Goal: Task Accomplishment & Management: Use online tool/utility

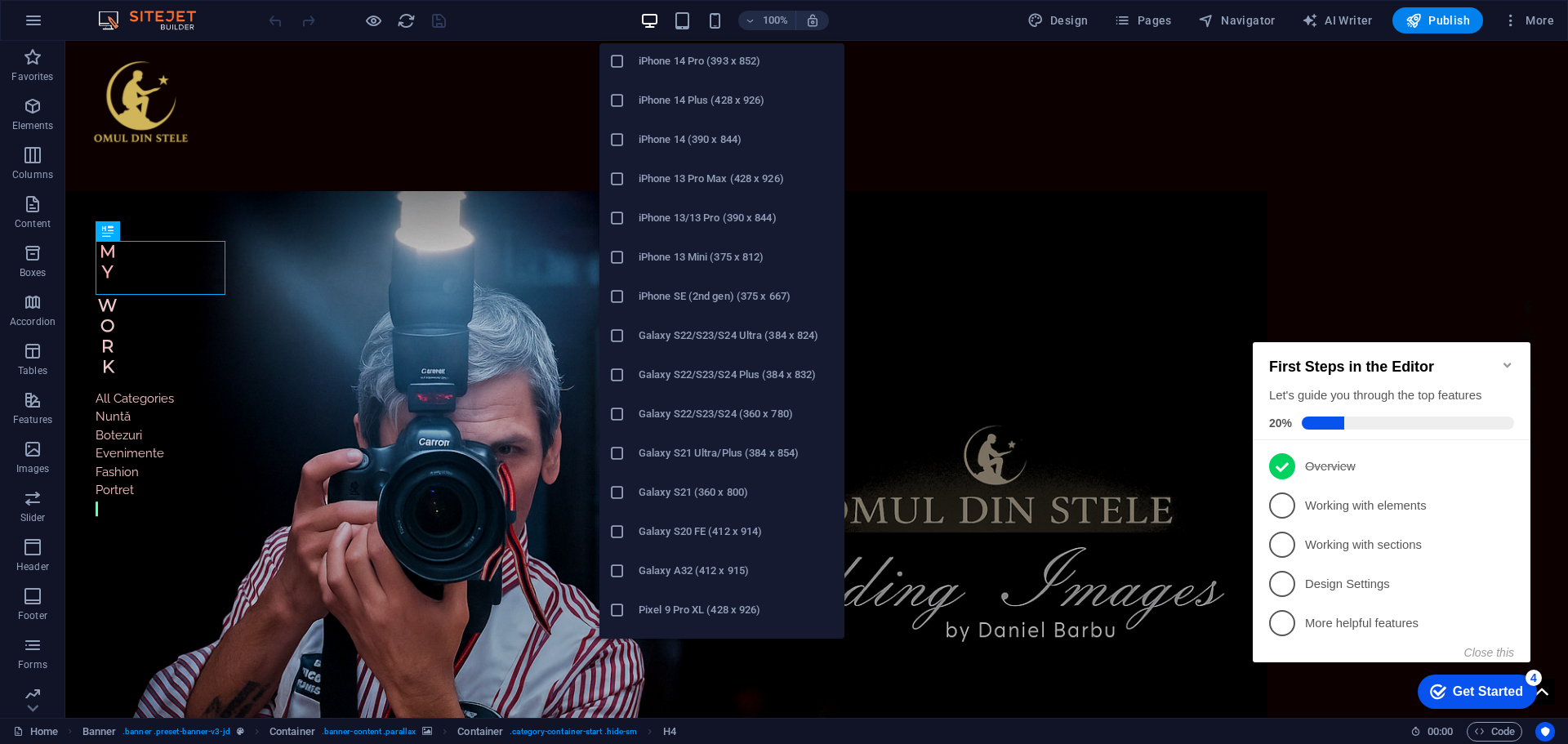
scroll to position [326, 0]
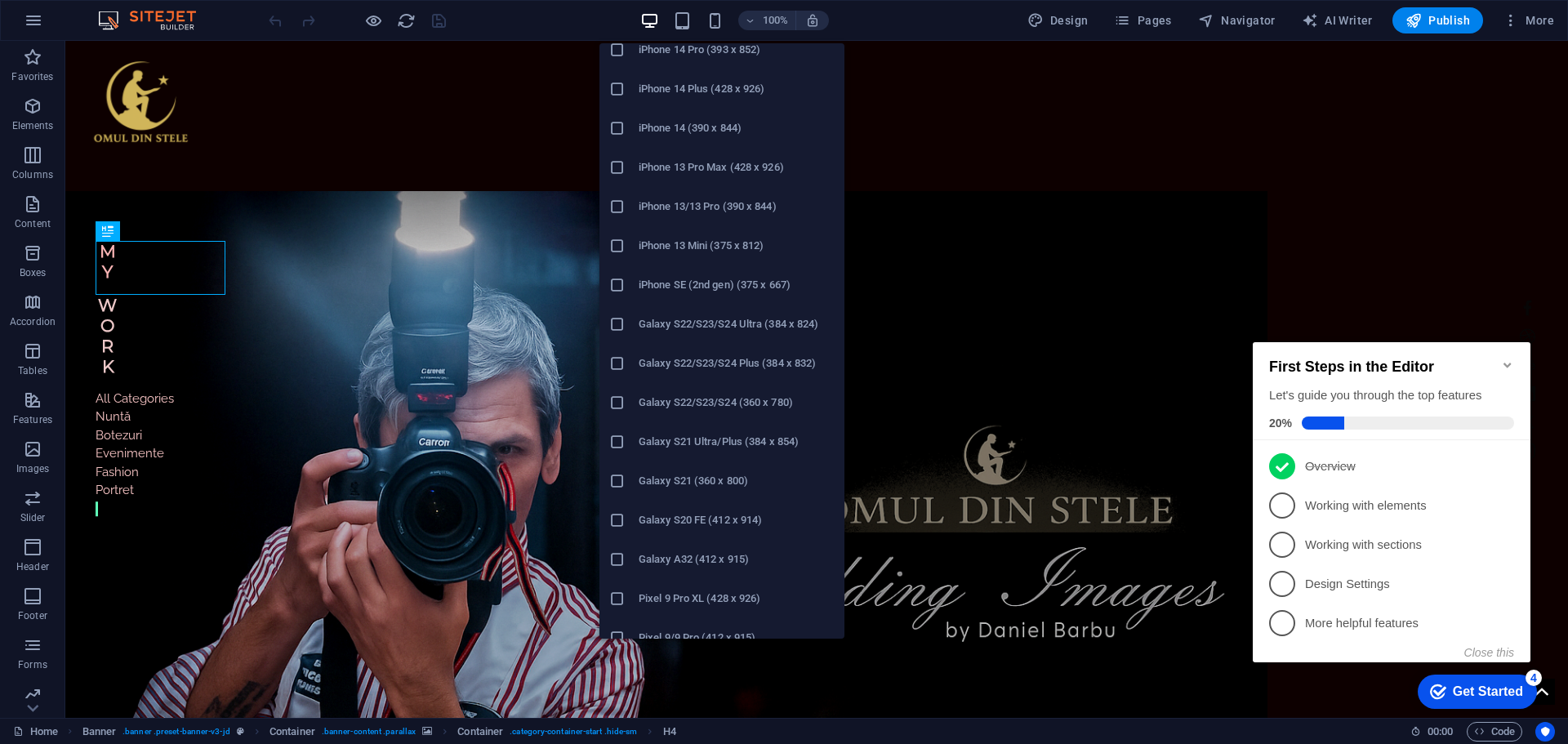
click at [705, 279] on h6 "iPhone SE (2nd gen) (375 x 667)" at bounding box center [736, 285] width 196 height 20
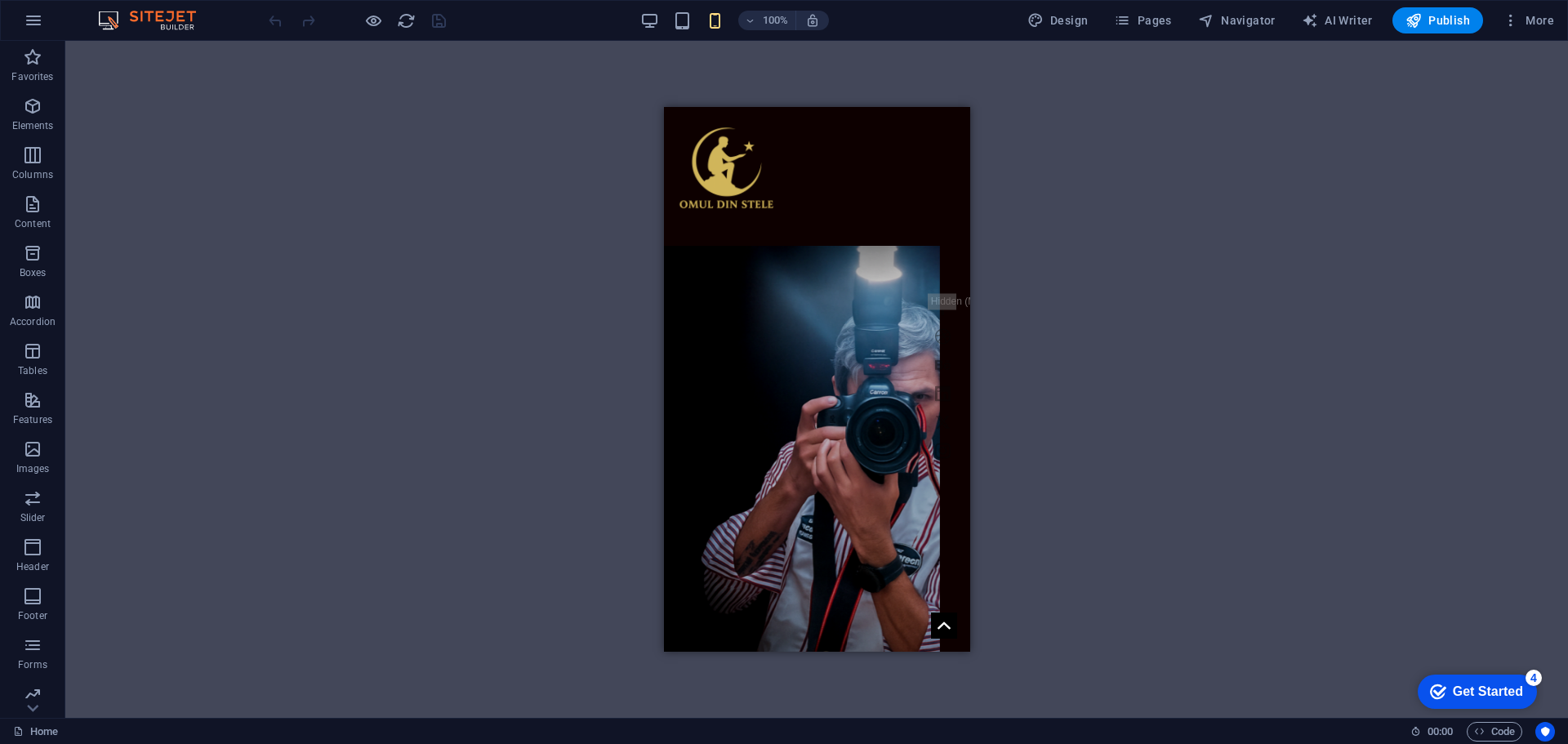
scroll to position [0, 0]
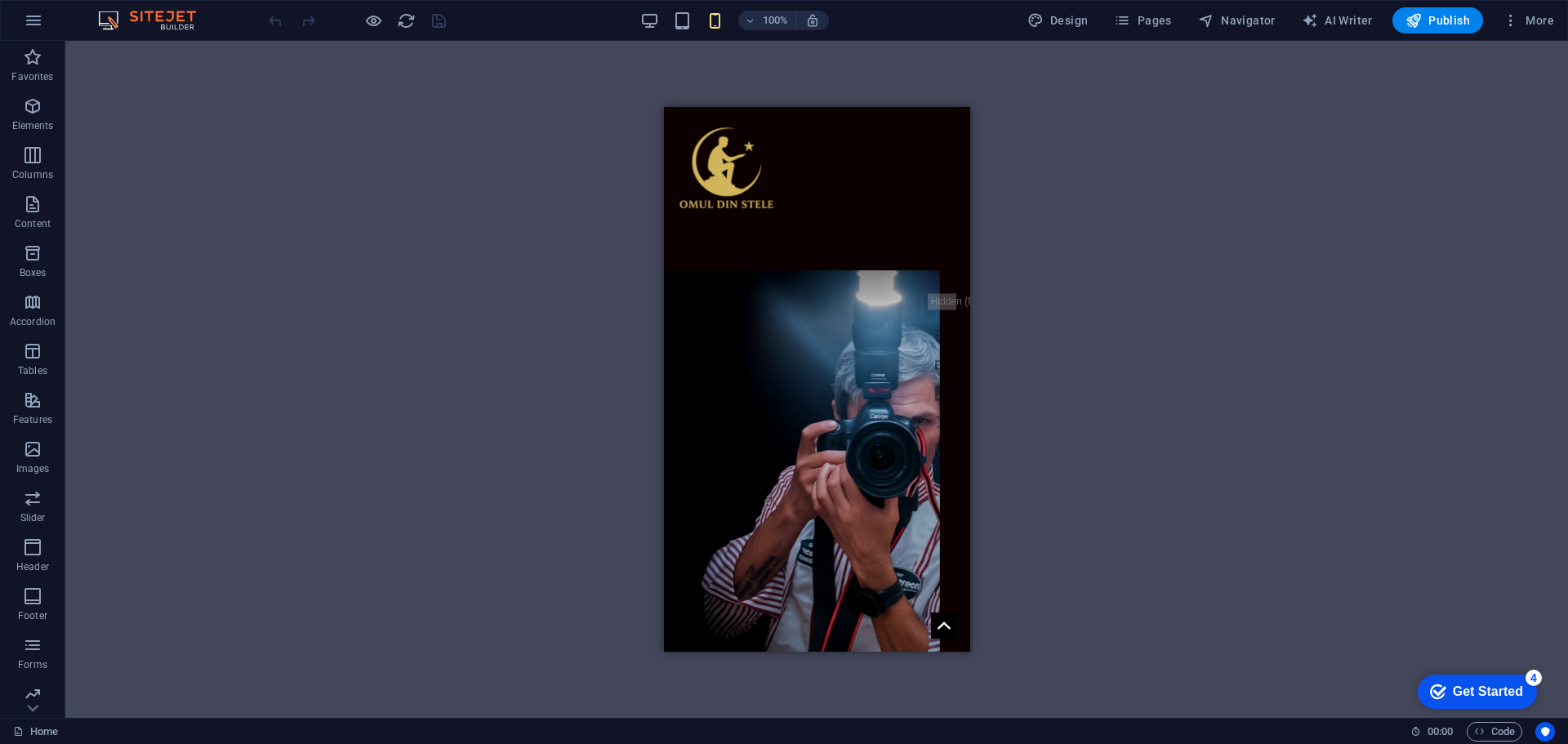
drag, startPoint x: 963, startPoint y: 213, endPoint x: 1671, endPoint y: 277, distance: 710.9
click at [830, 360] on figure at bounding box center [801, 504] width 276 height 467
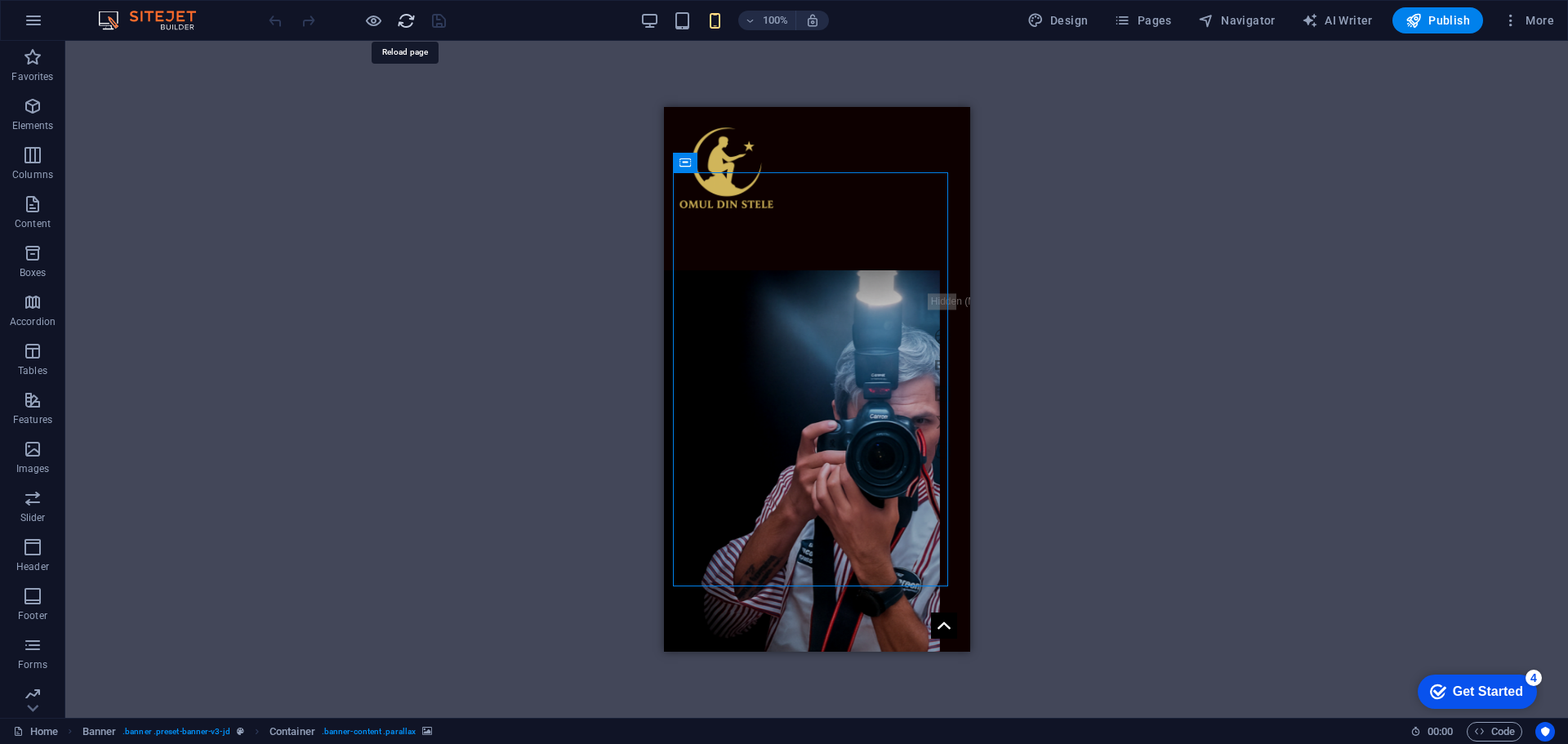
click at [405, 19] on icon "reload" at bounding box center [406, 21] width 19 height 19
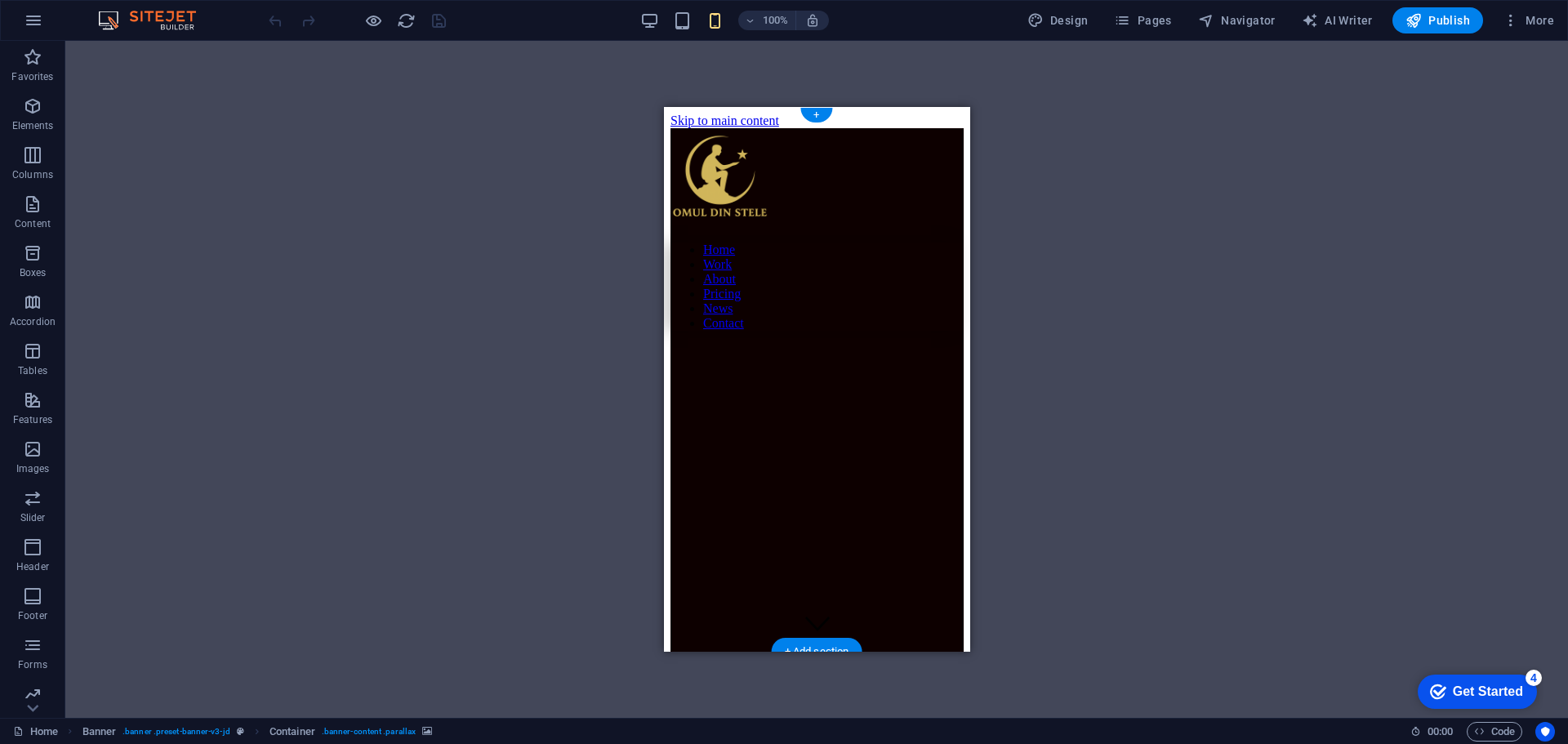
click at [829, 383] on figure at bounding box center [808, 383] width 276 height 0
select select "vw"
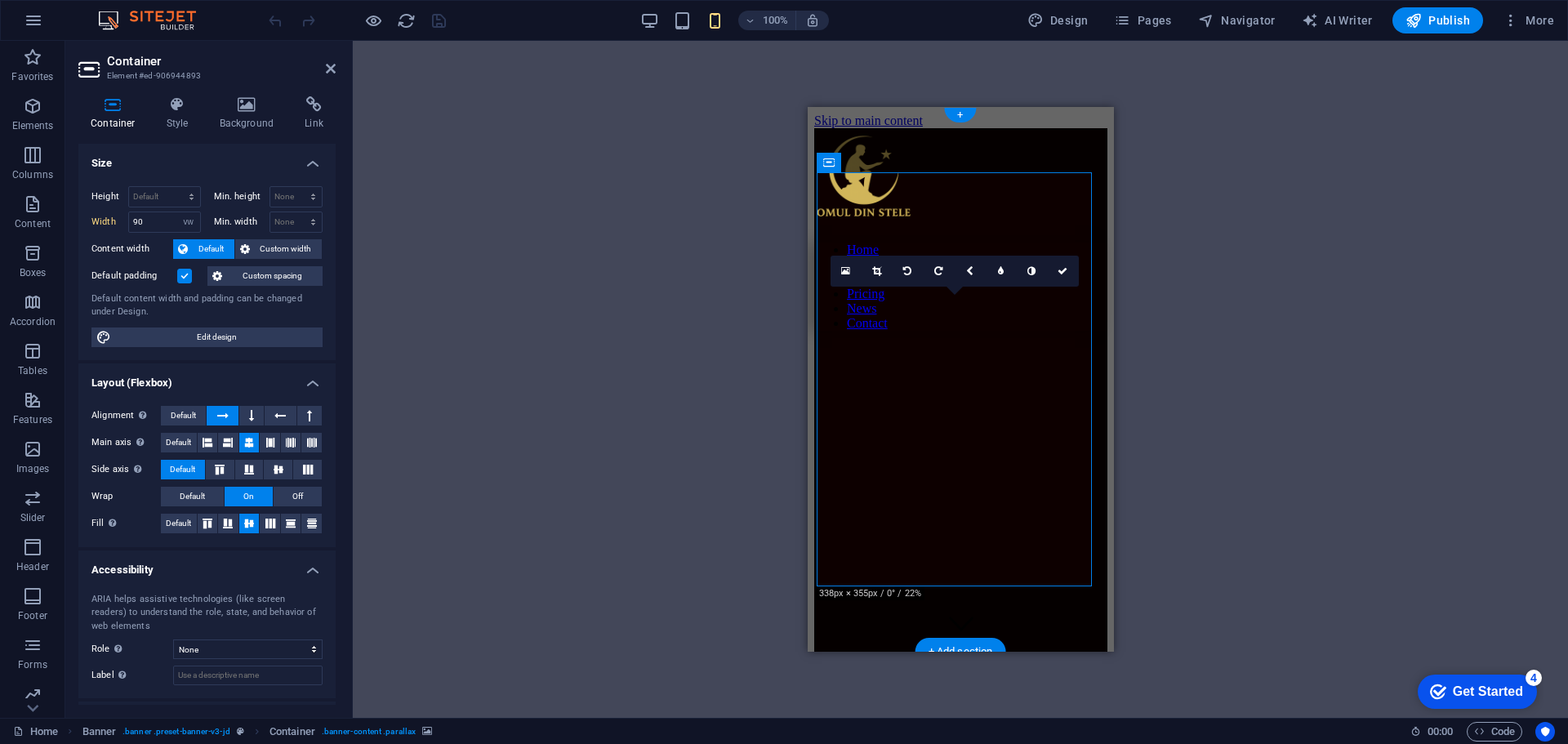
drag, startPoint x: 980, startPoint y: 388, endPoint x: 966, endPoint y: 387, distance: 14.0
click at [966, 383] on figure at bounding box center [951, 383] width 276 height 0
click at [968, 274] on icon at bounding box center [970, 271] width 8 height 9
click at [998, 270] on icon at bounding box center [1001, 271] width 8 height 9
click at [963, 269] on link at bounding box center [969, 271] width 31 height 31
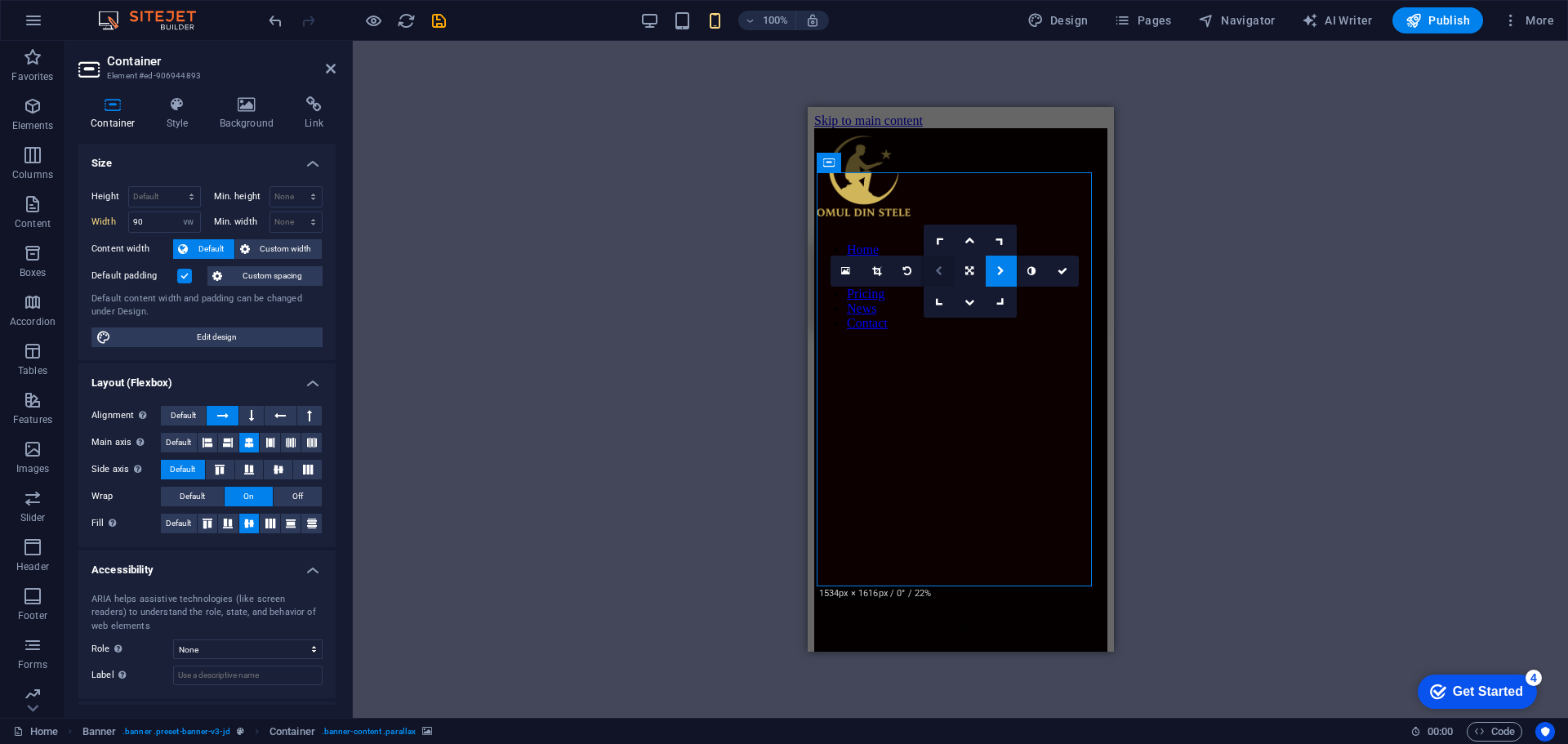
click at [931, 270] on link at bounding box center [938, 271] width 31 height 31
click at [876, 273] on icon at bounding box center [877, 271] width 9 height 9
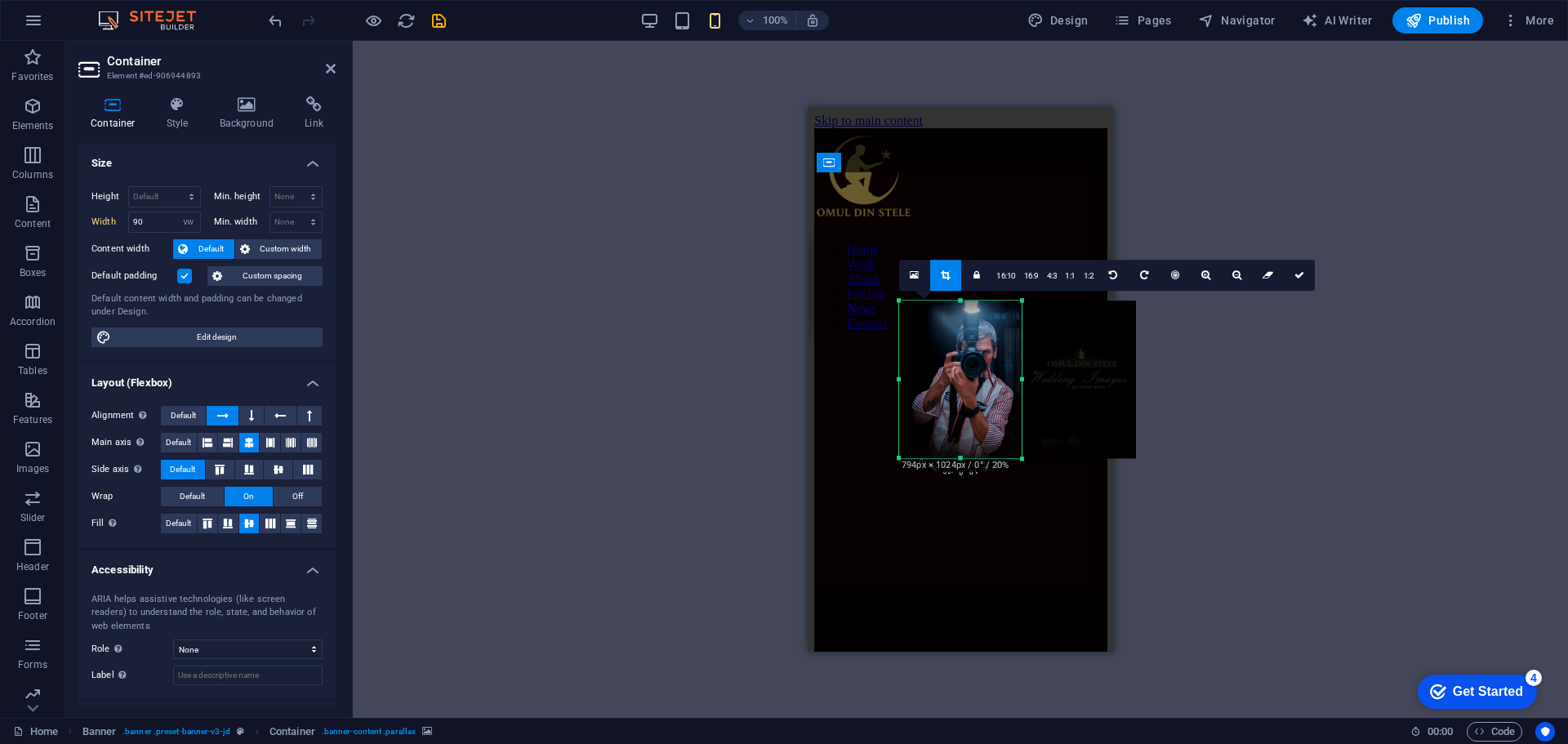
drag, startPoint x: 1085, startPoint y: 381, endPoint x: 963, endPoint y: 376, distance: 122.1
click at [963, 376] on div "180 170 160 150 140 130 120 110 100 90 80 70 60 50 40 30 20 10 0 -10 -20 -30 -4…" at bounding box center [960, 380] width 122 height 158
click at [976, 504] on div "Drag here to replace the existing content. Press “Ctrl” if you want to create a…" at bounding box center [961, 379] width 306 height 545
click at [1295, 273] on icon at bounding box center [1299, 276] width 9 height 9
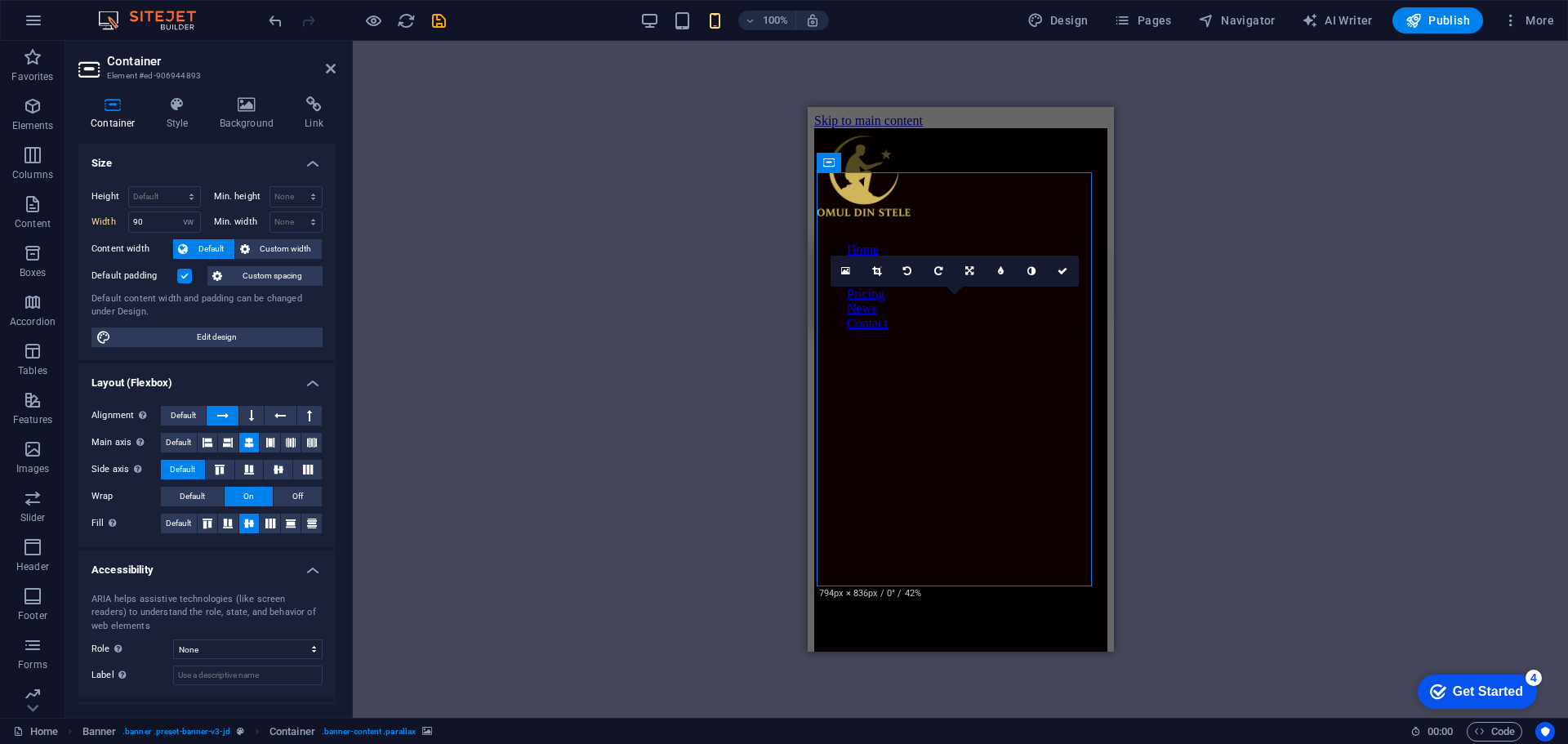
drag, startPoint x: 982, startPoint y: 424, endPoint x: 1038, endPoint y: 433, distance: 56.7
click at [1038, 383] on figure at bounding box center [951, 383] width 276 height 0
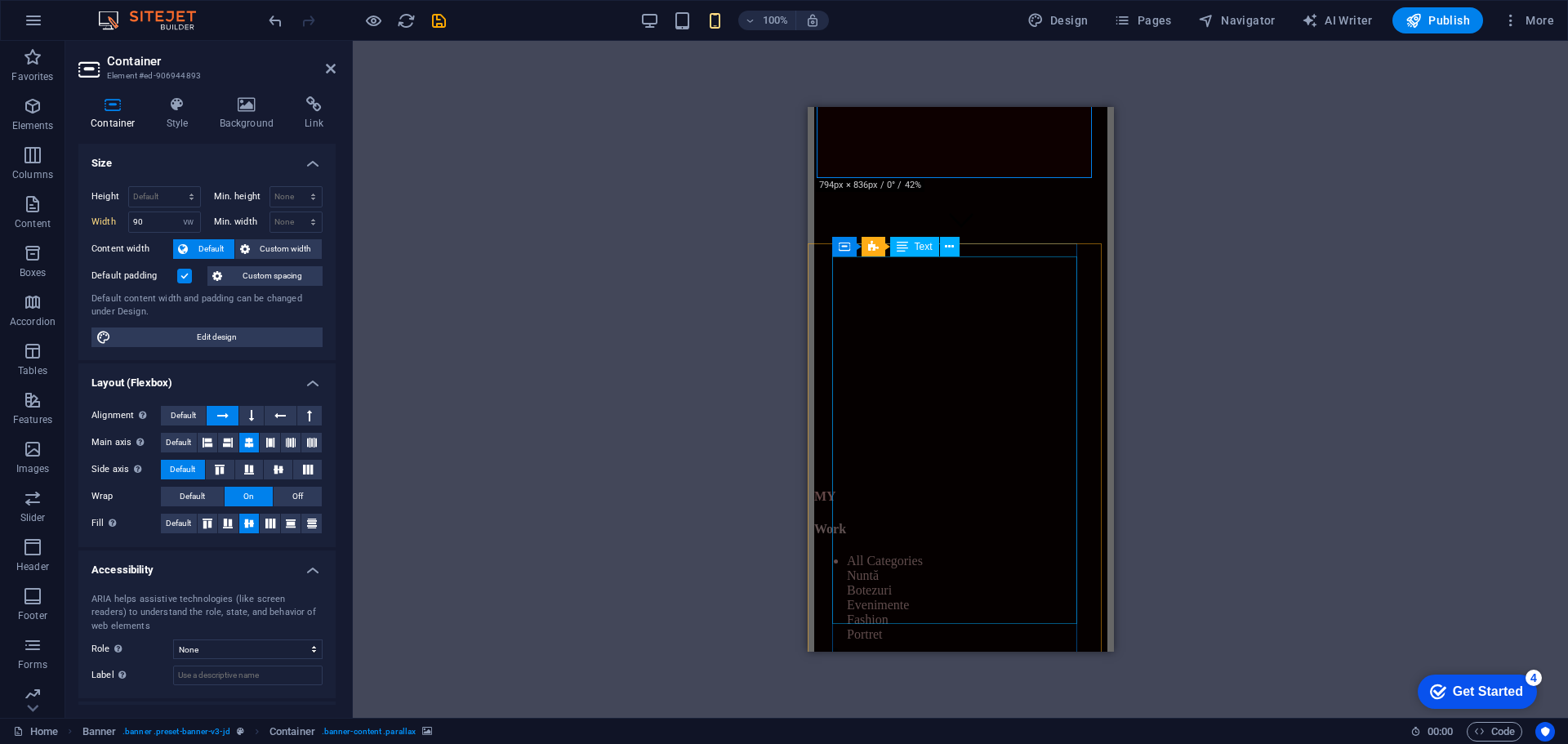
scroll to position [408, 0]
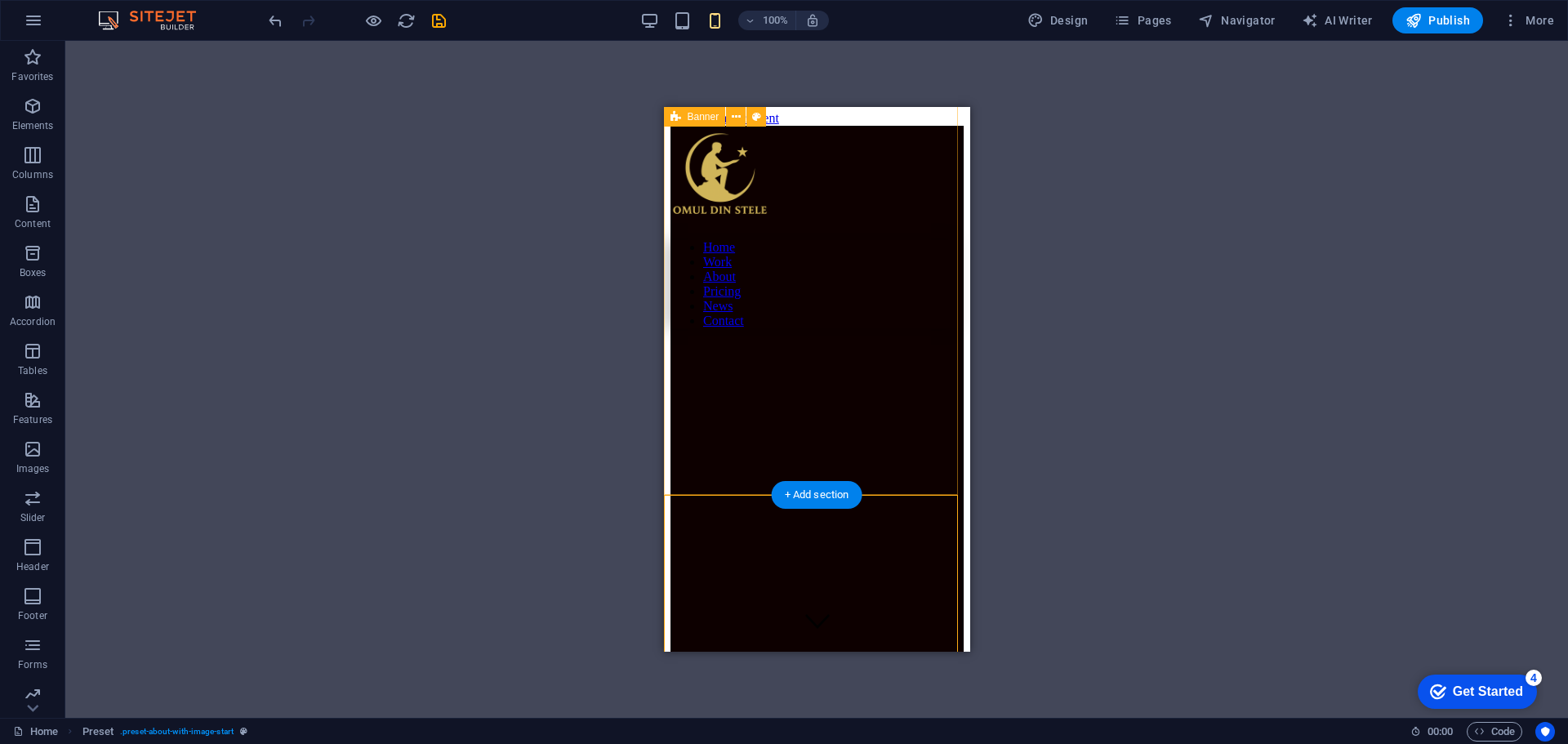
scroll to position [0, 0]
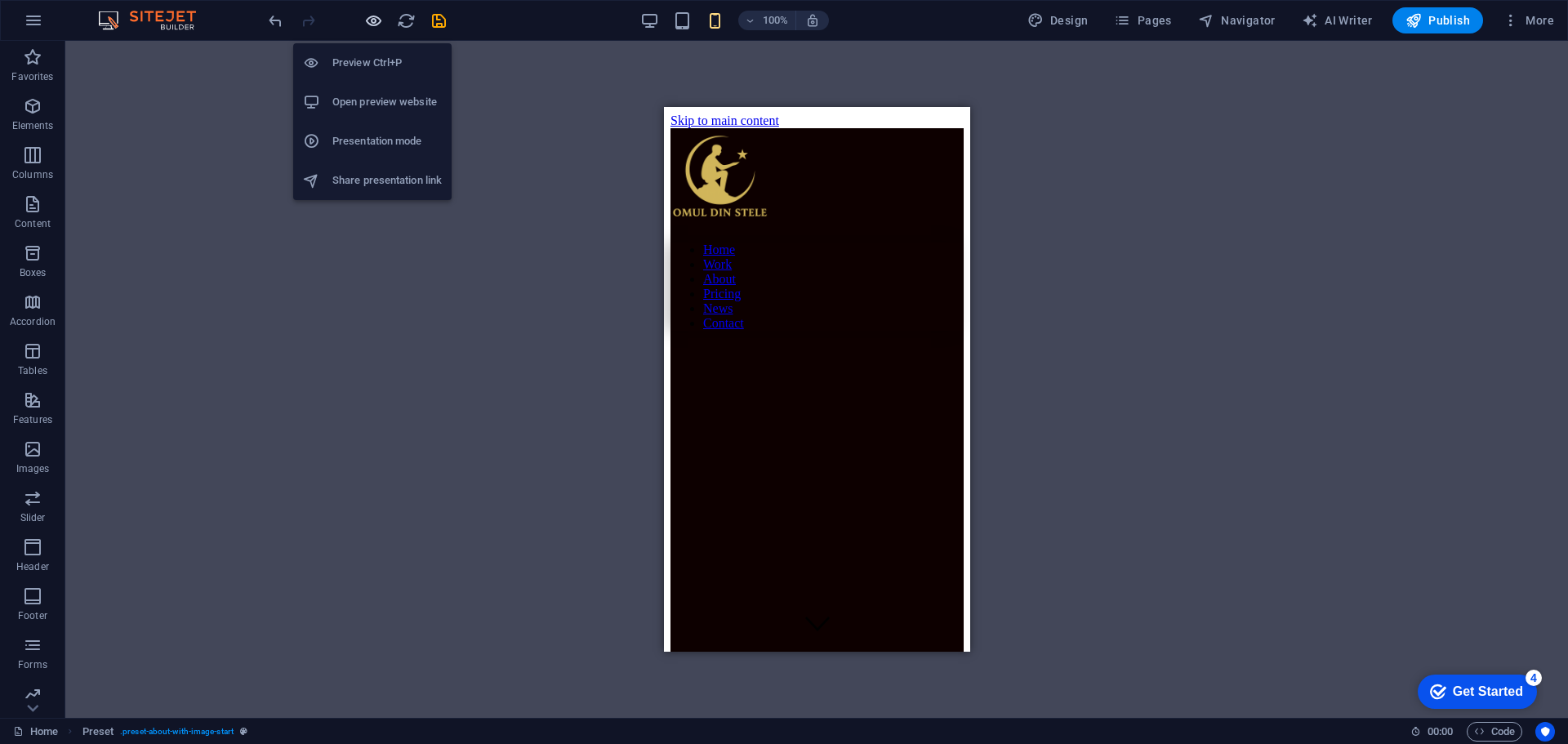
click at [370, 14] on icon "button" at bounding box center [373, 21] width 19 height 19
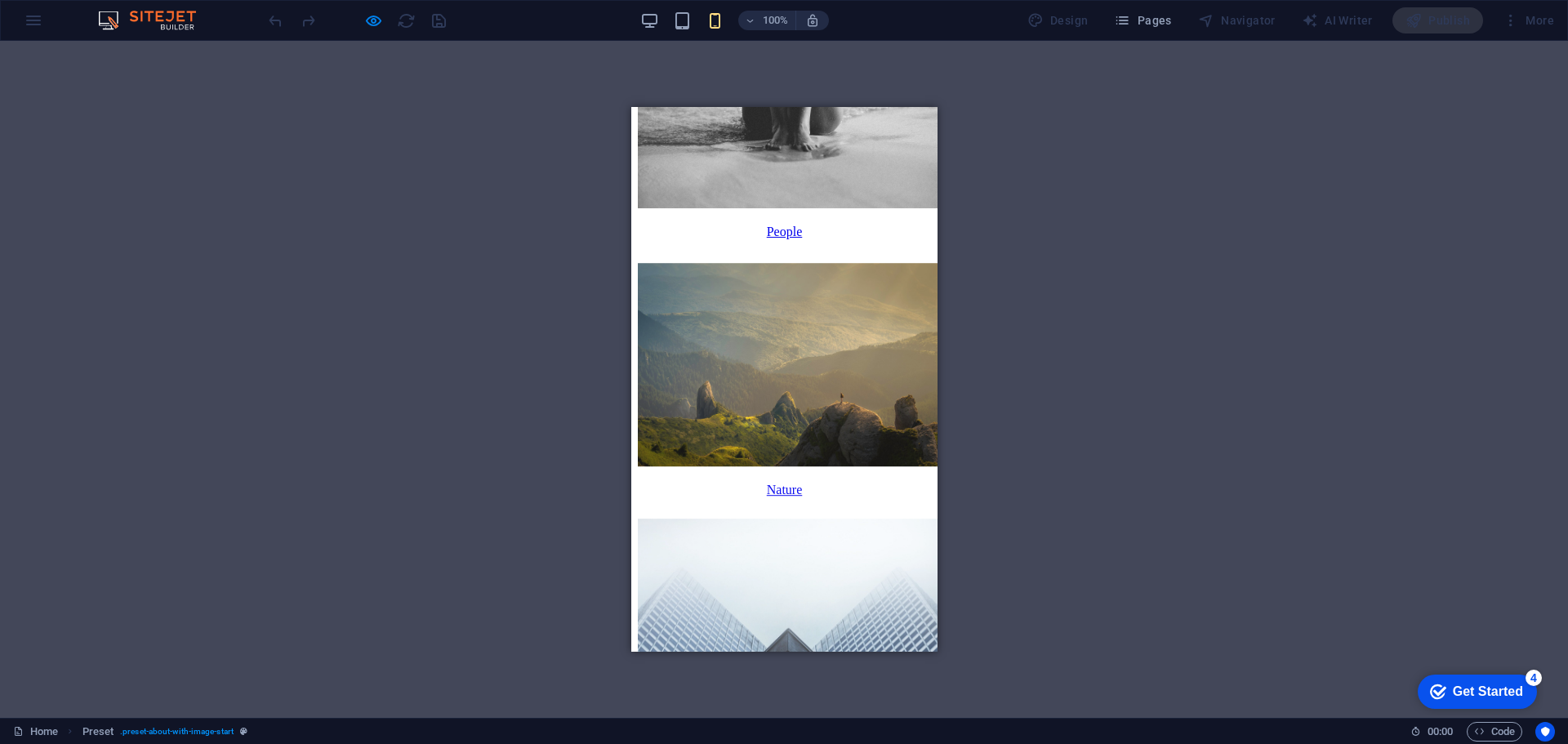
scroll to position [1883, 0]
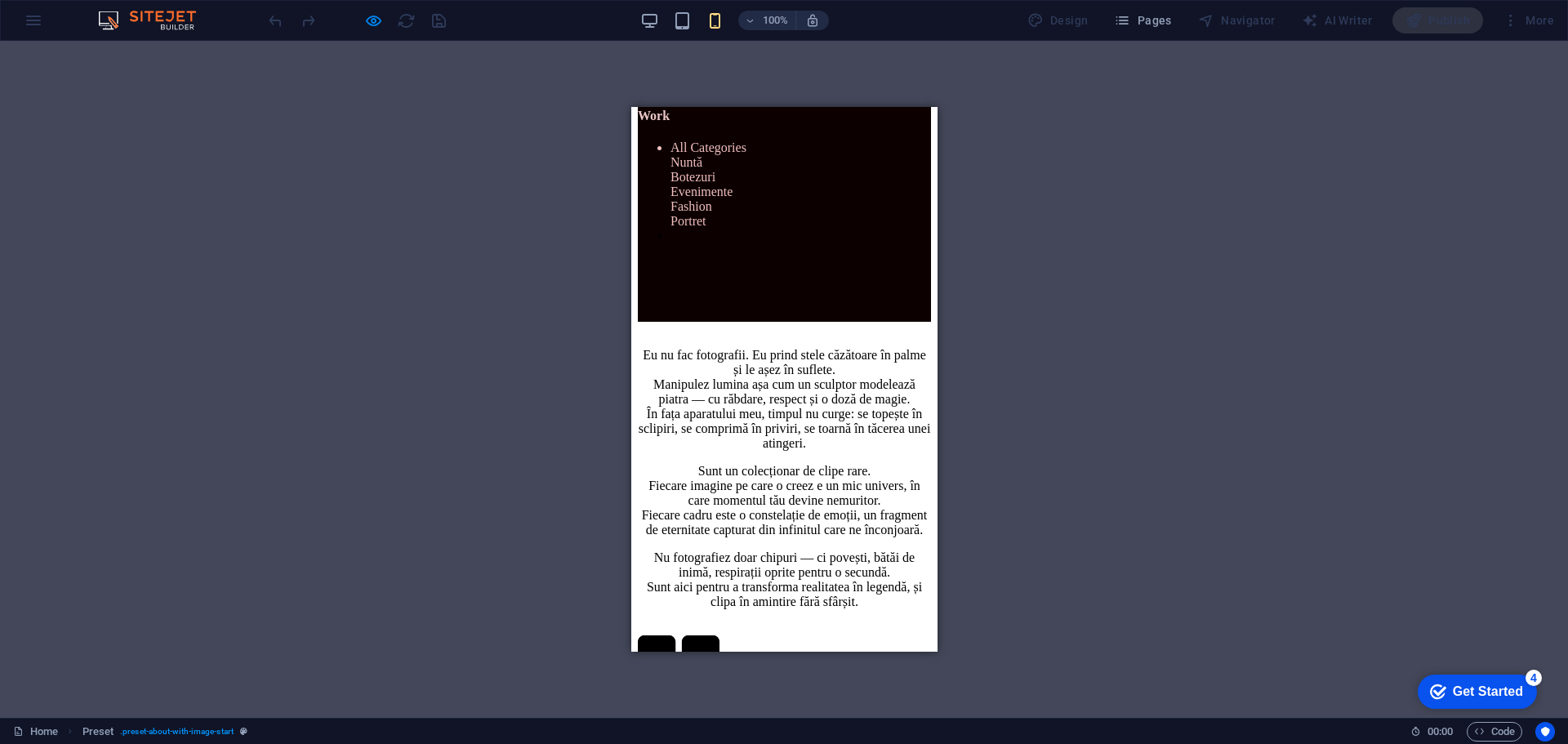
scroll to position [1144, 0]
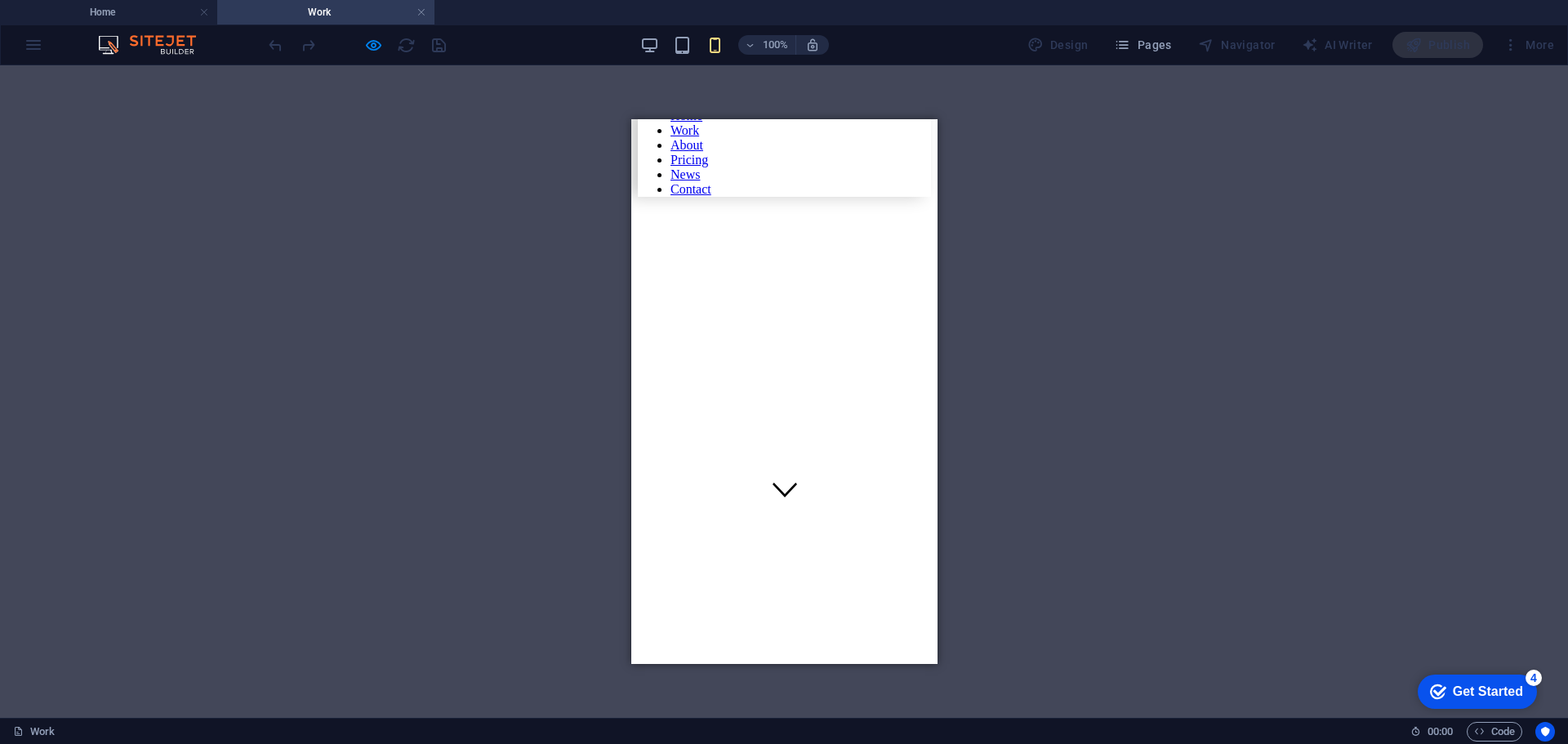
scroll to position [0, 0]
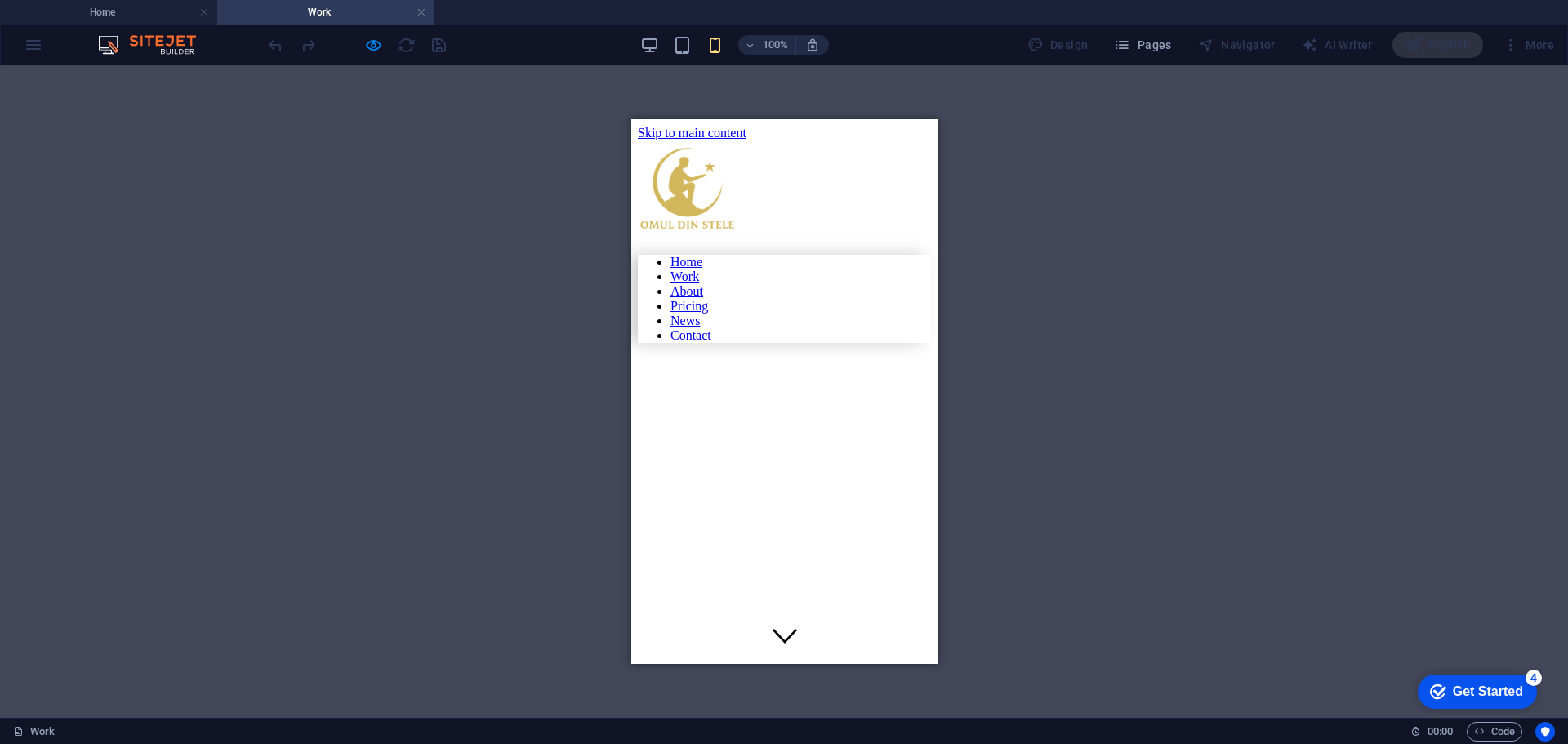
click at [421, 10] on link at bounding box center [421, 12] width 9 height 16
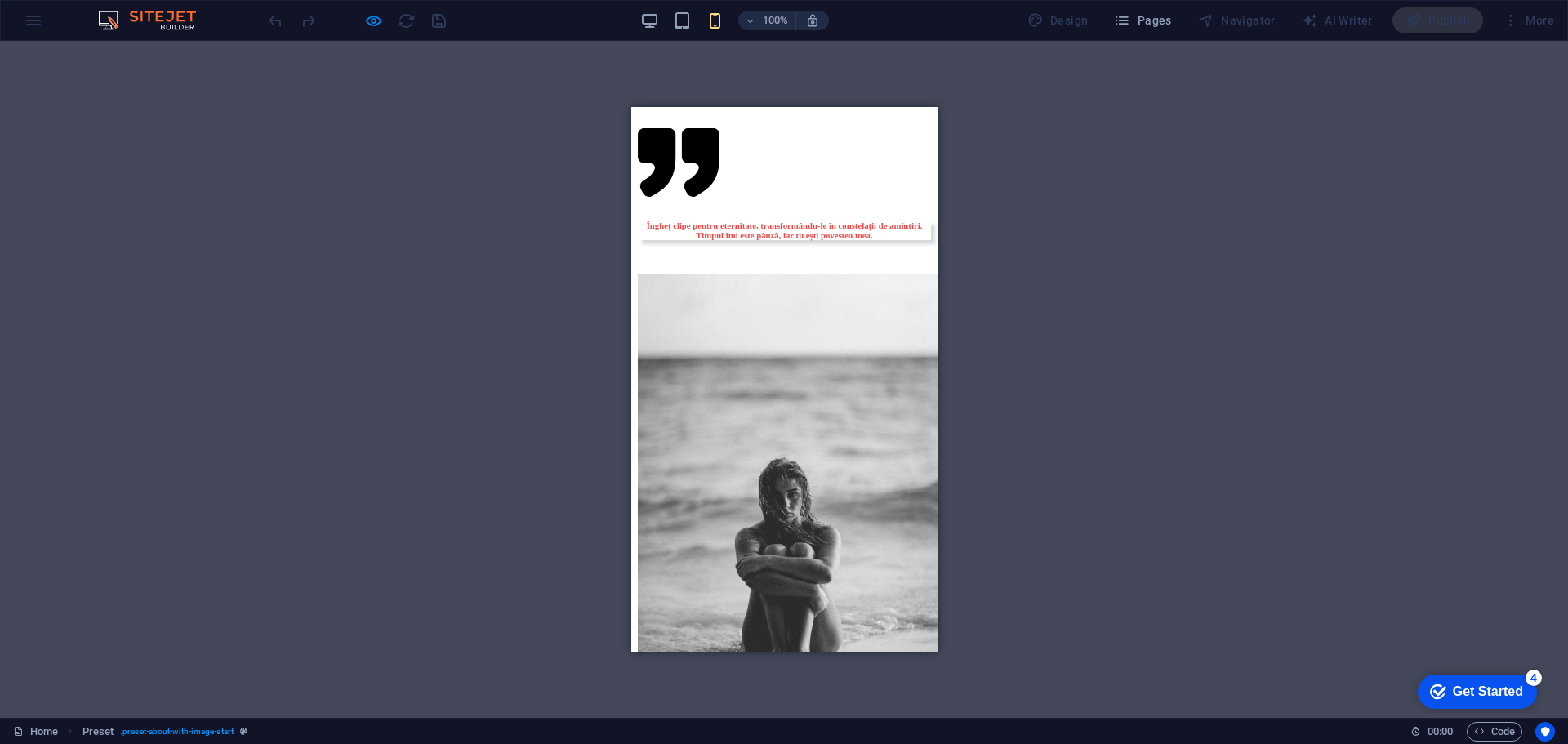
scroll to position [1389, 0]
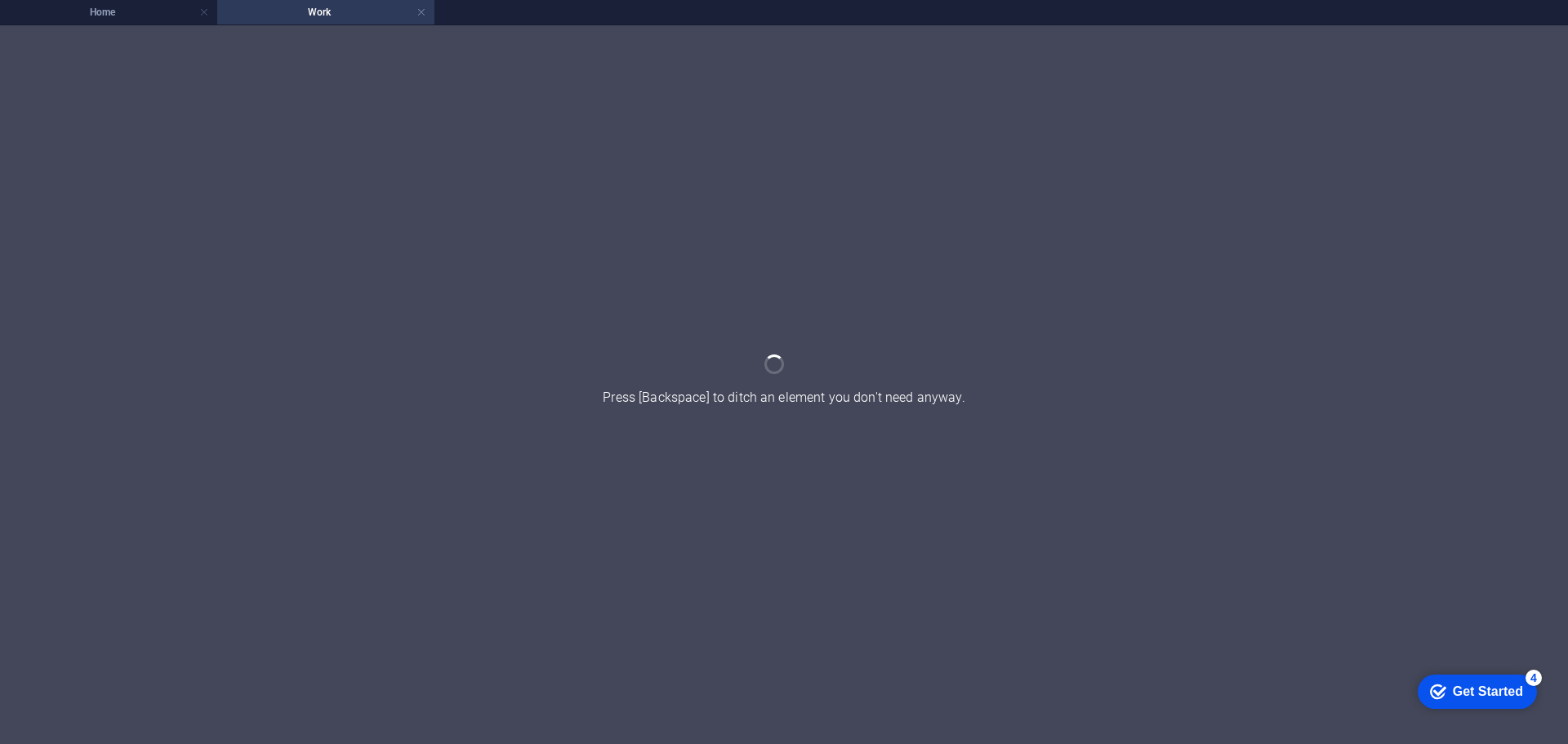
scroll to position [0, 0]
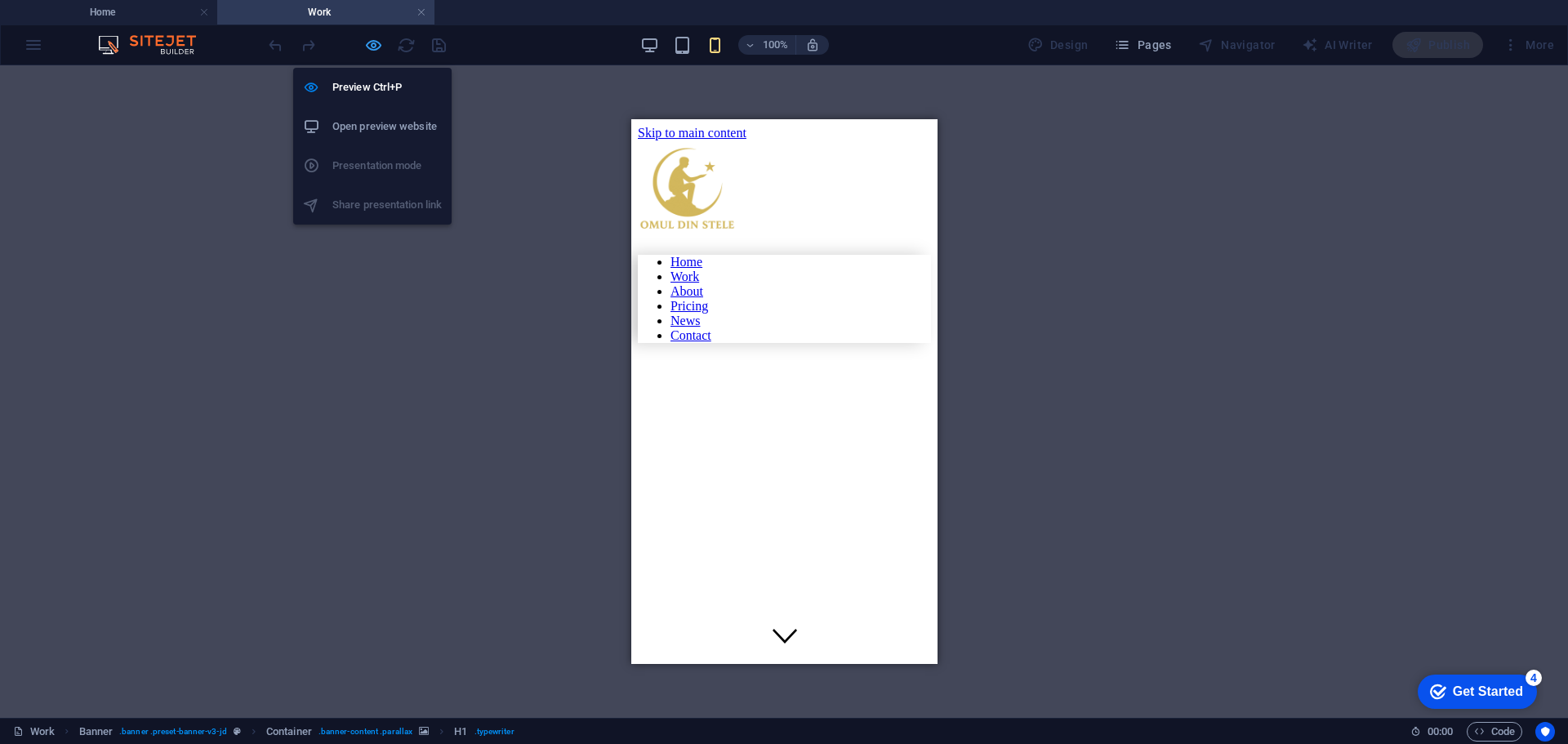
click at [377, 45] on icon "button" at bounding box center [373, 45] width 19 height 19
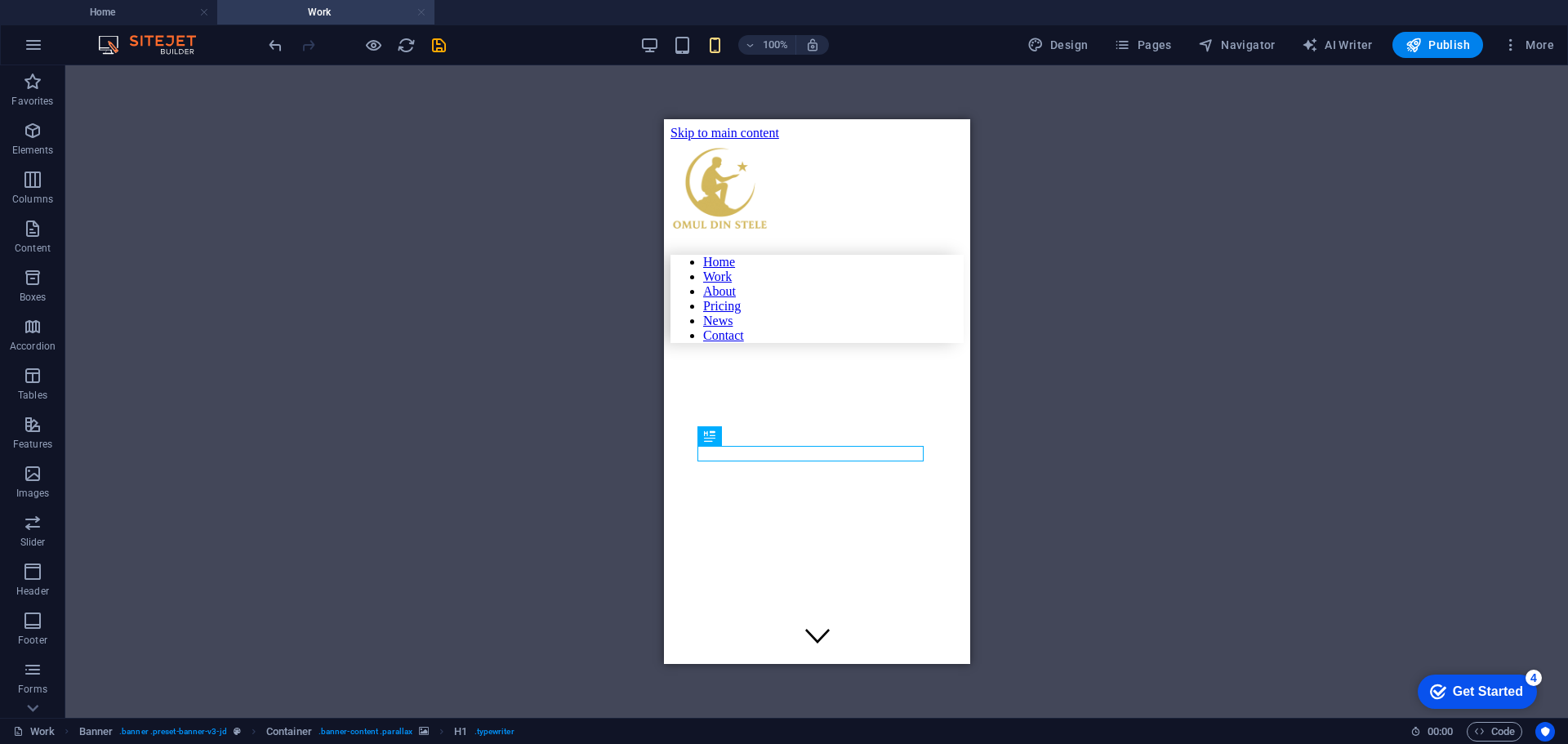
click at [418, 15] on link at bounding box center [421, 12] width 9 height 16
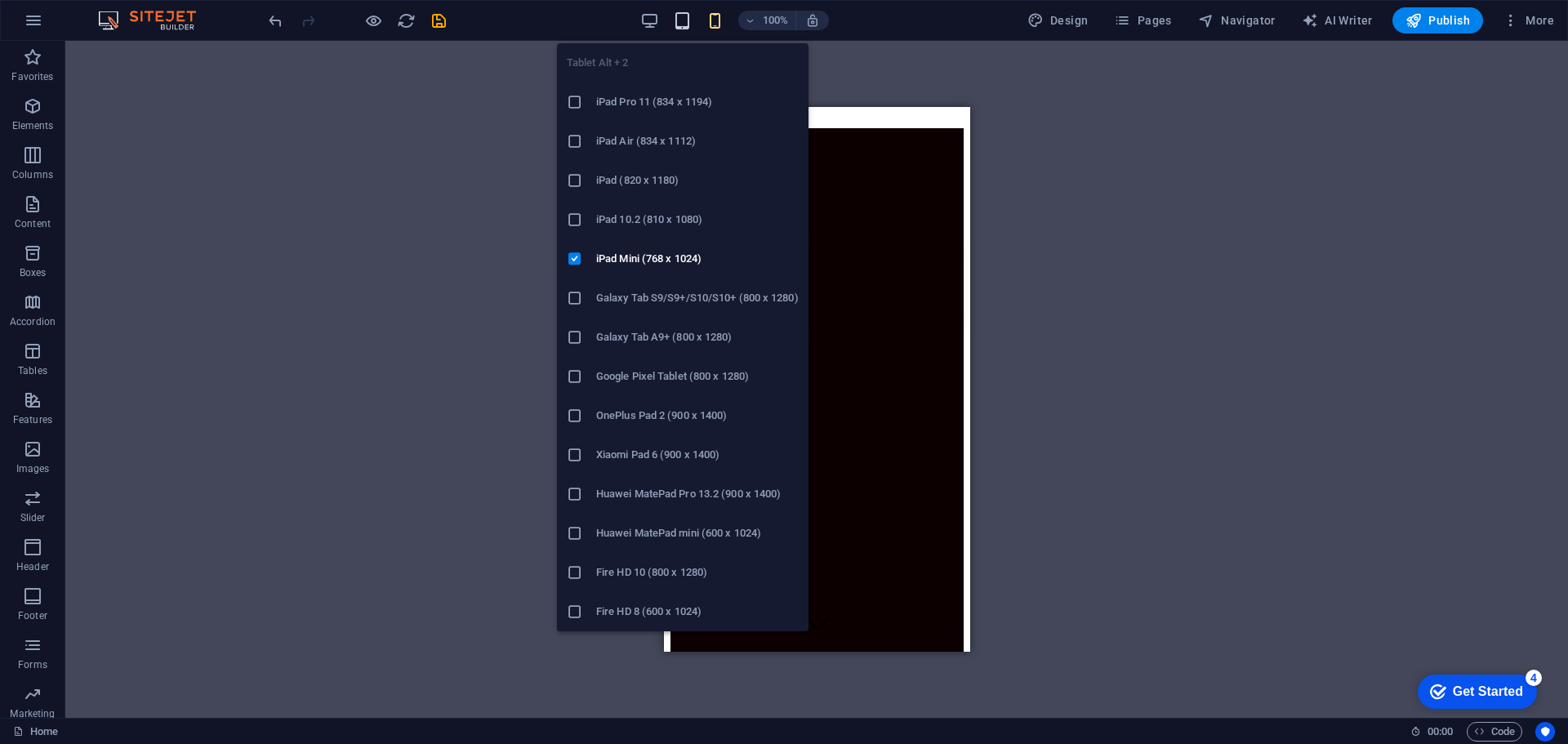
click at [680, 15] on icon "button" at bounding box center [682, 21] width 19 height 19
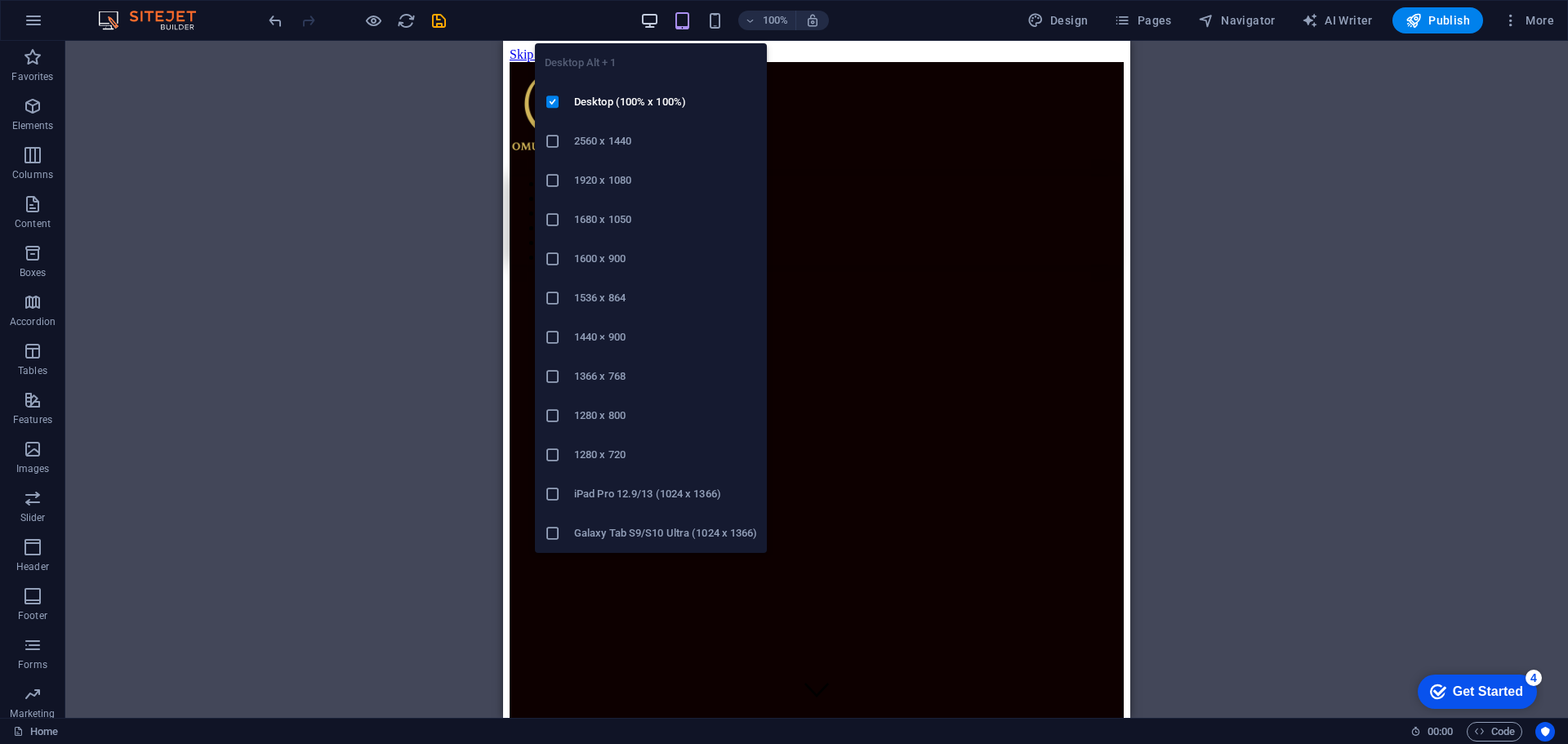
click at [654, 19] on icon "button" at bounding box center [650, 21] width 19 height 19
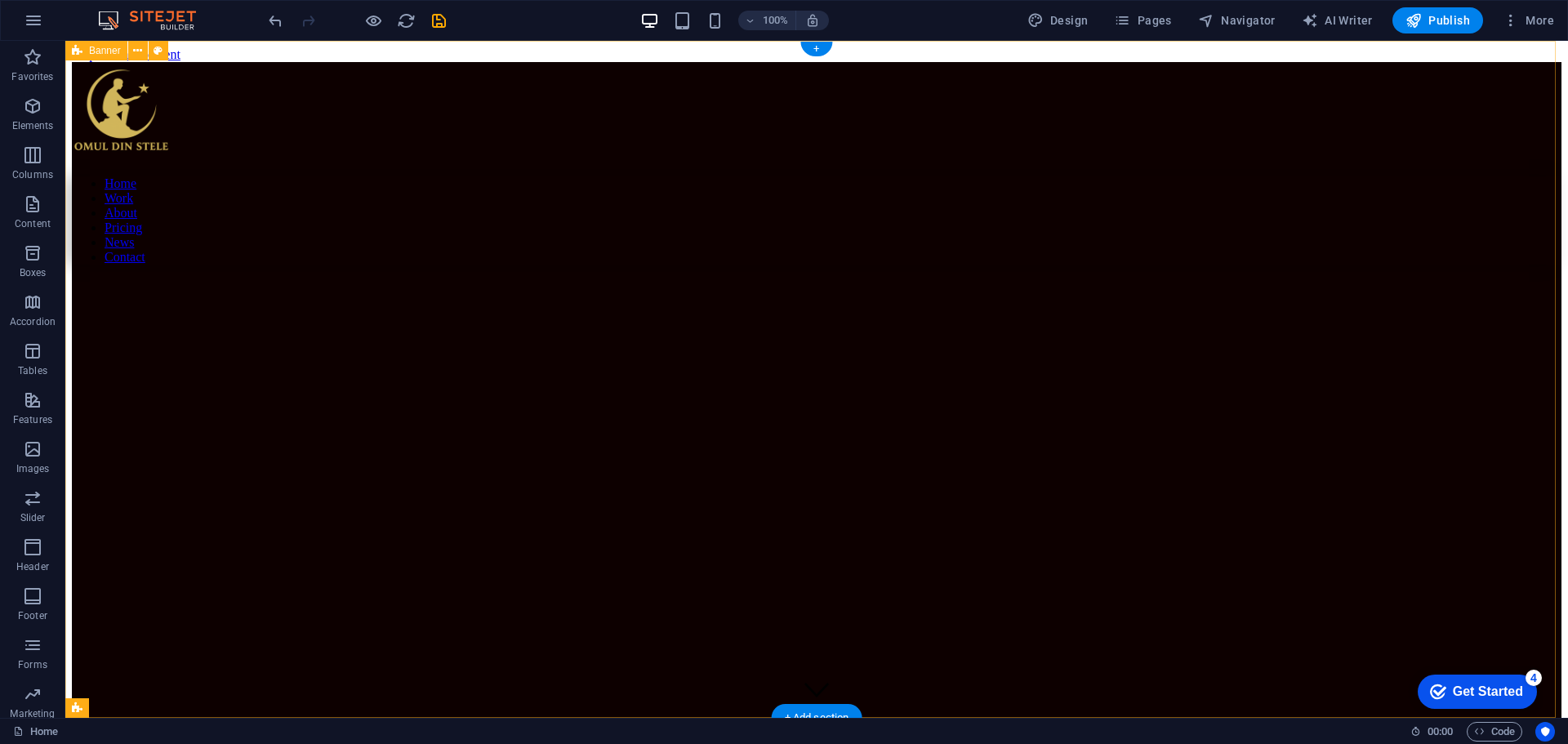
click at [967, 304] on figure at bounding box center [672, 304] width 1202 height 0
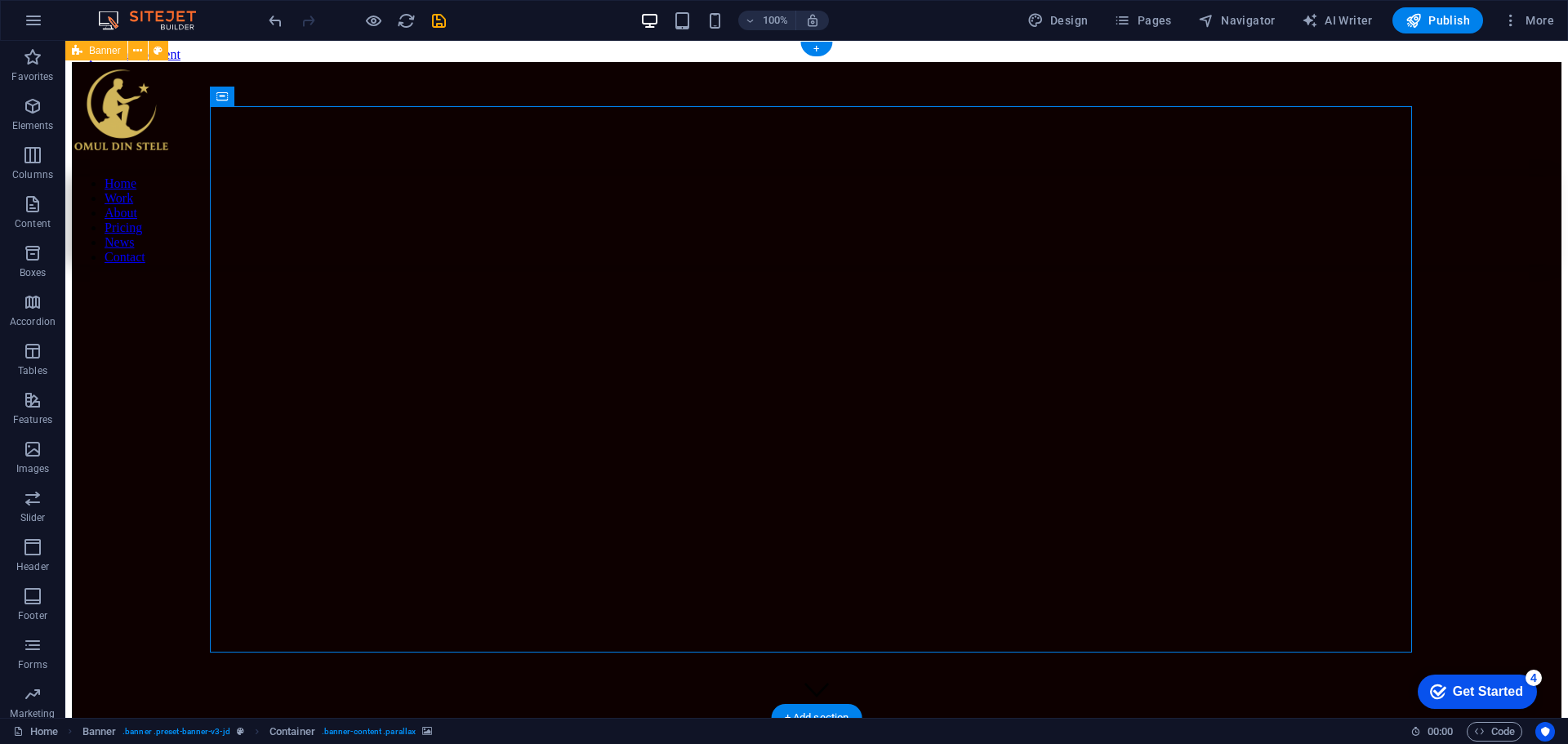
click at [967, 304] on figure at bounding box center [672, 304] width 1202 height 0
select select "vw"
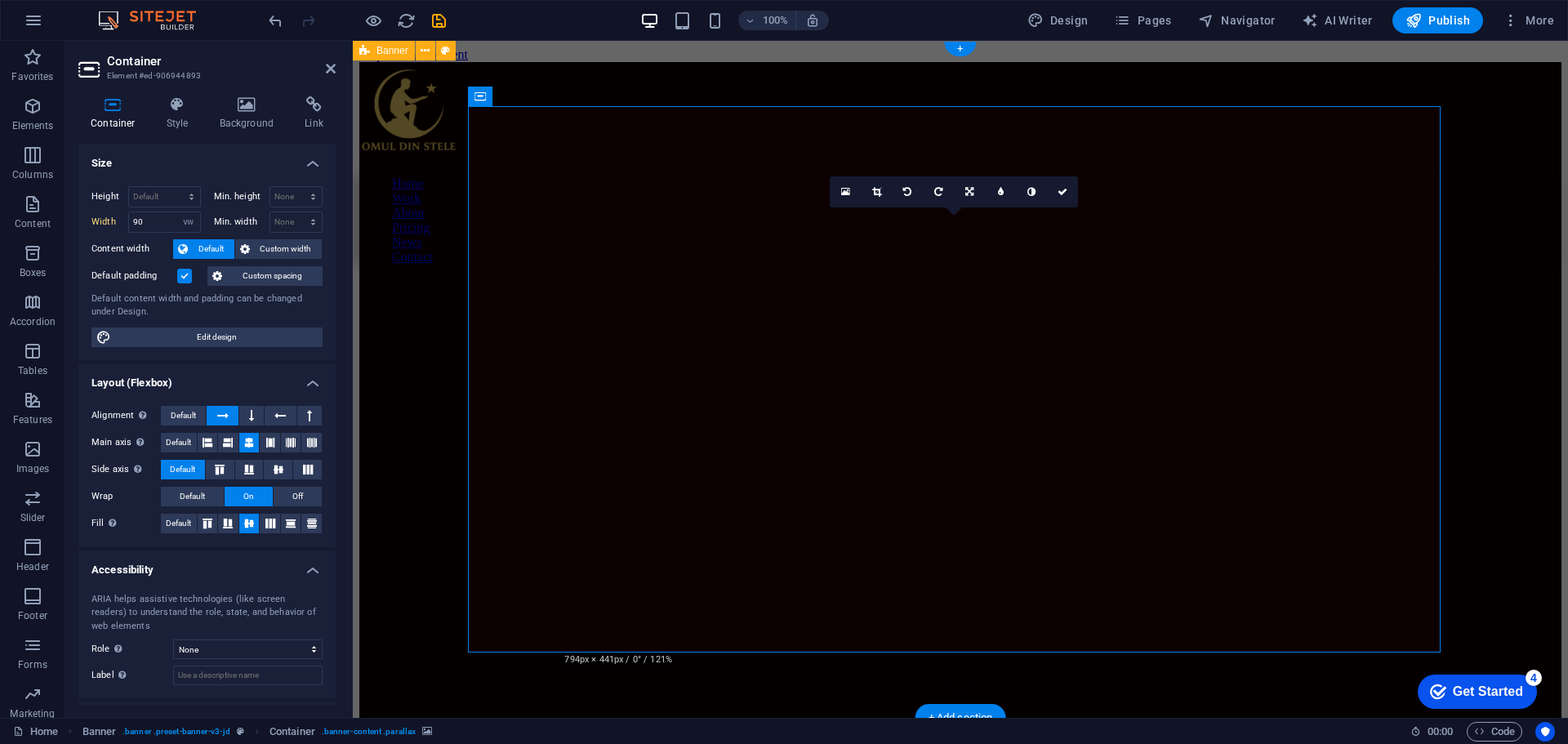
type input "80"
click at [876, 196] on icon at bounding box center [877, 192] width 9 height 9
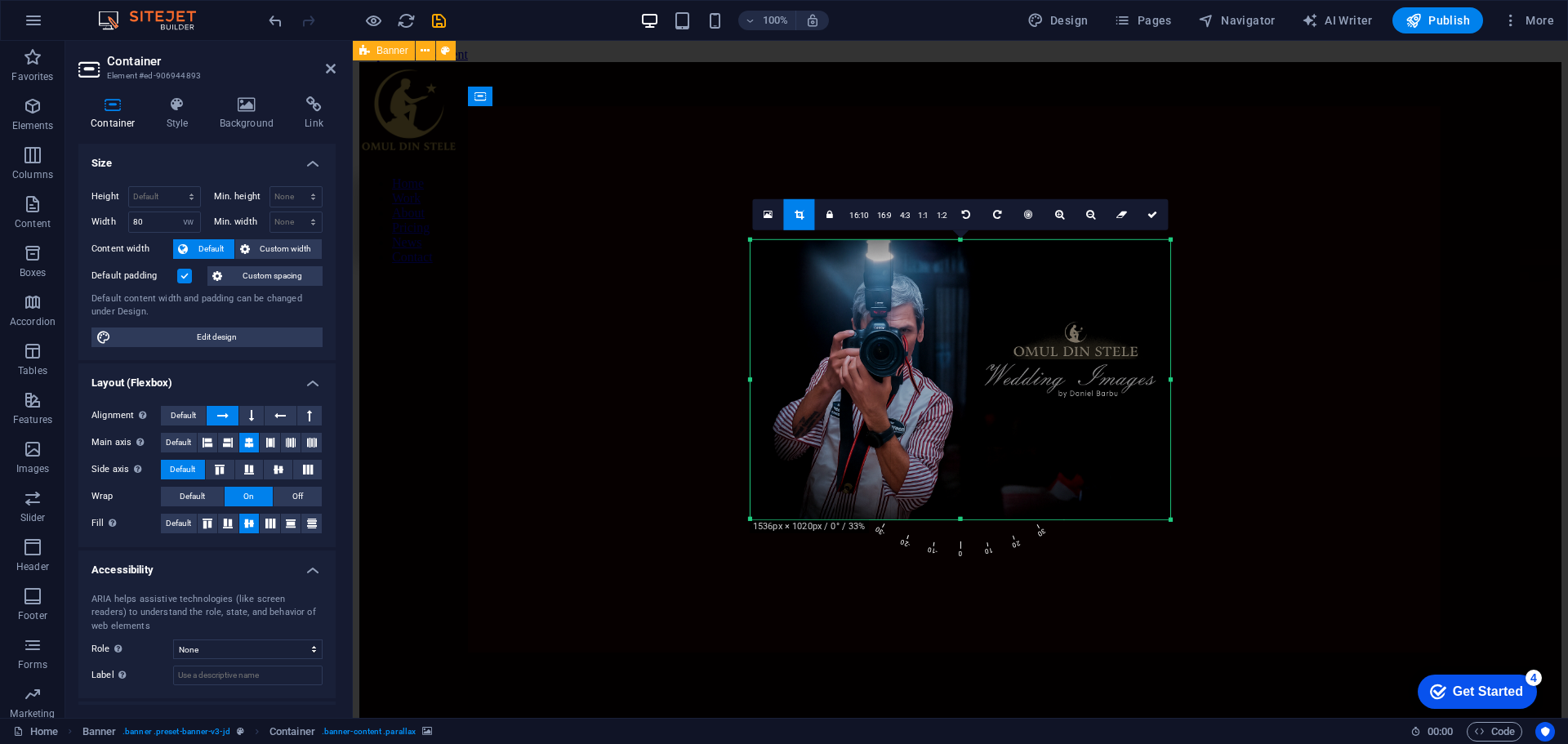
drag, startPoint x: 1069, startPoint y: 377, endPoint x: 1272, endPoint y: 407, distance: 205.2
click at [1272, 407] on div "Menu Bar Banner Image Banner Menu Bar Container Drag here to replace the existi…" at bounding box center [960, 379] width 1215 height 677
click at [1314, 531] on div "Drag here to replace the existing content. Press “Ctrl” if you want to create a…" at bounding box center [960, 379] width 1215 height 677
click at [1152, 214] on icon at bounding box center [1152, 214] width 9 height 9
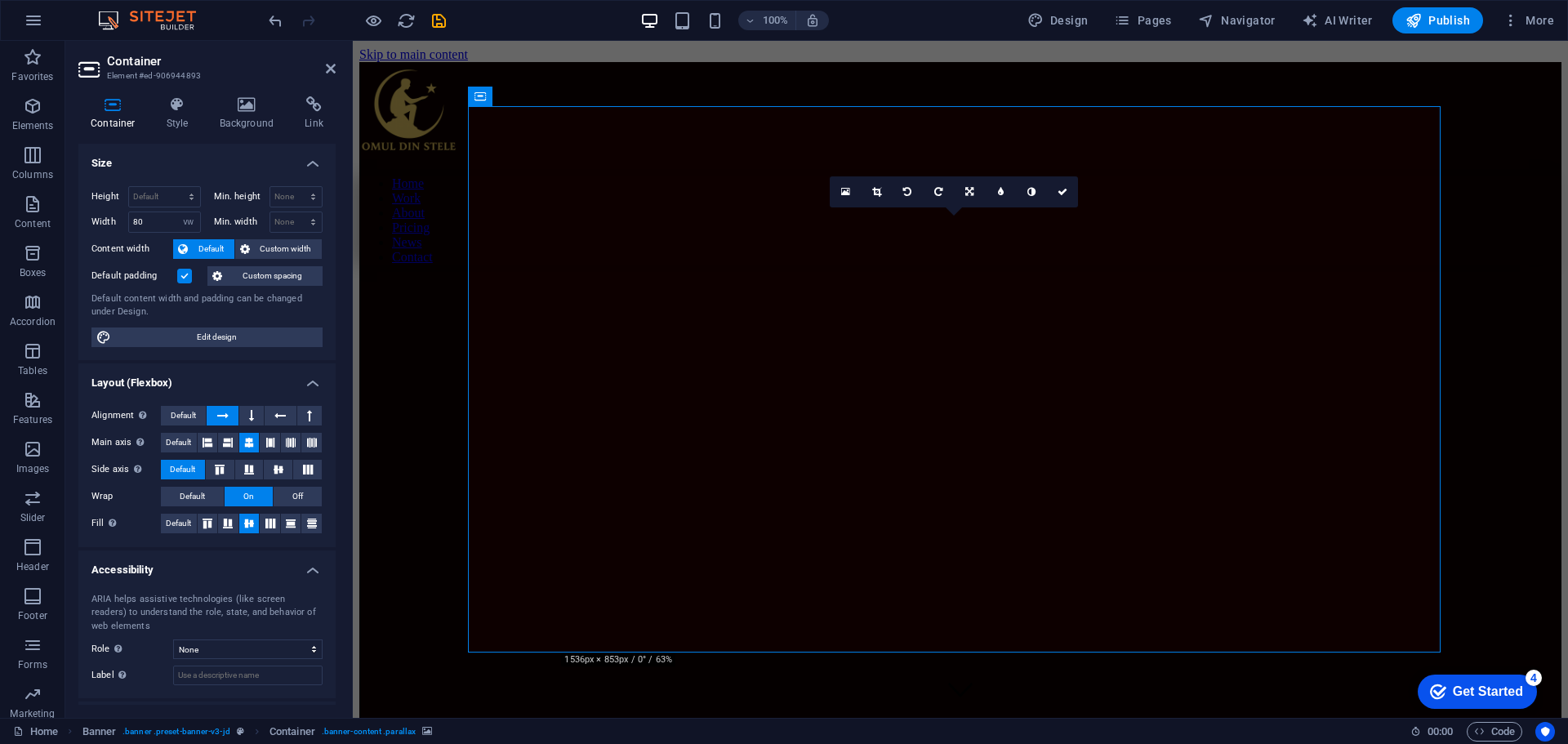
click at [1238, 304] on figure at bounding box center [845, 304] width 972 height 0
click at [423, 566] on div "Home Work About Pricing News Contact MY Work All Categories Nuntă Botezuri Even…" at bounding box center [960, 626] width 1202 height 1130
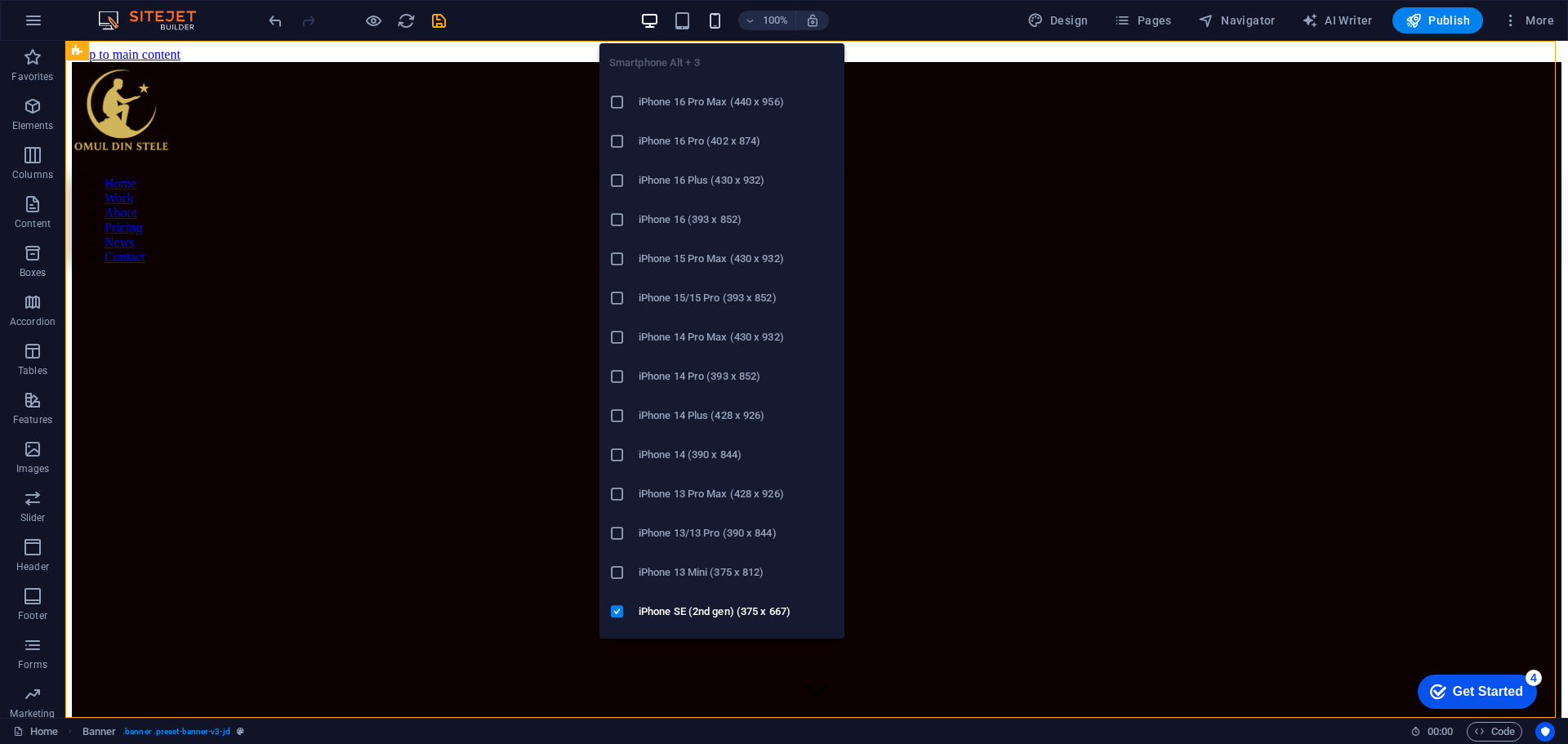
click at [716, 22] on icon "button" at bounding box center [715, 21] width 19 height 19
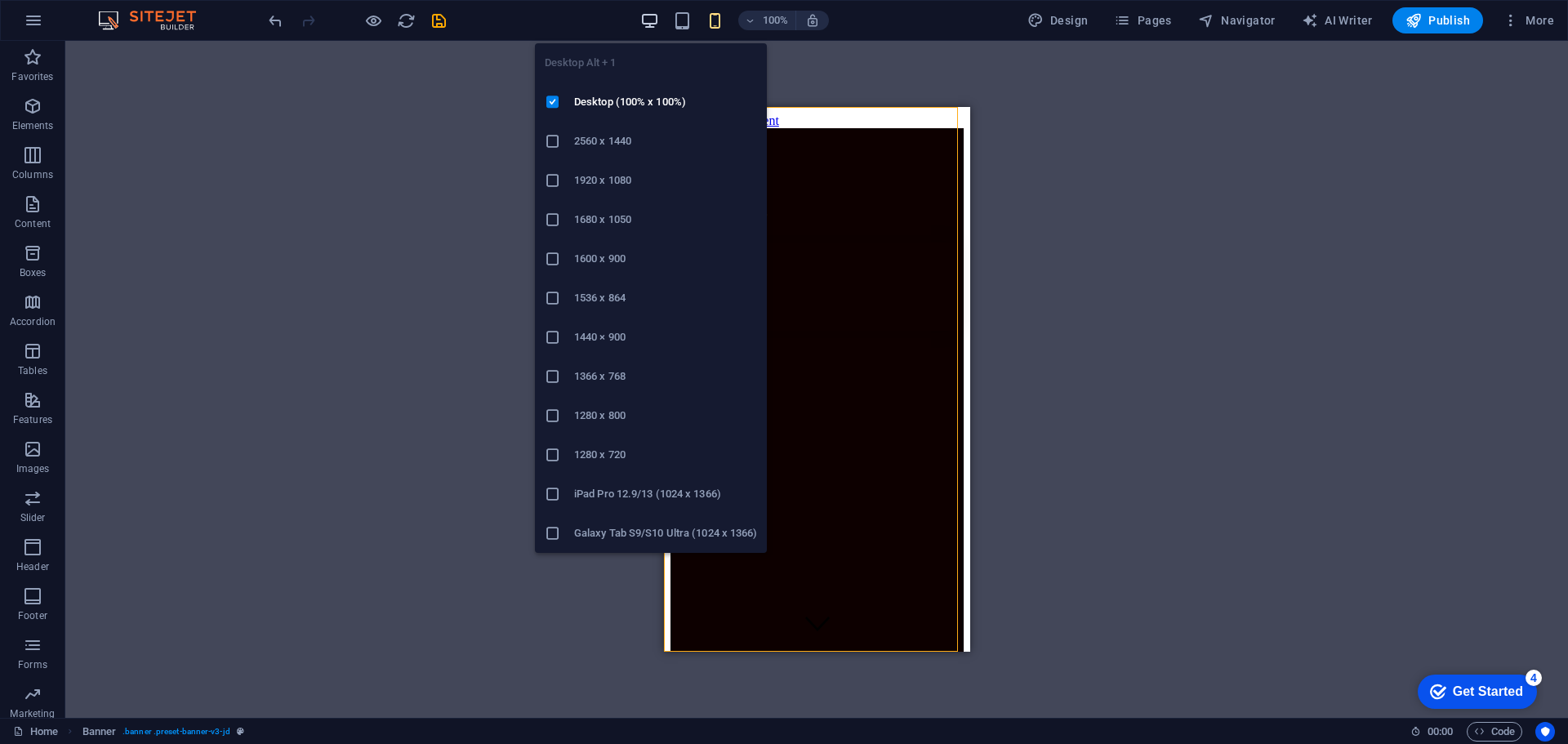
click at [654, 12] on icon "button" at bounding box center [650, 21] width 19 height 19
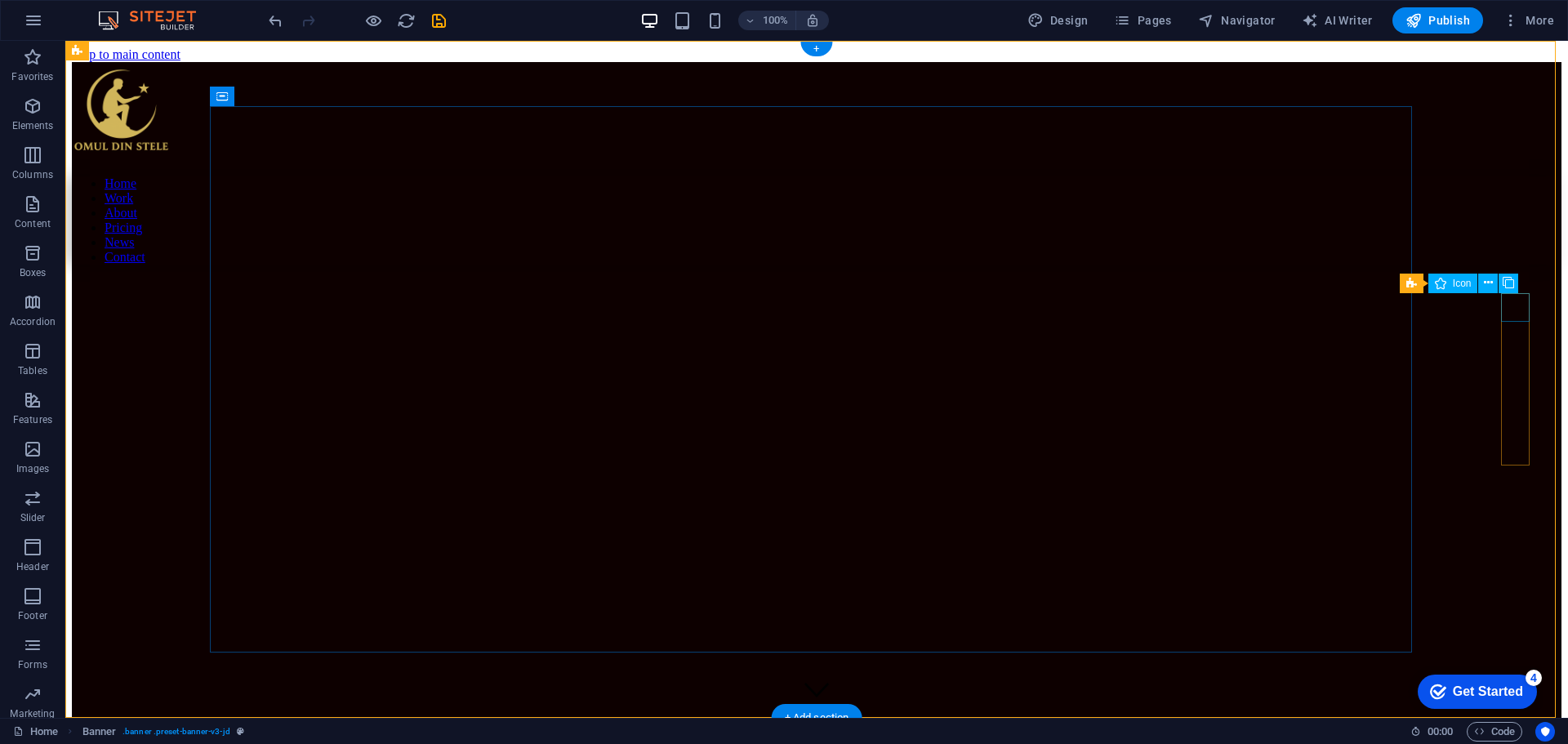
click at [1491, 278] on icon at bounding box center [1488, 283] width 9 height 17
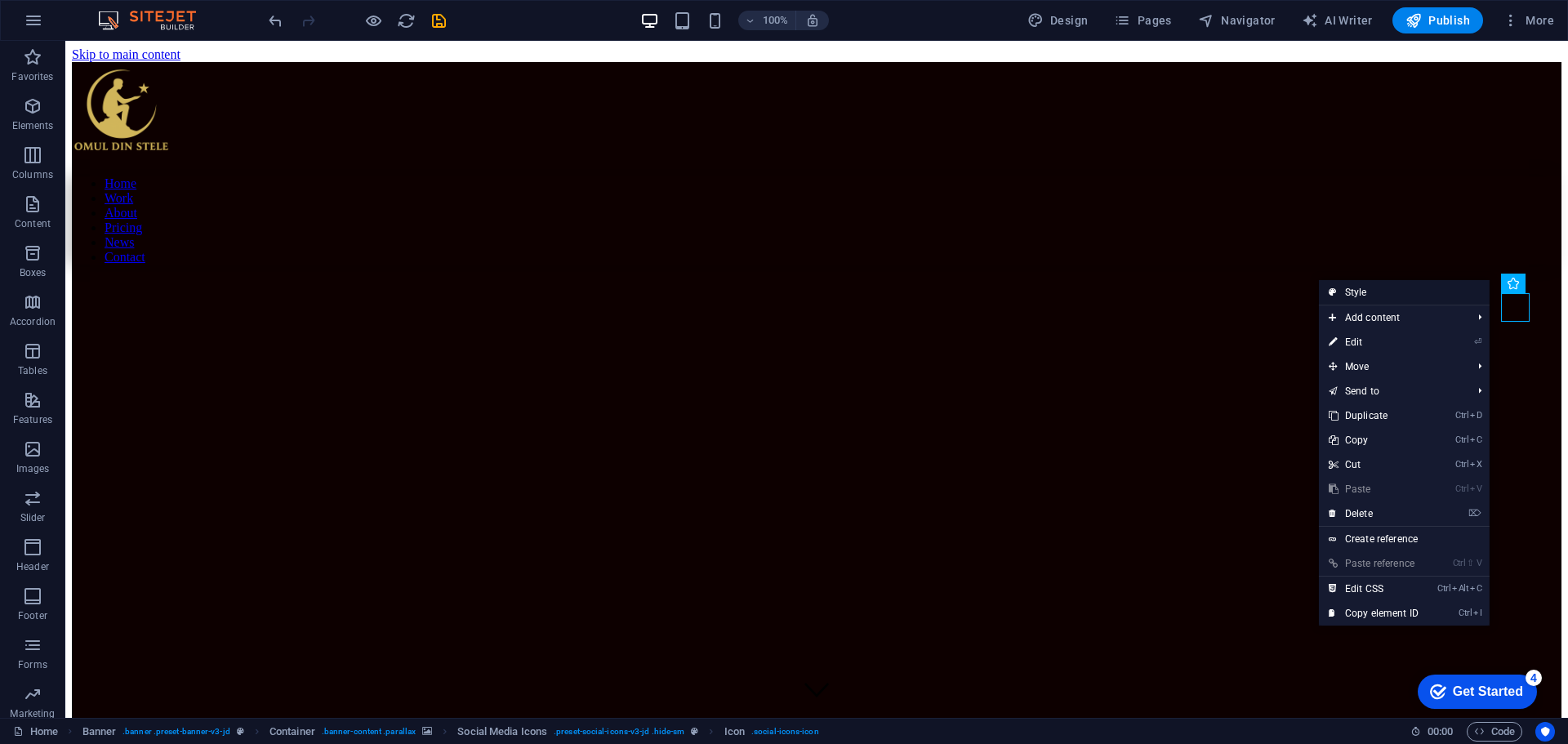
click at [1356, 293] on link "Style" at bounding box center [1404, 293] width 171 height 24
select select "rem"
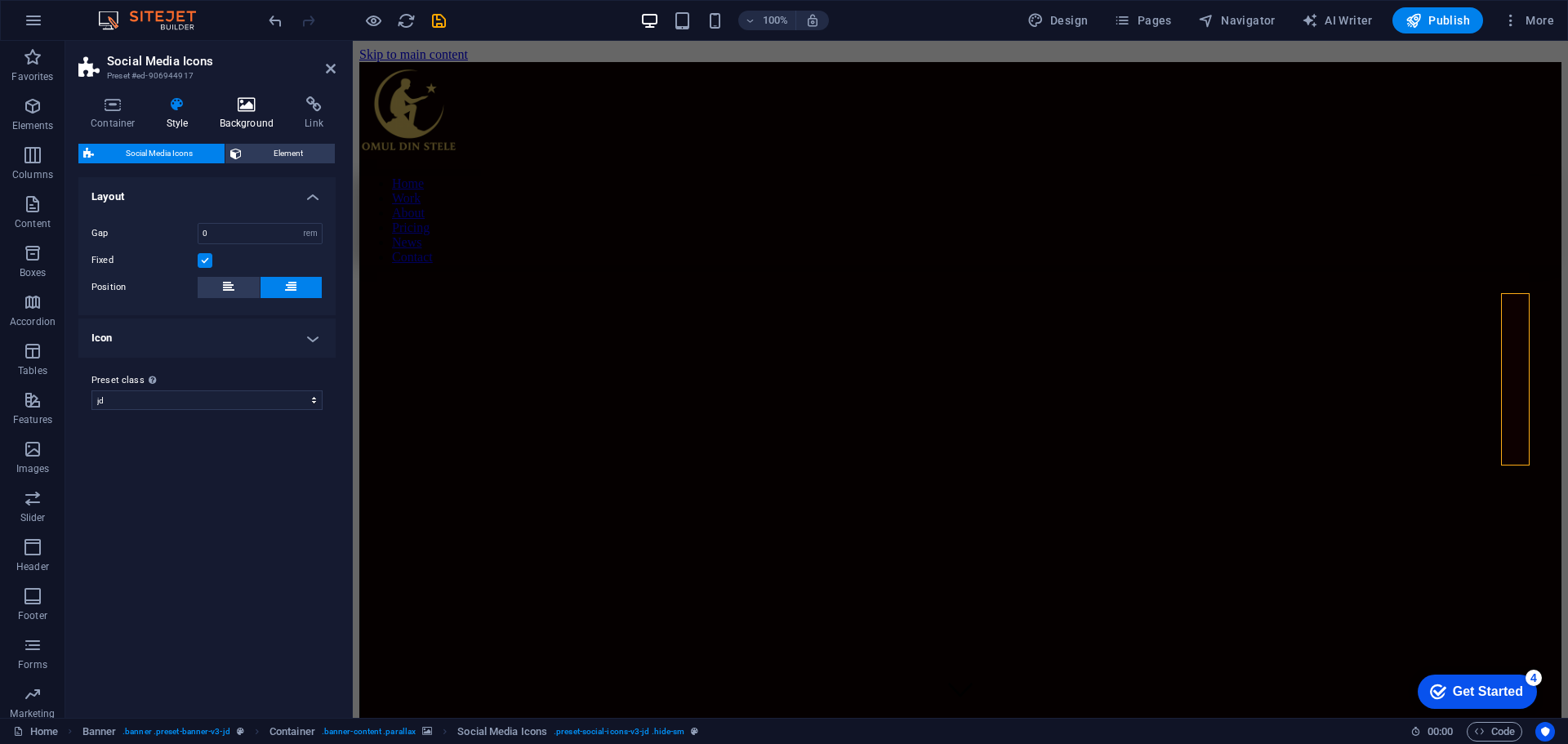
click at [243, 109] on icon at bounding box center [247, 103] width 79 height 16
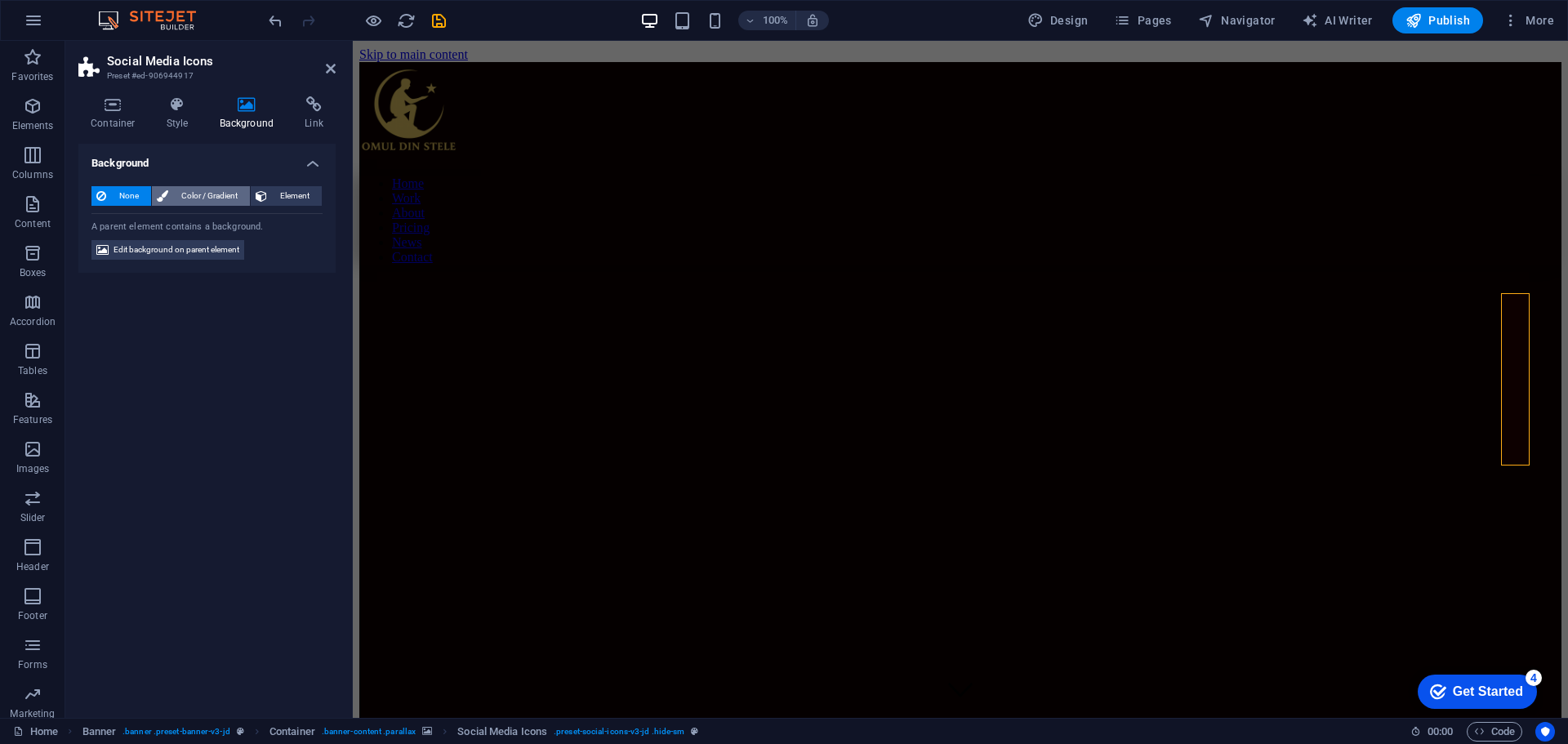
click at [199, 198] on span "Color / Gradient" at bounding box center [209, 196] width 71 height 20
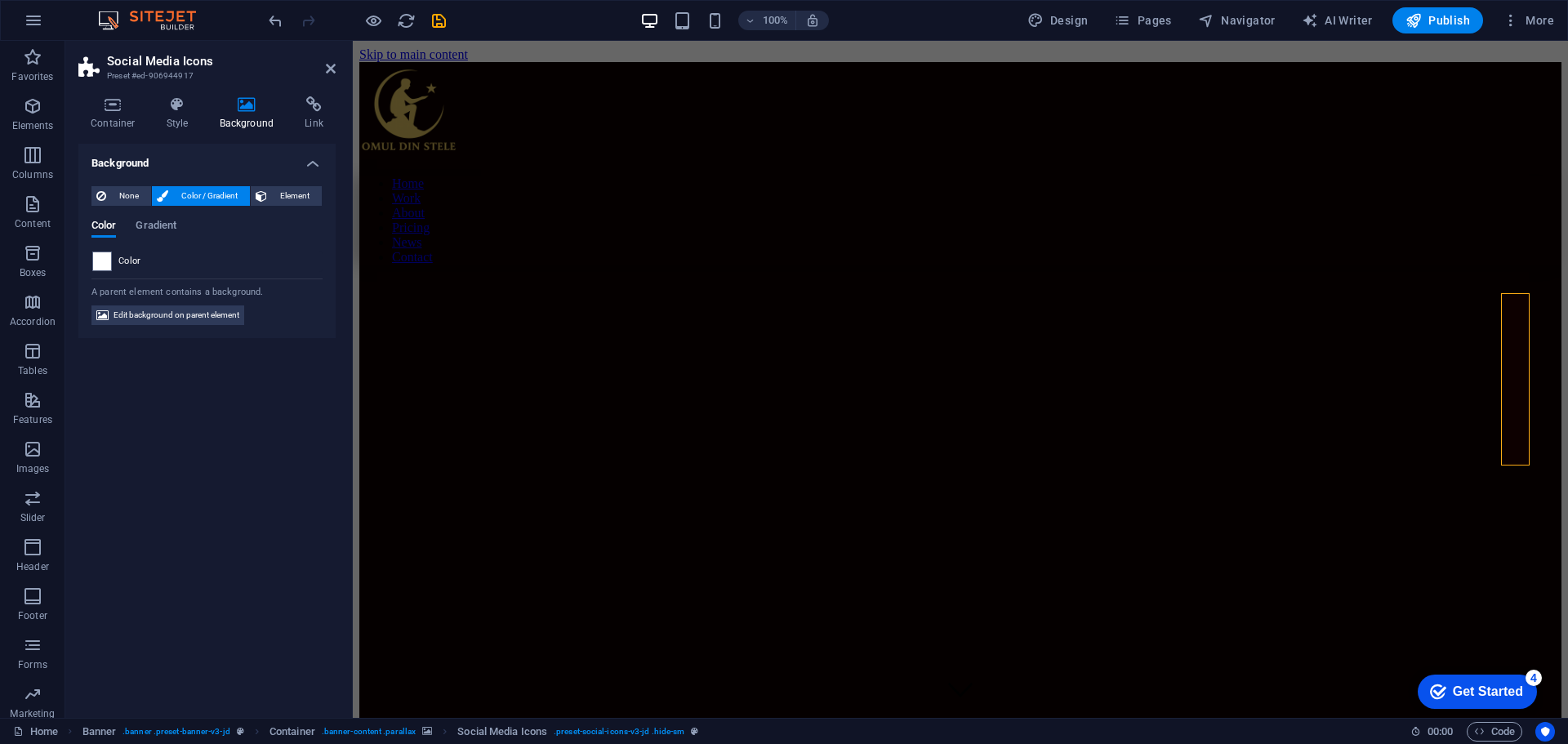
click at [191, 413] on div "Background None Color / Gradient Element Stretch background to full-width Color…" at bounding box center [207, 424] width 258 height 562
click at [1186, 304] on figure at bounding box center [845, 304] width 972 height 0
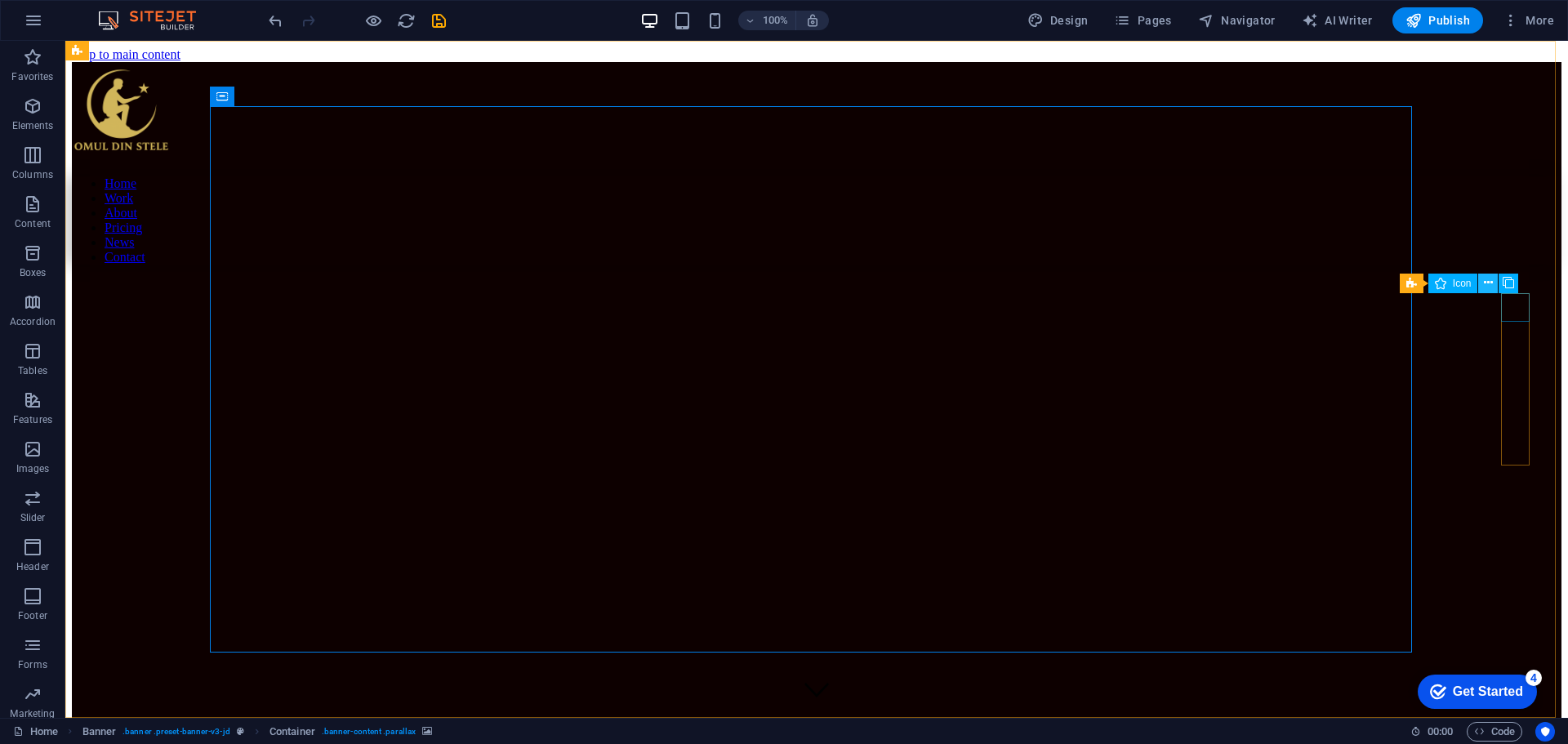
click at [1489, 283] on icon at bounding box center [1488, 283] width 9 height 17
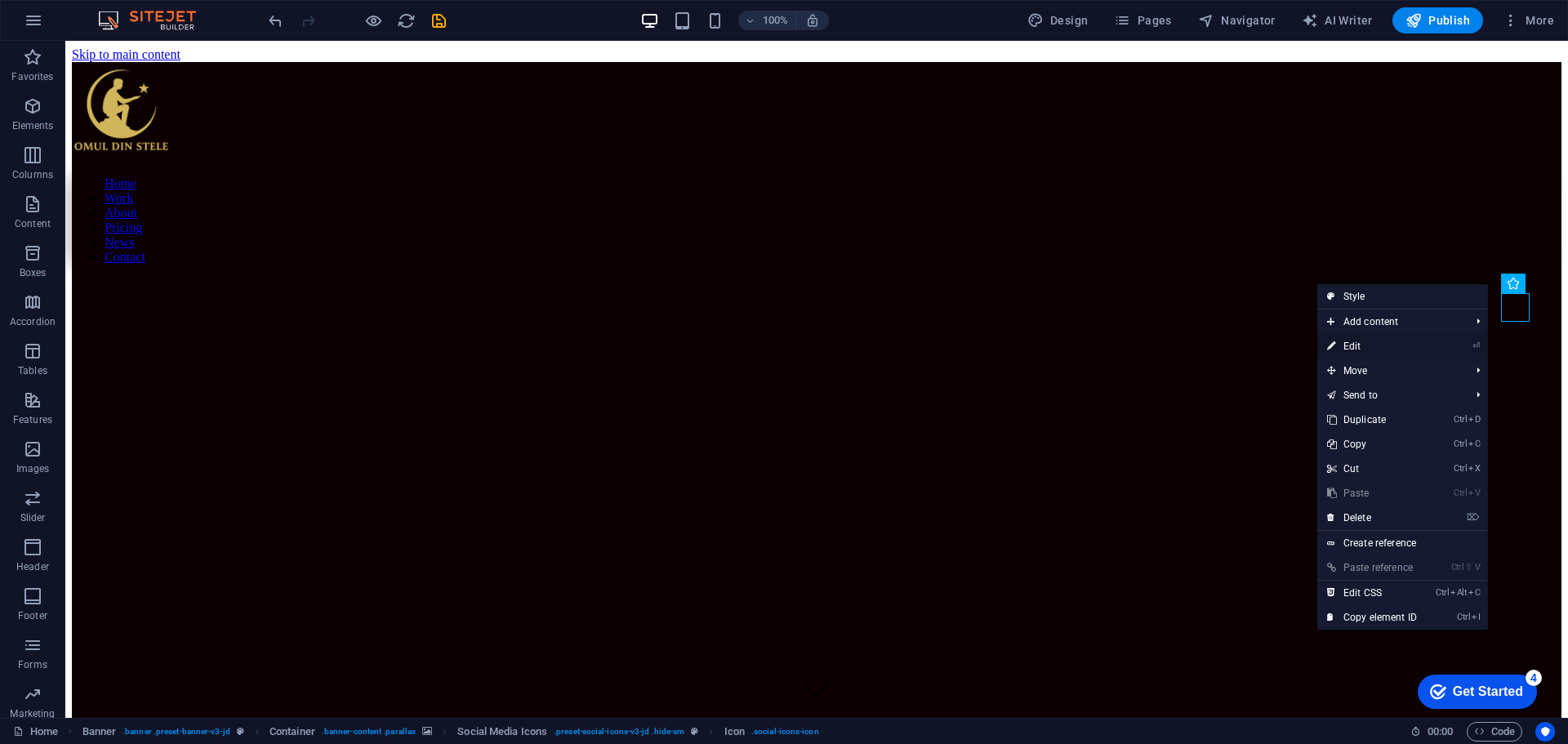
click at [1366, 351] on link "⏎ Edit" at bounding box center [1372, 346] width 109 height 24
select select "xMidYMid"
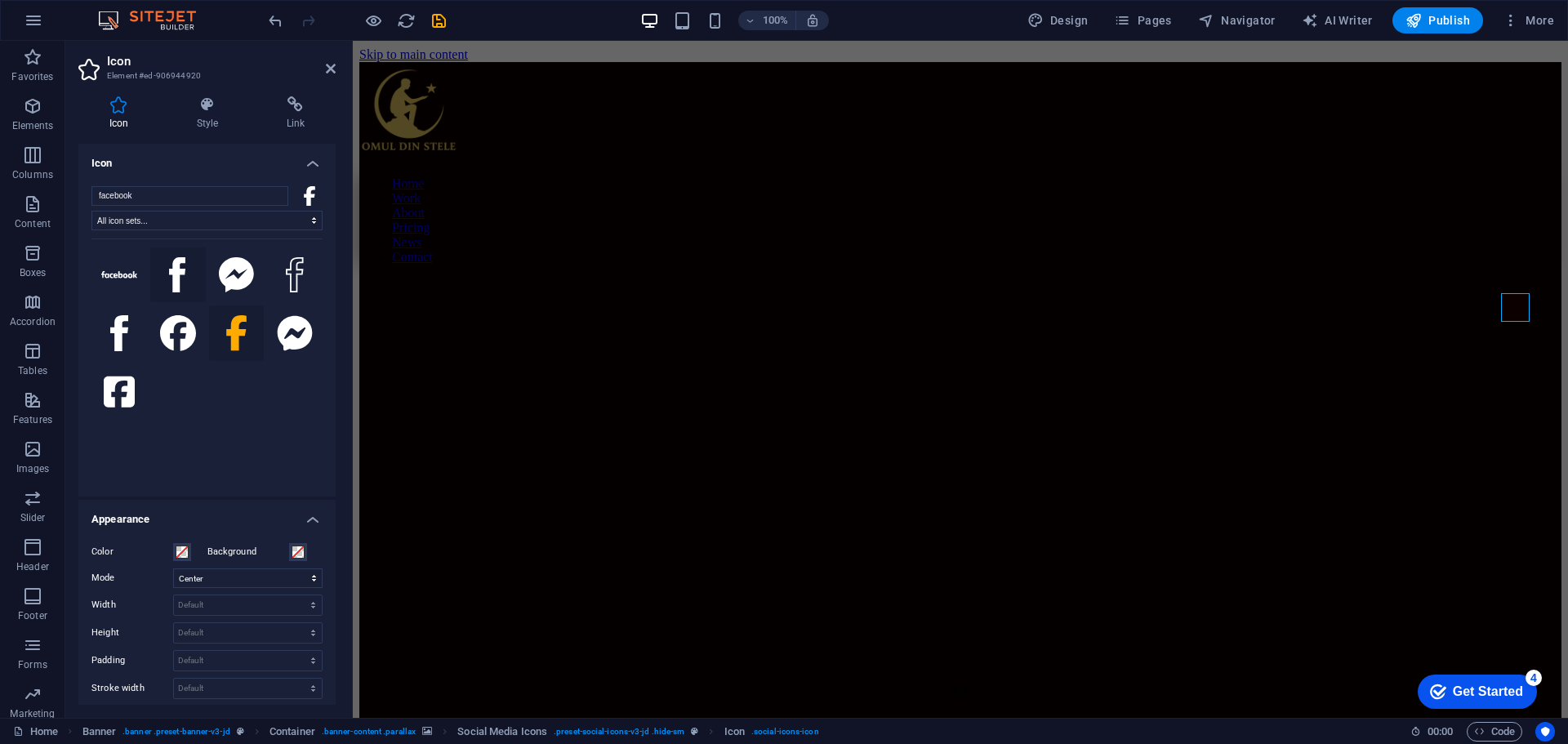
click at [178, 270] on icon at bounding box center [178, 276] width 16 height 36
click at [311, 225] on select "All icon sets... IcoFont Ionicons FontAwesome Brands FontAwesome Duotone FontAw…" at bounding box center [207, 220] width 231 height 20
click at [229, 173] on div "facebook All icon sets... IcoFont Ionicons FontAwesome Brands FontAwesome Duoto…" at bounding box center [207, 335] width 258 height 324
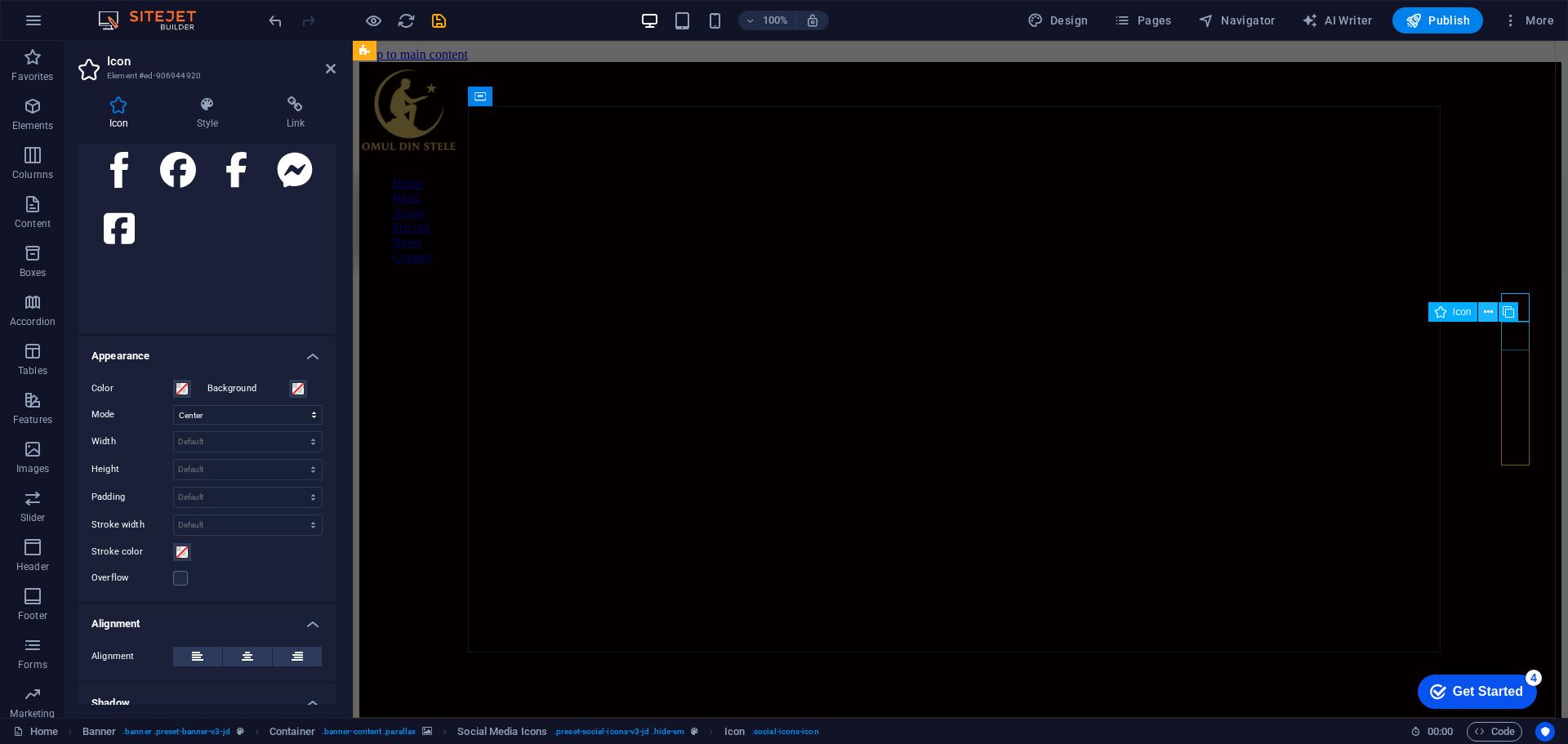
click at [1490, 314] on icon at bounding box center [1488, 312] width 9 height 17
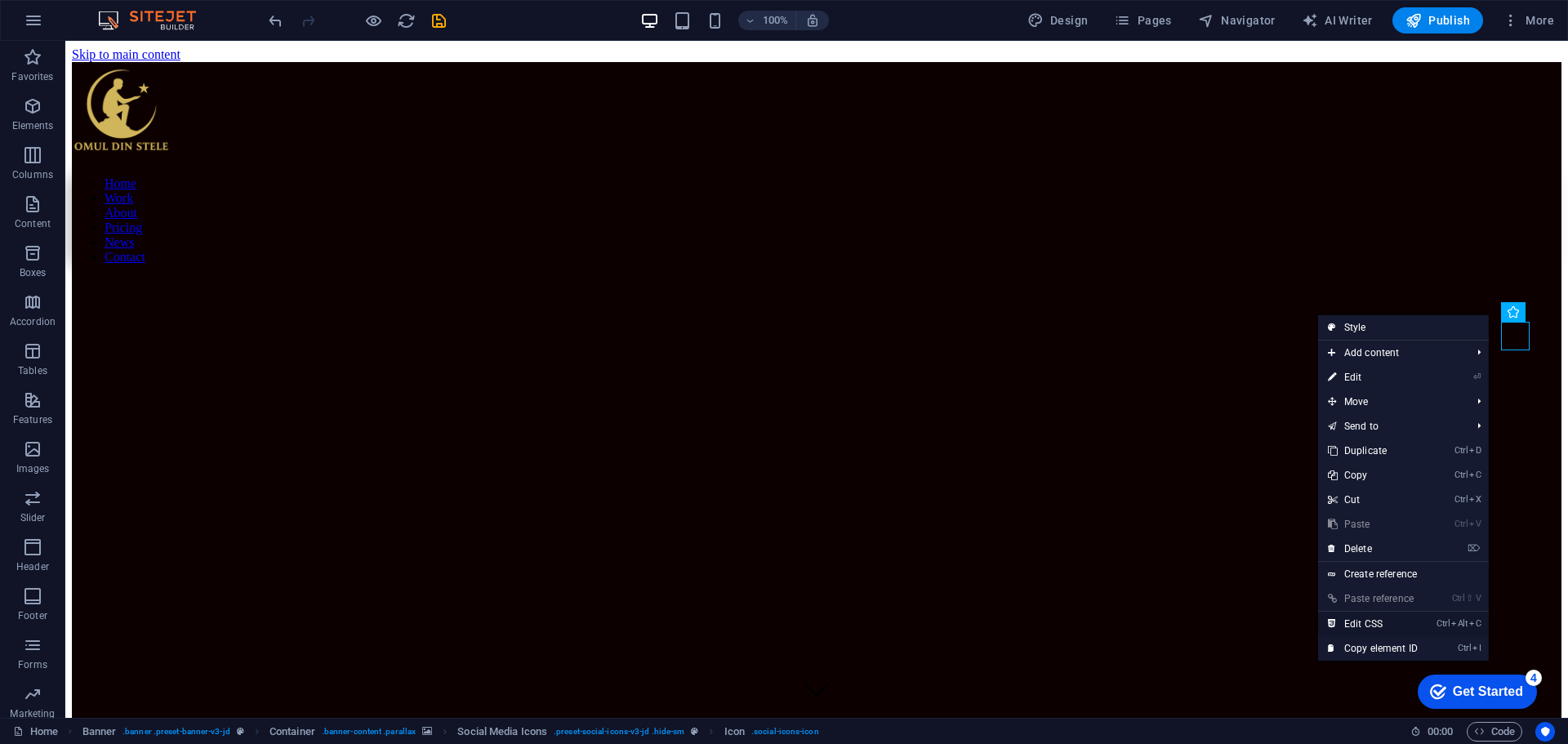
click at [1395, 623] on link "Ctrl Alt C Edit CSS" at bounding box center [1372, 625] width 109 height 24
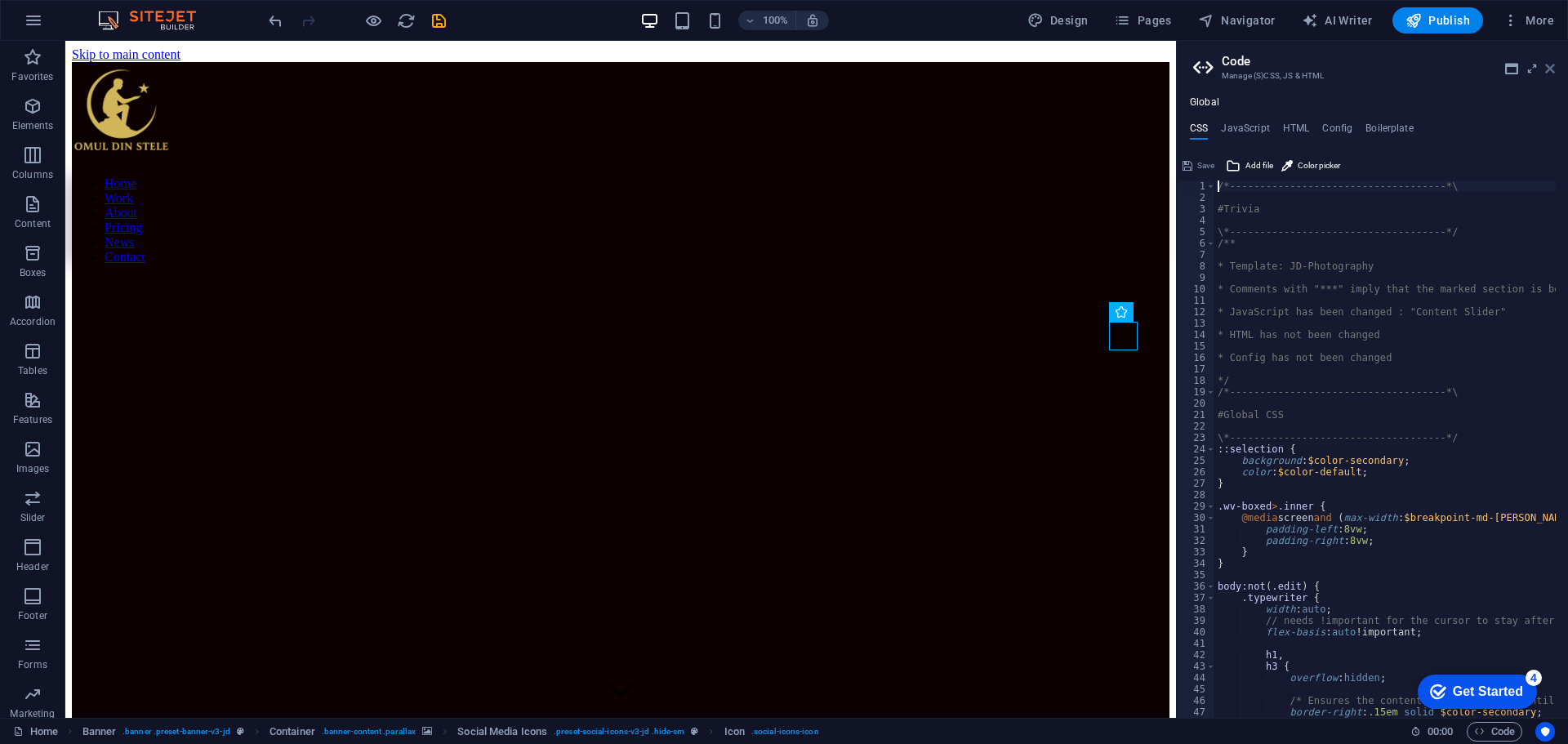
click at [1551, 65] on icon at bounding box center [1549, 69] width 9 height 13
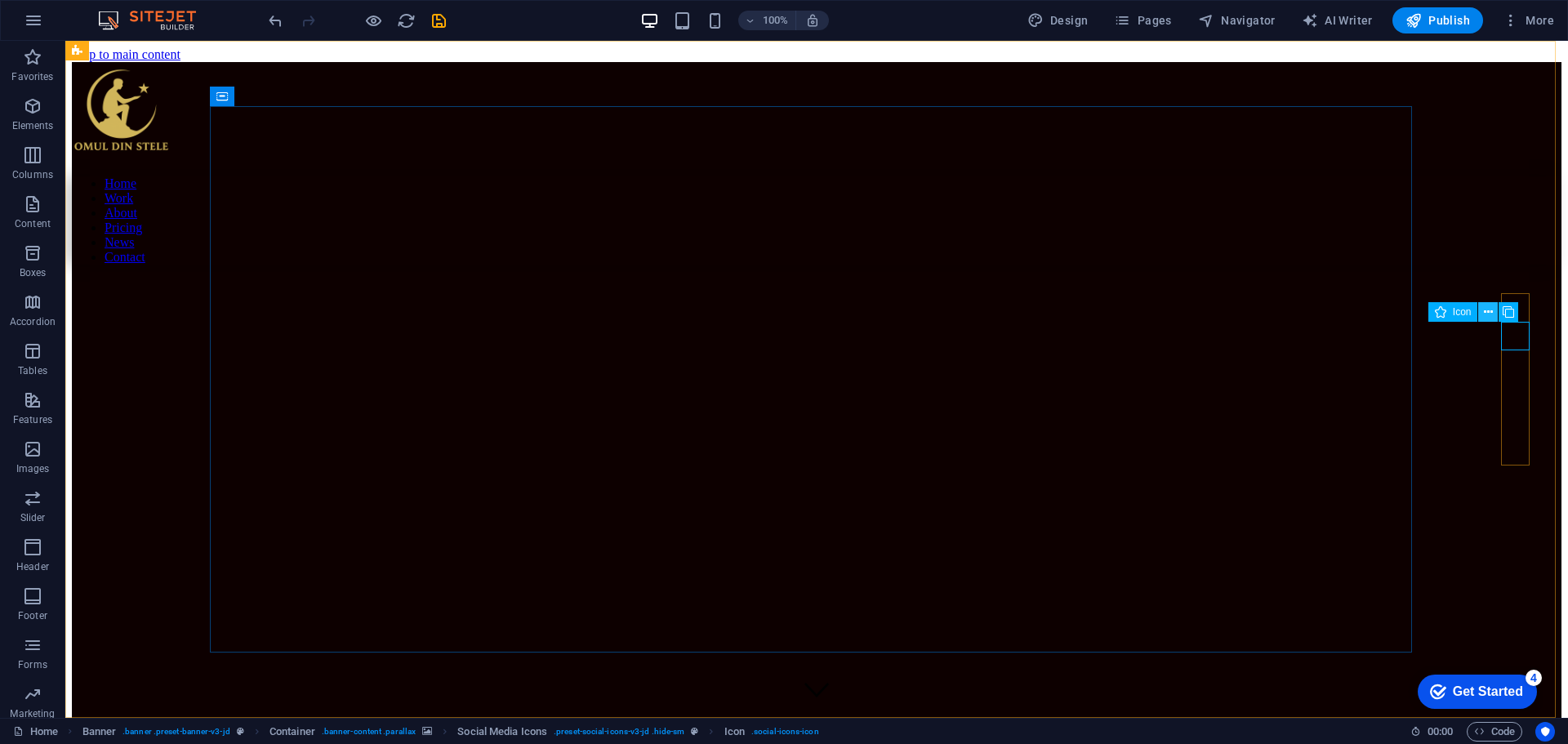
click at [1490, 312] on icon at bounding box center [1488, 312] width 9 height 17
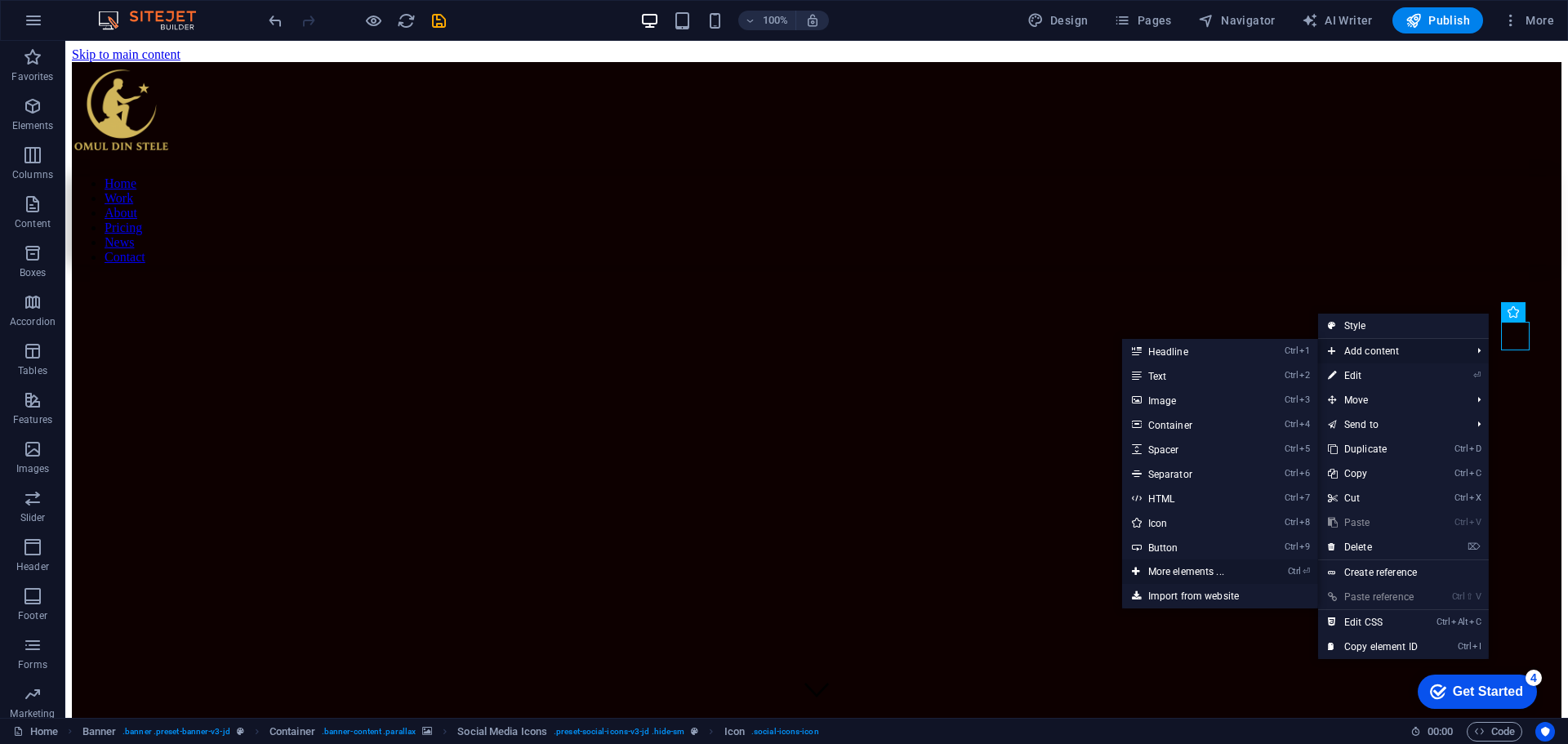
click at [1190, 568] on link "Ctrl ⏎ More elements ..." at bounding box center [1189, 572] width 134 height 24
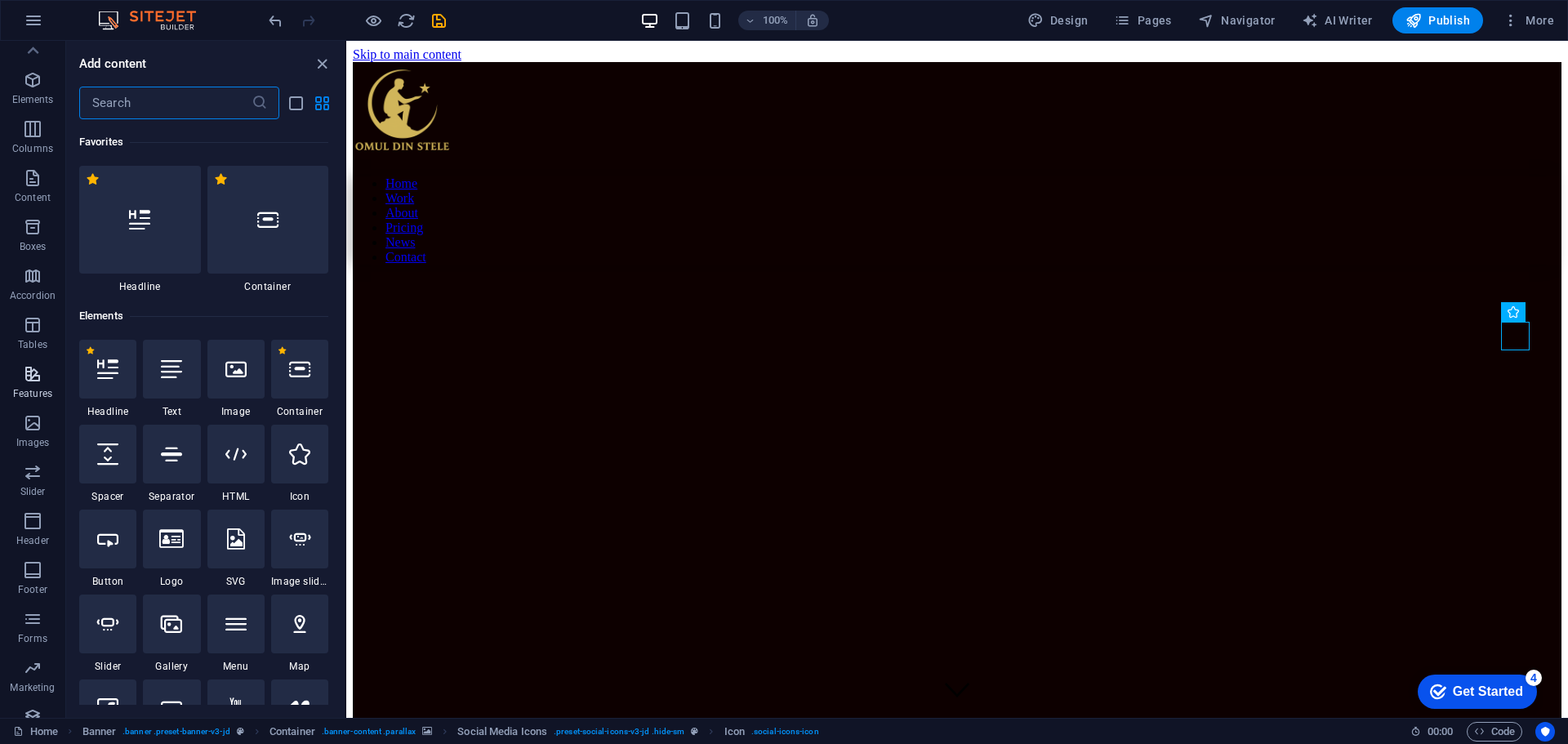
scroll to position [0, 0]
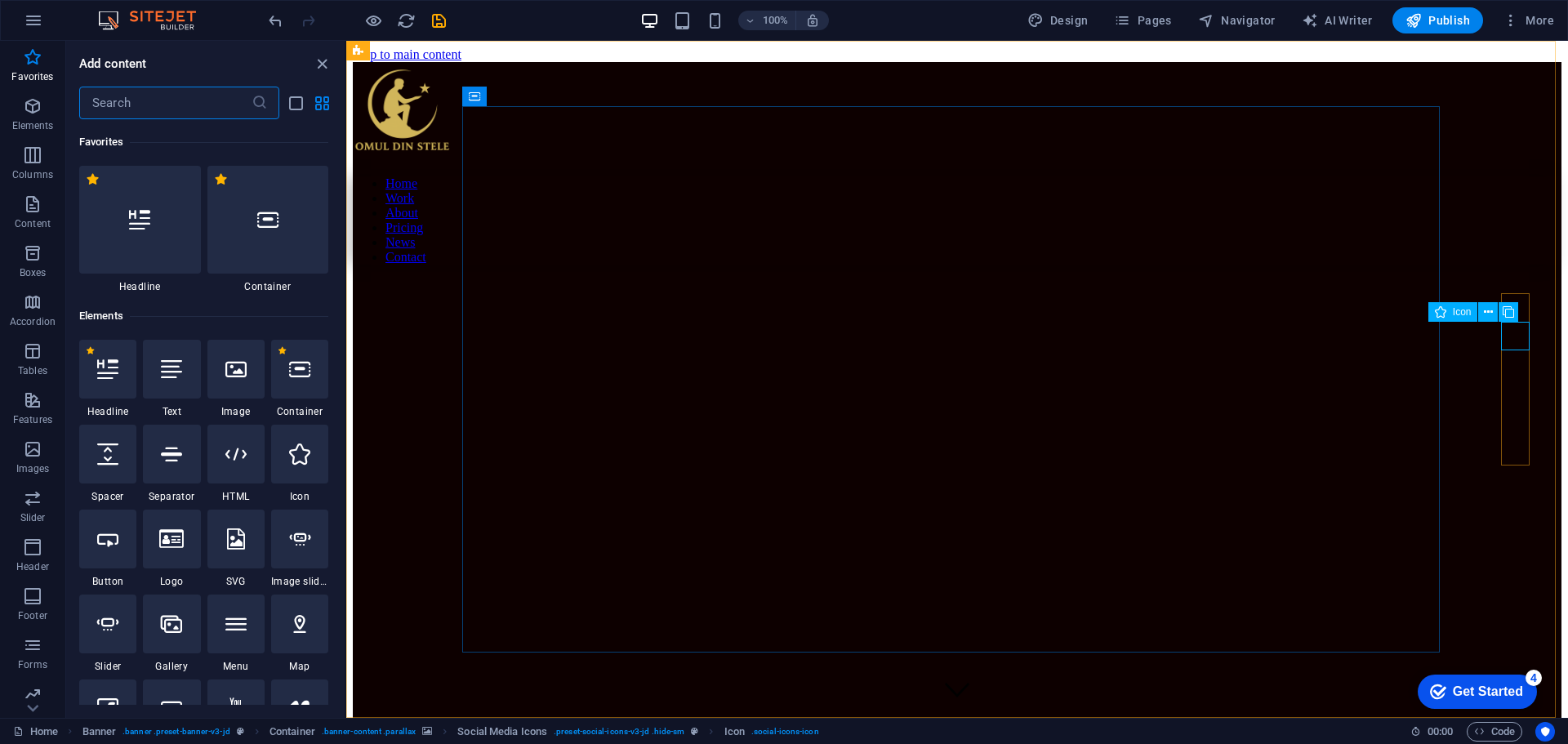
click at [1520, 305] on div "Icon" at bounding box center [1479, 312] width 102 height 21
click at [1511, 310] on icon at bounding box center [1508, 312] width 11 height 17
click at [1491, 300] on icon at bounding box center [1488, 297] width 9 height 17
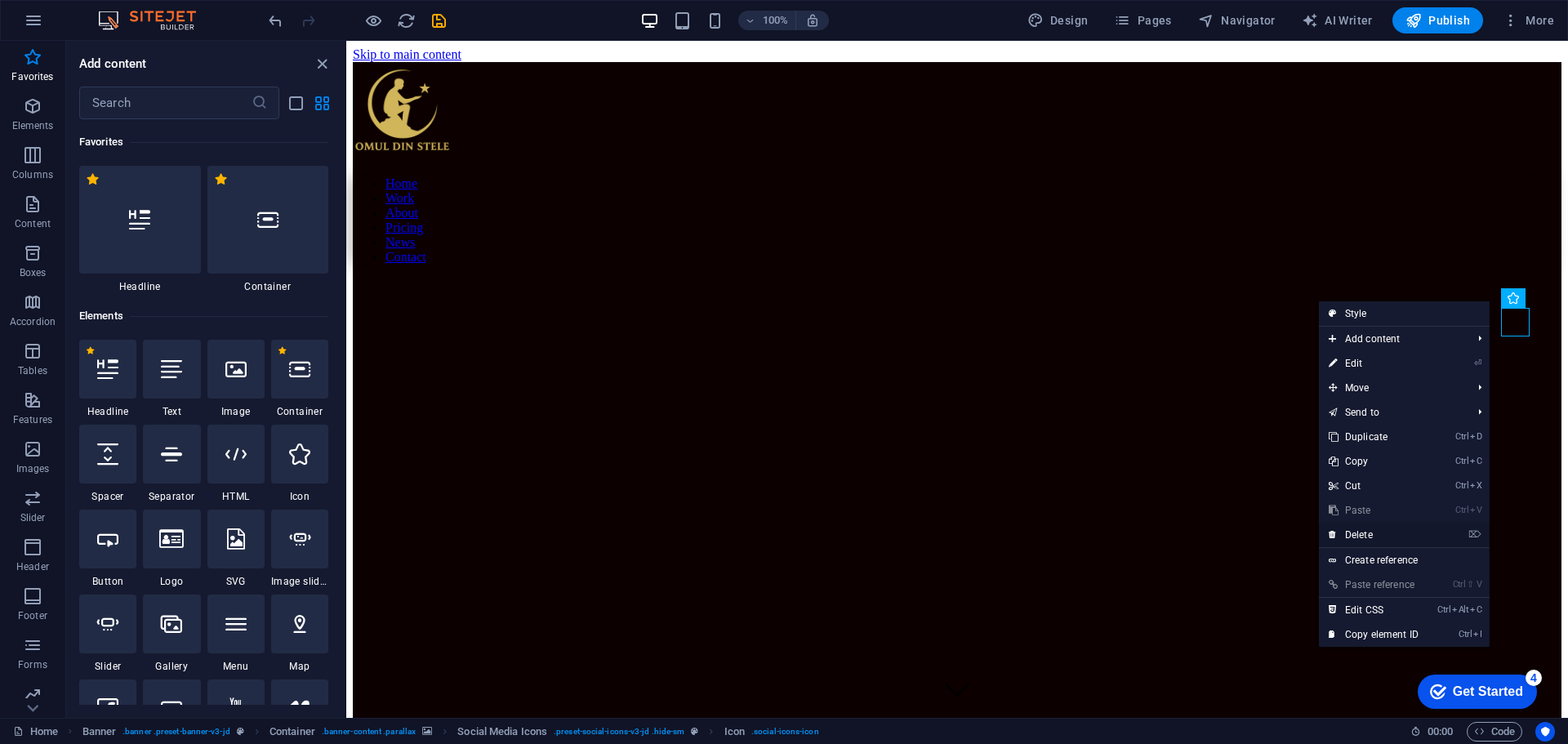
click at [1390, 529] on link "⌦ Delete" at bounding box center [1373, 535] width 109 height 24
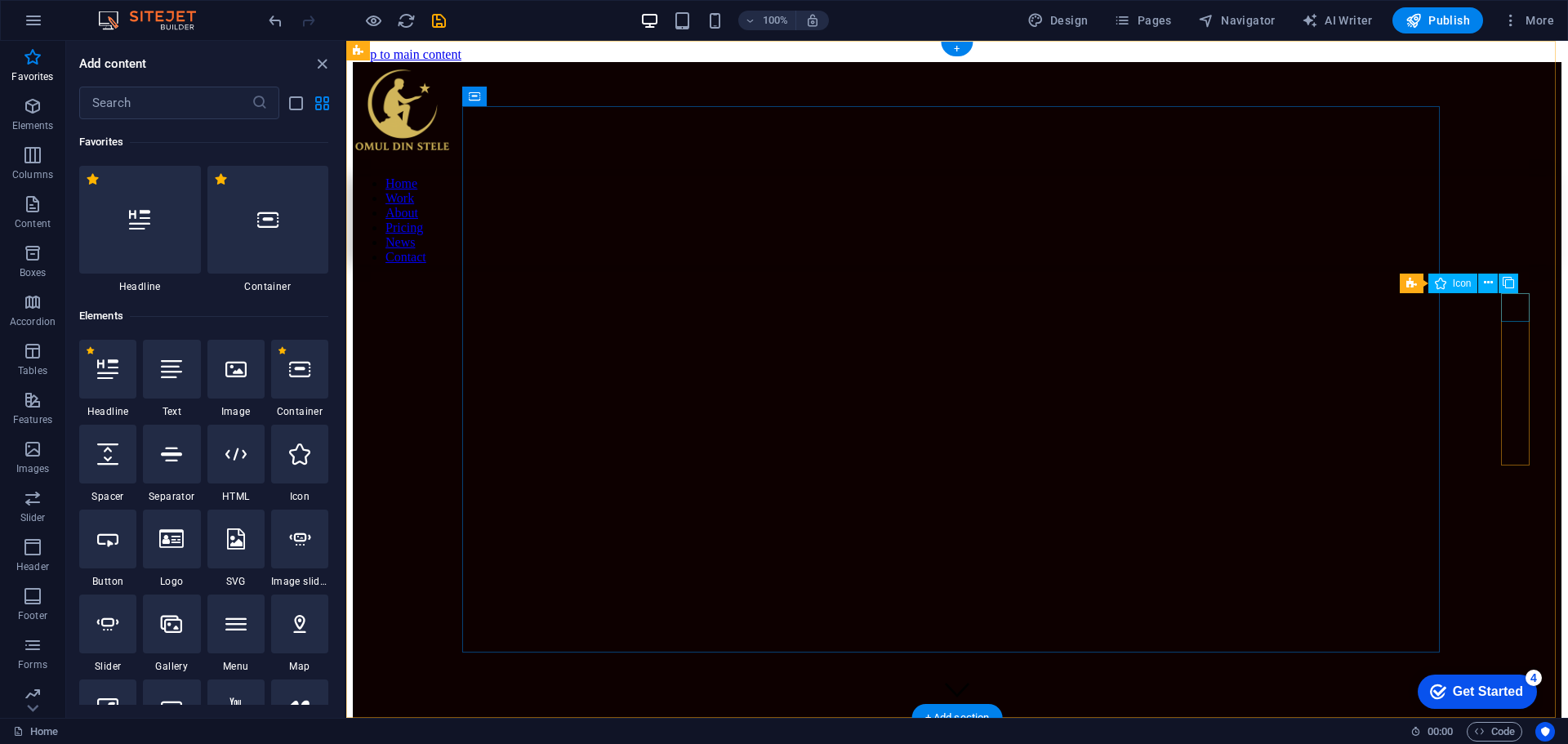
select select "xMidYMid"
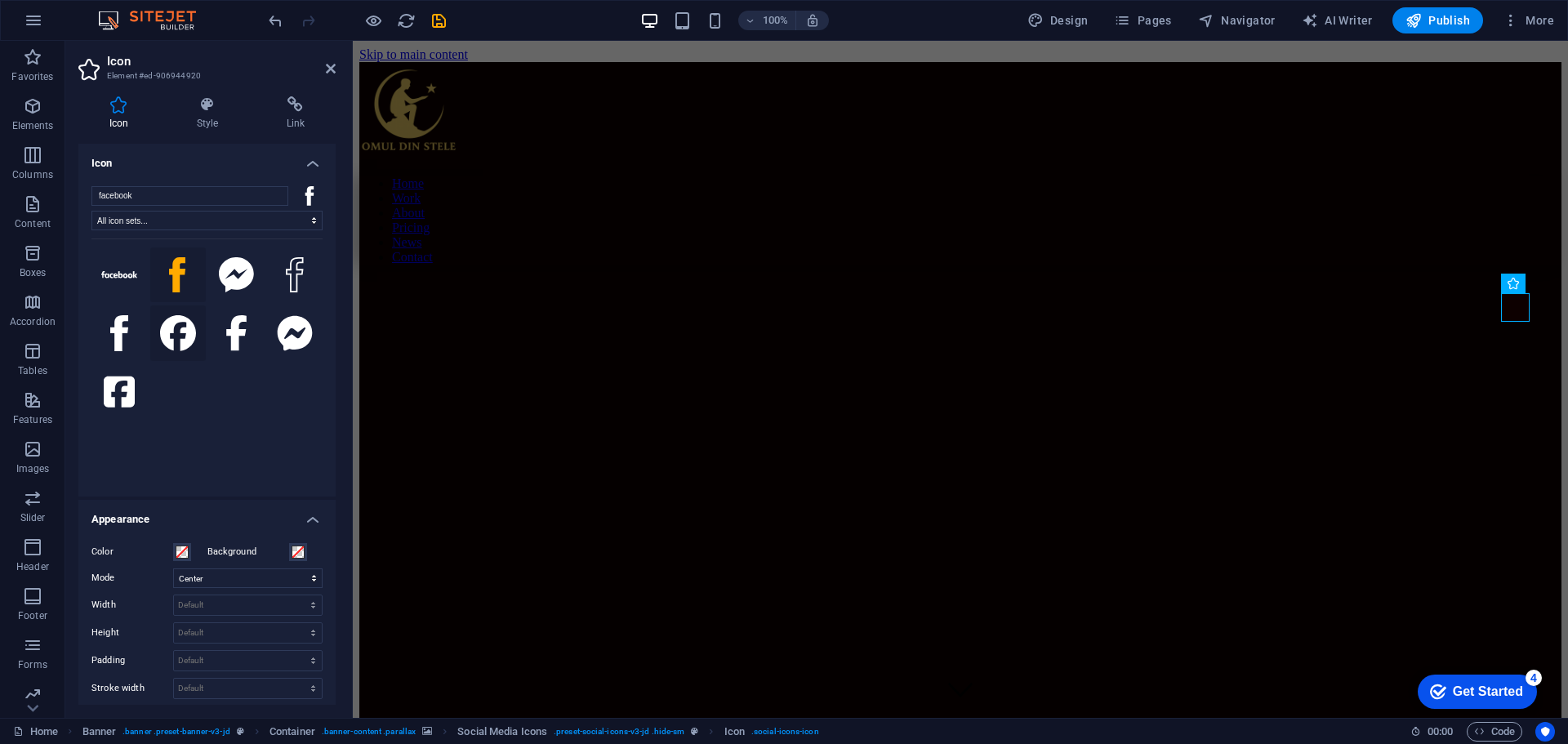
click at [170, 326] on icon at bounding box center [178, 333] width 36 height 36
click at [125, 386] on icon at bounding box center [118, 391] width 31 height 31
click at [281, 264] on button at bounding box center [294, 275] width 55 height 55
click at [175, 337] on icon at bounding box center [178, 333] width 36 height 36
click at [121, 272] on icon at bounding box center [119, 275] width 36 height 8
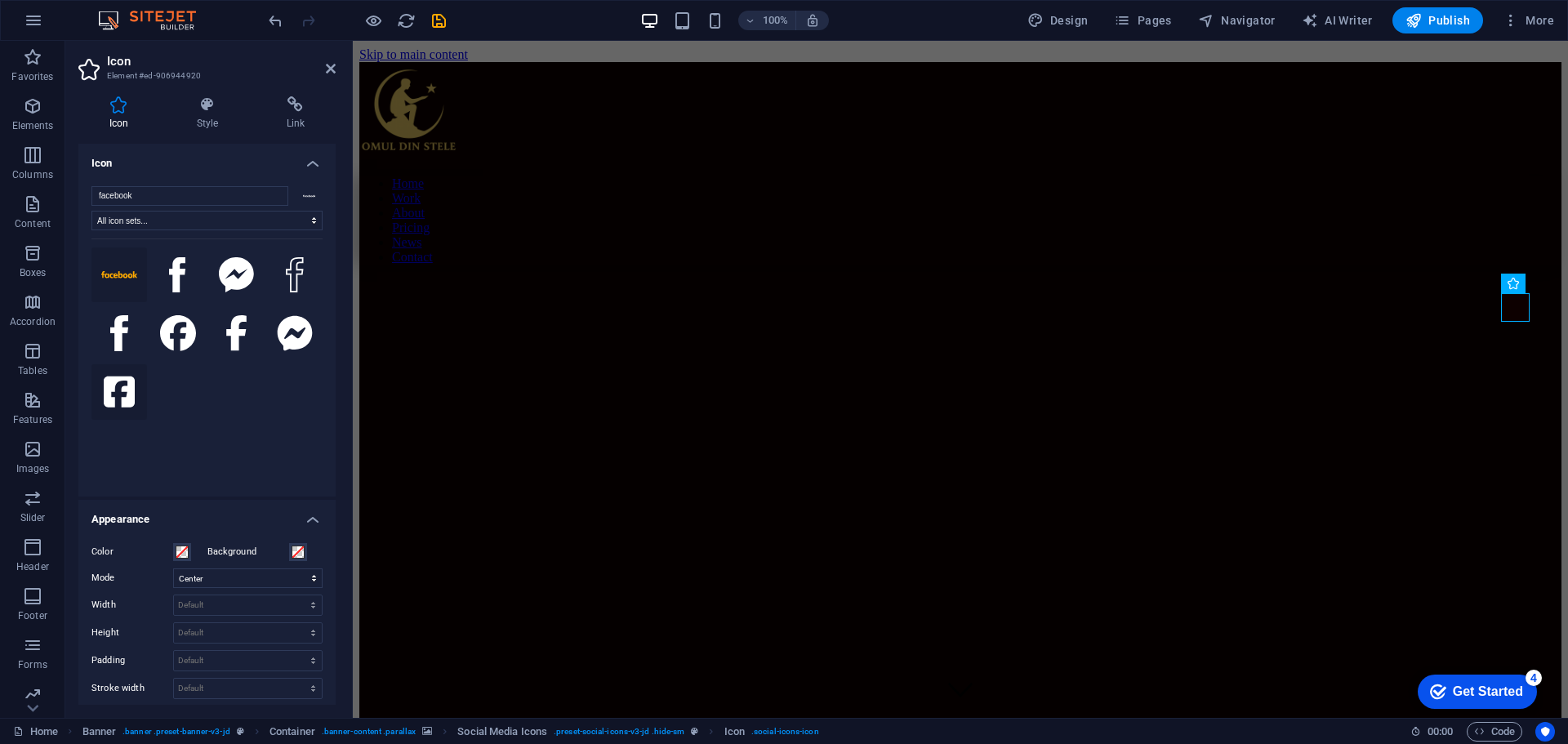
click at [122, 390] on icon at bounding box center [118, 392] width 31 height 36
click at [173, 331] on icon at bounding box center [178, 333] width 36 height 36
click at [306, 194] on icon at bounding box center [309, 197] width 13 height 13
click at [302, 107] on icon at bounding box center [295, 103] width 80 height 16
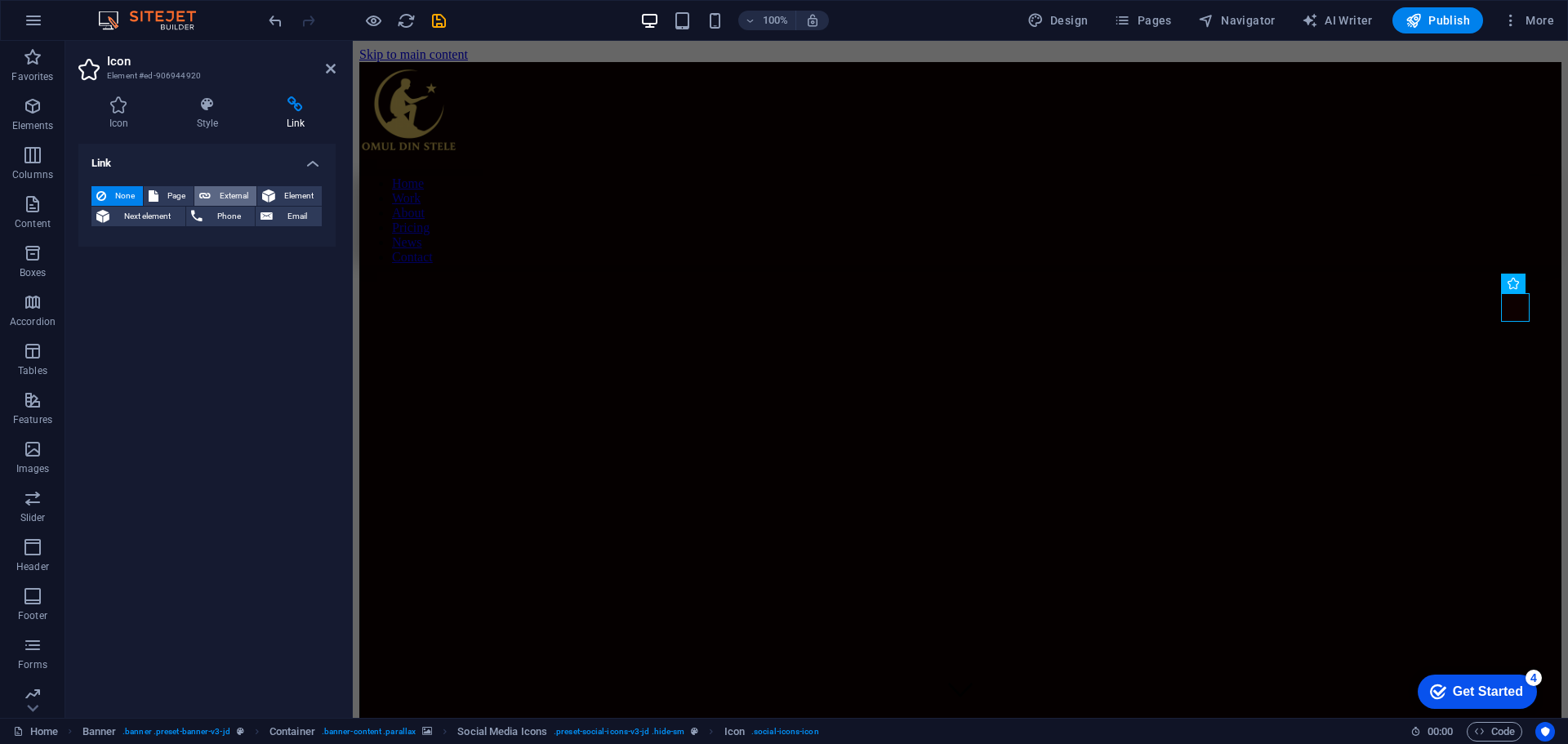
click at [214, 192] on button "External" at bounding box center [226, 196] width 62 height 20
select select "blank"
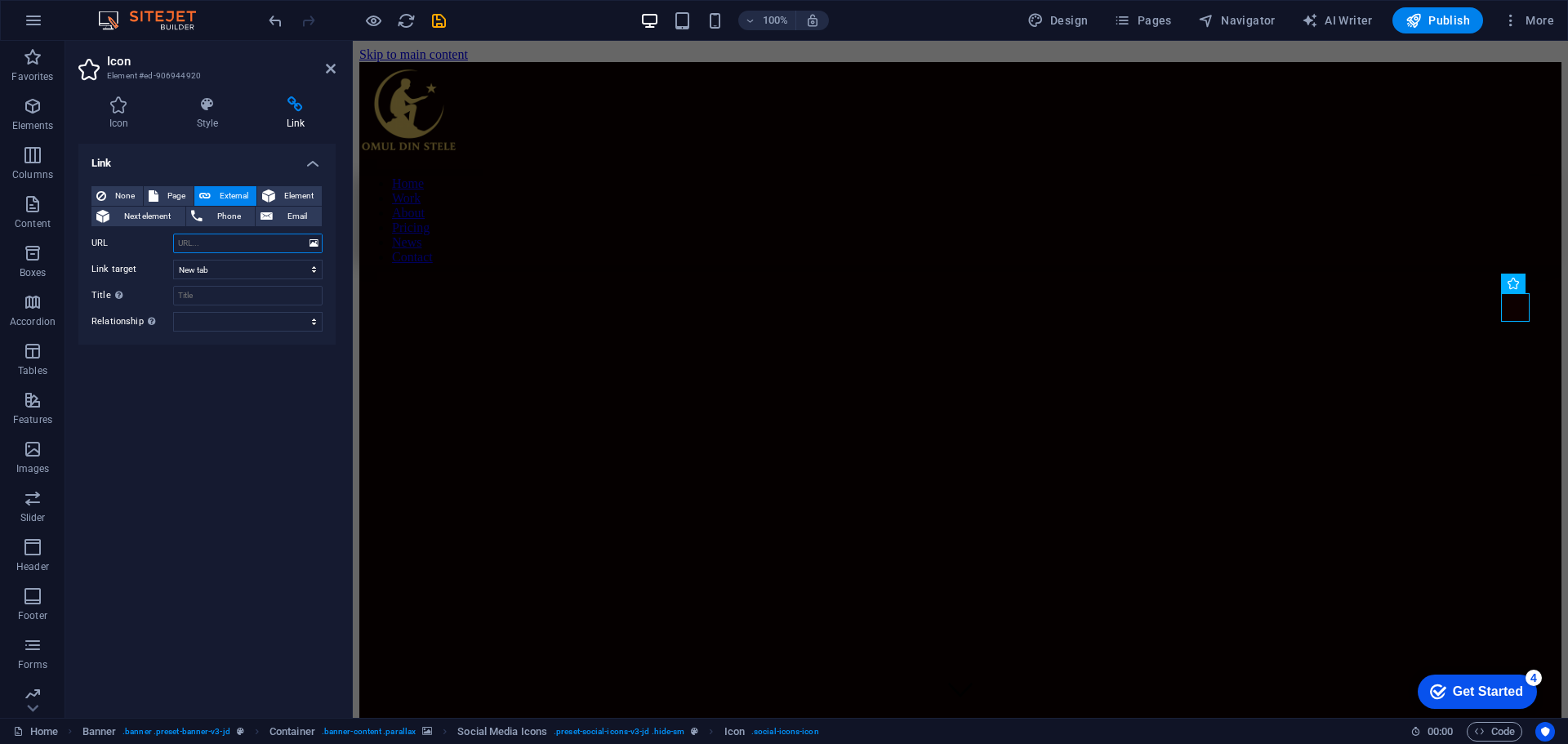
click at [214, 240] on input "URL" at bounding box center [247, 243] width 149 height 20
paste input "https://www.facebook.com/omuldinstele/"
type input "https://www.facebook.com/omuldinstele/"
click at [440, 22] on icon "save" at bounding box center [439, 21] width 19 height 19
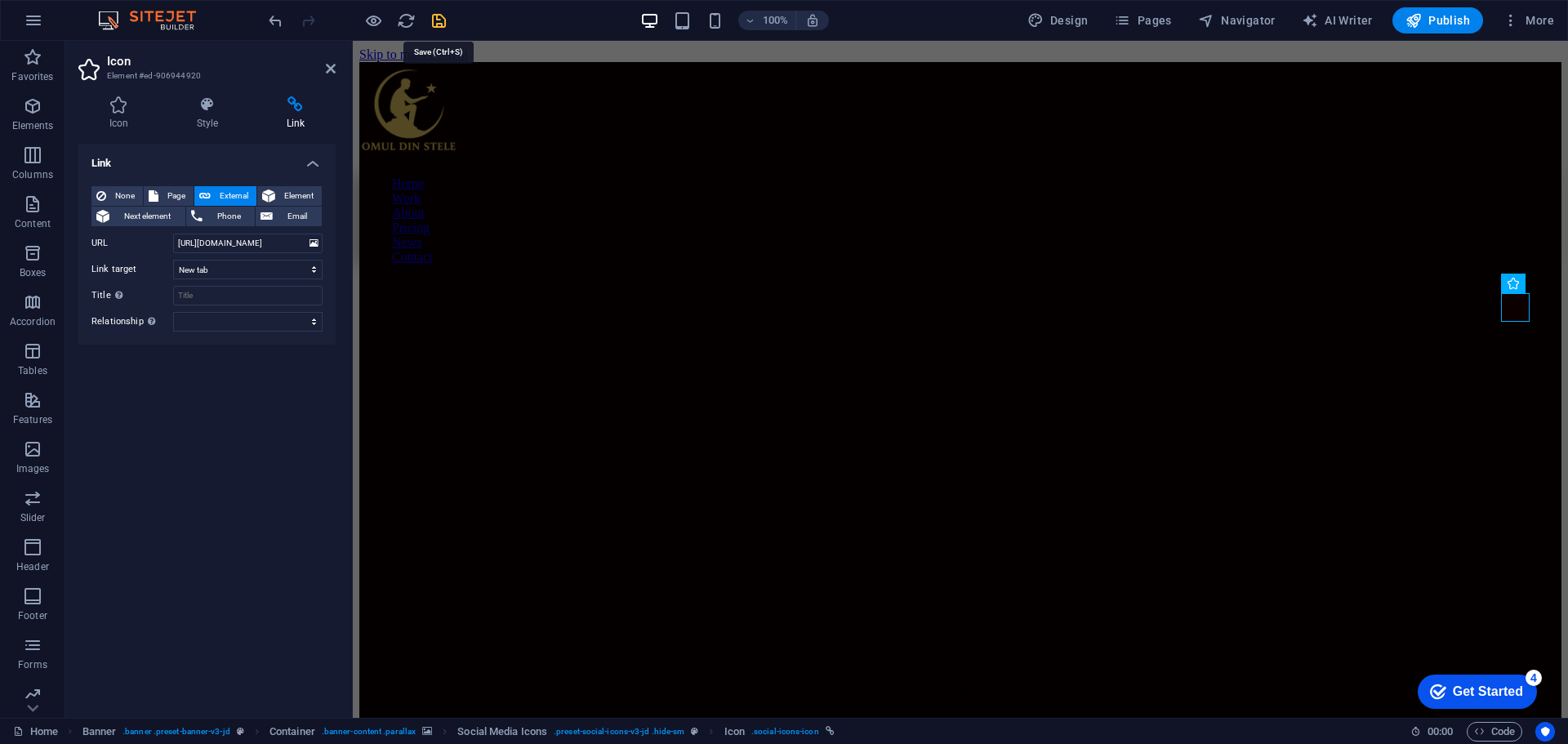
scroll to position [0, 0]
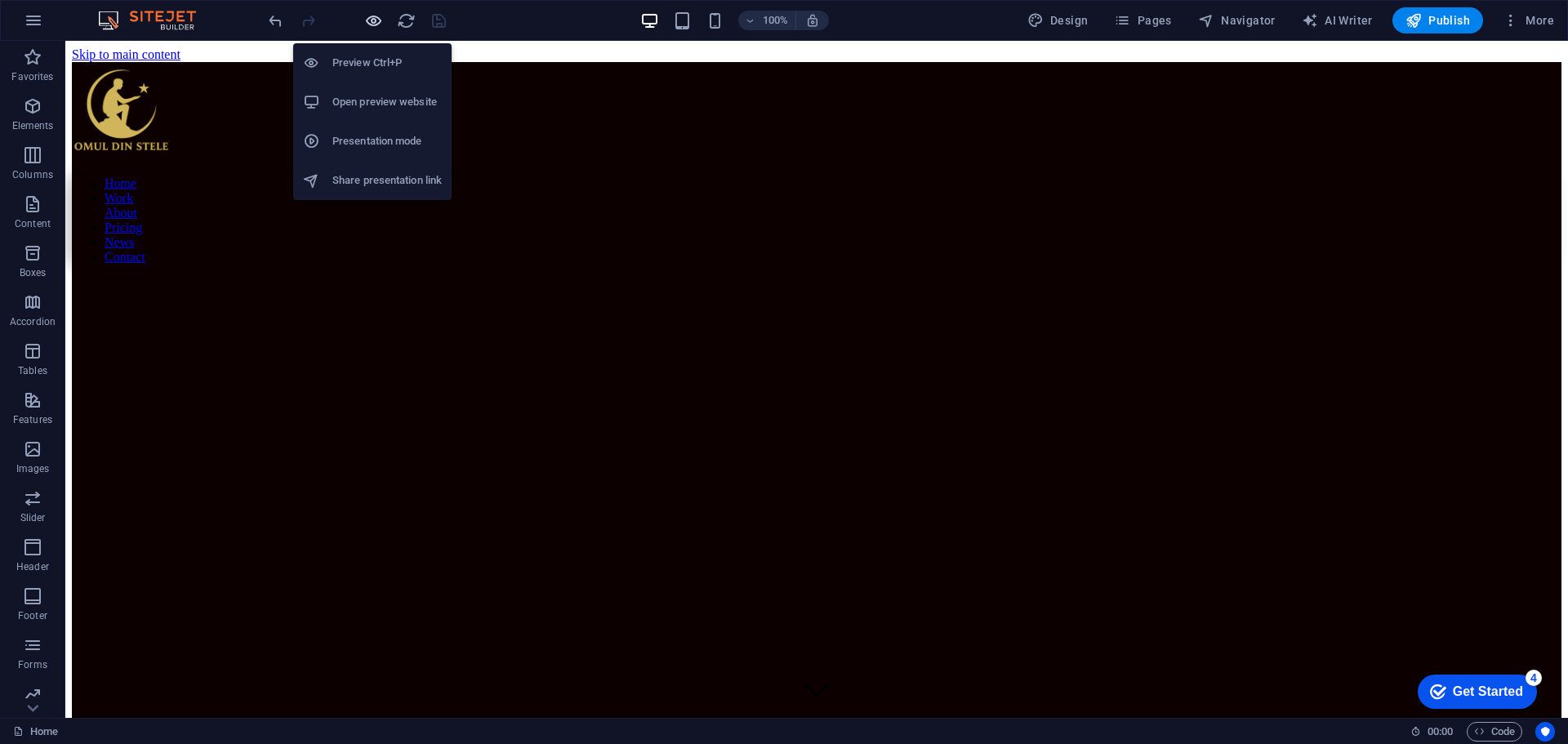
click at [368, 22] on icon "button" at bounding box center [373, 21] width 19 height 19
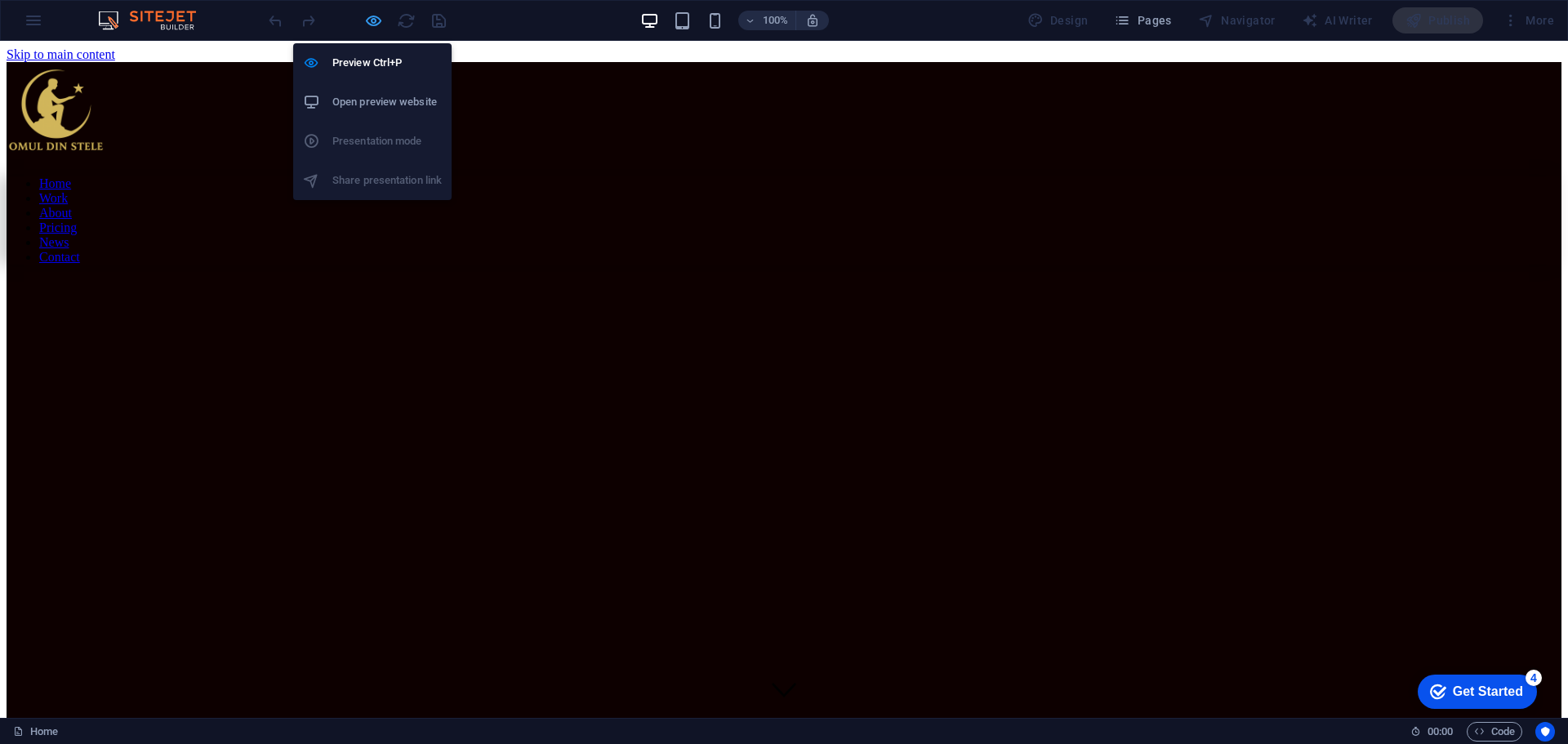
click at [368, 13] on icon "button" at bounding box center [373, 21] width 19 height 19
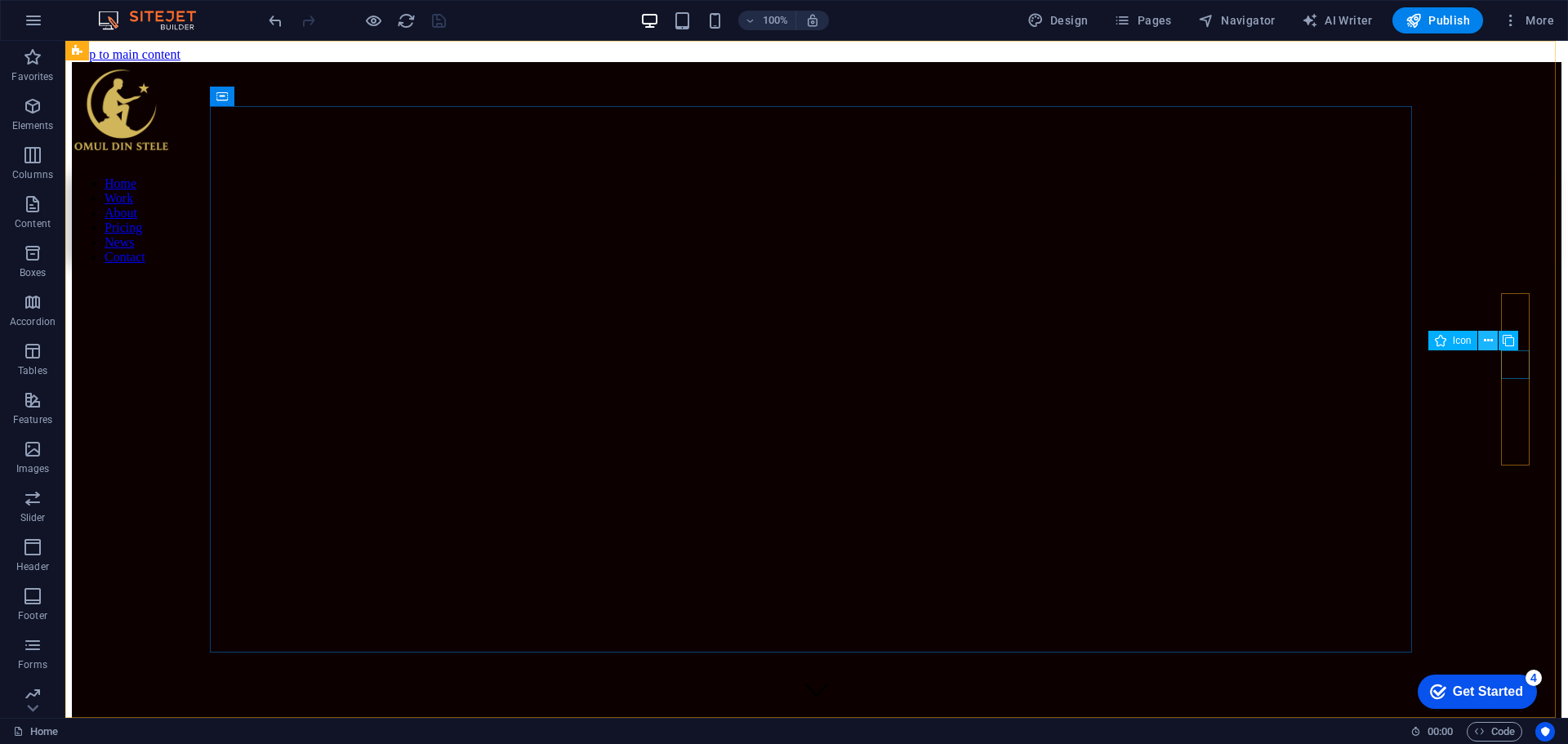
click at [1491, 340] on icon at bounding box center [1488, 341] width 9 height 17
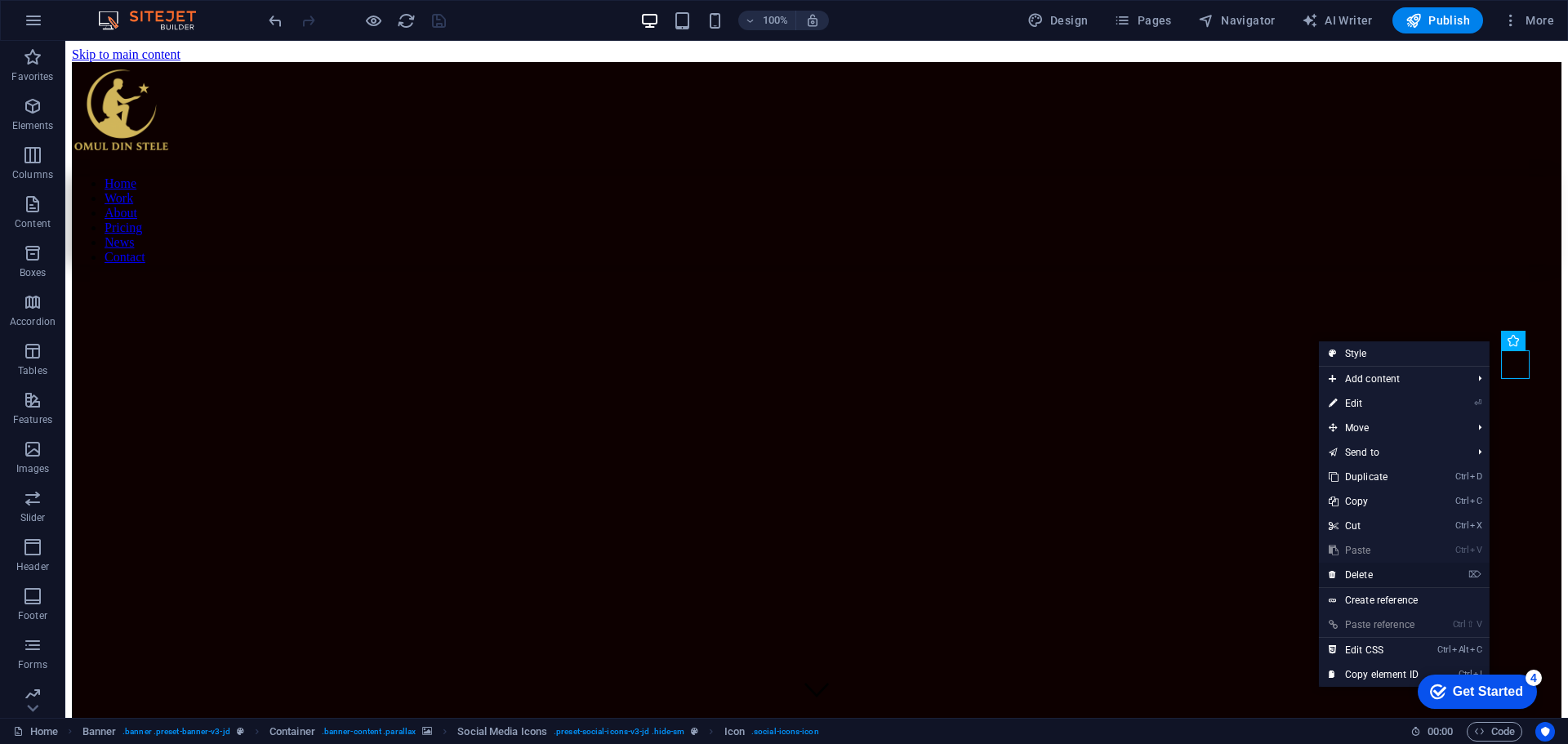
click at [1388, 578] on link "⌦ Delete" at bounding box center [1373, 575] width 109 height 24
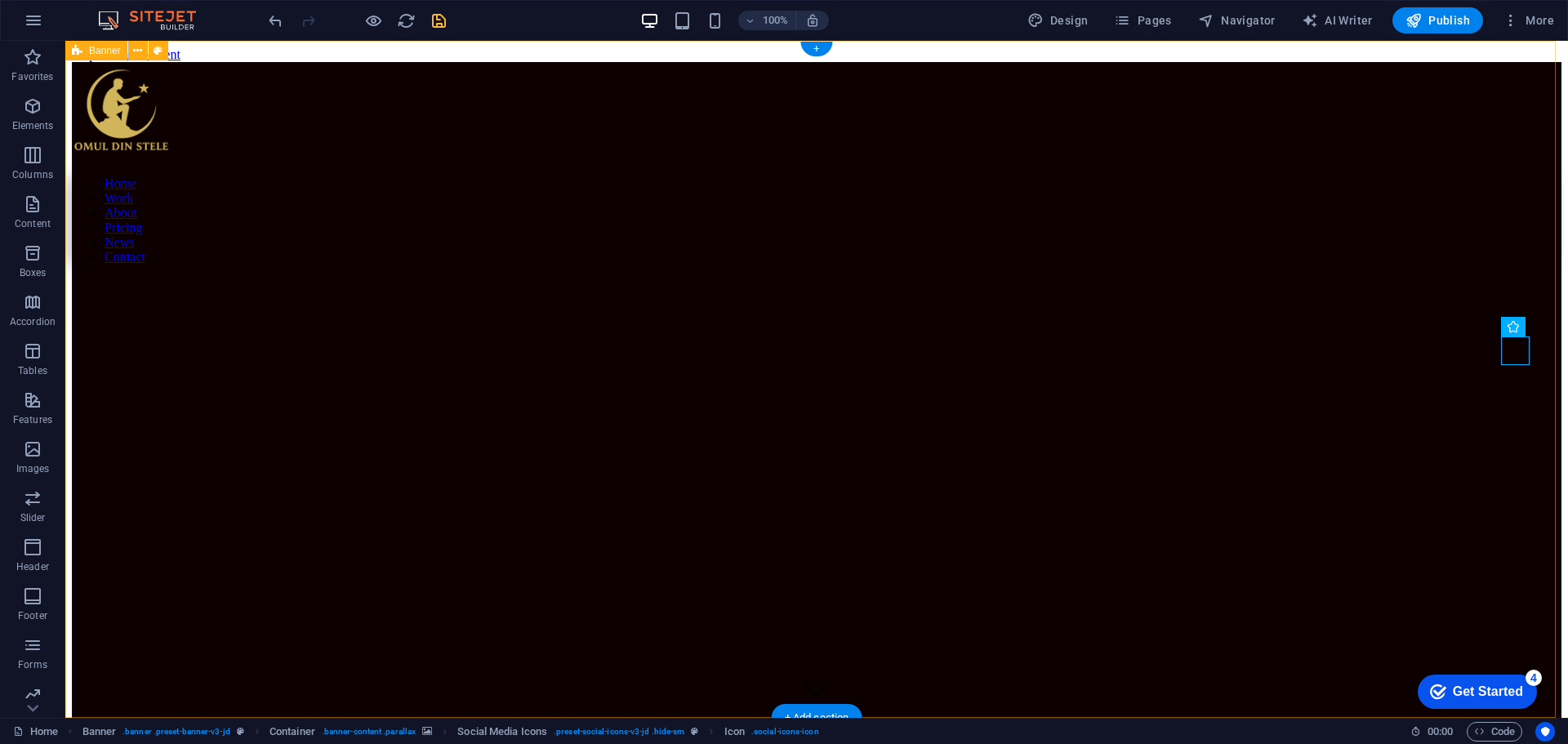
click at [1445, 227] on div "Home Work About Pricing News Contact MY Work All Categories Nuntă Botezuri Even…" at bounding box center [816, 626] width 1489 height 1130
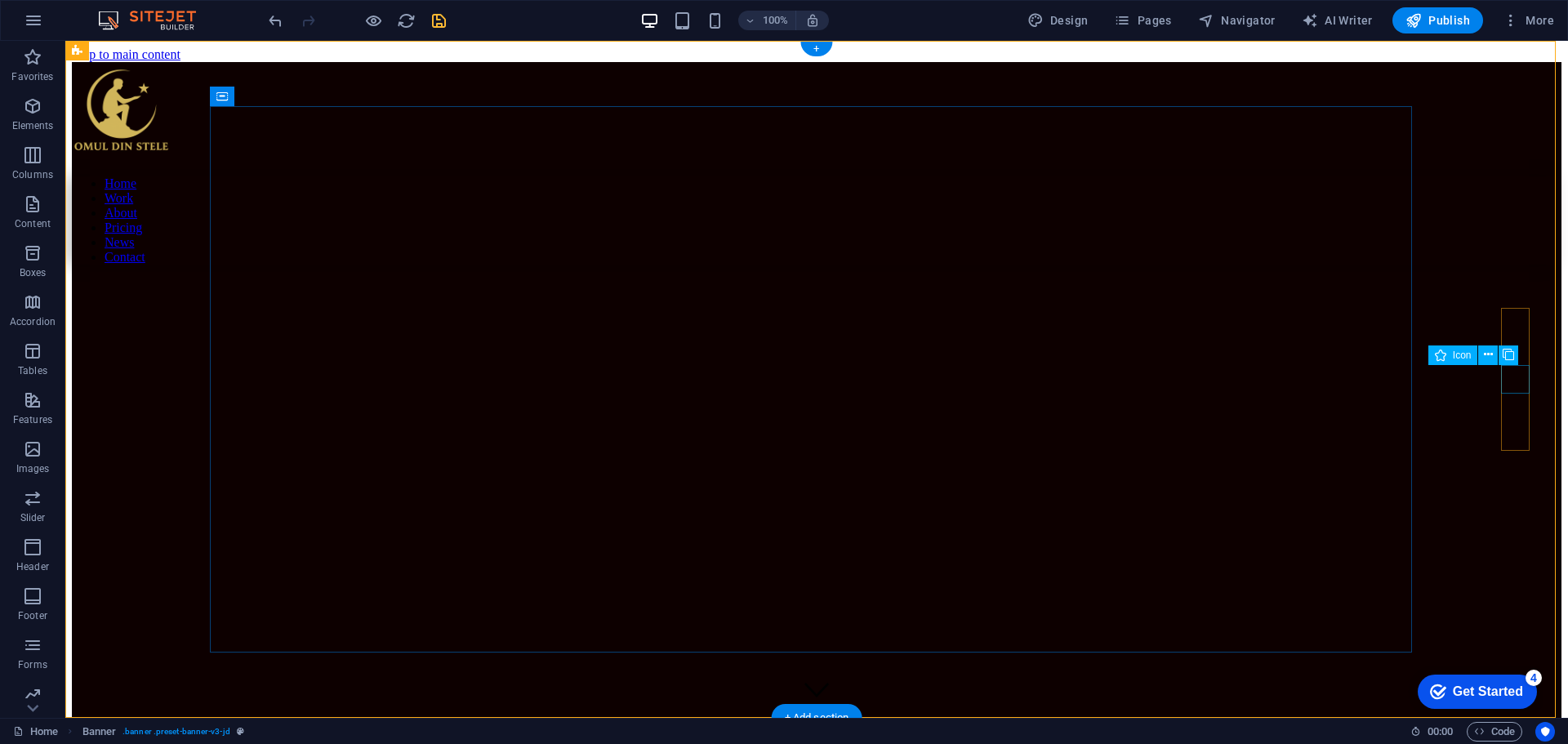
click at [1513, 354] on icon at bounding box center [1508, 355] width 11 height 17
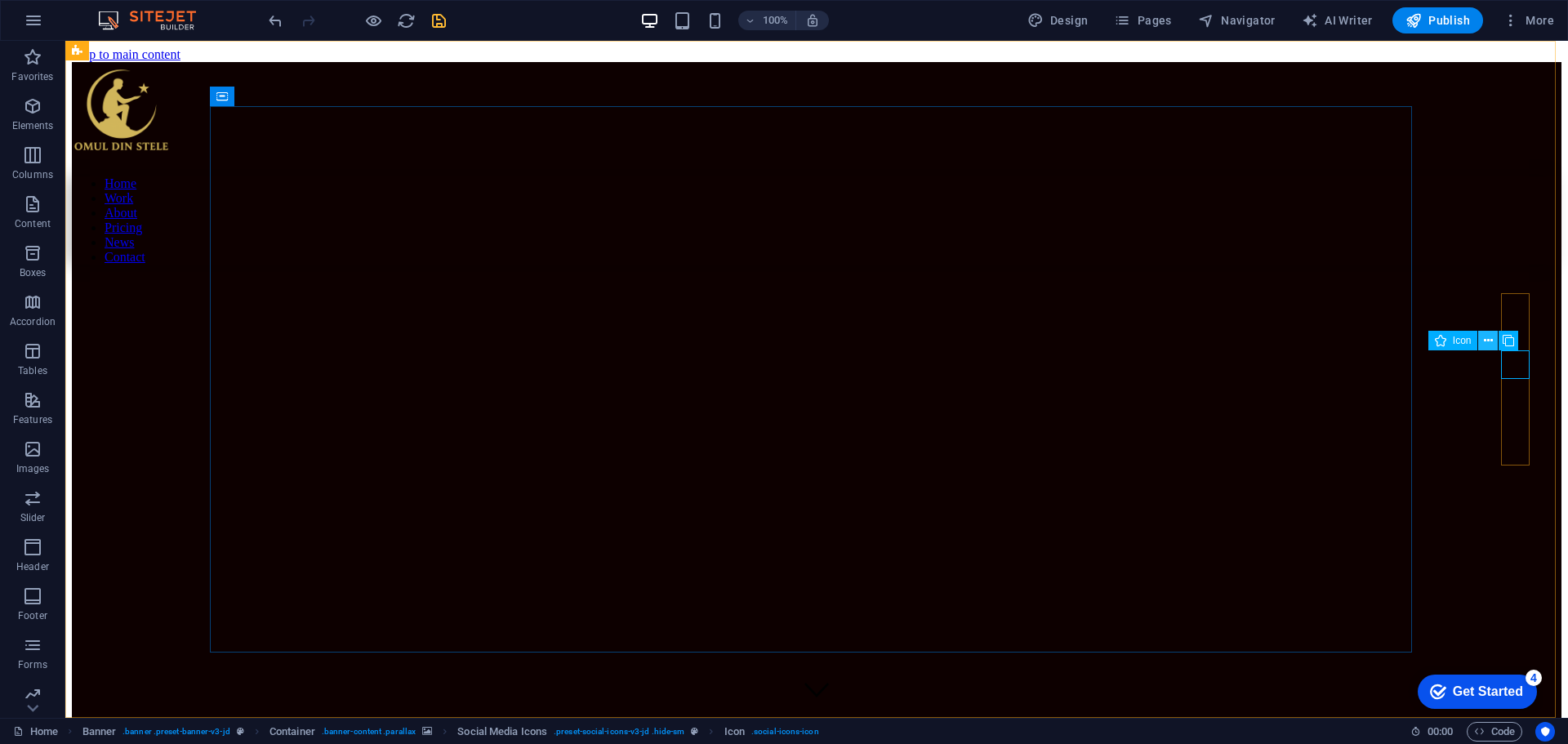
click at [1491, 341] on icon at bounding box center [1488, 341] width 9 height 17
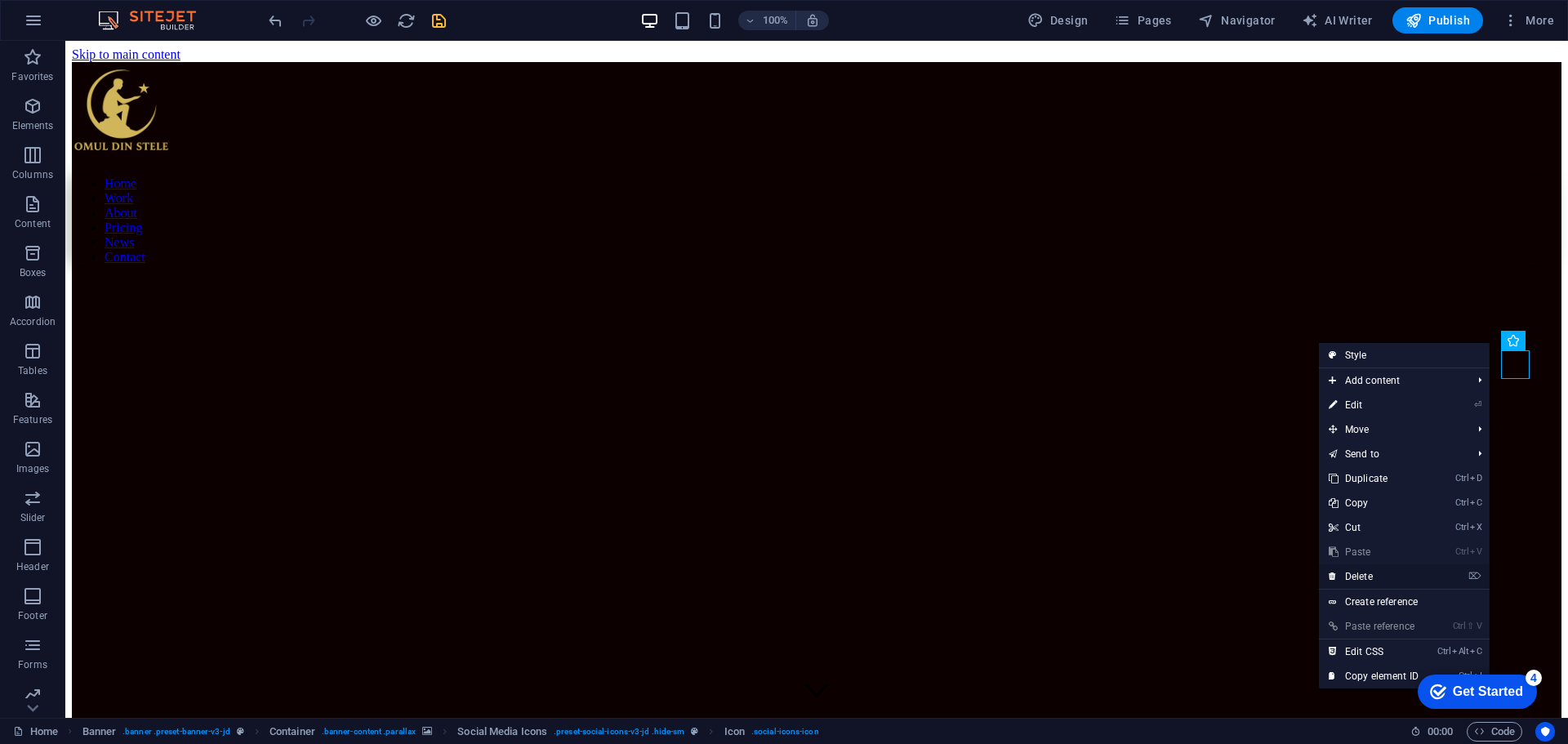
drag, startPoint x: 1383, startPoint y: 578, endPoint x: 1319, endPoint y: 534, distance: 77.7
click at [1383, 578] on link "⌦ Delete" at bounding box center [1373, 577] width 109 height 24
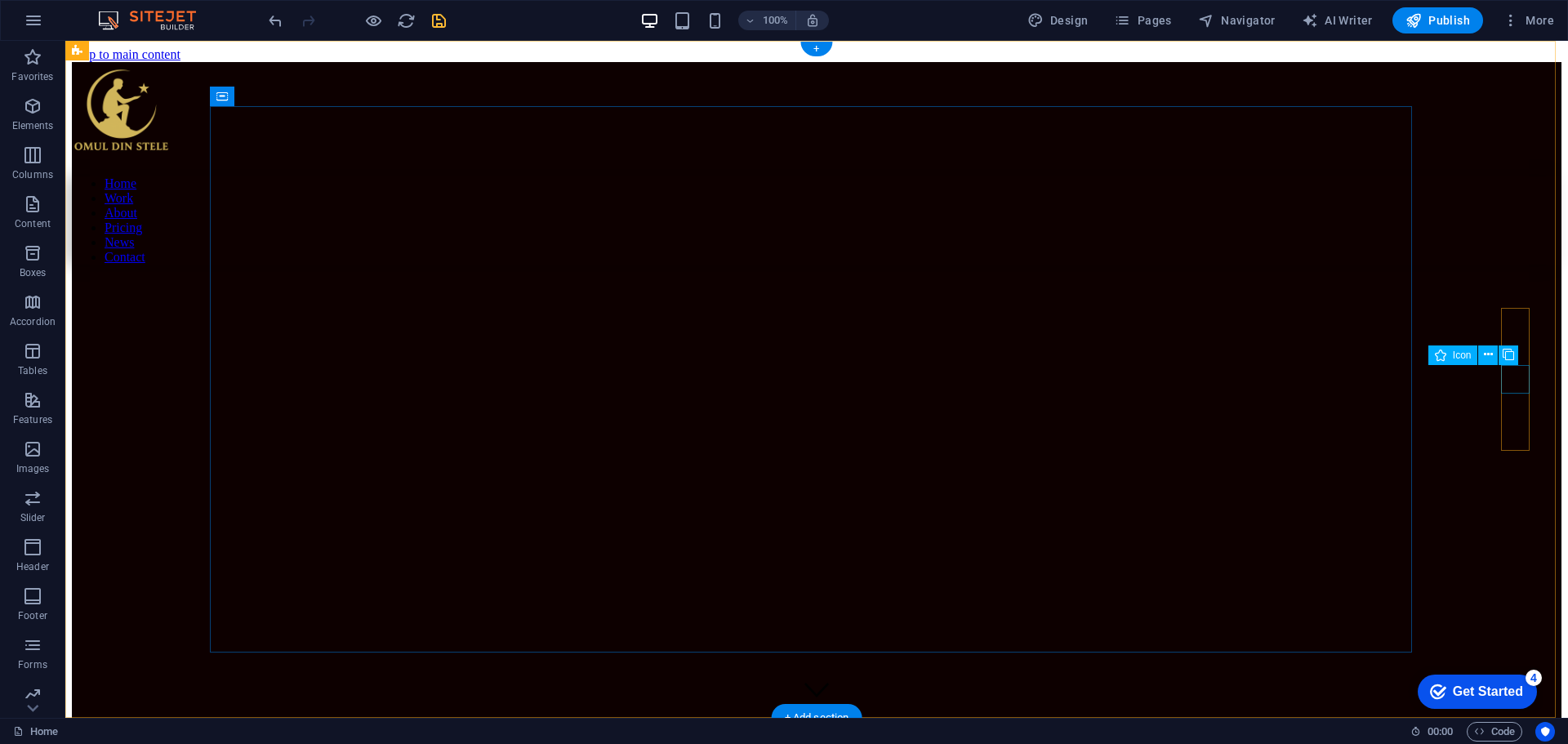
click at [1484, 356] on icon at bounding box center [1488, 355] width 9 height 17
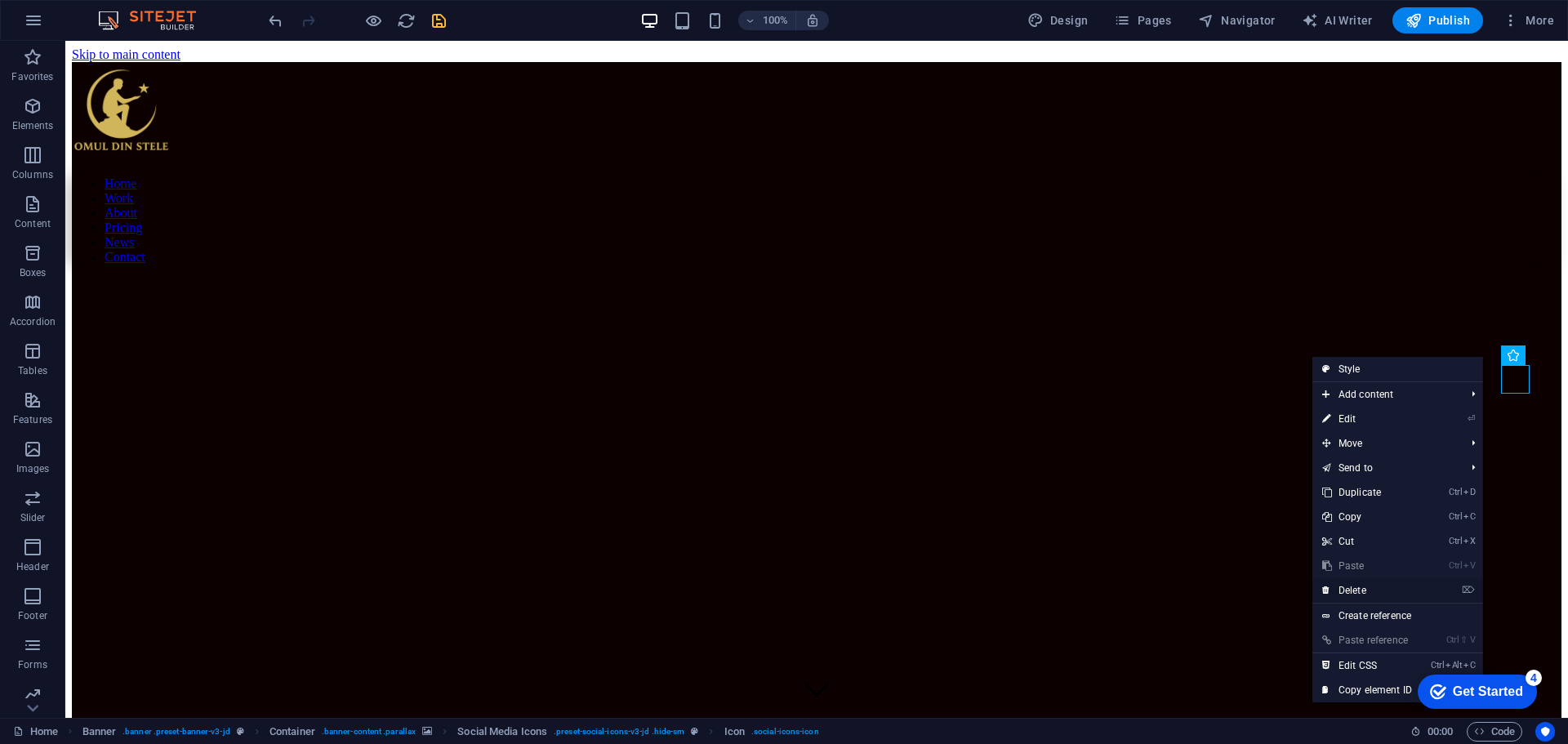
drag, startPoint x: 1356, startPoint y: 587, endPoint x: 1291, endPoint y: 545, distance: 77.4
click at [1356, 587] on link "⌦ Delete" at bounding box center [1367, 591] width 109 height 24
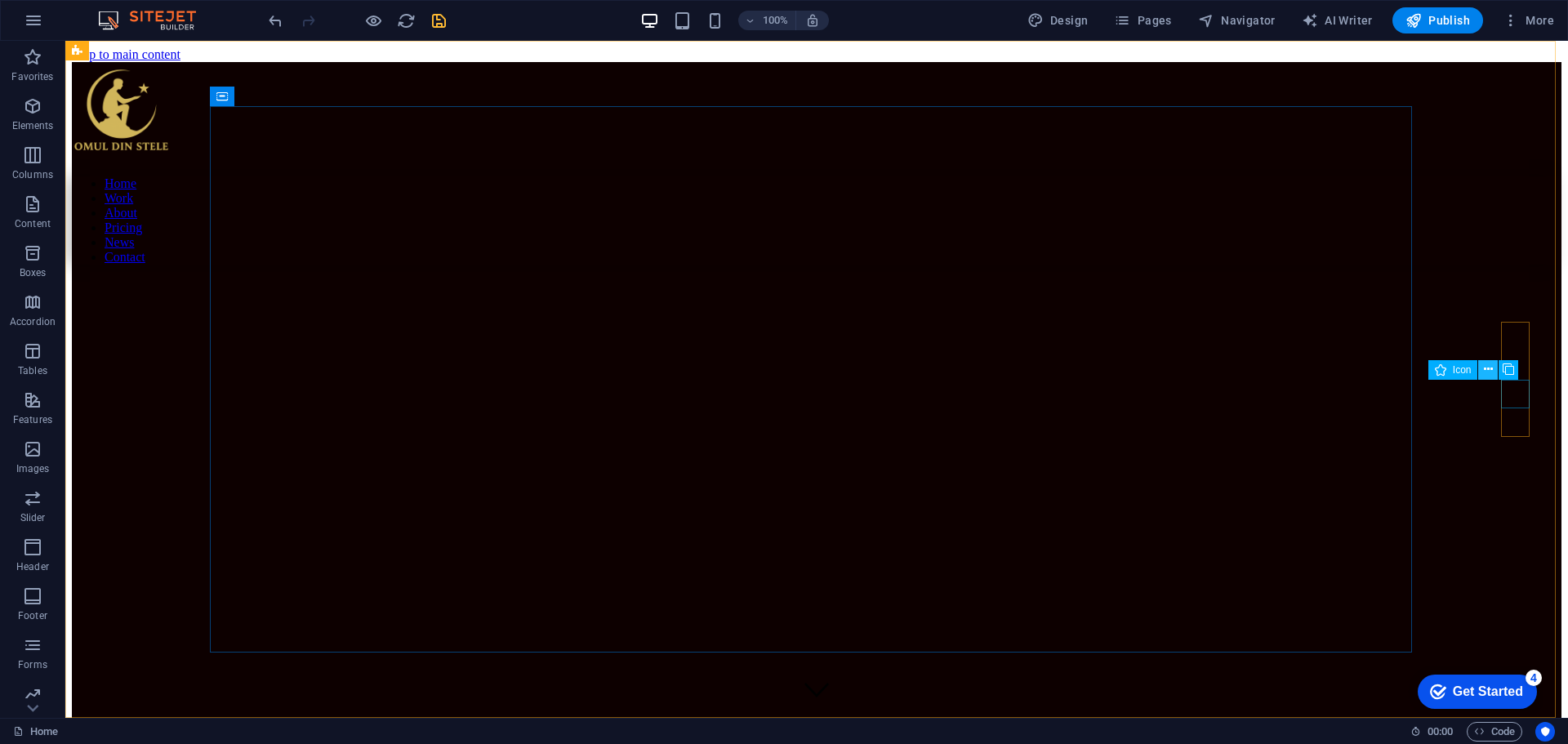
click at [1486, 370] on icon at bounding box center [1488, 370] width 9 height 17
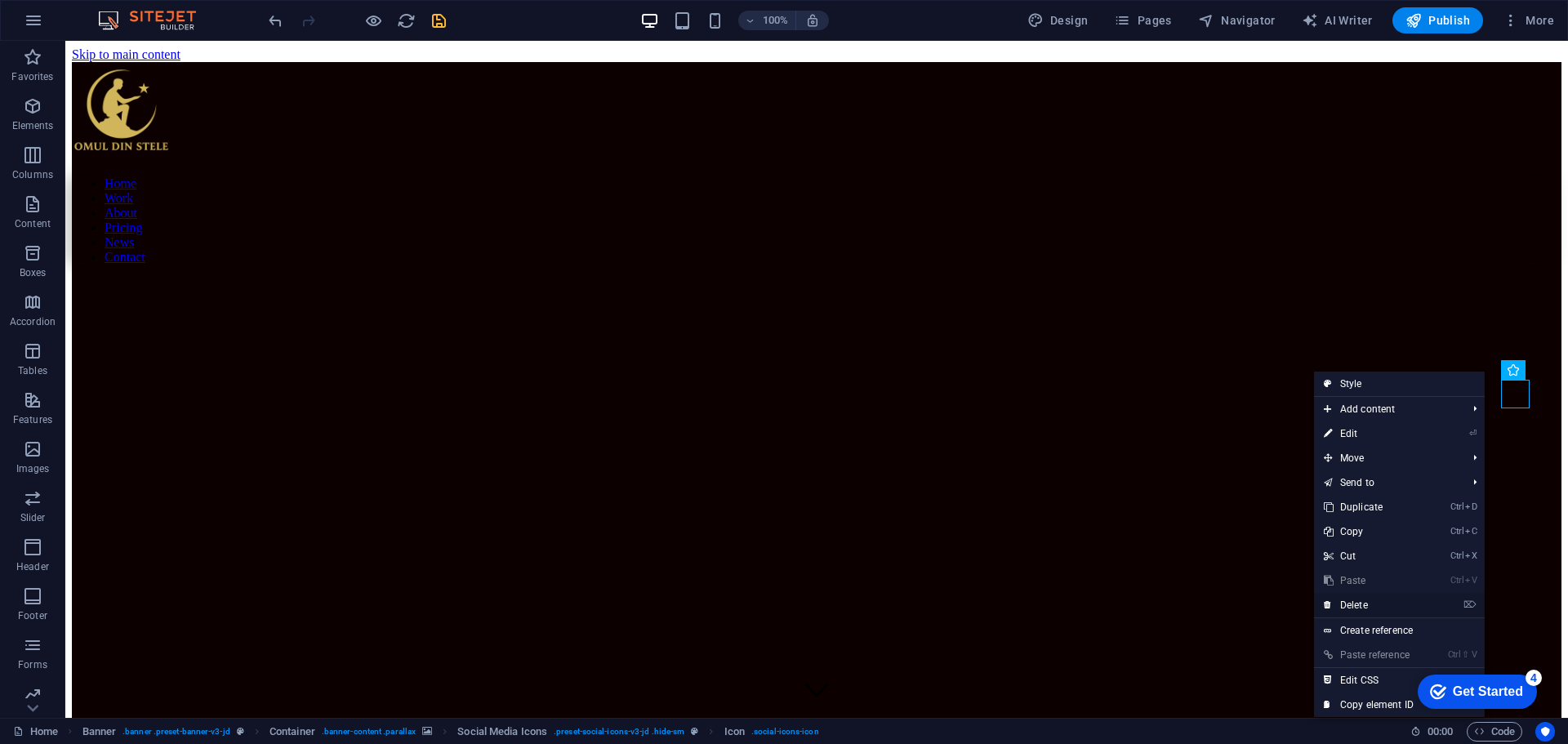
drag, startPoint x: 1392, startPoint y: 601, endPoint x: 1454, endPoint y: 550, distance: 80.3
click at [1392, 601] on link "⌦ Delete" at bounding box center [1369, 606] width 109 height 24
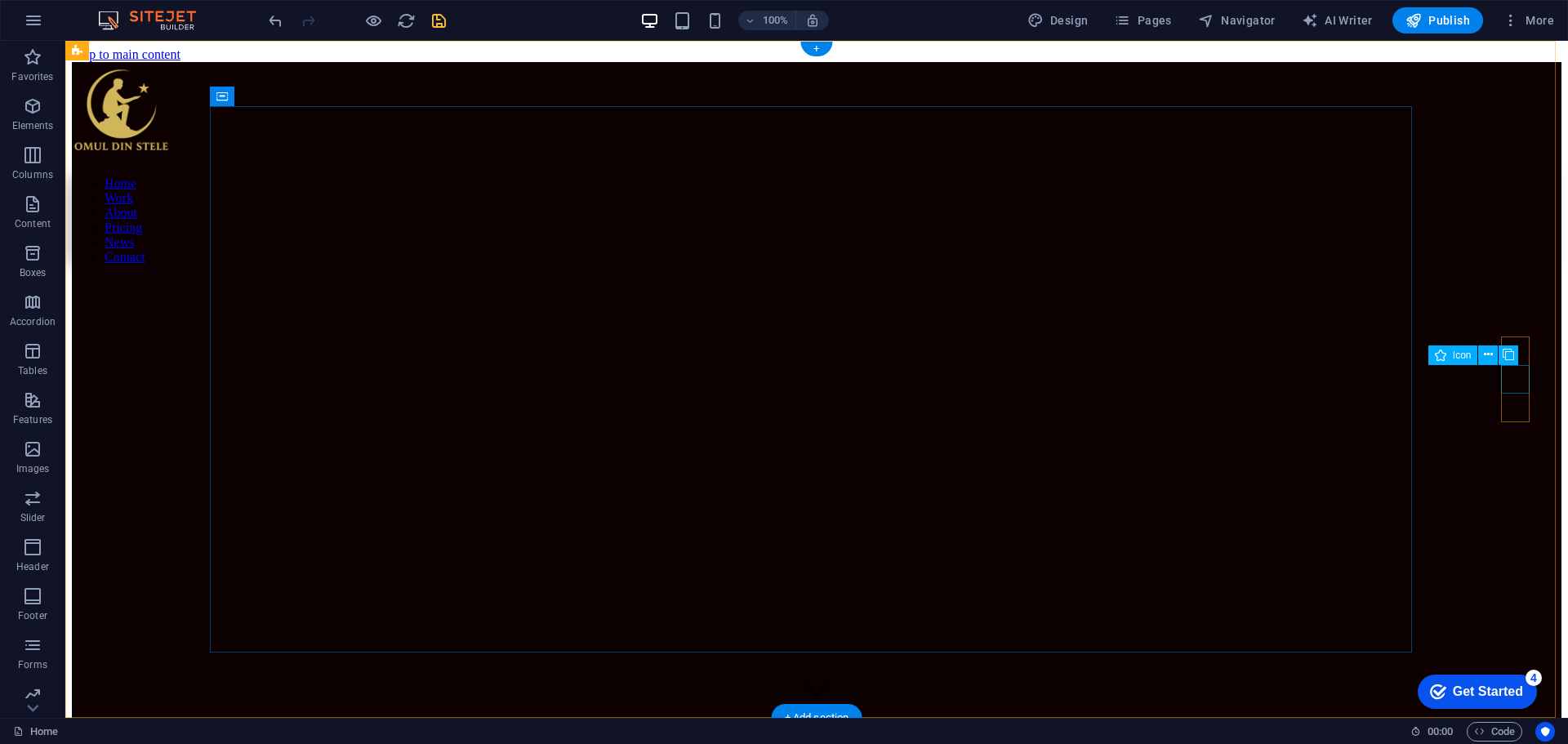
select select "xMidYMid"
select select "px"
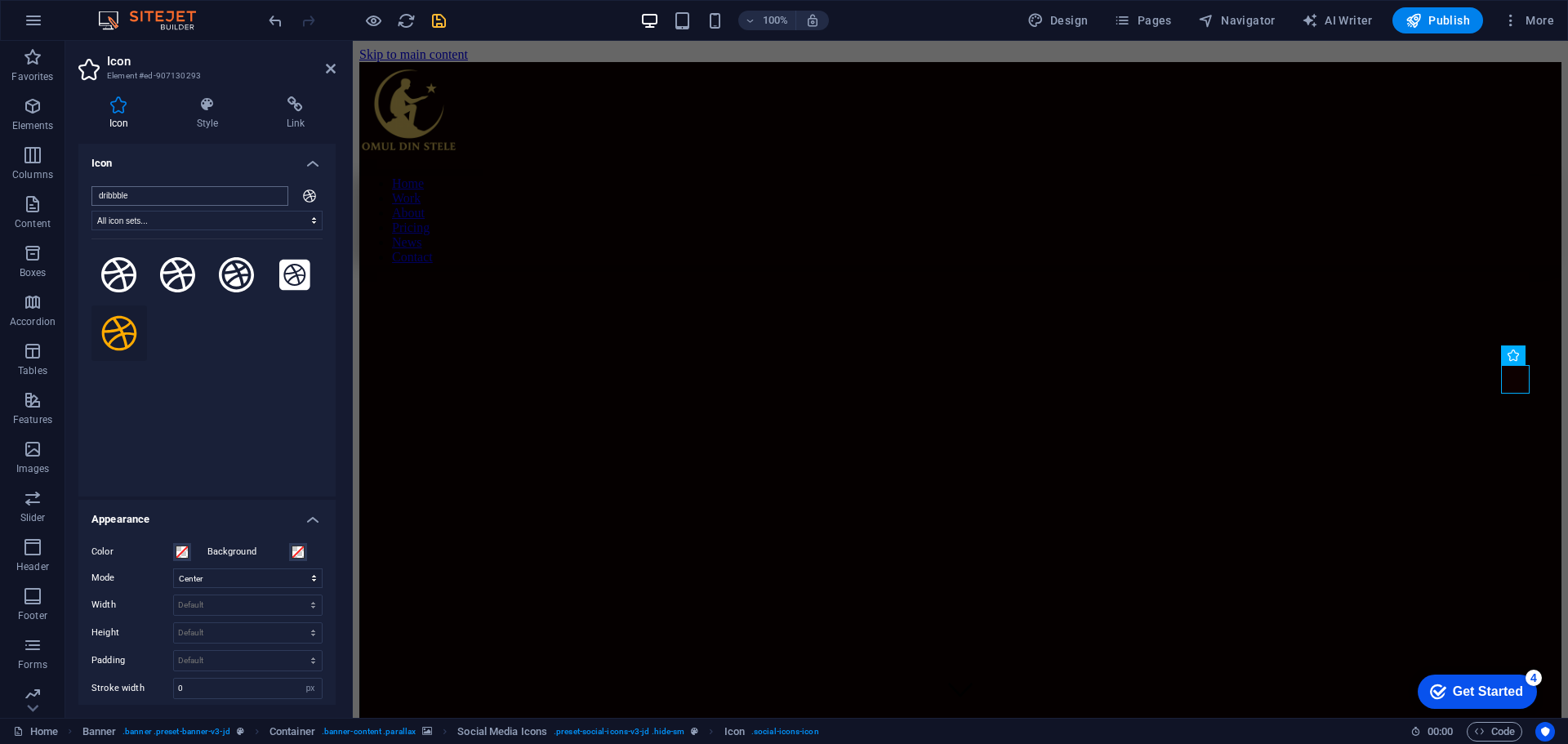
click at [272, 193] on input "dribbble" at bounding box center [189, 196] width 196 height 20
click at [309, 218] on select "All icon sets... IcoFont Ionicons FontAwesome Brands FontAwesome Duotone FontAw…" at bounding box center [207, 220] width 231 height 20
select select "icofont"
click at [91, 211] on select "All icon sets... IcoFont Ionicons FontAwesome Brands FontAwesome Duotone FontAw…" at bounding box center [207, 220] width 231 height 20
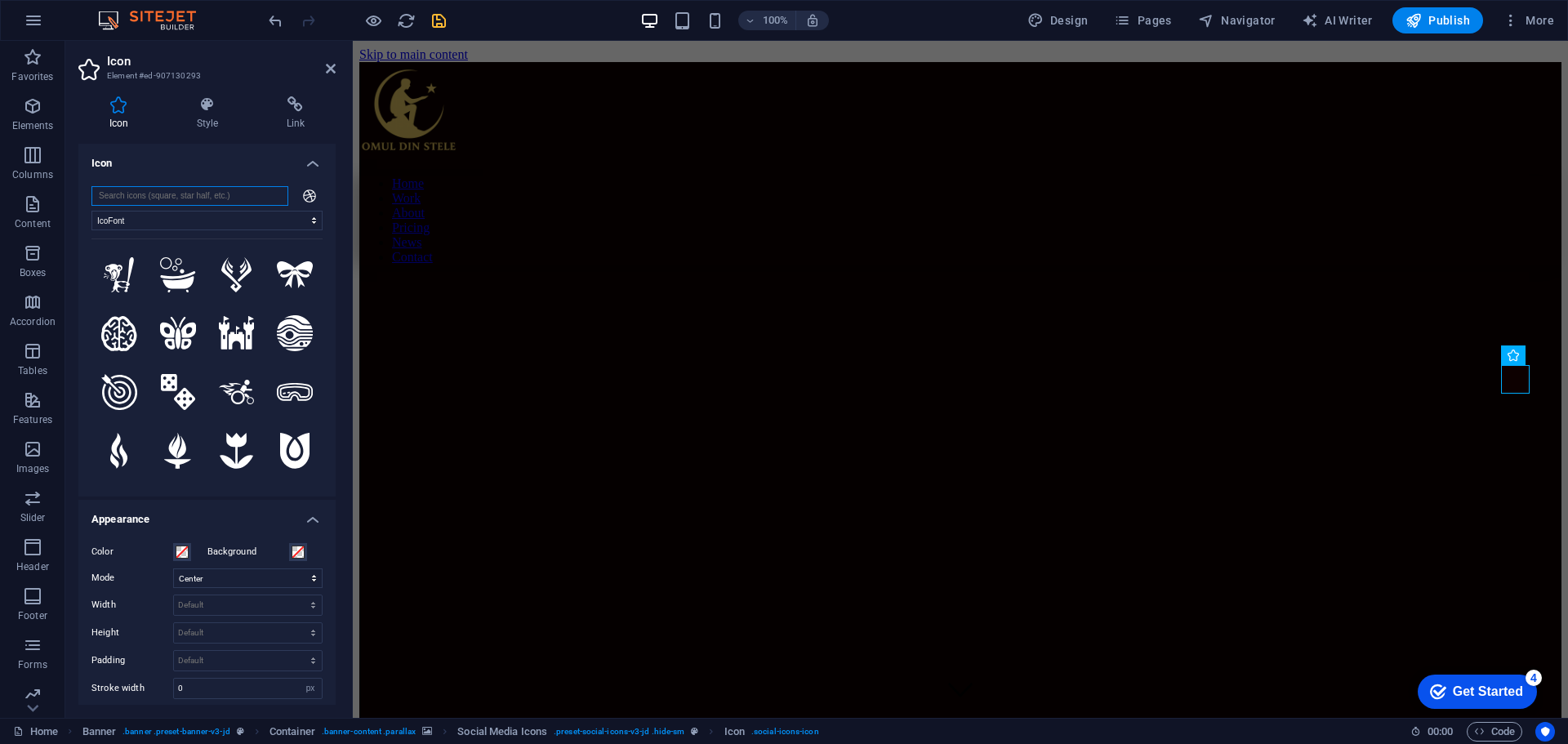
click at [210, 198] on input "search" at bounding box center [189, 196] width 196 height 20
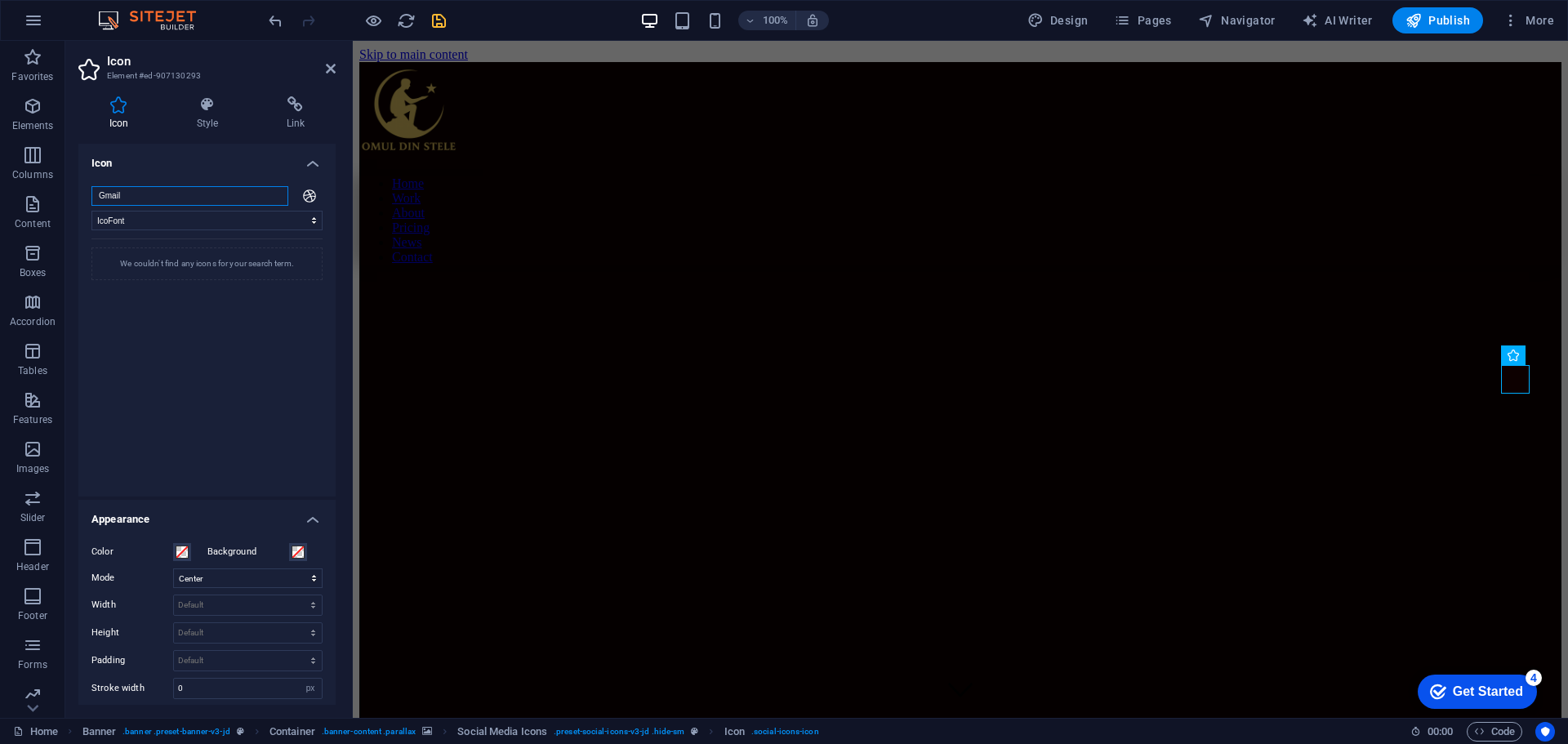
drag, startPoint x: 136, startPoint y: 196, endPoint x: 70, endPoint y: 198, distance: 66.0
click at [70, 198] on div "Icon Style Link Icon Gmail All icon sets... IcoFont Ionicons FontAwesome Brands…" at bounding box center [206, 401] width 283 height 635
type input "Gmail"
click at [1483, 356] on icon at bounding box center [1488, 355] width 9 height 17
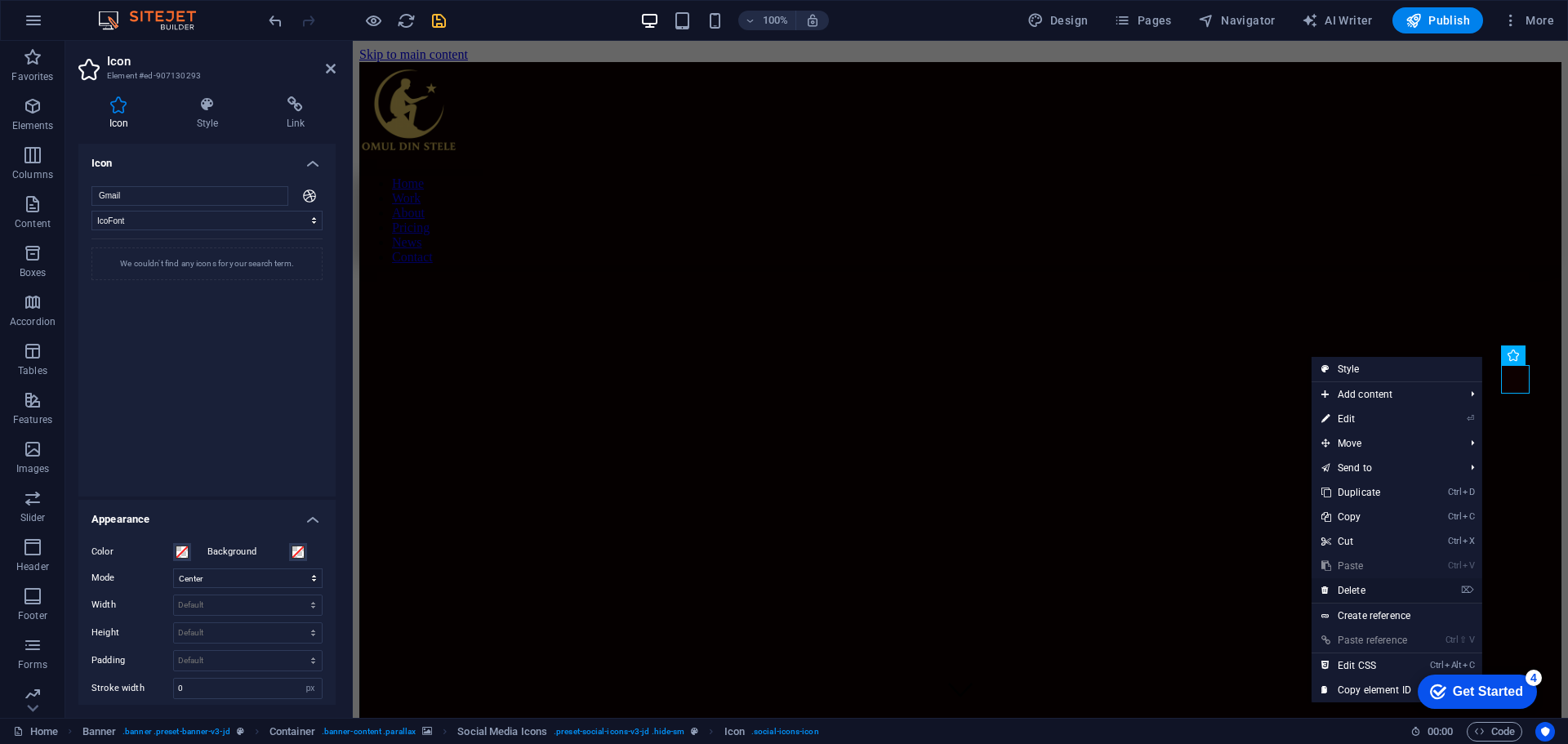
click at [1371, 588] on link "⌦ Delete" at bounding box center [1366, 591] width 109 height 24
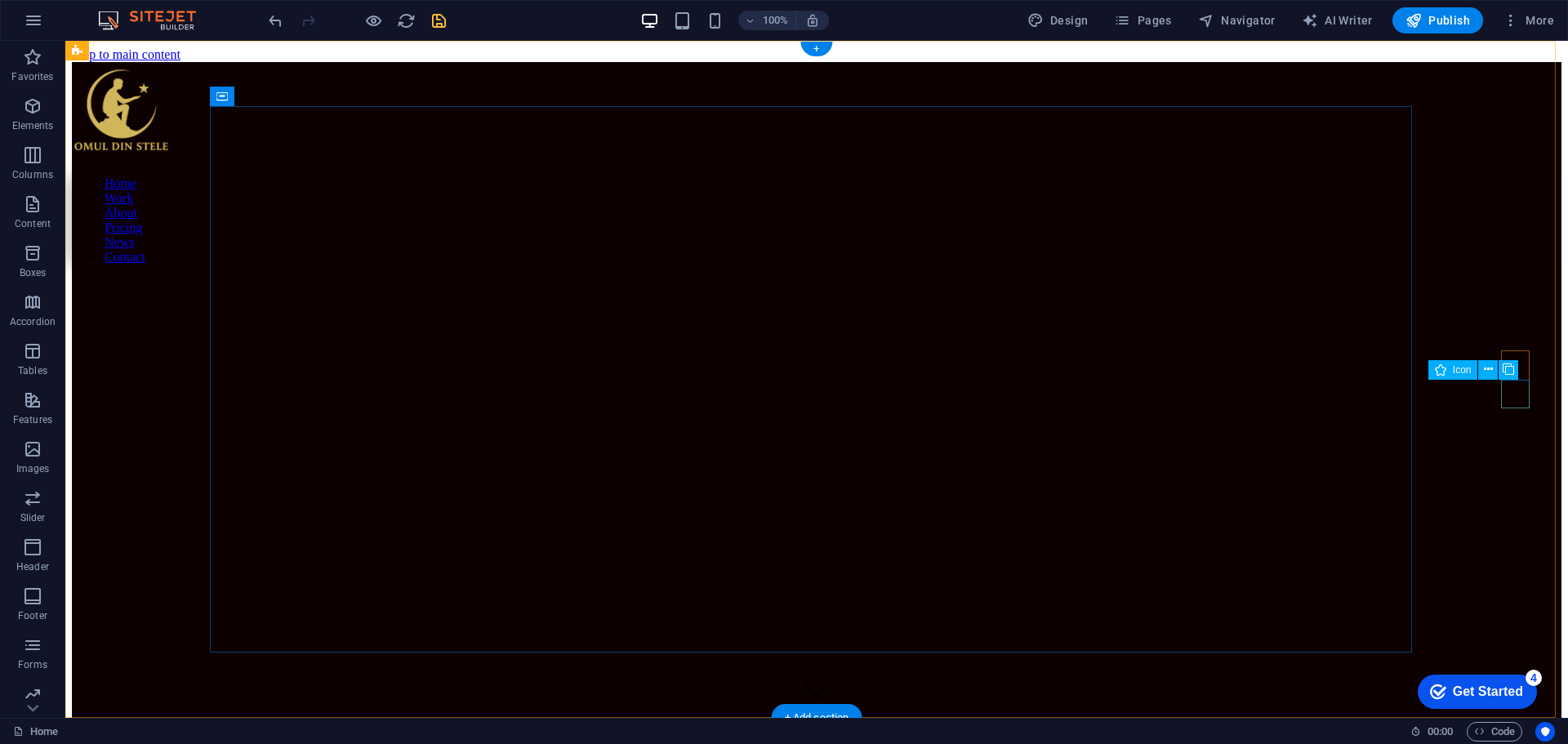
select select "xMidYMid"
select select "px"
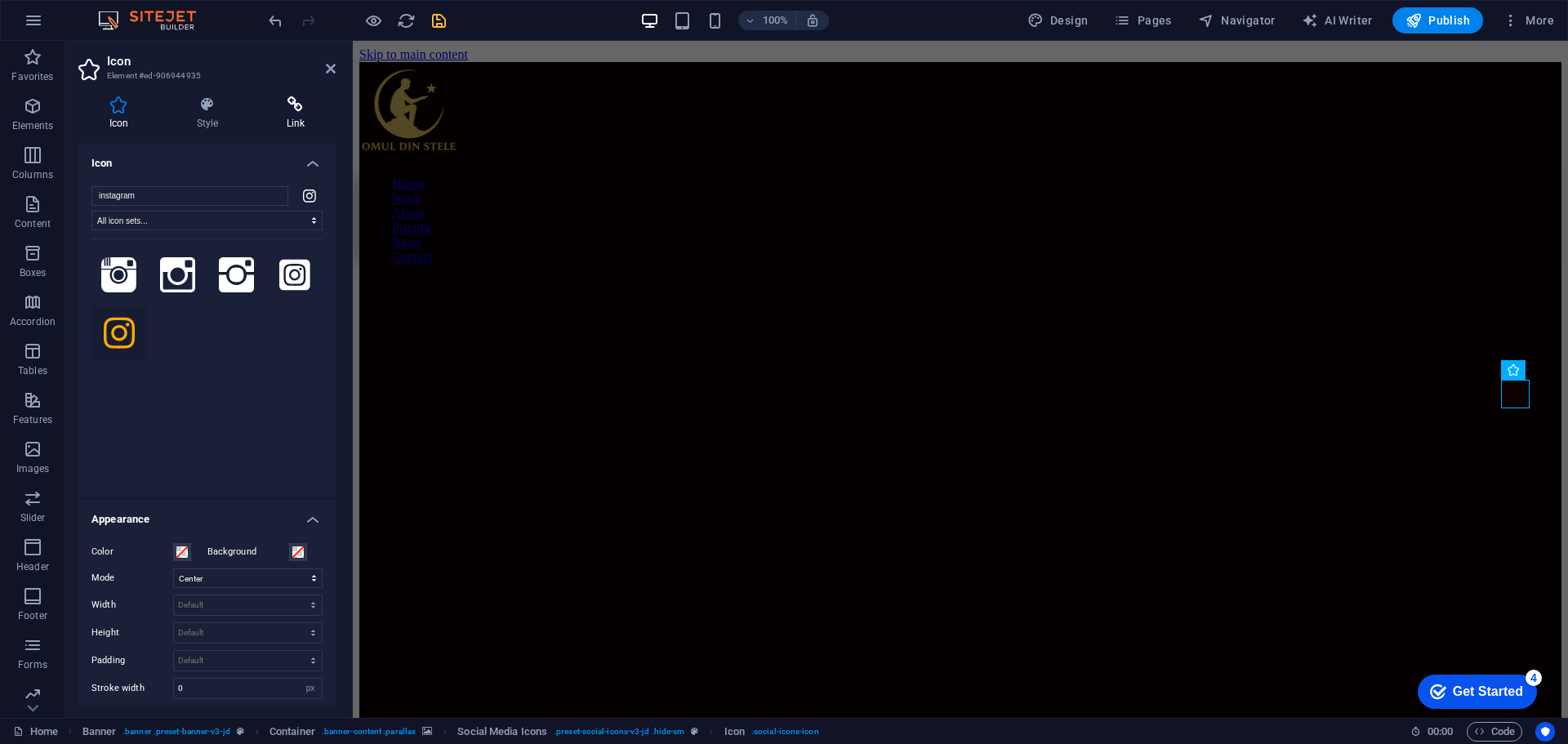
click at [298, 112] on icon at bounding box center [295, 103] width 80 height 16
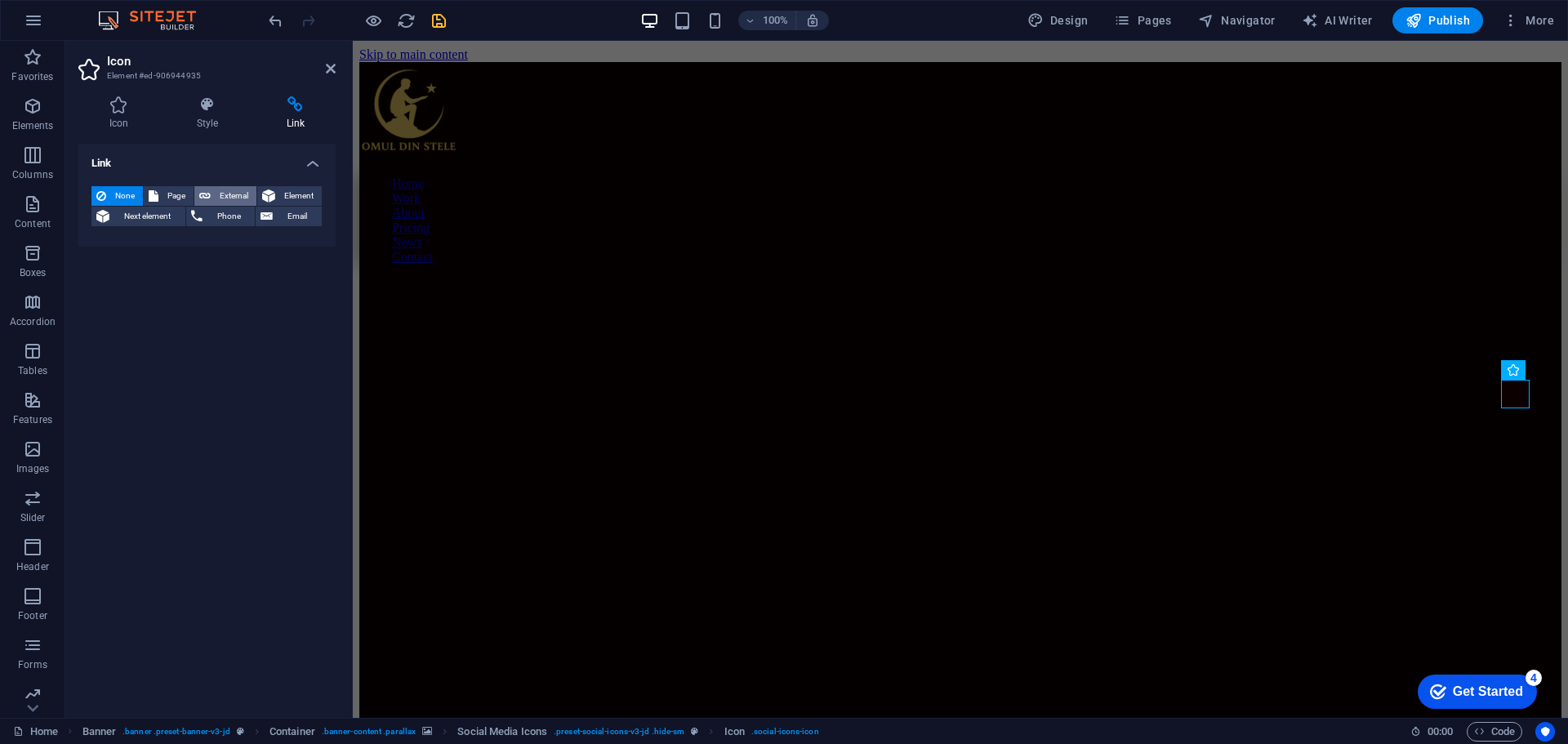
click at [226, 188] on span "External" at bounding box center [233, 196] width 36 height 20
select select "blank"
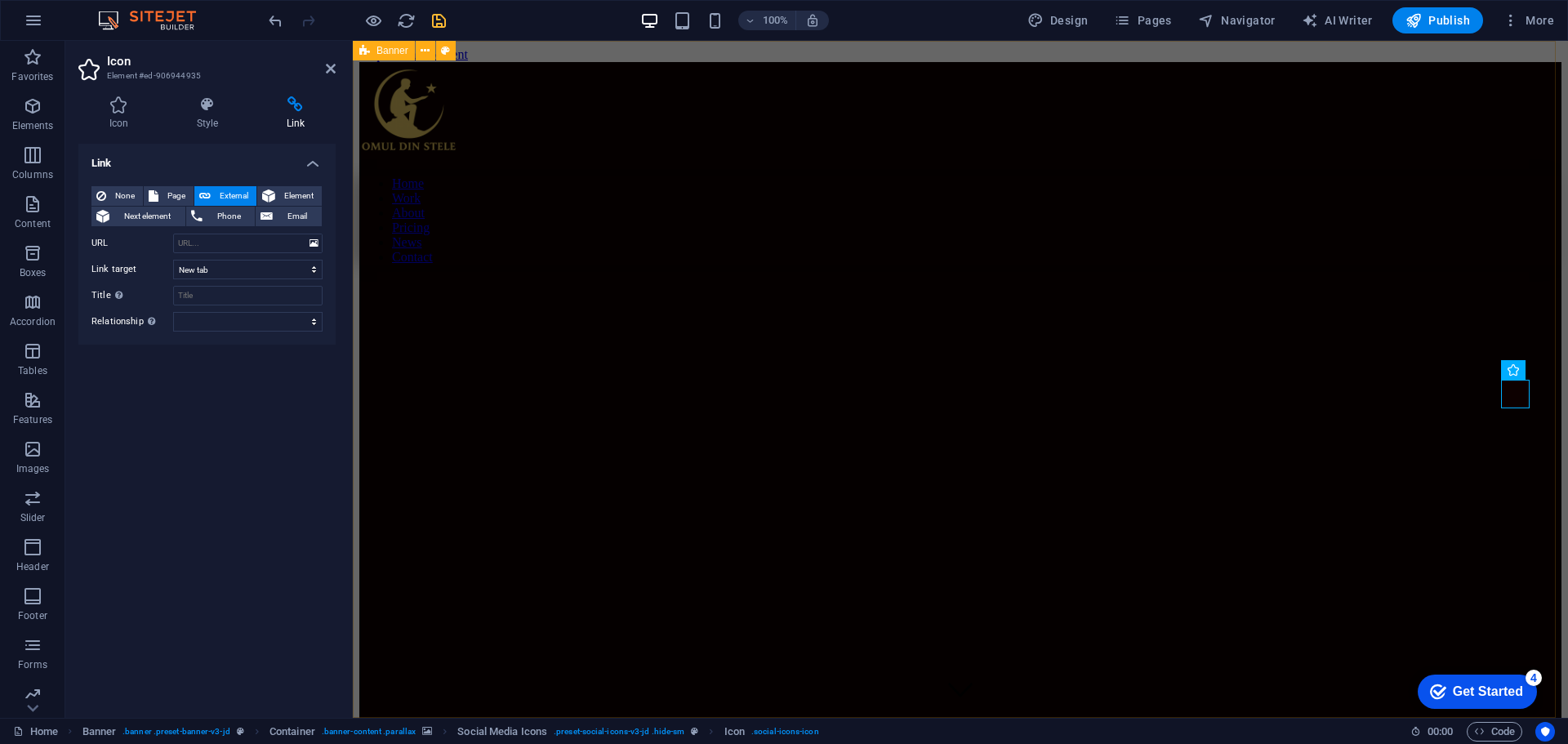
click at [1492, 527] on div "Home Work About Pricing News Contact MY Work All Categories Nuntă Botezuri Even…" at bounding box center [960, 626] width 1202 height 1130
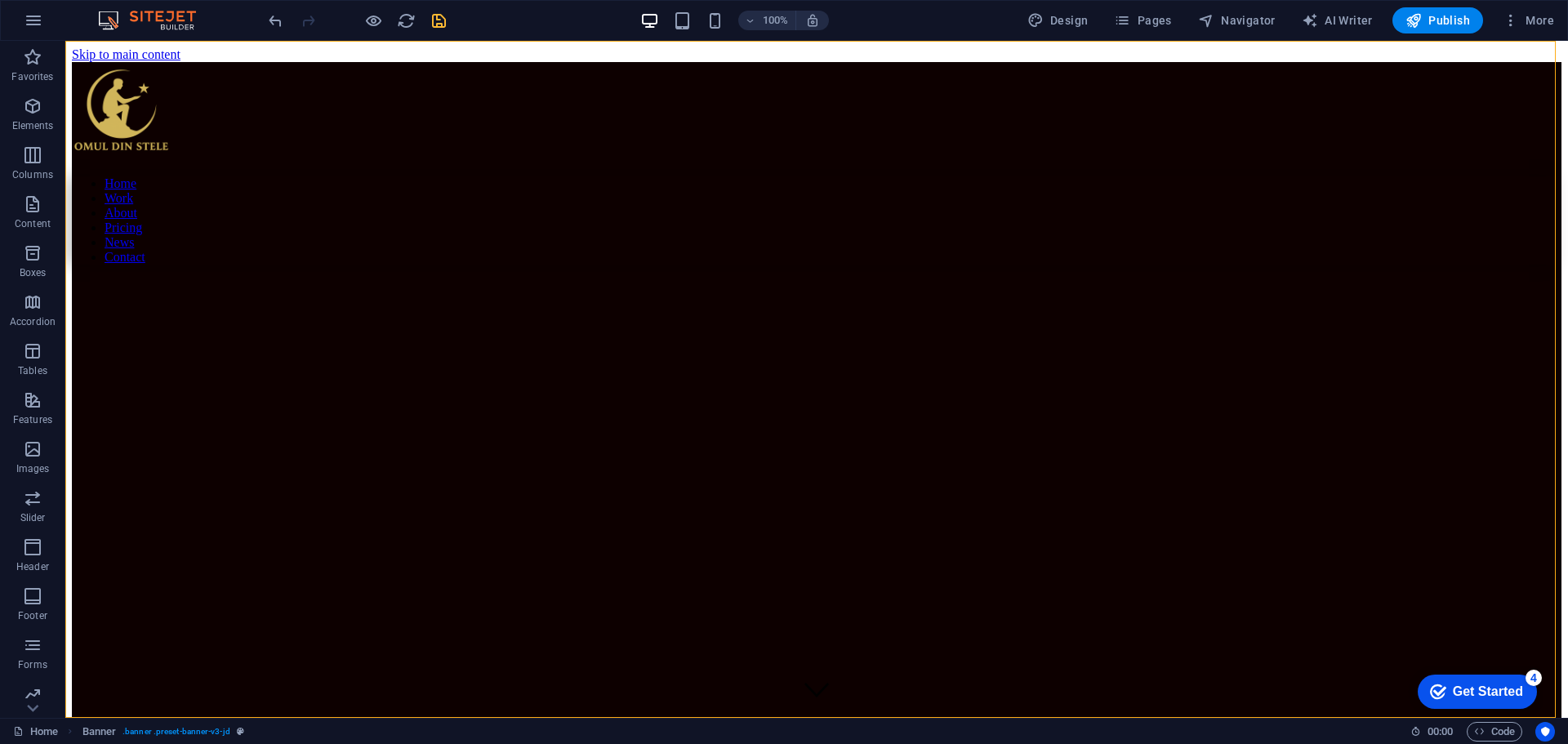
click at [366, 8] on div at bounding box center [356, 21] width 183 height 26
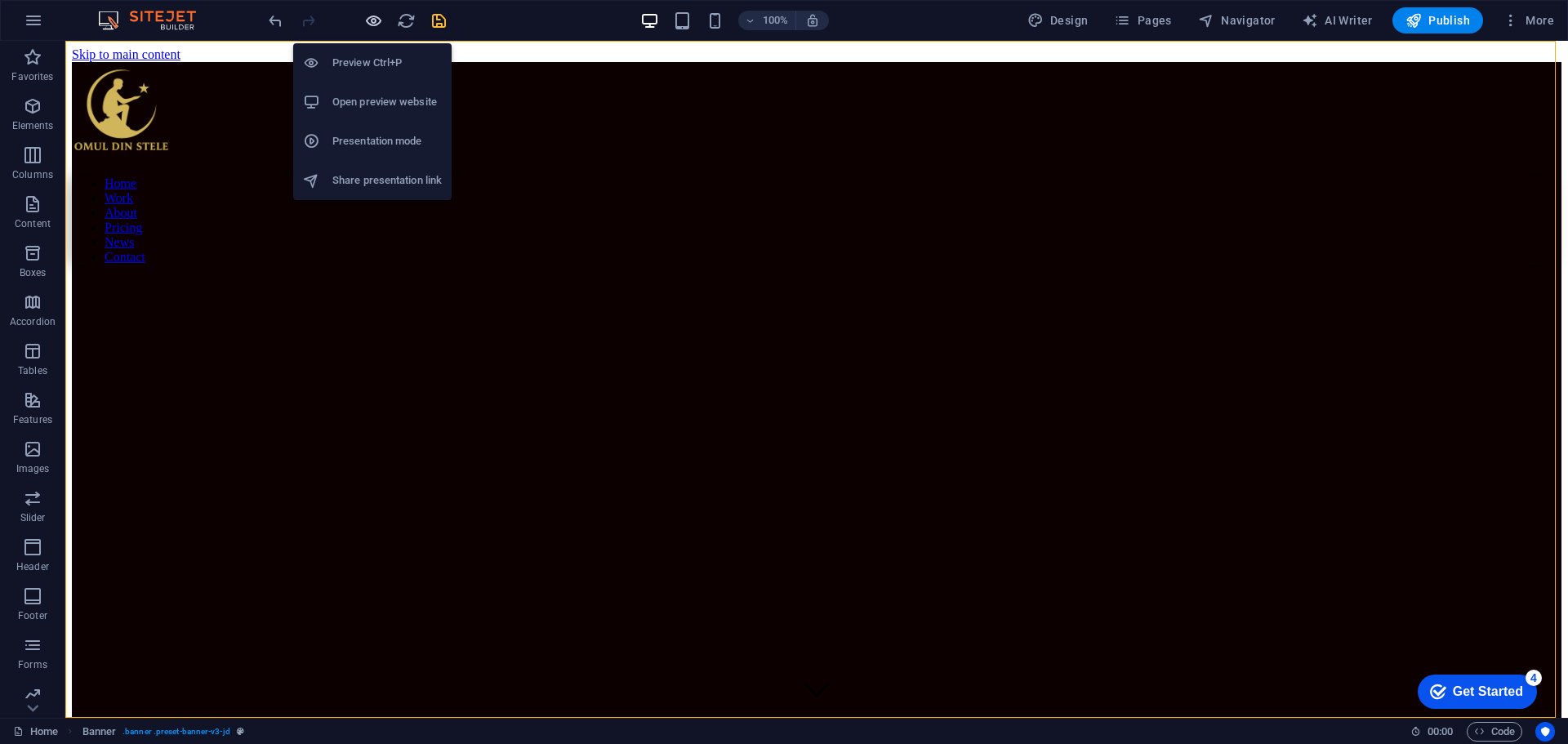
click at [369, 20] on icon "button" at bounding box center [373, 21] width 19 height 19
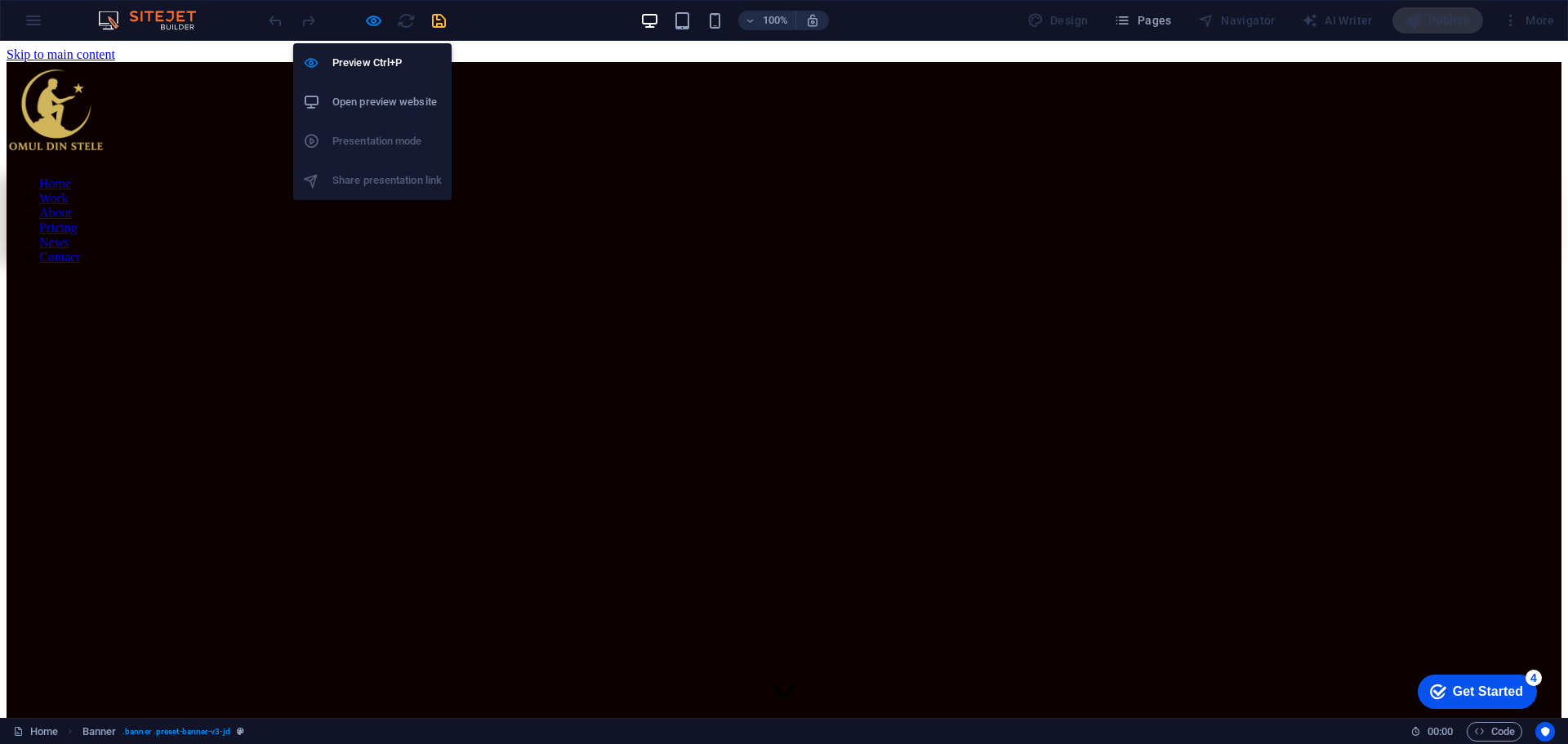
click at [369, 106] on h6 "Open preview website" at bounding box center [387, 102] width 109 height 20
click at [367, 22] on icon "button" at bounding box center [373, 21] width 19 height 19
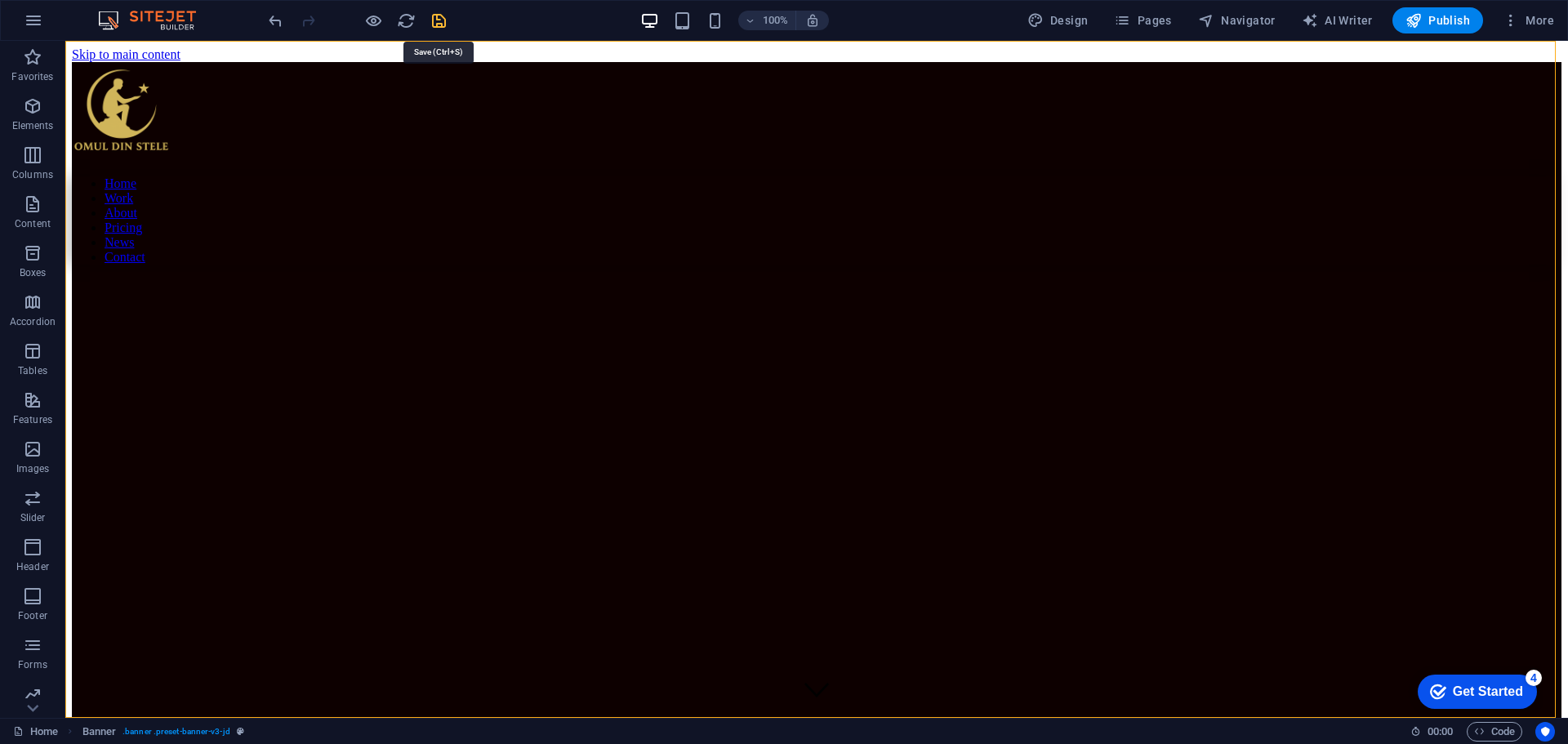
click at [437, 21] on icon "save" at bounding box center [439, 21] width 19 height 19
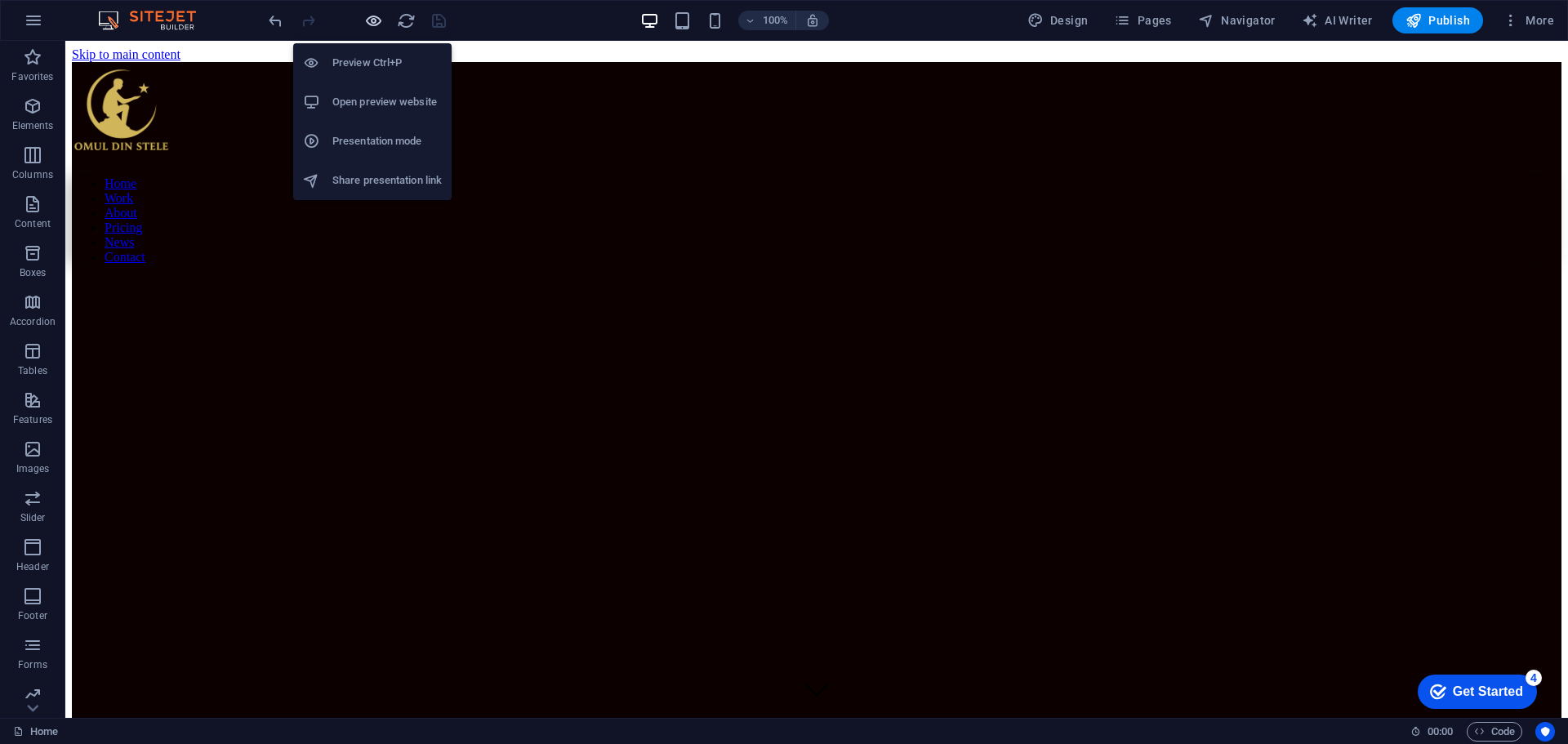
click at [371, 20] on icon "button" at bounding box center [373, 21] width 19 height 19
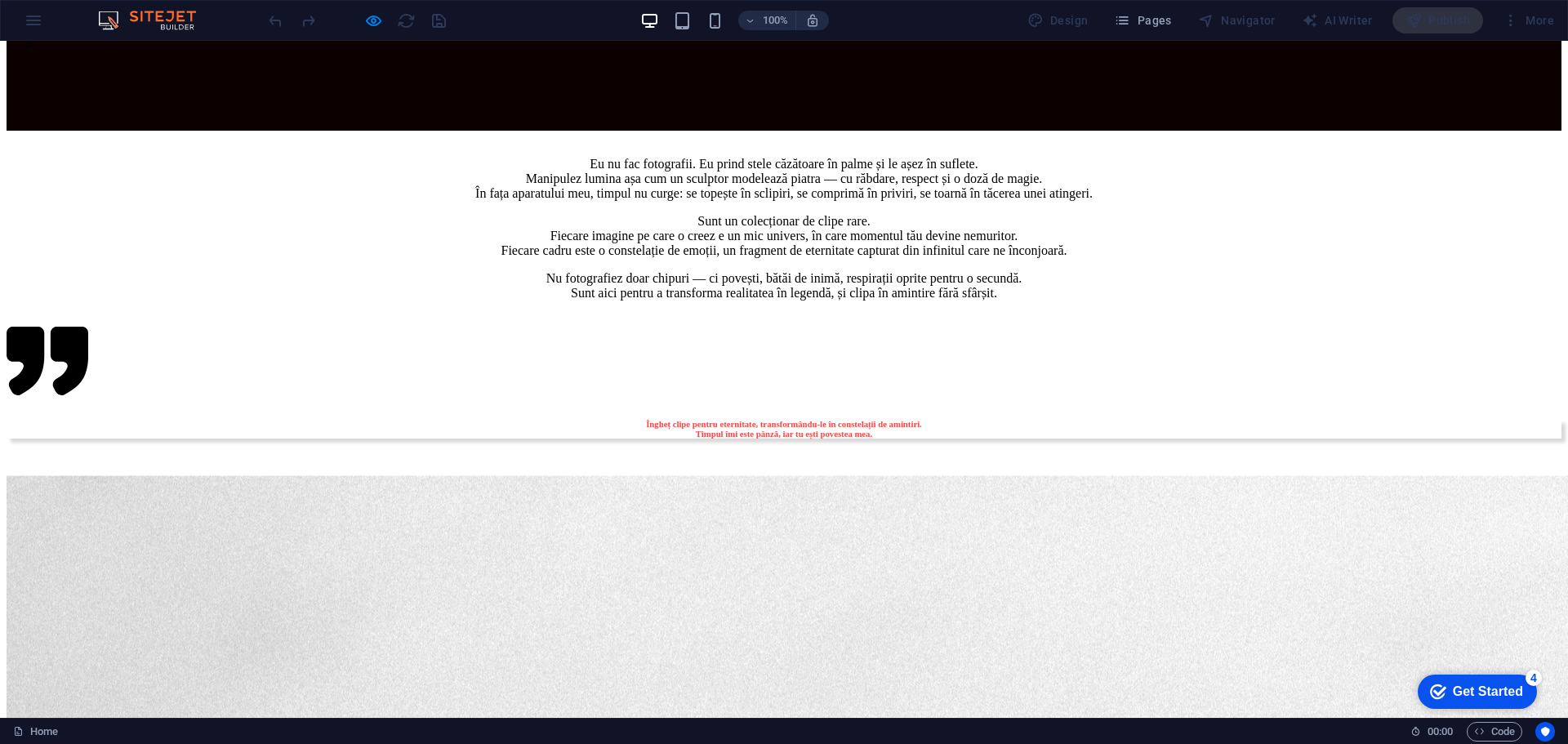
scroll to position [1062, 0]
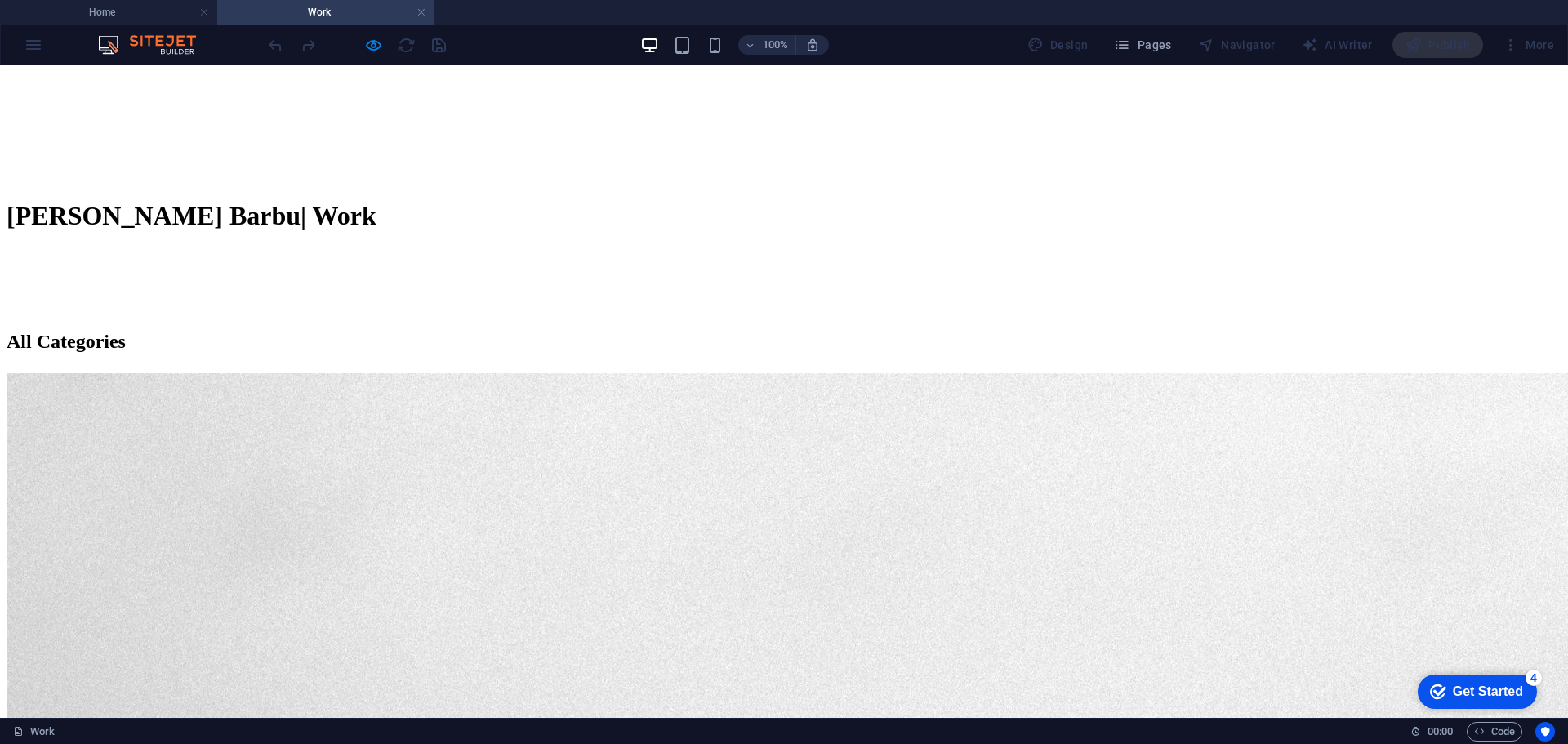
scroll to position [898, 0]
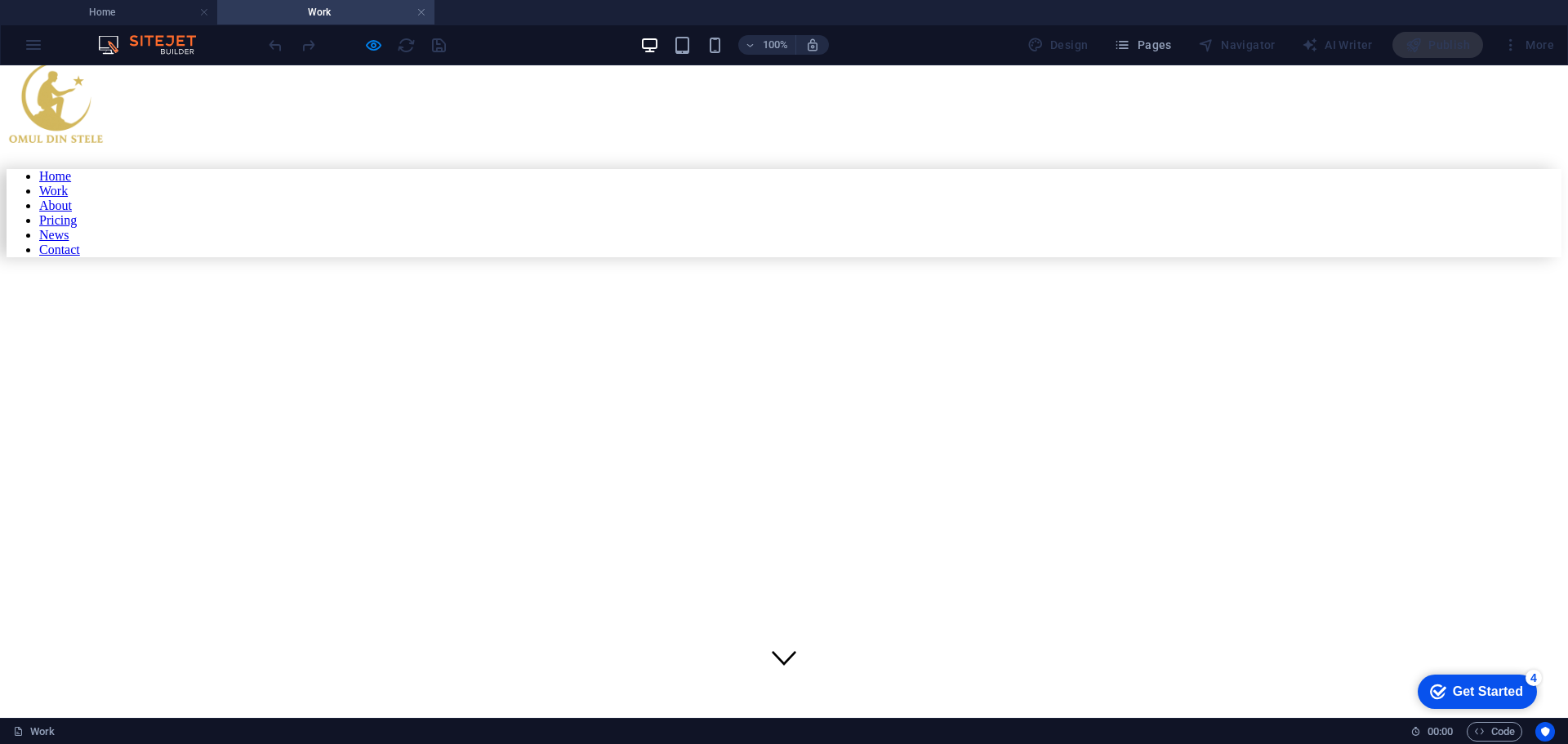
scroll to position [0, 0]
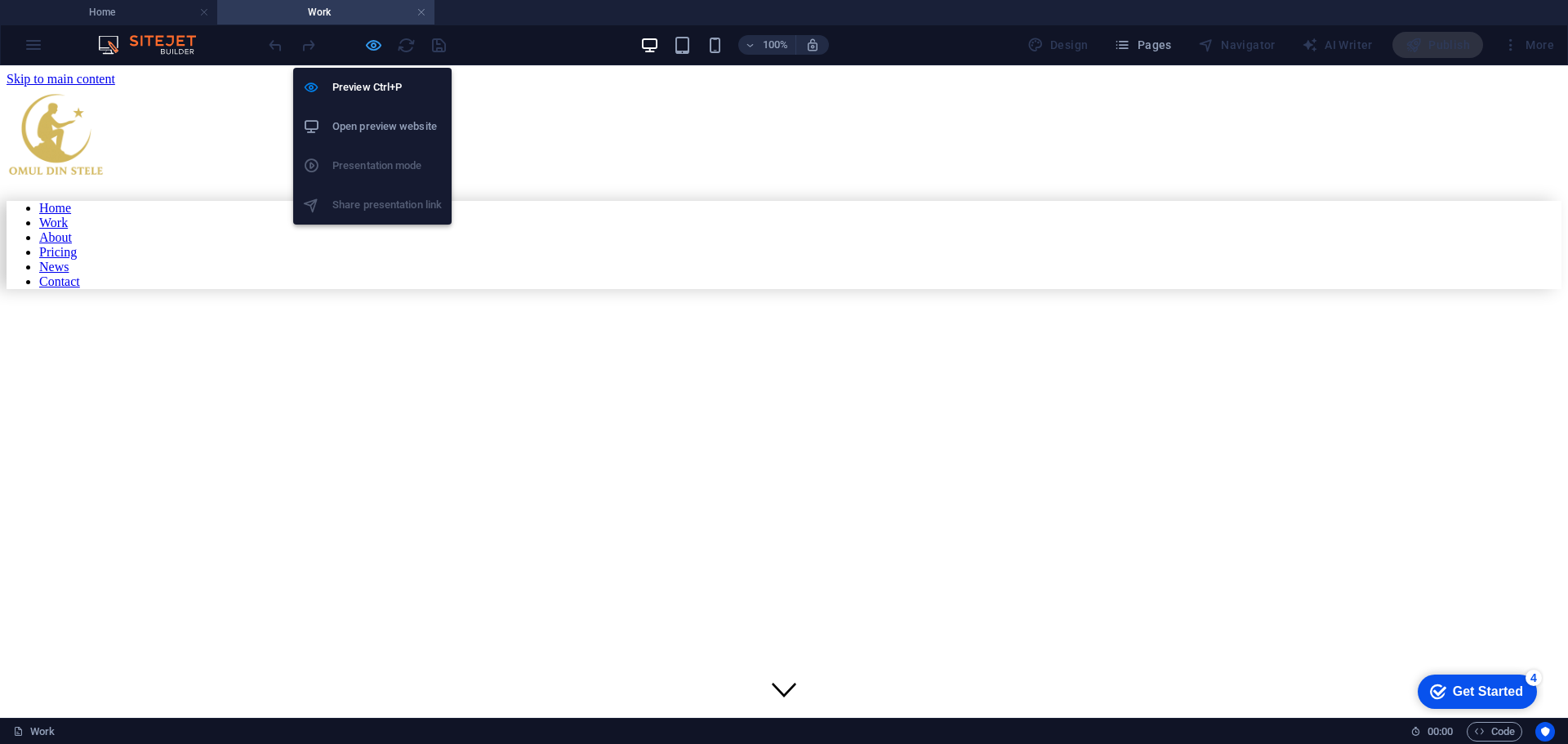
click at [369, 50] on icon "button" at bounding box center [373, 45] width 19 height 19
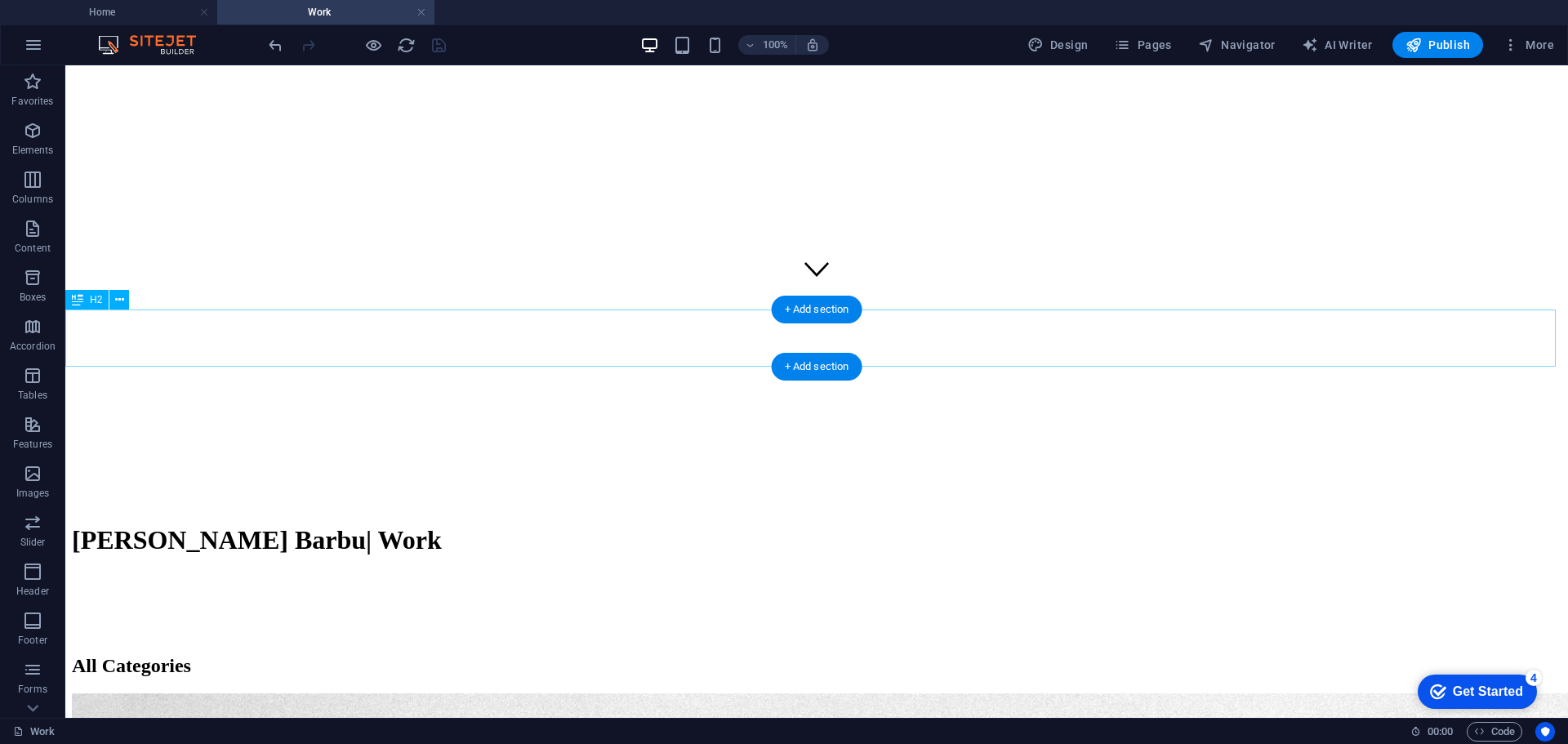
scroll to position [736, 0]
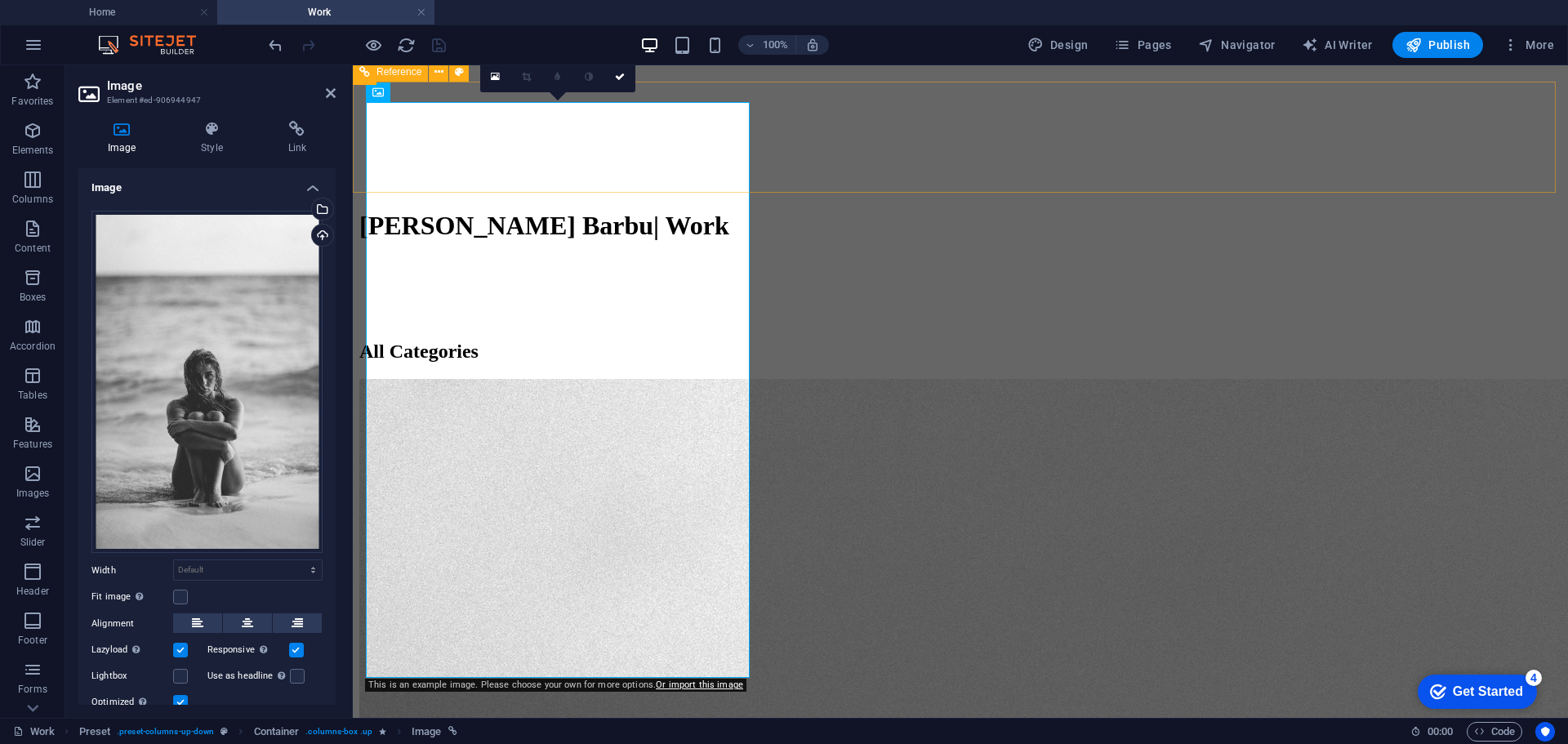
scroll to position [490, 0]
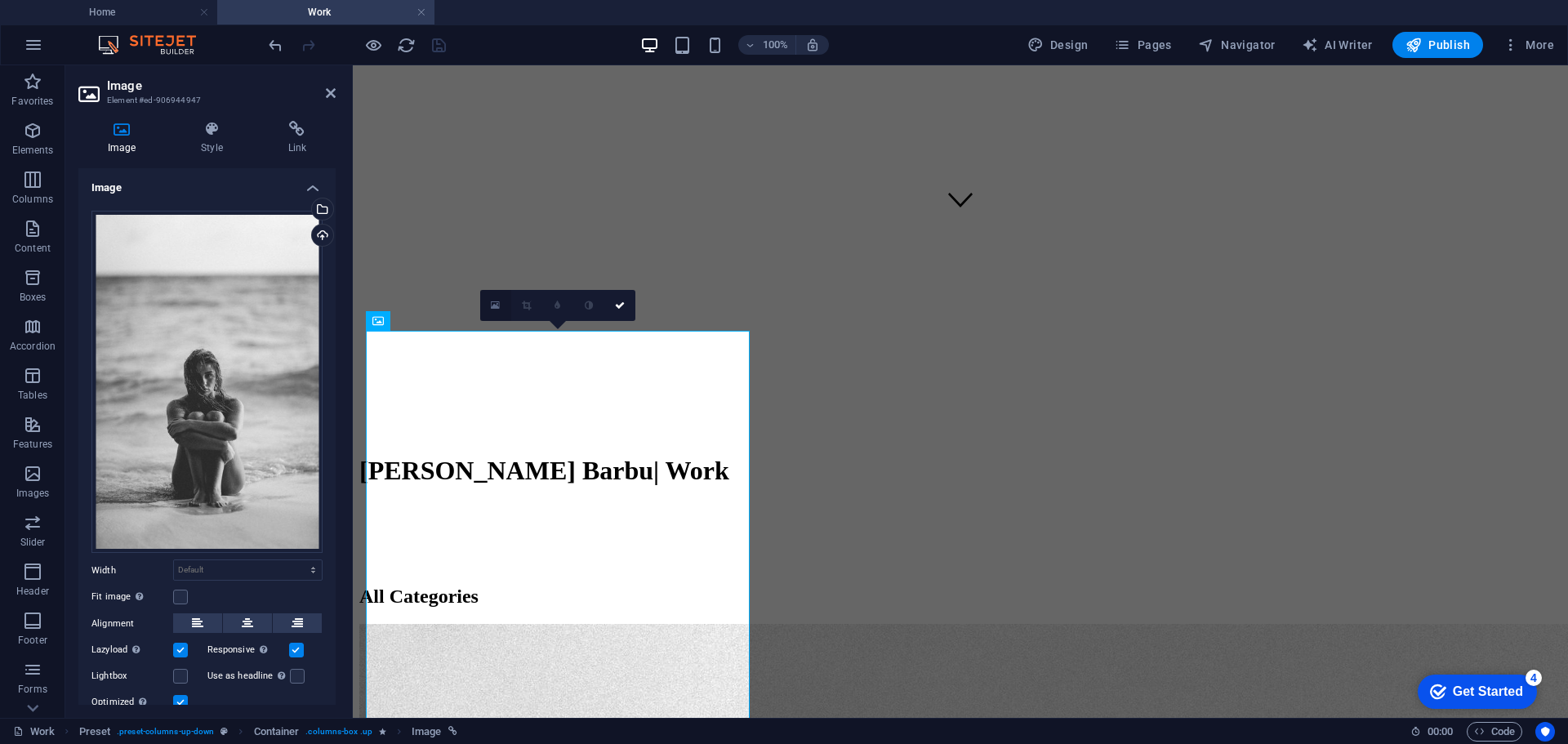
click at [496, 307] on icon at bounding box center [495, 306] width 9 height 11
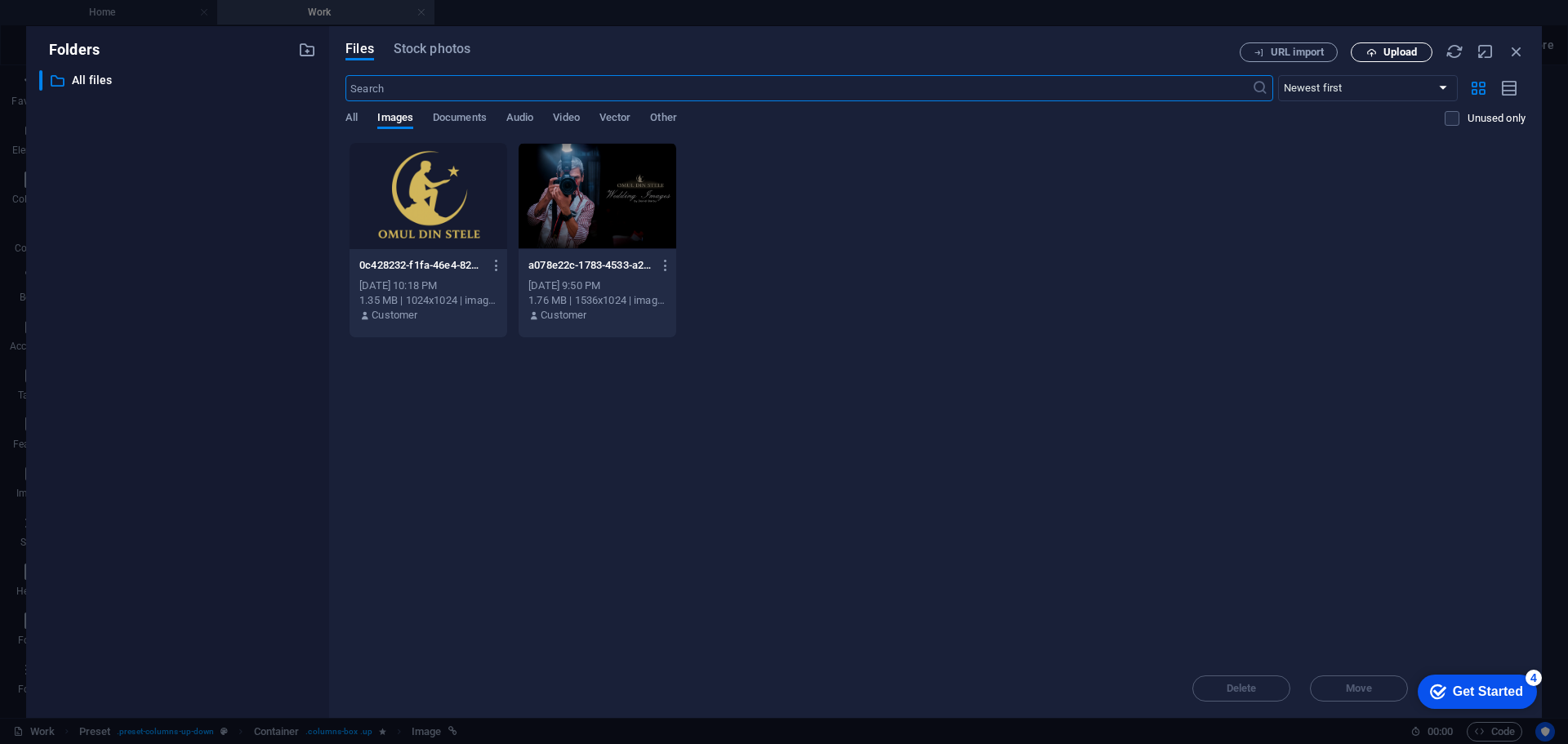
click at [1404, 55] on span "Upload" at bounding box center [1400, 52] width 34 height 9
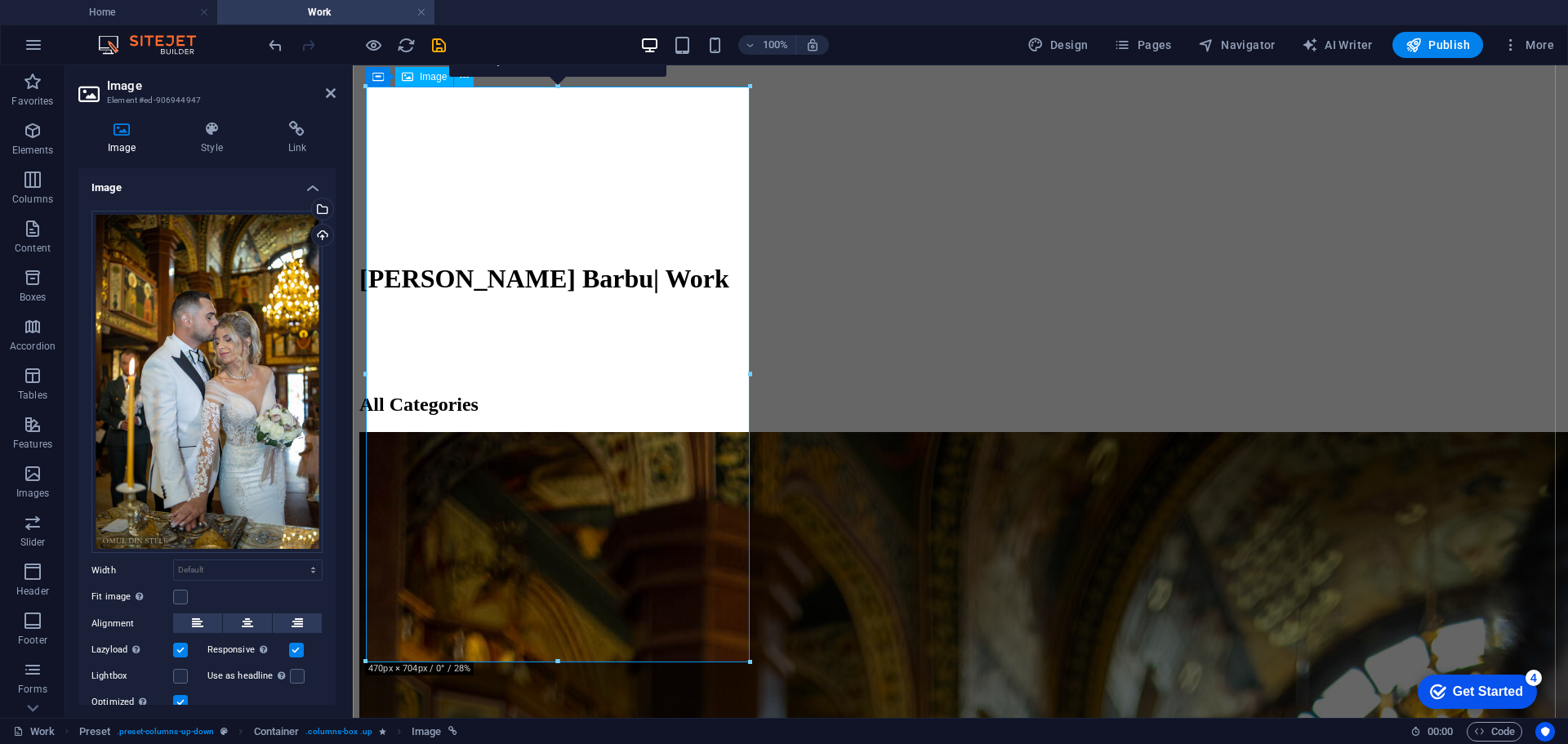
scroll to position [736, 0]
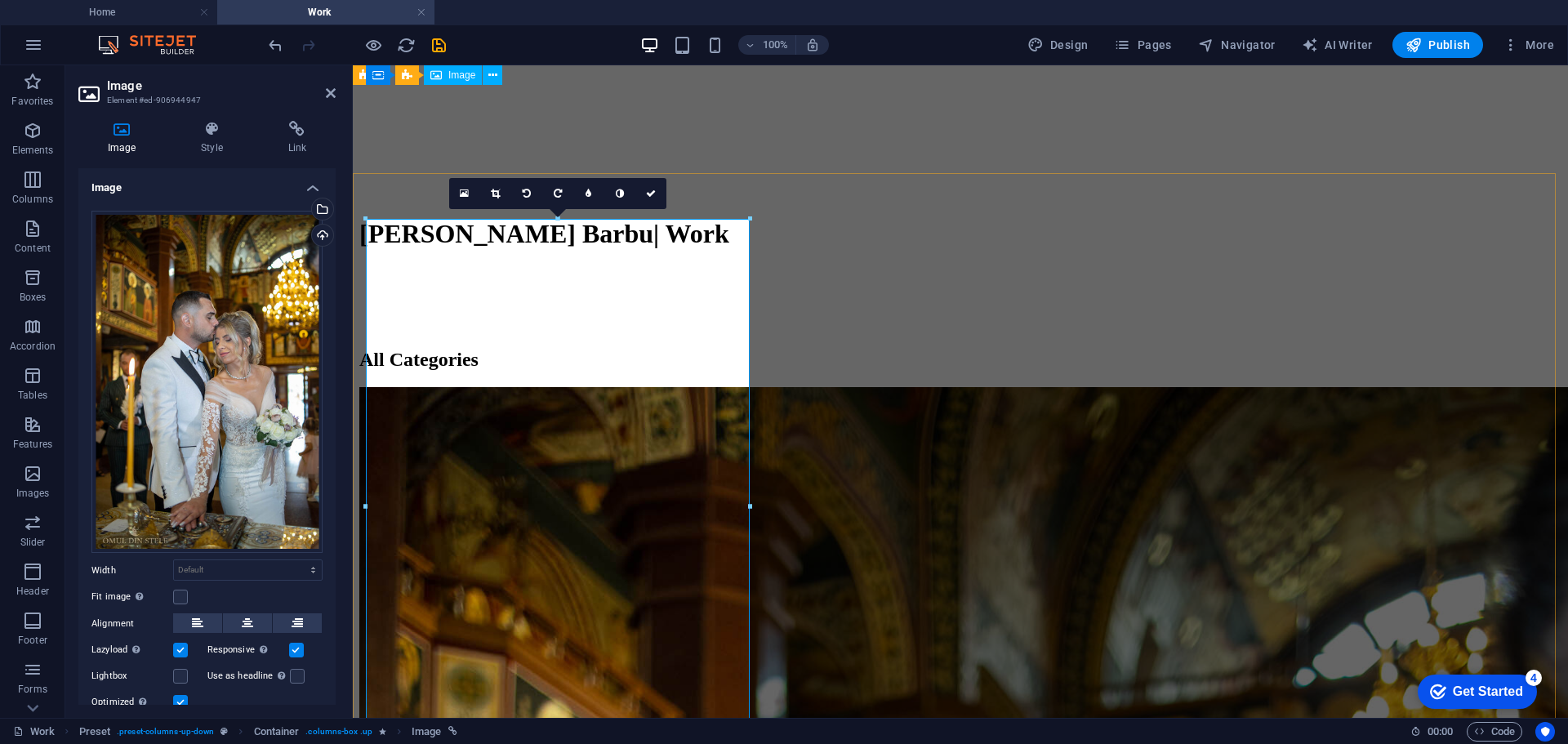
scroll to position [572, 0]
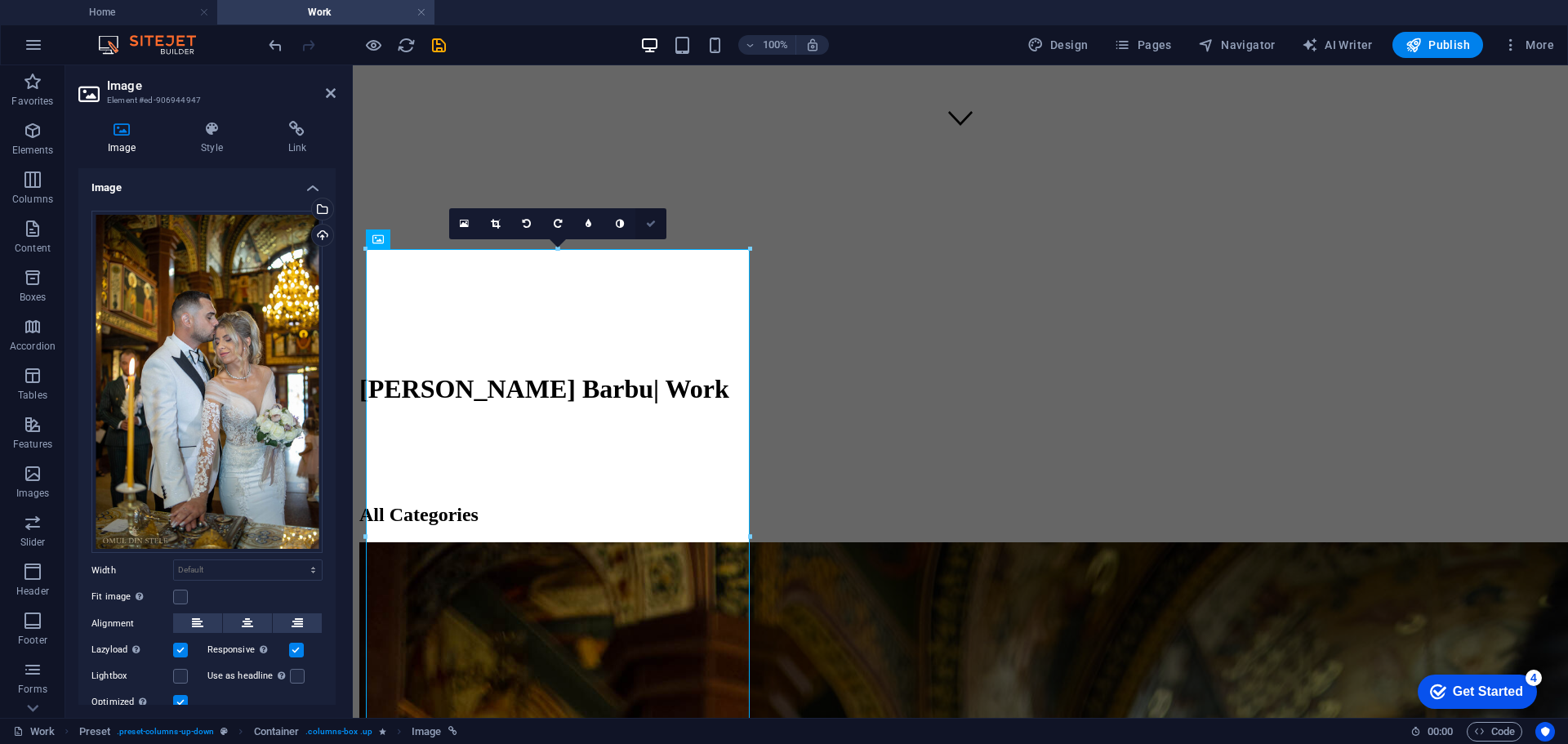
click at [654, 221] on icon at bounding box center [651, 224] width 9 height 9
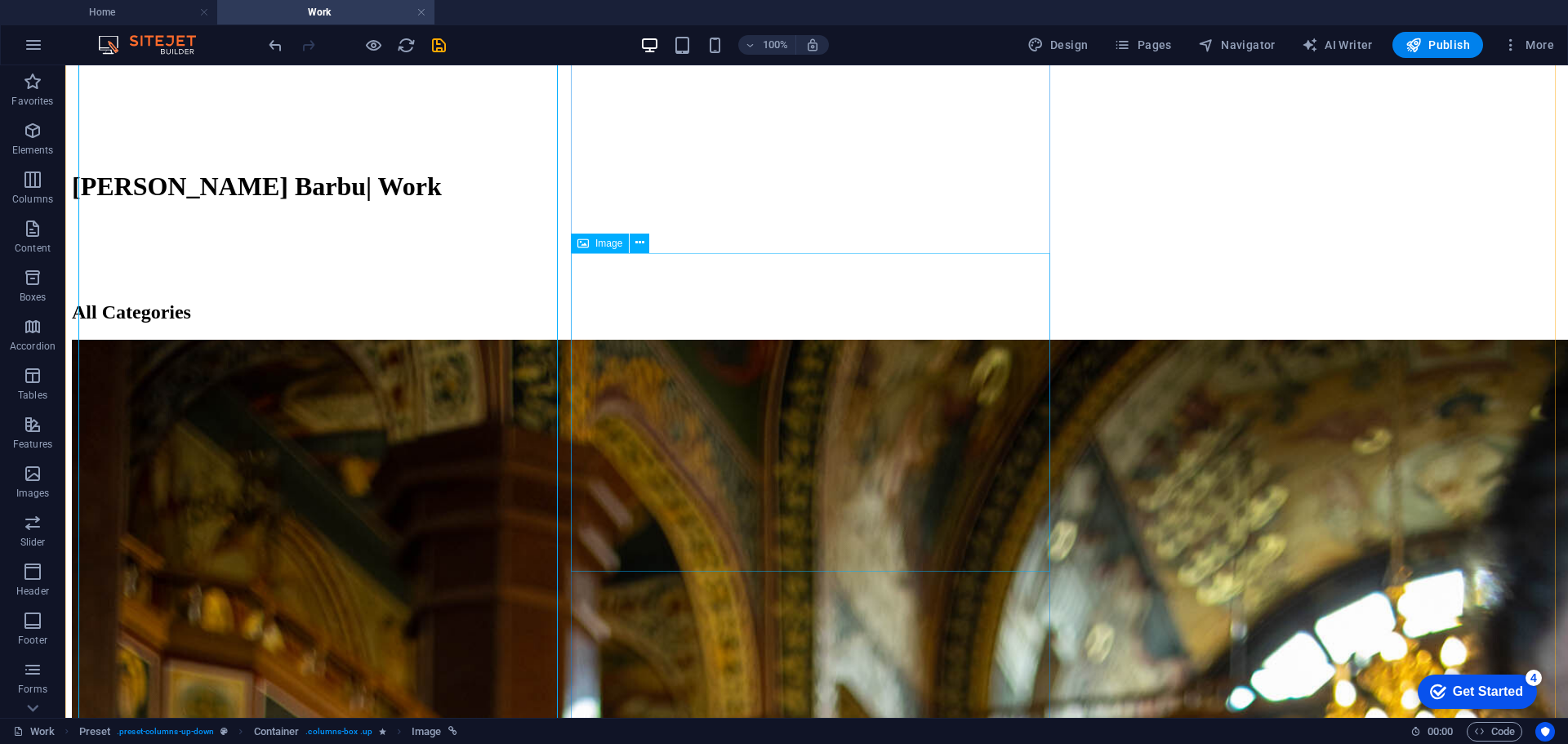
scroll to position [817, 0]
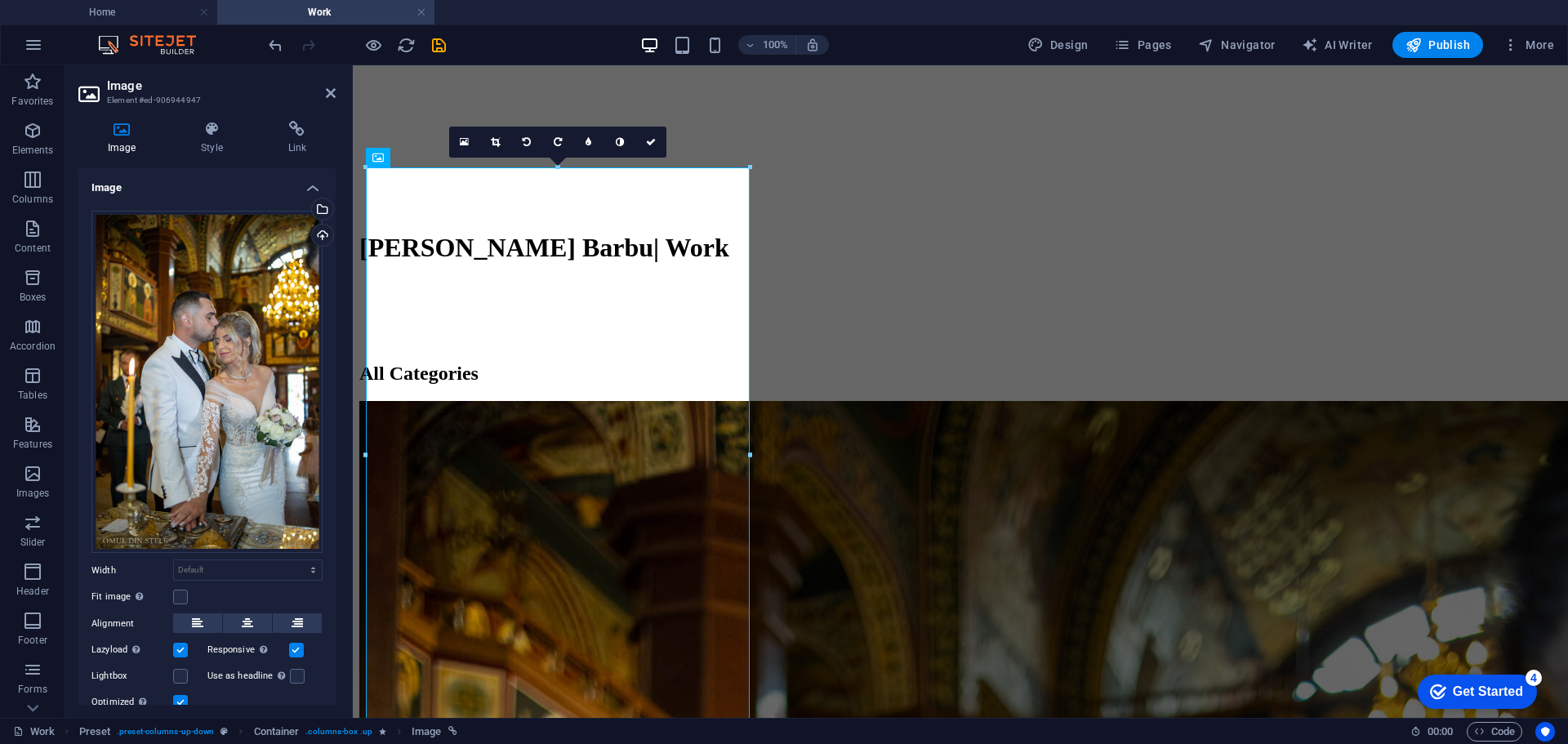
scroll to position [654, 0]
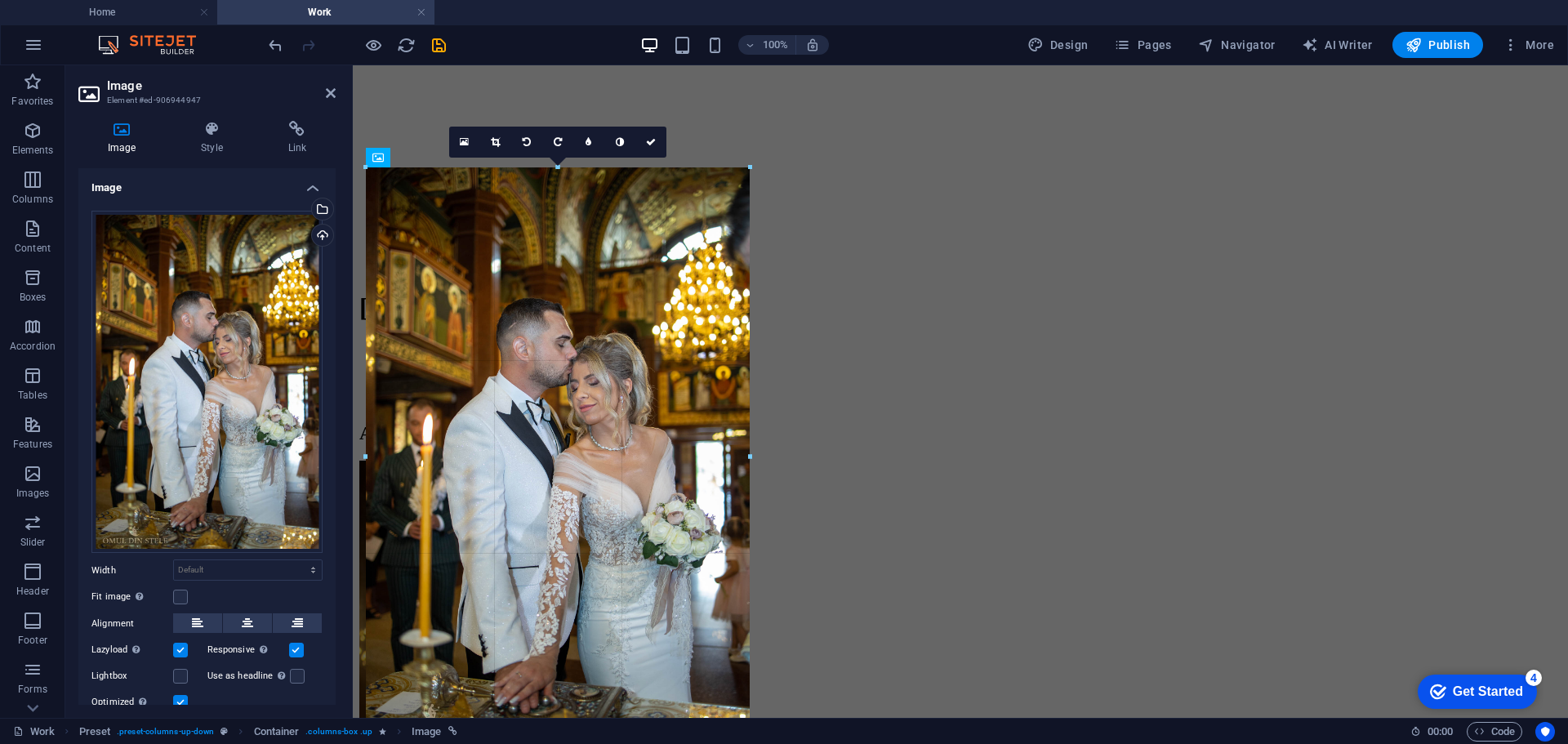
drag, startPoint x: 749, startPoint y: 169, endPoint x: 752, endPoint y: 211, distance: 42.1
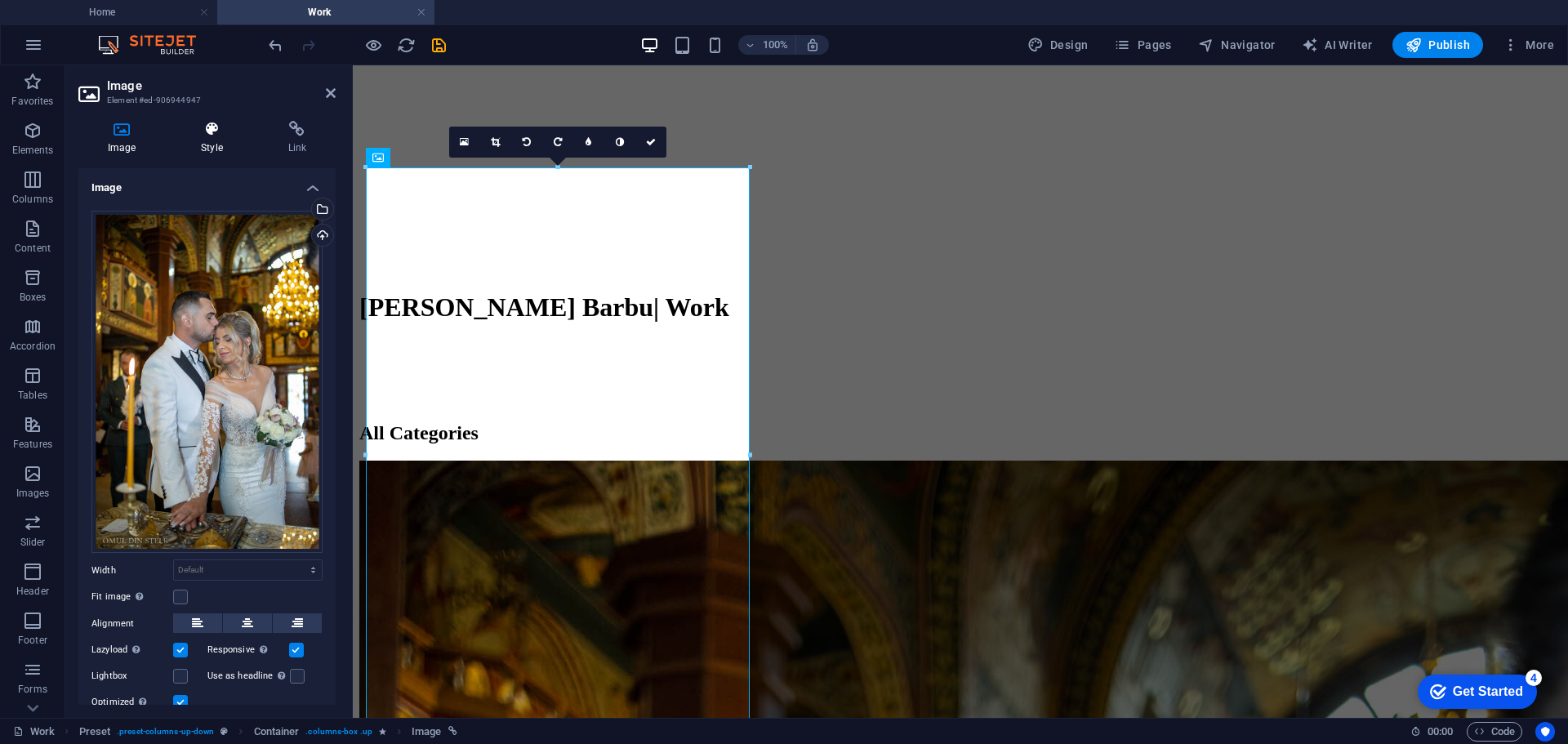
click at [211, 136] on icon at bounding box center [211, 129] width 80 height 16
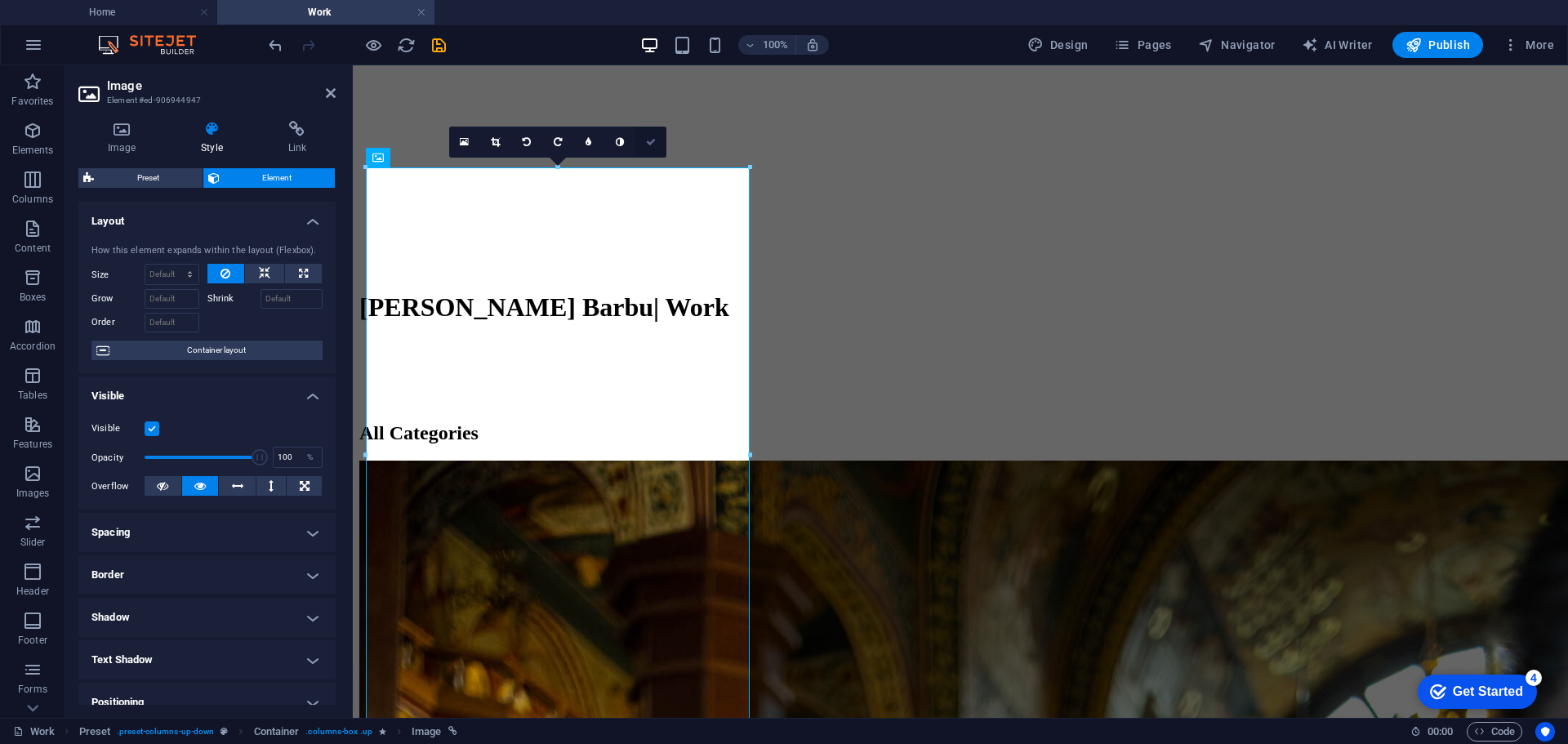
click at [653, 142] on icon at bounding box center [651, 142] width 9 height 9
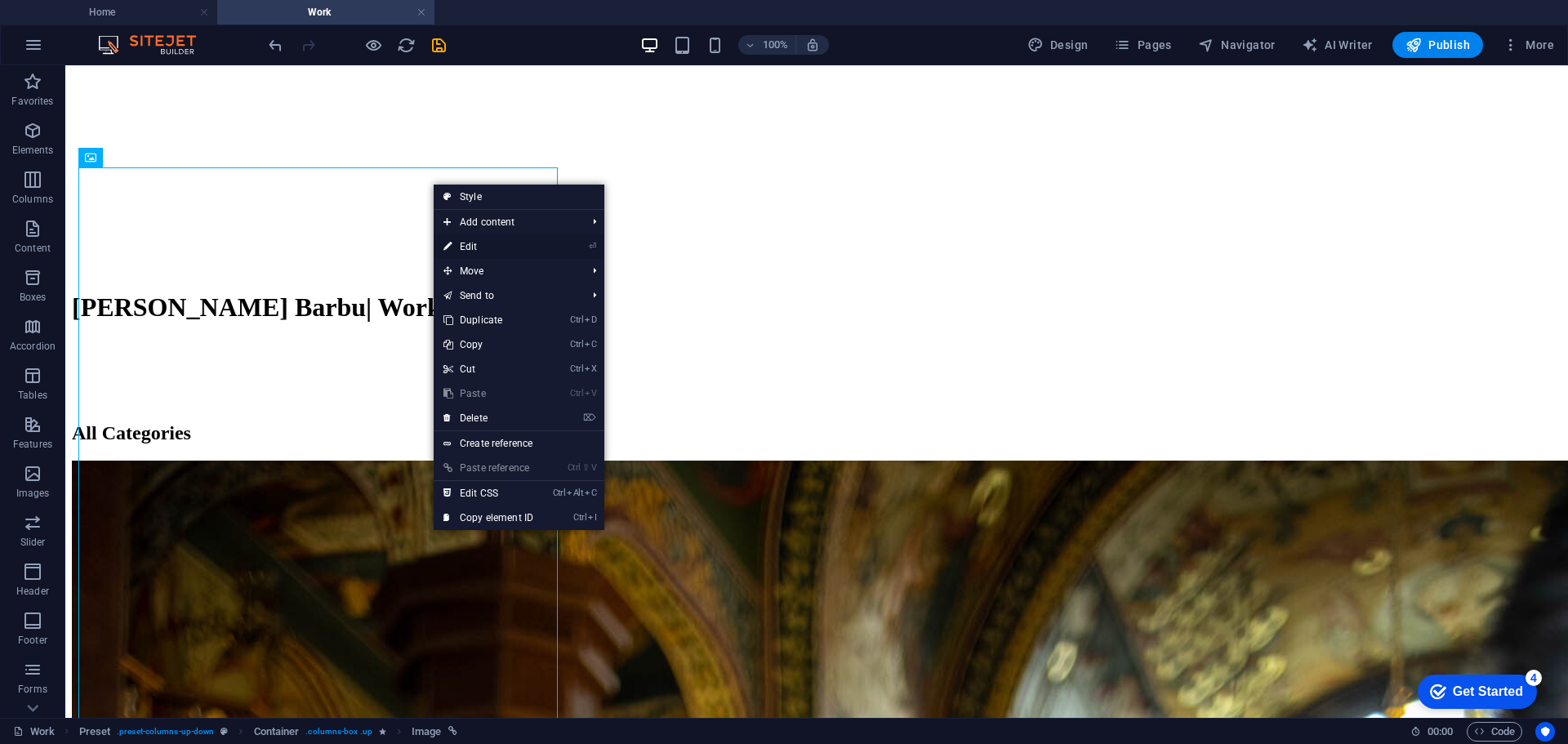
click at [479, 246] on link "⏎ Edit" at bounding box center [488, 246] width 109 height 24
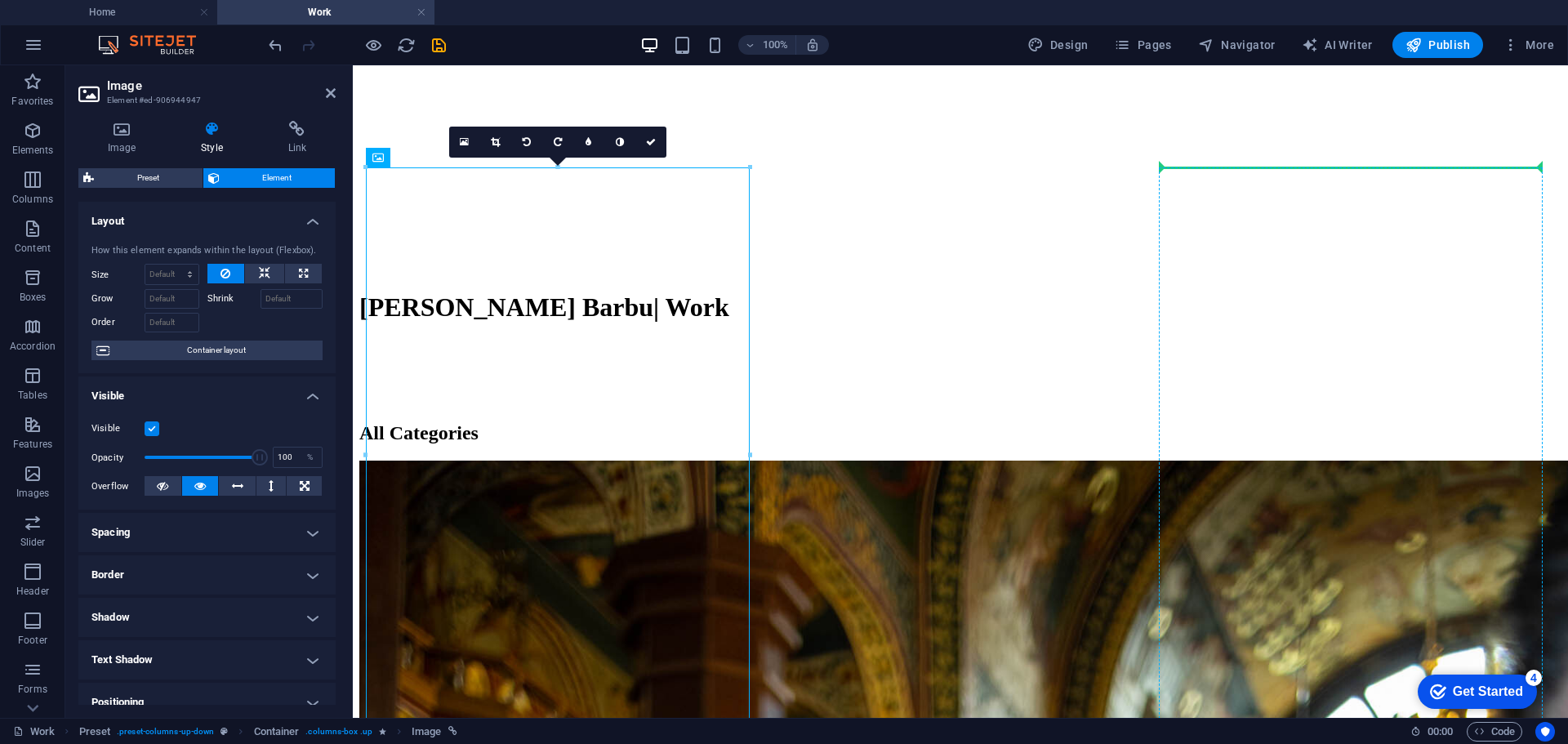
drag, startPoint x: 710, startPoint y: 230, endPoint x: 1202, endPoint y: 242, distance: 492.1
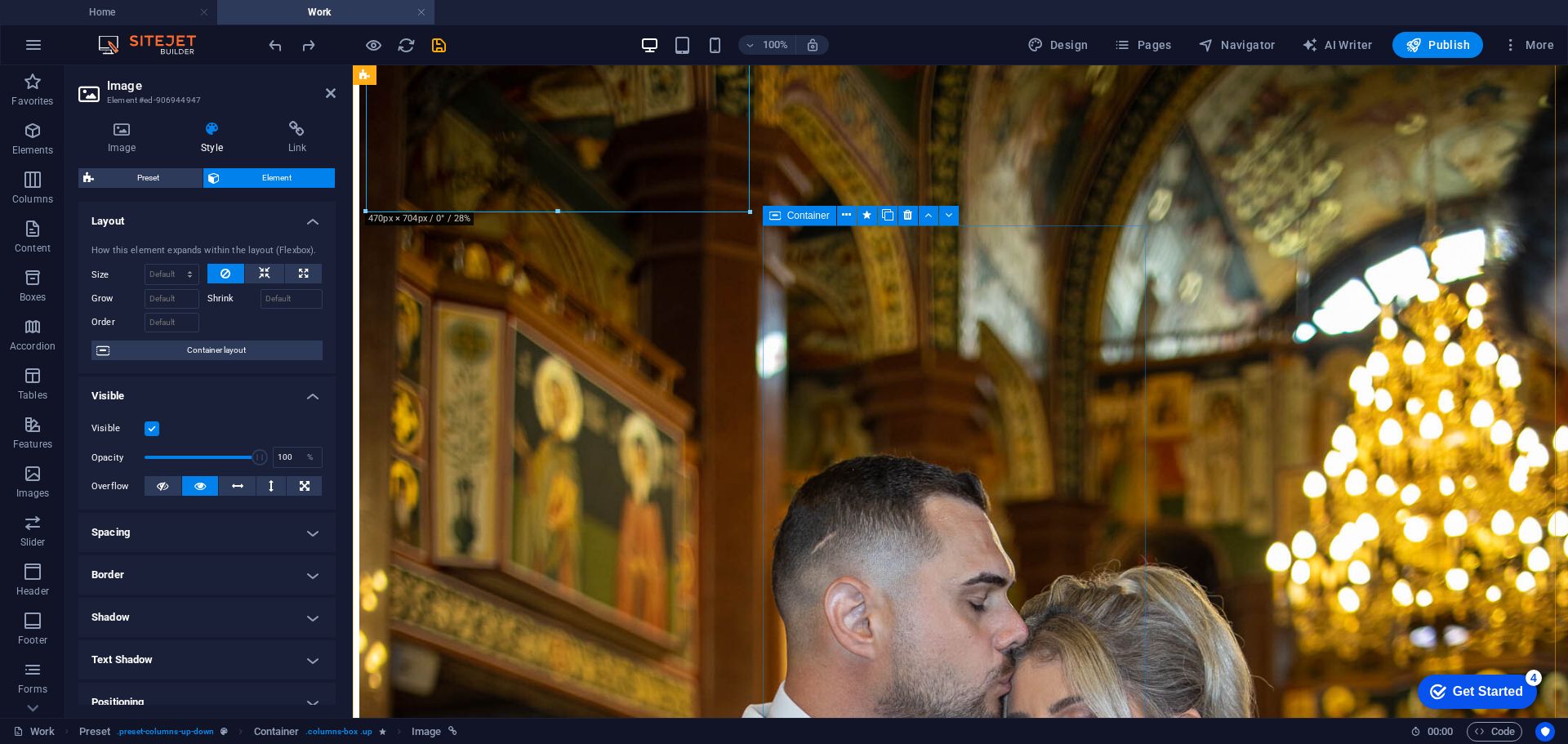
scroll to position [898, 0]
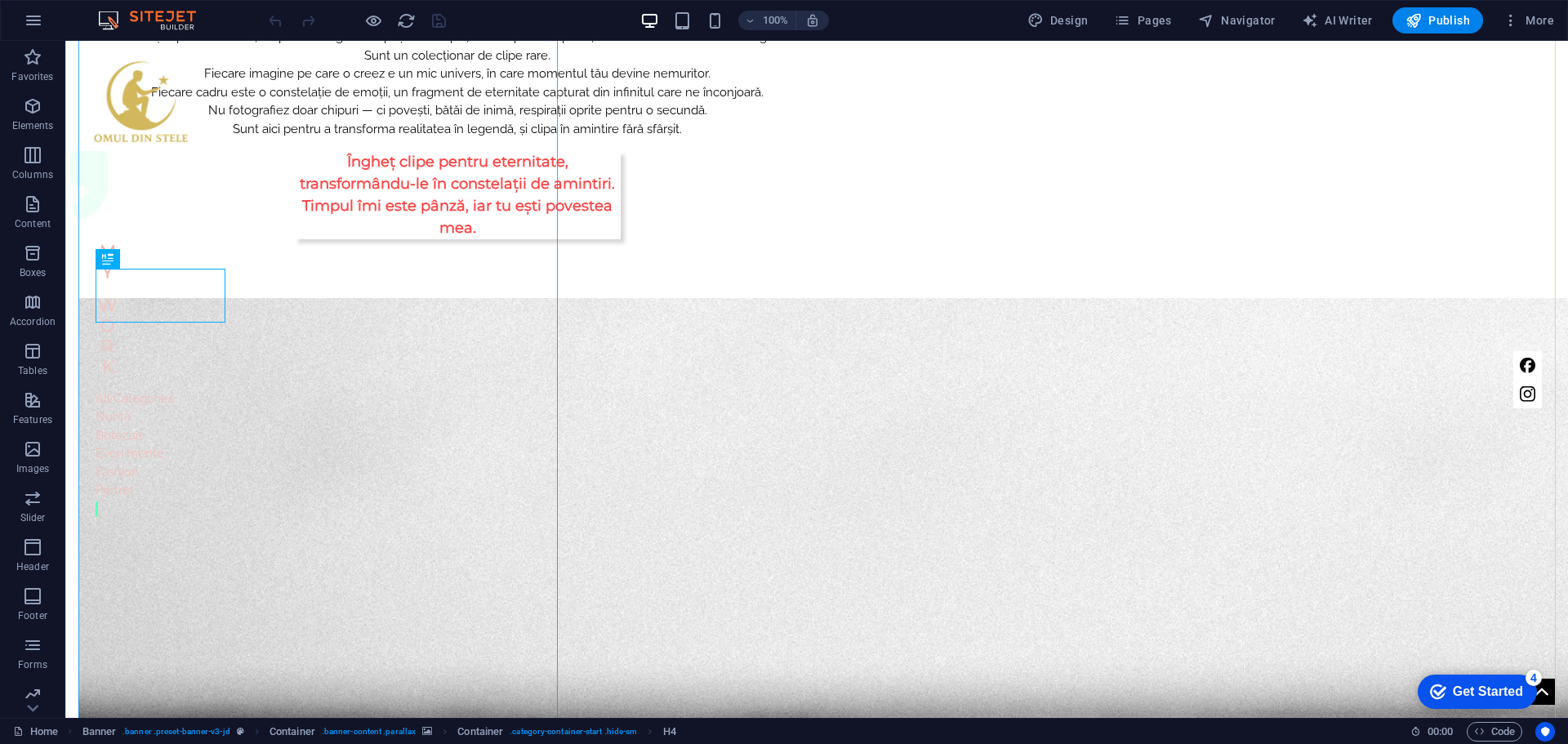
scroll to position [1062, 0]
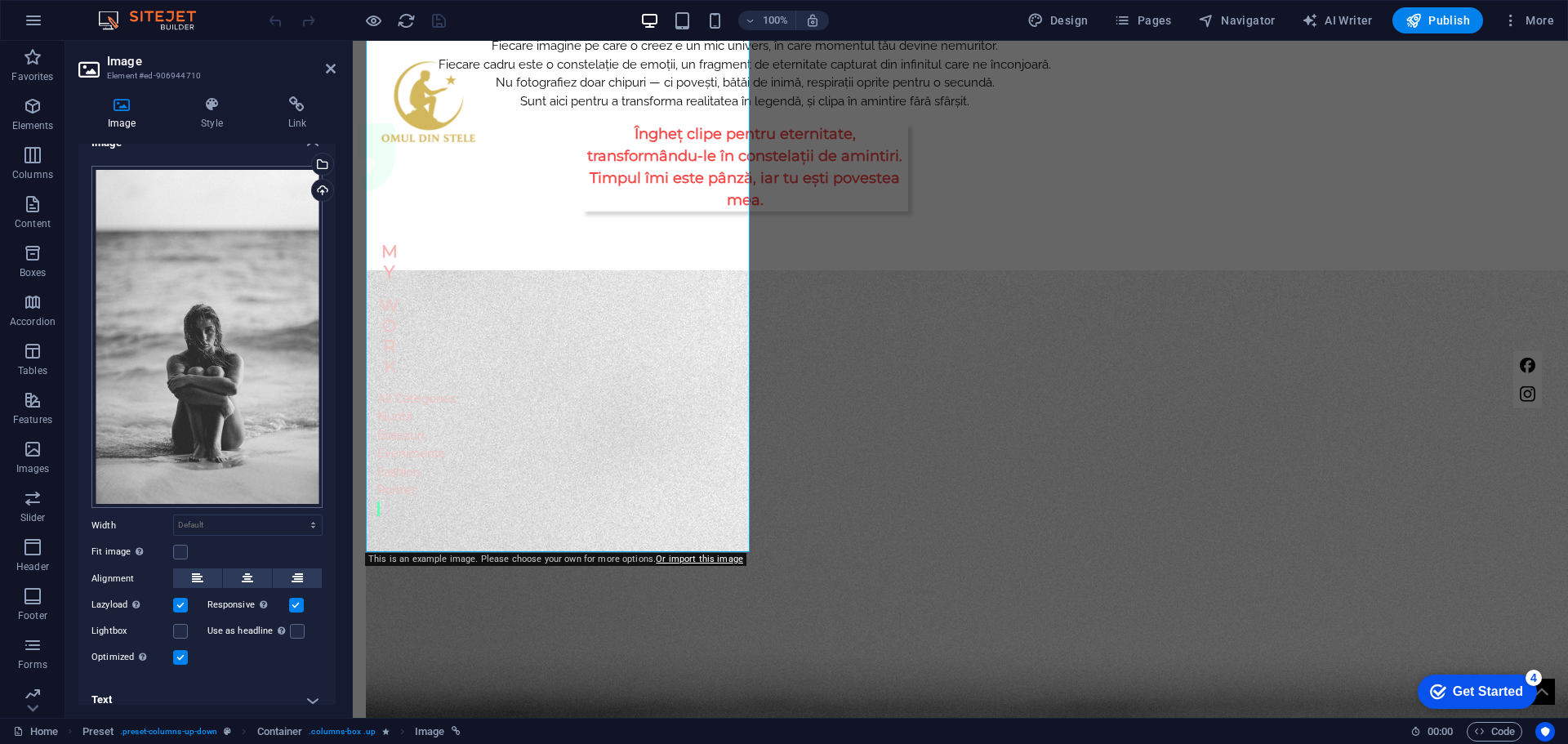
scroll to position [30, 0]
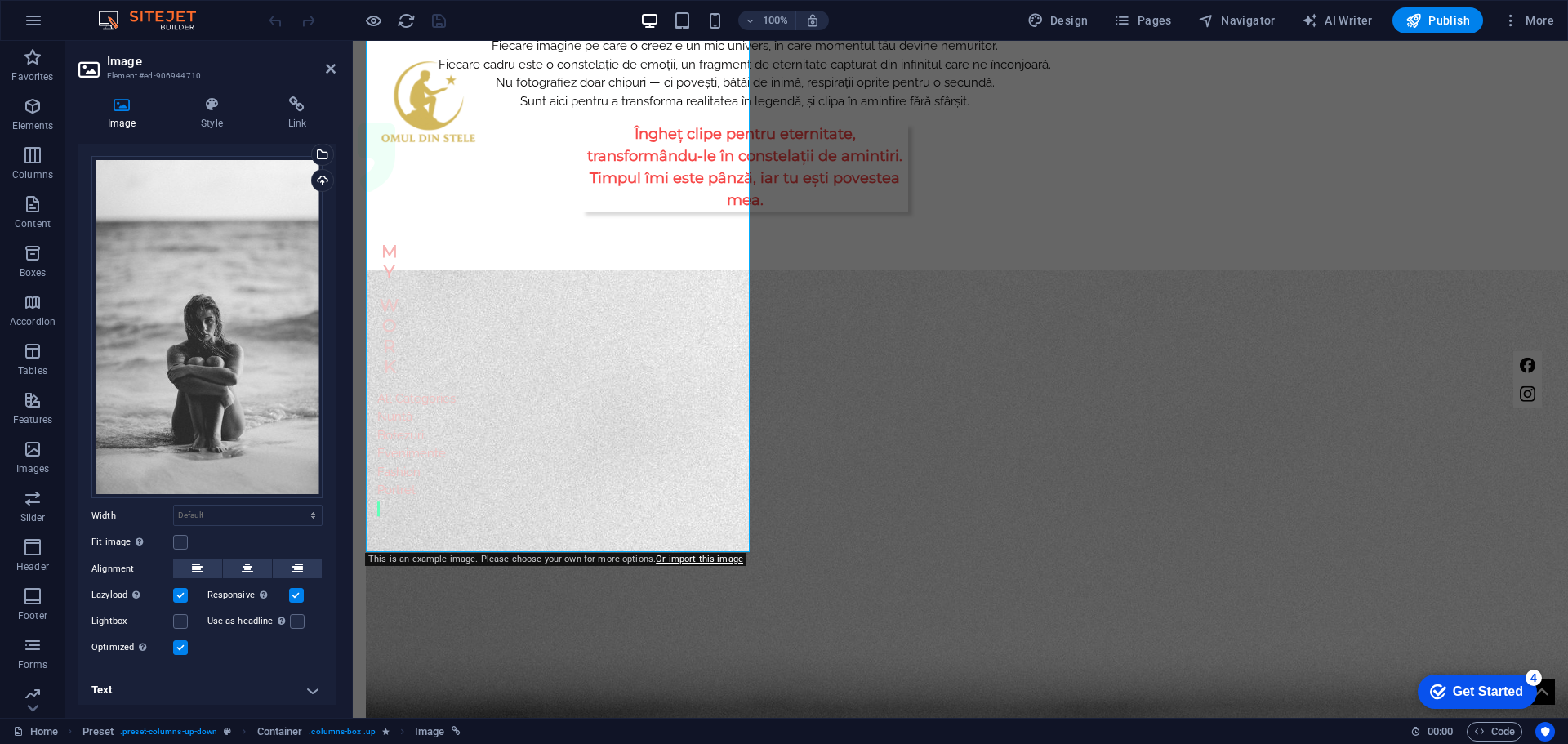
click at [302, 689] on h4 "Text" at bounding box center [207, 690] width 258 height 40
click at [307, 684] on h4 "Text" at bounding box center [207, 685] width 258 height 29
click at [114, 687] on h4 "Text" at bounding box center [207, 690] width 258 height 40
click at [711, 561] on link "Or import this image" at bounding box center [699, 559] width 87 height 10
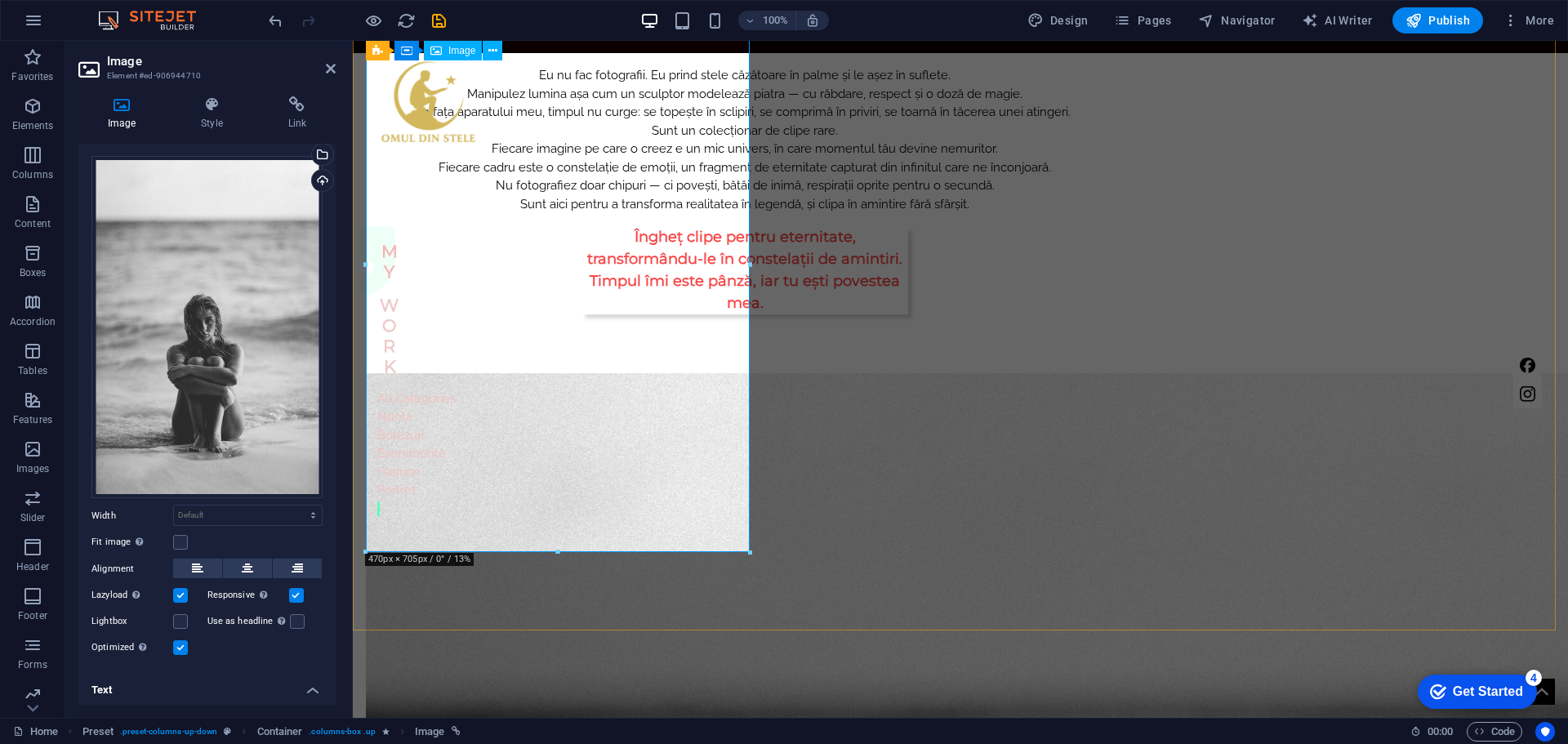
scroll to position [898, 0]
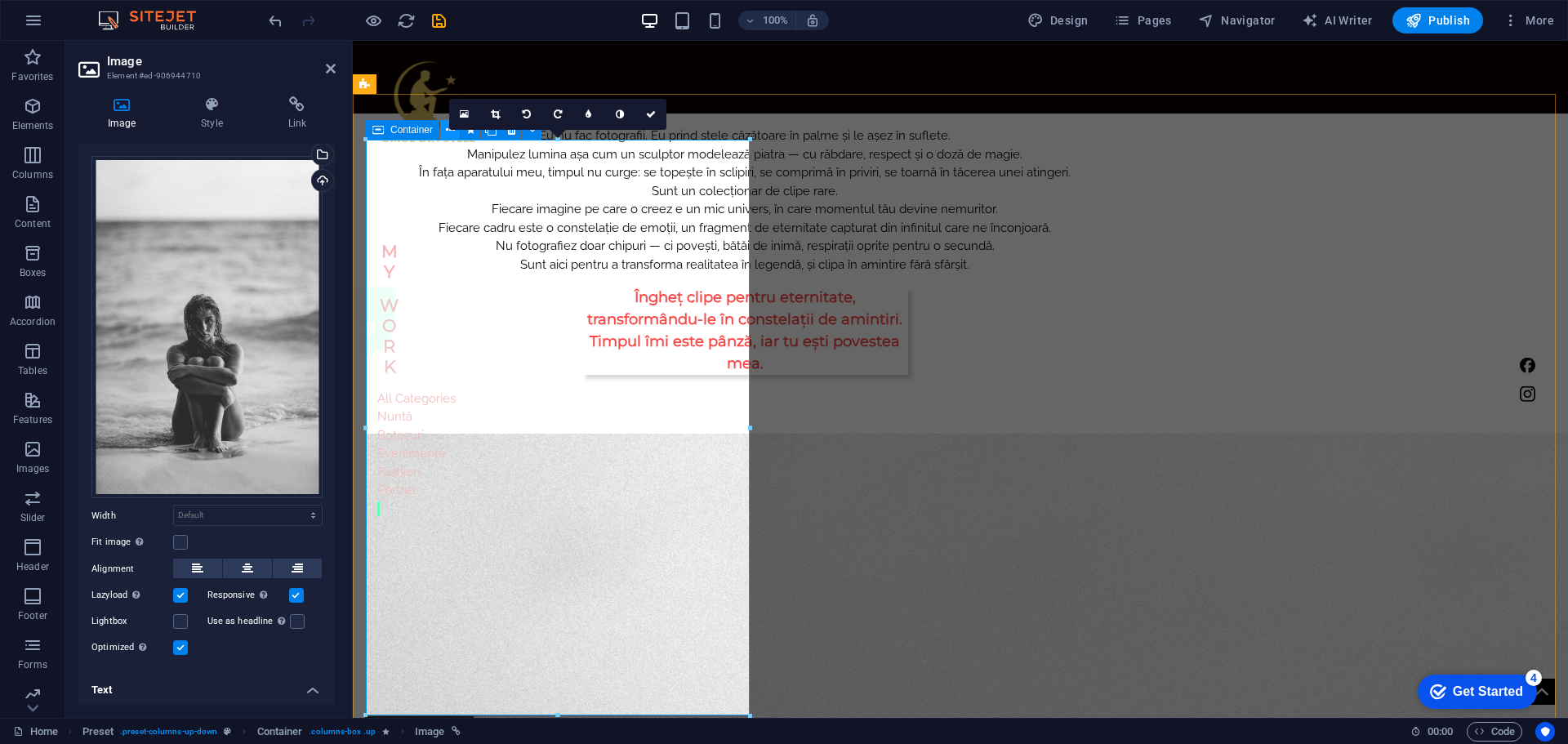
click at [447, 131] on icon at bounding box center [450, 130] width 9 height 17
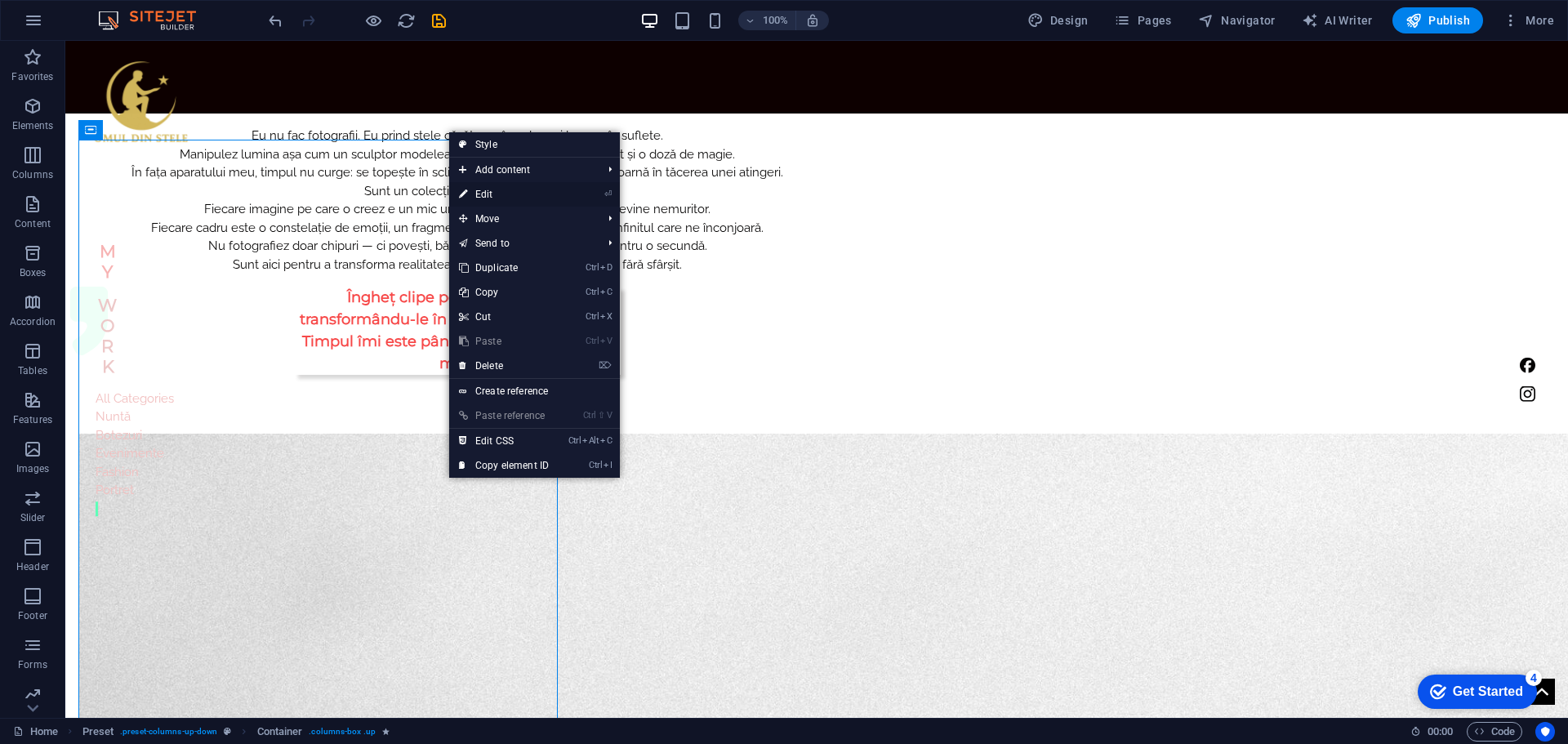
click at [488, 190] on link "⏎ Edit" at bounding box center [504, 195] width 109 height 24
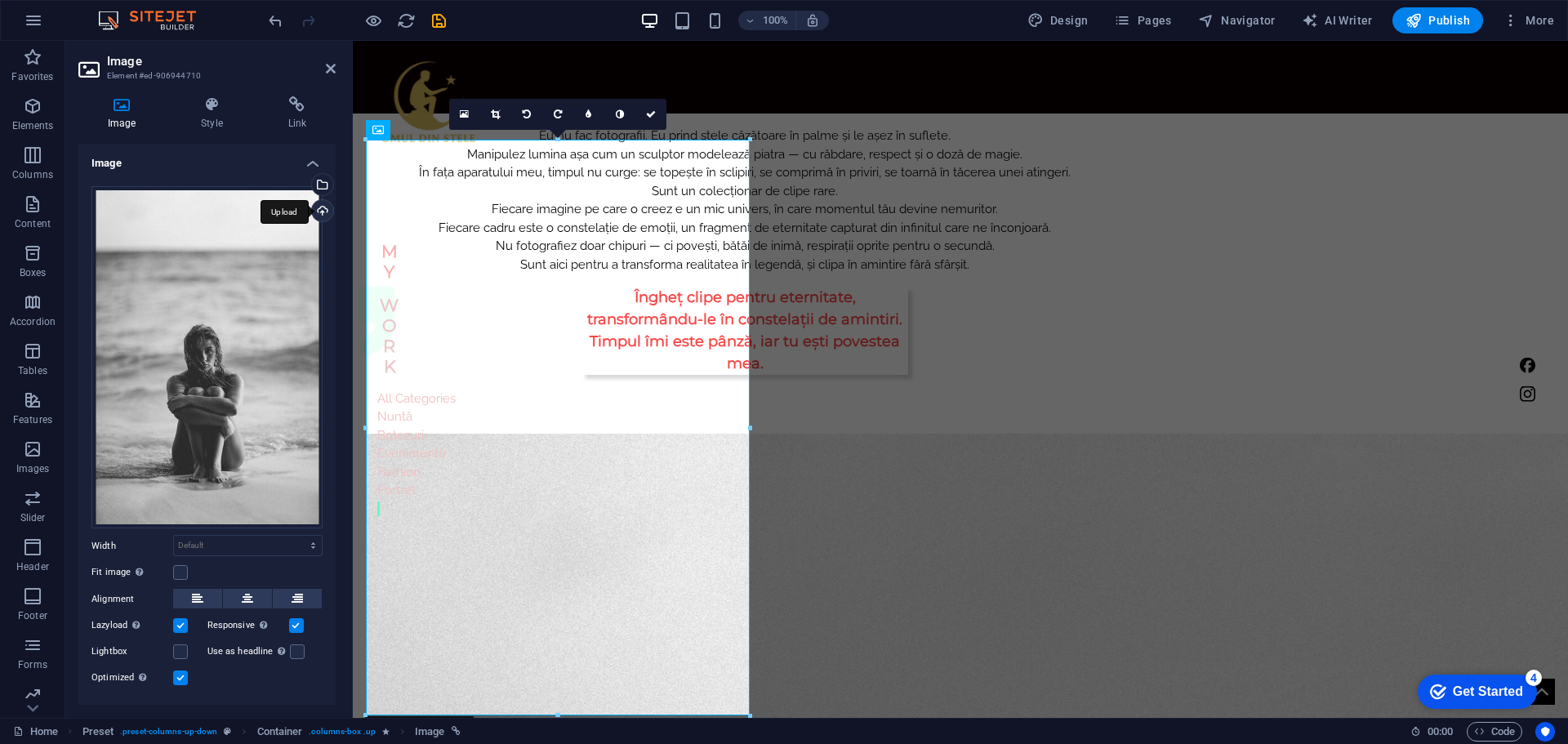
click at [321, 211] on div "Upload" at bounding box center [321, 213] width 24 height 24
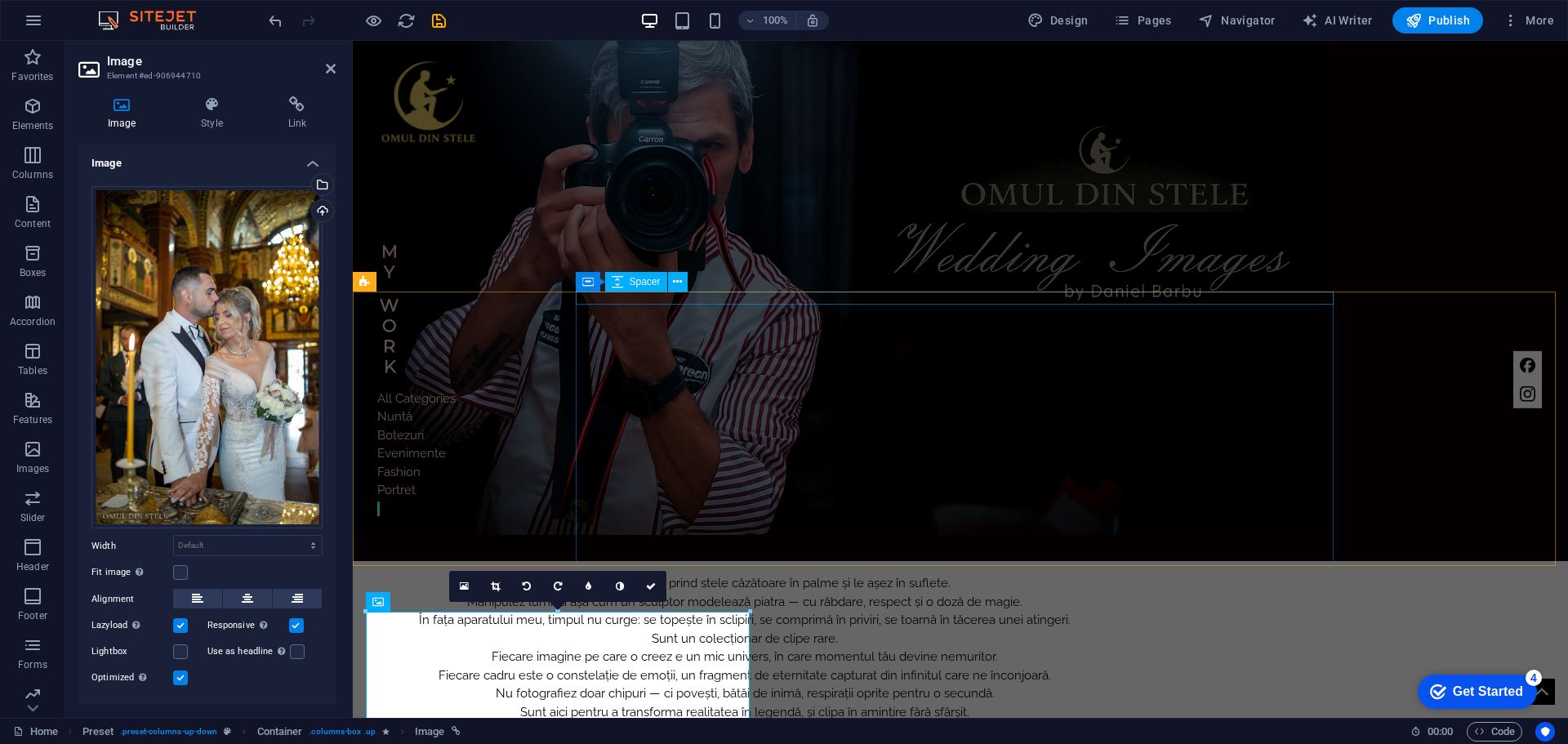
scroll to position [490, 0]
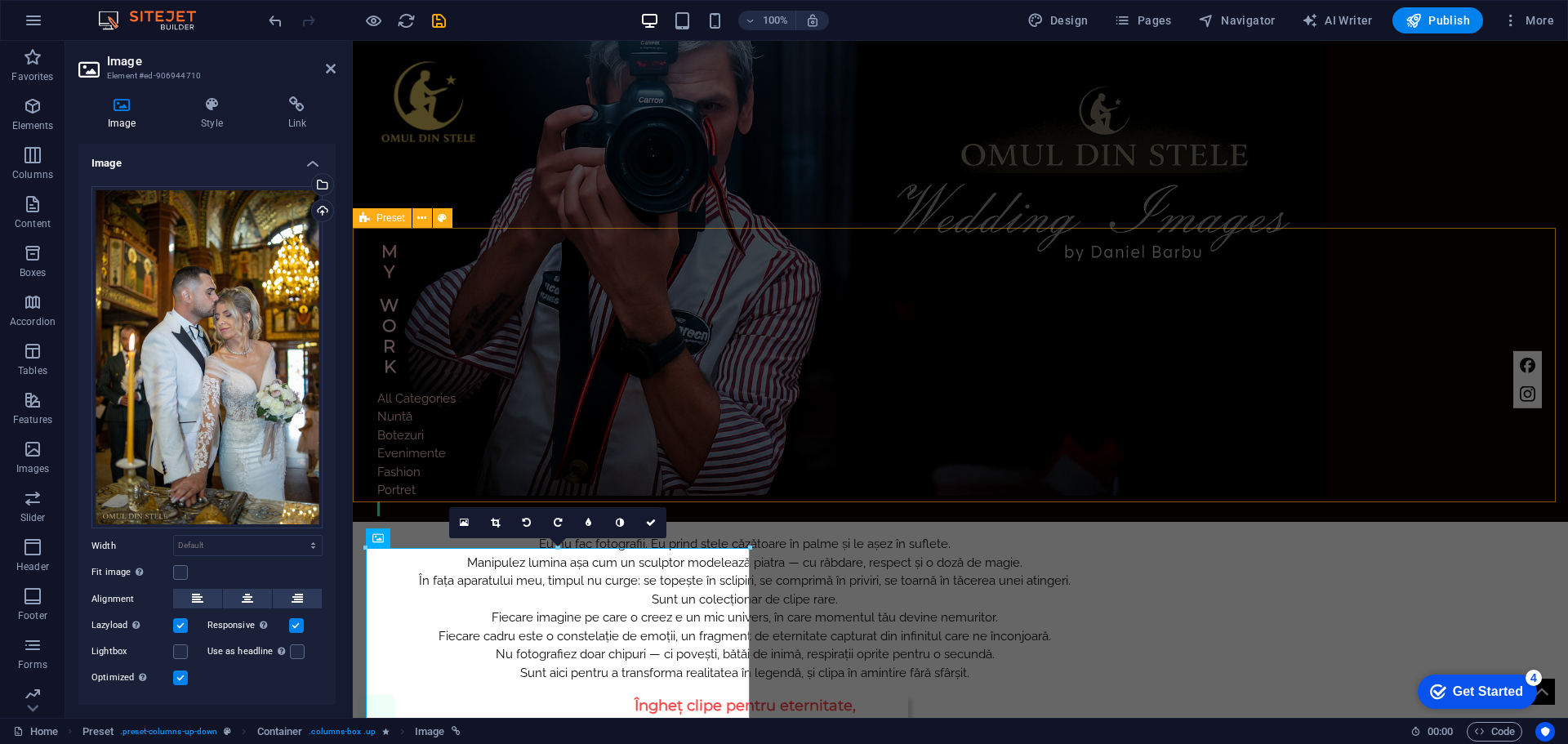
click at [1433, 522] on div "Eu nu fac fotografii. Eu prind stele căzătoare în palme și le așez în suflete. …" at bounding box center [960, 659] width 1215 height 275
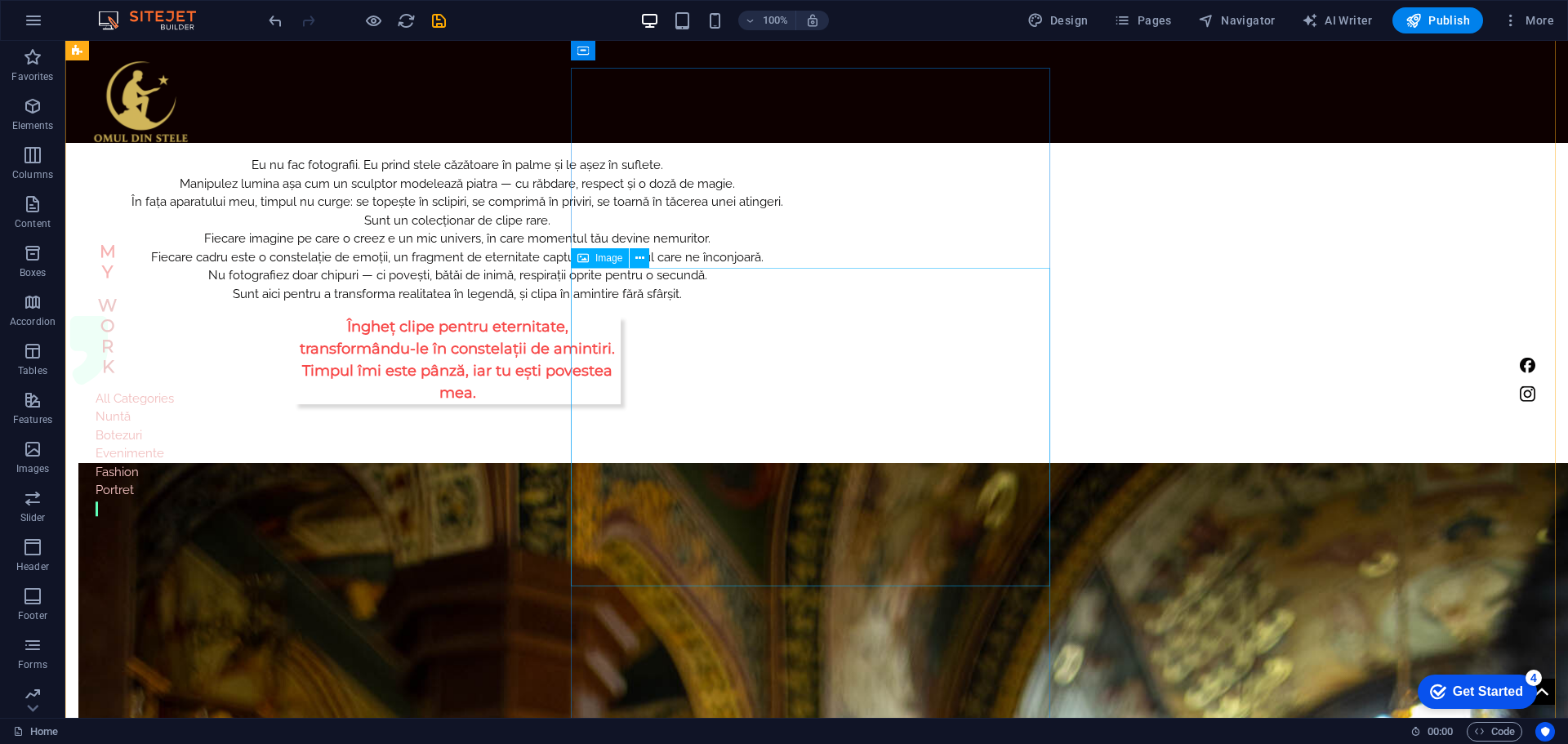
scroll to position [736, 0]
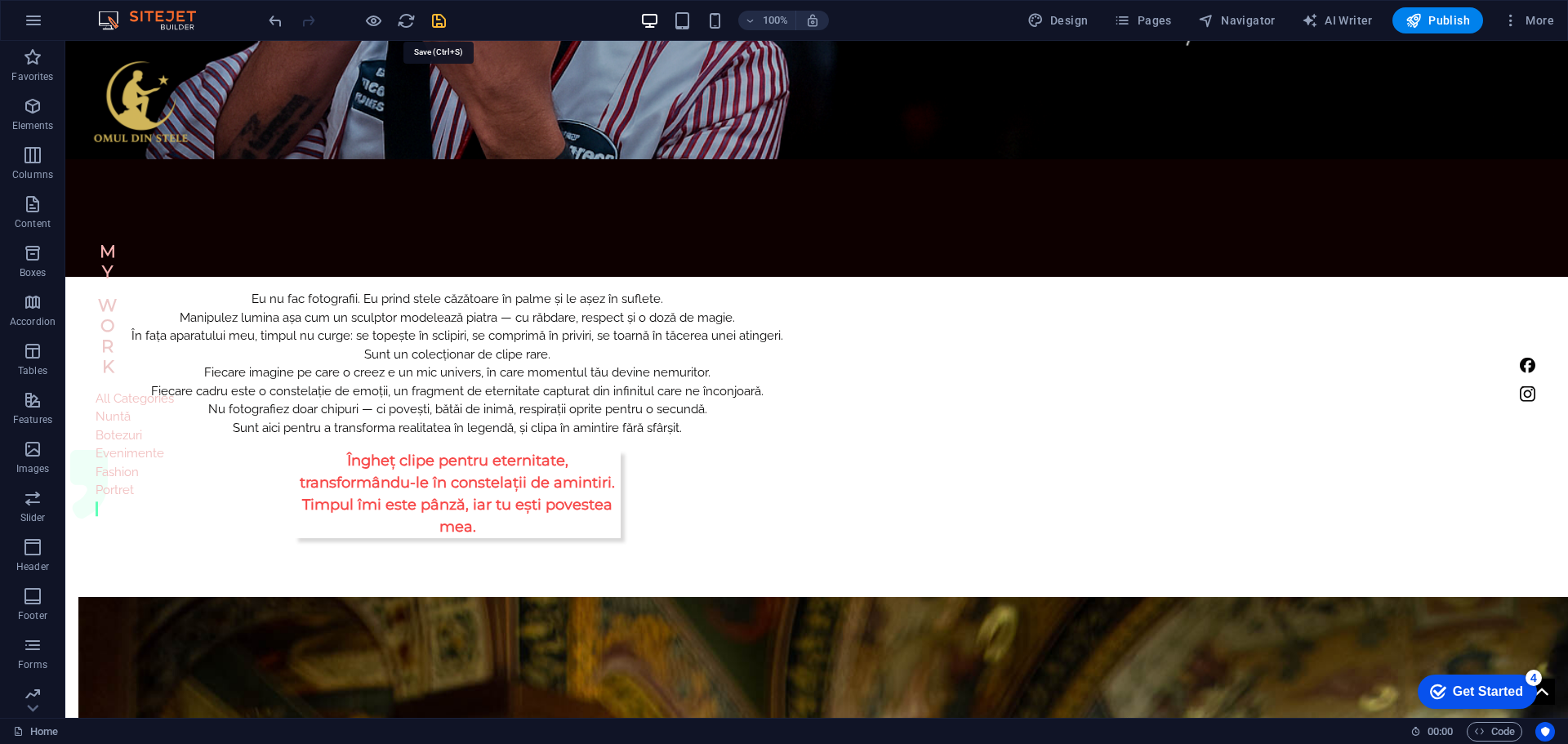
click at [440, 12] on icon "save" at bounding box center [439, 21] width 19 height 19
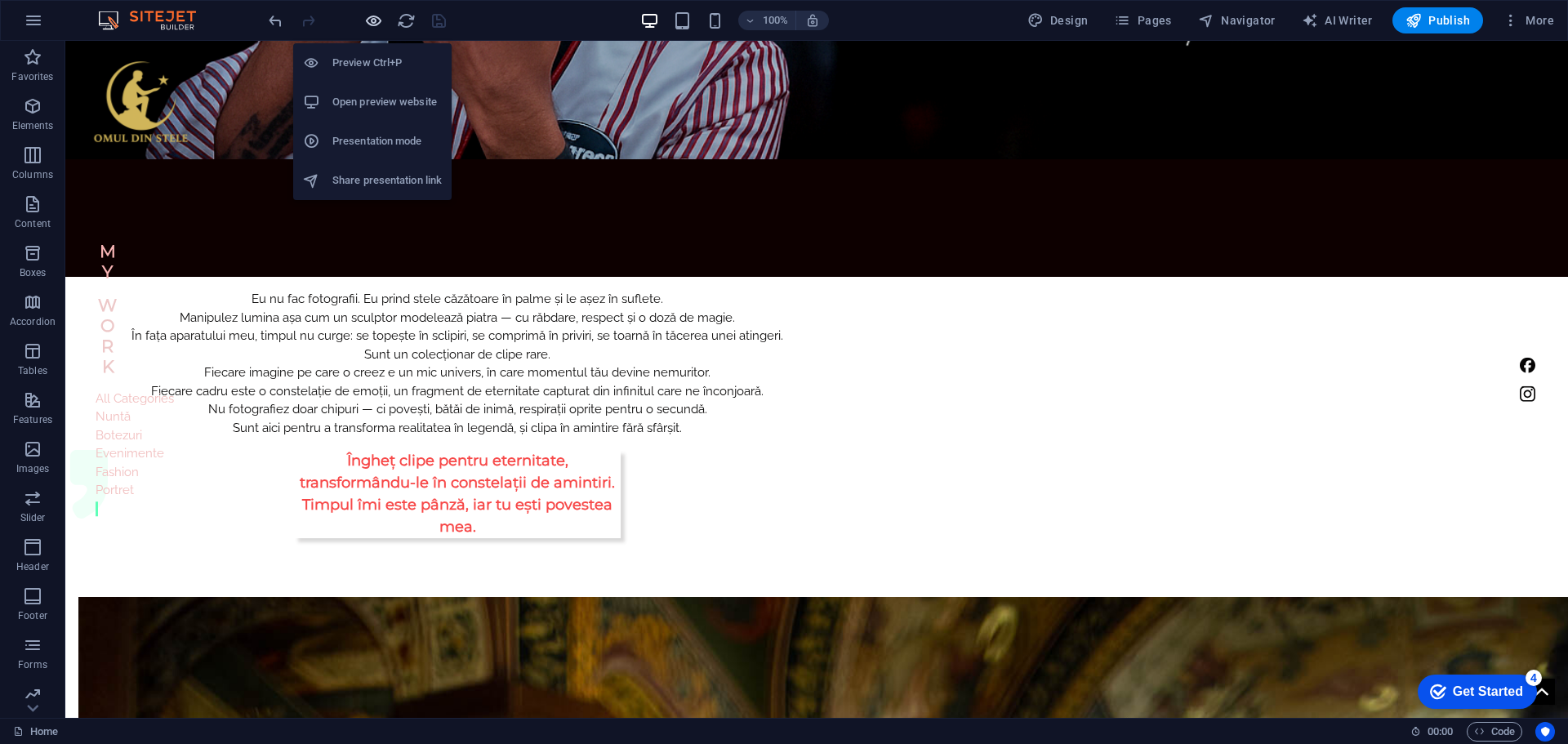
click at [377, 24] on icon "button" at bounding box center [373, 21] width 19 height 19
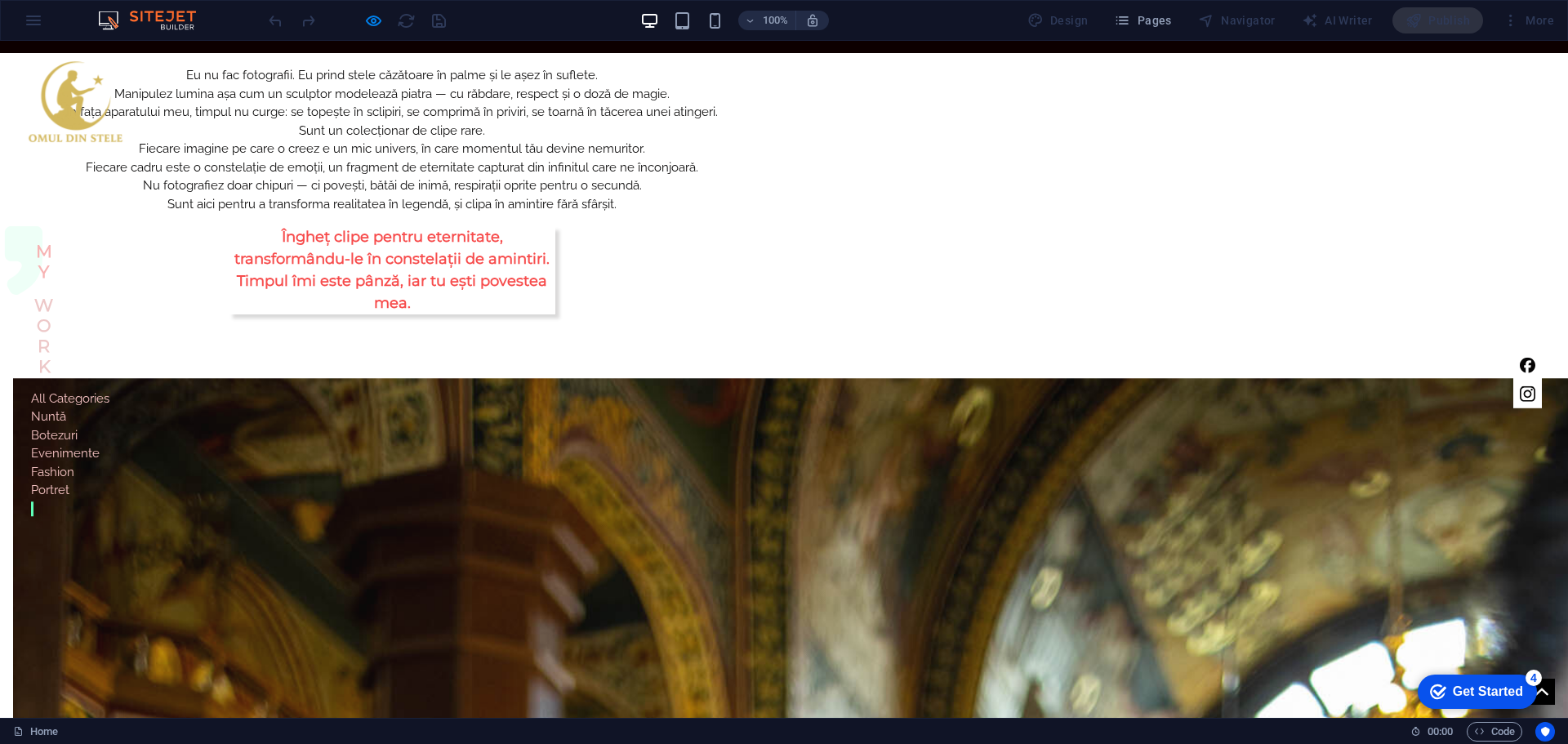
scroll to position [980, 0]
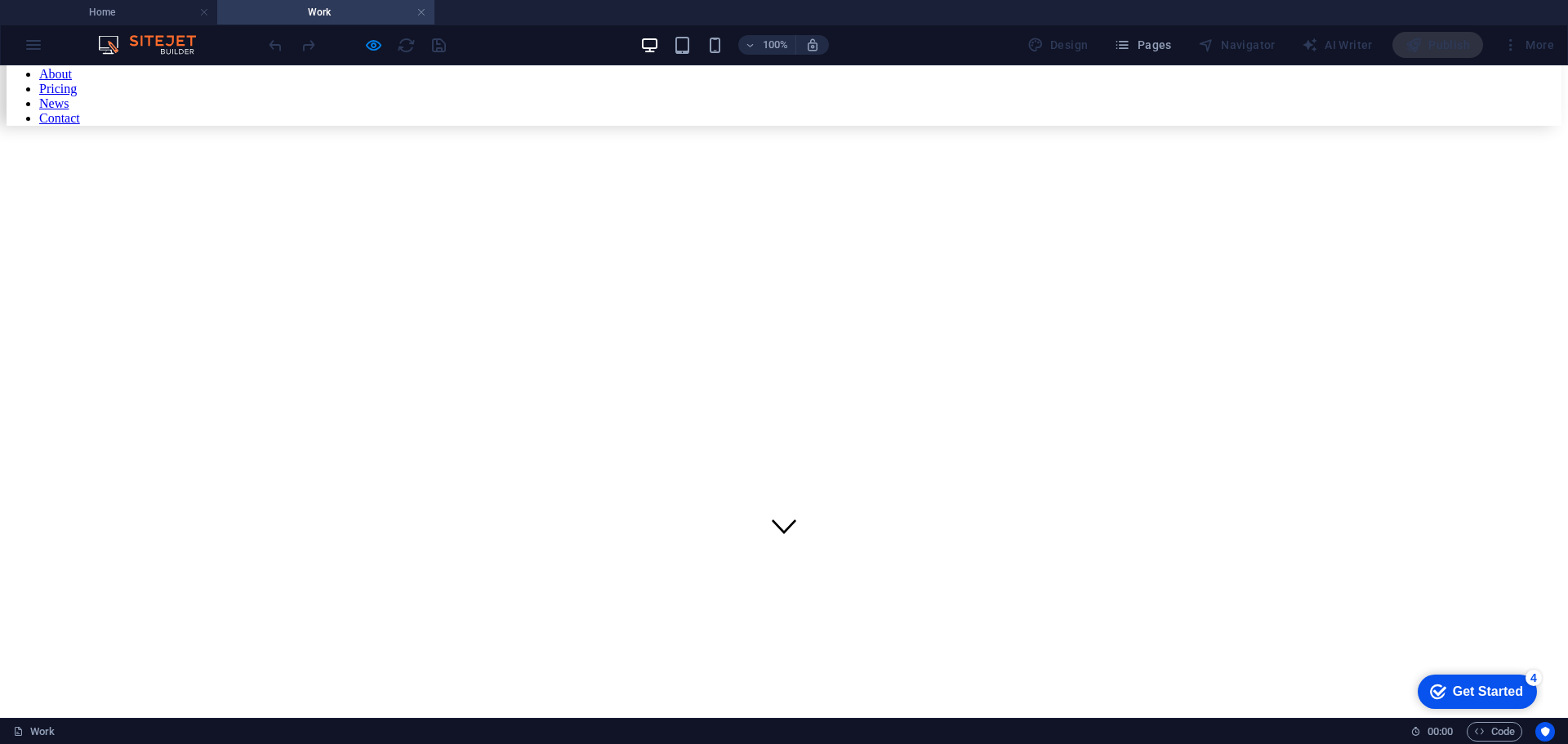
scroll to position [0, 0]
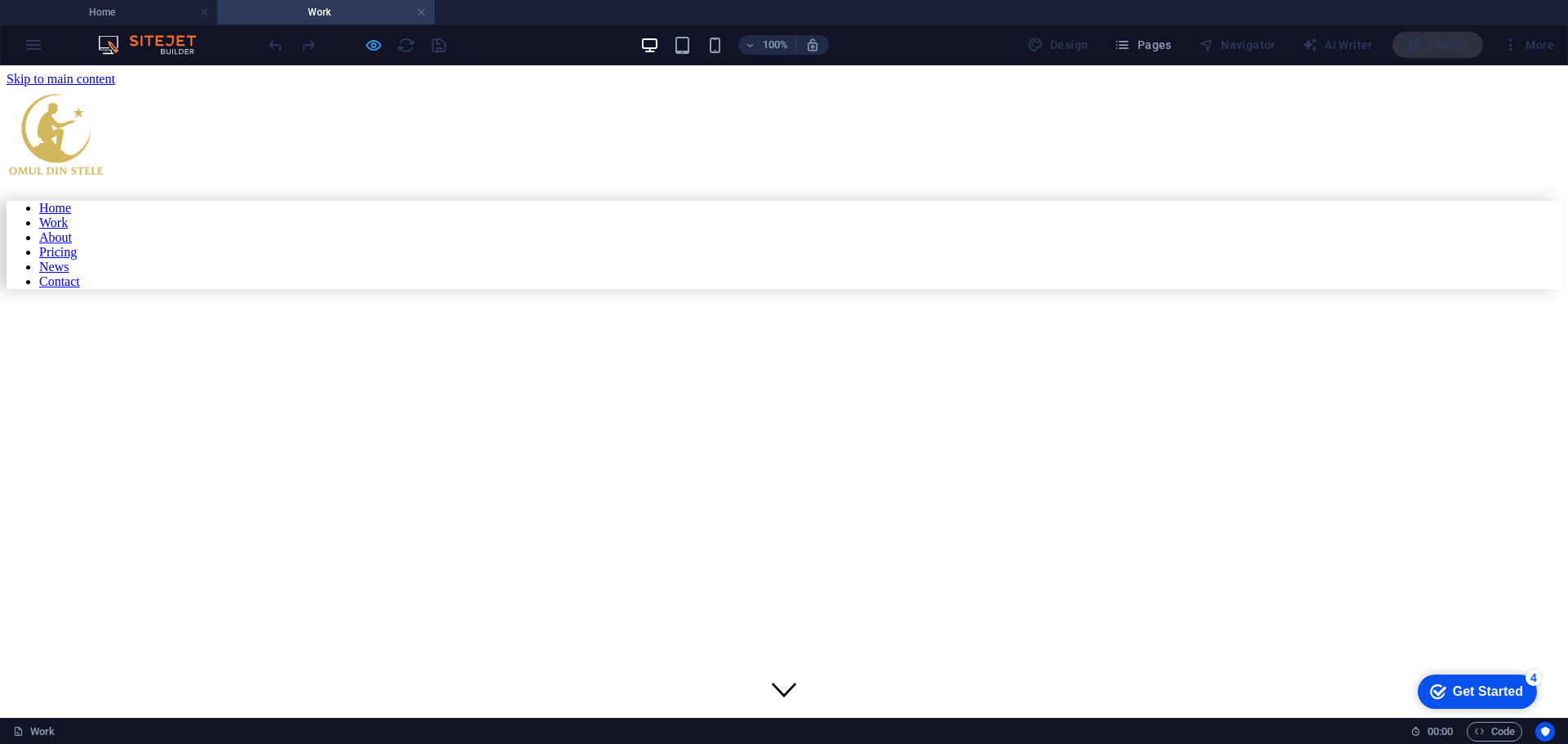
click at [368, 46] on icon "button" at bounding box center [373, 45] width 19 height 19
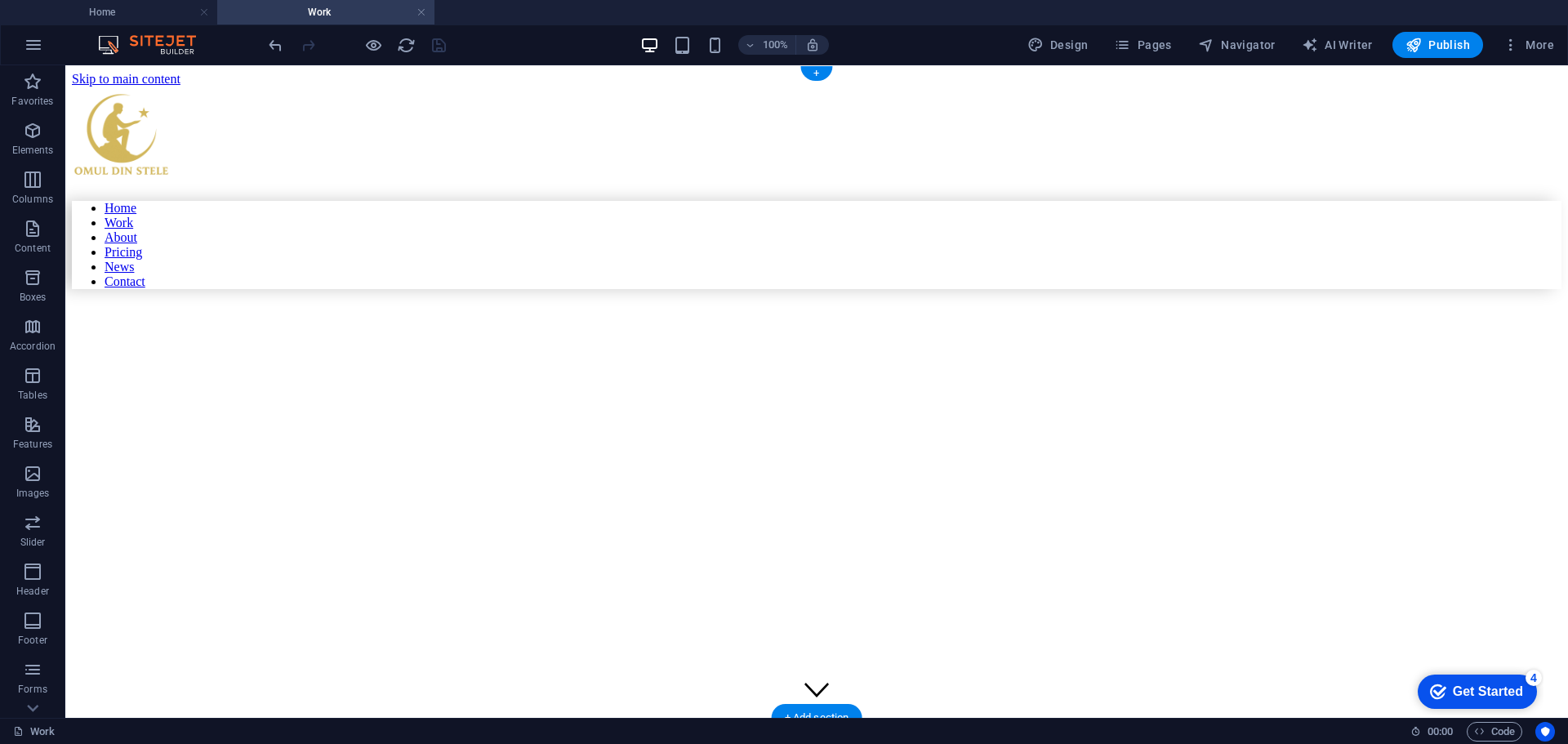
click at [1274, 328] on figure at bounding box center [672, 328] width 1202 height 0
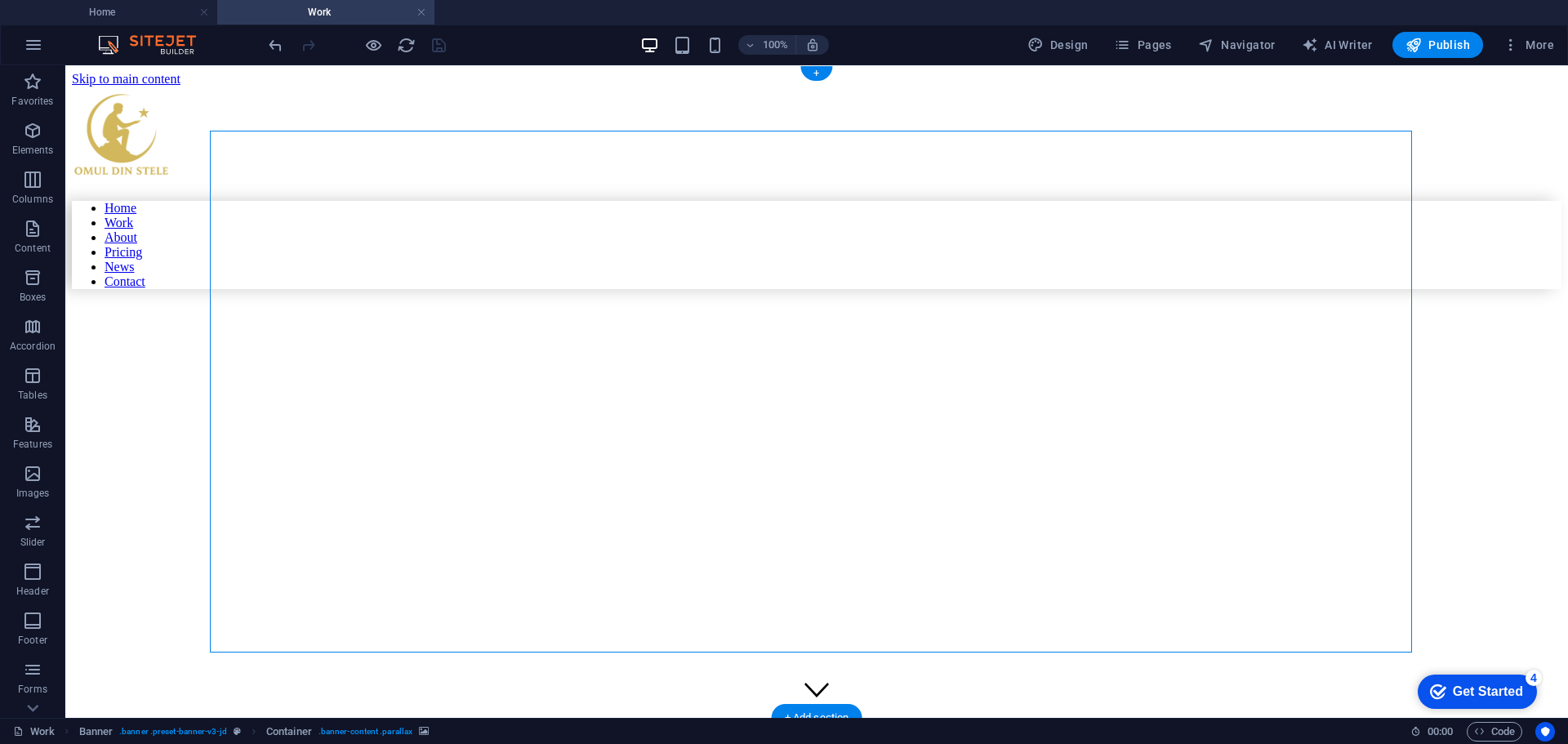
click at [1274, 328] on figure at bounding box center [672, 328] width 1202 height 0
select select "vw"
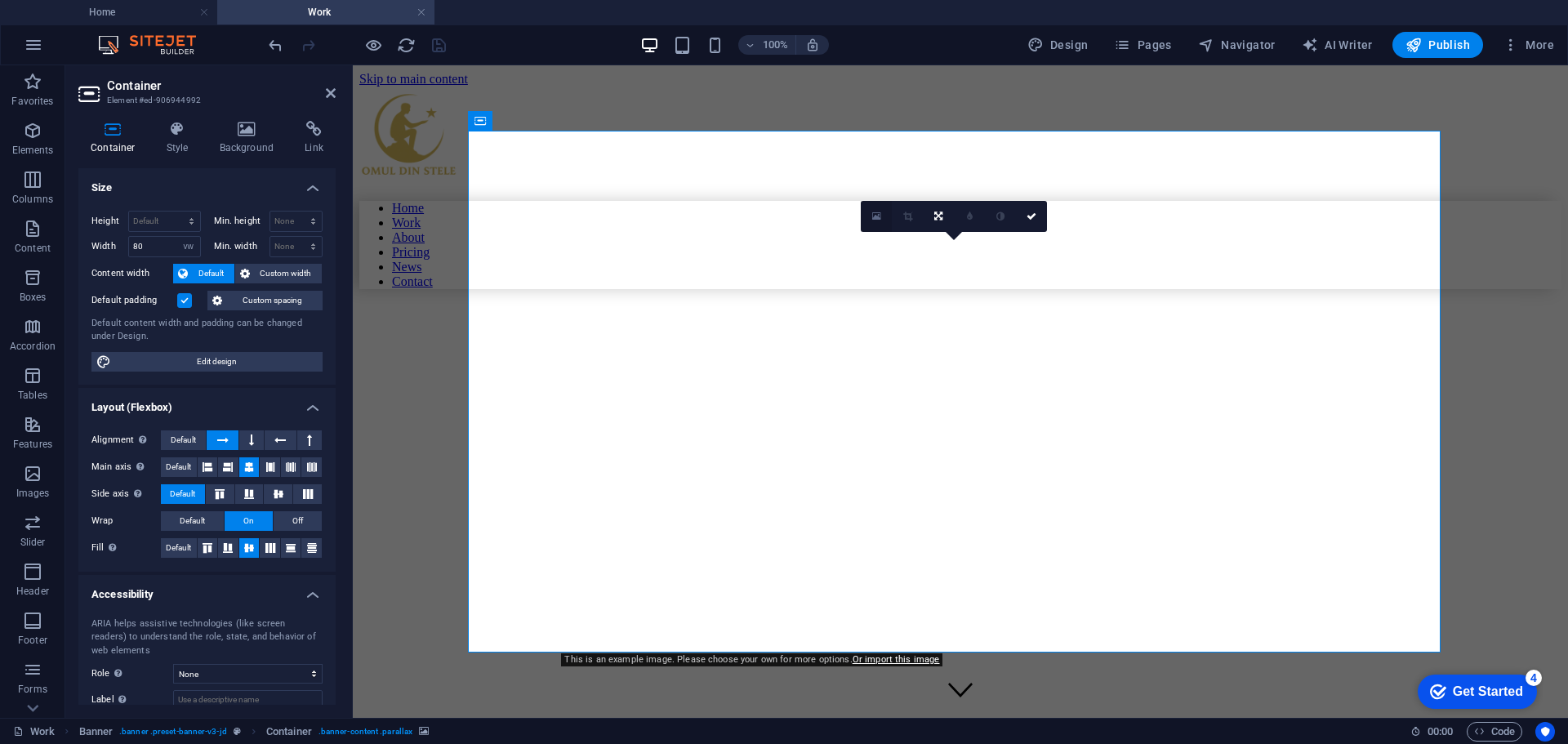
click at [873, 216] on icon at bounding box center [877, 216] width 9 height 11
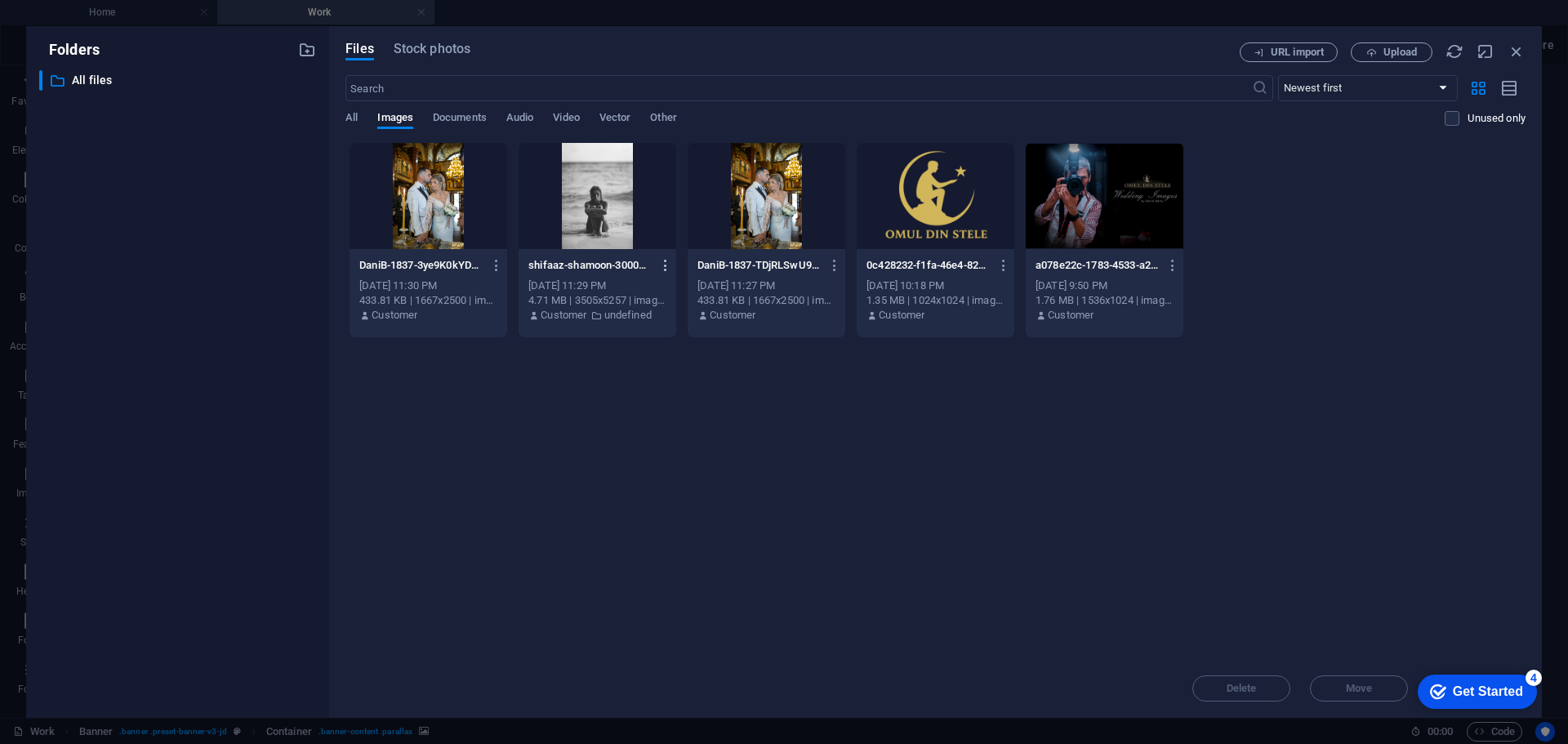
click at [665, 267] on icon "button" at bounding box center [666, 265] width 16 height 15
click at [666, 578] on h6 "Delete" at bounding box center [675, 582] width 70 height 20
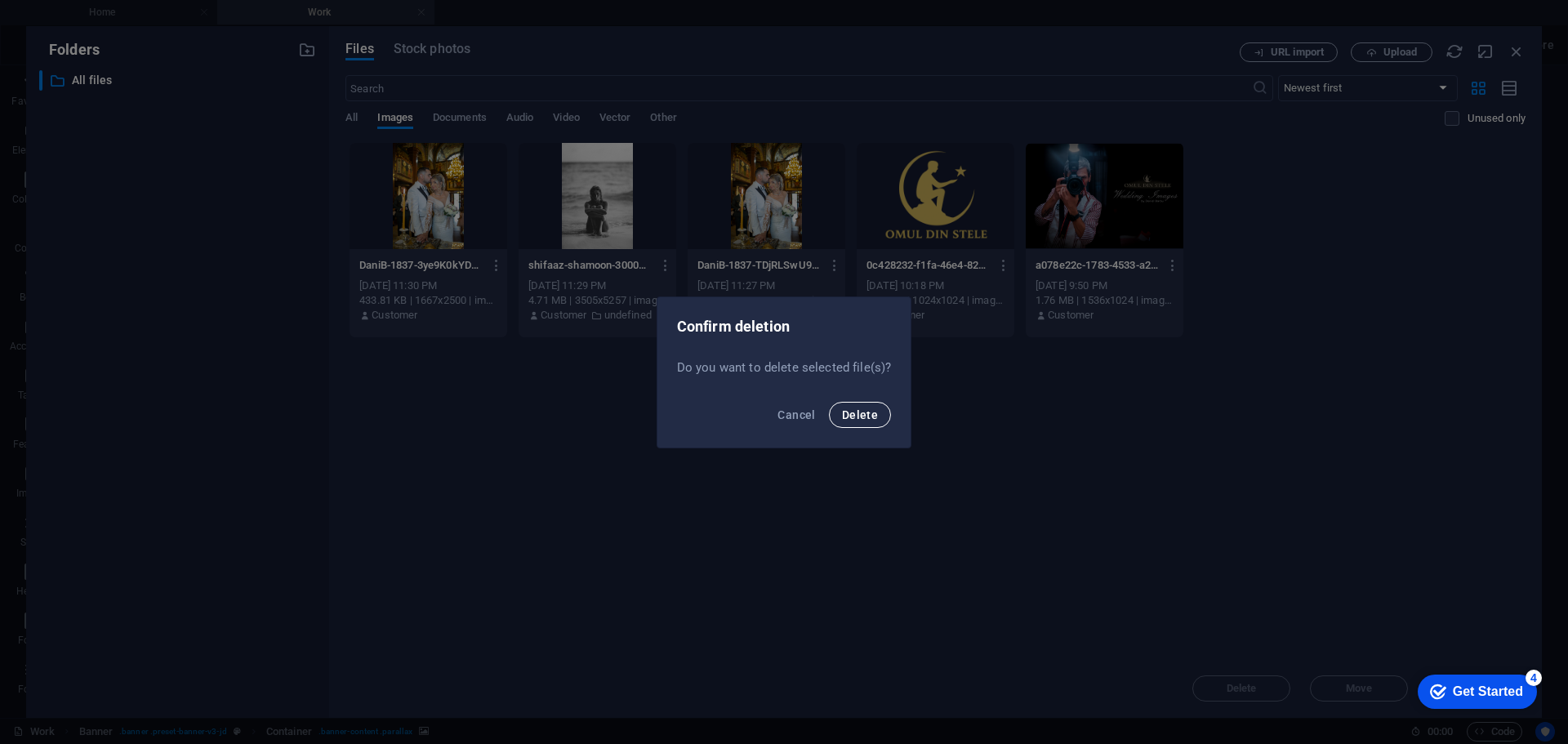
click at [852, 420] on span "Delete" at bounding box center [860, 415] width 36 height 13
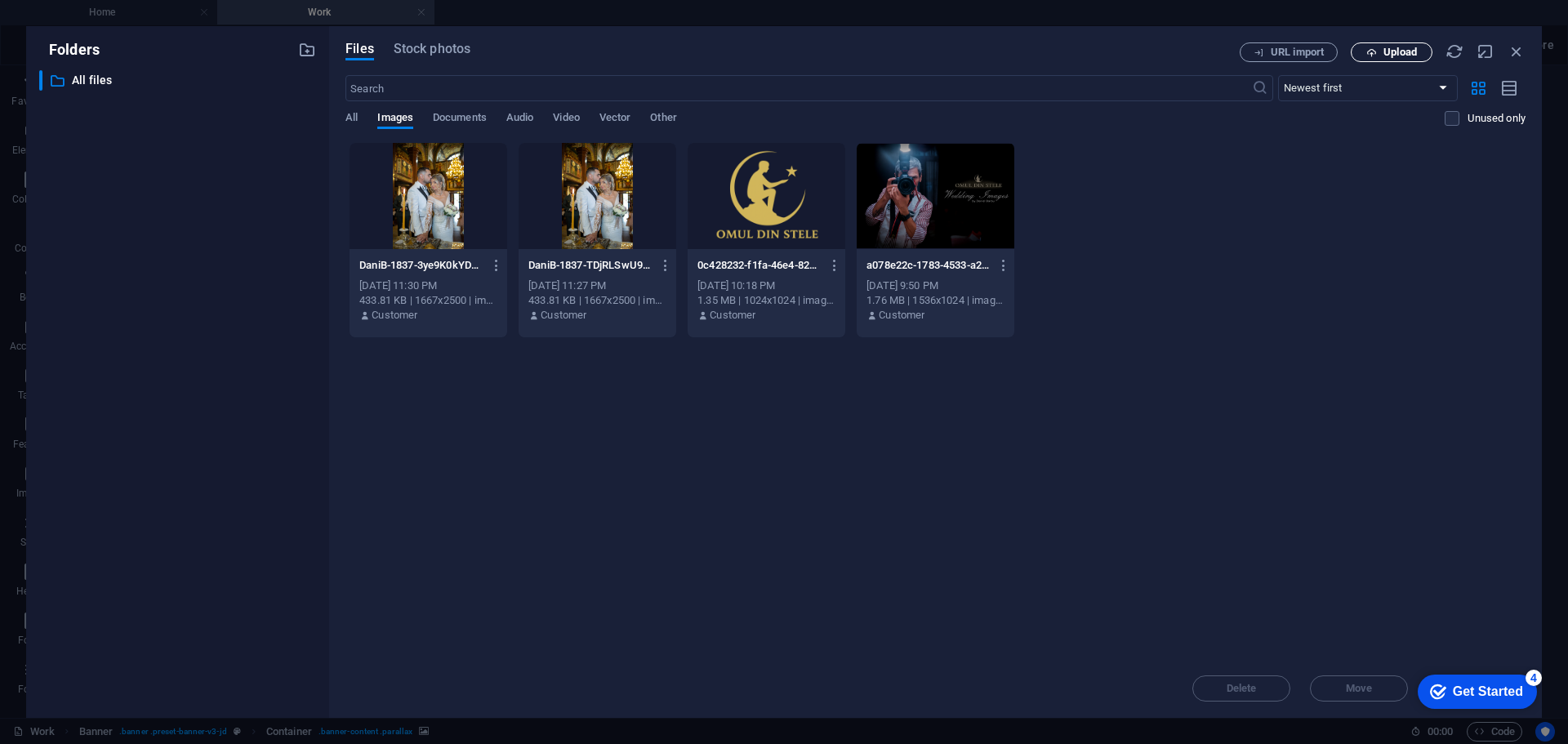
click at [1368, 47] on icon "button" at bounding box center [1371, 52] width 10 height 10
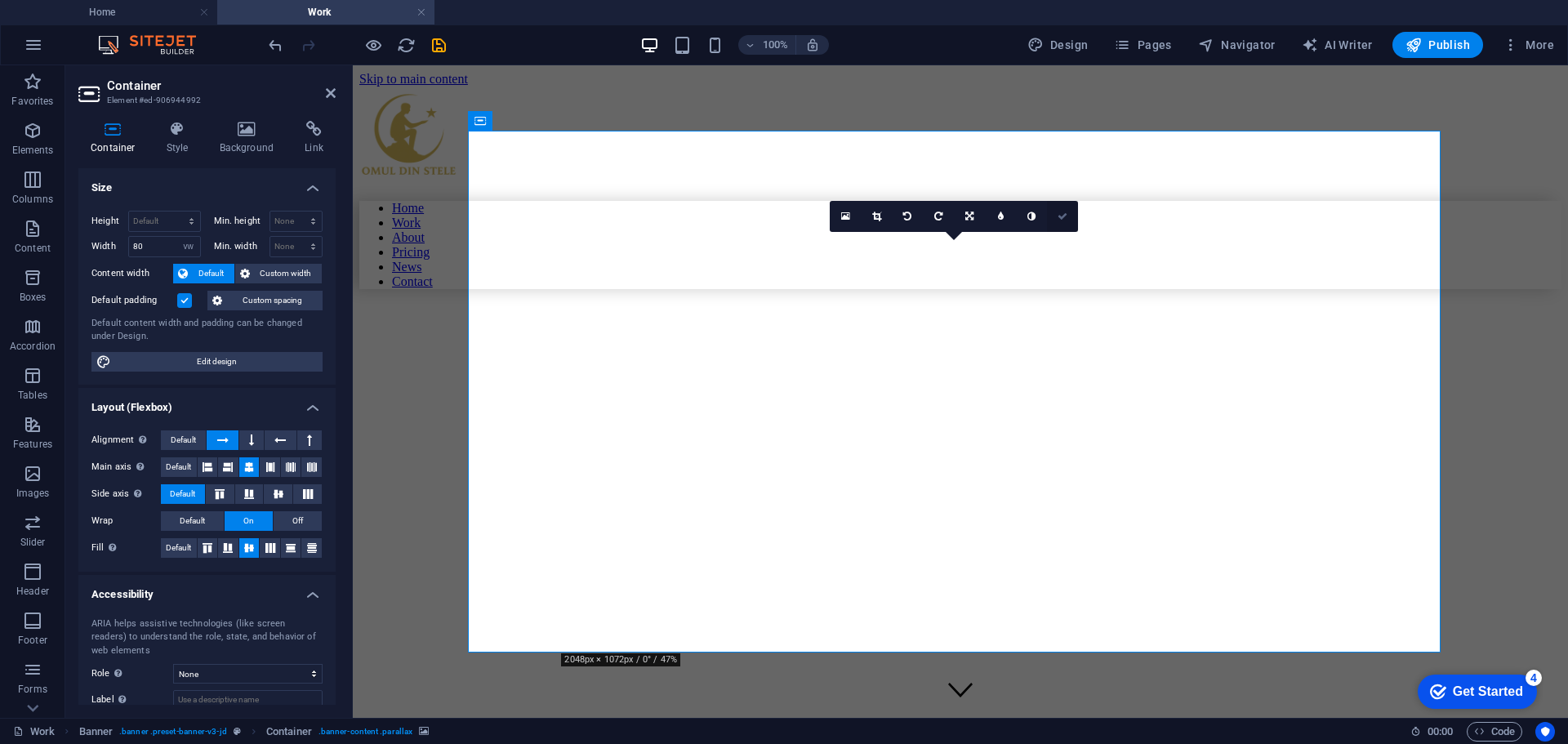
click at [1059, 215] on icon at bounding box center [1062, 216] width 9 height 9
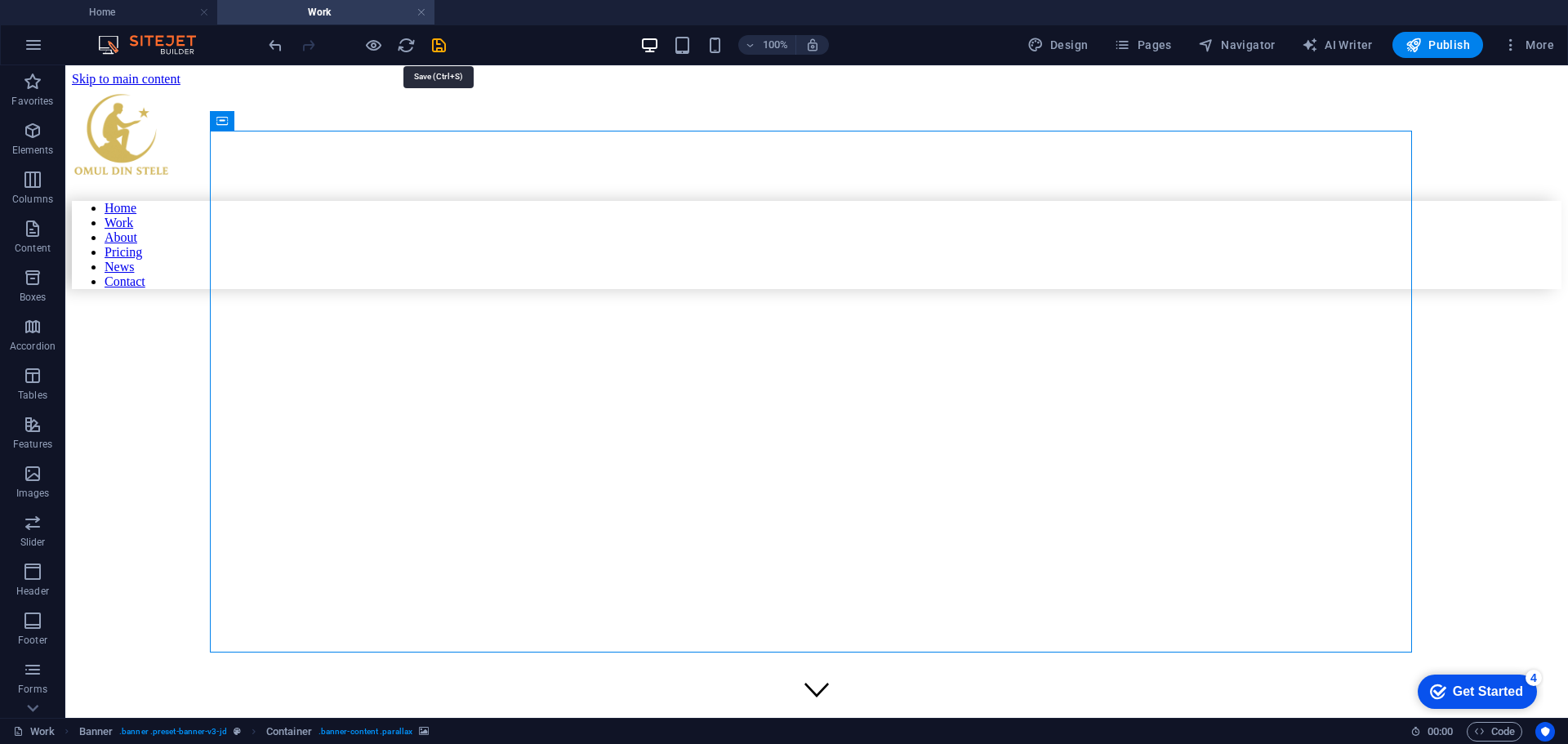
click at [435, 47] on icon "save" at bounding box center [439, 45] width 19 height 19
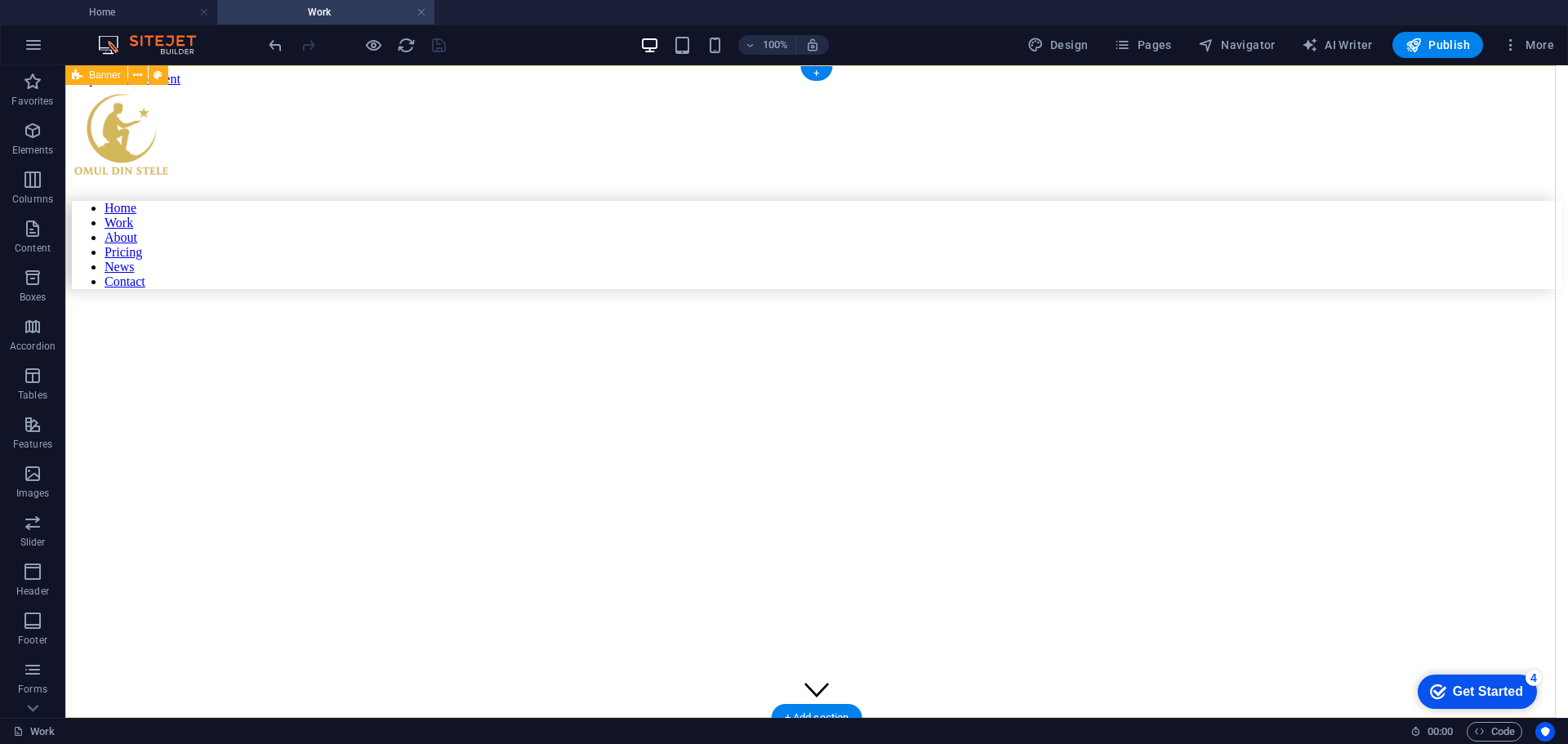
click at [1482, 210] on div "Home Work About Pricing News Contact Gabriel Daniel Barbu | Work" at bounding box center [816, 573] width 1489 height 974
select select "vh"
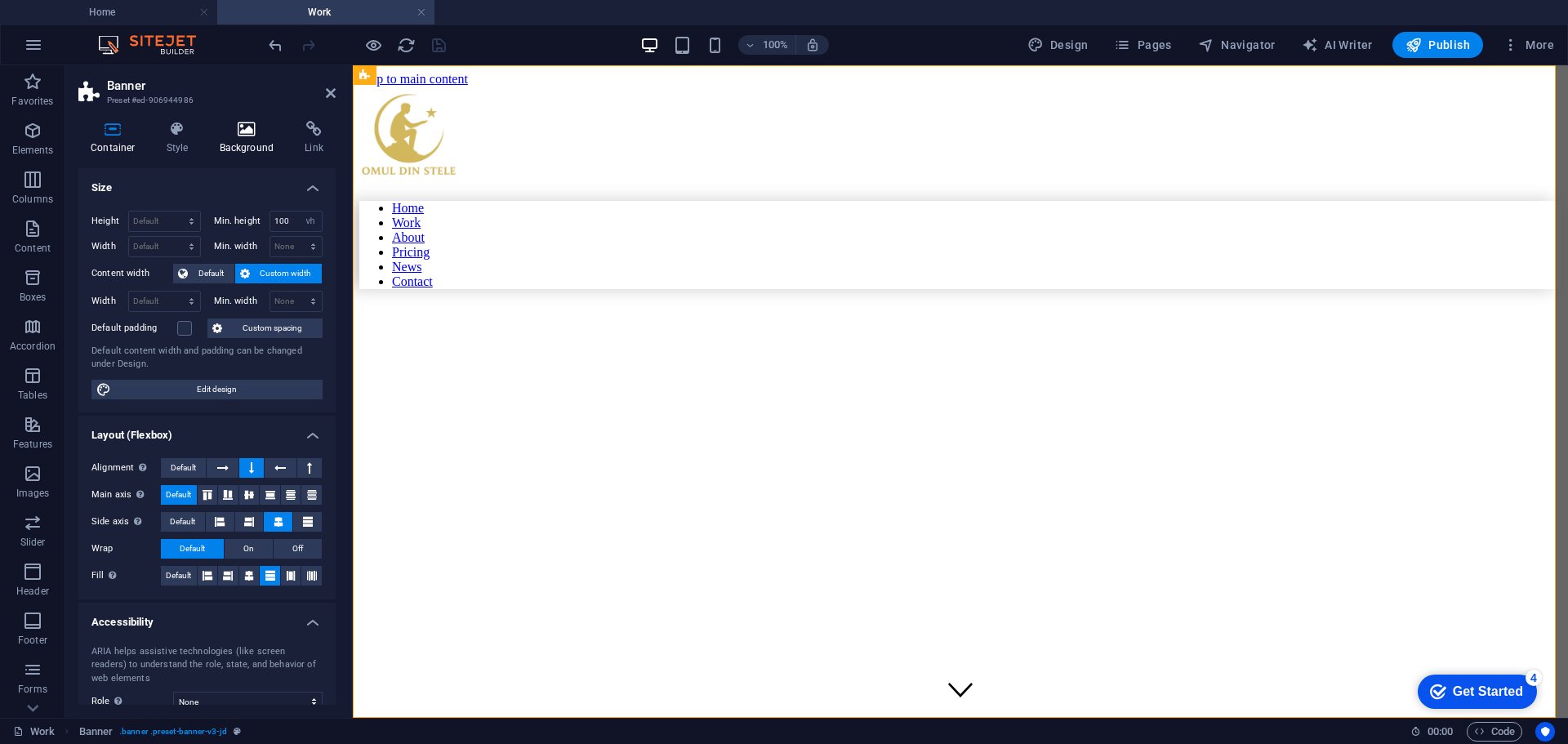
click at [248, 129] on icon at bounding box center [247, 129] width 79 height 16
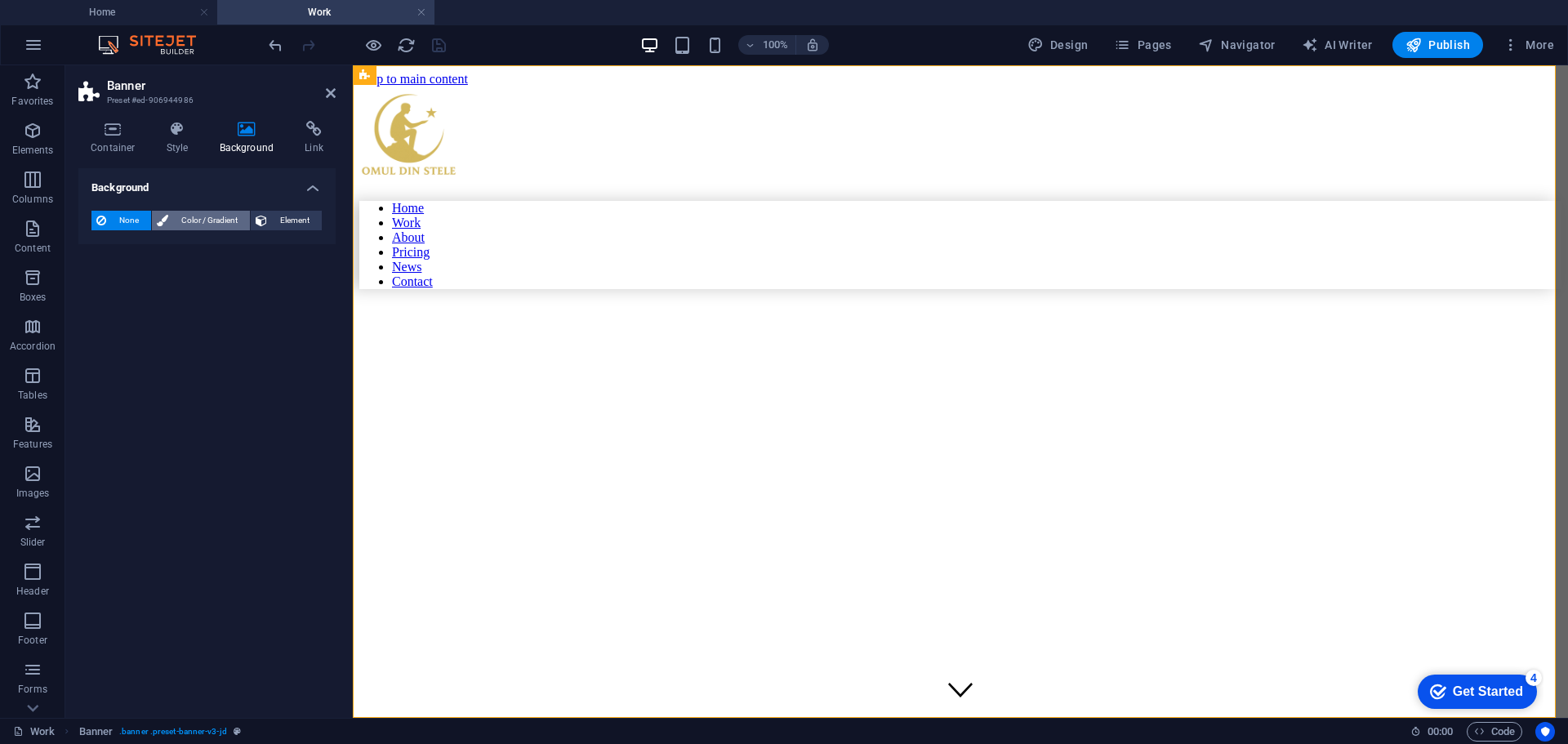
click at [223, 221] on span "Color / Gradient" at bounding box center [209, 220] width 71 height 20
click at [94, 289] on span at bounding box center [102, 285] width 18 height 18
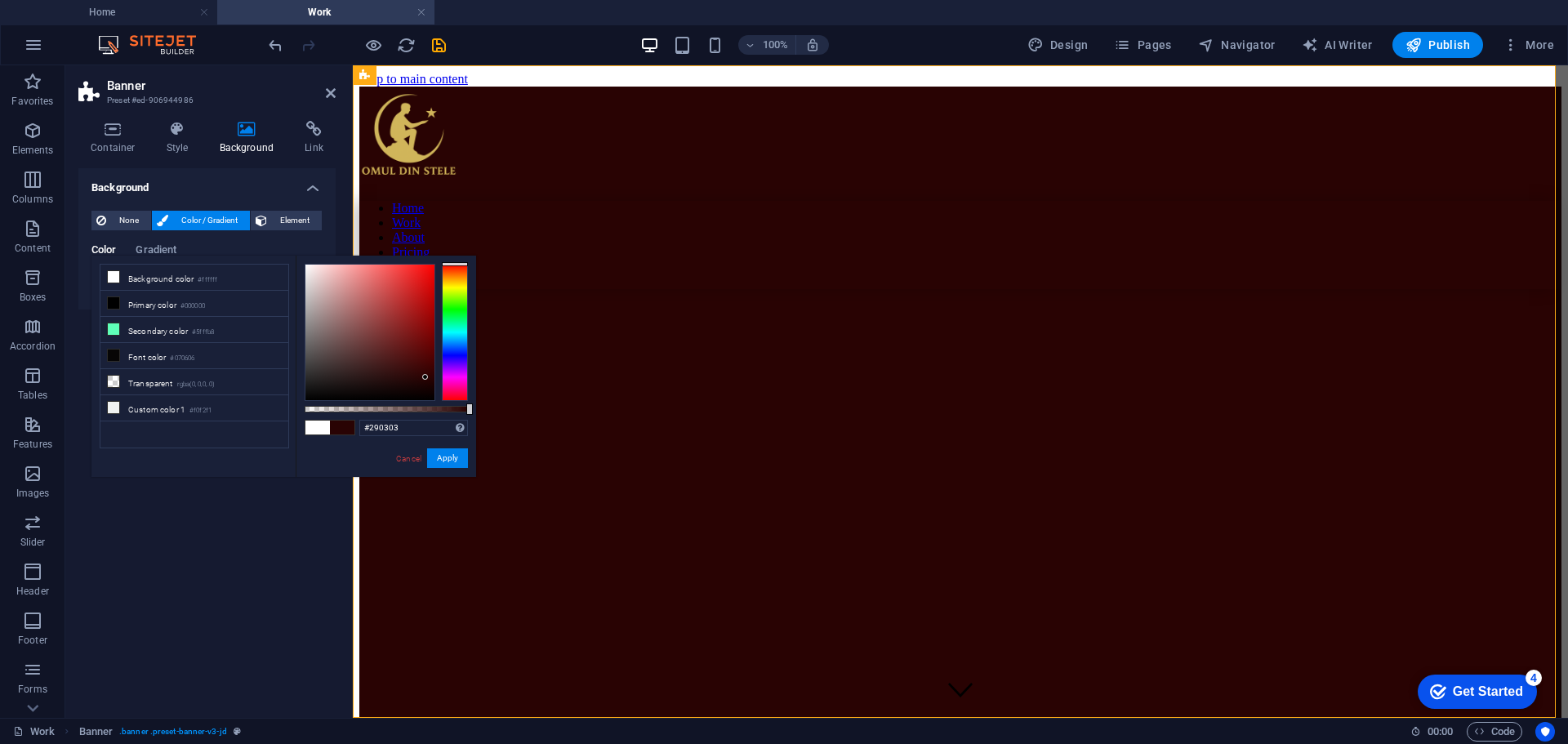
click at [426, 377] on div at bounding box center [369, 332] width 129 height 135
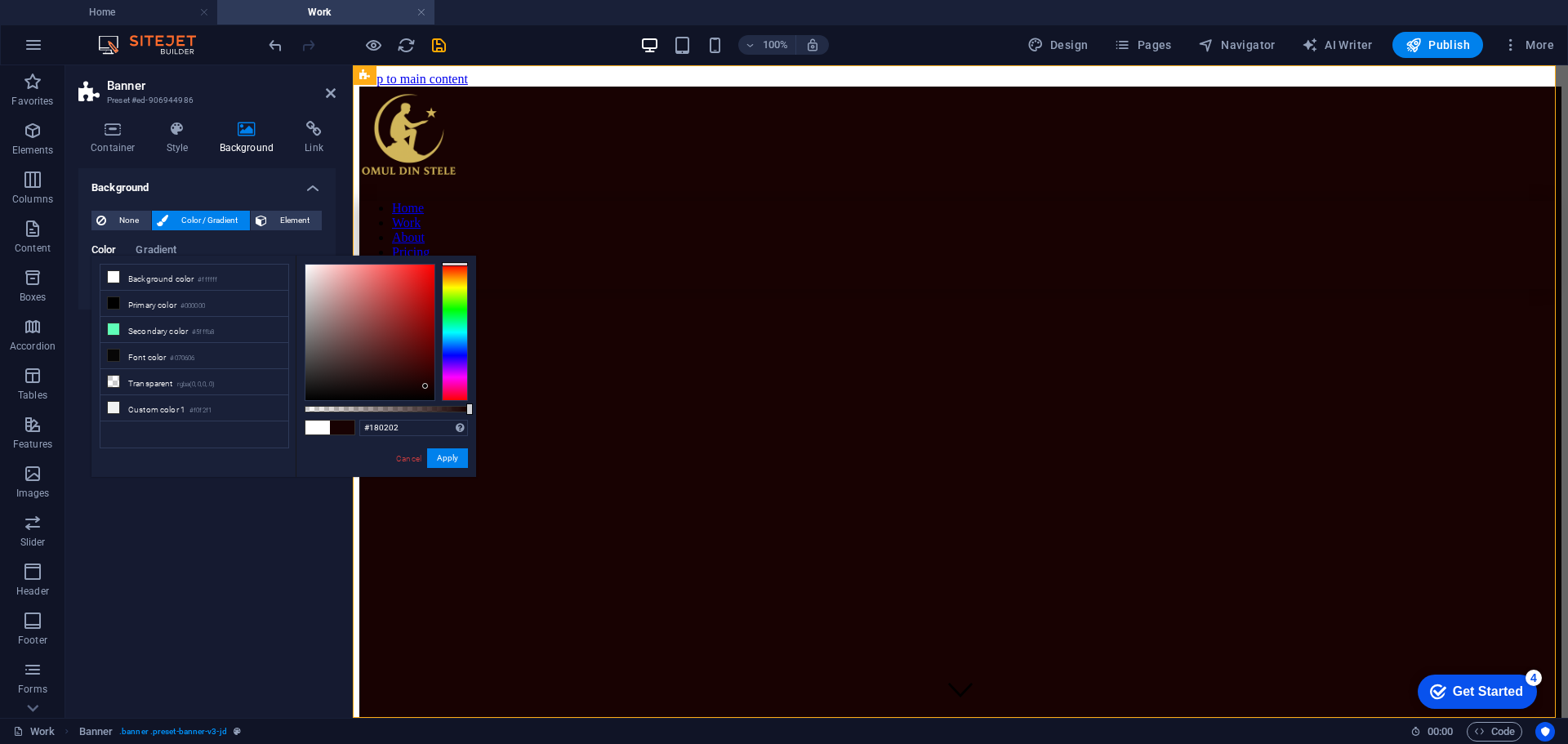
click at [426, 387] on div at bounding box center [369, 332] width 129 height 135
type input "#060000"
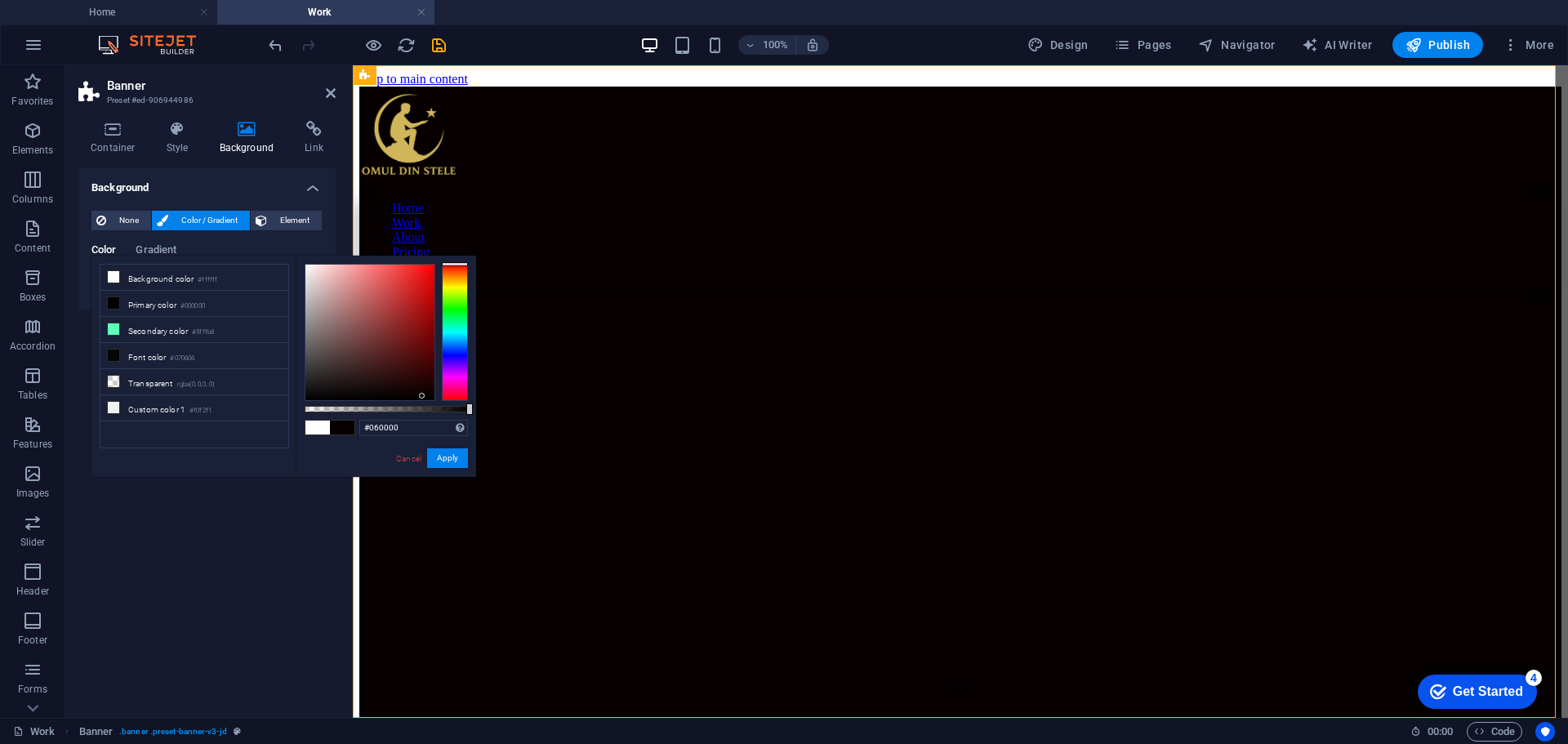
click at [422, 396] on div at bounding box center [369, 332] width 129 height 135
click at [448, 457] on button "Apply" at bounding box center [447, 458] width 40 height 20
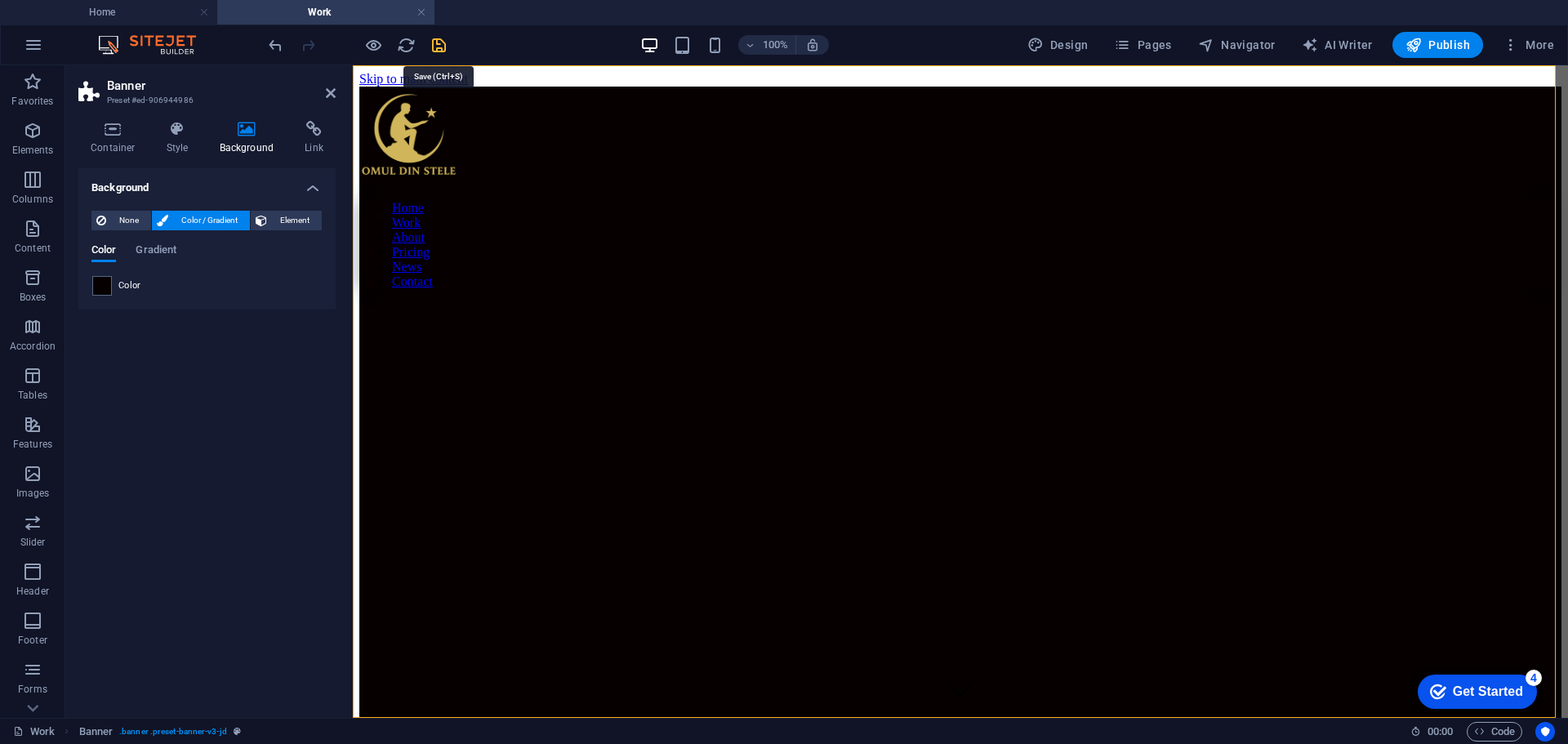
click at [442, 46] on icon "save" at bounding box center [439, 45] width 19 height 19
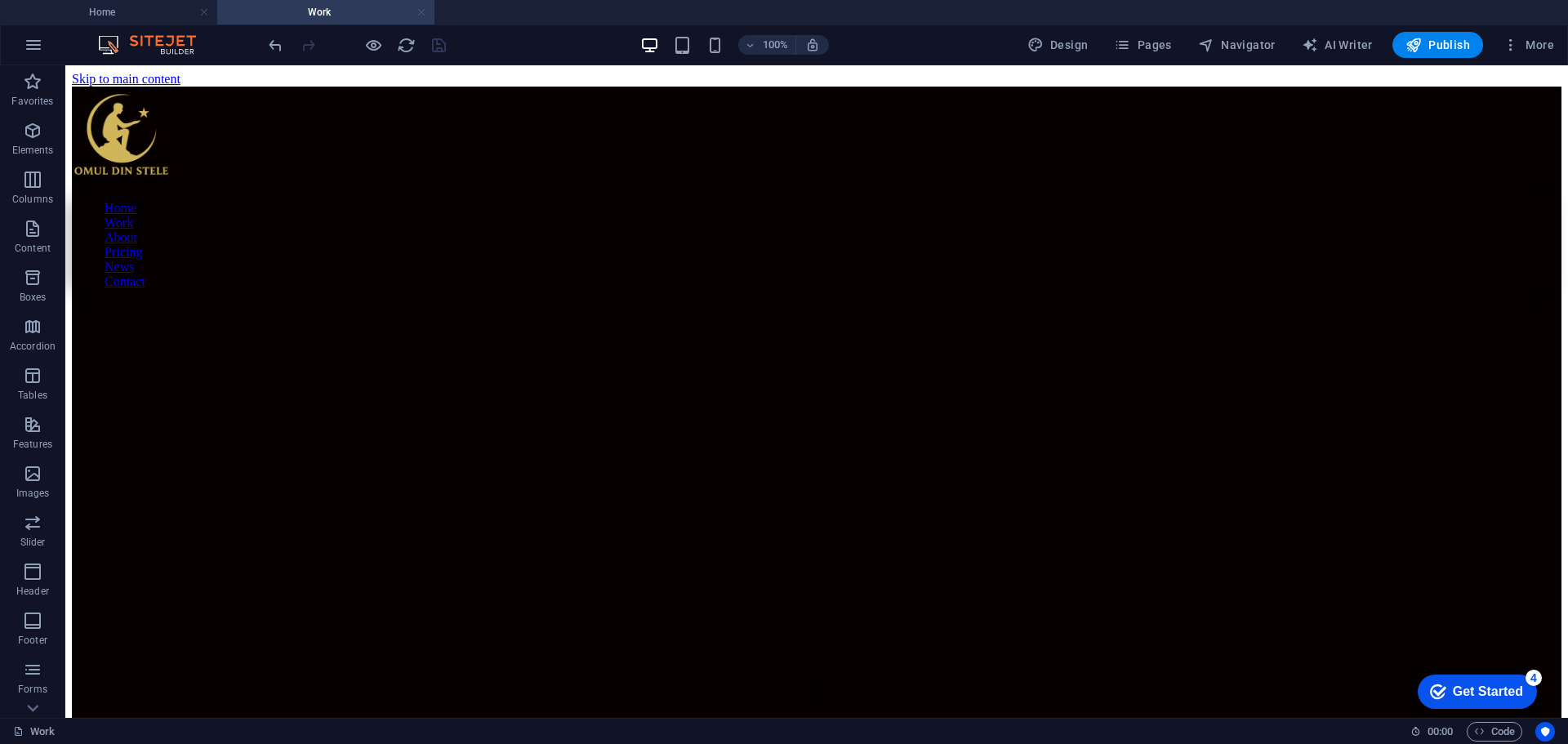
click at [419, 14] on link at bounding box center [421, 12] width 9 height 16
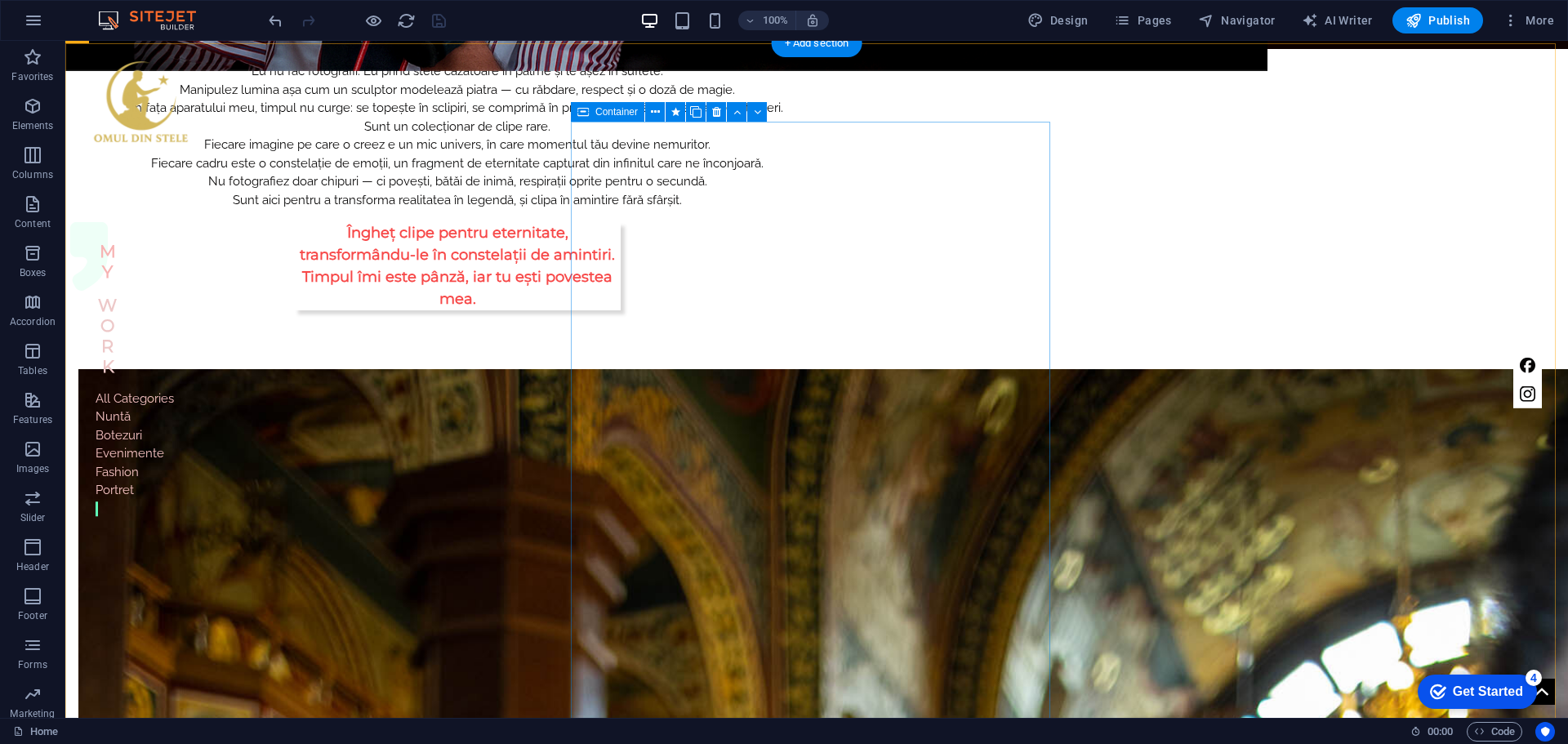
scroll to position [980, 0]
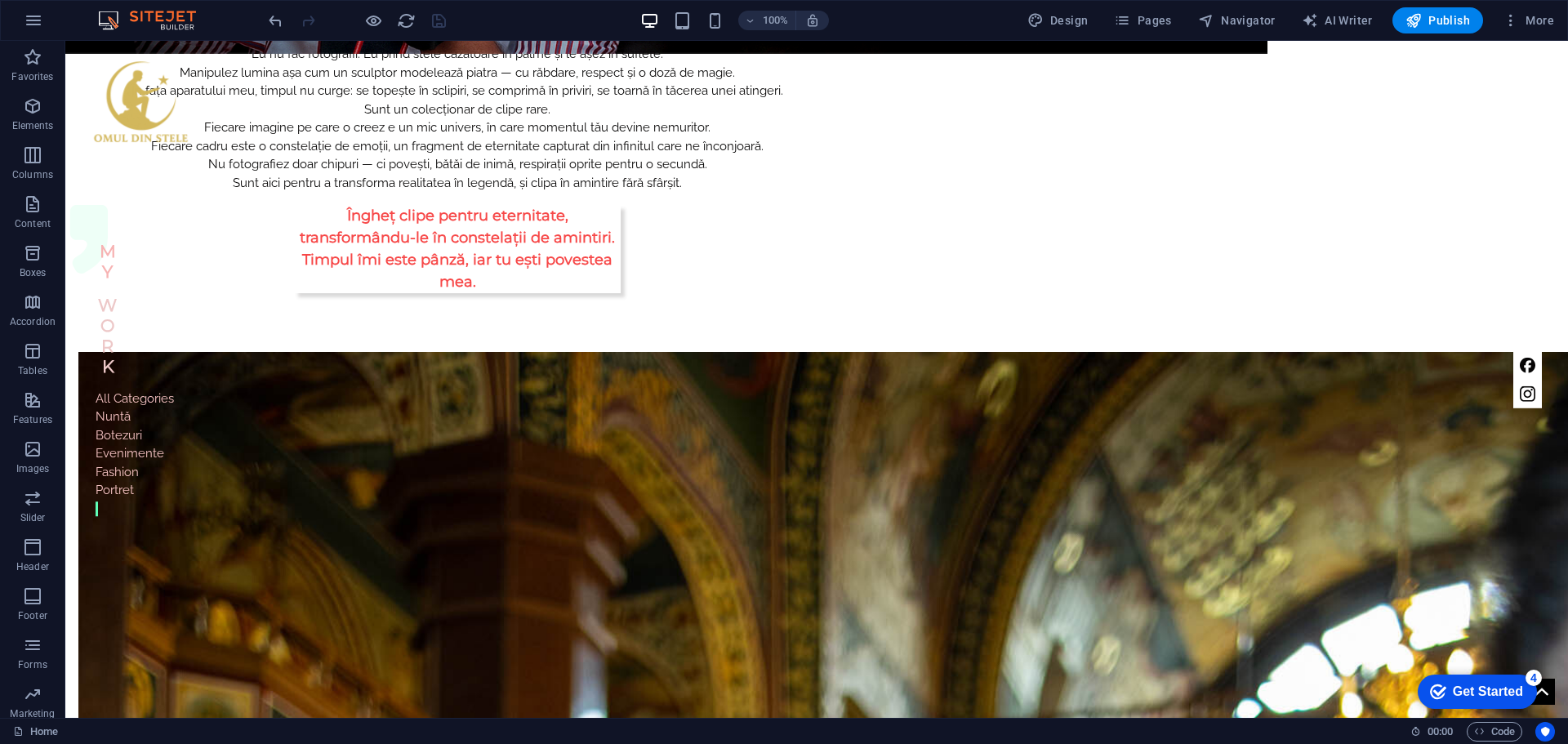
click at [384, 24] on div at bounding box center [356, 21] width 183 height 26
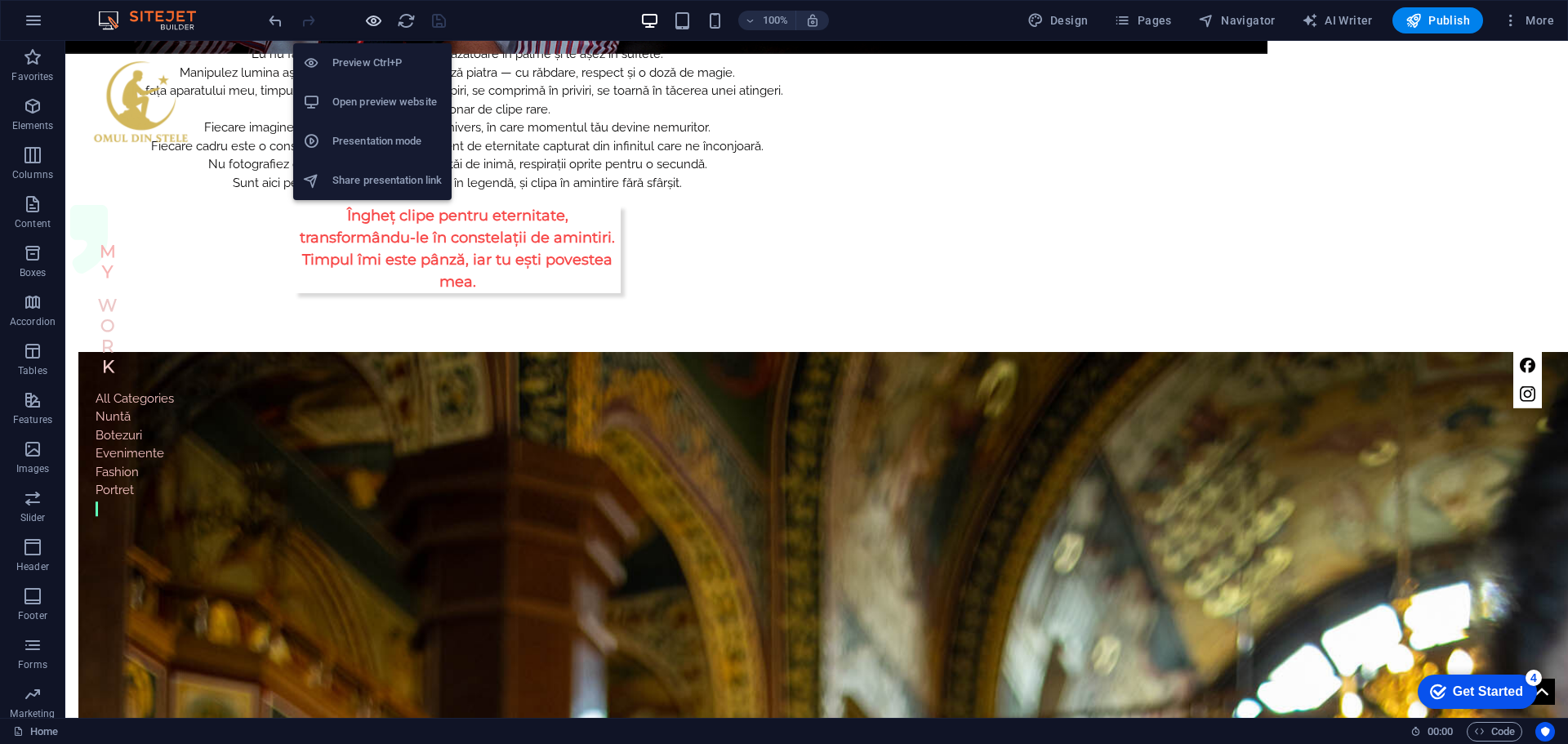
click at [372, 24] on icon "button" at bounding box center [373, 21] width 19 height 19
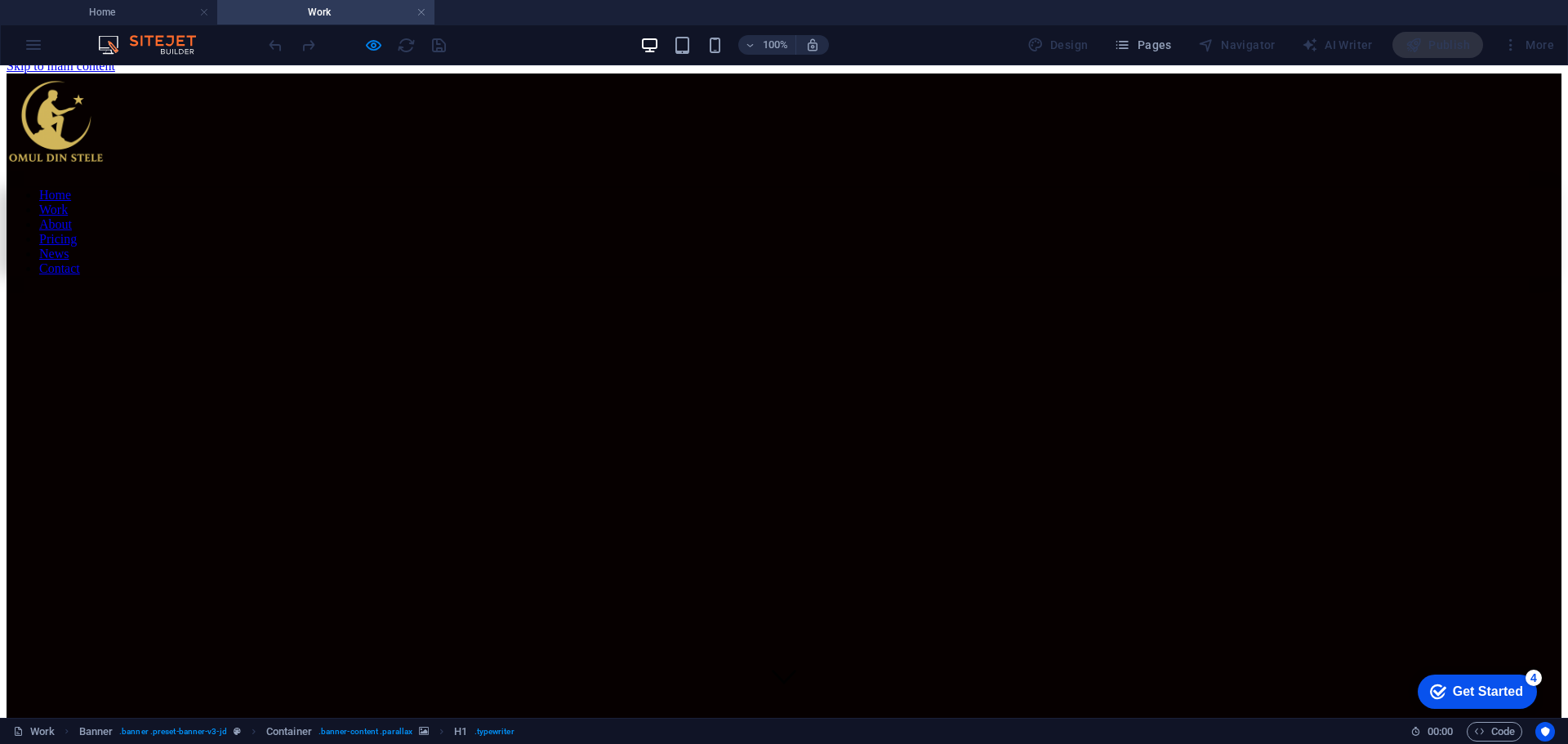
scroll to position [0, 0]
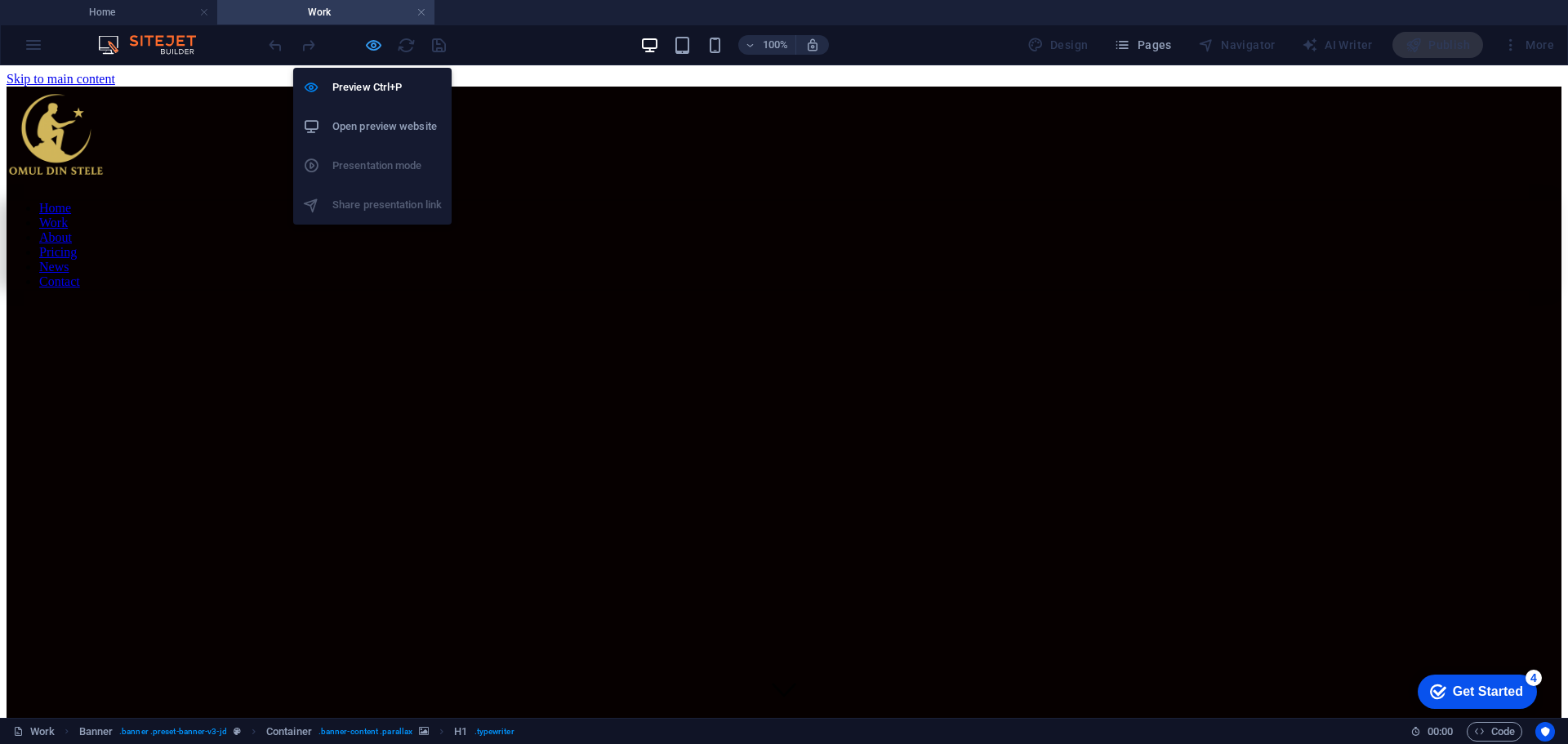
click at [370, 49] on icon "button" at bounding box center [373, 45] width 19 height 19
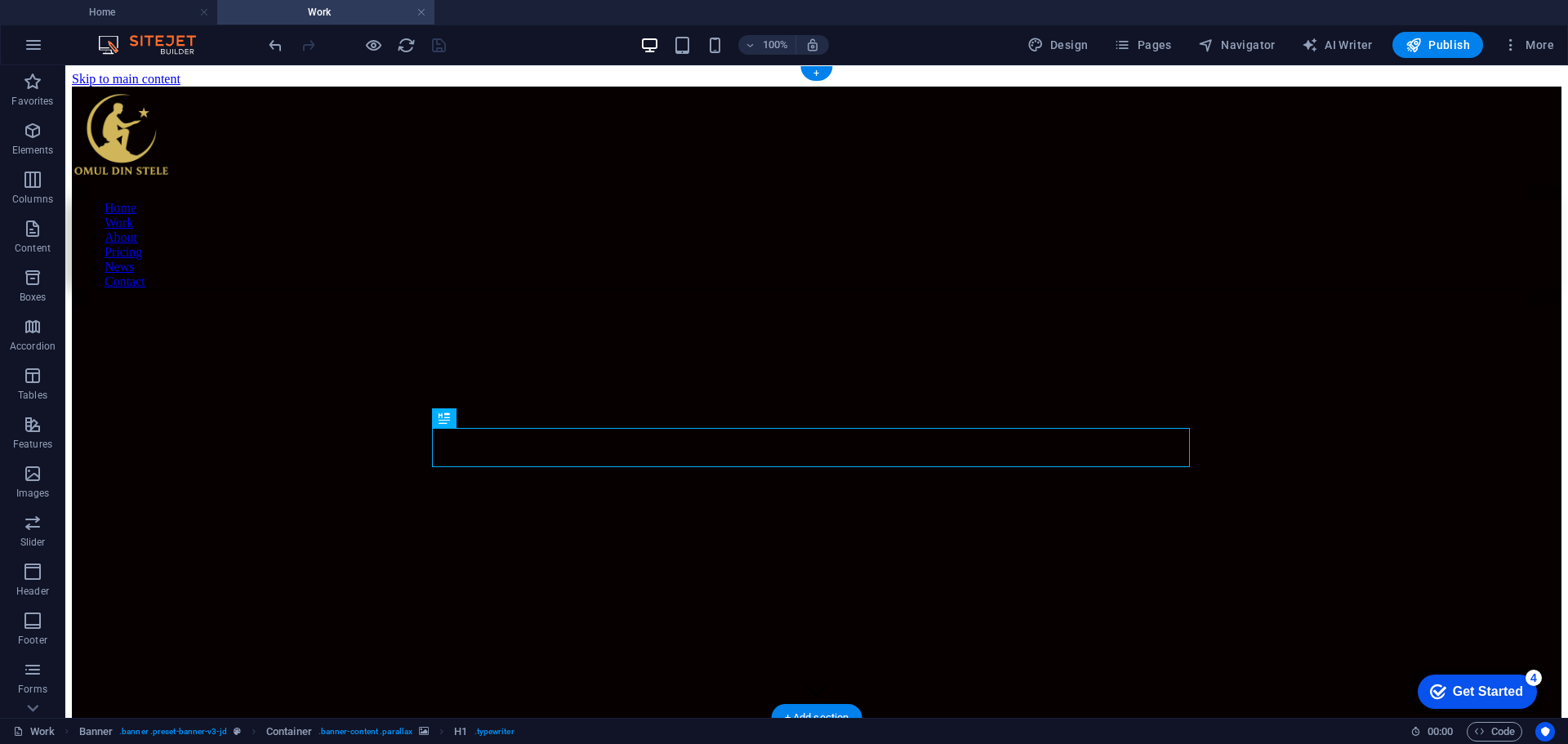
click at [1243, 328] on figure at bounding box center [672, 328] width 1202 height 0
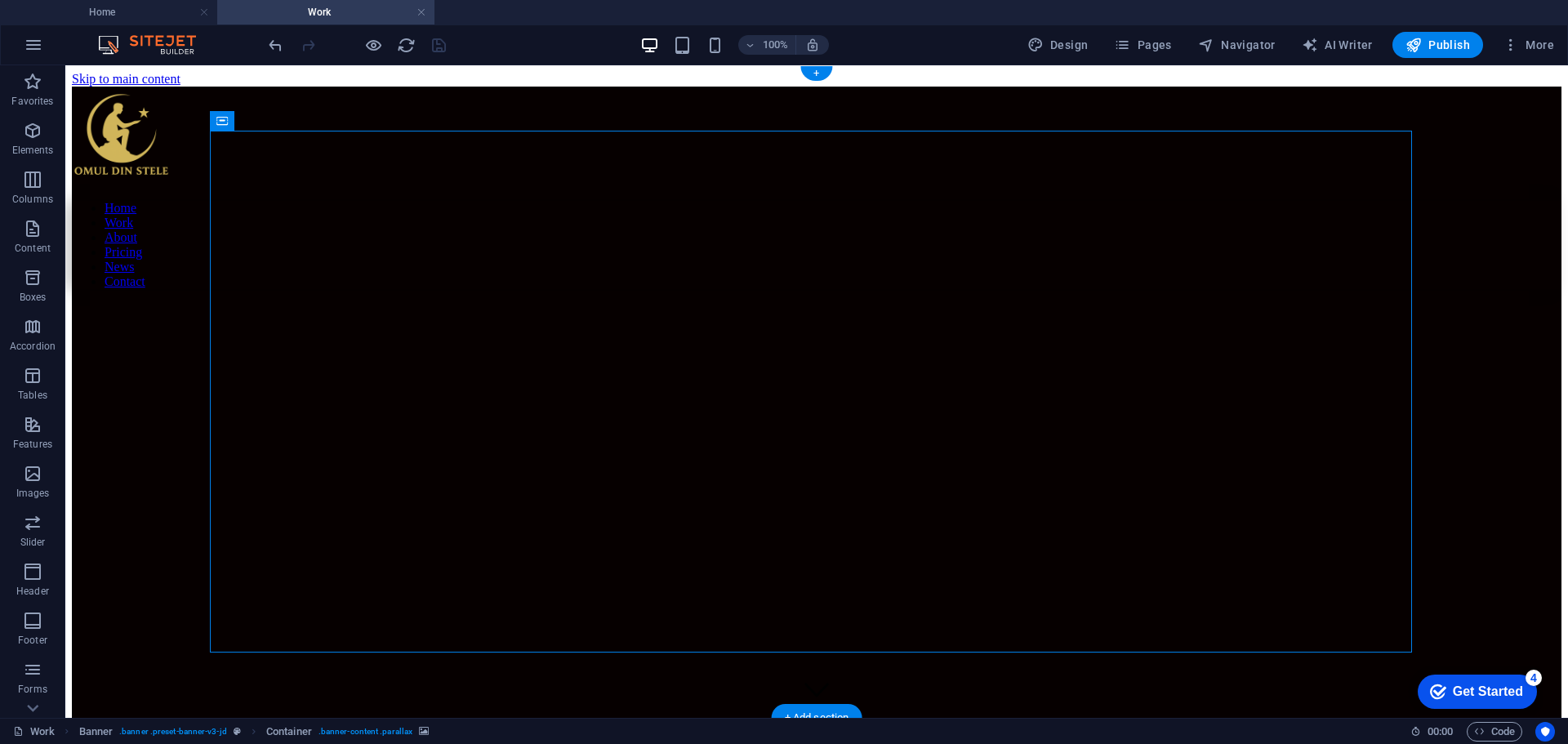
click at [1243, 328] on figure at bounding box center [672, 328] width 1202 height 0
select select "vw"
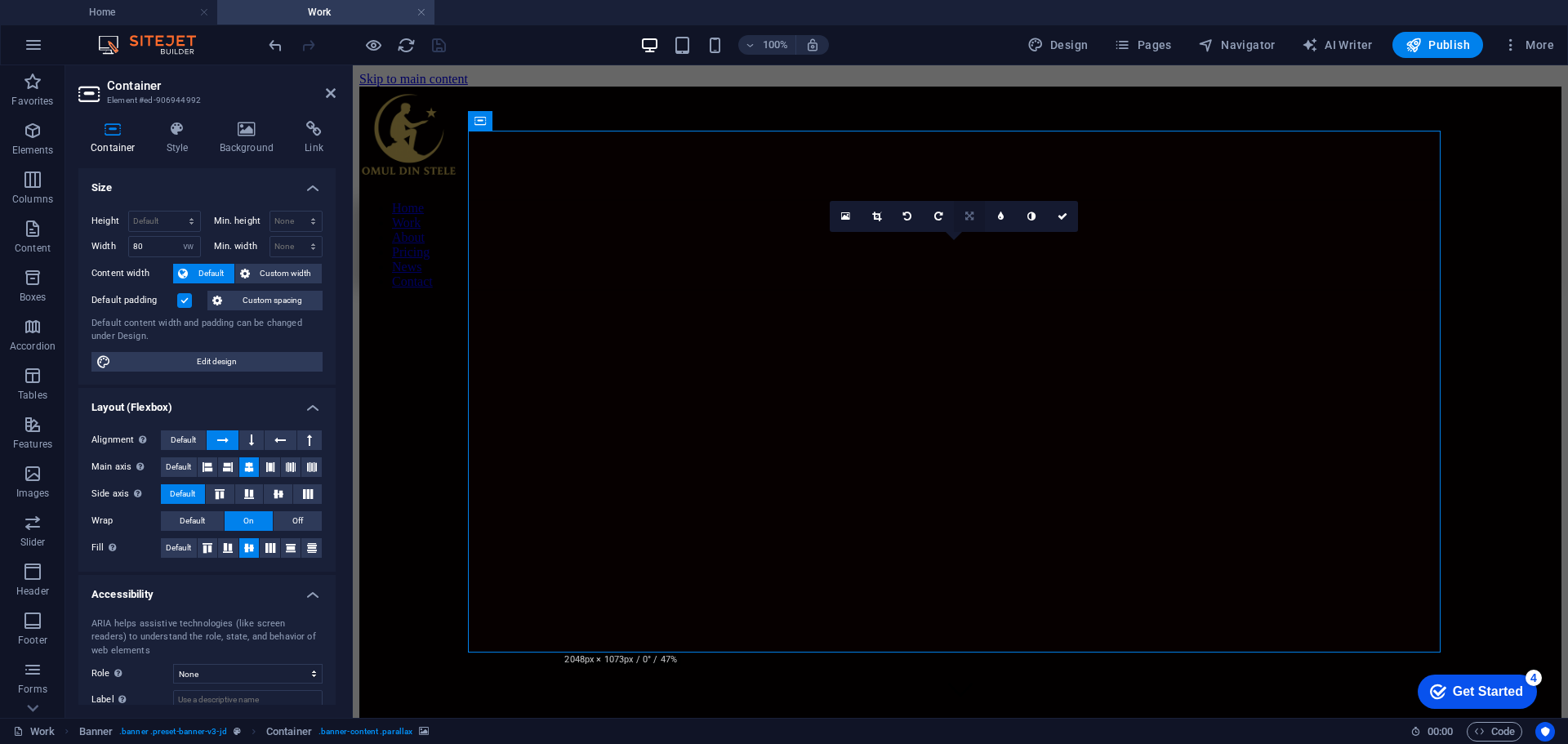
click at [966, 217] on icon at bounding box center [969, 216] width 8 height 9
click at [966, 188] on icon at bounding box center [969, 185] width 9 height 9
click at [440, 47] on icon "save" at bounding box center [439, 45] width 19 height 19
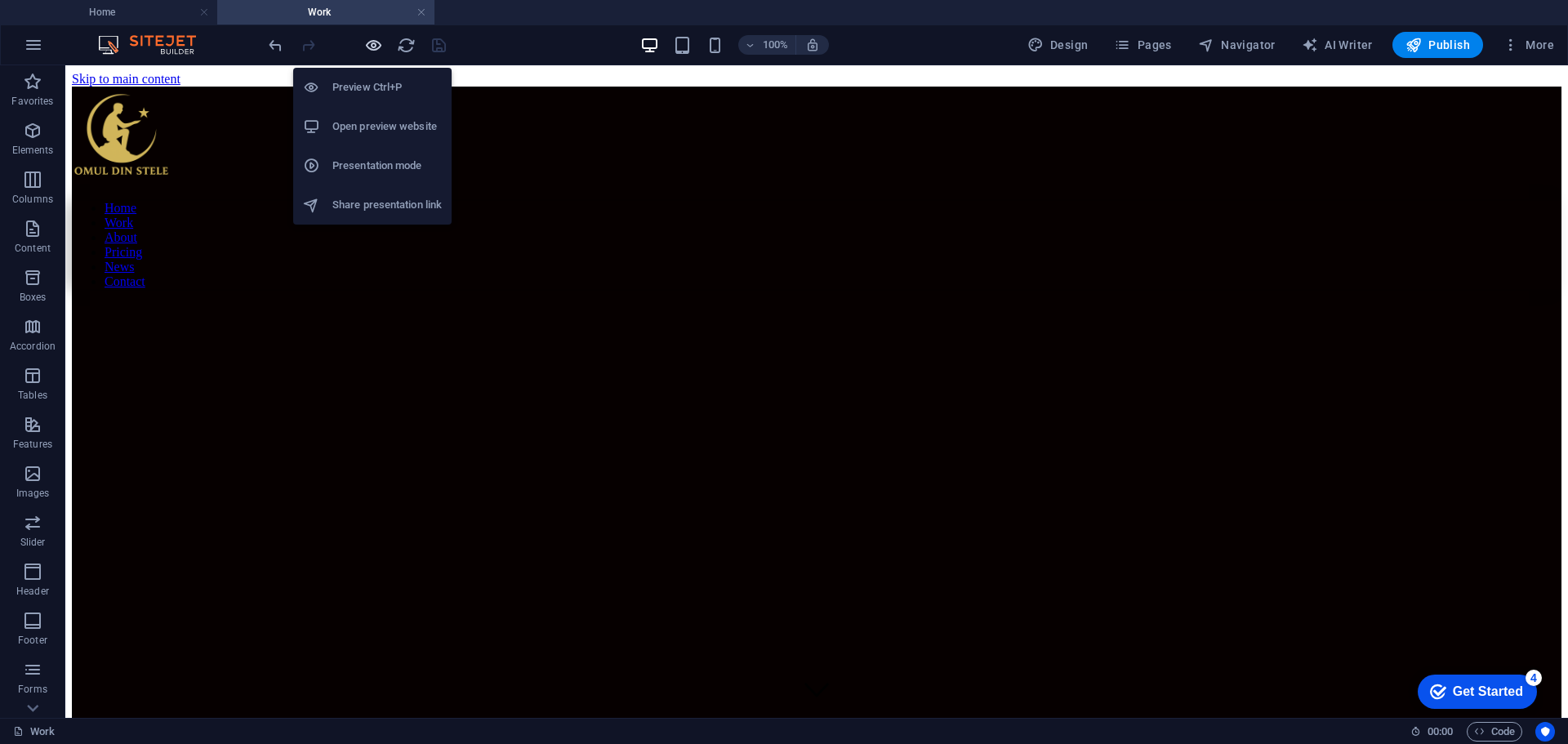
click at [369, 42] on icon "button" at bounding box center [373, 45] width 19 height 19
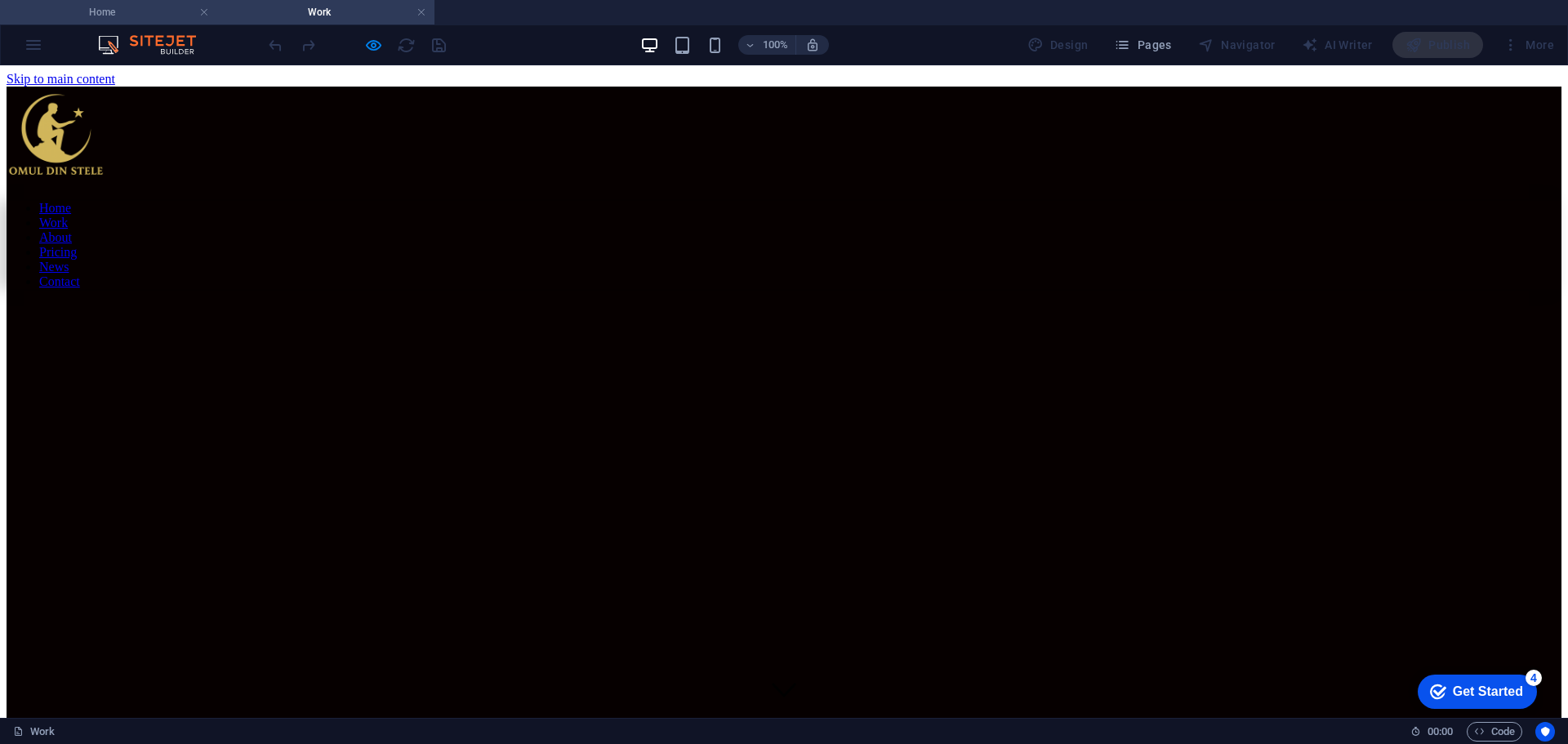
click at [151, 4] on h4 "Home" at bounding box center [108, 11] width 217 height 18
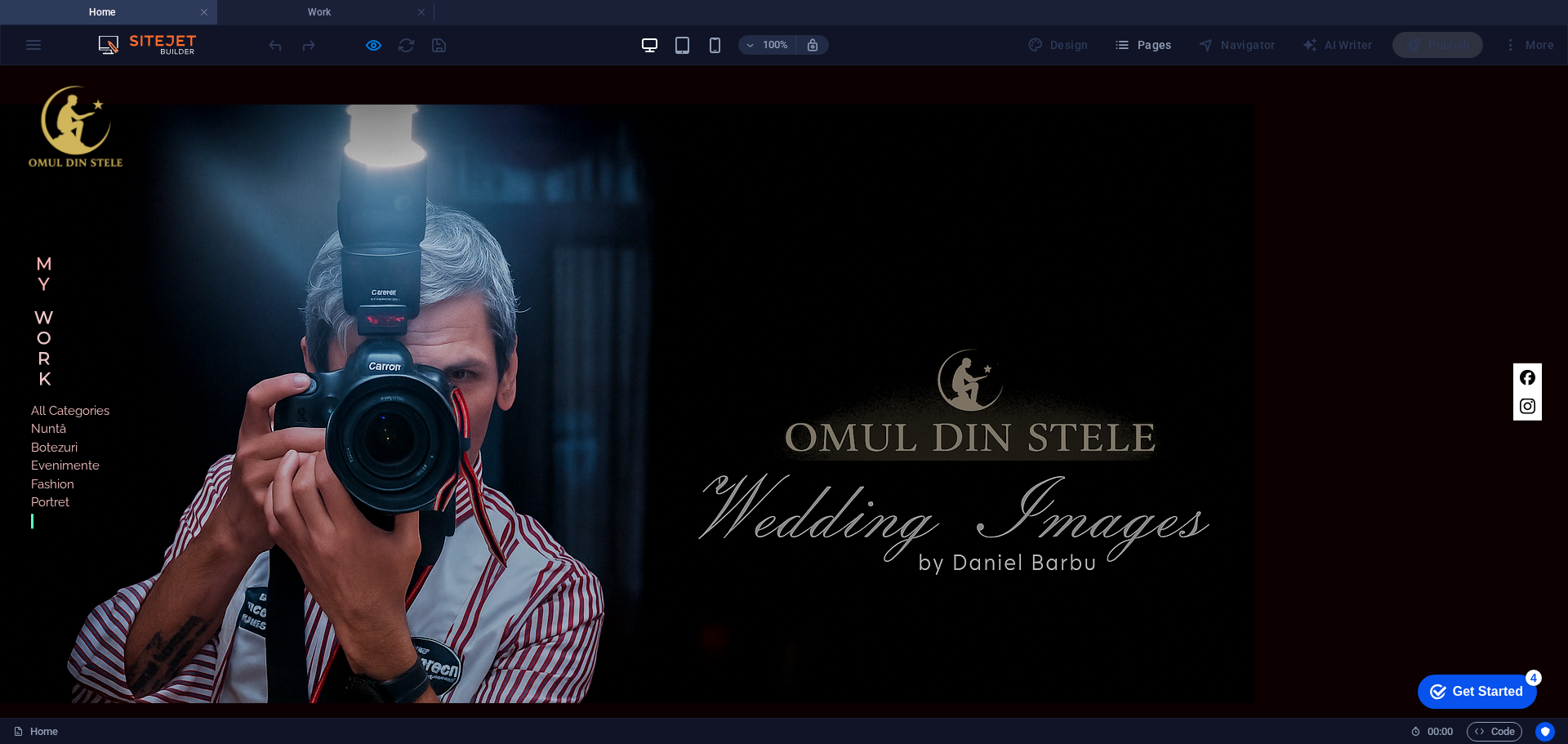
scroll to position [1022, 0]
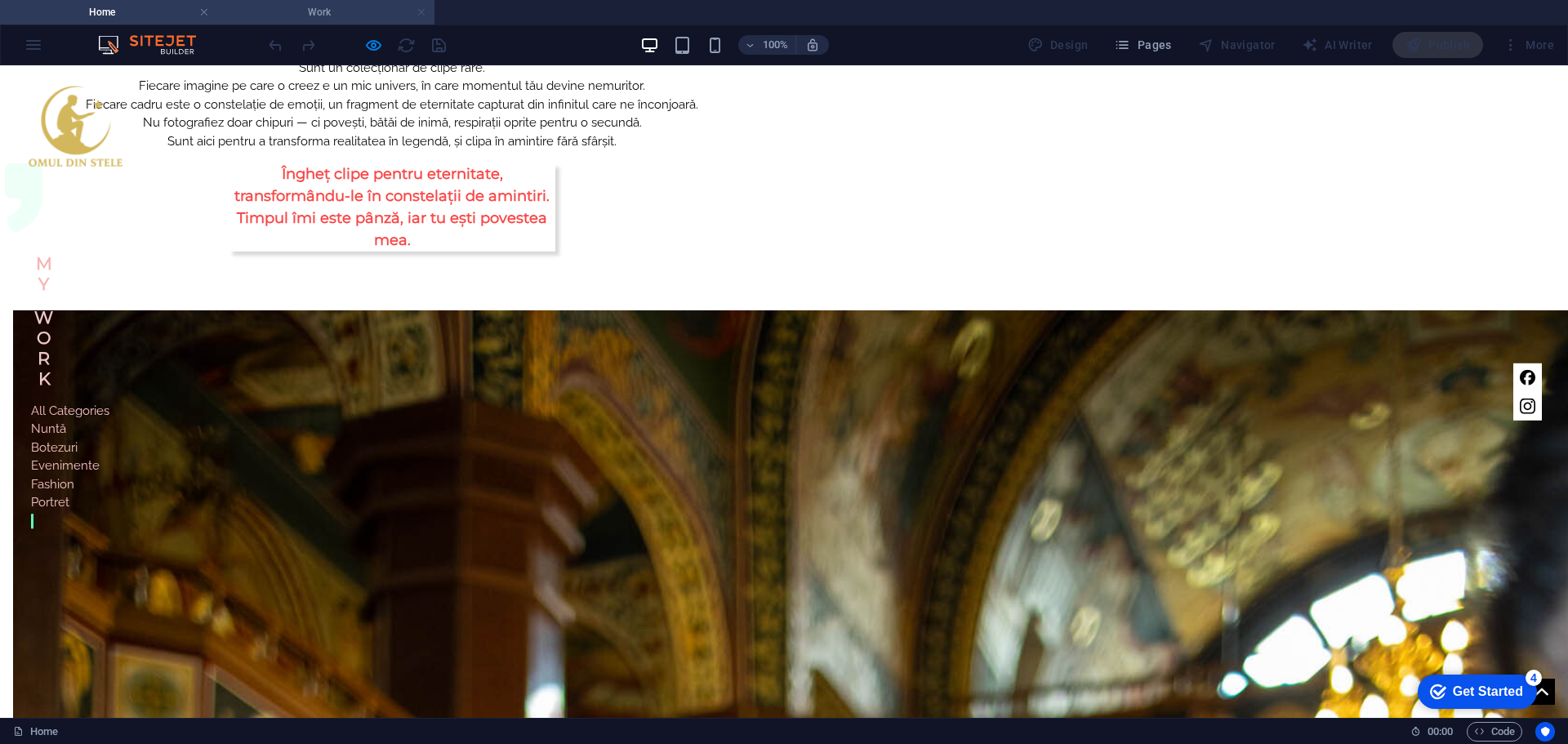
click at [419, 11] on link at bounding box center [421, 12] width 9 height 16
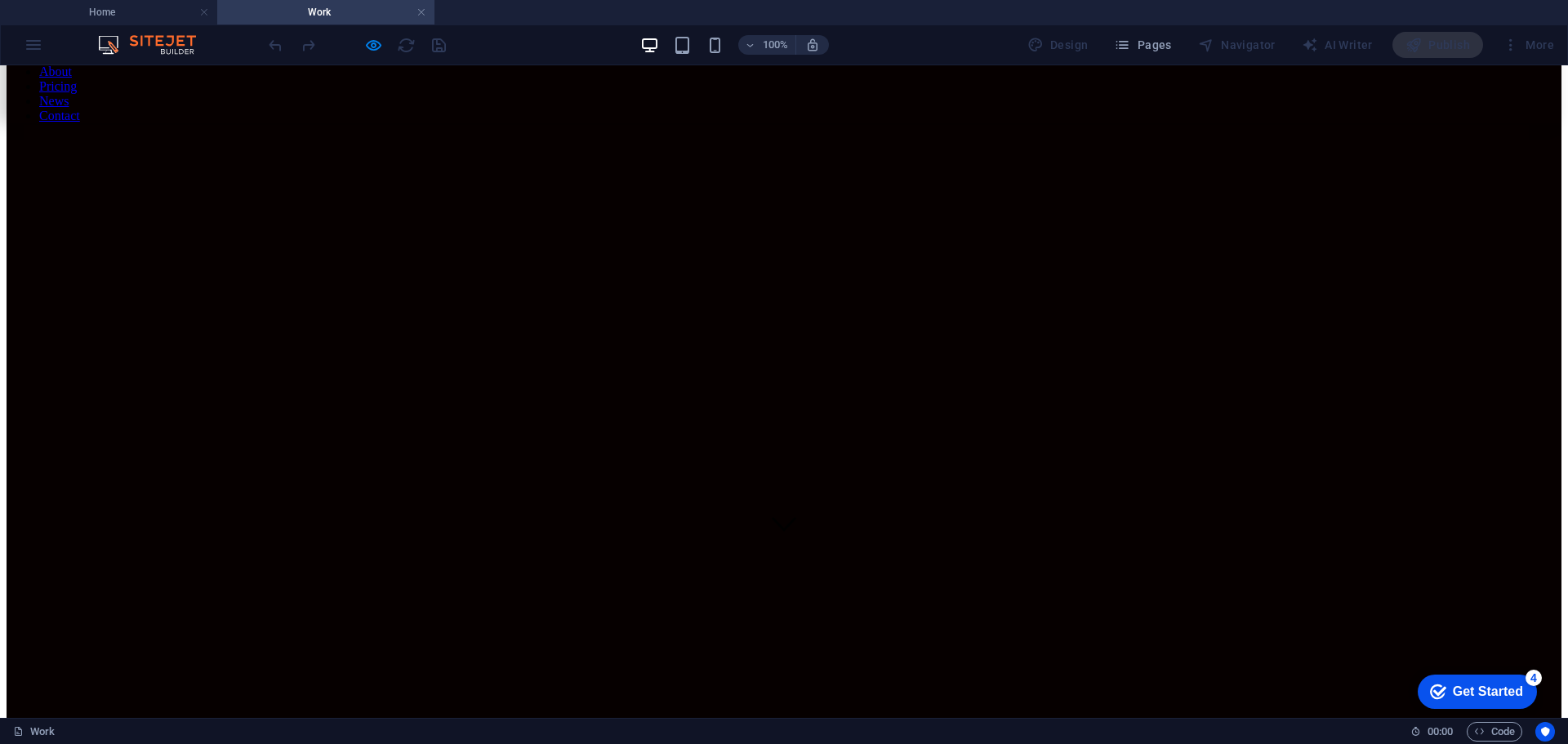
scroll to position [164, 0]
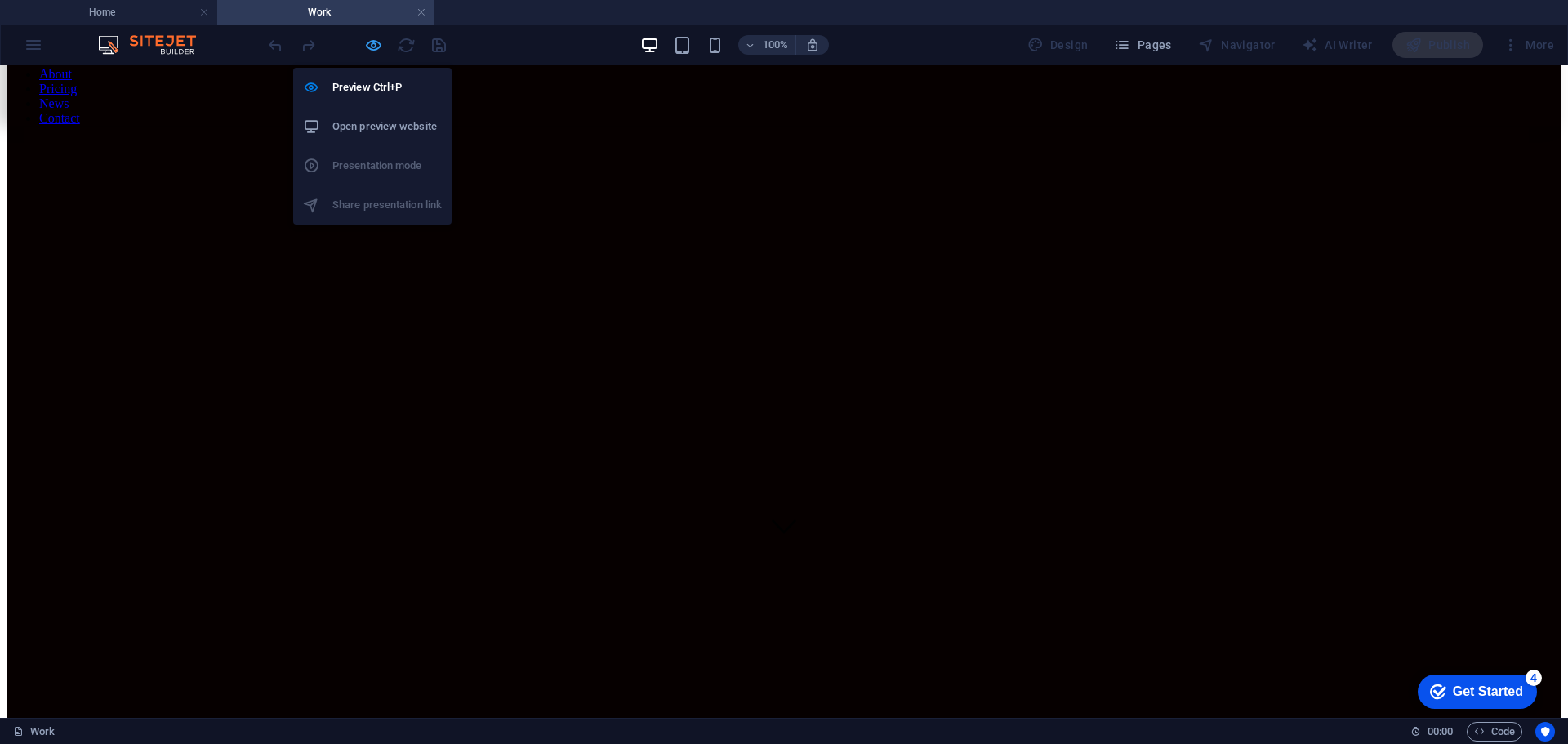
click at [379, 44] on icon "button" at bounding box center [373, 45] width 19 height 19
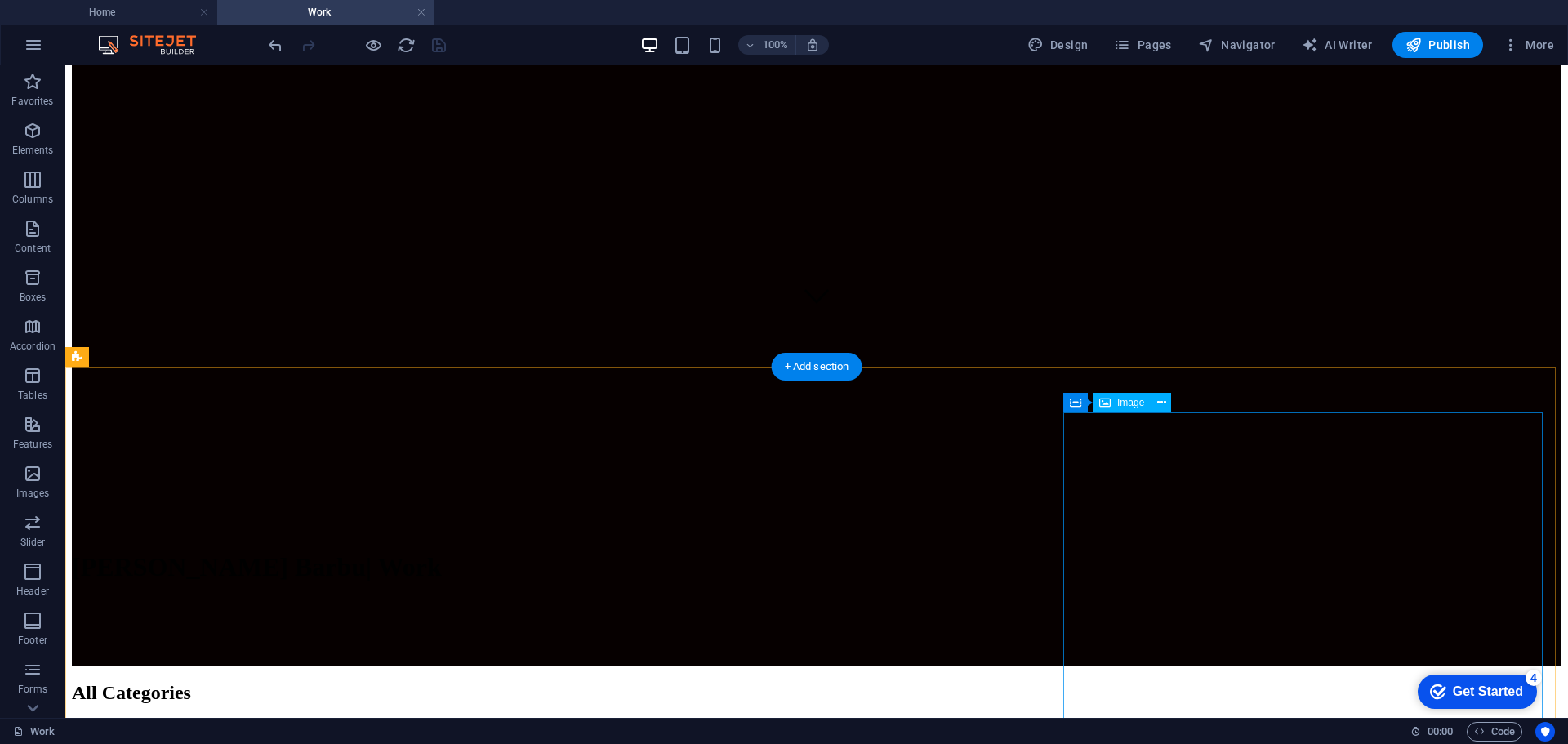
scroll to position [408, 0]
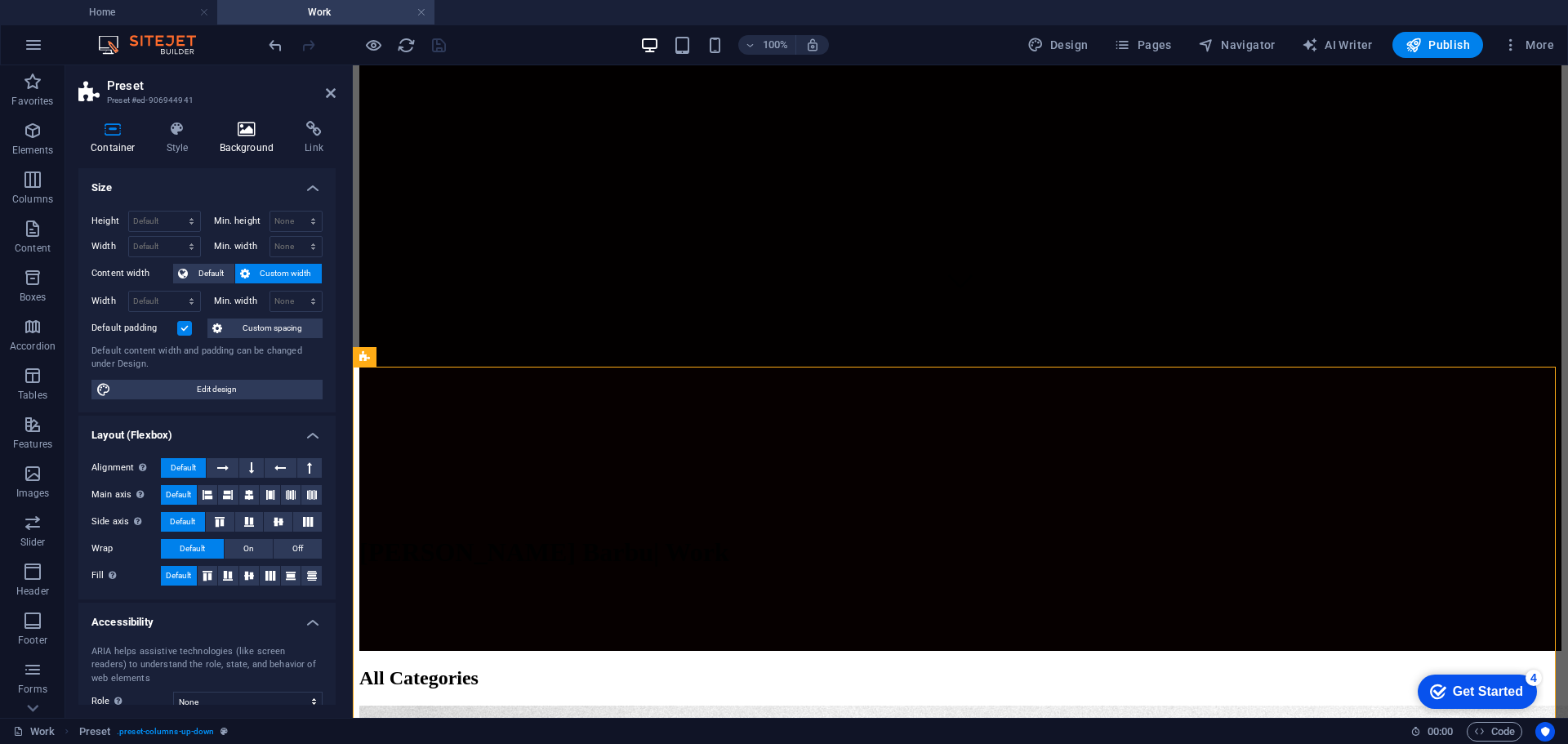
click at [257, 139] on h4 "Background" at bounding box center [250, 138] width 86 height 34
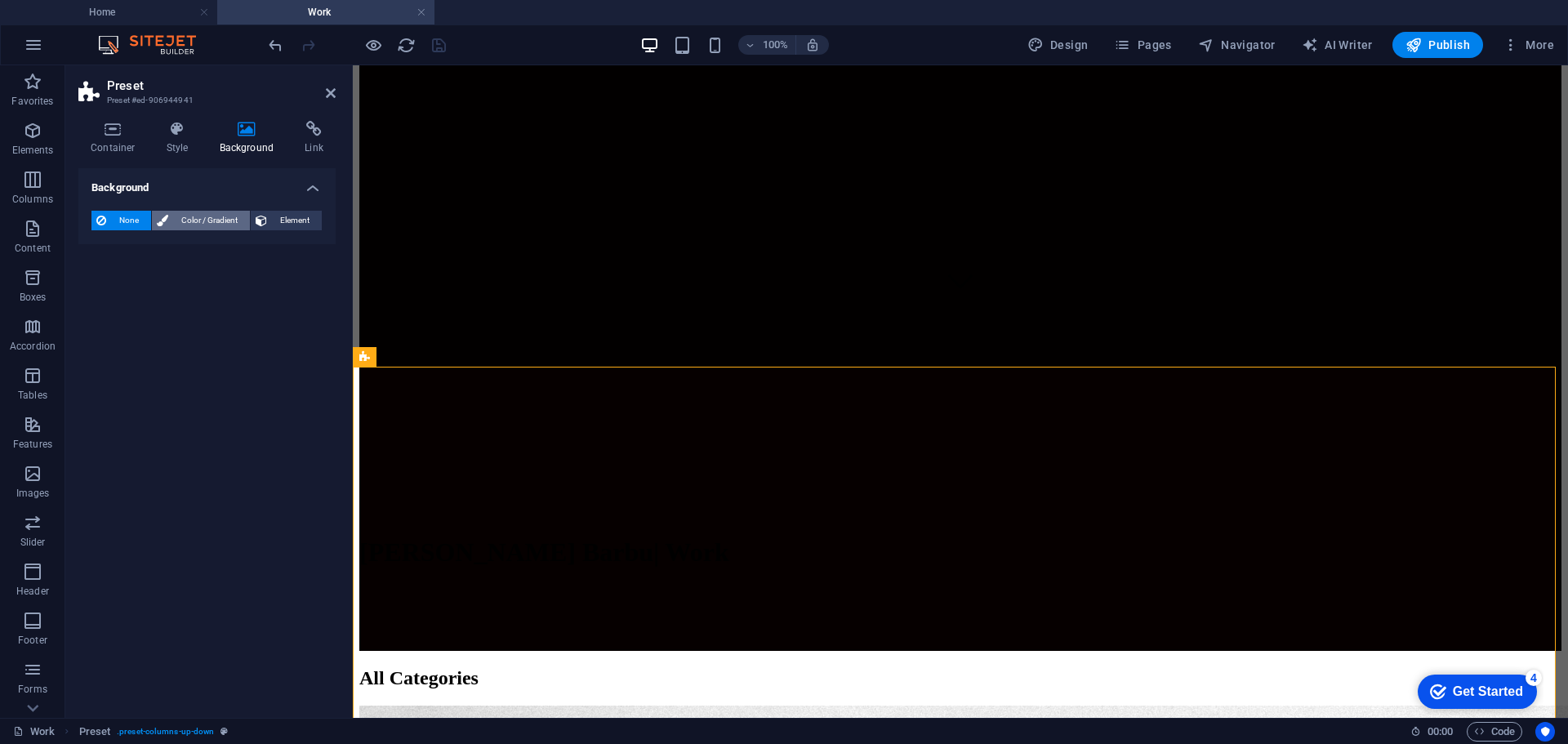
click at [201, 226] on span "Color / Gradient" at bounding box center [209, 220] width 71 height 20
click at [104, 287] on span at bounding box center [102, 285] width 18 height 18
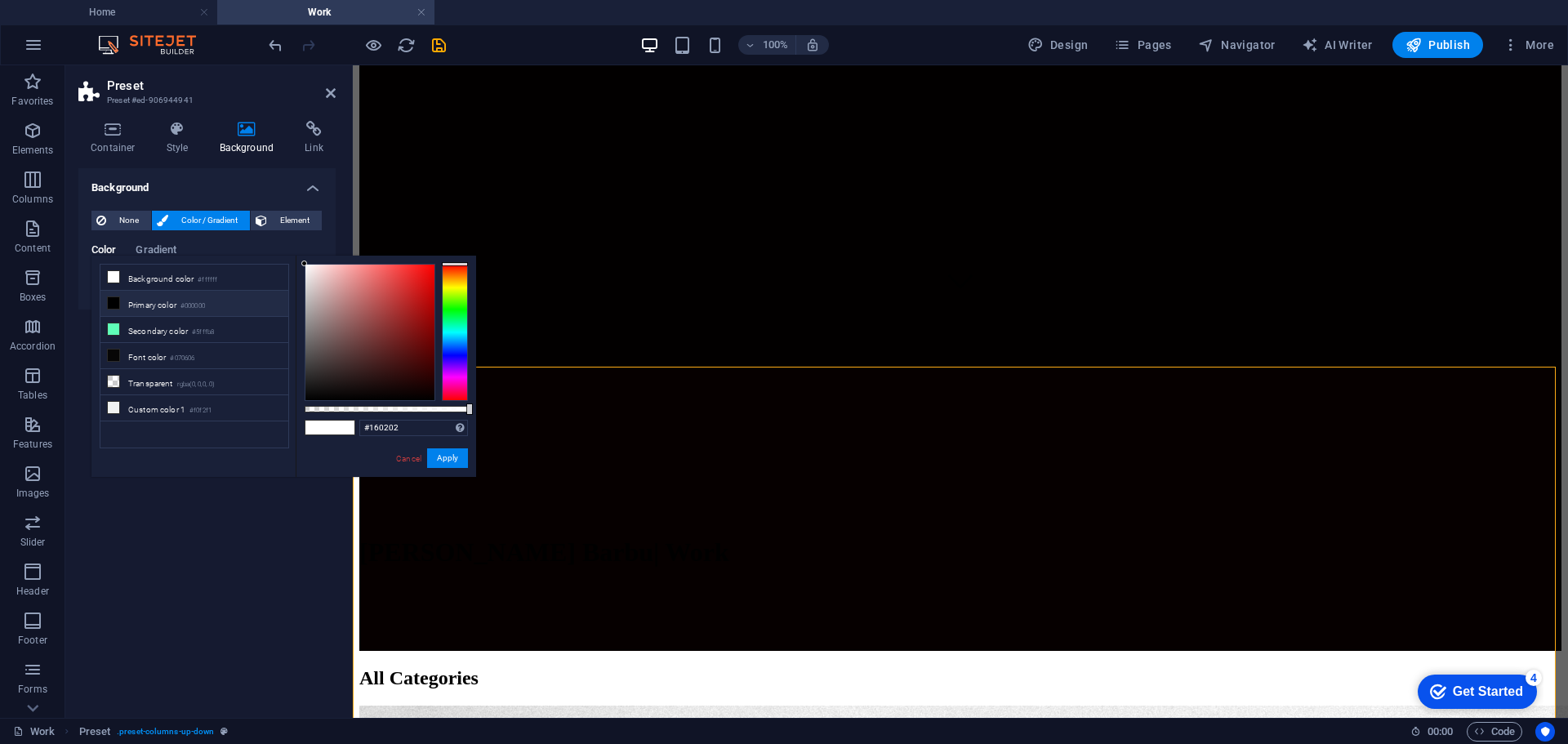
click at [419, 388] on div at bounding box center [369, 332] width 129 height 135
click at [426, 389] on div at bounding box center [369, 332] width 129 height 135
click at [414, 389] on div at bounding box center [369, 332] width 129 height 135
click at [419, 389] on div at bounding box center [419, 389] width 6 height 6
click at [445, 455] on button "Apply" at bounding box center [447, 458] width 40 height 20
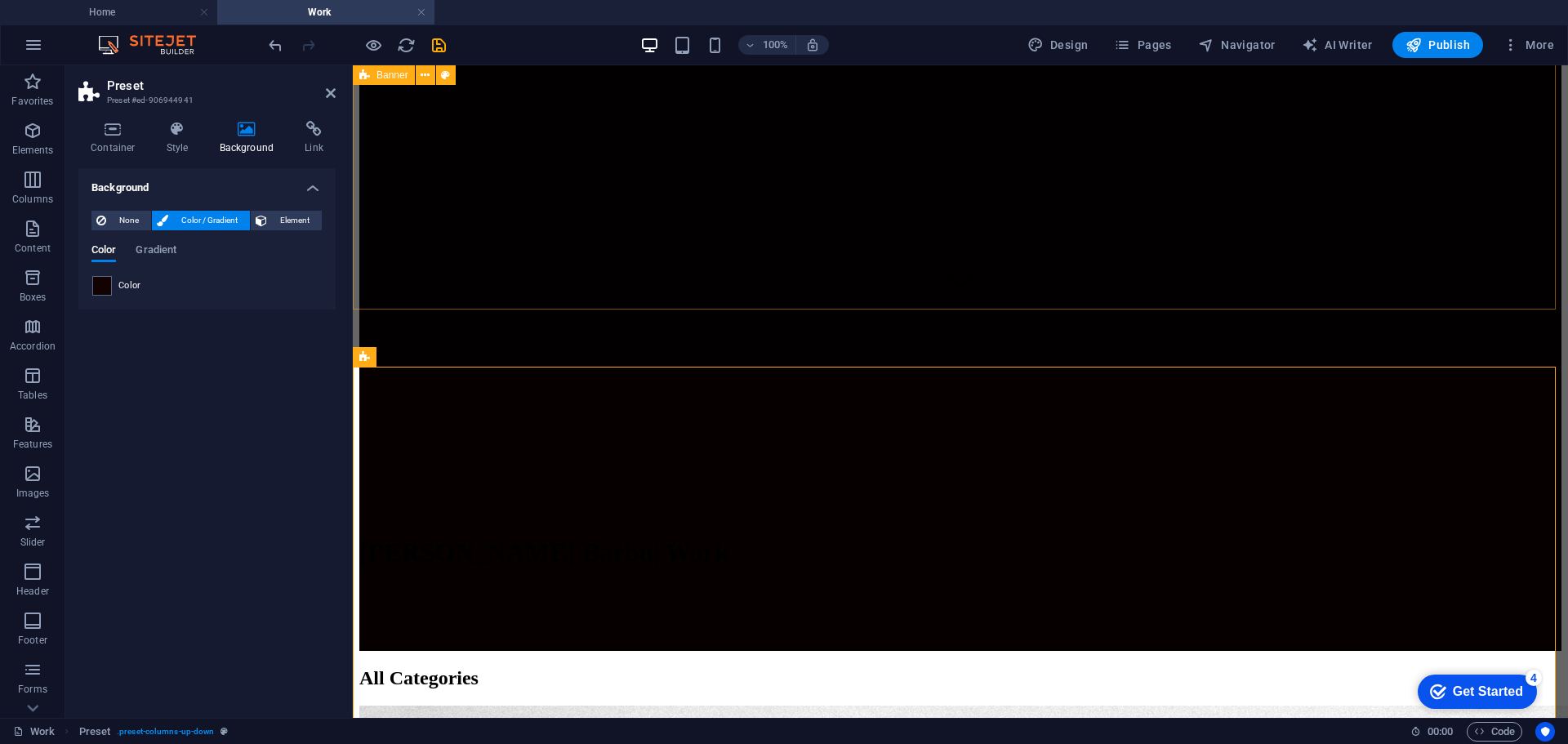
click at [1393, 278] on div "Home Work About Pricing News Contact Gabriel Daniel Barbu | Work" at bounding box center [960, 165] width 1202 height 974
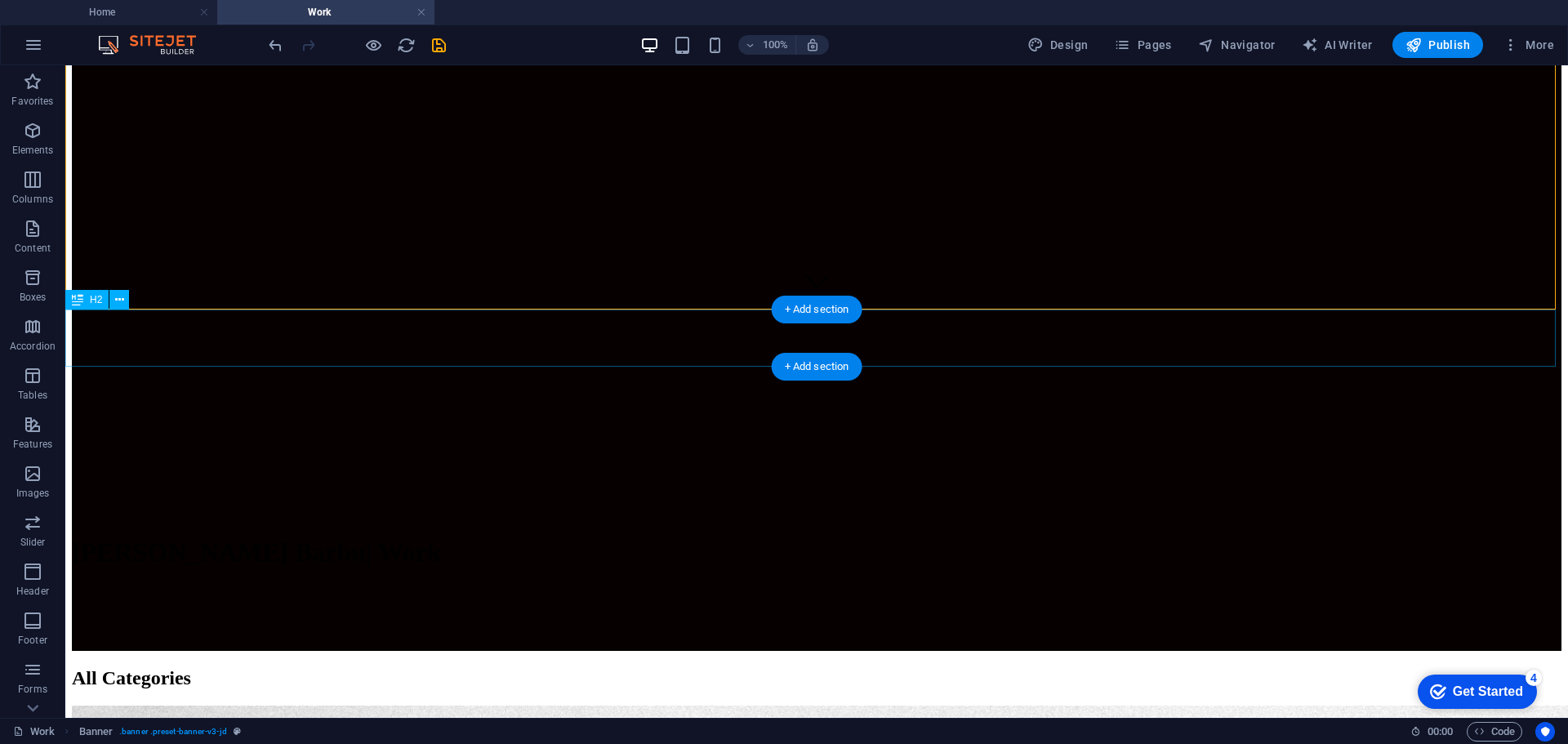
click at [1145, 668] on div "All Categories" at bounding box center [816, 678] width 1489 height 22
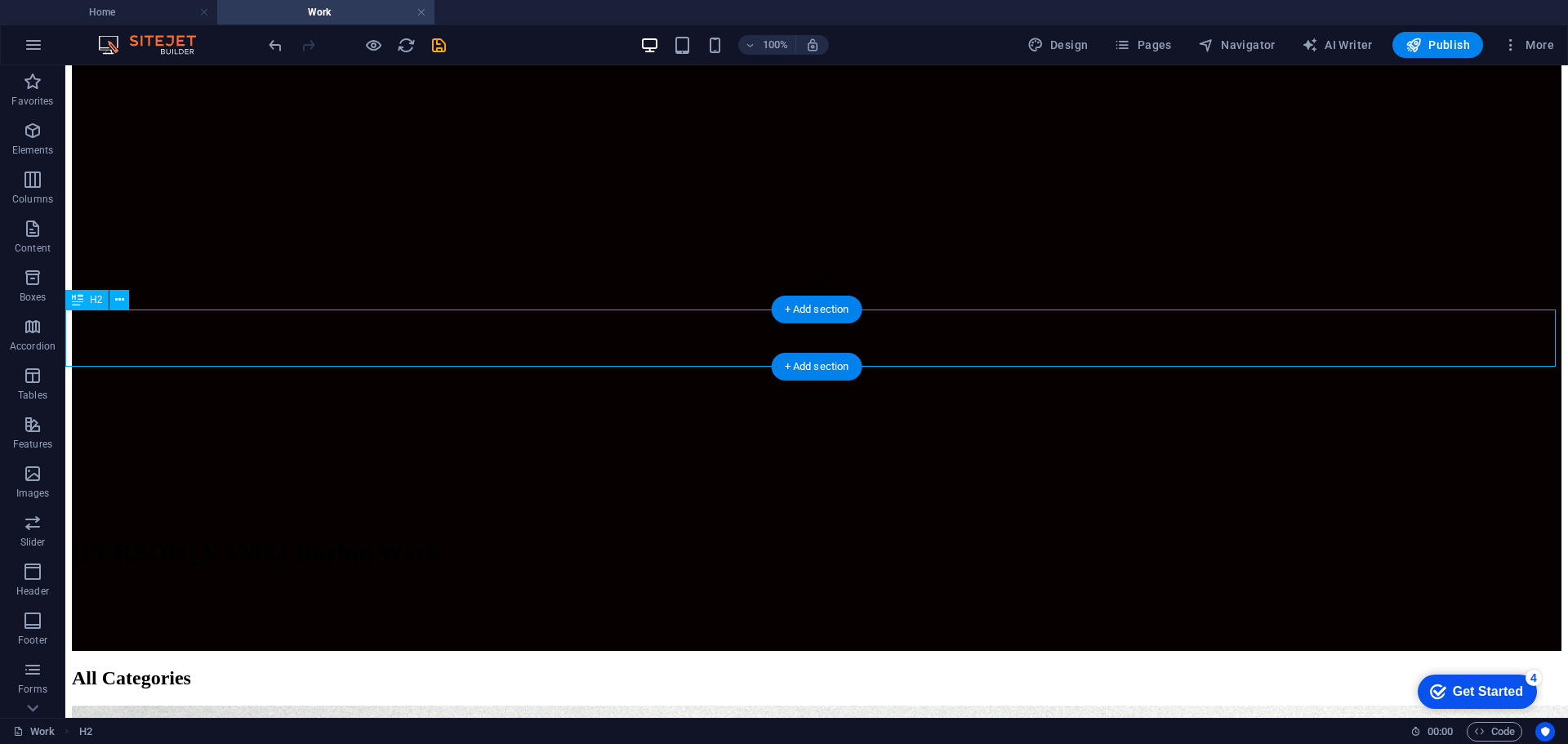
click at [1145, 668] on div "All Categories" at bounding box center [816, 678] width 1489 height 22
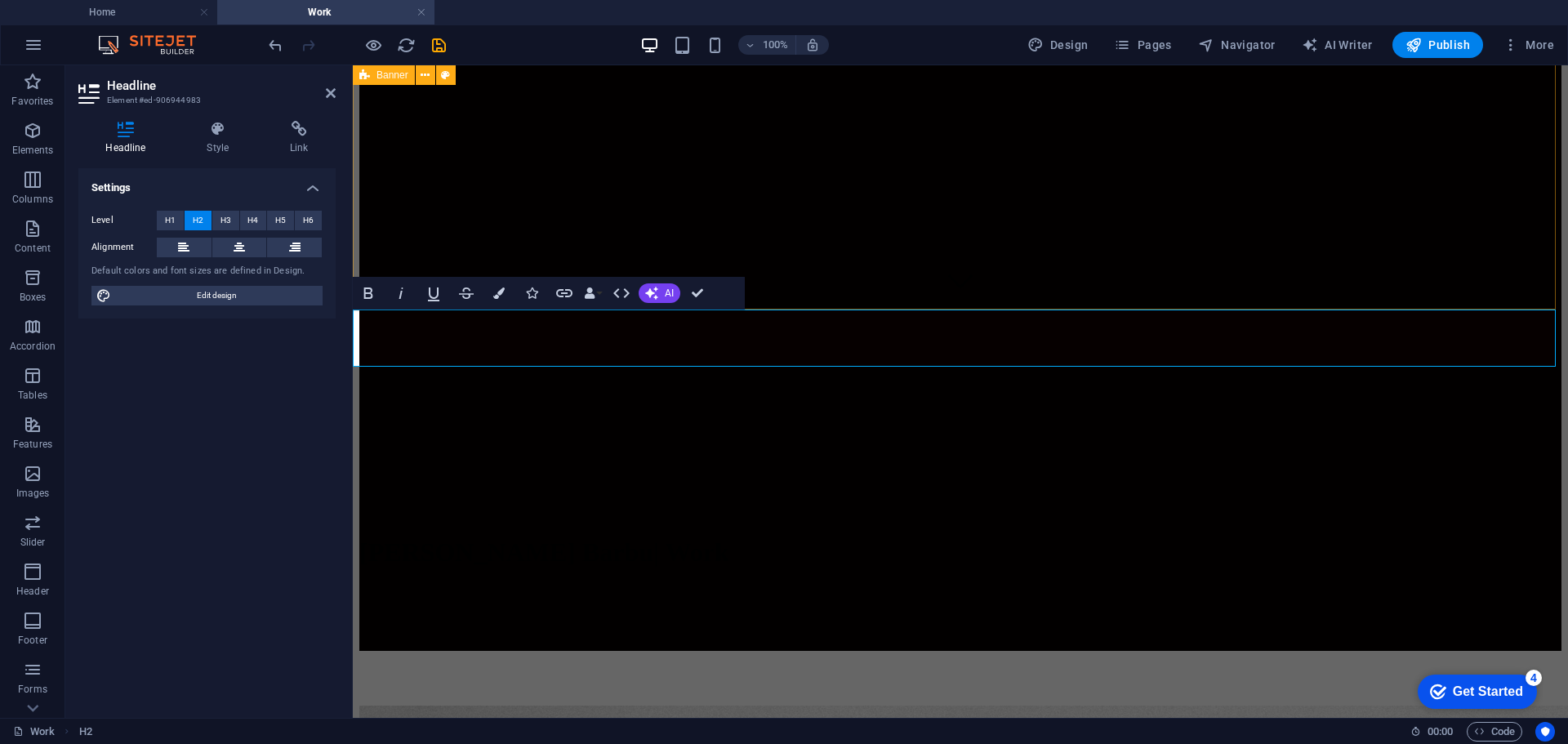
click at [1507, 261] on div "Home Work About Pricing News Contact Gabriel Daniel Barbu | Work" at bounding box center [960, 165] width 1202 height 974
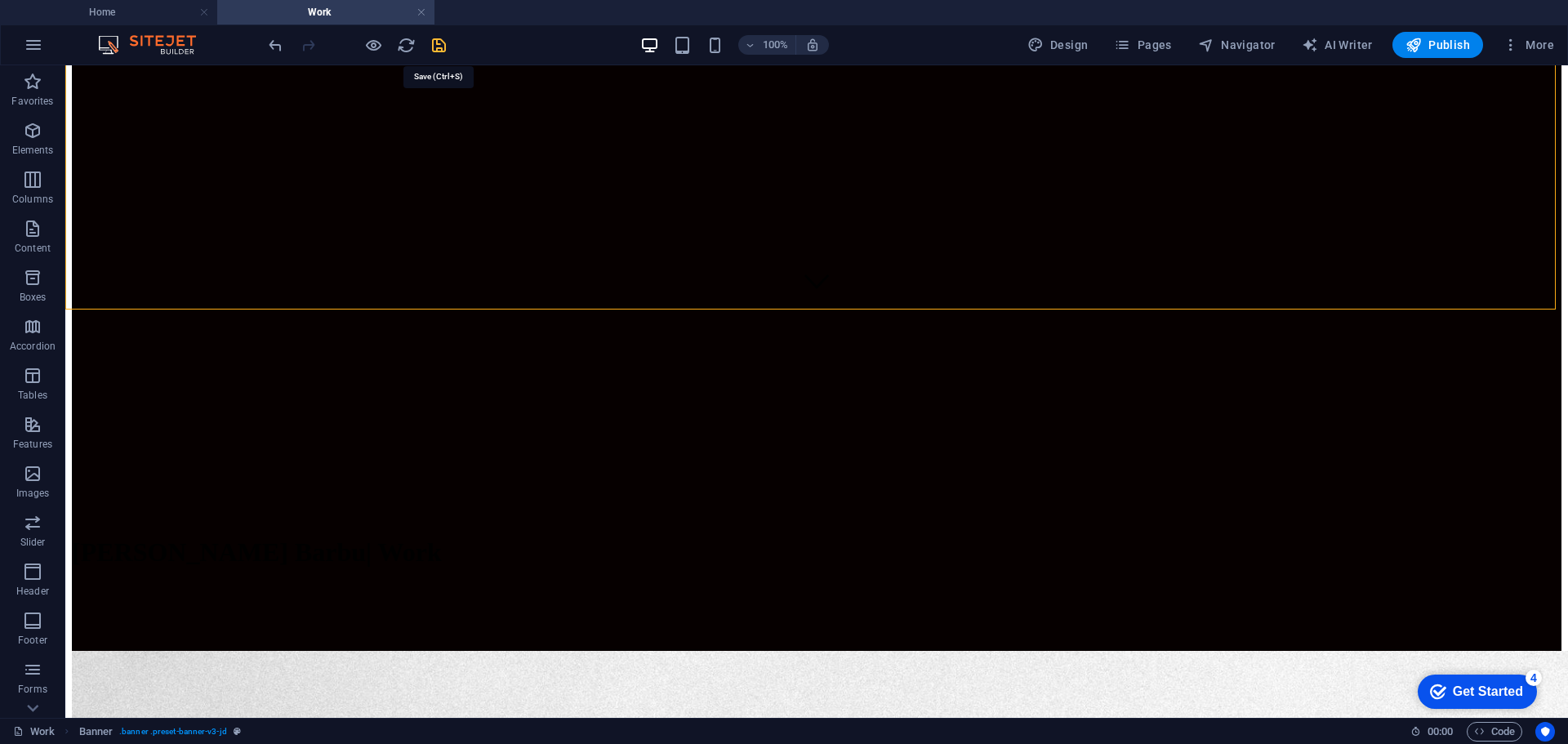
click at [447, 51] on icon "save" at bounding box center [439, 45] width 19 height 19
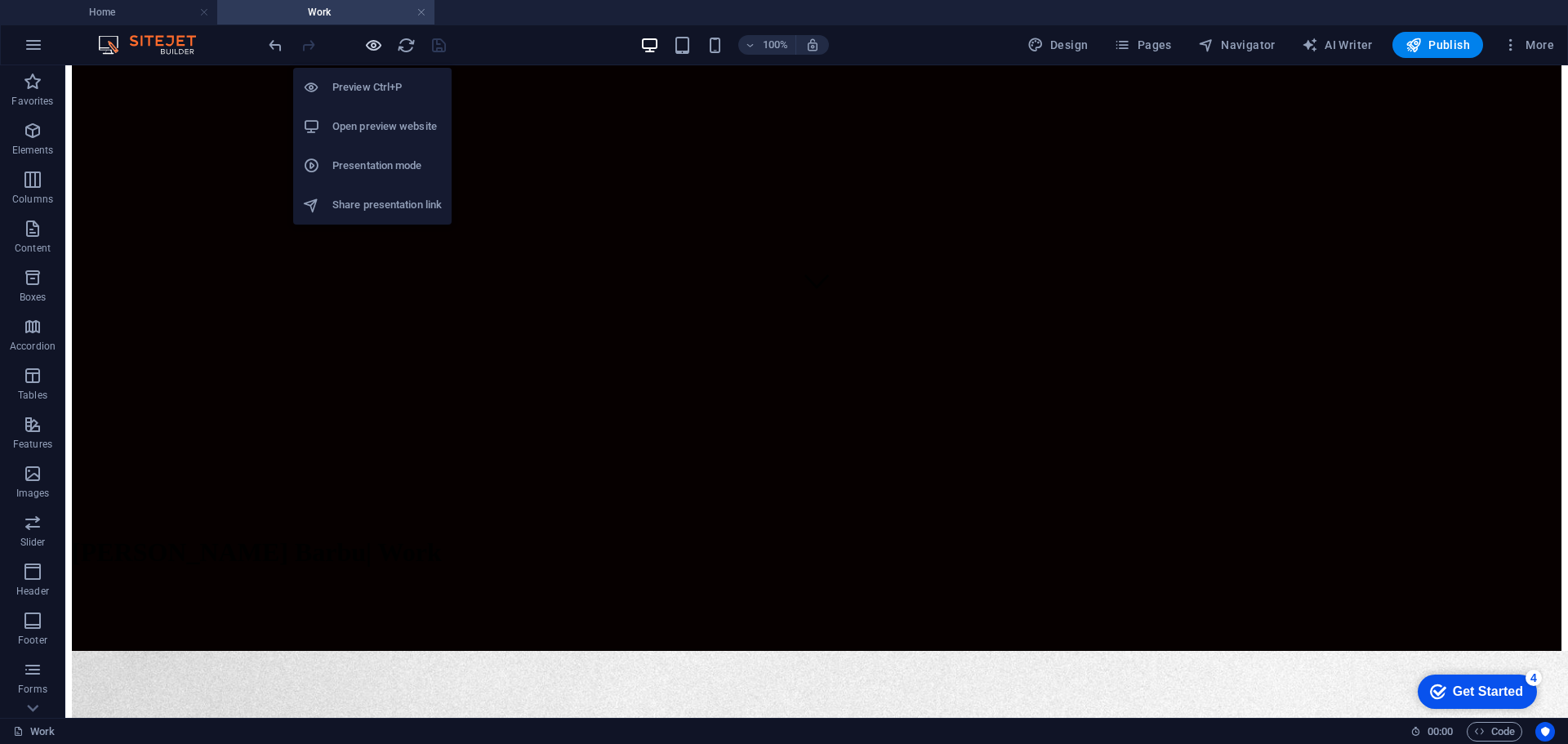
click at [369, 46] on icon "button" at bounding box center [373, 45] width 19 height 19
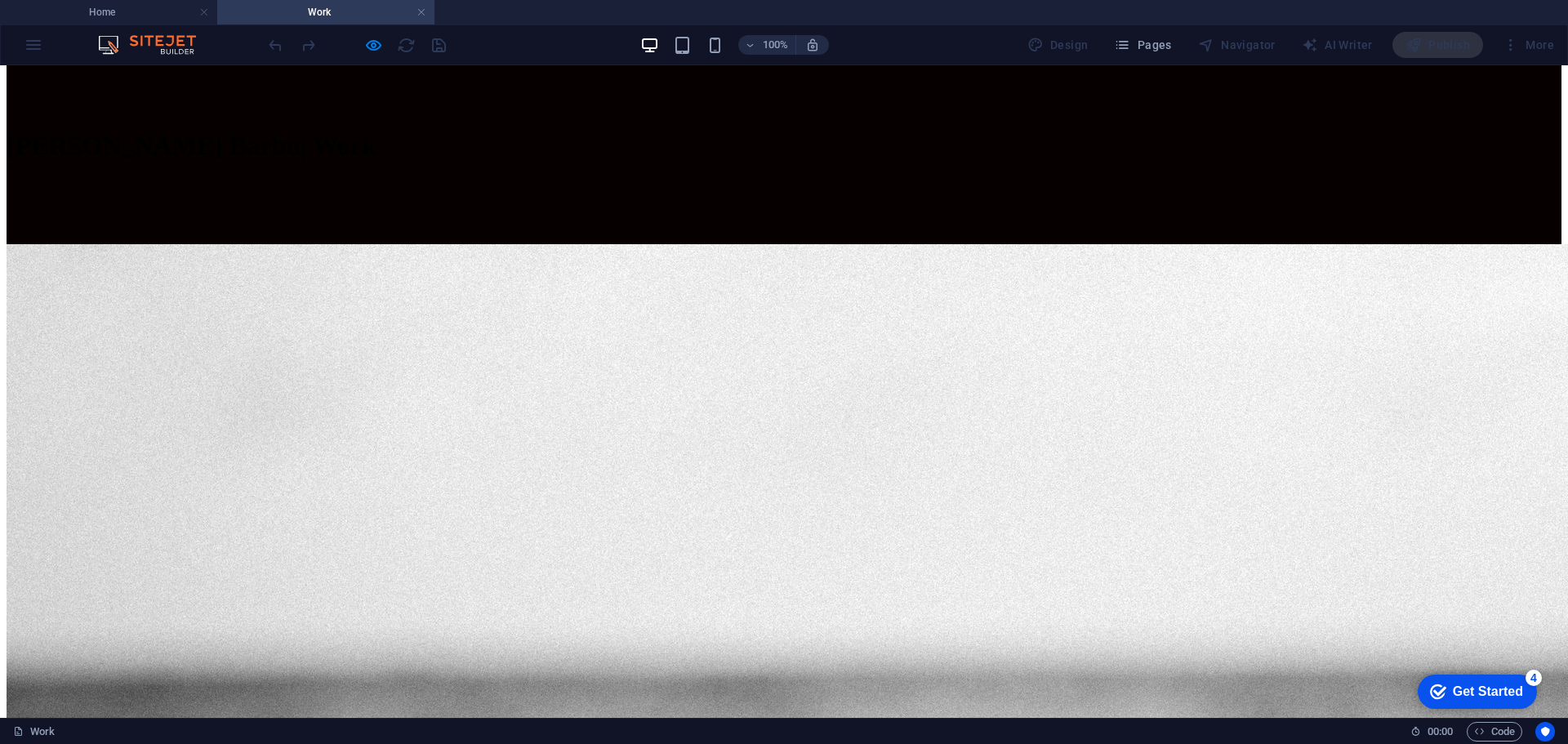
scroll to position [817, 0]
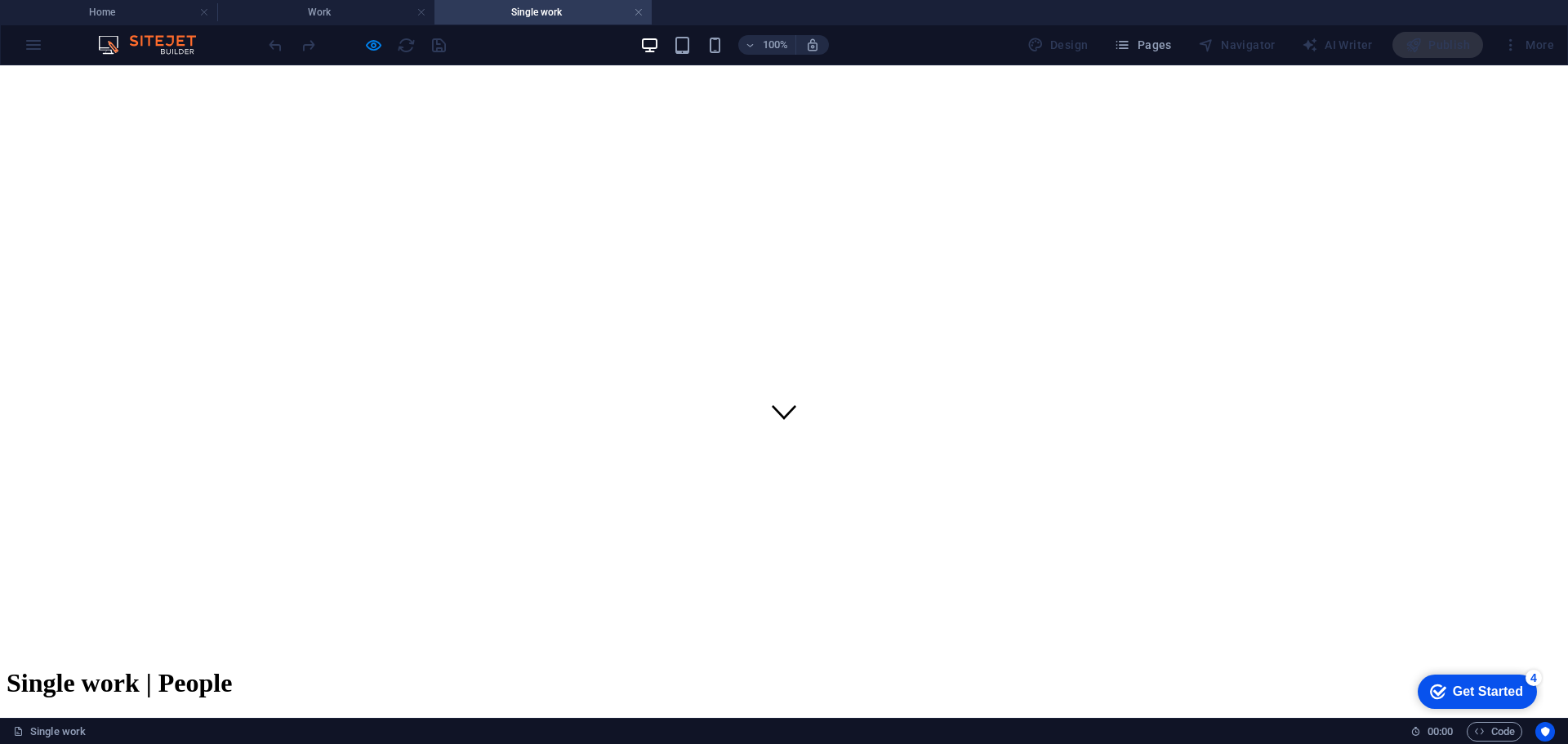
scroll to position [326, 0]
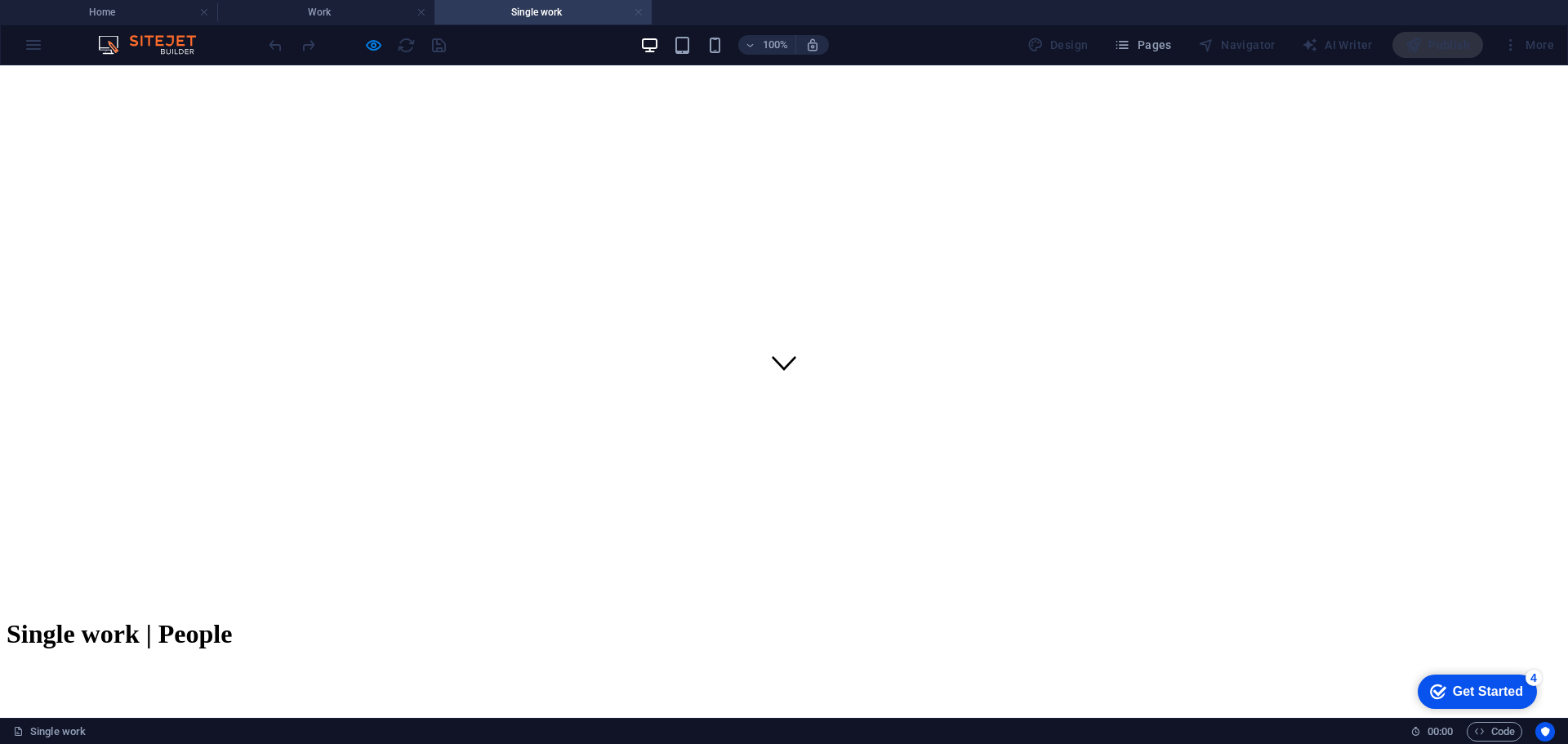
click at [635, 8] on link at bounding box center [638, 12] width 9 height 16
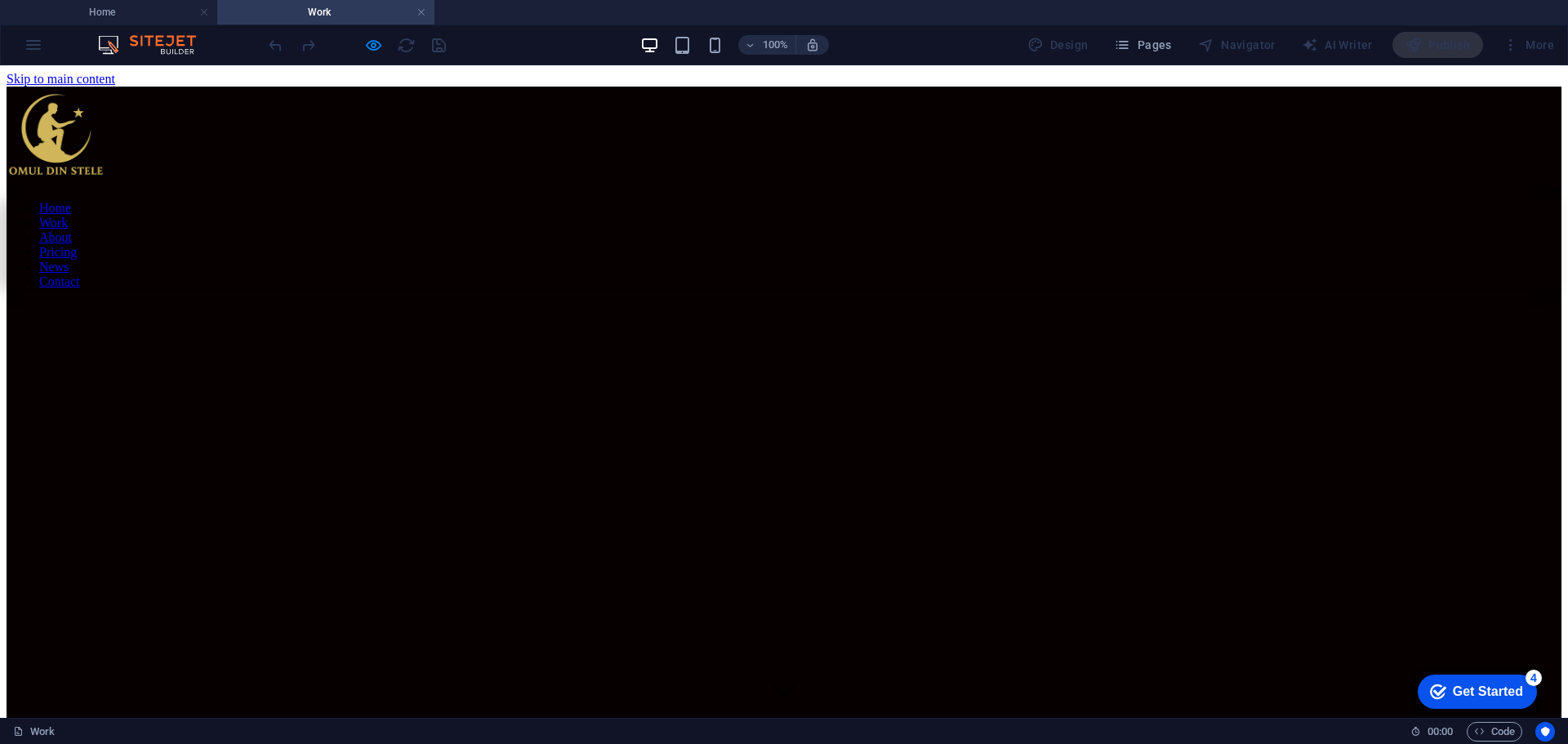
scroll to position [883, 0]
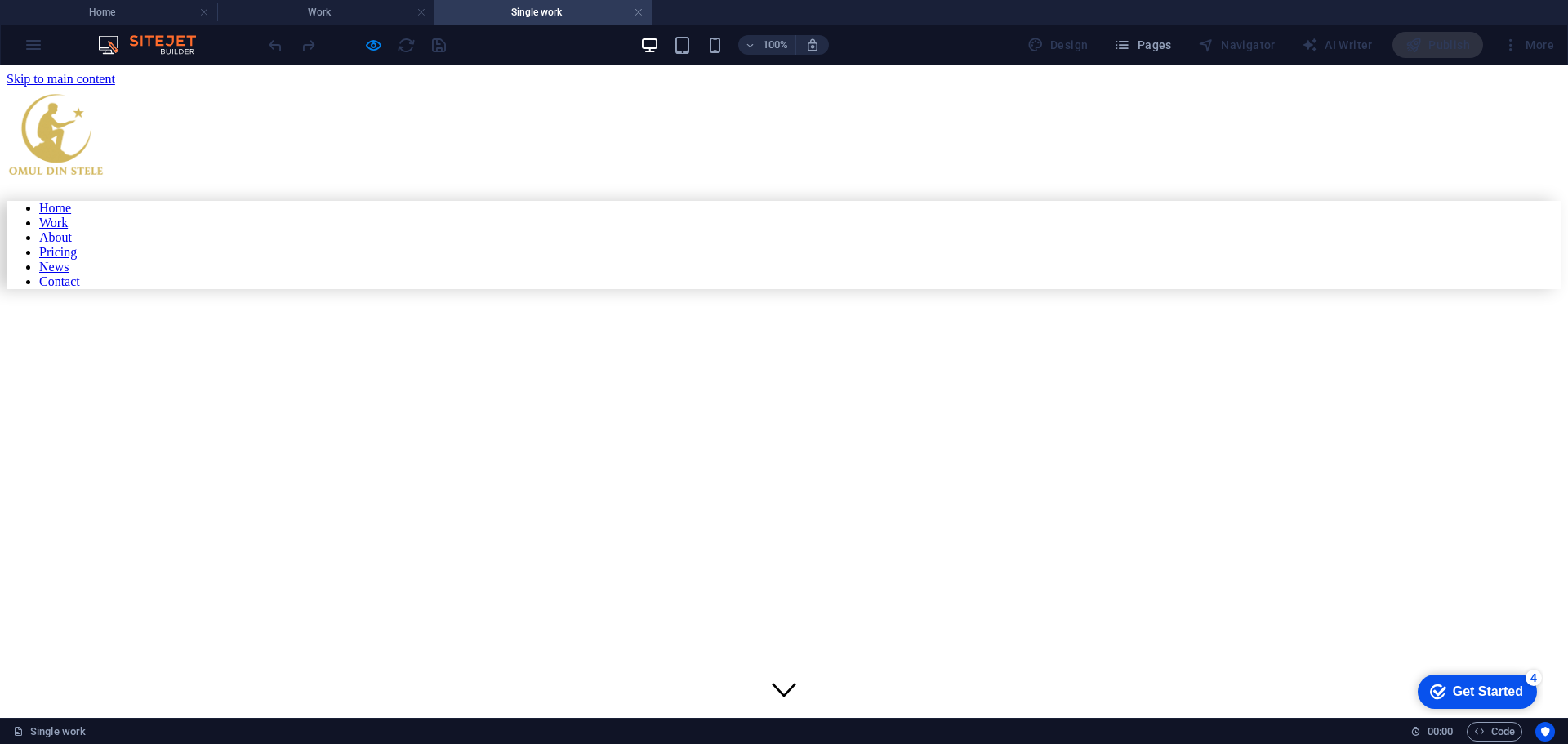
scroll to position [0, 0]
click at [637, 8] on link at bounding box center [638, 12] width 9 height 16
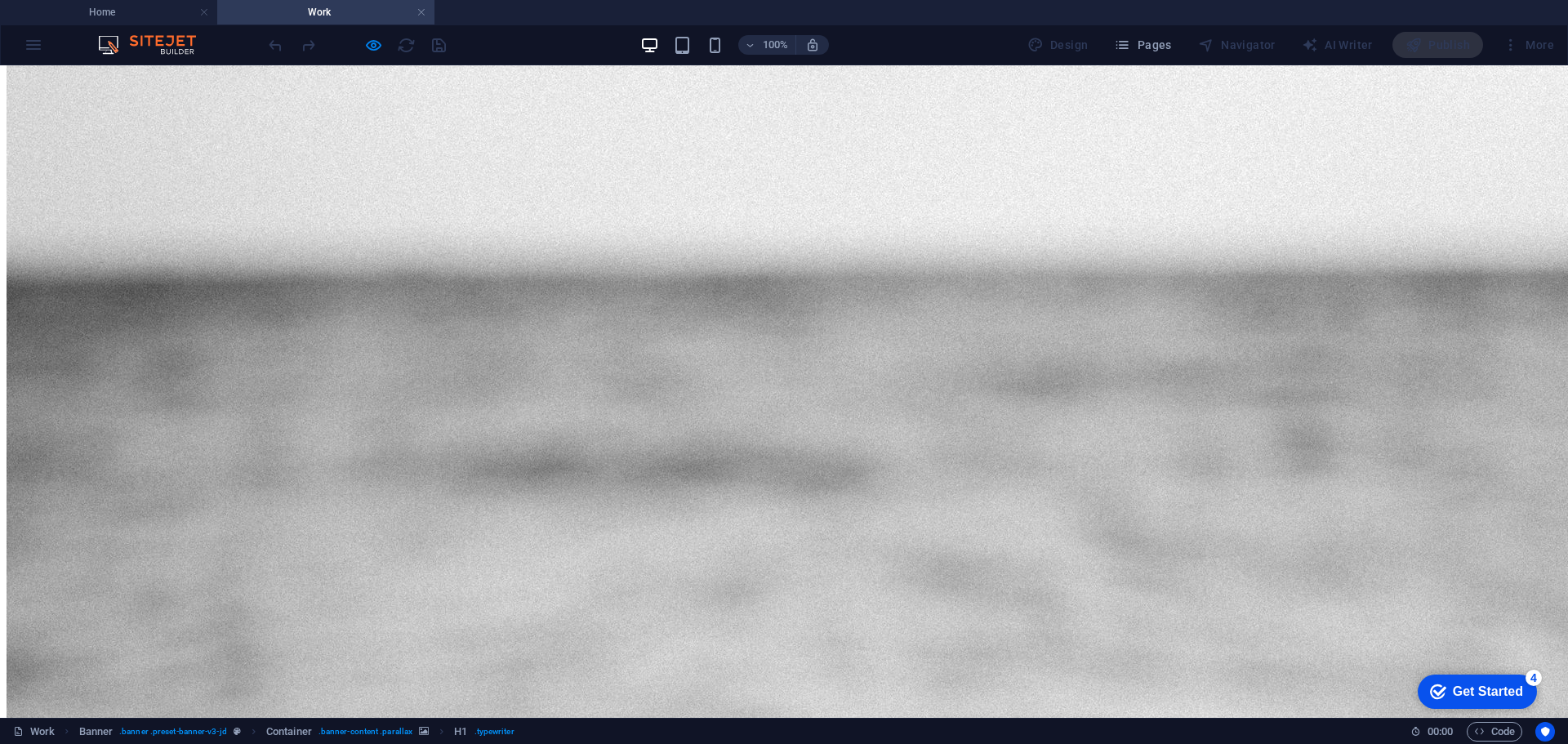
scroll to position [1276, 0]
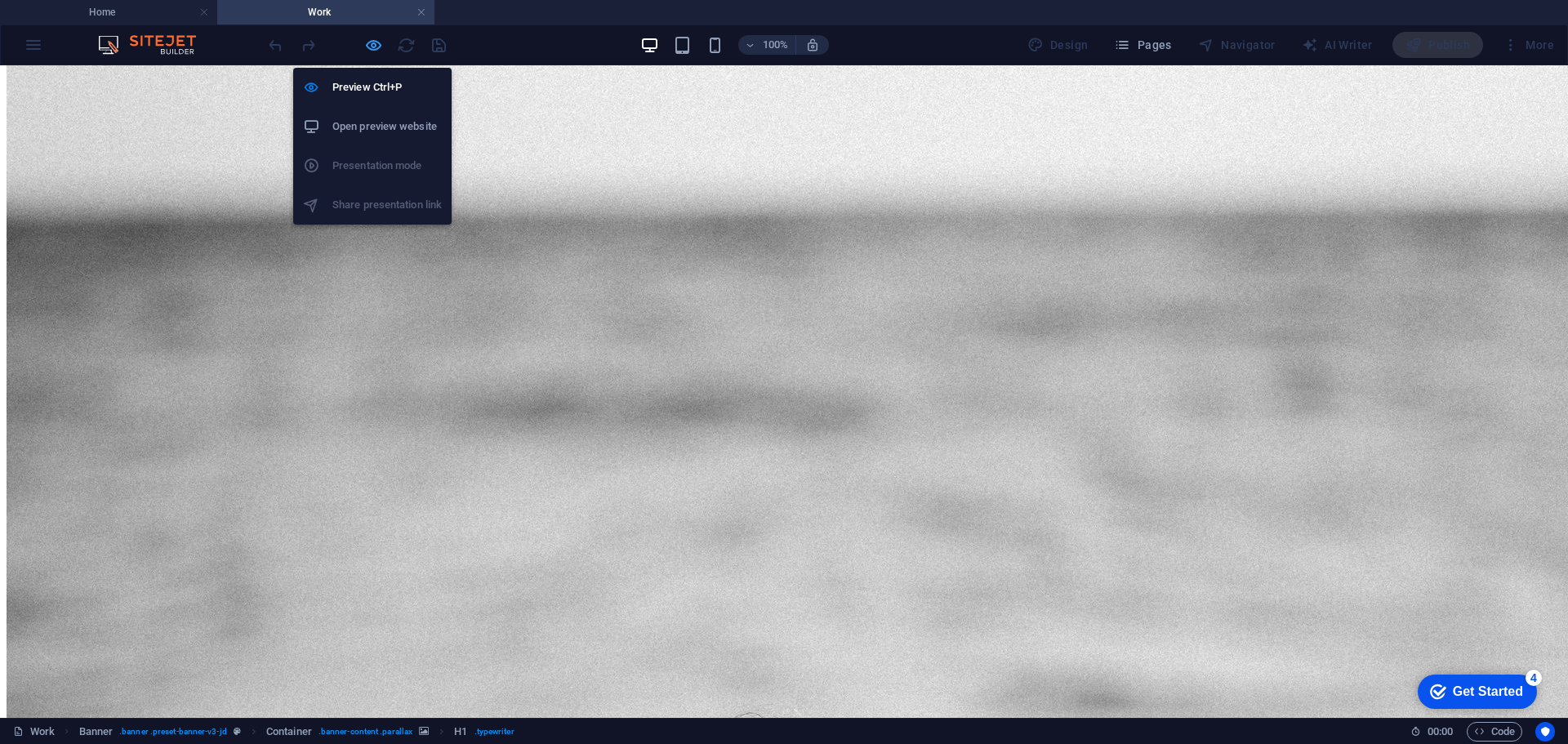
click at [367, 40] on icon "button" at bounding box center [373, 45] width 19 height 19
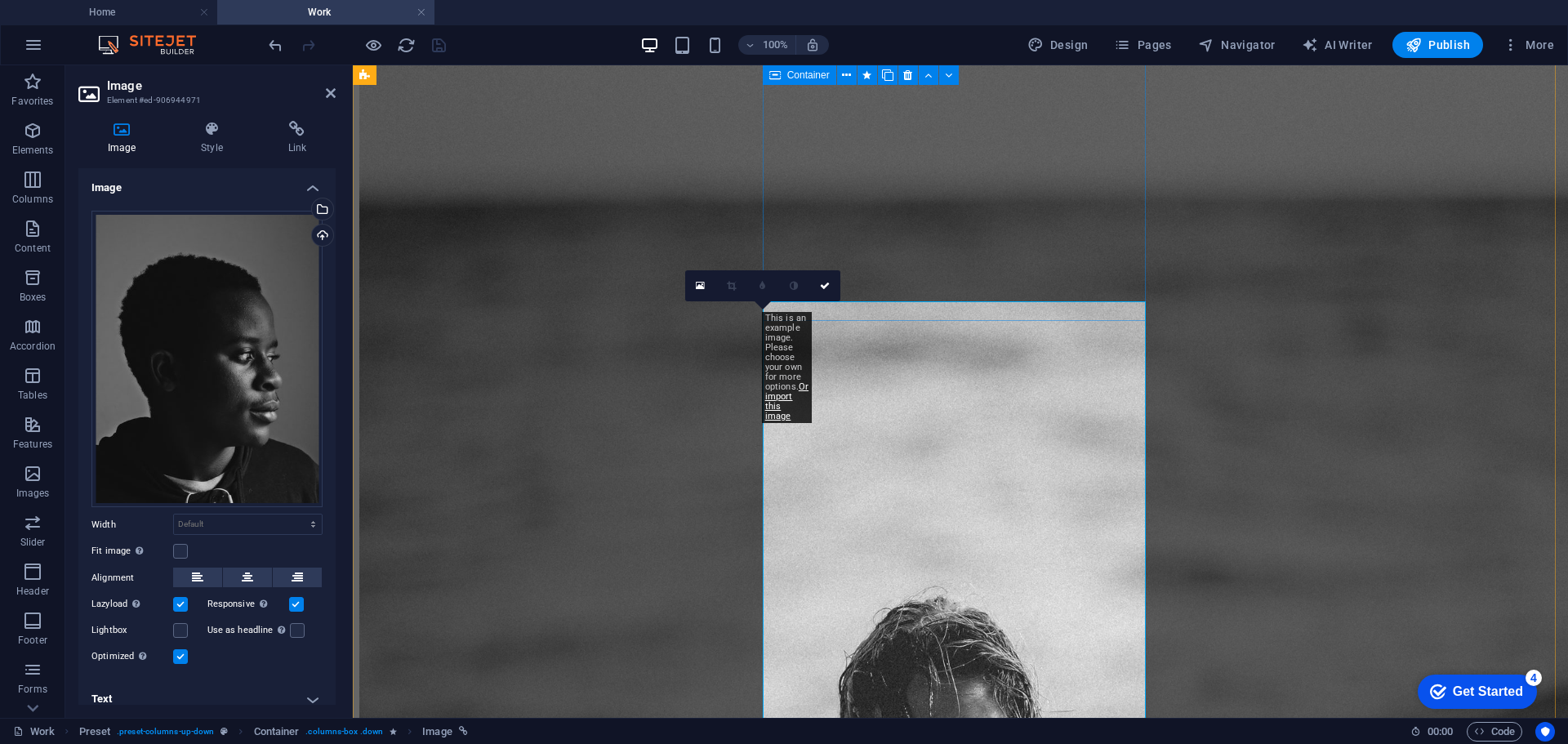
scroll to position [1195, 0]
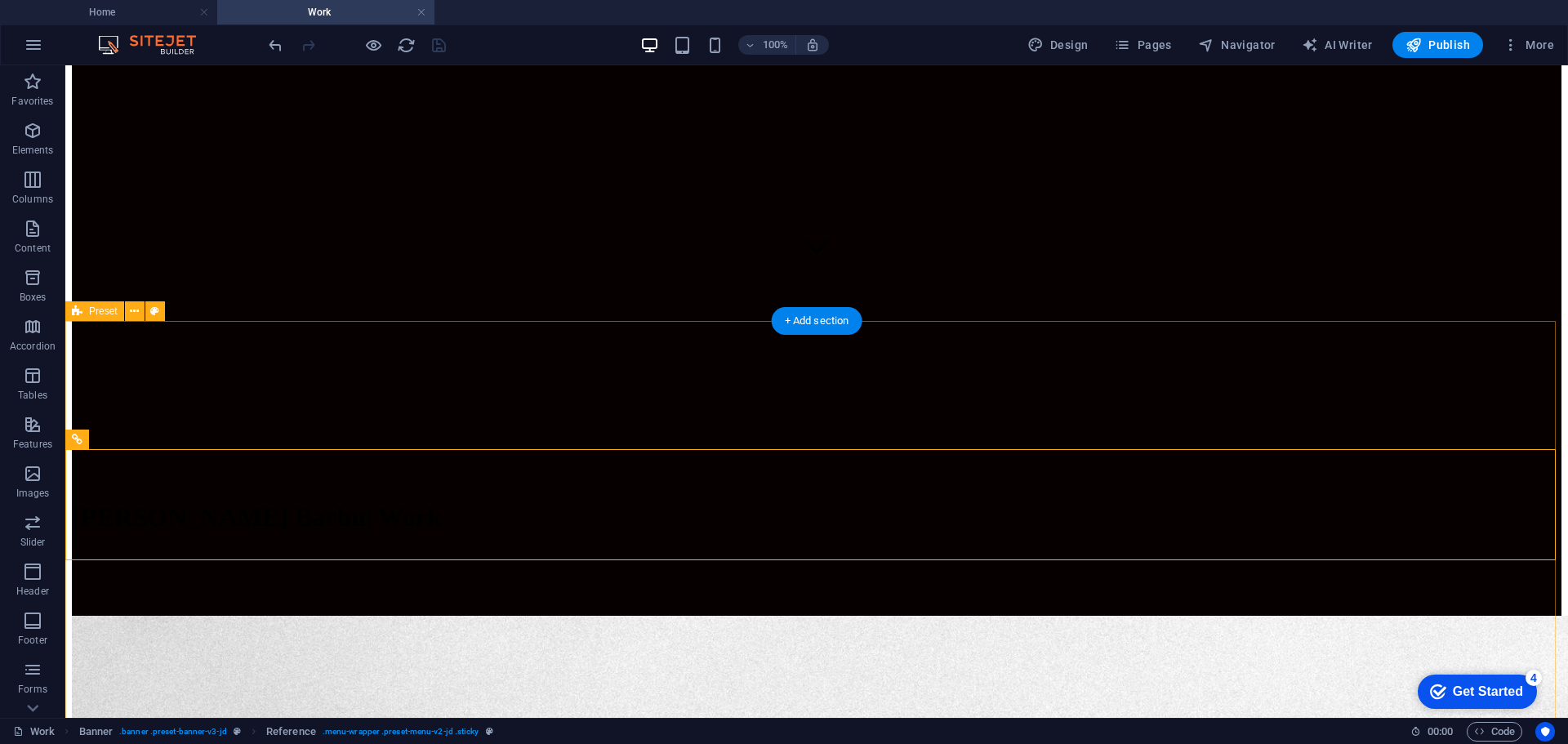
scroll to position [372, 0]
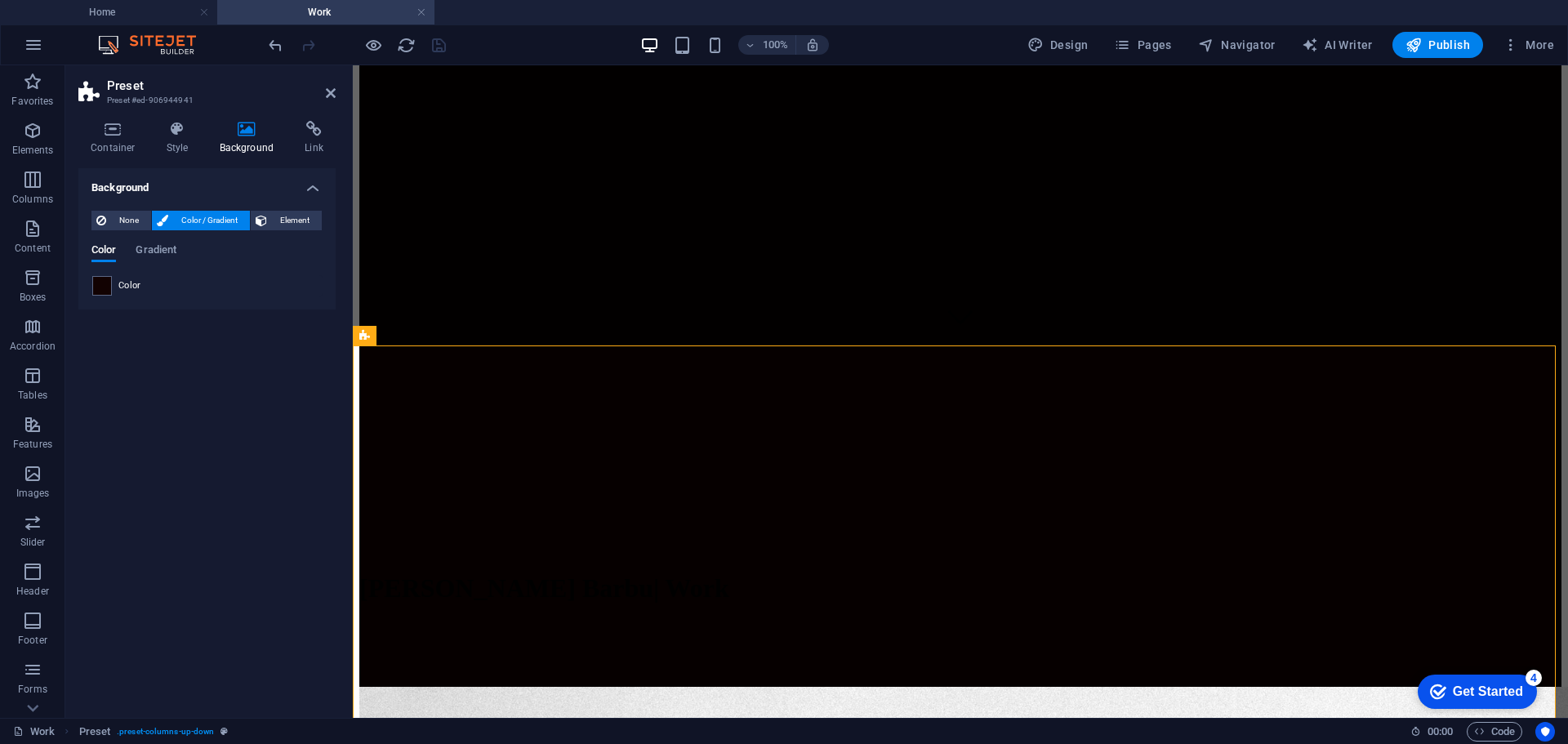
click at [233, 114] on div "Container Style Background Link Size Height Default px rem % vh vw Min. height …" at bounding box center [206, 413] width 283 height 610
click at [239, 123] on icon at bounding box center [247, 129] width 79 height 16
click at [106, 287] on span at bounding box center [102, 285] width 18 height 18
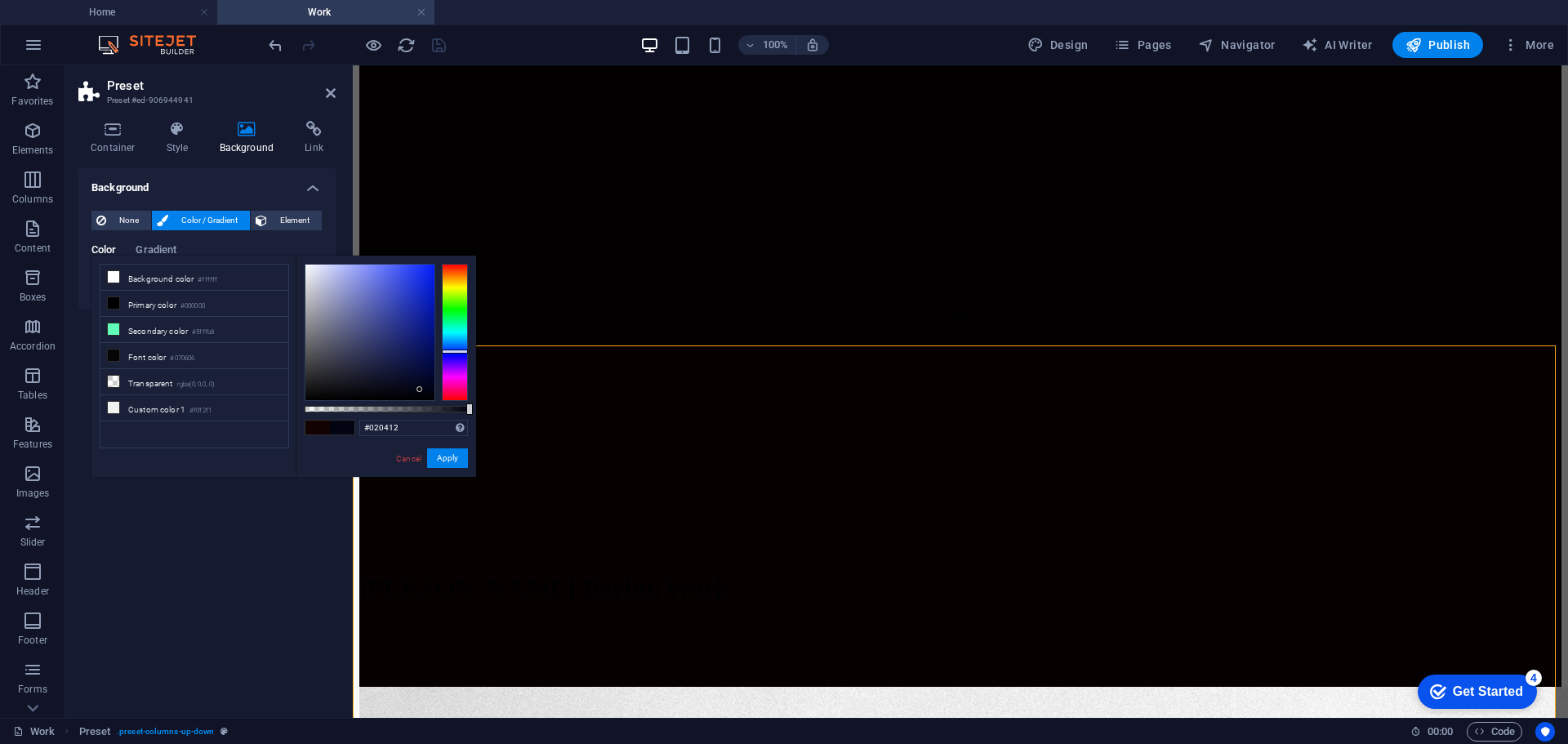
click at [463, 352] on div at bounding box center [455, 333] width 26 height 137
click at [404, 374] on div at bounding box center [369, 332] width 129 height 135
click at [423, 371] on div at bounding box center [369, 332] width 129 height 135
click at [431, 370] on div at bounding box center [369, 332] width 129 height 135
click at [432, 360] on div at bounding box center [369, 332] width 129 height 135
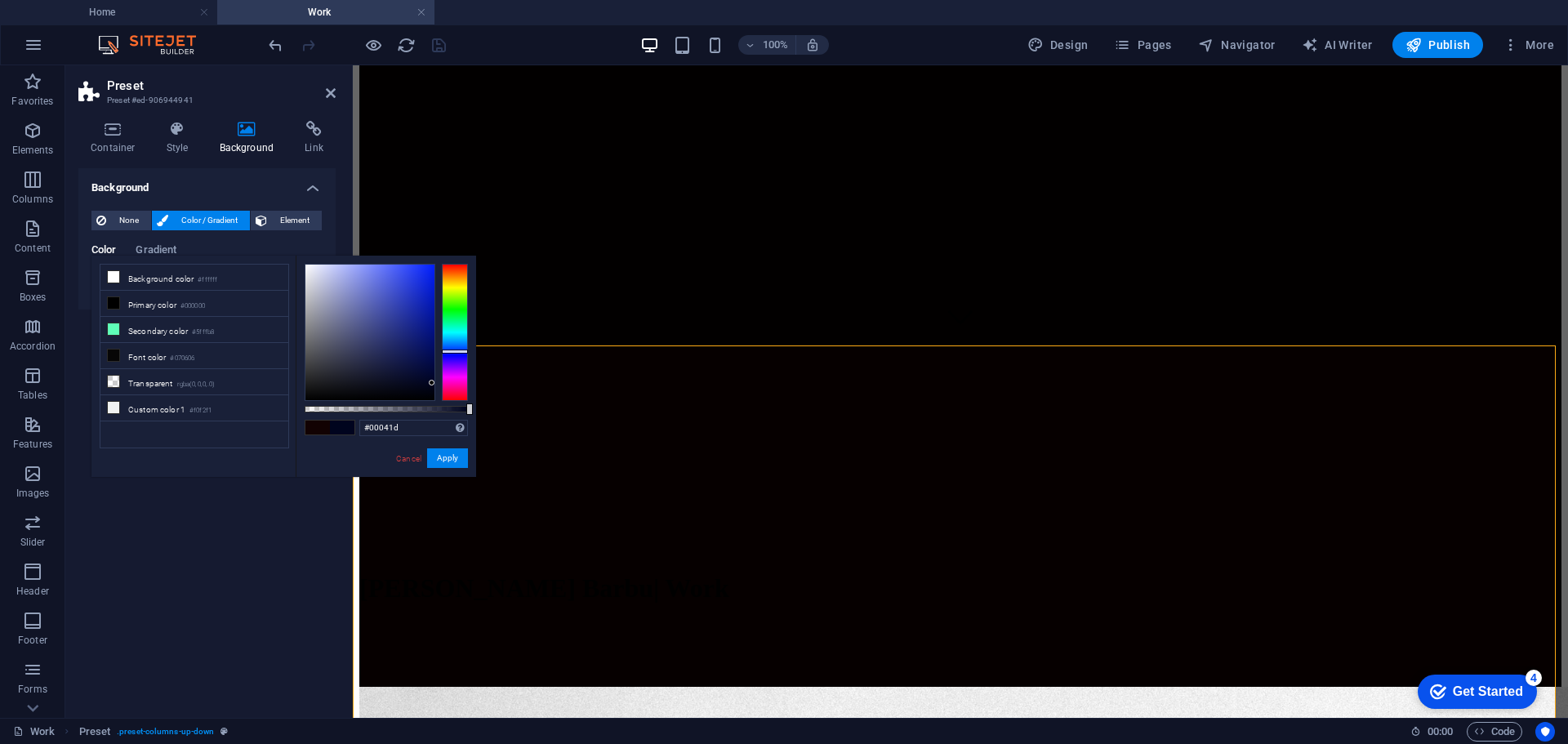
type input "#00031b"
drag, startPoint x: 432, startPoint y: 360, endPoint x: 432, endPoint y: 385, distance: 25.0
click at [432, 385] on div at bounding box center [431, 385] width 6 height 6
click at [457, 457] on button "Apply" at bounding box center [447, 458] width 40 height 20
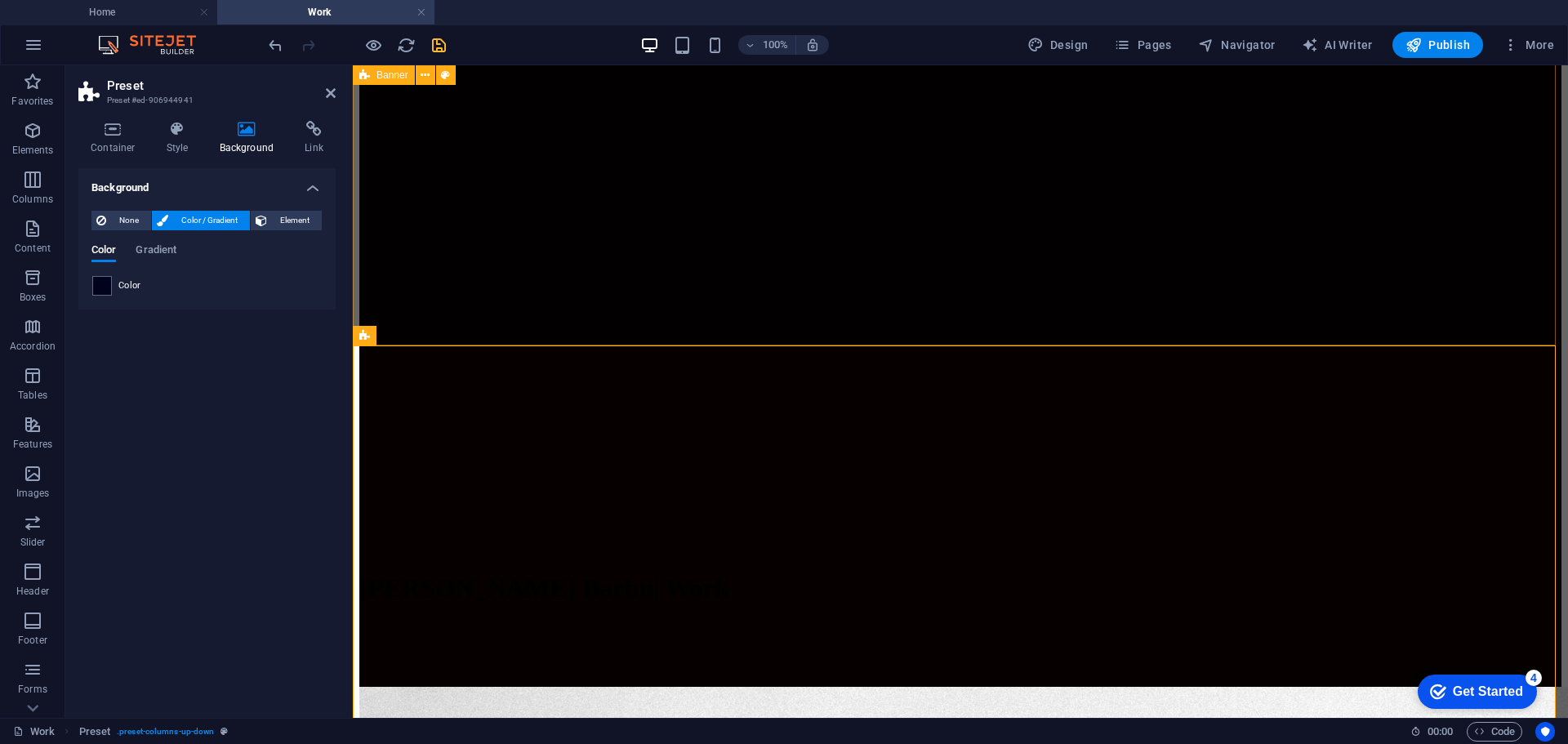
click at [825, 322] on div "Home Work About Pricing News Contact Gabriel Daniel Barbu | Work" at bounding box center [960, 200] width 1202 height 974
select select "vh"
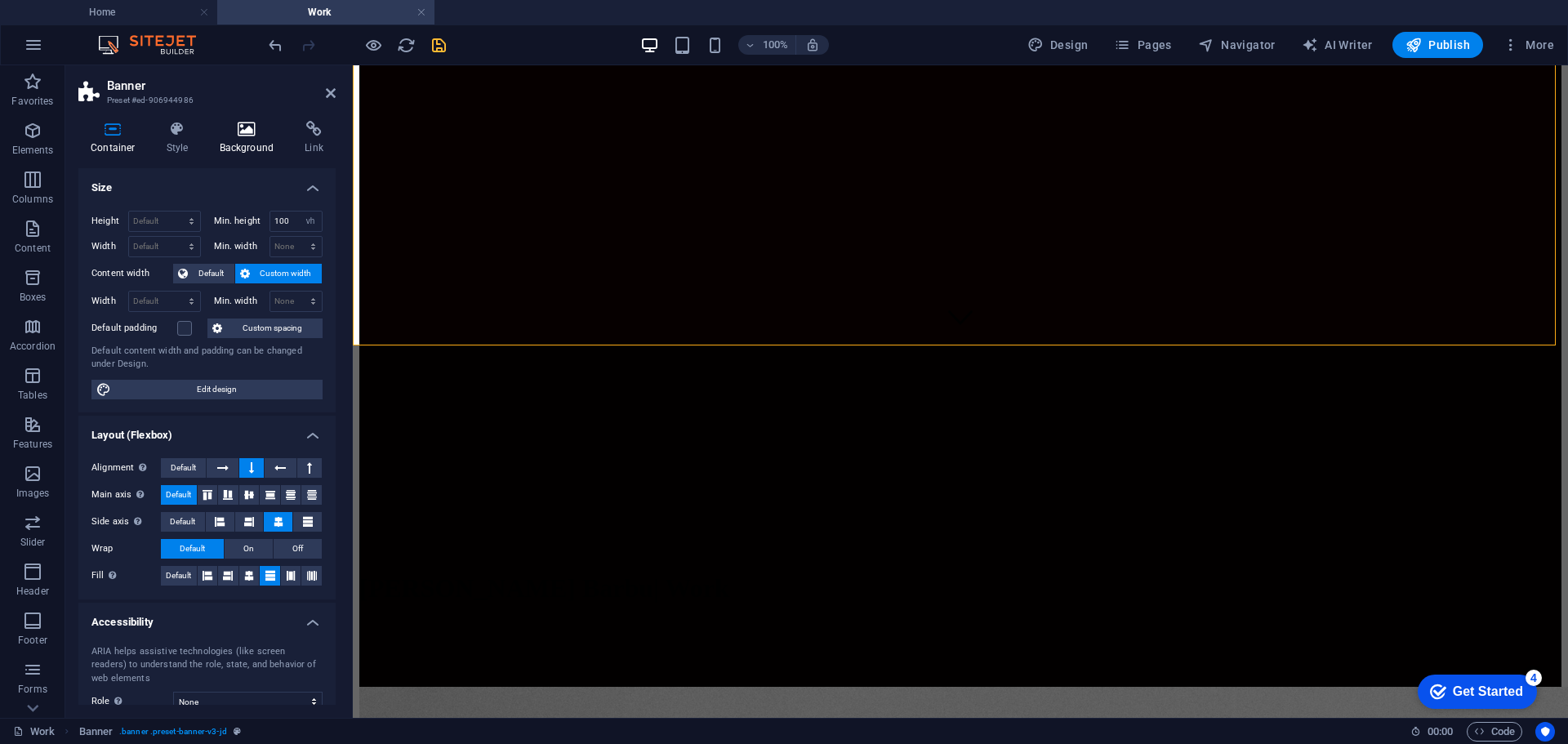
click at [235, 134] on icon at bounding box center [247, 129] width 79 height 16
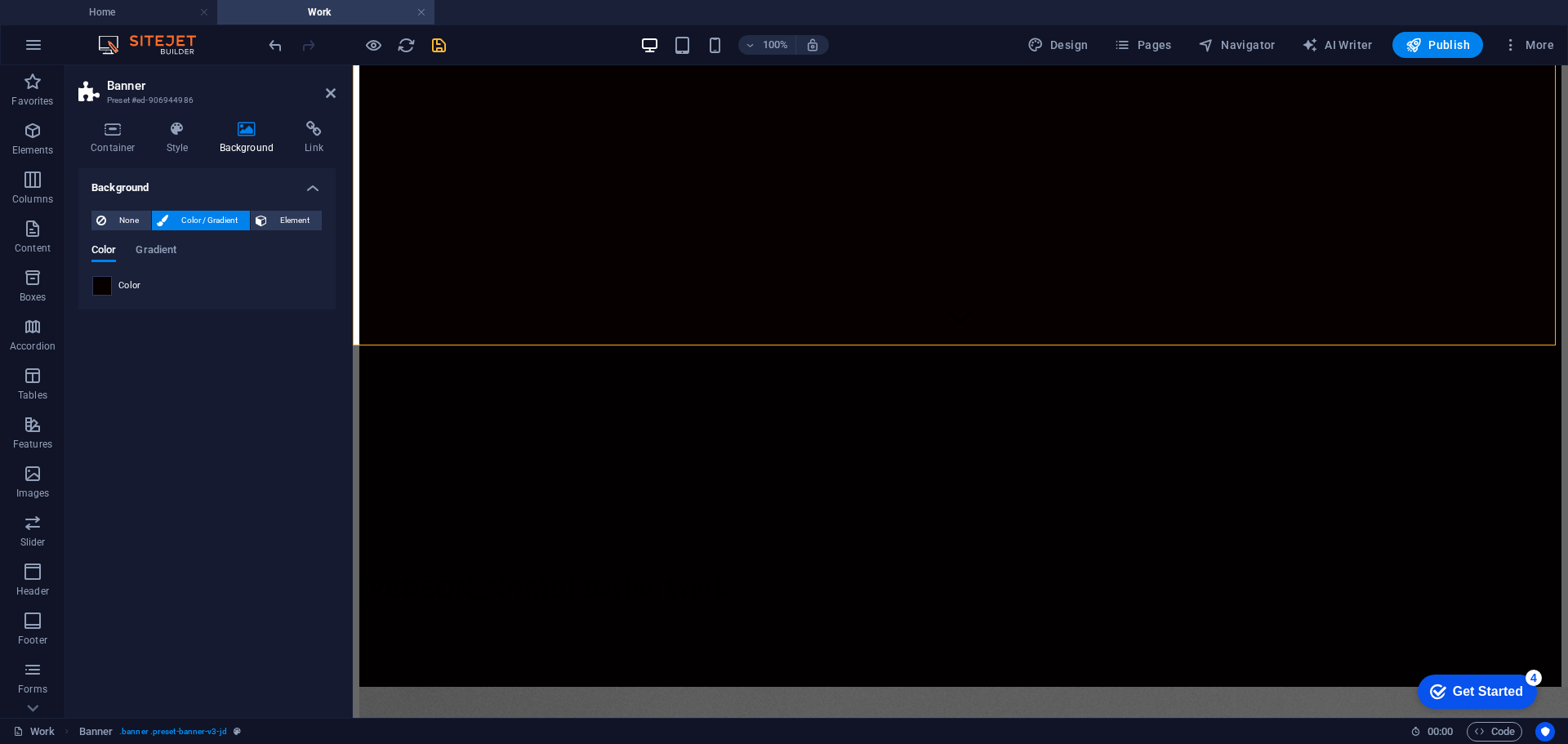
click at [100, 289] on span at bounding box center [102, 285] width 18 height 18
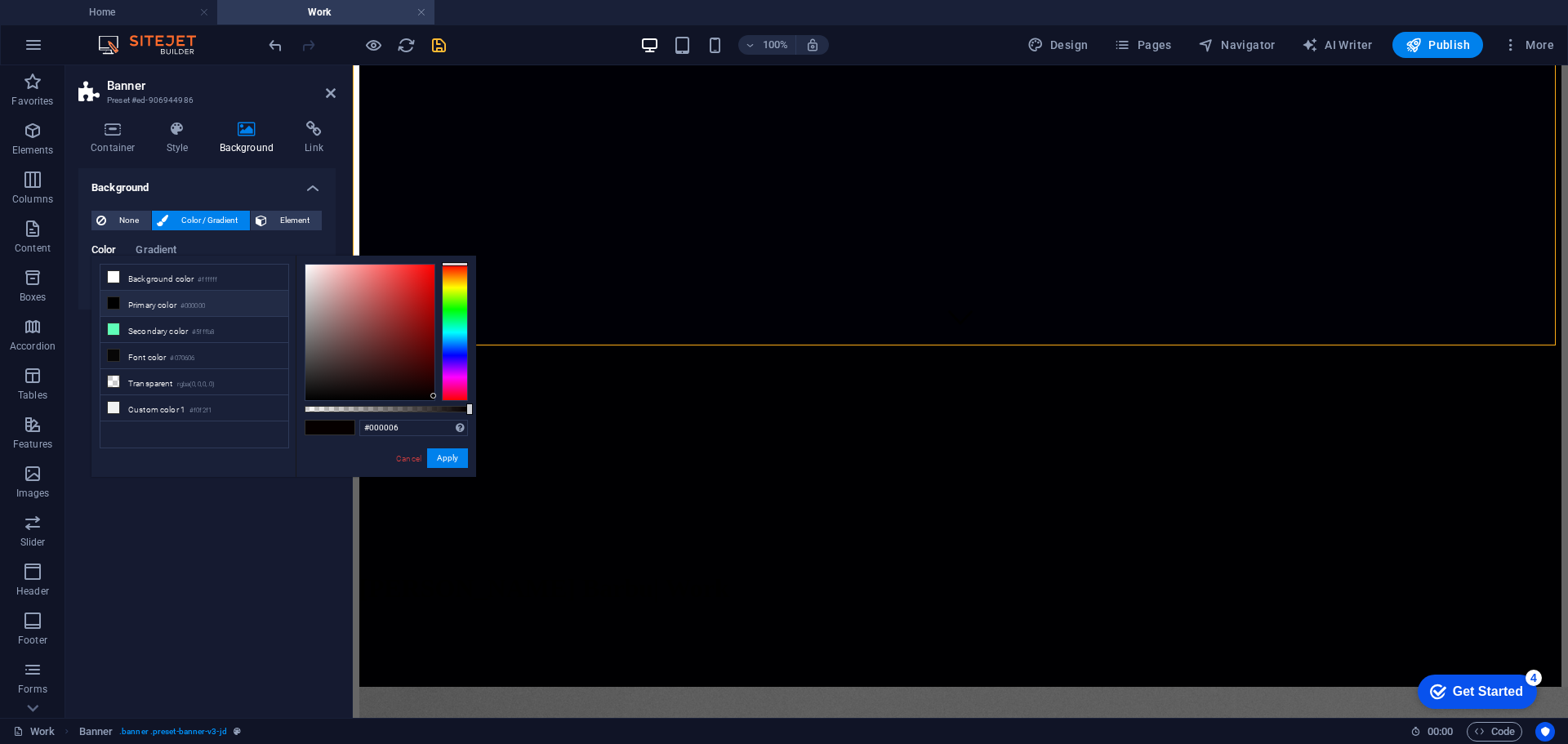
click at [460, 356] on div at bounding box center [455, 333] width 26 height 137
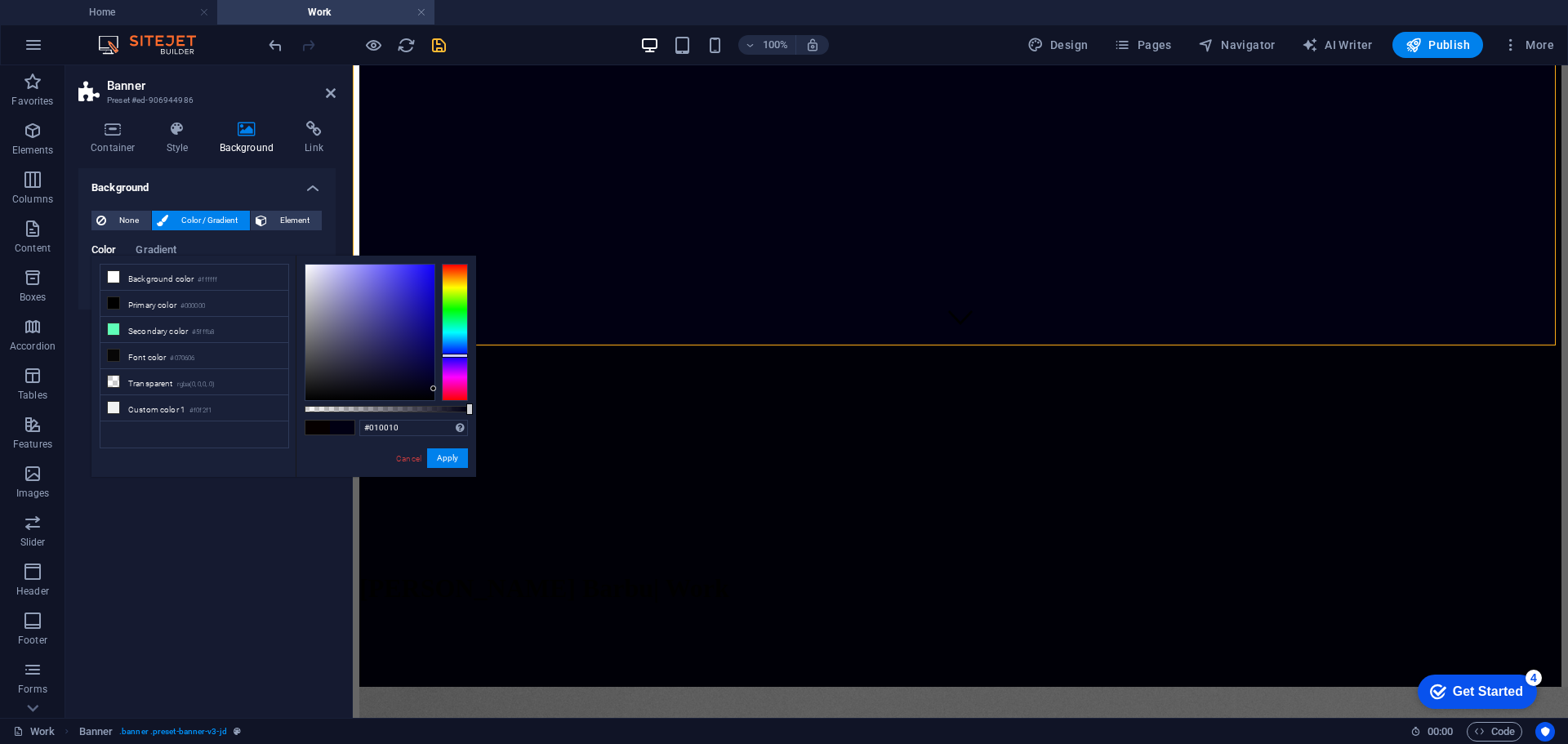
type input "#01000f"
click at [433, 391] on div at bounding box center [433, 391] width 6 height 6
click at [445, 464] on button "Apply" at bounding box center [447, 458] width 40 height 20
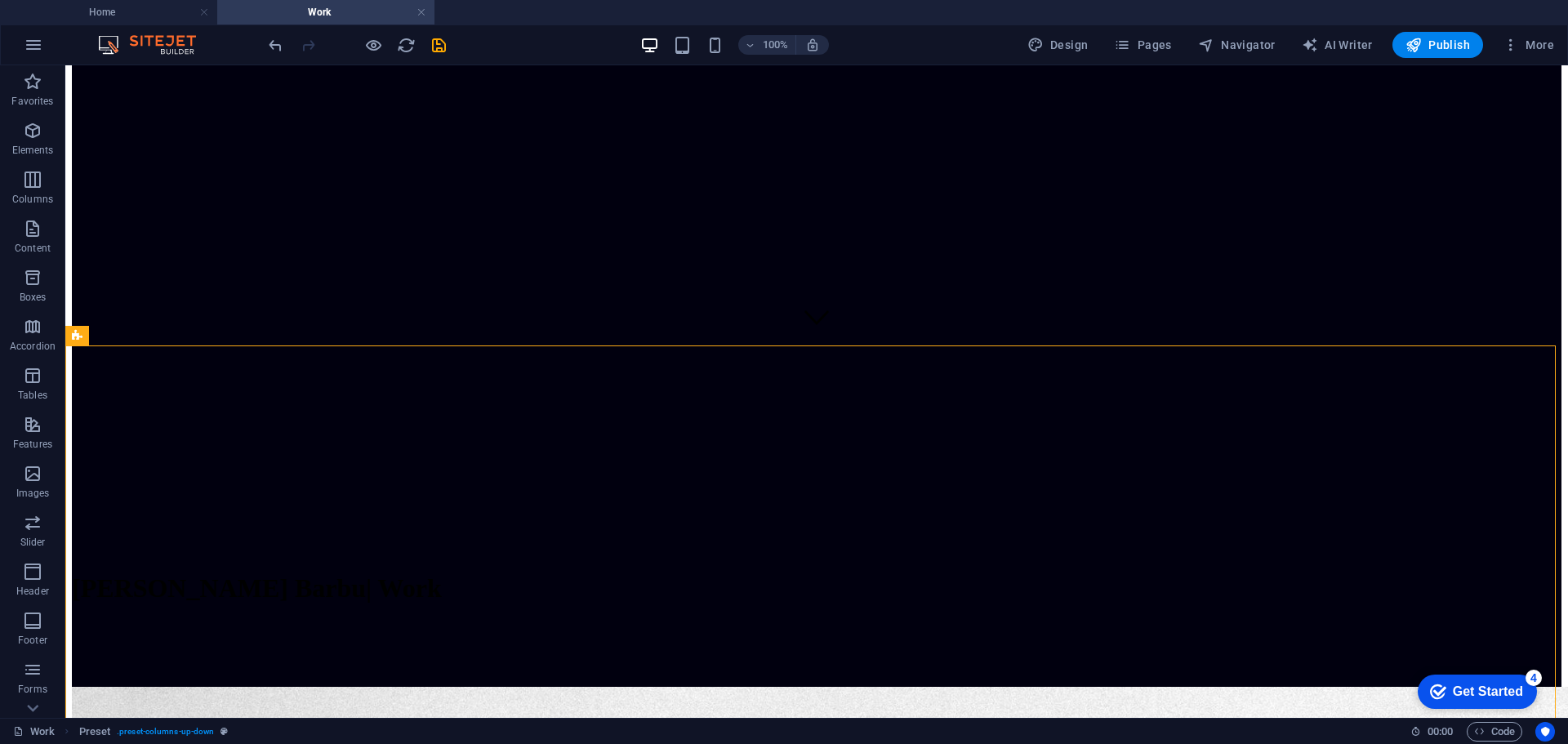
click at [443, 41] on icon "save" at bounding box center [439, 45] width 19 height 19
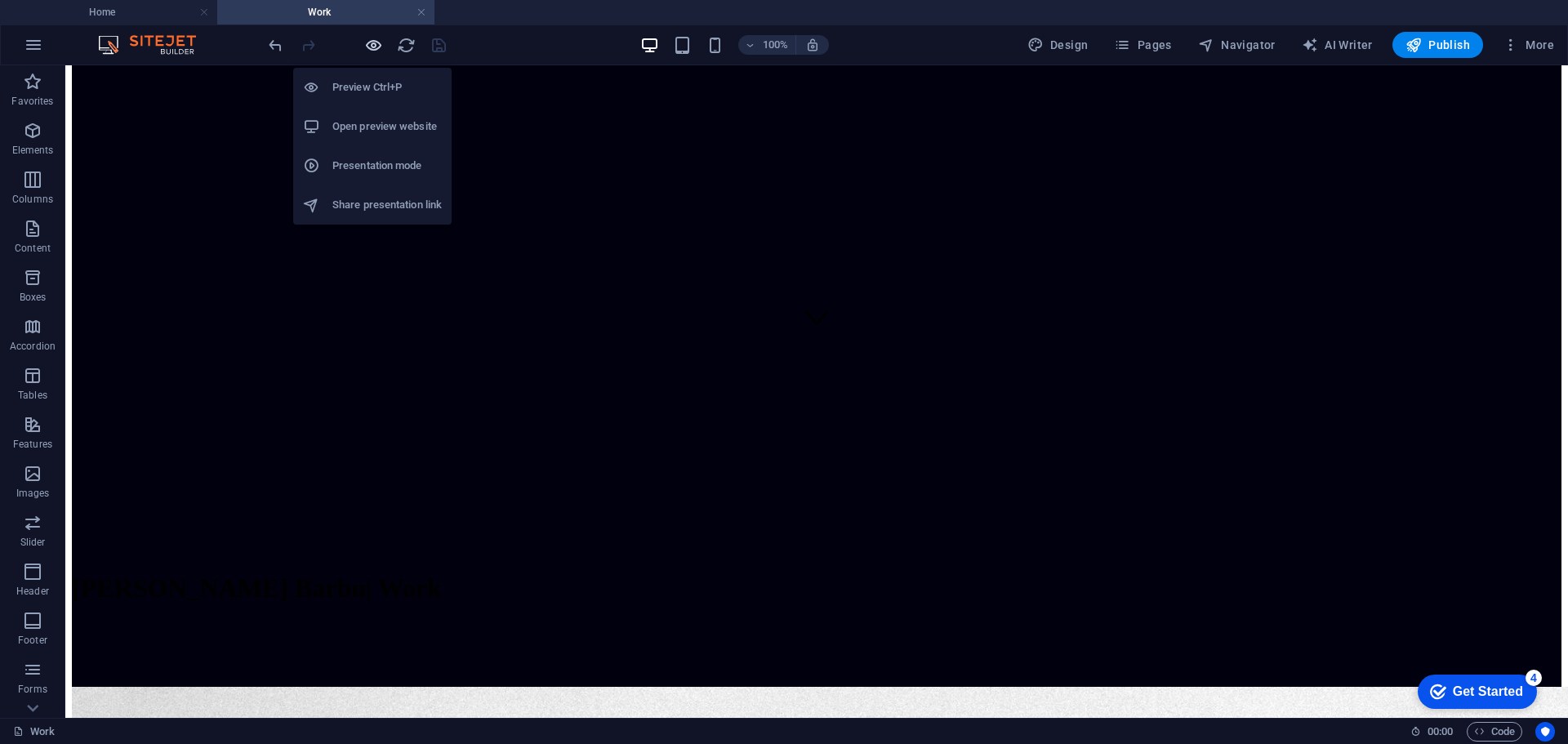
click at [371, 49] on icon "button" at bounding box center [373, 45] width 19 height 19
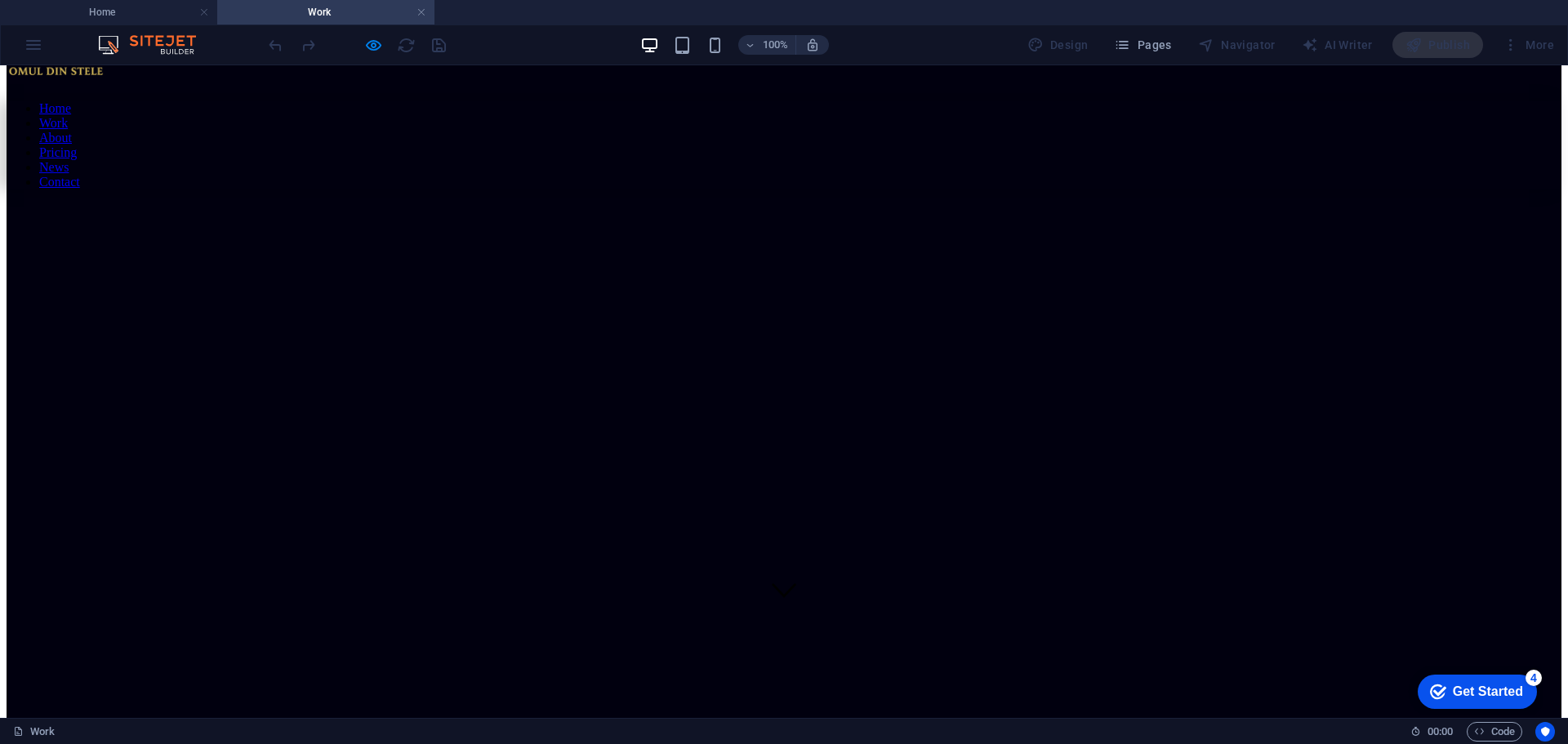
scroll to position [0, 0]
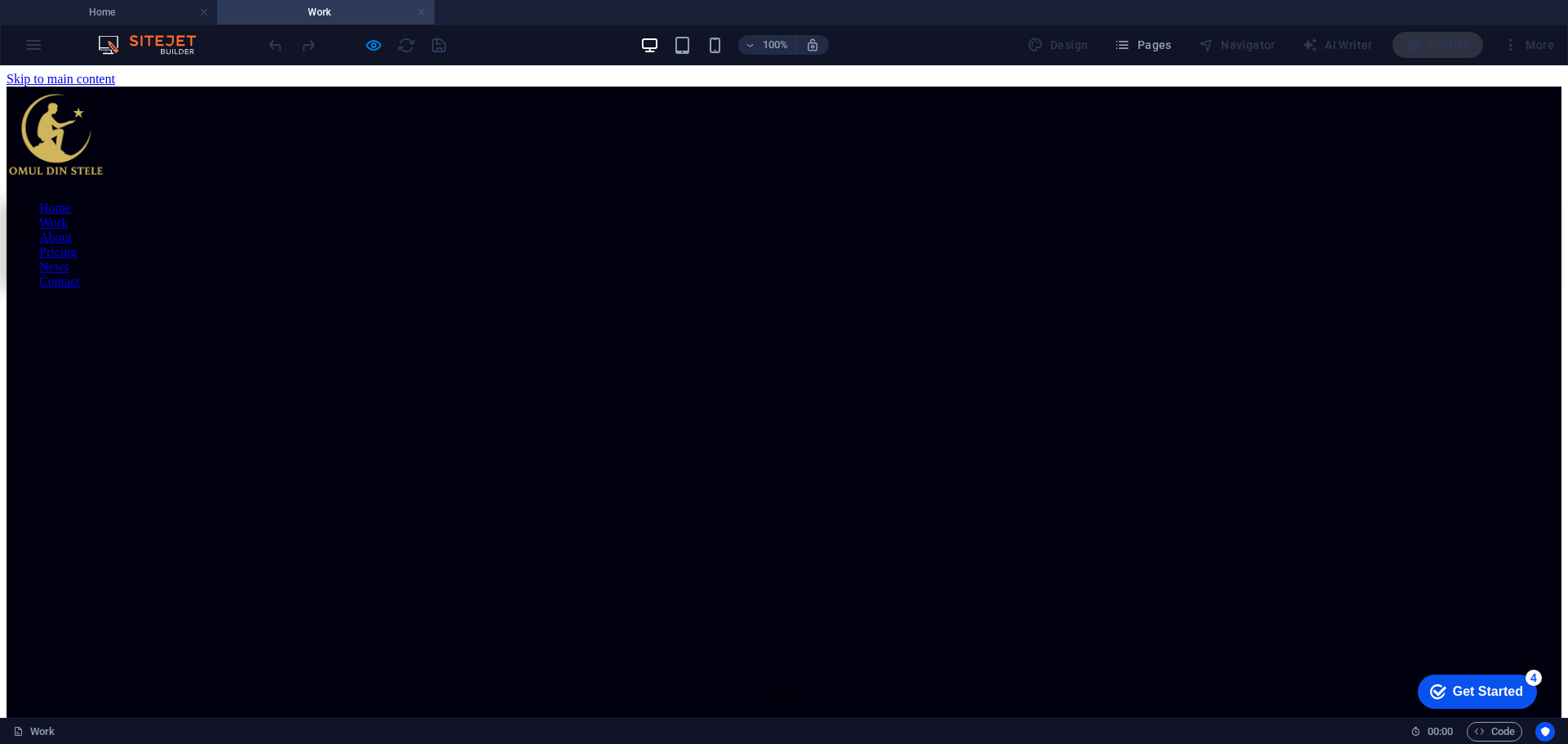
click at [425, 16] on link at bounding box center [421, 12] width 9 height 16
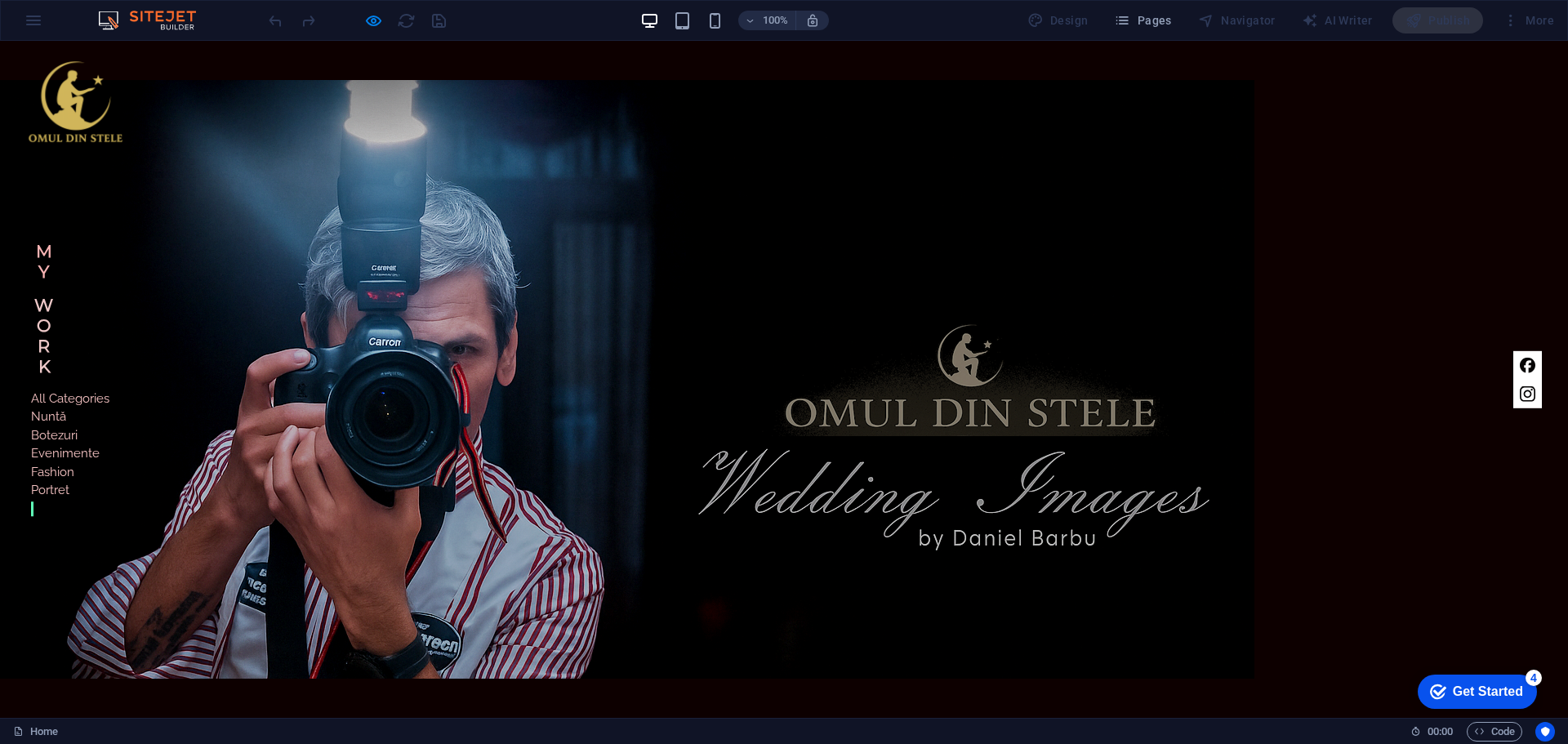
scroll to position [1088, 0]
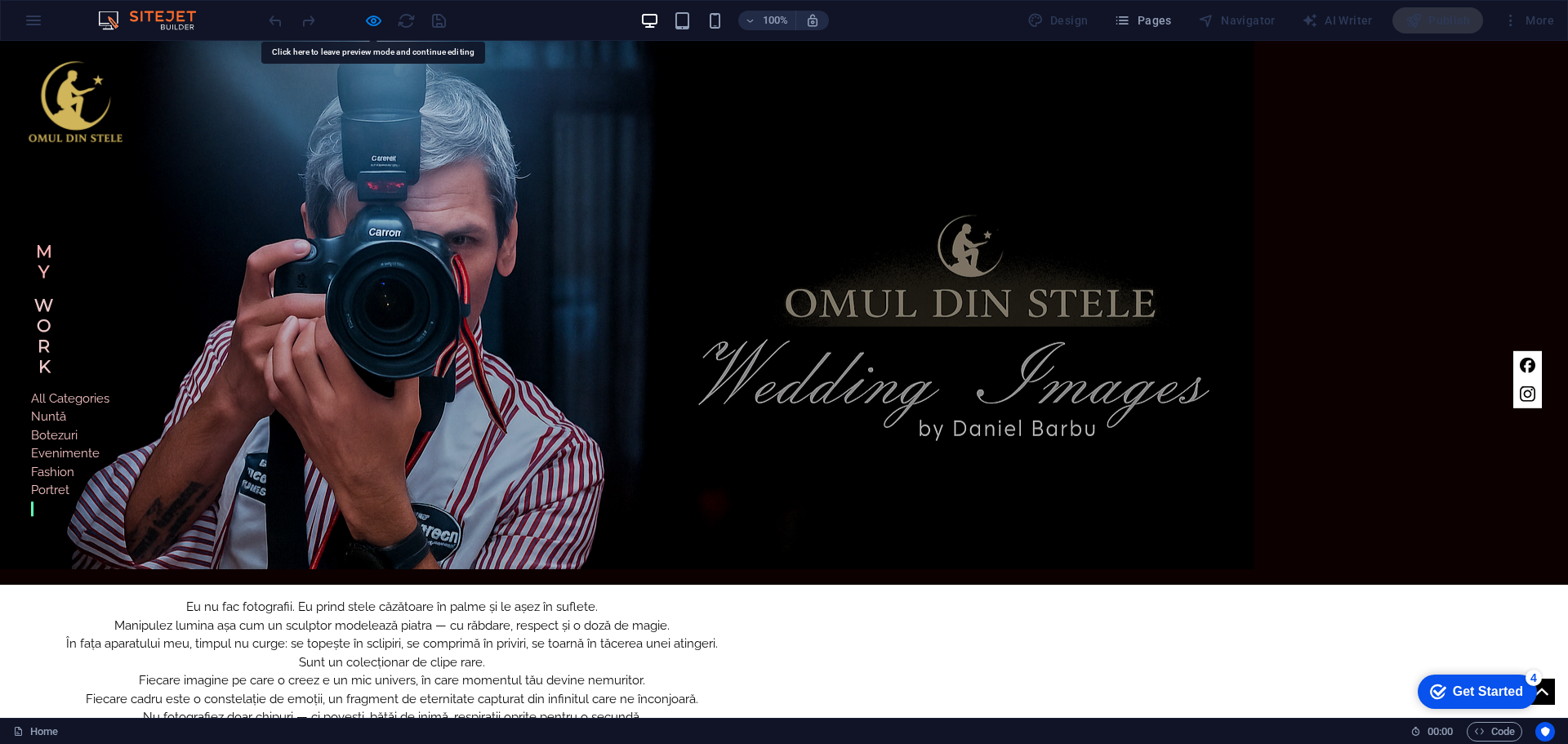
scroll to position [516, 0]
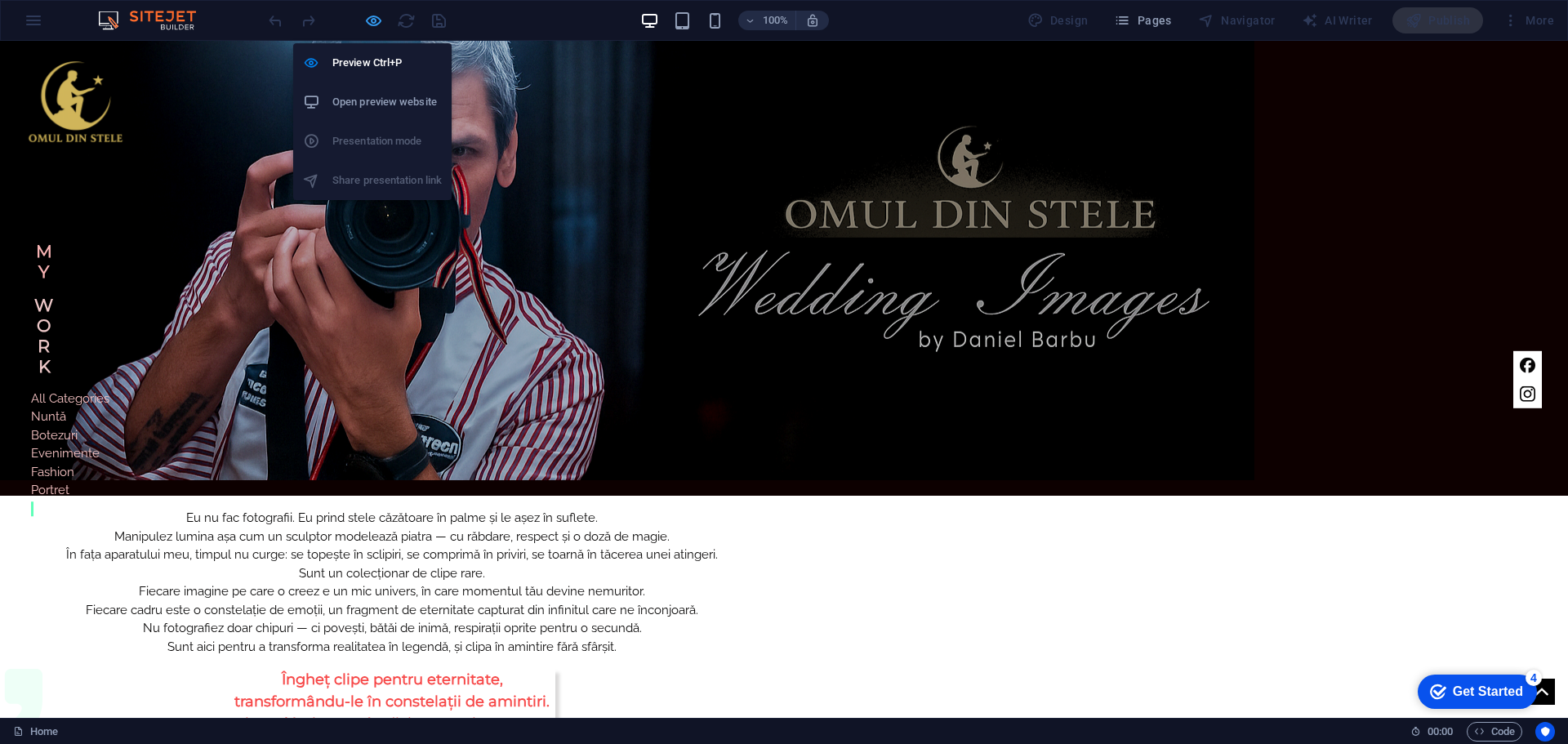
click at [376, 17] on icon "button" at bounding box center [373, 21] width 19 height 19
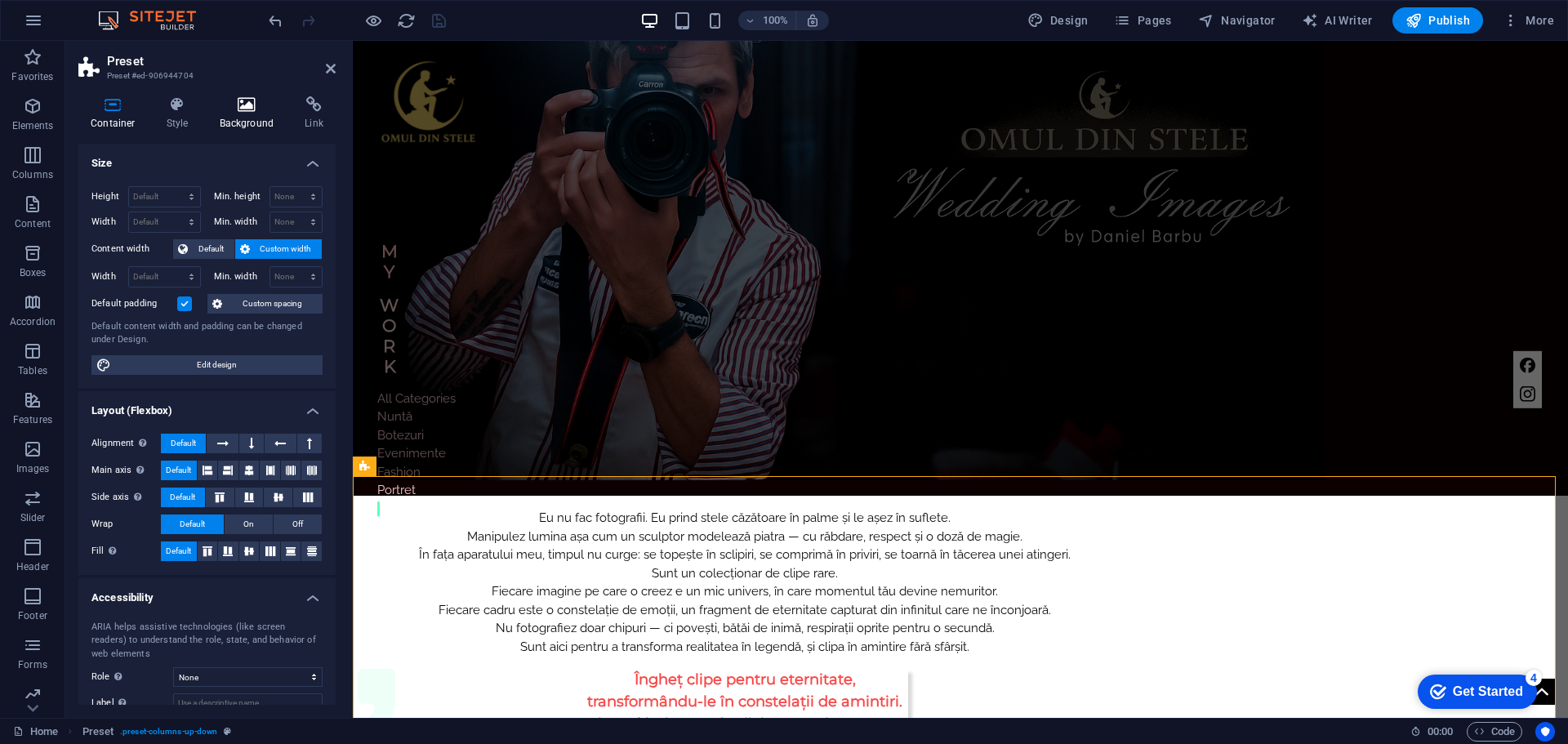
click at [245, 105] on icon at bounding box center [247, 103] width 79 height 16
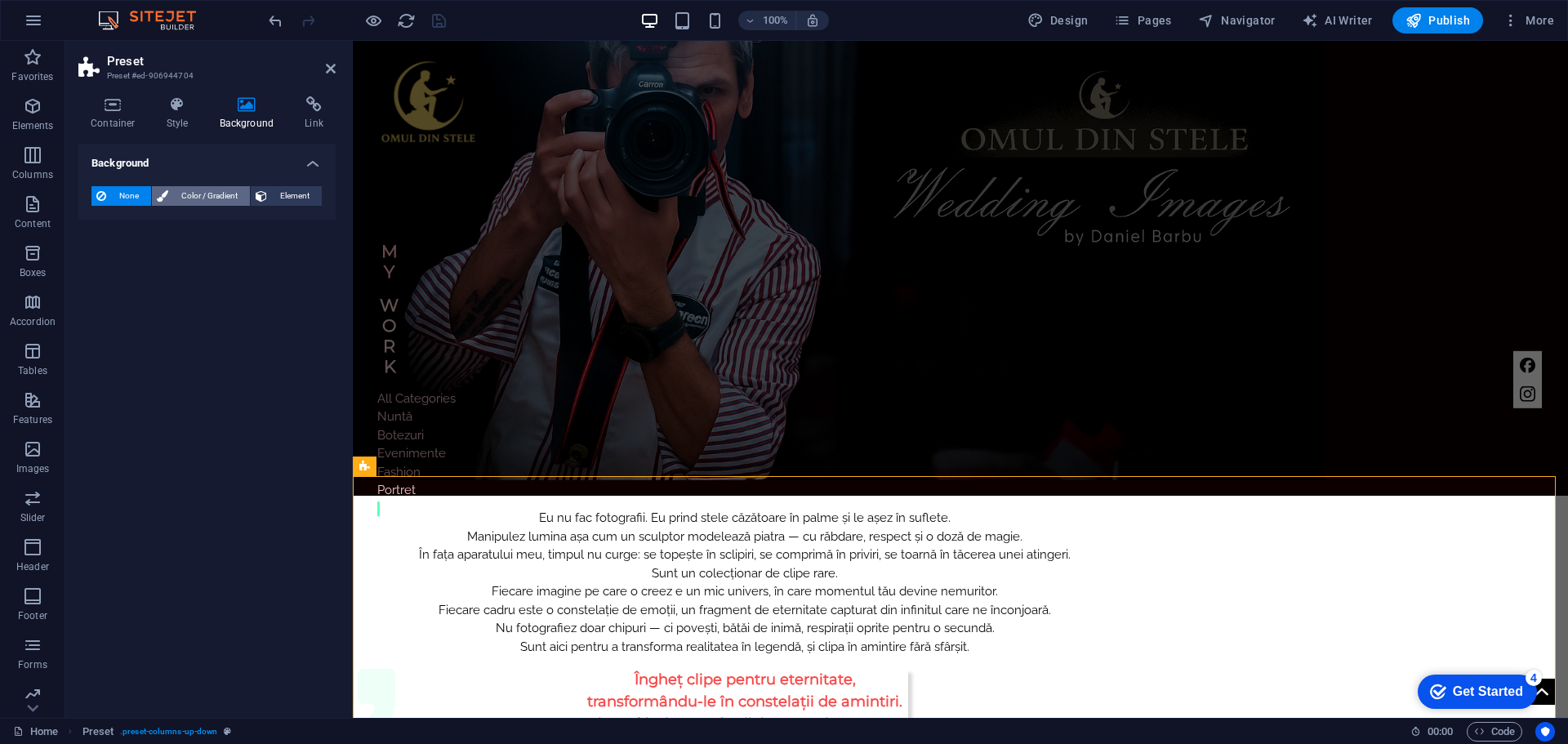
click at [189, 197] on span "Color / Gradient" at bounding box center [209, 196] width 71 height 20
click at [102, 262] on span at bounding box center [102, 261] width 18 height 18
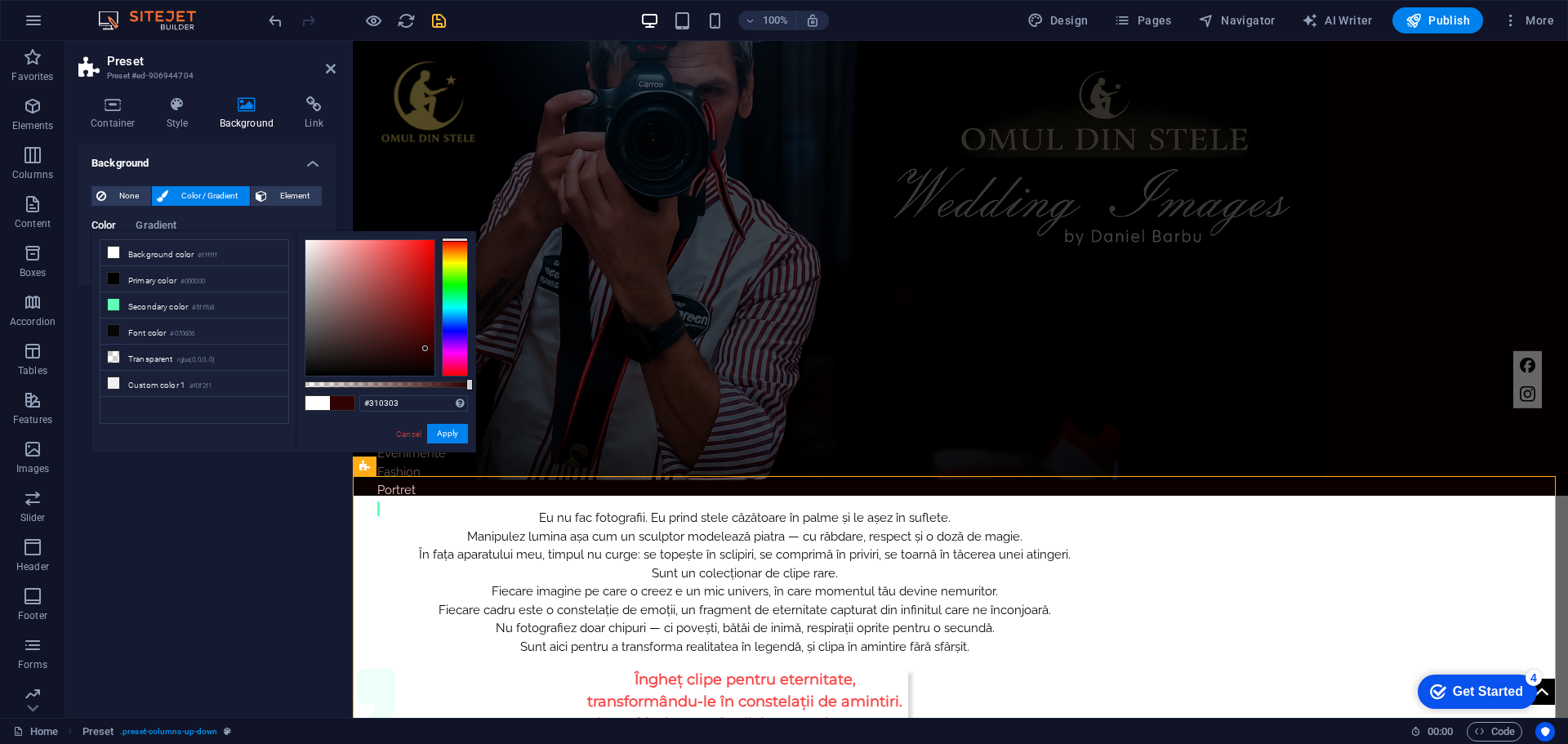
click at [426, 349] on div at bounding box center [369, 308] width 129 height 135
type input "#090000"
drag, startPoint x: 426, startPoint y: 346, endPoint x: 429, endPoint y: 370, distance: 24.2
click at [429, 370] on div at bounding box center [429, 370] width 6 height 6
click at [454, 436] on button "Apply" at bounding box center [447, 434] width 40 height 20
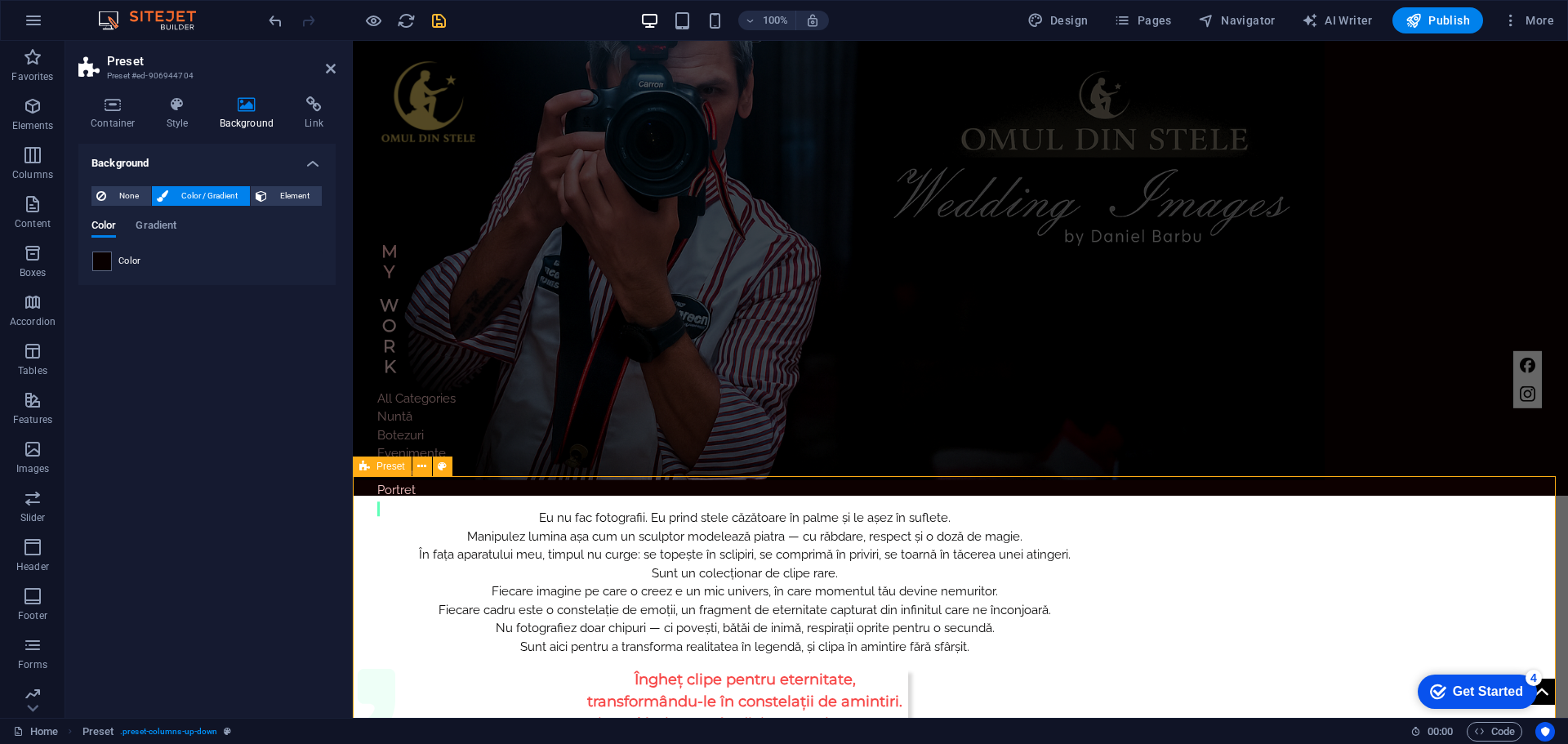
click at [1370, 496] on div "Eu nu fac fotografii. Eu prind stele căzătoare în palme și le așez în suflete. …" at bounding box center [960, 633] width 1215 height 275
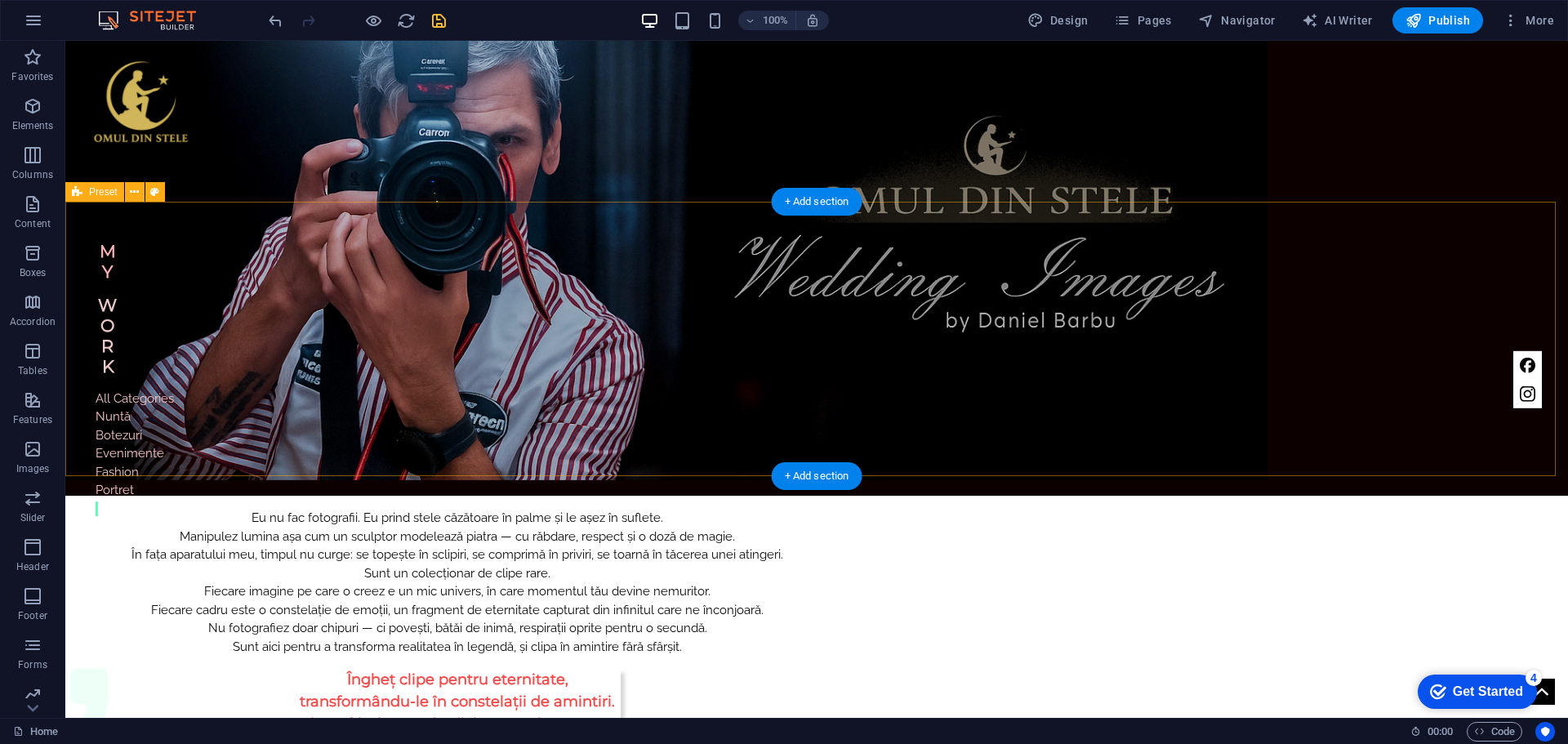
click at [1375, 496] on div "Eu nu fac fotografii. Eu prind stele căzătoare în palme și le așez în suflete. …" at bounding box center [816, 633] width 1502 height 275
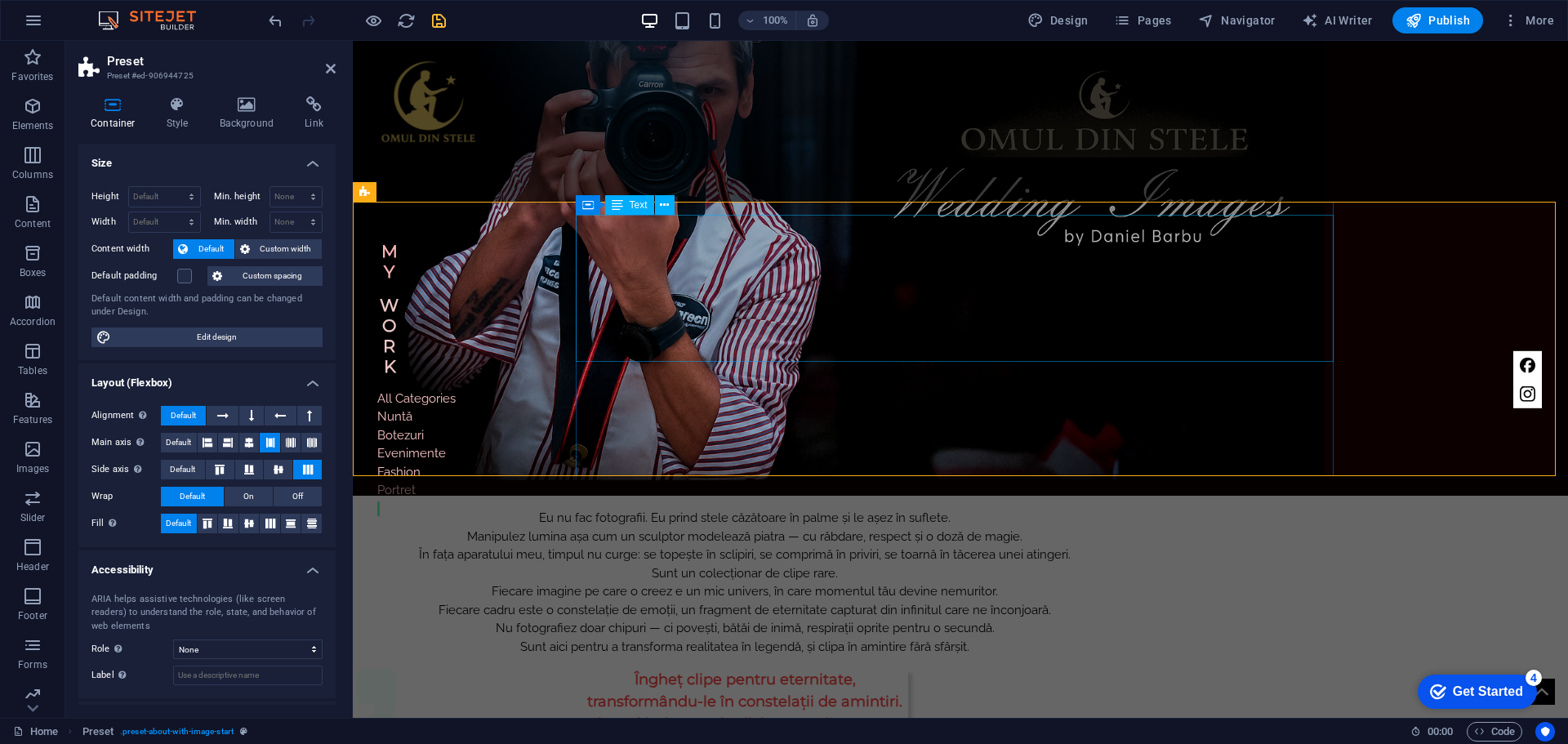
click at [791, 509] on div "Eu nu fac fotografii. Eu prind stele căzătoare în palme și le așez în suflete. …" at bounding box center [745, 582] width 758 height 147
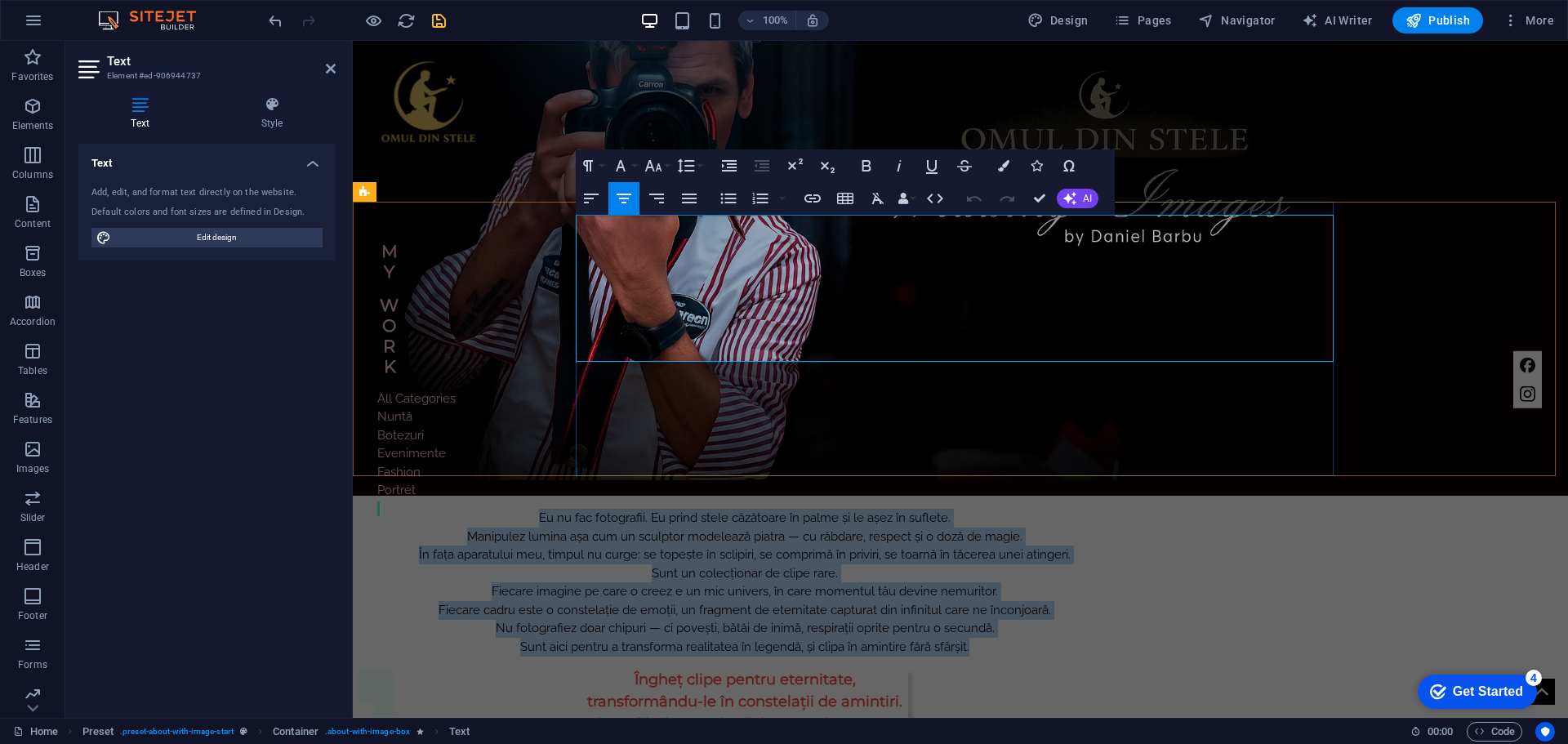
drag, startPoint x: 751, startPoint y: 225, endPoint x: 1216, endPoint y: 357, distance: 483.4
click at [1123, 509] on div "Eu nu fac fotografii. Eu prind stele căzătoare în palme și le așez în suflete. …" at bounding box center [745, 582] width 758 height 147
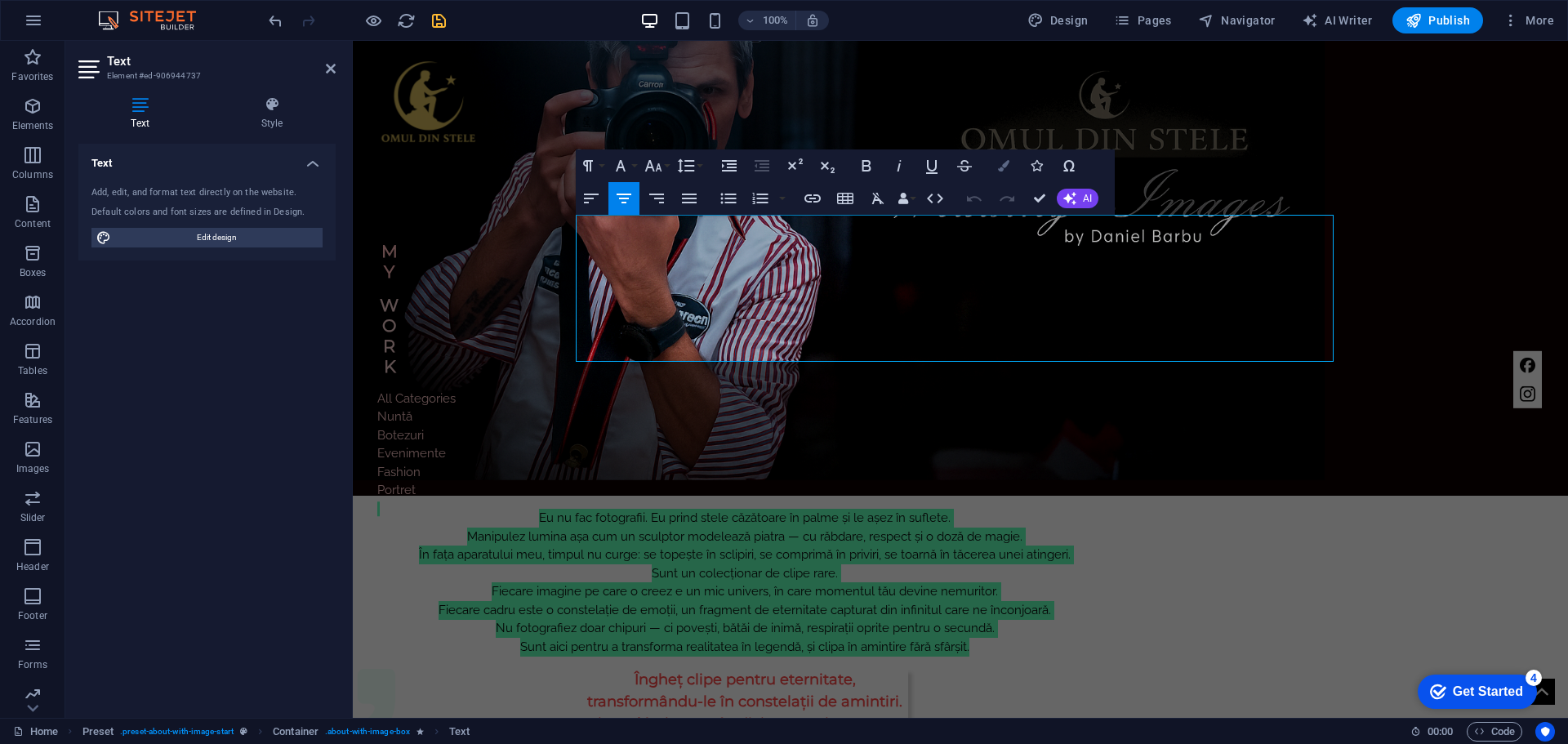
click at [1008, 165] on icon "button" at bounding box center [1003, 166] width 11 height 11
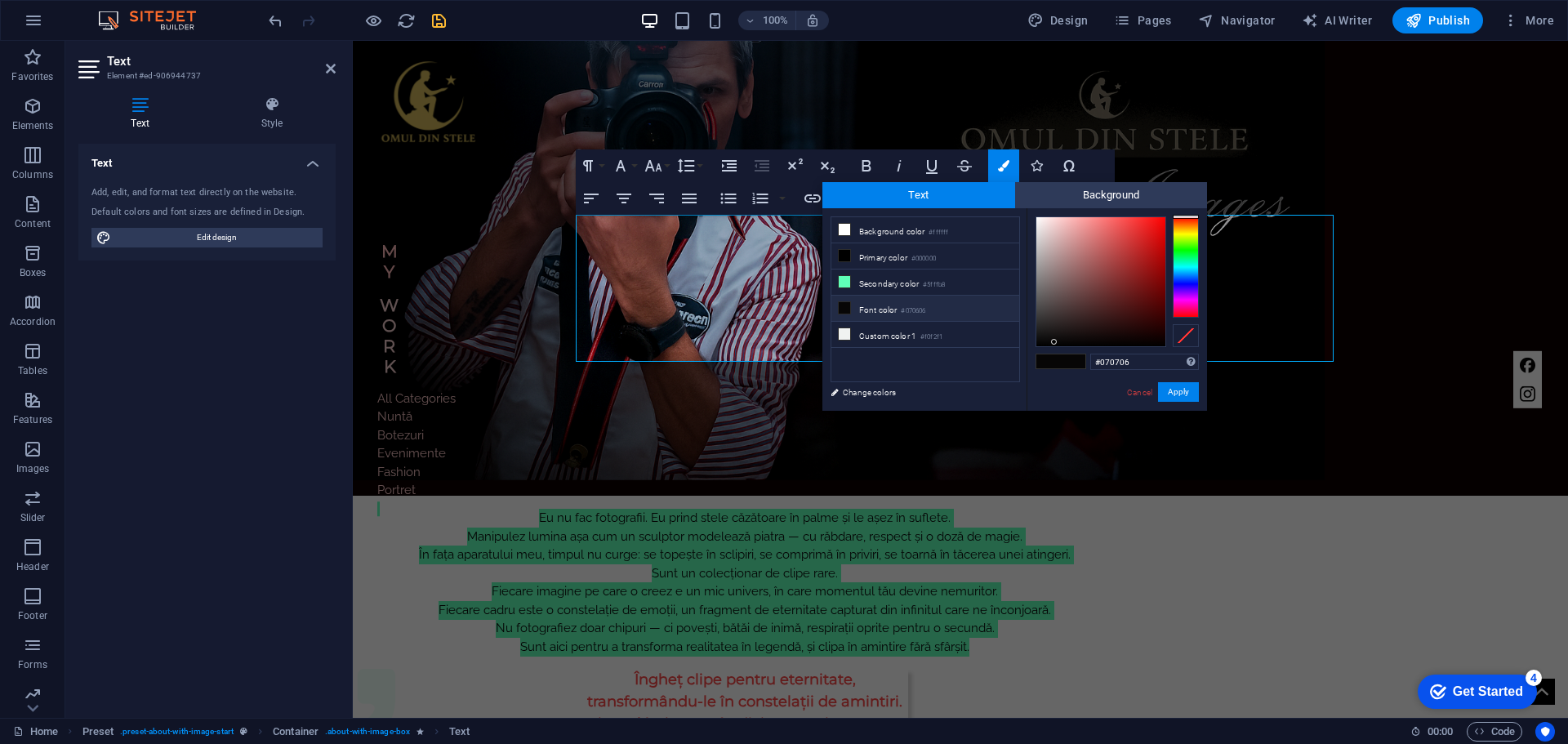
click at [1185, 233] on div at bounding box center [1185, 267] width 26 height 102
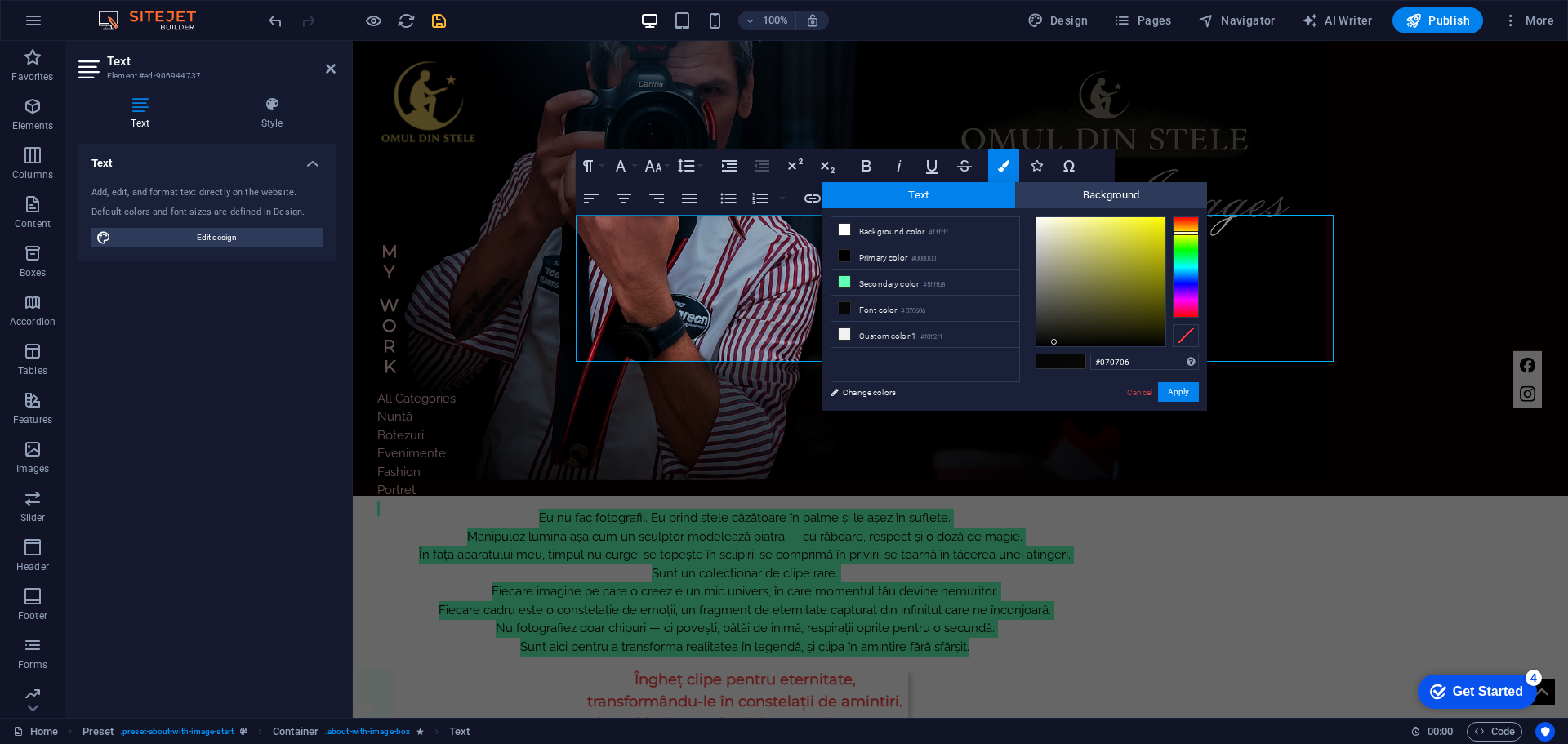
type input "#dad712"
click at [1153, 235] on div at bounding box center [1100, 281] width 129 height 129
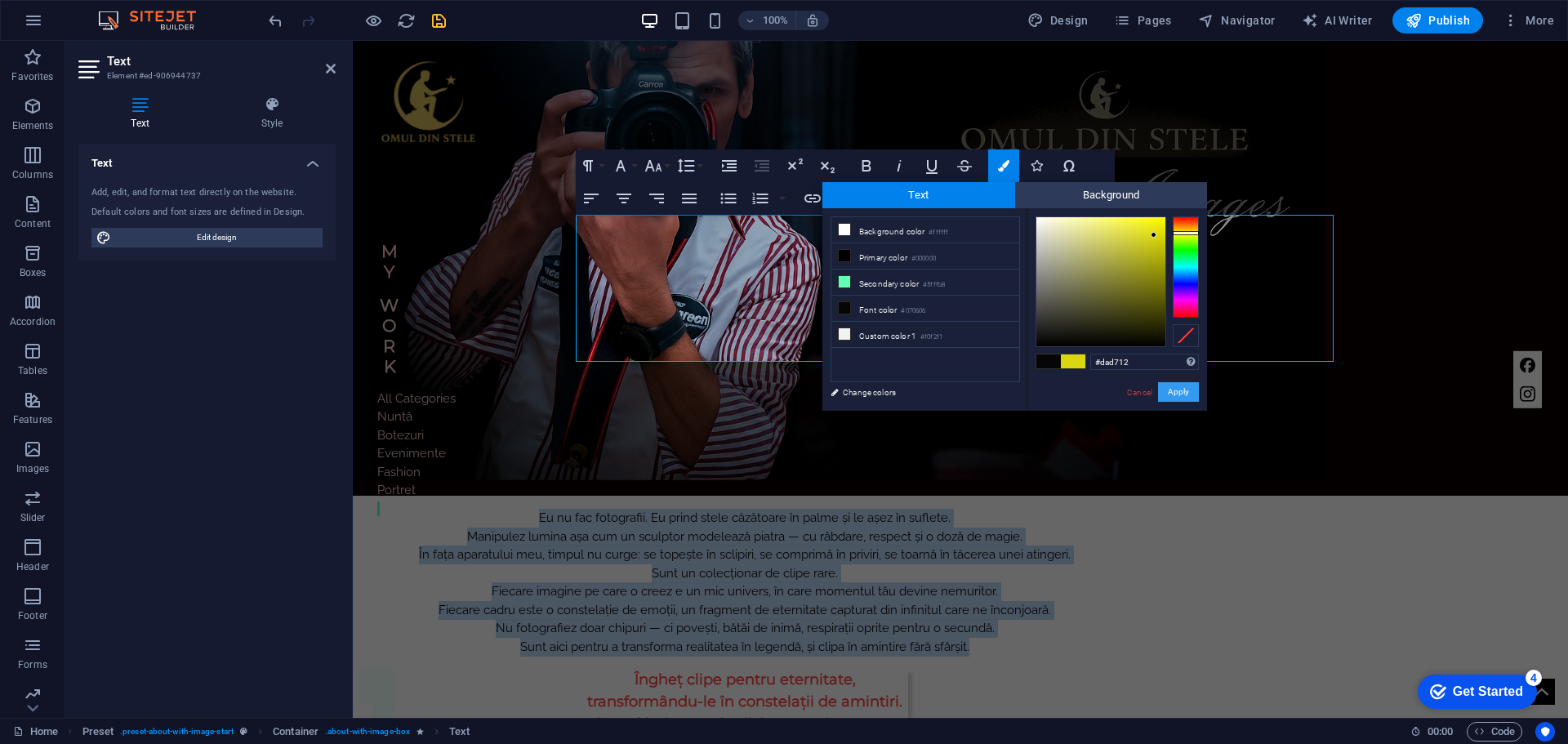
click at [1177, 392] on button "Apply" at bounding box center [1178, 392] width 40 height 20
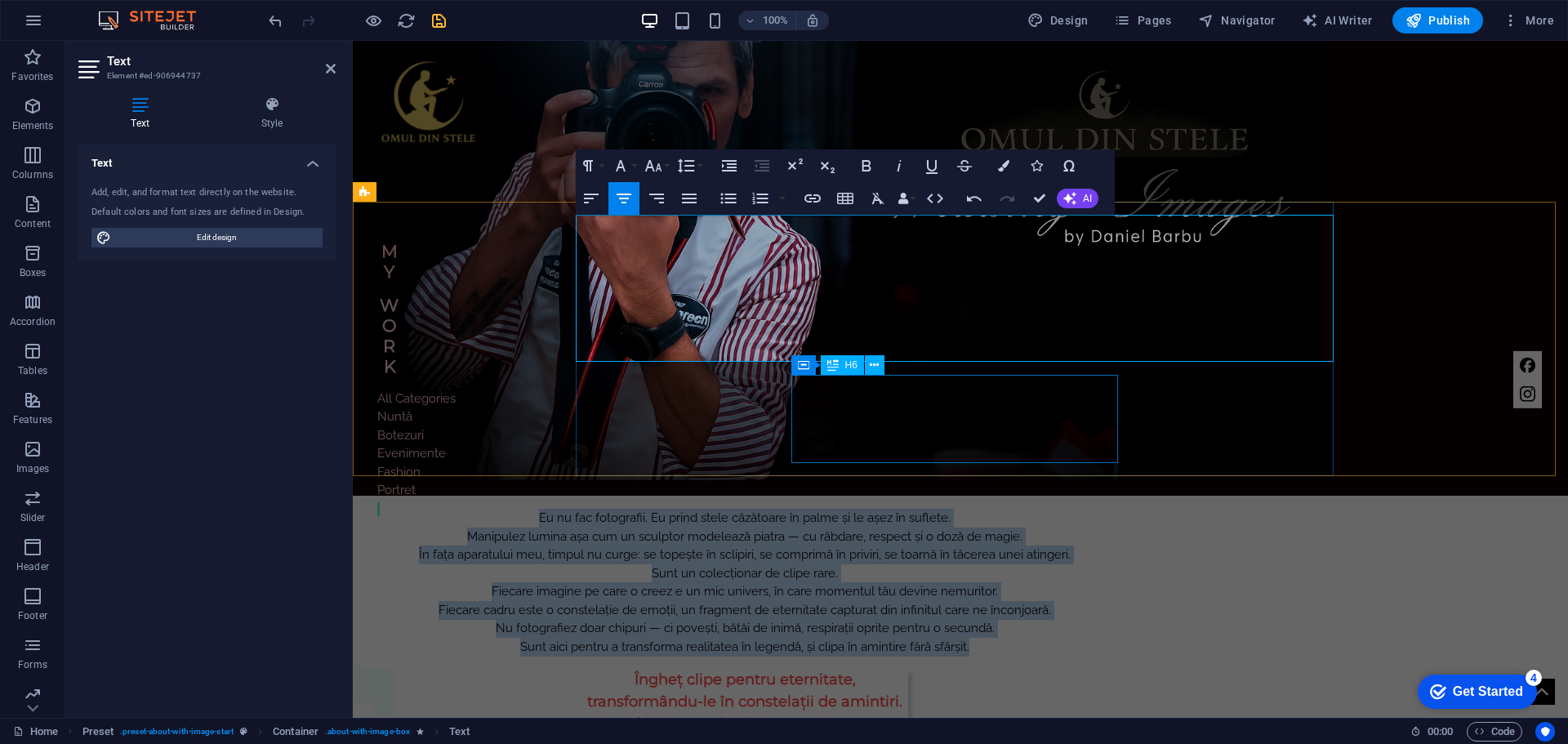
click at [881, 669] on div "Îngheț clipe pentru eternitate, transformându-le în constelații de amintiri. Ti…" at bounding box center [744, 713] width 326 height 88
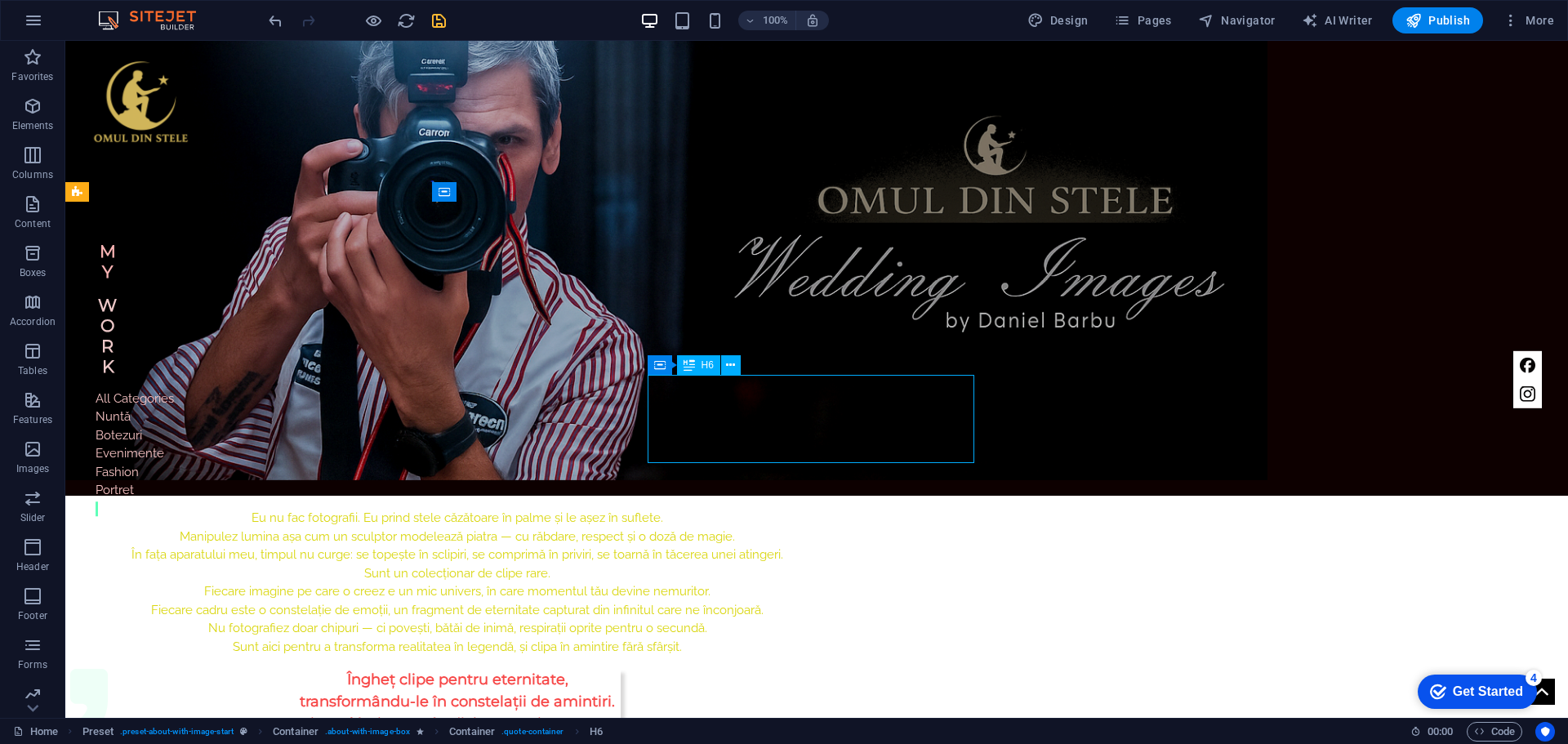
click at [620, 669] on div "Îngheț clipe pentru eternitate, transformându-le în constelații de amintiri. Ti…" at bounding box center [457, 713] width 326 height 88
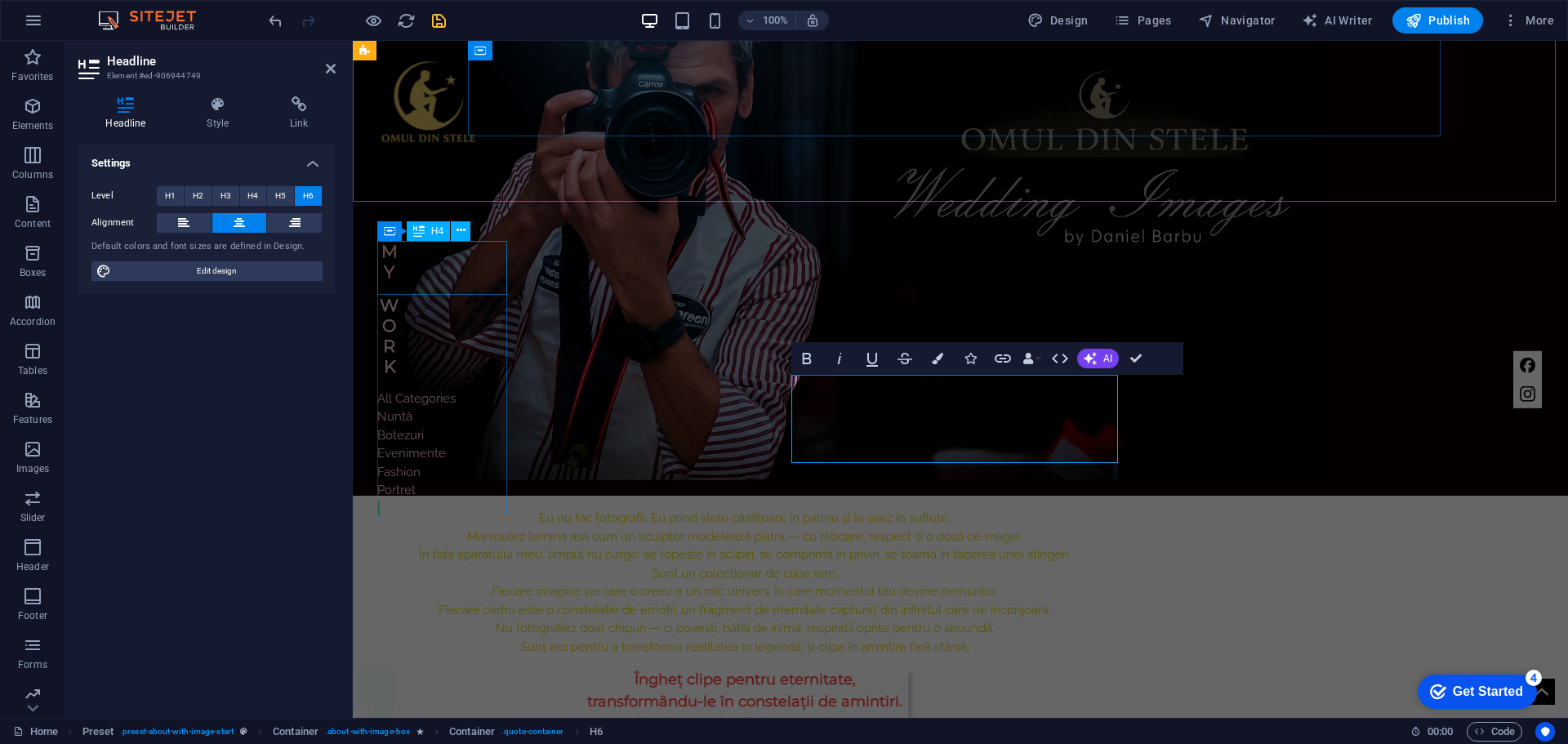
click at [456, 282] on div "MY" at bounding box center [416, 261] width 78 height 40
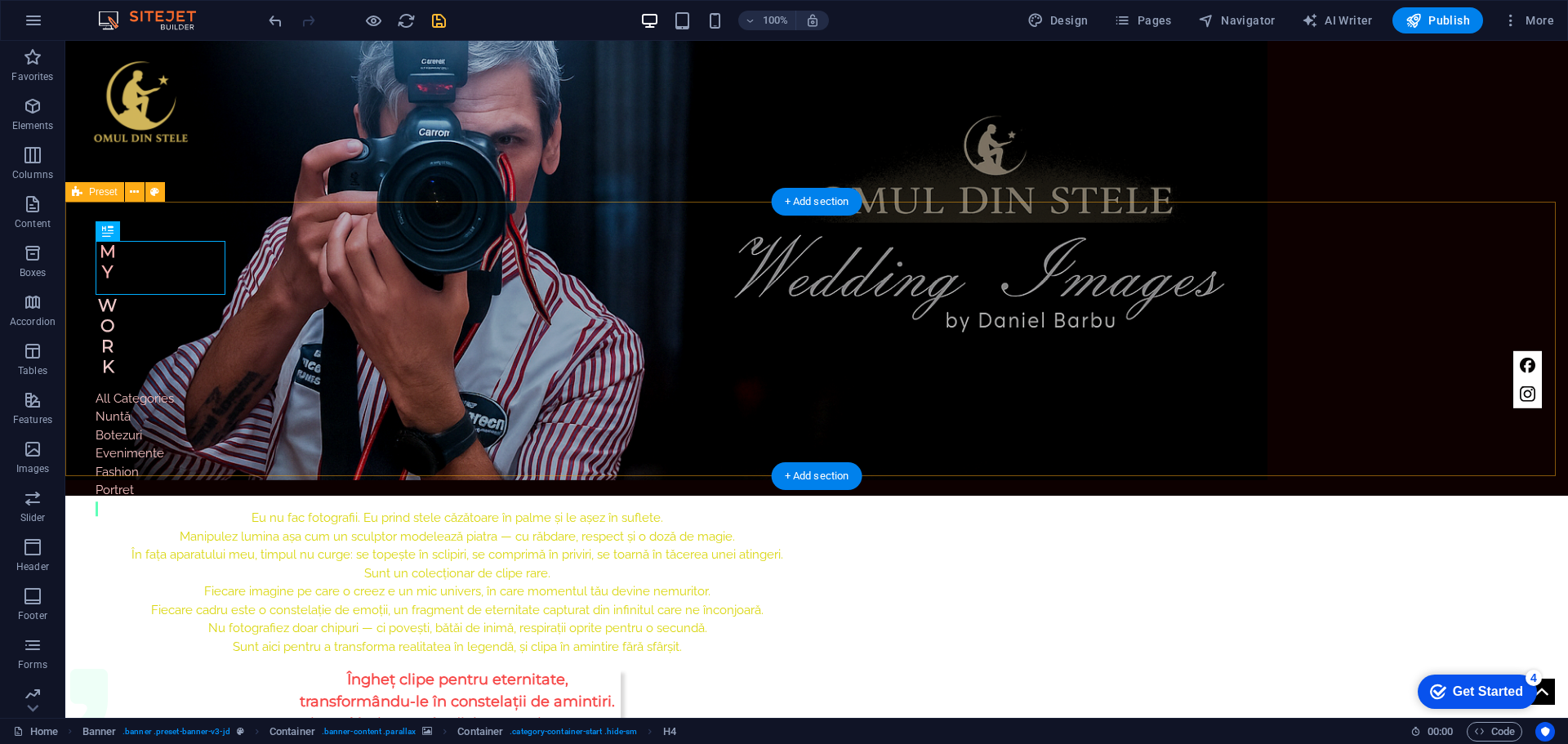
click at [1421, 496] on div "Eu nu fac fotografii. Eu prind stele căzătoare în palme și le așez în suflete. …" at bounding box center [816, 633] width 1502 height 275
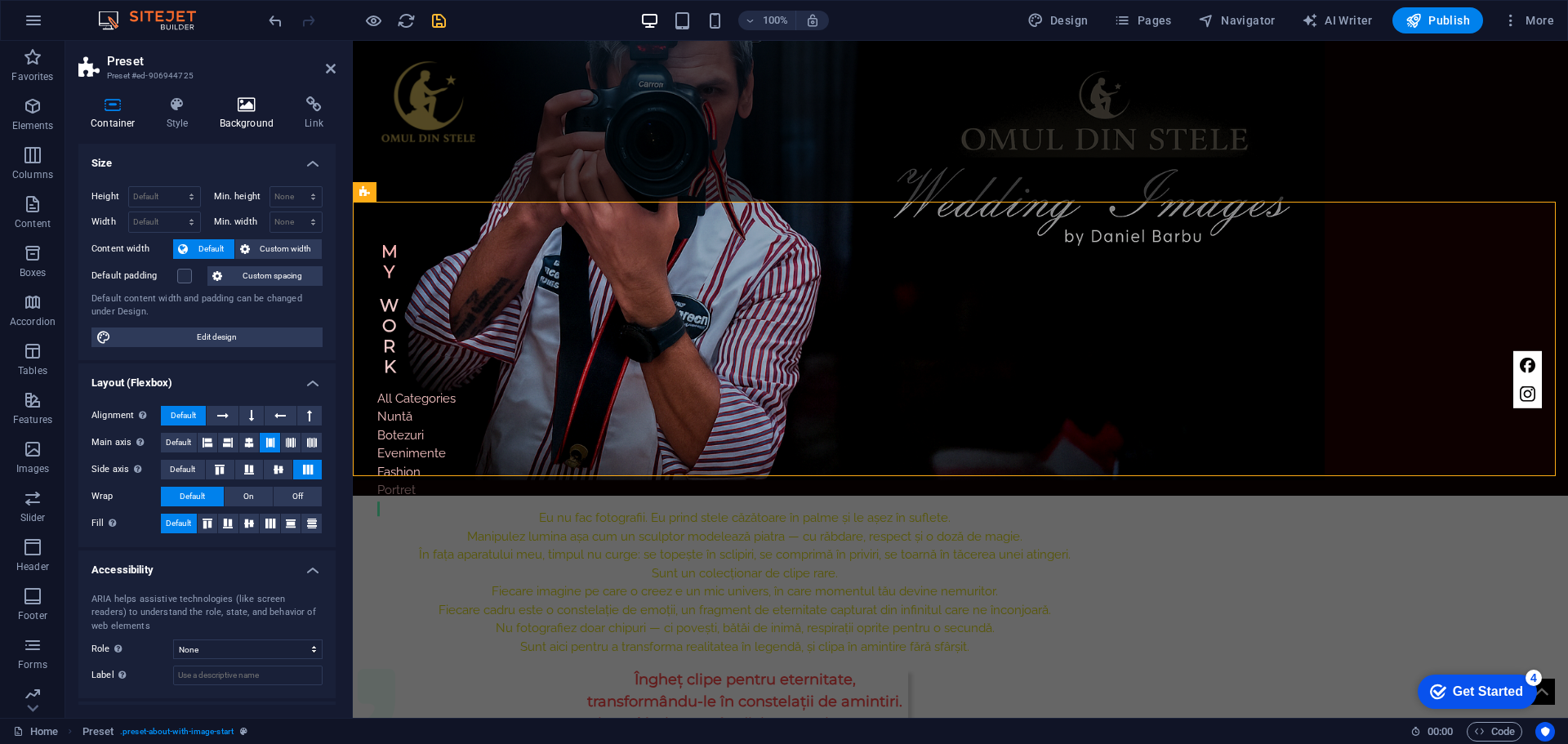
click at [256, 115] on h4 "Background" at bounding box center [250, 113] width 86 height 34
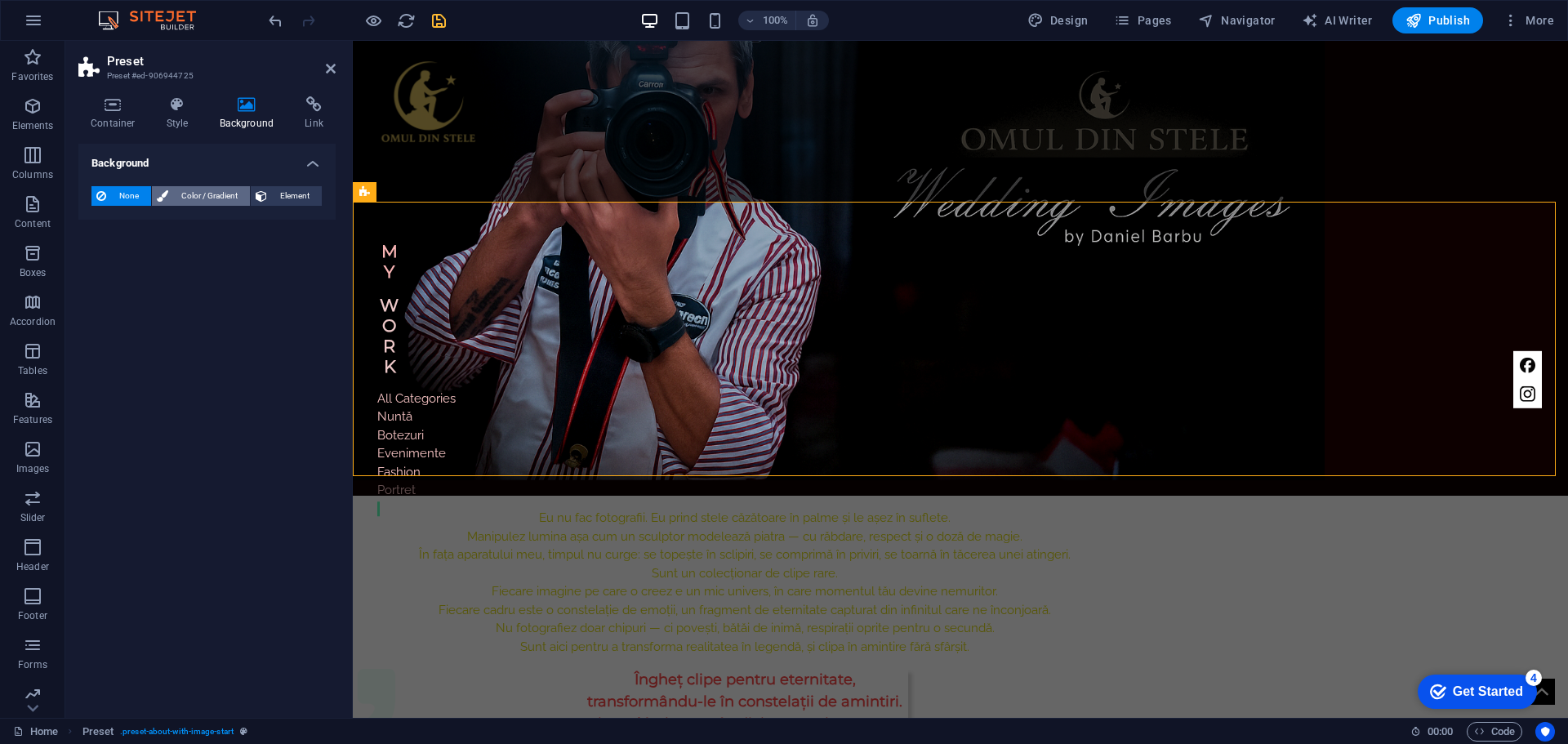
click at [214, 201] on span "Color / Gradient" at bounding box center [209, 196] width 71 height 20
click at [99, 262] on span at bounding box center [102, 261] width 18 height 18
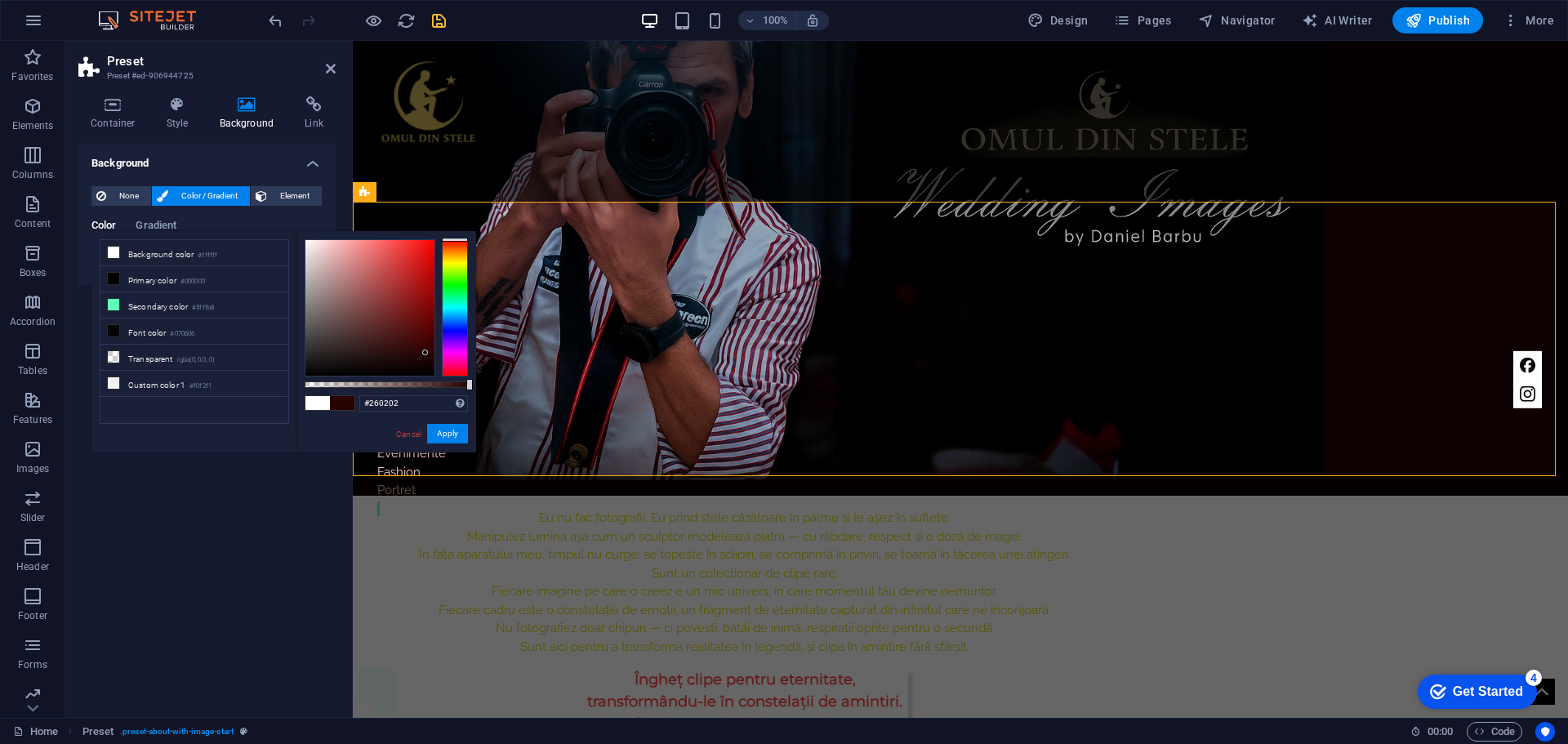
click at [426, 355] on div at bounding box center [369, 308] width 129 height 135
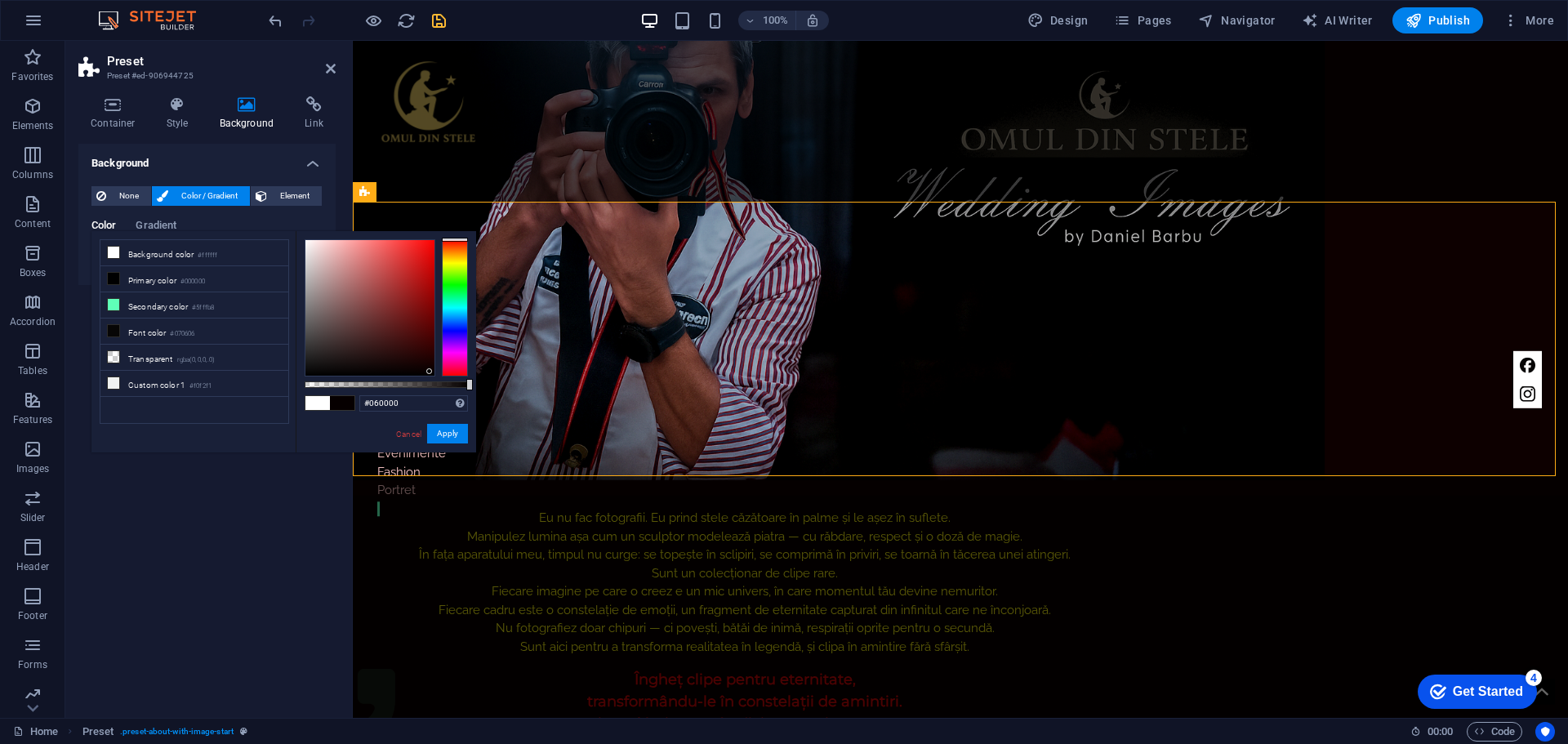
type input "#040000"
drag, startPoint x: 425, startPoint y: 356, endPoint x: 430, endPoint y: 372, distance: 16.8
click at [430, 372] on div at bounding box center [429, 372] width 6 height 6
drag, startPoint x: 440, startPoint y: 429, endPoint x: 124, endPoint y: 385, distance: 319.0
click at [440, 429] on button "Apply" at bounding box center [447, 434] width 40 height 20
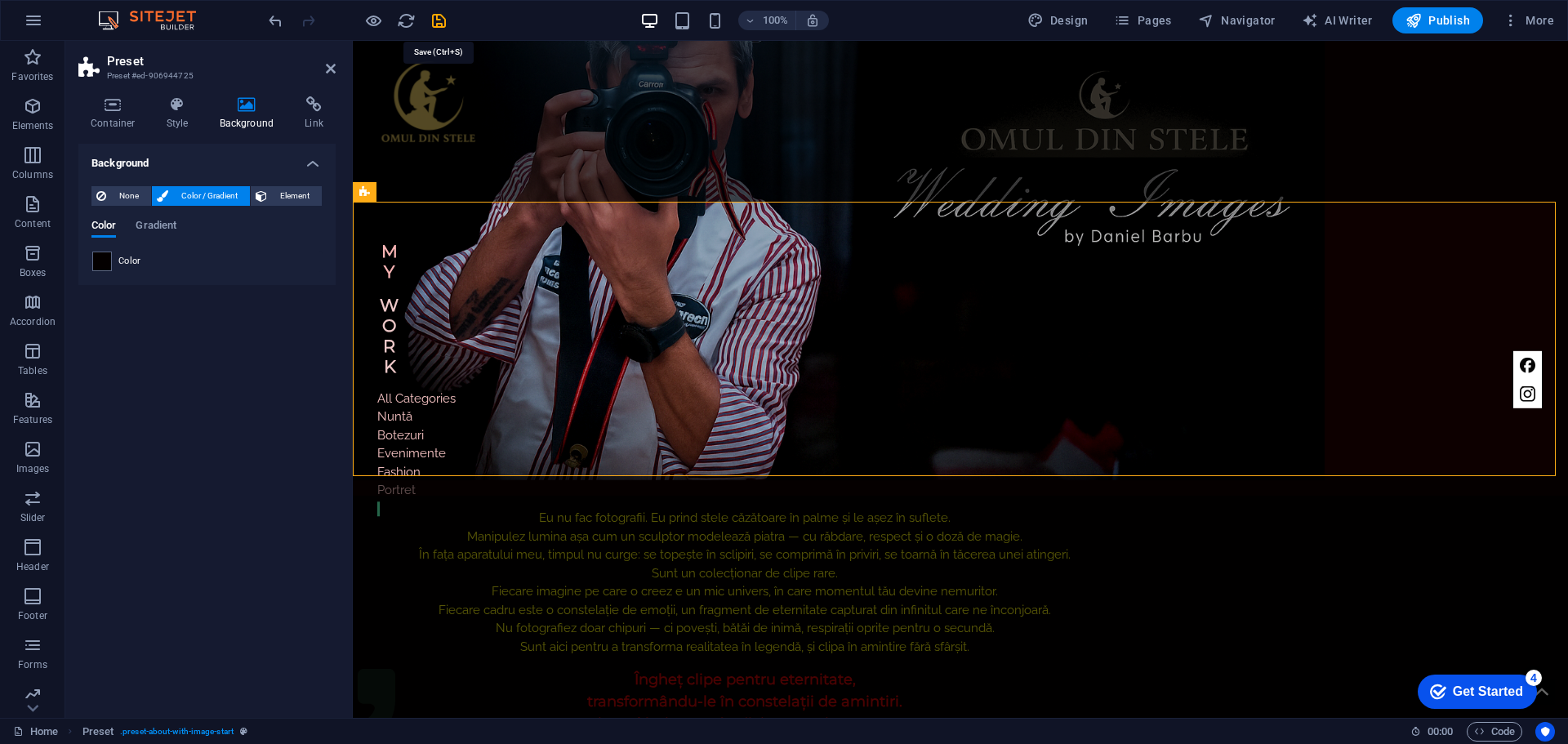
click at [444, 24] on icon "save" at bounding box center [439, 21] width 19 height 19
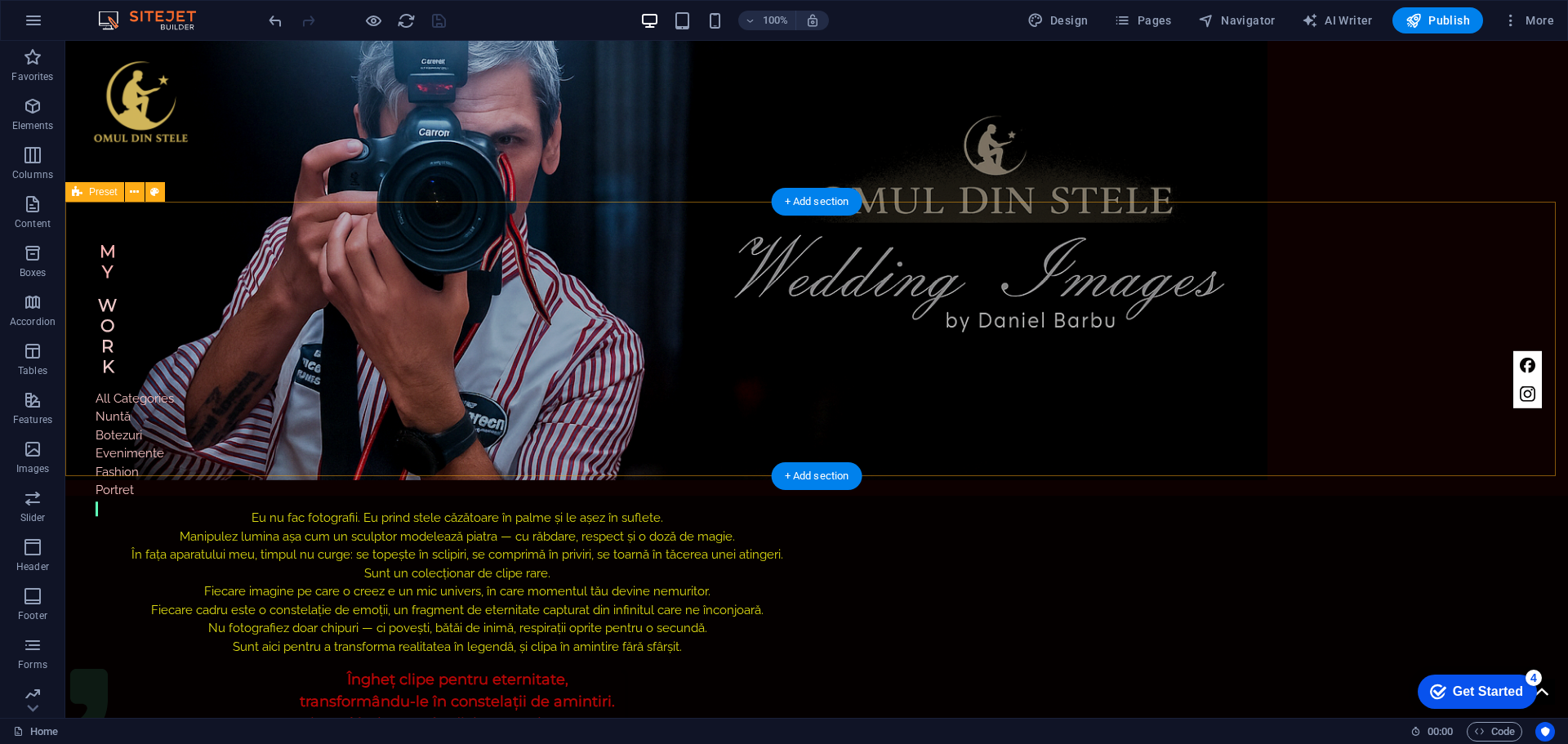
click at [1402, 496] on div "Eu nu fac fotografii. Eu prind stele căzătoare în palme și le așez în suflete. …" at bounding box center [816, 633] width 1502 height 275
click at [633, 496] on div "Eu nu fac fotografii. Eu prind stele căzătoare în palme și le așez în suflete. …" at bounding box center [457, 633] width 758 height 275
click at [632, 496] on div "Eu nu fac fotografii. Eu prind stele căzătoare în palme și le așez în suflete. …" at bounding box center [457, 633] width 758 height 275
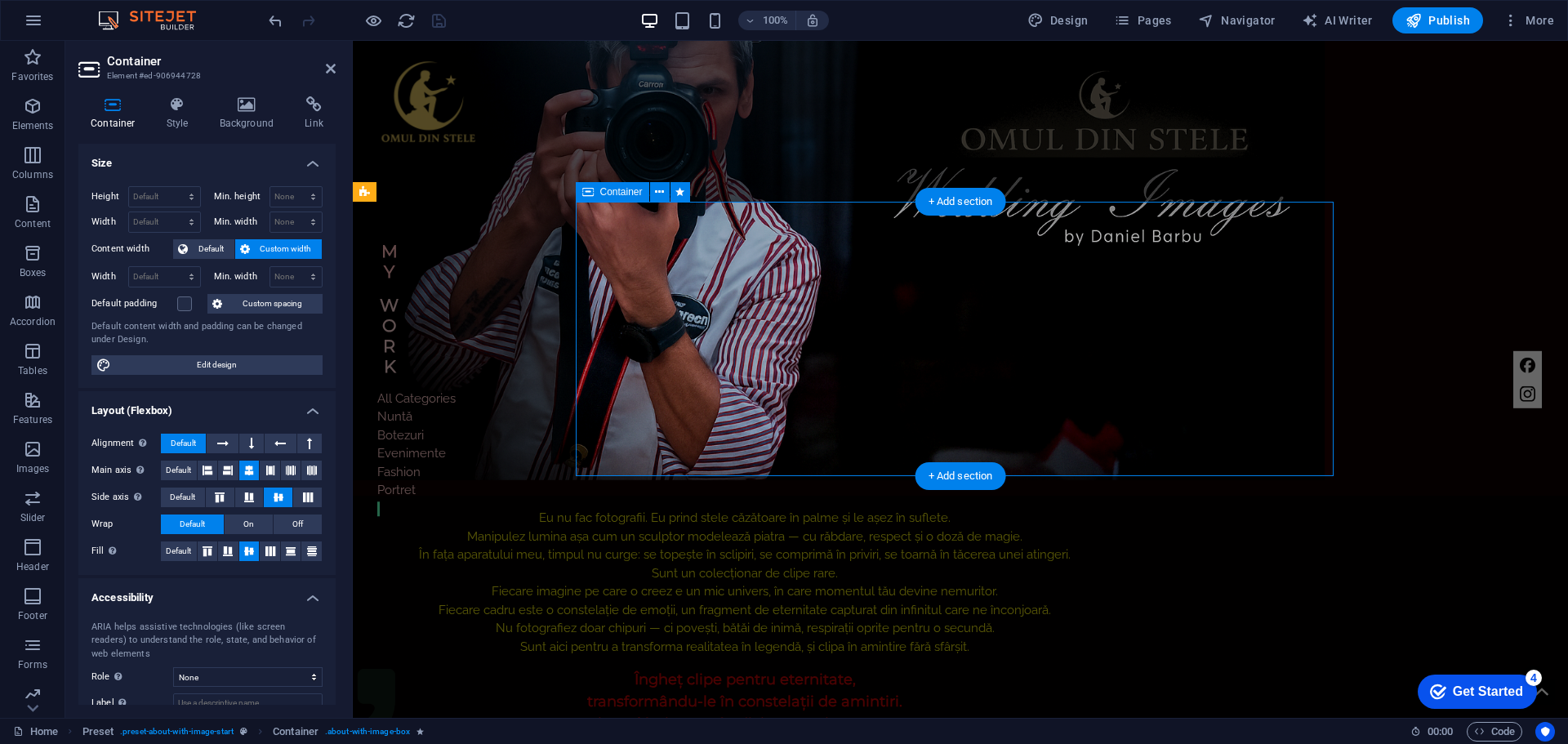
click at [765, 496] on div "Eu nu fac fotografii. Eu prind stele căzătoare în palme și le așez în suflete. …" at bounding box center [745, 633] width 758 height 275
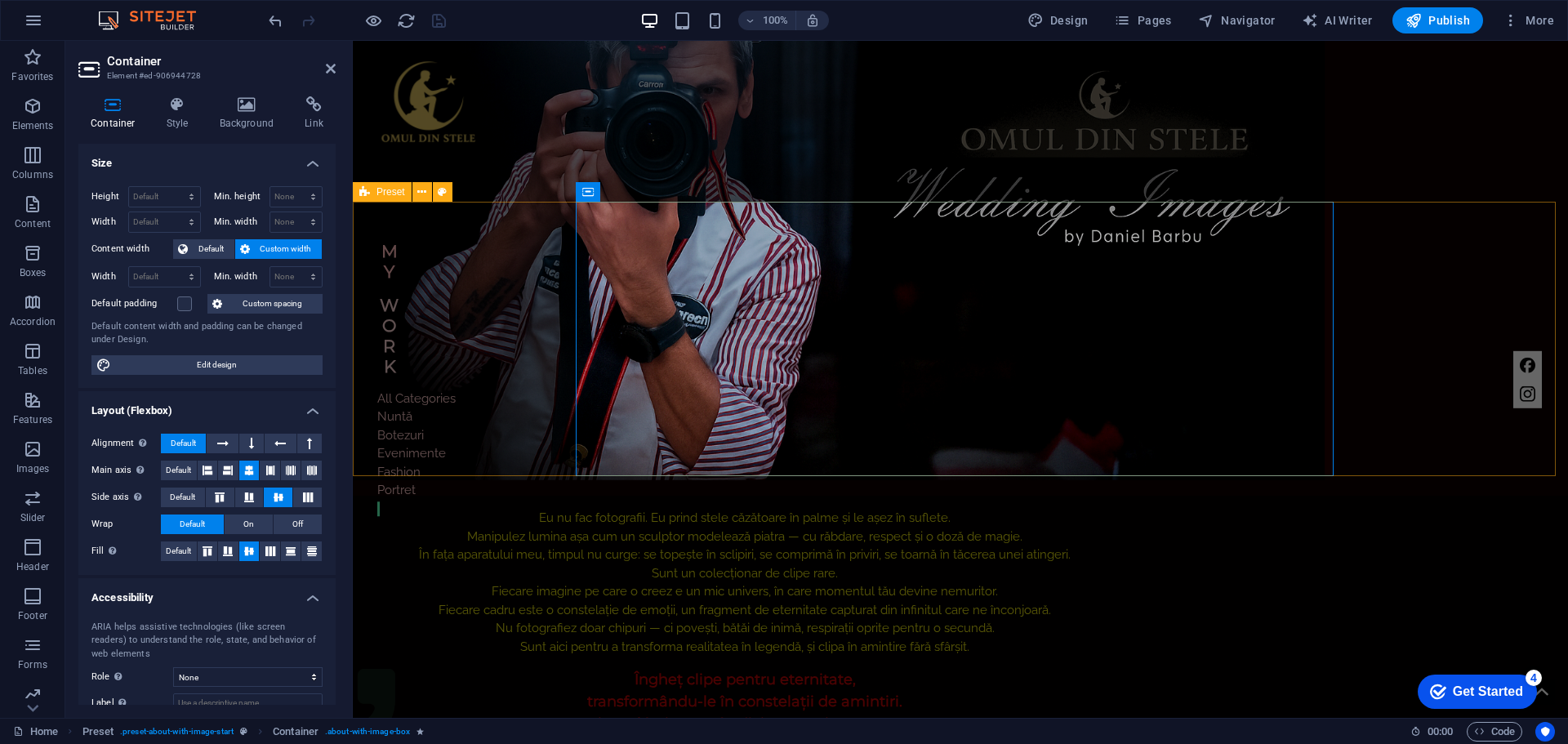
click at [1437, 496] on div "Eu nu fac fotografii. Eu prind stele căzătoare în palme și le așez în suflete. …" at bounding box center [960, 633] width 1215 height 275
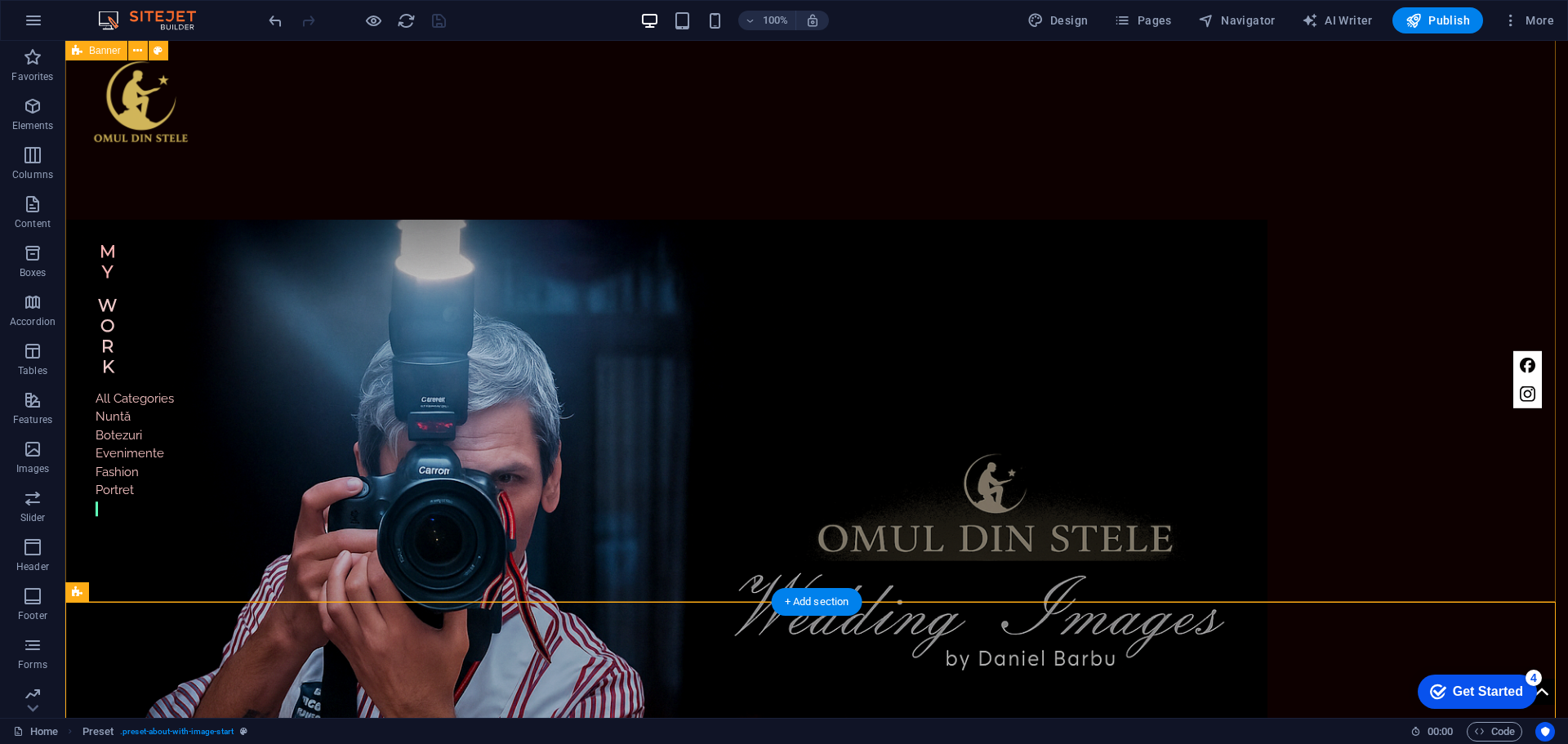
scroll to position [108, 0]
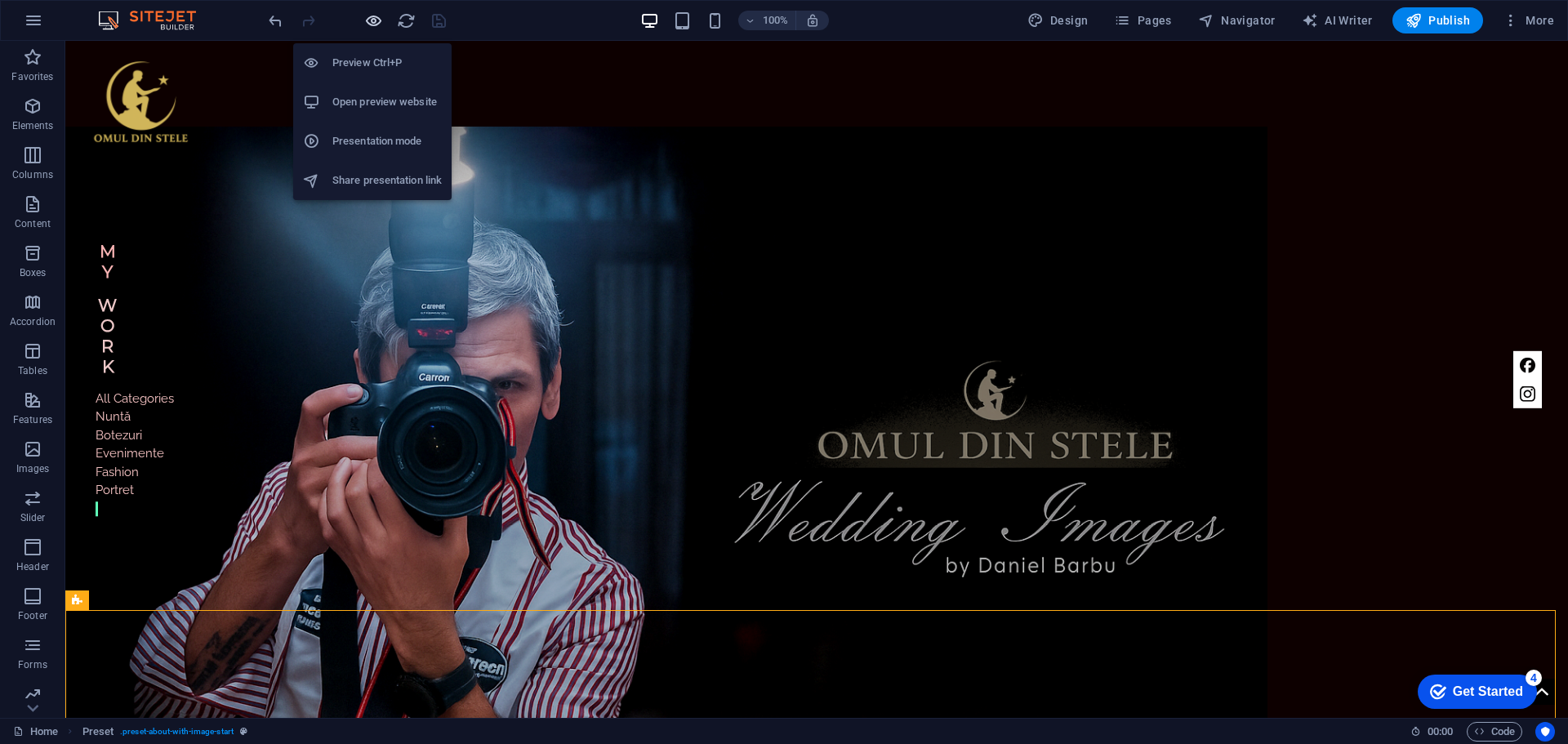
click at [371, 19] on icon "button" at bounding box center [373, 21] width 19 height 19
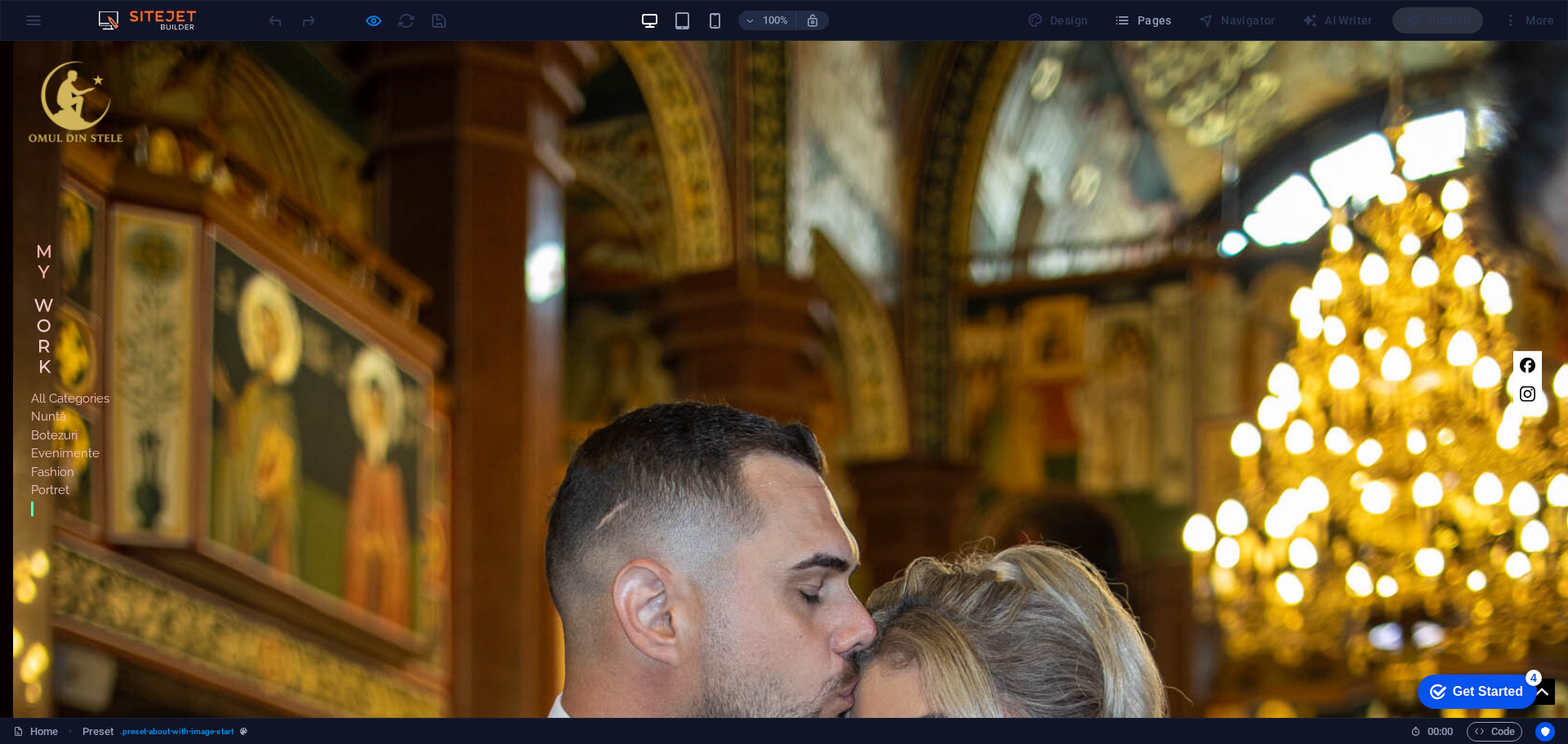
scroll to position [1489, 0]
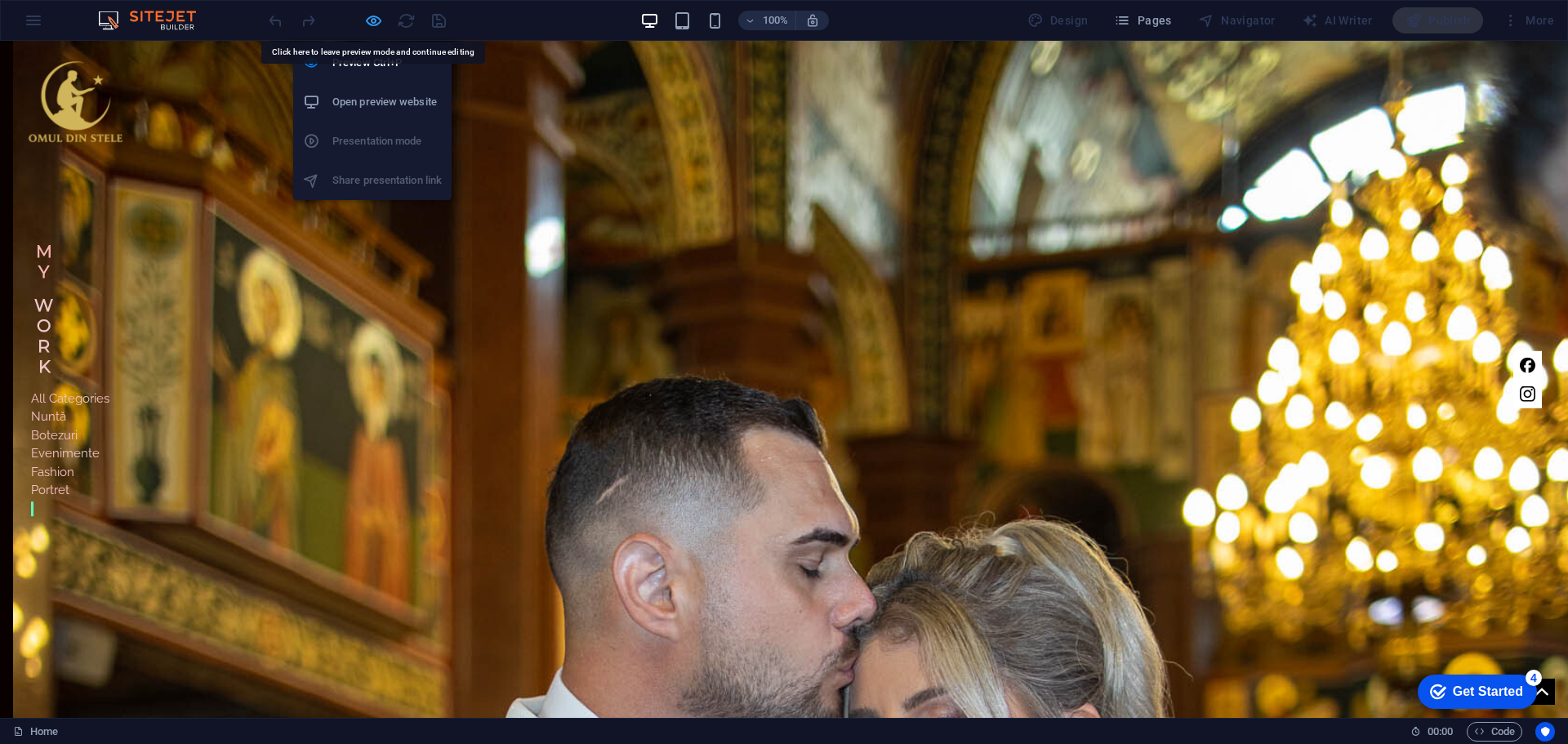
click at [381, 22] on icon "button" at bounding box center [373, 21] width 19 height 19
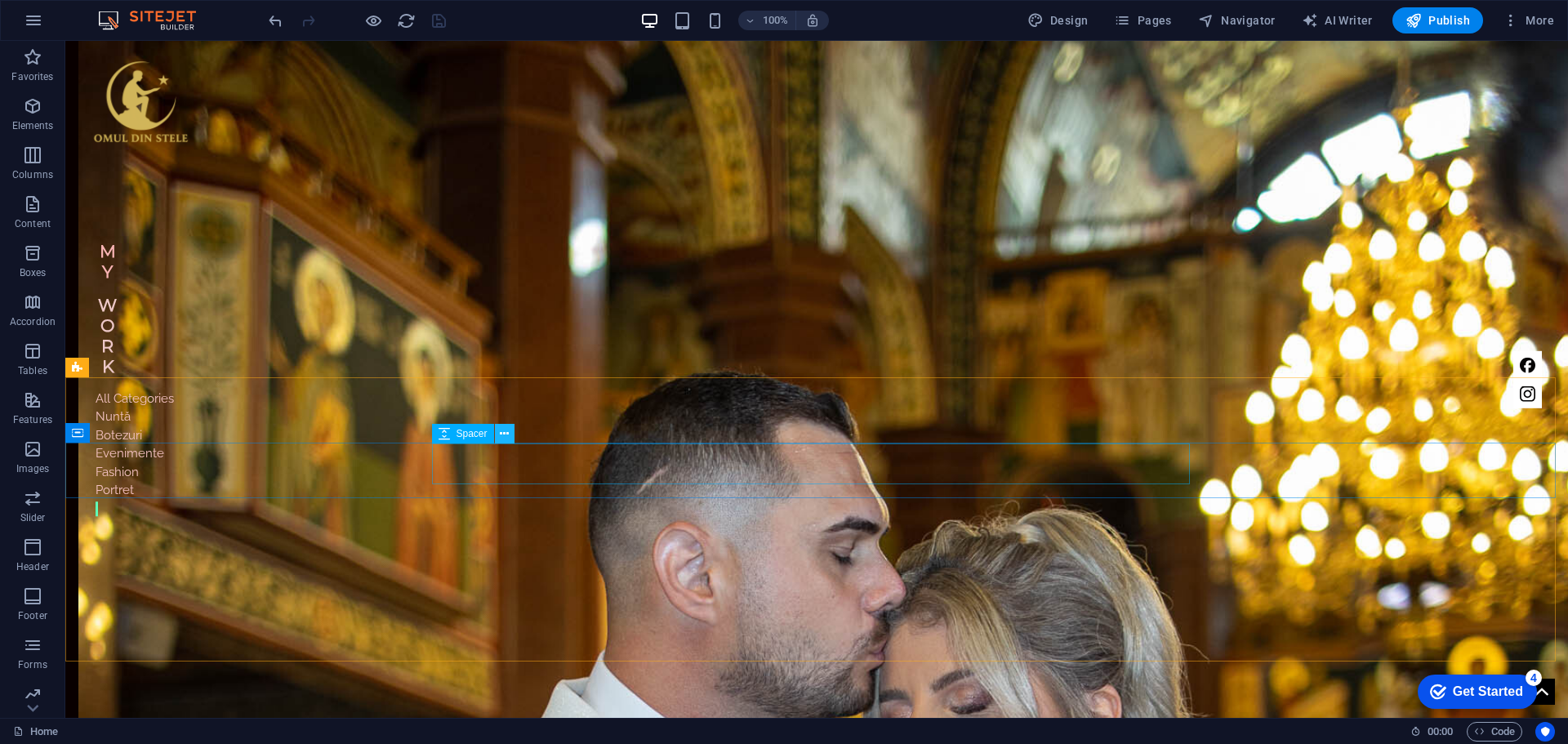
click at [507, 440] on icon at bounding box center [505, 435] width 9 height 17
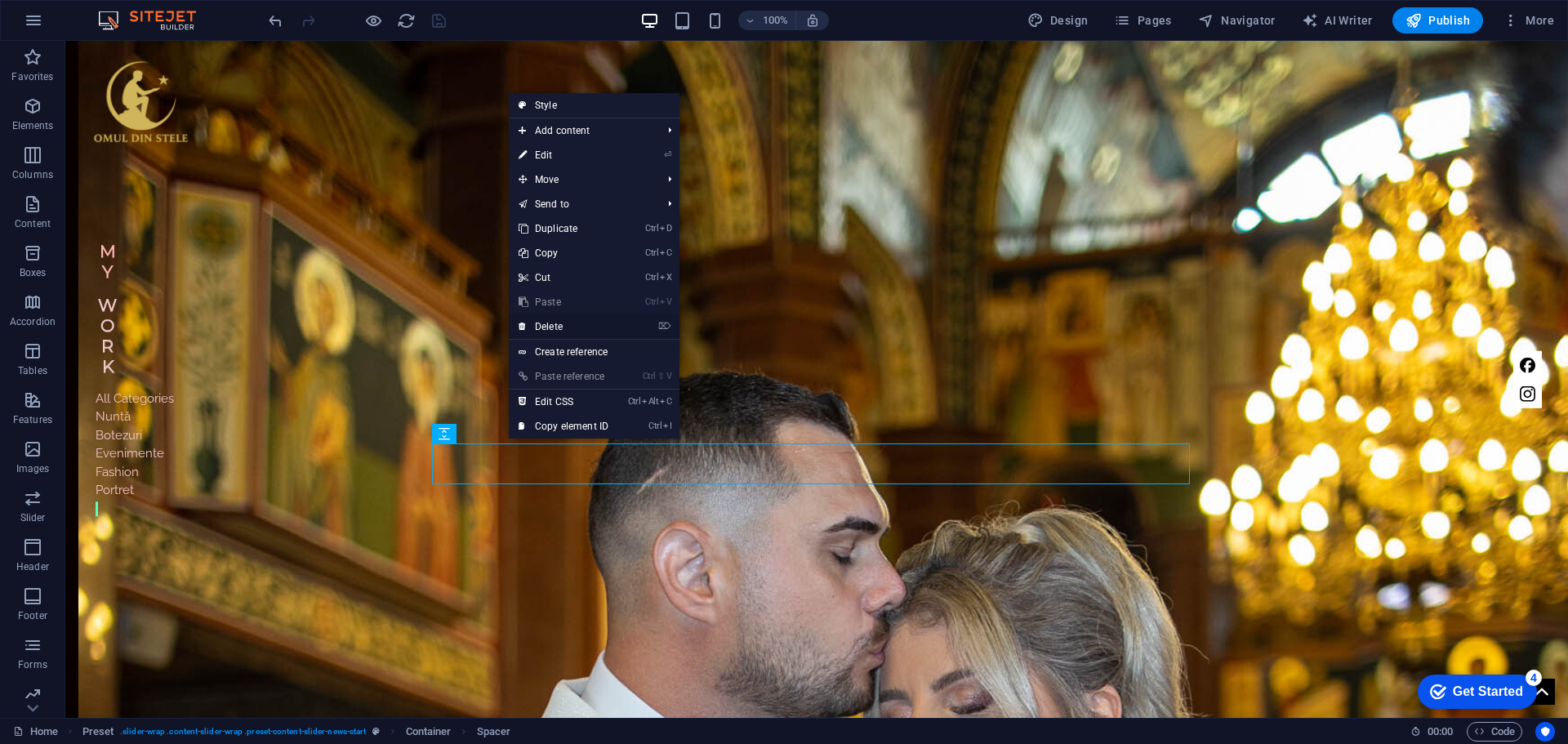
click at [562, 328] on link "⌦ Delete" at bounding box center [563, 326] width 109 height 24
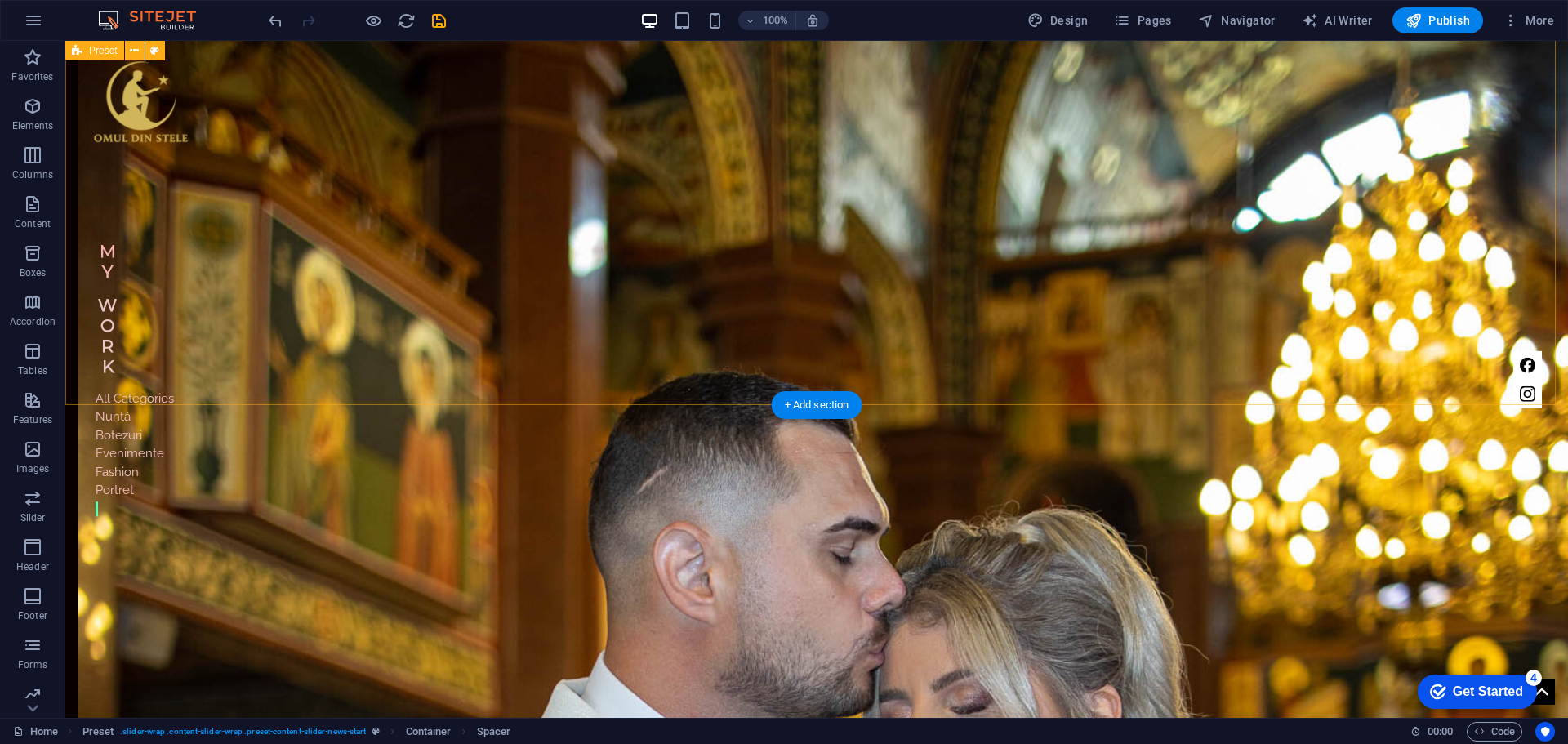
scroll to position [1431, 0]
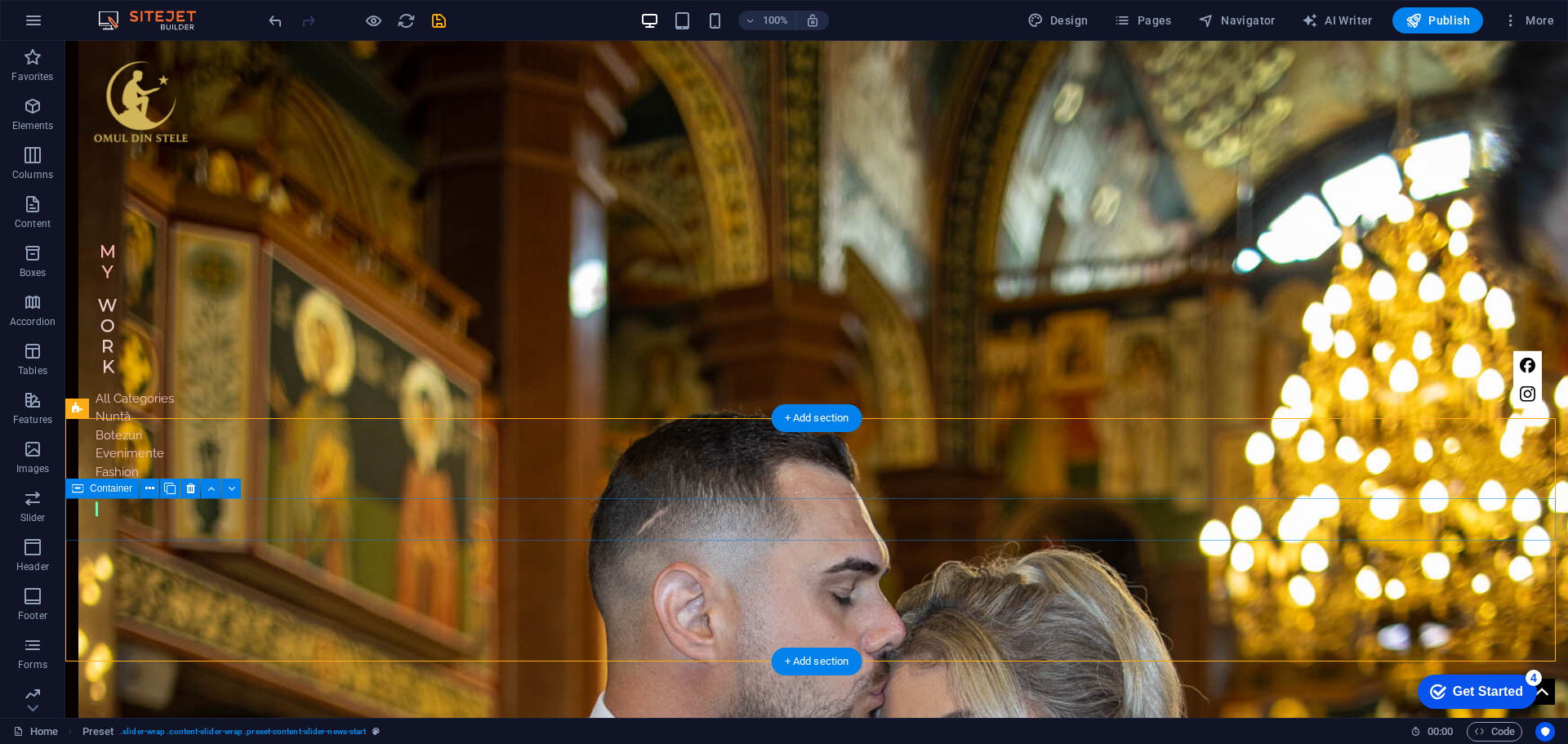
click at [150, 490] on icon at bounding box center [150, 489] width 9 height 17
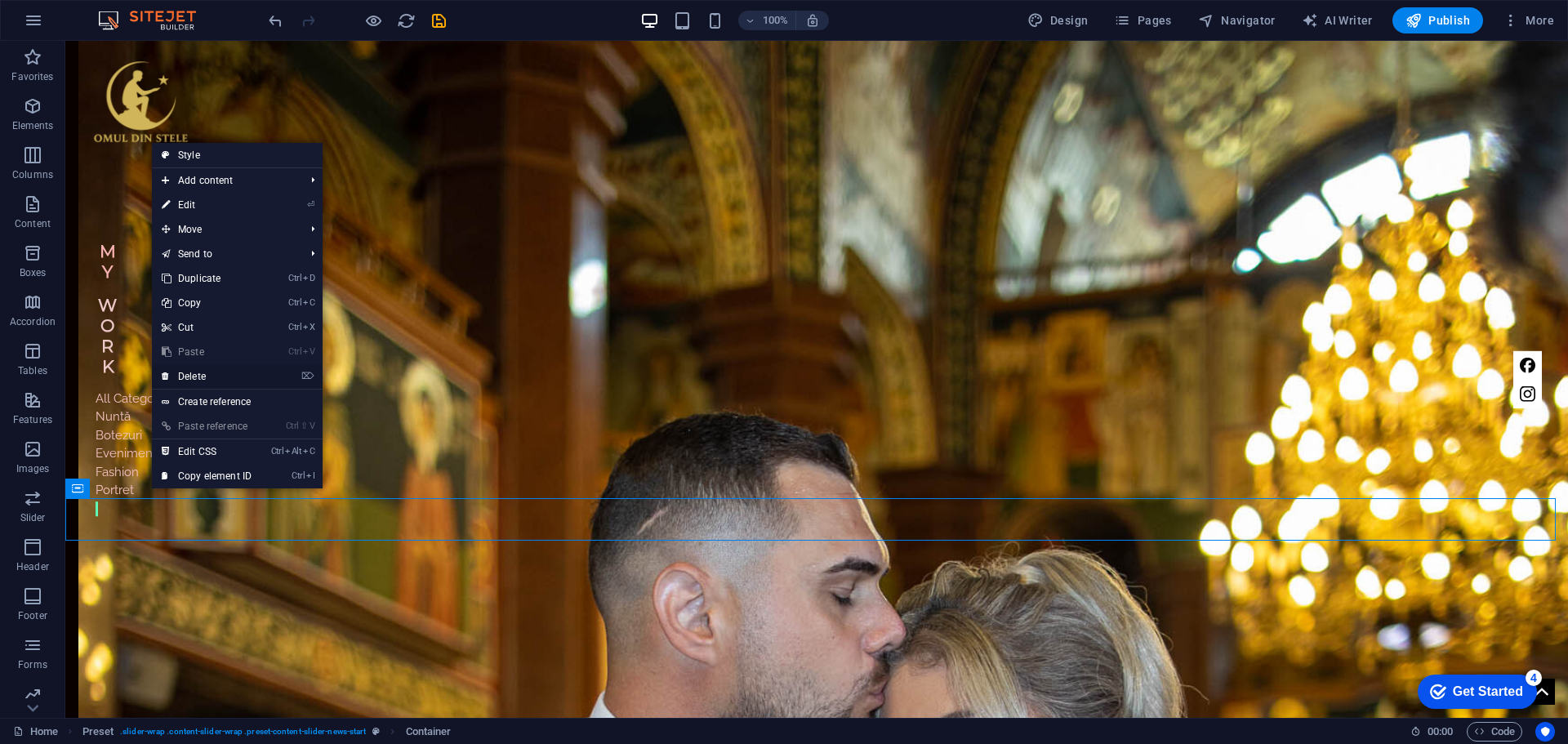
click at [211, 375] on link "⌦ Delete" at bounding box center [207, 376] width 109 height 24
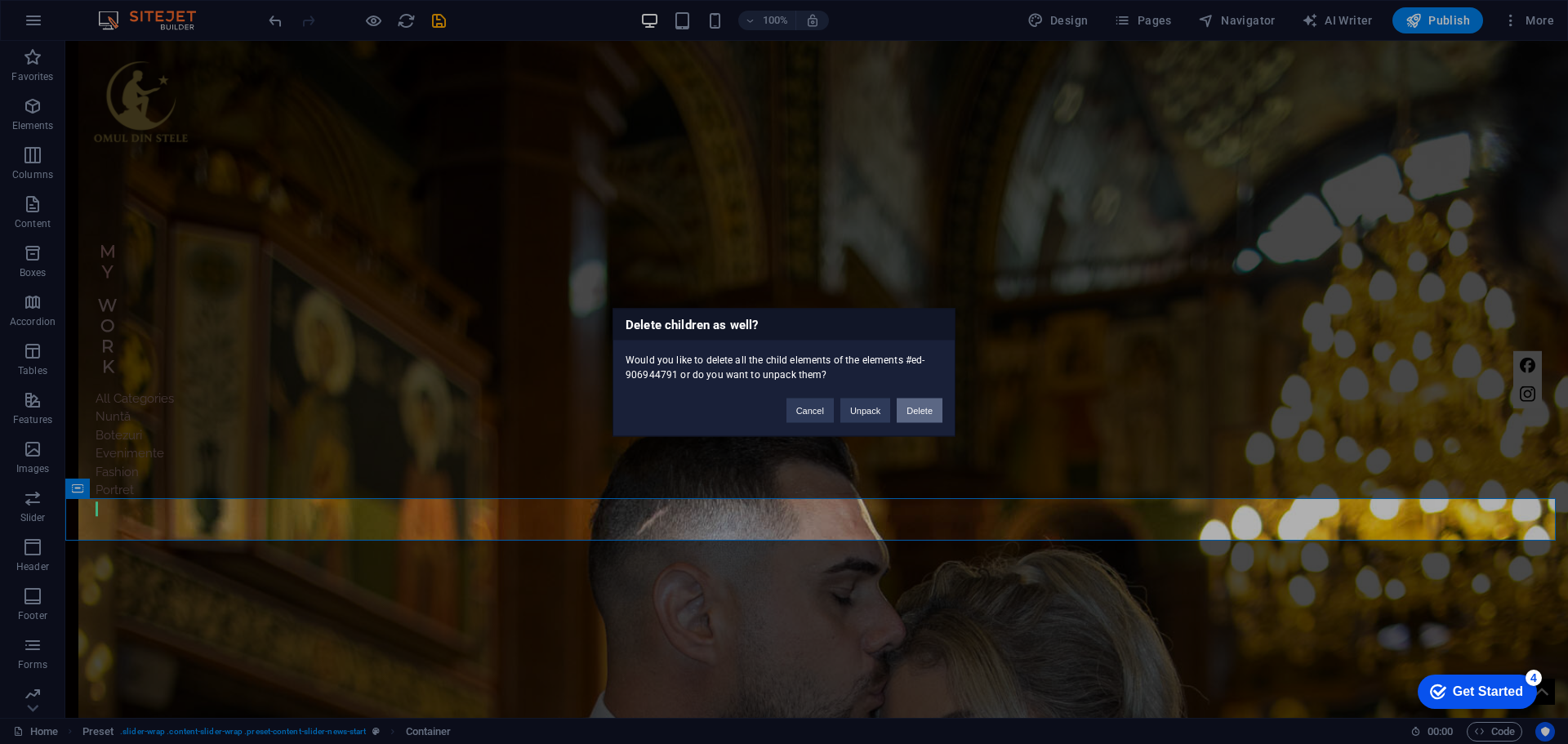
click at [912, 413] on button "Delete" at bounding box center [919, 410] width 46 height 24
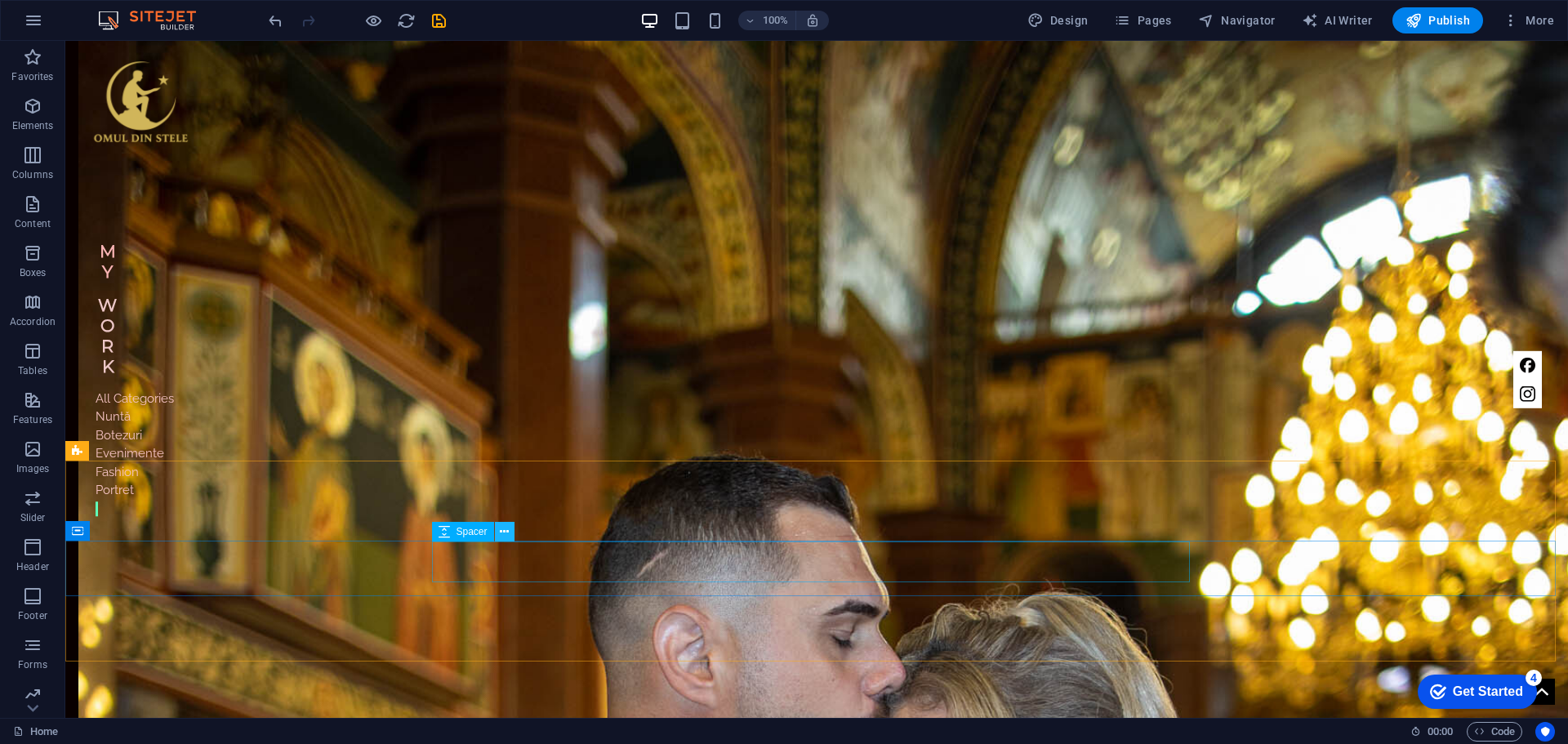
click at [505, 532] on icon at bounding box center [505, 532] width 9 height 17
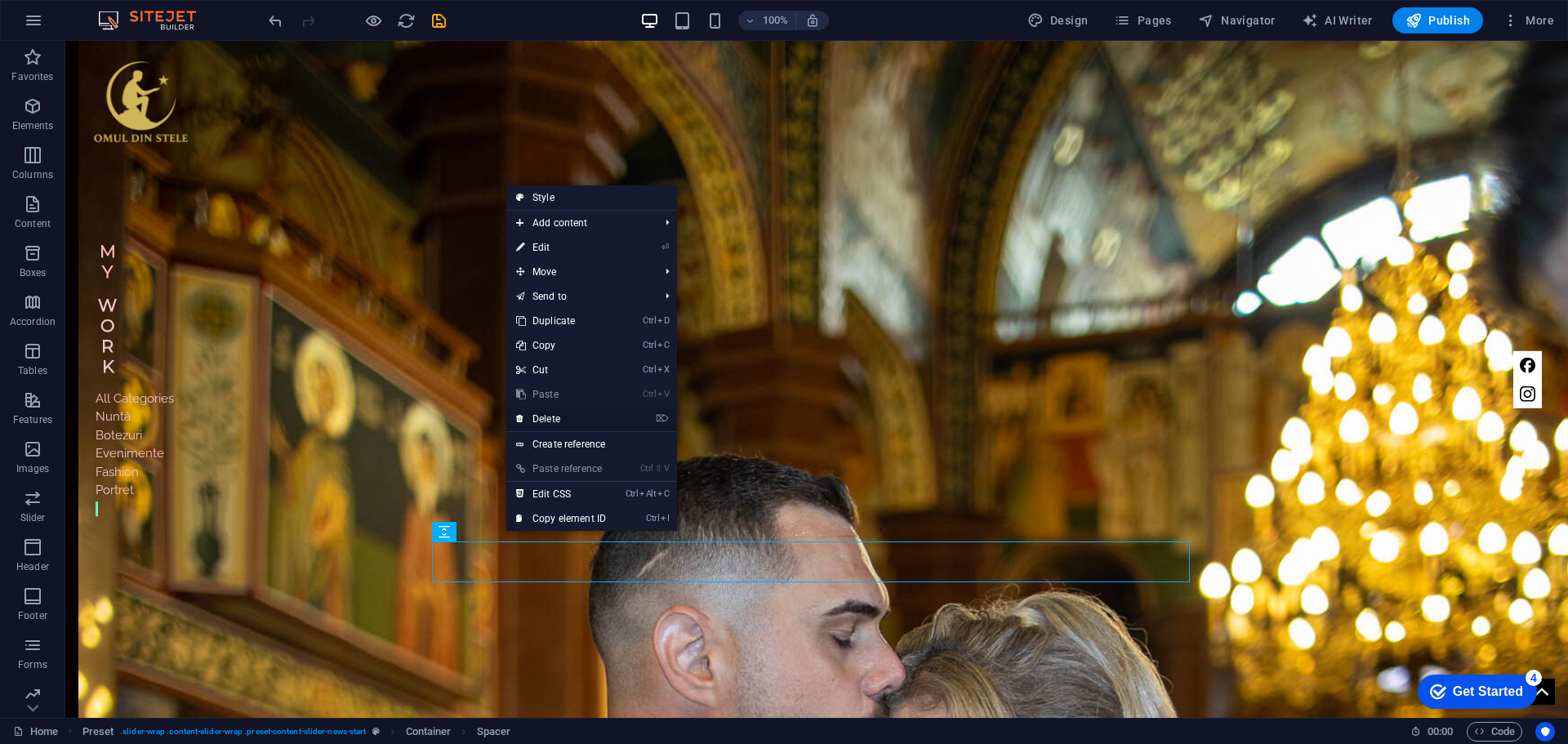
click at [584, 420] on link "⌦ Delete" at bounding box center [561, 419] width 109 height 24
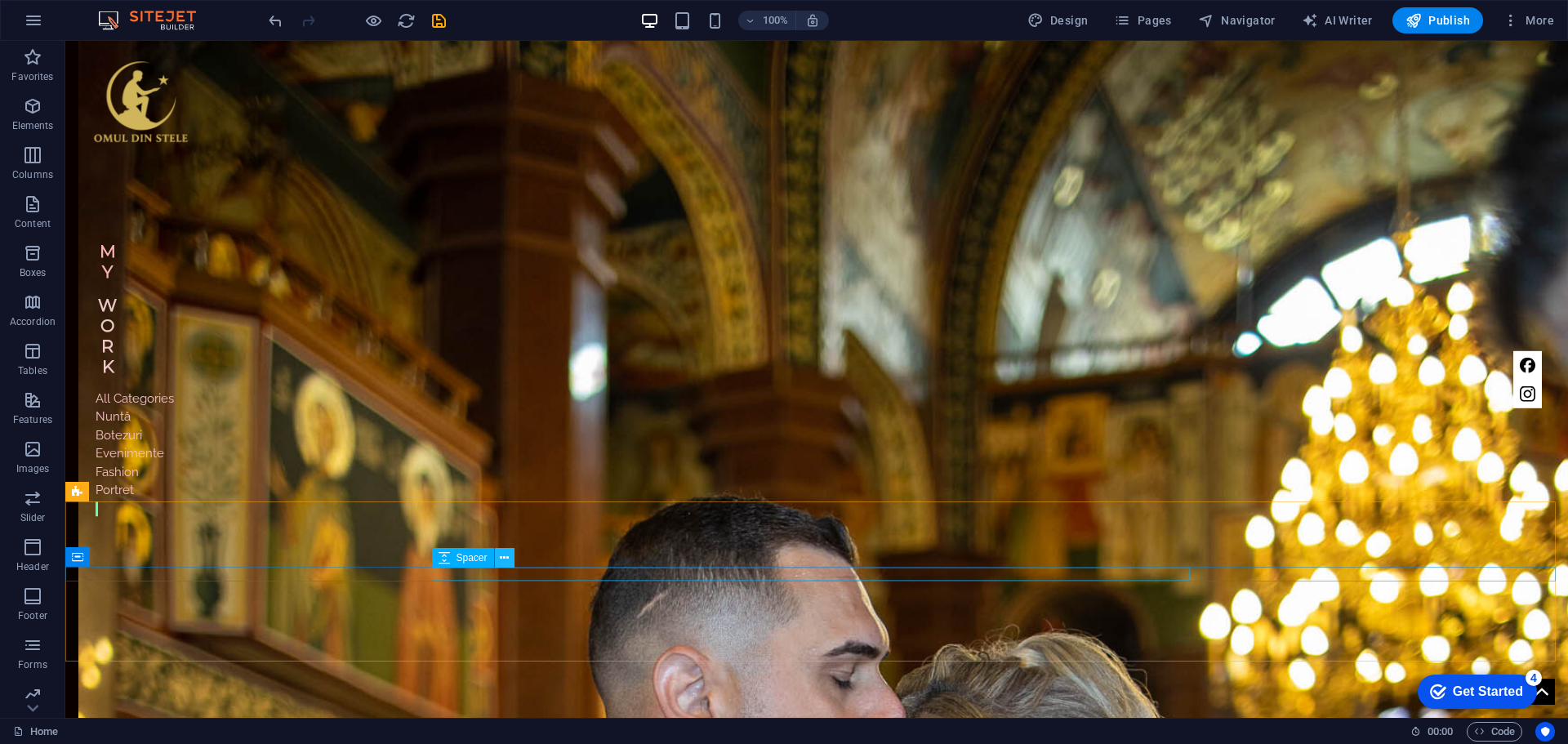
click at [500, 562] on icon at bounding box center [505, 559] width 9 height 17
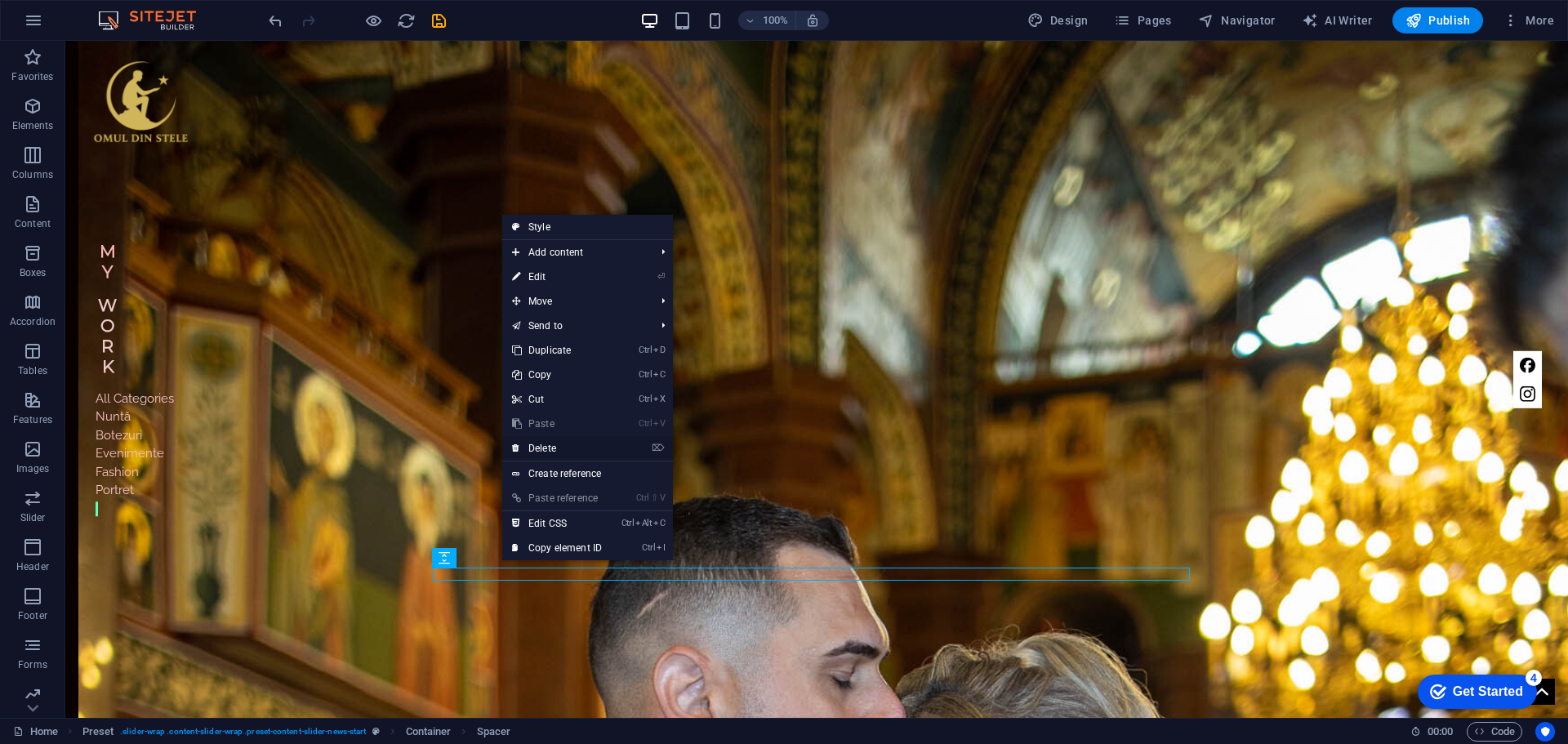
click at [562, 447] on link "⌦ Delete" at bounding box center [557, 449] width 109 height 24
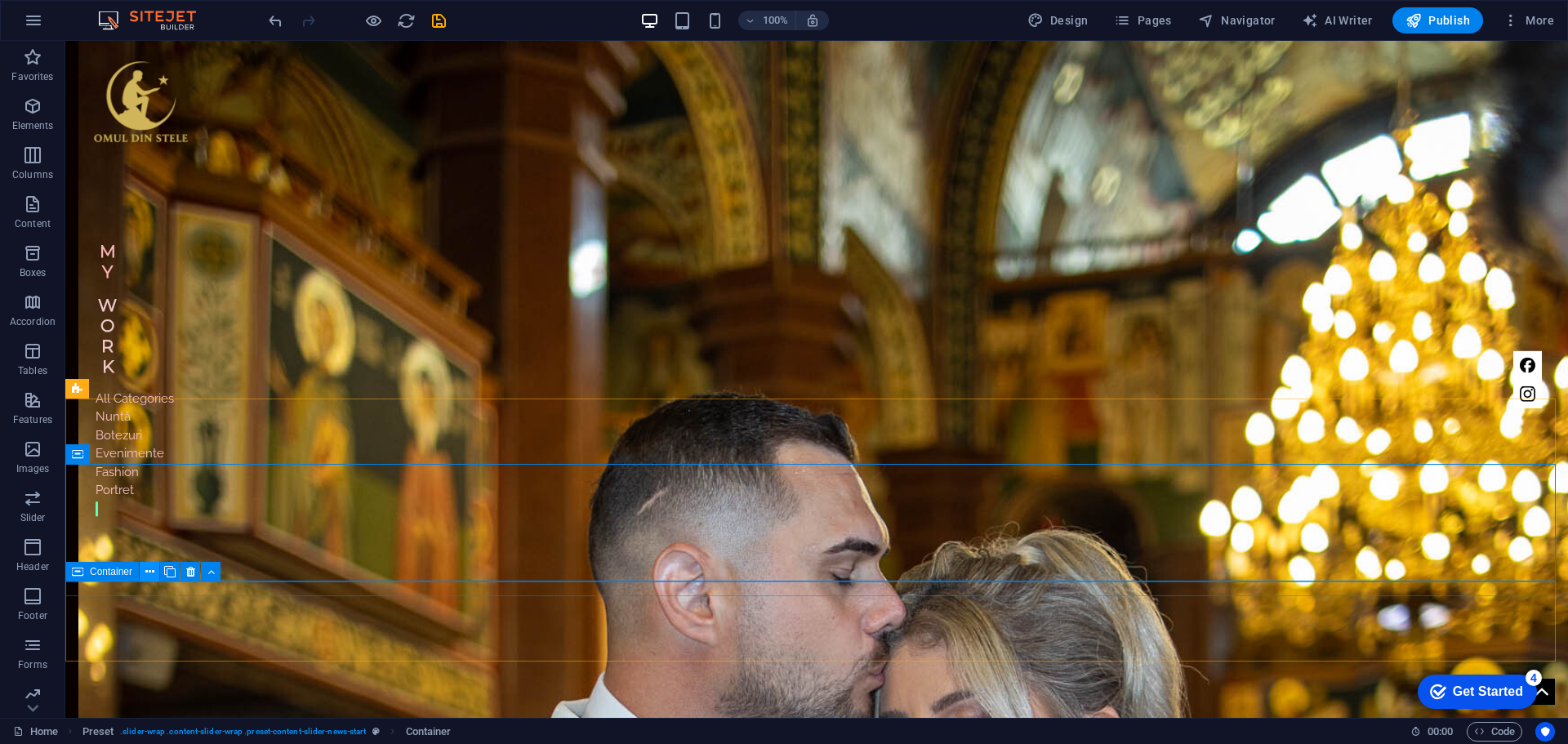
click at [151, 576] on icon at bounding box center [150, 572] width 9 height 17
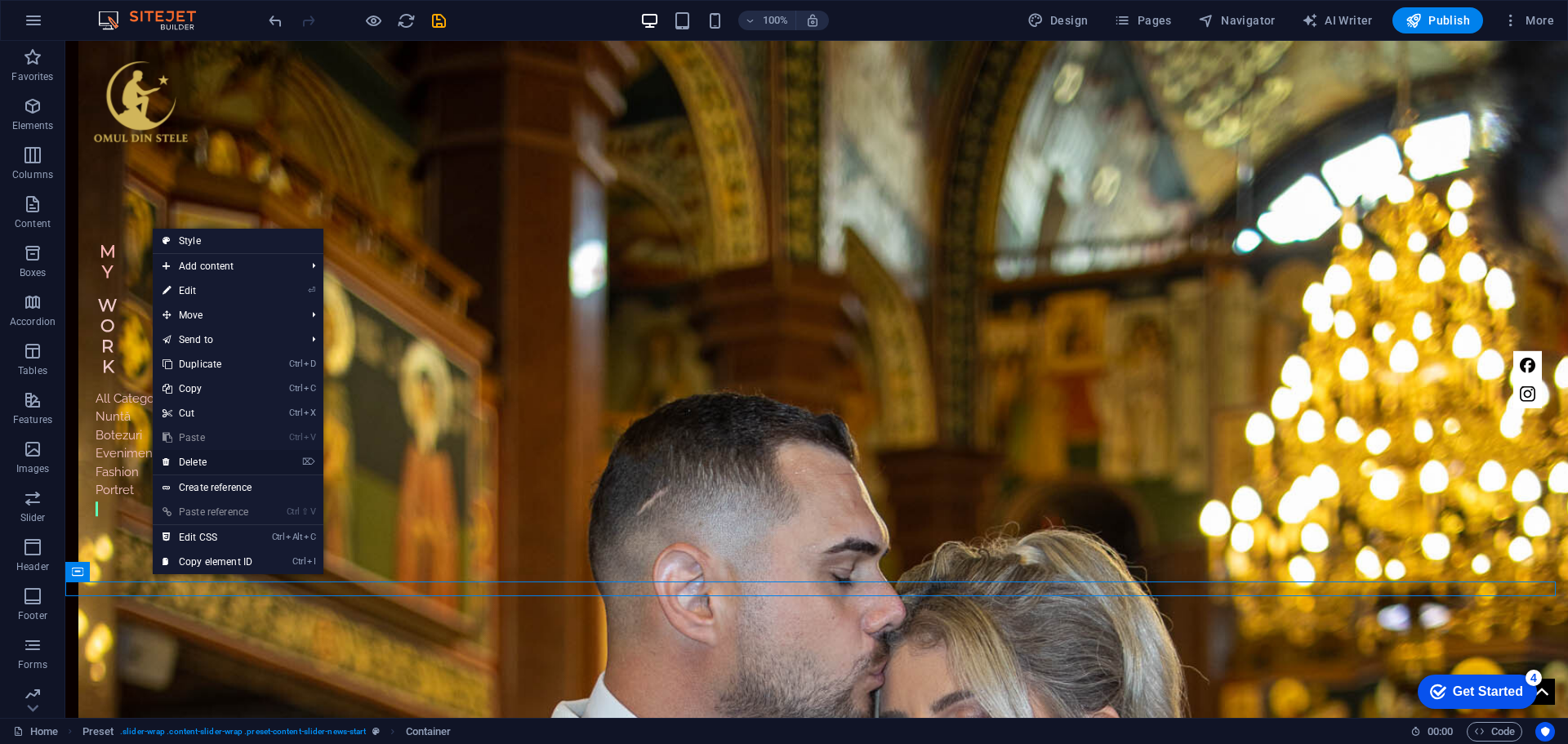
click at [212, 462] on link "⌦ Delete" at bounding box center [207, 463] width 109 height 24
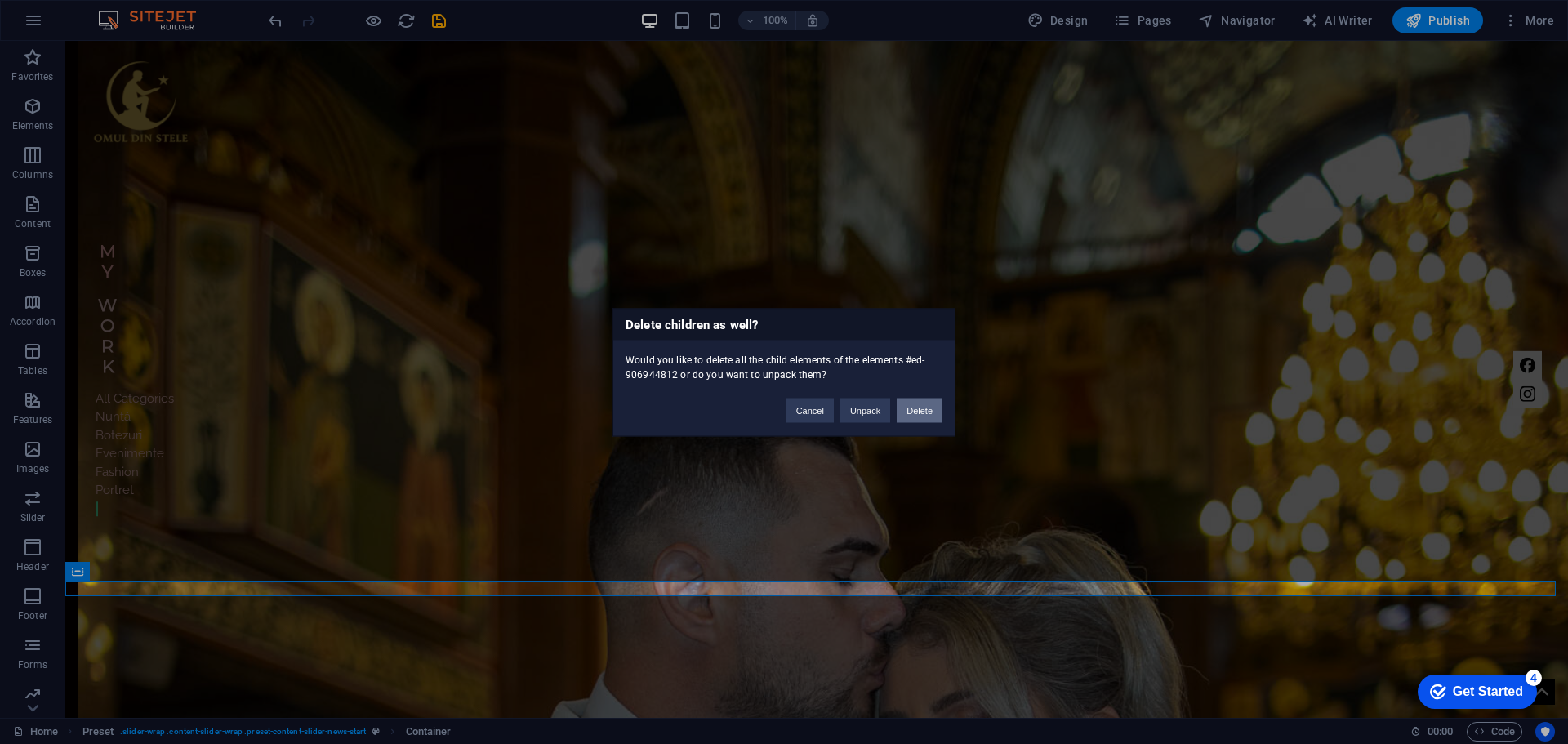
click at [931, 417] on button "Delete" at bounding box center [919, 410] width 46 height 24
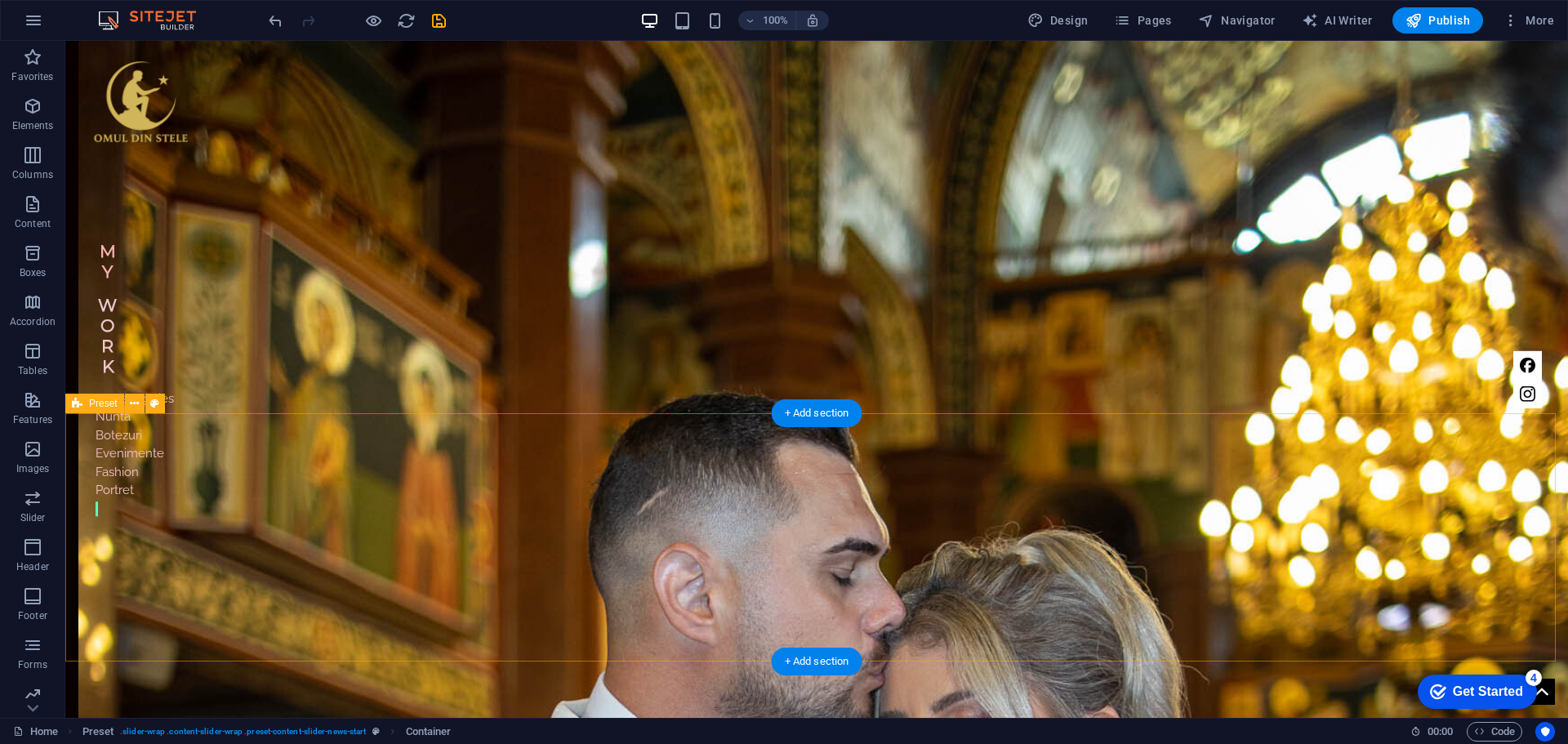
scroll to position [1435, 0]
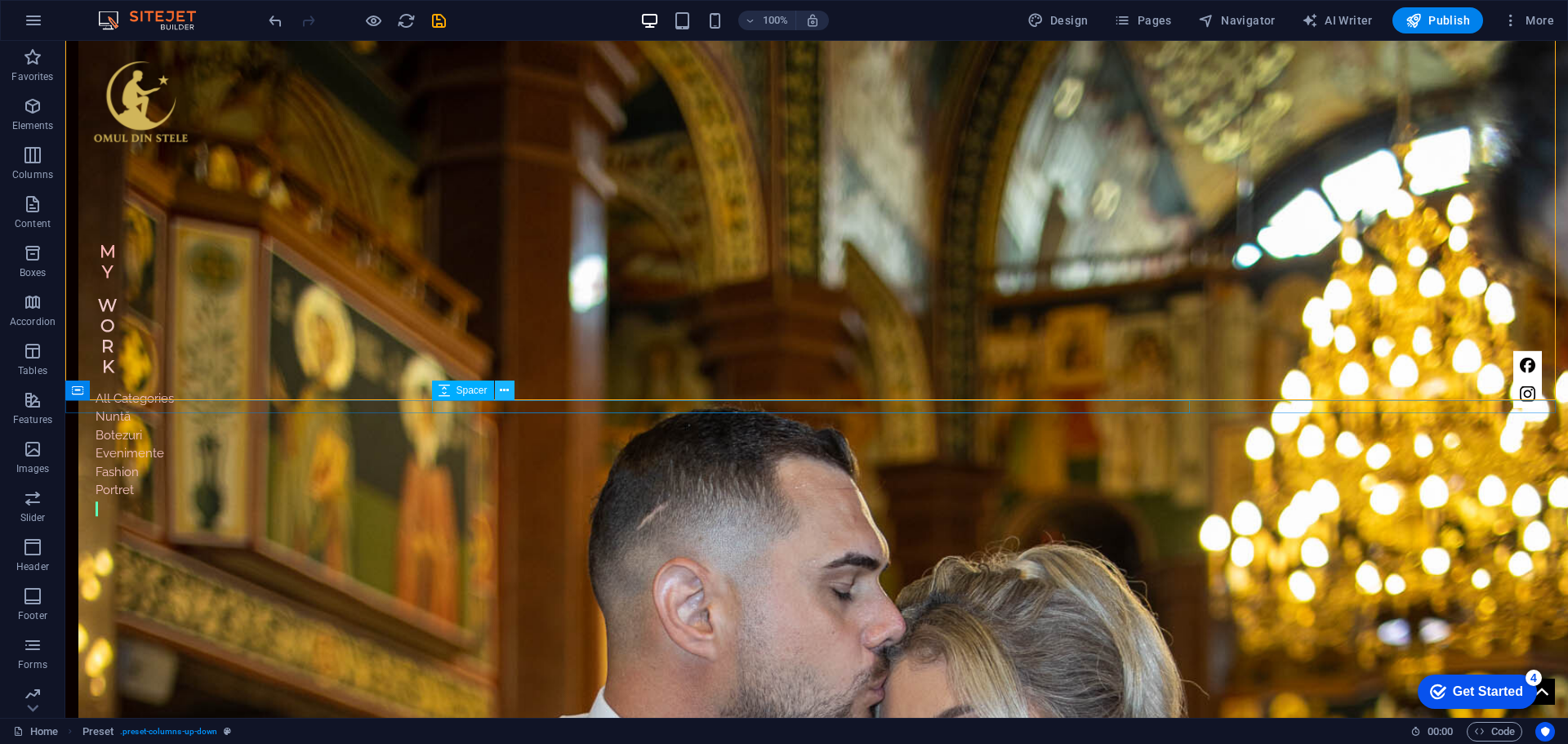
click at [499, 394] on button at bounding box center [504, 390] width 20 height 20
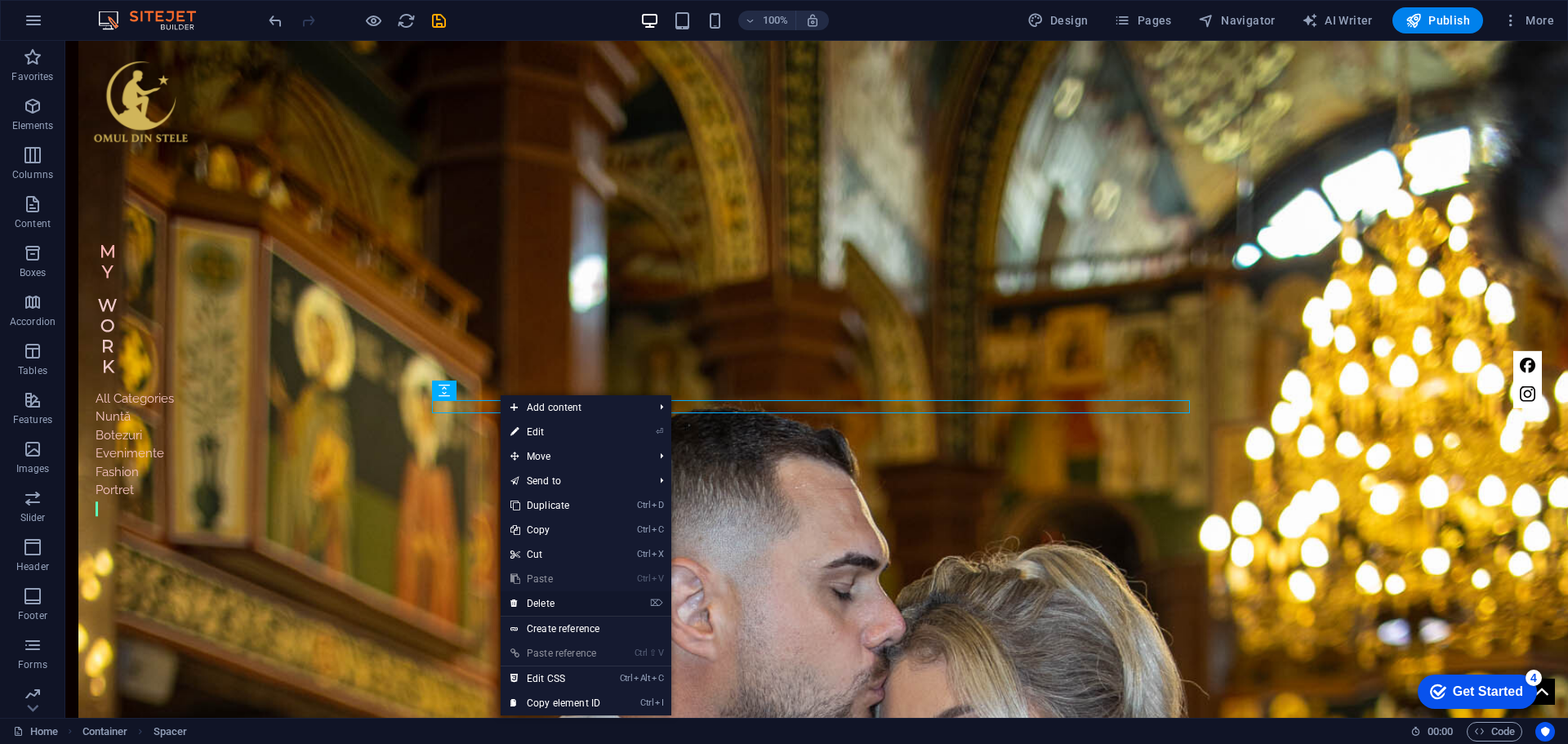
click at [557, 598] on link "⌦ Delete" at bounding box center [555, 604] width 109 height 24
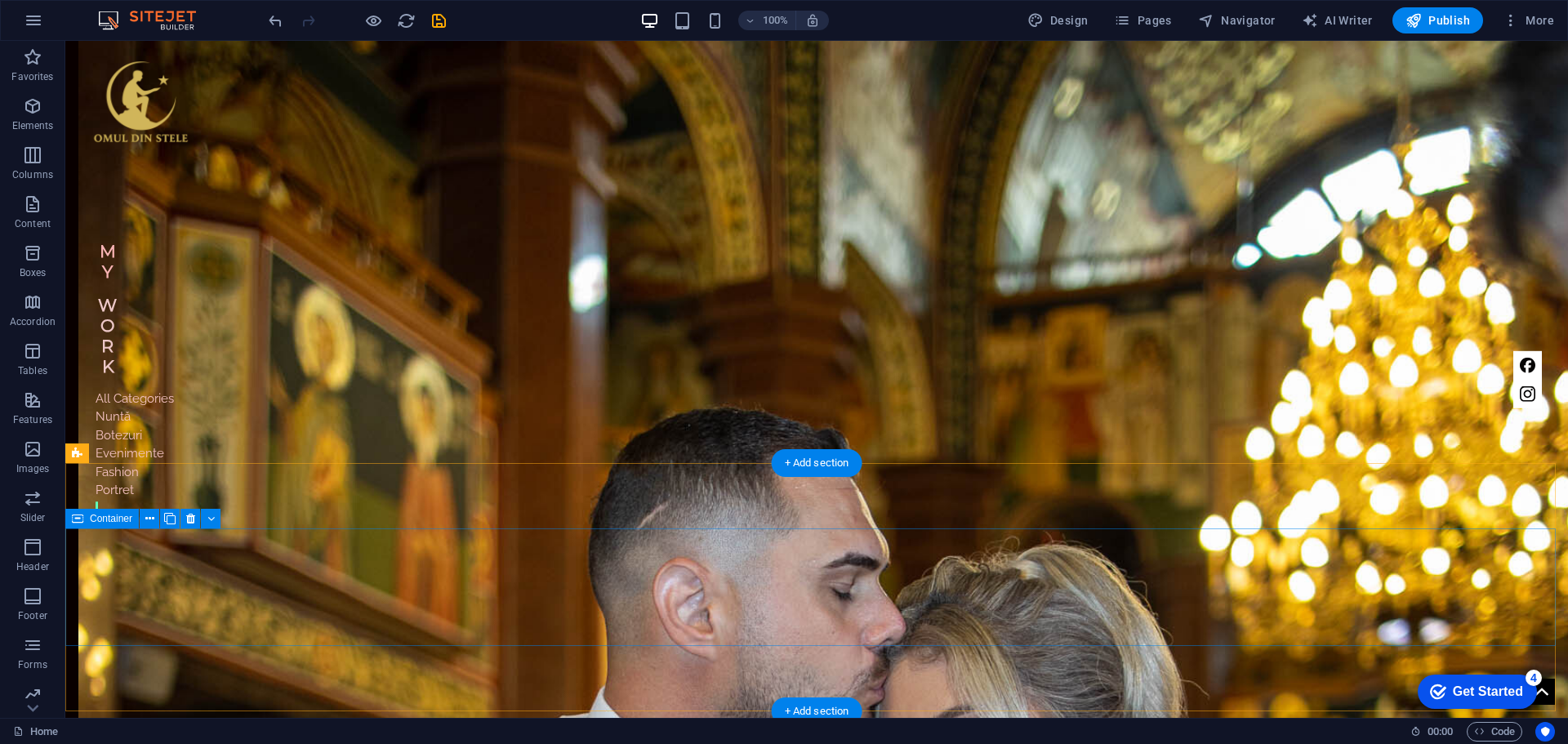
scroll to position [1489, 0]
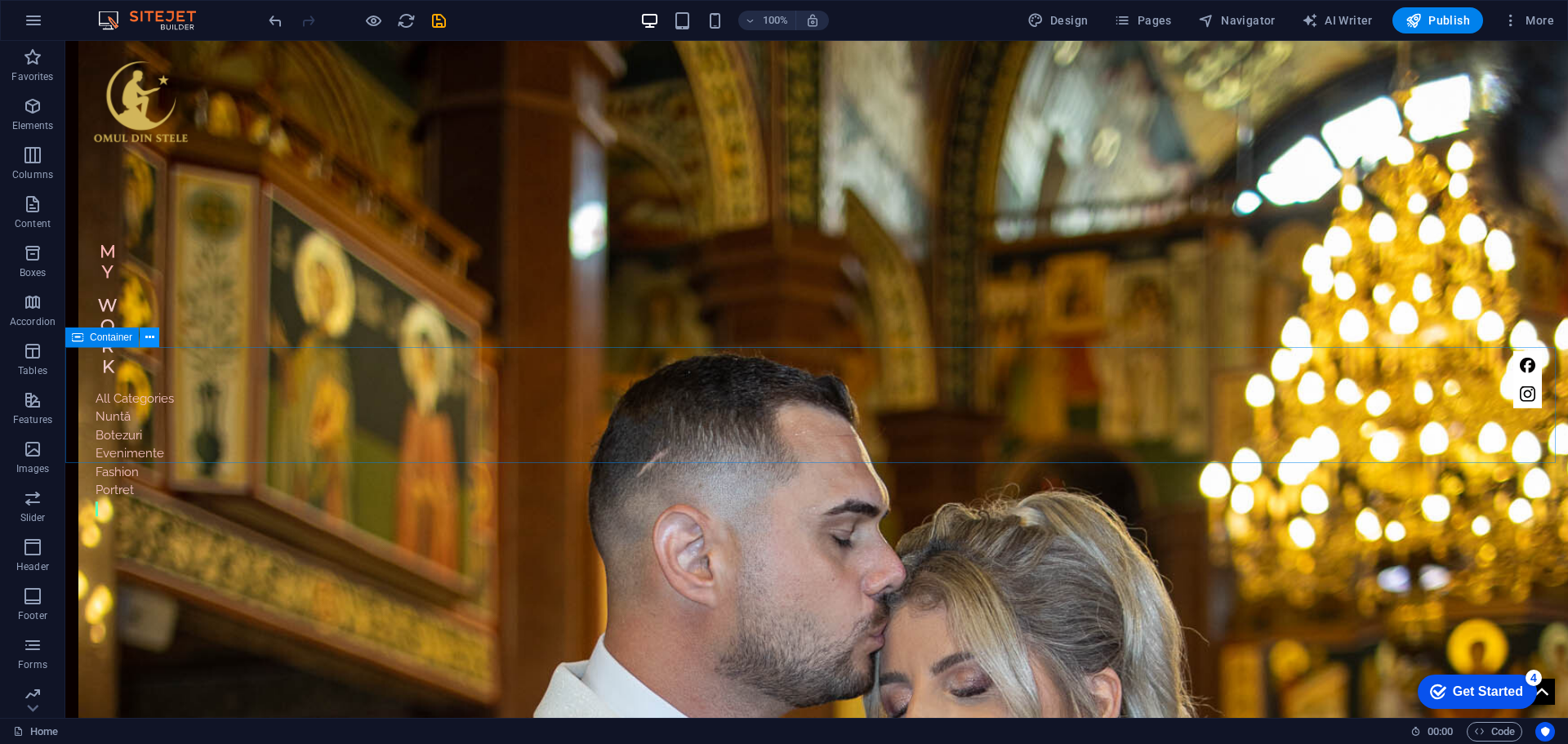
click at [152, 338] on icon at bounding box center [150, 338] width 9 height 17
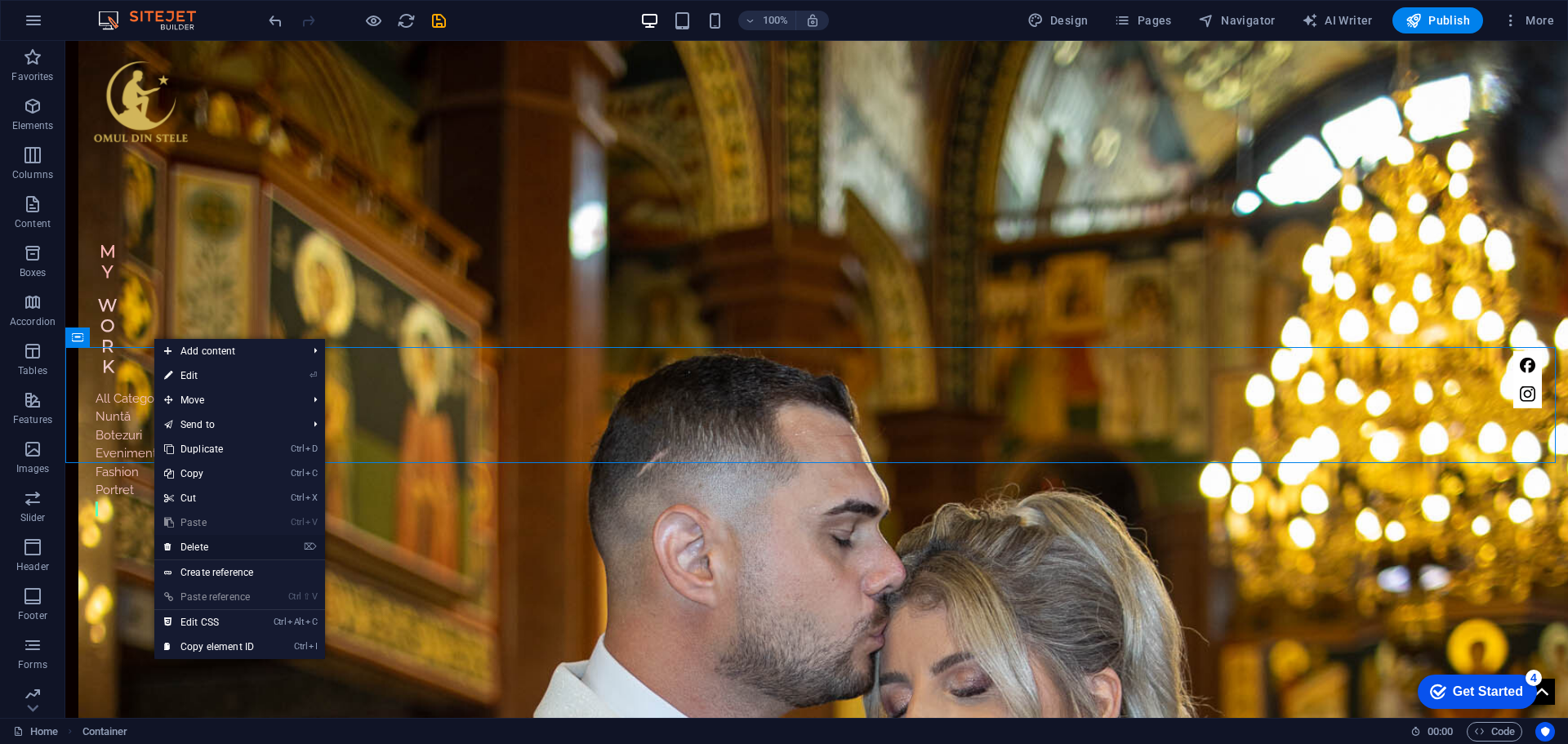
click at [200, 547] on link "⌦ Delete" at bounding box center [209, 547] width 109 height 24
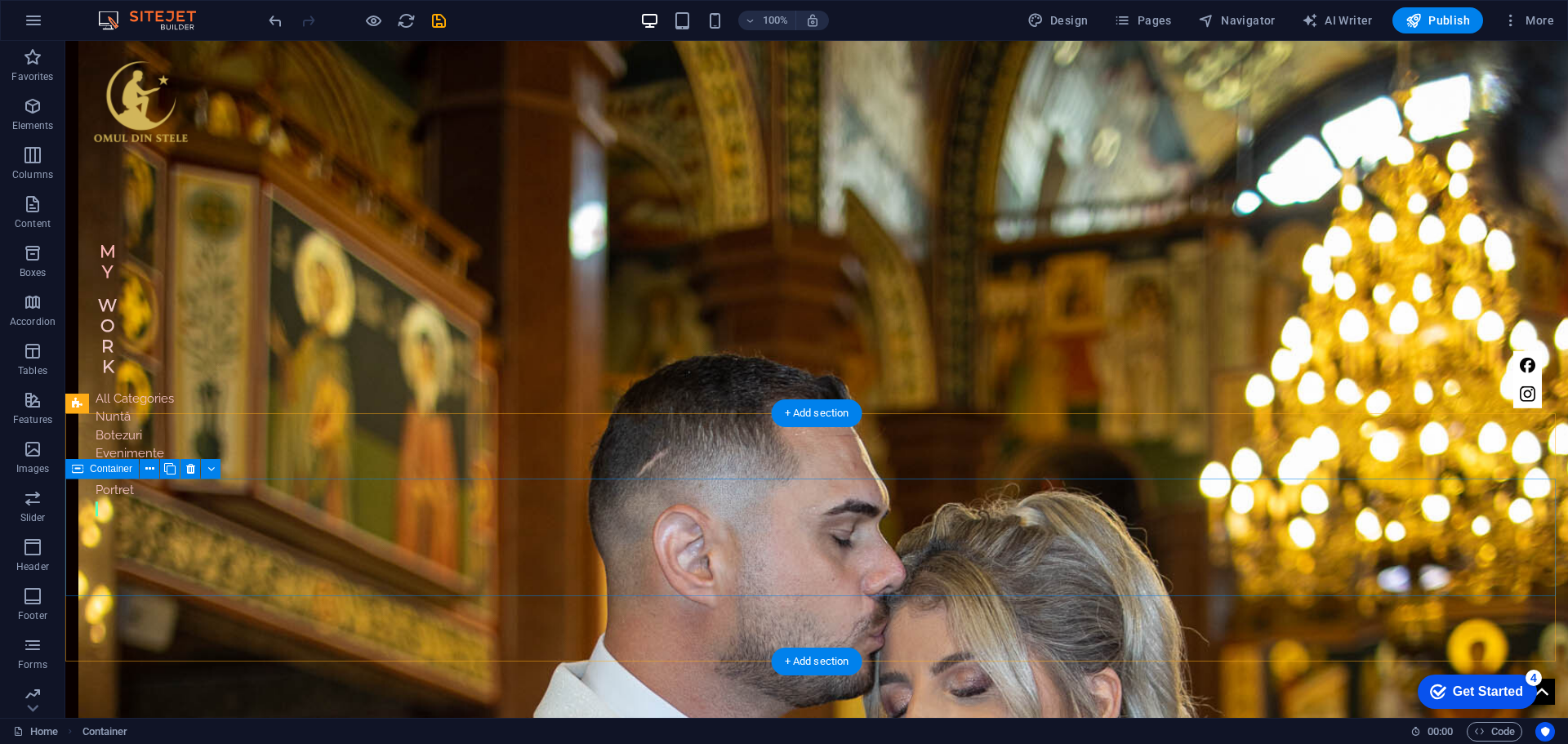
scroll to position [1422, 0]
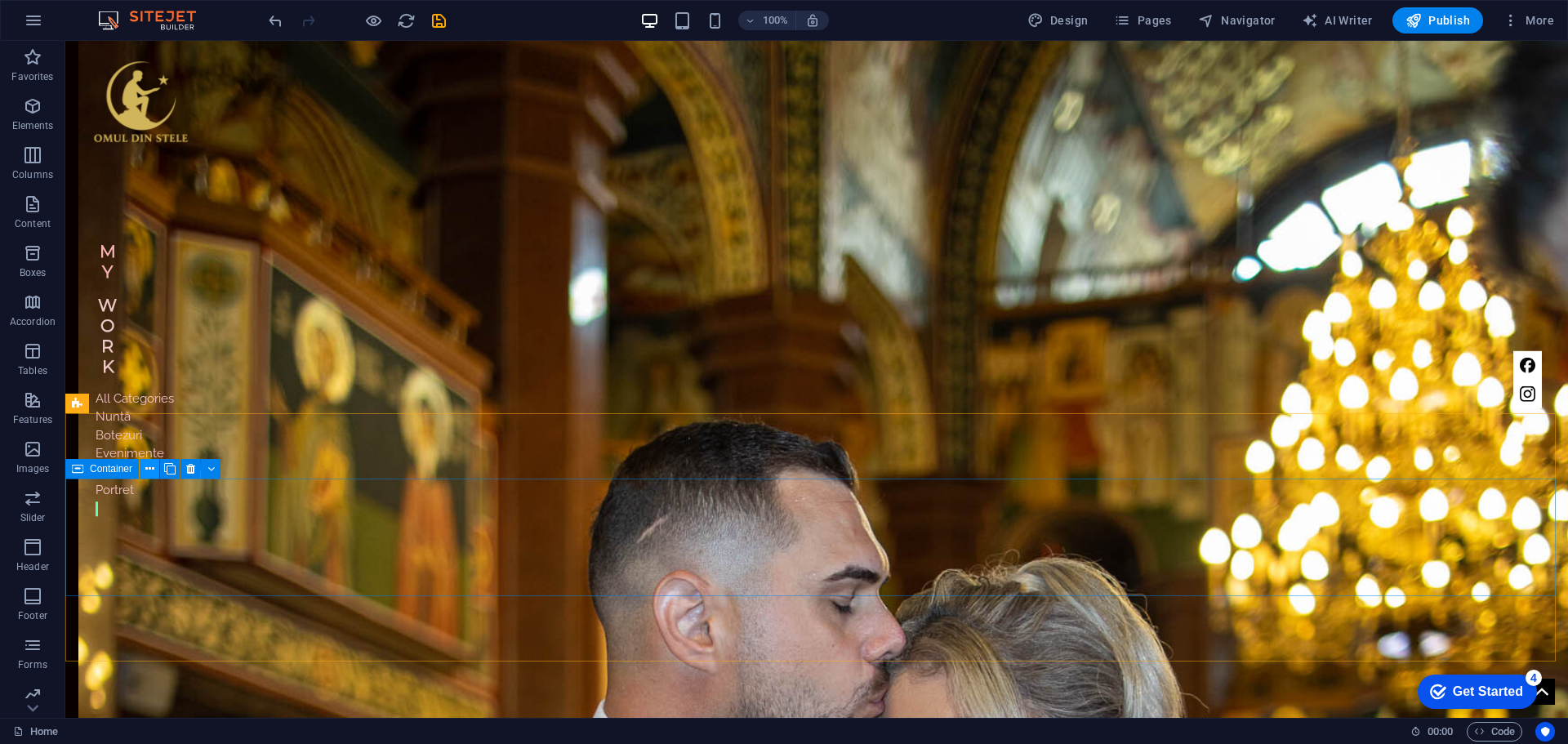
click at [149, 471] on icon at bounding box center [150, 469] width 9 height 17
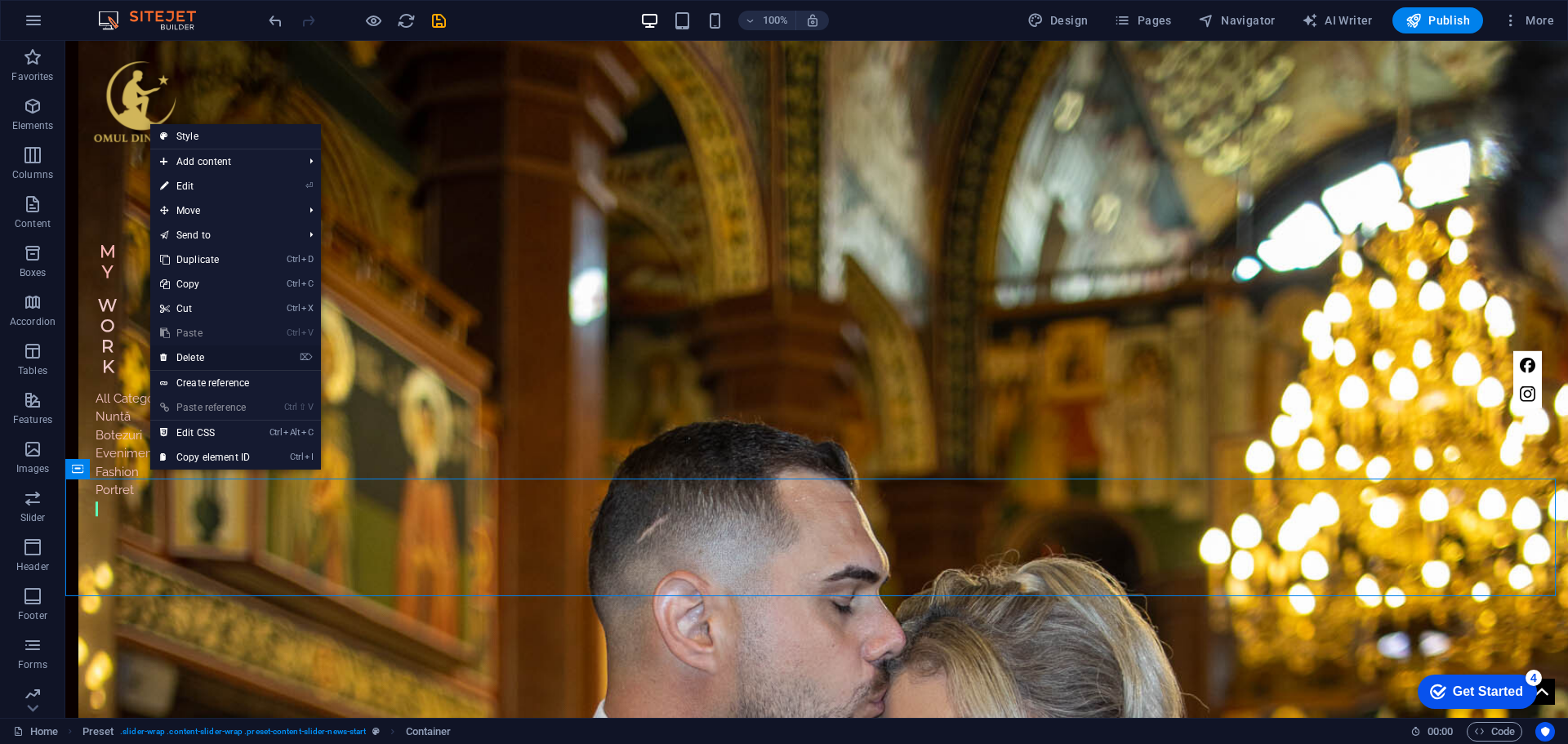
click at [206, 355] on link "⌦ Delete" at bounding box center [205, 357] width 109 height 24
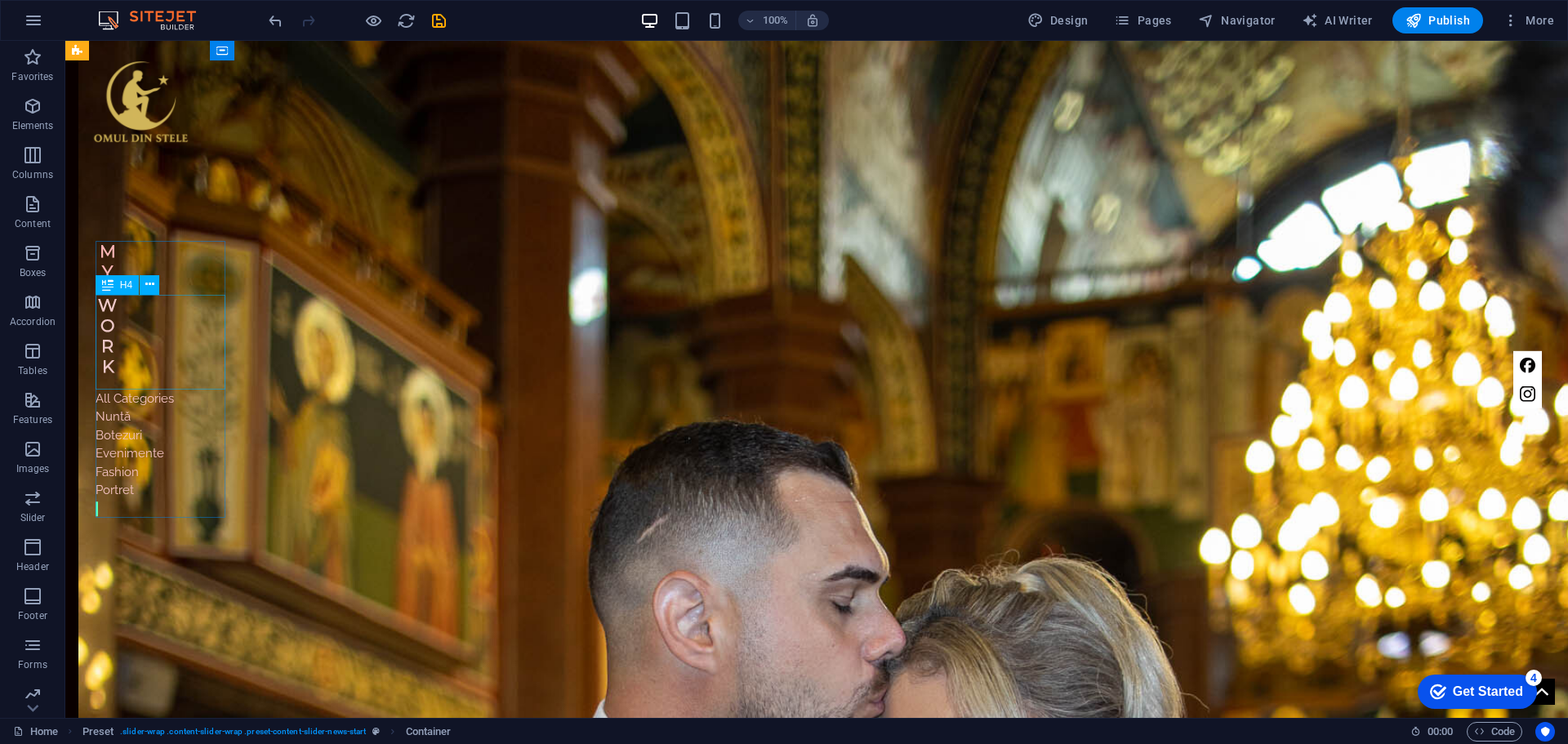
scroll to position [1421, 0]
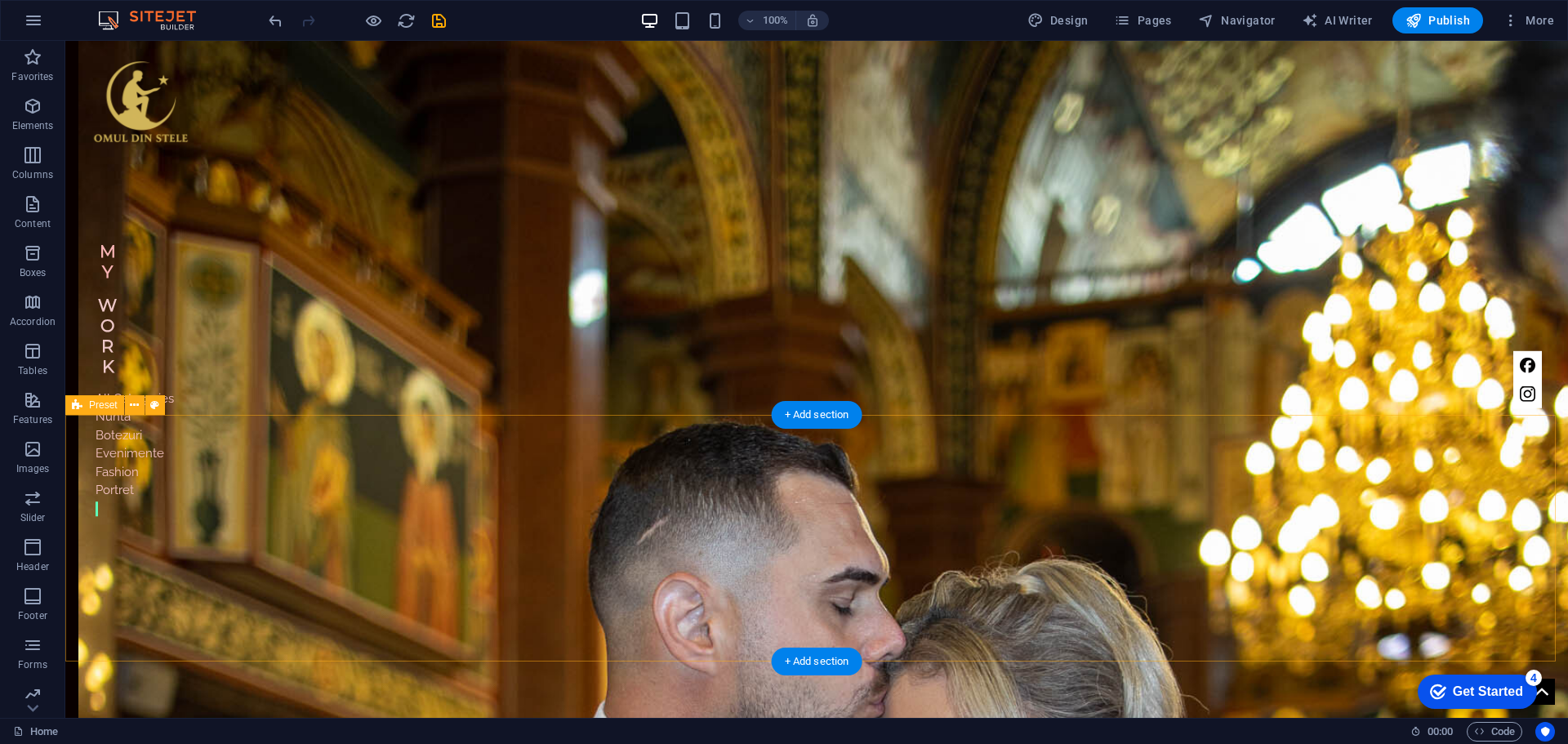
drag, startPoint x: 1193, startPoint y: 625, endPoint x: 1167, endPoint y: 624, distance: 26.0
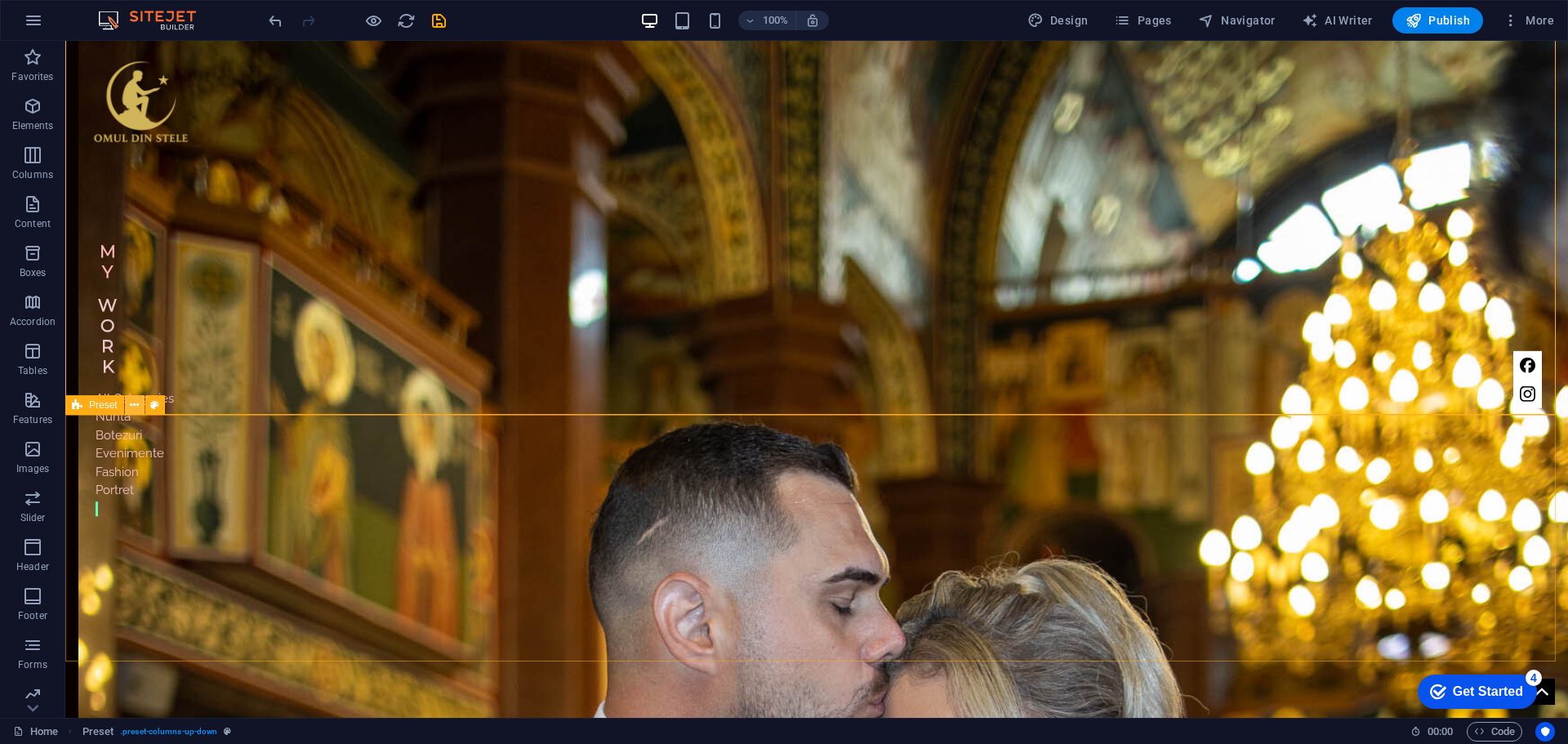
click at [133, 404] on icon at bounding box center [134, 405] width 9 height 17
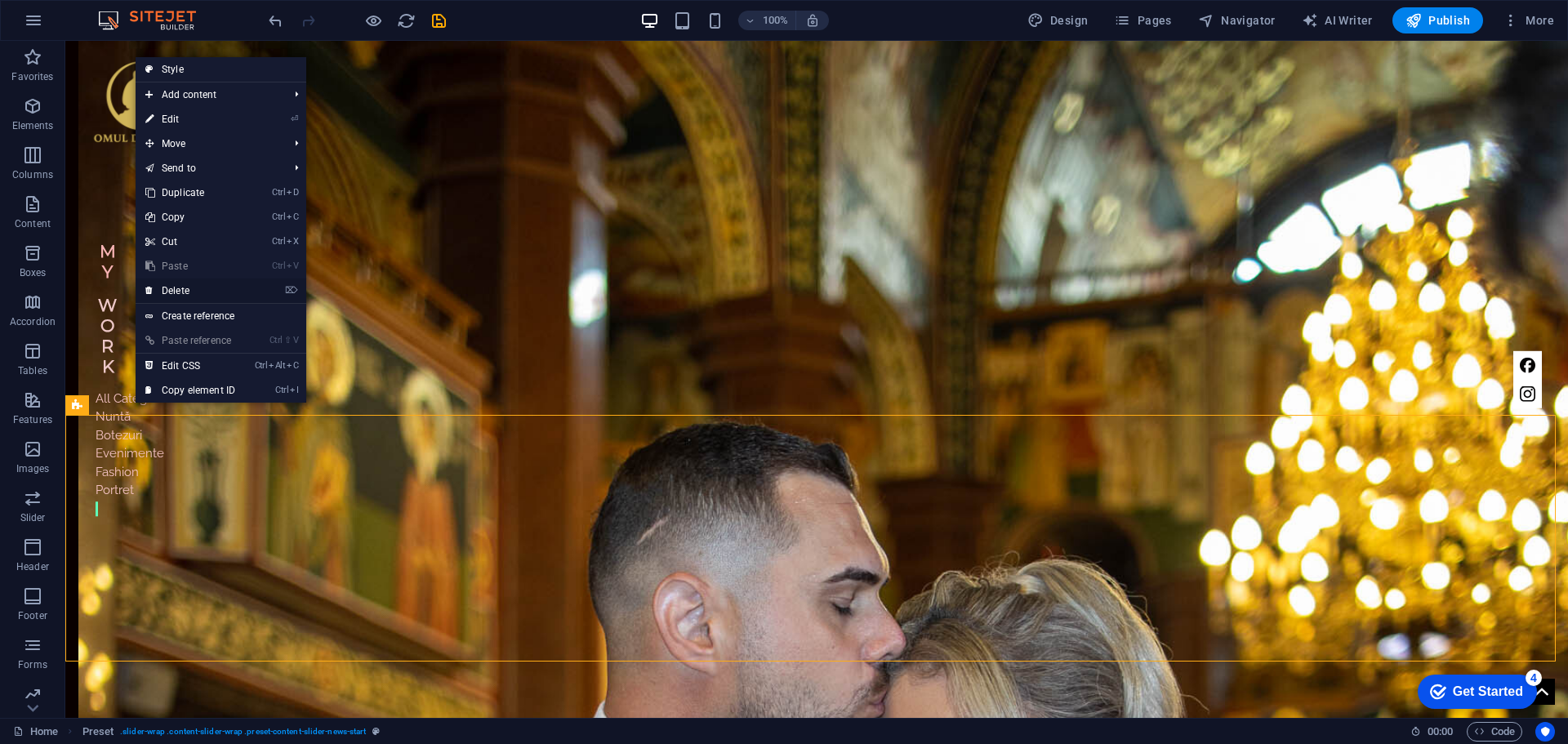
click at [213, 293] on link "⌦ Delete" at bounding box center [190, 291] width 109 height 24
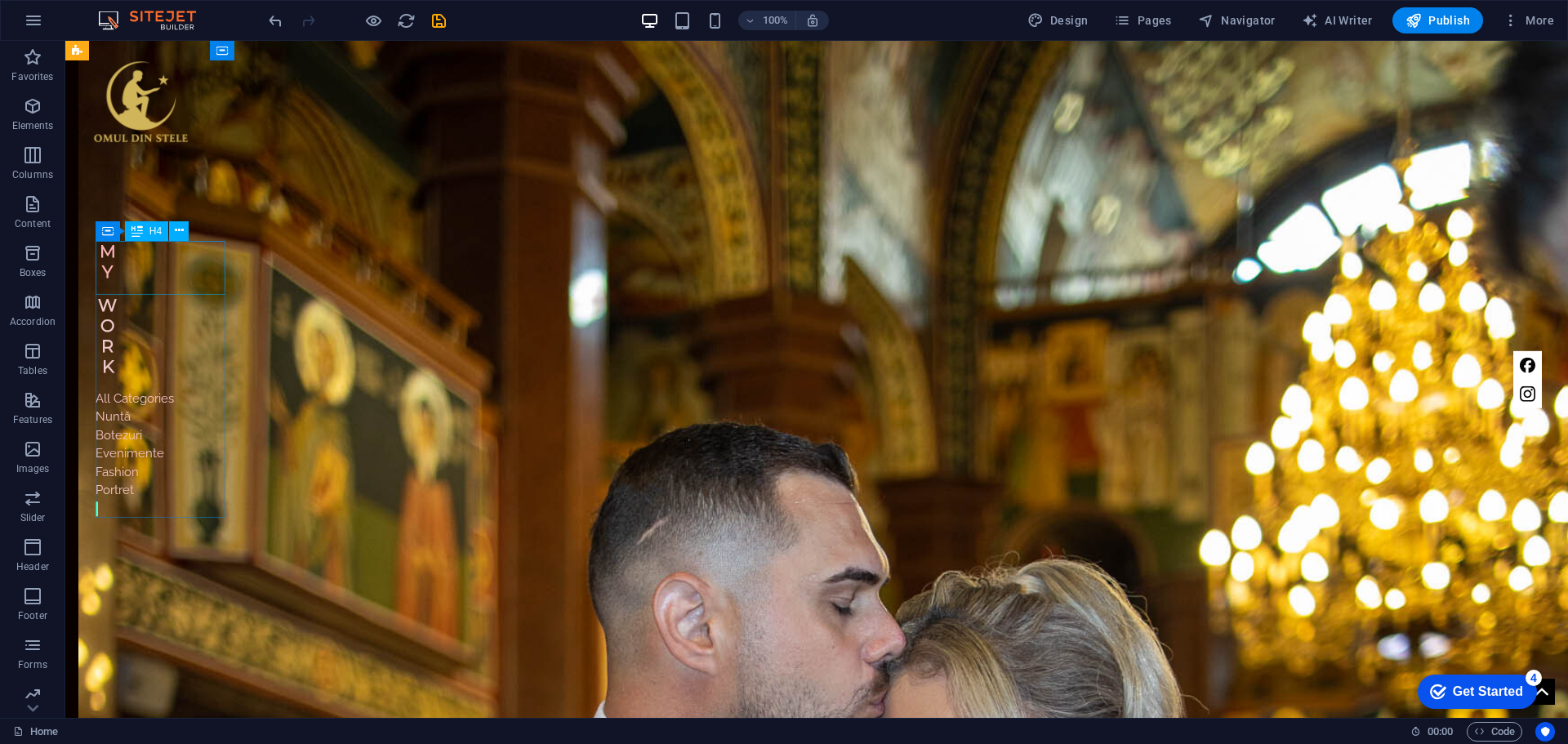
scroll to position [1174, 0]
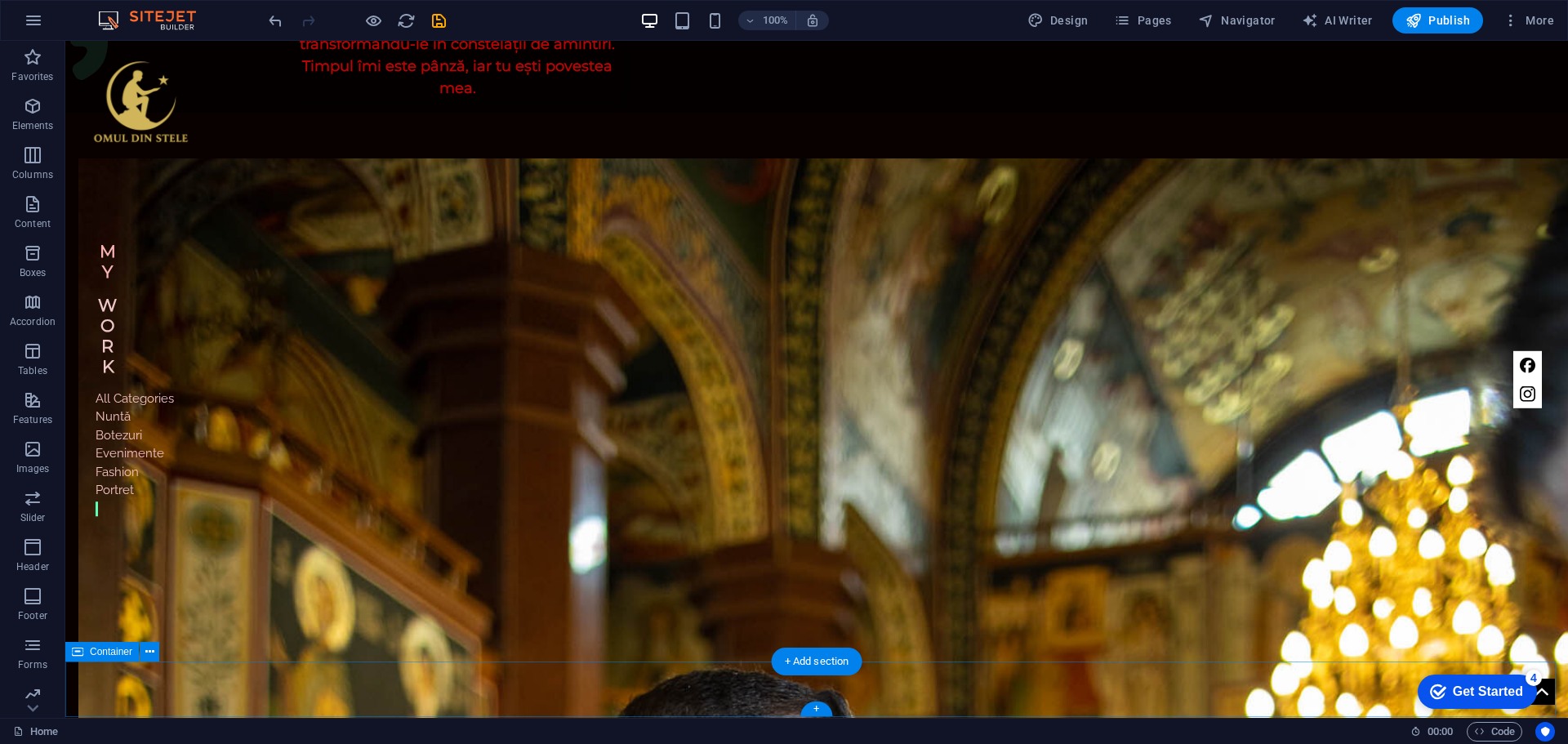
select select "footer"
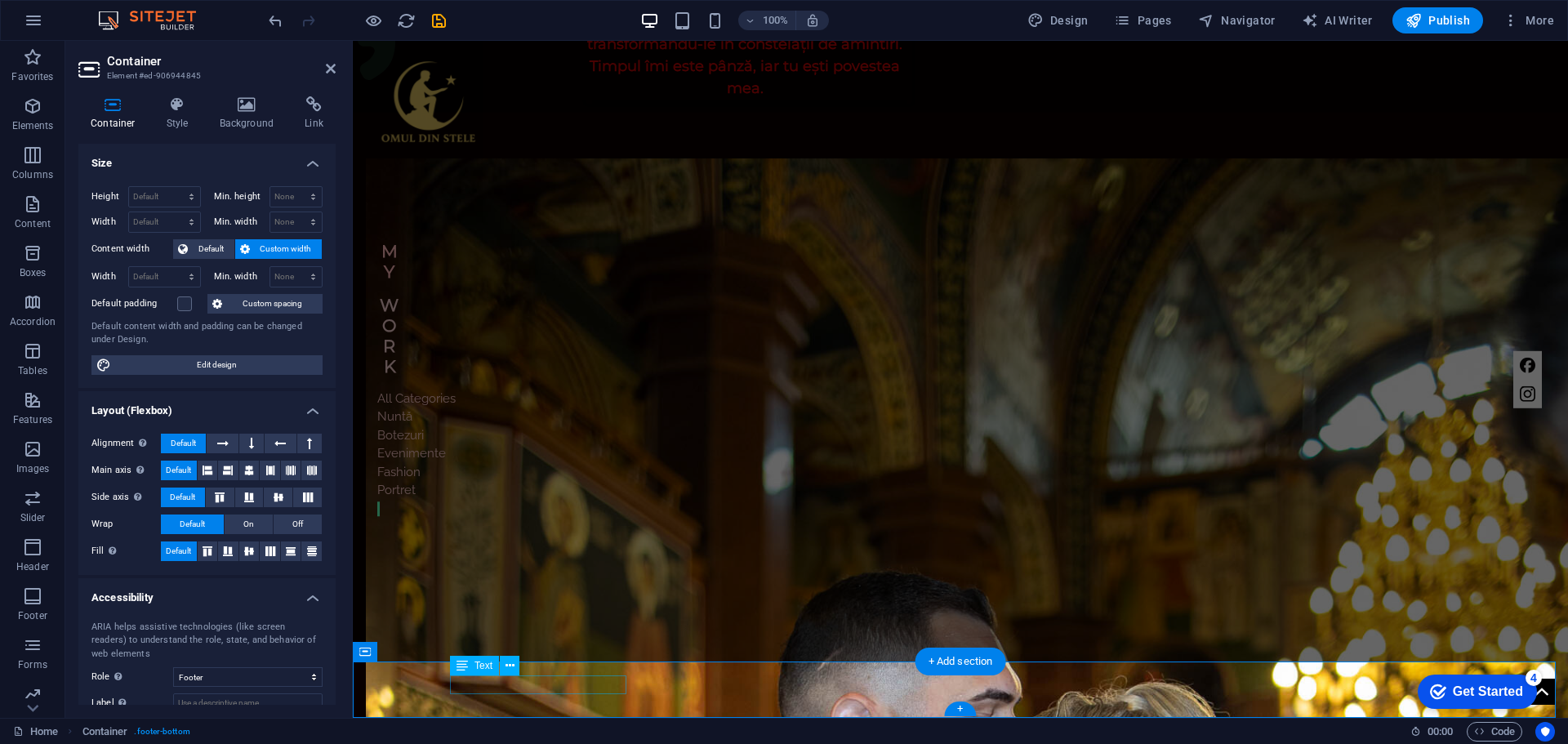
scroll to position [1030, 0]
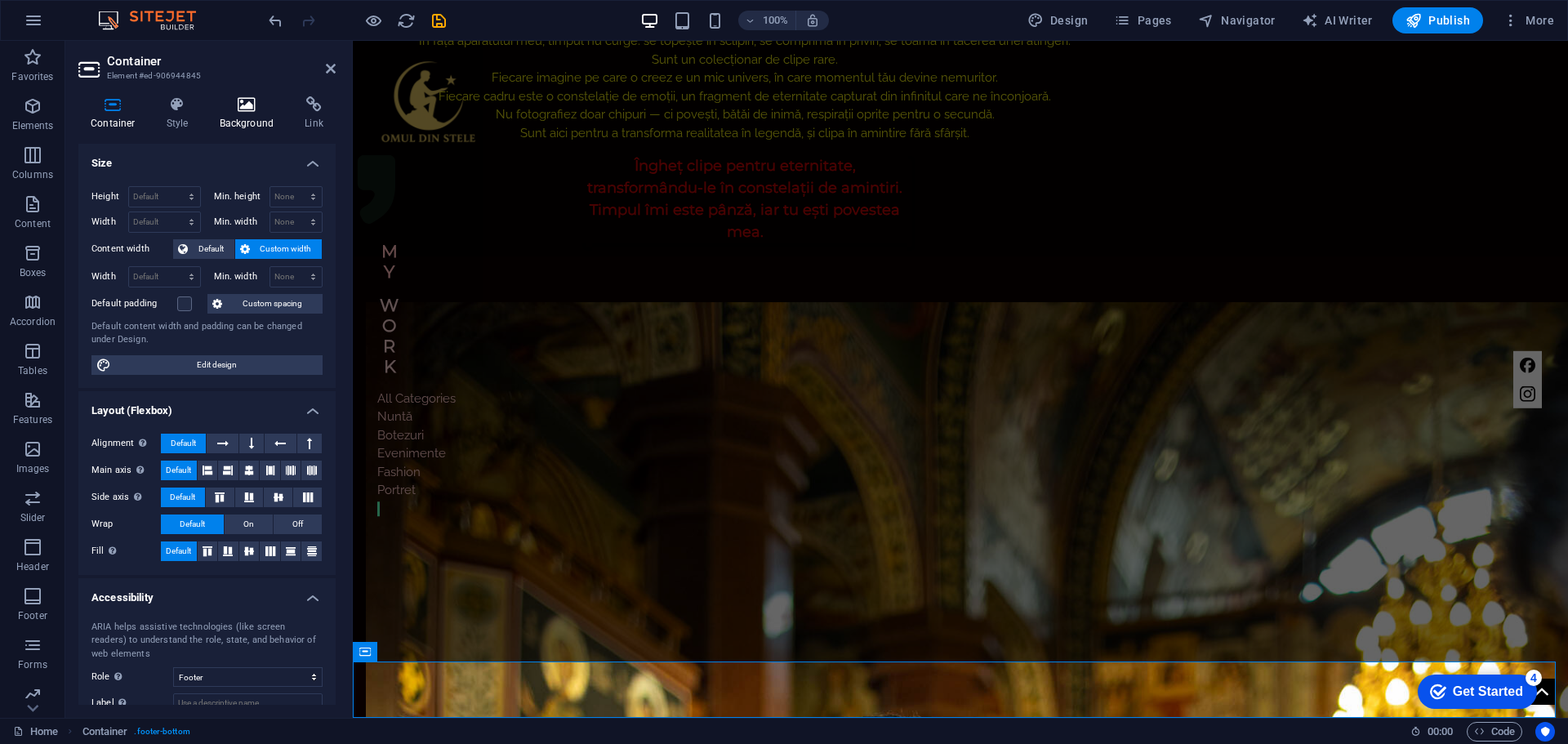
click at [254, 117] on h4 "Background" at bounding box center [250, 113] width 86 height 34
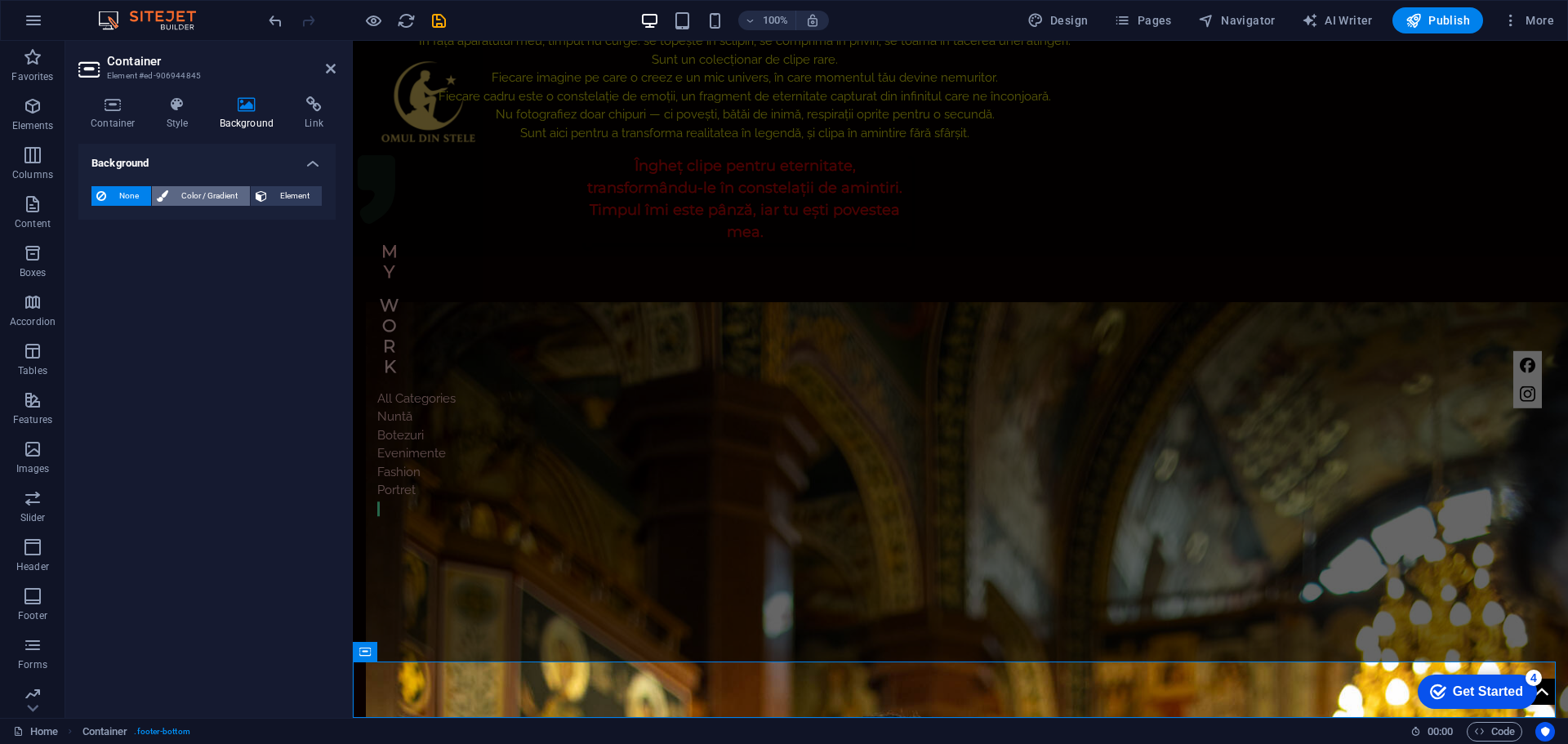
click at [216, 188] on span "Color / Gradient" at bounding box center [209, 196] width 71 height 20
click at [102, 259] on span at bounding box center [102, 261] width 18 height 18
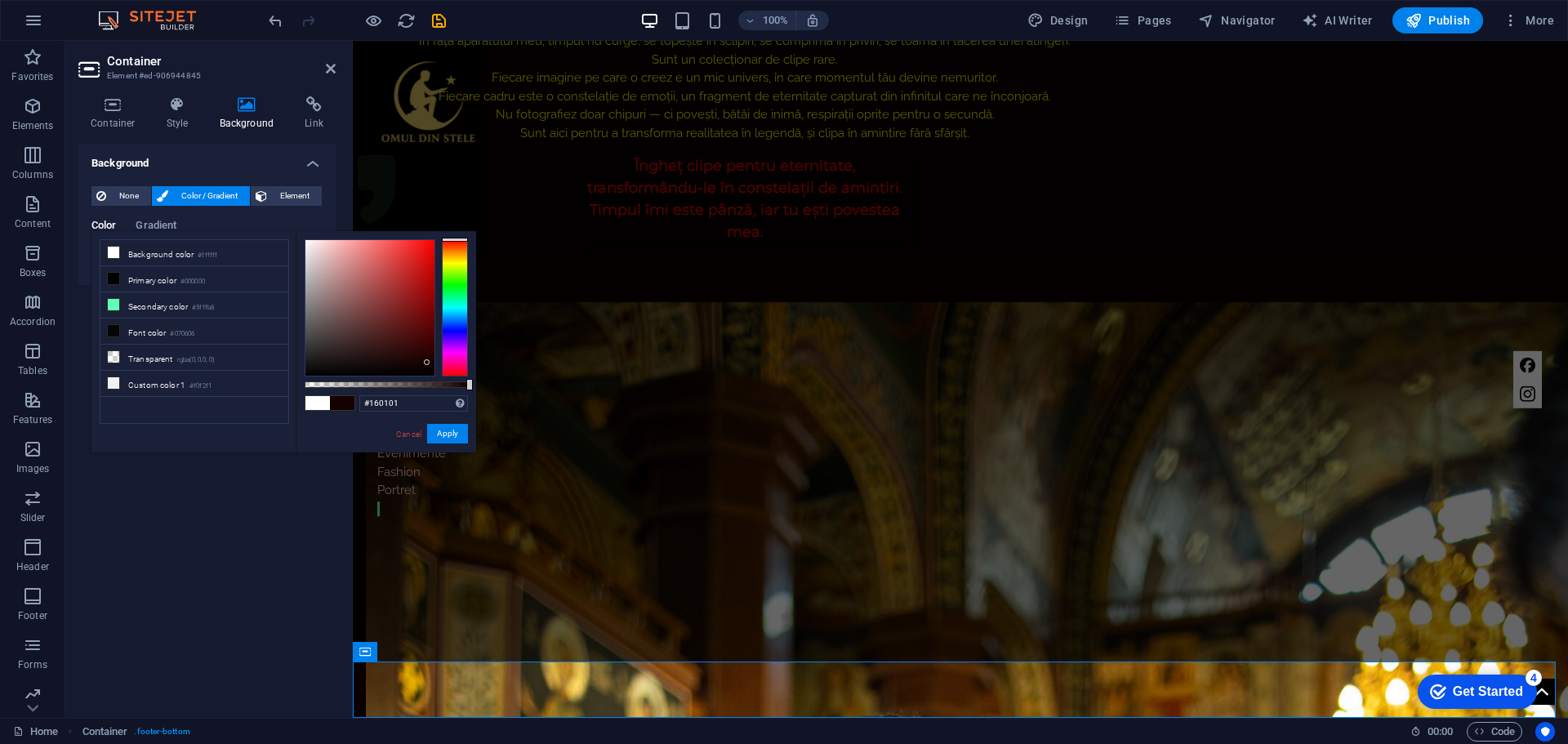
click at [427, 363] on div at bounding box center [369, 308] width 129 height 135
type input "#190000"
drag, startPoint x: 429, startPoint y: 361, endPoint x: 443, endPoint y: 361, distance: 14.0
click at [443, 361] on div at bounding box center [386, 309] width 164 height 137
click at [454, 433] on button "Apply" at bounding box center [447, 434] width 40 height 20
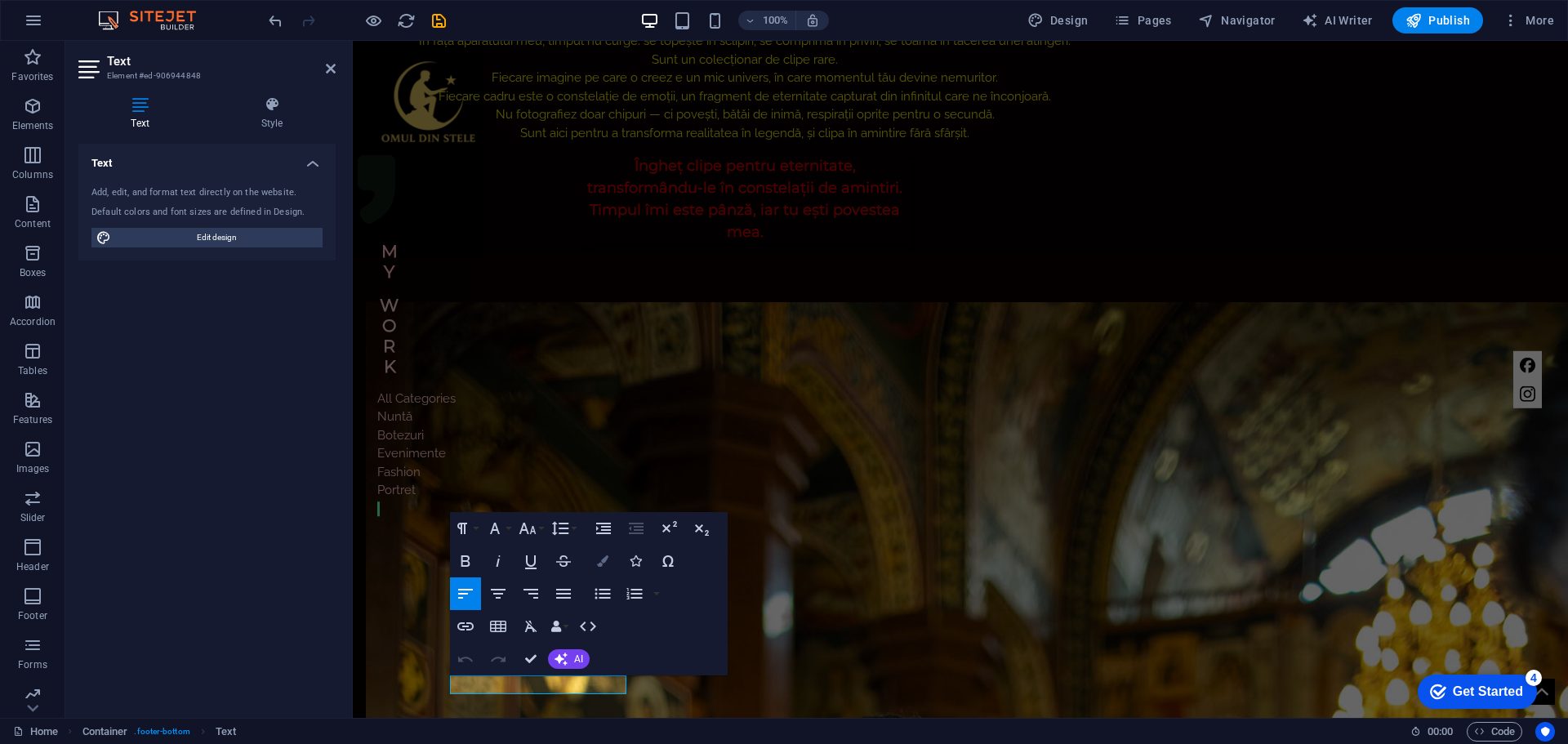
click at [606, 562] on icon "button" at bounding box center [603, 562] width 11 height 11
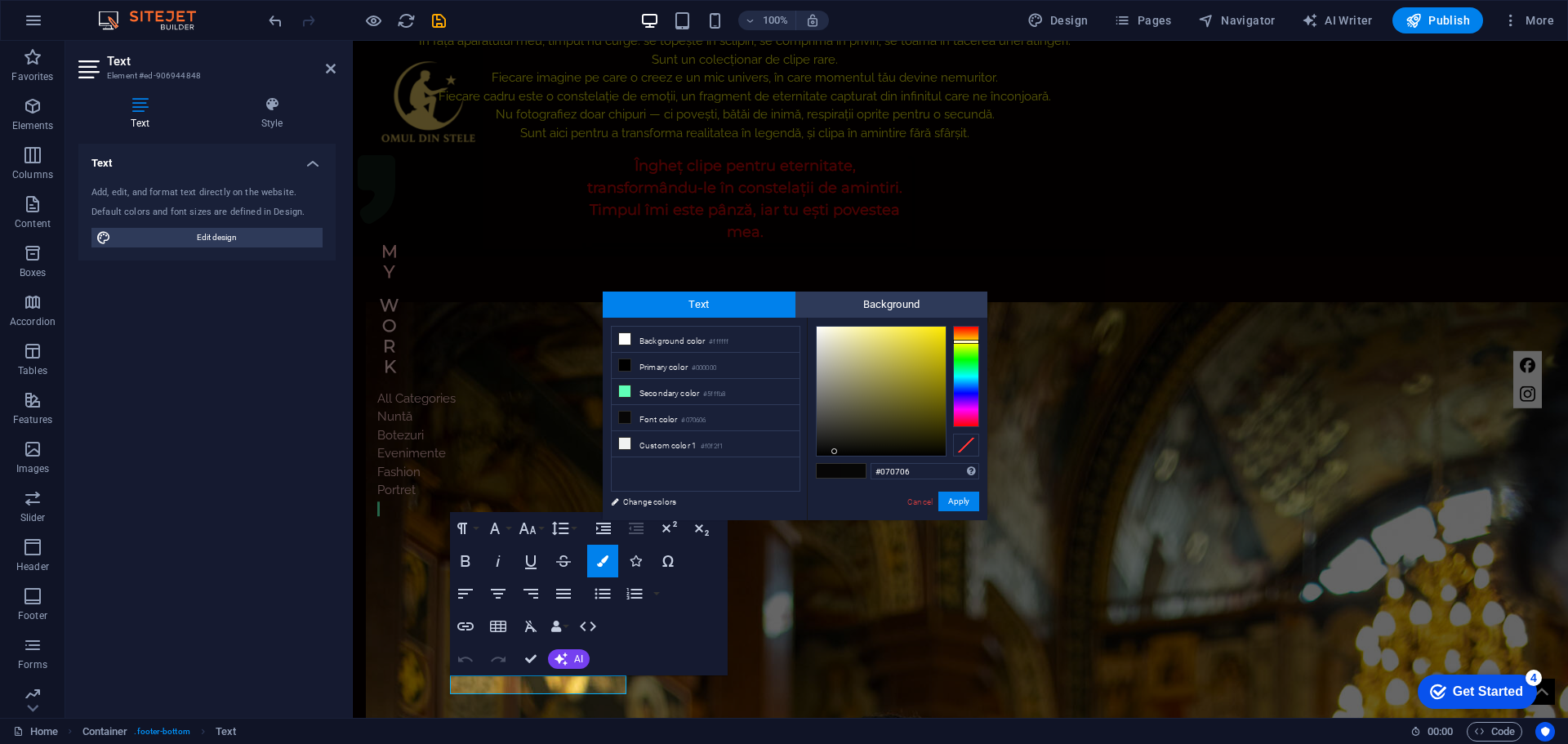
click at [973, 341] on div at bounding box center [966, 377] width 26 height 102
type input "#e9d713"
click at [934, 338] on div at bounding box center [881, 390] width 129 height 129
click at [957, 502] on button "Apply" at bounding box center [958, 501] width 40 height 20
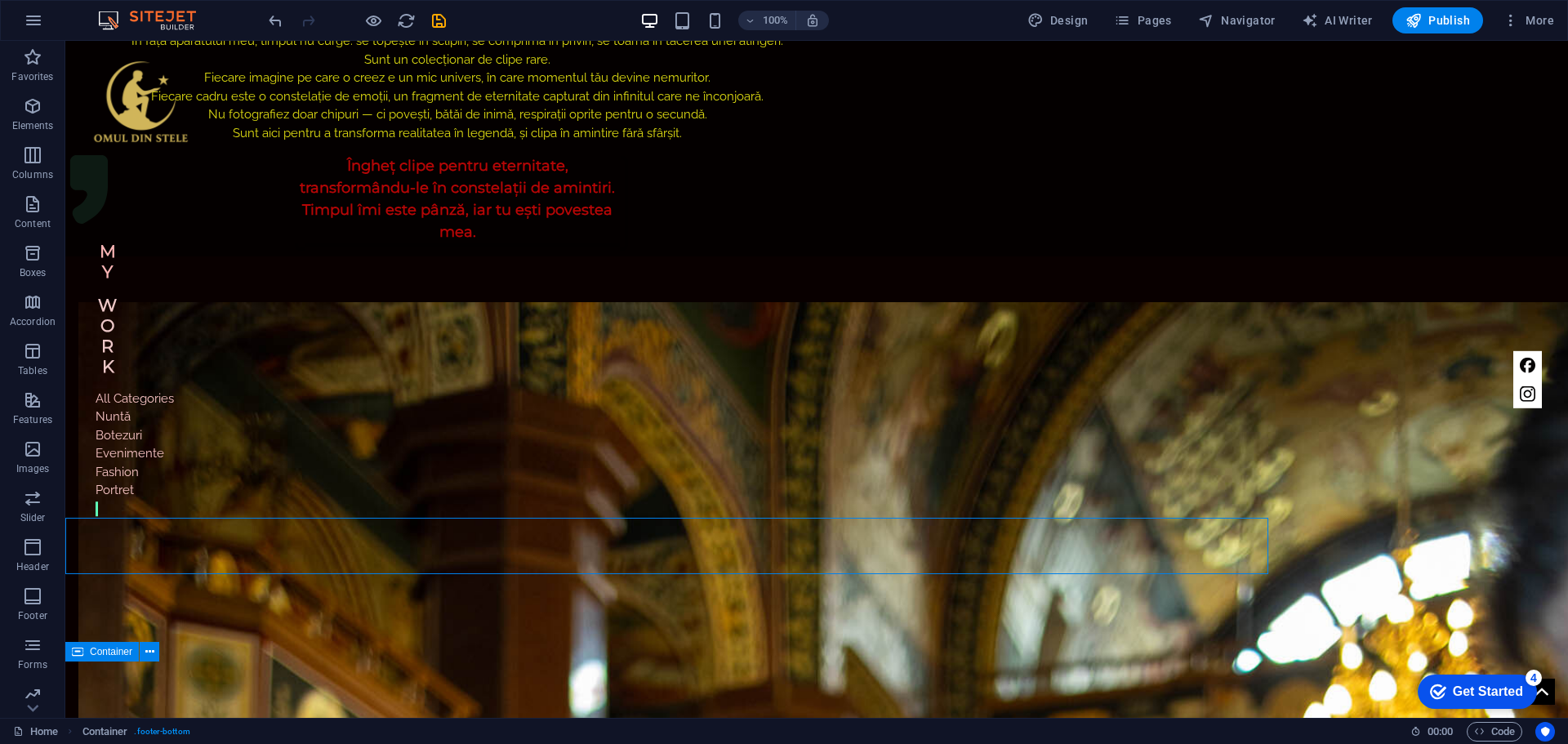
scroll to position [1174, 0]
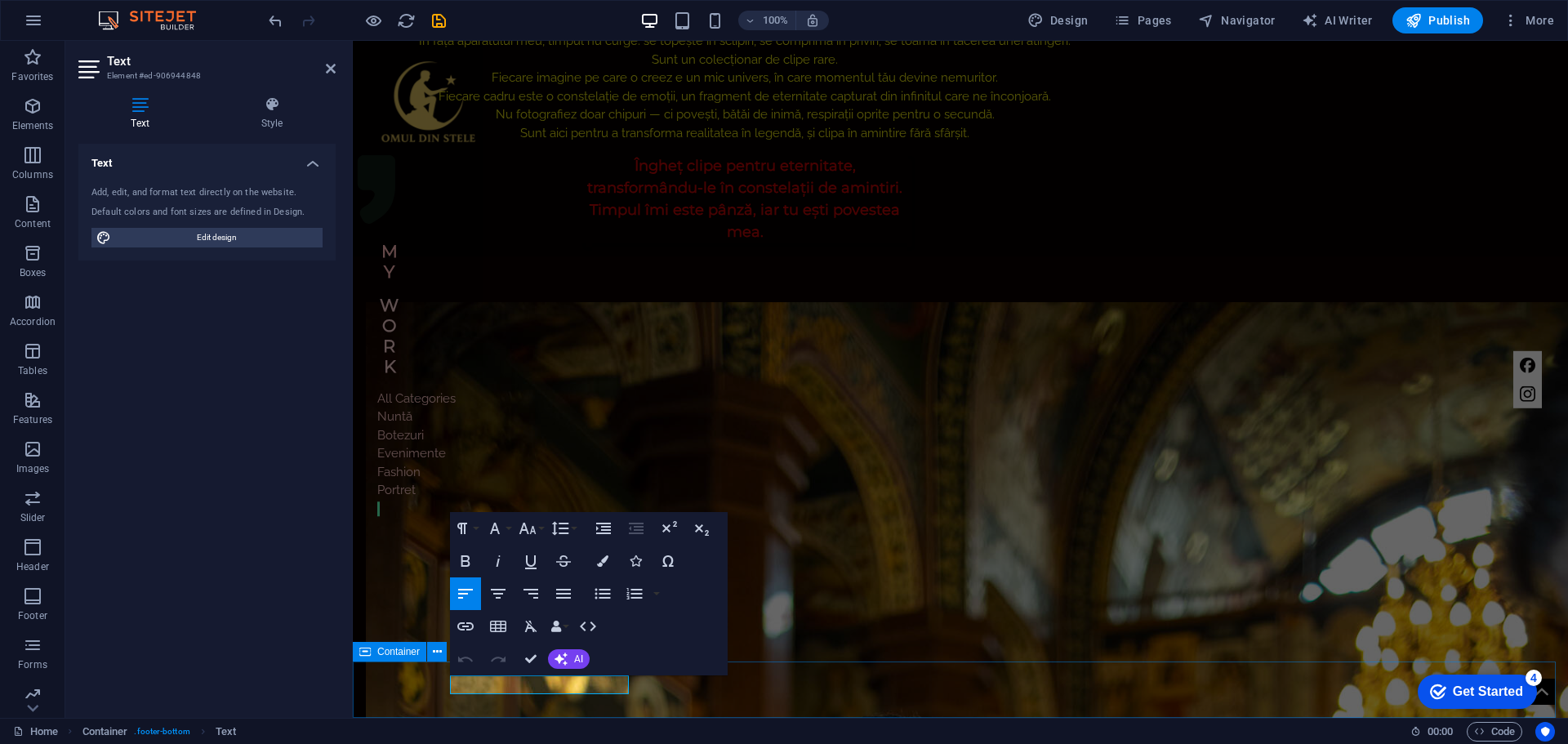
drag, startPoint x: 626, startPoint y: 684, endPoint x: 426, endPoint y: 686, distance: 200.0
click at [605, 562] on icon "button" at bounding box center [603, 562] width 11 height 11
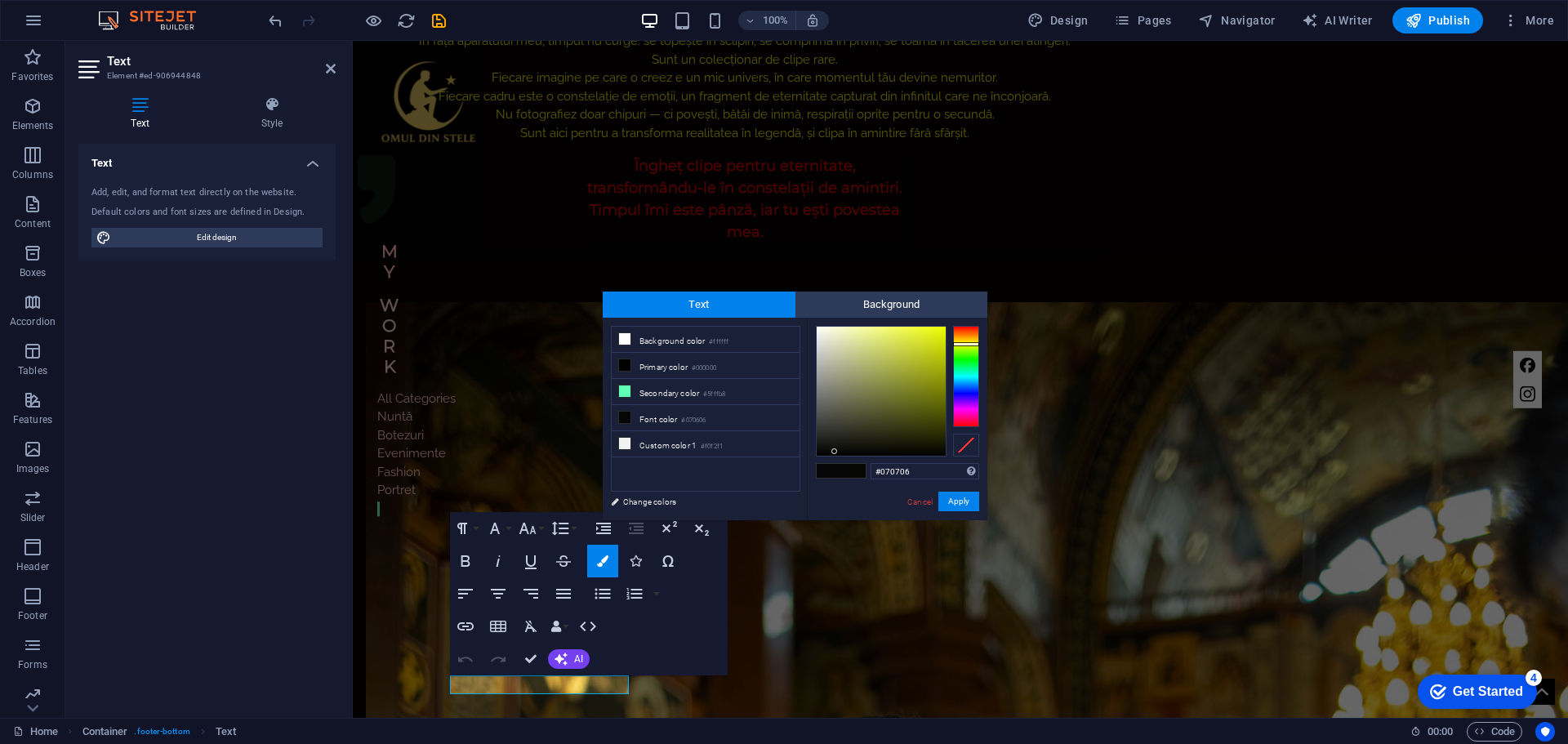
click at [971, 344] on div at bounding box center [966, 377] width 26 height 102
type input "#e5f40e"
click at [937, 332] on div at bounding box center [881, 390] width 129 height 129
click at [954, 505] on button "Apply" at bounding box center [958, 501] width 40 height 20
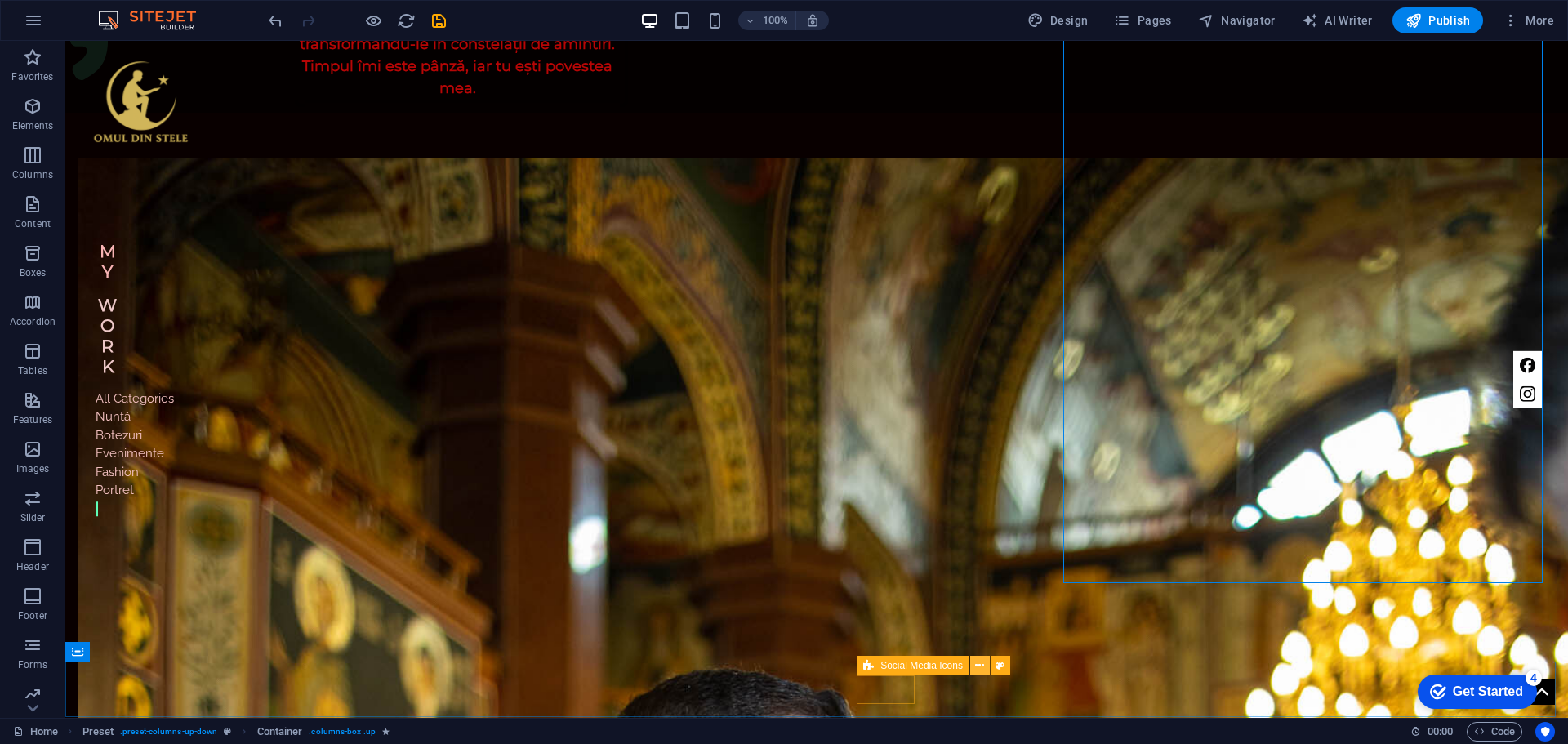
click at [979, 665] on icon at bounding box center [980, 666] width 9 height 17
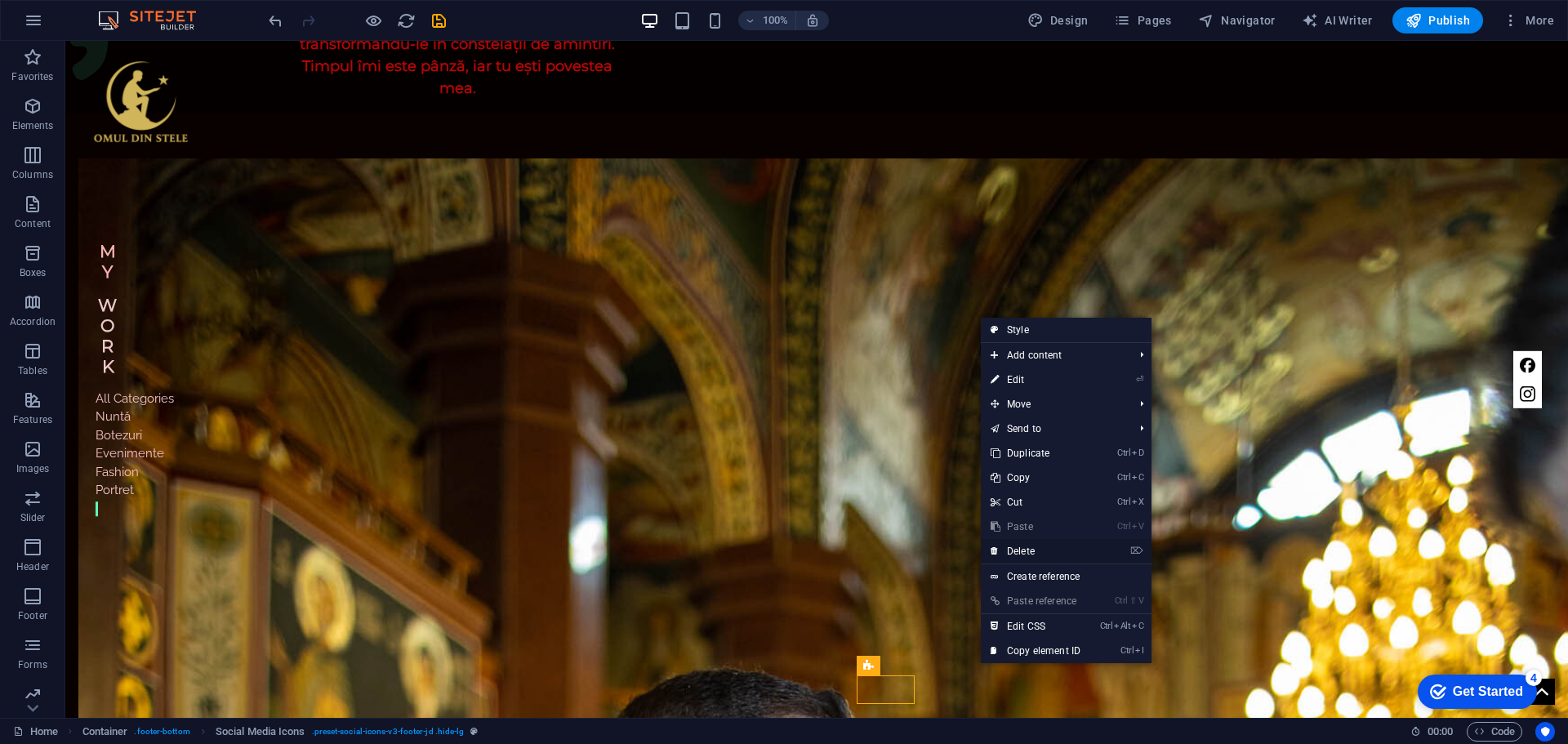
click at [1032, 549] on link "⌦ Delete" at bounding box center [1035, 551] width 109 height 24
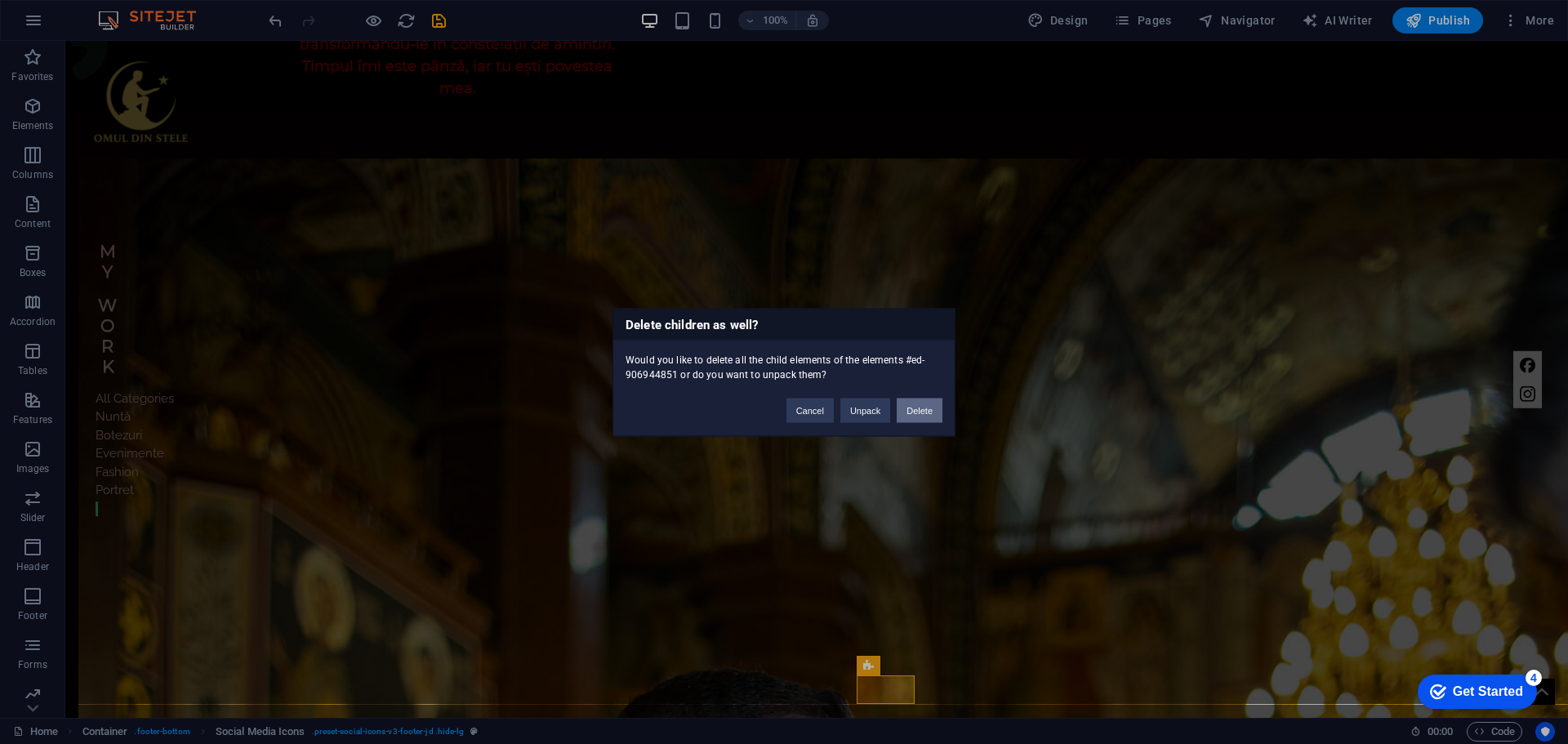
click at [917, 415] on button "Delete" at bounding box center [919, 410] width 46 height 24
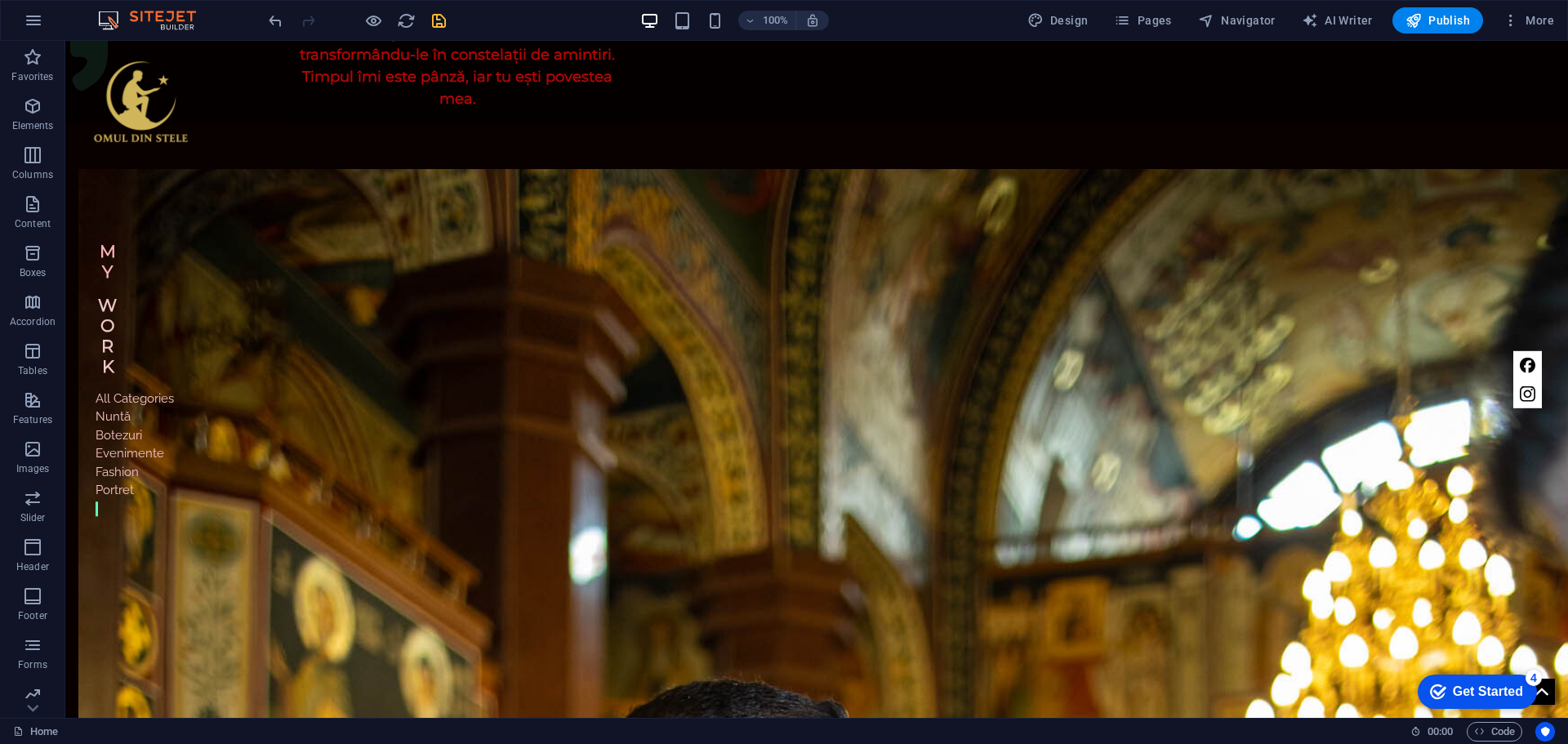
click at [435, 14] on icon "save" at bounding box center [439, 21] width 19 height 19
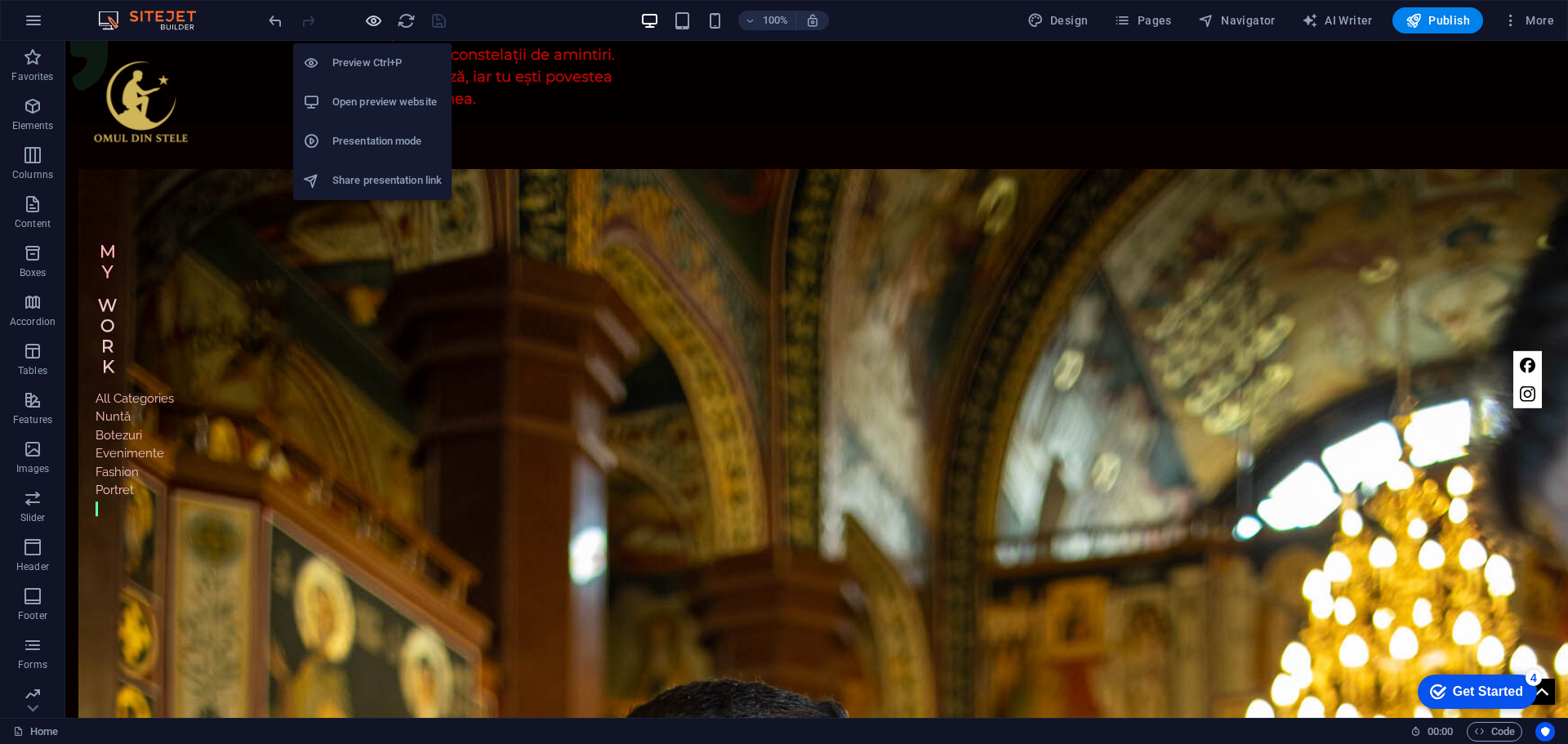
click at [376, 16] on icon "button" at bounding box center [373, 21] width 19 height 19
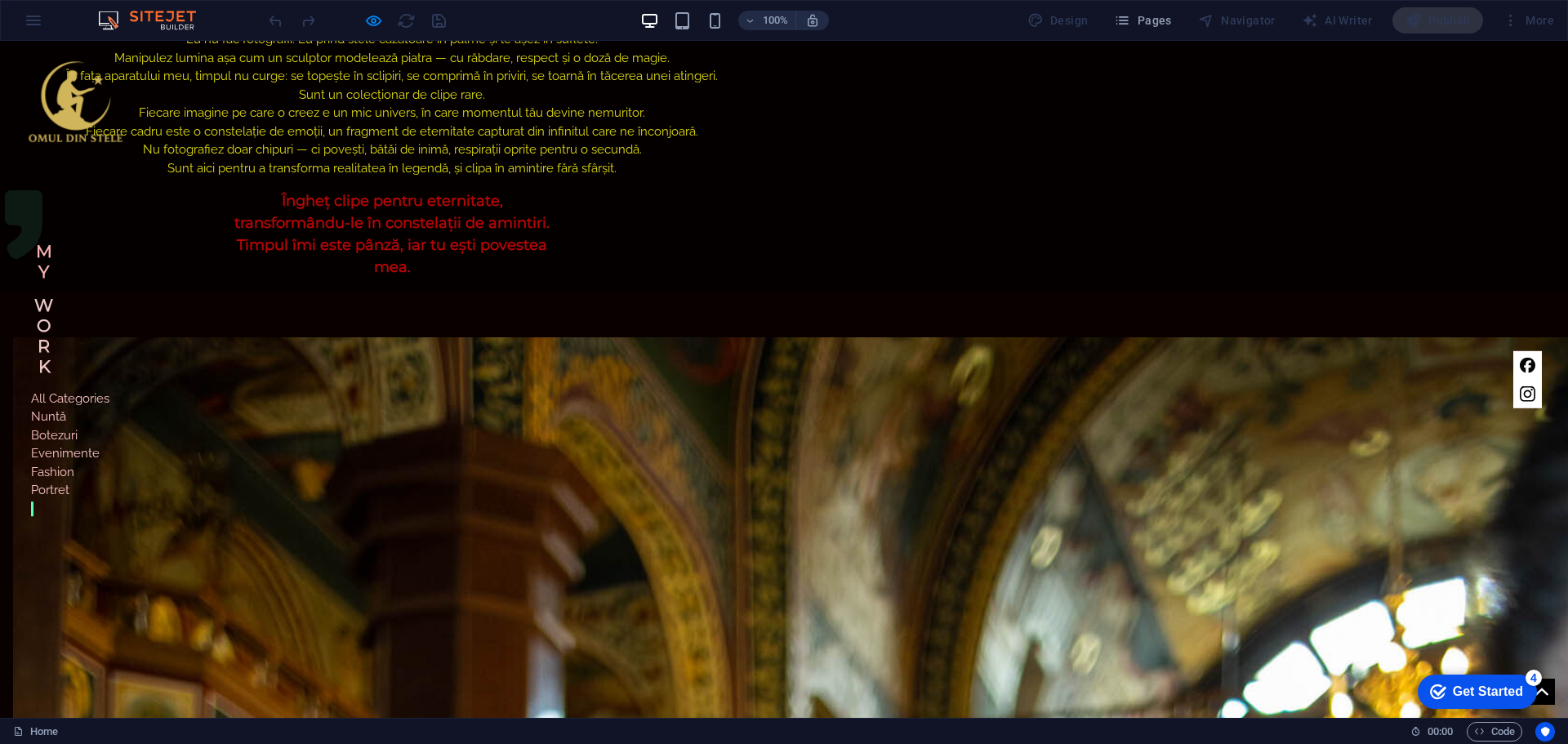
scroll to position [1115, 0]
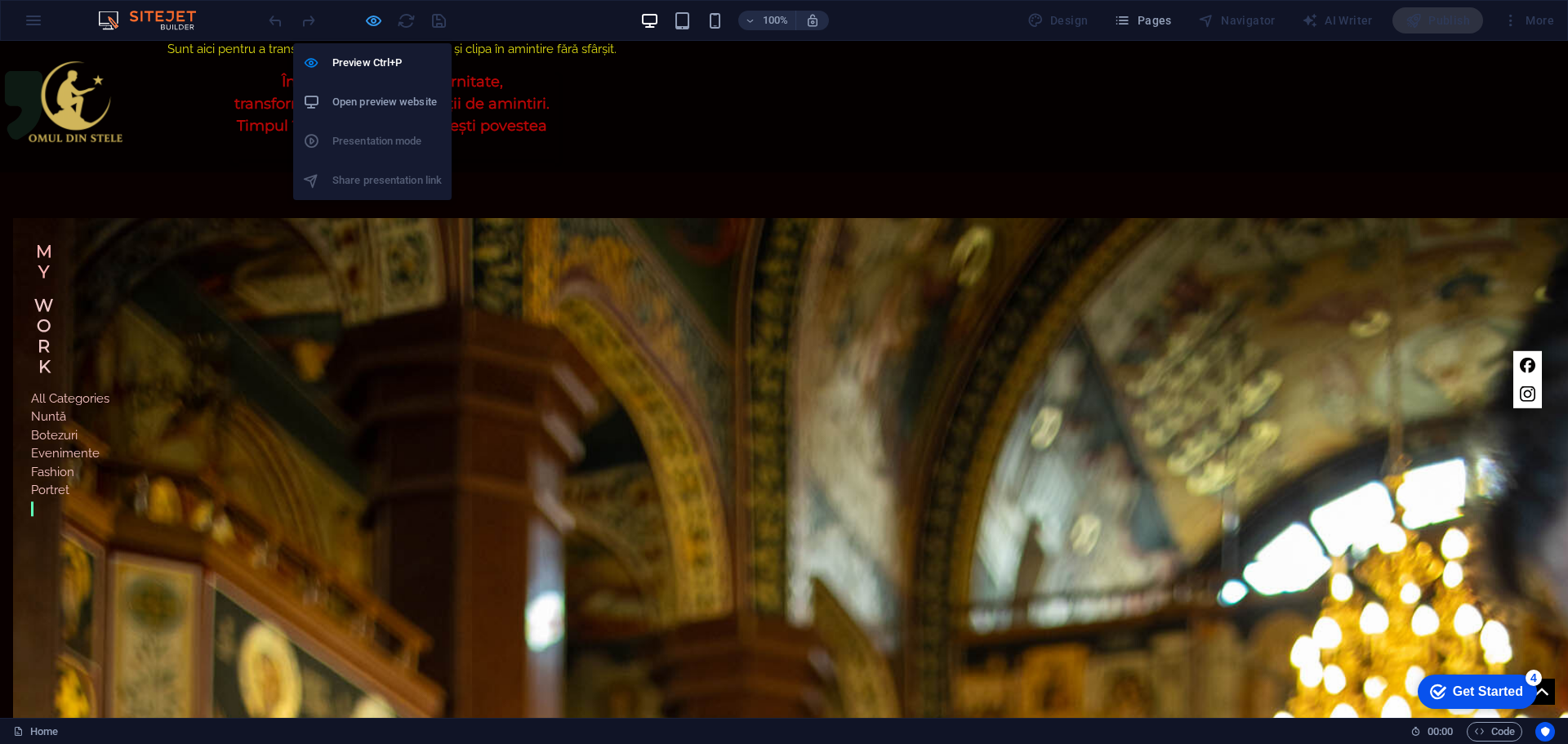
click at [372, 22] on icon "button" at bounding box center [373, 21] width 19 height 19
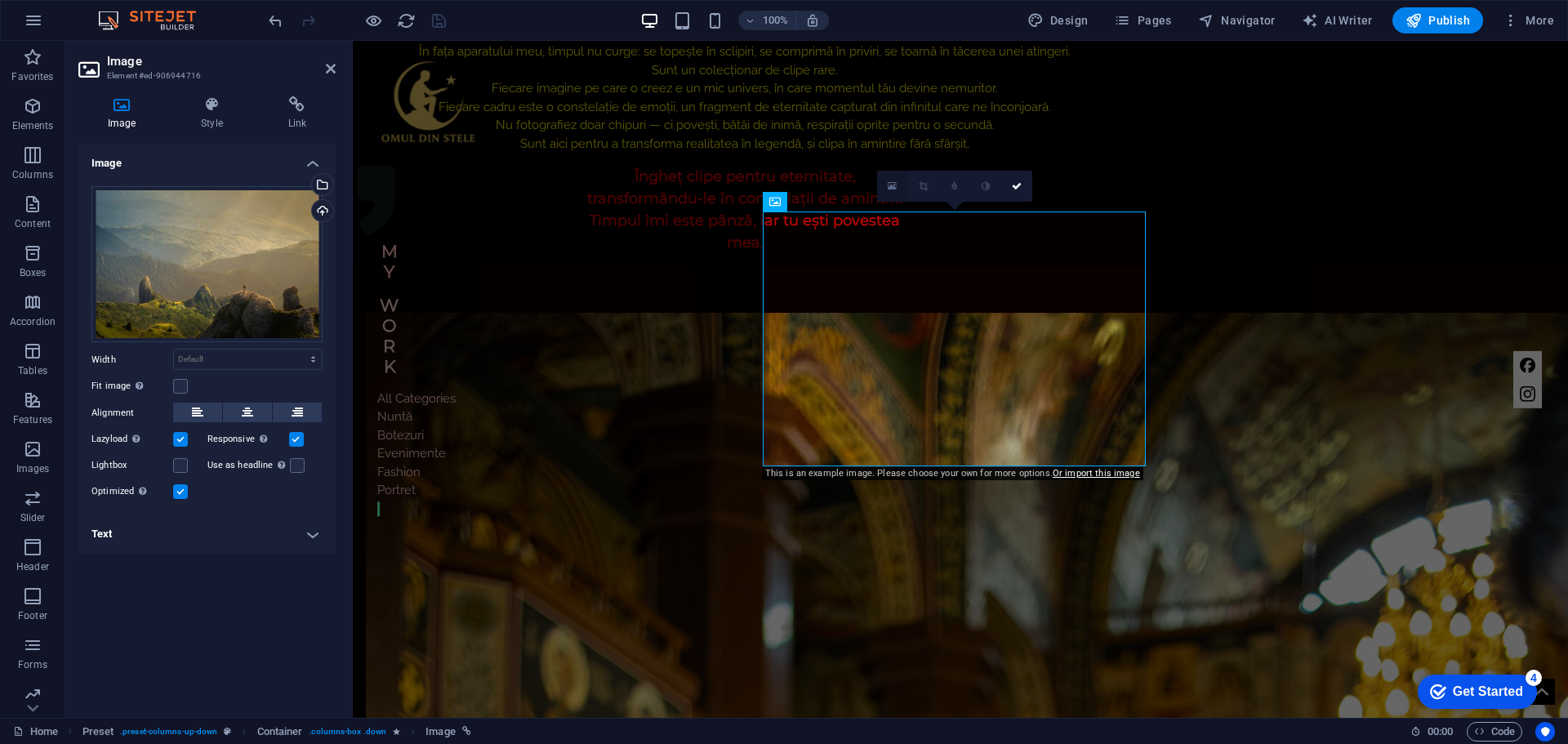
click at [898, 187] on link at bounding box center [892, 186] width 31 height 31
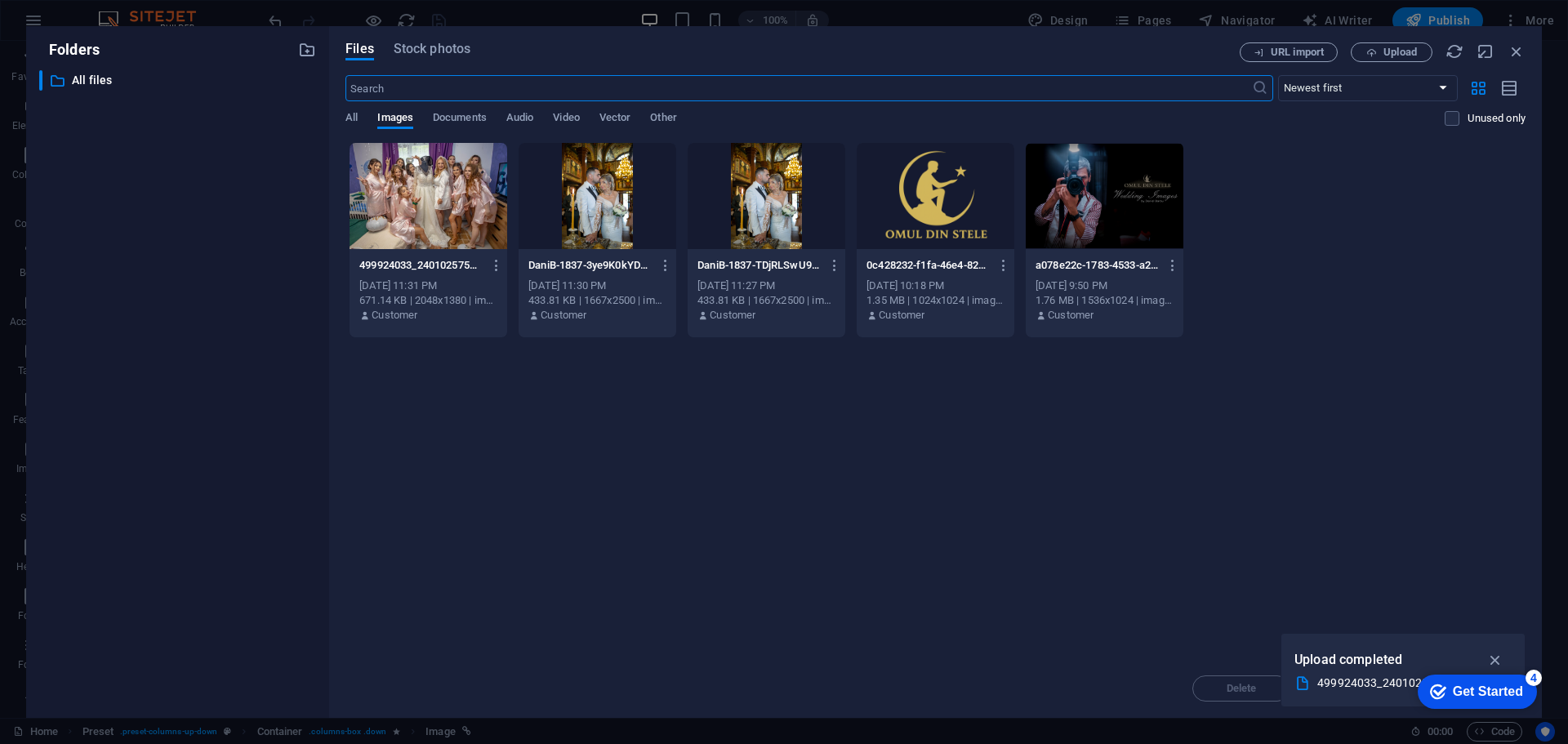
scroll to position [819, 0]
click at [1408, 47] on span "Upload" at bounding box center [1400, 52] width 34 height 9
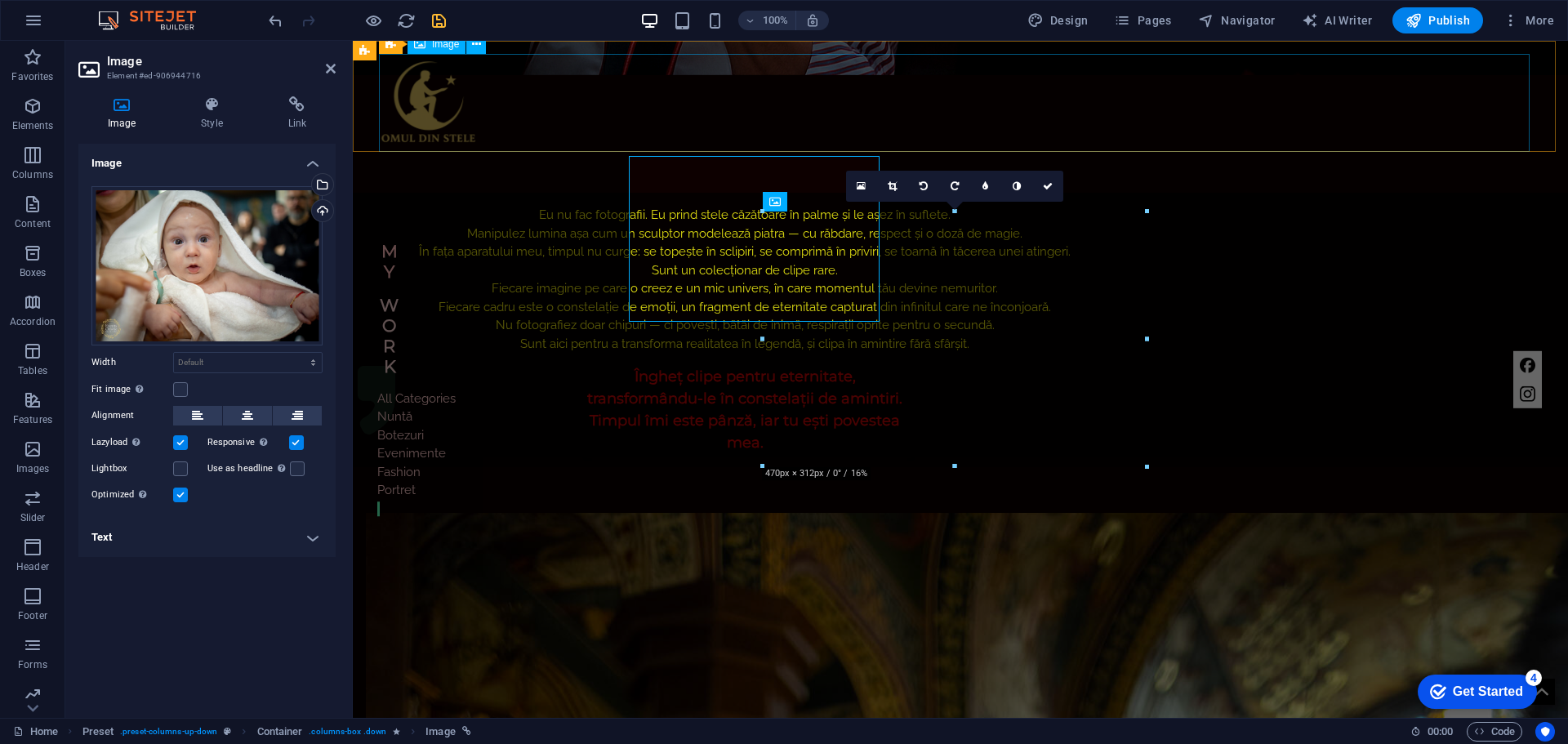
scroll to position [1020, 0]
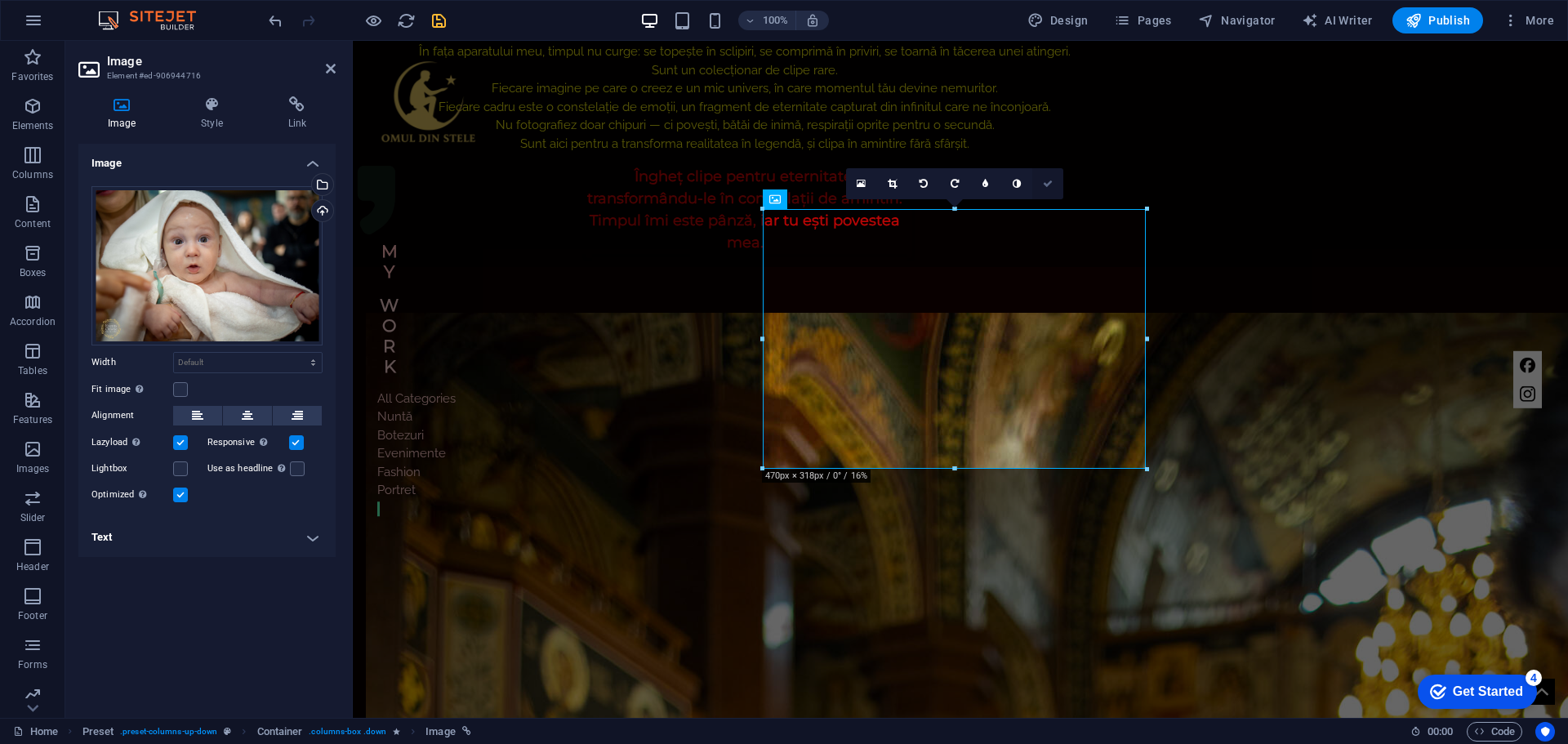
click at [1048, 183] on icon at bounding box center [1047, 183] width 9 height 9
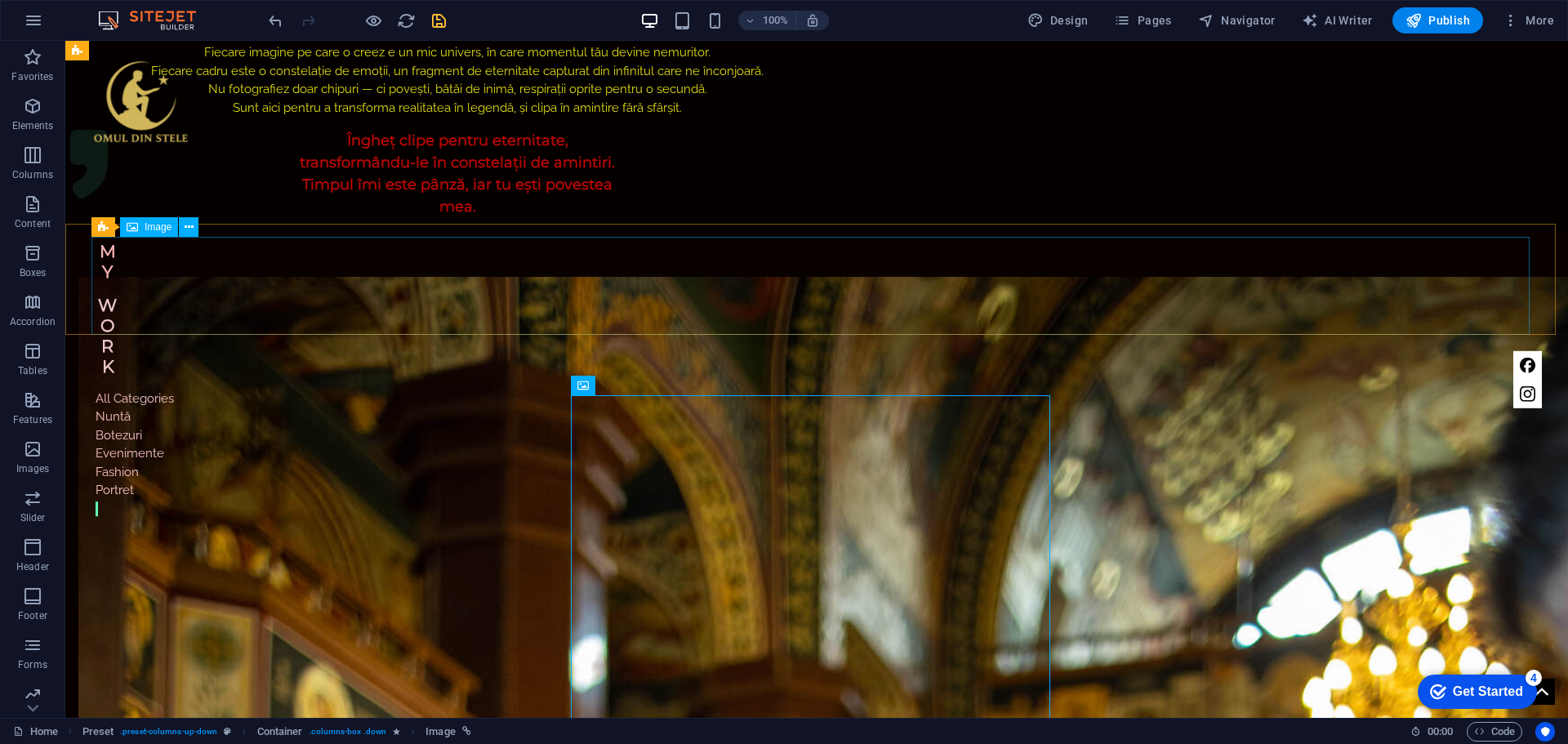
scroll to position [869, 0]
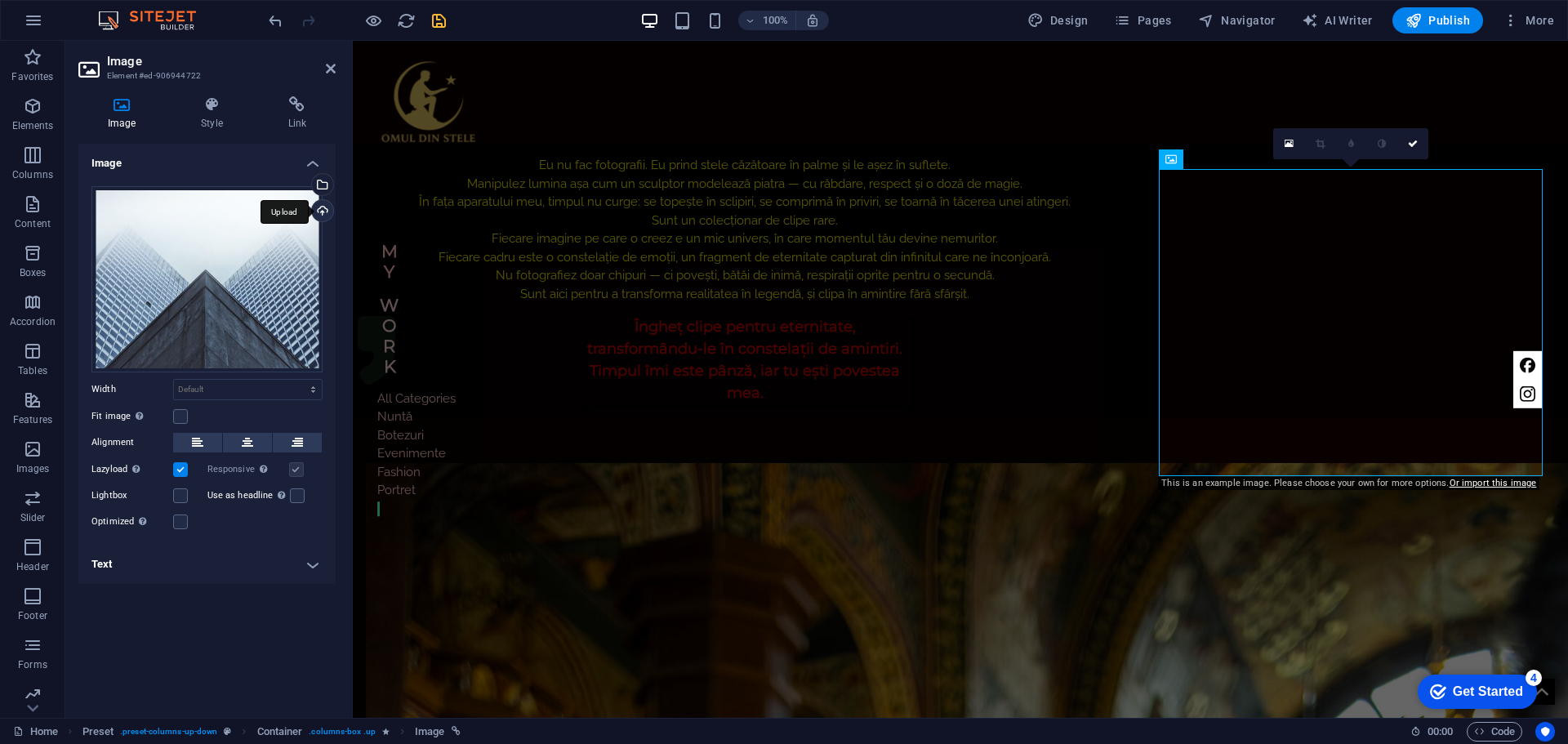
click at [326, 209] on div "Upload" at bounding box center [321, 213] width 24 height 24
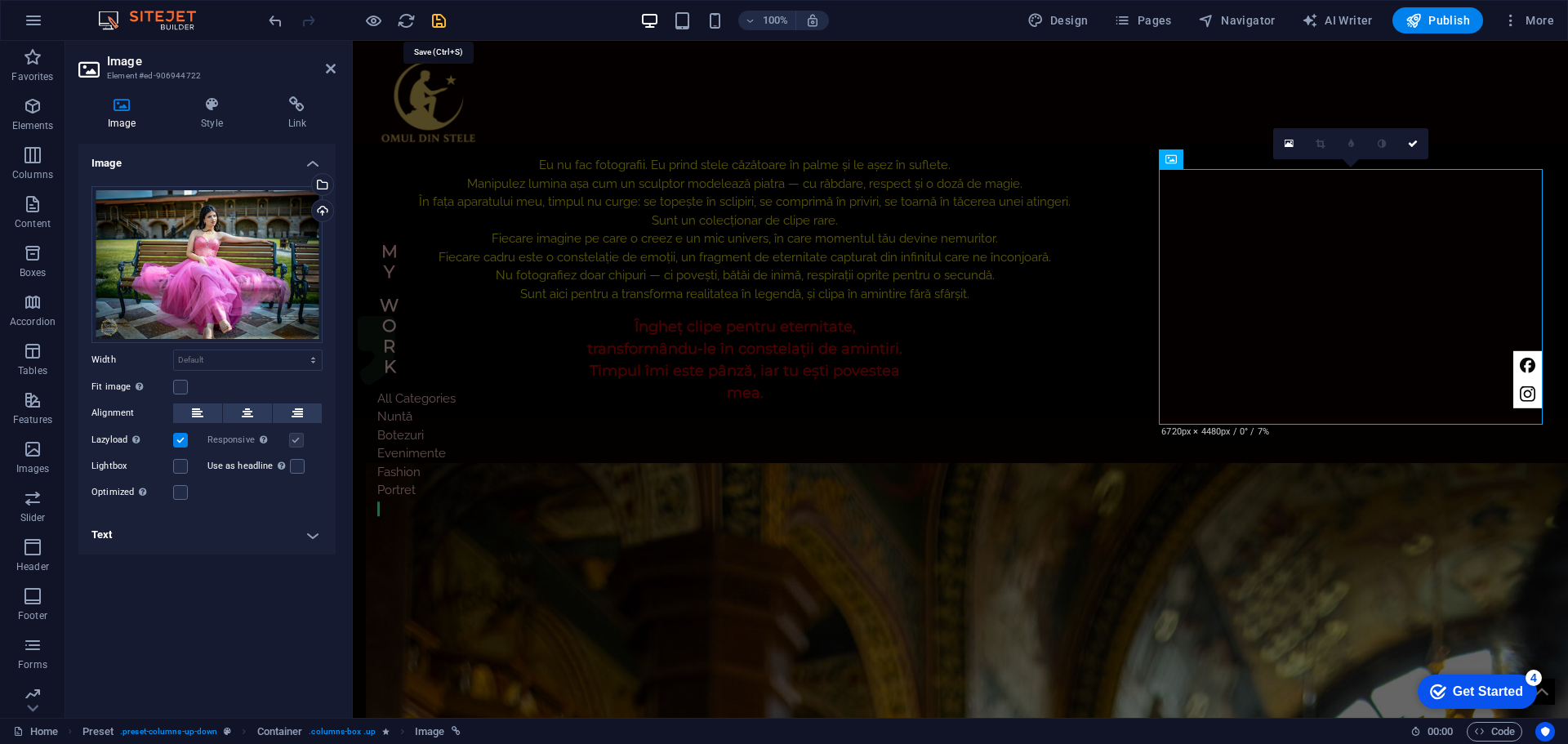
click at [438, 18] on icon "save" at bounding box center [439, 21] width 19 height 19
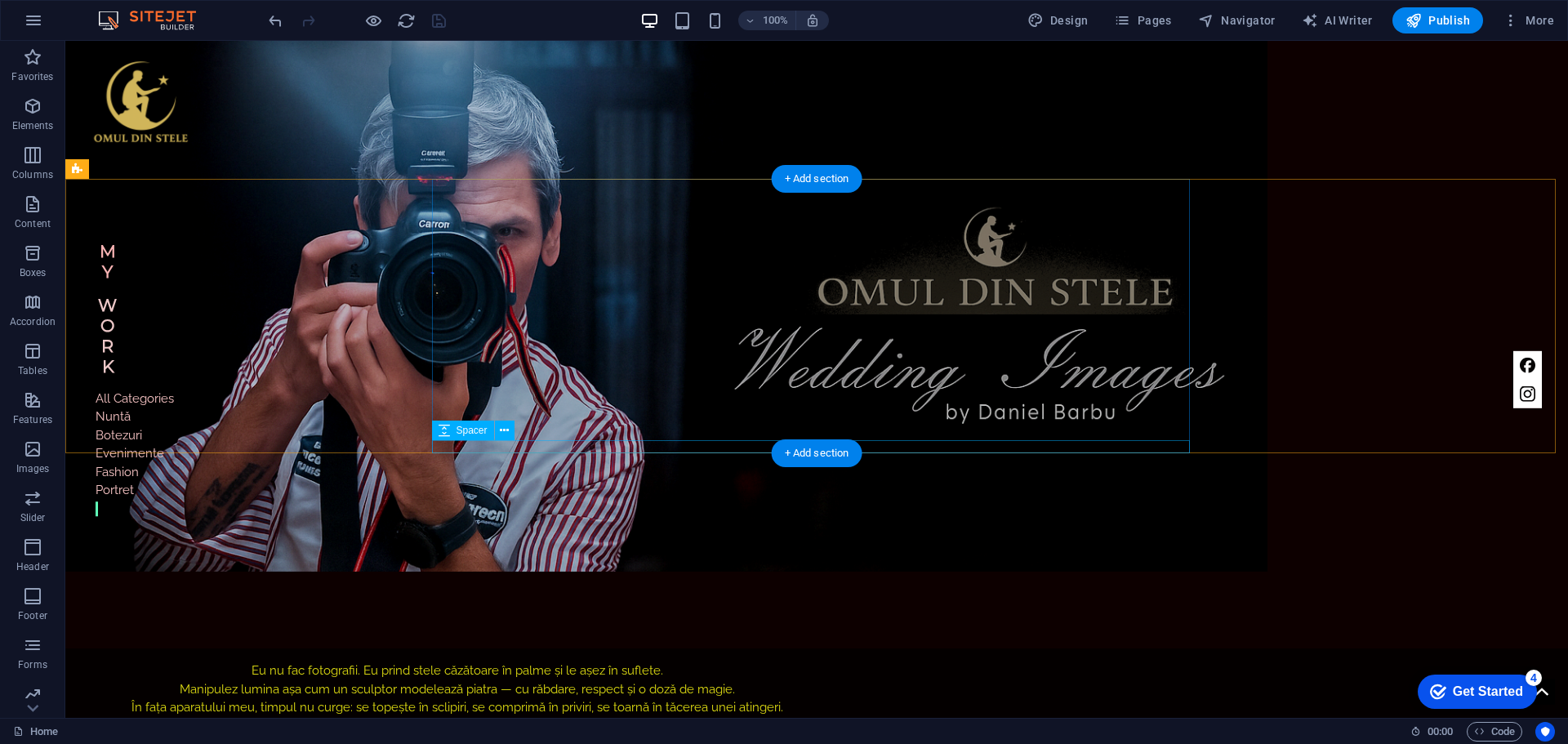
scroll to position [215, 0]
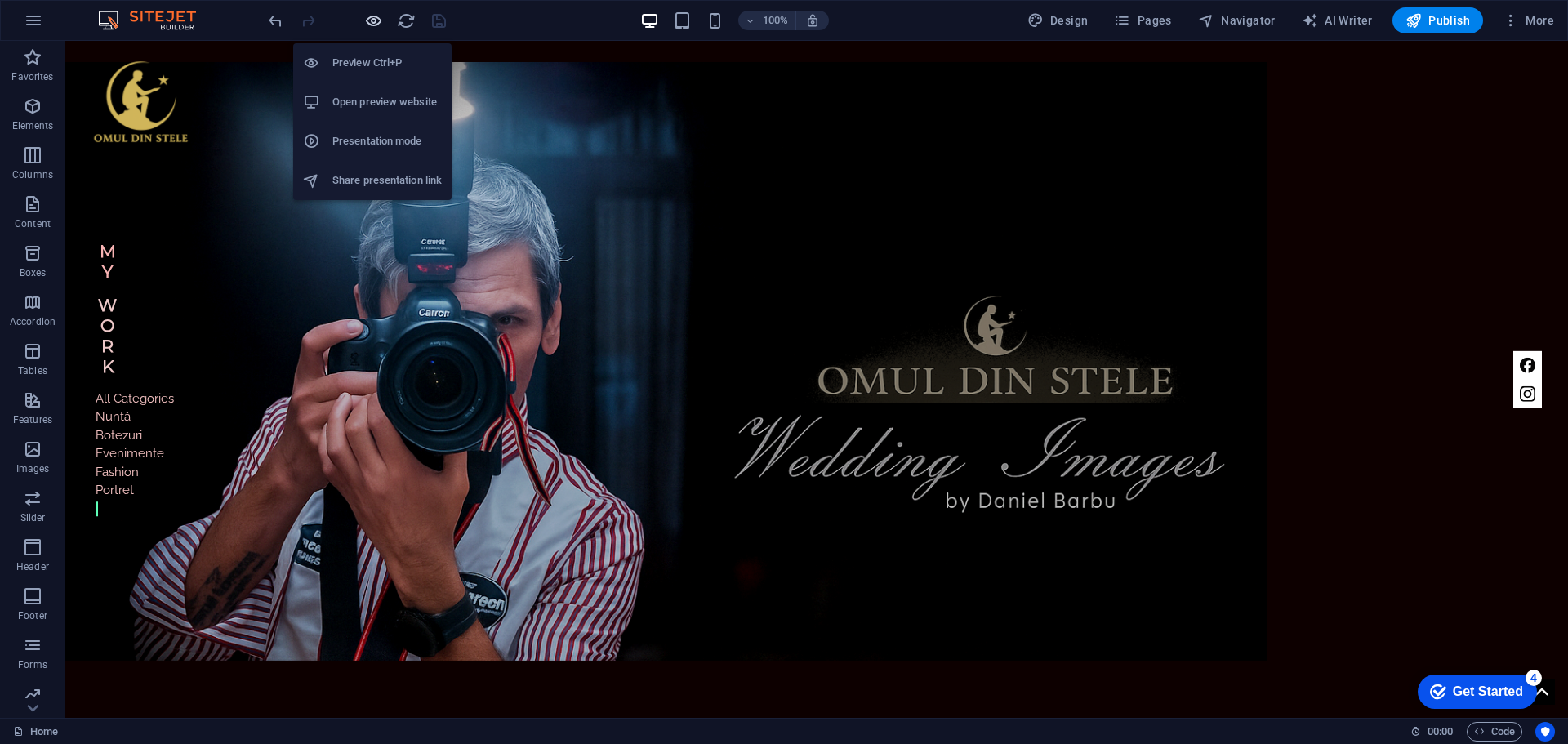
click at [375, 13] on icon "button" at bounding box center [373, 21] width 19 height 19
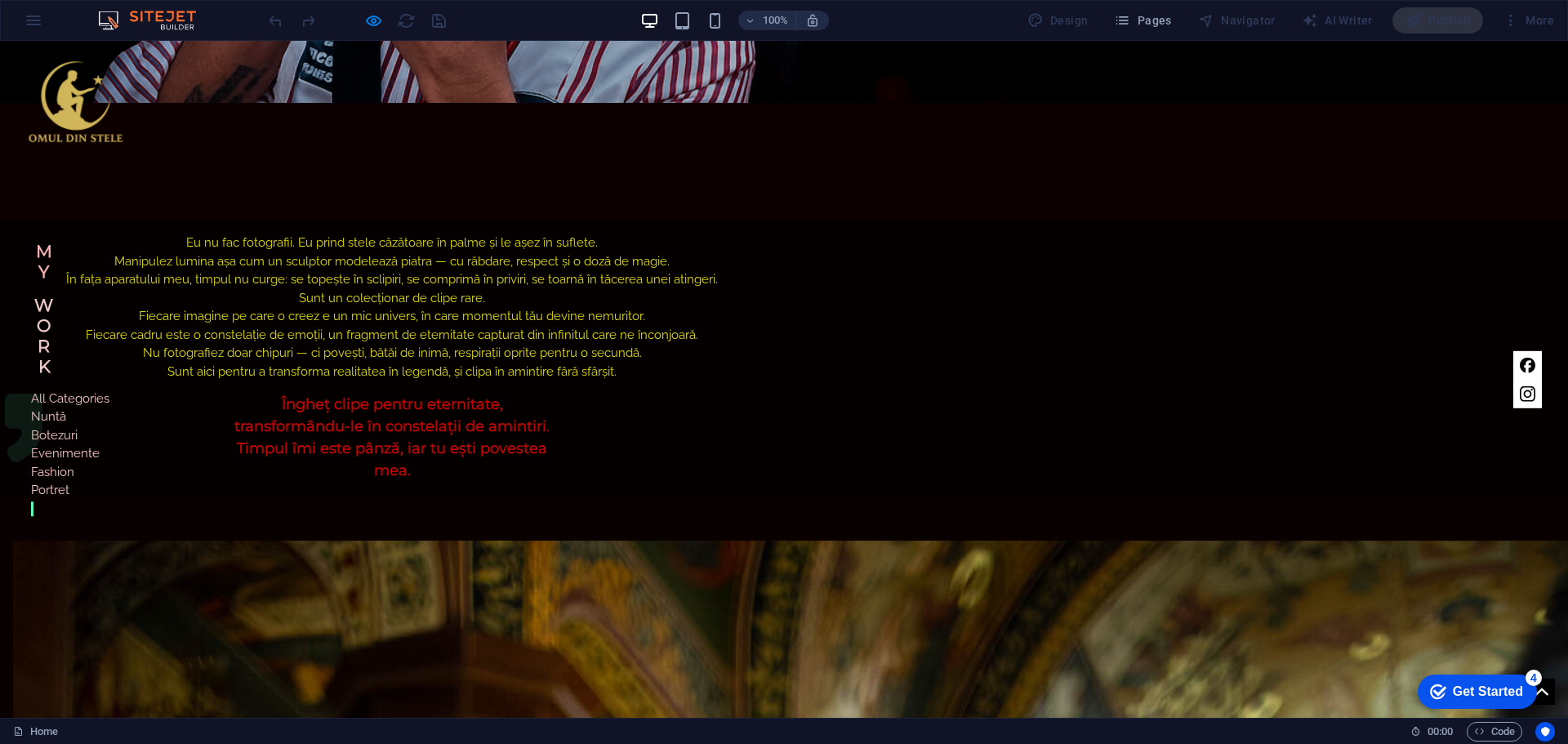
scroll to position [787, 0]
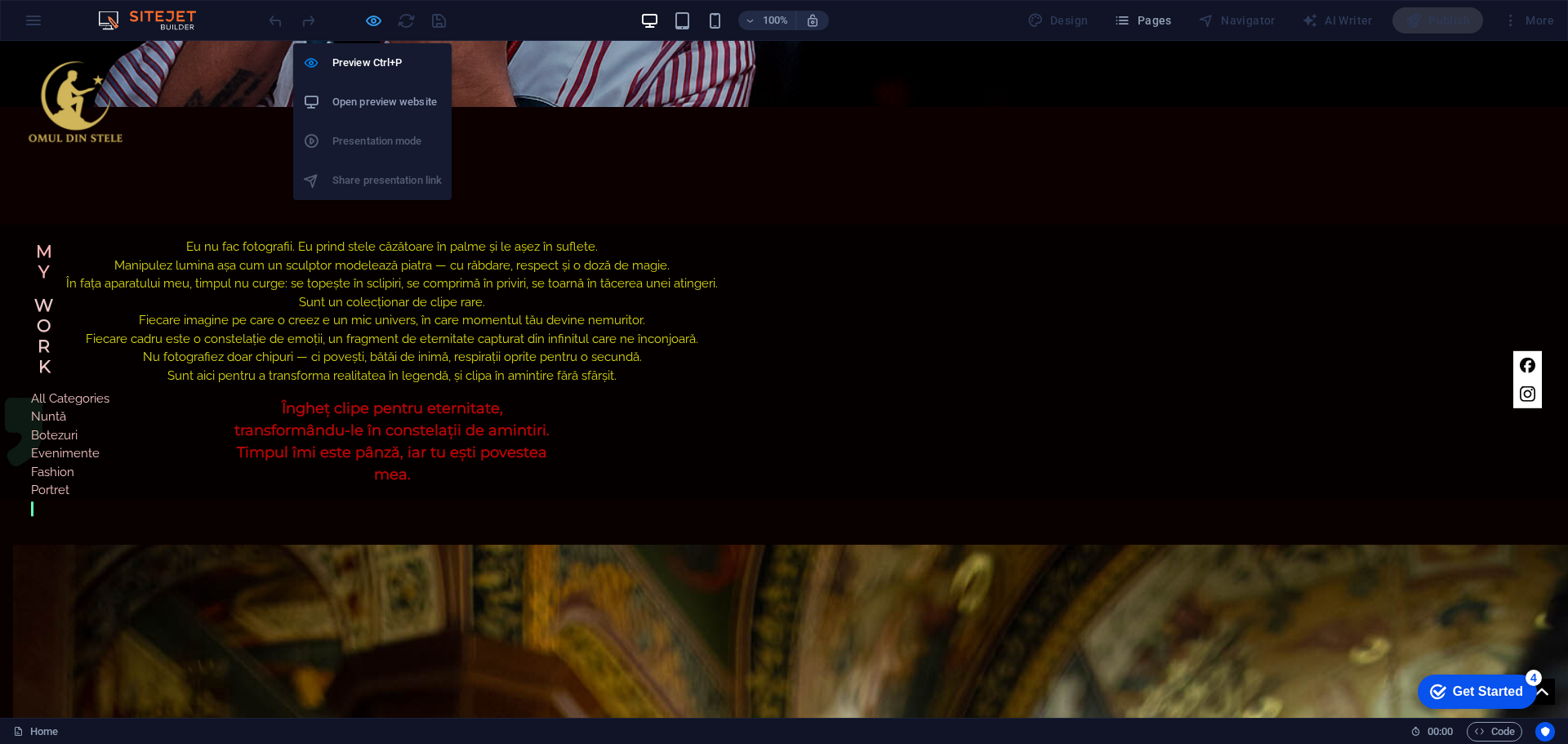
click at [382, 20] on icon "button" at bounding box center [373, 21] width 19 height 19
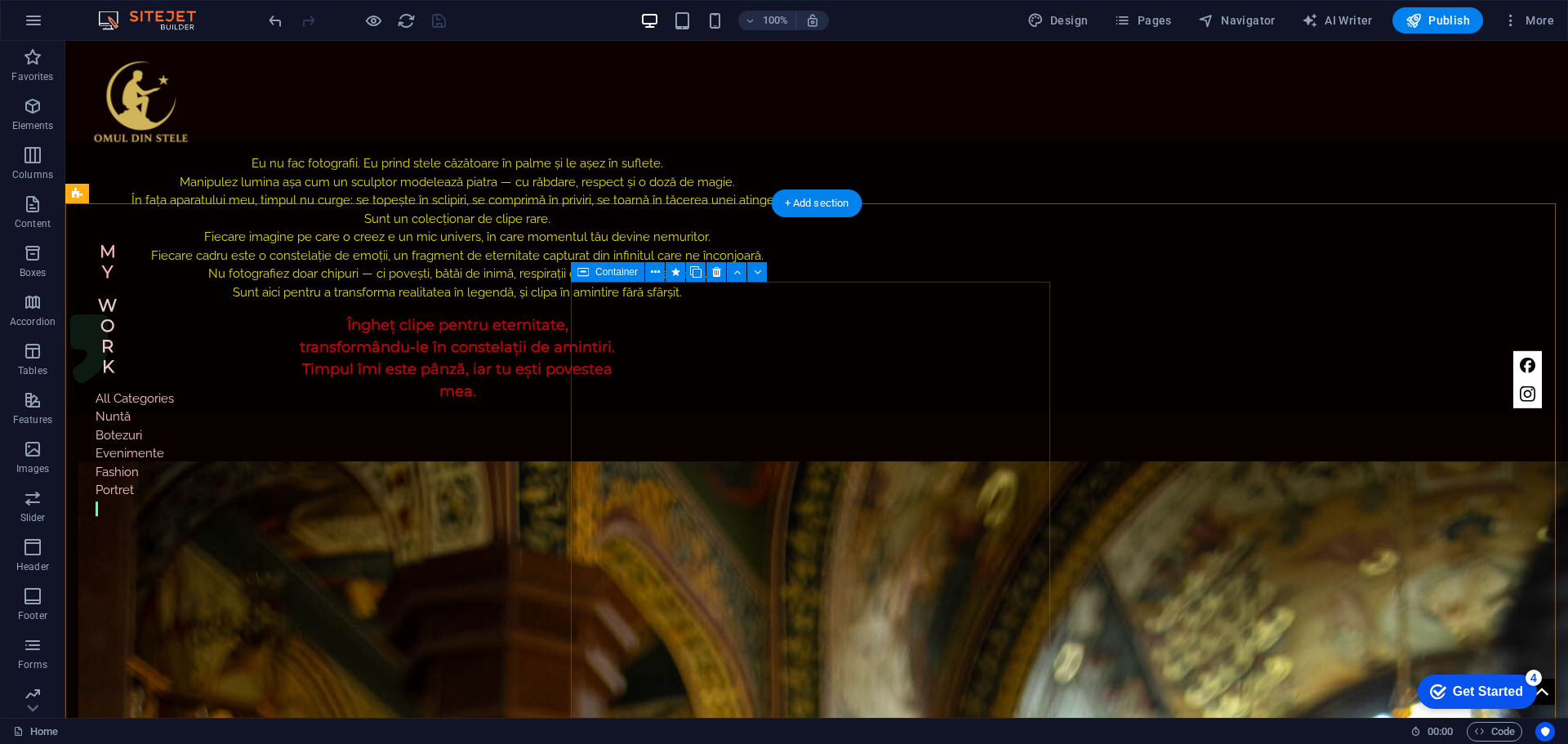
scroll to position [951, 0]
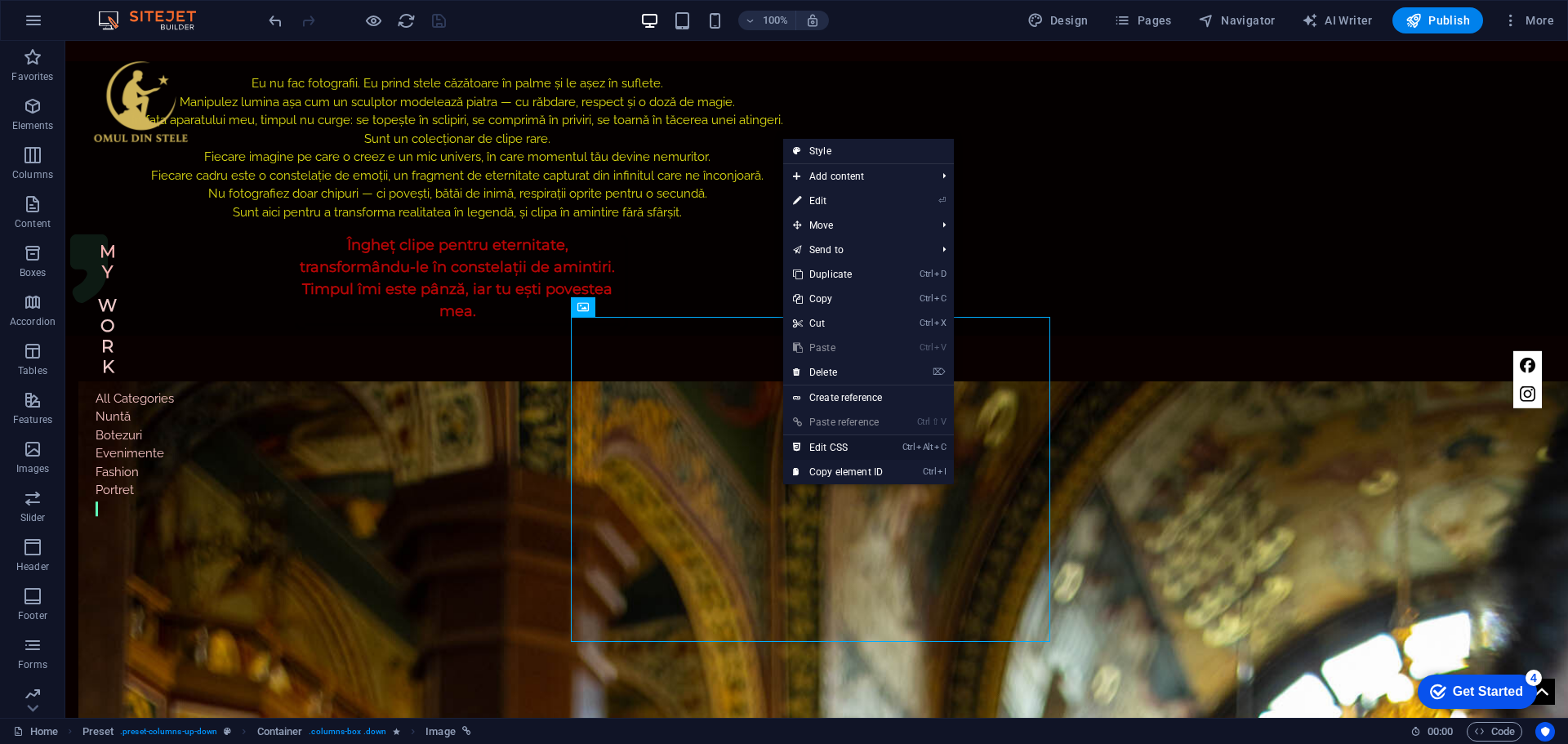
drag, startPoint x: 821, startPoint y: 440, endPoint x: 754, endPoint y: 400, distance: 78.0
click at [821, 440] on link "Ctrl Alt C Edit CSS" at bounding box center [838, 448] width 109 height 24
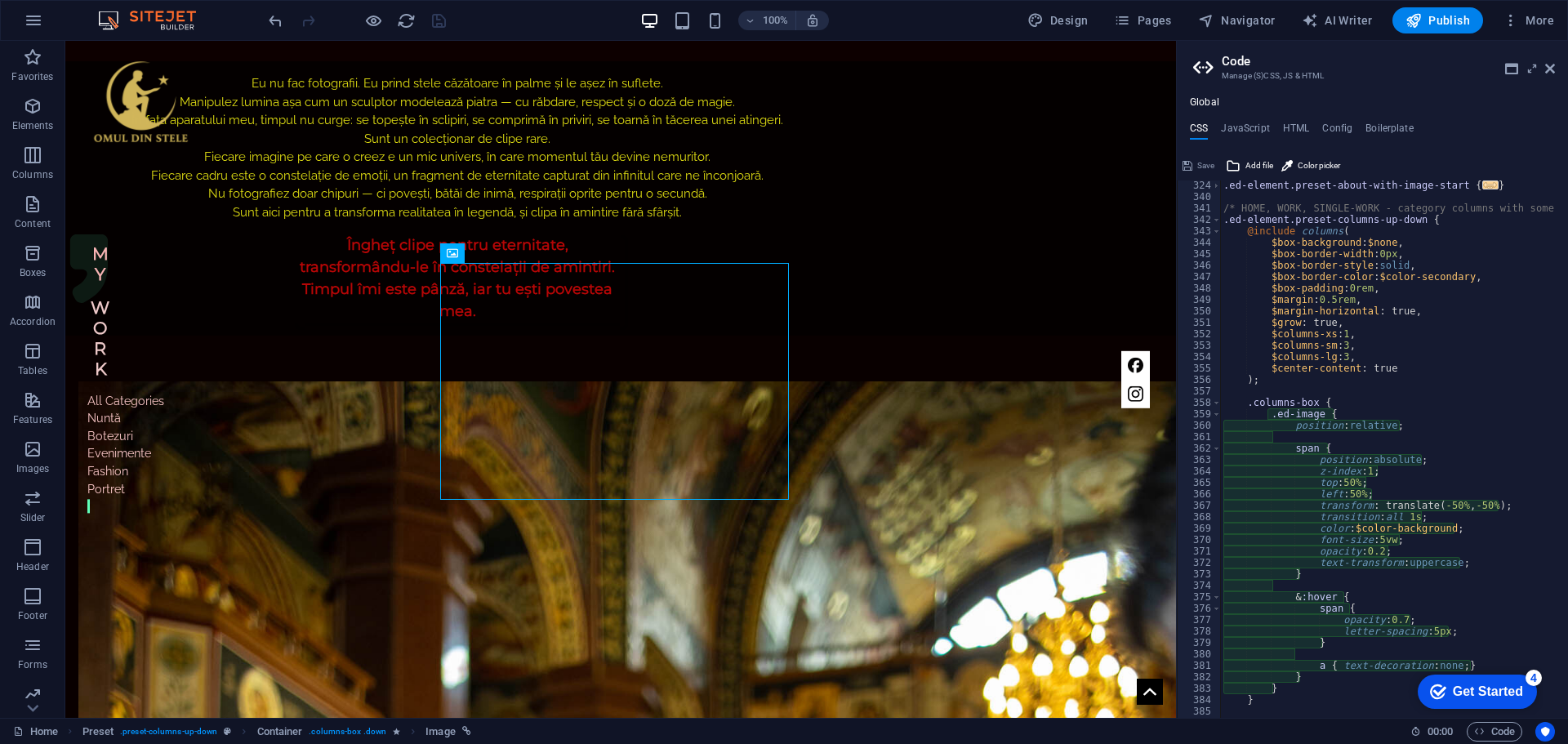
scroll to position [2452, 0]
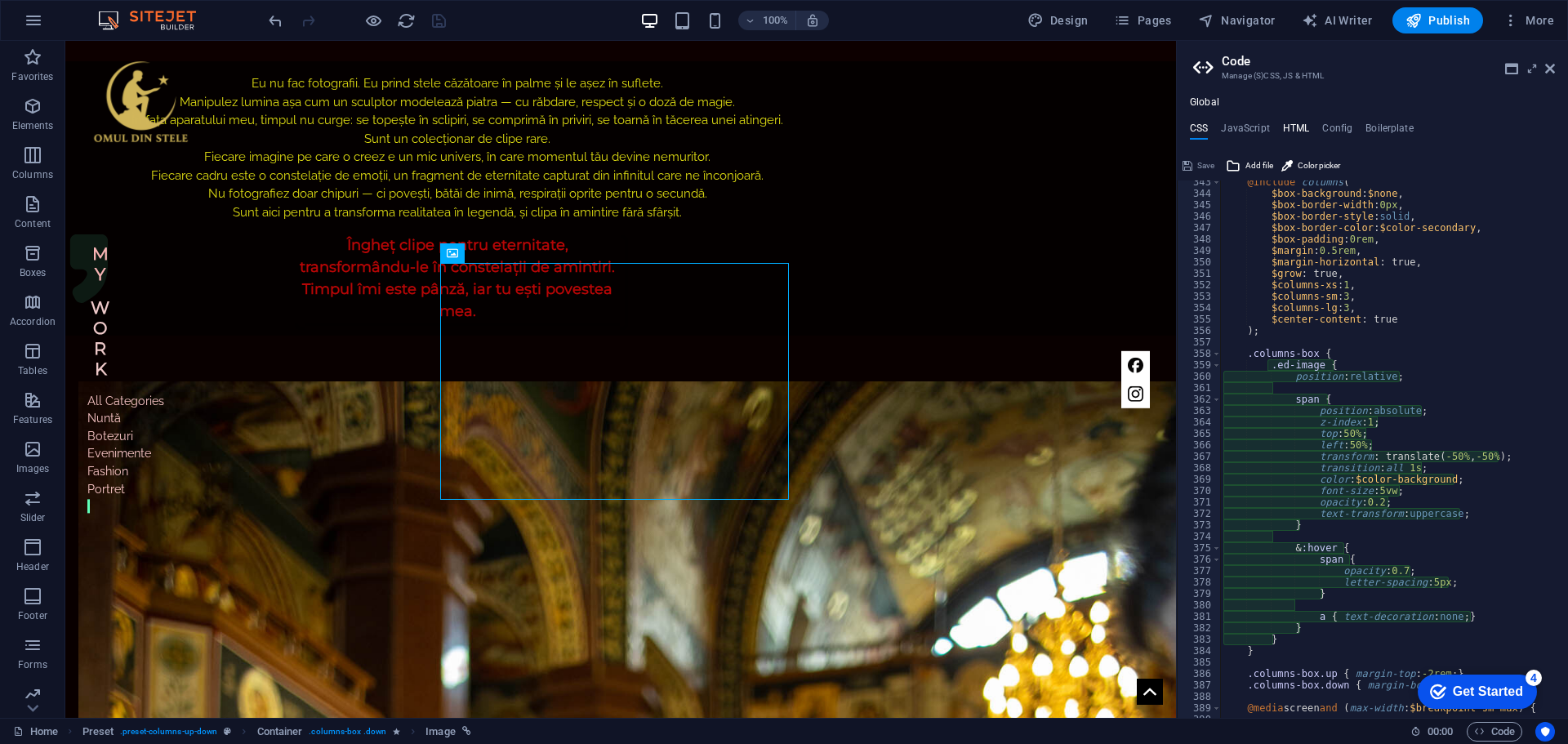
click at [1298, 129] on h4 "HTML" at bounding box center [1296, 131] width 27 height 18
type textarea "<a href="#main-content" class="wv-link-content button">Skip to main content</a>"
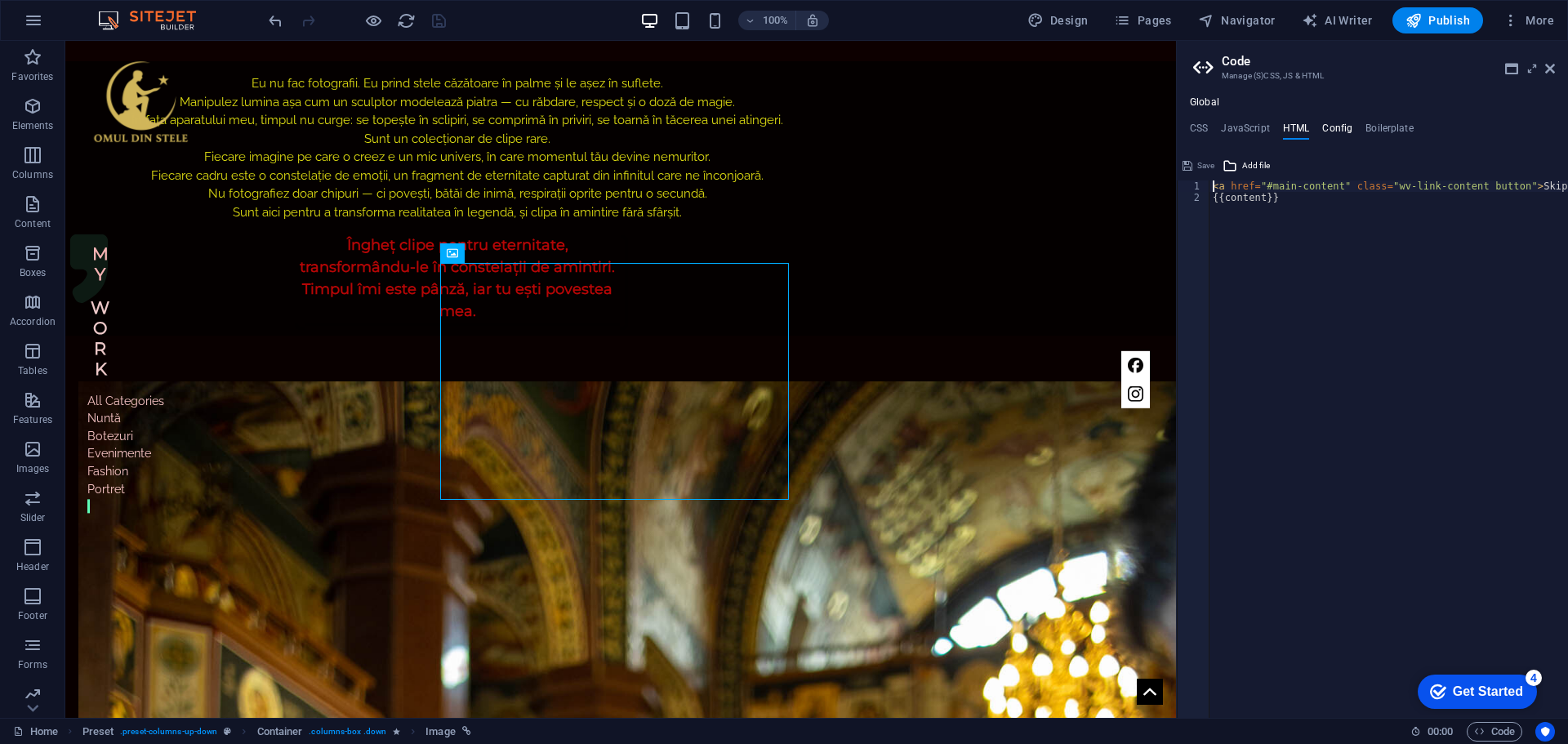
click at [1346, 129] on h4 "Config" at bounding box center [1337, 131] width 30 height 18
type textarea "$color-background: #ffffff;"
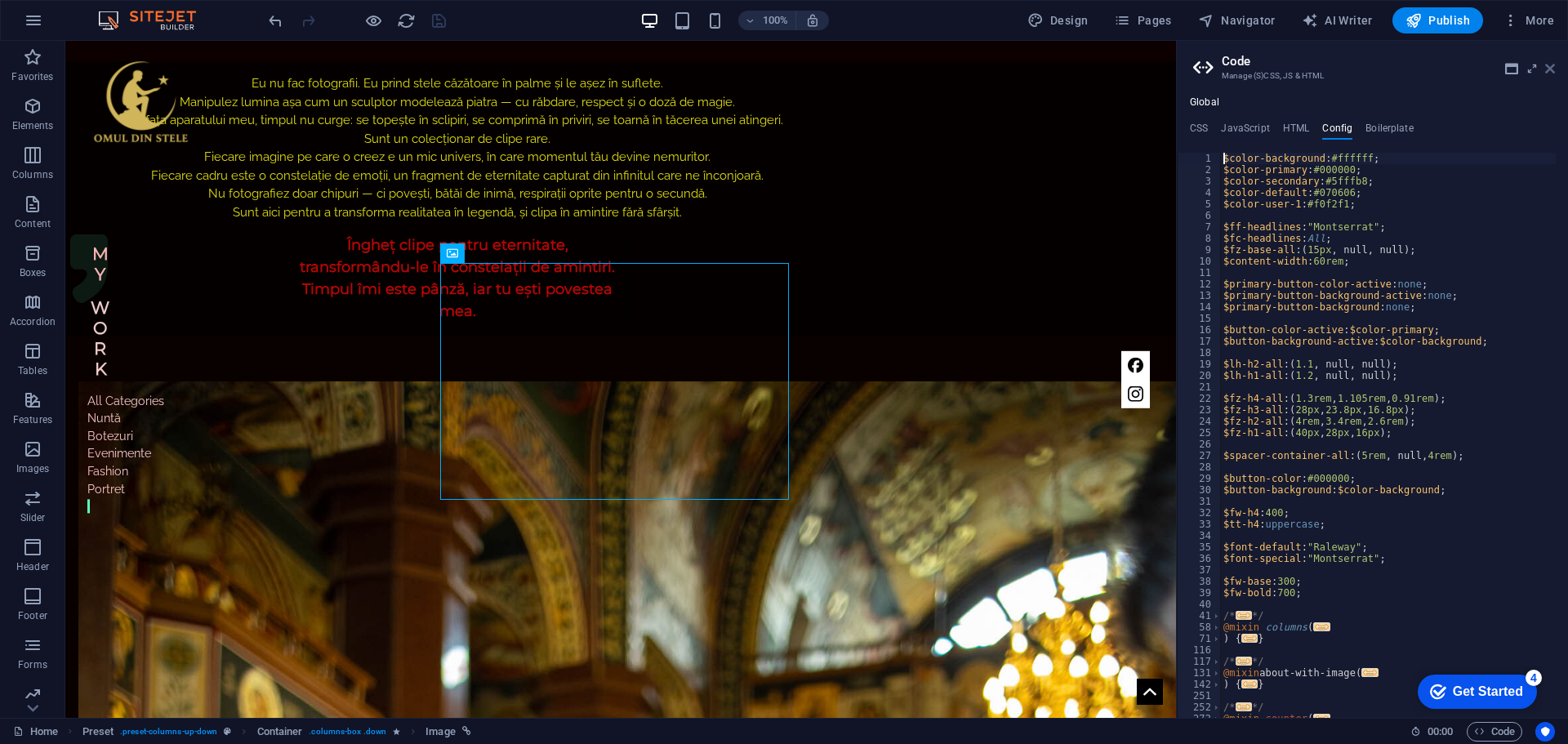
click at [1551, 69] on icon at bounding box center [1549, 69] width 9 height 13
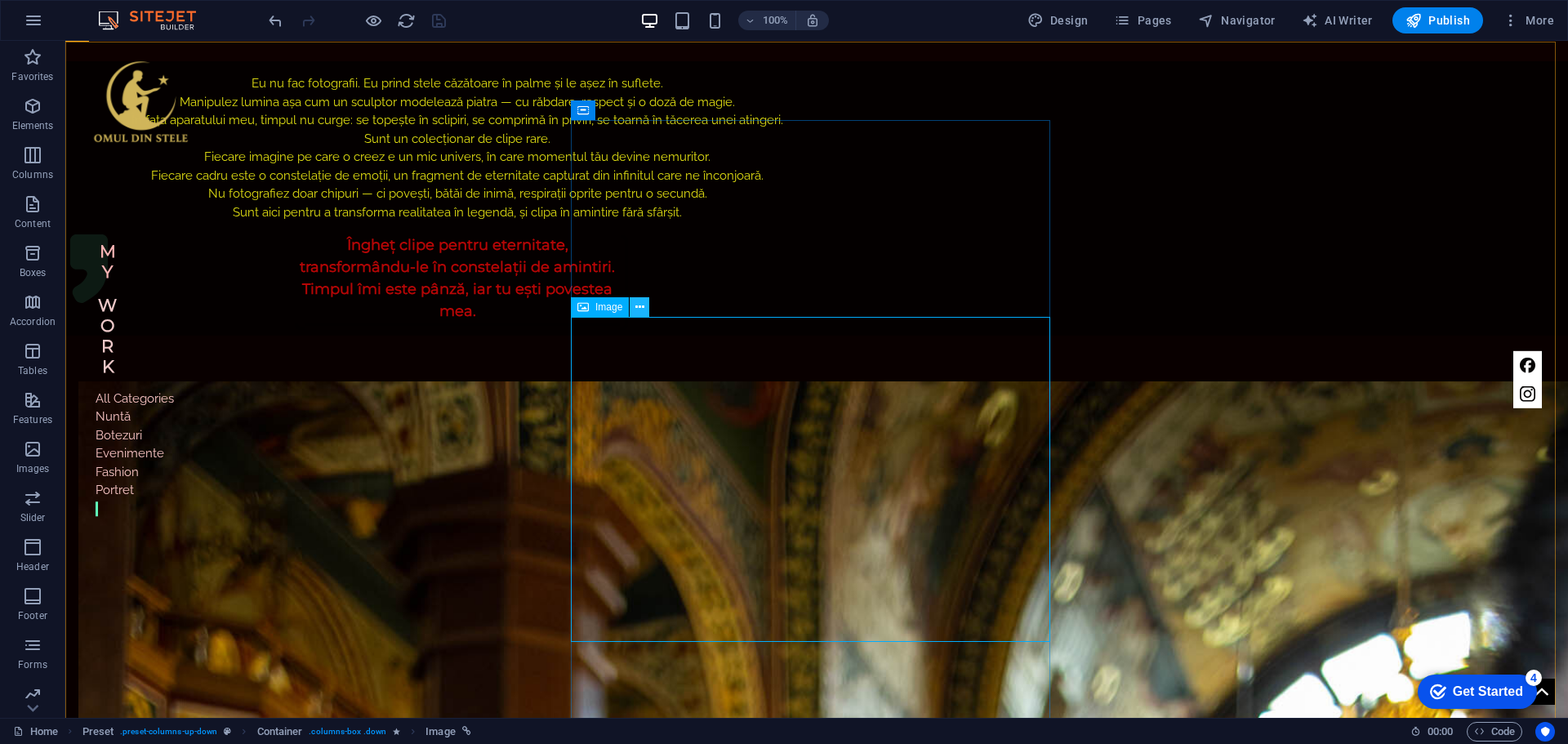
click at [640, 302] on icon at bounding box center [640, 308] width 9 height 17
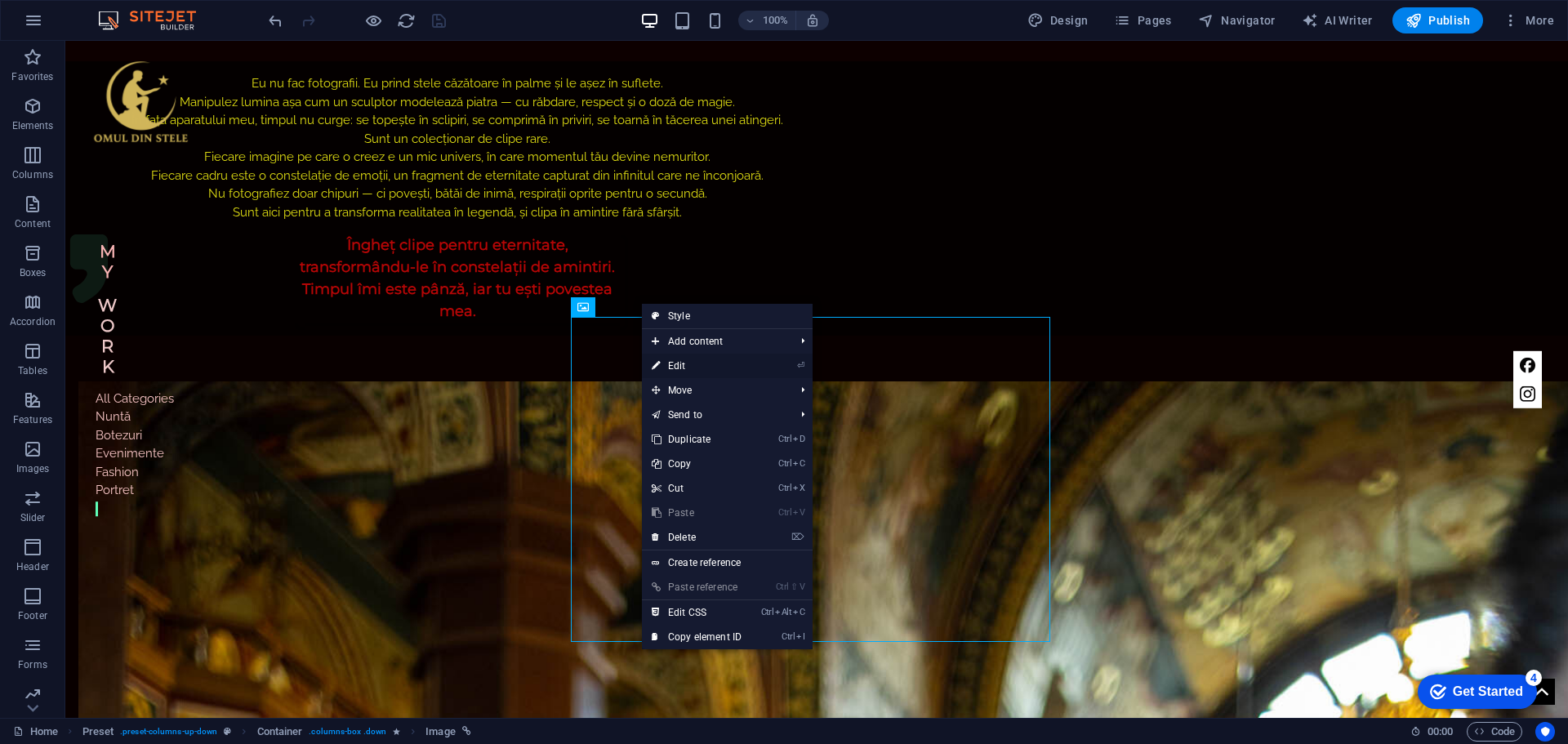
click at [698, 357] on link "⏎ Edit" at bounding box center [697, 366] width 109 height 24
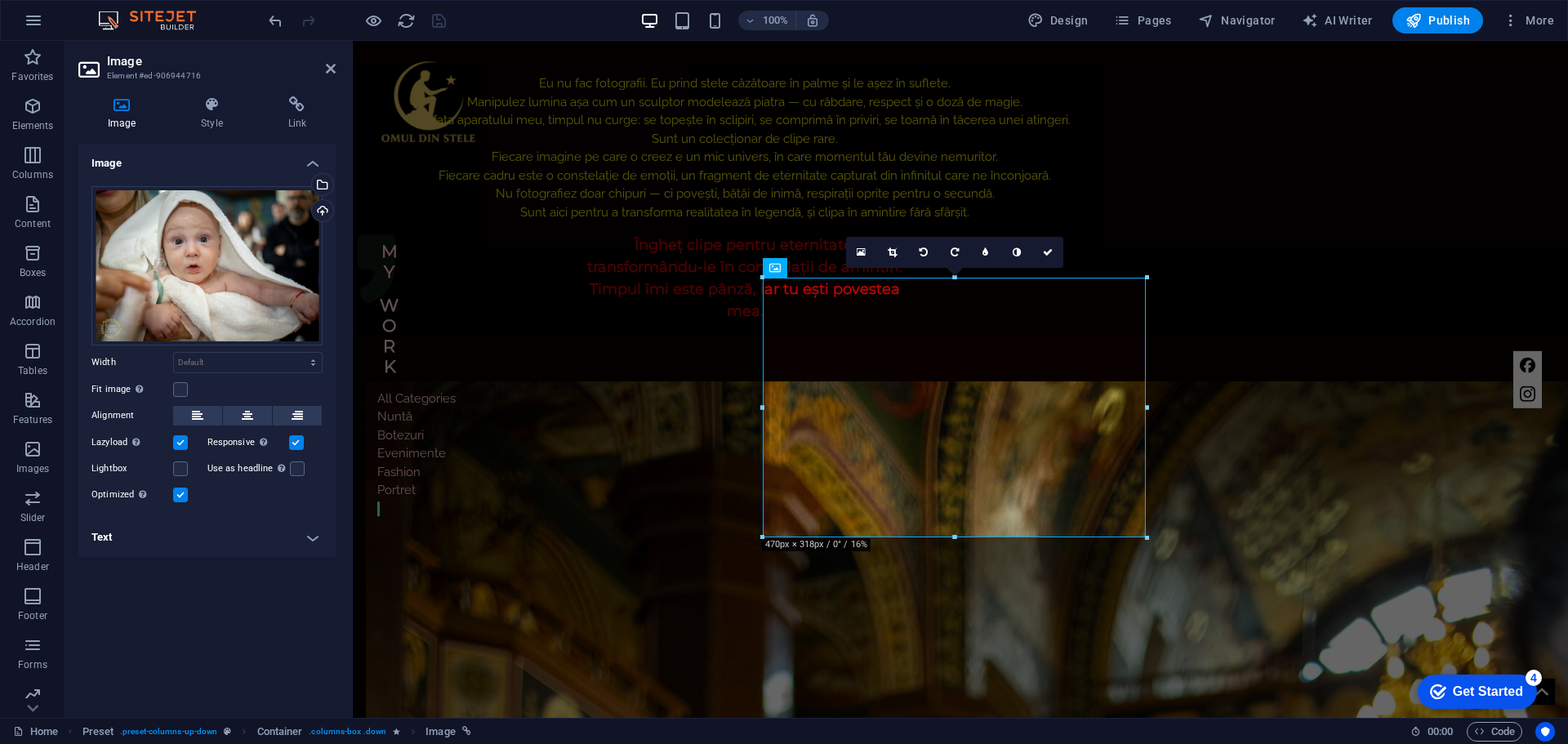
click at [316, 541] on h4 "Text" at bounding box center [207, 538] width 258 height 40
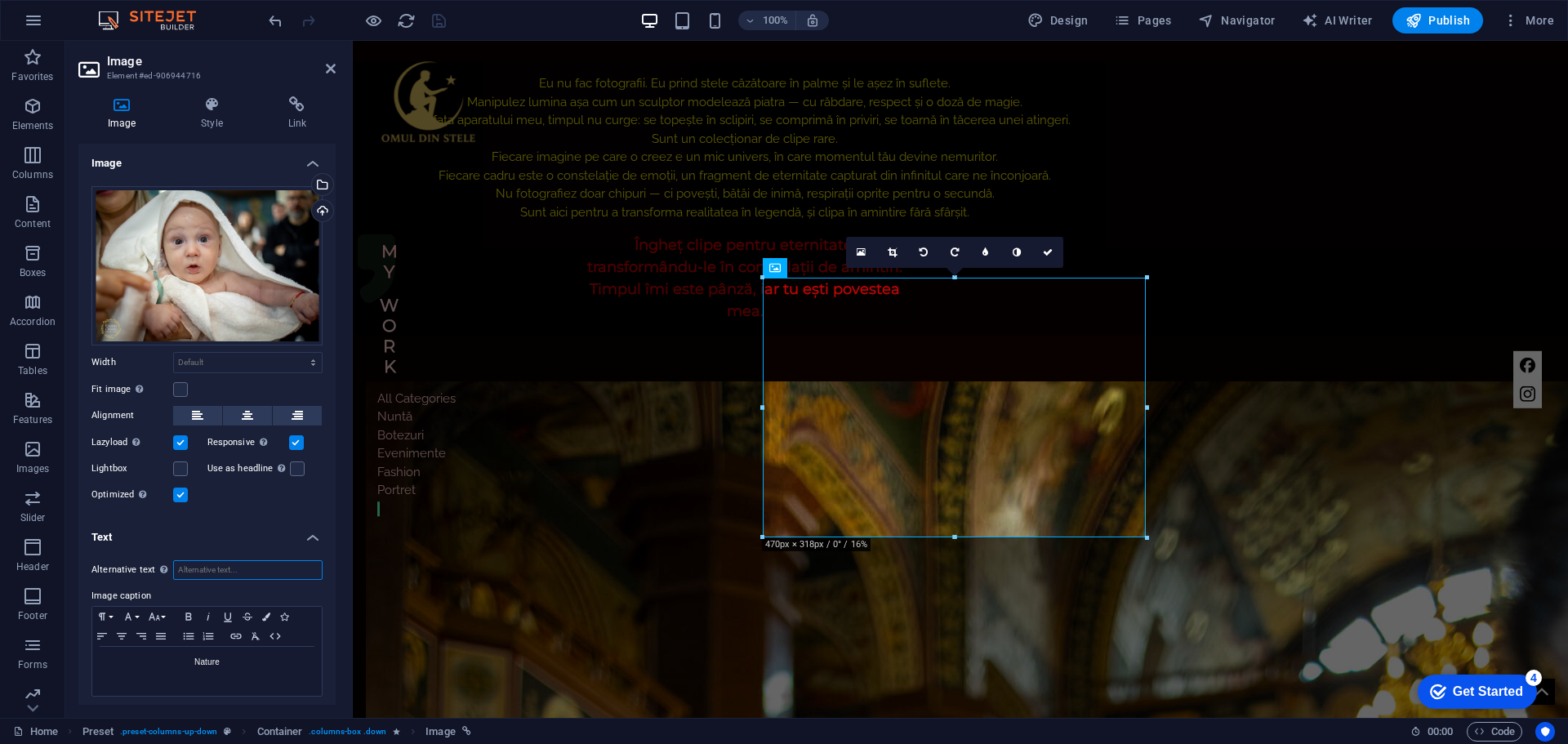
click at [254, 568] on input "Alternative text The alternative text is used by devices that cannot display im…" at bounding box center [247, 570] width 149 height 20
type input "BOTEZURI"
drag, startPoint x: 221, startPoint y: 660, endPoint x: 182, endPoint y: 660, distance: 39.0
click at [182, 660] on p "Nature" at bounding box center [207, 663] width 213 height 15
drag, startPoint x: 232, startPoint y: 659, endPoint x: 158, endPoint y: 668, distance: 74.5
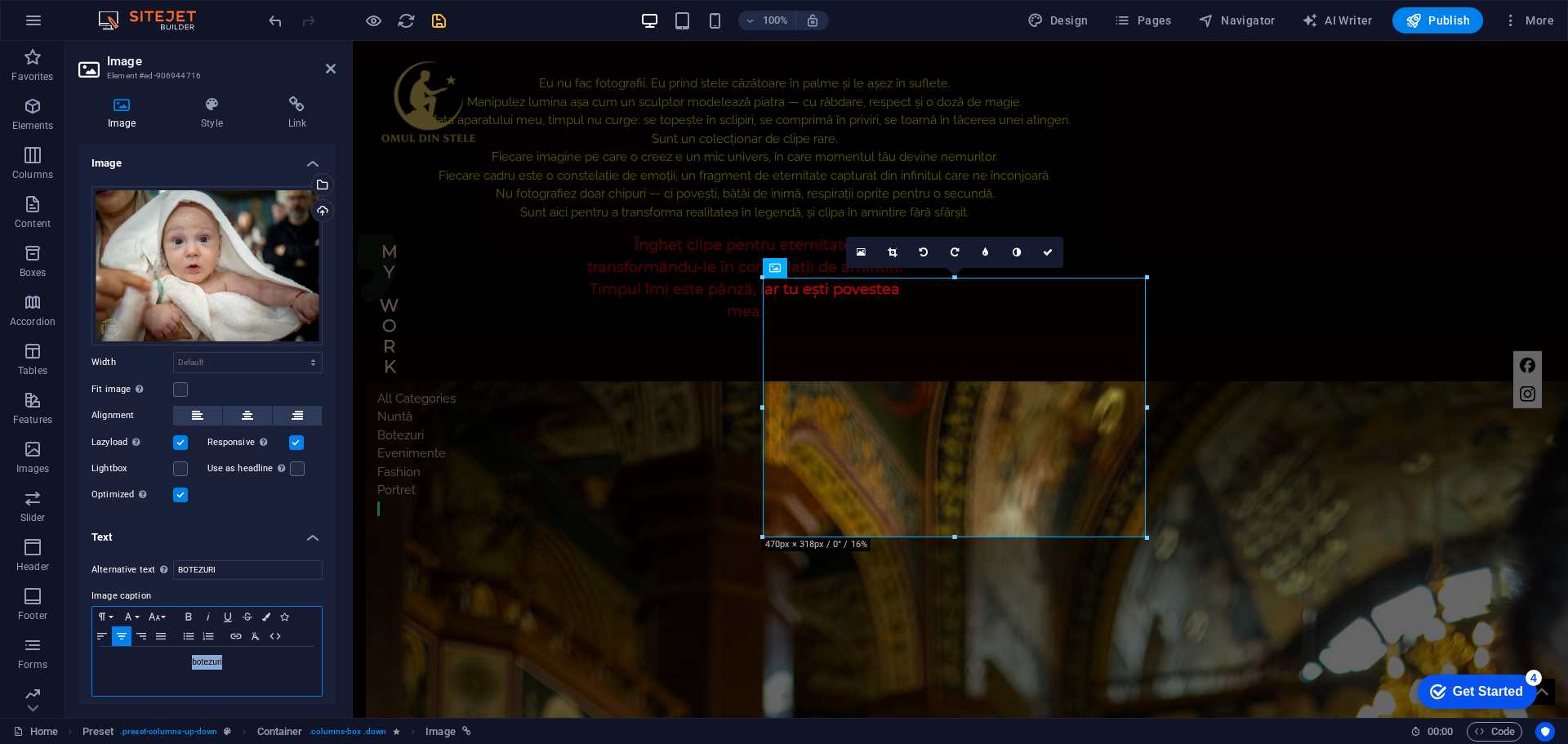
click at [161, 666] on p "​botezuri" at bounding box center [207, 663] width 213 height 15
drag, startPoint x: 234, startPoint y: 567, endPoint x: 152, endPoint y: 573, distance: 82.2
click at [152, 573] on div "Alternative text The alternative text is used by devices that cannot display im…" at bounding box center [207, 570] width 231 height 20
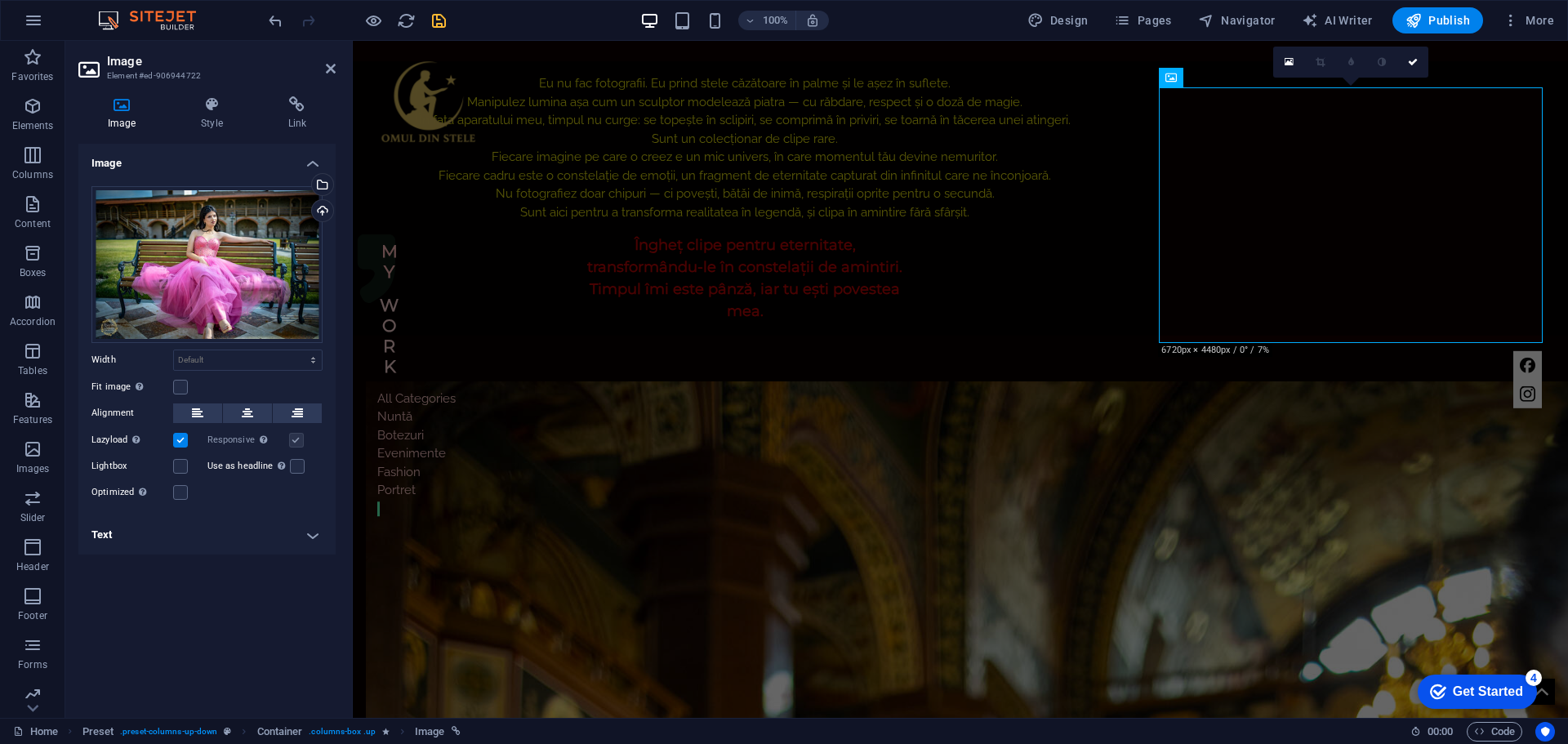
click at [309, 535] on h4 "Text" at bounding box center [207, 535] width 258 height 40
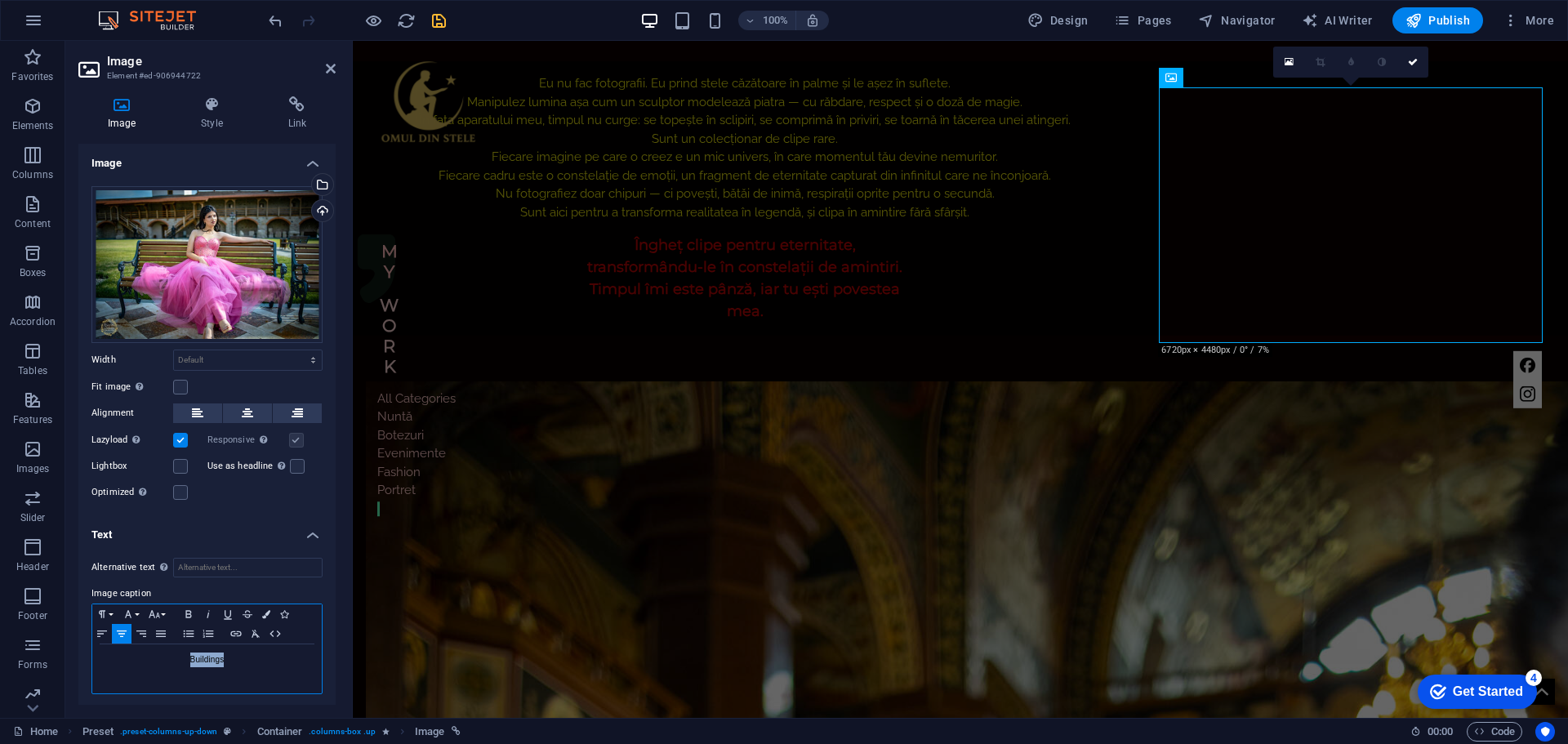
drag, startPoint x: 227, startPoint y: 656, endPoint x: 177, endPoint y: 656, distance: 50.0
click at [177, 656] on p "Buildings" at bounding box center [207, 660] width 213 height 15
click at [120, 630] on icon "button" at bounding box center [121, 634] width 20 height 13
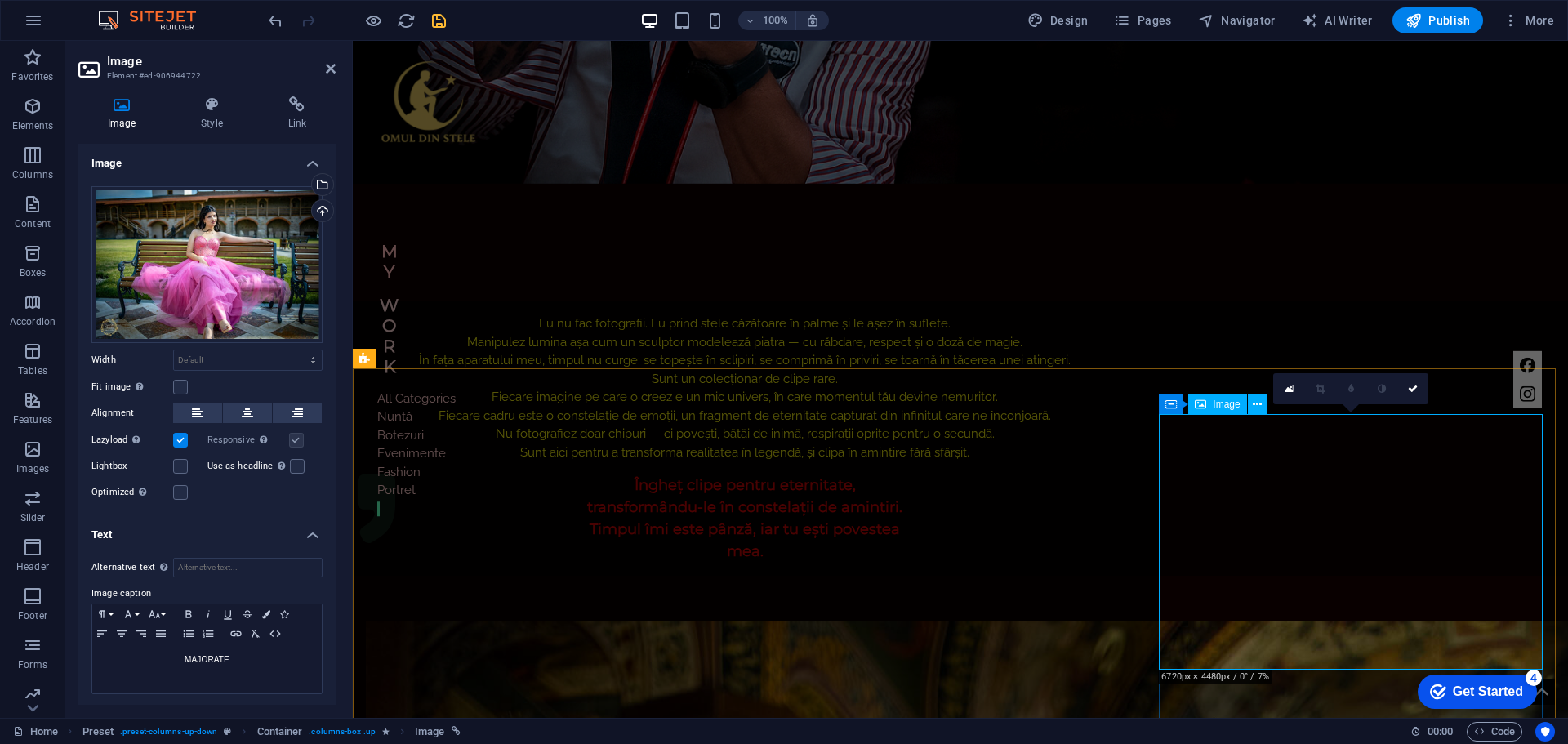
scroll to position [869, 0]
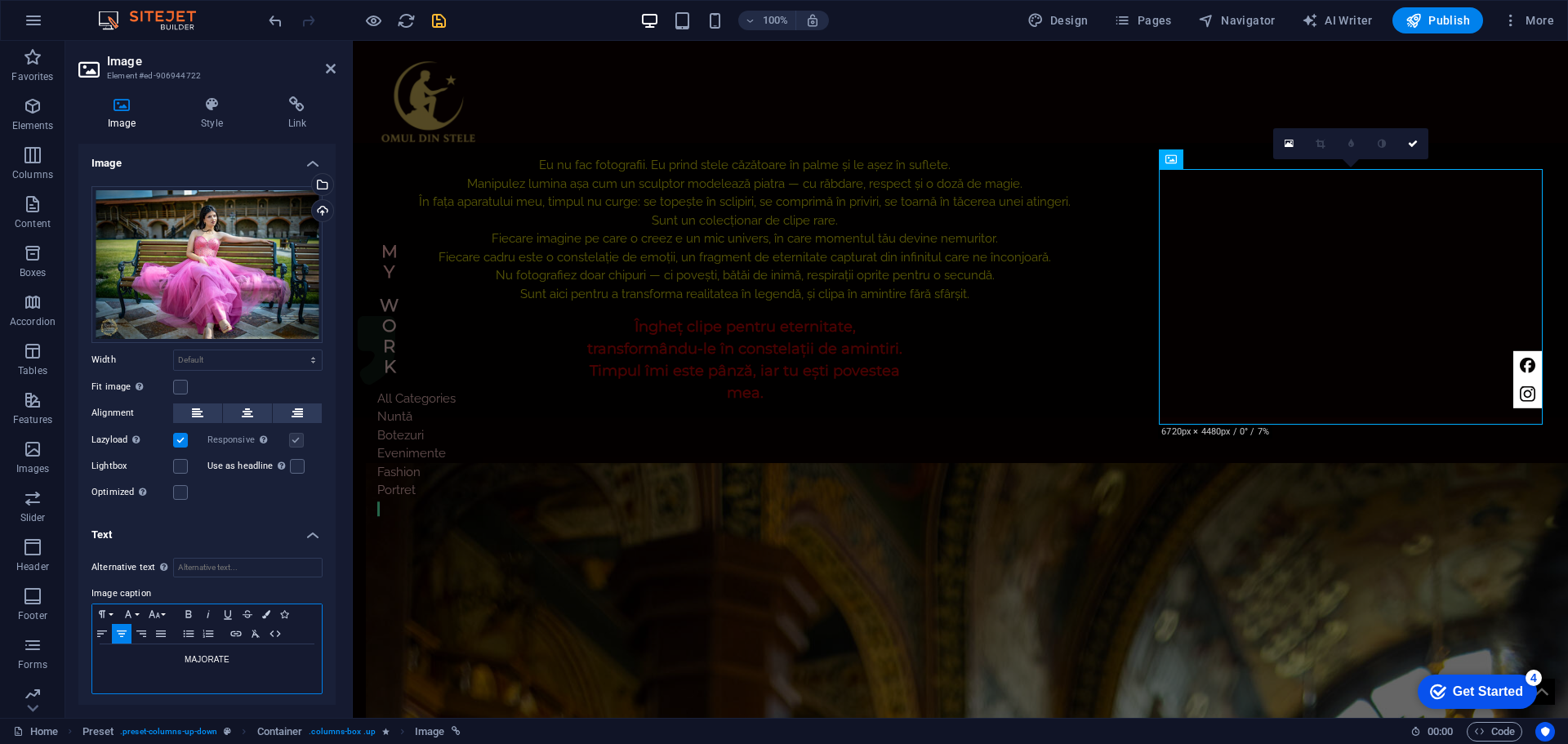
click at [182, 659] on p "MAJORATE" at bounding box center [207, 660] width 213 height 15
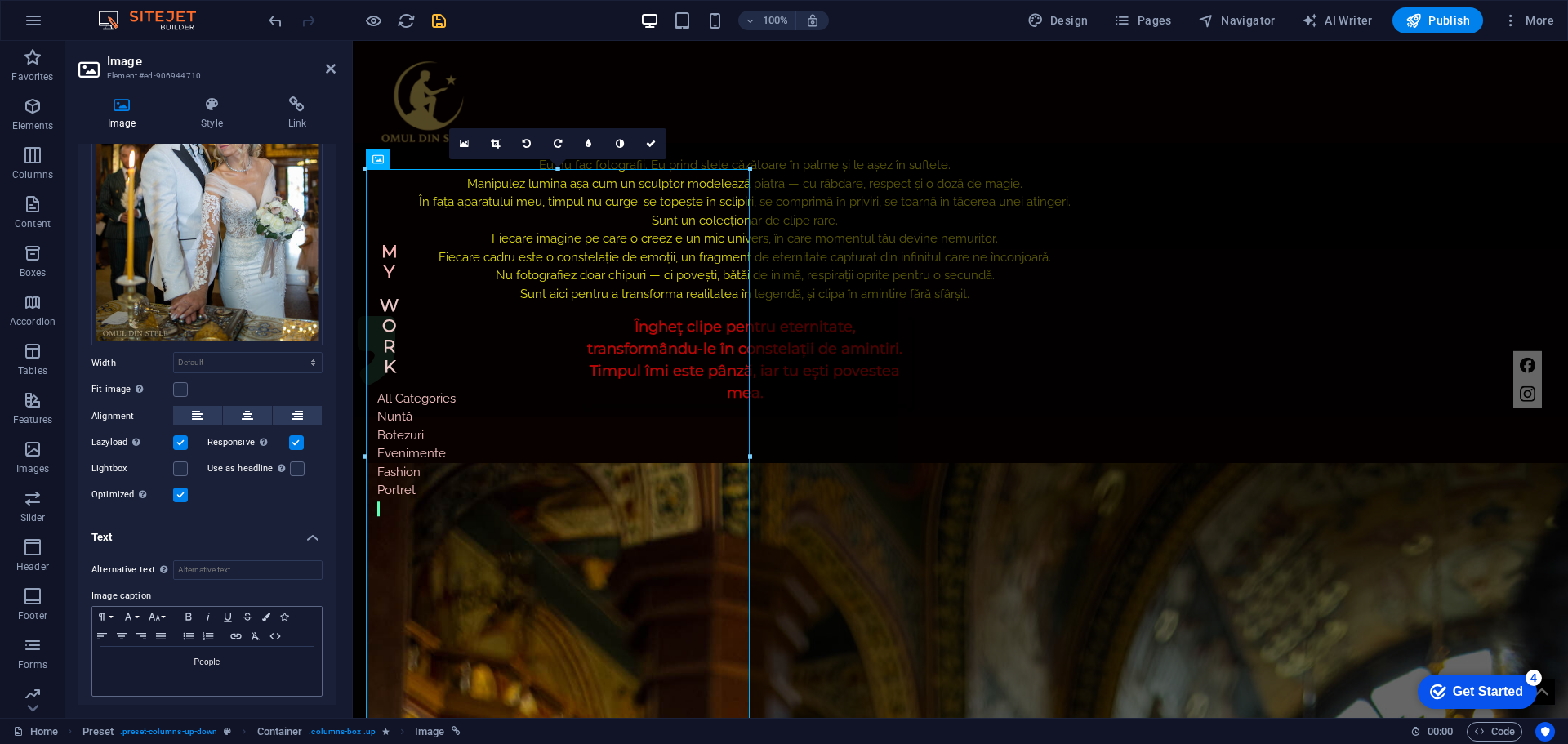
scroll to position [183, 0]
drag, startPoint x: 229, startPoint y: 659, endPoint x: 132, endPoint y: 671, distance: 97.7
click at [133, 670] on div "People" at bounding box center [207, 671] width 229 height 49
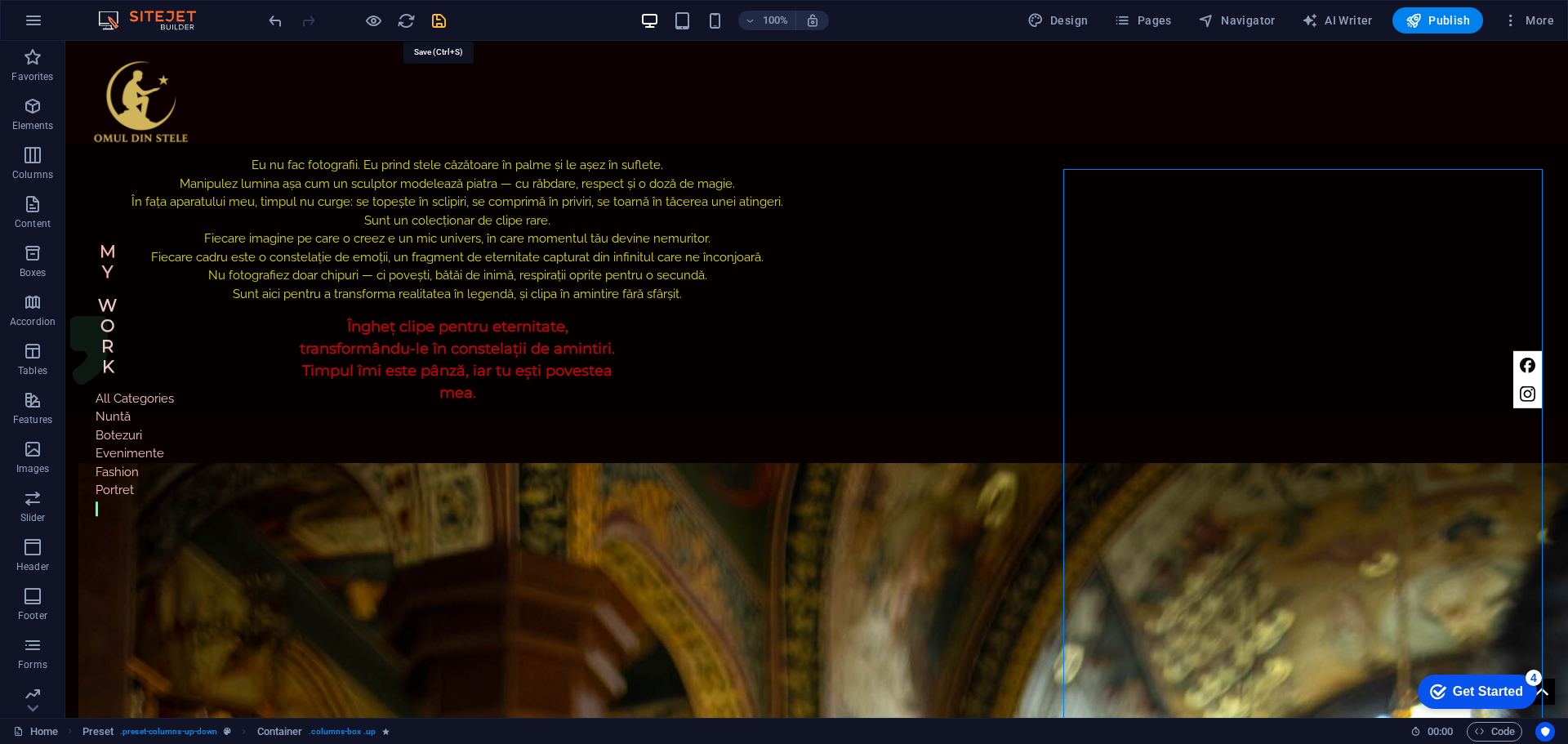
click at [432, 19] on icon "save" at bounding box center [439, 21] width 19 height 19
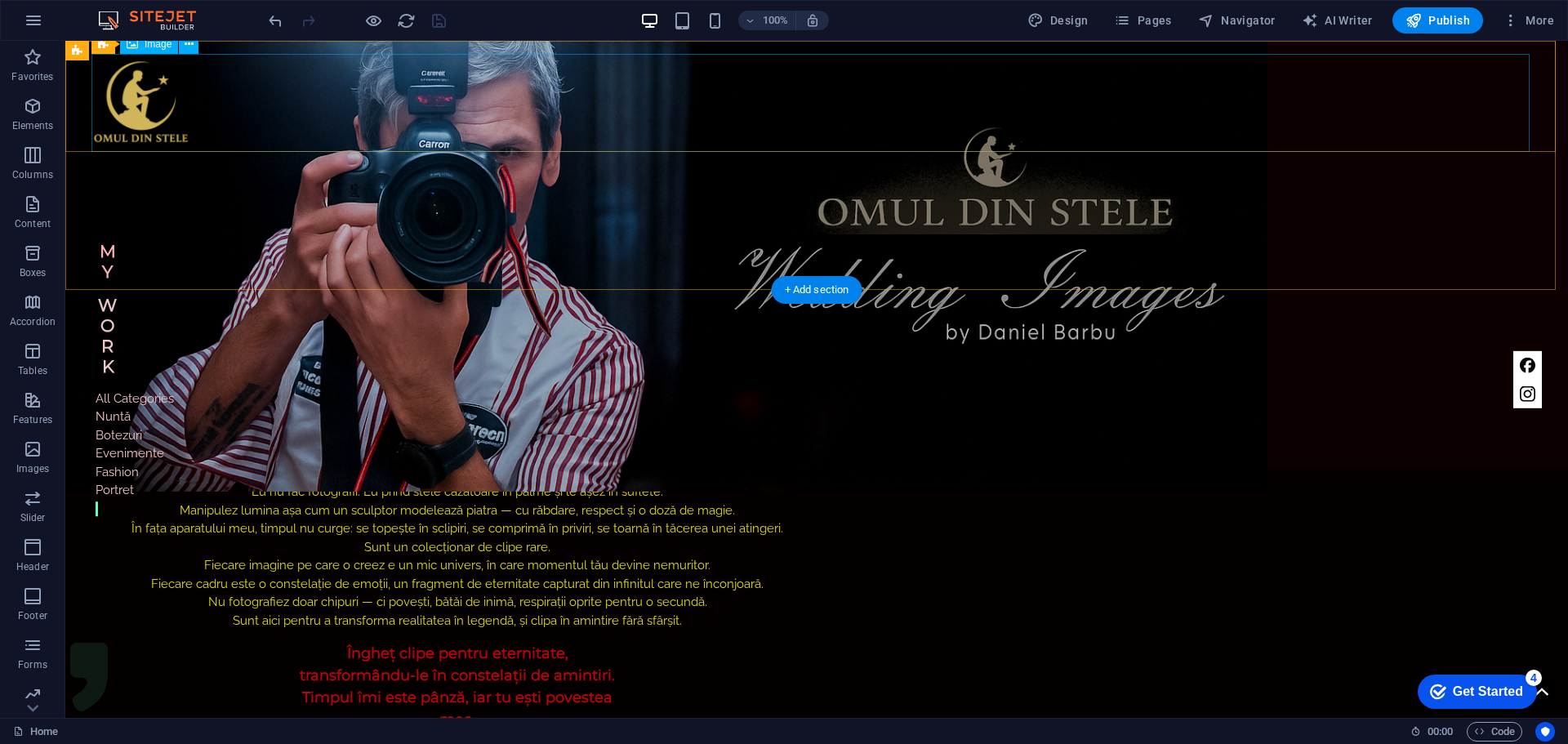
scroll to position [428, 0]
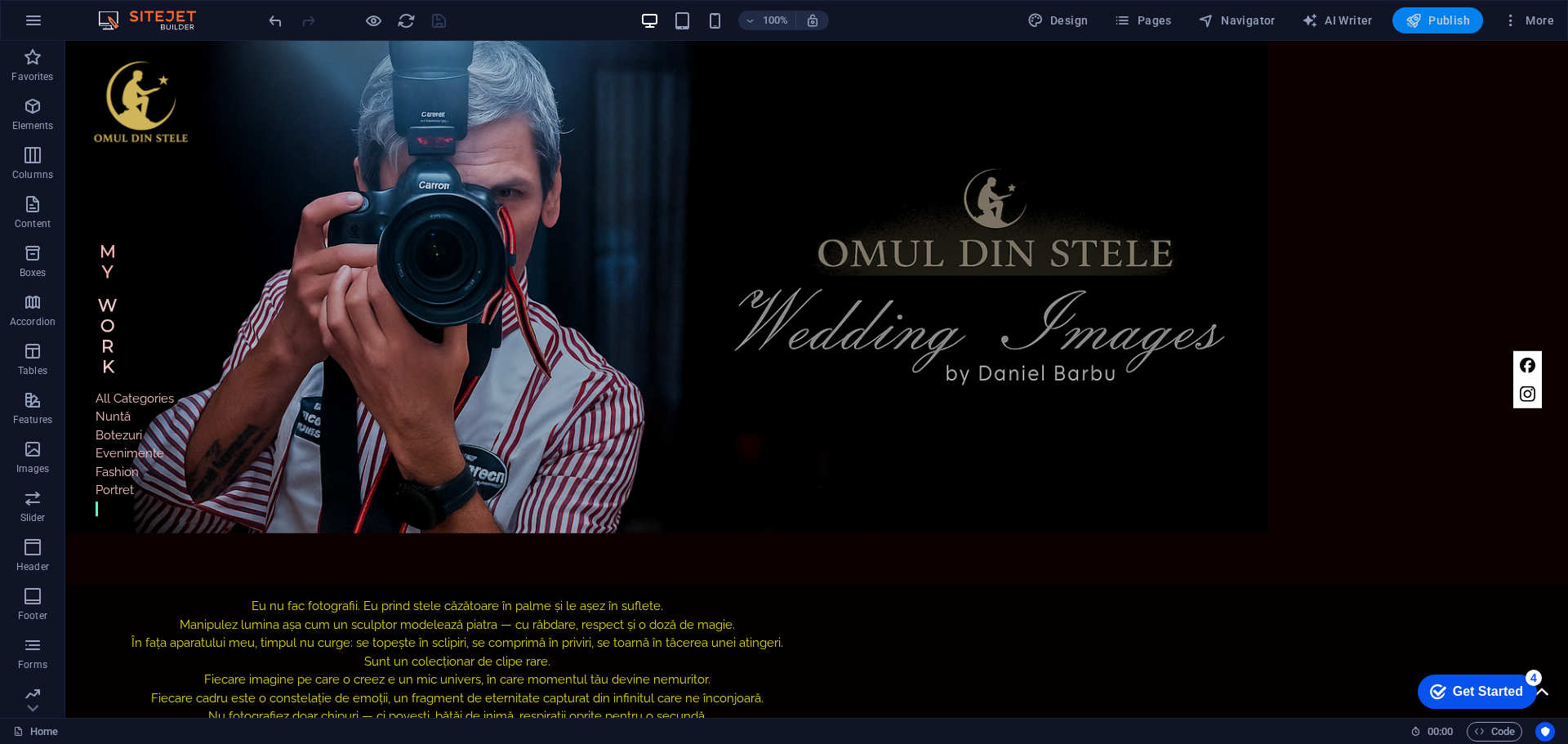
click at [1441, 23] on span "Publish" at bounding box center [1437, 20] width 65 height 16
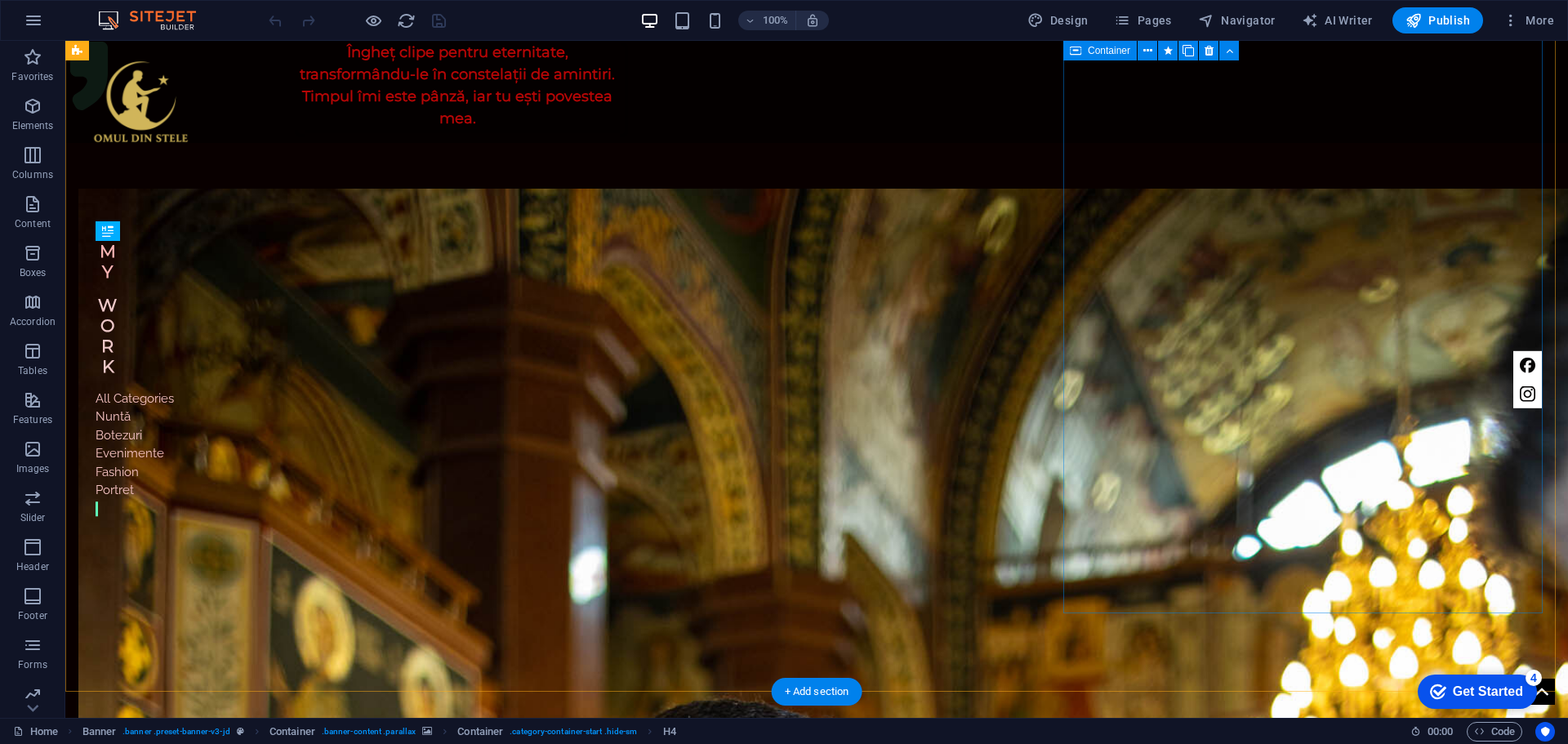
scroll to position [898, 0]
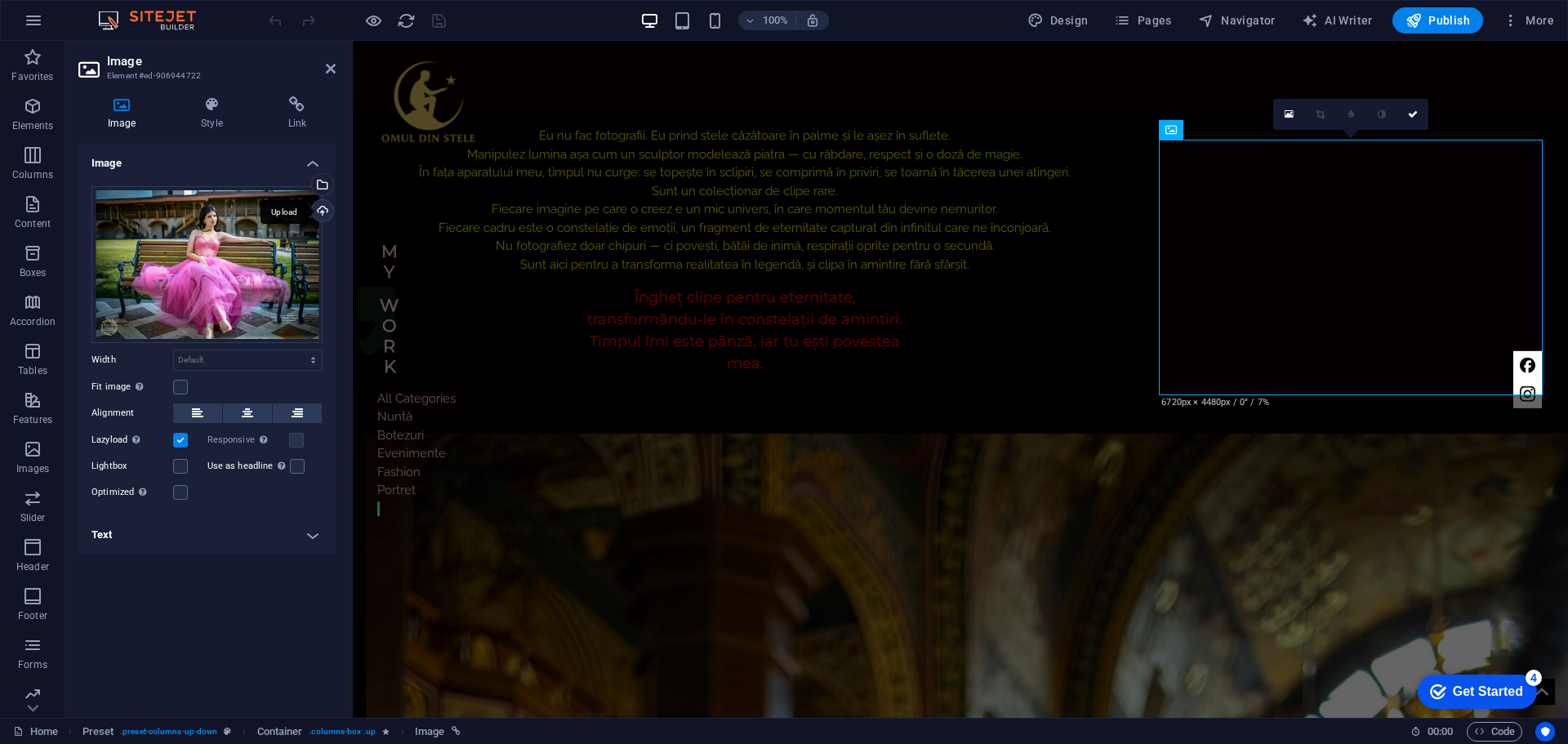
click at [319, 207] on div "Upload" at bounding box center [321, 213] width 24 height 24
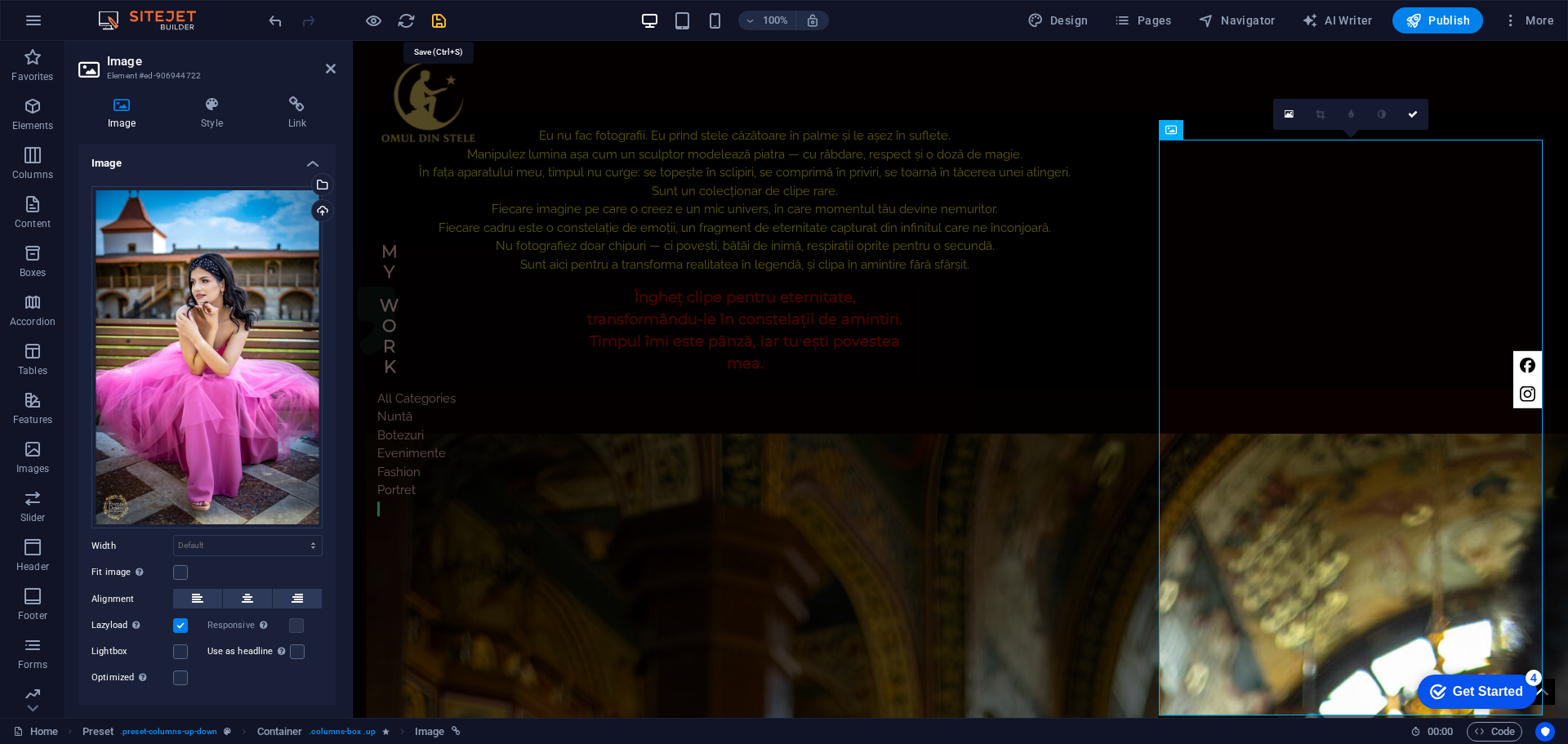
click at [434, 22] on icon "save" at bounding box center [439, 21] width 19 height 19
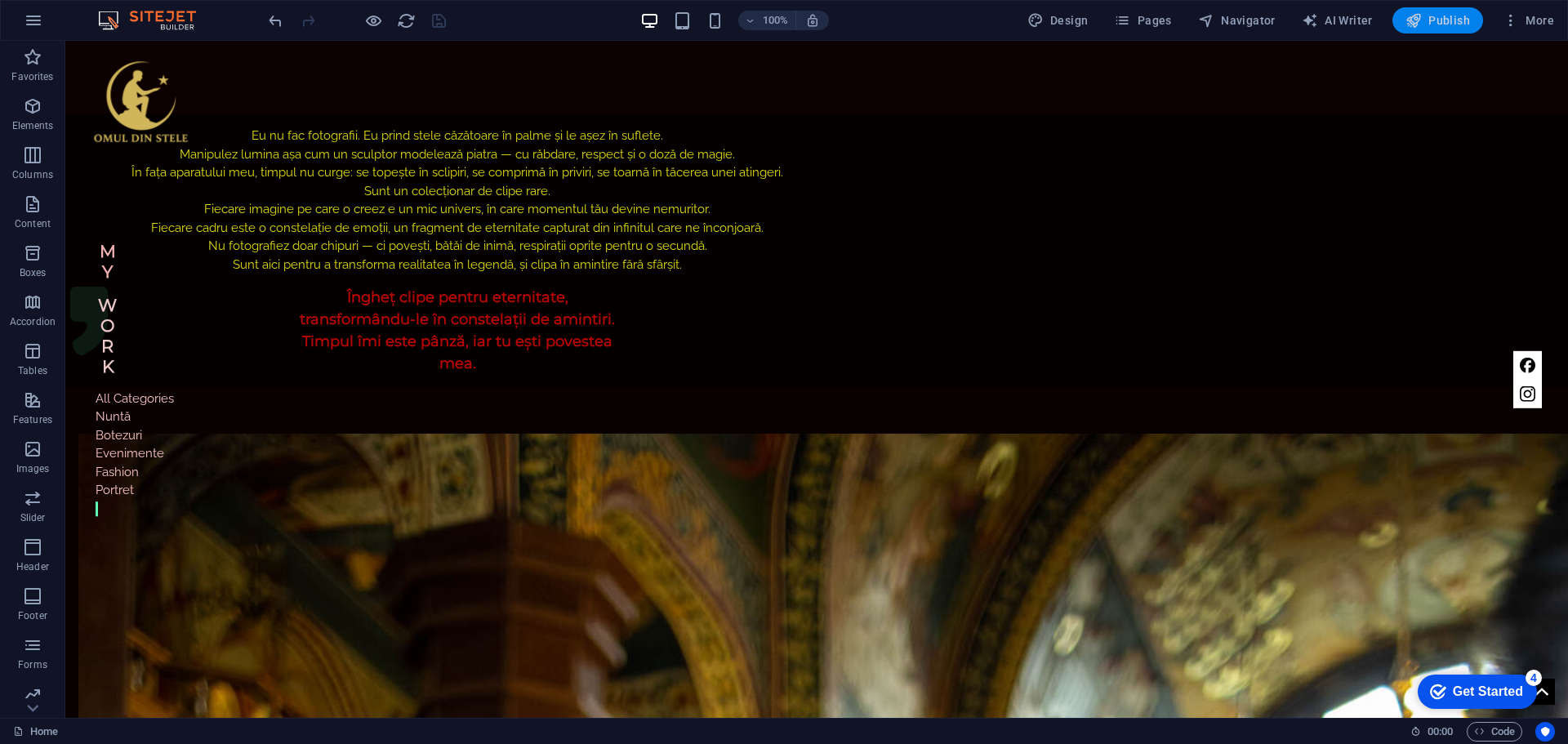
click at [1412, 16] on icon "button" at bounding box center [1413, 20] width 16 height 16
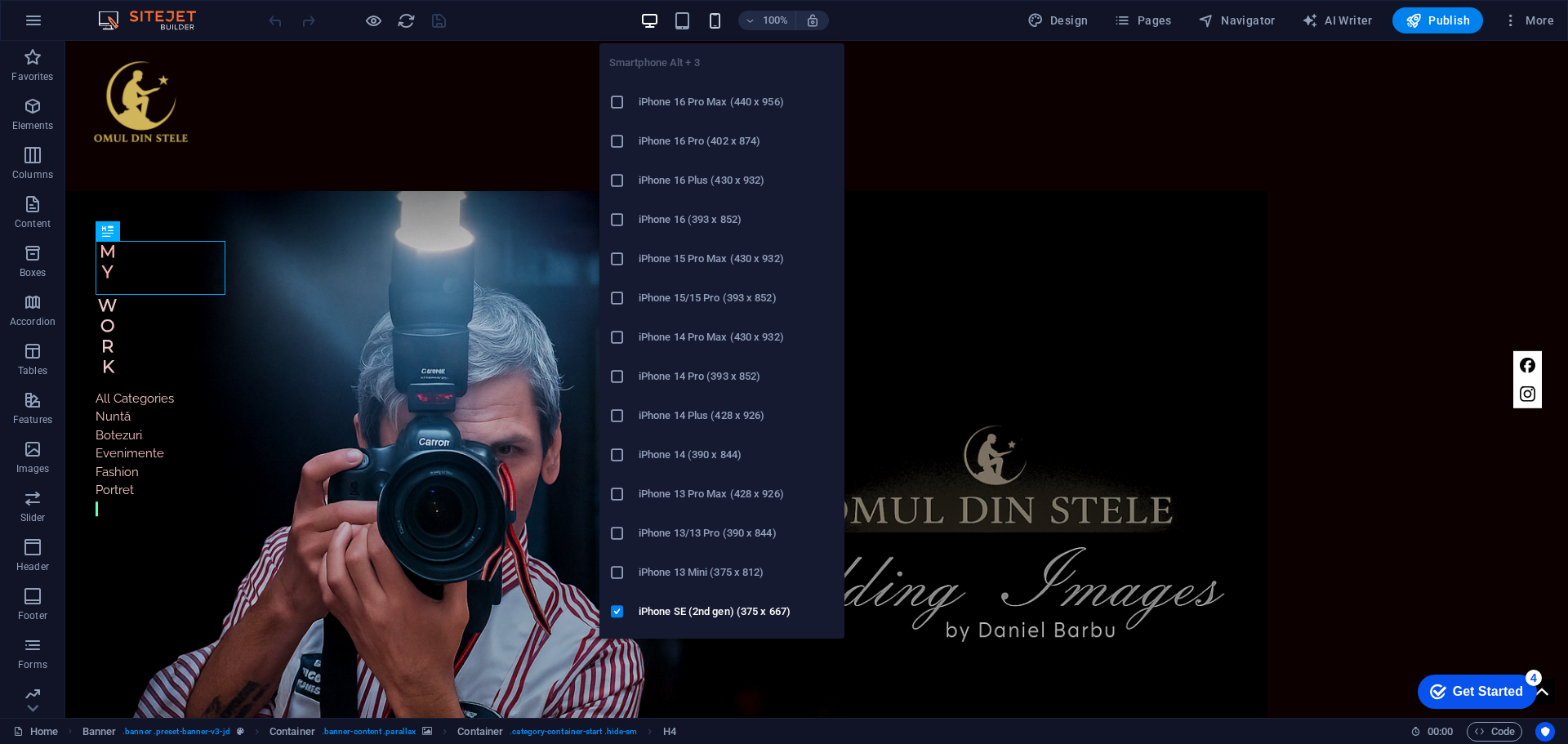
click at [720, 18] on icon "button" at bounding box center [715, 21] width 19 height 19
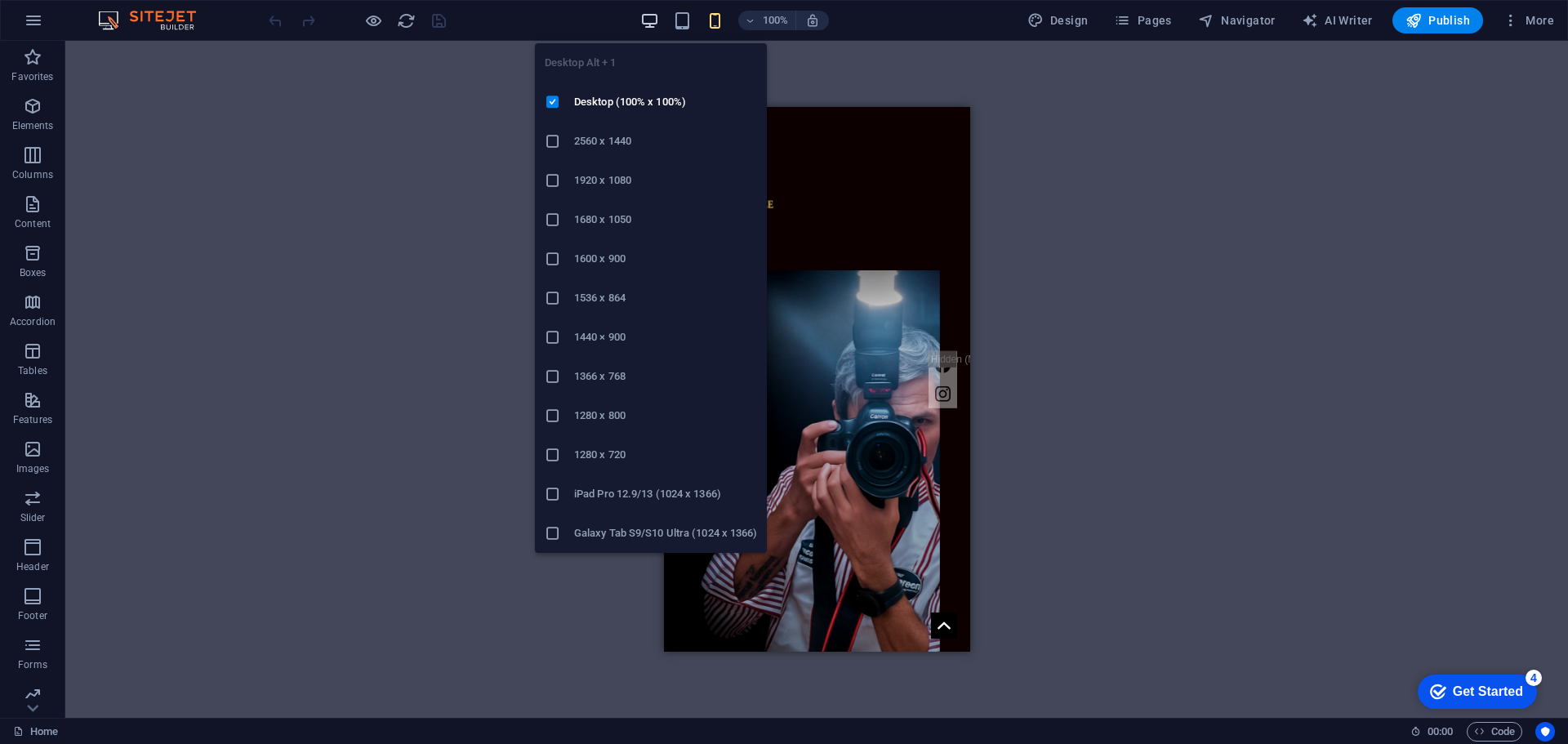
click at [659, 19] on icon "button" at bounding box center [650, 21] width 19 height 19
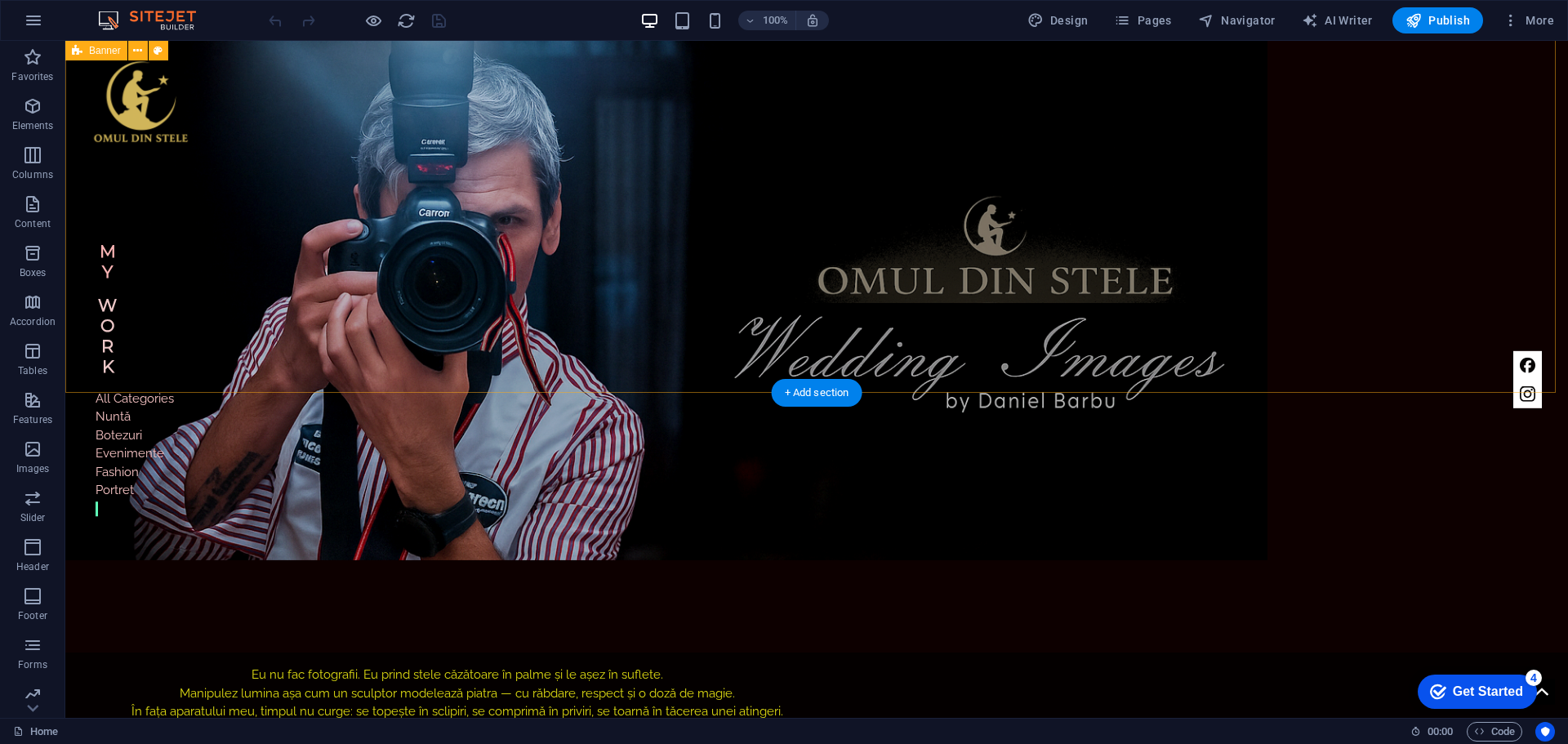
scroll to position [490, 0]
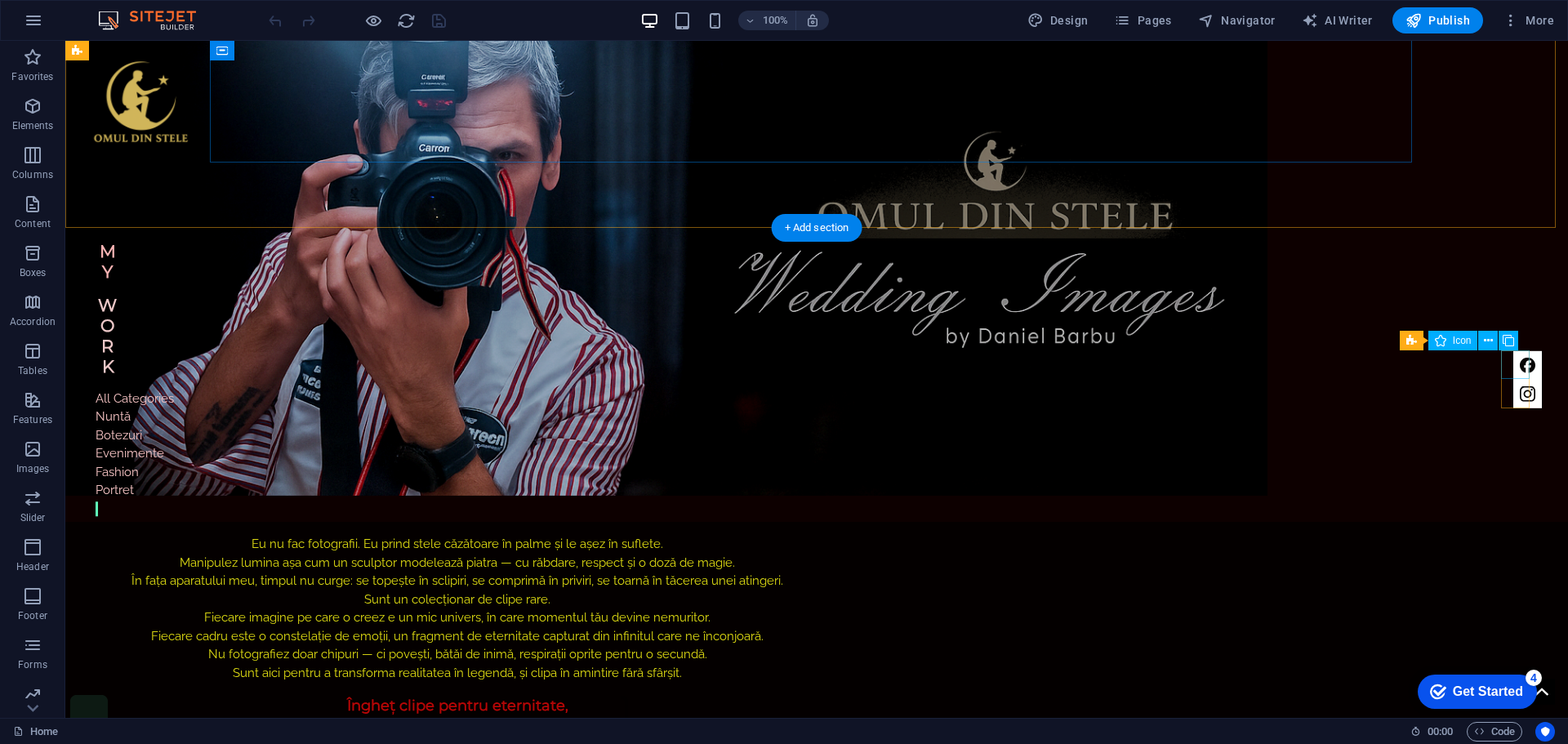
click at [1516, 361] on figure at bounding box center [1528, 365] width 28 height 28
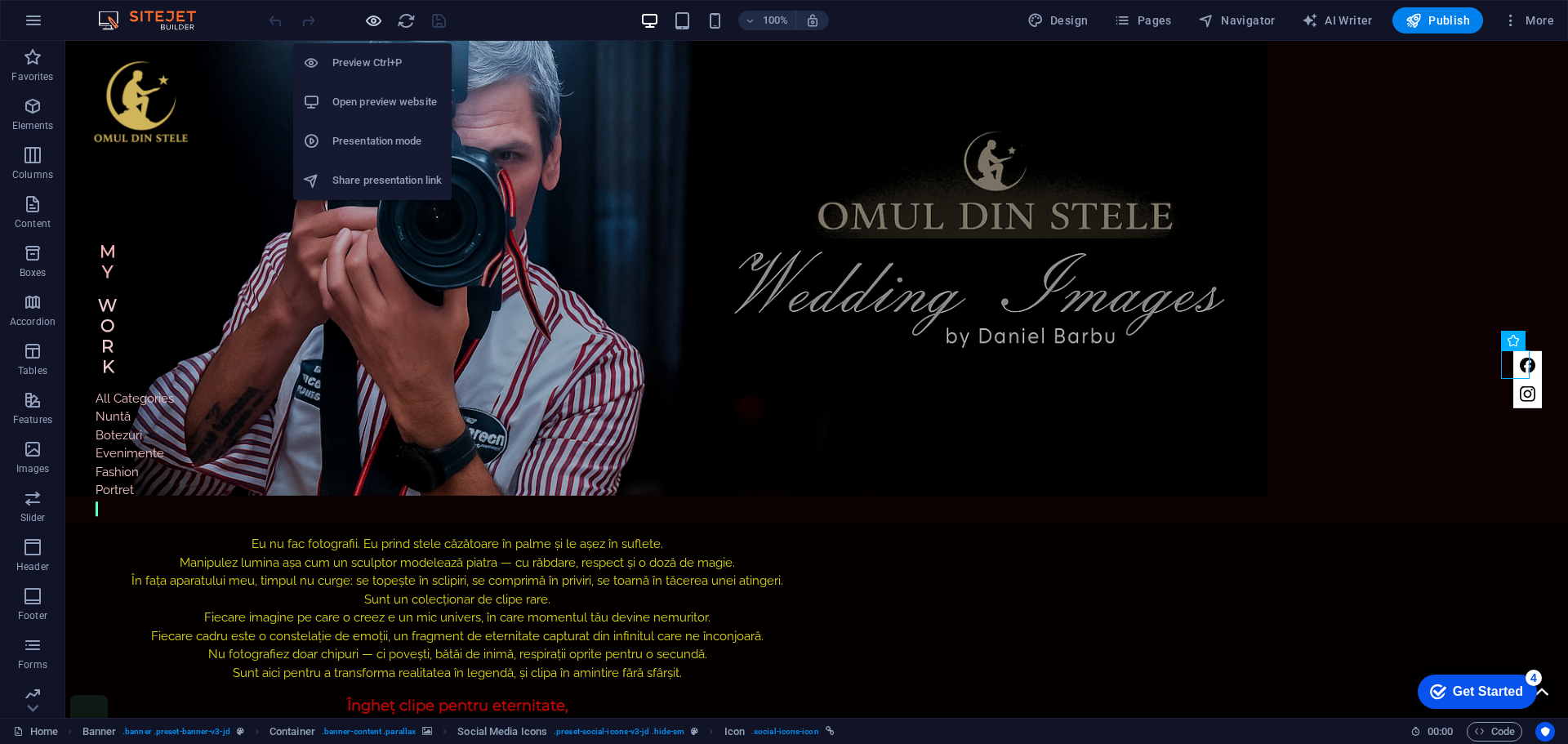
click at [367, 15] on icon "button" at bounding box center [373, 21] width 19 height 19
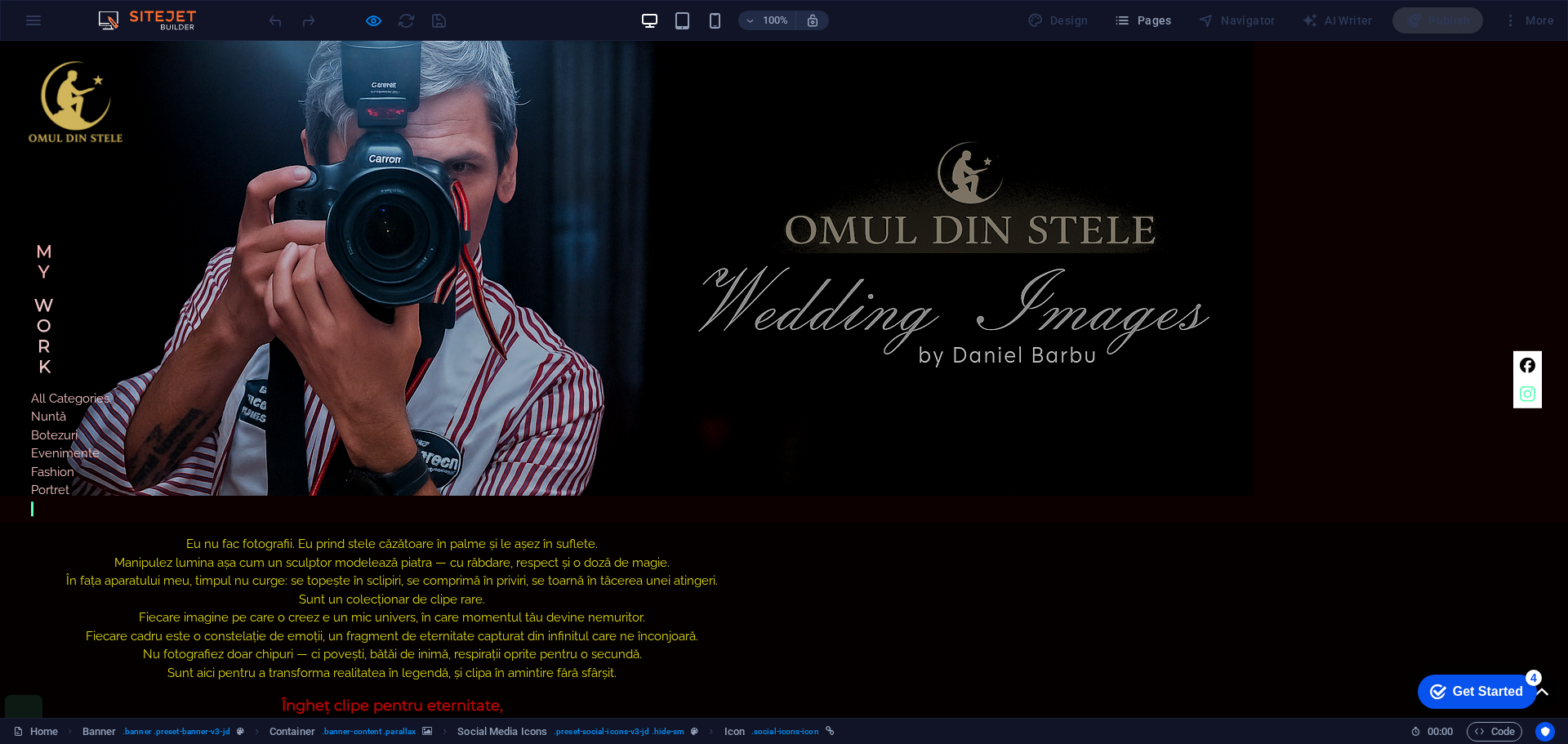
click at [1520, 396] on icon at bounding box center [1528, 394] width 16 height 16
click at [1520, 365] on icon at bounding box center [1528, 365] width 16 height 16
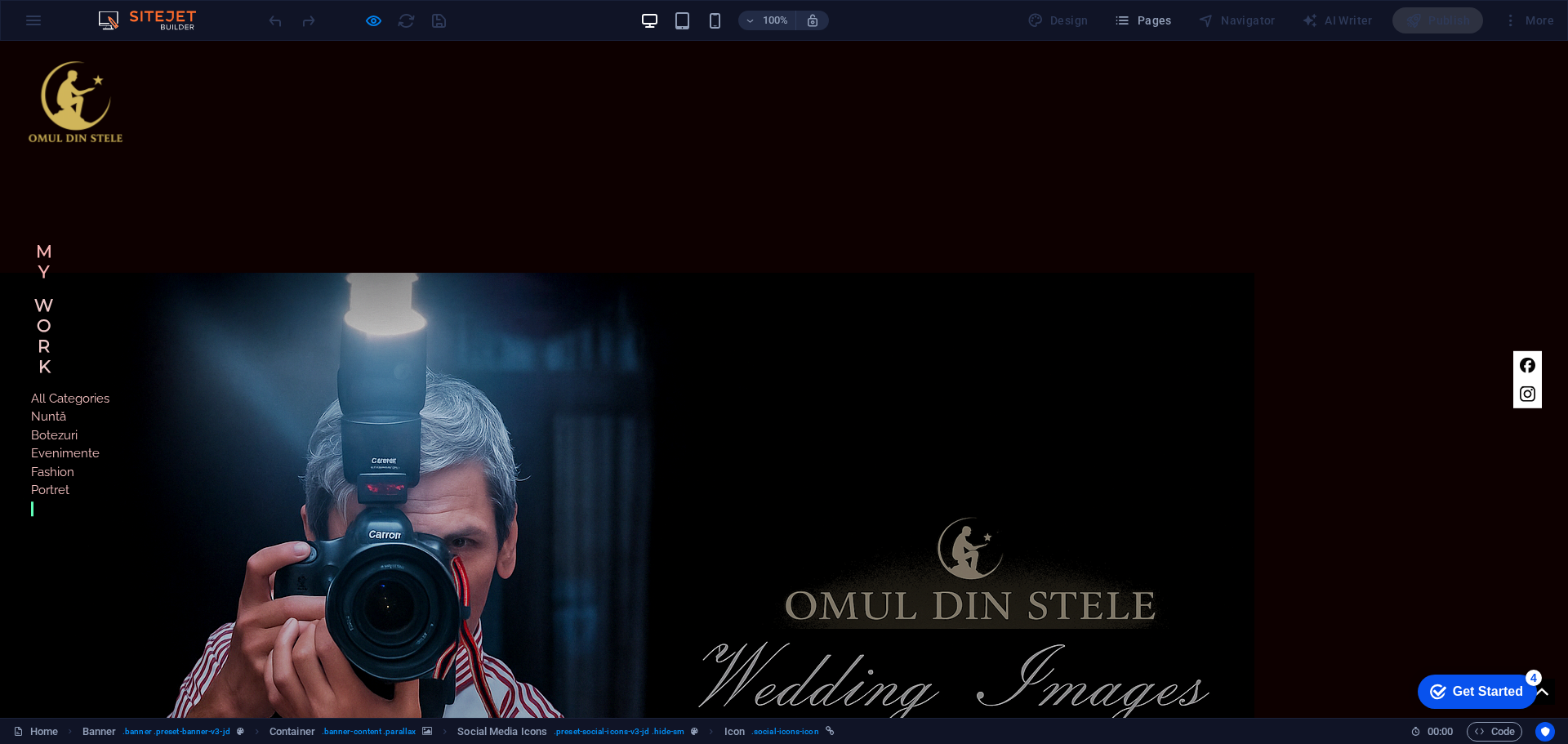
scroll to position [0, 0]
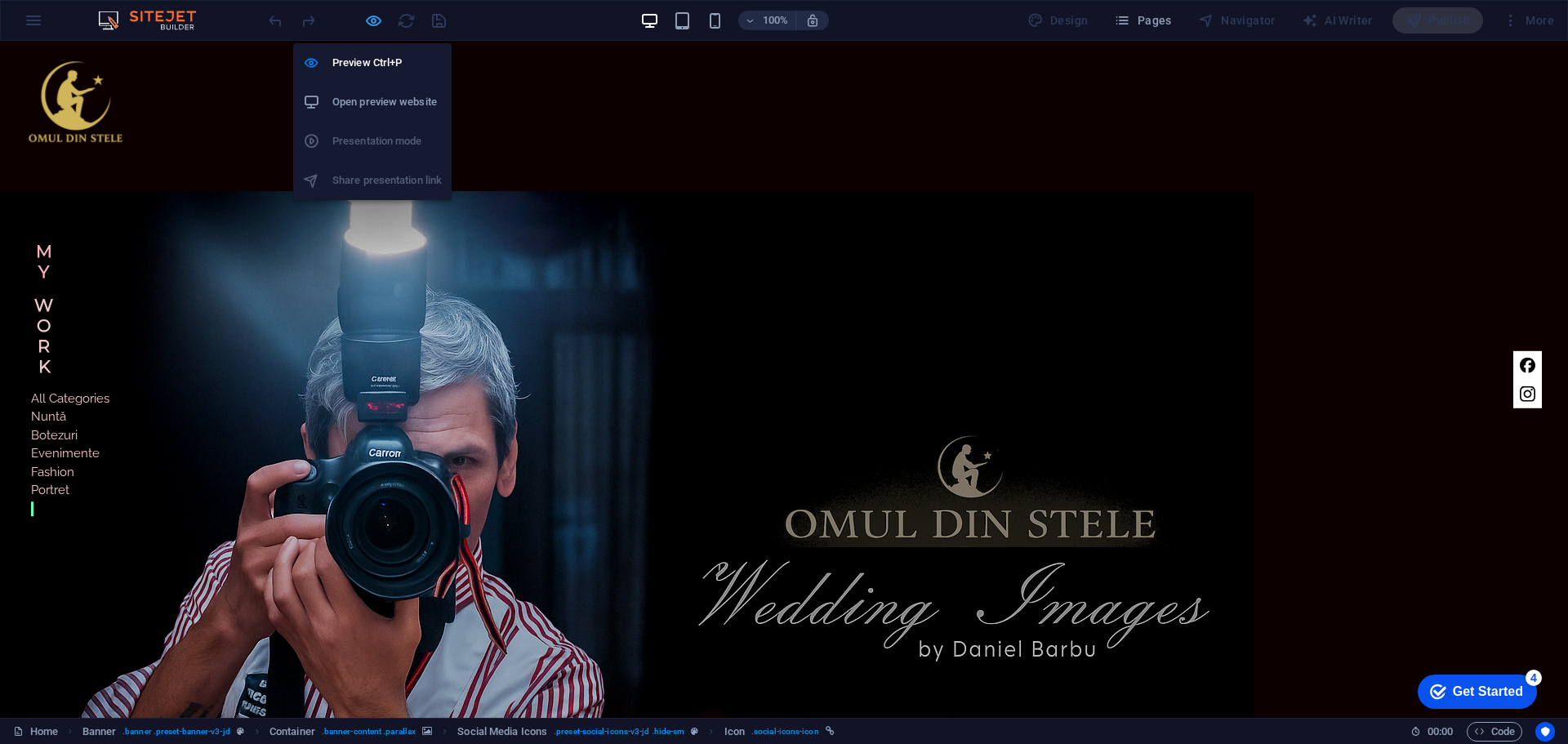
click at [371, 11] on icon "button" at bounding box center [373, 21] width 19 height 19
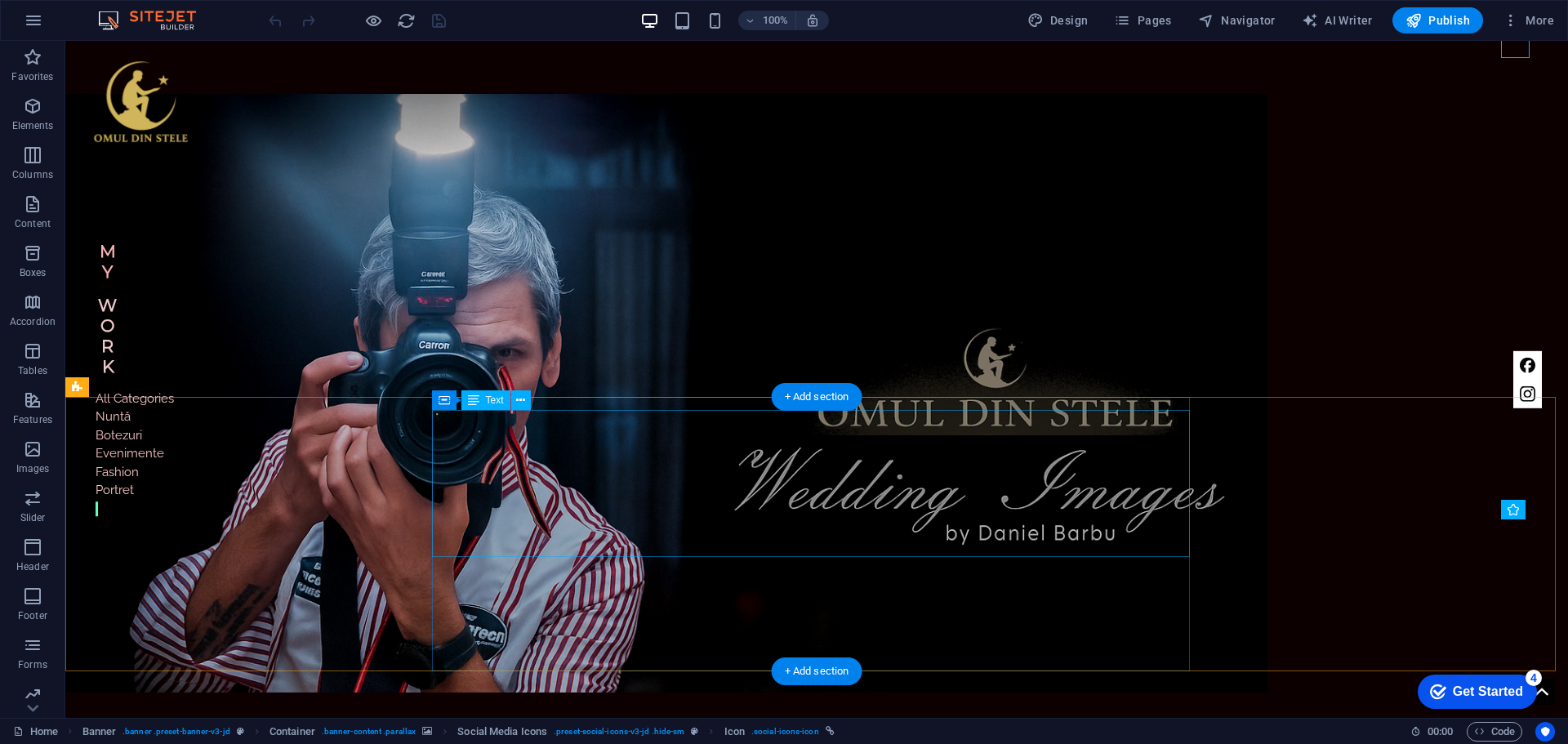
scroll to position [326, 0]
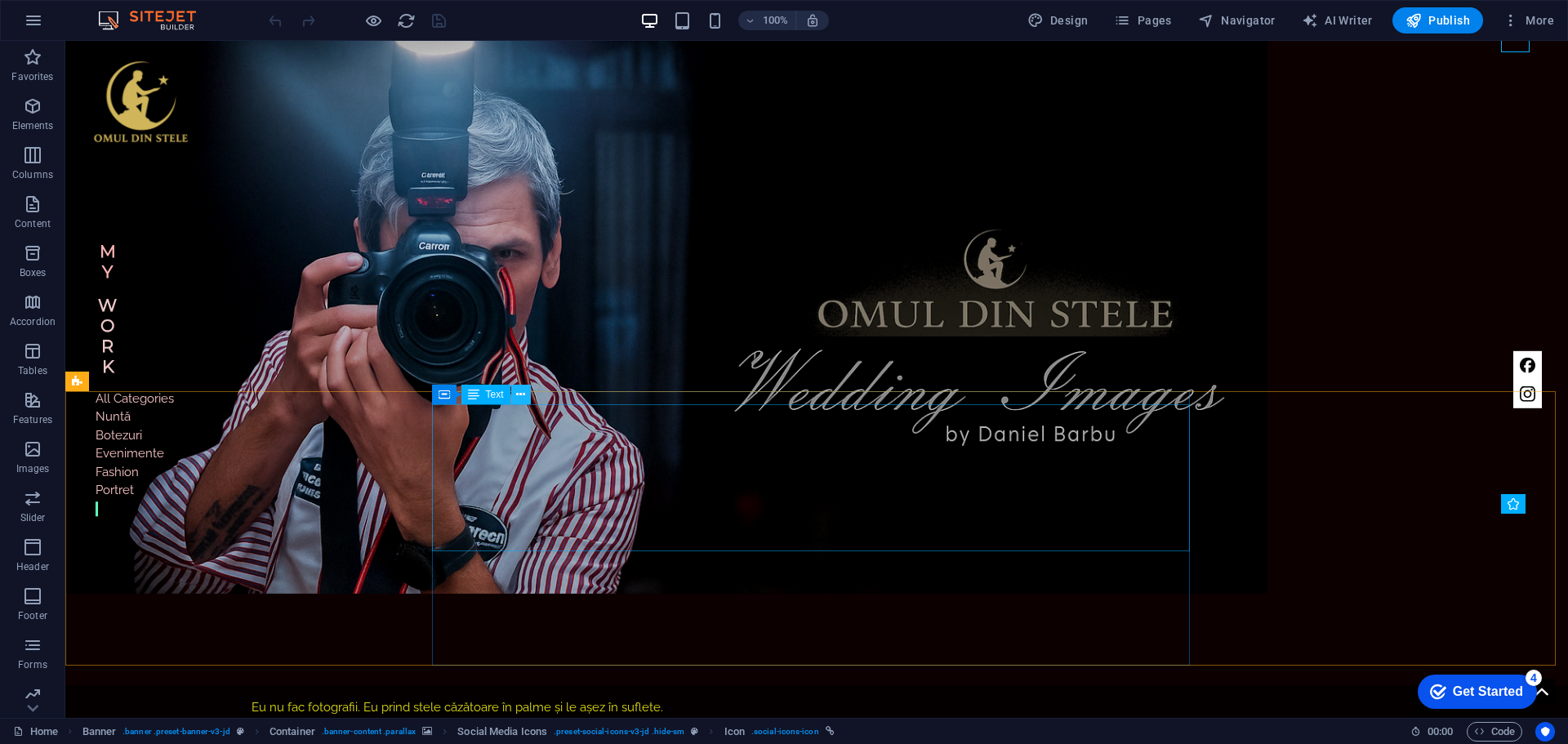
click at [525, 397] on icon at bounding box center [521, 395] width 9 height 17
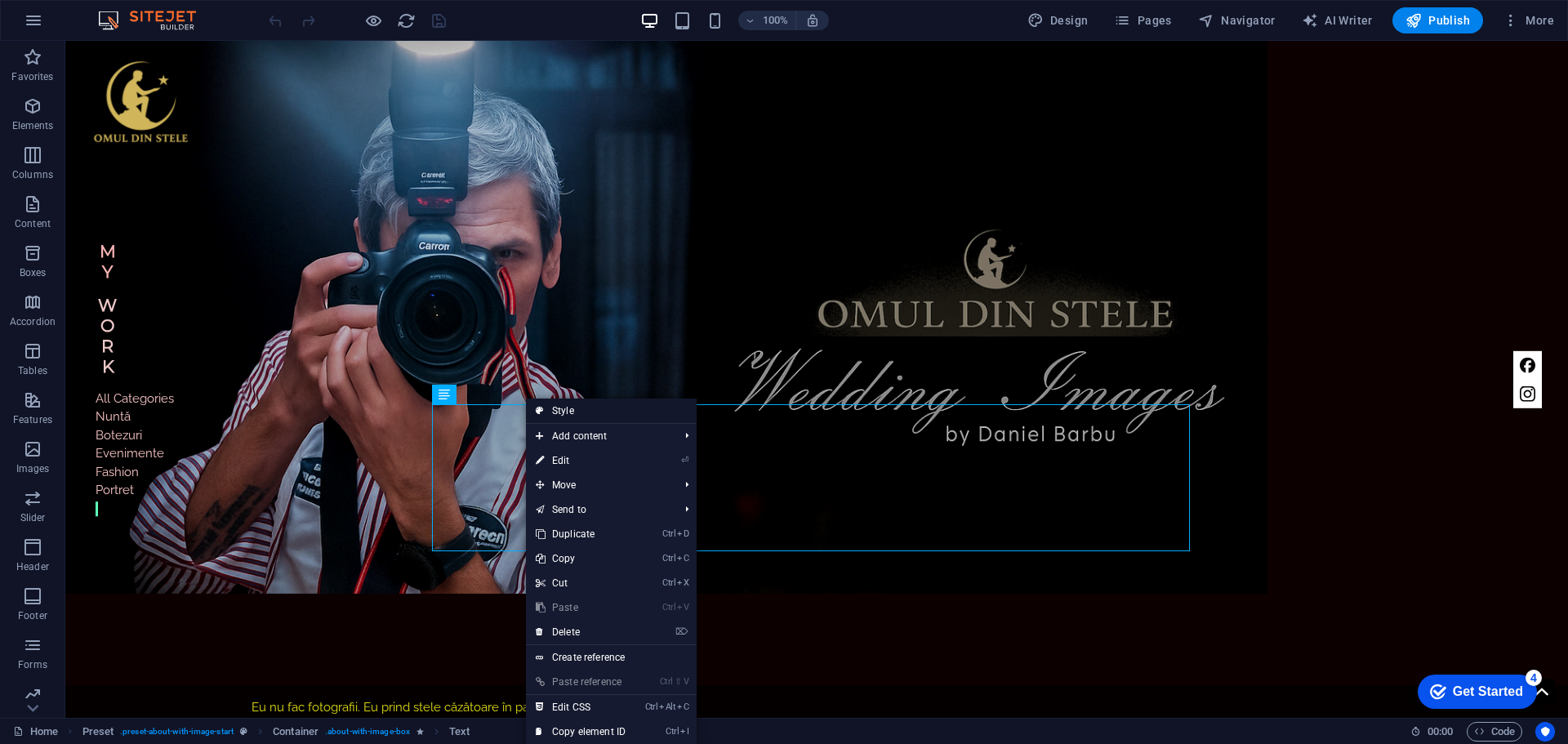
click at [566, 414] on link "Style" at bounding box center [611, 411] width 171 height 24
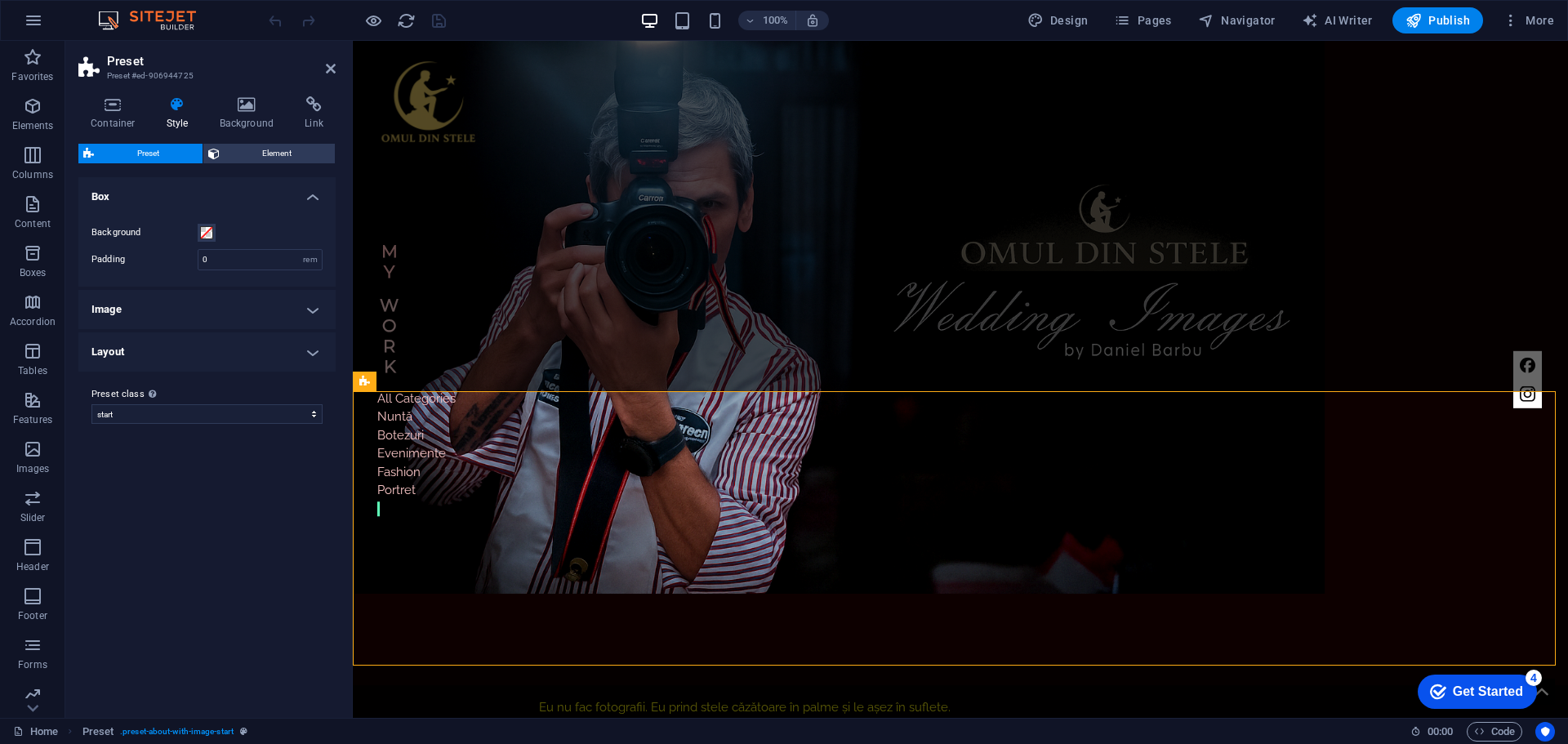
click at [315, 309] on h4 "Image" at bounding box center [207, 309] width 258 height 40
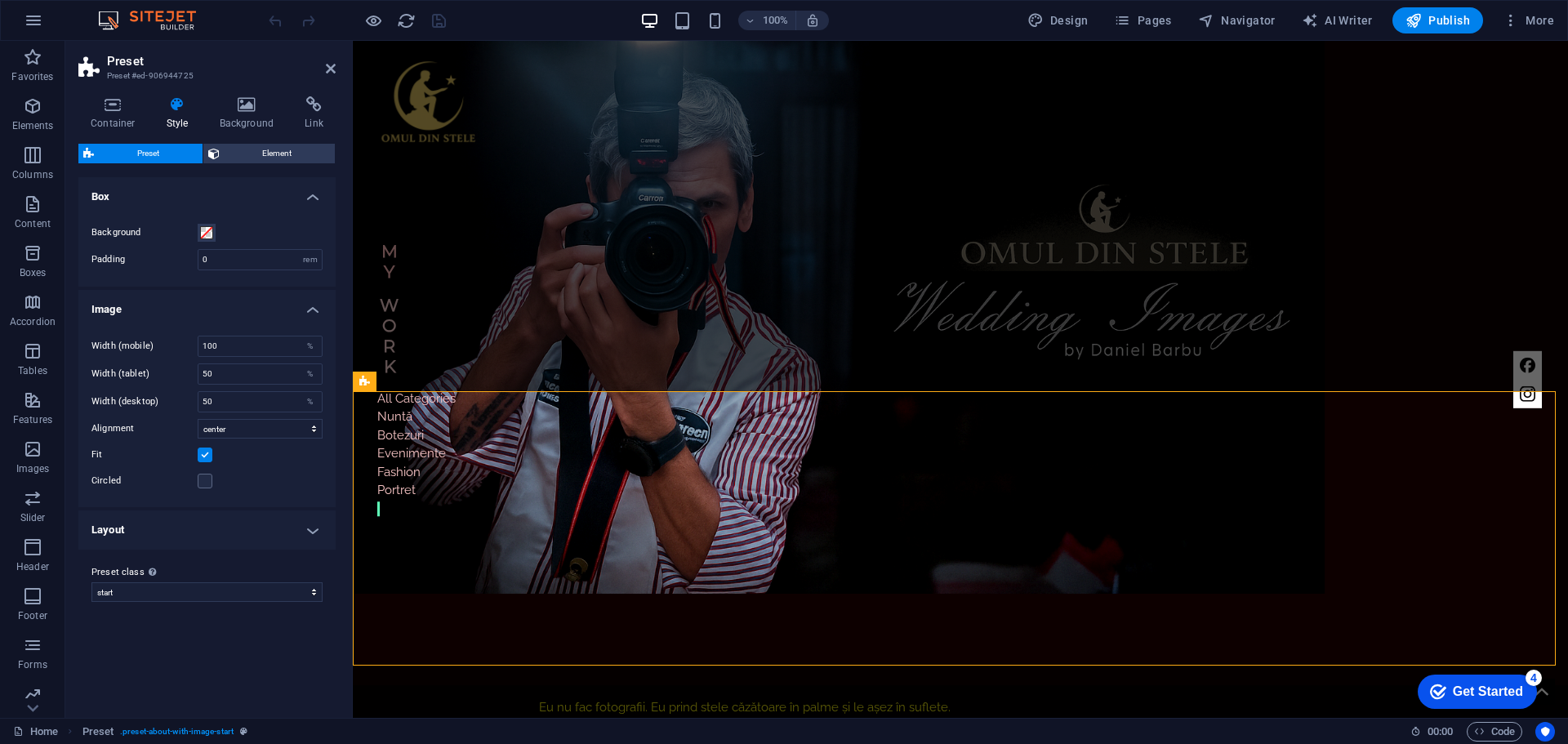
click at [210, 457] on label at bounding box center [205, 455] width 15 height 15
click at [0, 0] on input "Fit" at bounding box center [0, 0] width 0 height 0
click at [210, 457] on label at bounding box center [205, 455] width 15 height 15
click at [0, 0] on input "Fit" at bounding box center [0, 0] width 0 height 0
click at [310, 531] on h4 "Layout" at bounding box center [207, 530] width 258 height 40
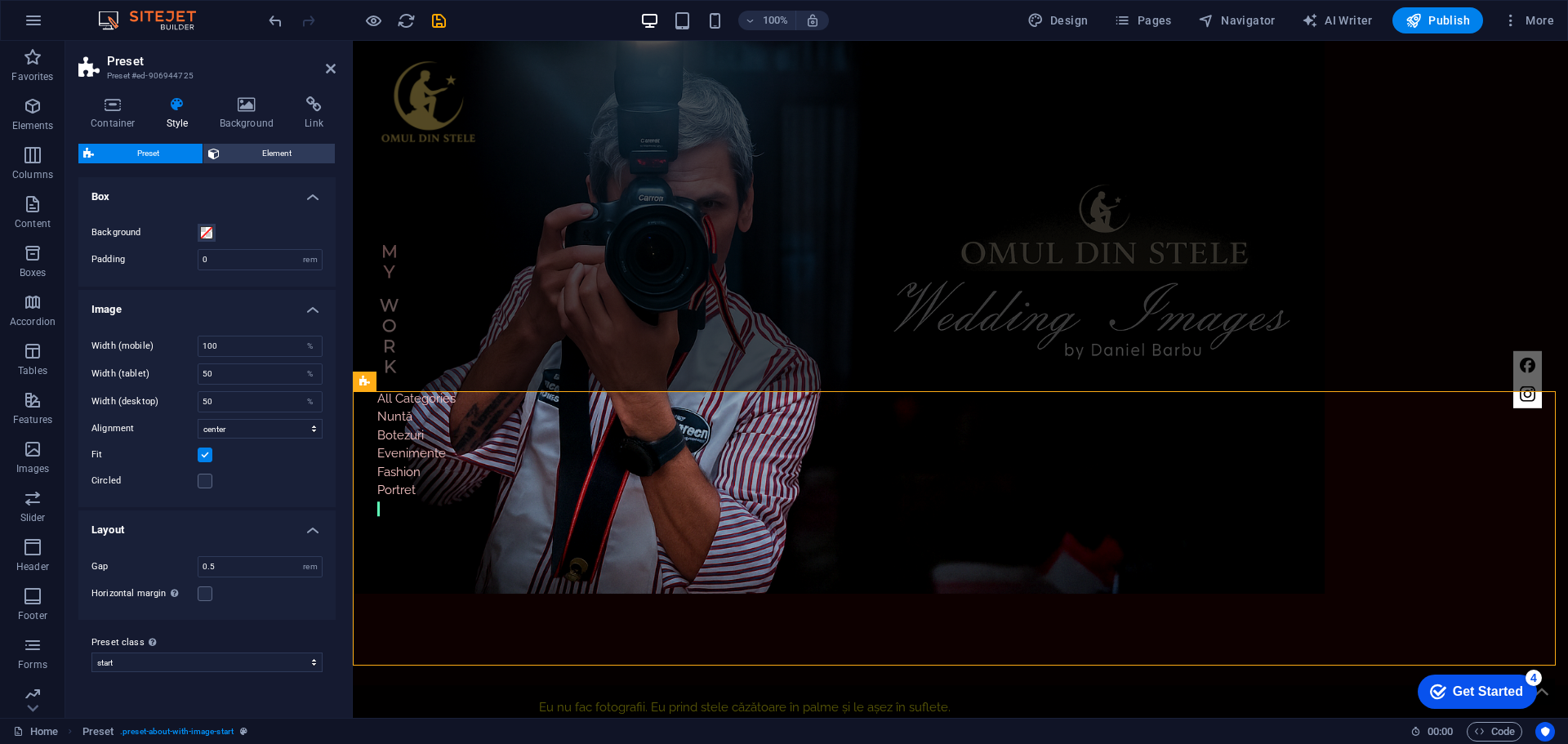
click at [337, 71] on aside "Preset Preset #ed-906944725 Container Style Background Link Size Height Default…" at bounding box center [209, 379] width 288 height 677
click at [330, 73] on icon at bounding box center [331, 69] width 9 height 13
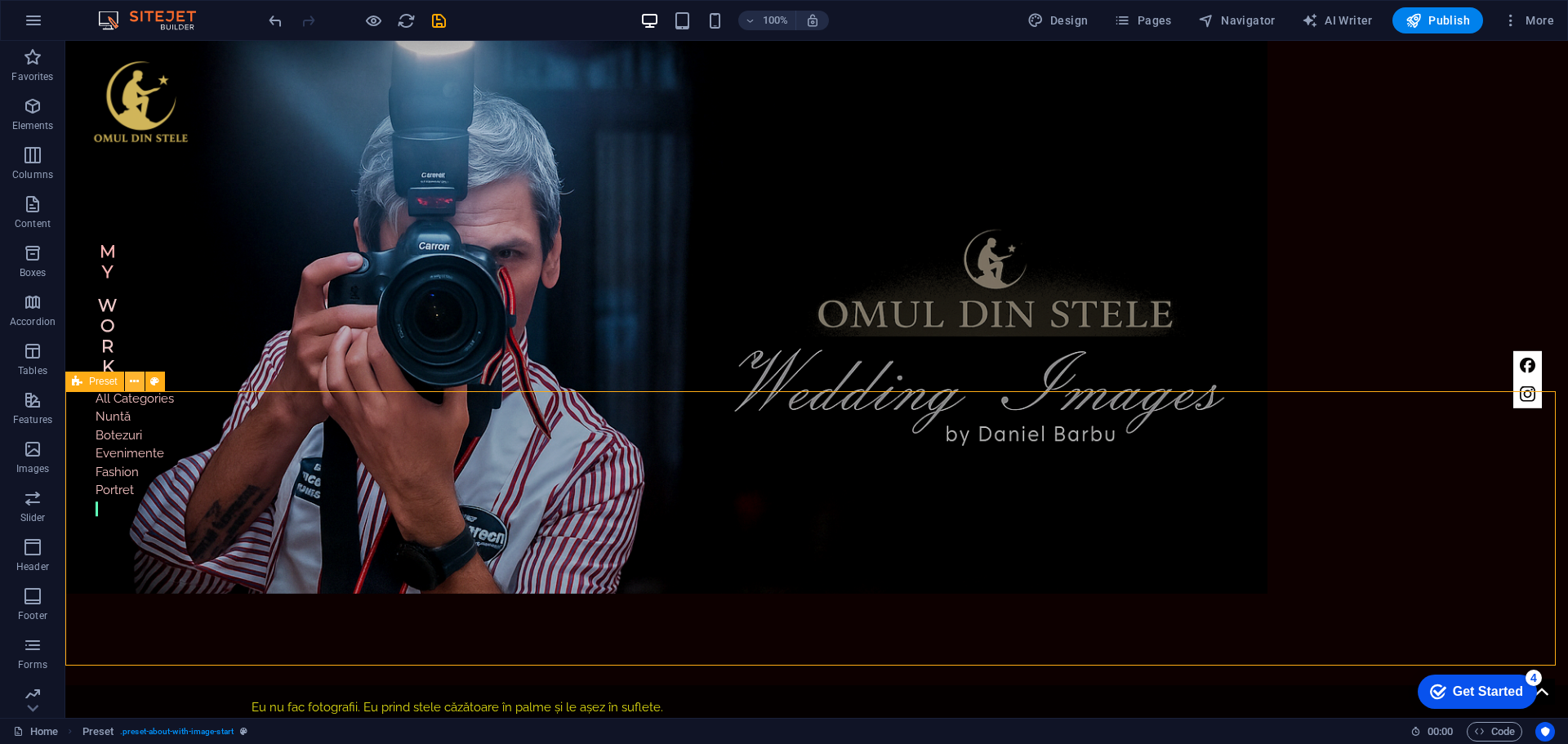
click at [133, 382] on icon at bounding box center [134, 382] width 9 height 17
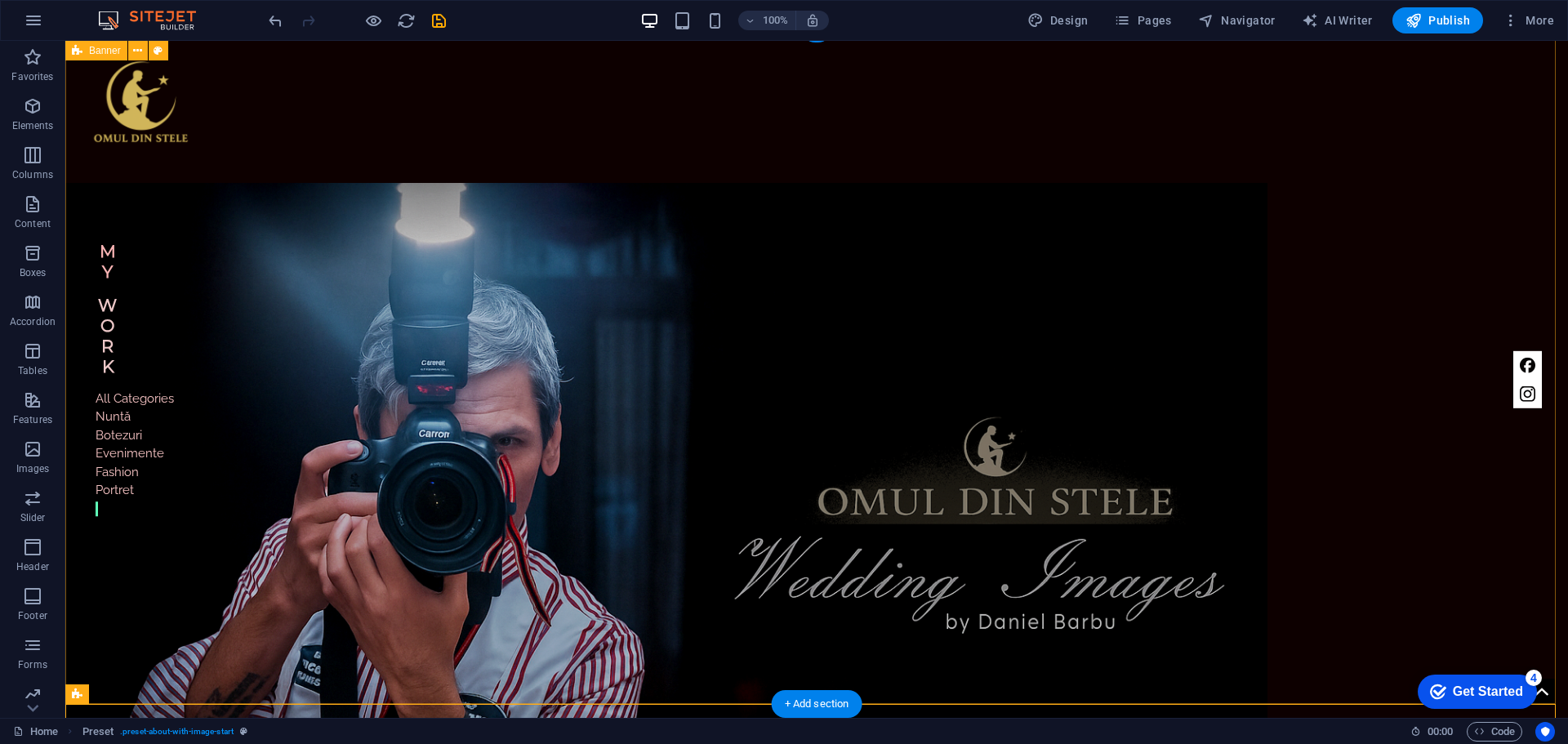
scroll to position [0, 0]
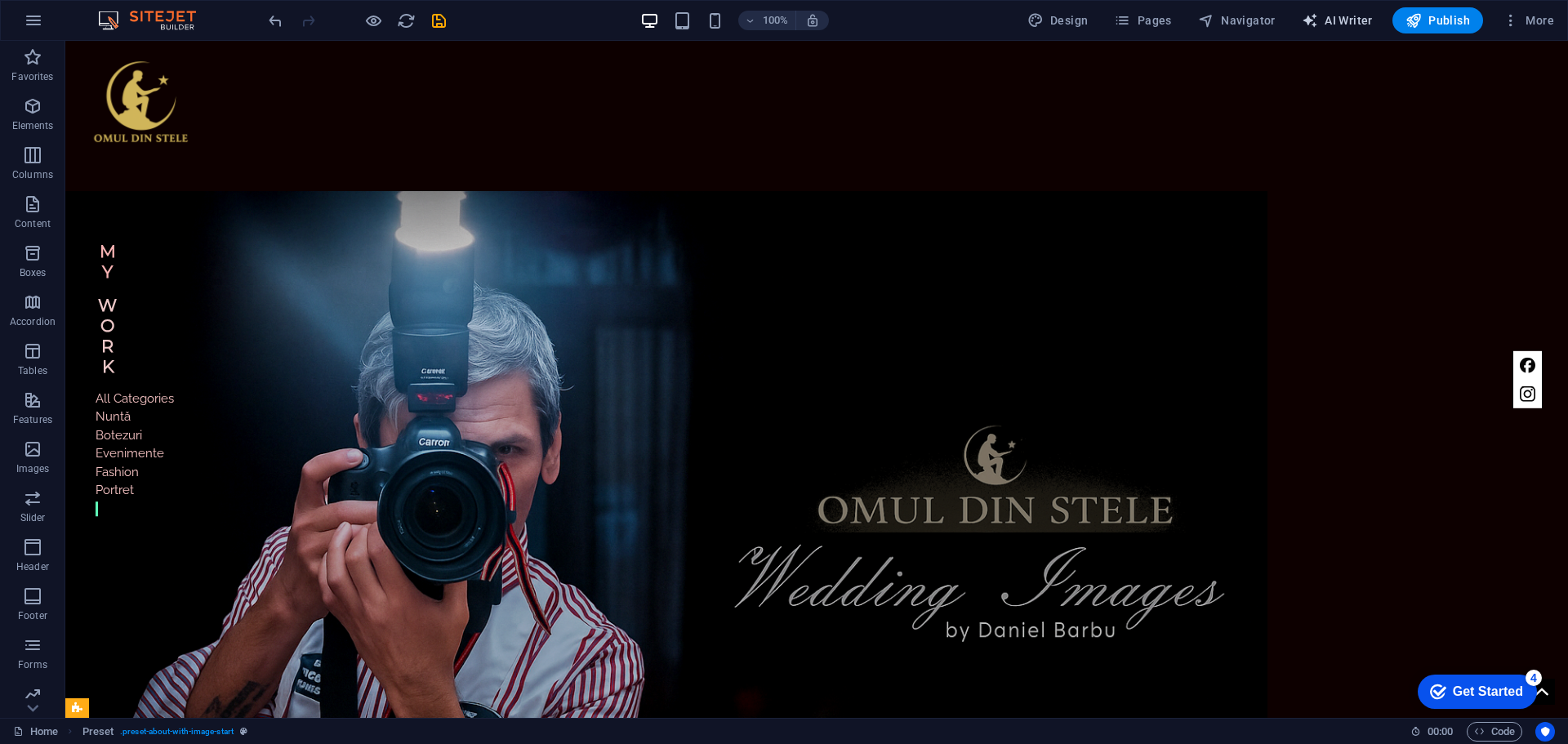
click at [1346, 19] on span "AI Writer" at bounding box center [1338, 20] width 71 height 16
select select "English"
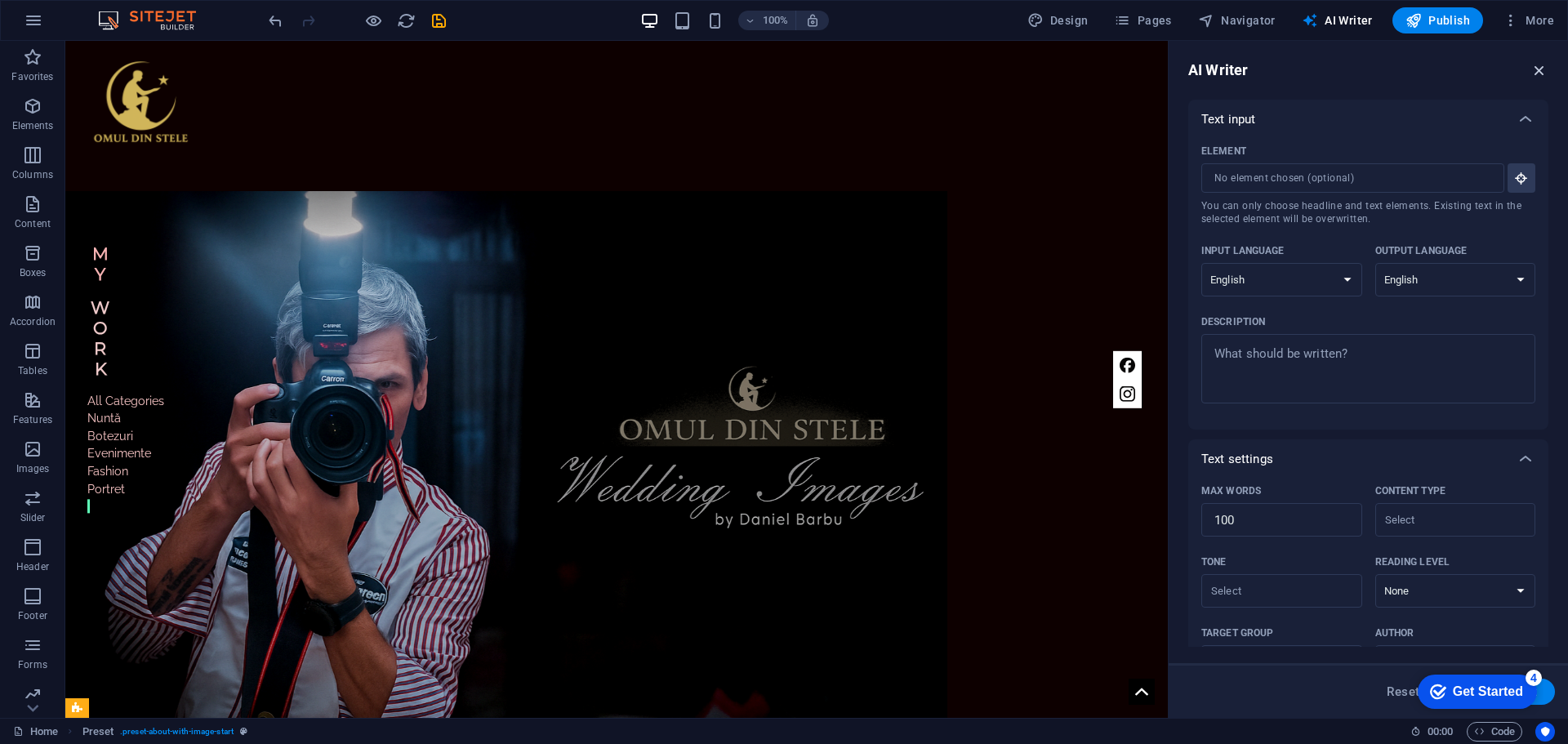
click at [1541, 70] on icon "button" at bounding box center [1539, 70] width 18 height 18
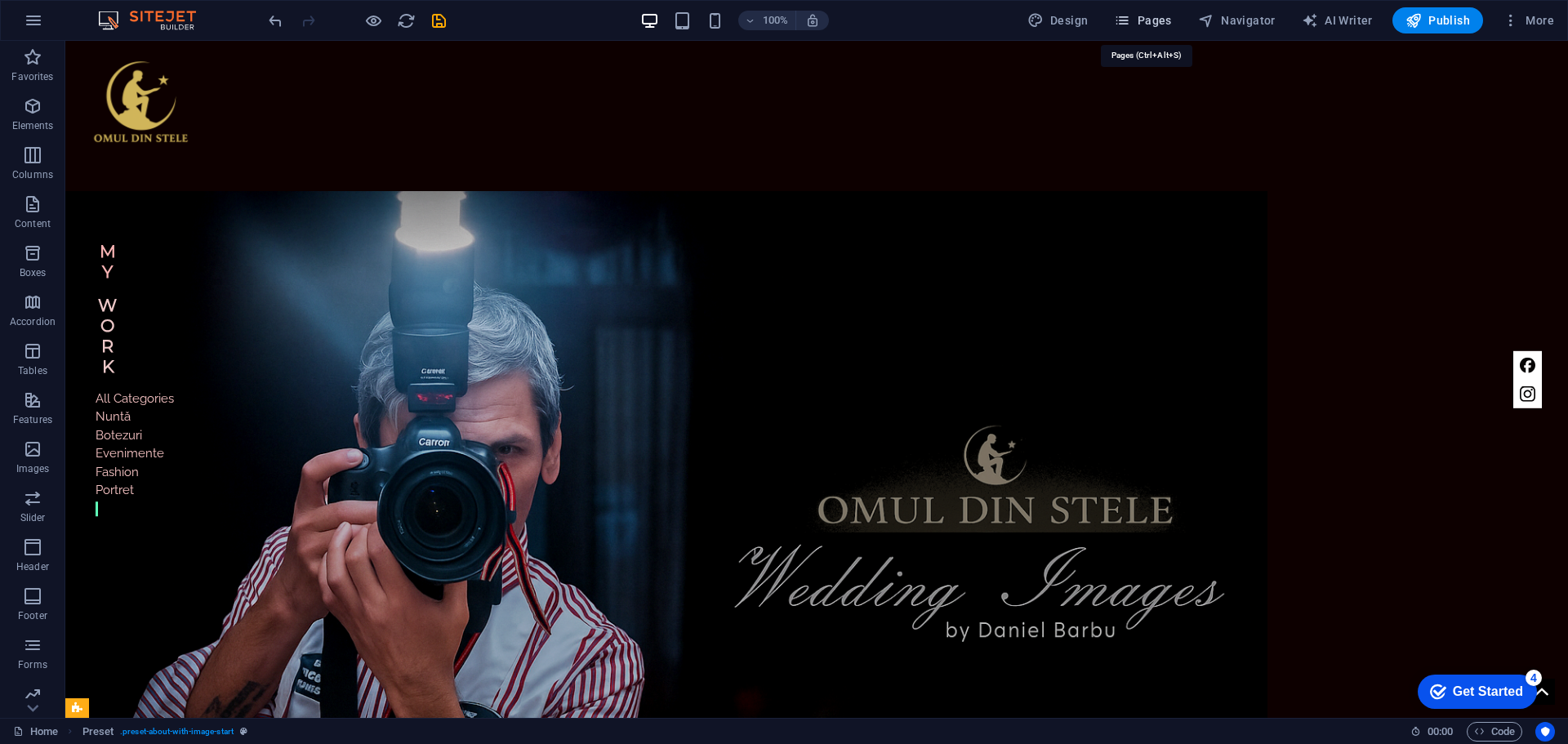
click at [1152, 23] on span "Pages" at bounding box center [1142, 20] width 57 height 16
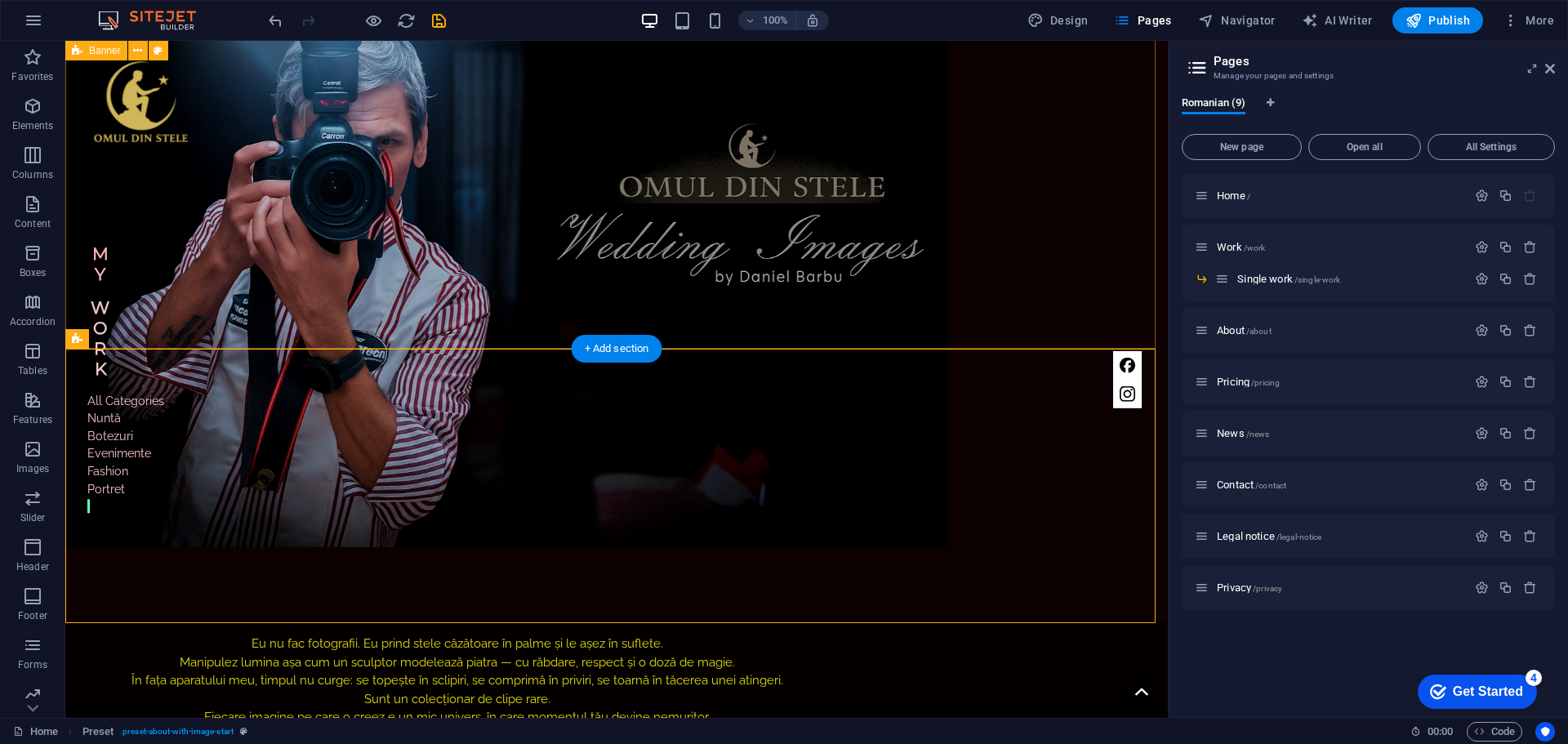
scroll to position [326, 0]
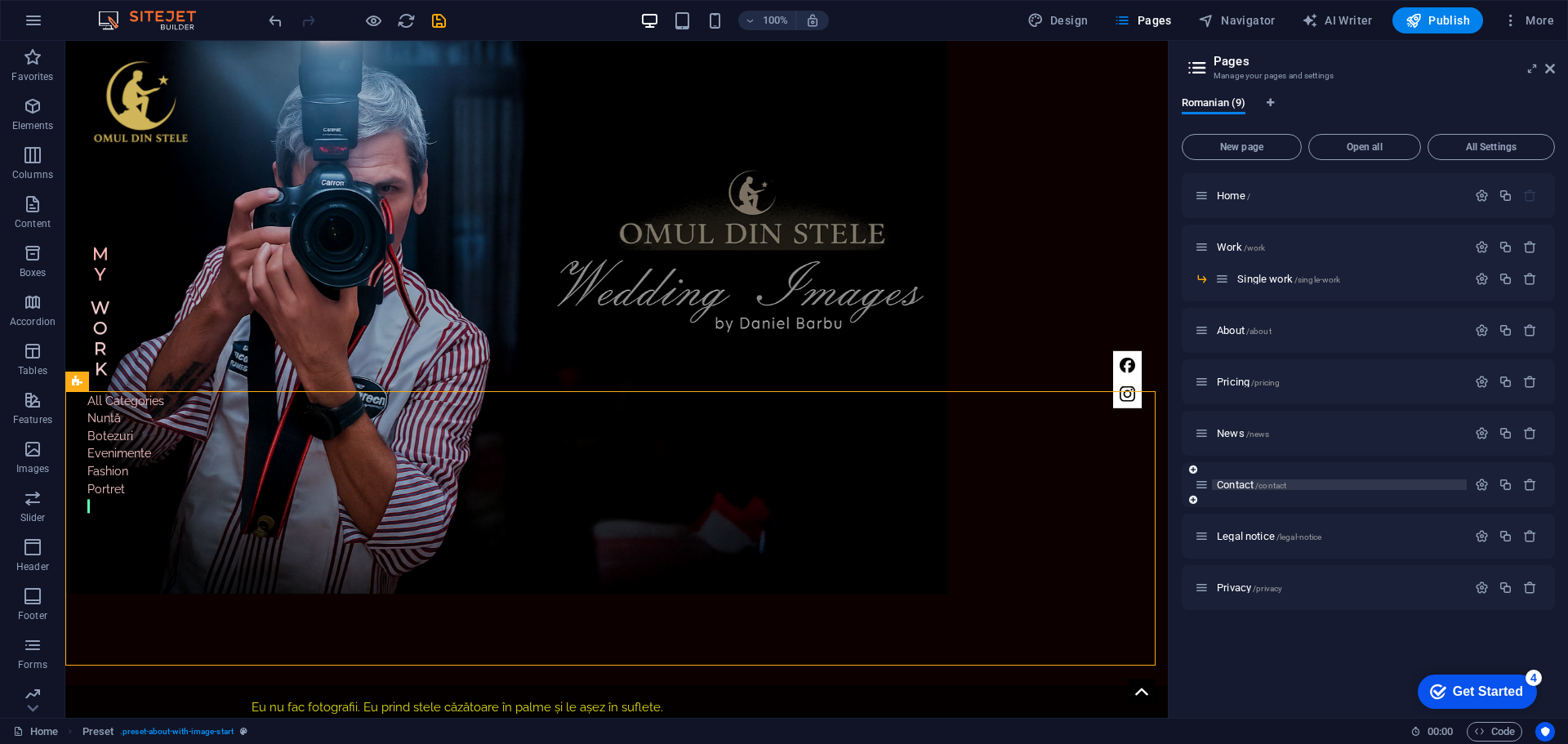
click at [1236, 483] on span "Contact /contact" at bounding box center [1251, 484] width 70 height 12
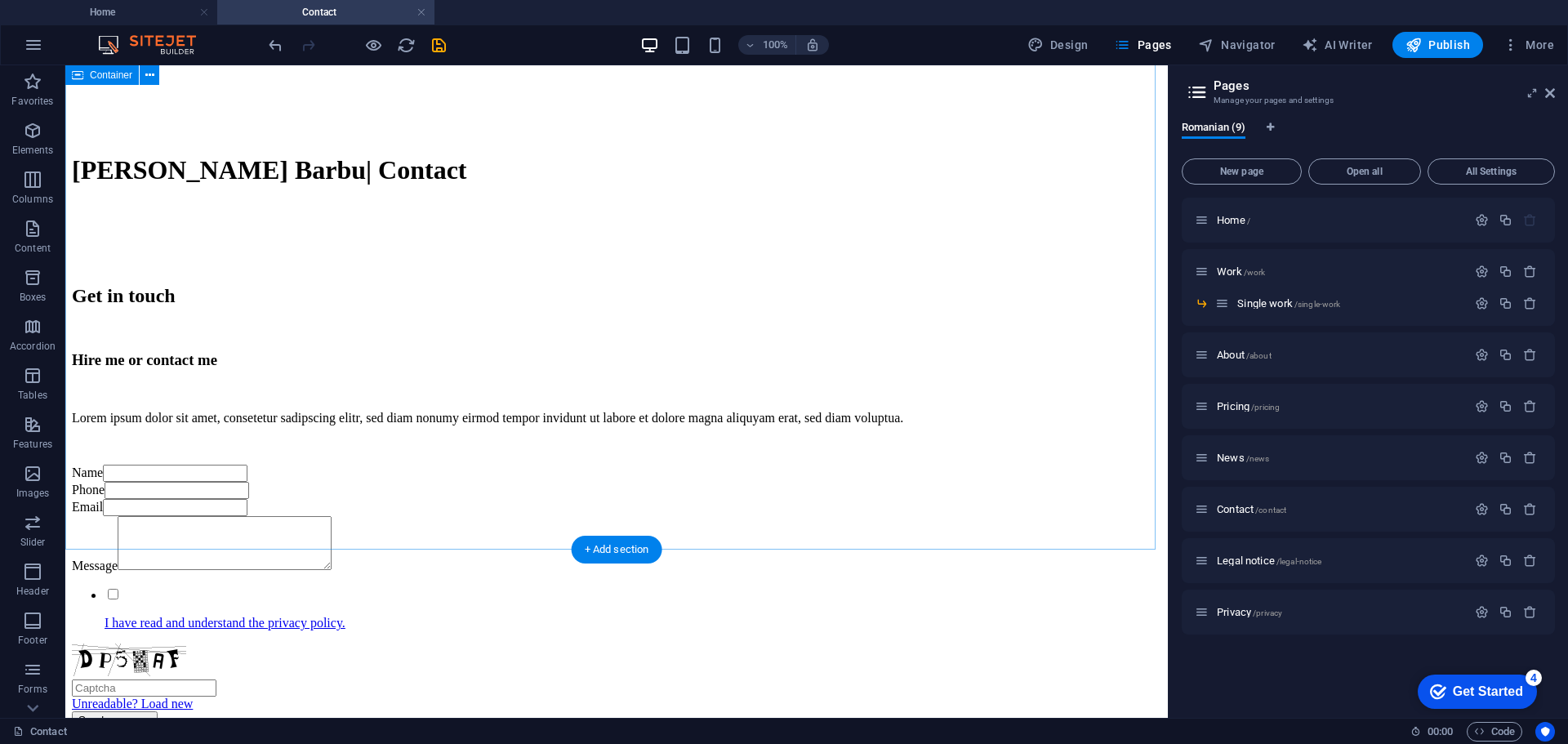
scroll to position [840, 0]
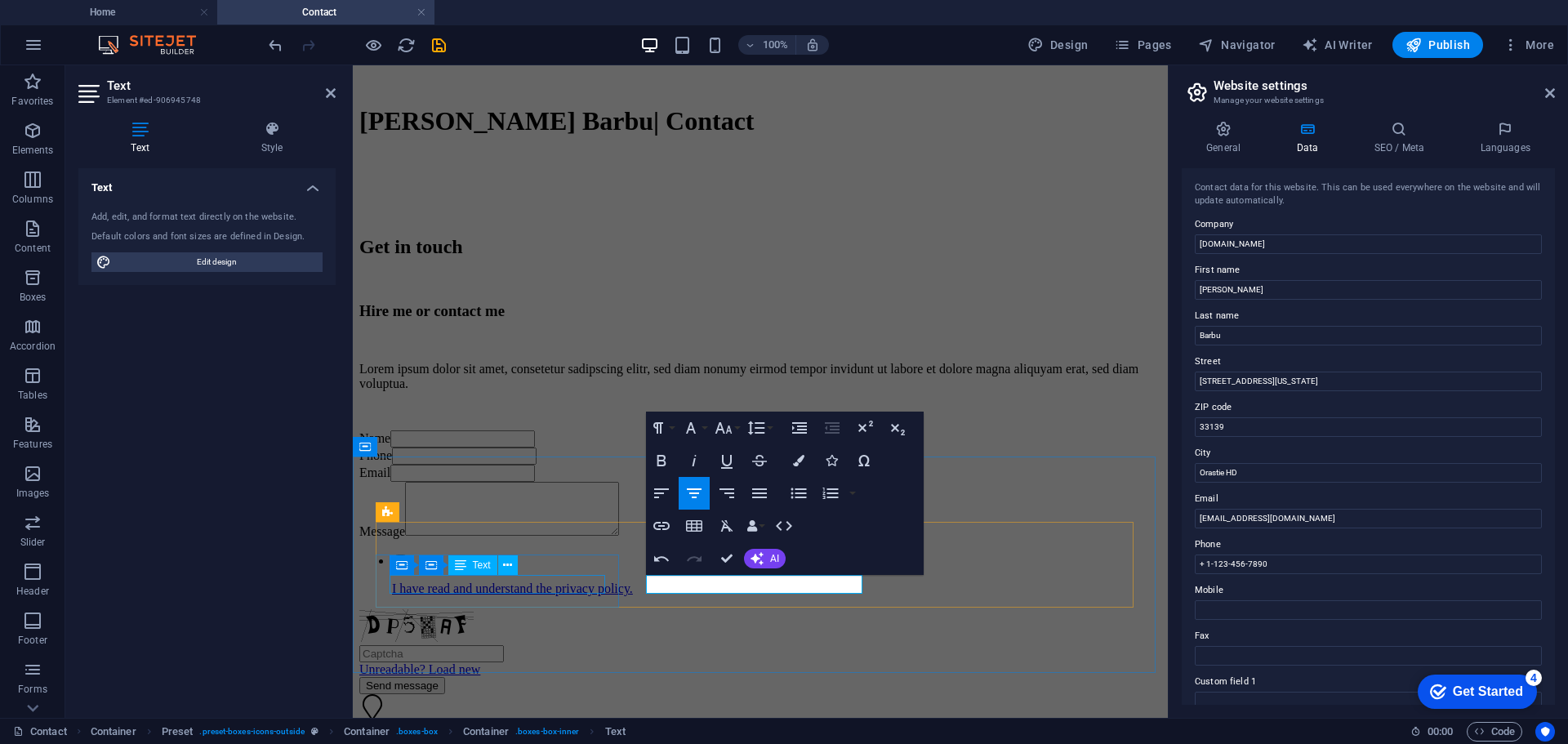
click at [498, 737] on span "33139" at bounding box center [481, 744] width 33 height 14
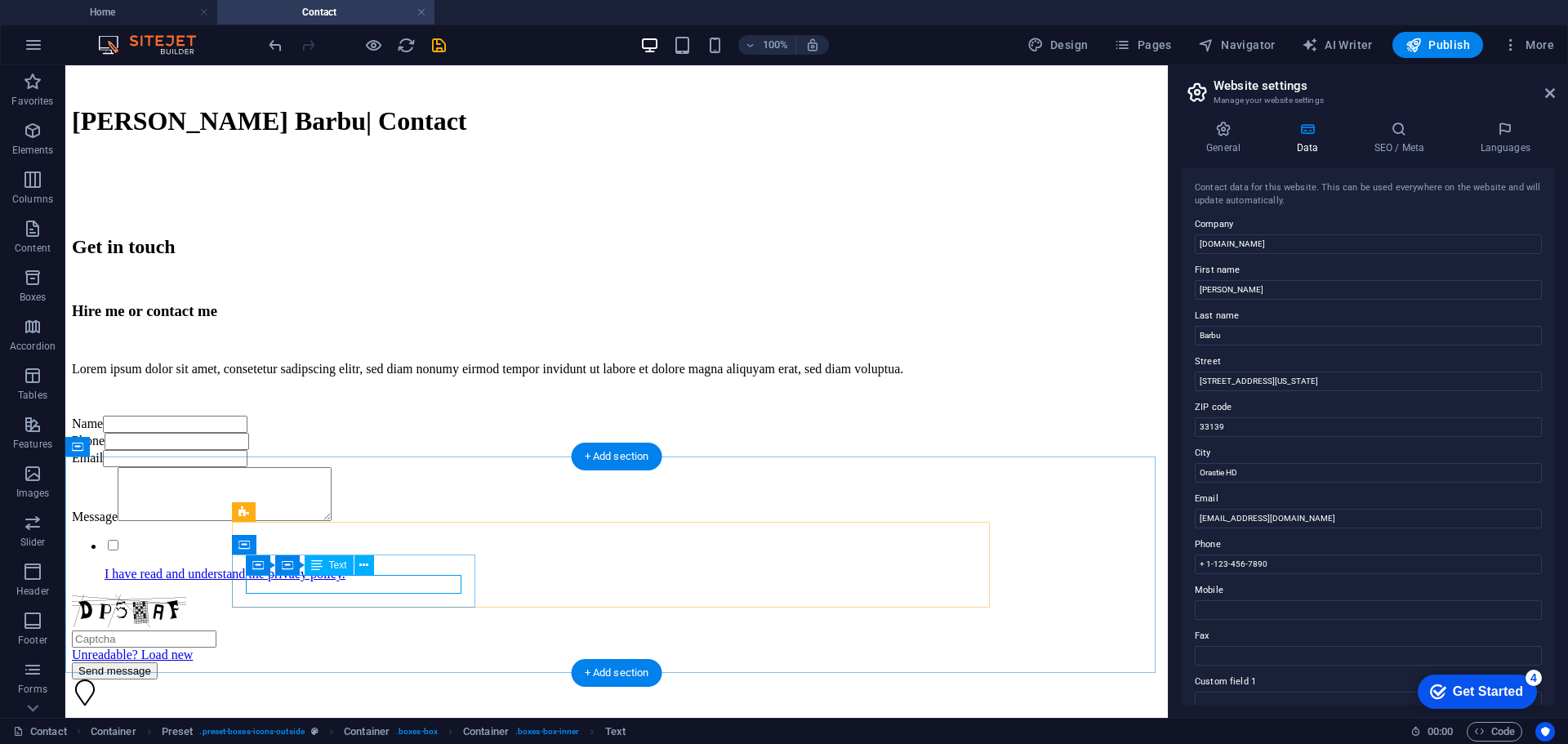
click at [432, 722] on div "based in Orastie HD 33139" at bounding box center [616, 730] width 1090 height 15
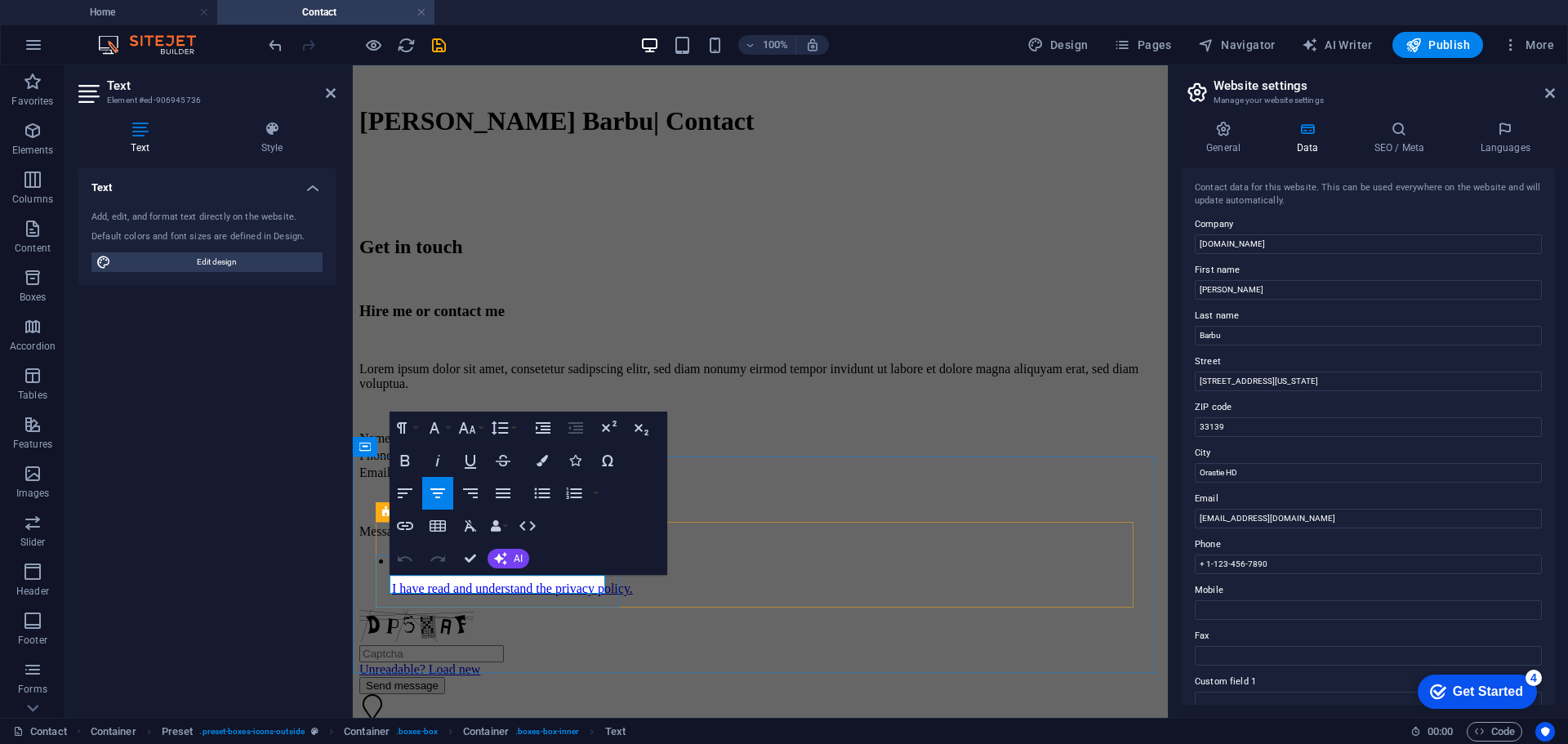
click at [498, 737] on span "33139" at bounding box center [481, 744] width 33 height 14
drag, startPoint x: 1237, startPoint y: 429, endPoint x: 1181, endPoint y: 427, distance: 56.0
click at [1181, 427] on div "General Data SEO / Meta Languages Website name omuldinstele.ro Logo Drag files …" at bounding box center [1368, 413] width 400 height 610
type input "335700"
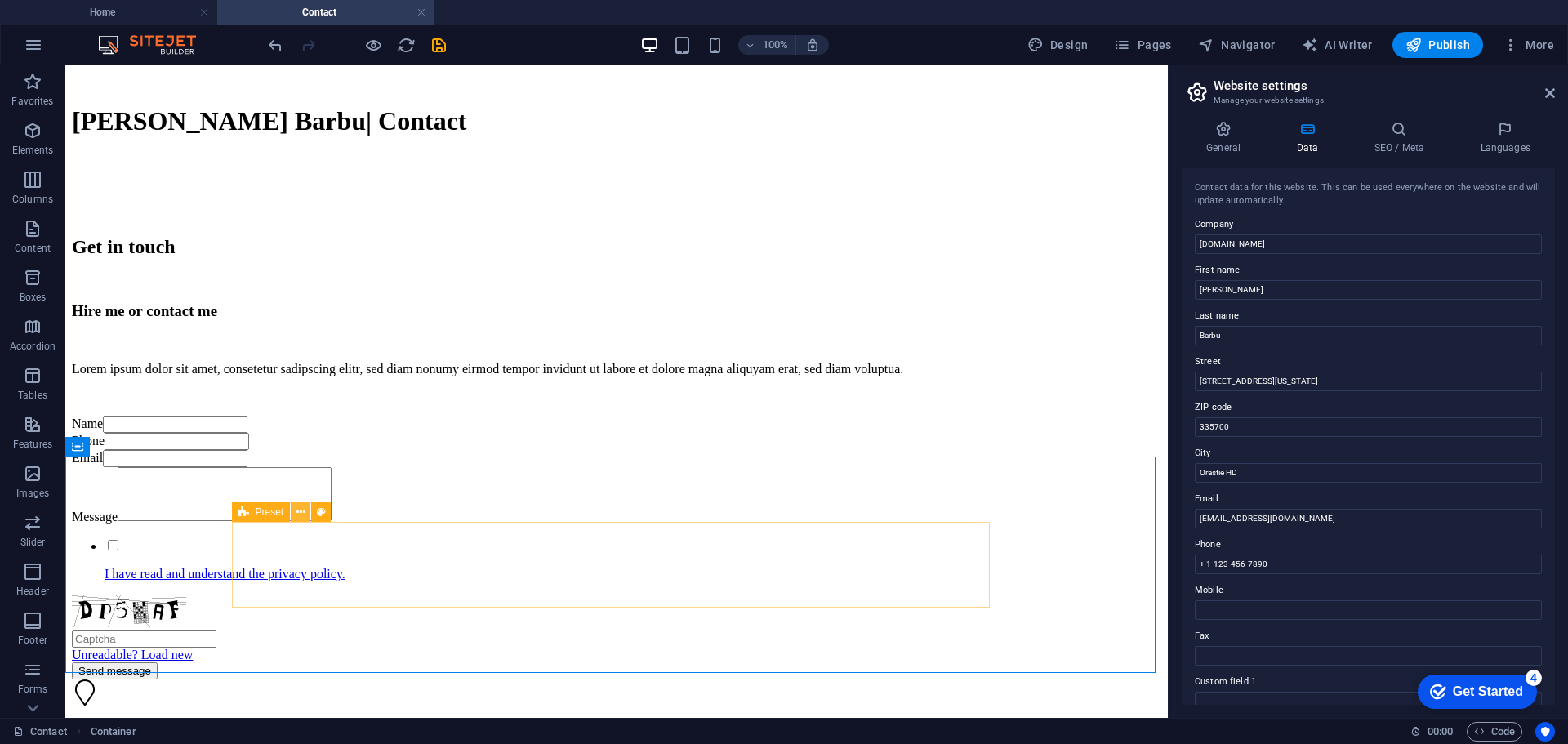
click at [297, 518] on icon at bounding box center [301, 513] width 9 height 17
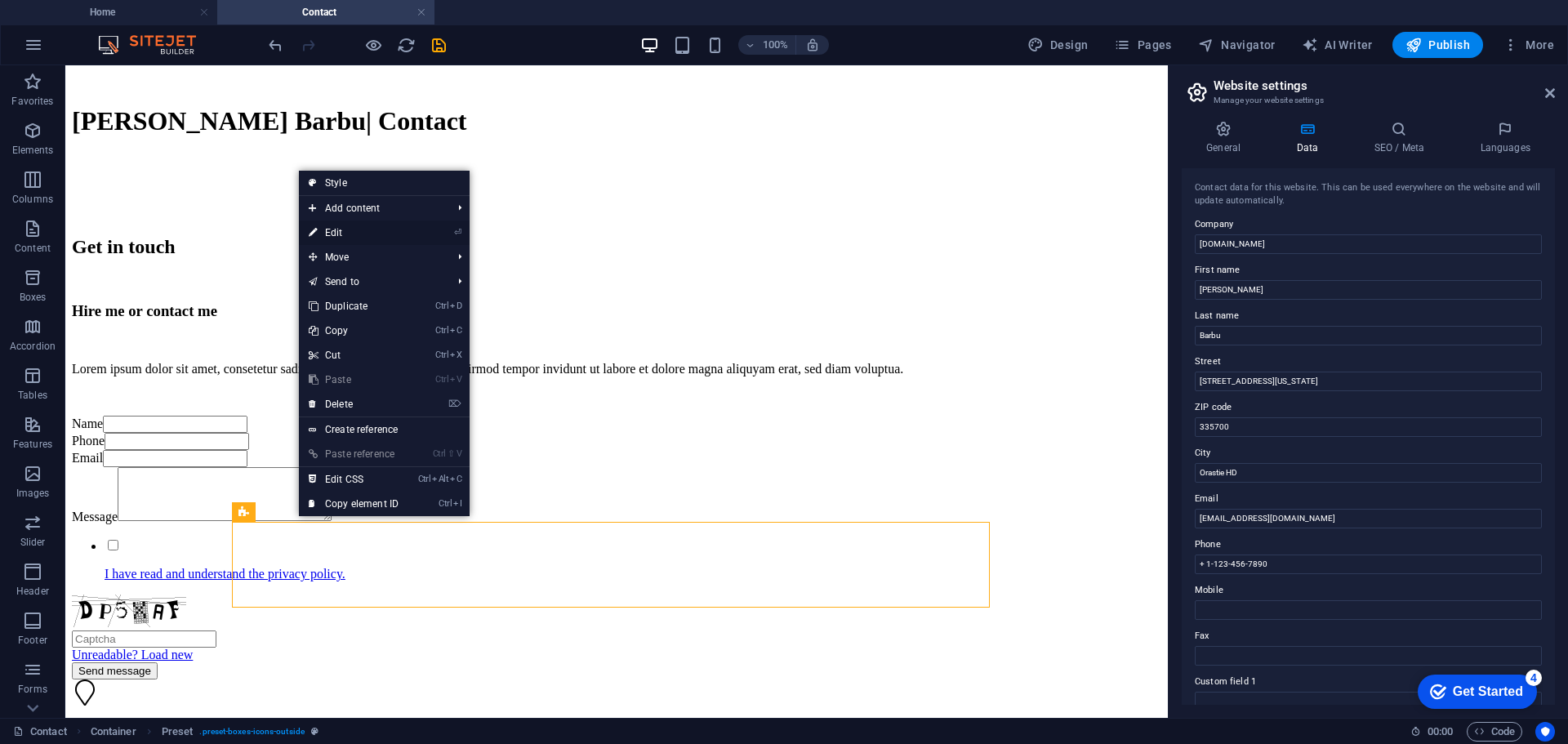
click at [342, 230] on link "⏎ Edit" at bounding box center [353, 233] width 109 height 24
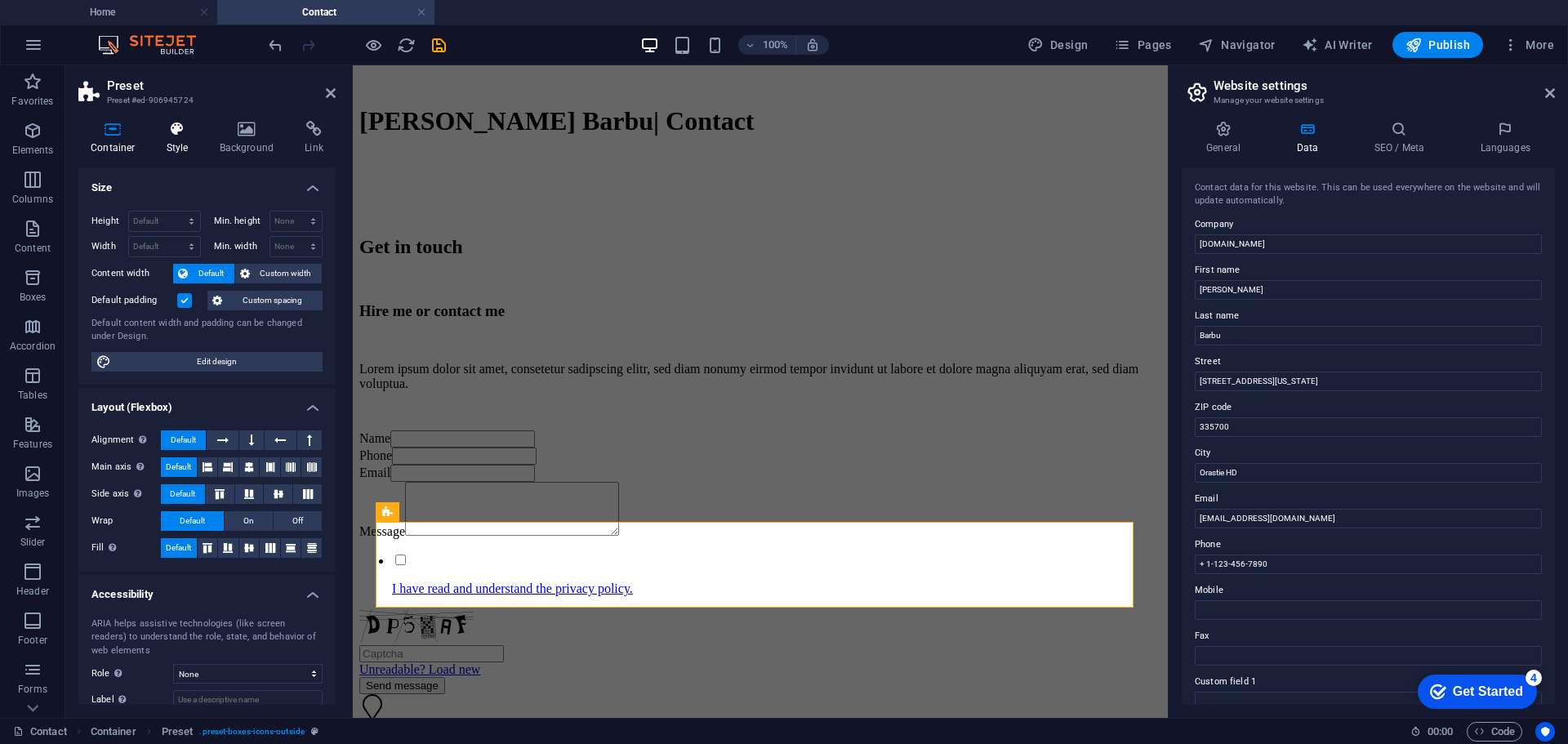
click at [186, 137] on h4 "Style" at bounding box center [180, 138] width 53 height 34
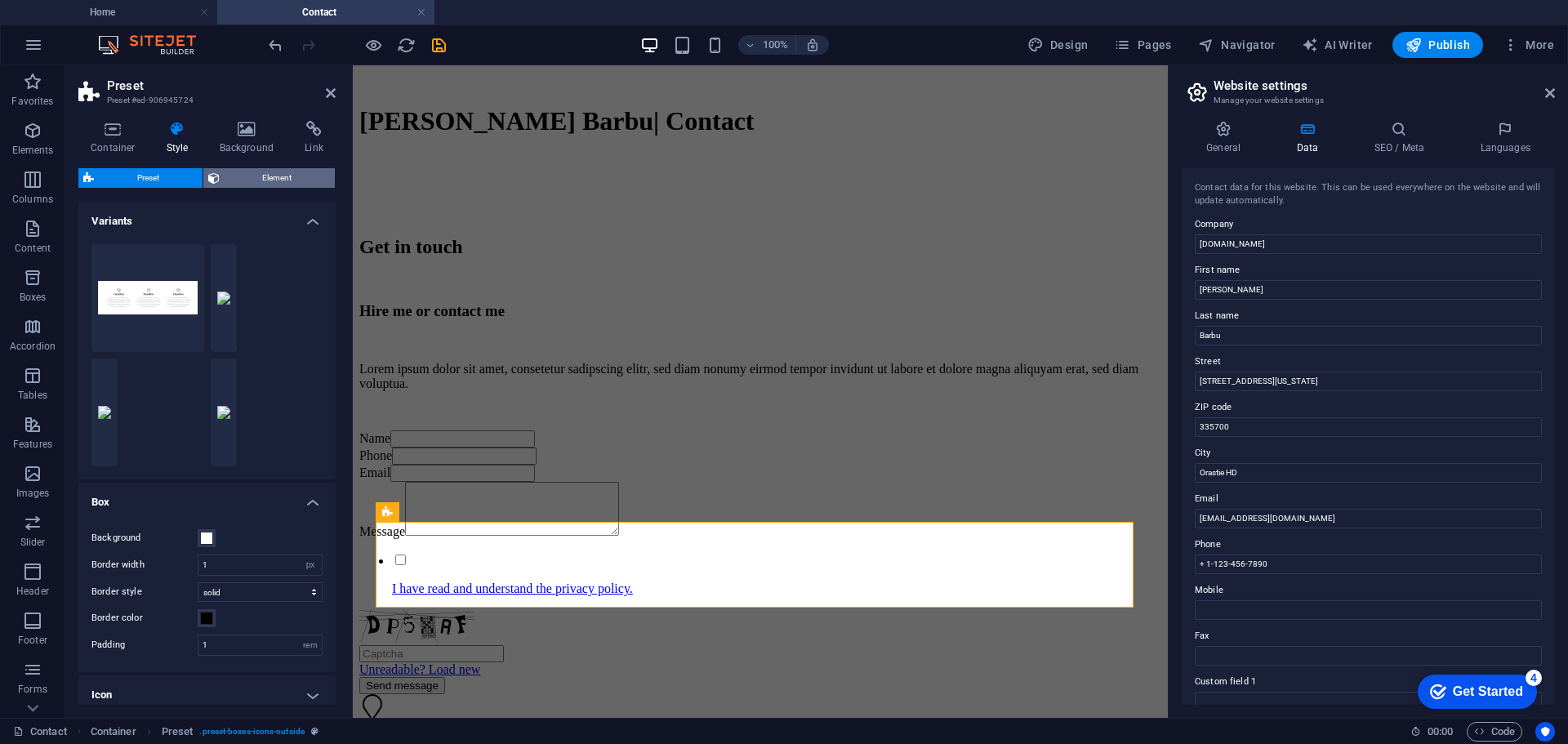
click at [260, 179] on span "Element" at bounding box center [277, 178] width 106 height 20
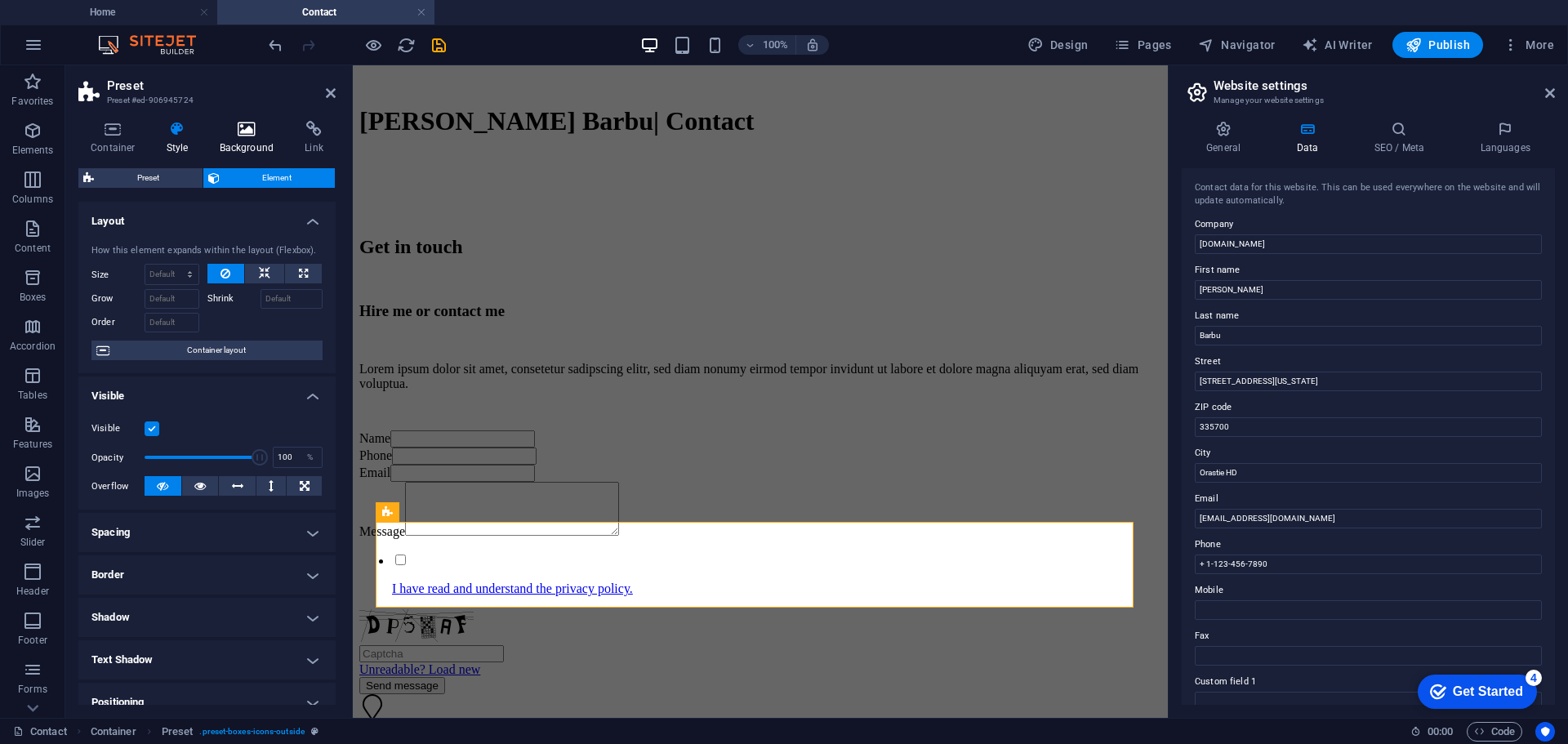
click at [236, 138] on h4 "Background" at bounding box center [250, 138] width 86 height 34
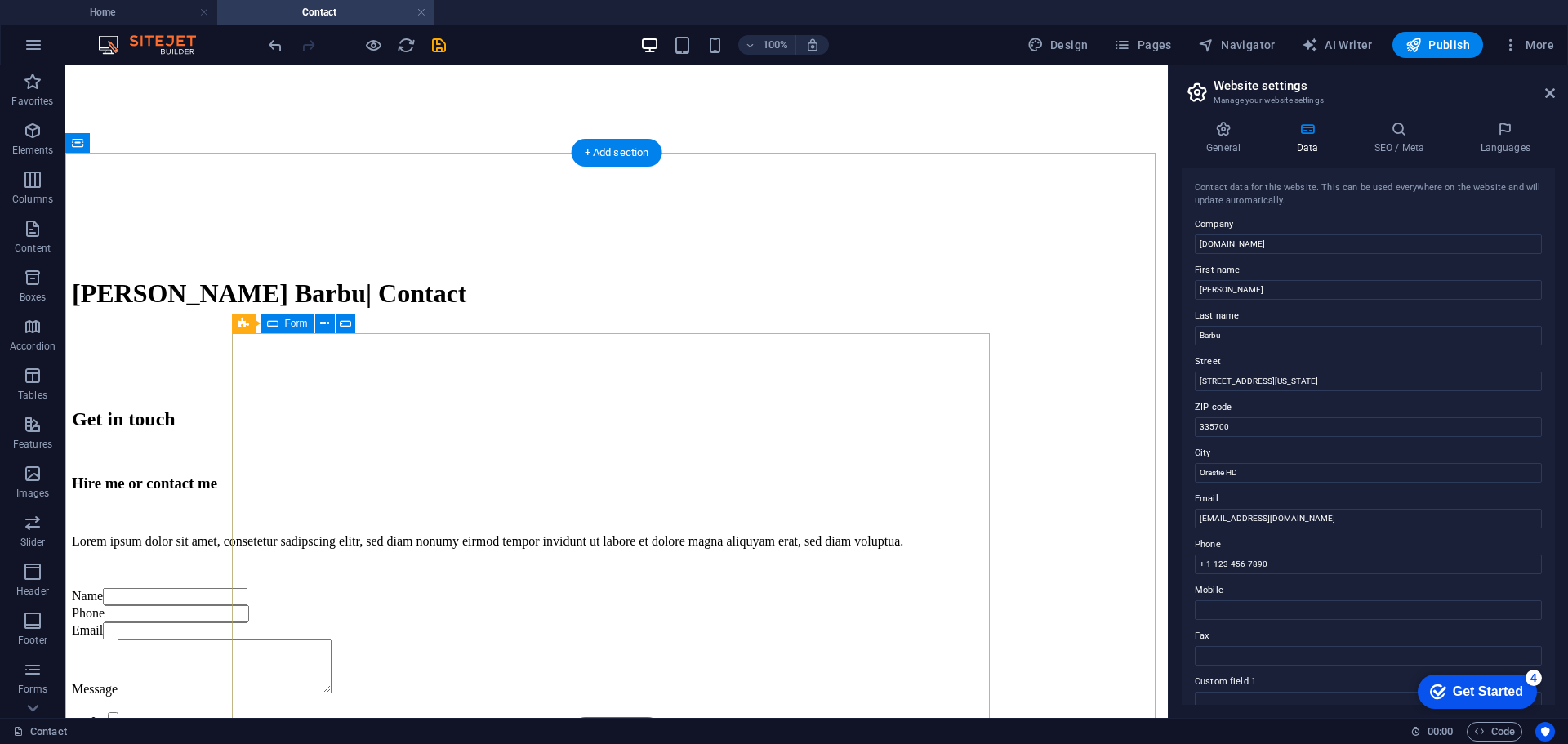
scroll to position [676, 0]
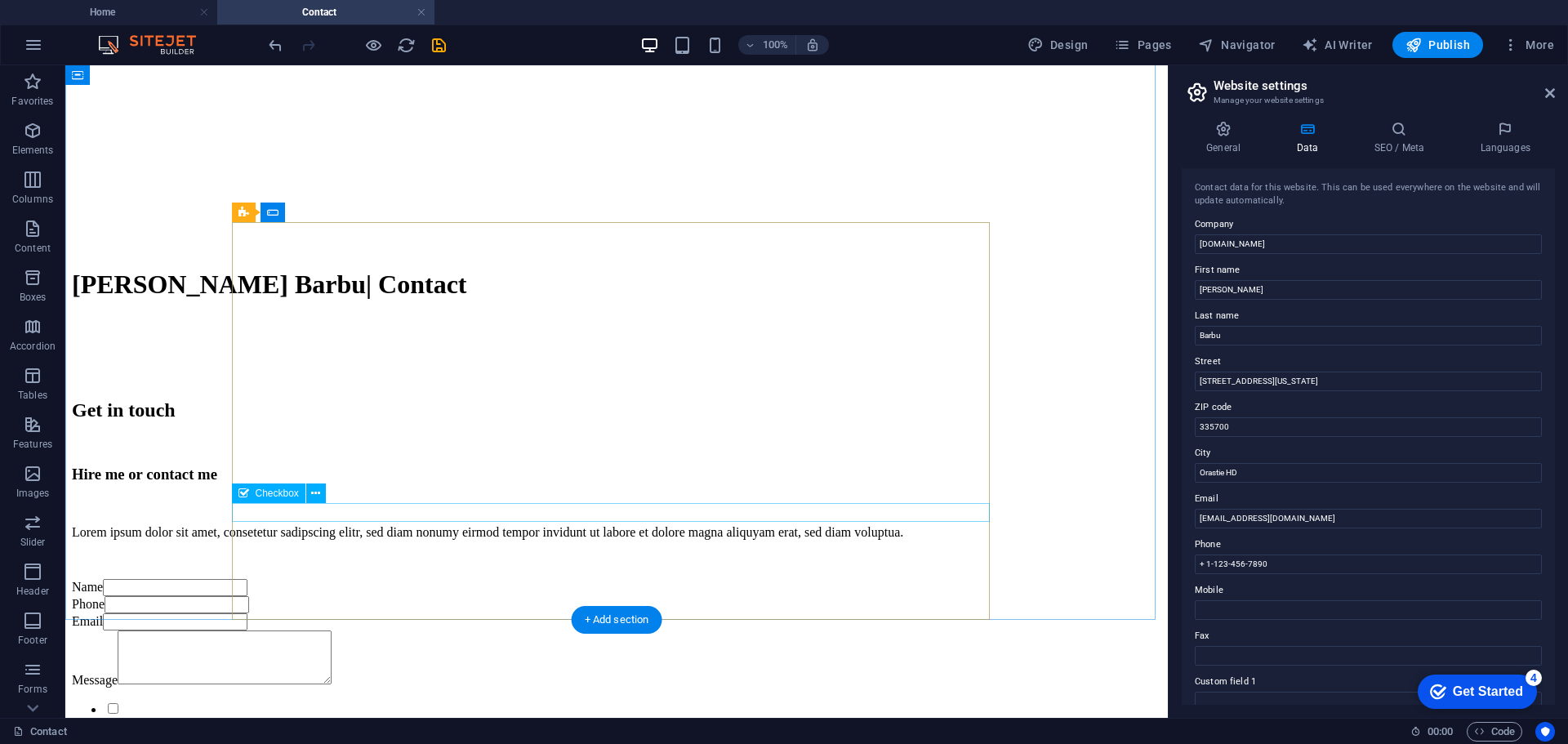
click at [363, 701] on div "I have read and understand the privacy policy." at bounding box center [616, 722] width 1090 height 44
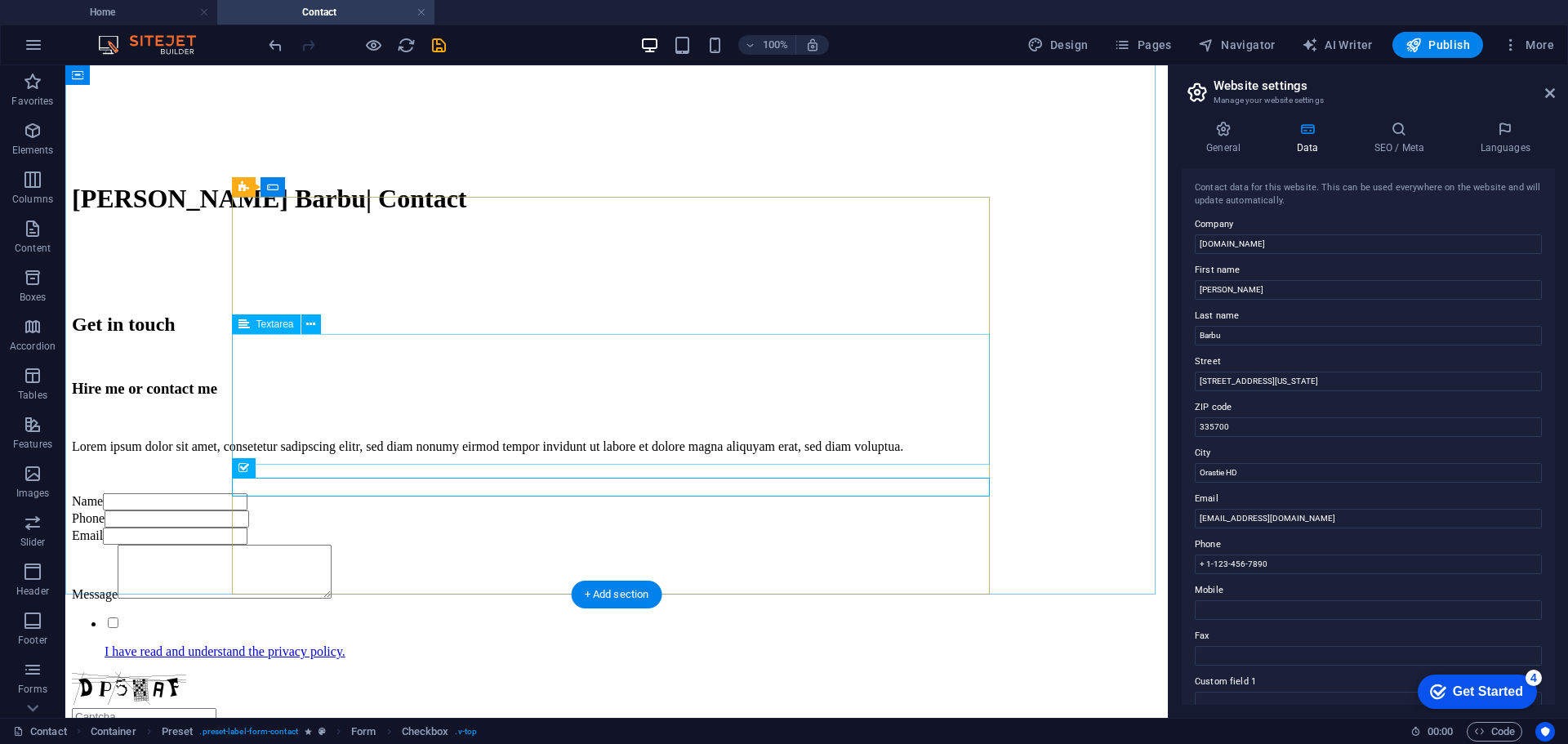
scroll to position [840, 0]
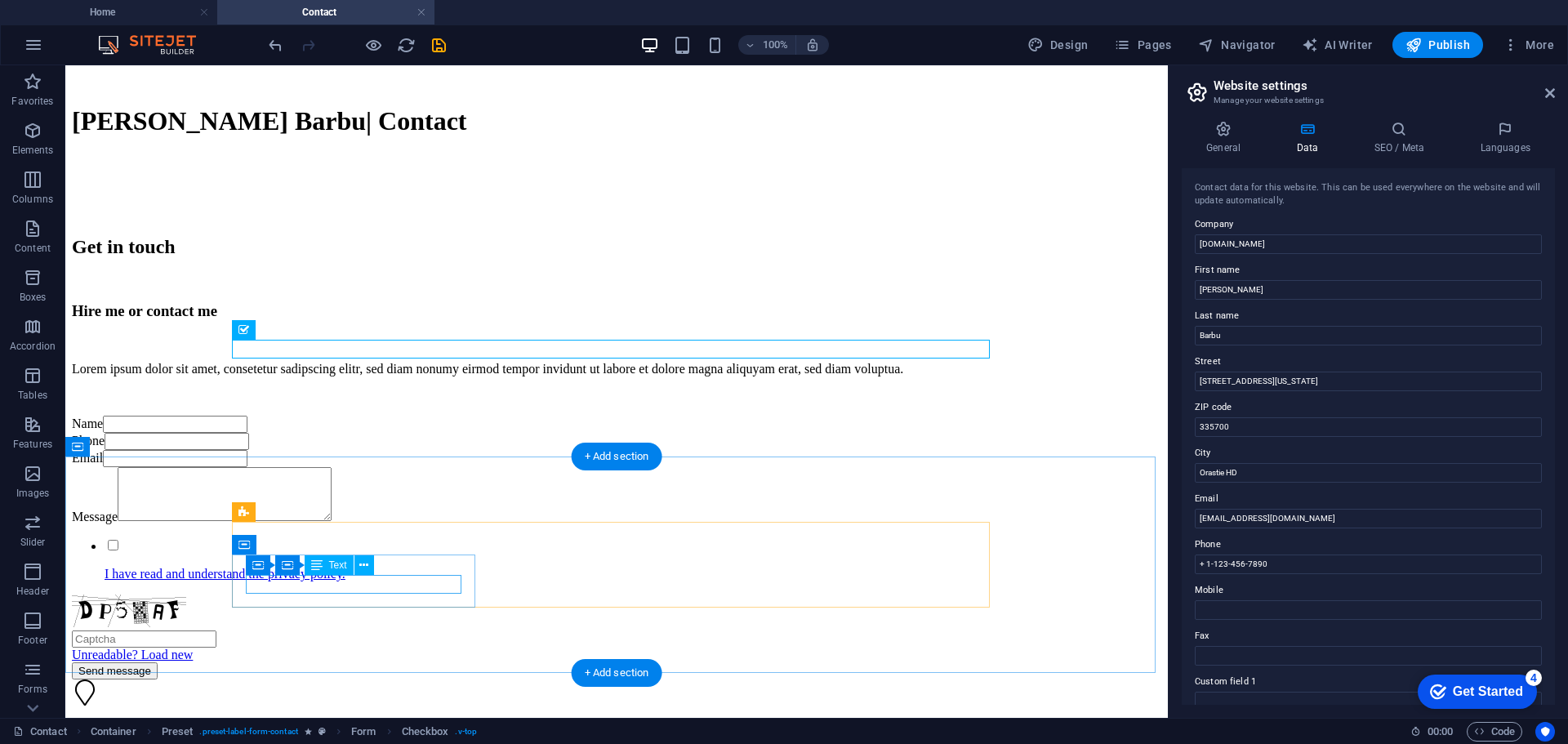
click at [390, 722] on div "based in Orastie HD 335700" at bounding box center [616, 730] width 1090 height 15
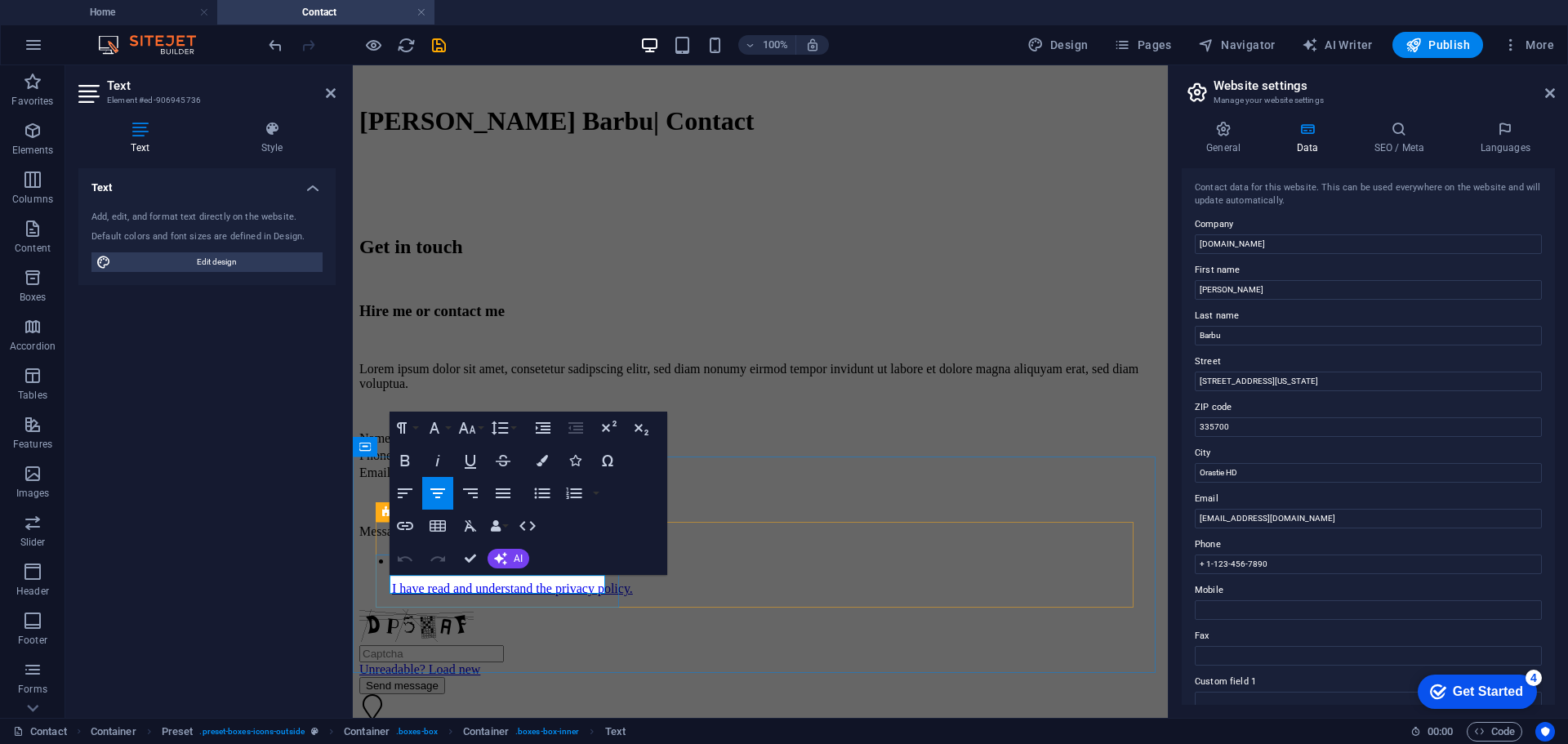
click at [534, 737] on p "based in Orastie HD 335700" at bounding box center [760, 745] width 802 height 15
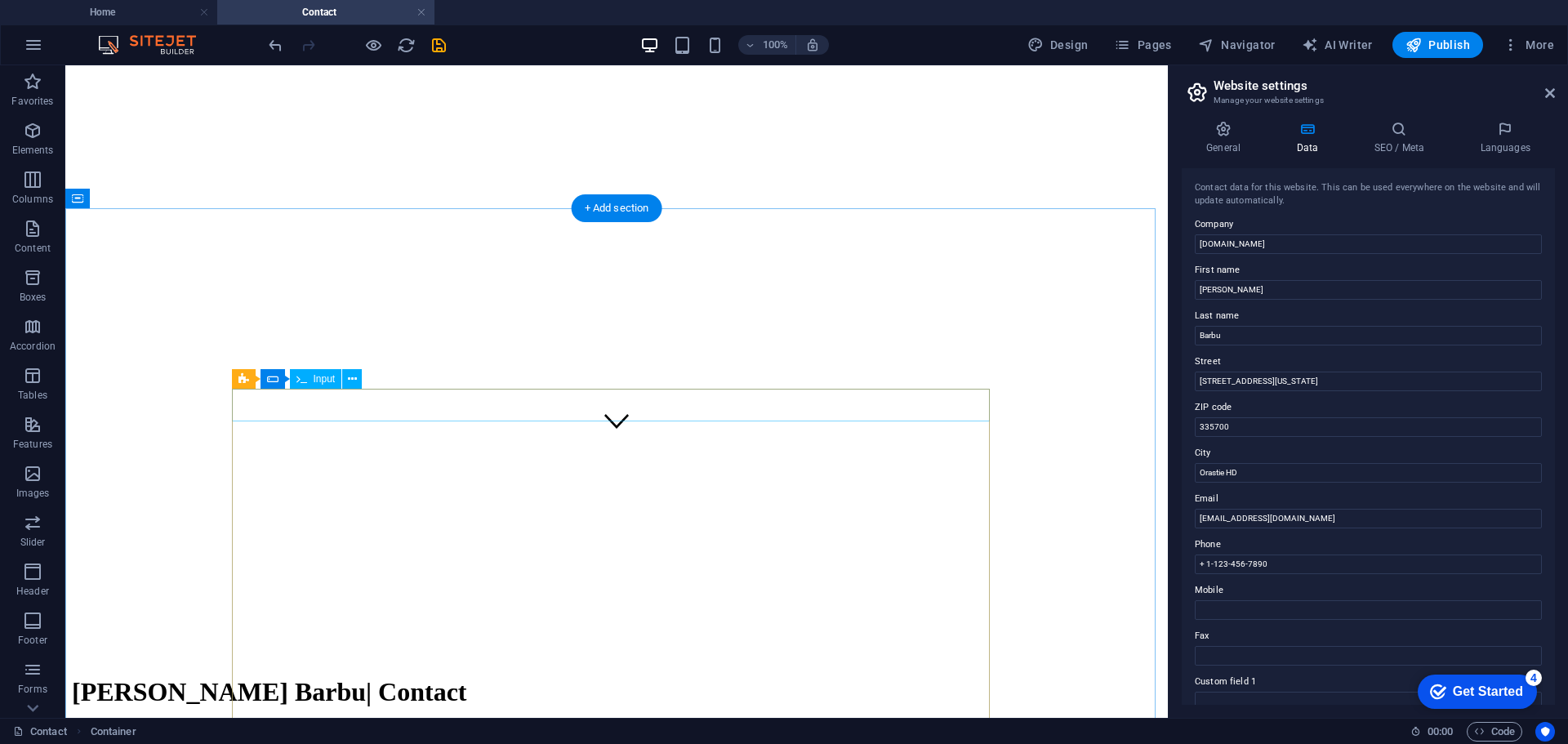
scroll to position [268, 0]
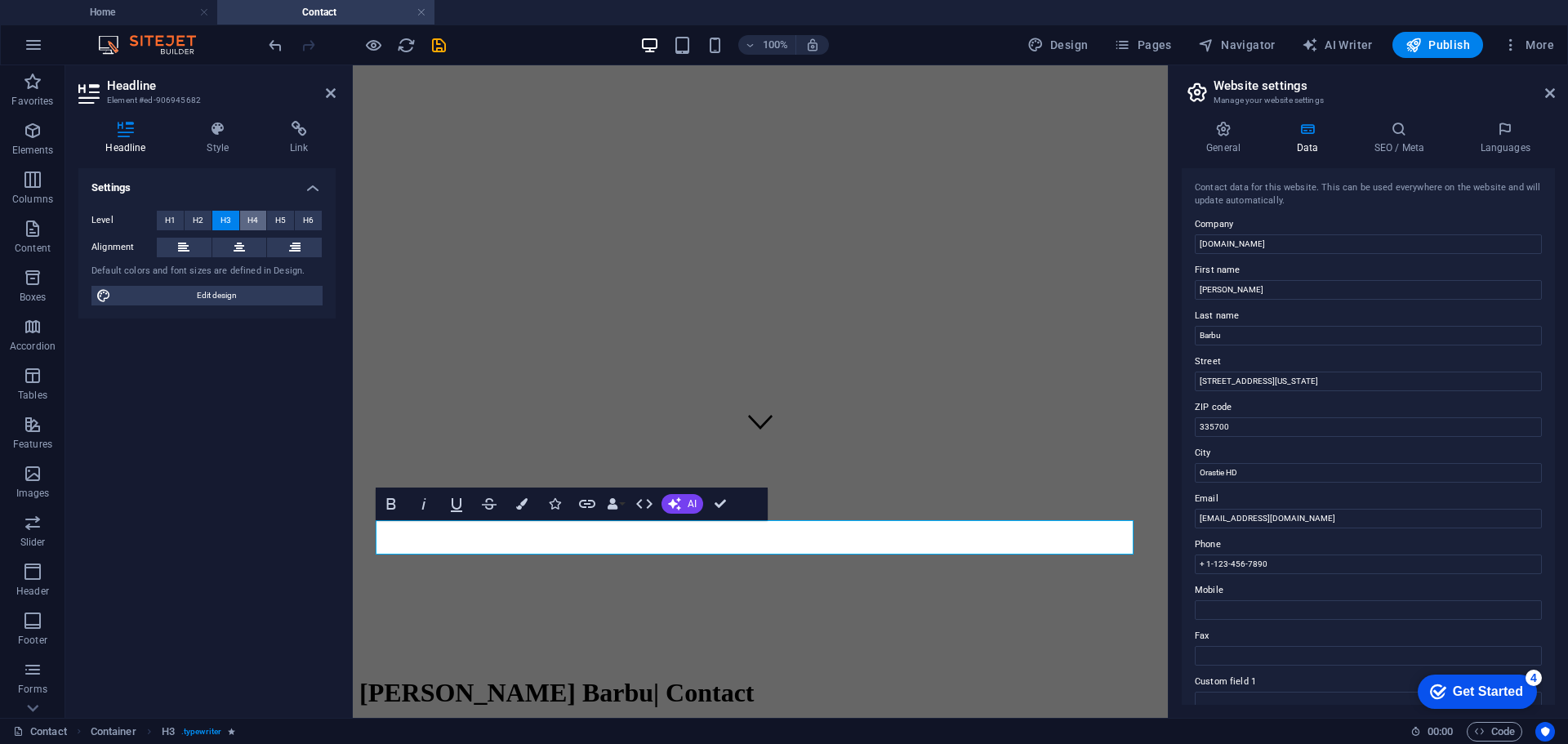
click at [248, 218] on span "H4" at bounding box center [252, 220] width 10 height 20
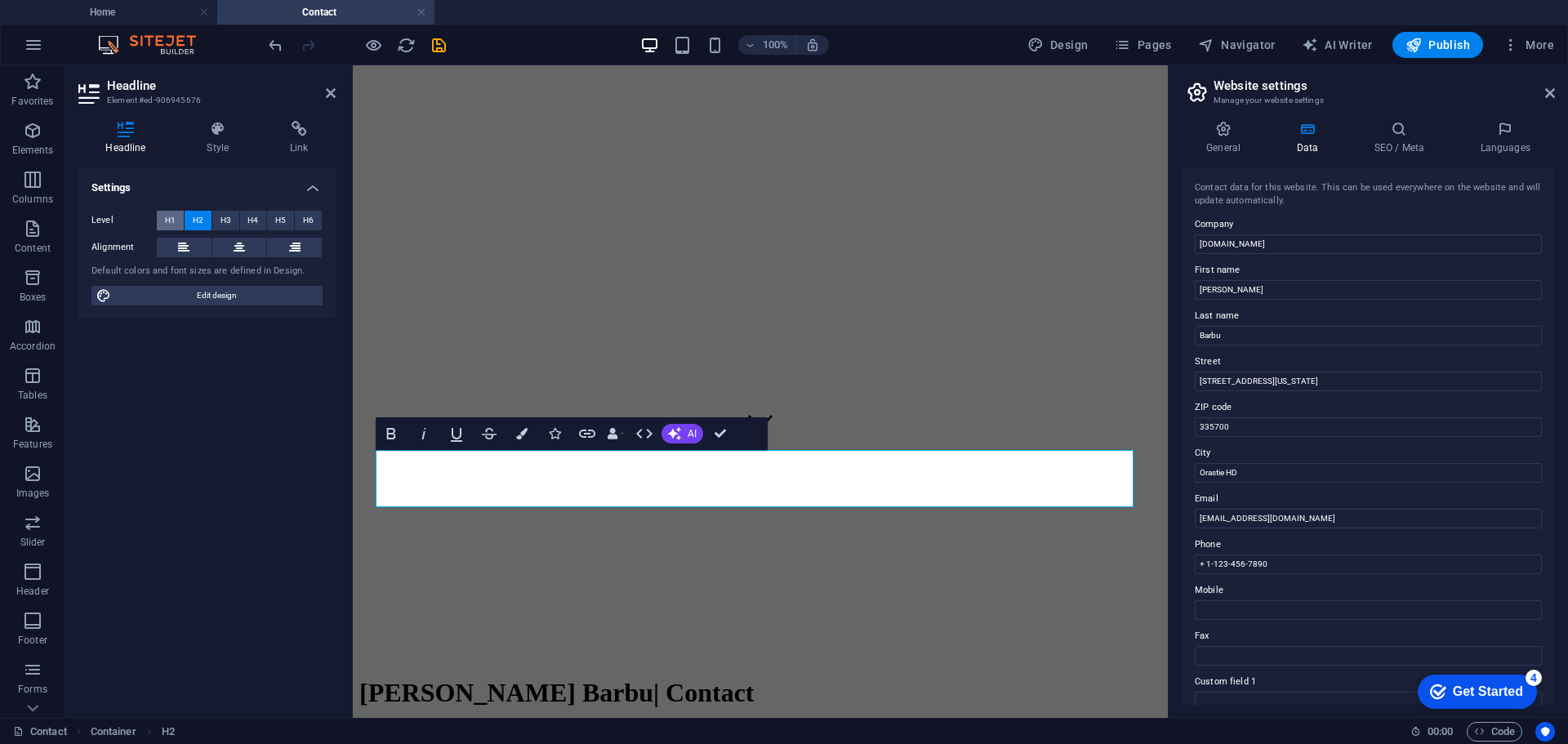
click at [173, 217] on span "H1" at bounding box center [169, 220] width 10 height 20
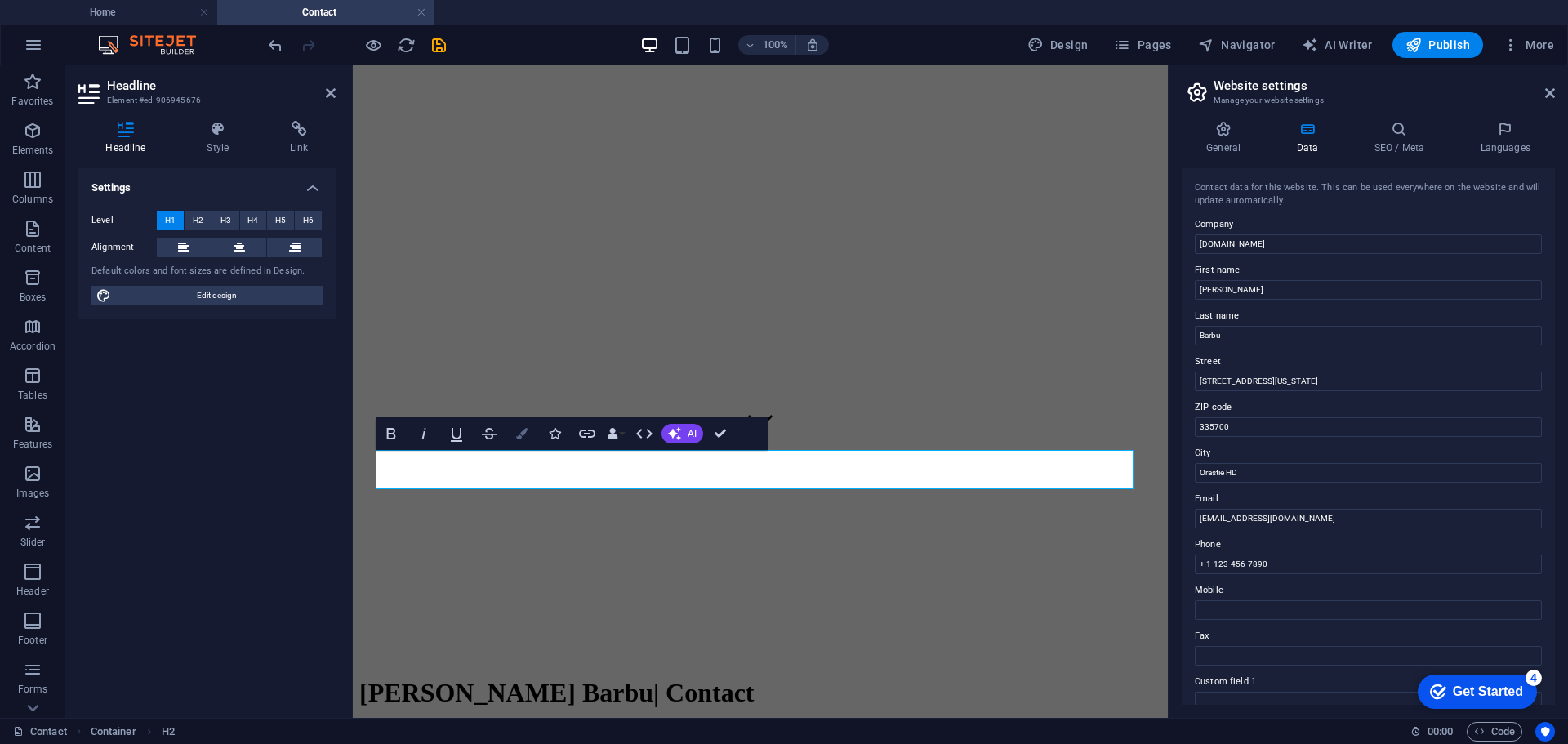
click at [522, 436] on icon "button" at bounding box center [522, 434] width 11 height 11
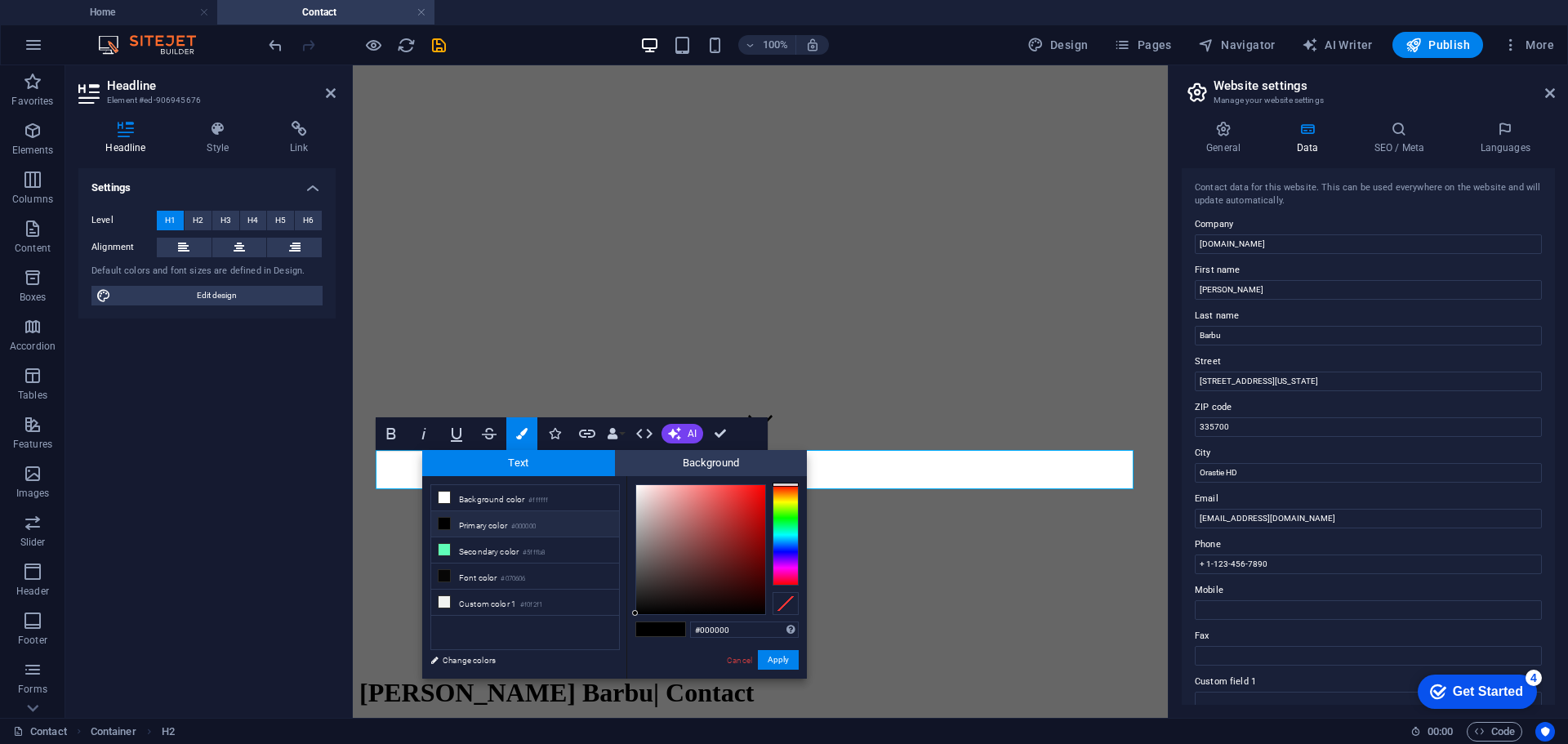
type input "#f90000"
click at [764, 488] on div at bounding box center [700, 549] width 129 height 129
click at [775, 660] on button "Apply" at bounding box center [777, 659] width 40 height 20
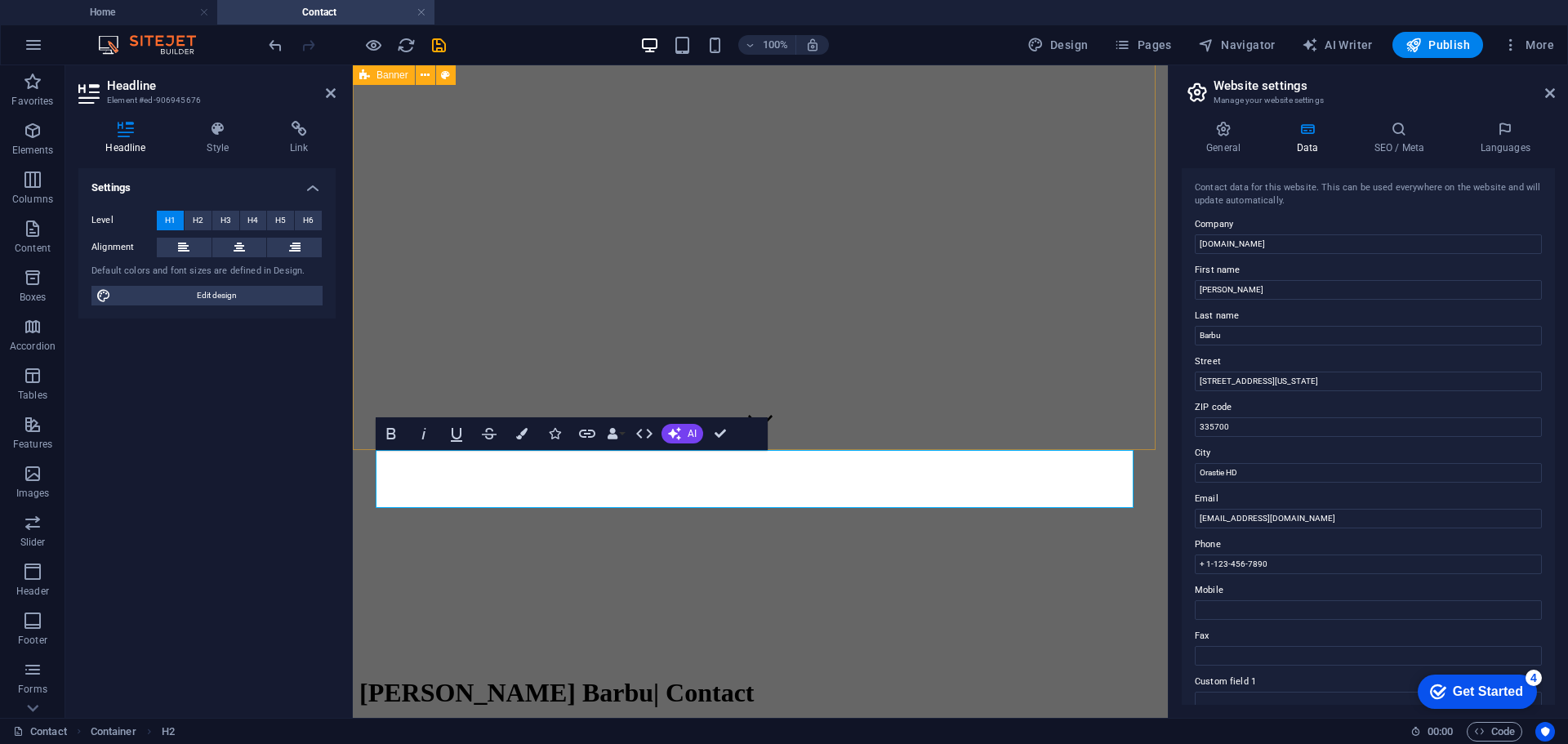
click at [979, 421] on div "Home Work About Pricing News Contact Gabriel Daniel Barbu | Contact" at bounding box center [760, 305] width 802 height 974
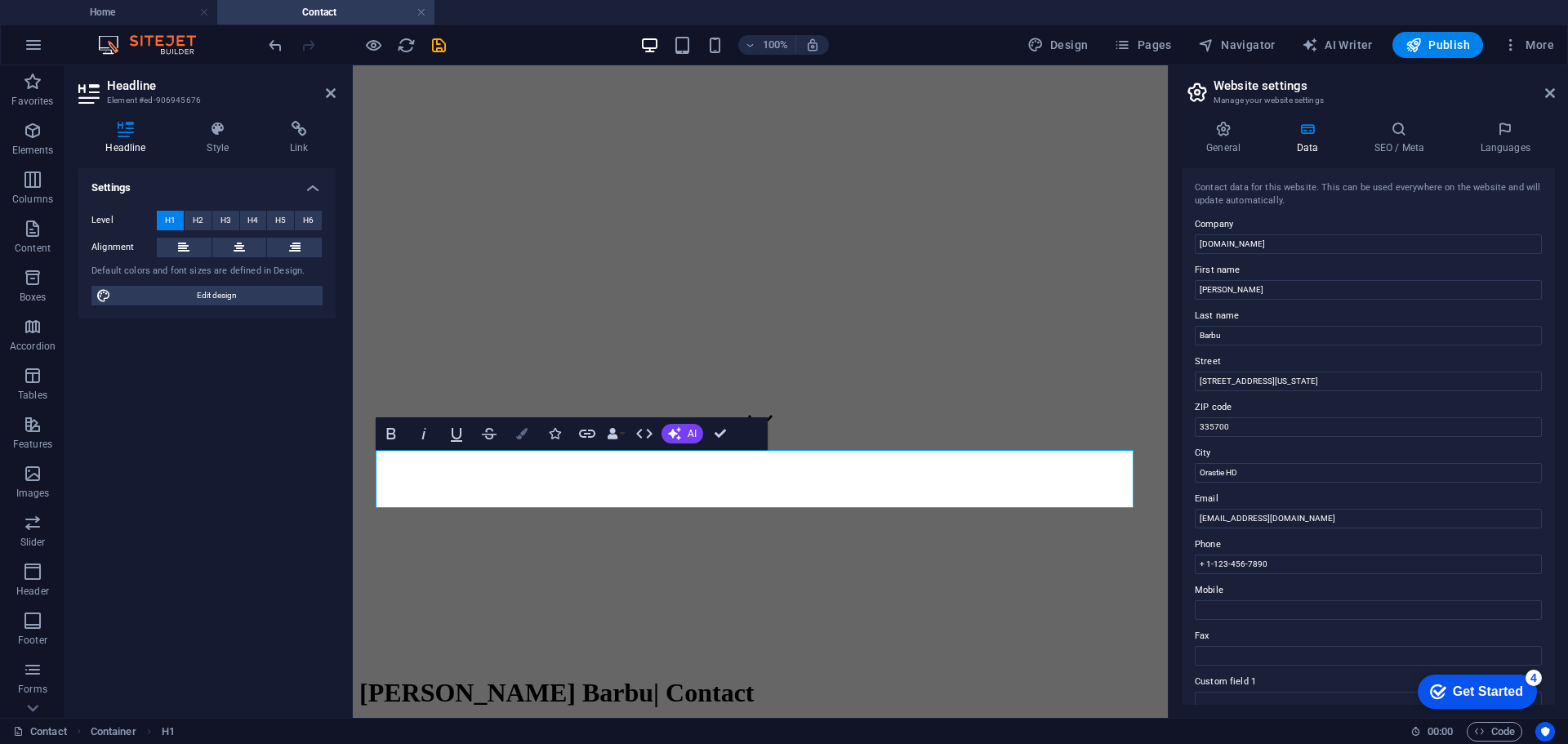
click at [520, 438] on icon "button" at bounding box center [522, 434] width 11 height 11
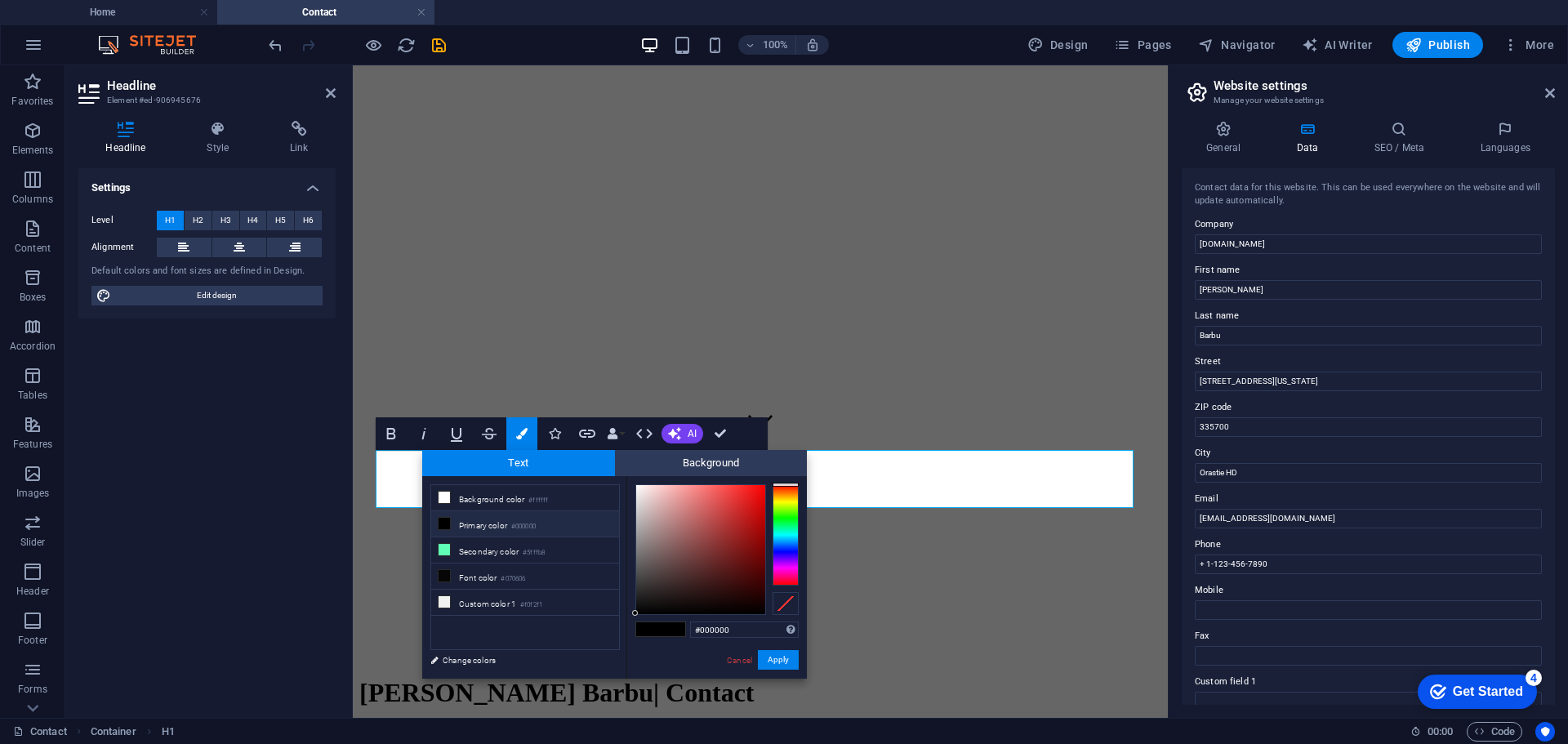
type input "#f90202"
click at [763, 488] on div at bounding box center [700, 549] width 129 height 129
click at [400, 430] on icon "button" at bounding box center [391, 434] width 20 height 20
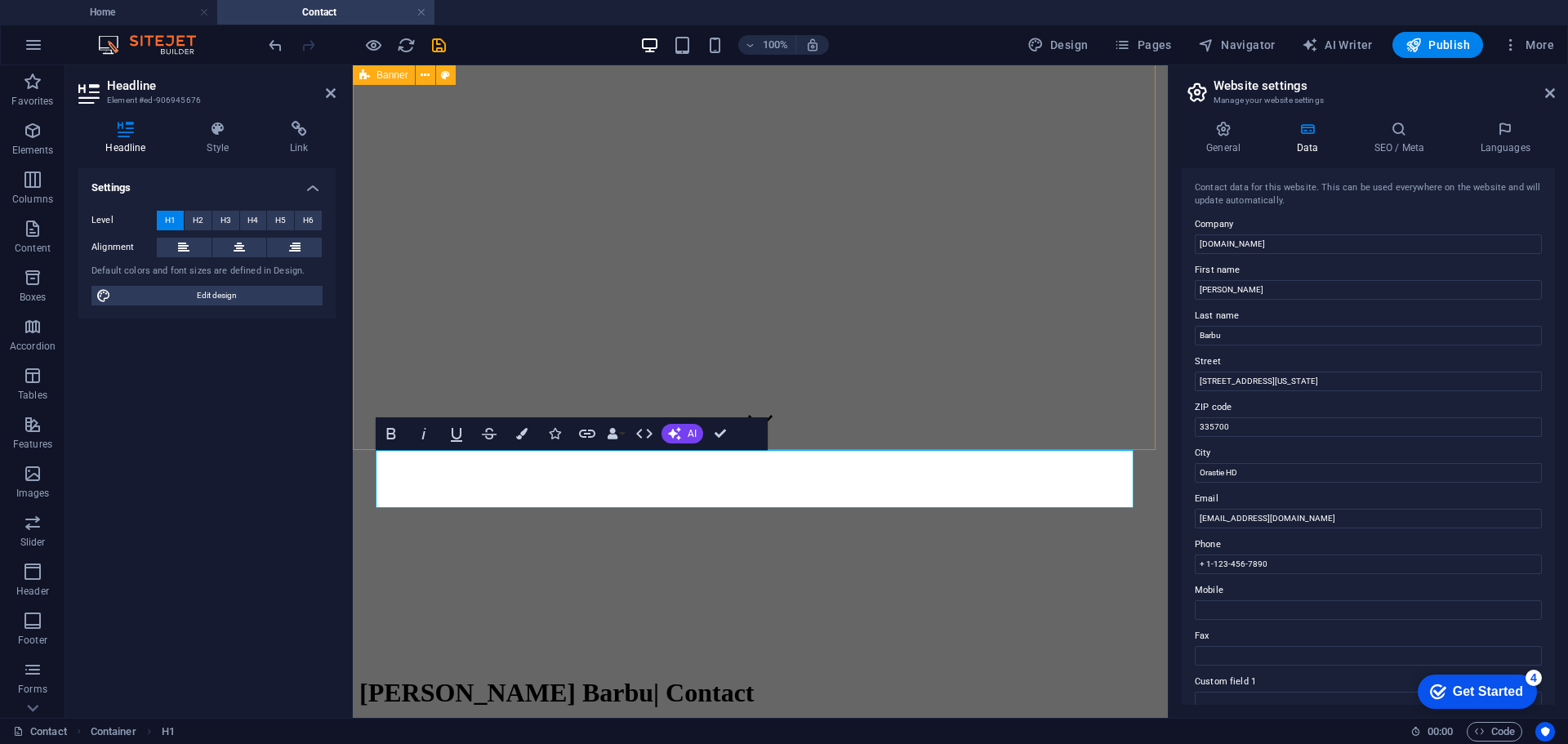
click at [1052, 414] on div "Home Work About Pricing News Contact Gabriel Daniel Barbu | Contact" at bounding box center [760, 305] width 802 height 974
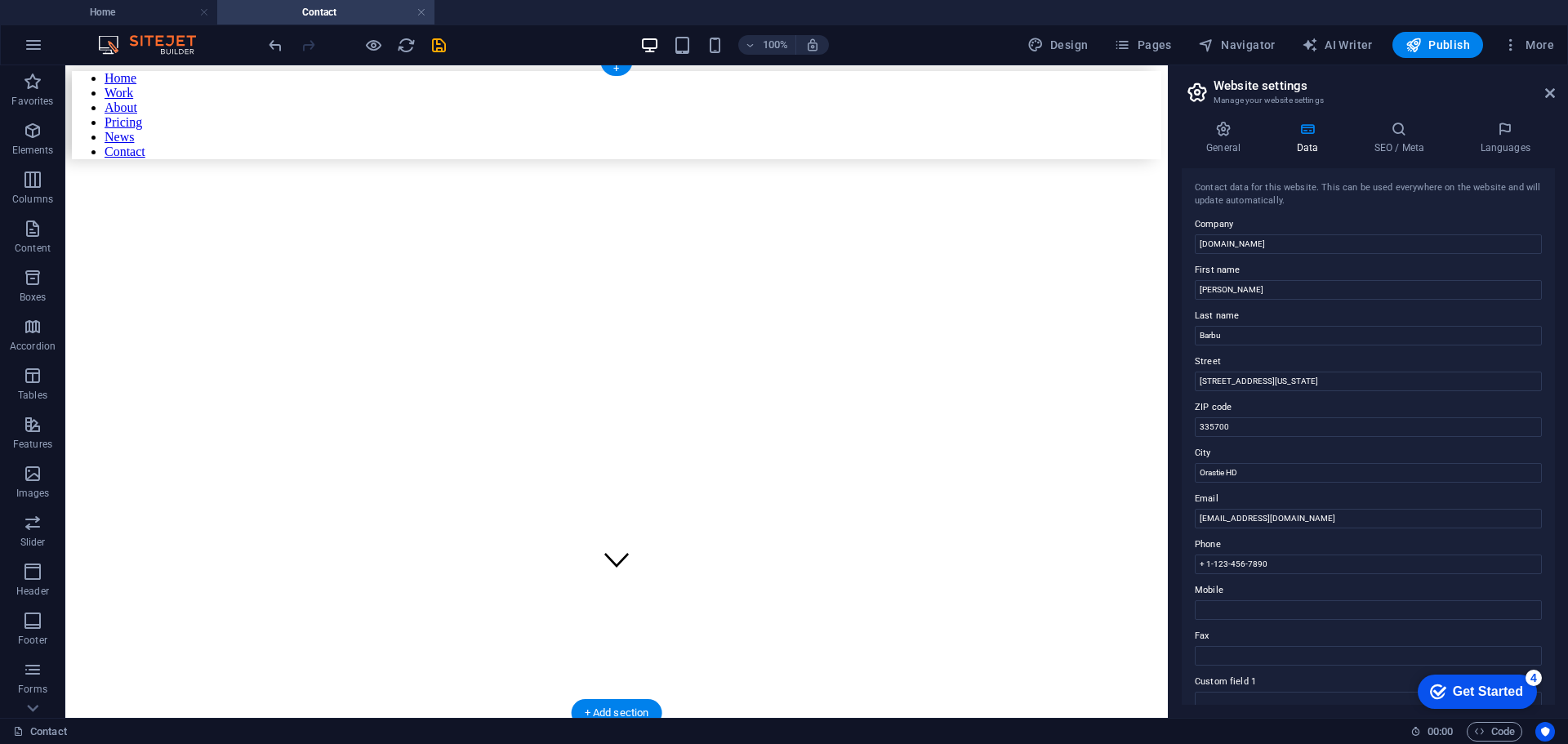
scroll to position [0, 0]
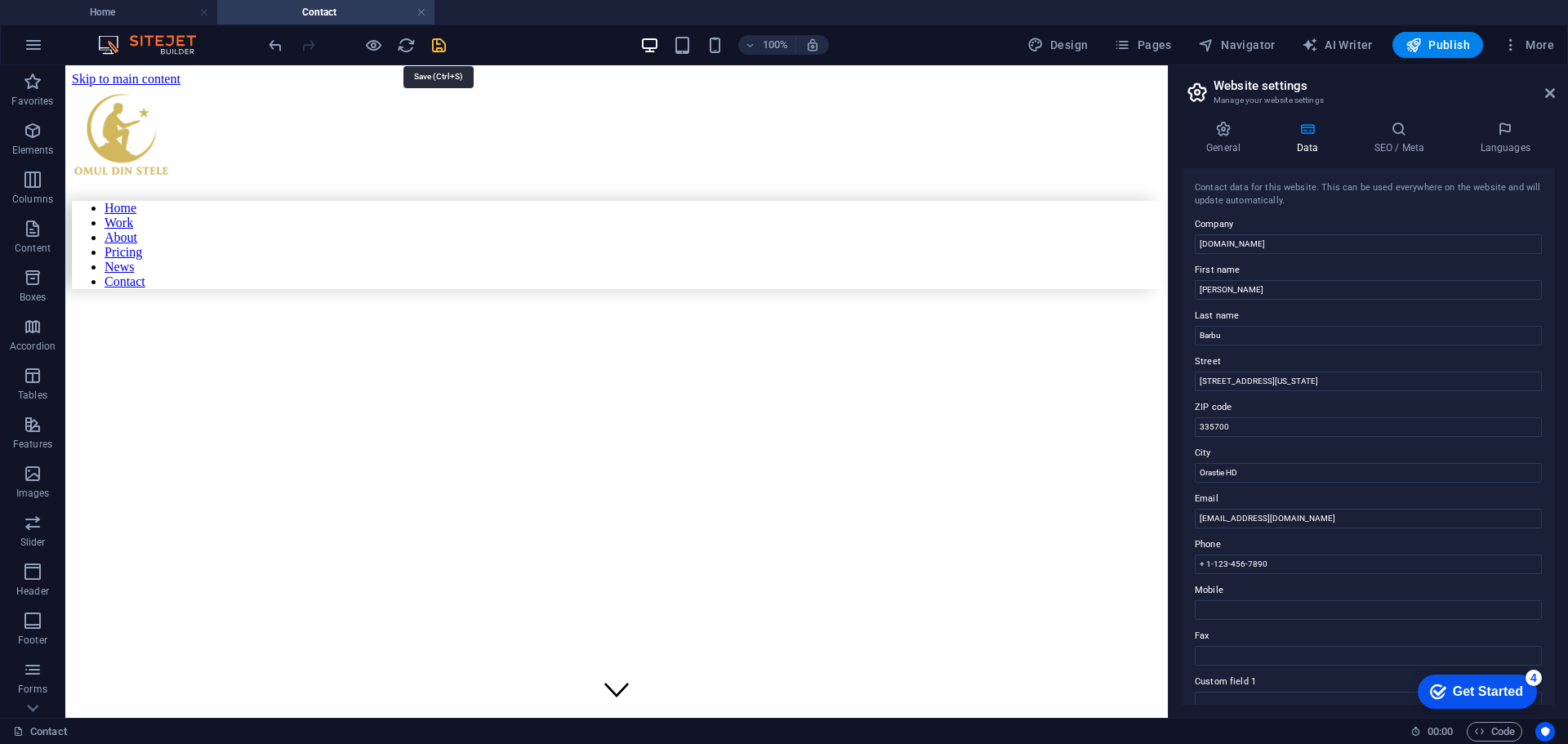
click at [442, 42] on icon "save" at bounding box center [439, 45] width 19 height 19
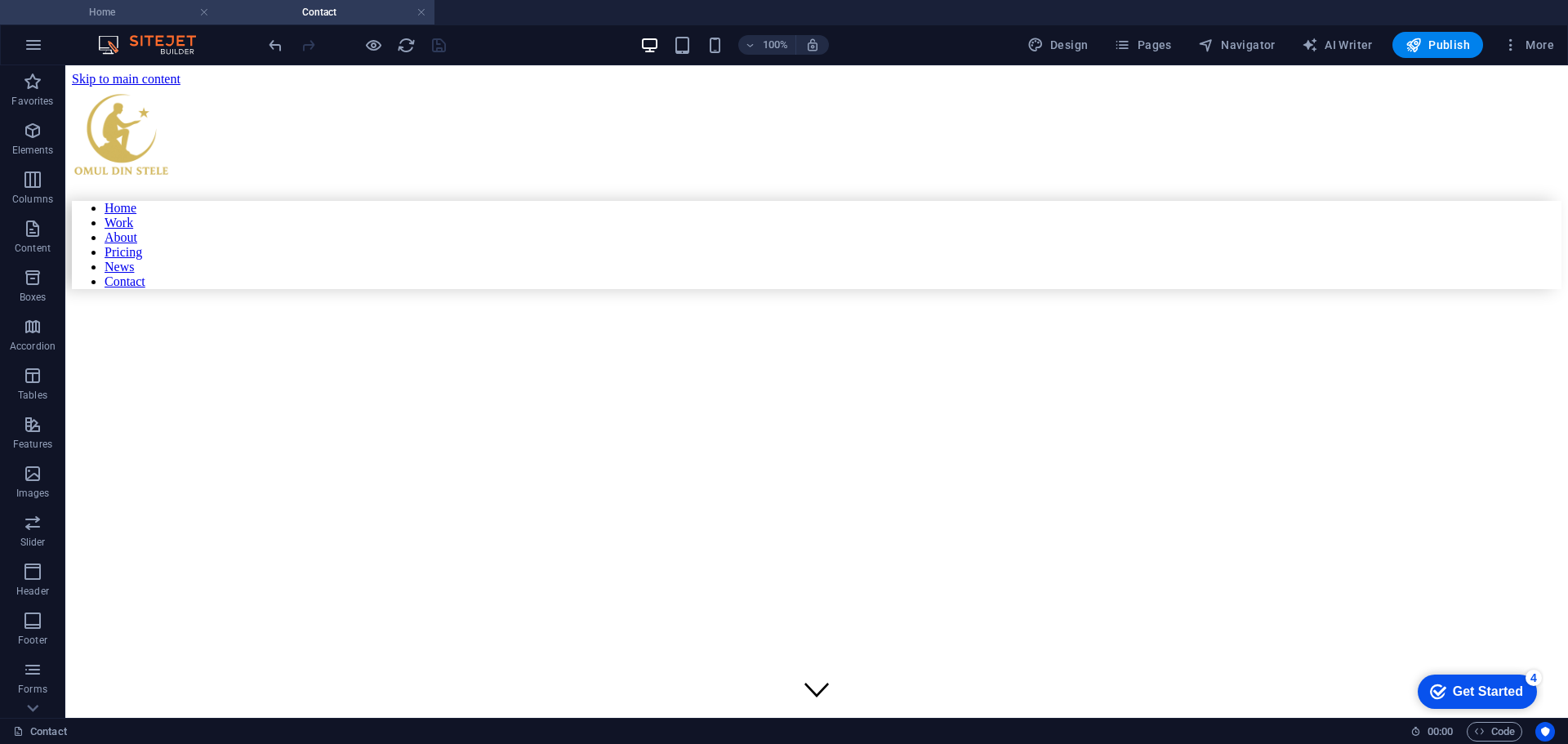
click at [115, 9] on h4 "Home" at bounding box center [108, 11] width 217 height 18
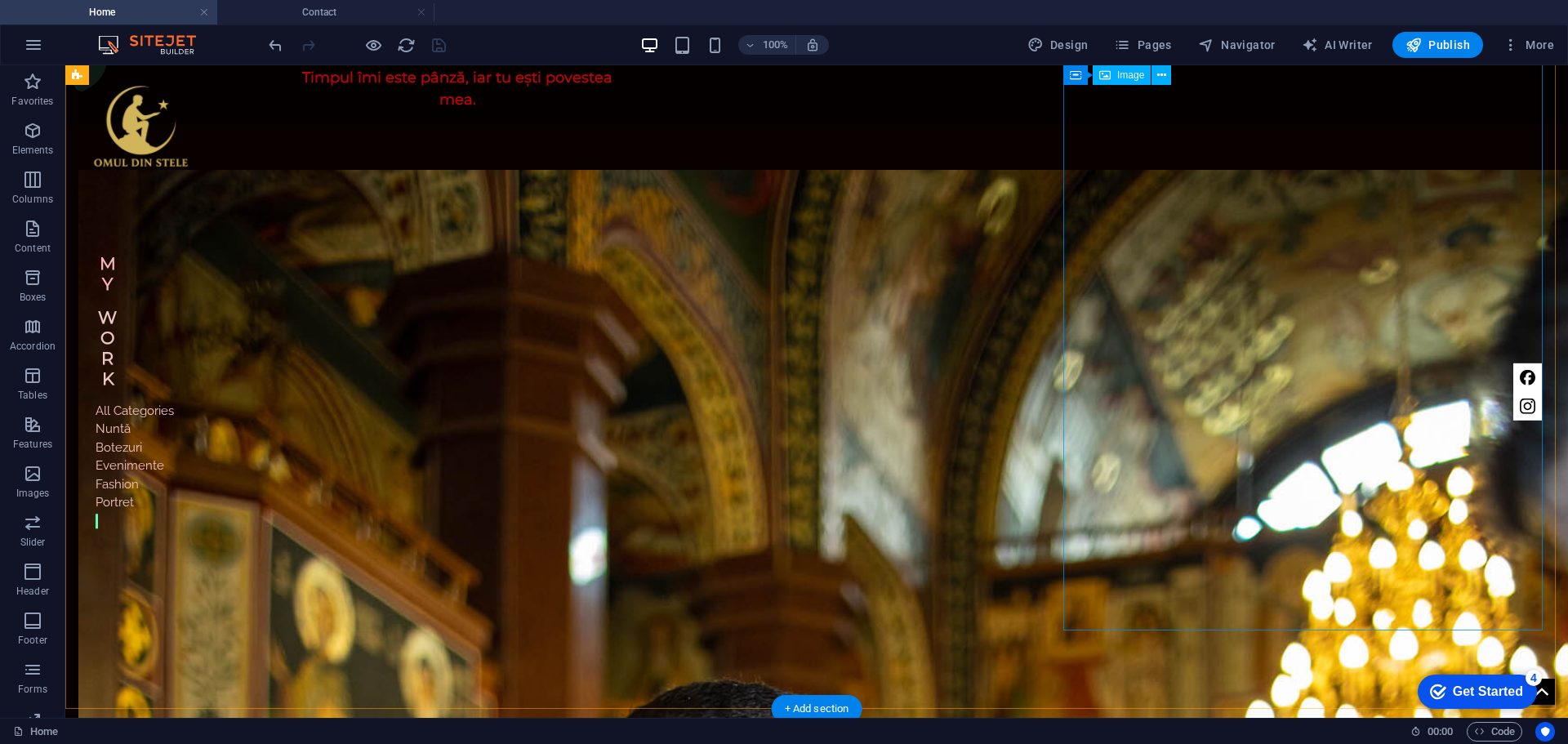
scroll to position [1163, 0]
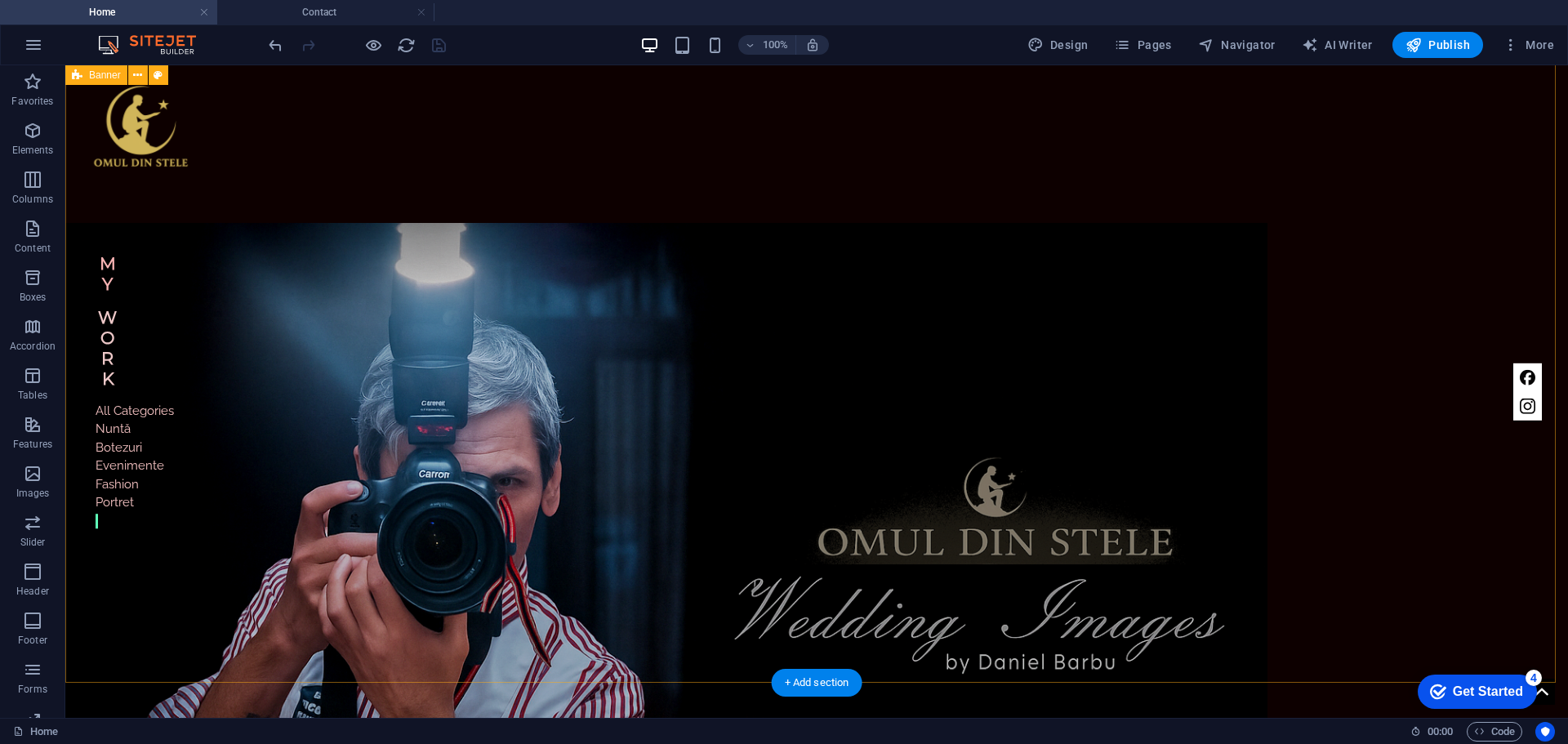
scroll to position [0, 0]
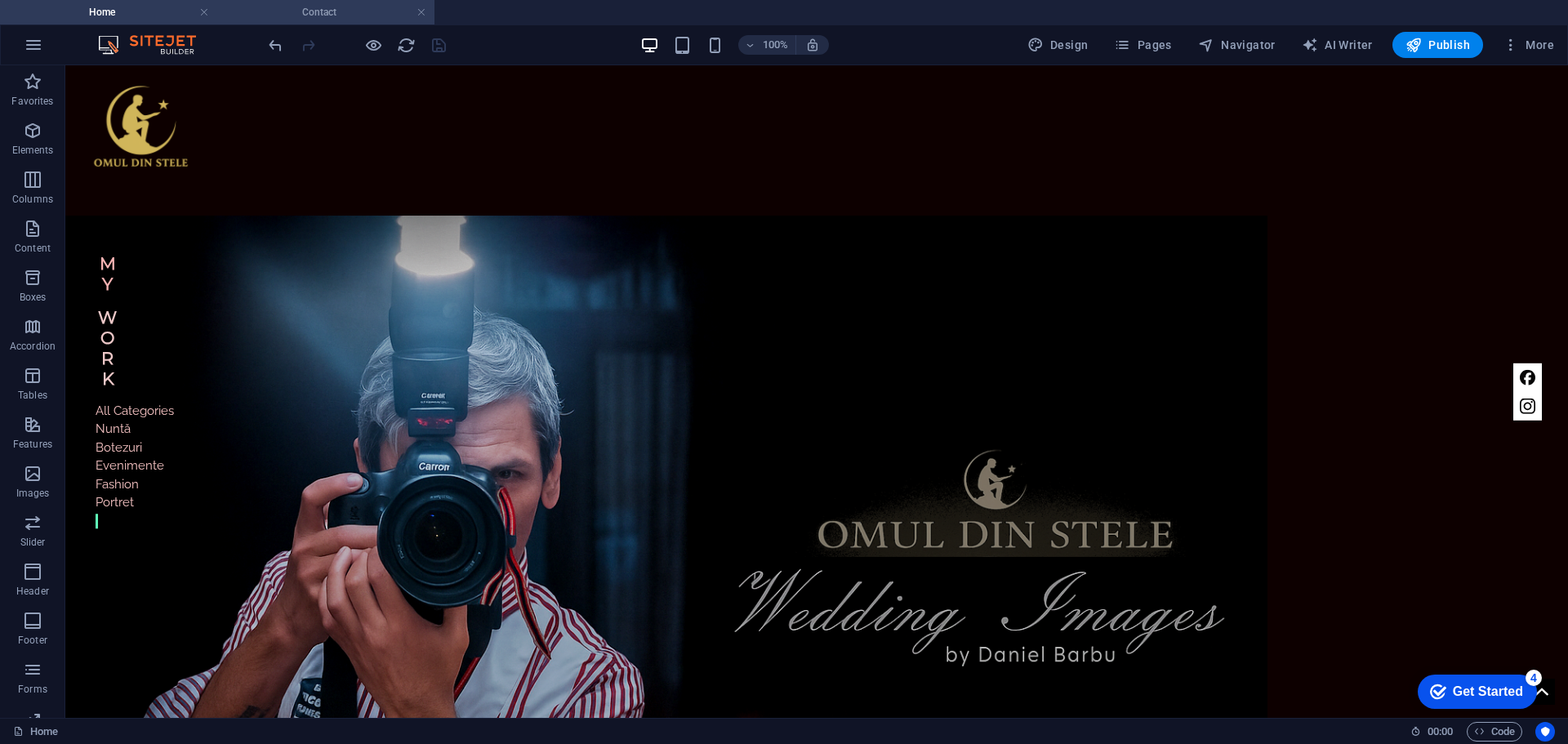
click at [381, 10] on h4 "Contact" at bounding box center [325, 11] width 217 height 18
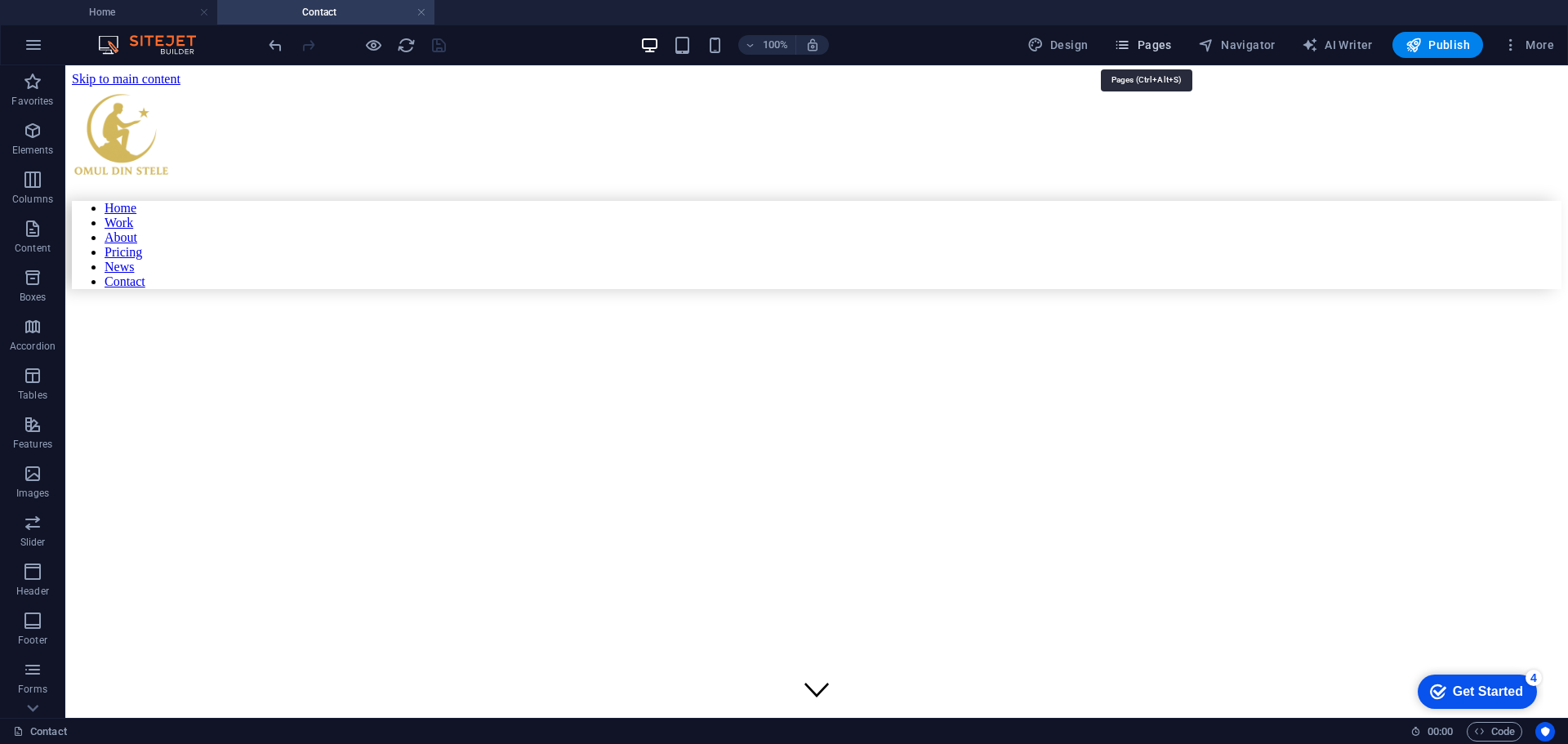
click at [1149, 46] on span "Pages" at bounding box center [1142, 44] width 57 height 16
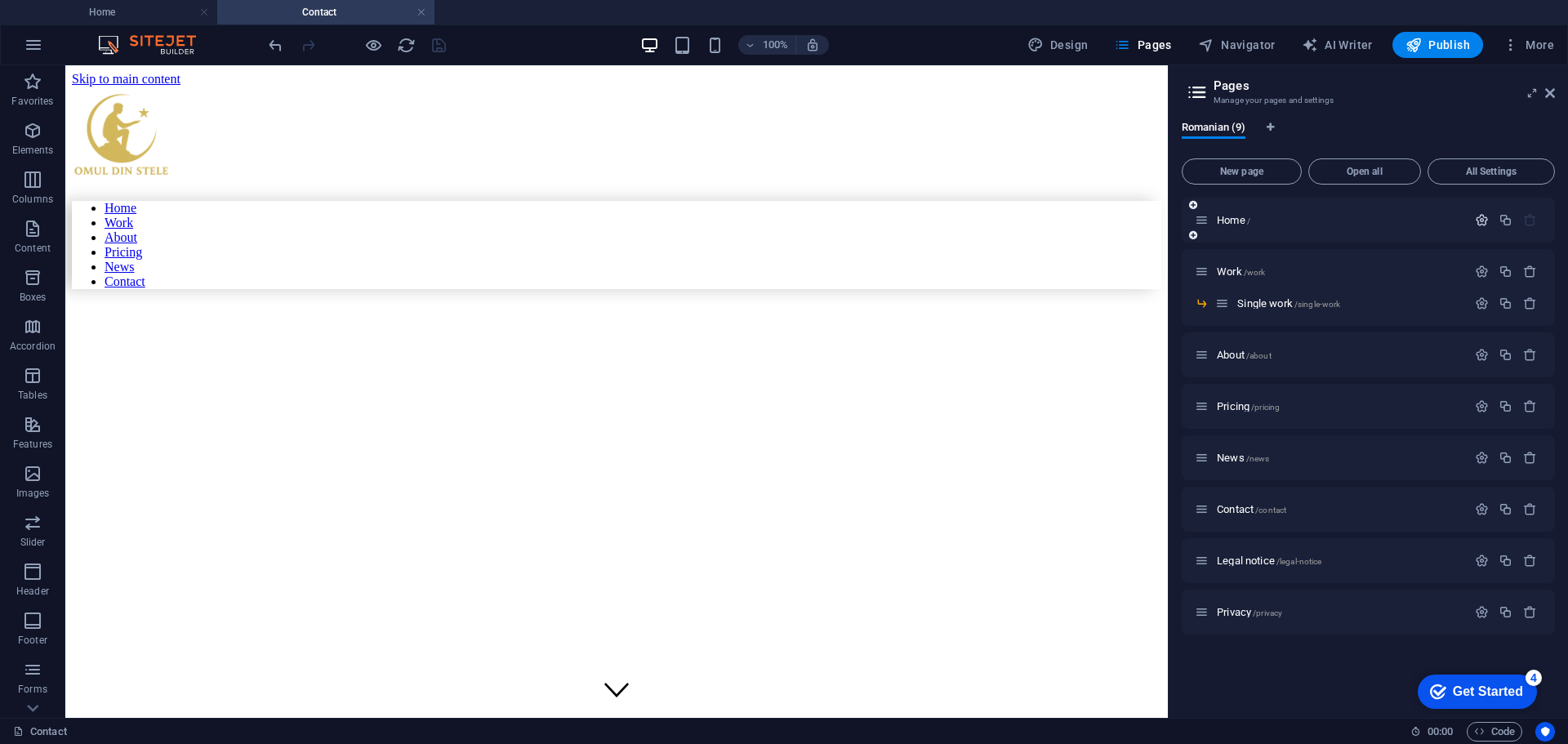
click at [1483, 221] on icon "button" at bounding box center [1482, 220] width 14 height 14
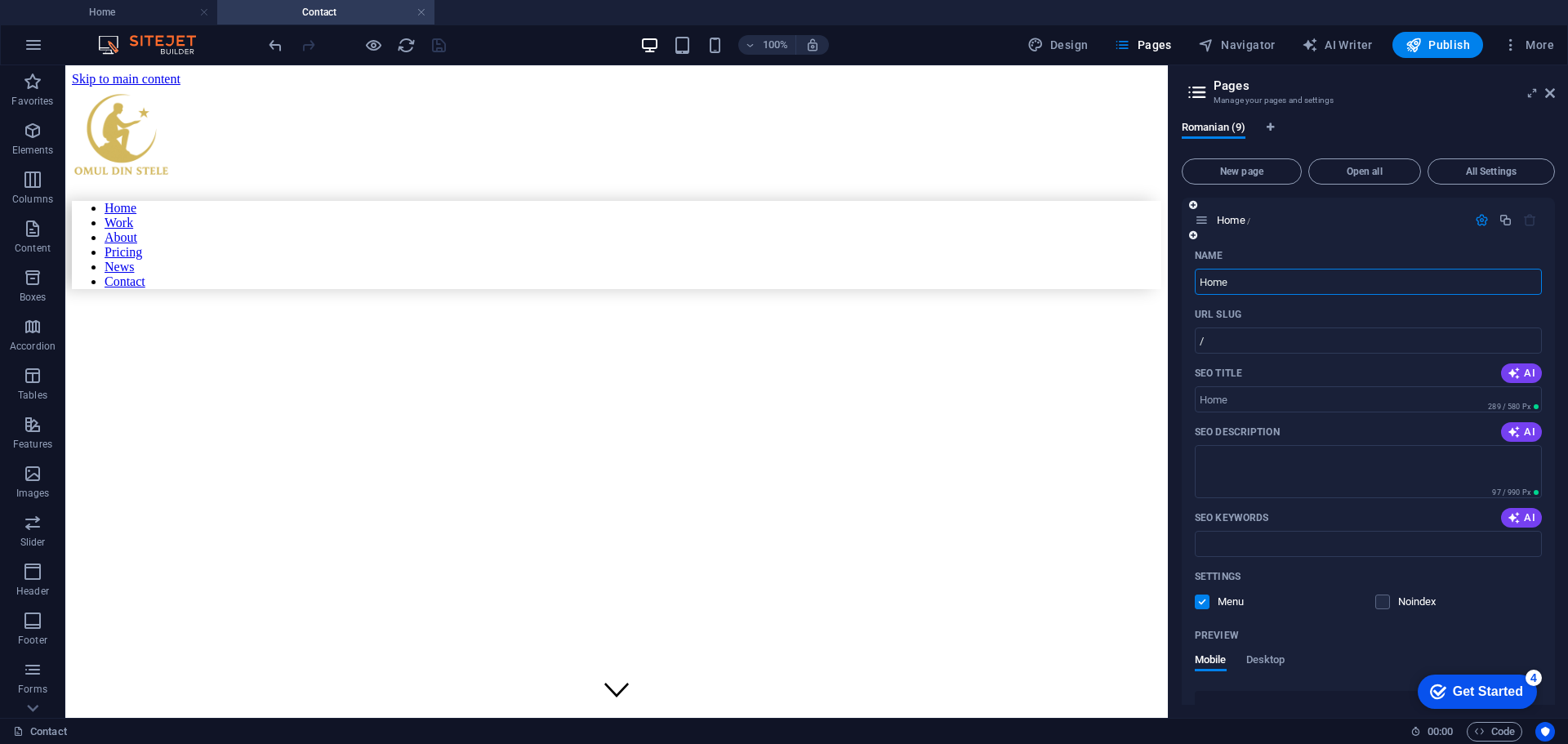
click at [1475, 225] on icon "button" at bounding box center [1482, 220] width 14 height 14
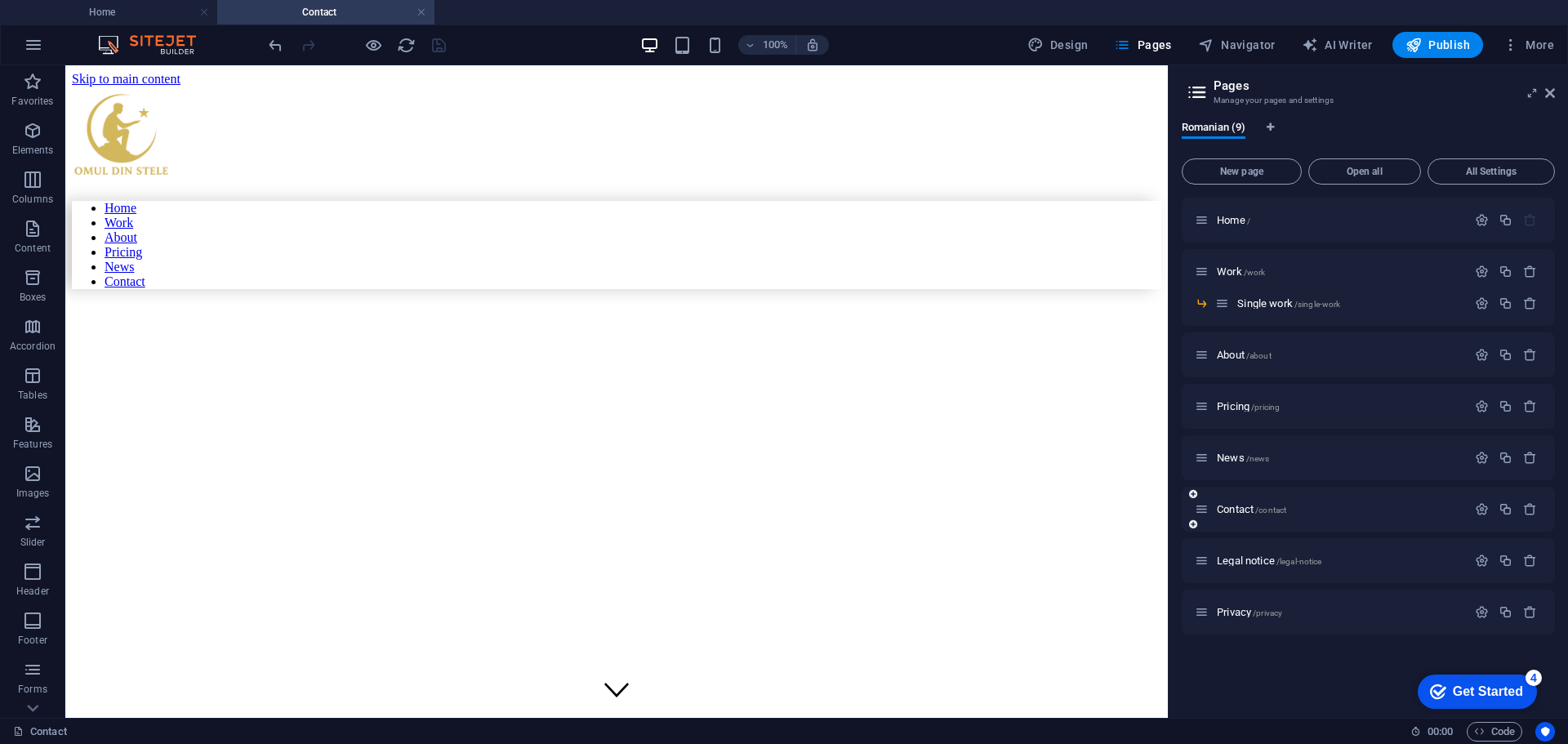
click at [1202, 513] on icon at bounding box center [1201, 509] width 14 height 14
click at [1482, 508] on icon "button" at bounding box center [1482, 509] width 14 height 14
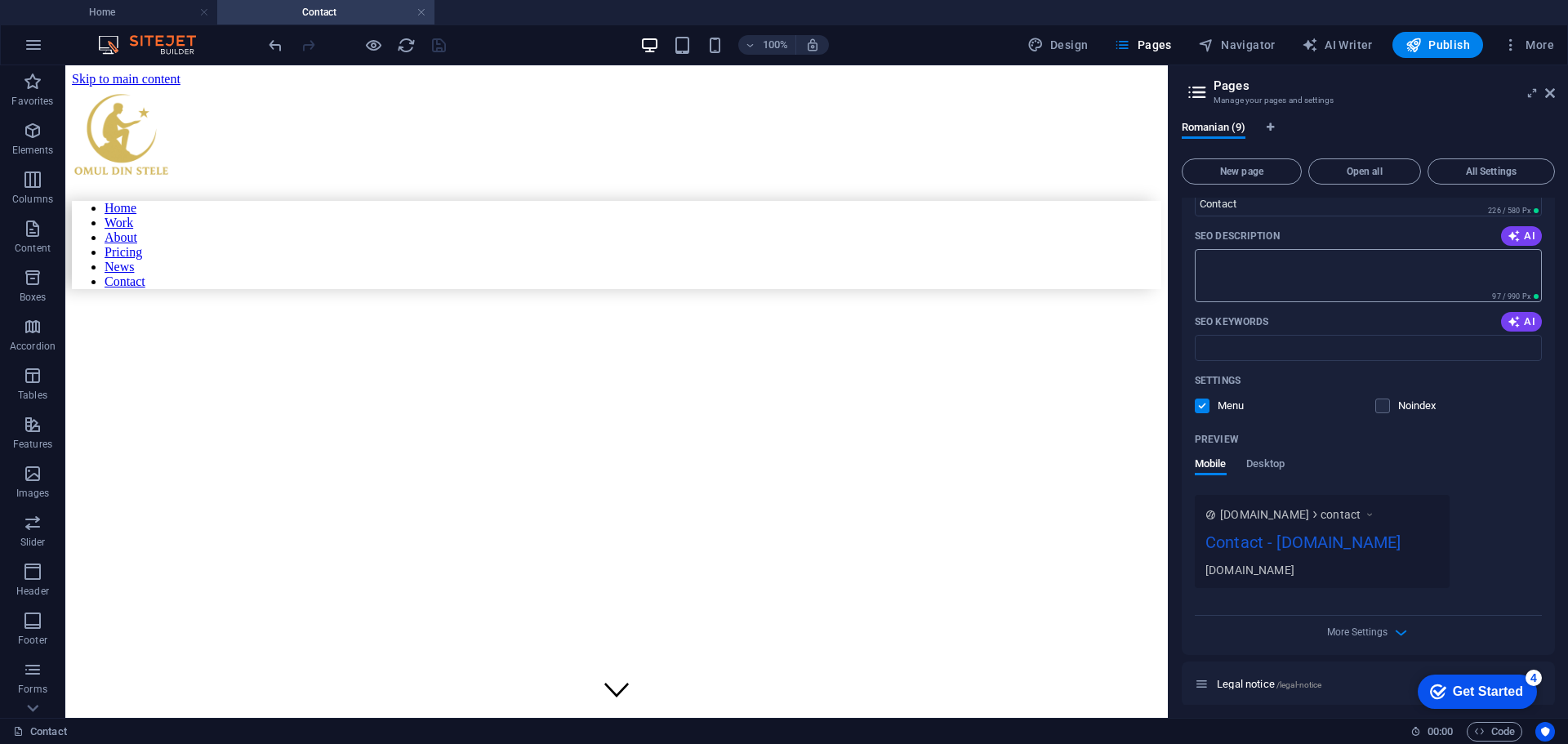
scroll to position [545, 0]
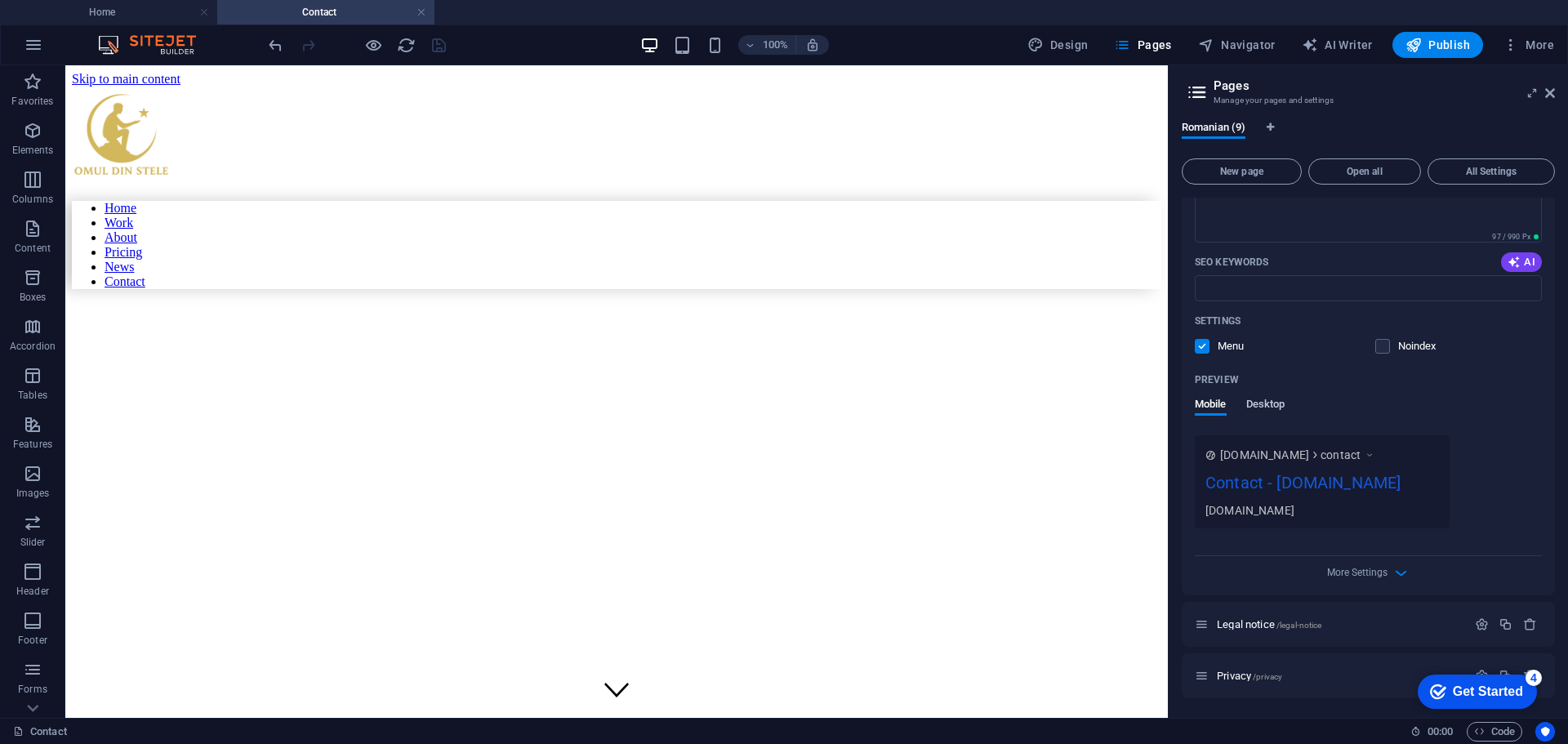
click at [1259, 404] on span "Desktop" at bounding box center [1266, 406] width 39 height 23
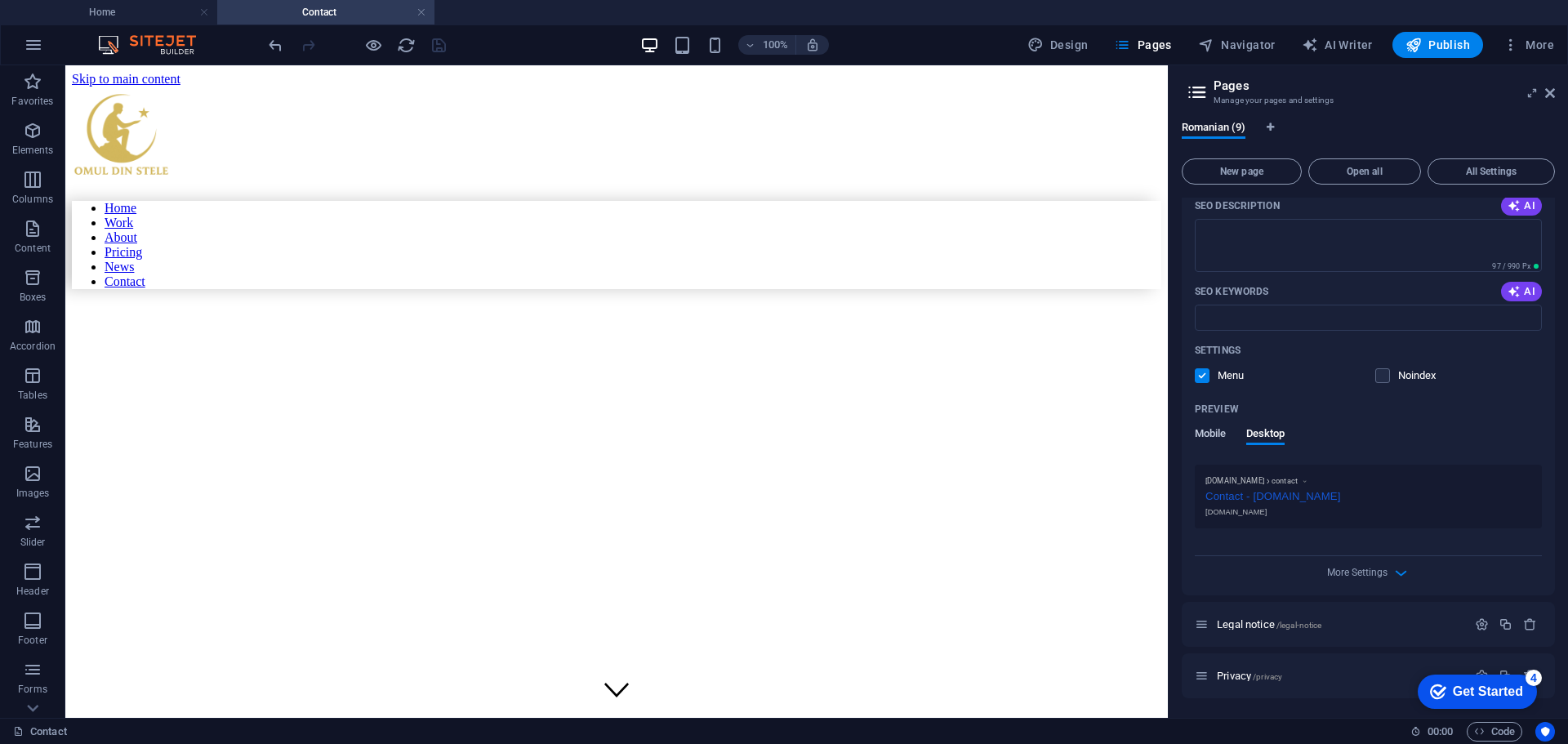
click at [1200, 435] on span "Mobile" at bounding box center [1211, 435] width 32 height 23
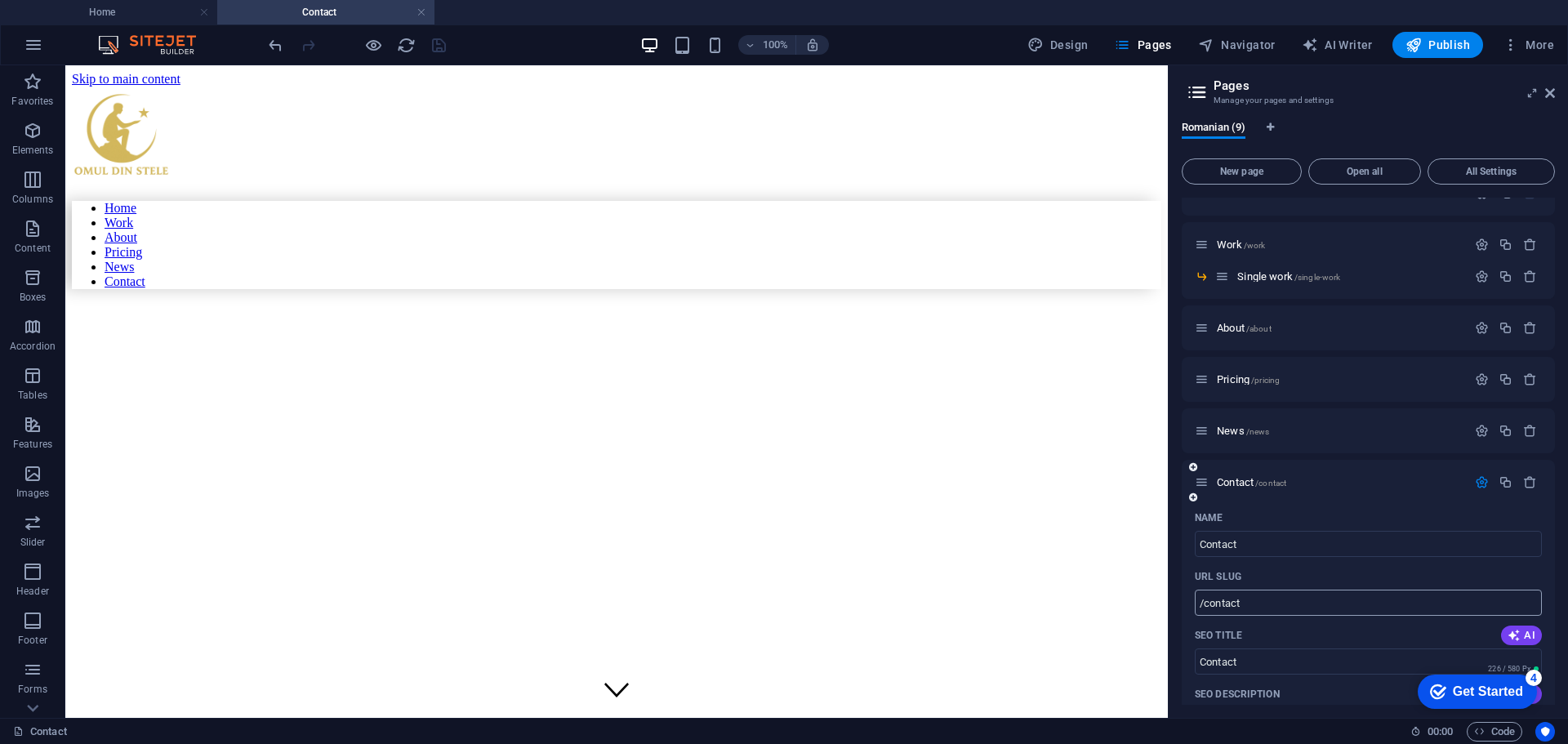
scroll to position [0, 0]
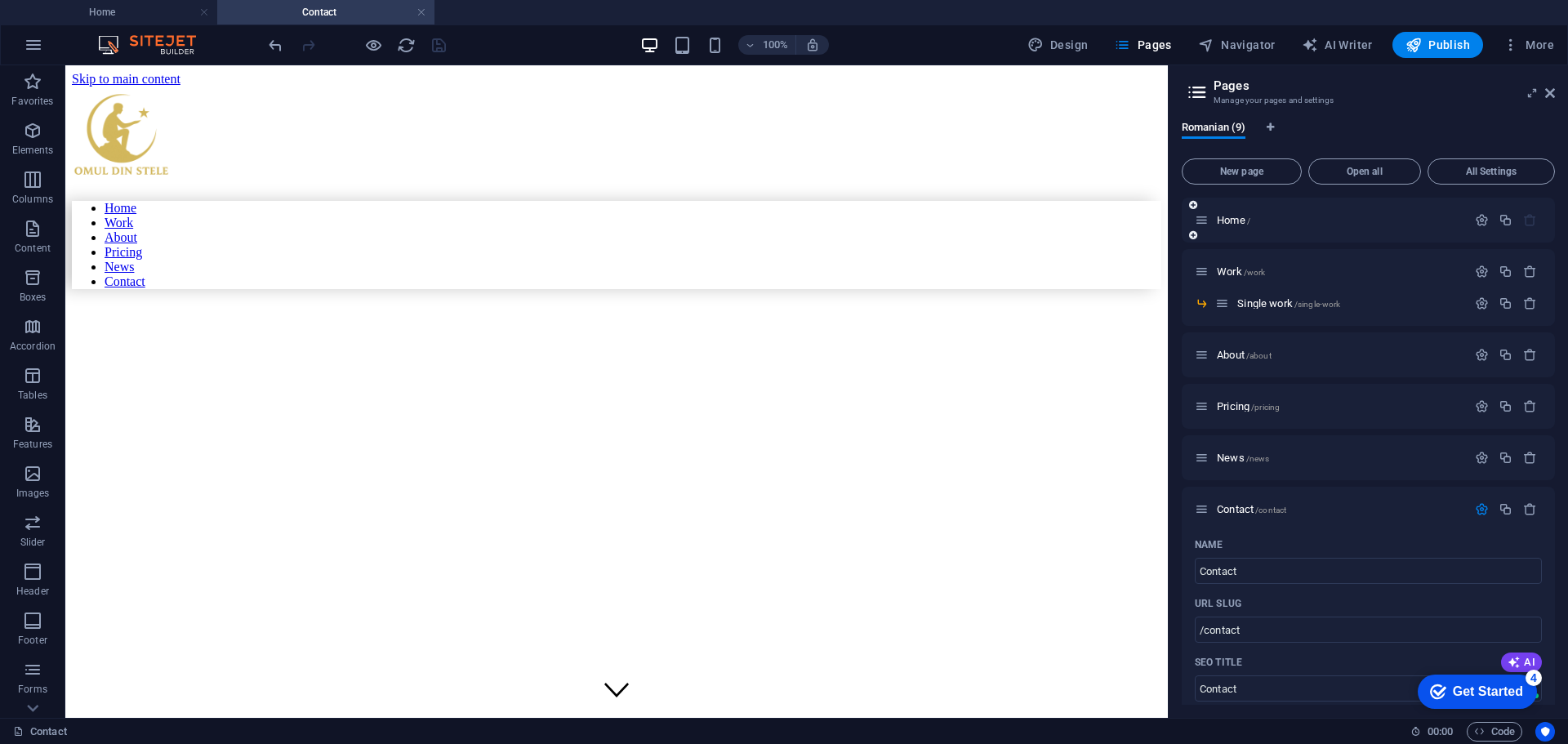
click at [1206, 224] on icon at bounding box center [1201, 220] width 14 height 14
click at [1192, 234] on icon at bounding box center [1193, 235] width 8 height 9
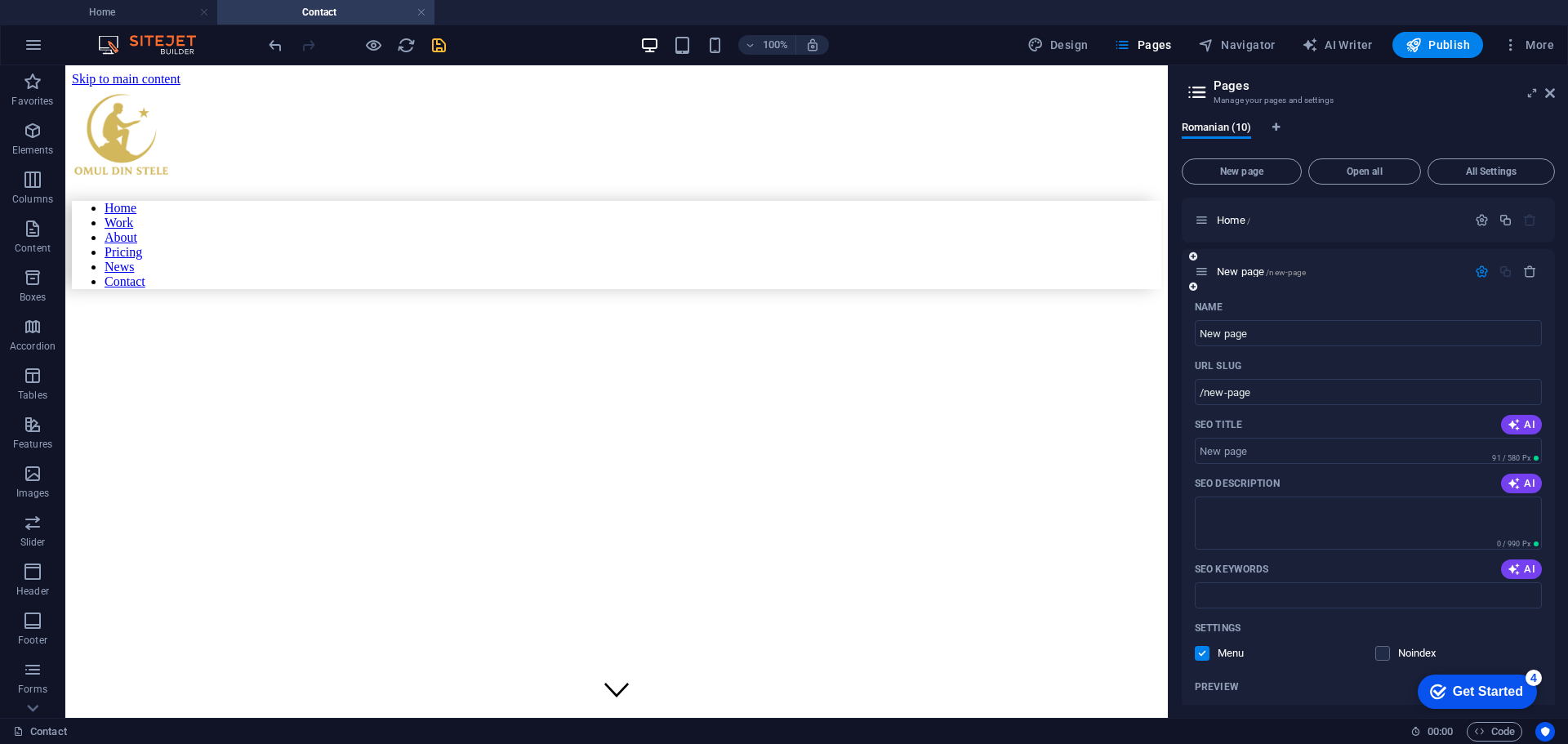
click at [1476, 272] on icon "button" at bounding box center [1482, 271] width 14 height 14
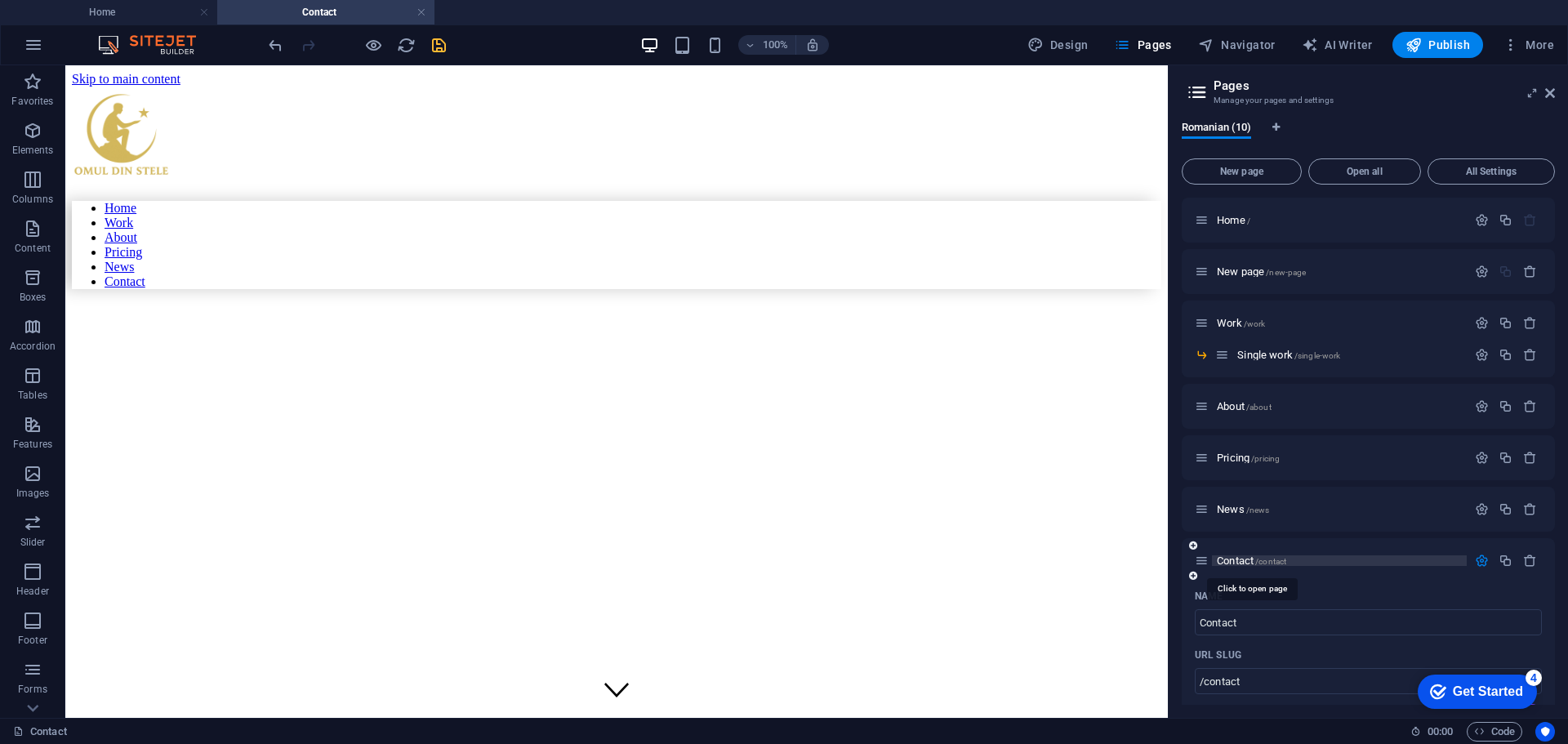
click at [1234, 563] on span "Contact /contact" at bounding box center [1251, 561] width 70 height 12
click at [1526, 271] on icon "button" at bounding box center [1529, 271] width 14 height 14
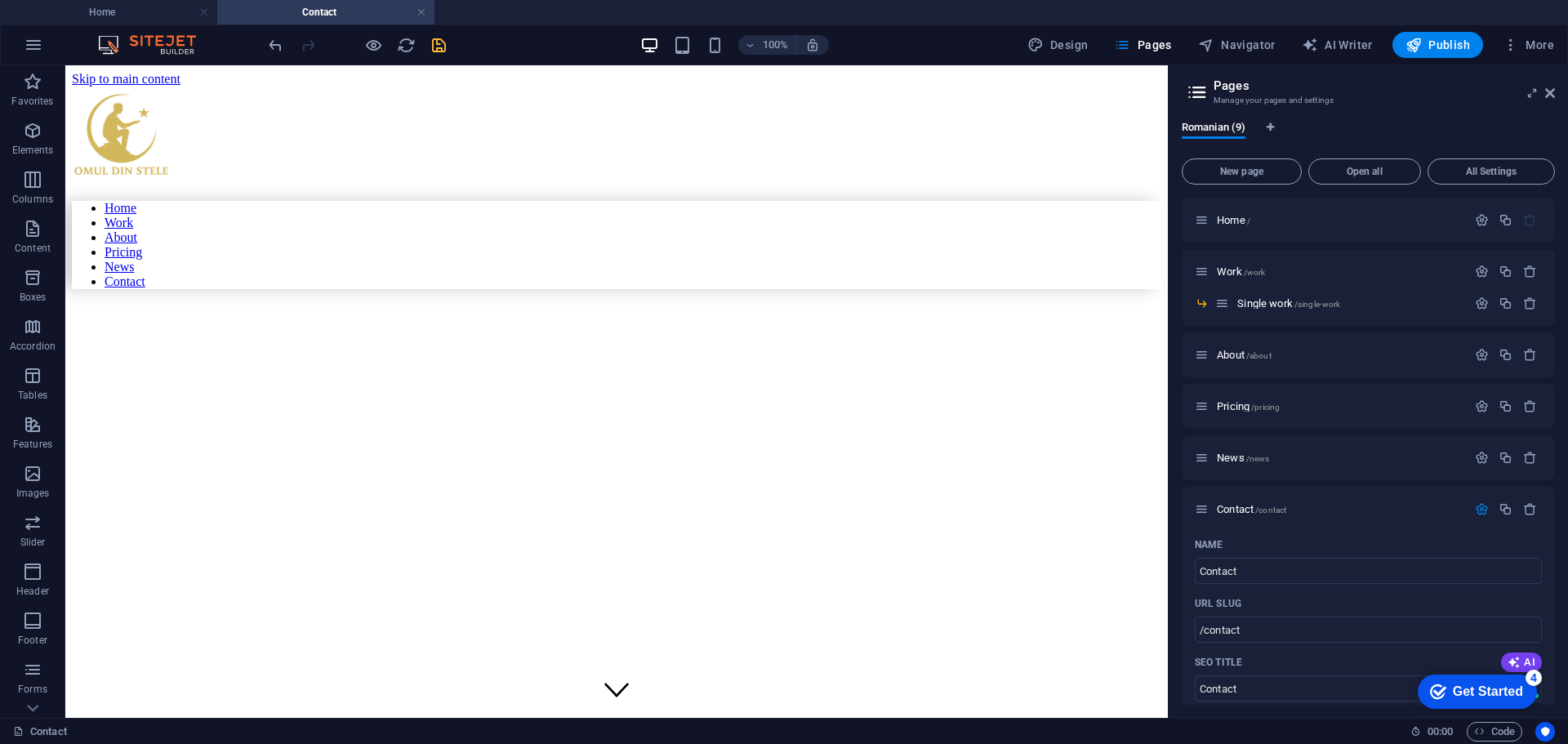
drag, startPoint x: 1237, startPoint y: 272, endPoint x: 1351, endPoint y: 245, distance: 117.2
click at [1351, 245] on div "Home / Work /work Single work /single-work About /about Pricing /pricing News /…" at bounding box center [1368, 720] width 373 height 1046
click at [1222, 406] on span "Pricing /pricing" at bounding box center [1247, 406] width 63 height 12
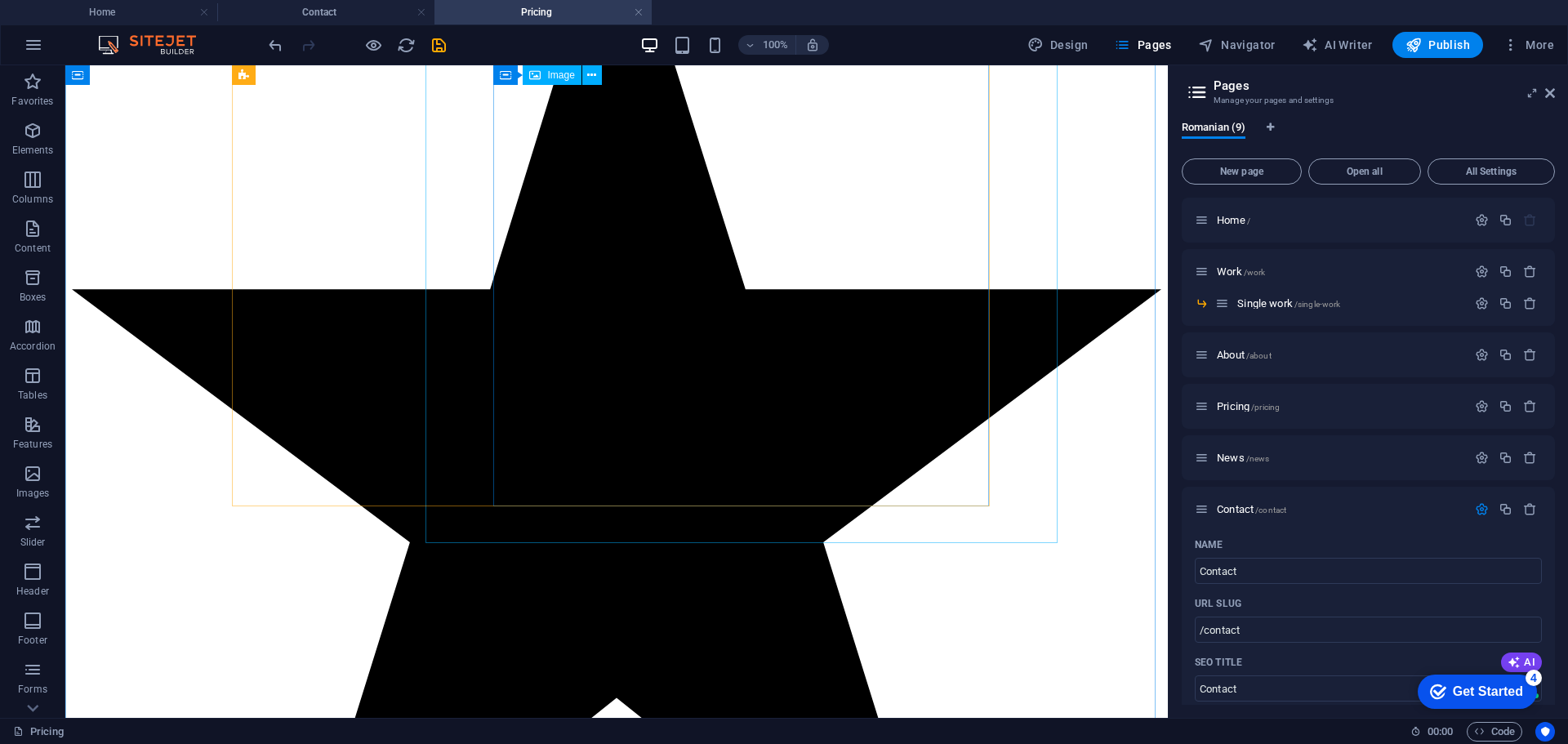
scroll to position [1155, 0]
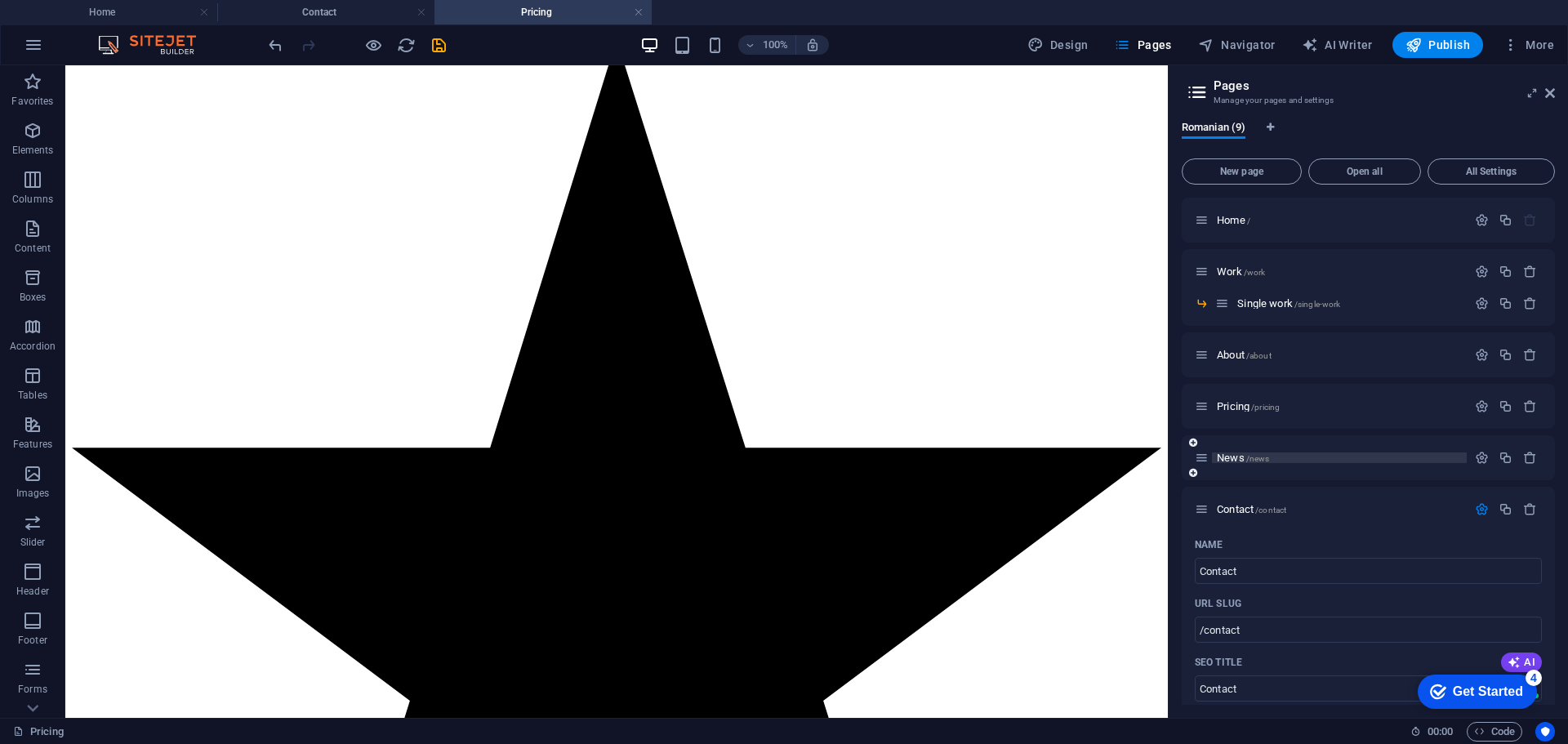
click at [1229, 457] on span "News /news" at bounding box center [1243, 457] width 53 height 12
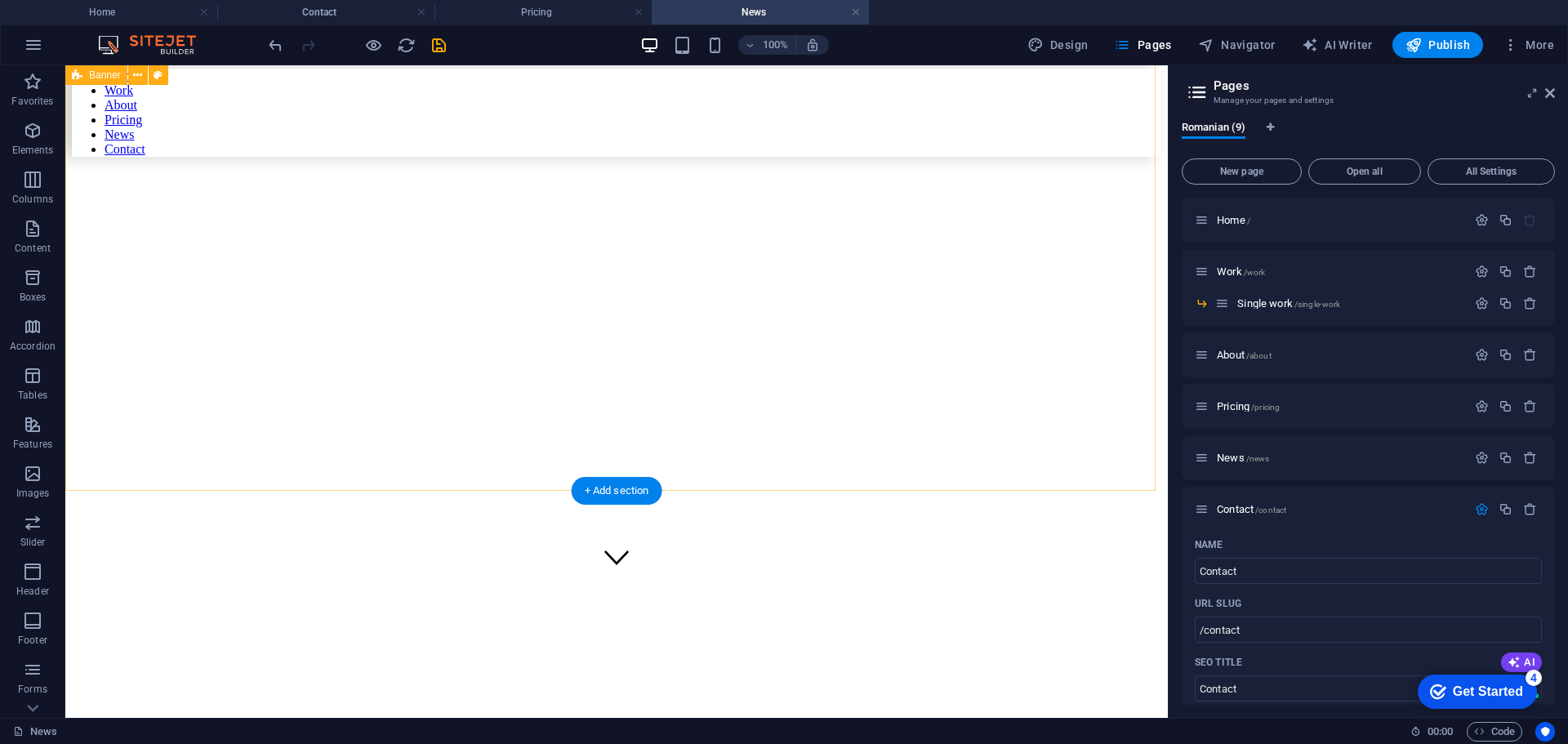
scroll to position [0, 0]
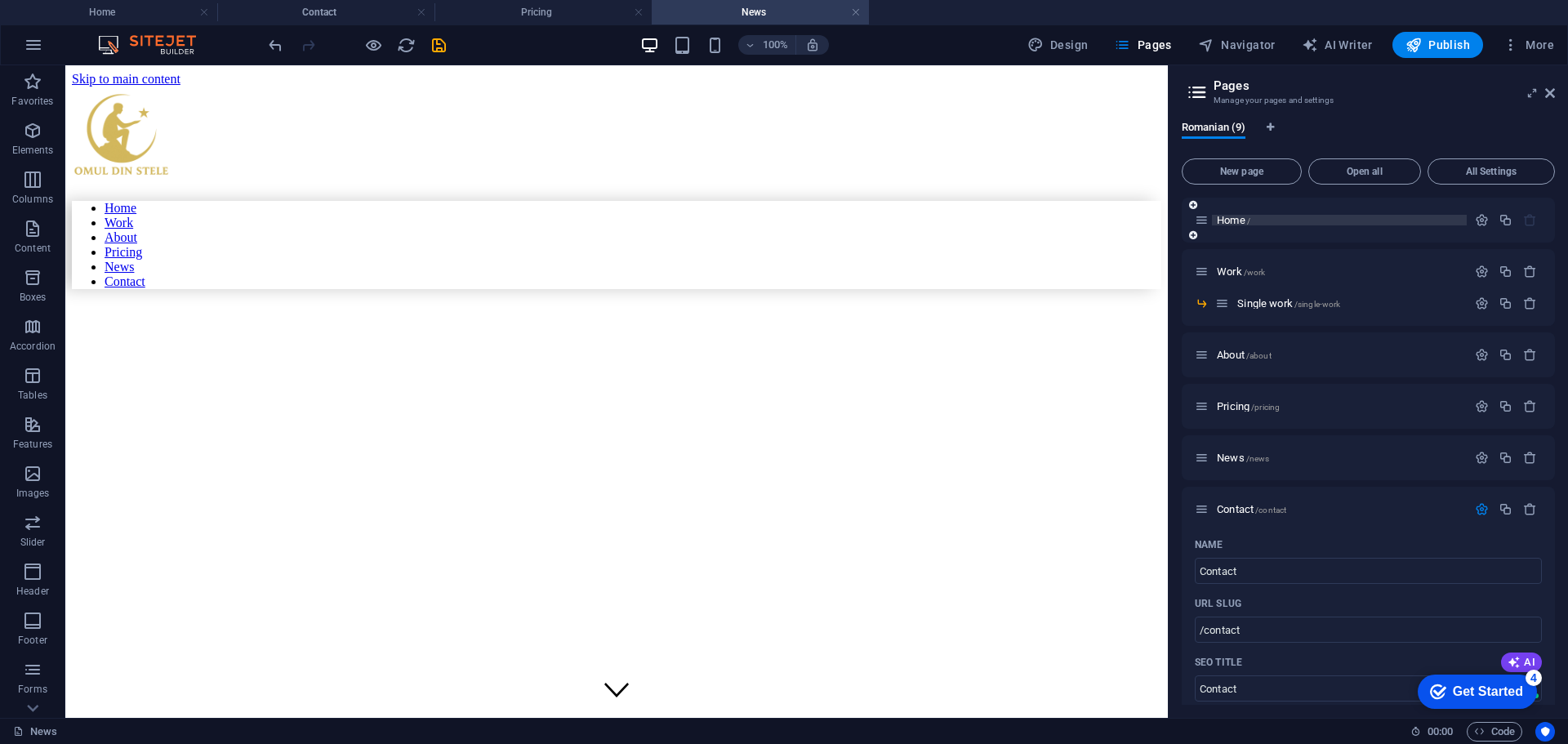
click at [1232, 221] on span "Home /" at bounding box center [1233, 220] width 34 height 12
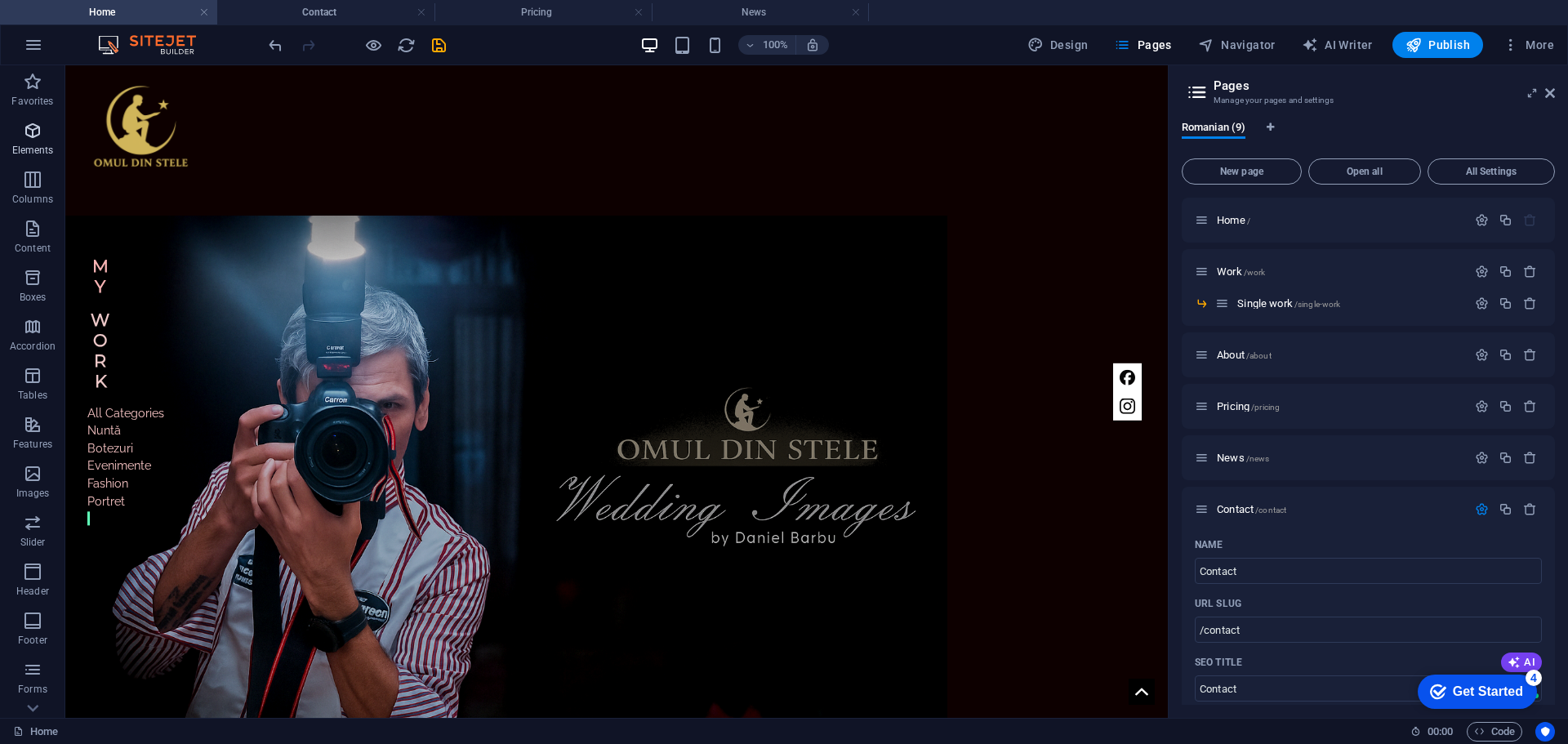
click at [31, 135] on icon "button" at bounding box center [32, 131] width 20 height 20
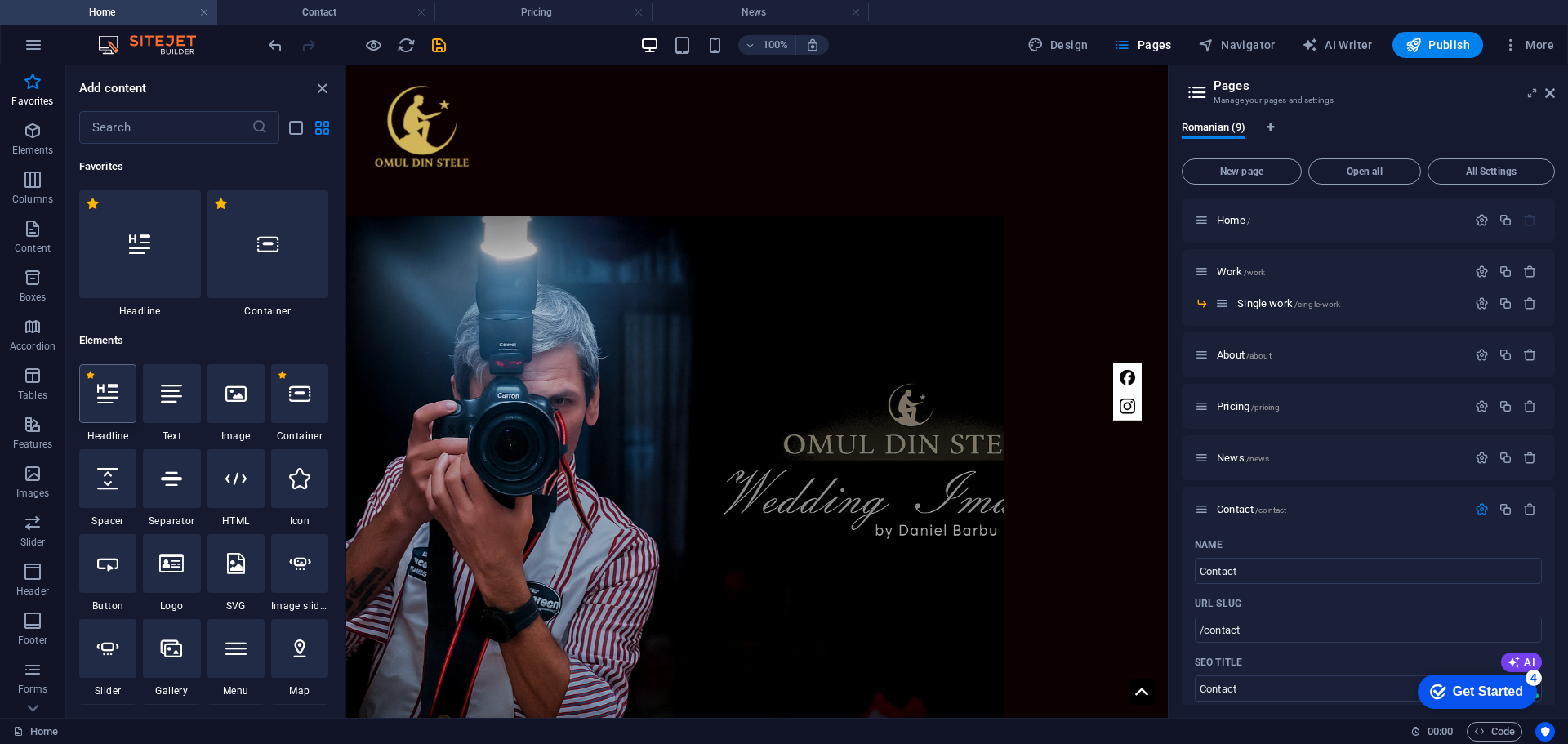
click at [115, 405] on div at bounding box center [107, 393] width 57 height 59
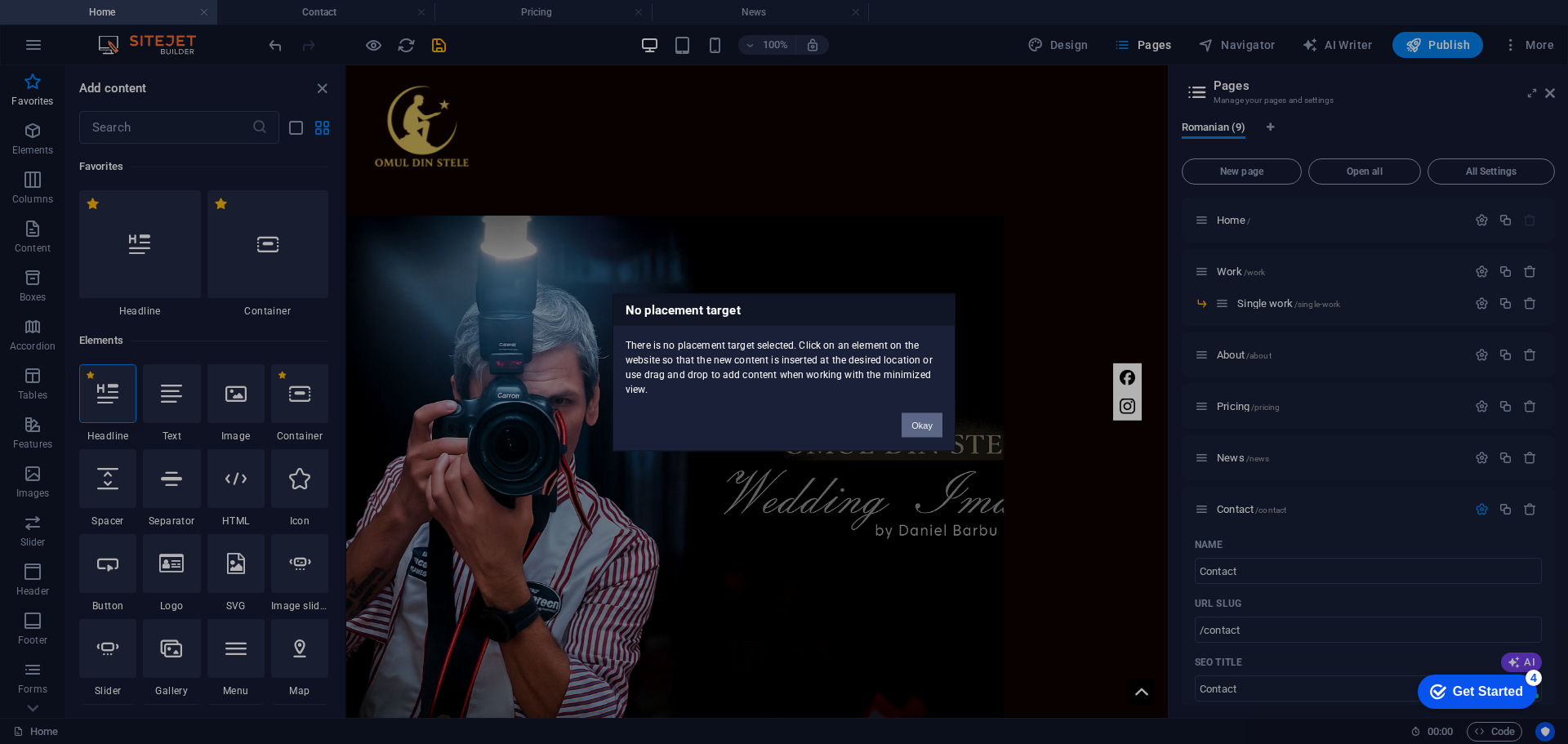
click at [917, 427] on button "Okay" at bounding box center [921, 425] width 40 height 24
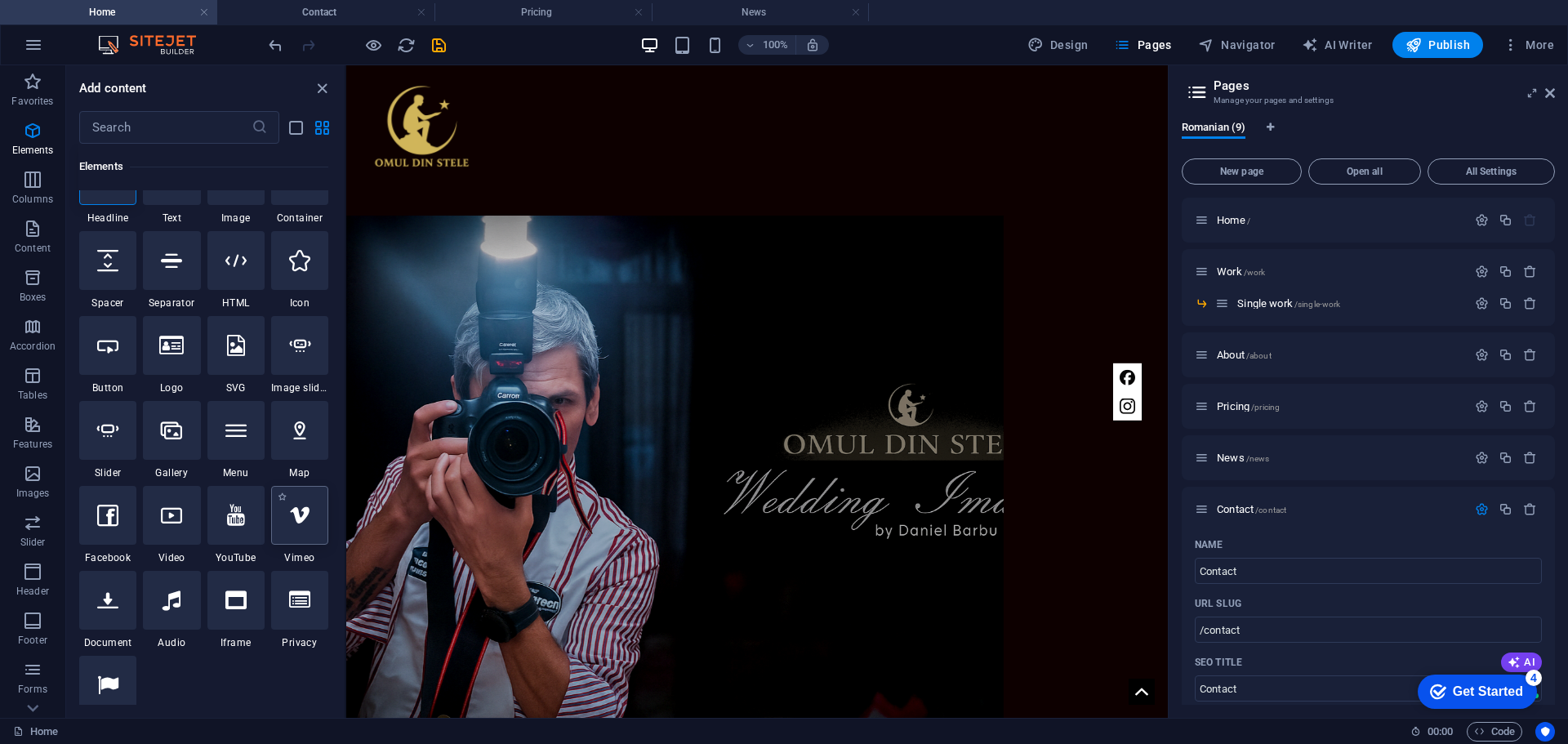
scroll to position [245, 0]
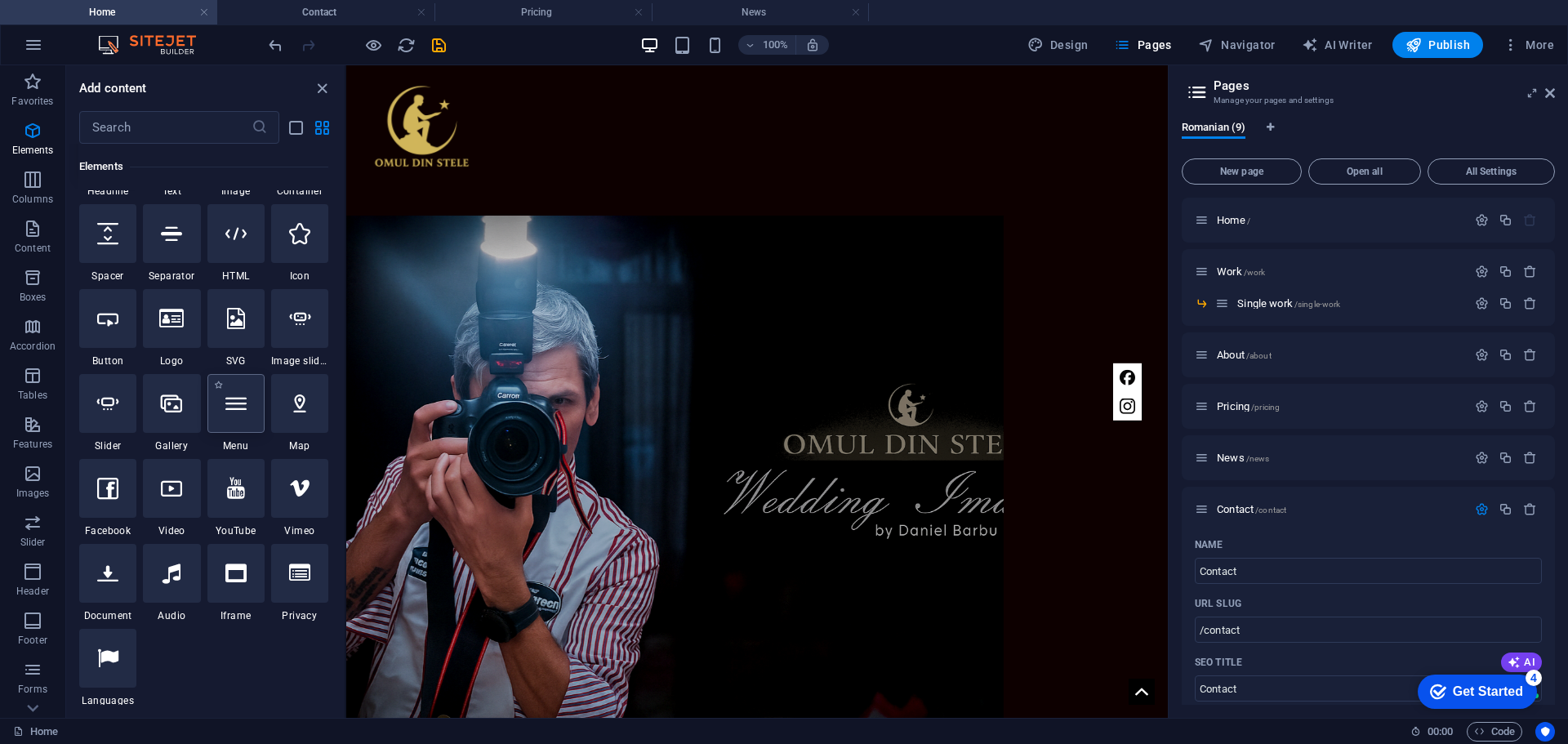
click at [233, 410] on icon at bounding box center [236, 404] width 22 height 22
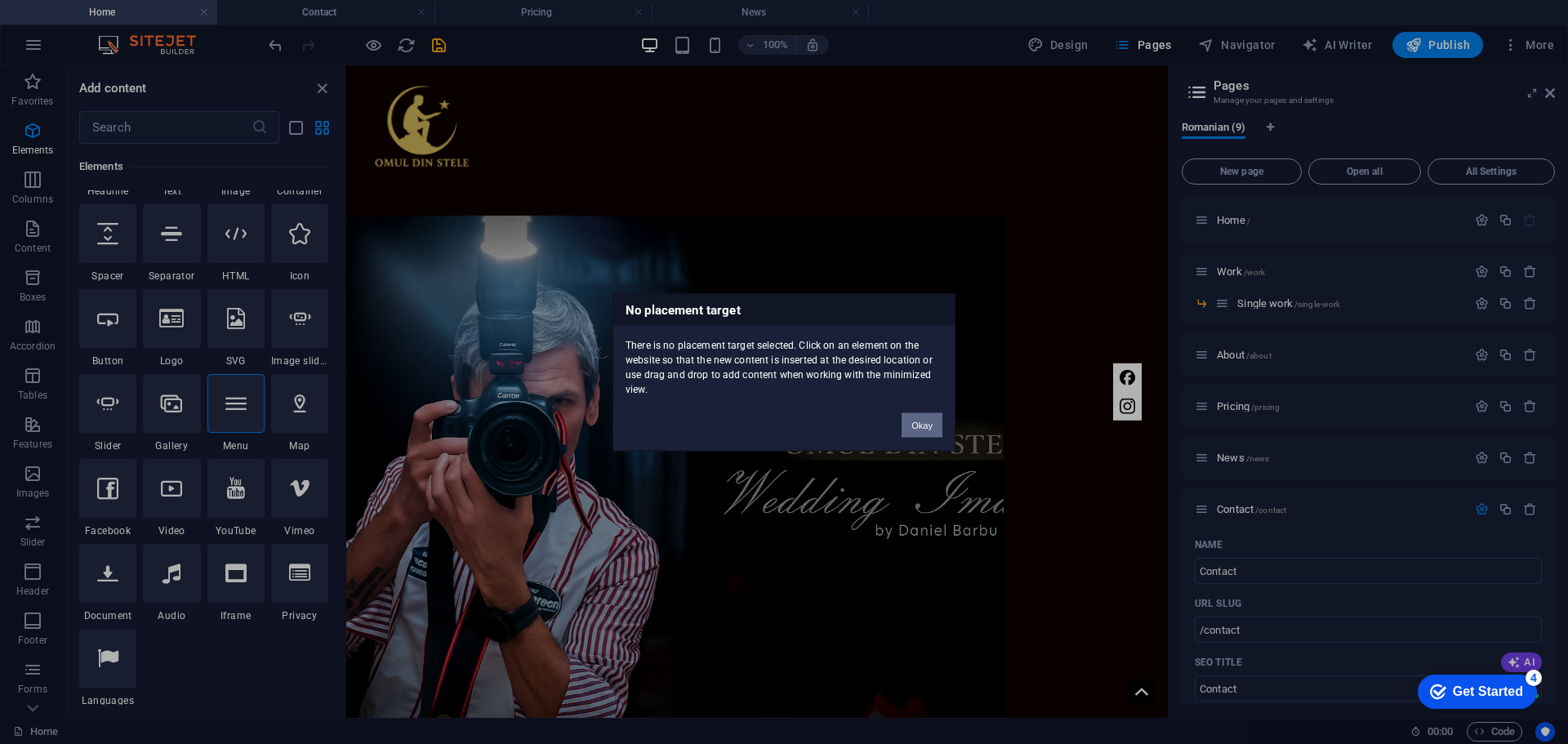
click at [914, 430] on button "Okay" at bounding box center [921, 425] width 40 height 24
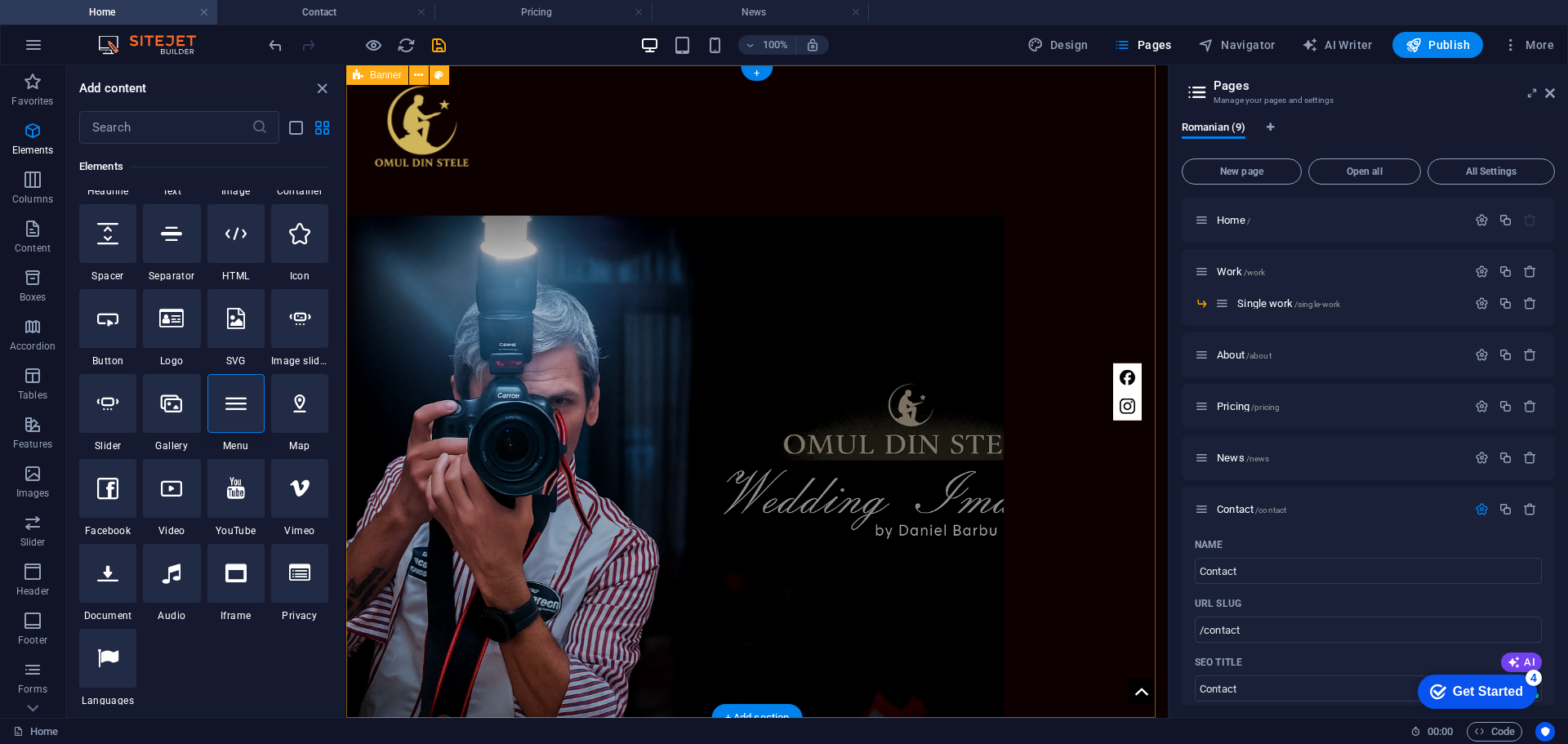
click at [1129, 512] on div "Home Work About Pricing News Contact MY Work All Categories Nuntă Botezuri Even…" at bounding box center [757, 538] width 822 height 947
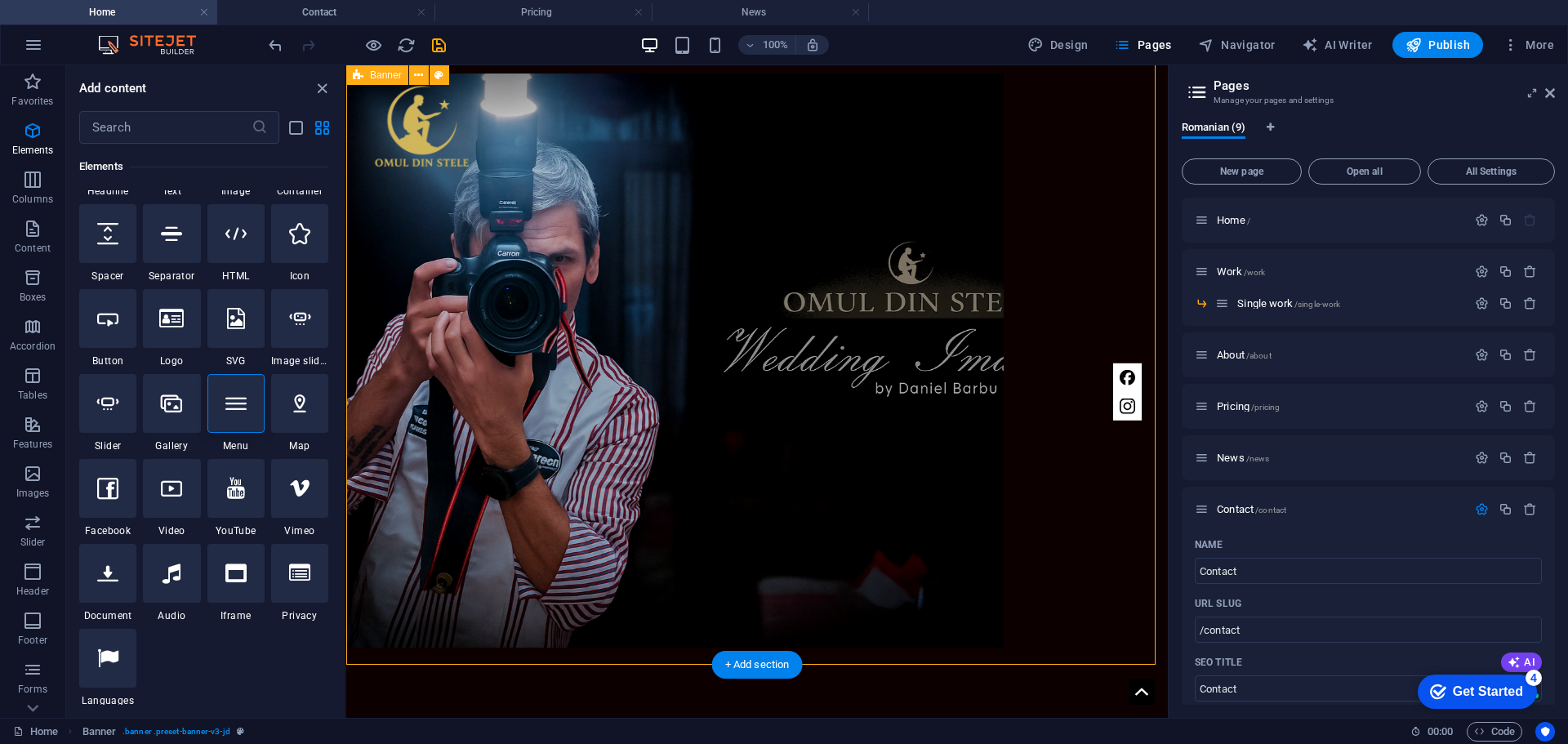
scroll to position [0, 0]
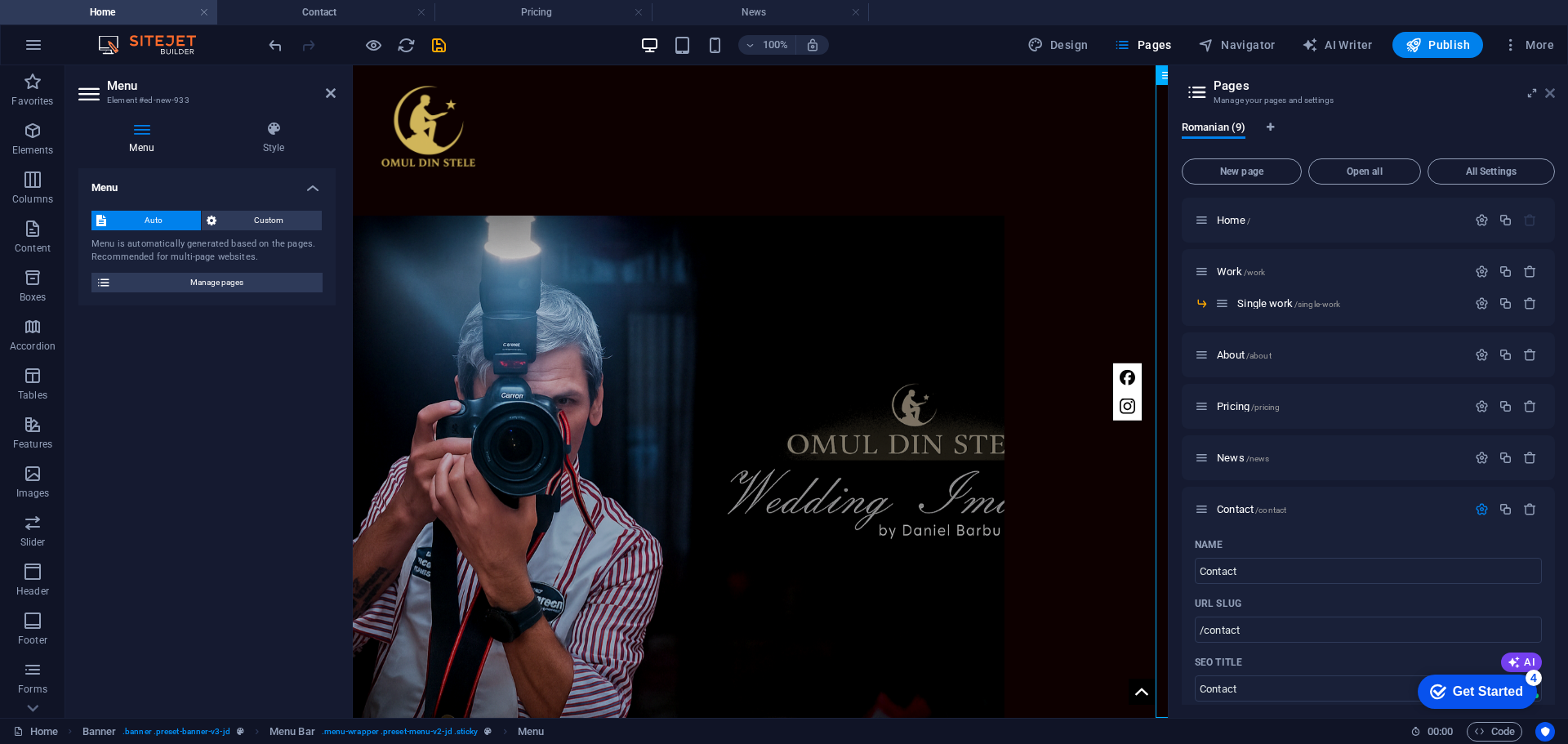
click at [1551, 91] on icon at bounding box center [1549, 93] width 9 height 13
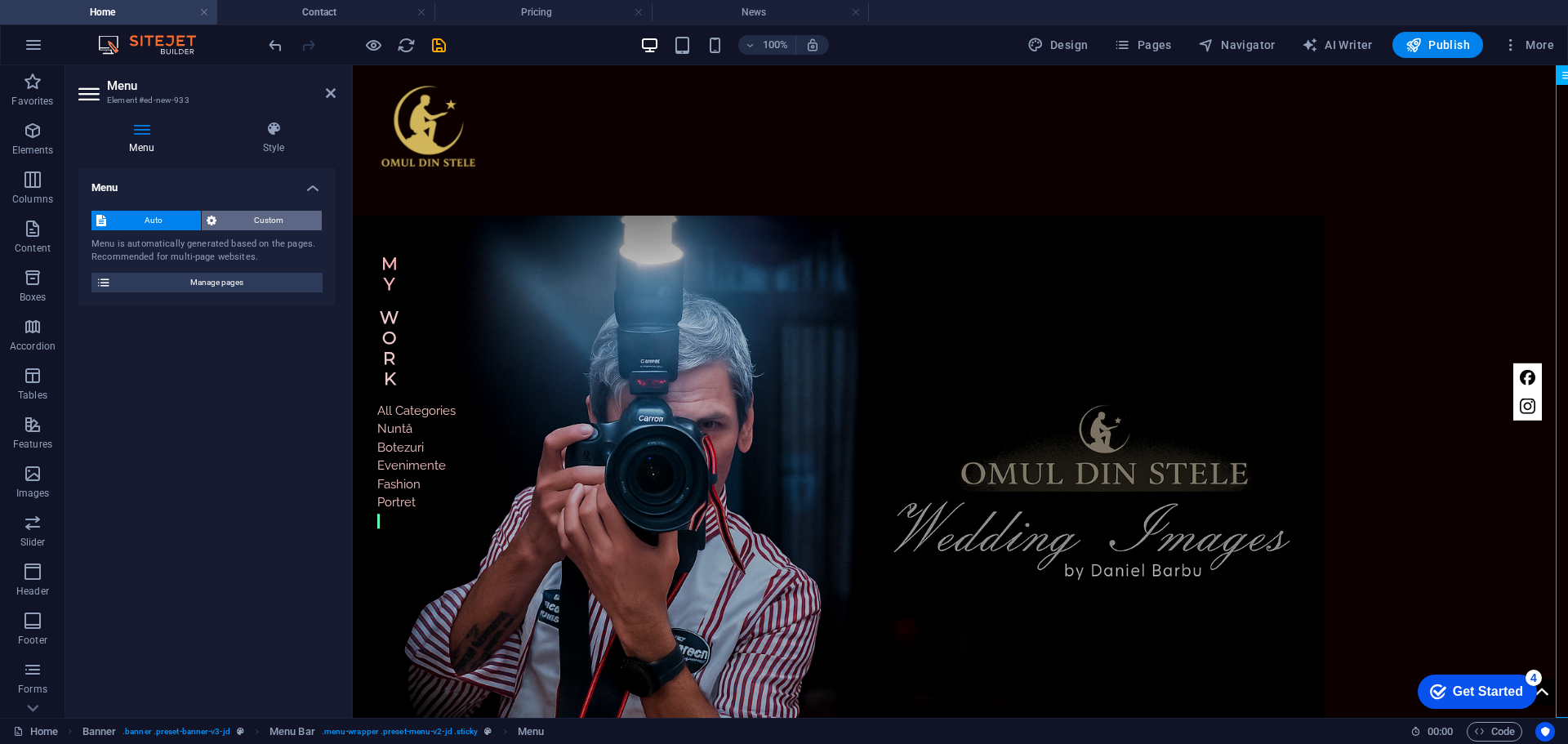
click at [223, 215] on span "Custom" at bounding box center [269, 220] width 96 height 20
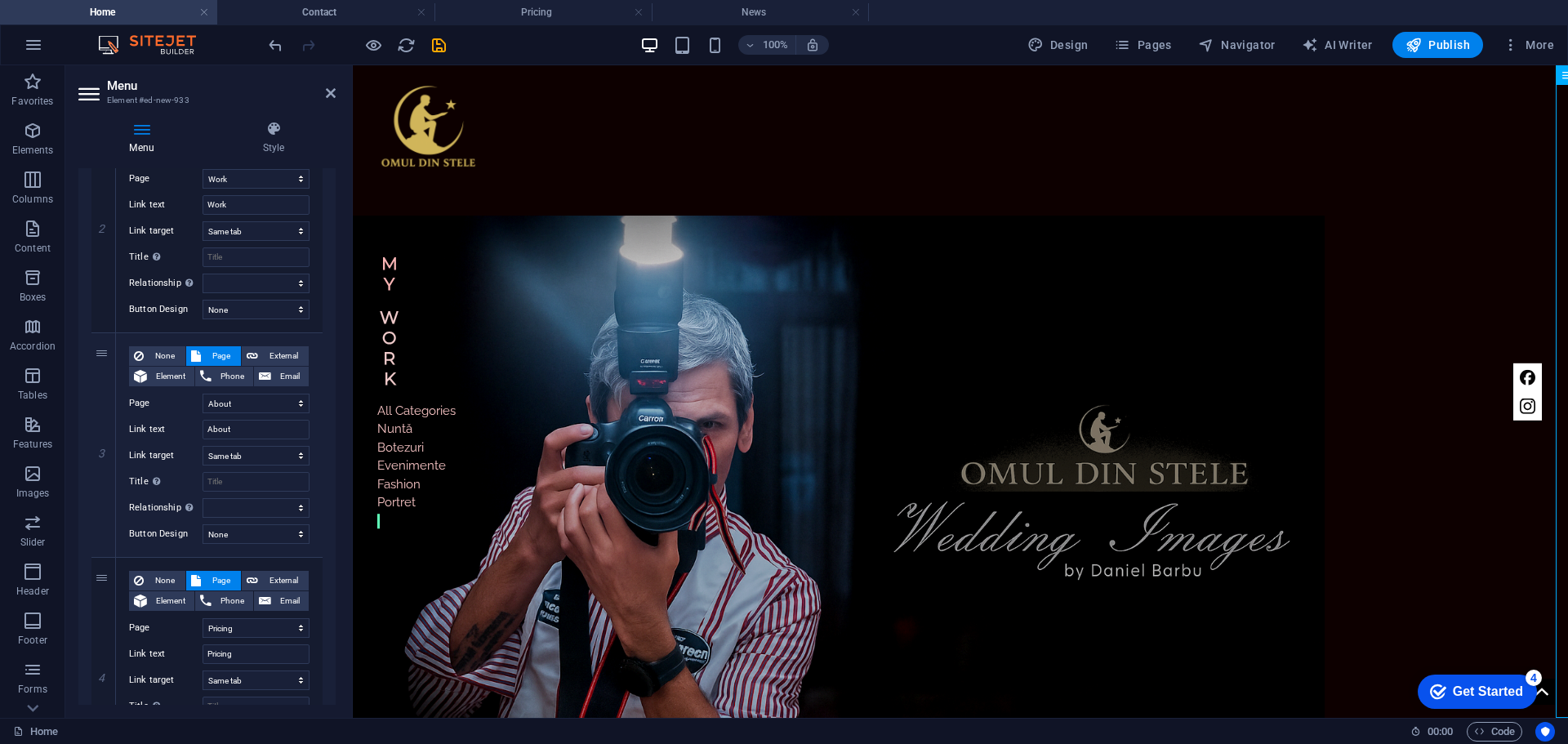
scroll to position [113, 0]
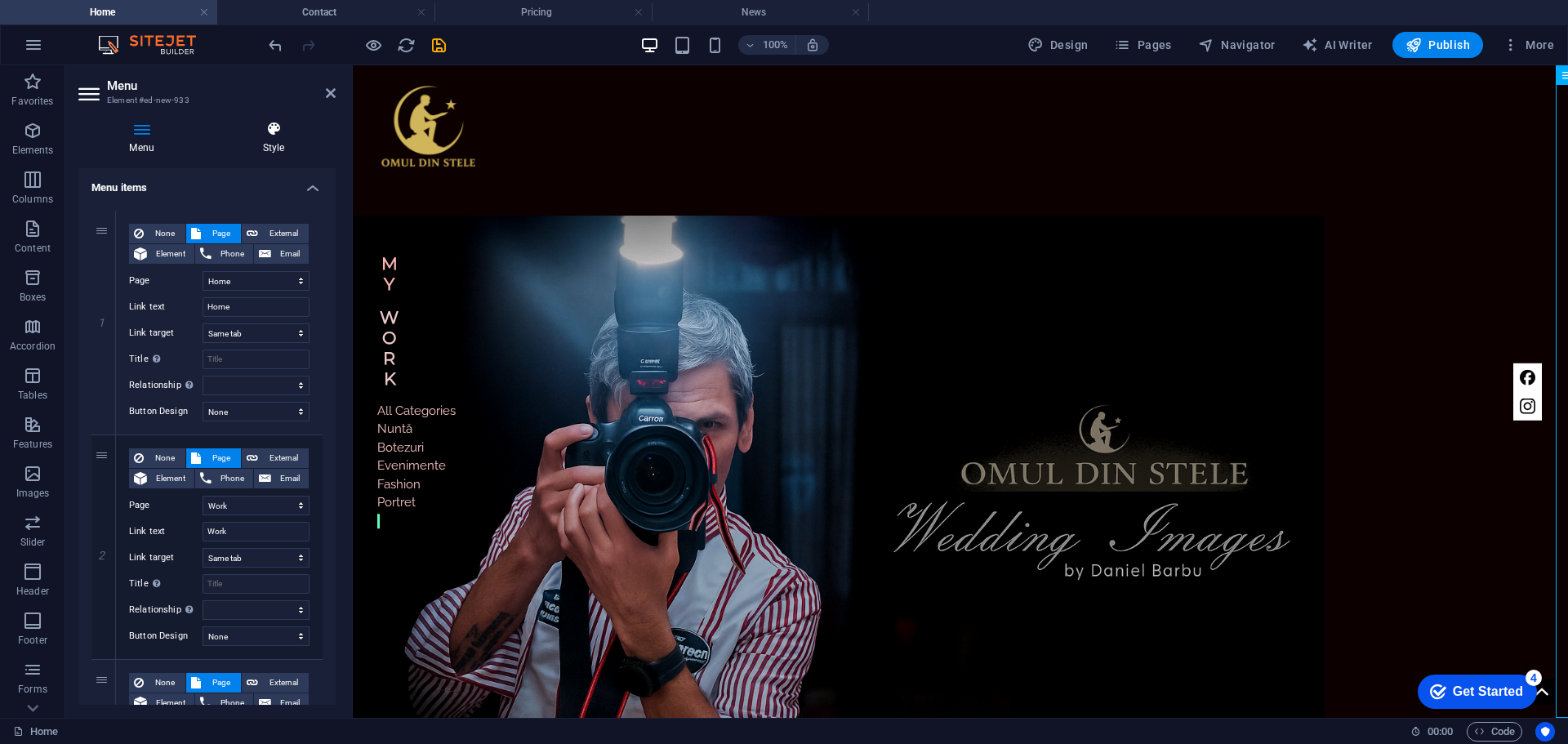
click at [268, 128] on icon at bounding box center [274, 129] width 124 height 16
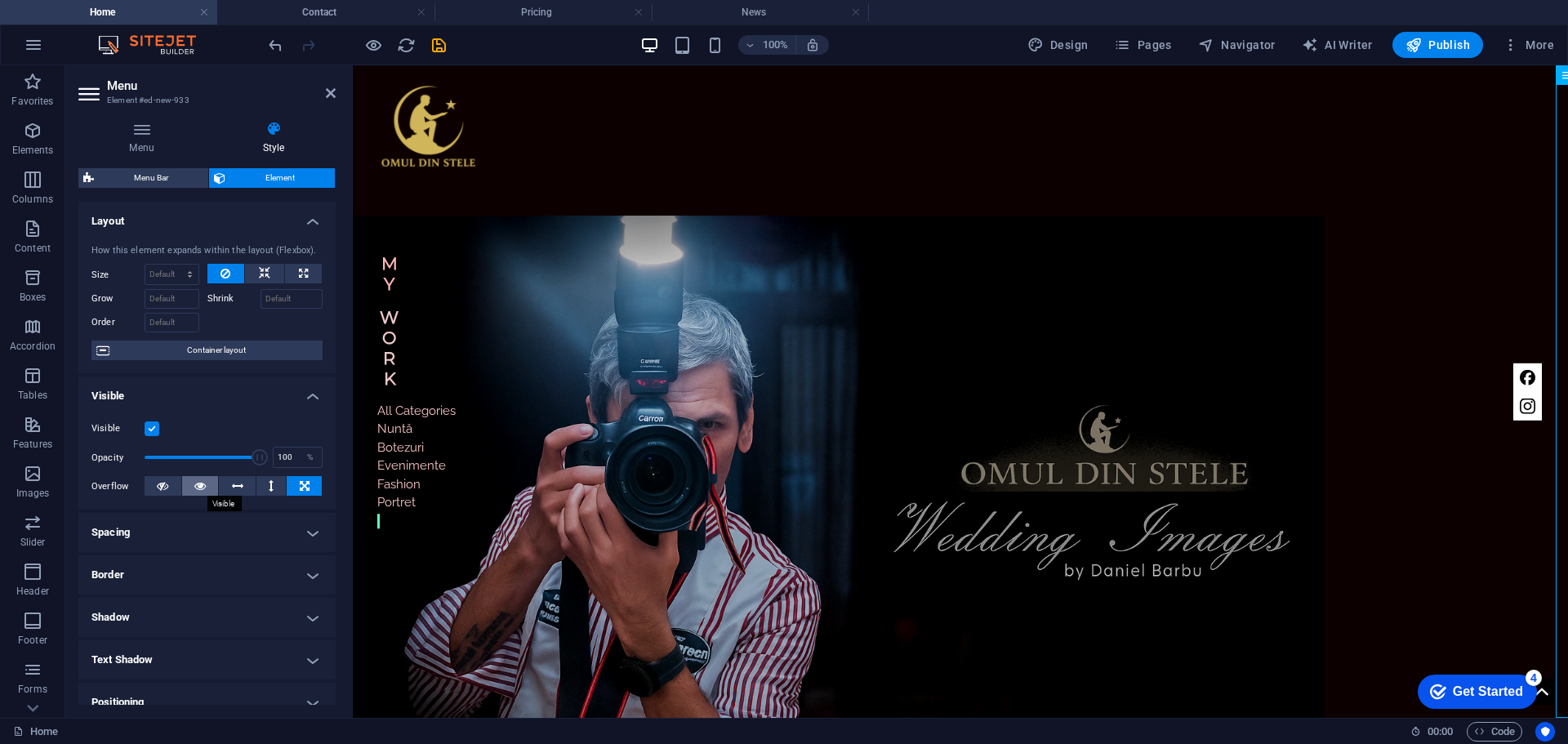
click at [191, 487] on button at bounding box center [200, 485] width 37 height 20
click at [149, 141] on h4 "Menu" at bounding box center [145, 138] width 133 height 34
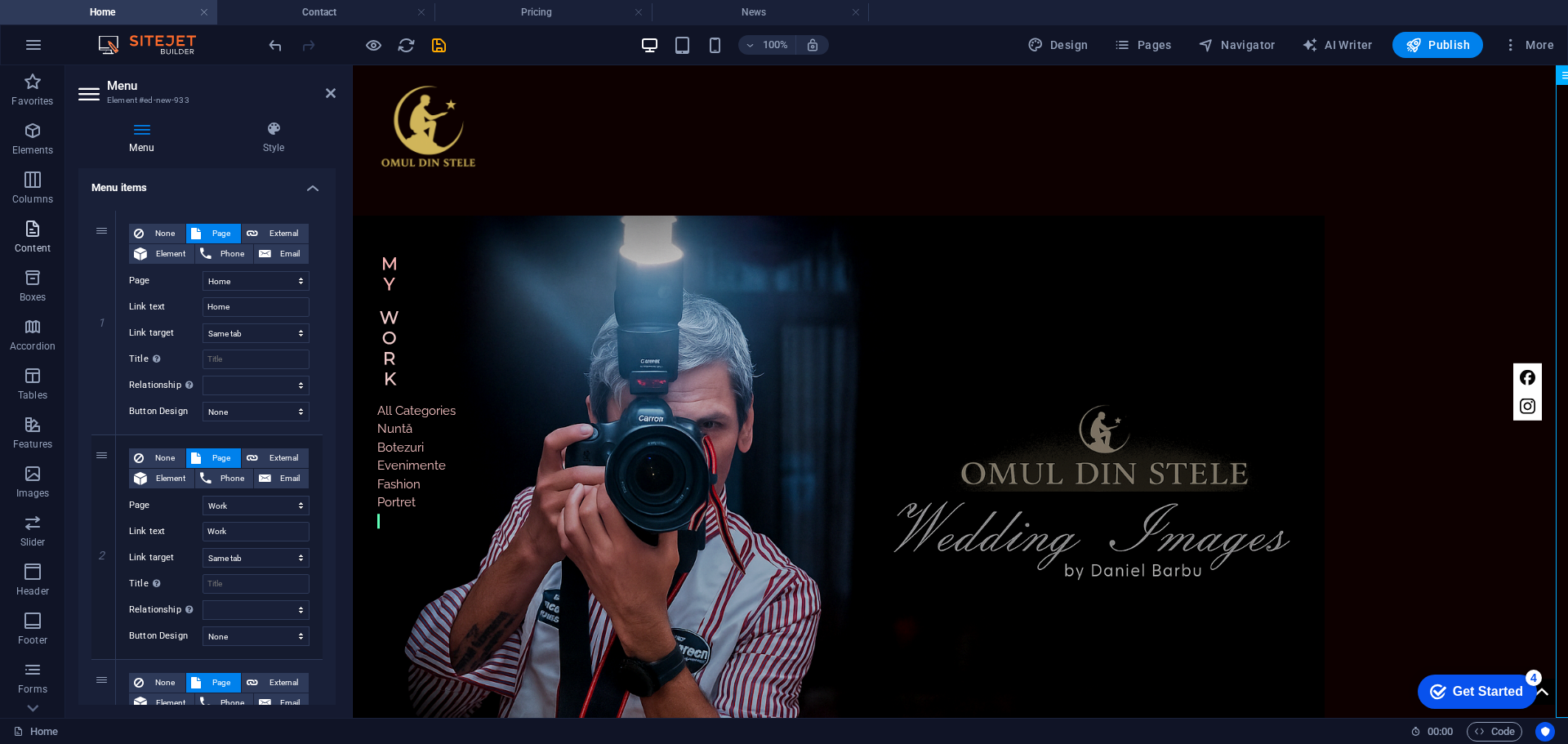
click at [26, 240] on span "Content" at bounding box center [32, 239] width 65 height 40
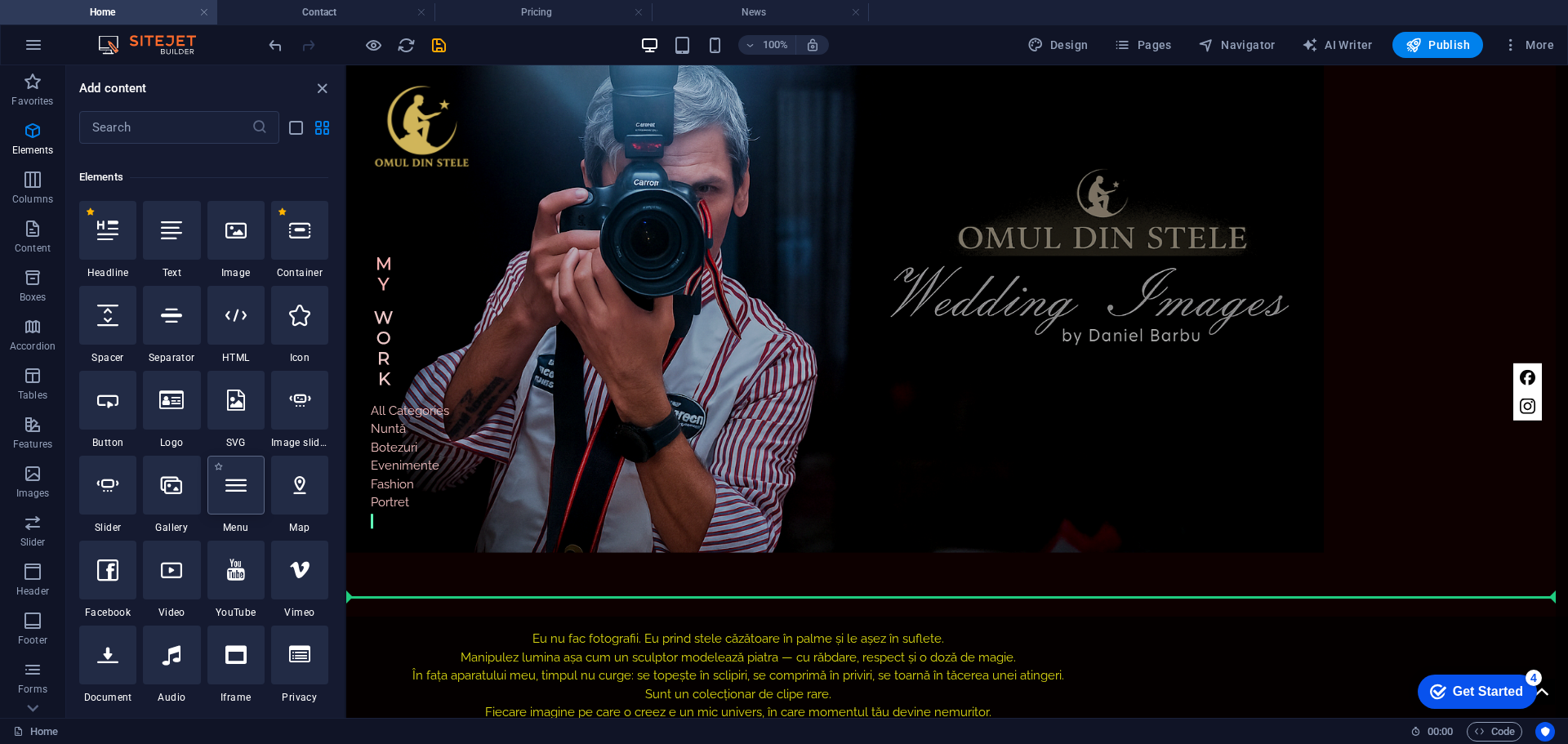
scroll to position [399, 0]
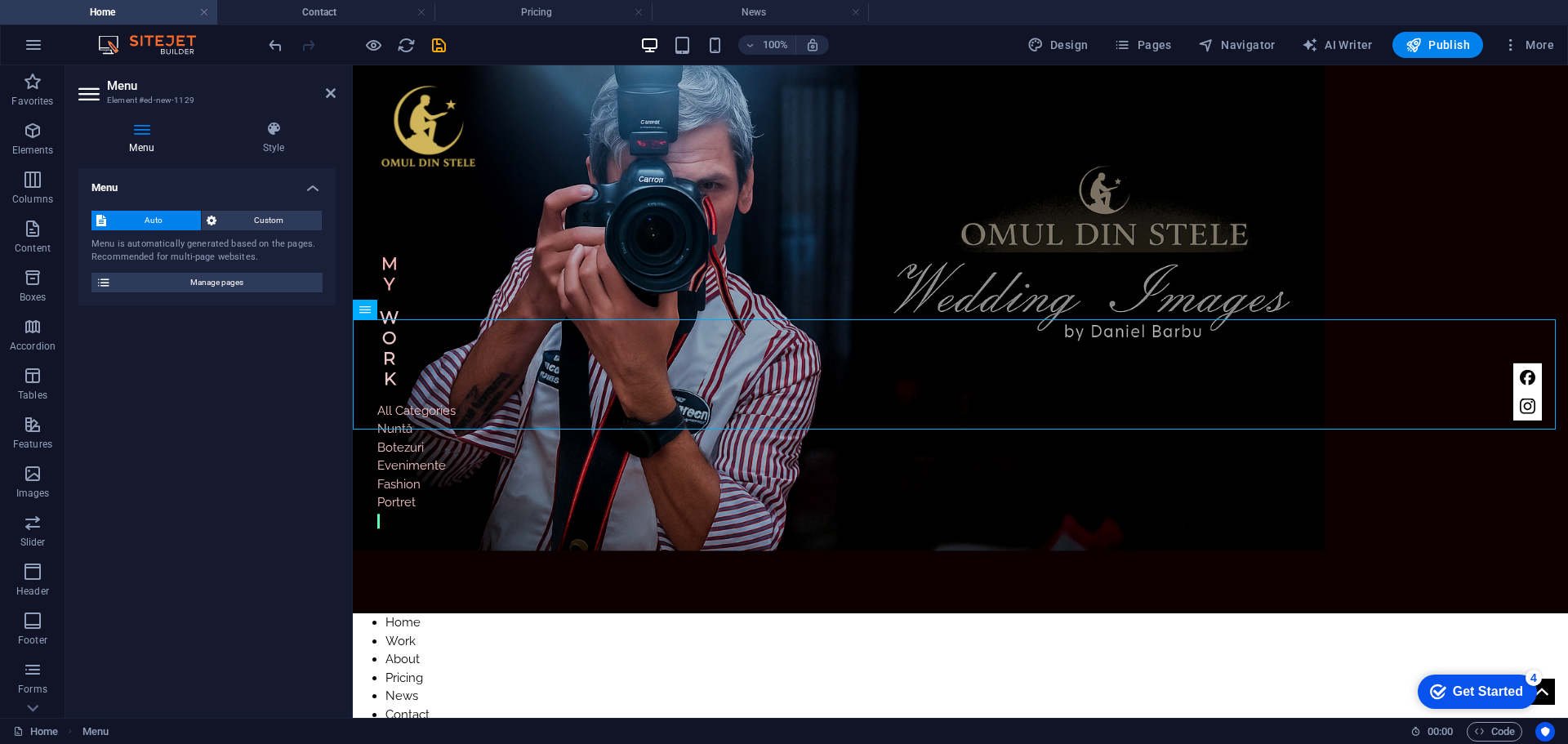
drag, startPoint x: 1475, startPoint y: 415, endPoint x: 638, endPoint y: 355, distance: 839.1
click at [639, 613] on nav "Home Work About Pricing News Contact" at bounding box center [960, 668] width 1215 height 110
click at [635, 613] on nav "Home Work About Pricing News Contact" at bounding box center [960, 668] width 1215 height 110
click at [286, 217] on span "Custom" at bounding box center [269, 220] width 96 height 20
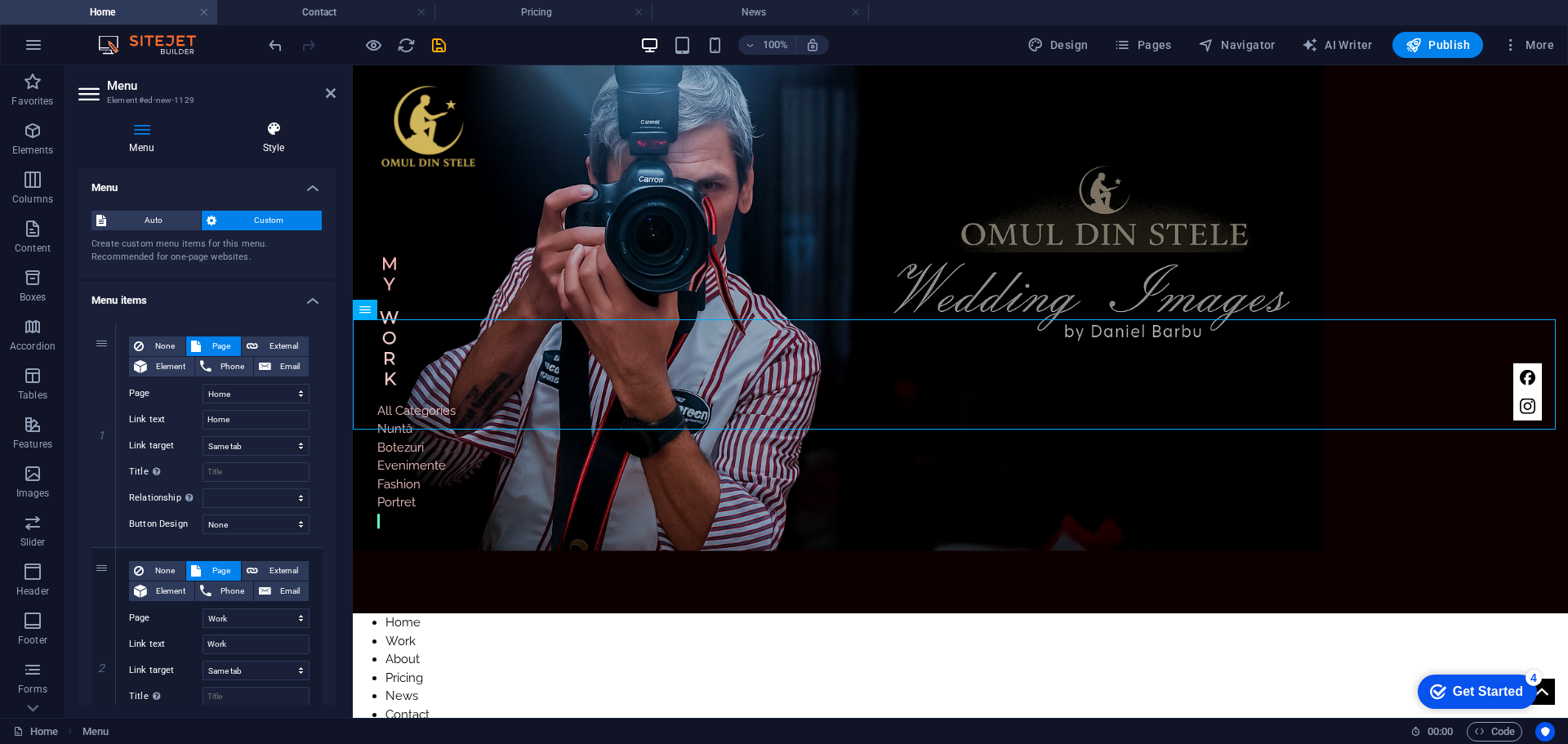
click at [278, 139] on h4 "Style" at bounding box center [274, 138] width 124 height 34
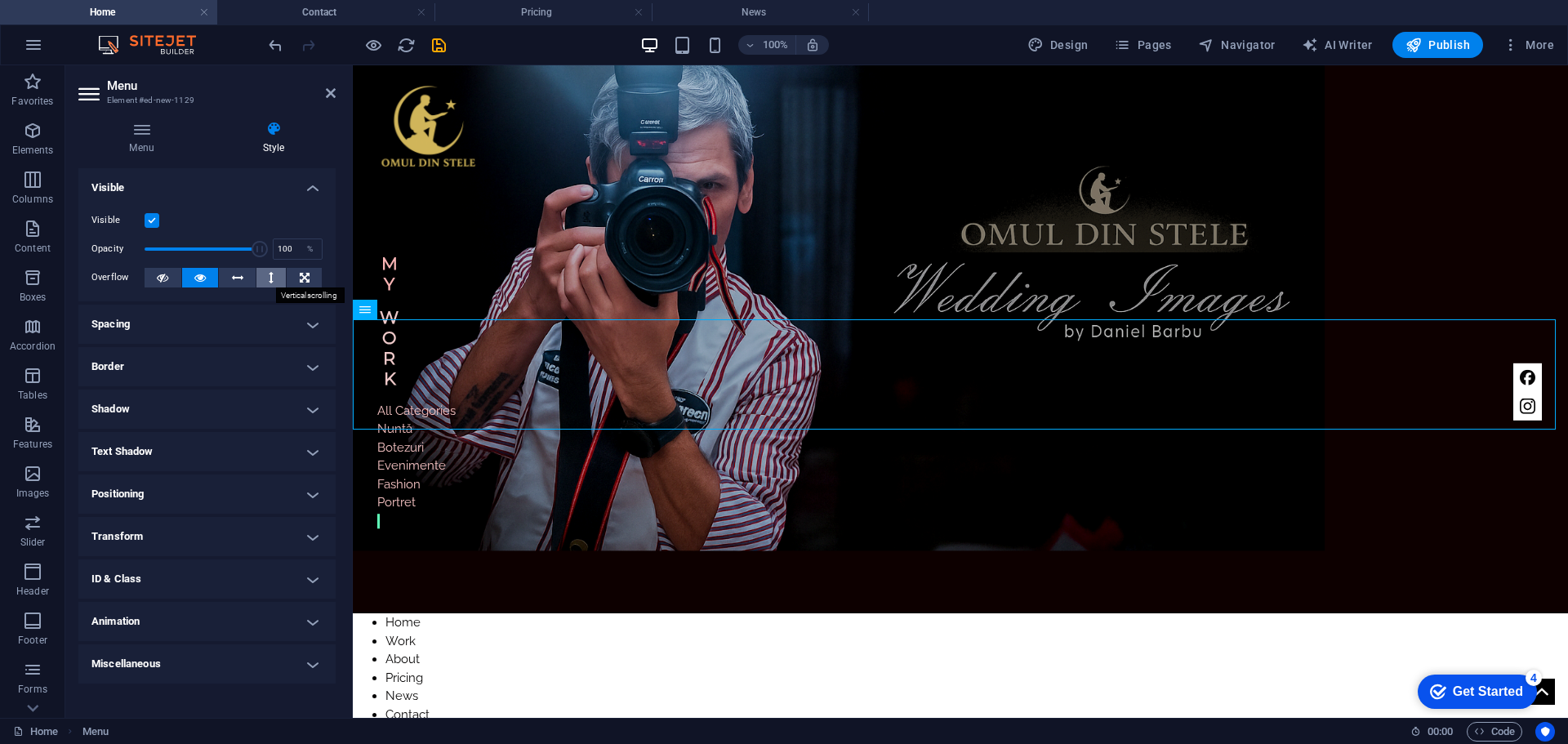
click at [274, 281] on icon at bounding box center [271, 277] width 5 height 20
click at [236, 281] on icon at bounding box center [238, 277] width 11 height 20
click at [302, 280] on icon at bounding box center [305, 277] width 9 height 20
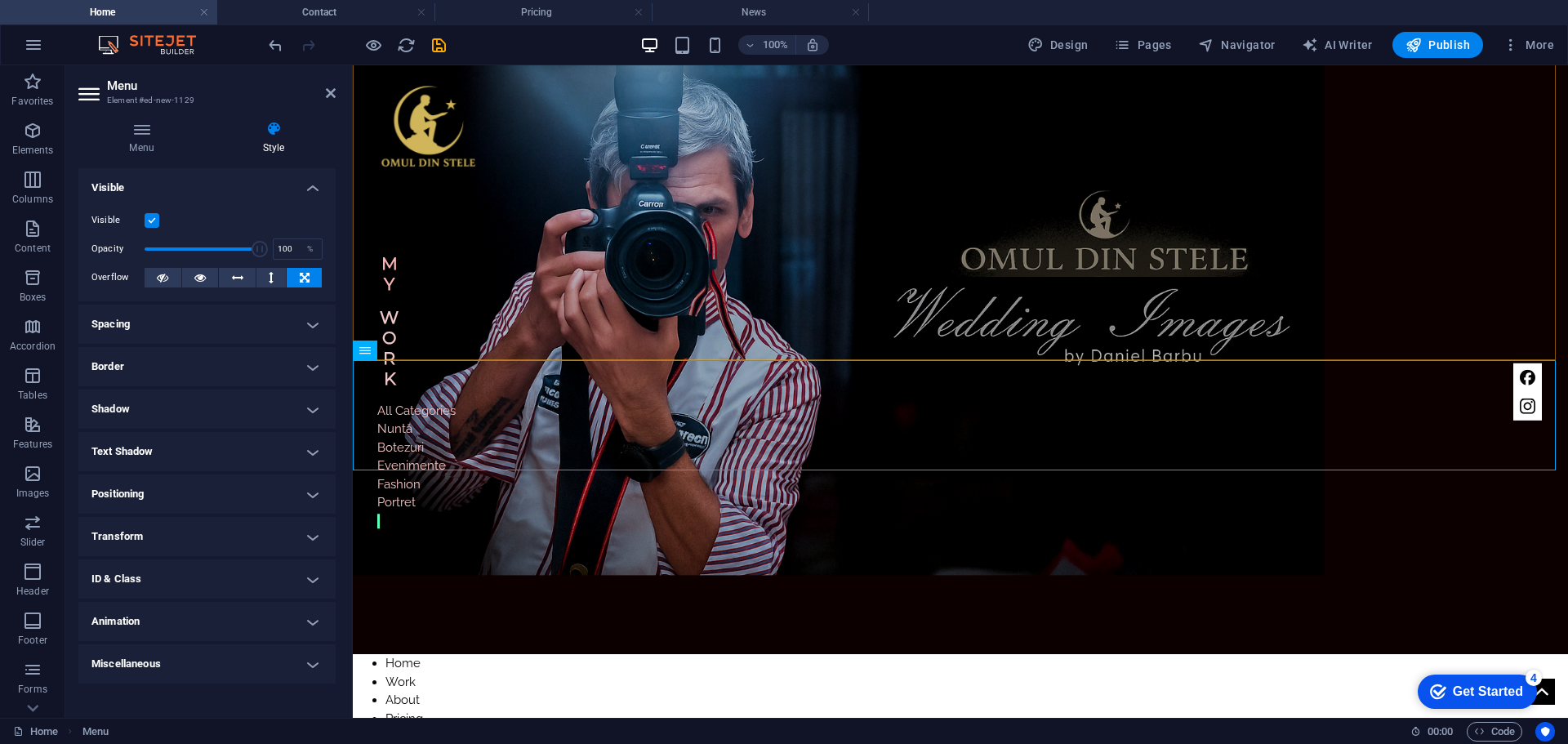
scroll to position [408, 0]
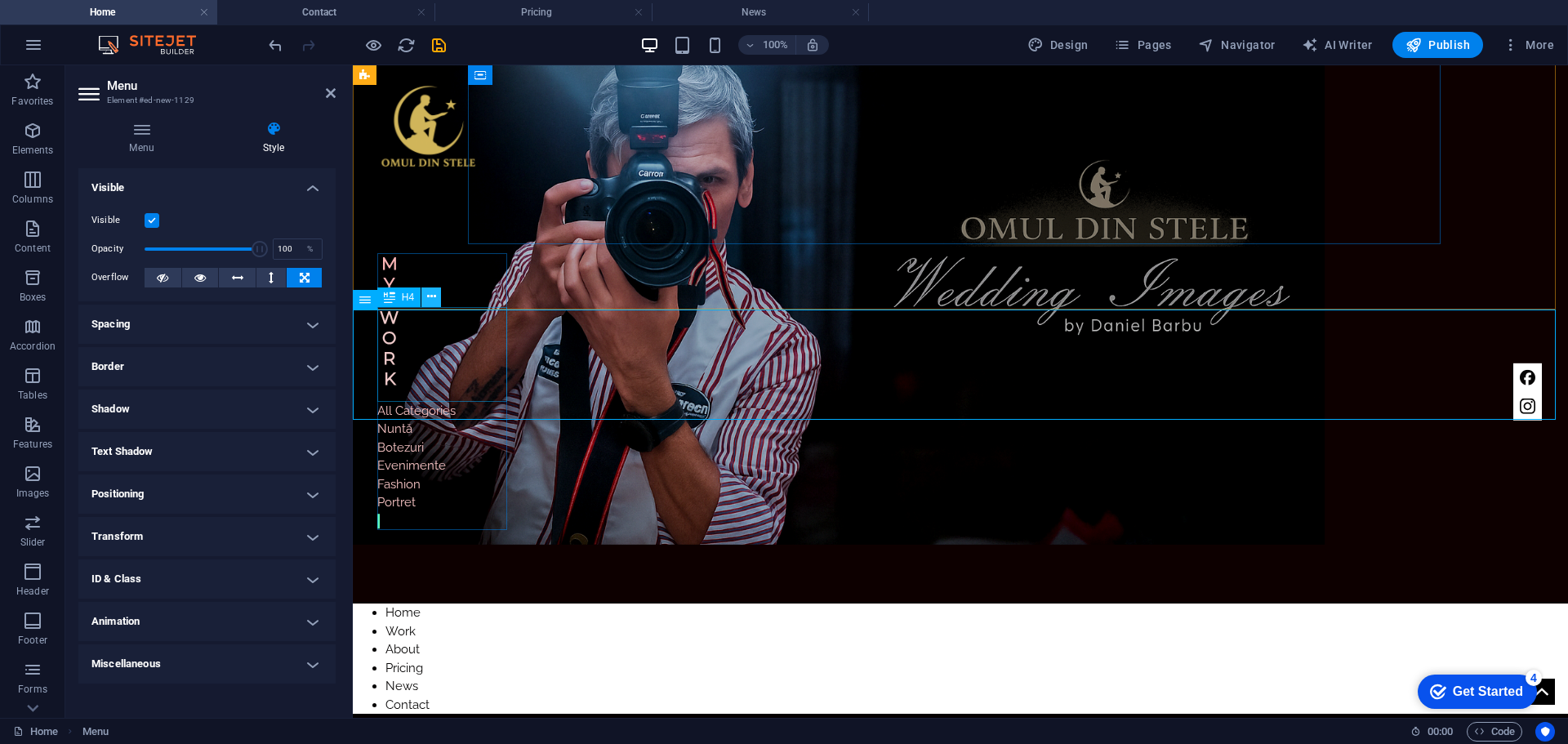
click at [427, 296] on icon at bounding box center [431, 297] width 9 height 17
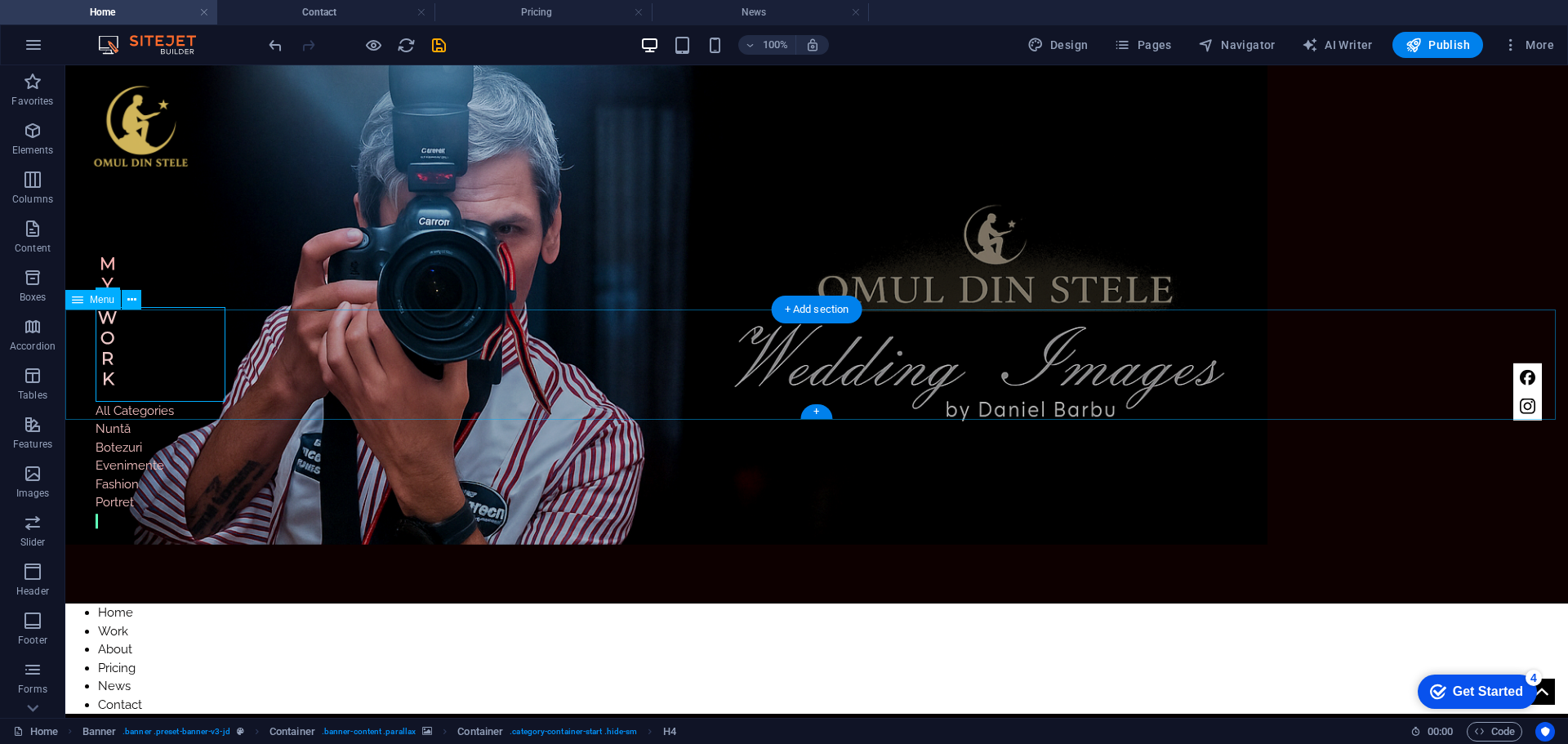
click at [642, 604] on nav "Home Work About Pricing News Contact" at bounding box center [816, 658] width 1502 height 110
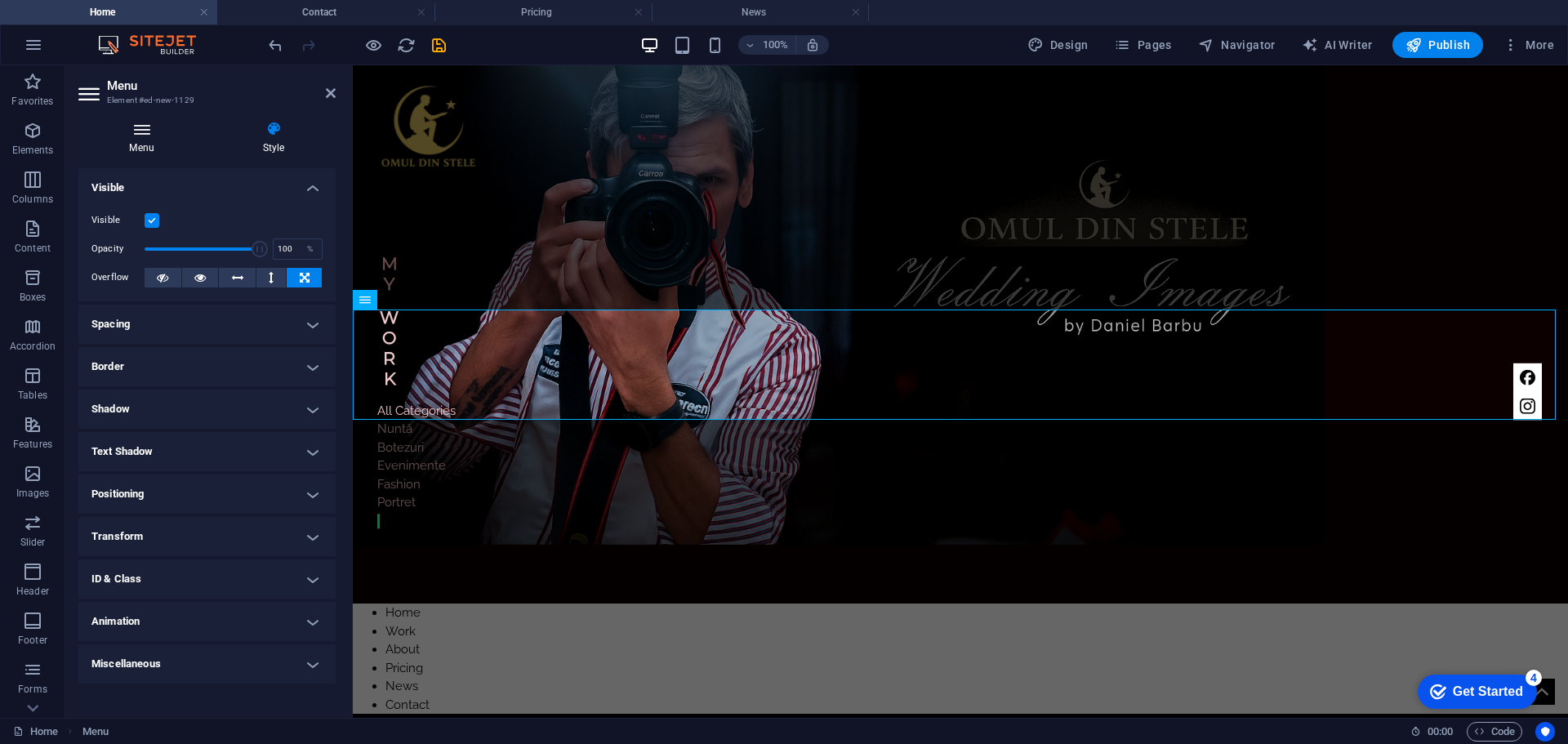
click at [137, 143] on h4 "Menu" at bounding box center [145, 138] width 133 height 34
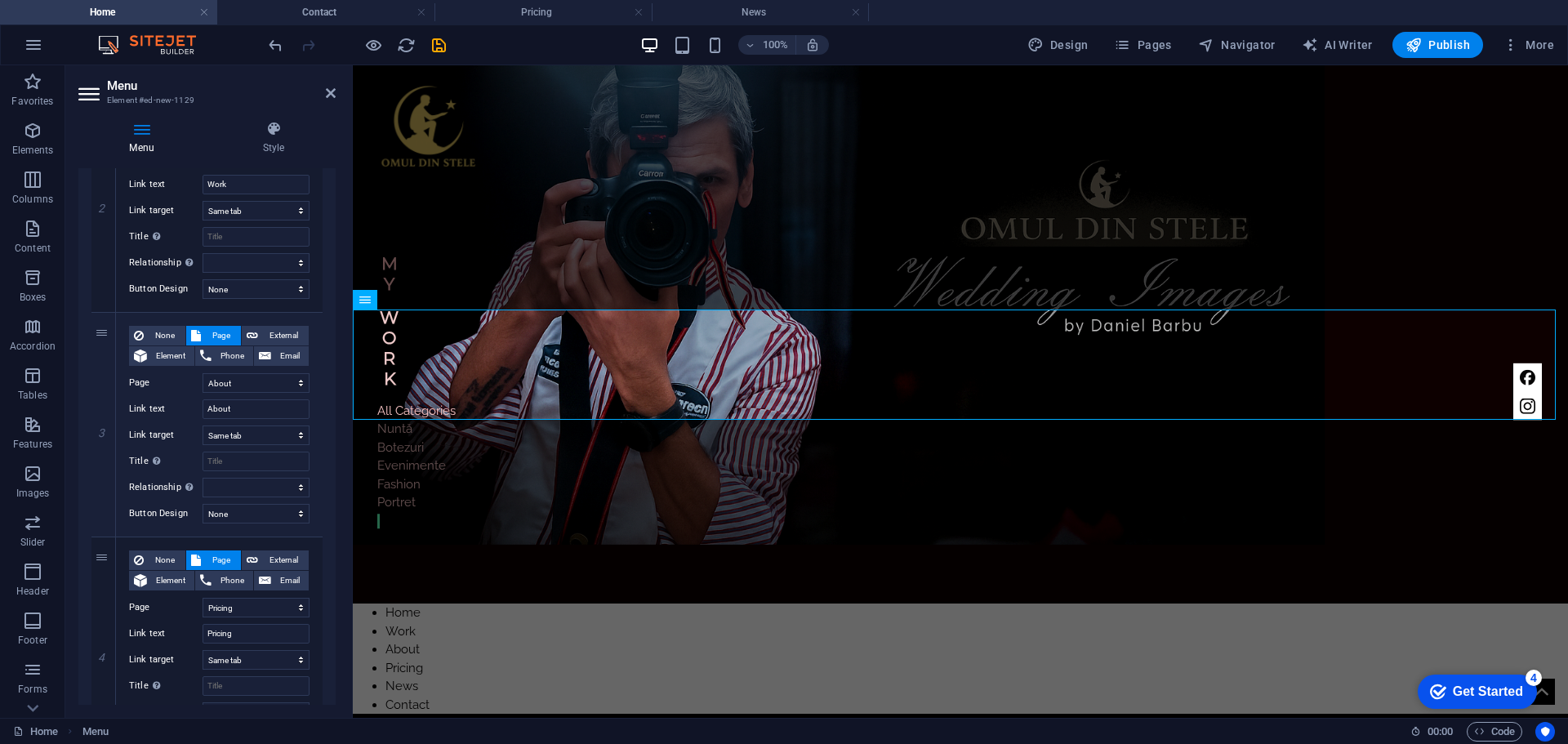
scroll to position [490, 0]
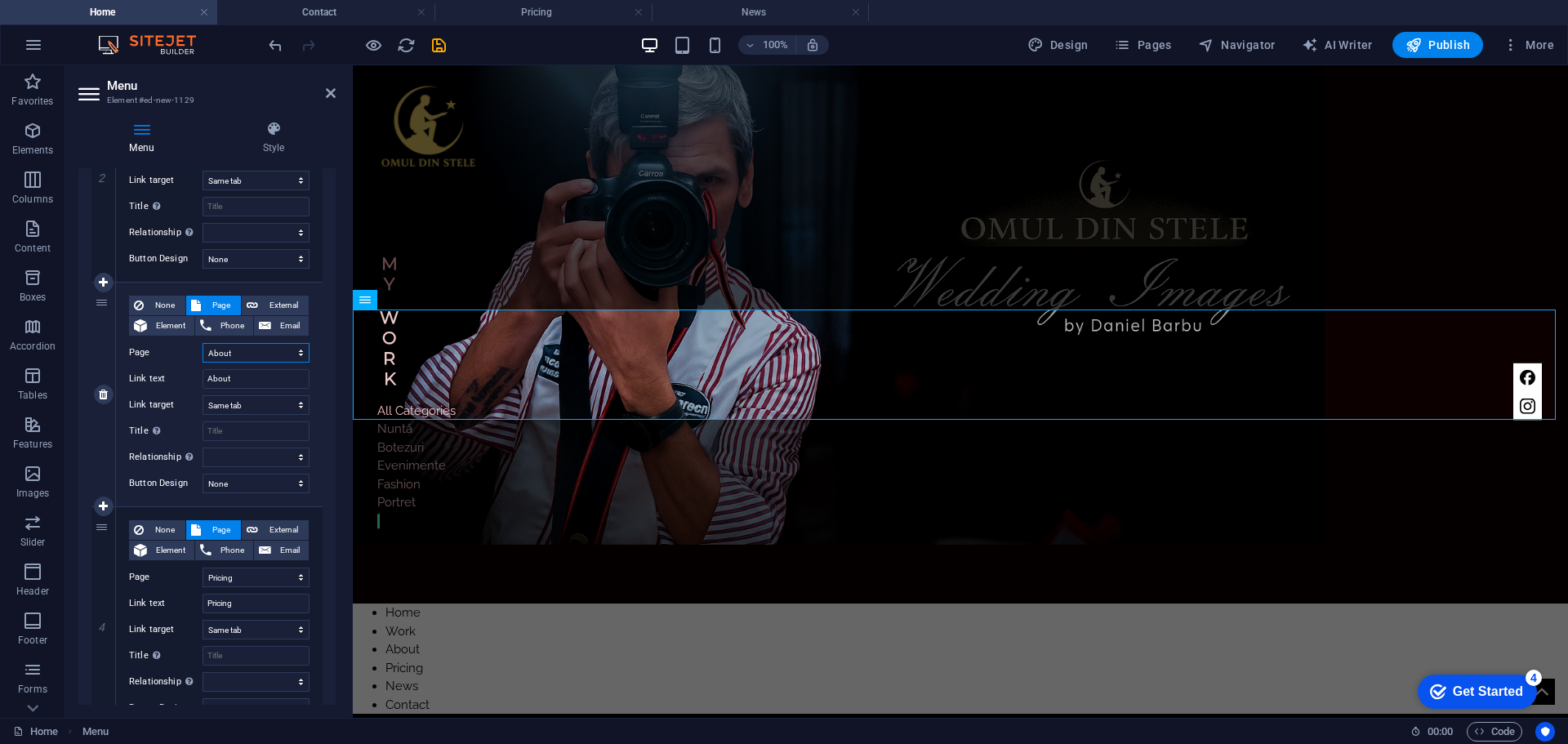
click at [234, 353] on select "Home Work -- Single work About Pricing News Contact Legal notice Privacy" at bounding box center [256, 353] width 107 height 20
drag, startPoint x: 236, startPoint y: 378, endPoint x: 176, endPoint y: 378, distance: 60.0
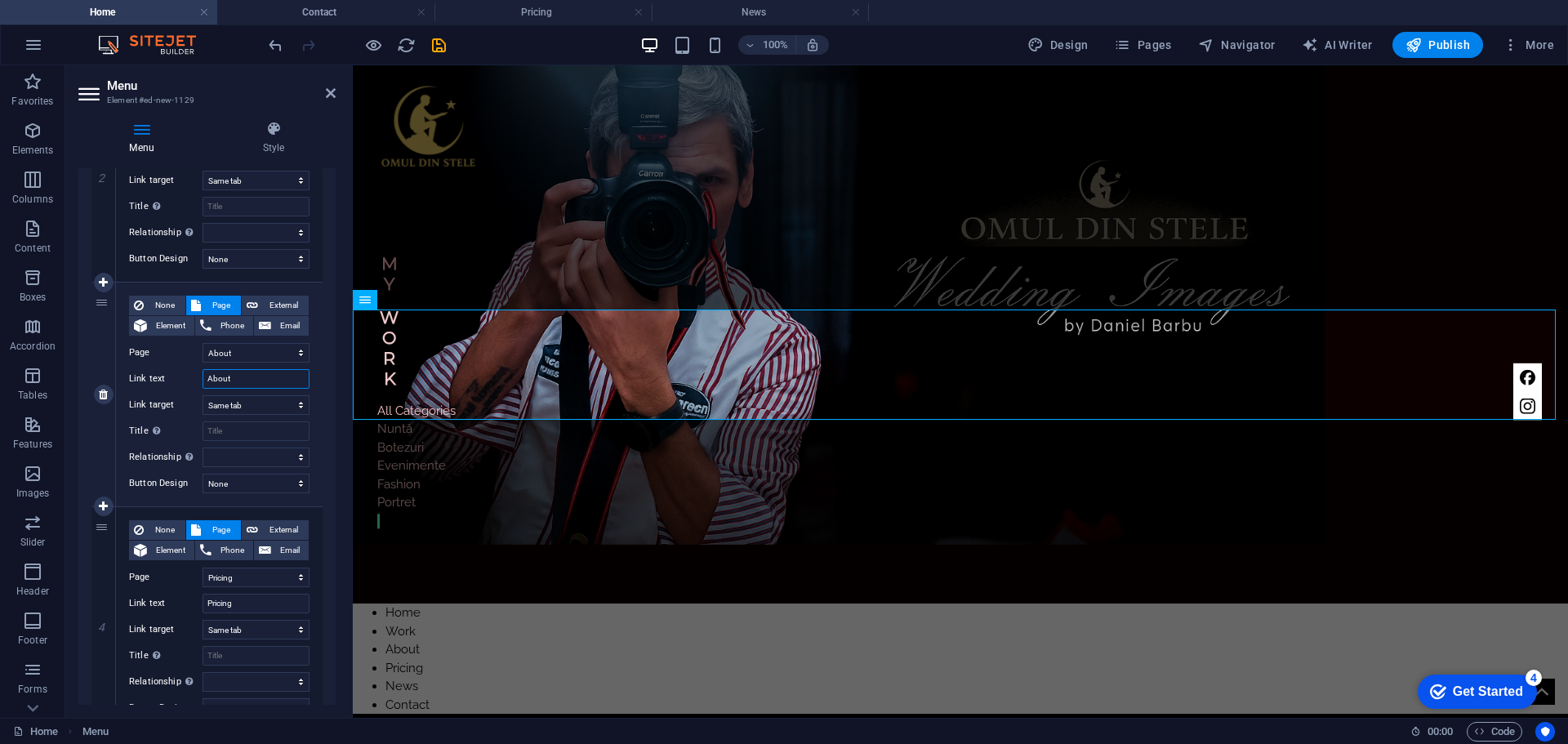
click at [176, 378] on div "Link text About" at bounding box center [219, 379] width 180 height 20
type input "Despre mine"
select select
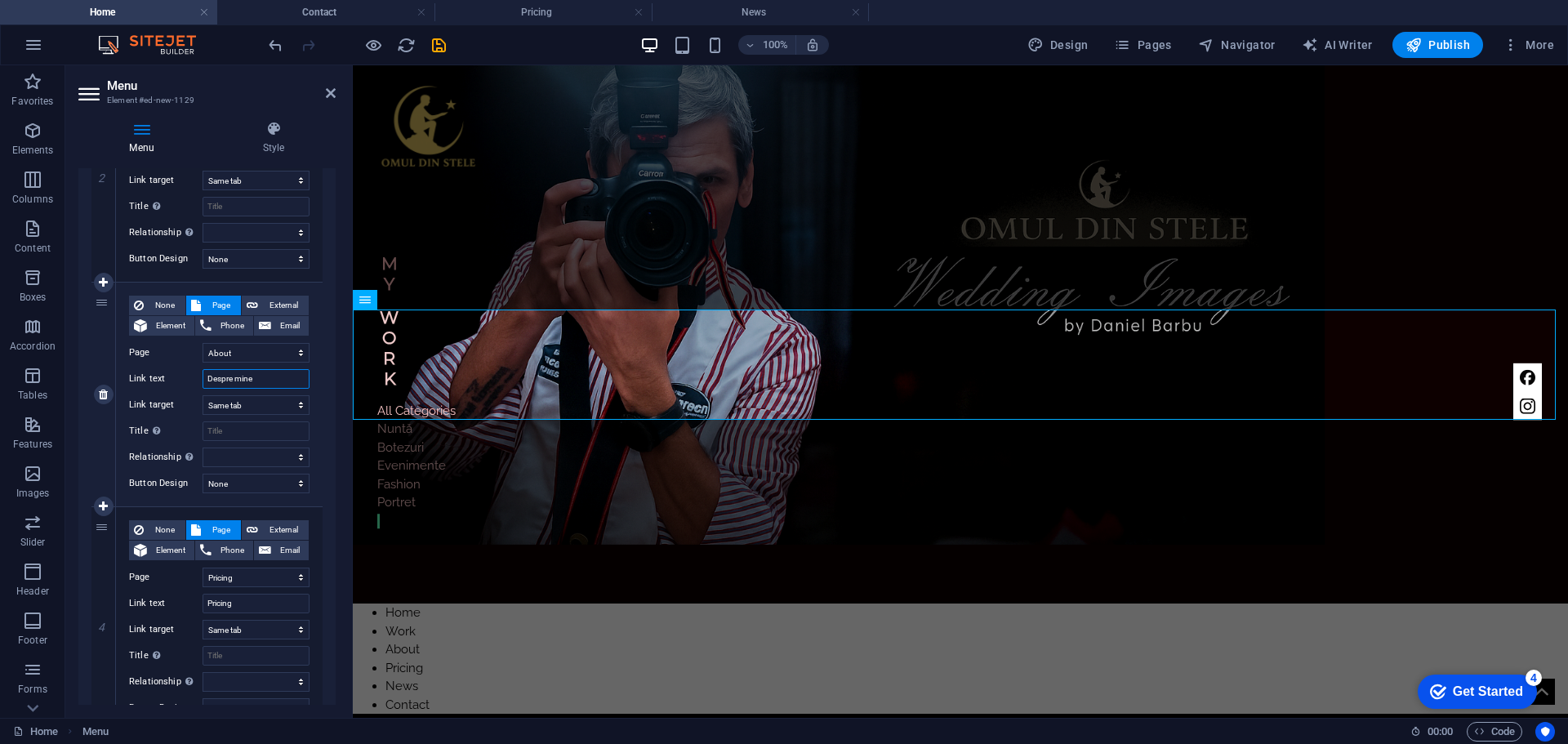
select select
type input "Despre mine"
click at [248, 604] on input "Pricing" at bounding box center [256, 603] width 107 height 20
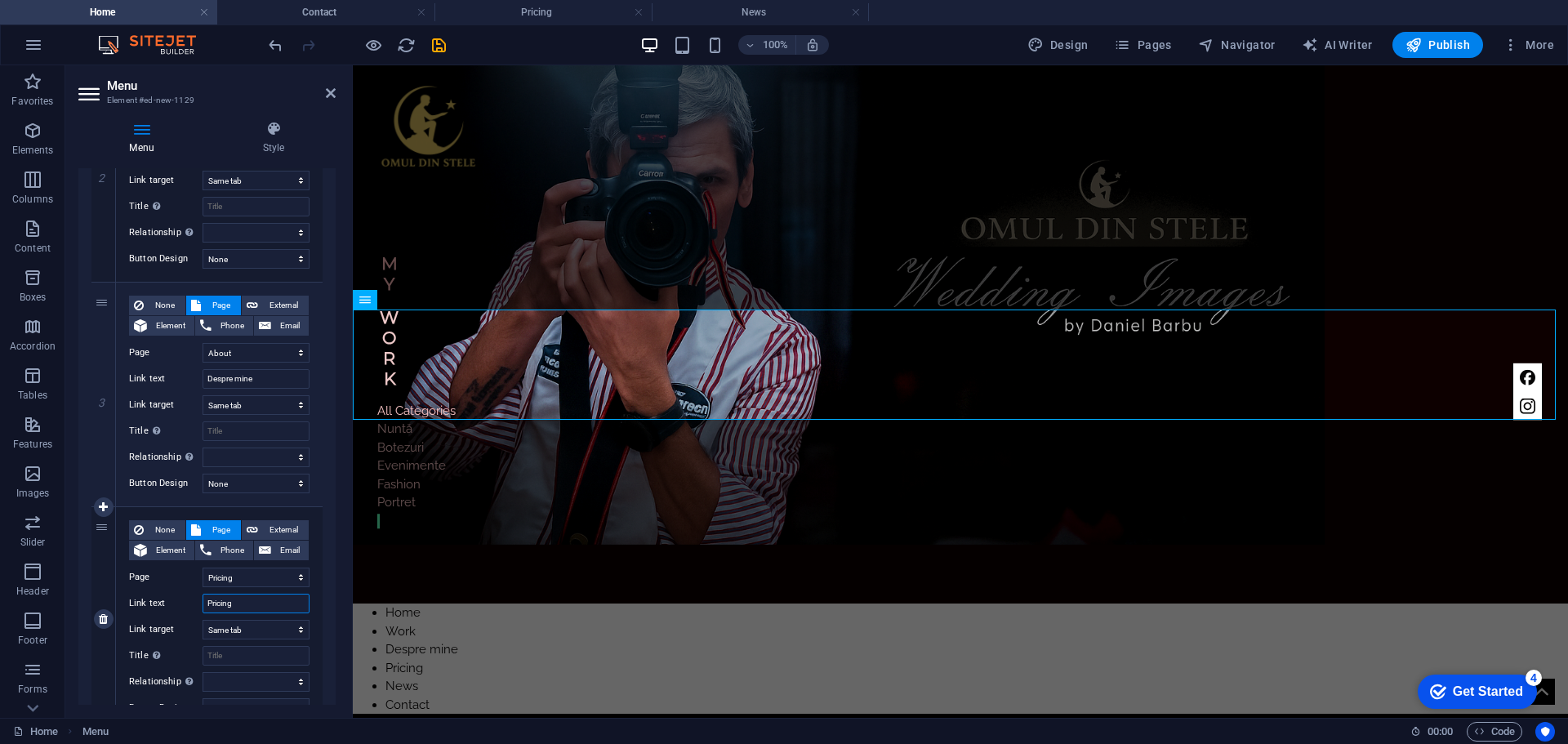
drag, startPoint x: 248, startPoint y: 604, endPoint x: 192, endPoint y: 604, distance: 56.0
click at [192, 604] on div "Link text Pricing" at bounding box center [219, 603] width 180 height 20
type input "O"
select select
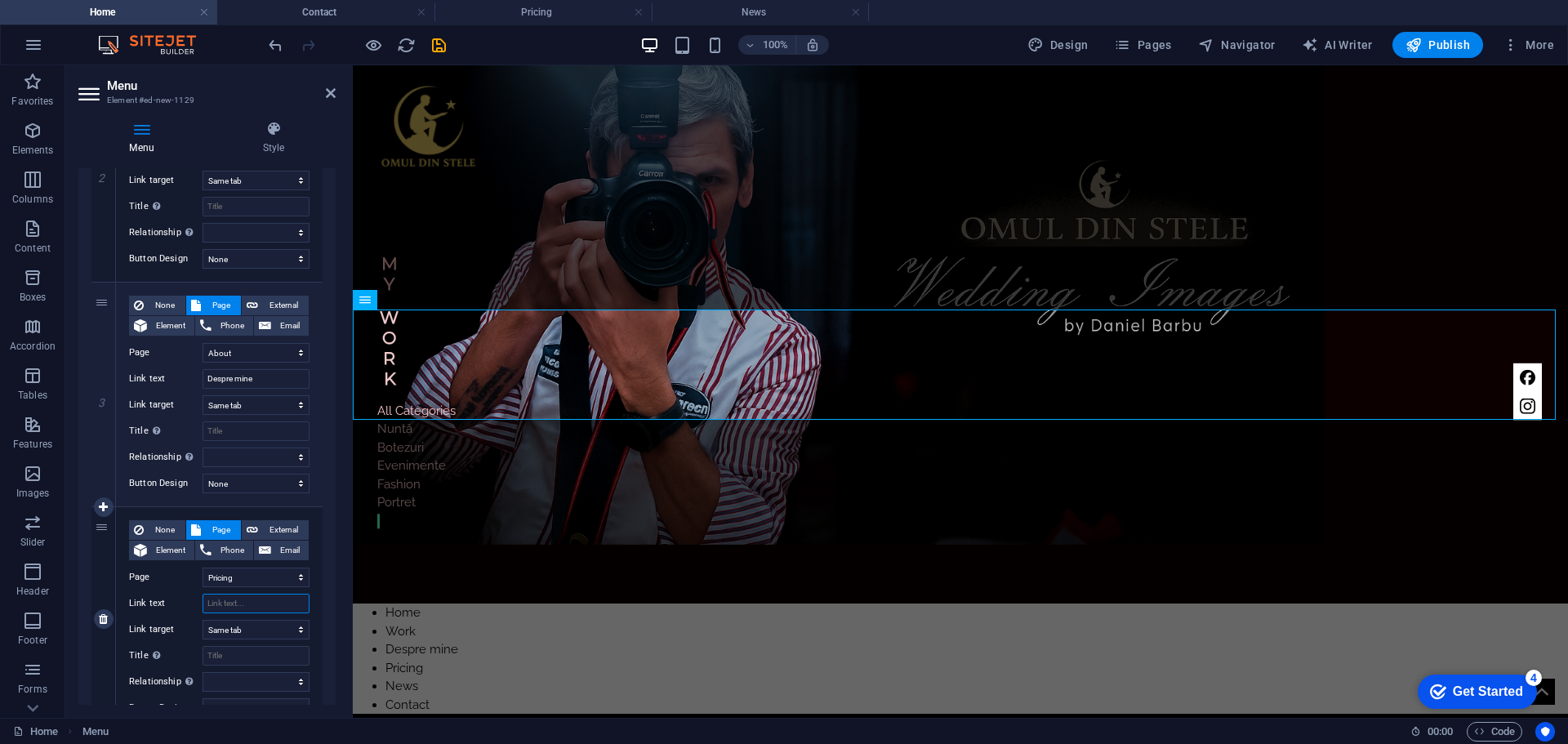
select select
type input "Preturi"
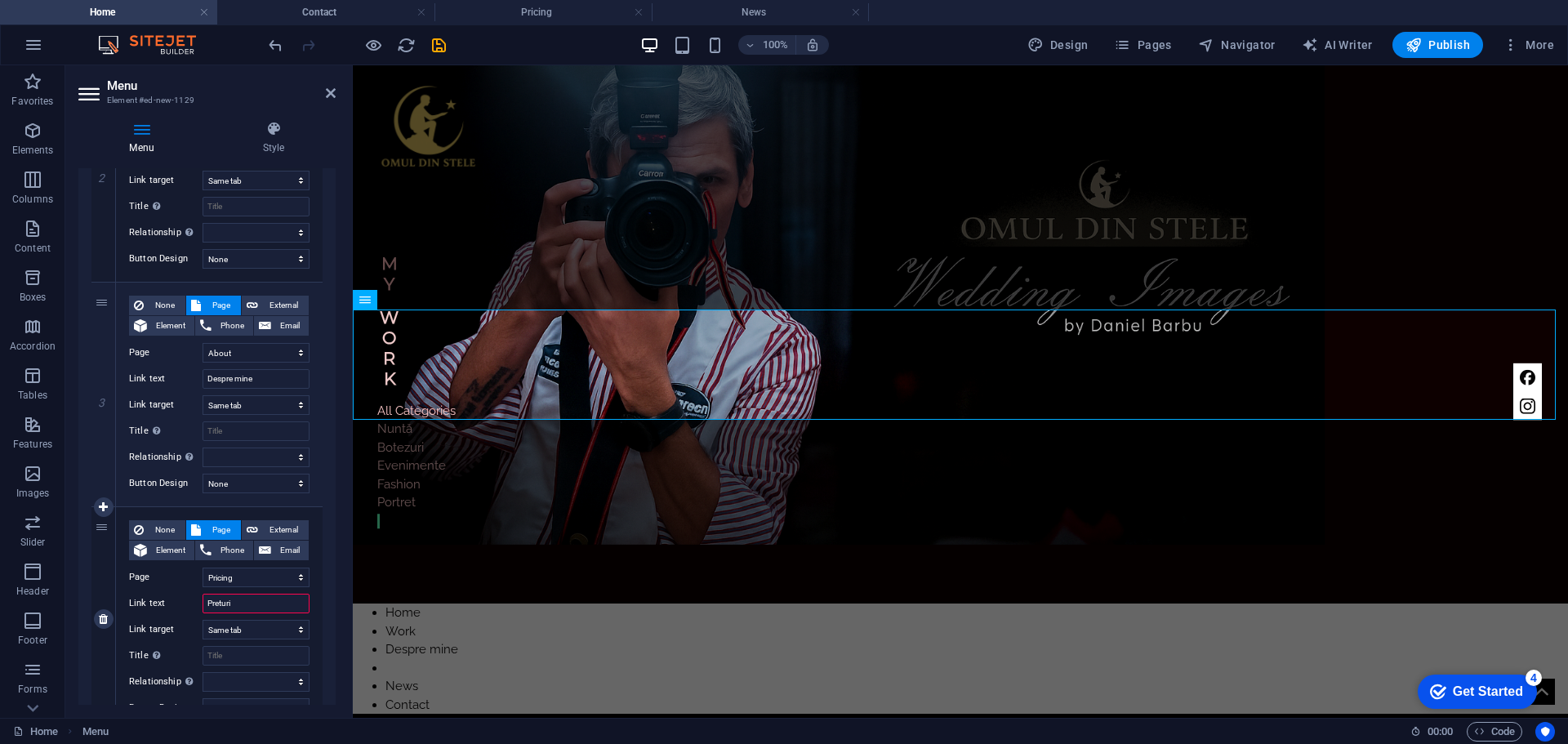
select select
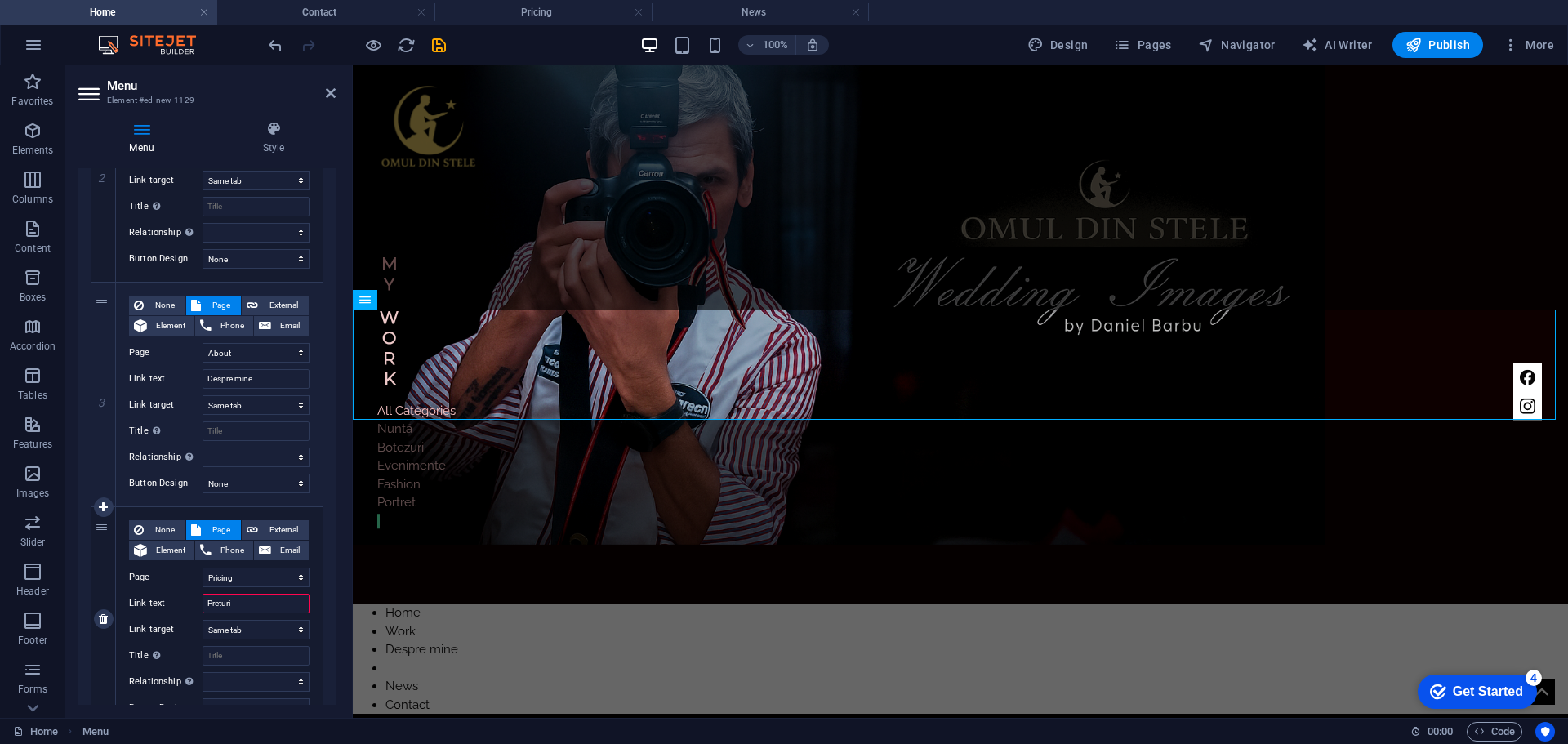
select select
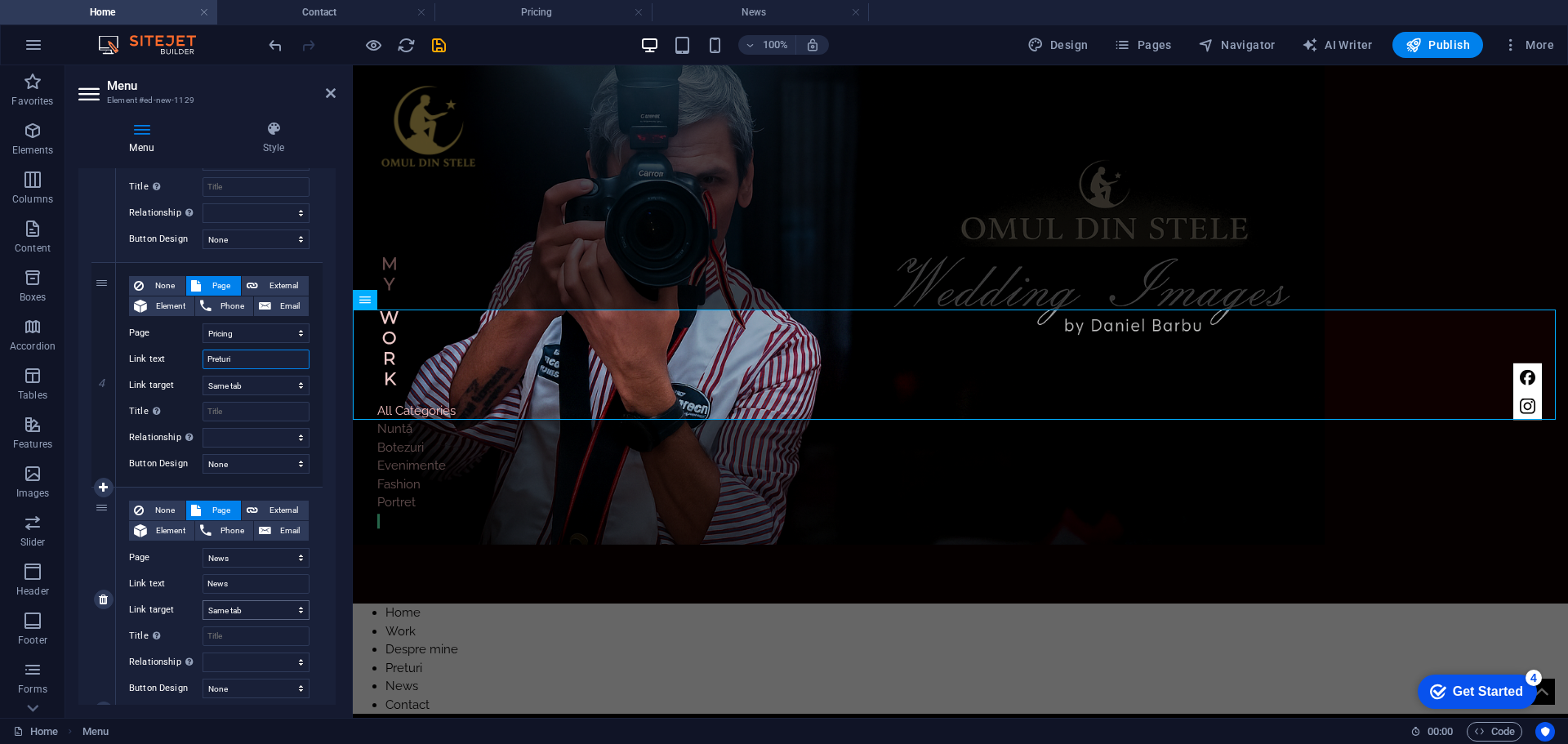
scroll to position [736, 0]
type input "Preturi"
drag, startPoint x: 242, startPoint y: 582, endPoint x: 182, endPoint y: 583, distance: 60.0
click at [182, 583] on div "Link text News" at bounding box center [219, 583] width 180 height 20
type input "Noutati"
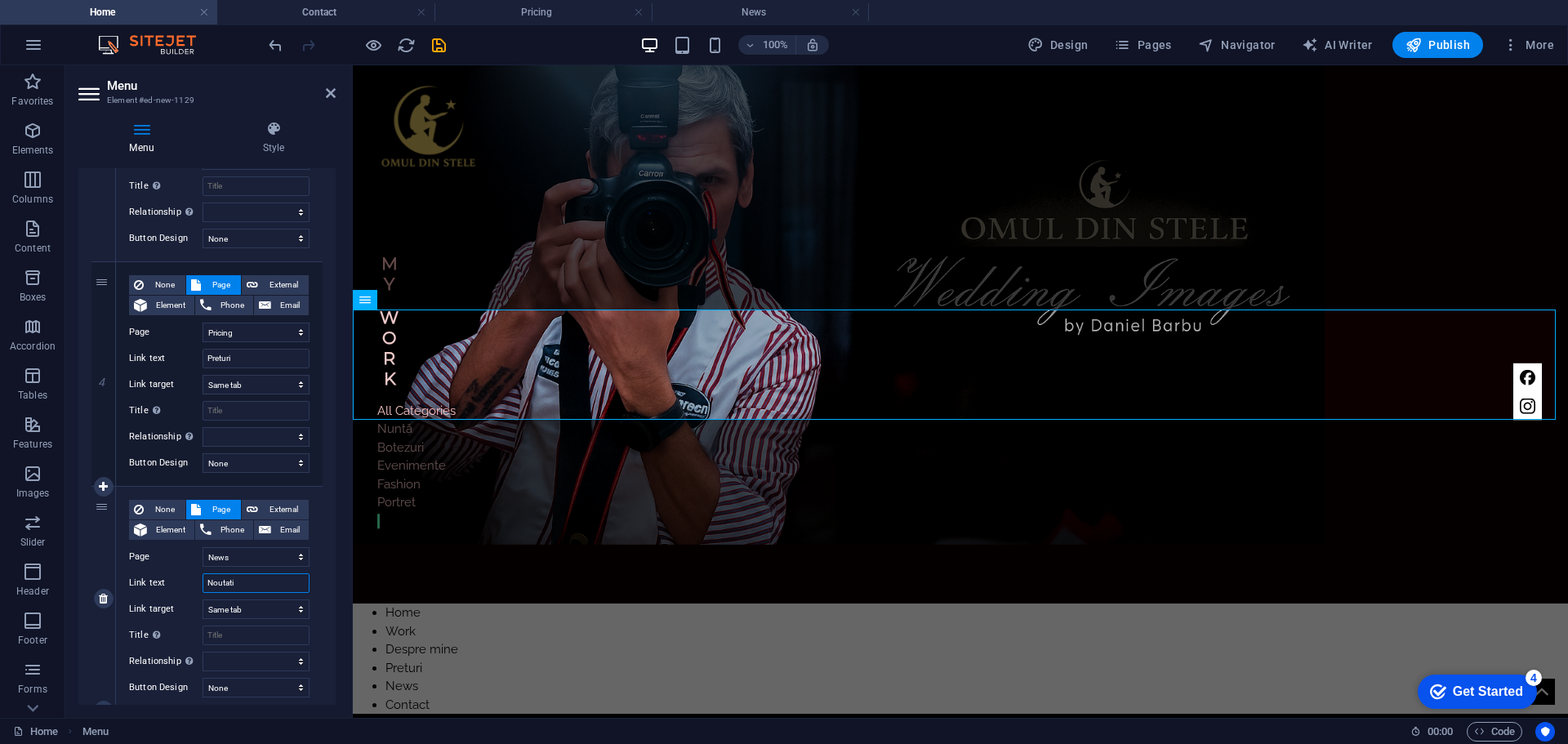
select select
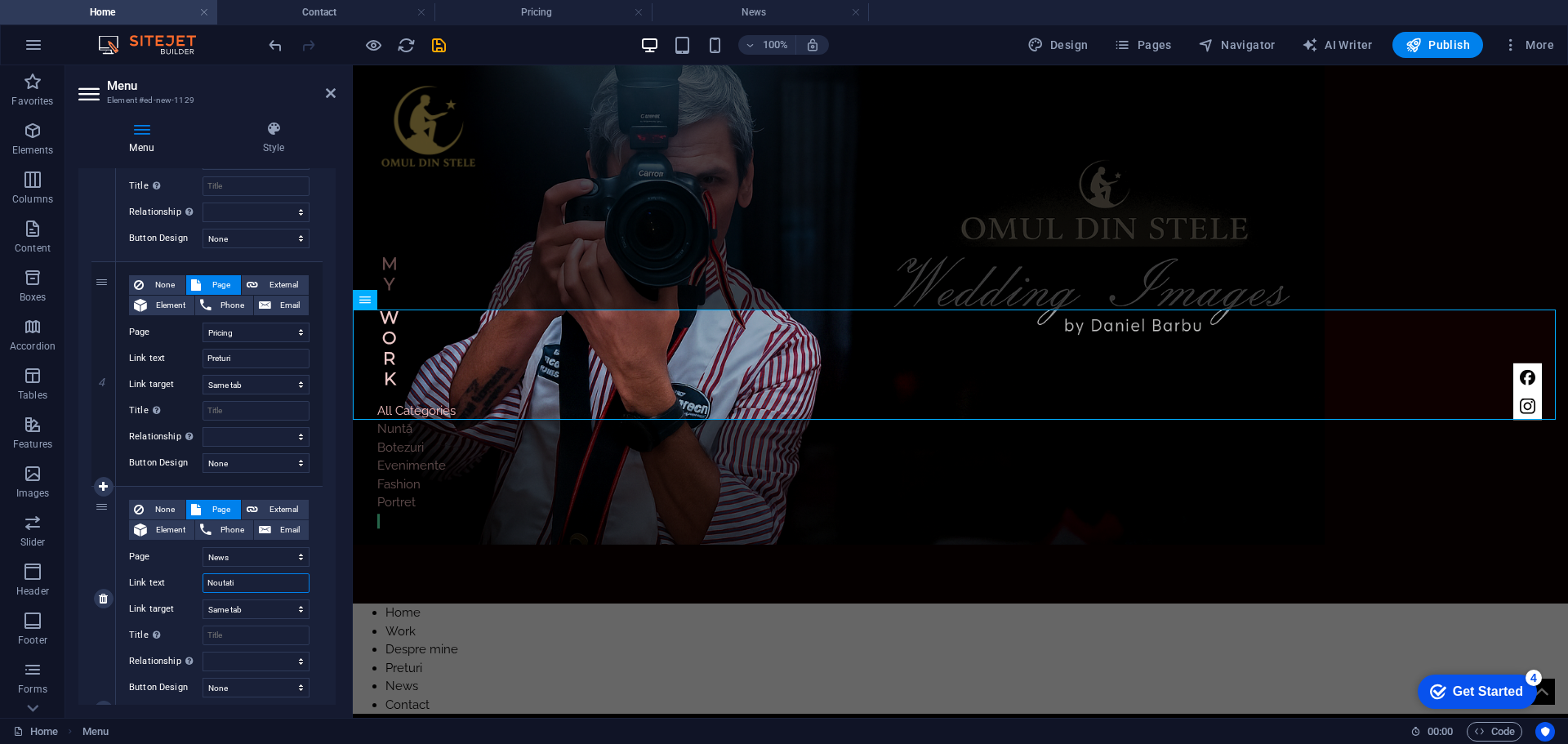
select select
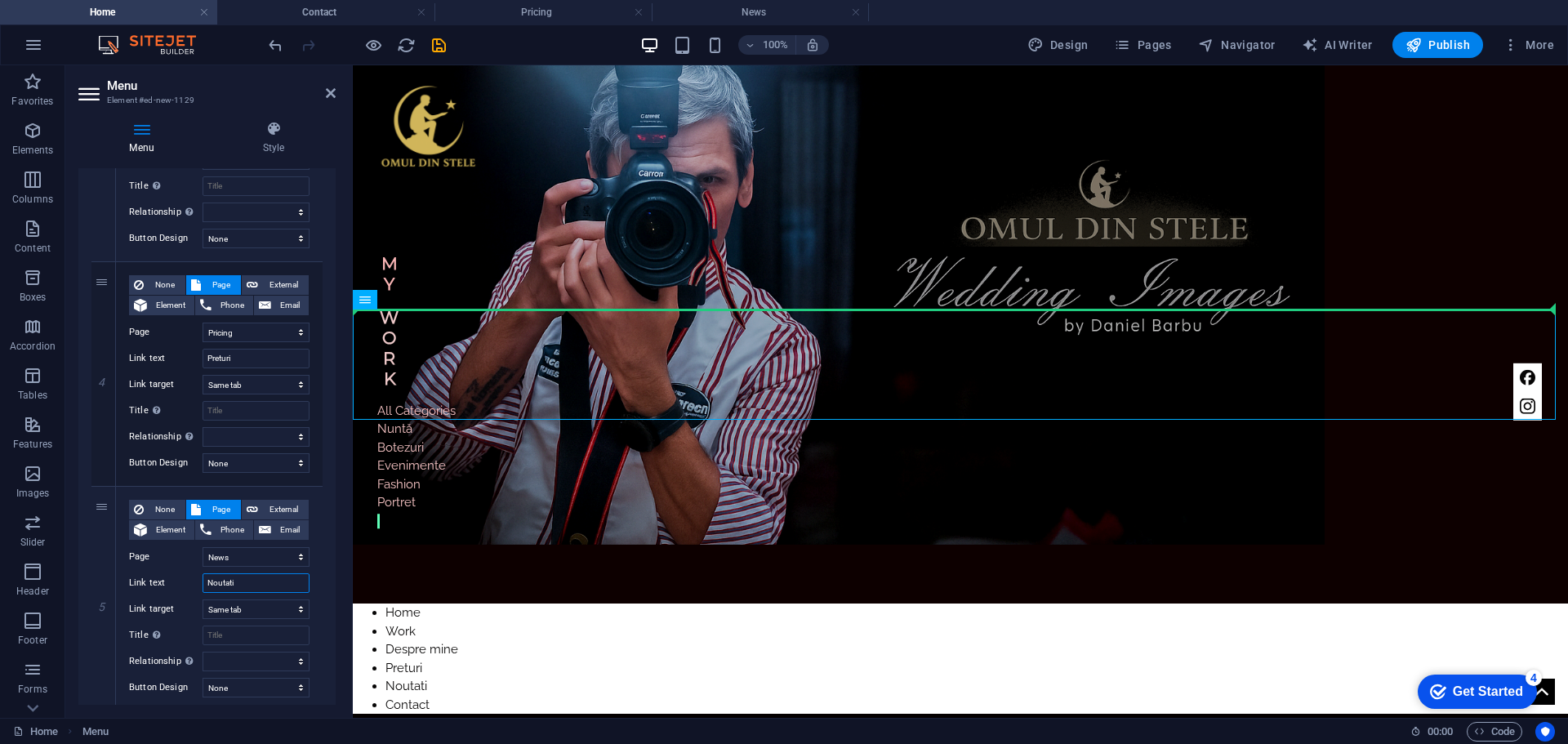
drag, startPoint x: 732, startPoint y: 365, endPoint x: 991, endPoint y: 273, distance: 274.9
type input "Noutati"
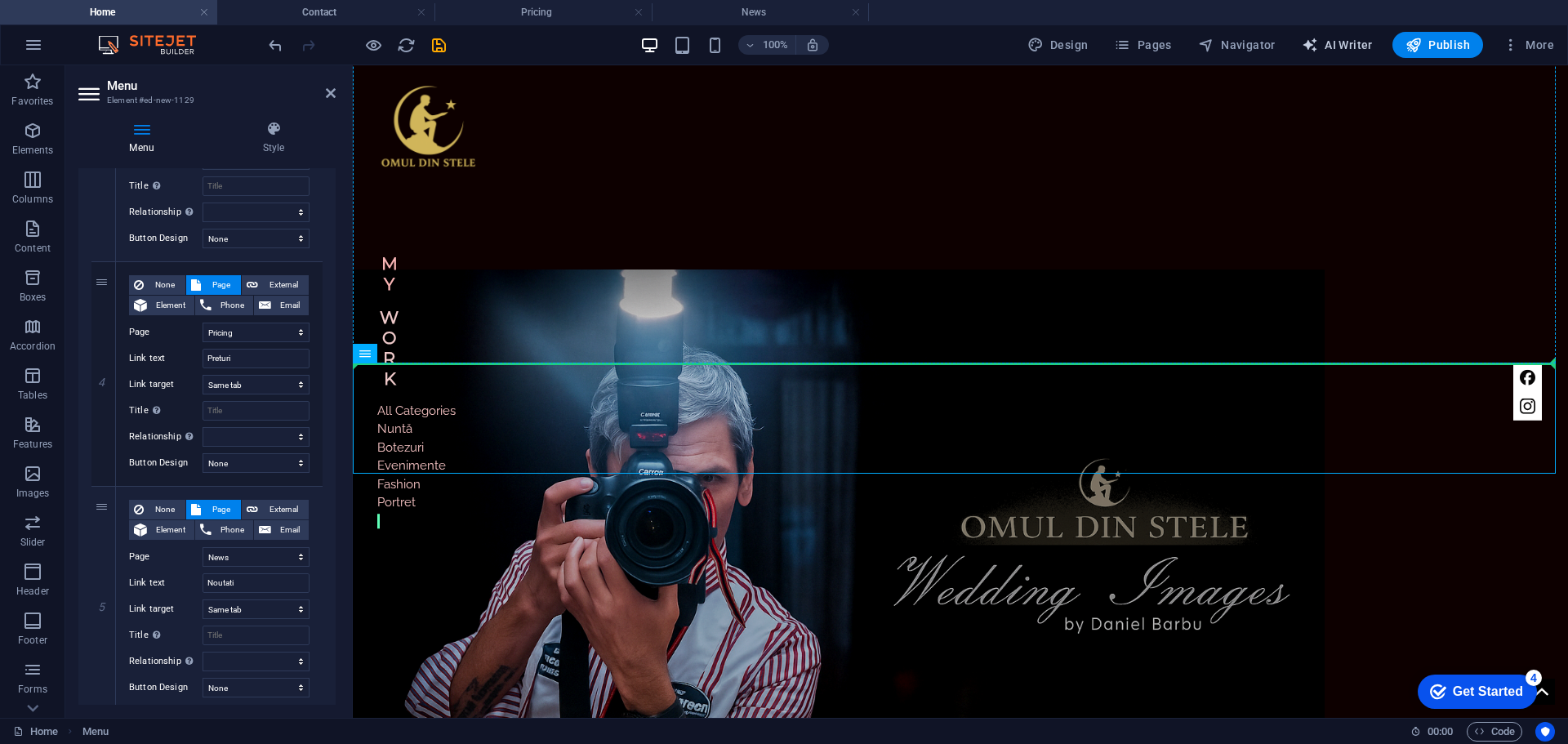
scroll to position [0, 0]
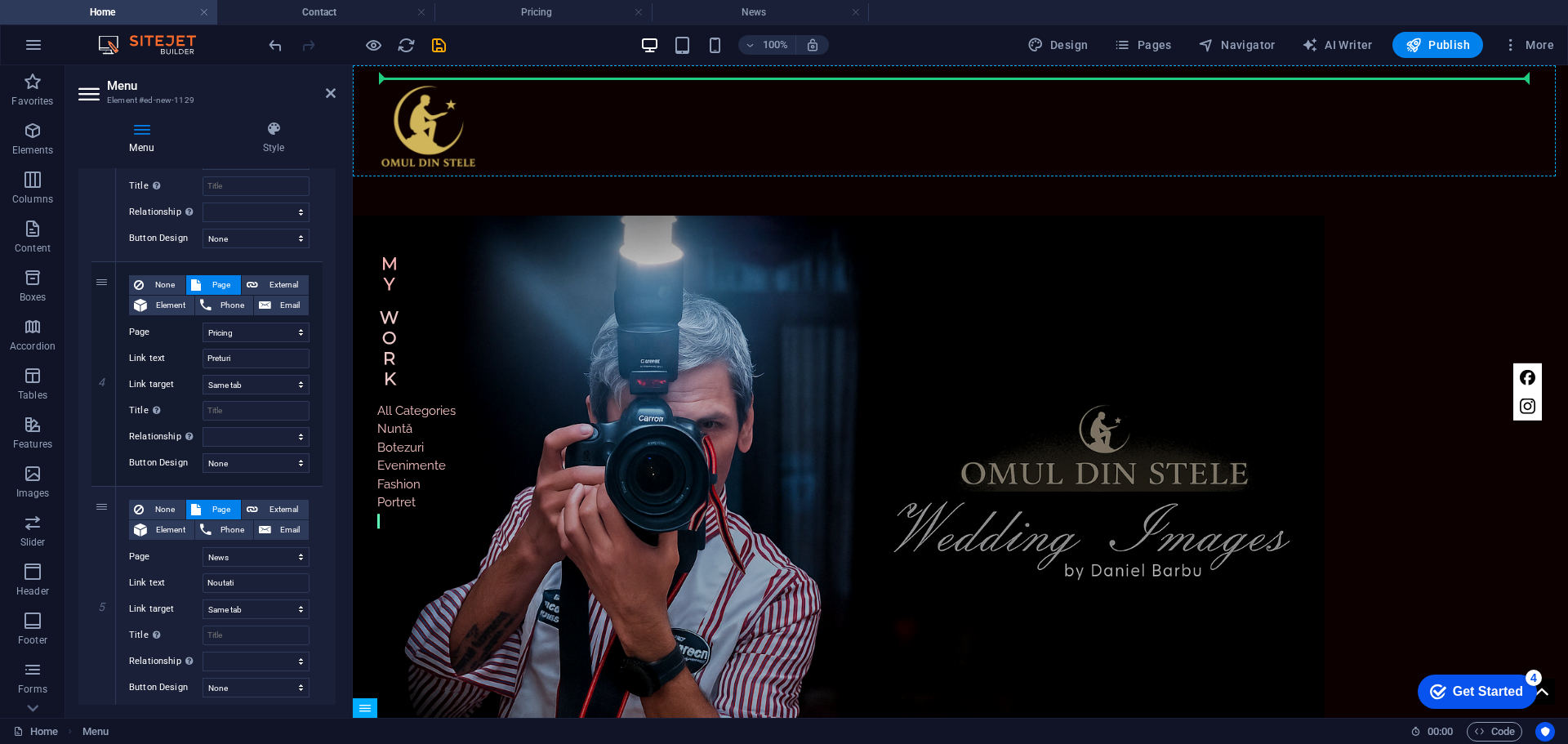
drag, startPoint x: 713, startPoint y: 365, endPoint x: 1327, endPoint y: 85, distance: 674.8
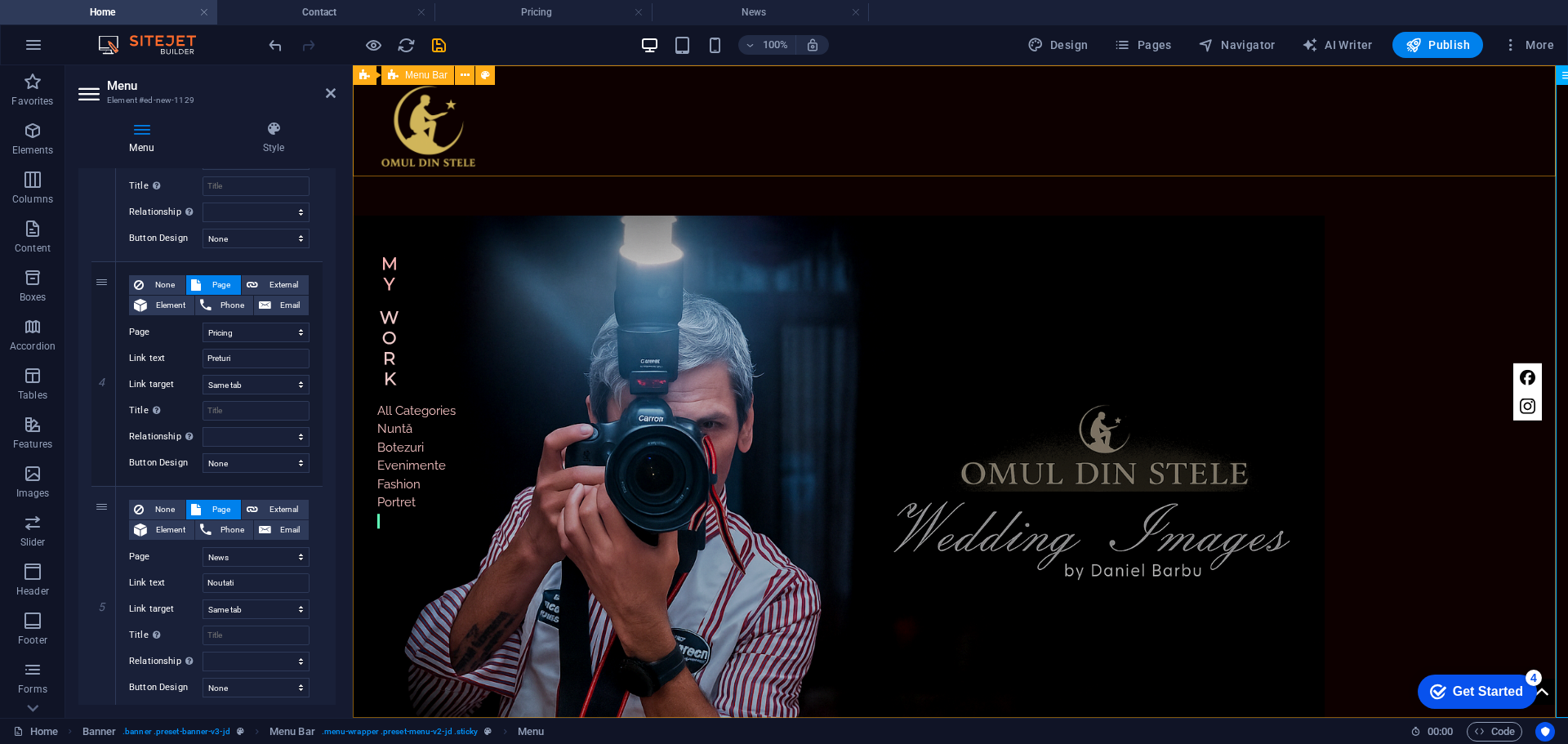
click at [584, 65] on div "Home Work About Pricing News Contact Home Work Despre mine Preturi Noutati Cont…" at bounding box center [960, 120] width 1215 height 111
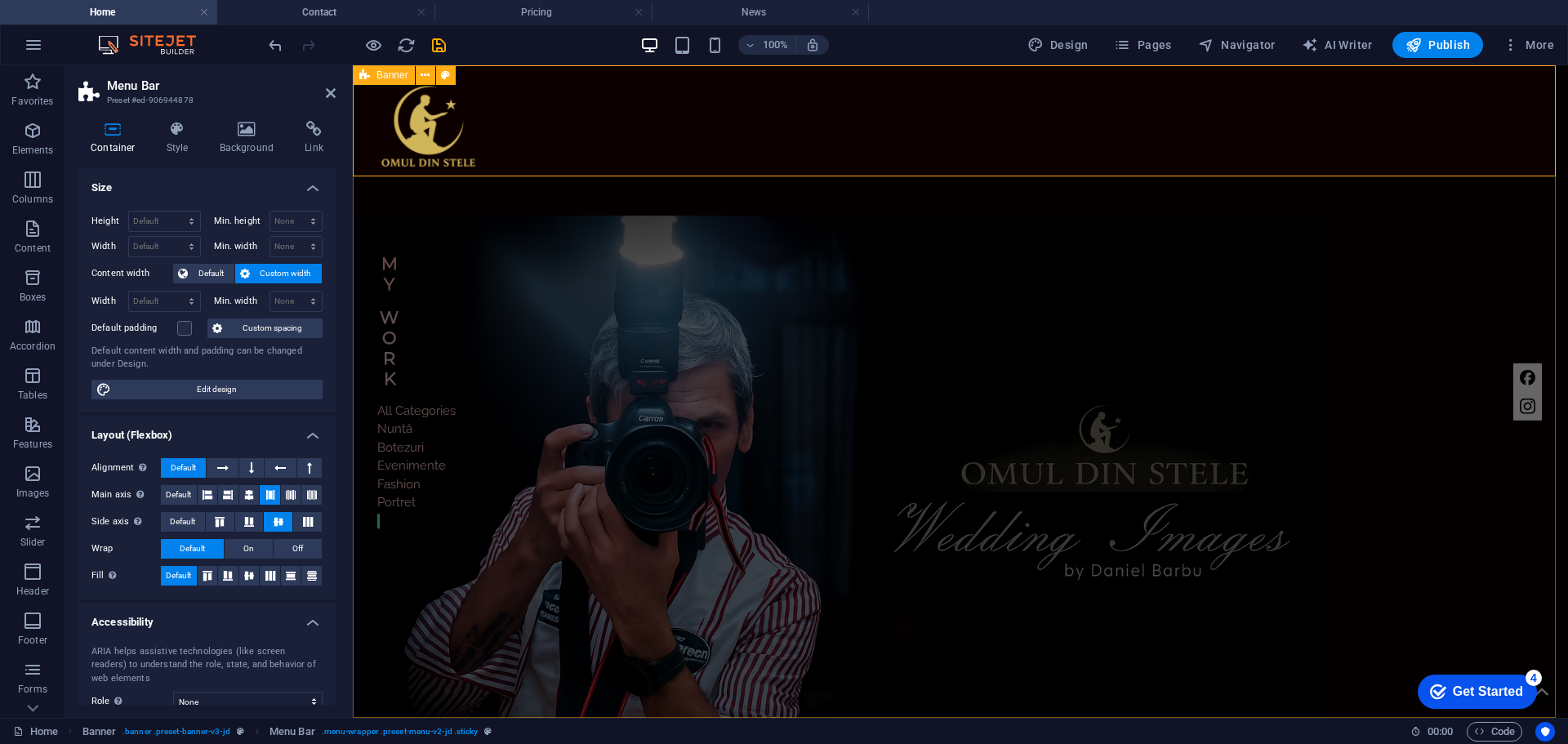
click at [1505, 583] on div "Home Work About Pricing News Contact Home Work Despre mine Preturi Noutati Cont…" at bounding box center [960, 538] width 1215 height 947
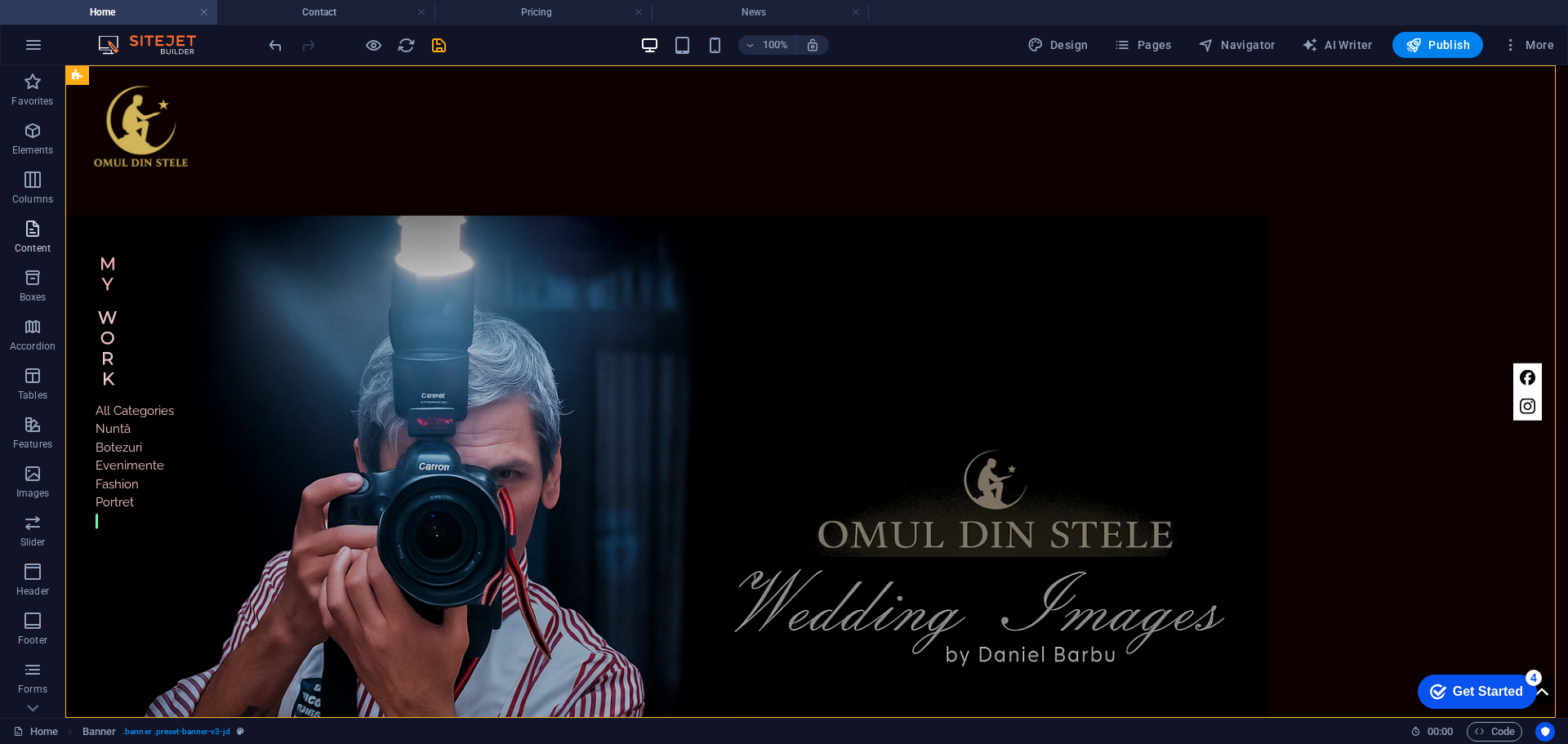
click at [23, 233] on icon "button" at bounding box center [32, 229] width 20 height 20
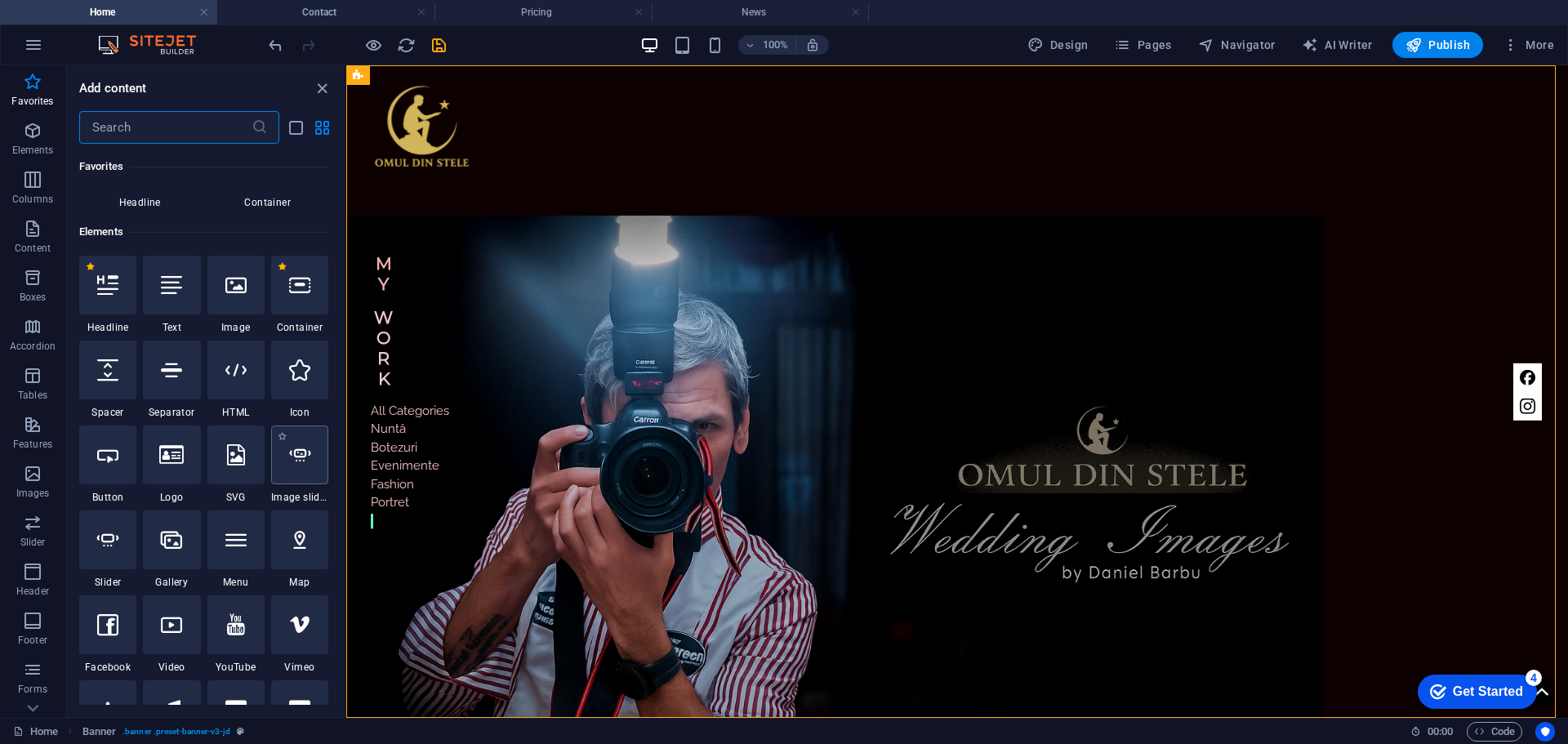
scroll to position [245, 0]
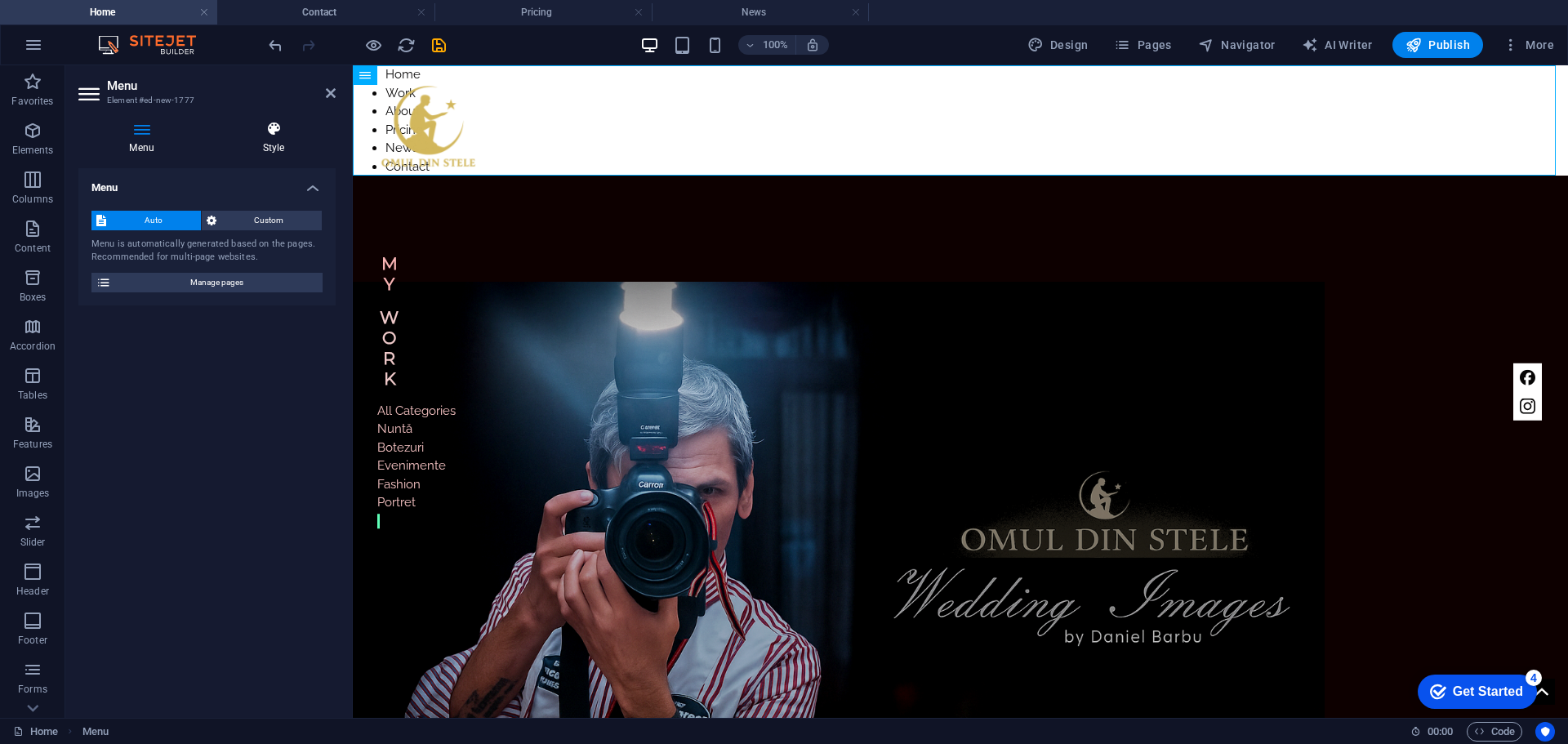
click at [282, 135] on icon at bounding box center [274, 129] width 124 height 16
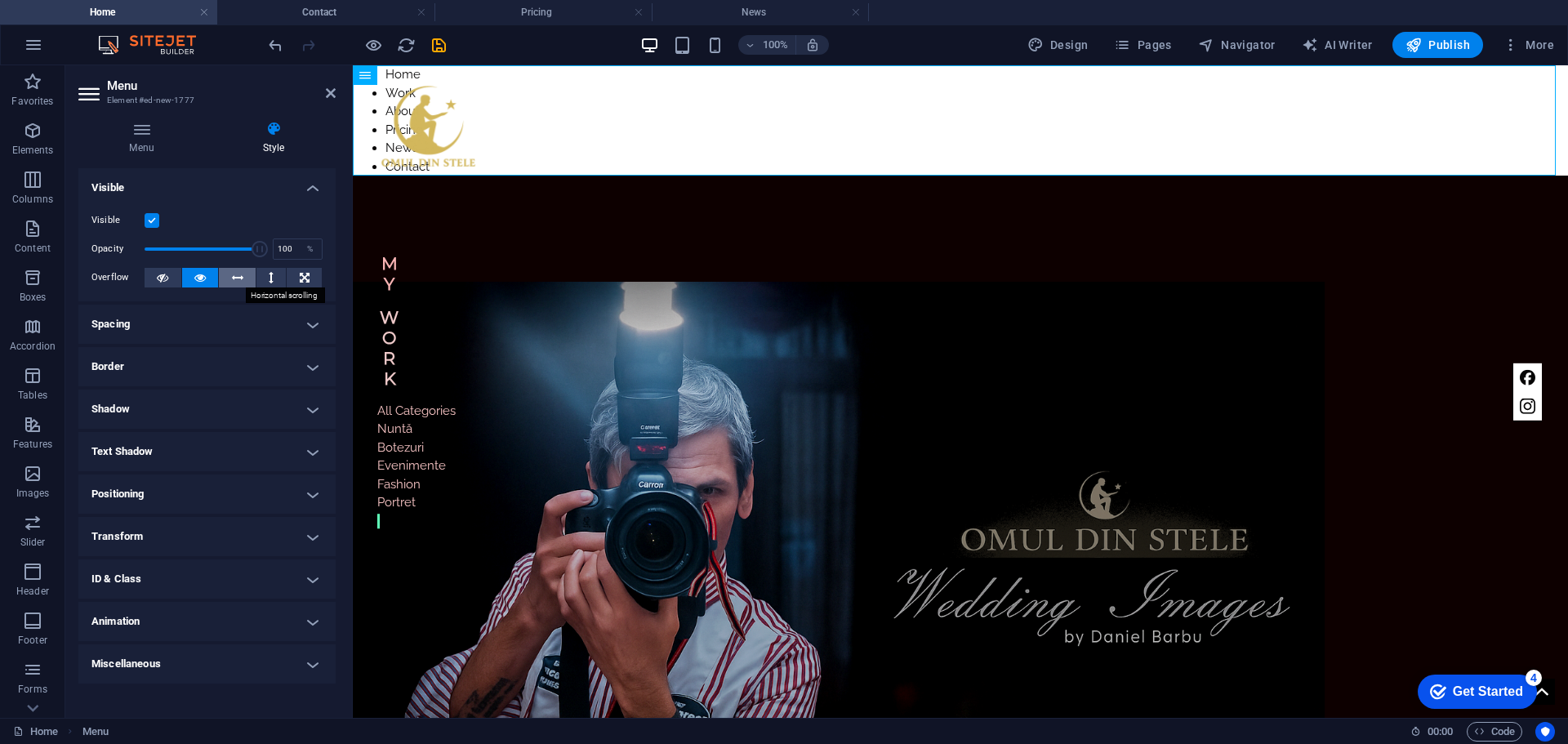
click at [242, 280] on icon at bounding box center [238, 277] width 11 height 20
click at [162, 279] on icon at bounding box center [163, 277] width 11 height 20
click at [202, 278] on icon at bounding box center [200, 277] width 11 height 20
click at [151, 222] on label at bounding box center [152, 221] width 15 height 15
click at [0, 0] on input "Visible" at bounding box center [0, 0] width 0 height 0
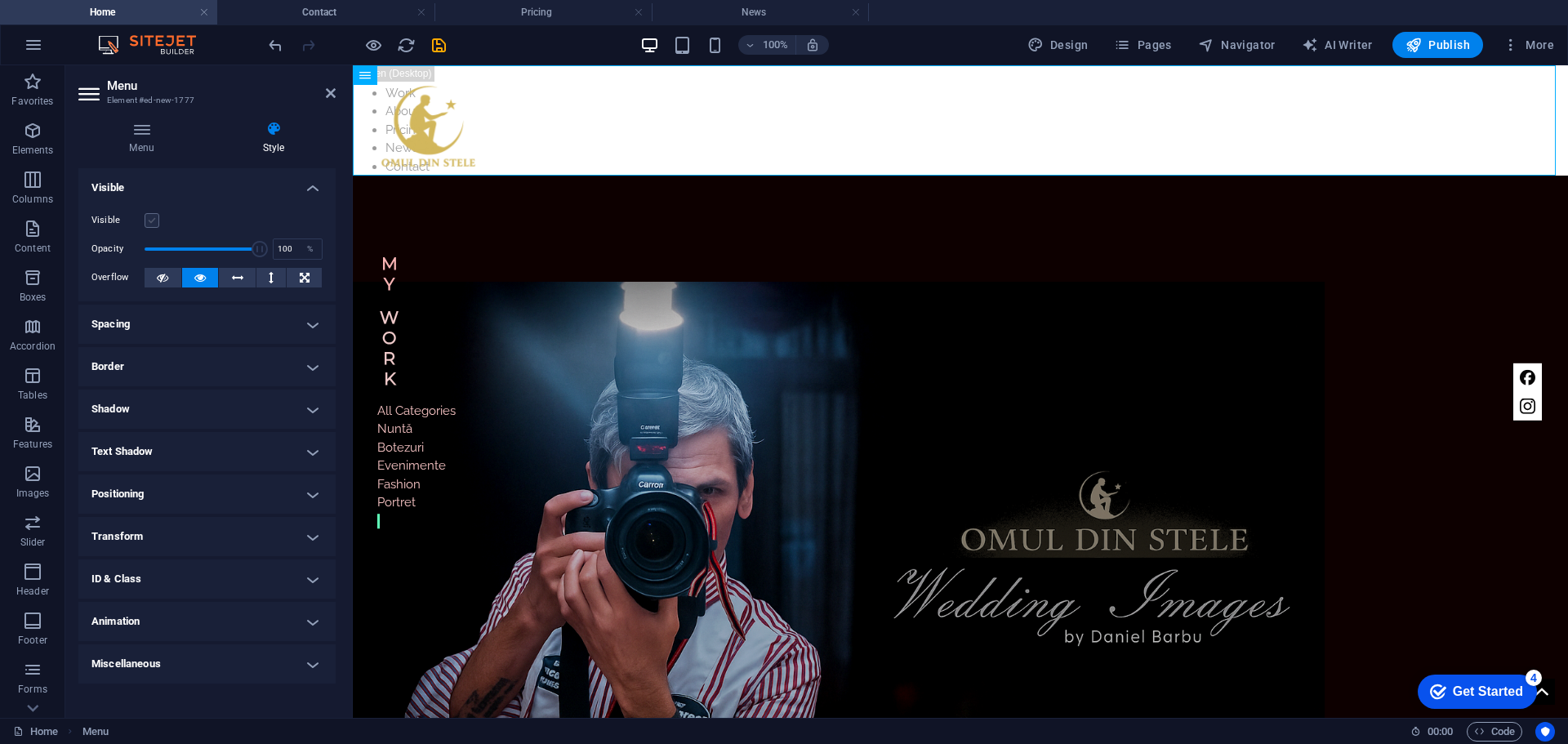
click at [151, 222] on label at bounding box center [152, 221] width 15 height 15
click at [0, 0] on input "Visible" at bounding box center [0, 0] width 0 height 0
drag, startPoint x: 259, startPoint y: 249, endPoint x: 185, endPoint y: 246, distance: 74.1
click at [185, 246] on span at bounding box center [184, 248] width 16 height 16
type input "90"
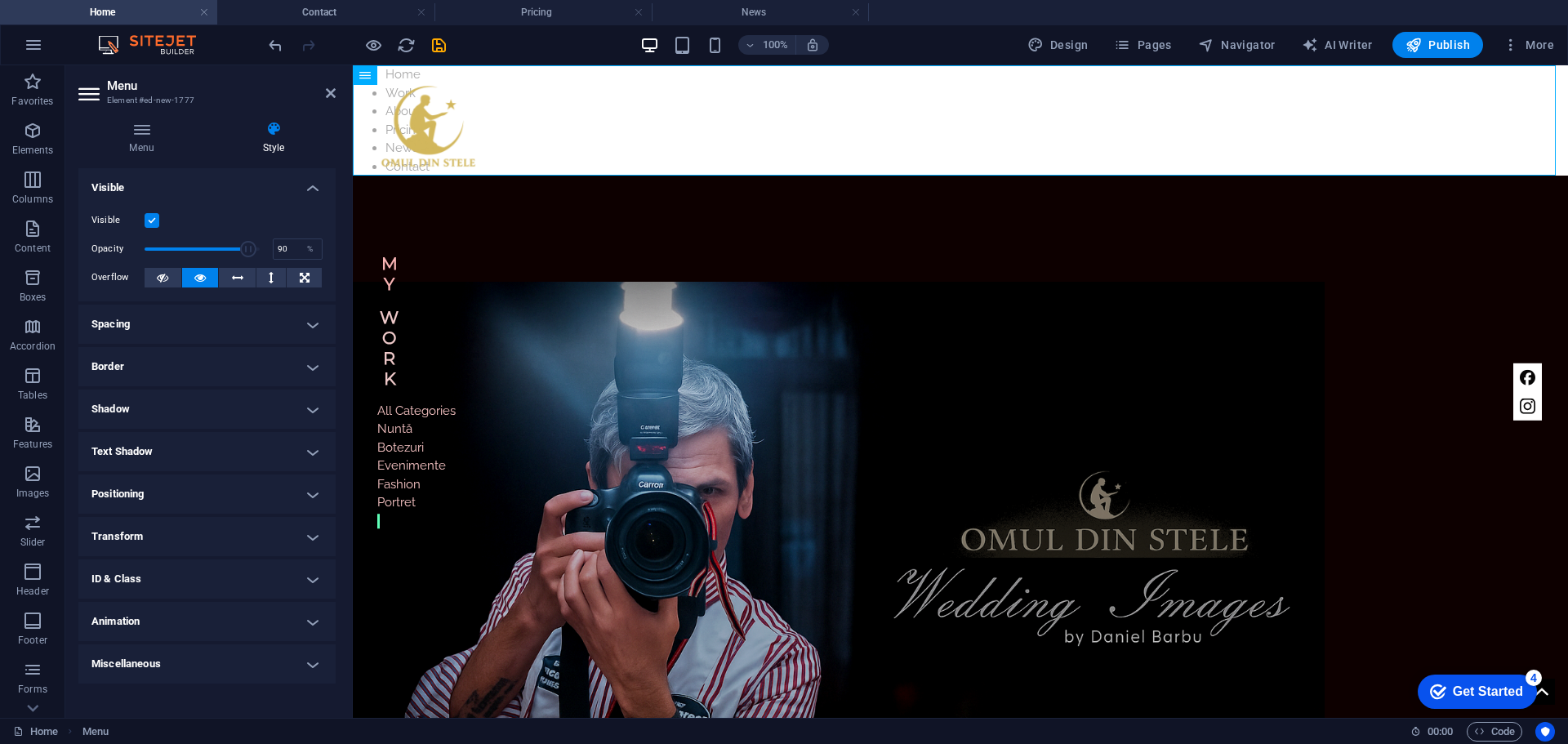
drag, startPoint x: 223, startPoint y: 245, endPoint x: 248, endPoint y: 245, distance: 25.0
click at [248, 245] on span at bounding box center [247, 248] width 16 height 16
click at [306, 497] on h4 "Positioning" at bounding box center [207, 495] width 258 height 40
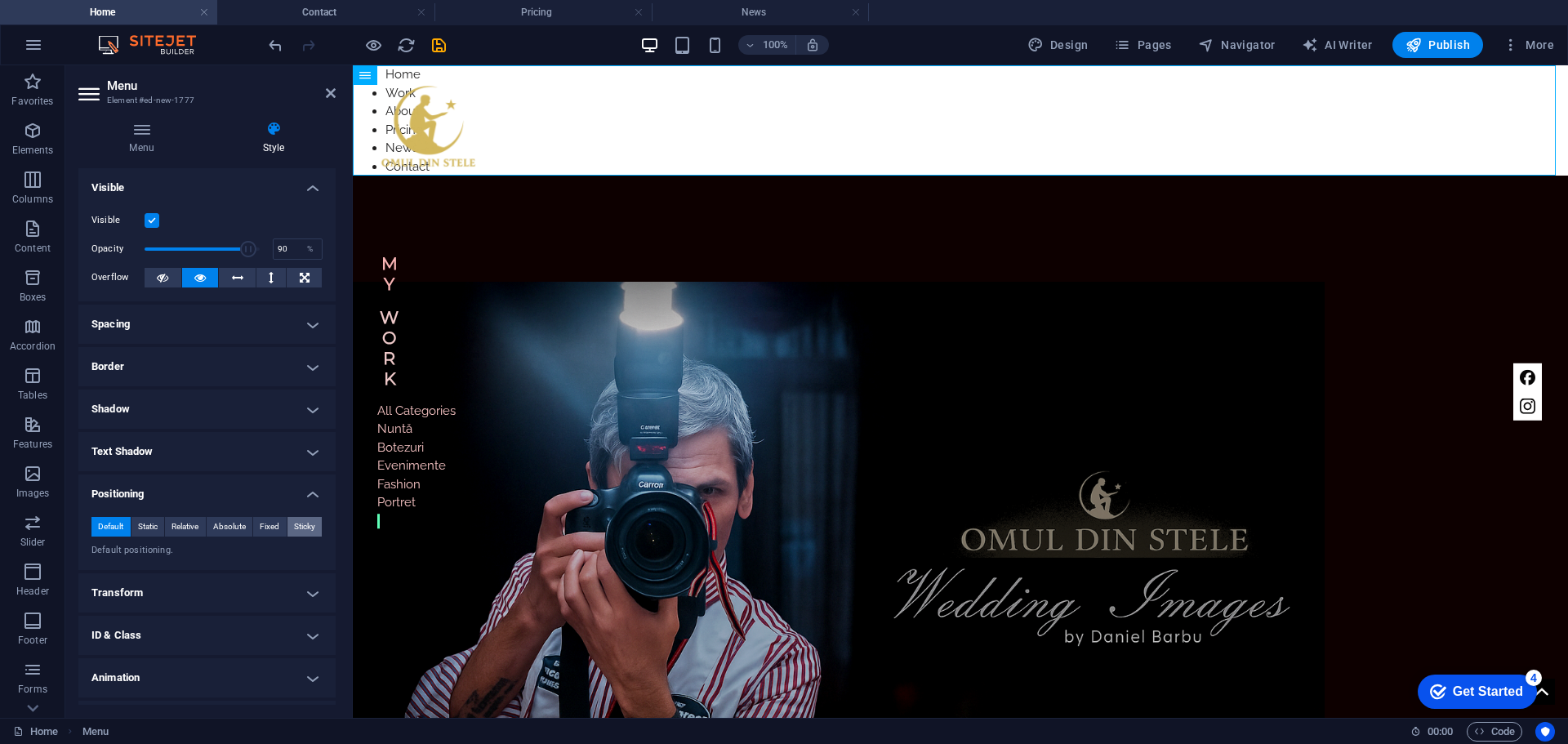
click at [303, 529] on span "Sticky" at bounding box center [305, 527] width 22 height 20
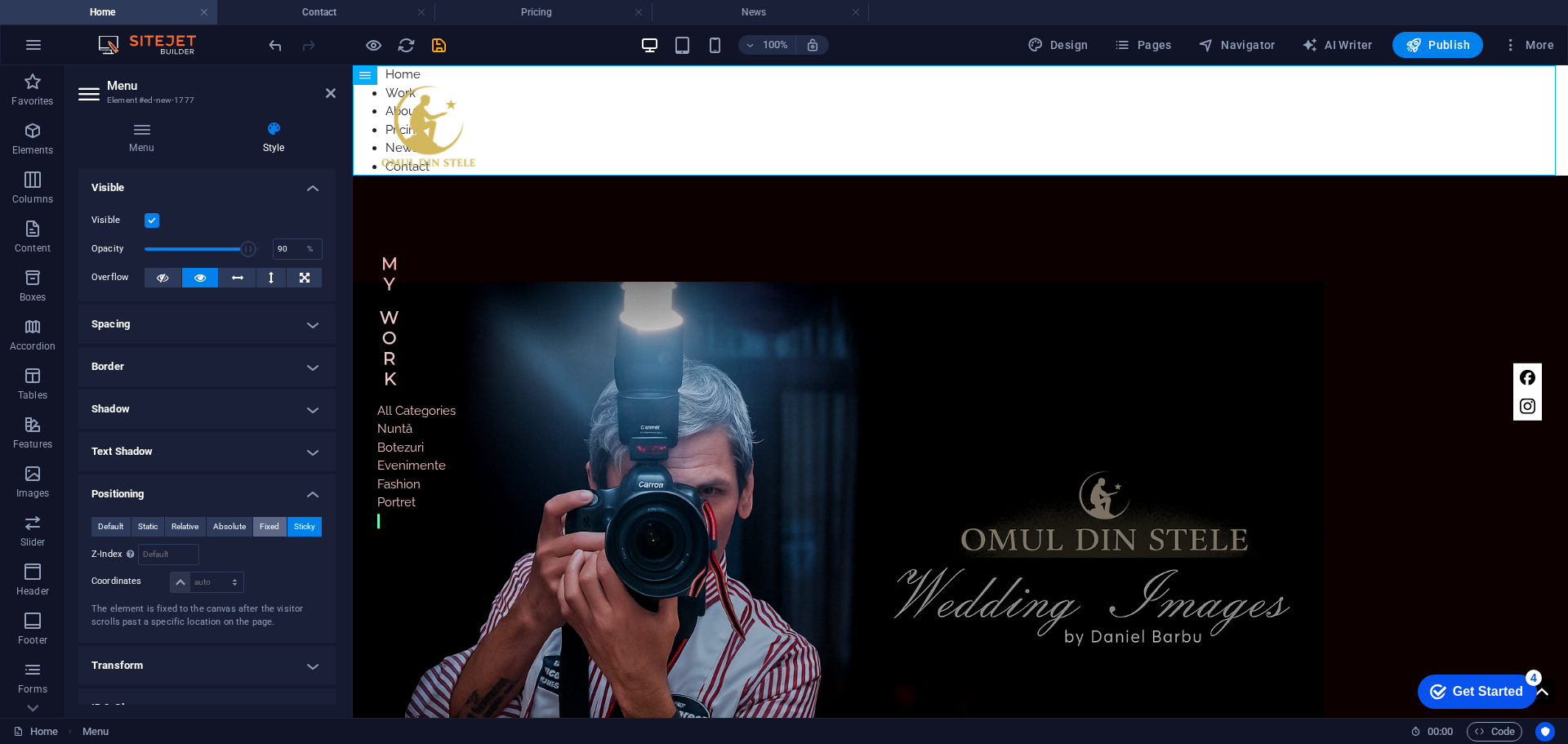
click at [266, 529] on span "Fixed" at bounding box center [269, 527] width 20 height 20
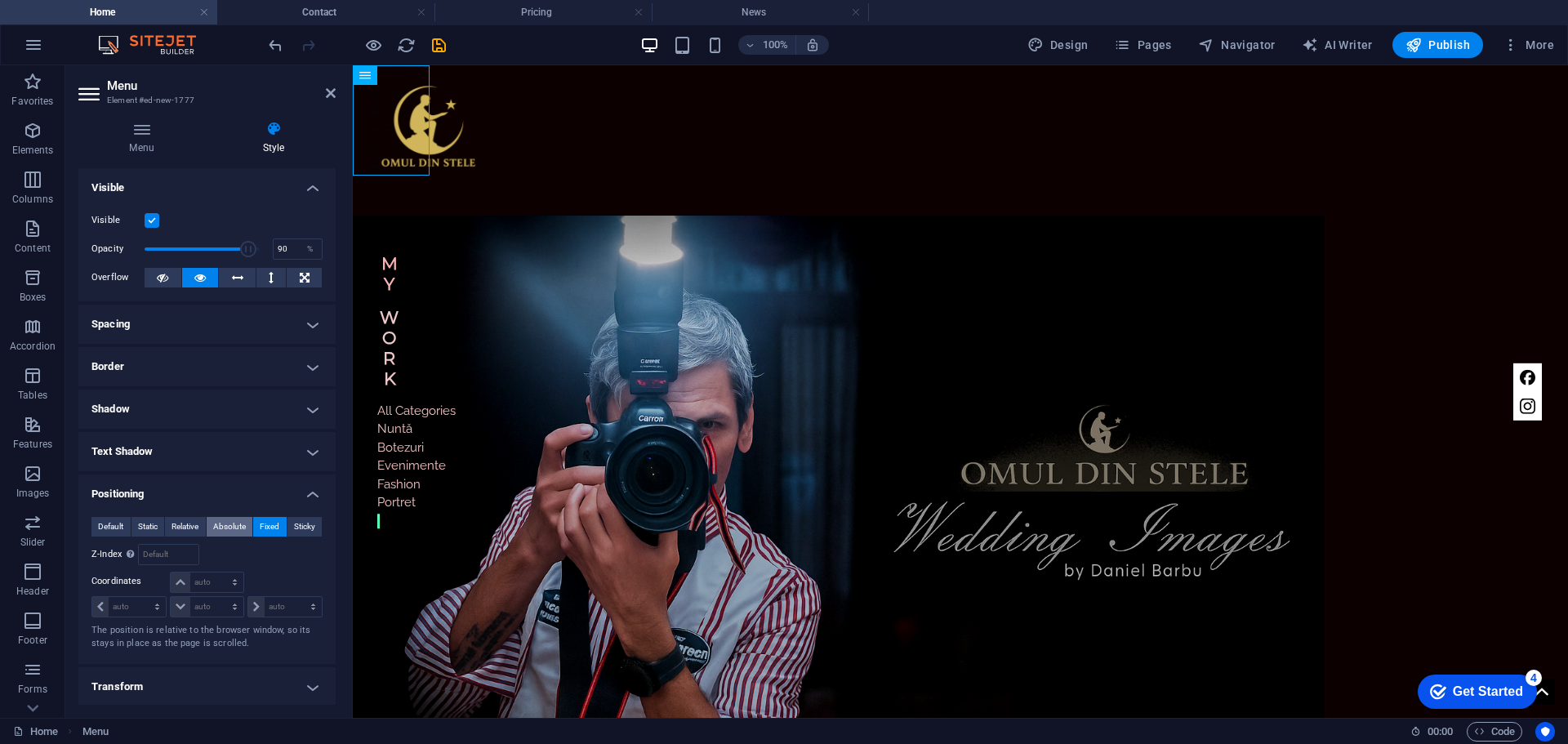
click at [228, 530] on span "Absolute" at bounding box center [229, 527] width 33 height 20
click at [195, 530] on span "Relative" at bounding box center [184, 527] width 27 height 20
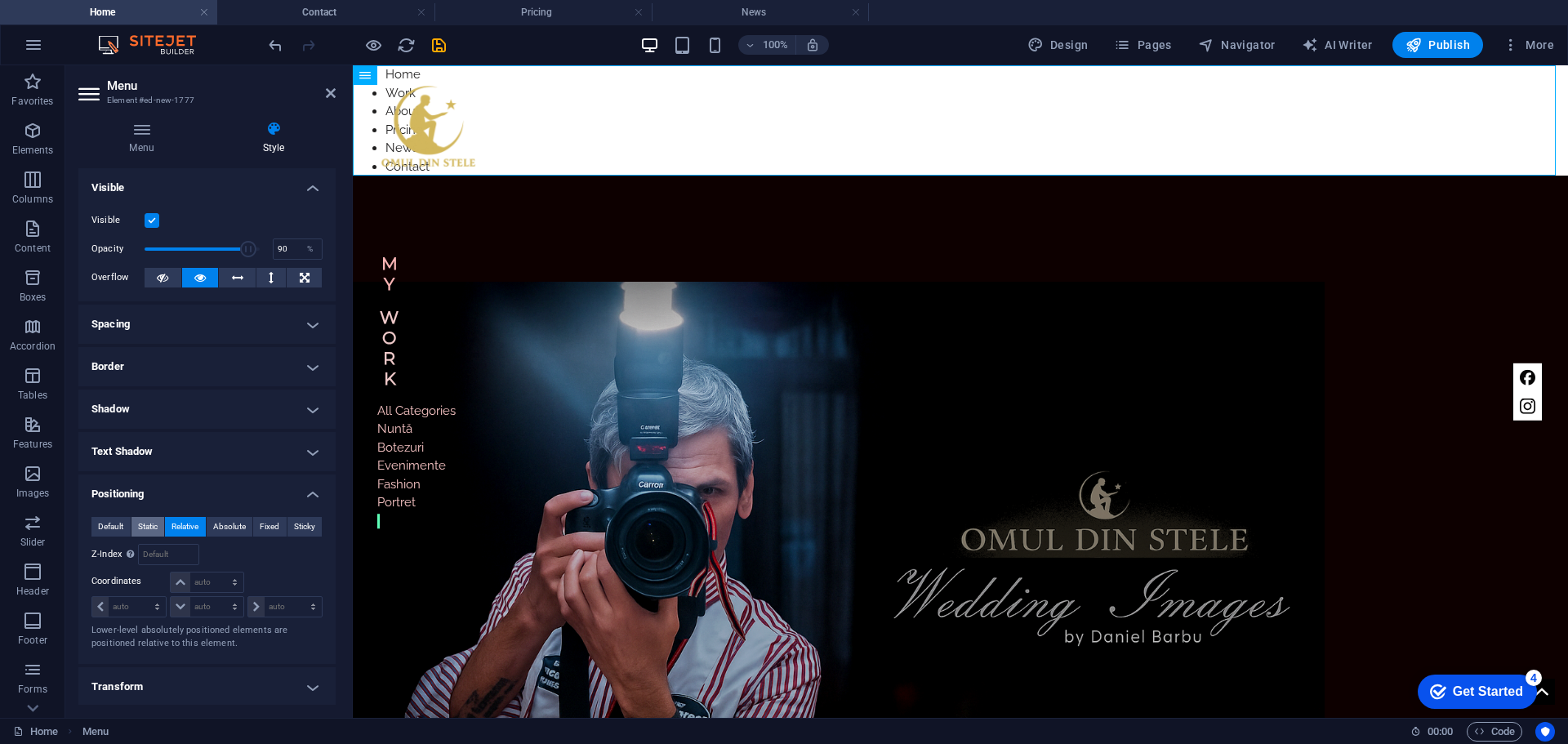
click at [143, 524] on span "Static" at bounding box center [148, 527] width 20 height 20
click at [103, 524] on span "Default" at bounding box center [110, 527] width 25 height 20
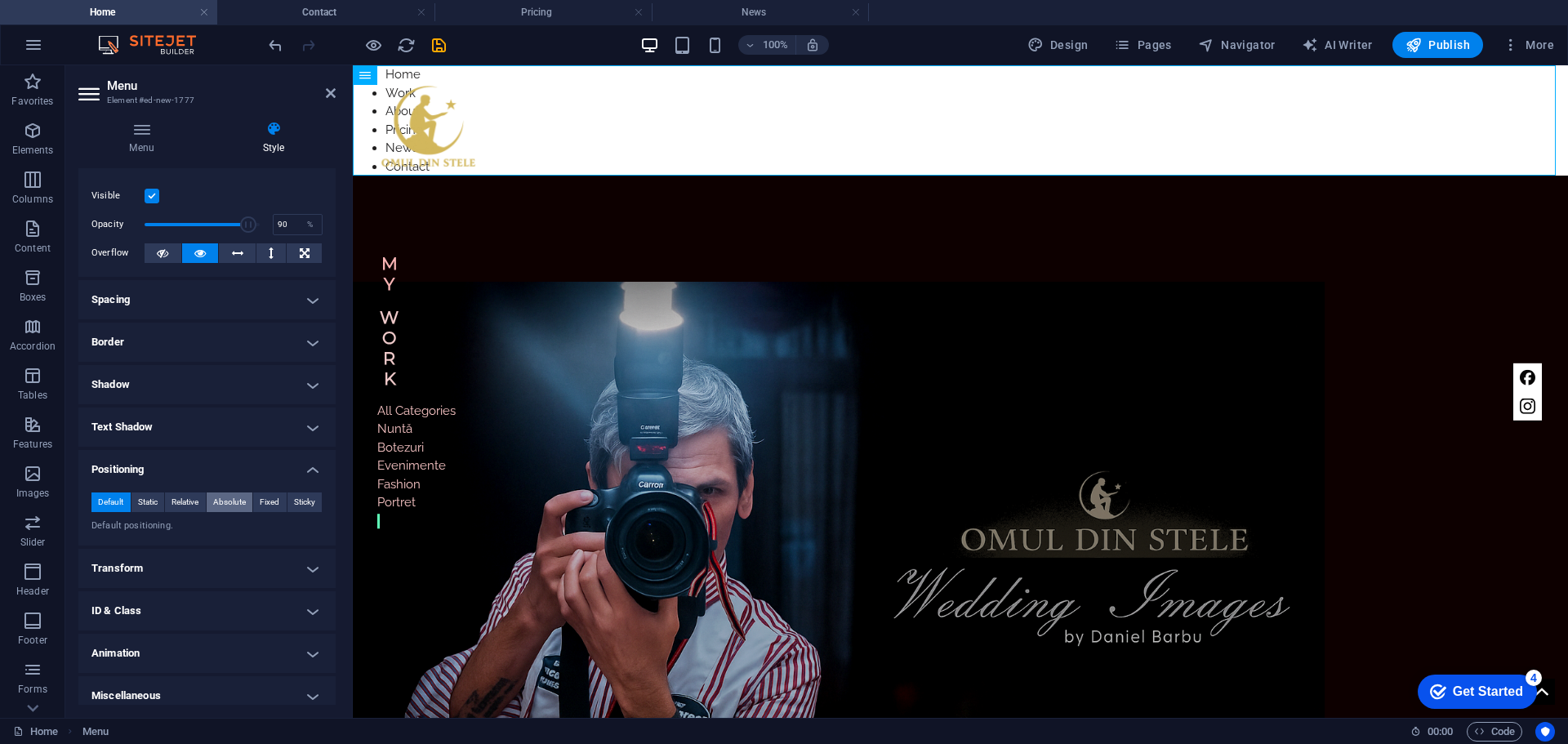
scroll to position [35, 0]
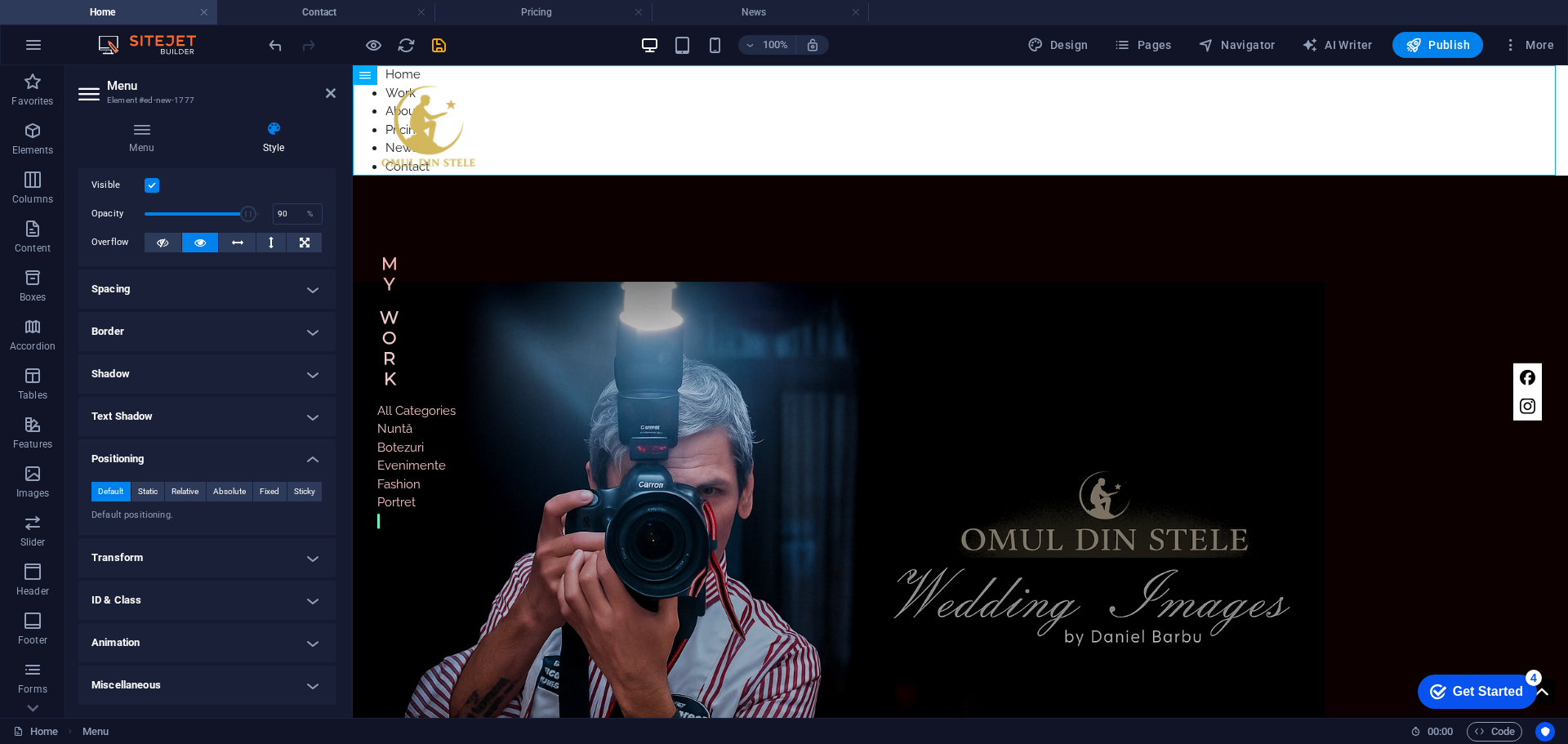
click at [302, 643] on h4 "Animation" at bounding box center [207, 643] width 258 height 40
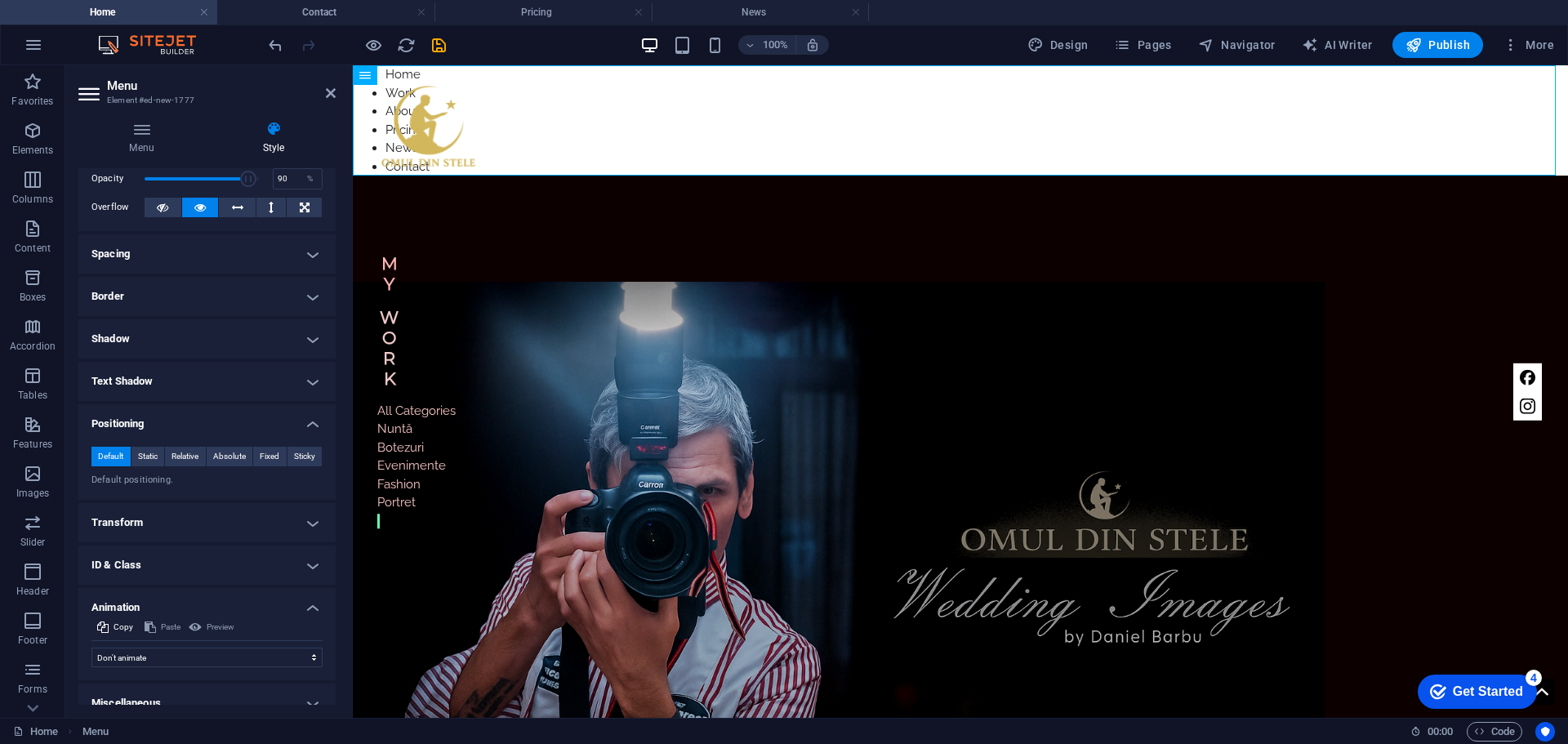
scroll to position [88, 0]
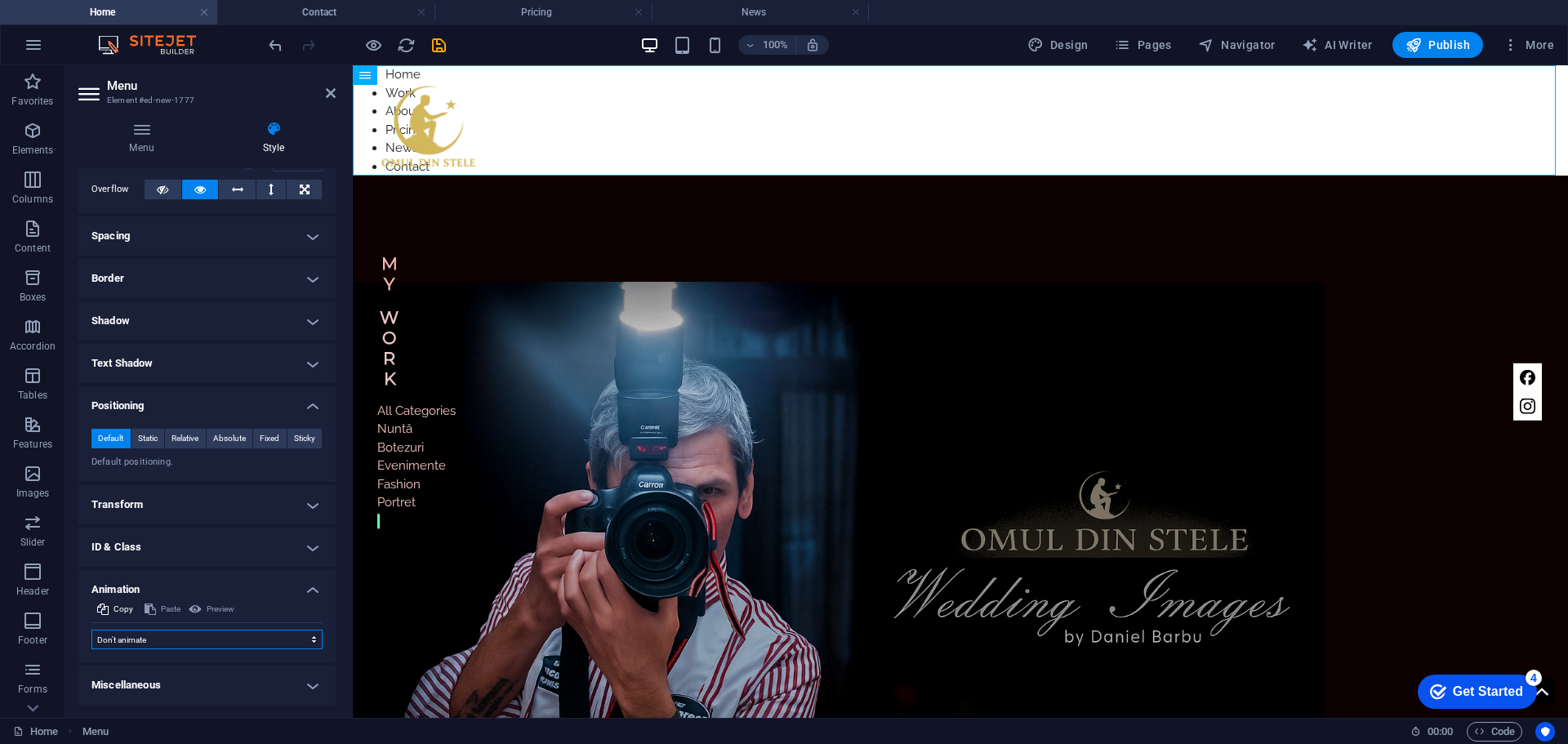
click at [309, 641] on select "Don't animate Show / Hide Slide up/down Zoom in/out Slide left to right Slide r…" at bounding box center [207, 640] width 231 height 20
select select "slide"
click at [91, 630] on select "Don't animate Show / Hide Slide up/down Zoom in/out Slide left to right Slide r…" at bounding box center [207, 640] width 231 height 20
select select "scroll"
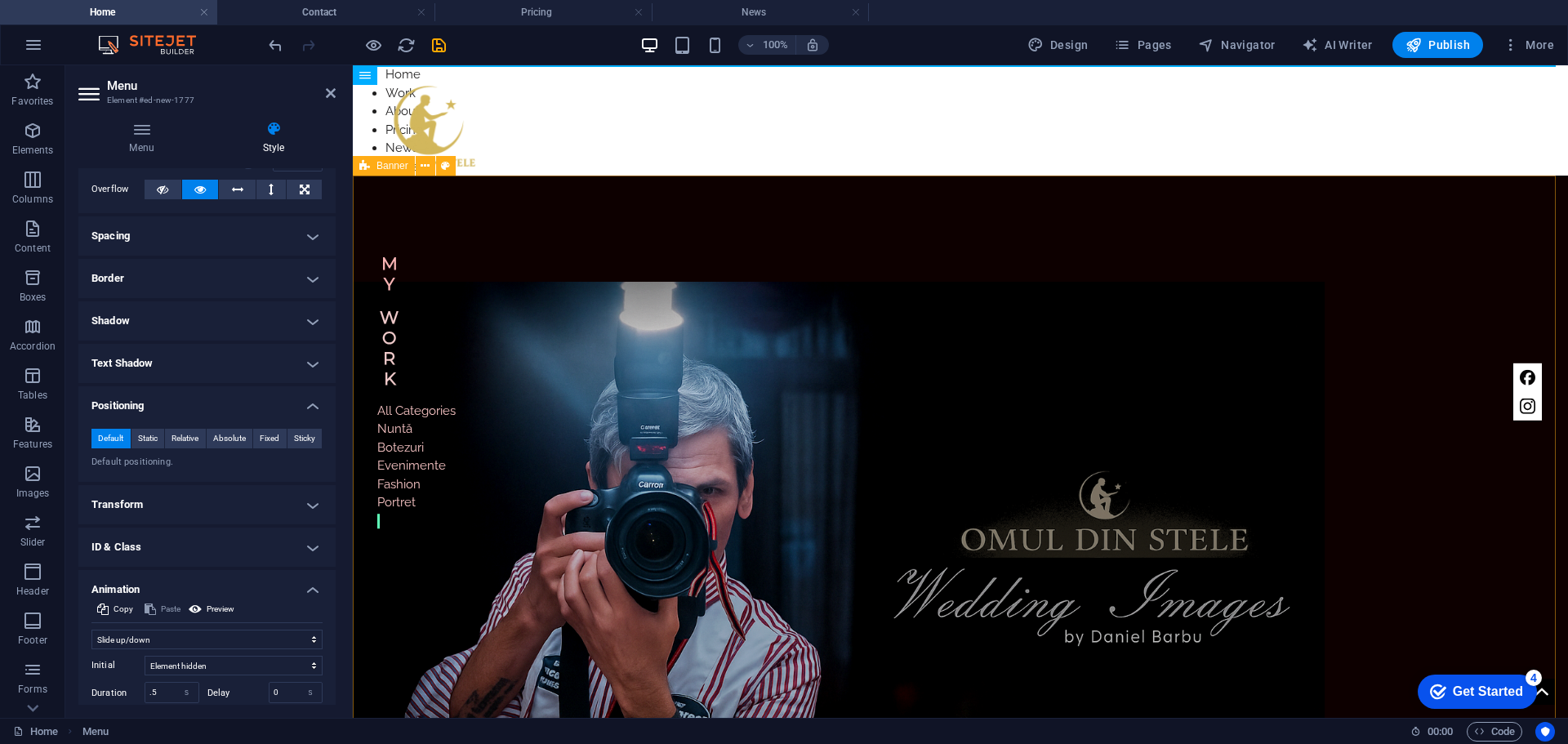
click at [1470, 472] on div "Home Work About Pricing News Contact Home Work Despre mine Preturi Noutati Cont…" at bounding box center [960, 649] width 1215 height 947
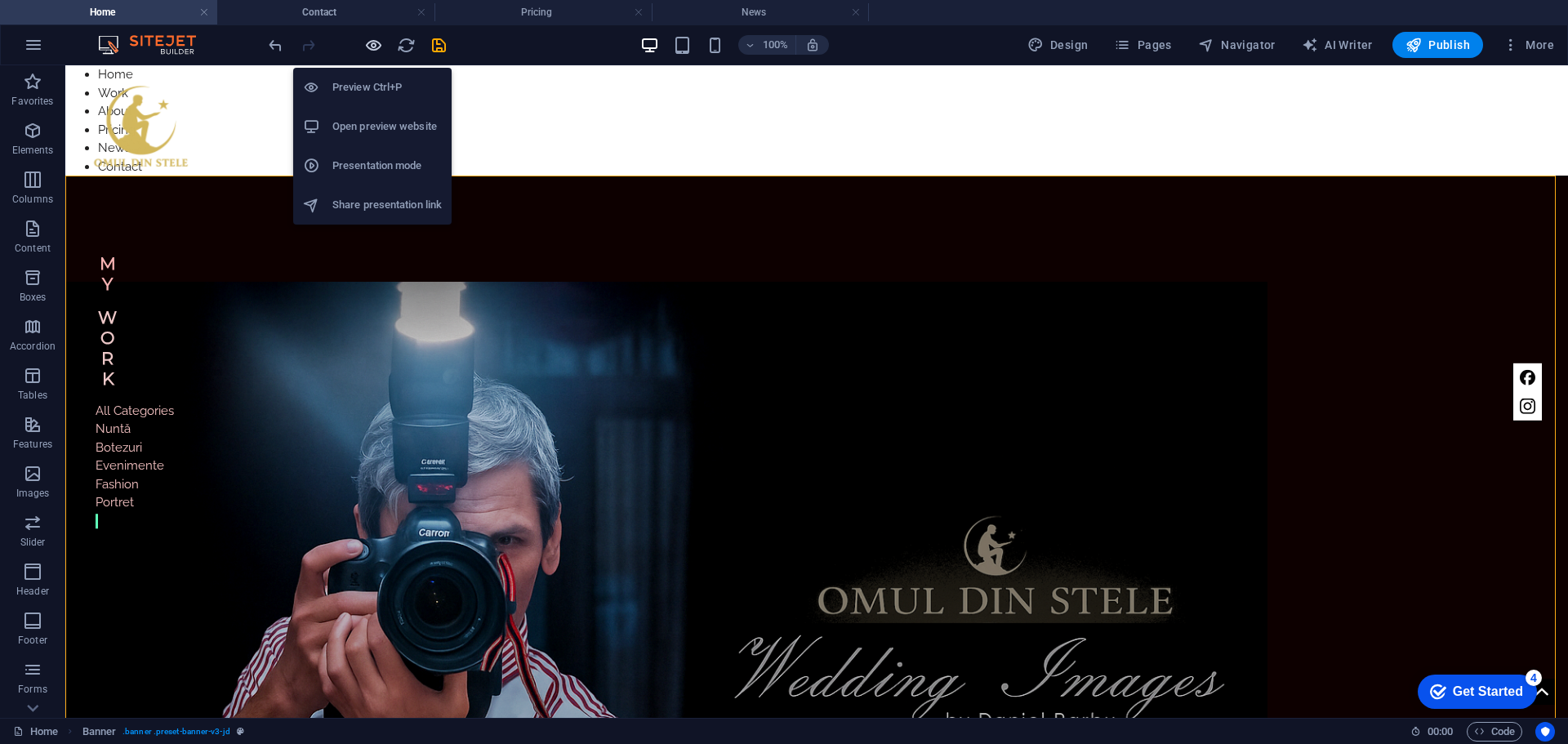
click at [370, 42] on icon "button" at bounding box center [373, 45] width 19 height 19
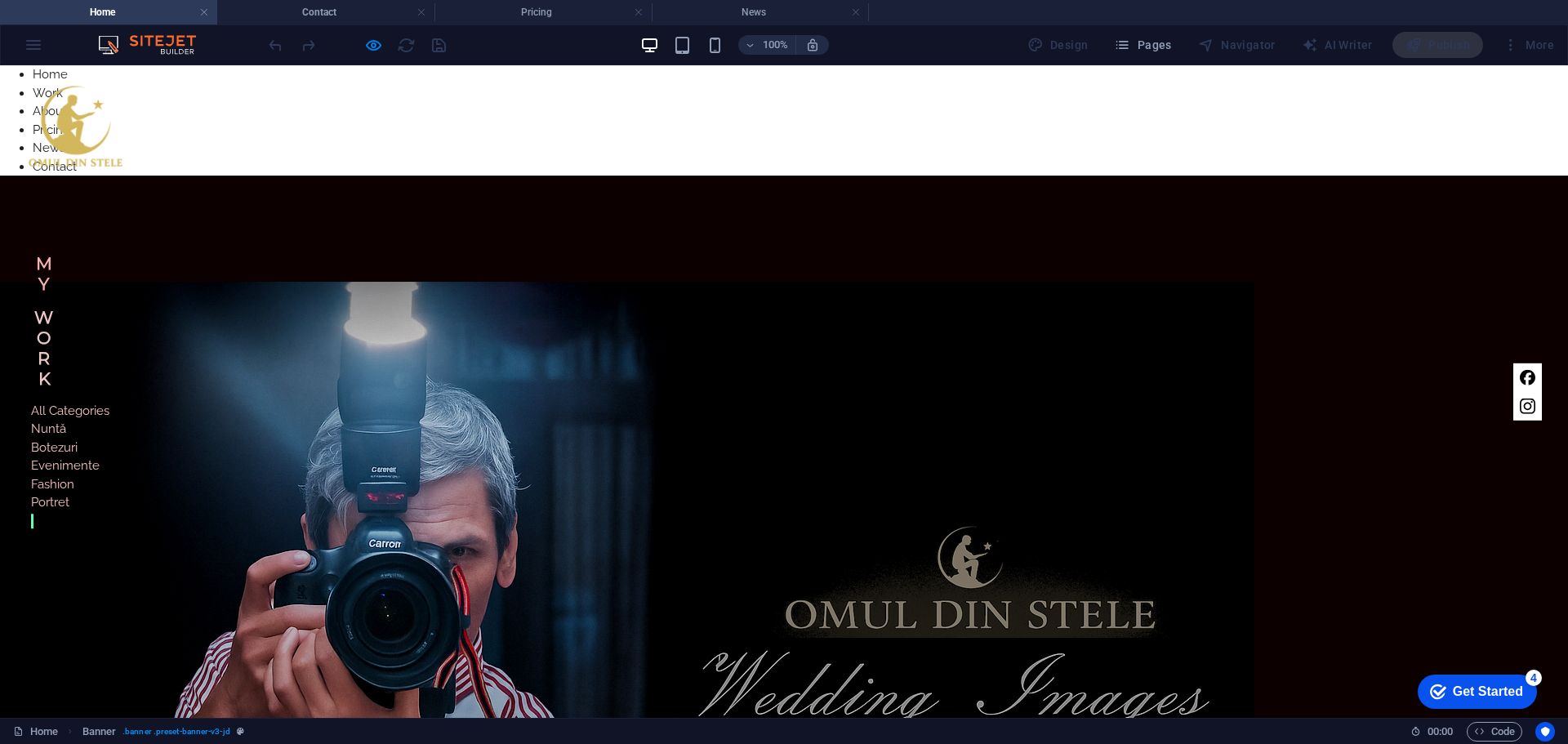
click at [1451, 326] on header "Home Work About Pricing News Contact Home Work Despre mine Preturi Noutati Cont…" at bounding box center [784, 649] width 1568 height 947
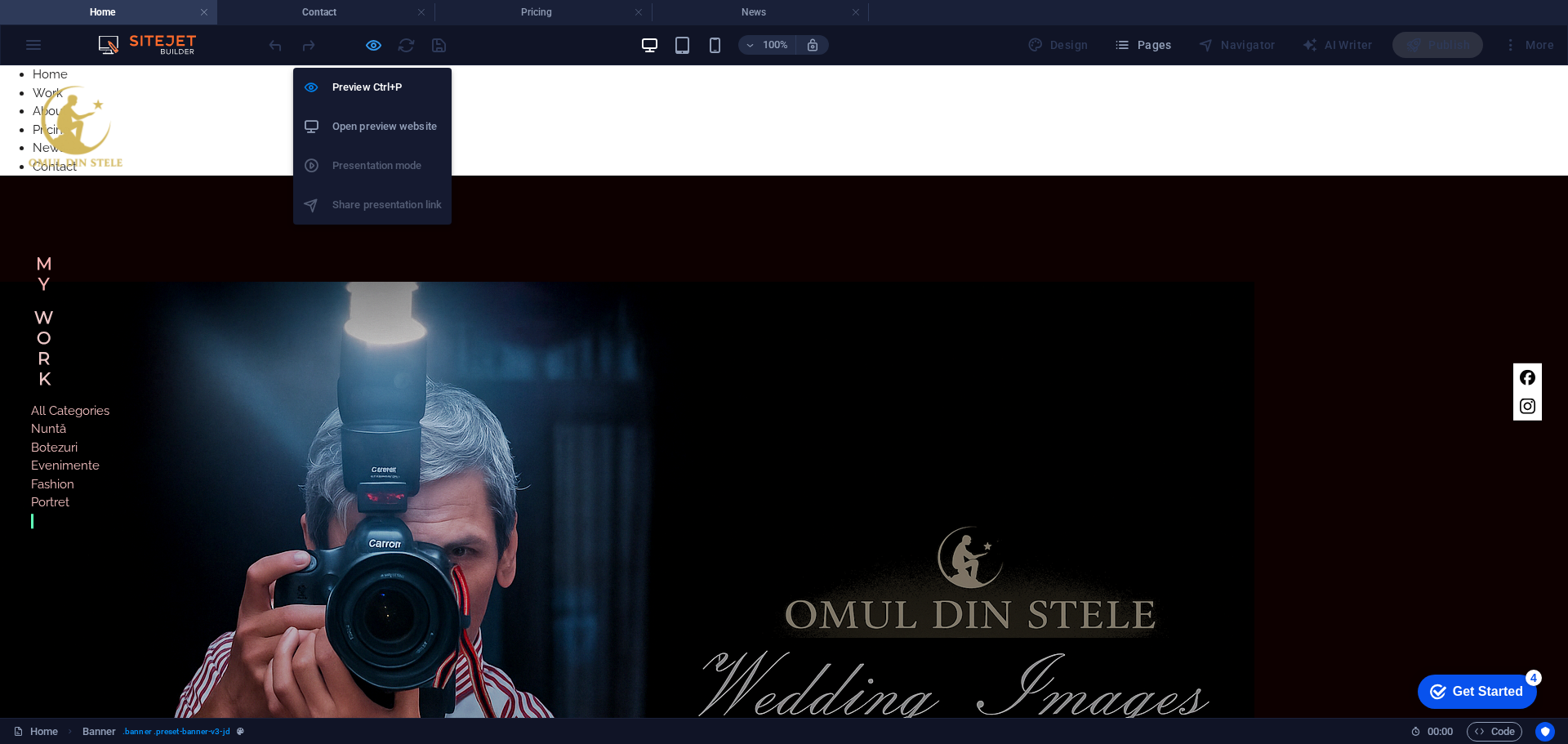
click at [376, 46] on icon "button" at bounding box center [373, 45] width 19 height 19
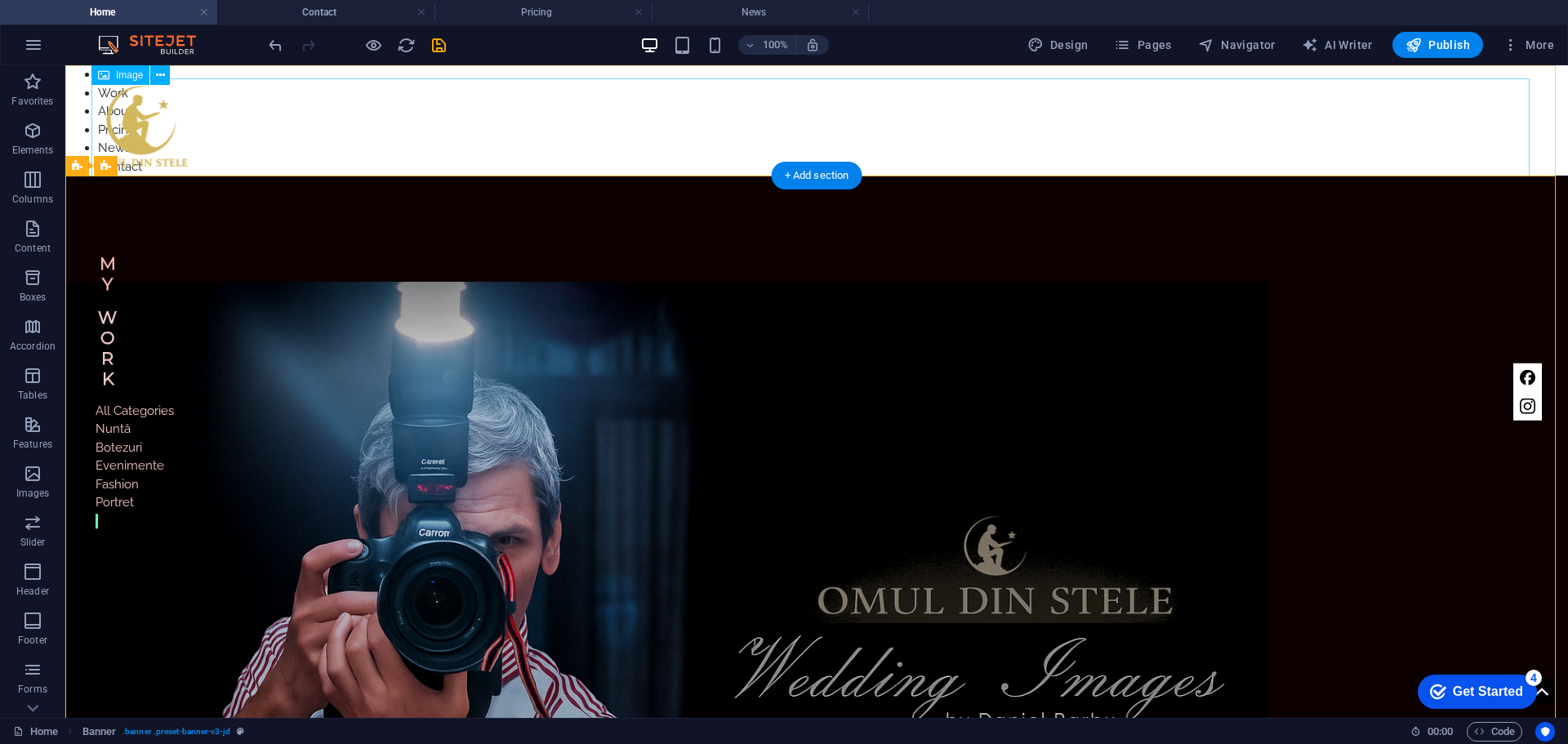
click at [386, 123] on figure at bounding box center [816, 127] width 1450 height 98
click at [78, 75] on div "Home Work About Pricing News Contact Home Work Despre mine Preturi Noutati Cont…" at bounding box center [816, 120] width 1502 height 111
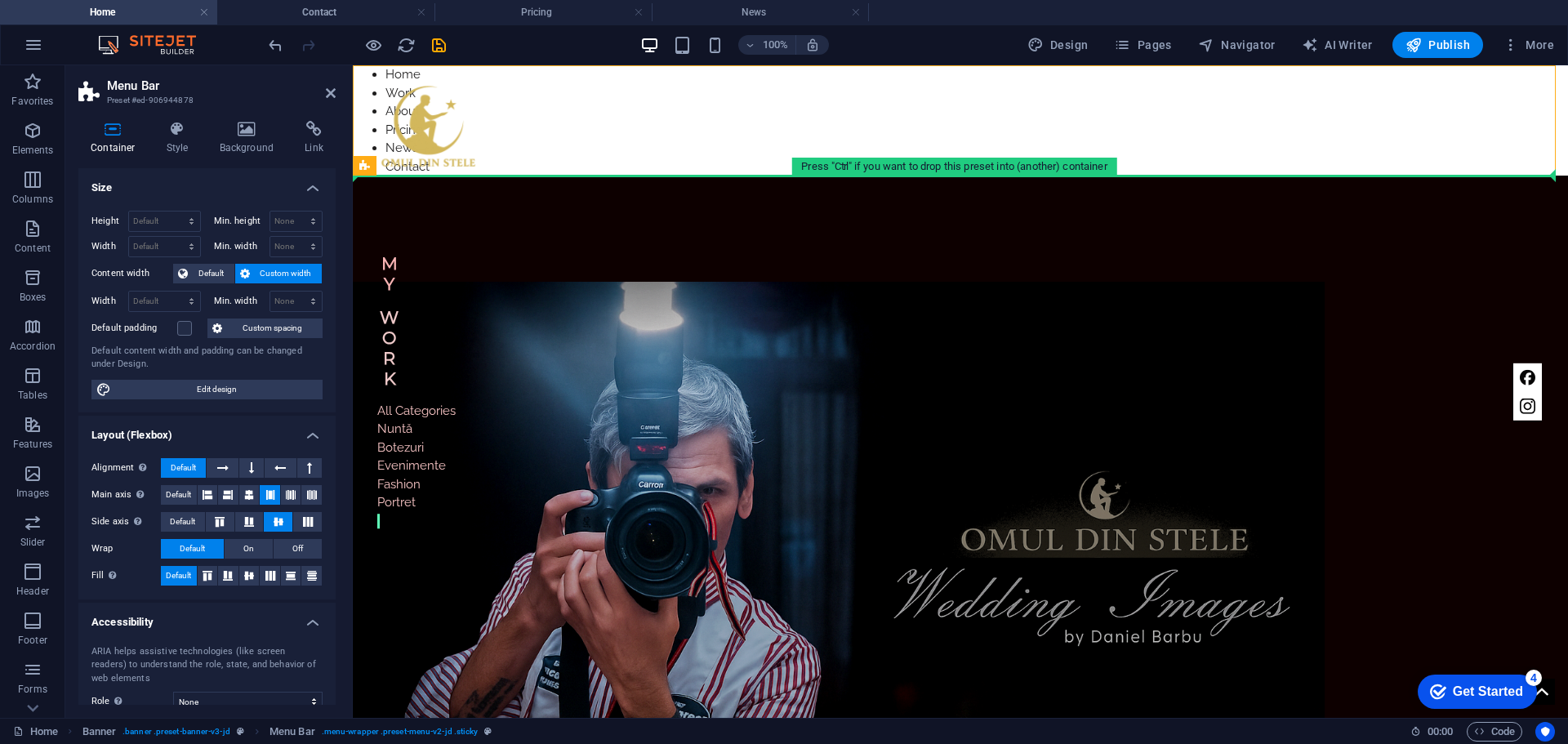
drag, startPoint x: 359, startPoint y: 76, endPoint x: 378, endPoint y: 219, distance: 144.3
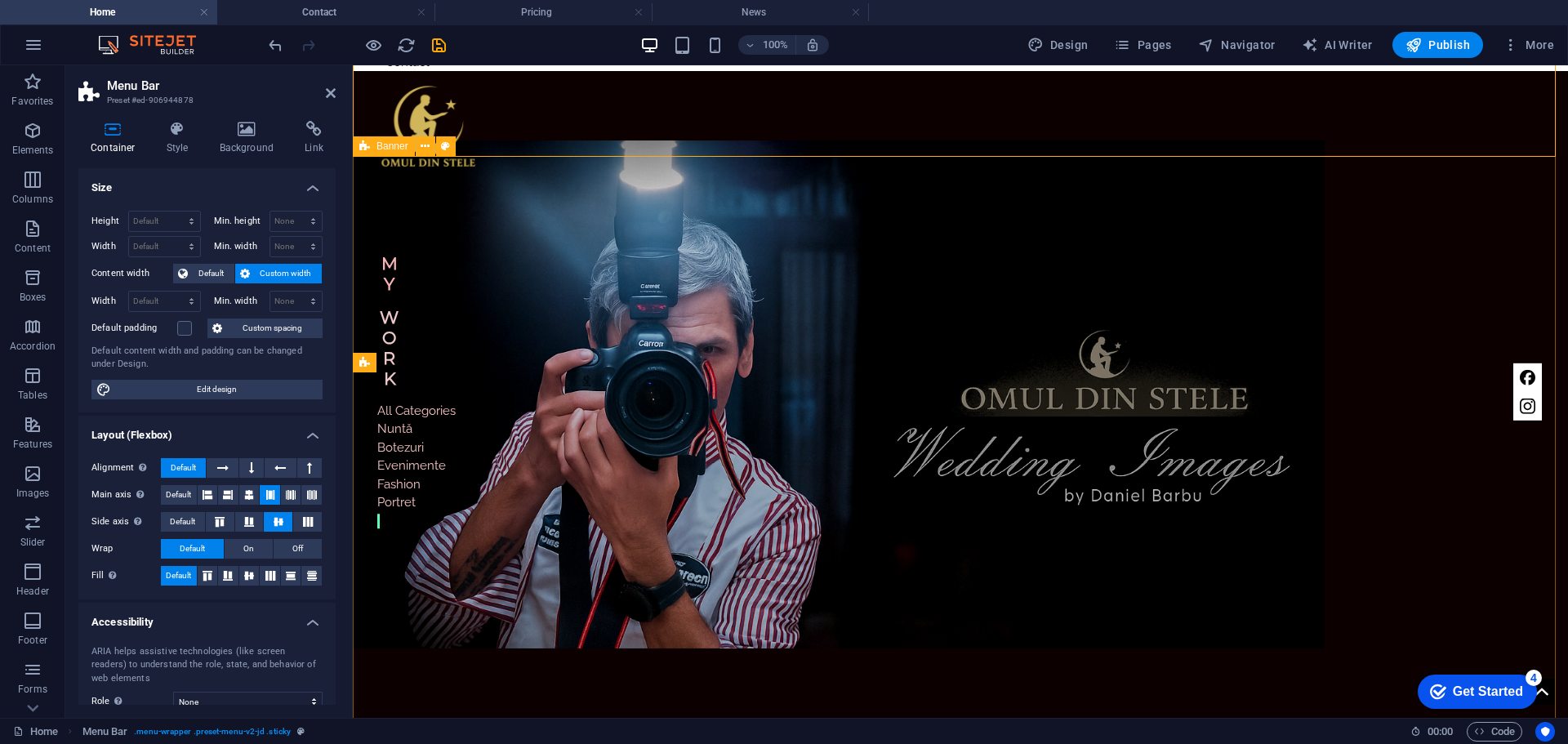
scroll to position [0, 0]
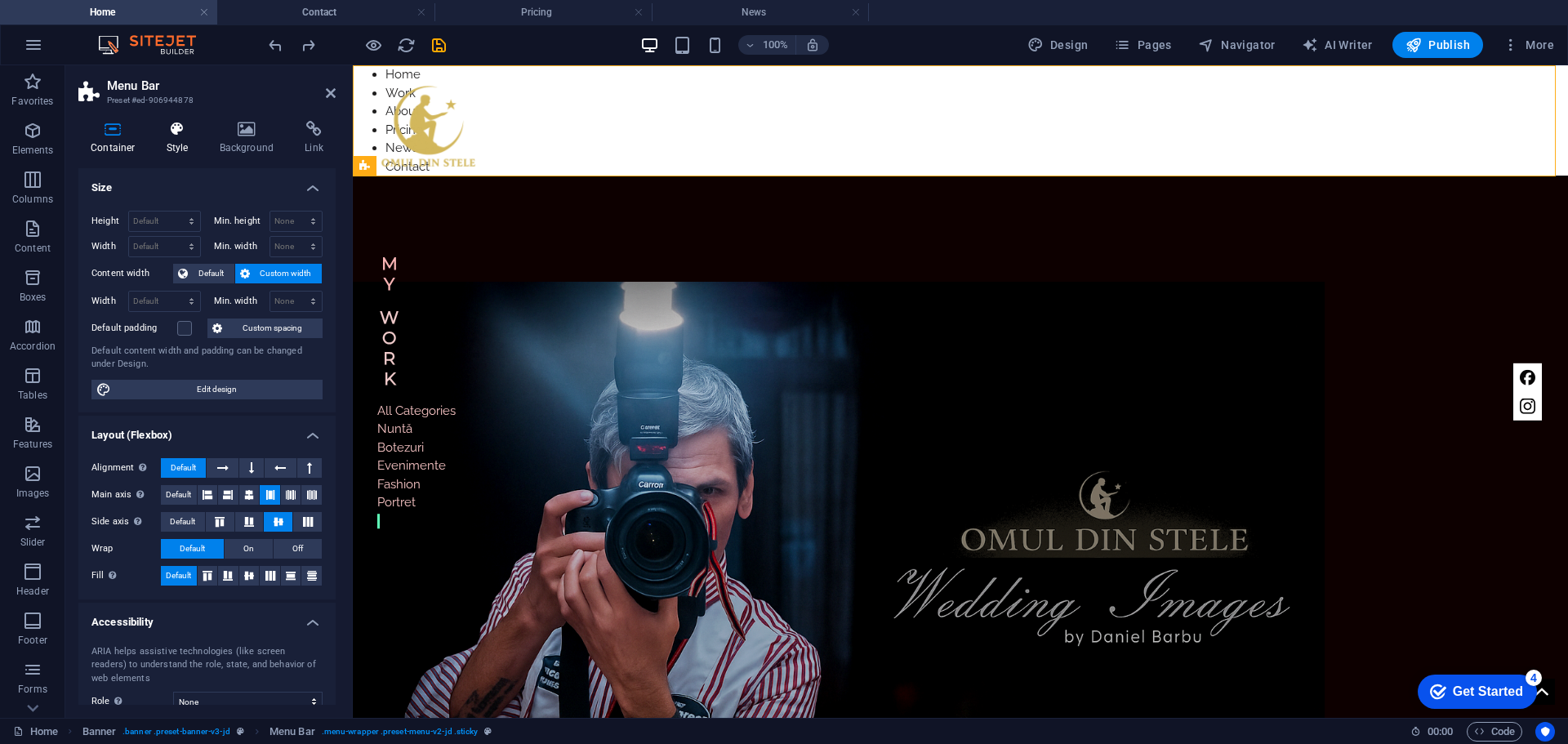
click at [174, 128] on icon at bounding box center [178, 129] width 47 height 16
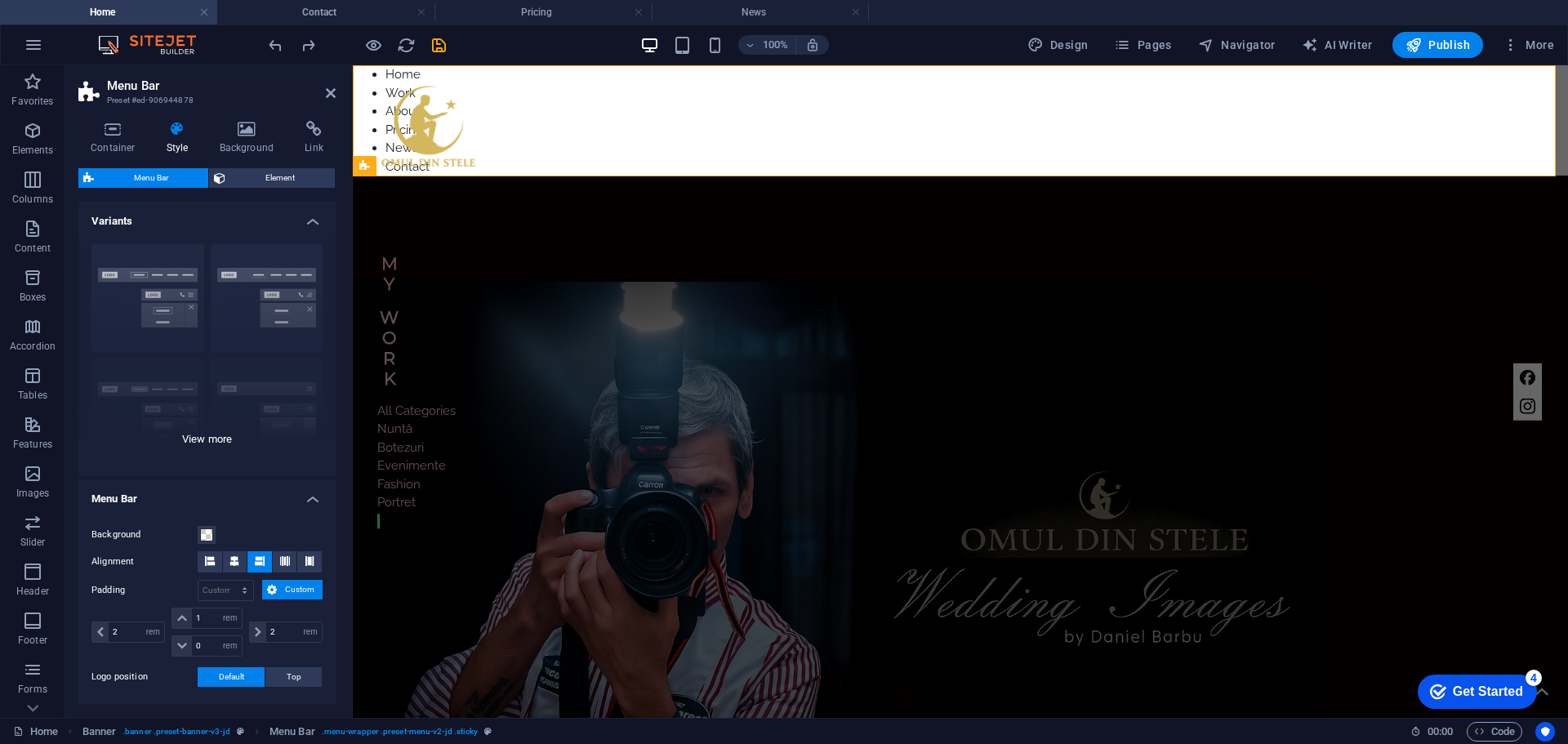
click at [273, 273] on div "Border Centered Default Fixed Loki Trigger Wide XXL" at bounding box center [207, 354] width 258 height 245
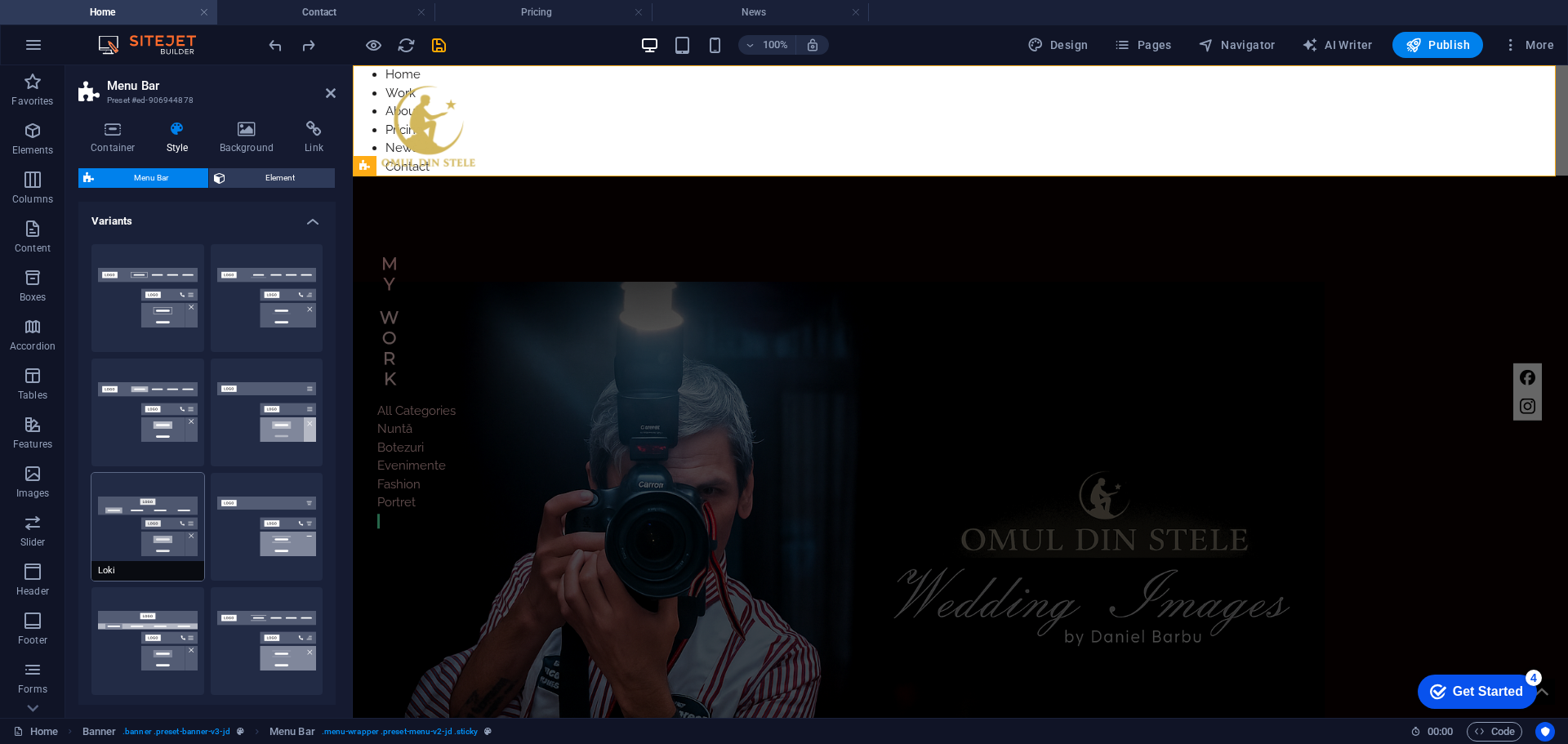
click at [158, 506] on button "Loki" at bounding box center [148, 527] width 113 height 108
type input "0"
select select "rem"
type input "0"
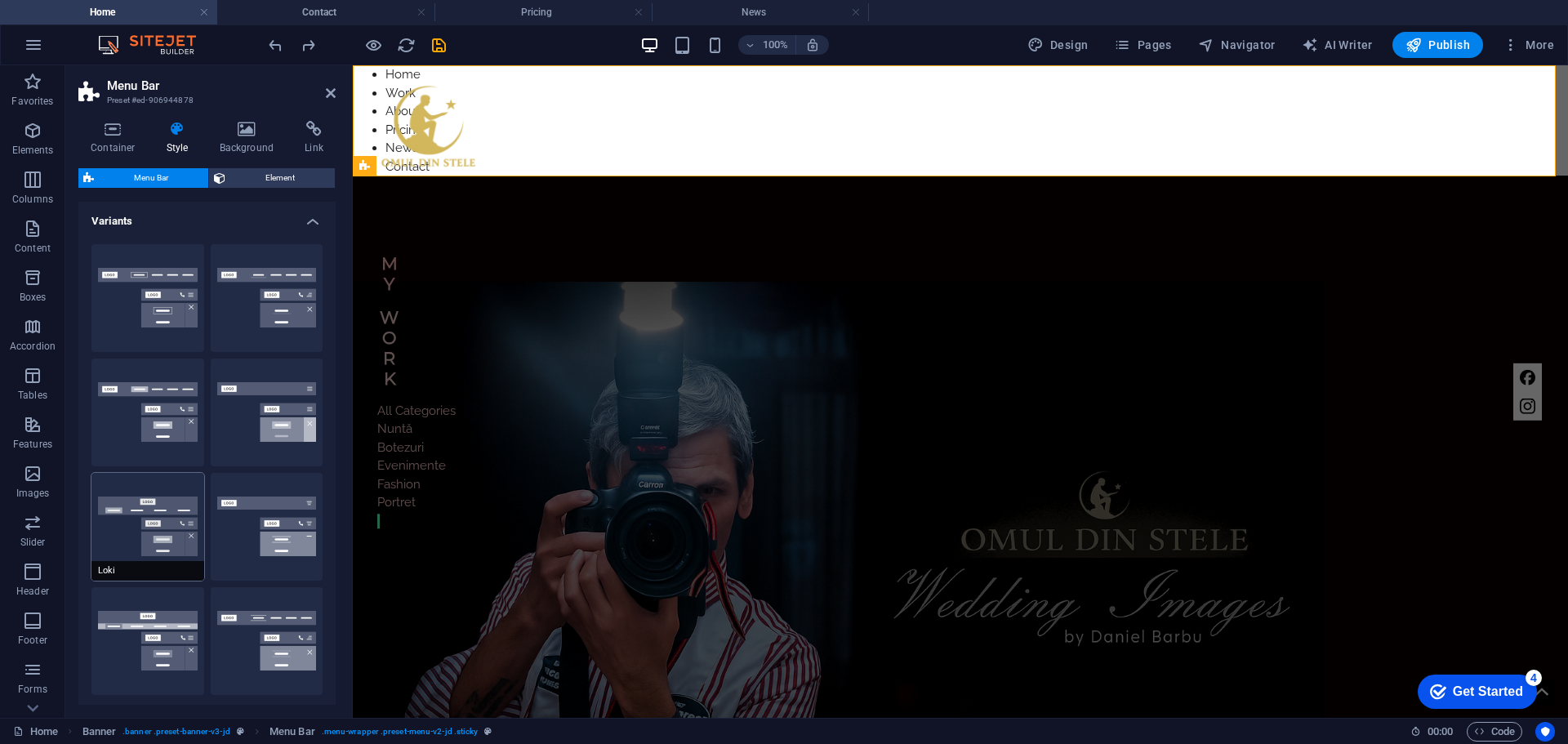
type input "0"
select select "DISABLED_OPTION_VALUE"
type input "2"
type input "1"
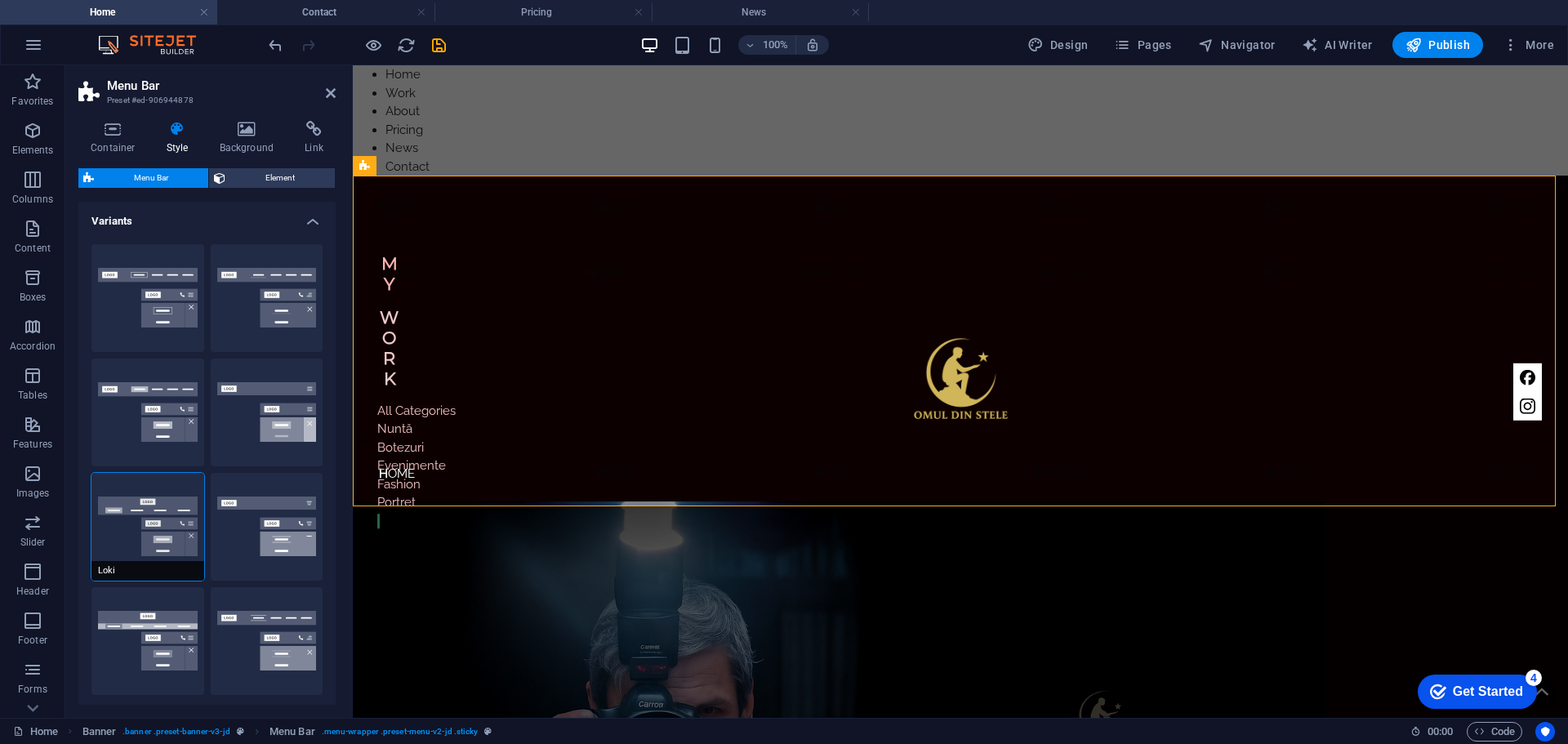
select select "DISABLED_OPTION_VALUE"
type input "2"
type input "1"
type input "0"
type input "2"
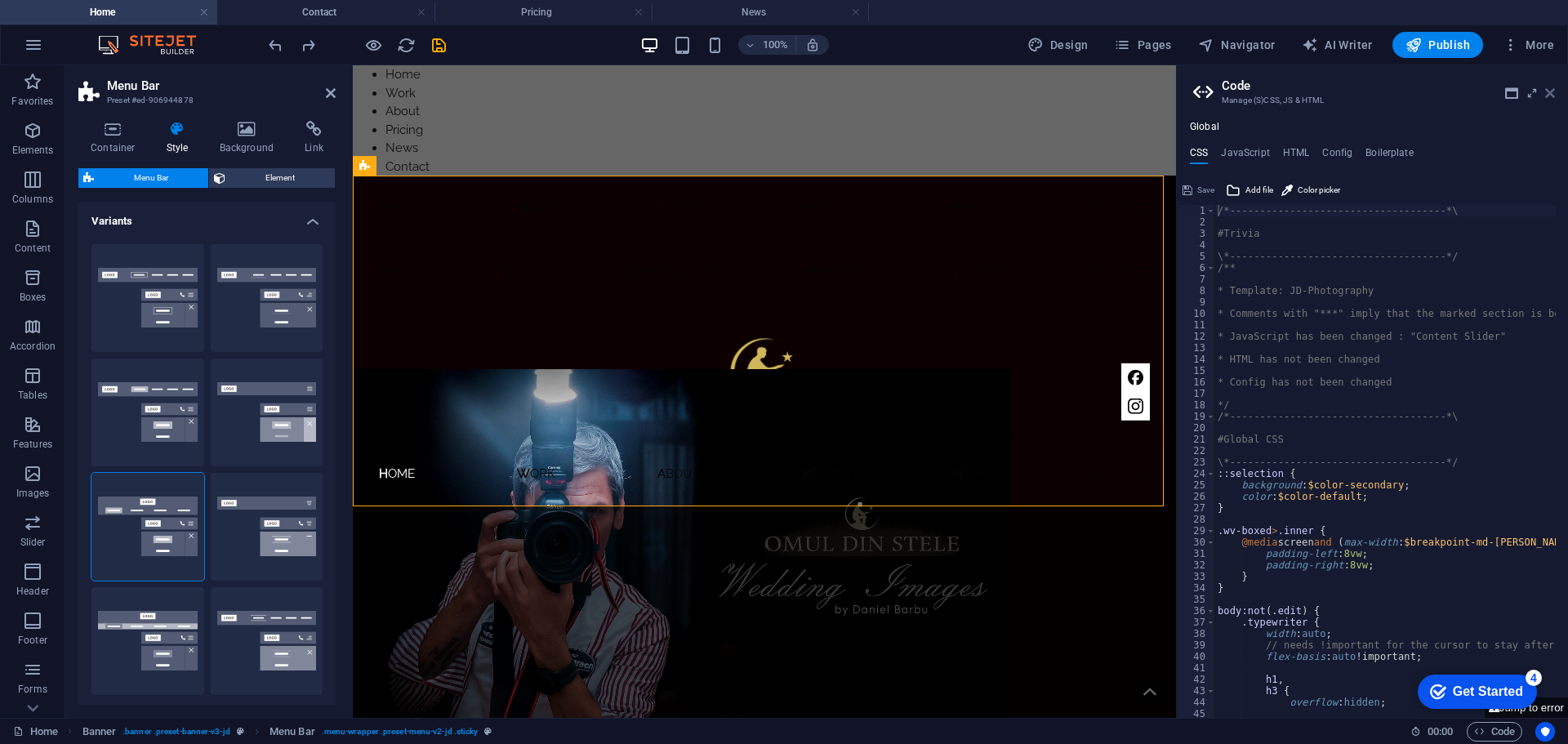
click at [1547, 94] on icon at bounding box center [1549, 93] width 9 height 13
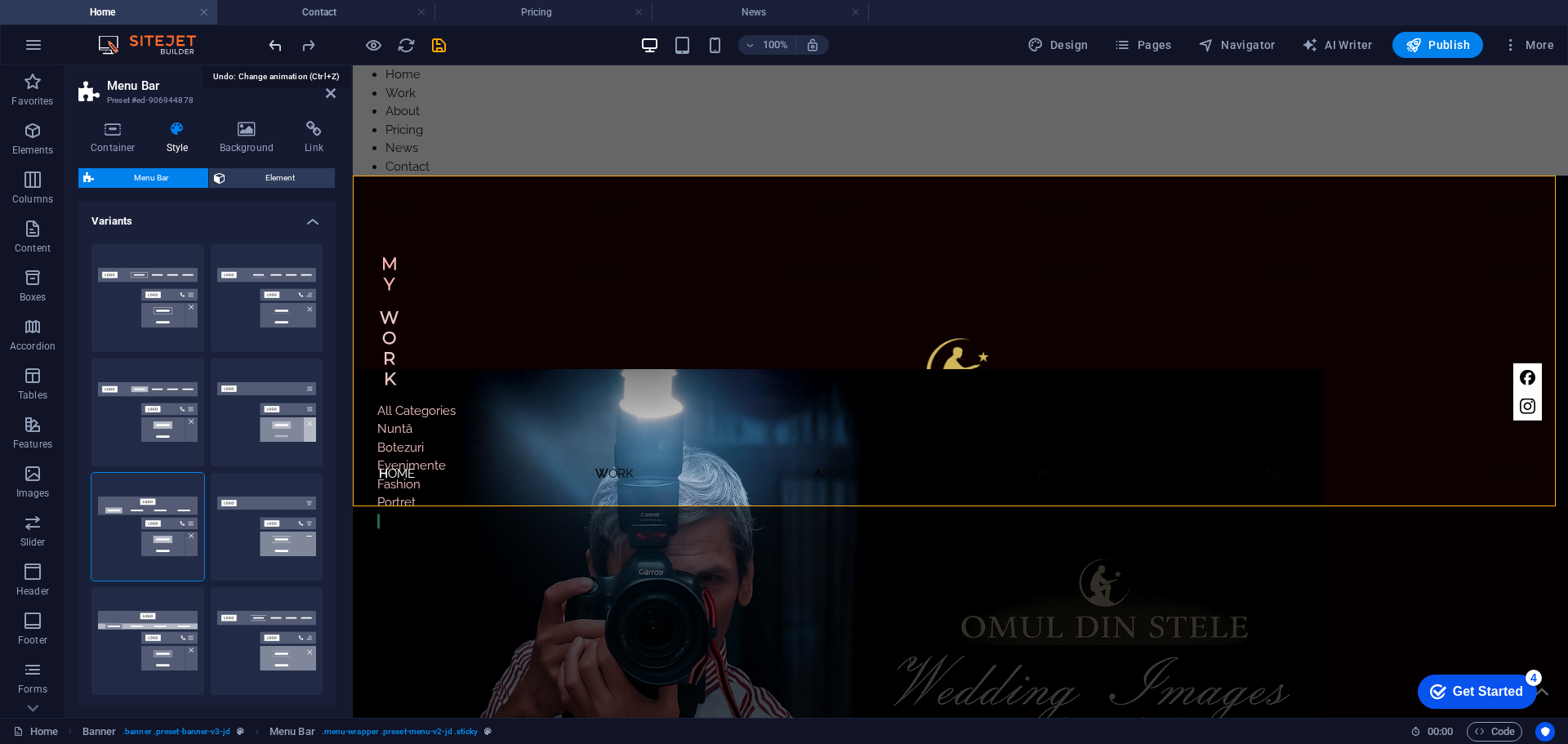
click at [274, 46] on icon "undo" at bounding box center [275, 45] width 19 height 19
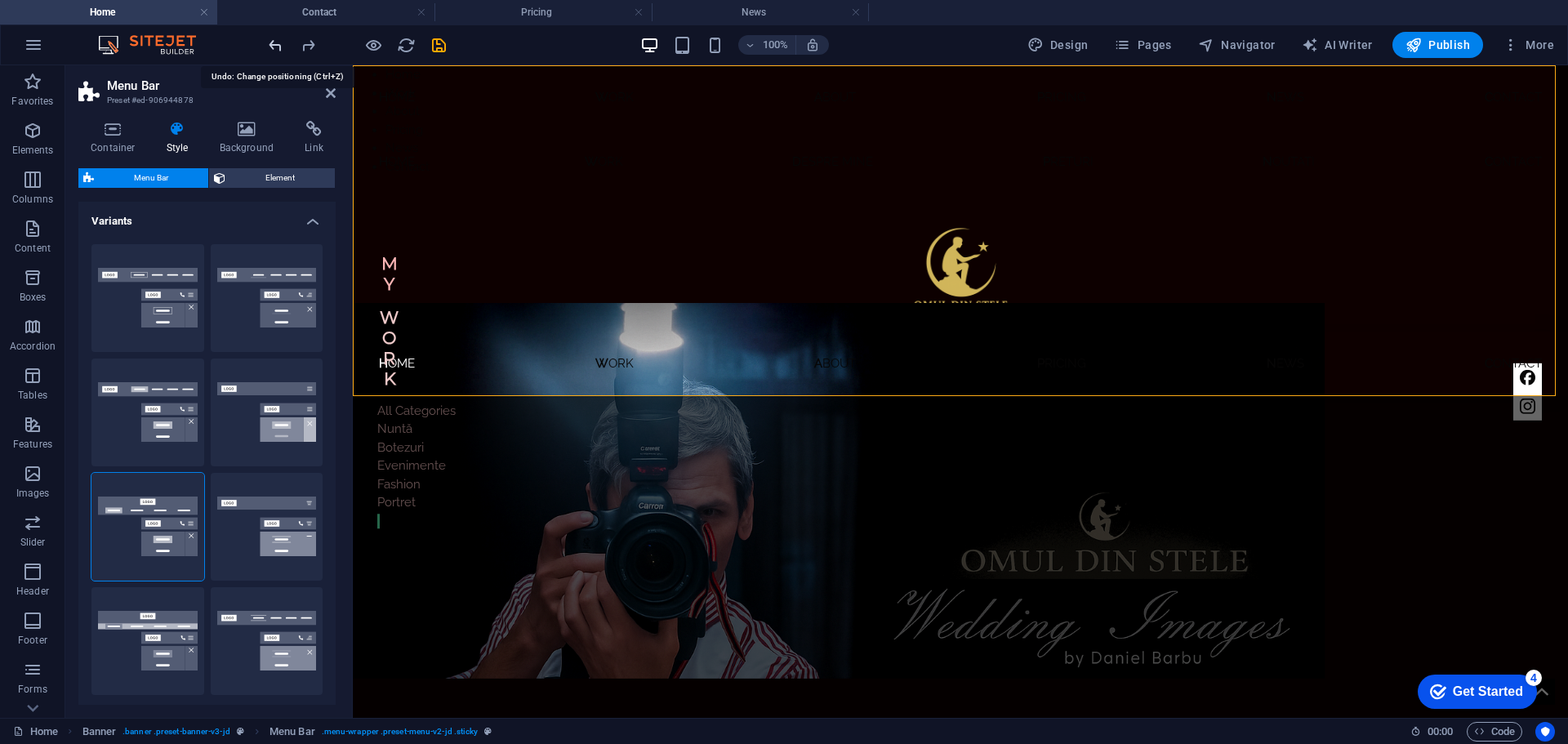
click at [274, 46] on icon "undo" at bounding box center [275, 45] width 19 height 19
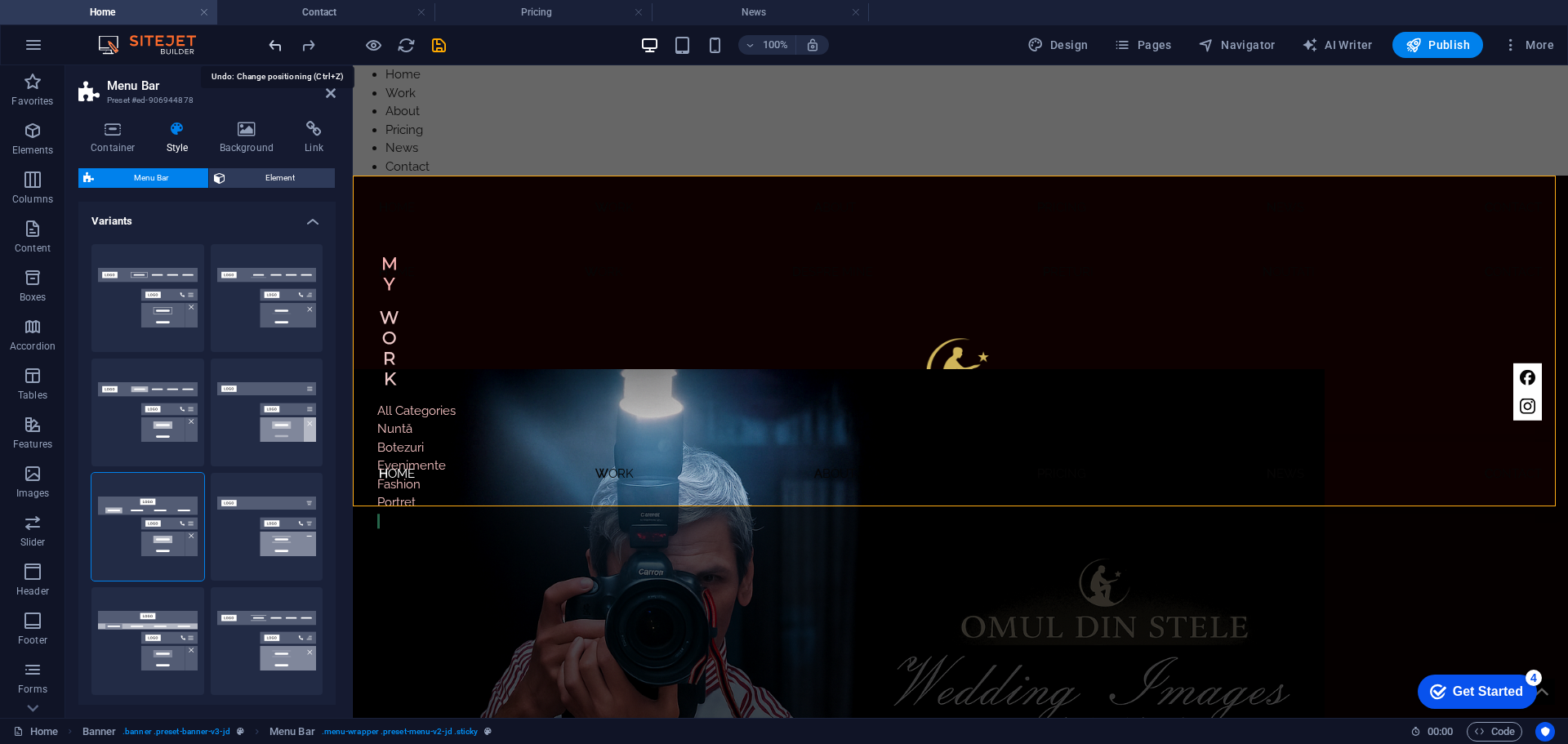
click at [274, 46] on icon "undo" at bounding box center [275, 45] width 19 height 19
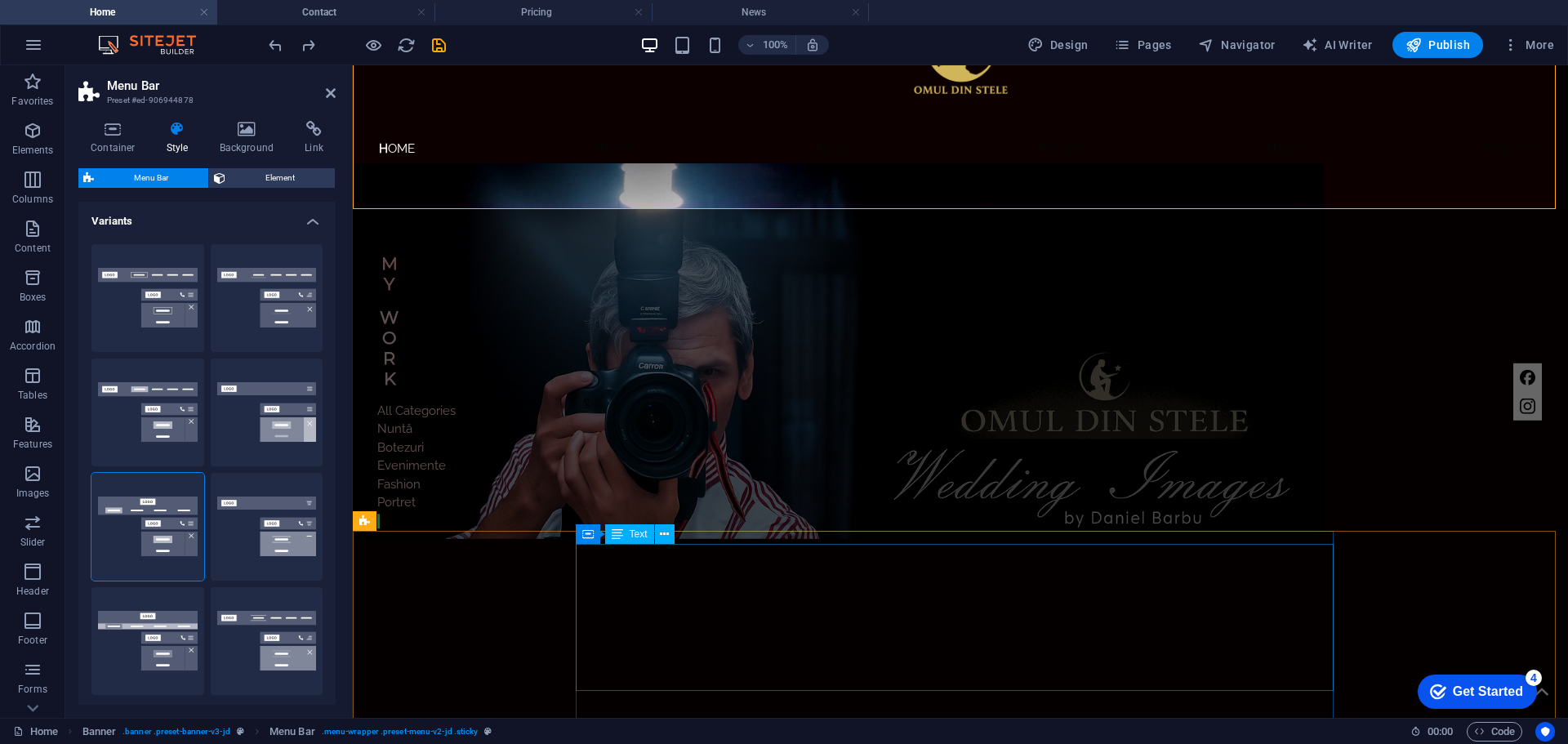
scroll to position [326, 0]
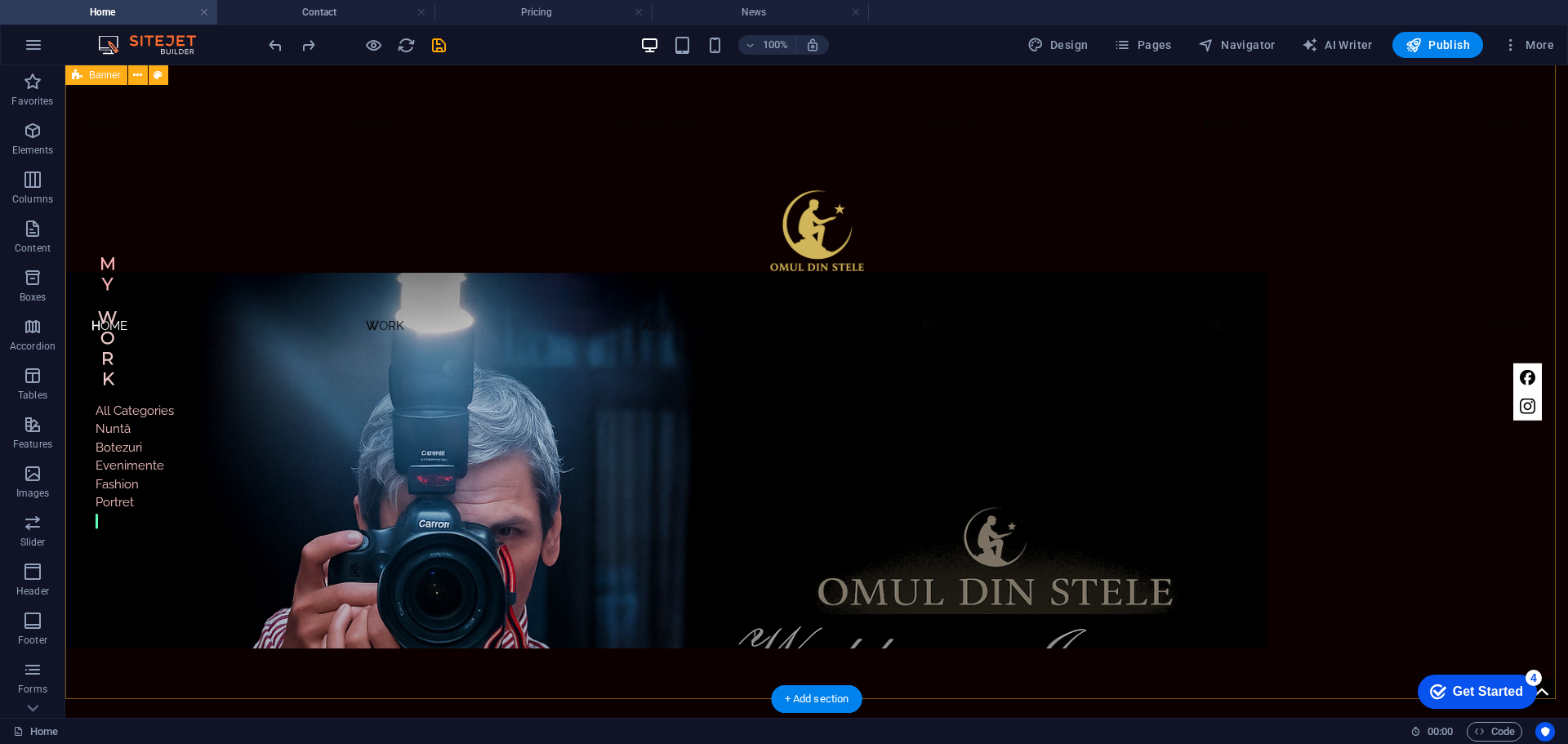
scroll to position [0, 0]
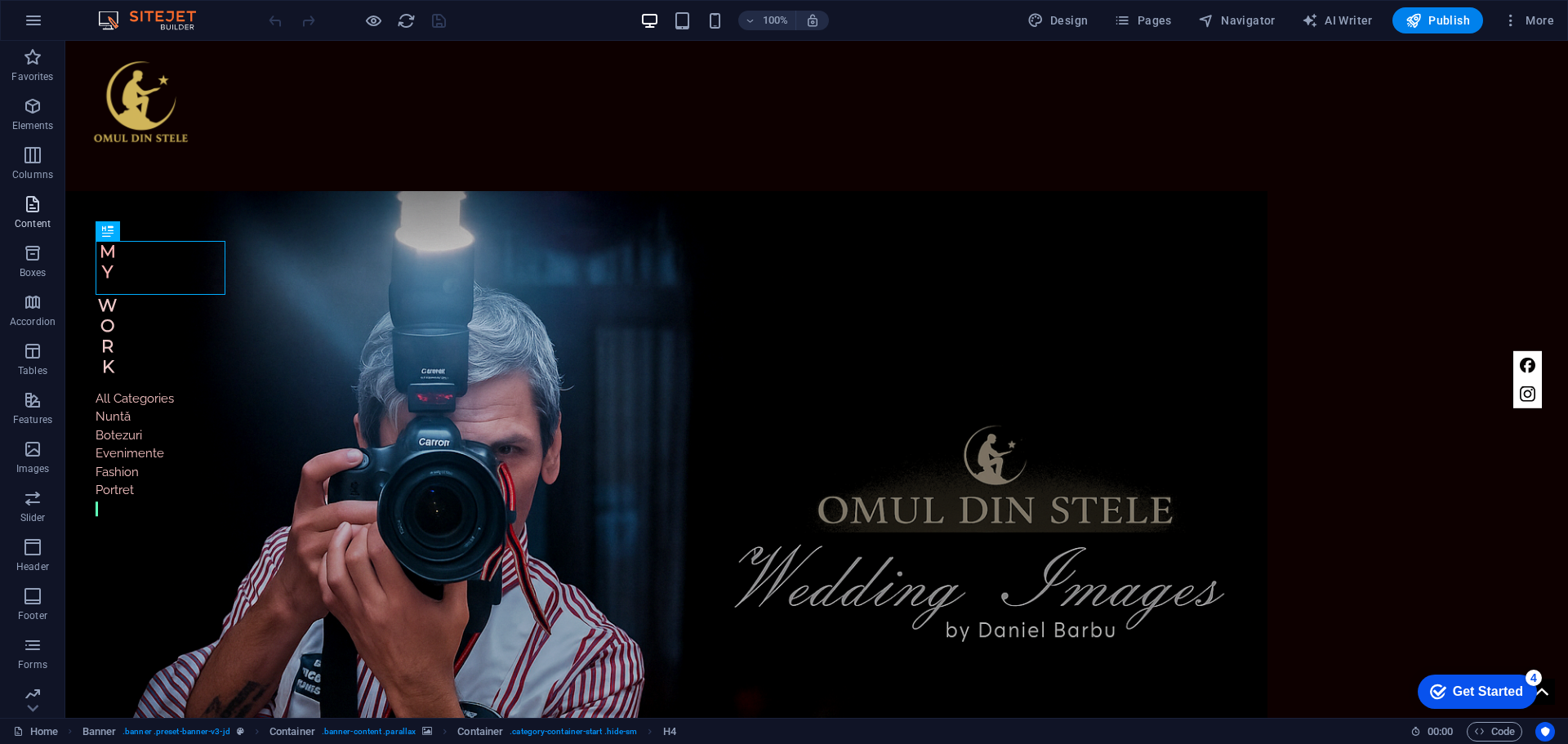
click at [32, 217] on p "Content" at bounding box center [33, 224] width 36 height 13
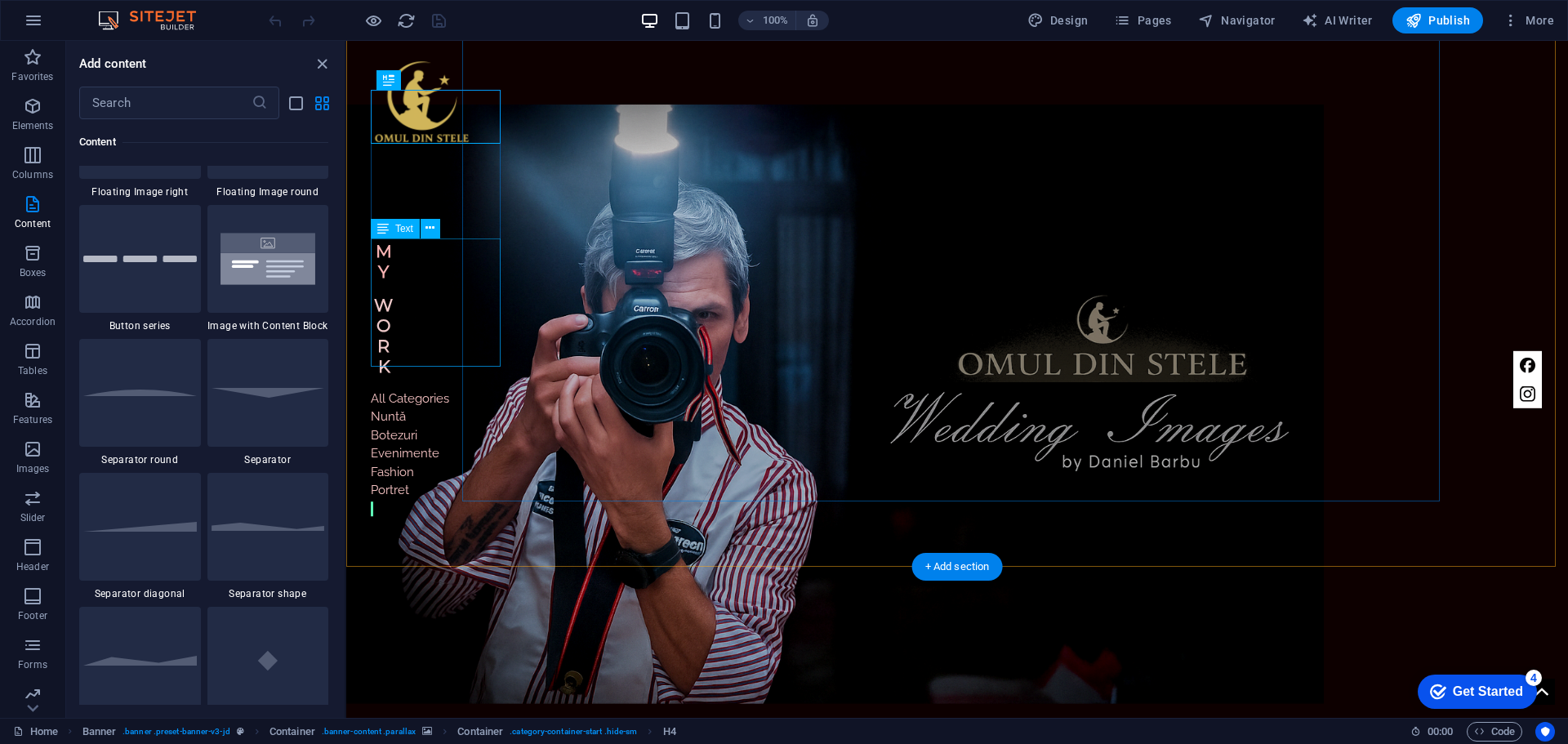
scroll to position [164, 0]
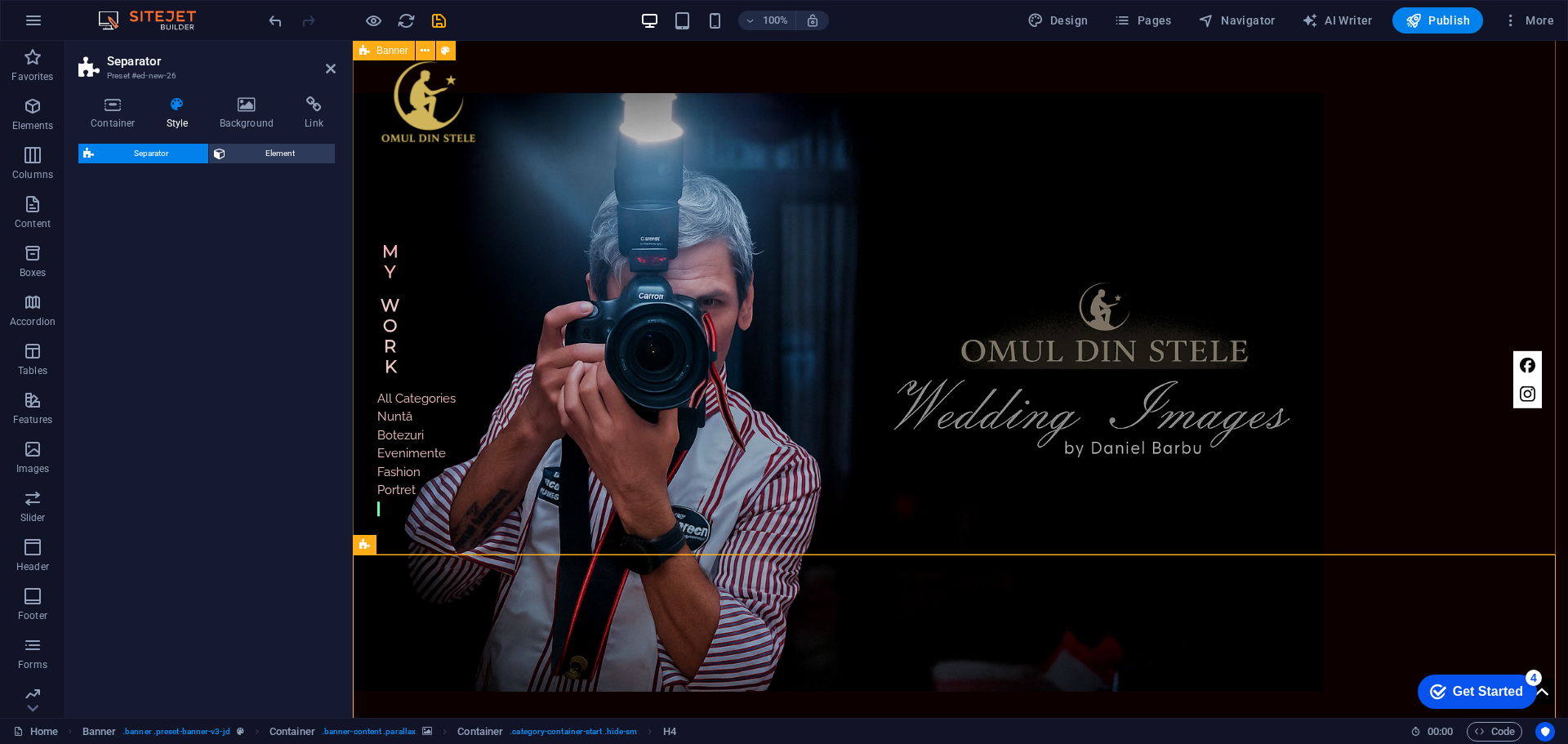
select select "polygon1"
select select "rem"
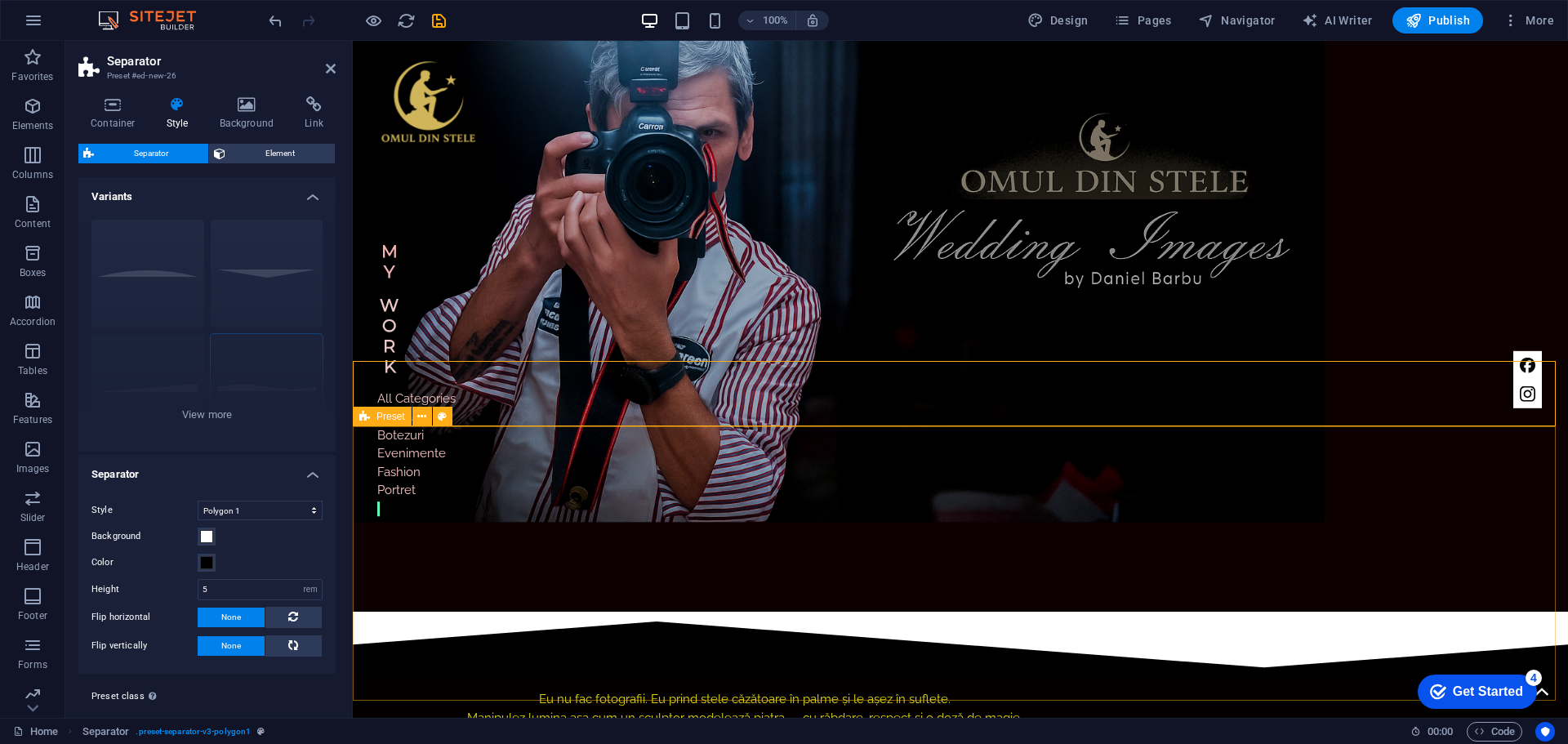
scroll to position [326, 0]
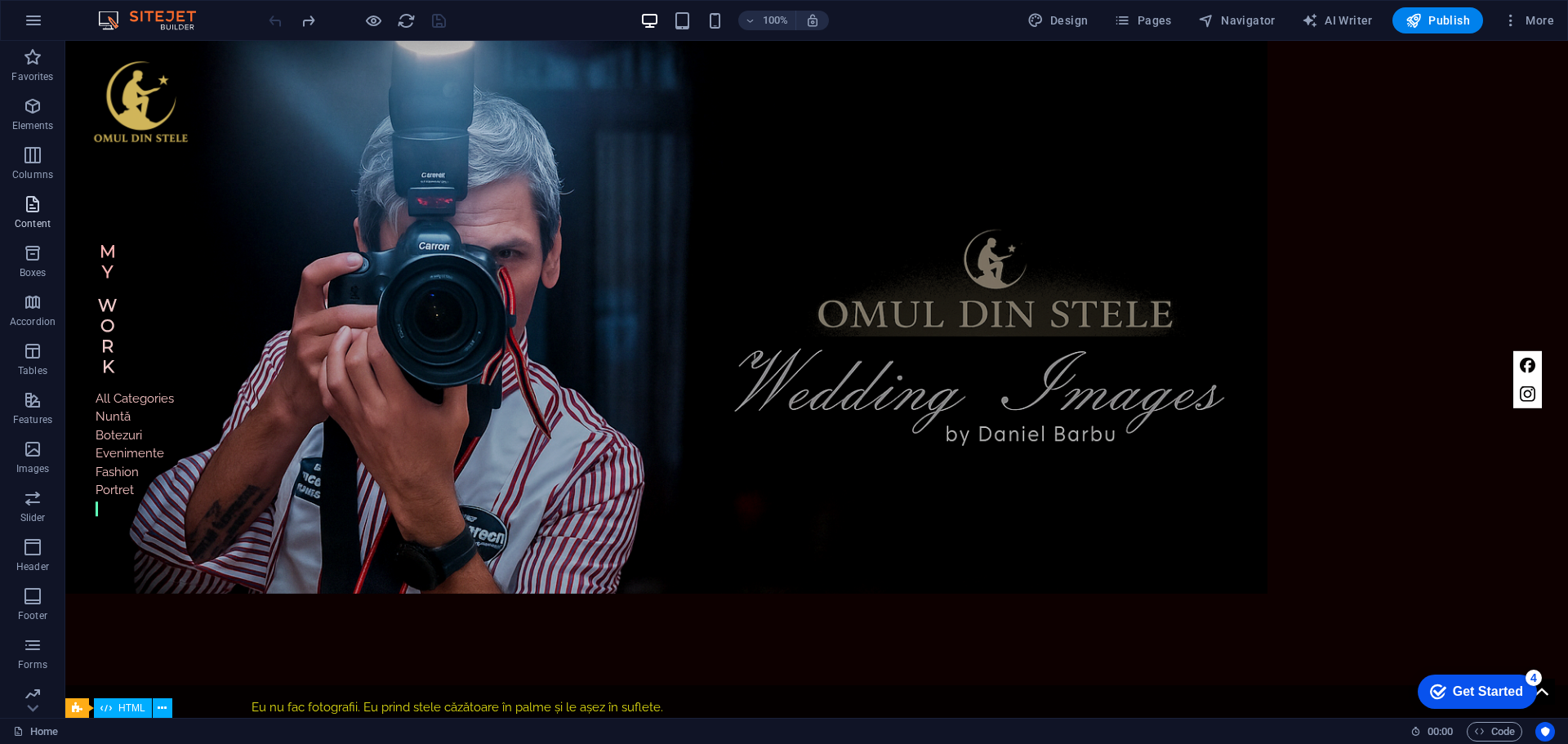
click at [28, 212] on icon "button" at bounding box center [32, 204] width 20 height 20
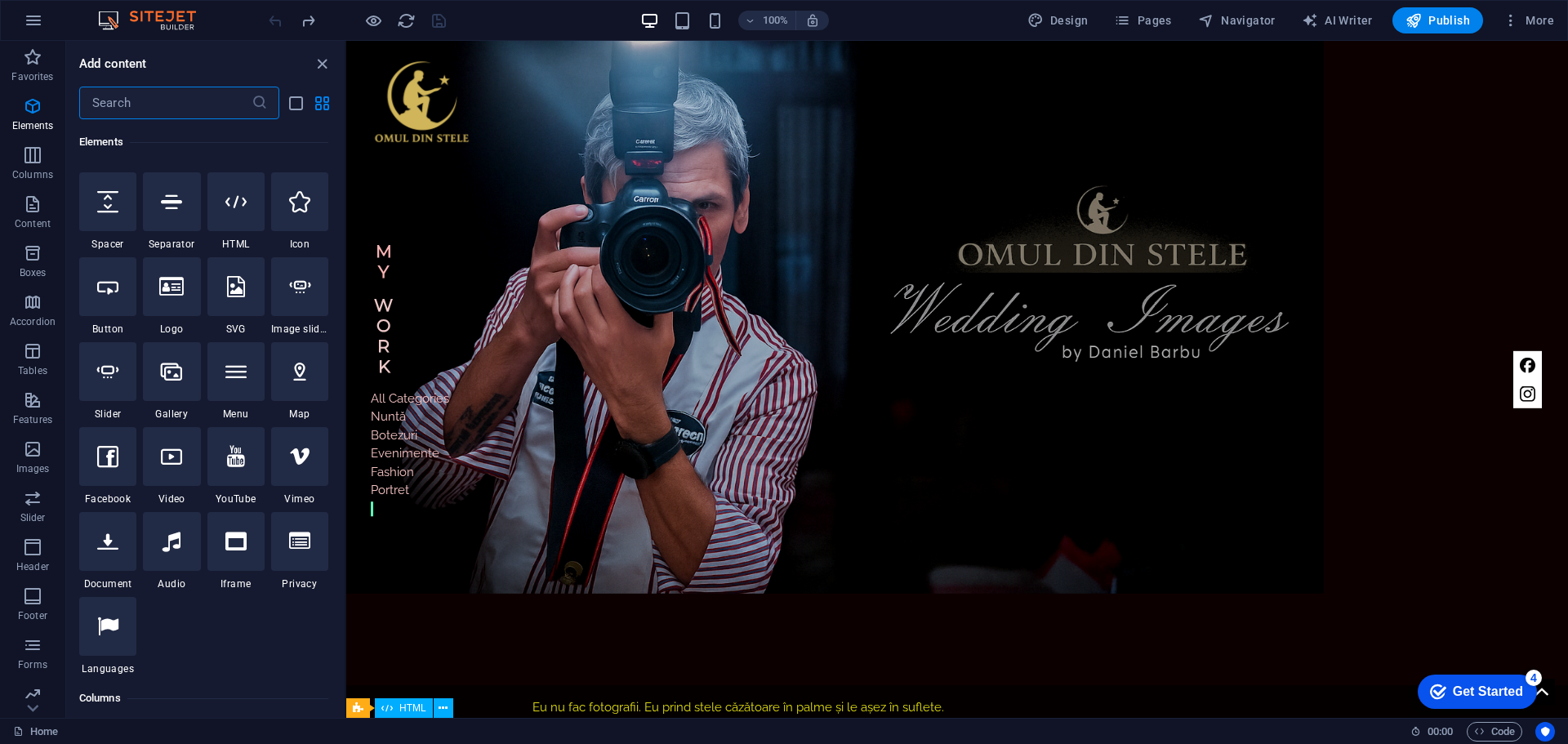
scroll to position [245, 0]
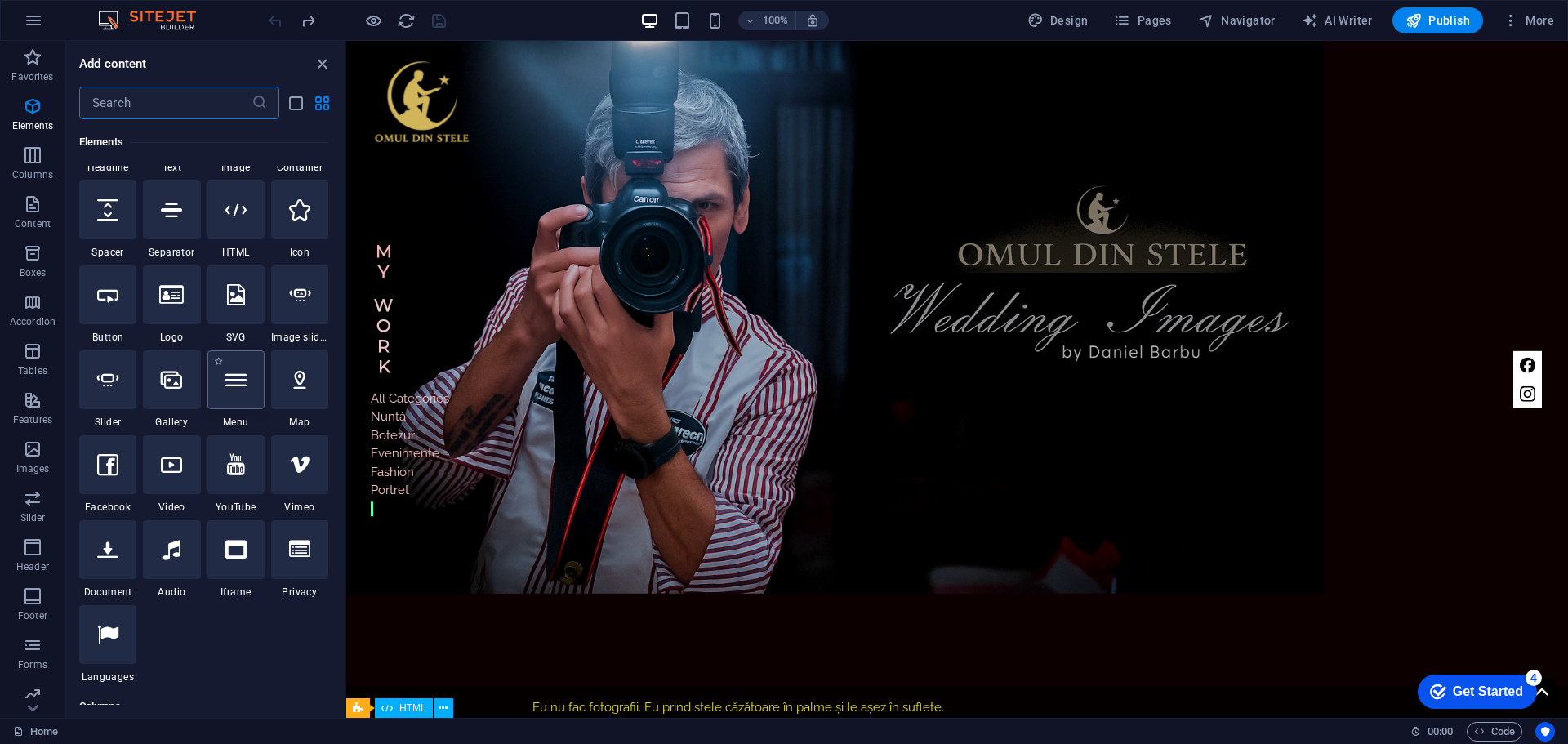
click at [232, 388] on icon at bounding box center [236, 380] width 22 height 22
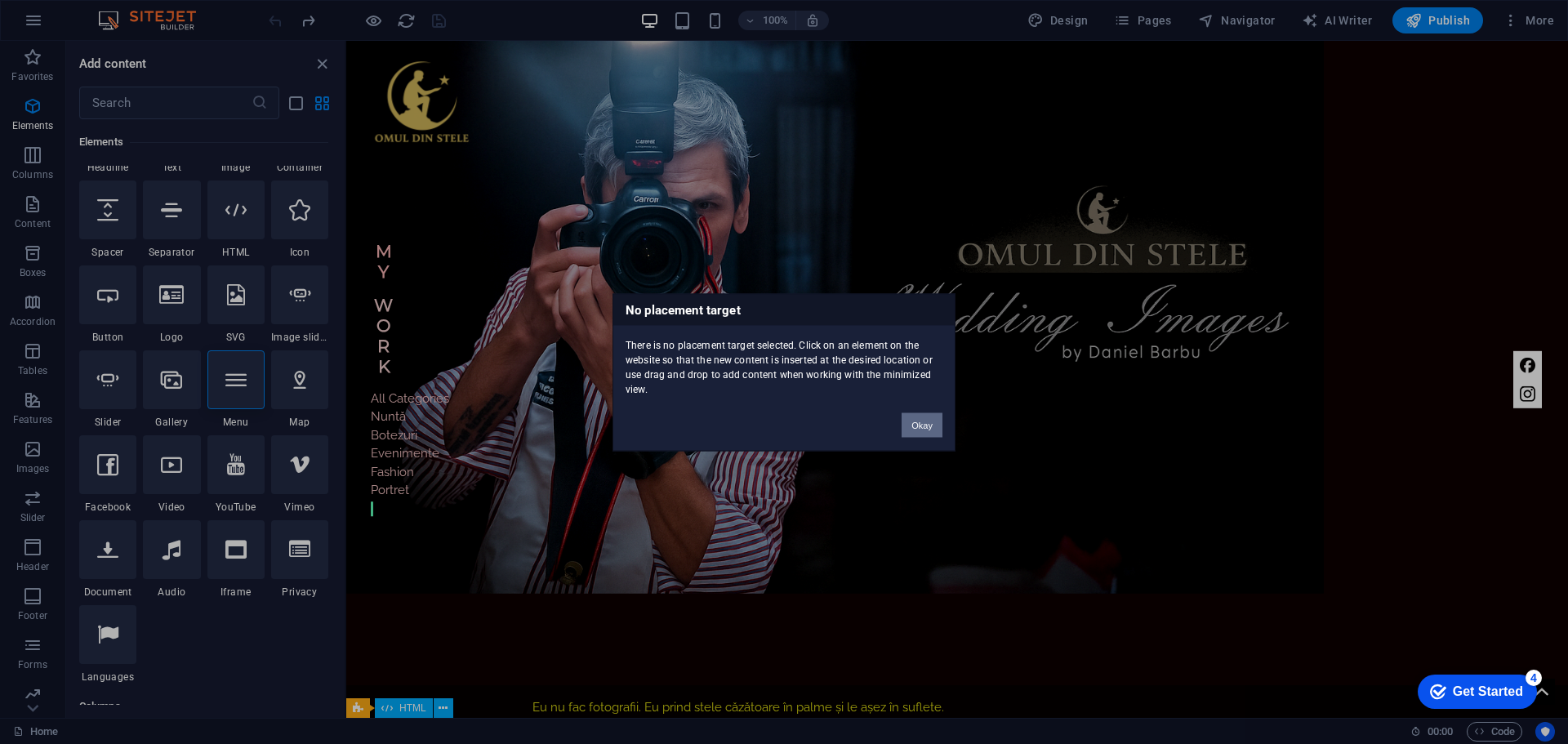
click at [923, 430] on button "Okay" at bounding box center [921, 425] width 40 height 24
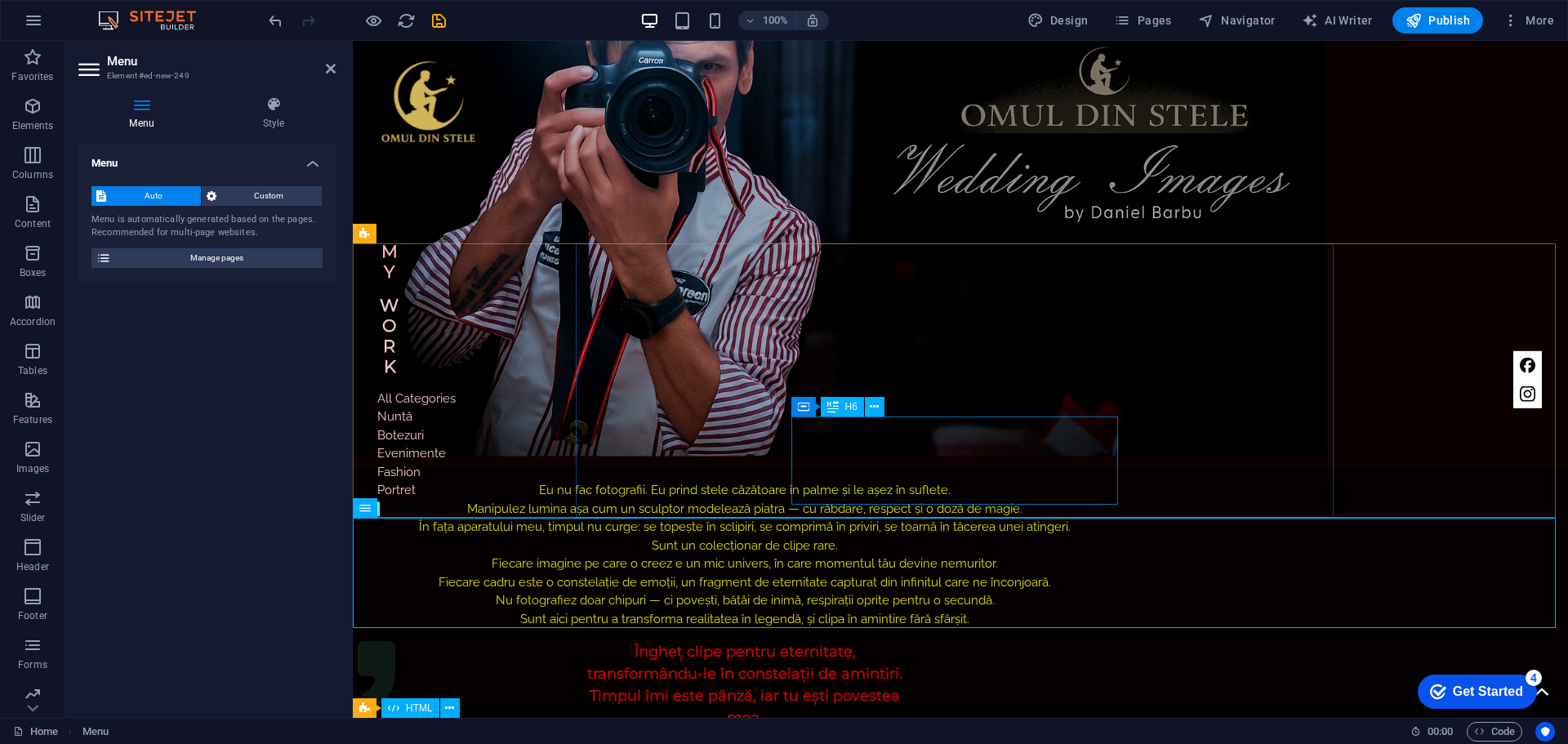
scroll to position [572, 0]
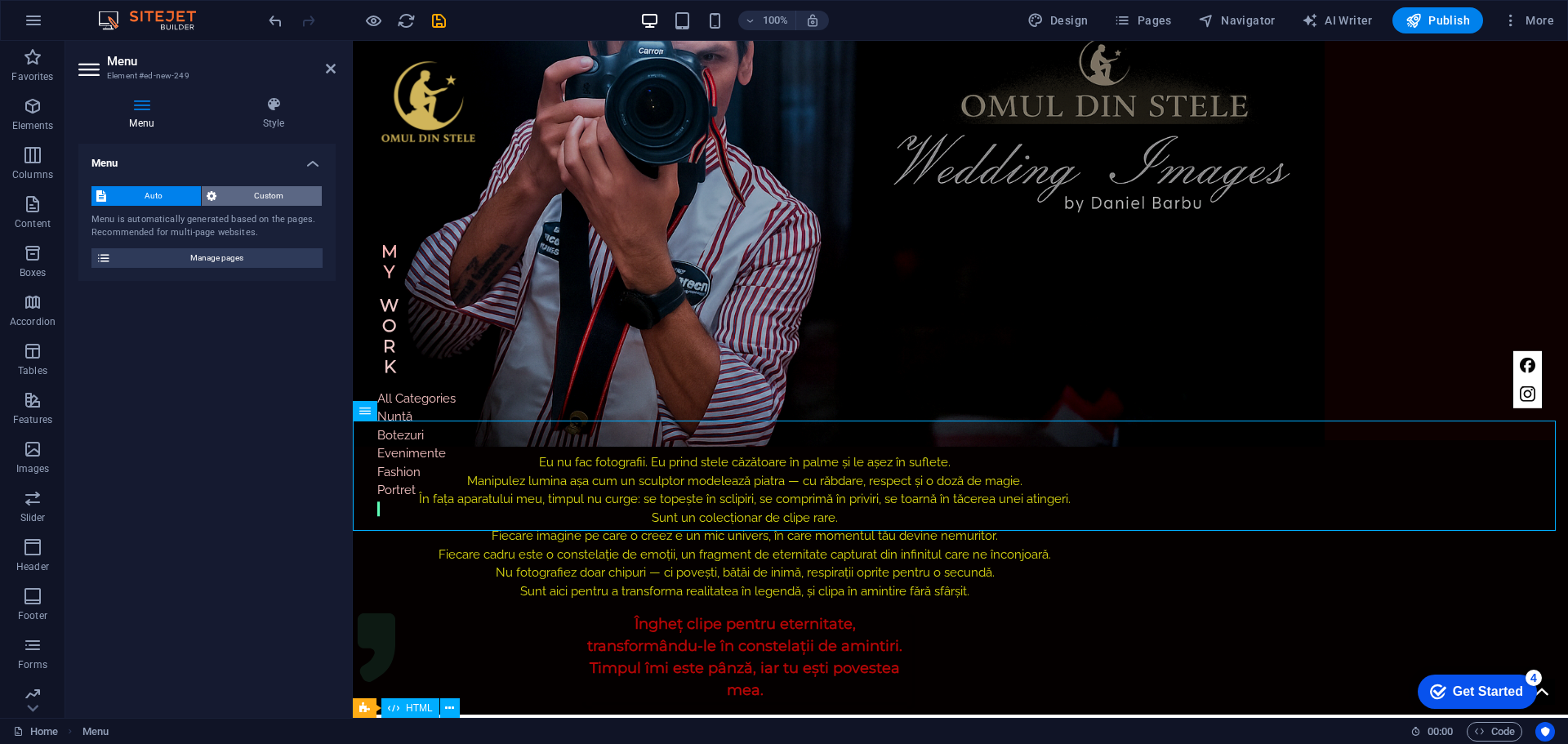
click at [266, 196] on span "Custom" at bounding box center [269, 196] width 96 height 20
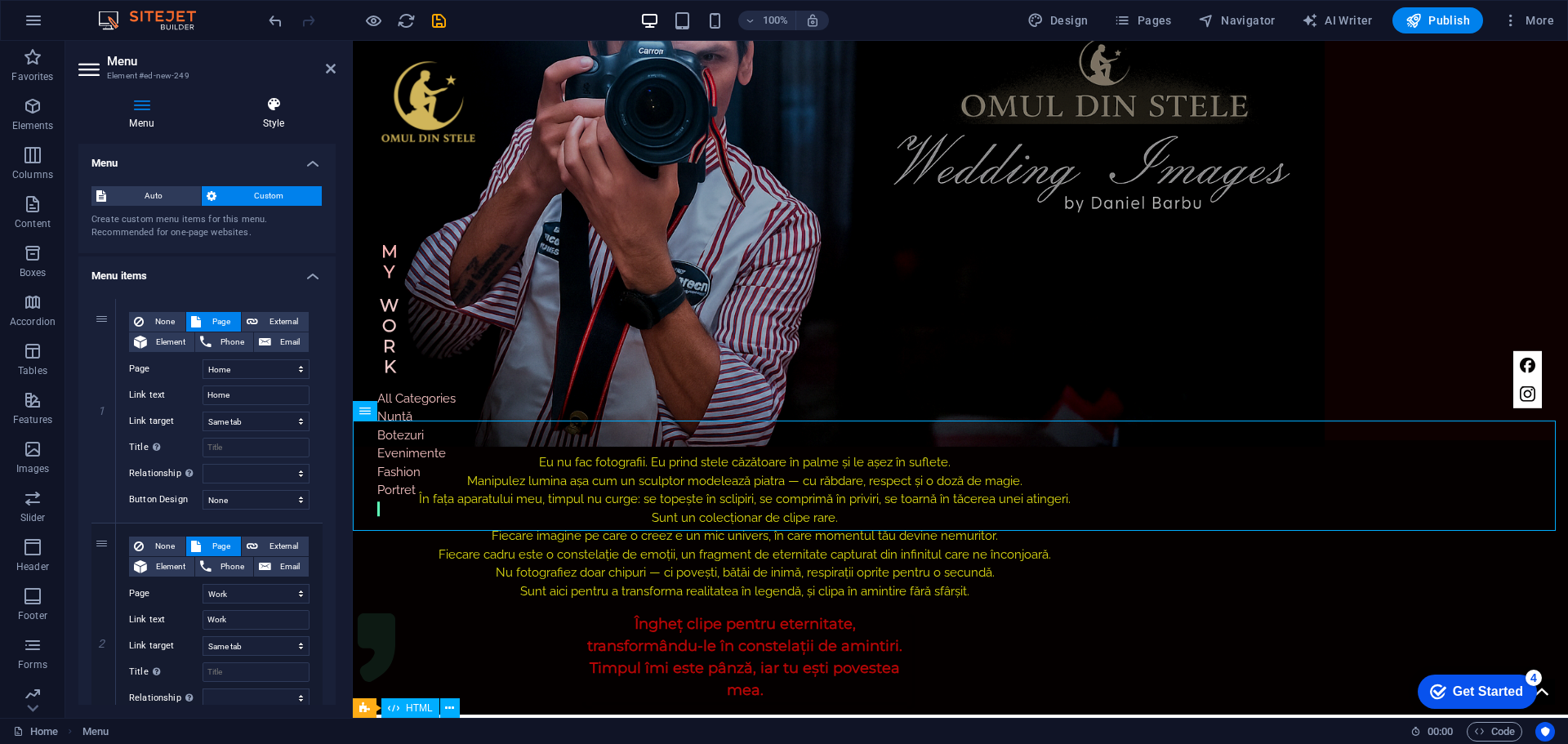
click at [281, 116] on h4 "Style" at bounding box center [274, 113] width 124 height 34
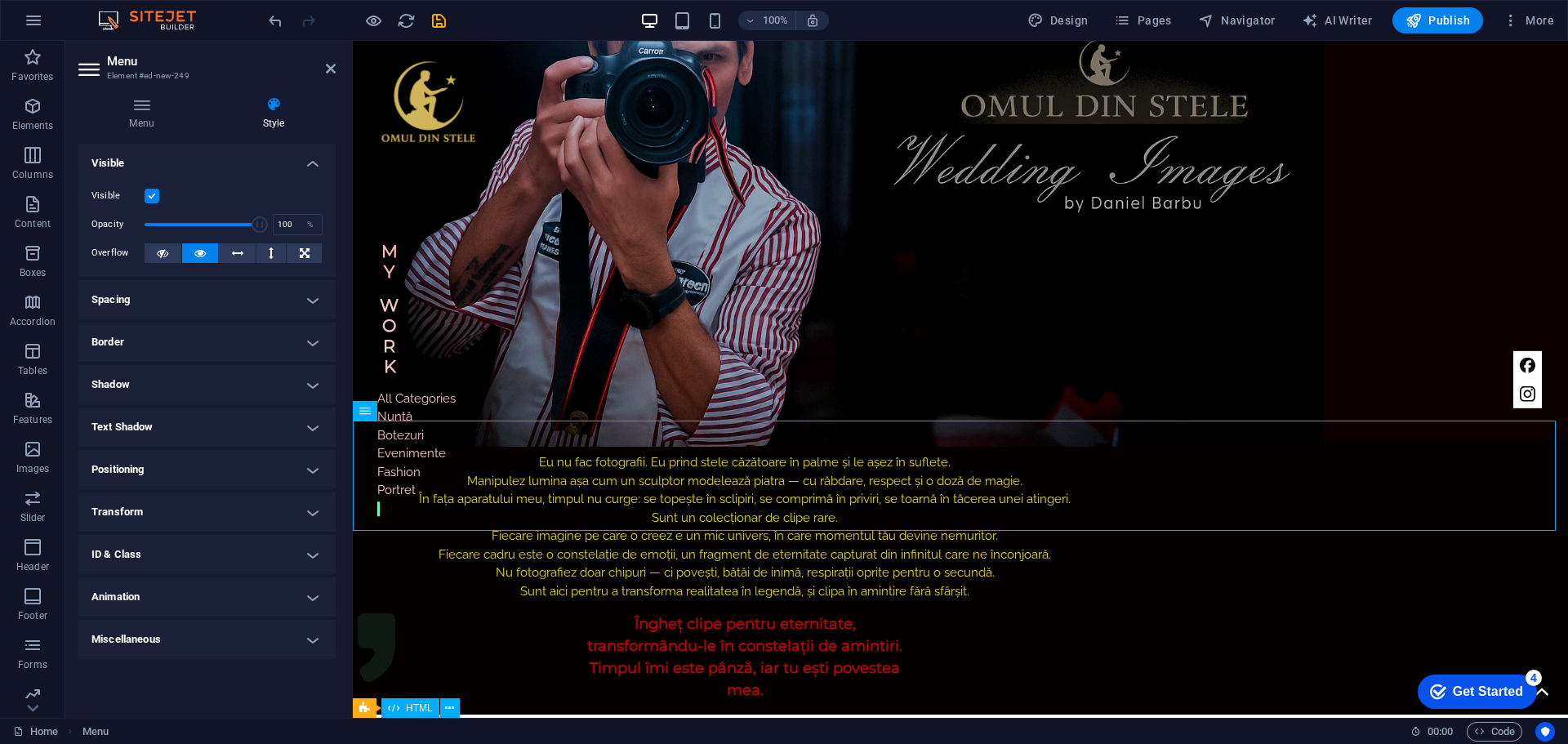
click at [149, 194] on label at bounding box center [152, 197] width 15 height 15
click at [0, 0] on input "Visible" at bounding box center [0, 0] width 0 height 0
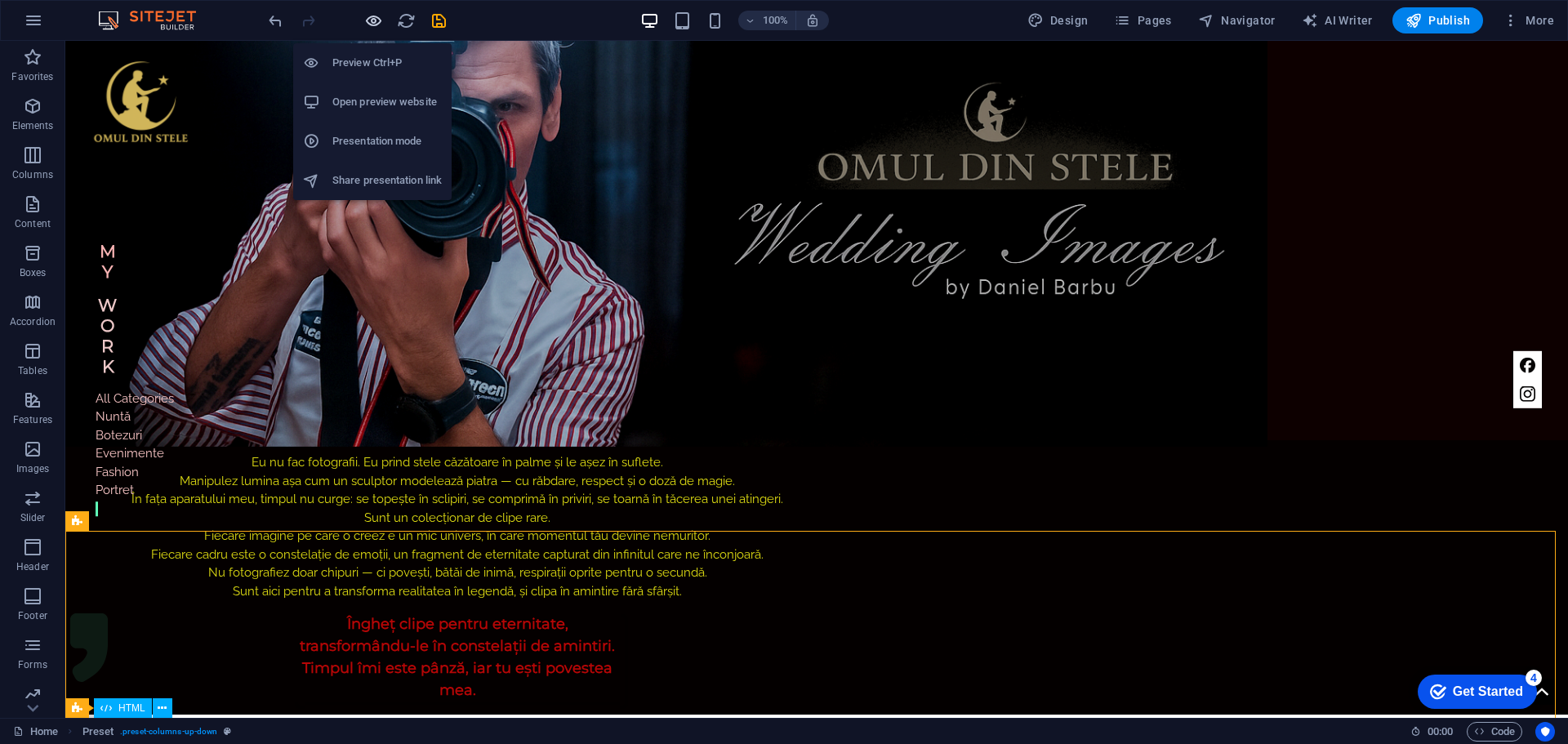
click at [371, 19] on icon "button" at bounding box center [373, 21] width 19 height 19
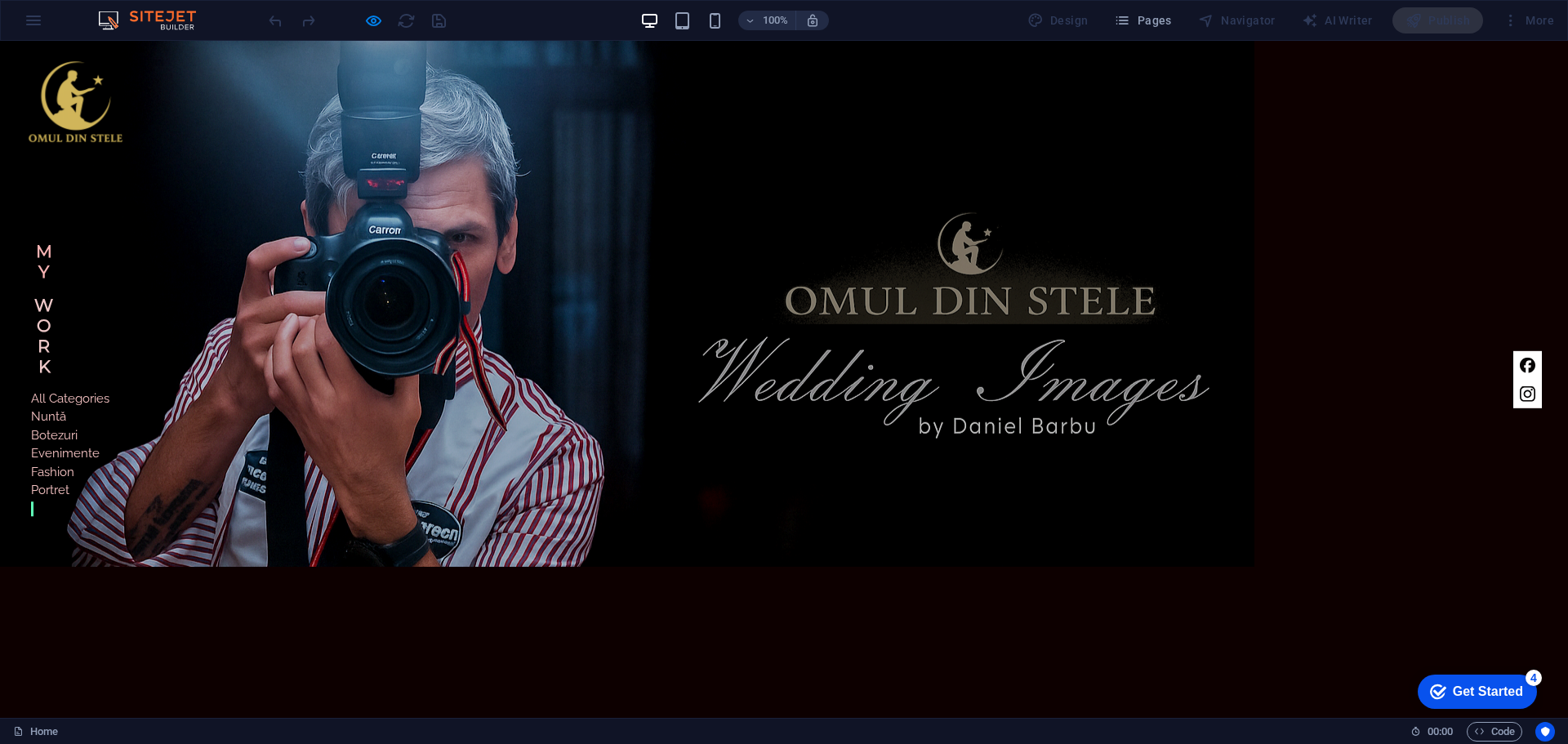
scroll to position [0, 0]
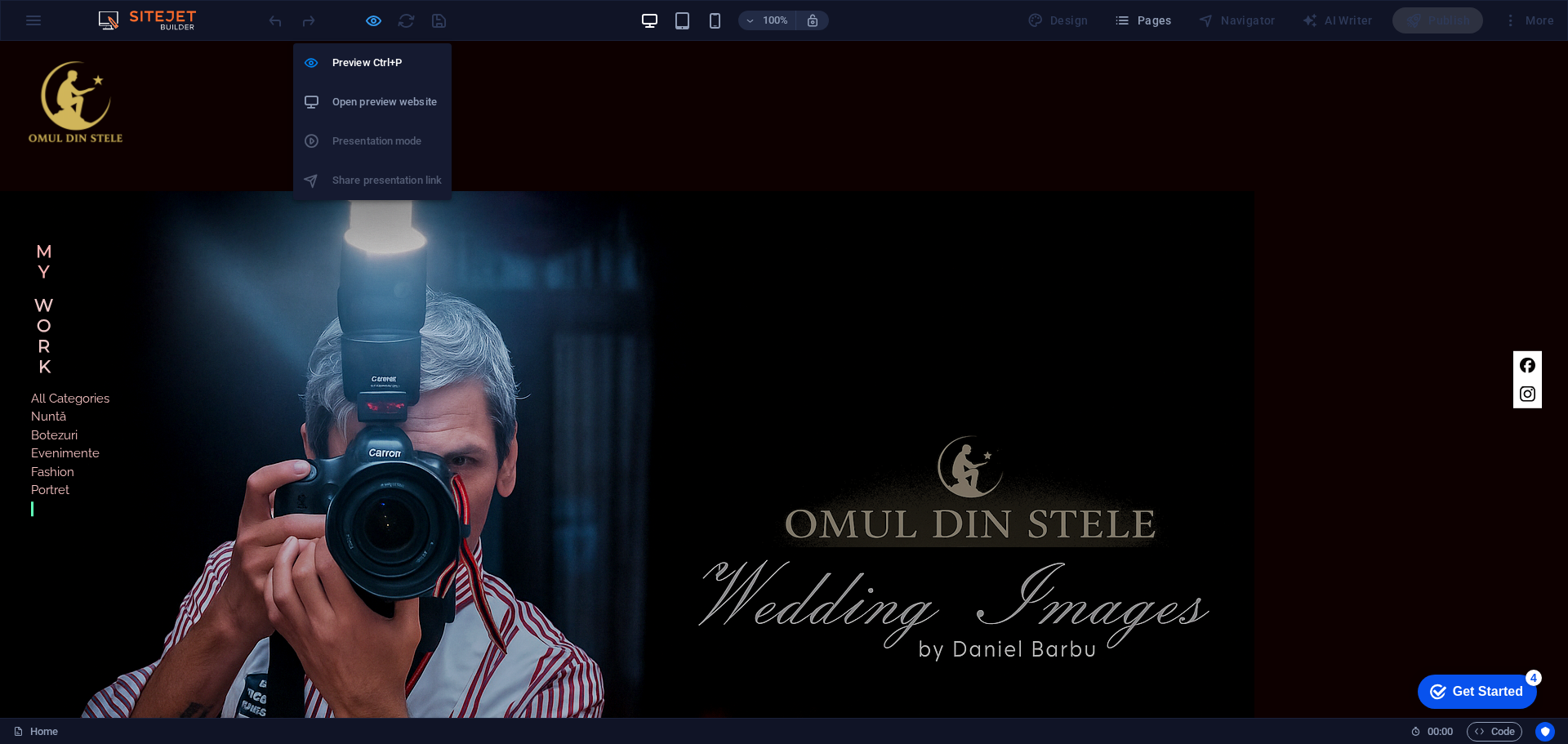
click at [371, 20] on icon "button" at bounding box center [373, 21] width 19 height 19
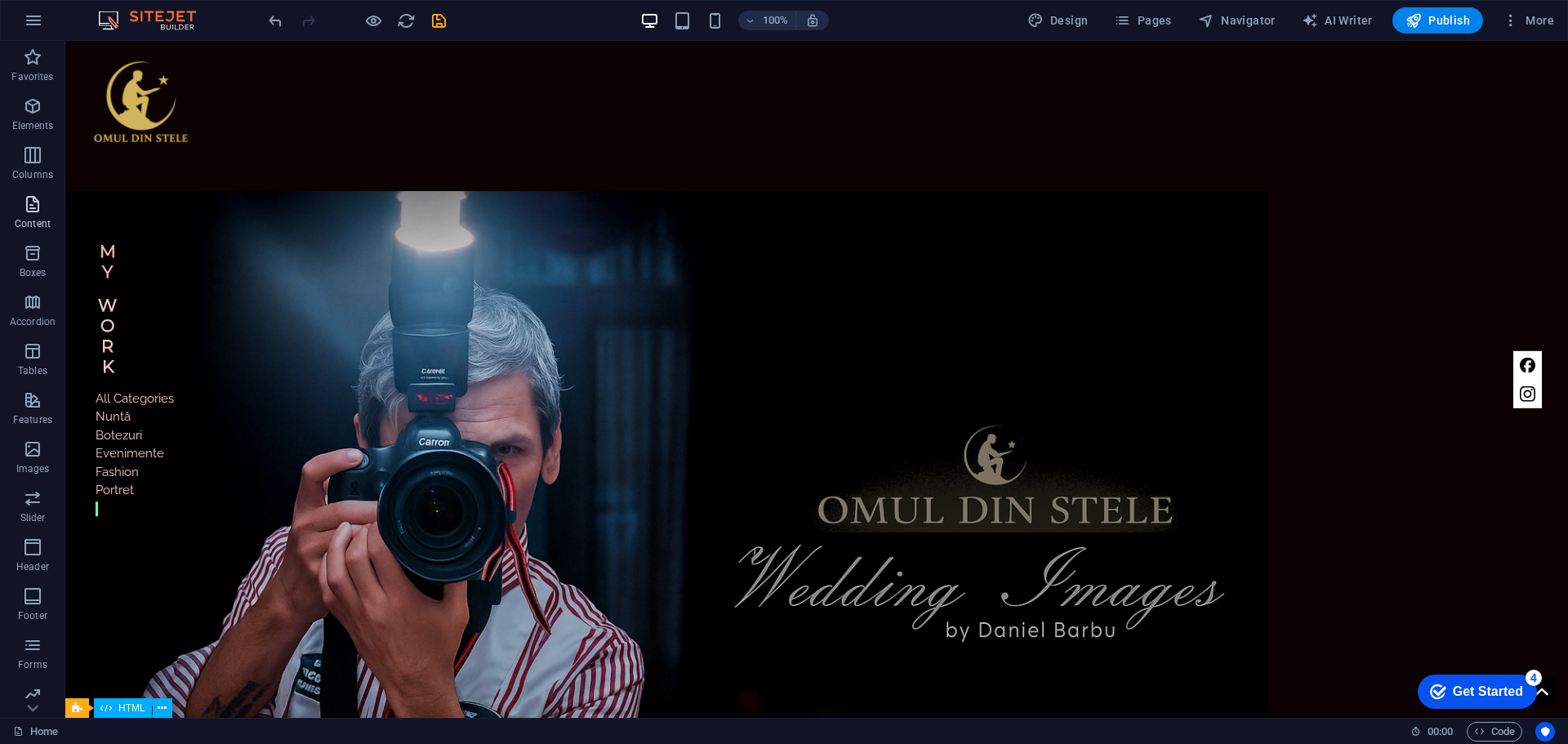
click at [36, 218] on p "Content" at bounding box center [33, 224] width 36 height 13
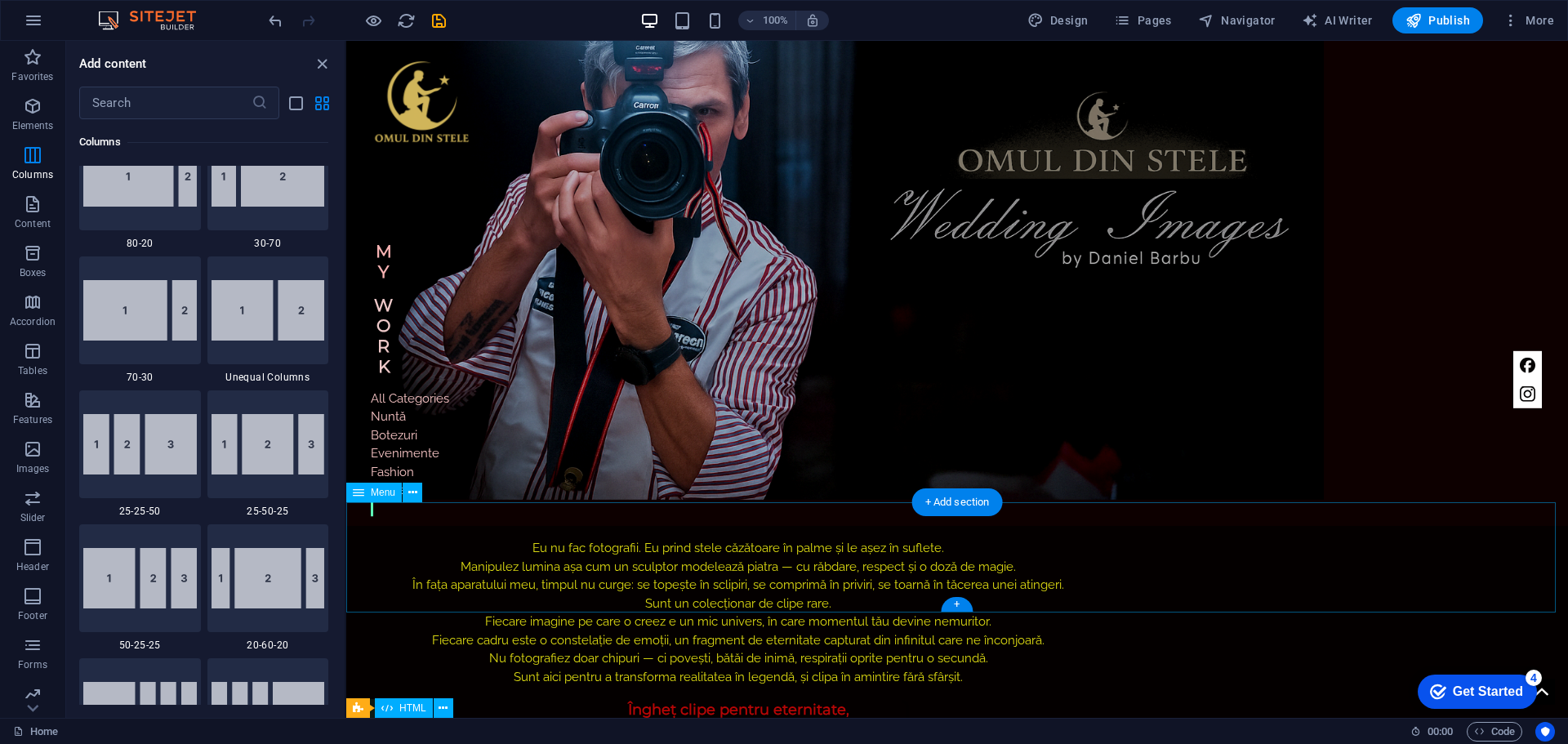
scroll to position [490, 0]
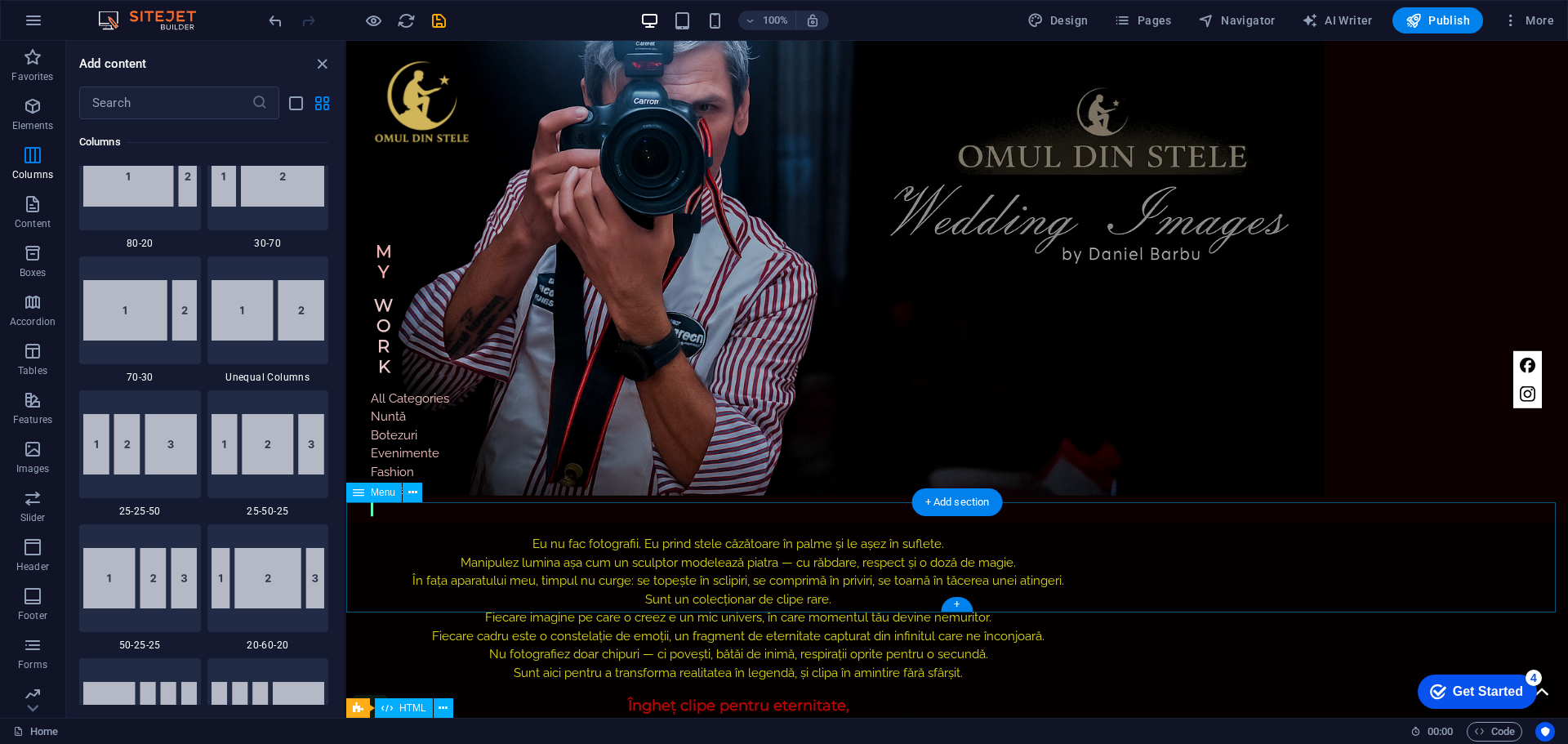
click at [413, 494] on icon at bounding box center [413, 493] width 9 height 17
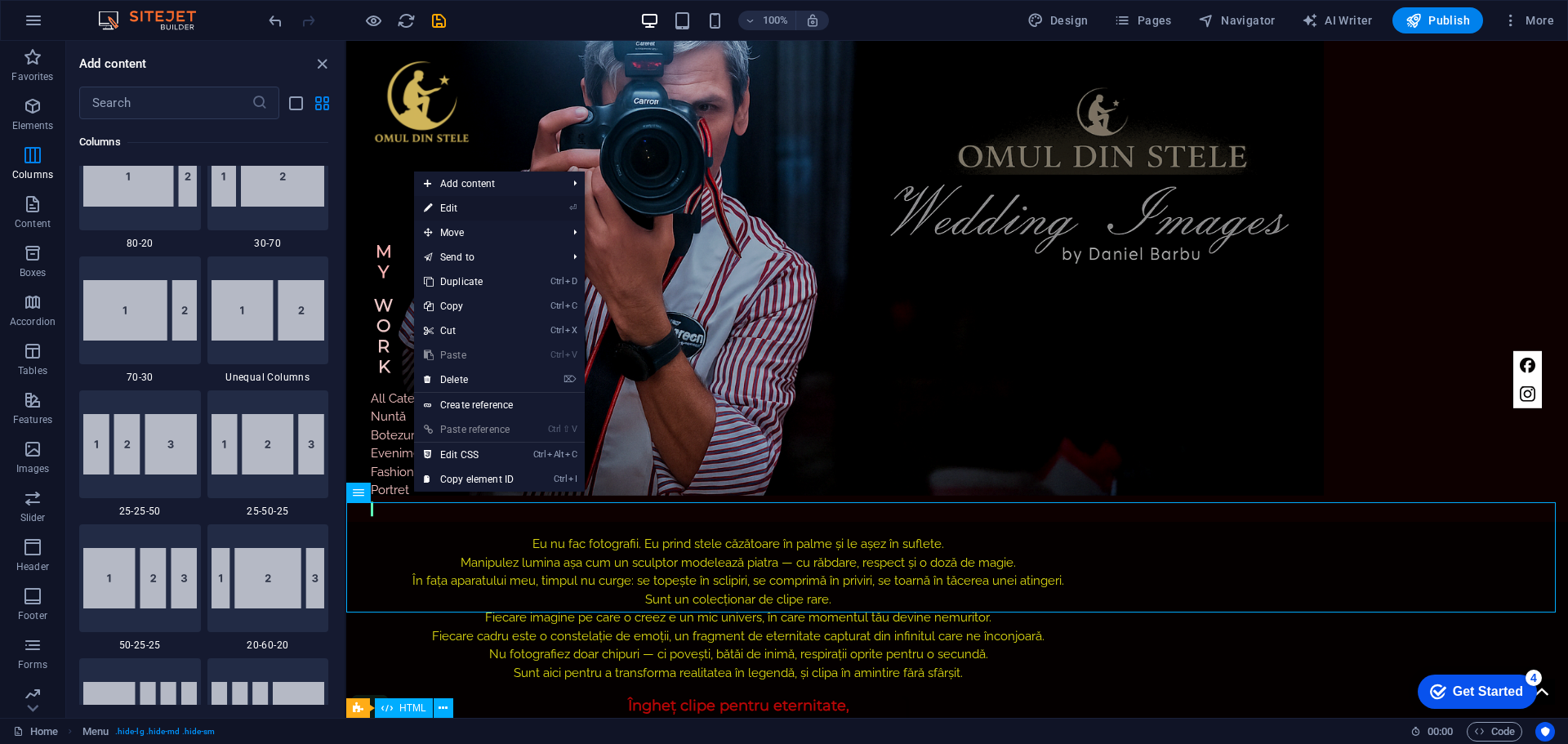
click at [512, 214] on link "⏎ Edit" at bounding box center [468, 208] width 109 height 24
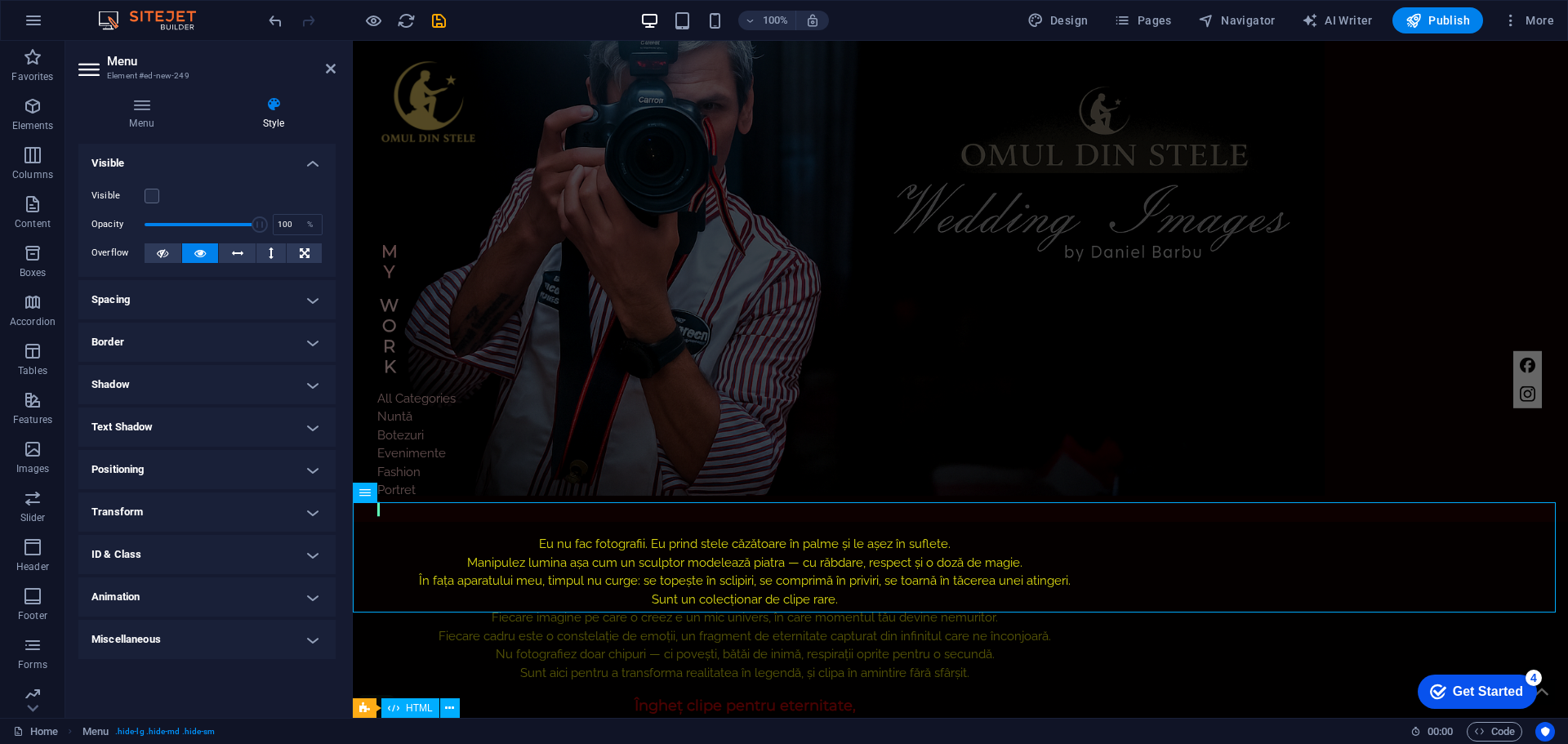
click at [315, 465] on h4 "Positioning" at bounding box center [207, 470] width 258 height 40
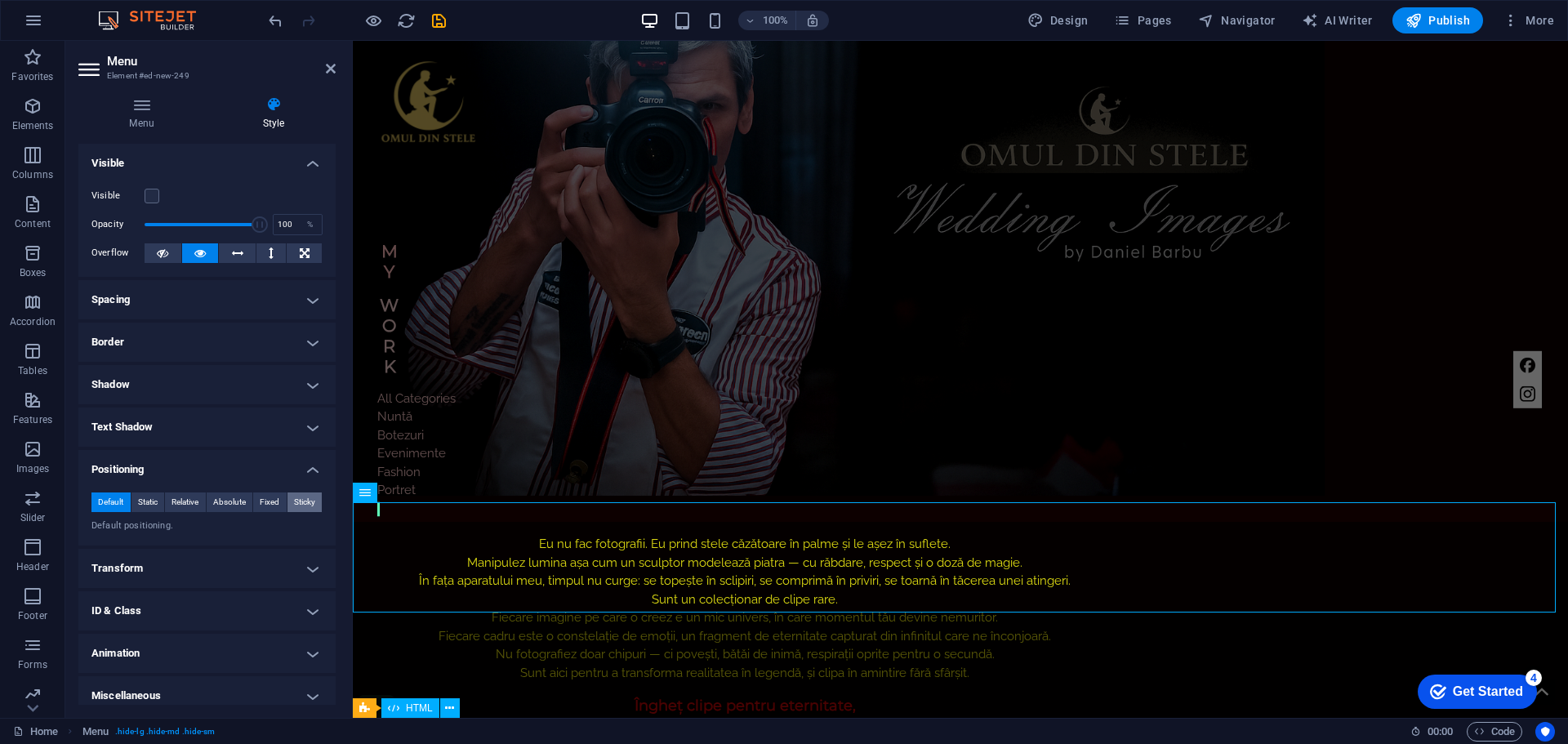
click at [306, 501] on span "Sticky" at bounding box center [305, 502] width 22 height 20
click at [271, 502] on span "Fixed" at bounding box center [269, 502] width 20 height 20
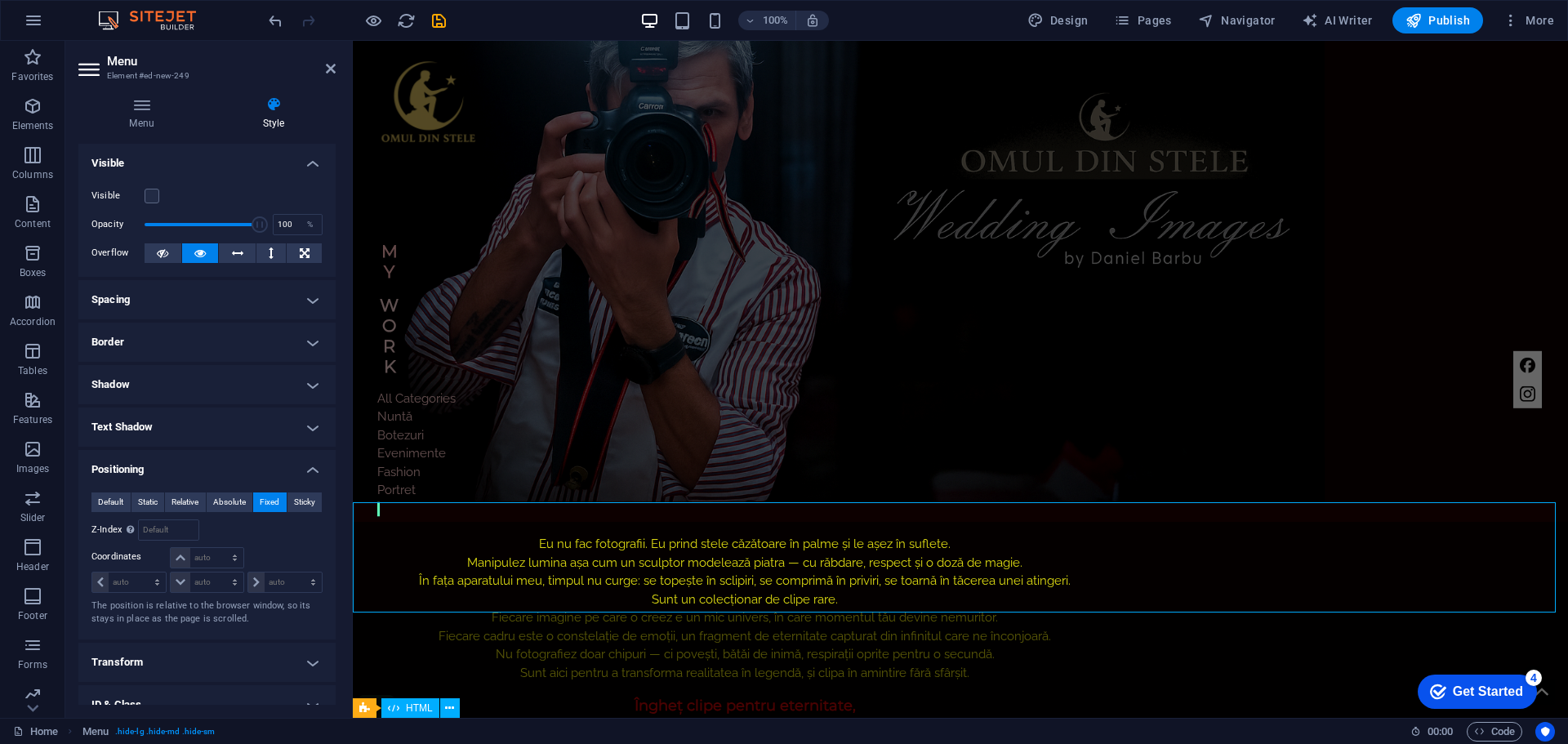
scroll to position [1020, 0]
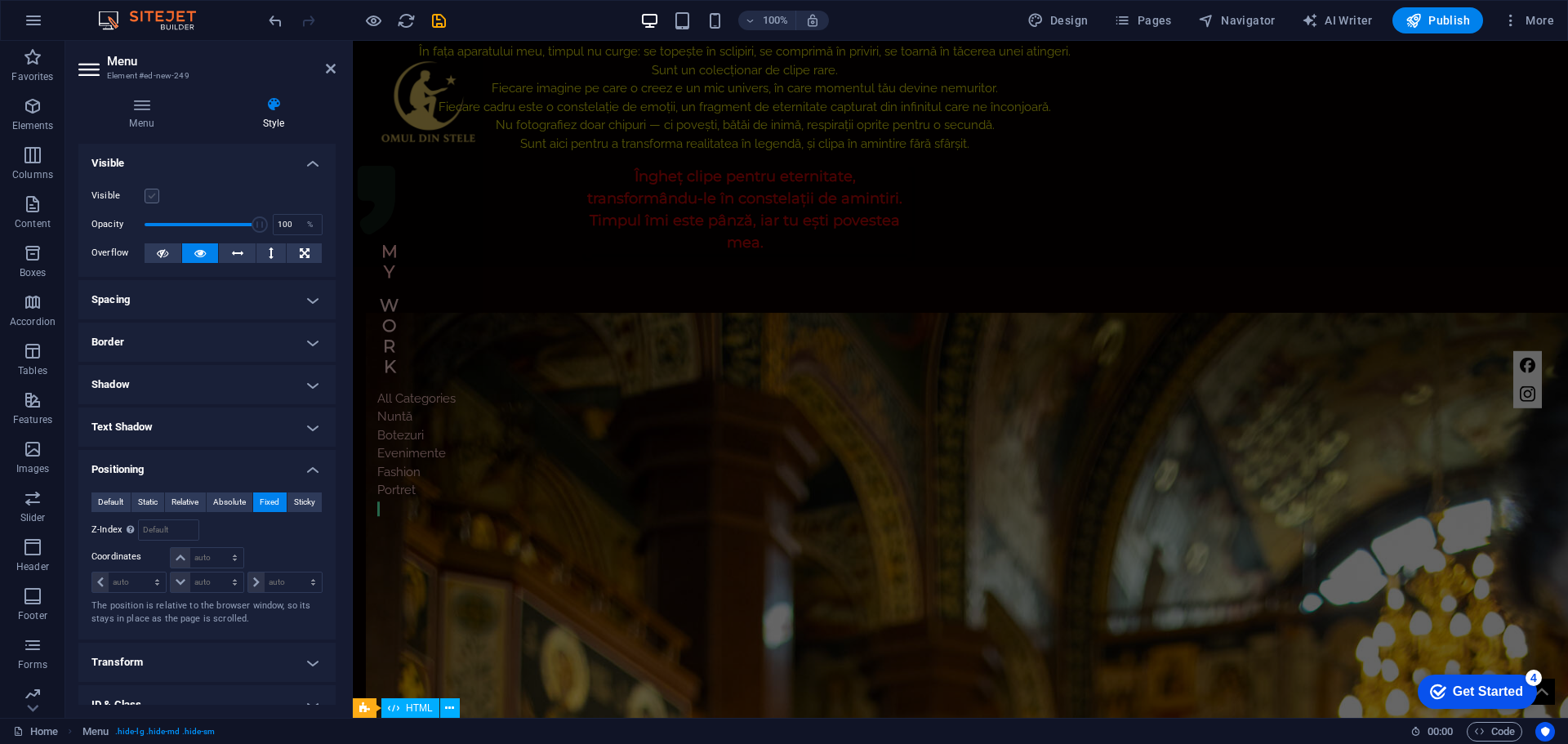
click at [146, 198] on label at bounding box center [152, 197] width 15 height 15
click at [0, 0] on input "Visible" at bounding box center [0, 0] width 0 height 0
click at [229, 500] on span "Absolute" at bounding box center [229, 502] width 33 height 20
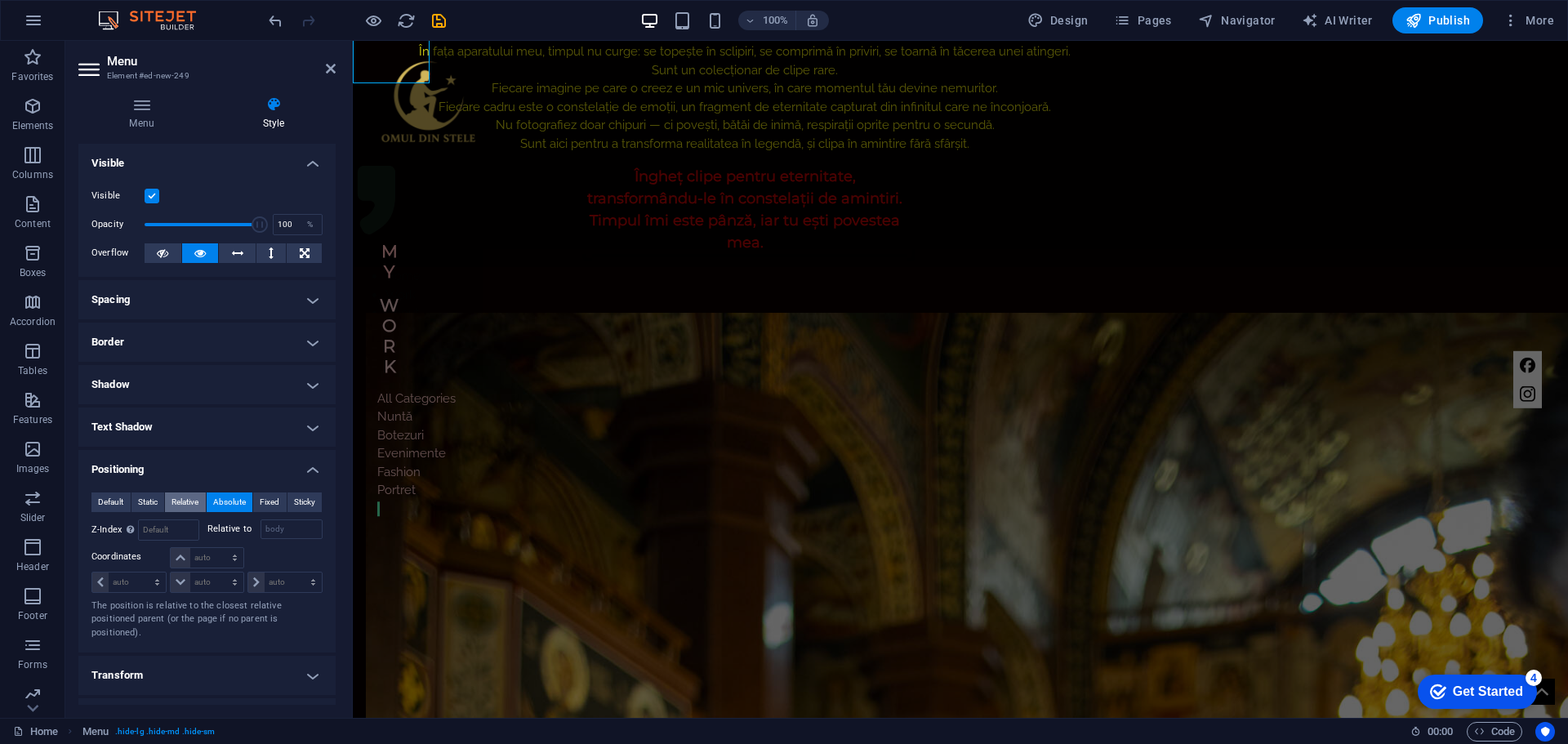
click at [184, 500] on span "Relative" at bounding box center [184, 502] width 27 height 20
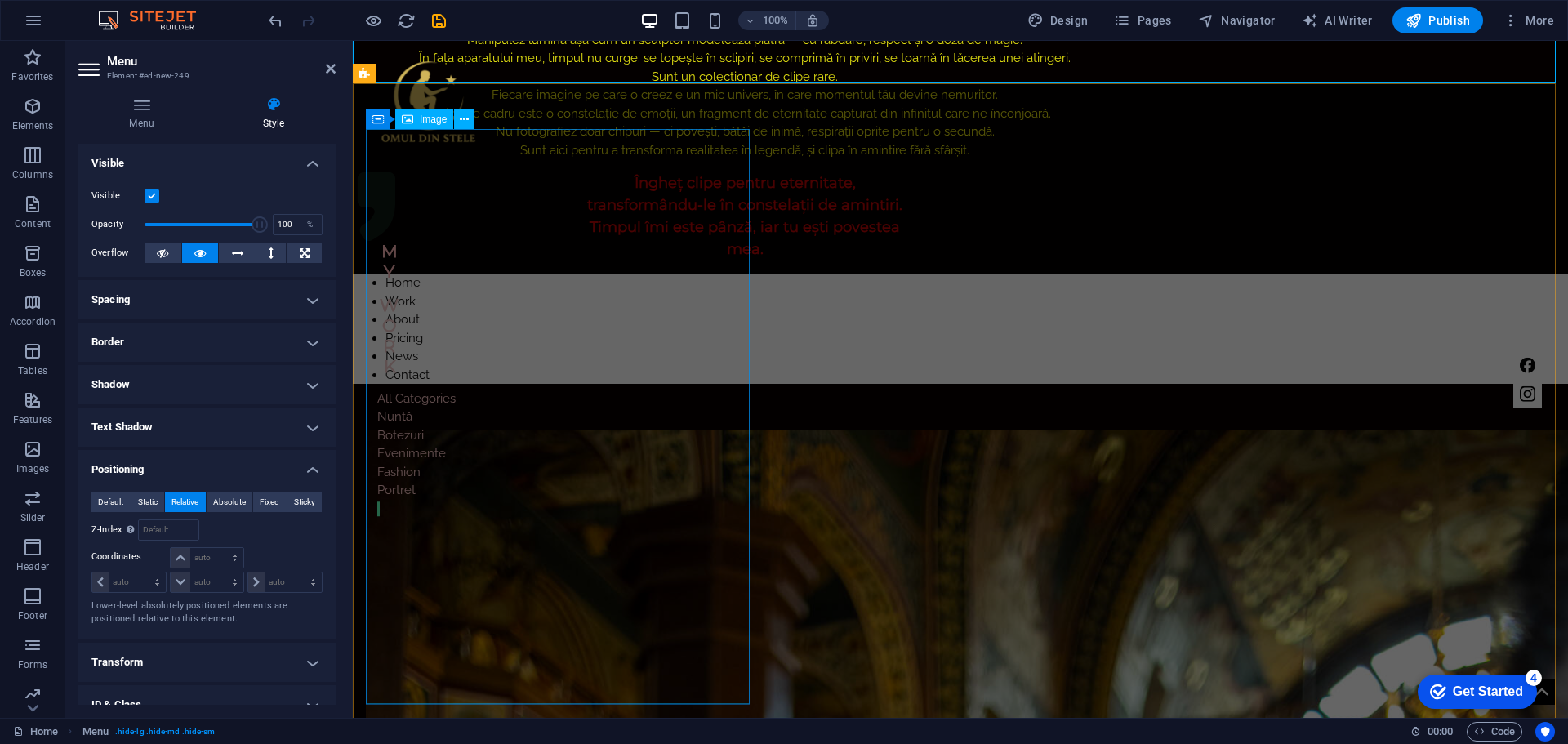
scroll to position [856, 0]
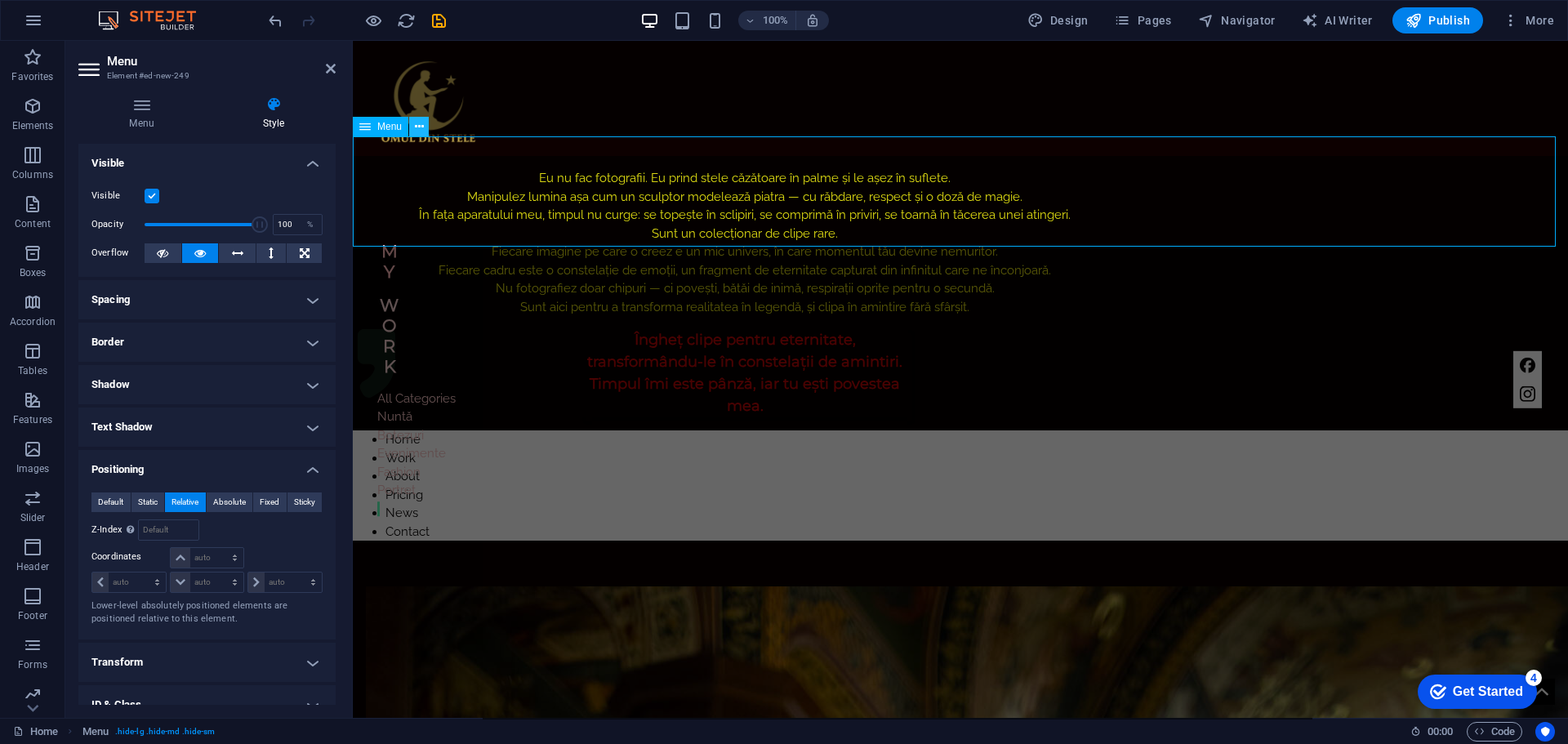
click at [419, 128] on icon at bounding box center [419, 127] width 9 height 17
click at [273, 580] on select "auto px rem % em" at bounding box center [285, 582] width 73 height 20
select select "px"
click at [295, 573] on select "auto px rem % em" at bounding box center [285, 582] width 73 height 20
click at [1452, 431] on nav "Home Work About Pricing News Contact" at bounding box center [878, 485] width 1215 height 110
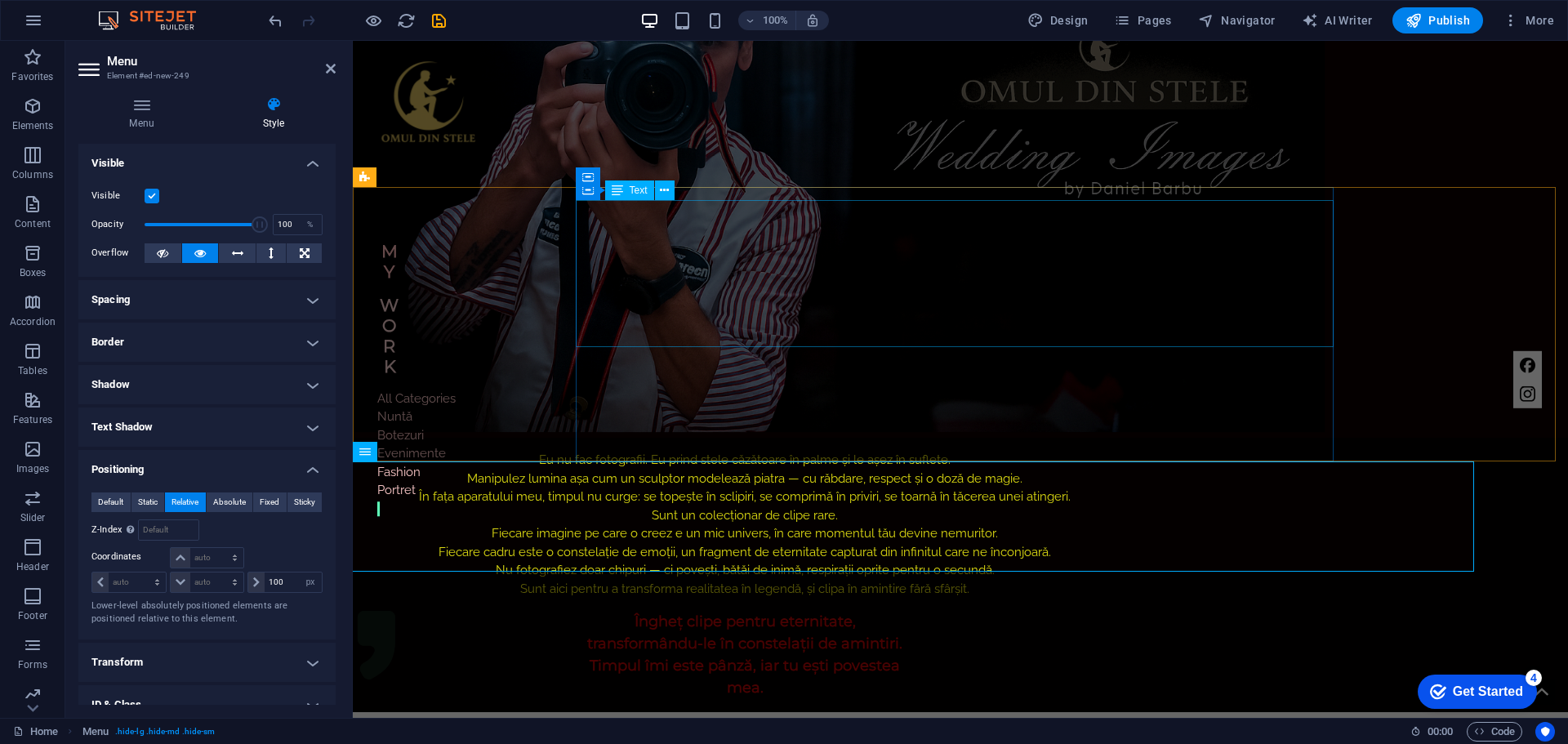
scroll to position [611, 0]
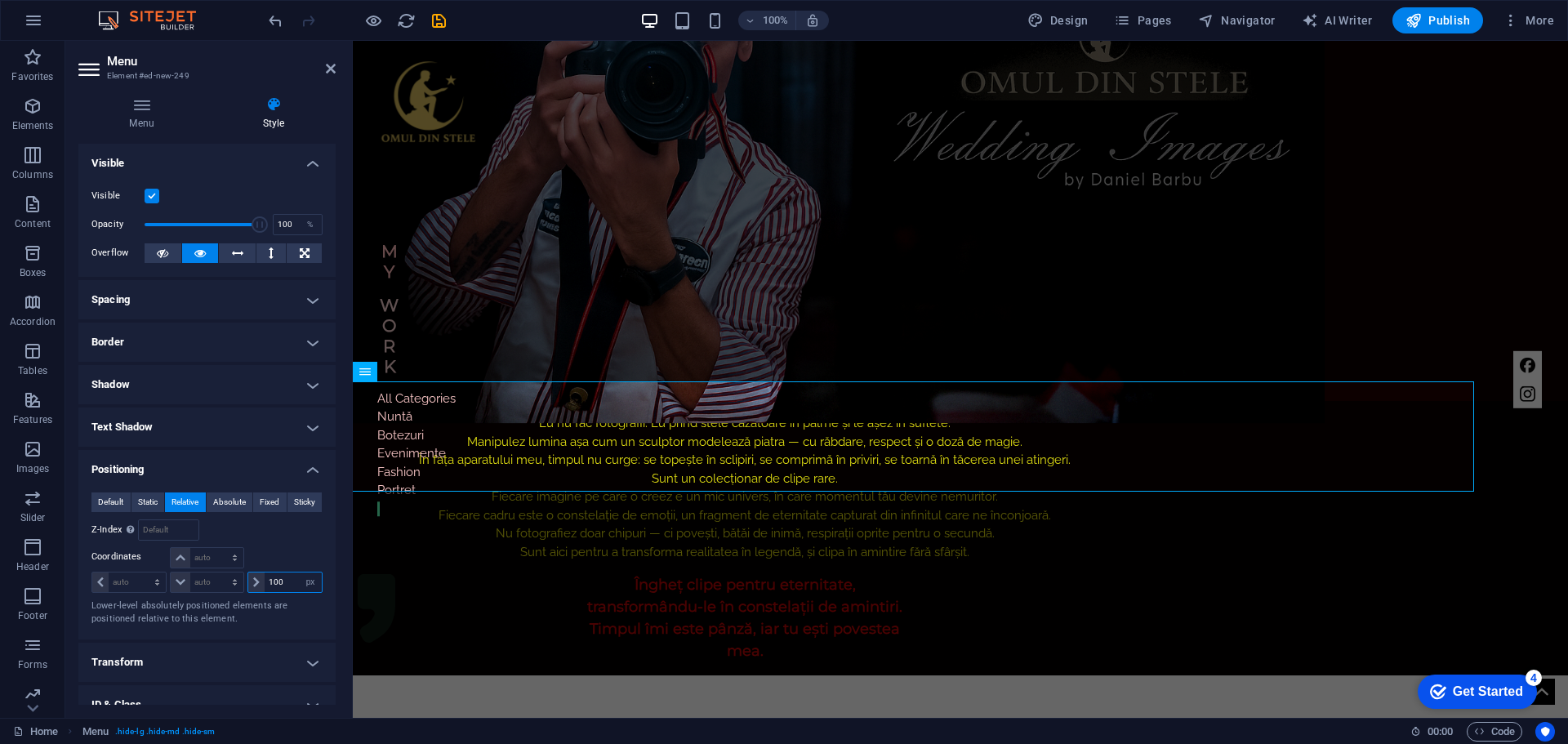
drag, startPoint x: 291, startPoint y: 578, endPoint x: 258, endPoint y: 578, distance: 33.0
click at [258, 578] on div "100 auto px rem % em" at bounding box center [285, 582] width 75 height 22
type input "0"
drag, startPoint x: 139, startPoint y: 579, endPoint x: 112, endPoint y: 579, distance: 27.0
click at [112, 579] on select "auto px rem % em" at bounding box center [129, 582] width 73 height 20
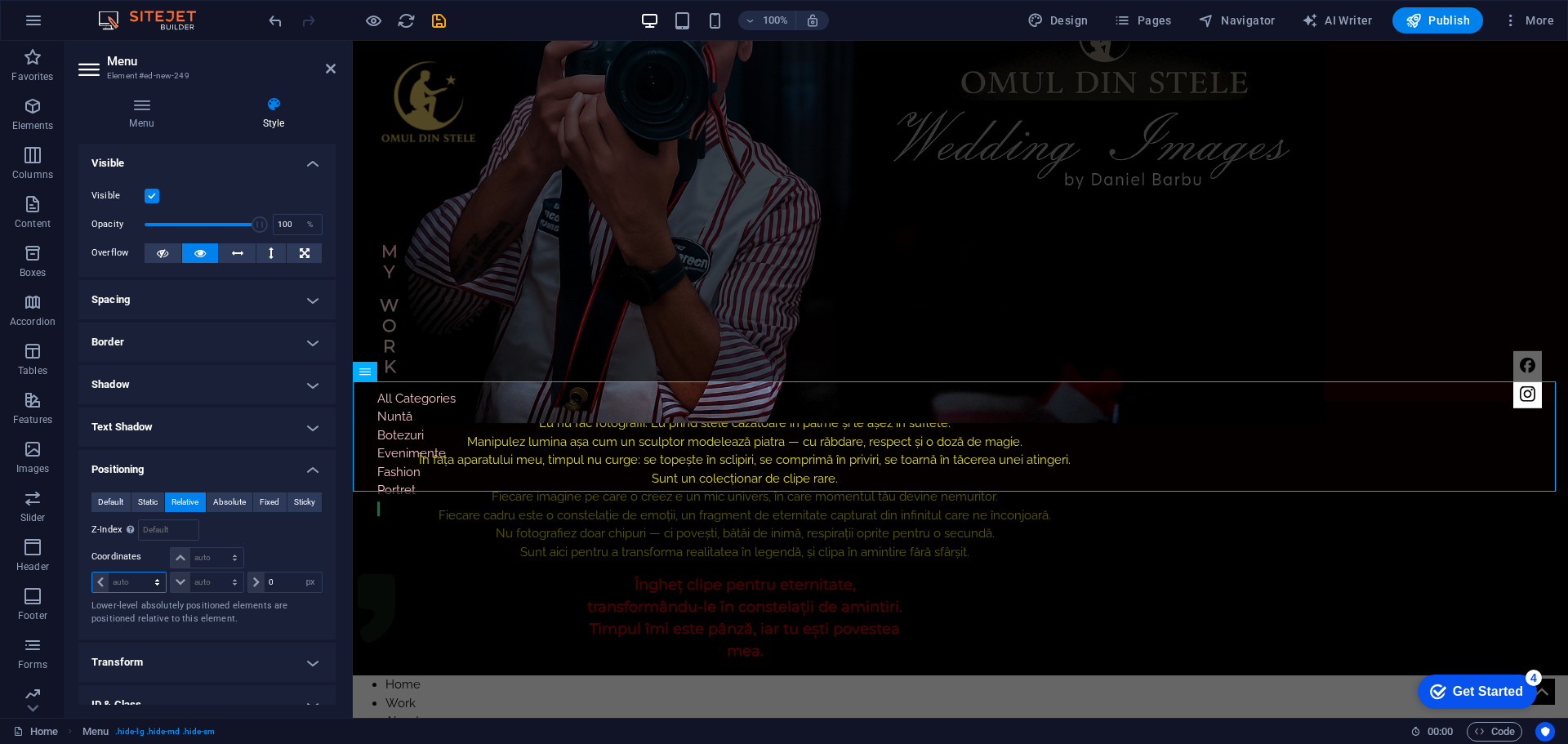
select select "px"
click at [142, 573] on select "auto px rem % em" at bounding box center [129, 582] width 73 height 20
drag, startPoint x: 132, startPoint y: 578, endPoint x: 110, endPoint y: 578, distance: 22.0
click at [110, 578] on input "100" at bounding box center [137, 582] width 57 height 20
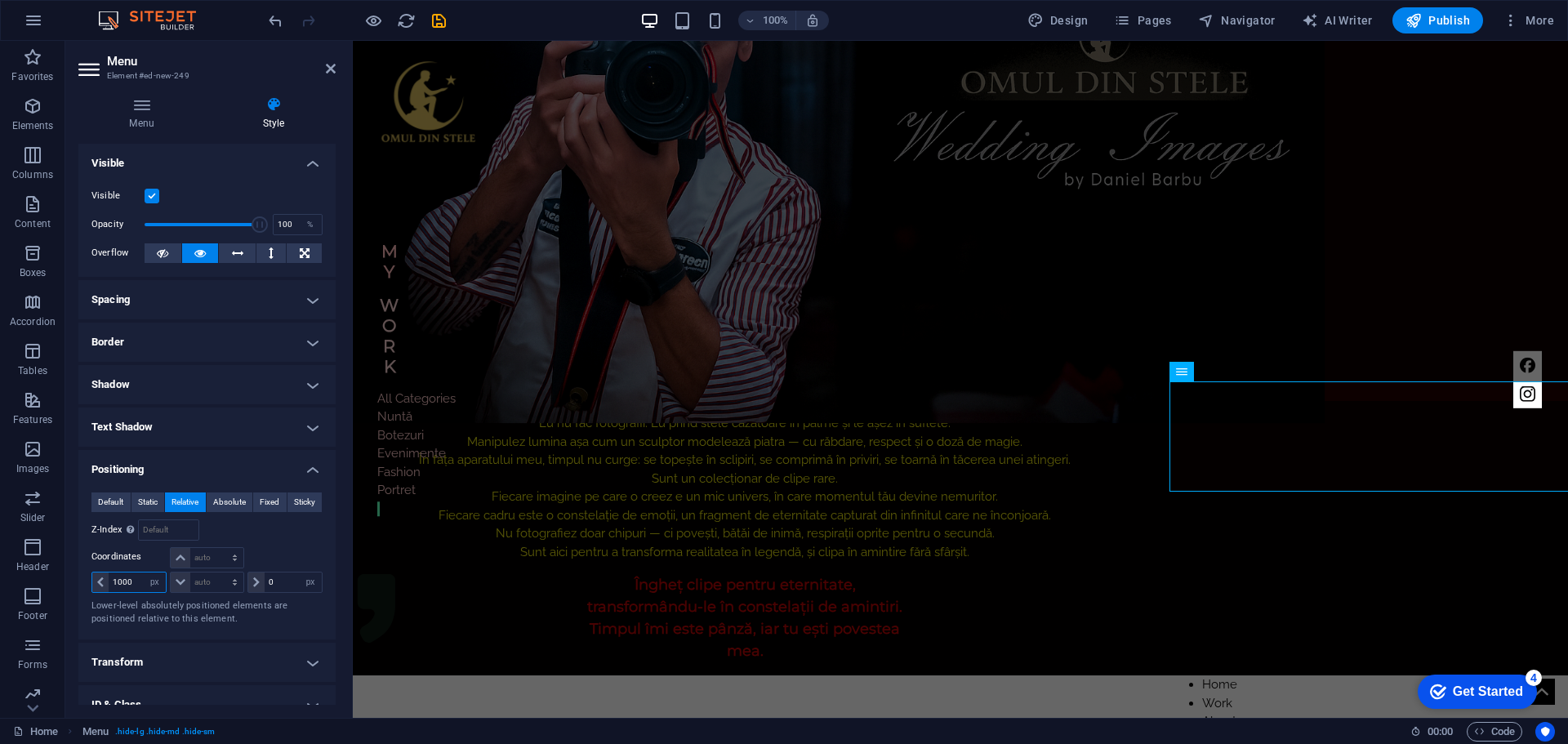
drag, startPoint x: 134, startPoint y: 581, endPoint x: 108, endPoint y: 582, distance: 26.0
click at [109, 582] on input "1000" at bounding box center [137, 582] width 57 height 20
drag, startPoint x: 139, startPoint y: 584, endPoint x: 100, endPoint y: 585, distance: 39.0
click at [100, 585] on div "1400 auto px rem % em" at bounding box center [129, 582] width 75 height 22
drag, startPoint x: 140, startPoint y: 584, endPoint x: 102, endPoint y: 583, distance: 38.0
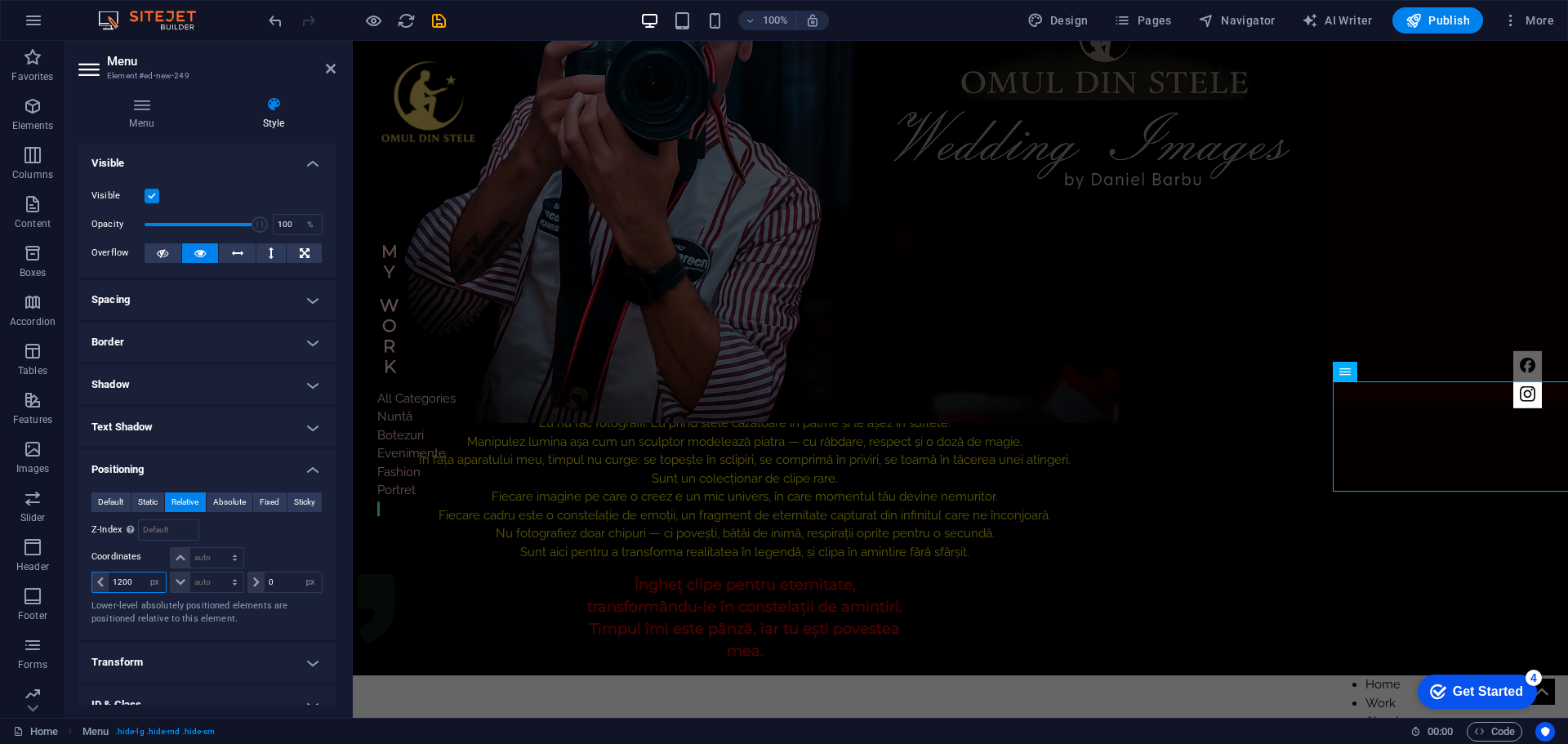
click at [102, 583] on div "1200 auto px rem % em" at bounding box center [129, 582] width 75 height 22
type input "1300"
click at [1419, 401] on div "Eu nu fac fotografii. Eu prind stele căzătoare în palme și le așez în suflete. …" at bounding box center [960, 538] width 1215 height 275
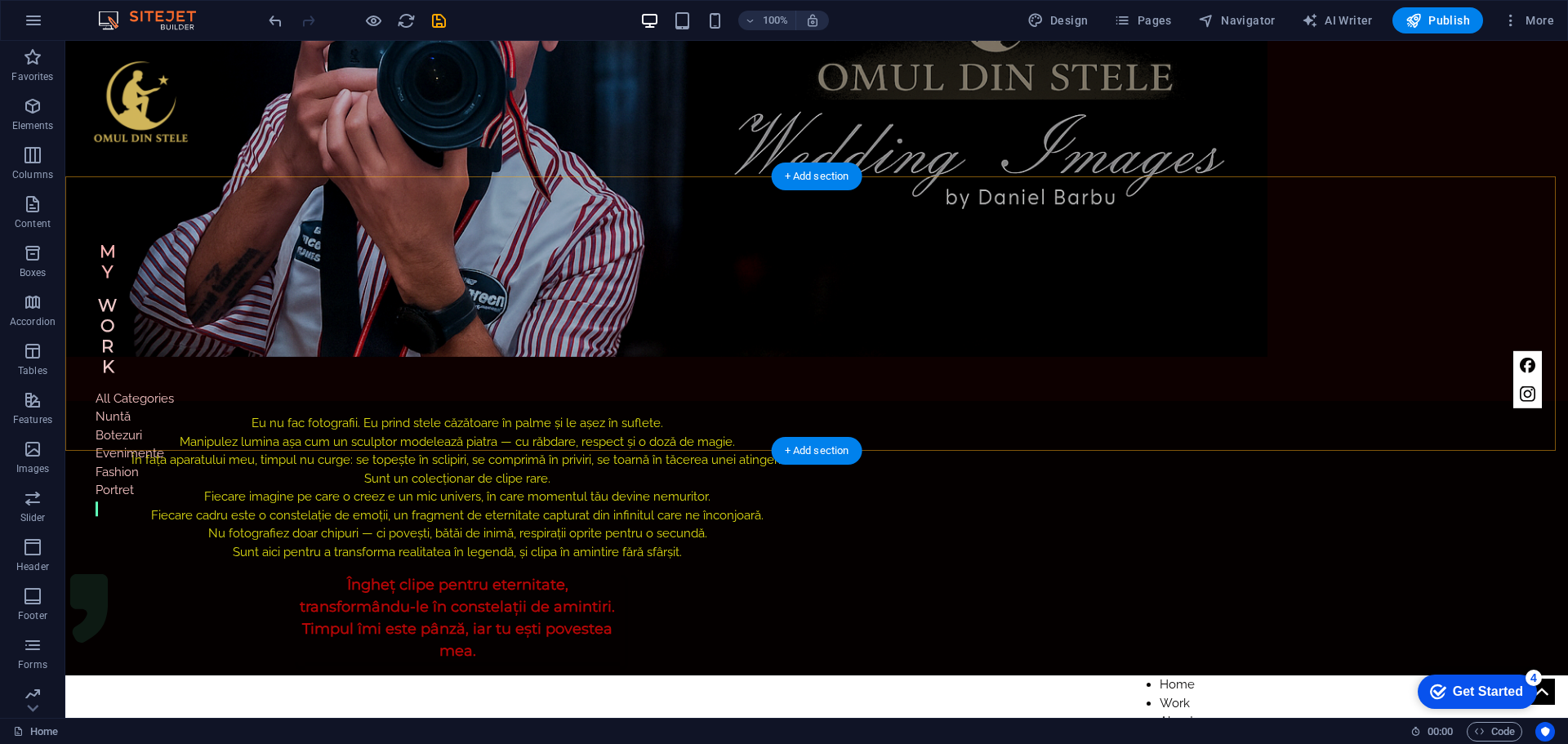
scroll to position [284, 0]
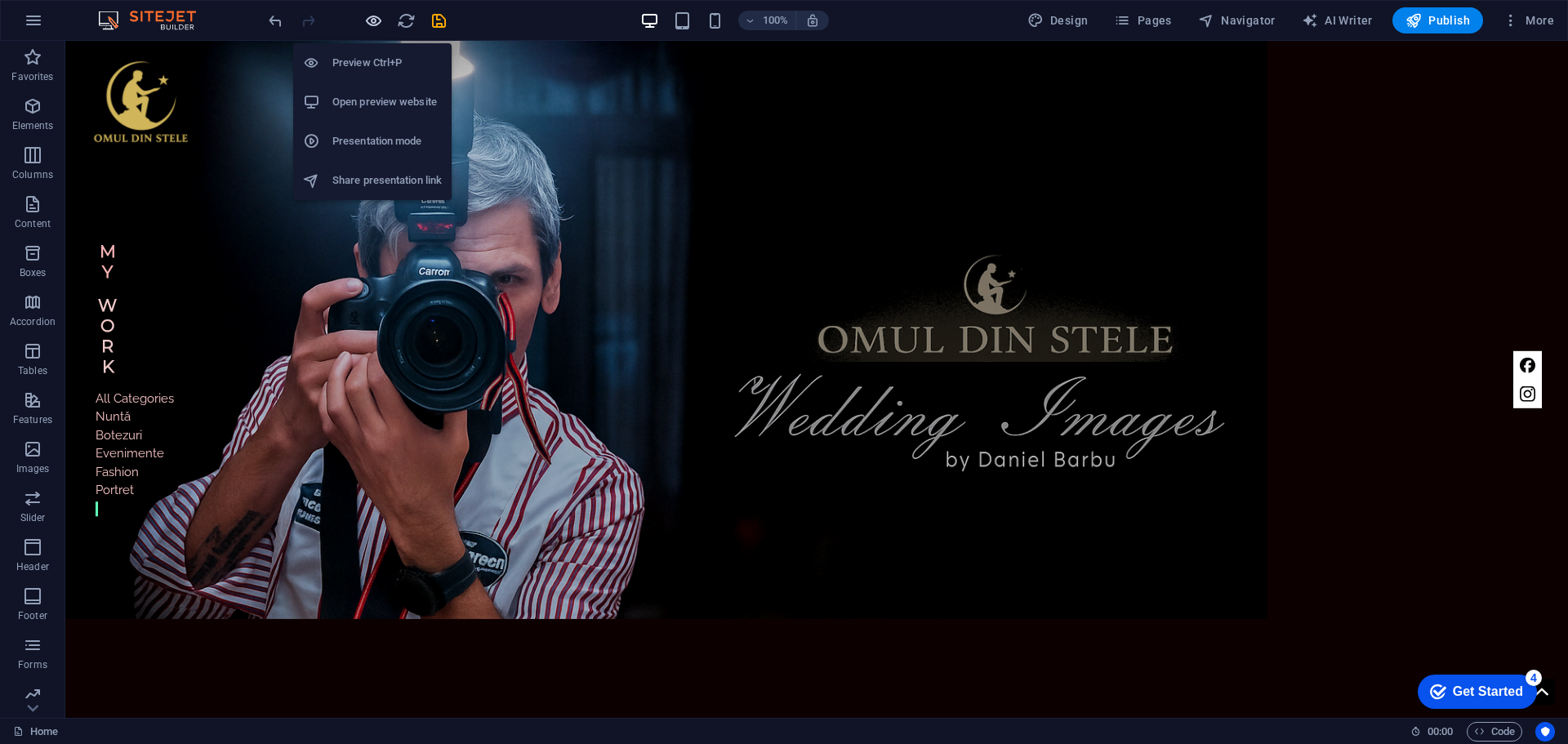
click at [375, 21] on icon "button" at bounding box center [373, 21] width 19 height 19
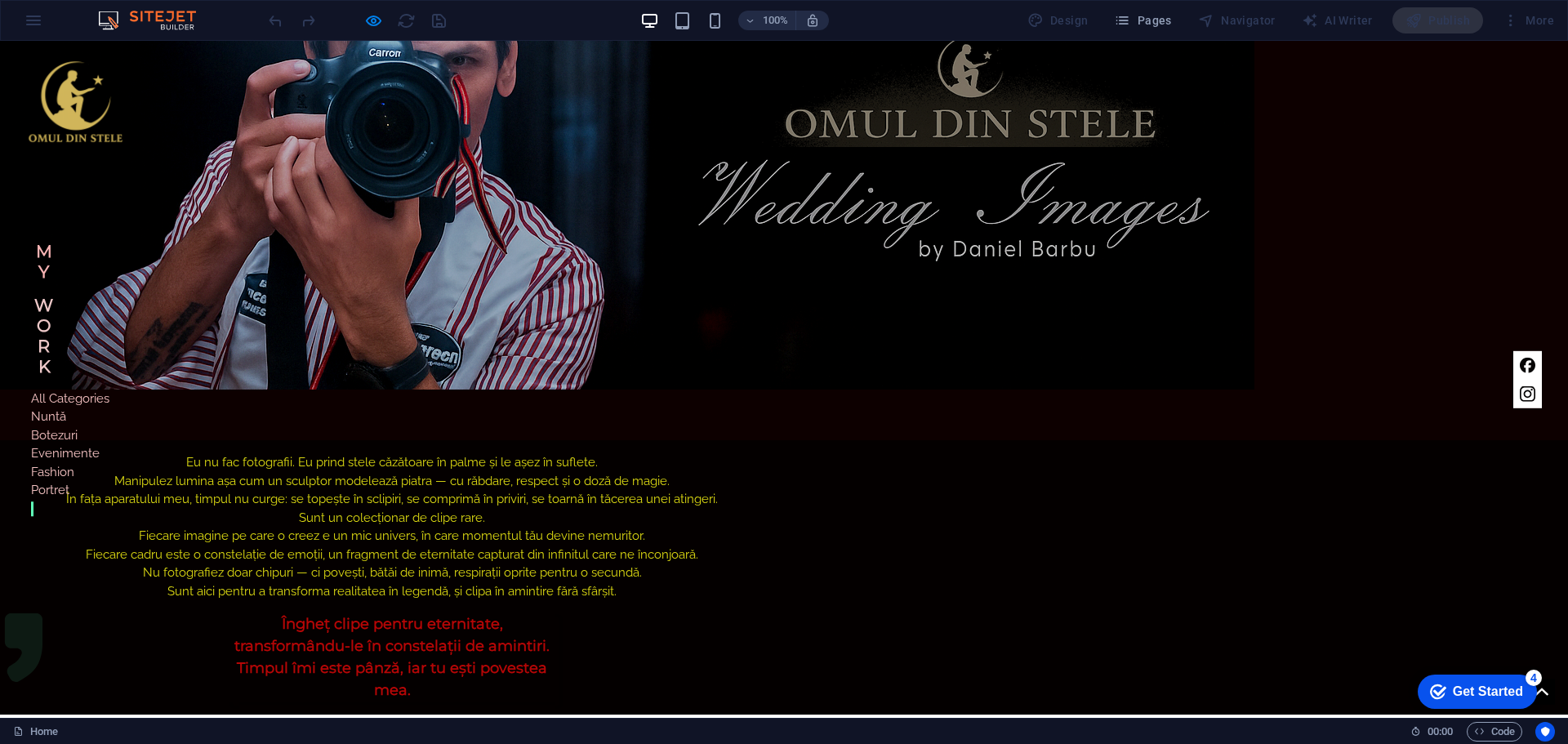
scroll to position [245, 0]
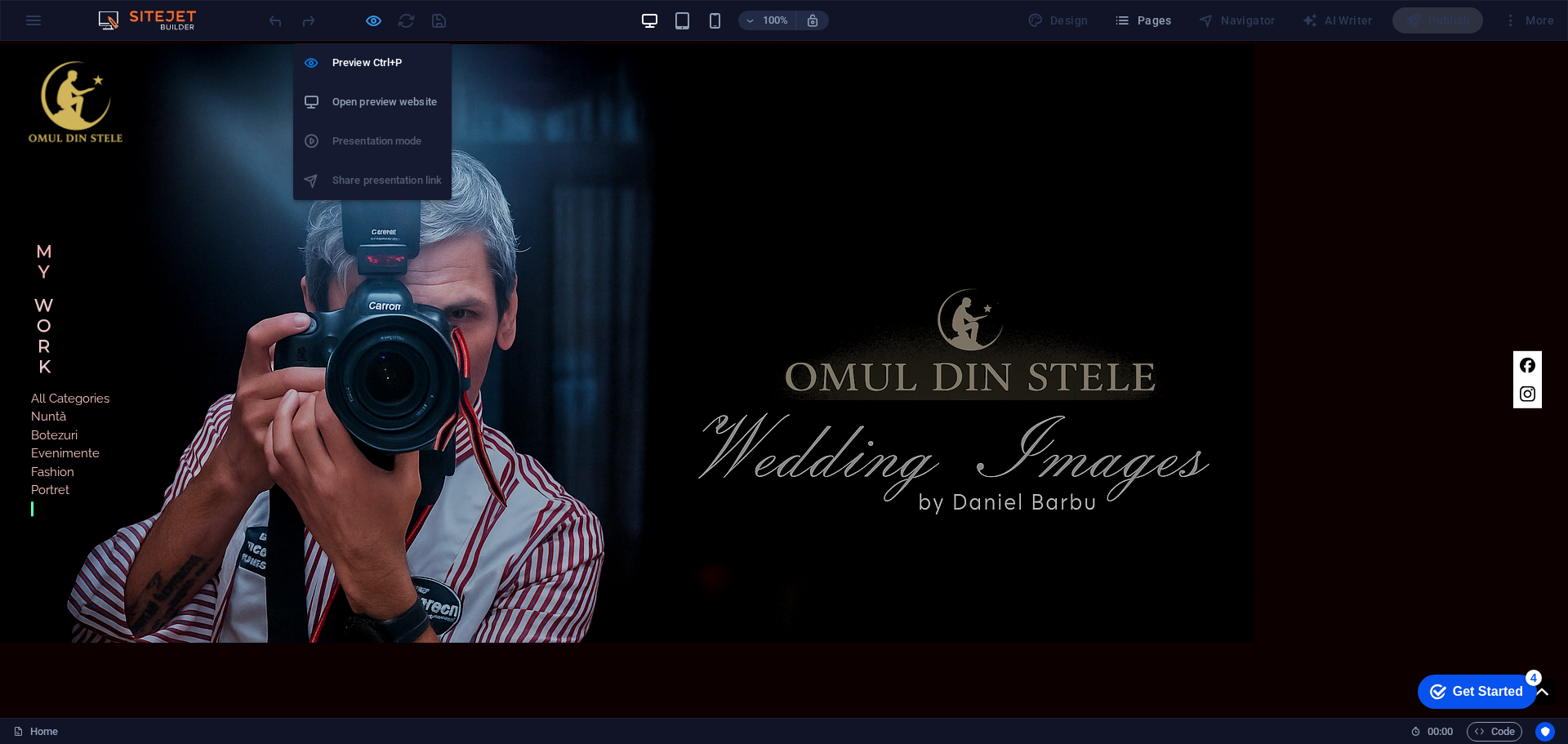
click at [368, 17] on icon "button" at bounding box center [373, 21] width 19 height 19
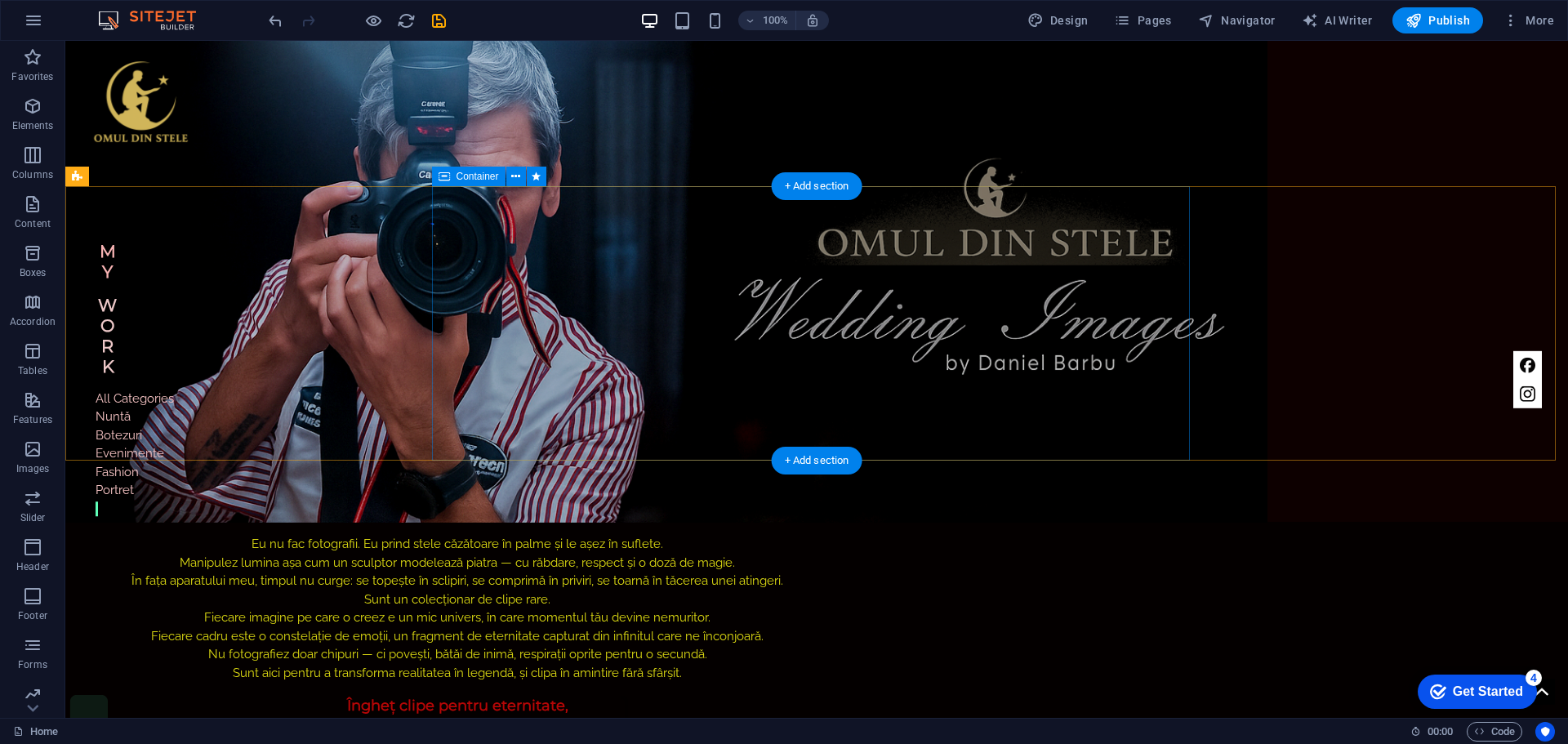
scroll to position [736, 0]
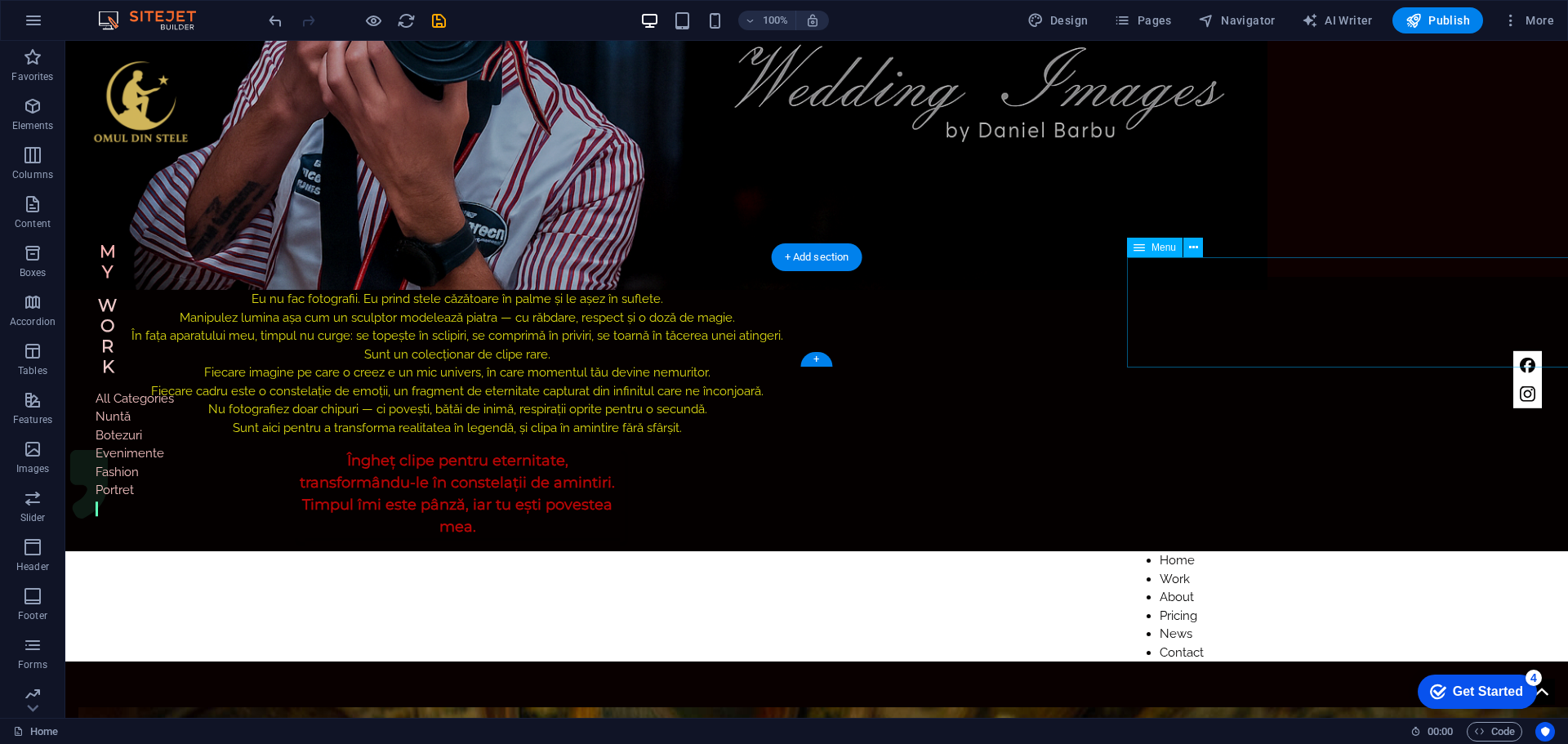
select select "px"
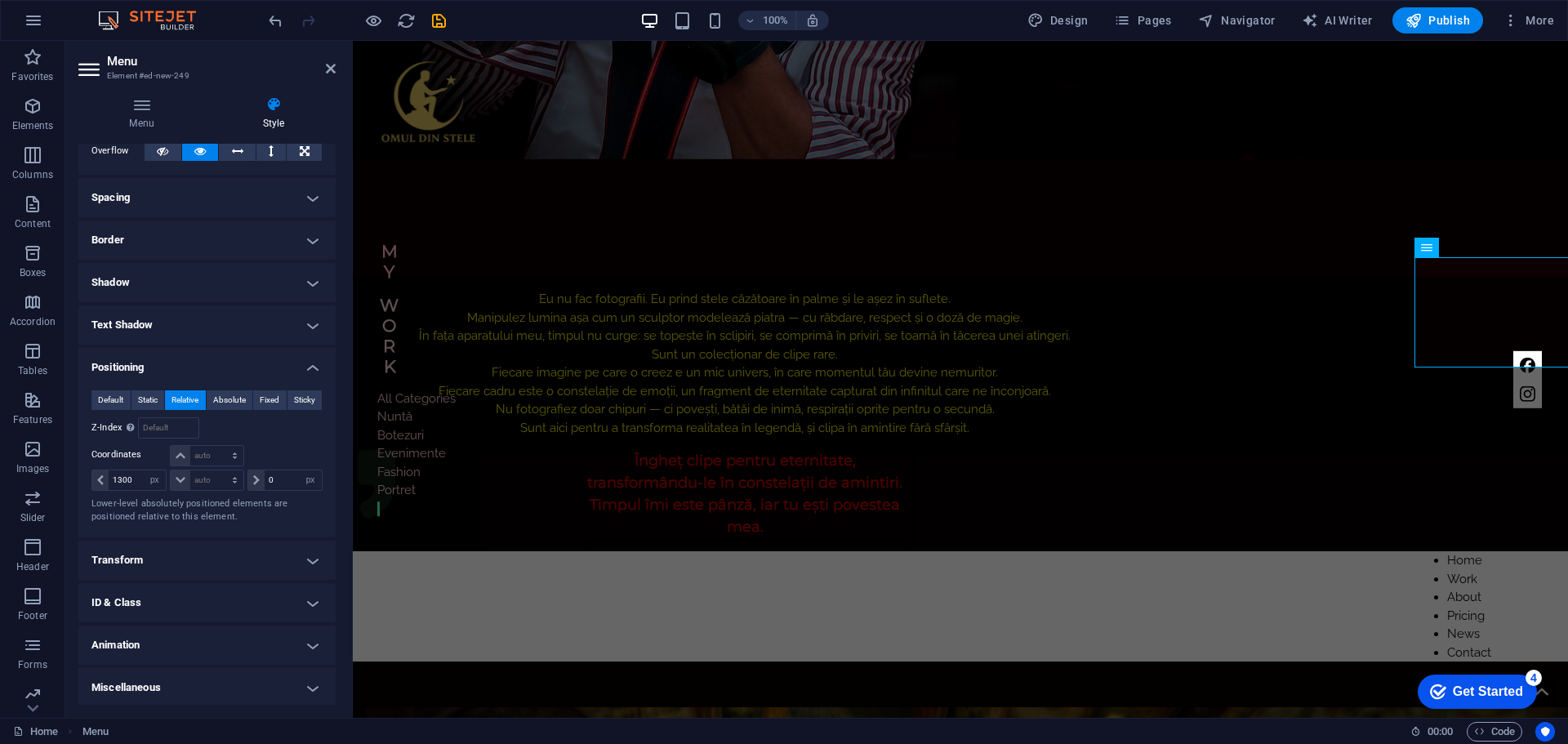
scroll to position [104, 0]
click at [306, 560] on h4 "Transform" at bounding box center [207, 558] width 258 height 40
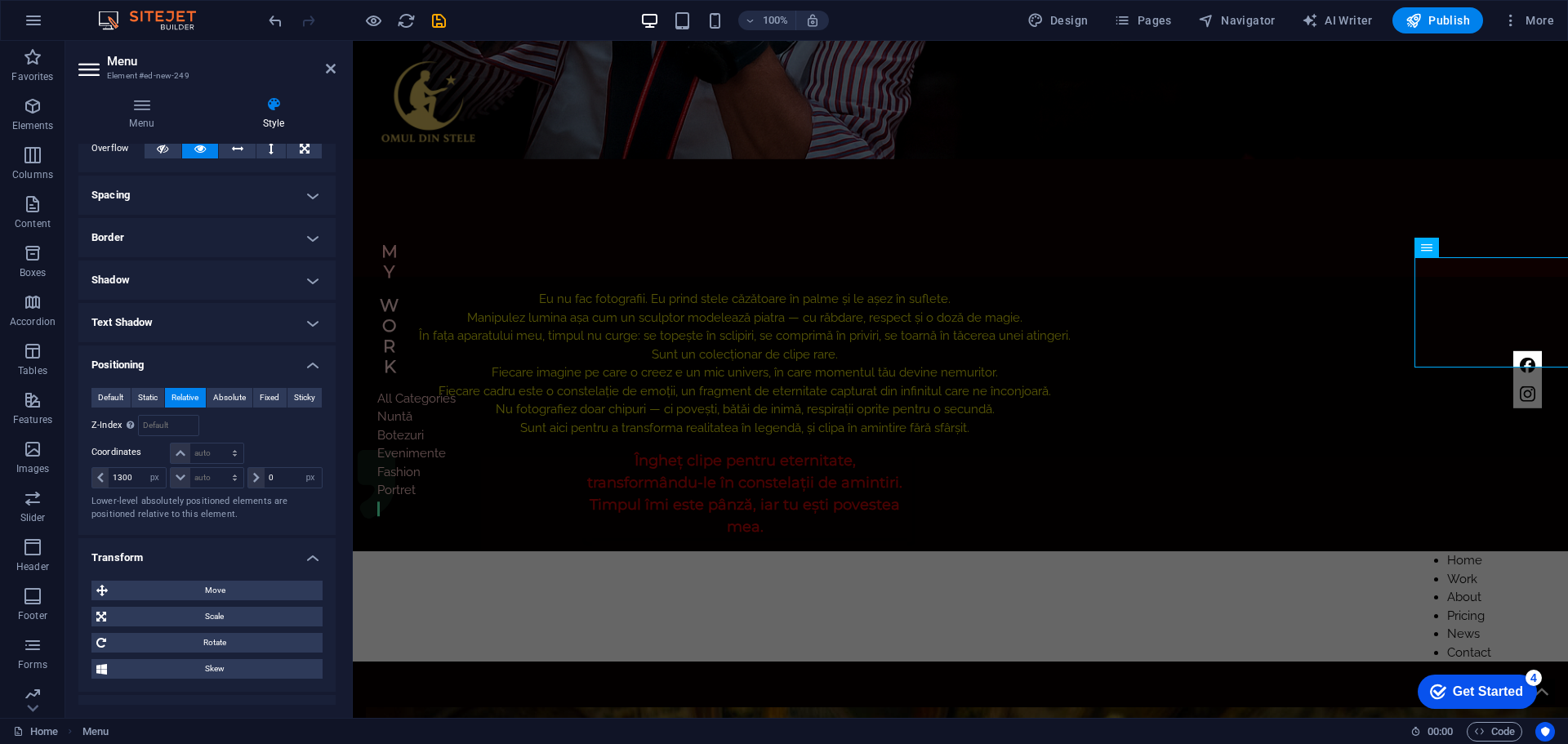
click at [257, 536] on ul "Layout How this element expands within the layout (Flexbox). Size Default auto …" at bounding box center [207, 430] width 258 height 781
click at [306, 561] on h4 "Transform" at bounding box center [207, 552] width 258 height 29
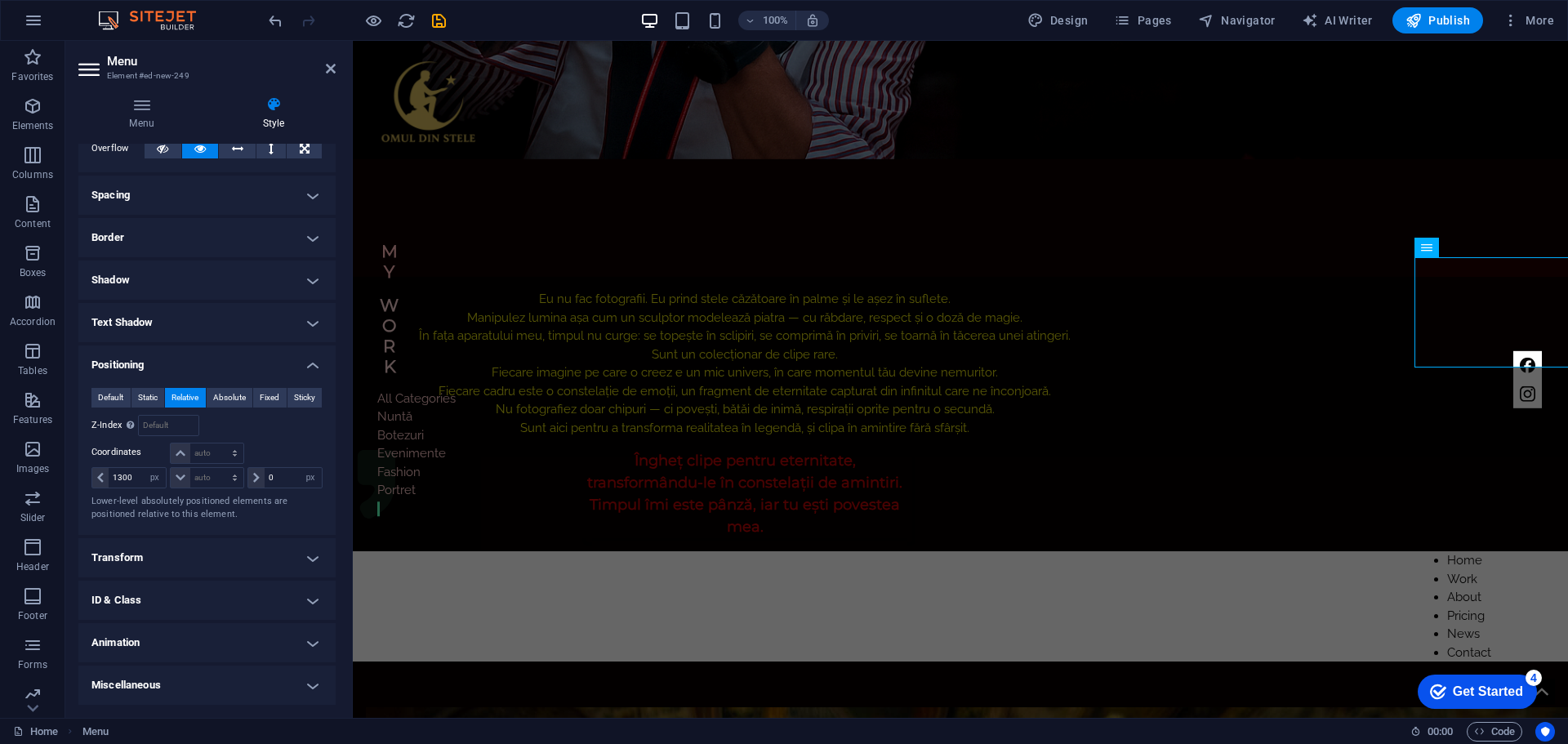
click at [308, 603] on h4 "ID & Class" at bounding box center [207, 601] width 258 height 40
click at [308, 603] on h4 "ID & Class" at bounding box center [207, 595] width 258 height 29
click at [303, 281] on h4 "Shadow" at bounding box center [207, 280] width 258 height 40
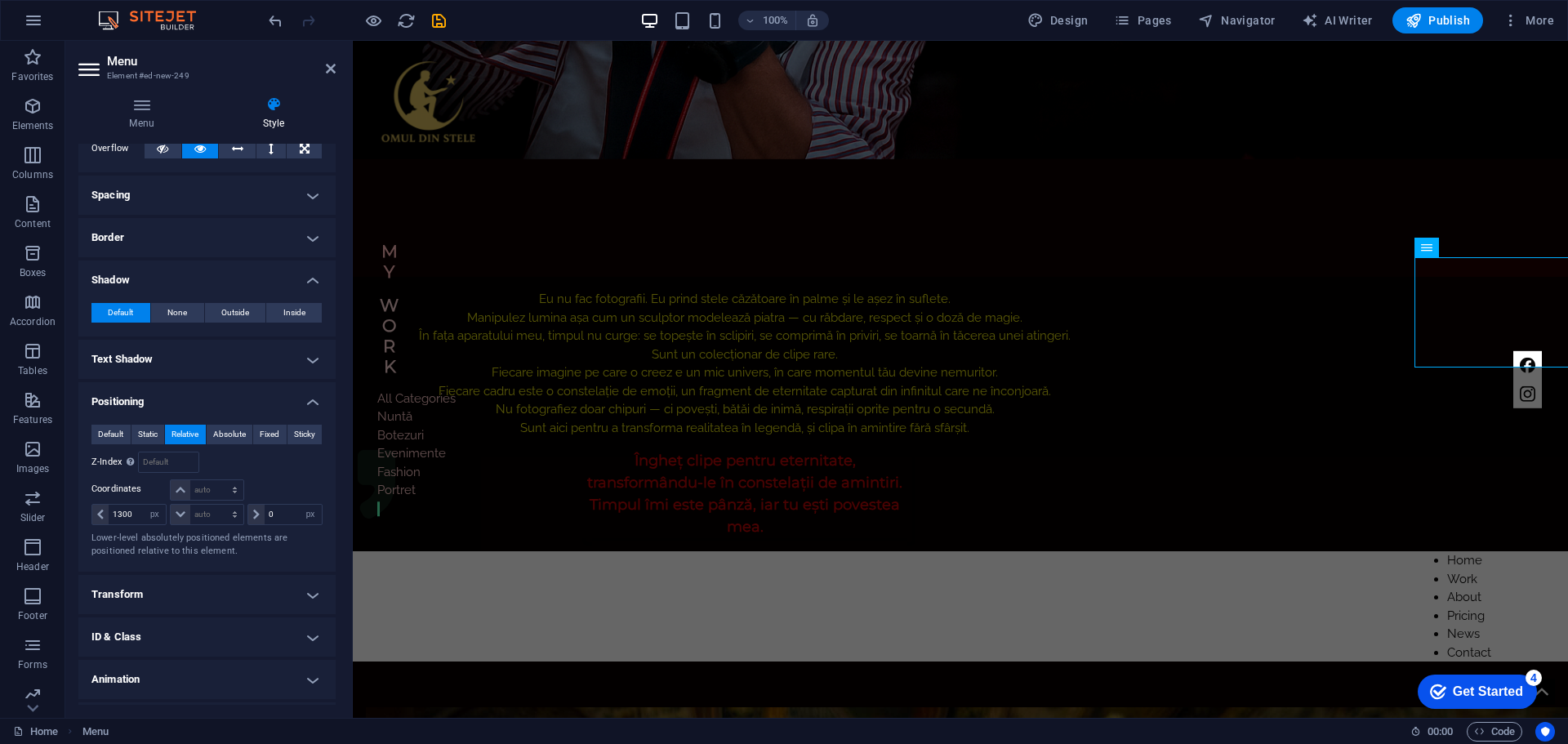
click at [303, 281] on h4 "Shadow" at bounding box center [207, 275] width 258 height 29
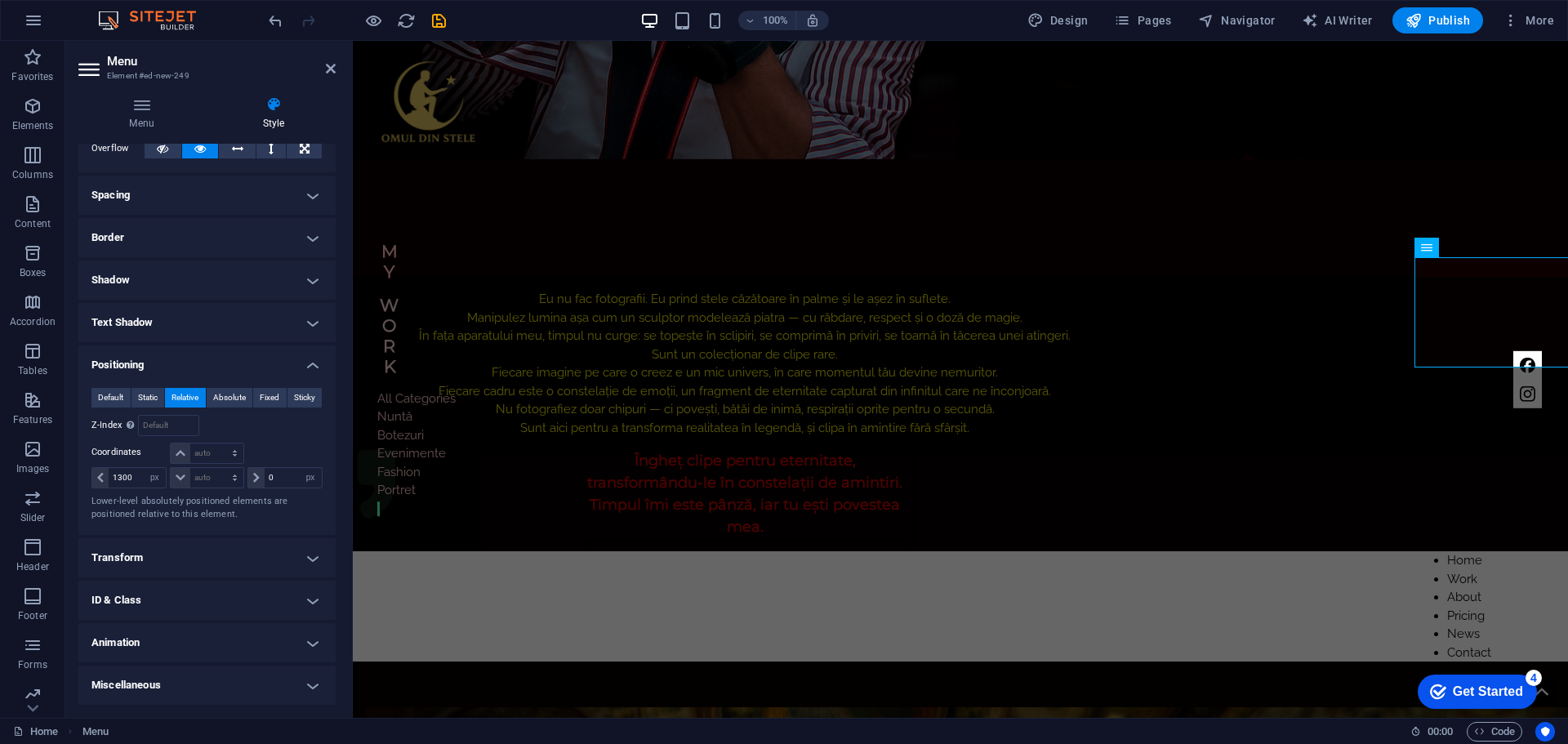
click at [306, 235] on h4 "Border" at bounding box center [207, 238] width 258 height 40
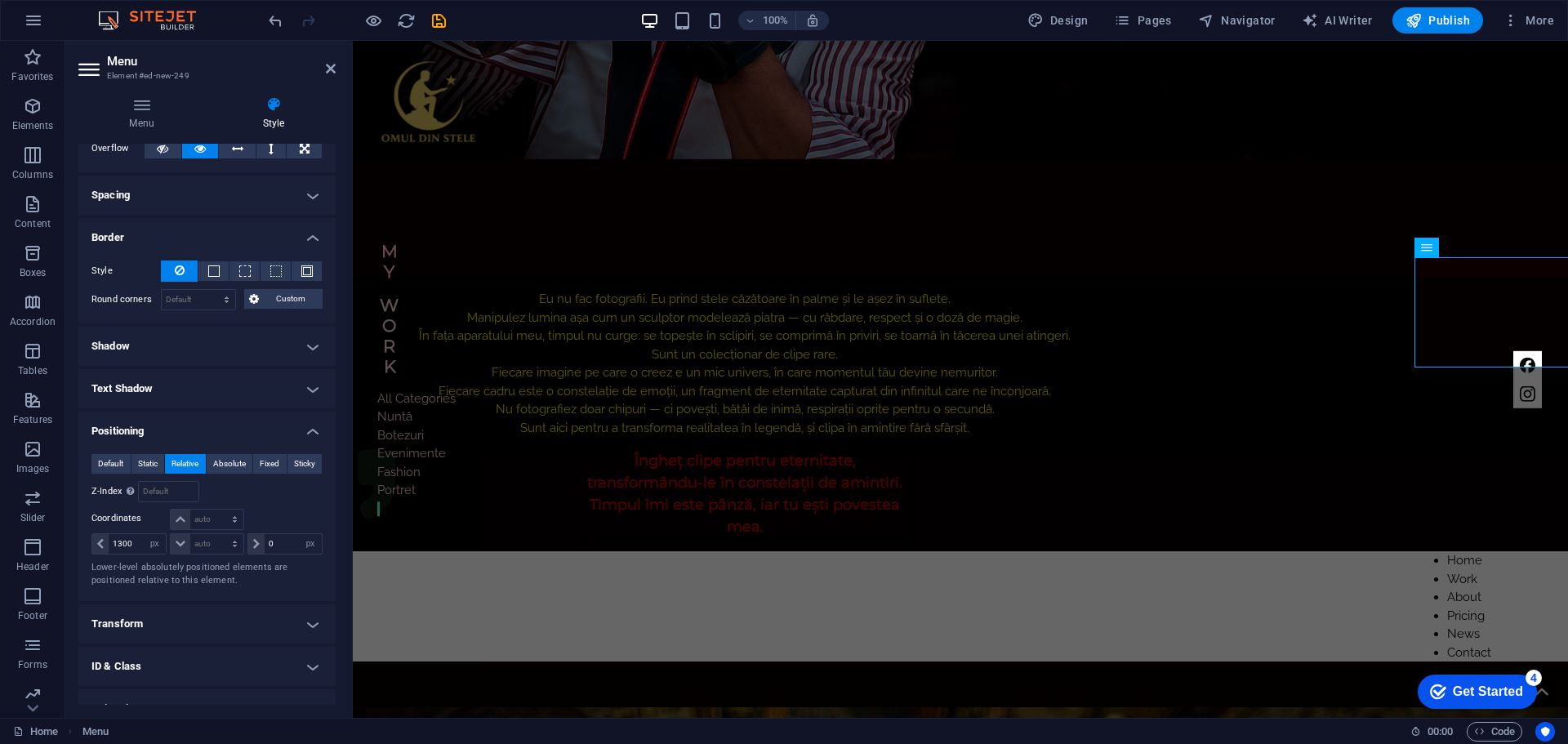
click at [306, 235] on h4 "Border" at bounding box center [207, 232] width 258 height 29
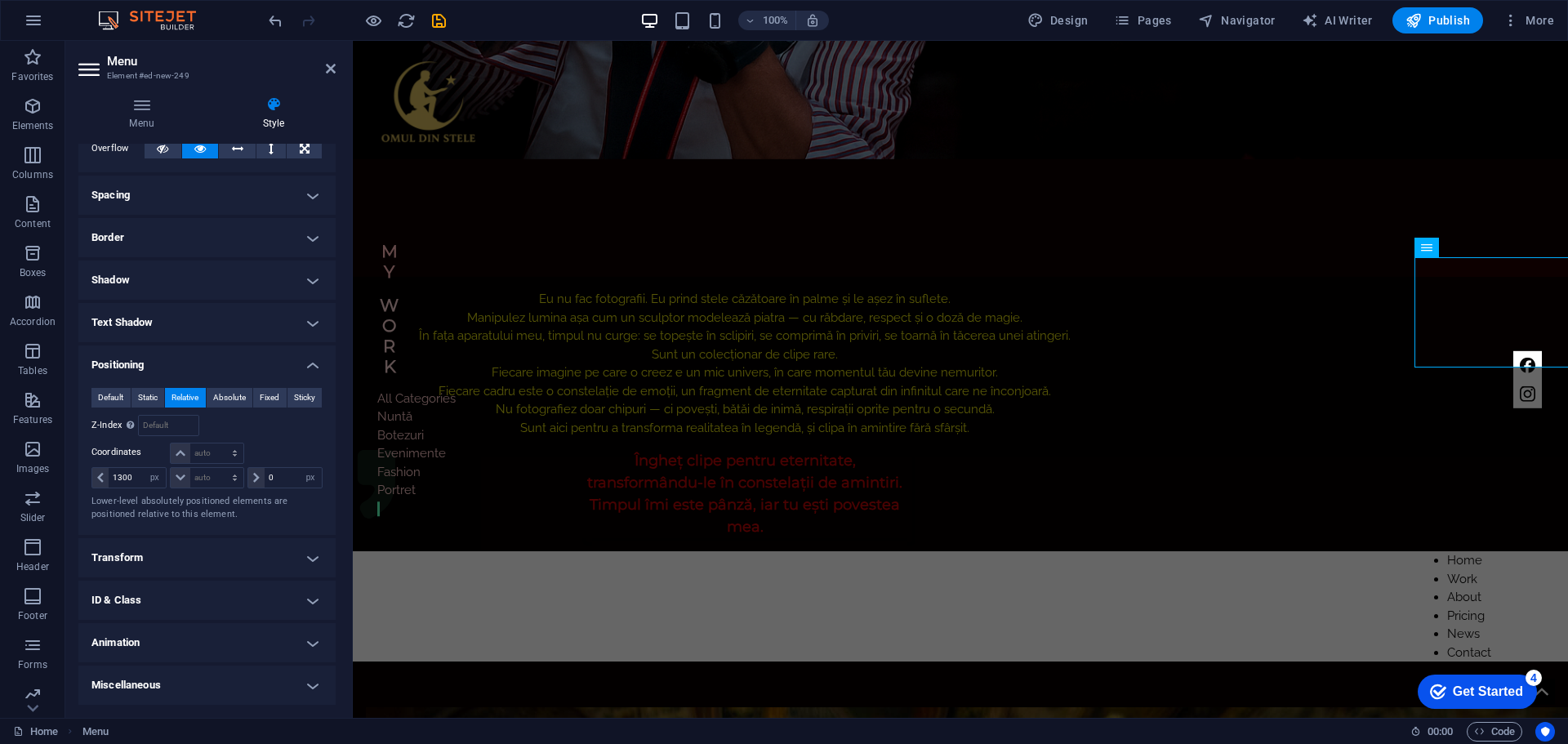
click at [306, 201] on h4 "Spacing" at bounding box center [207, 196] width 258 height 40
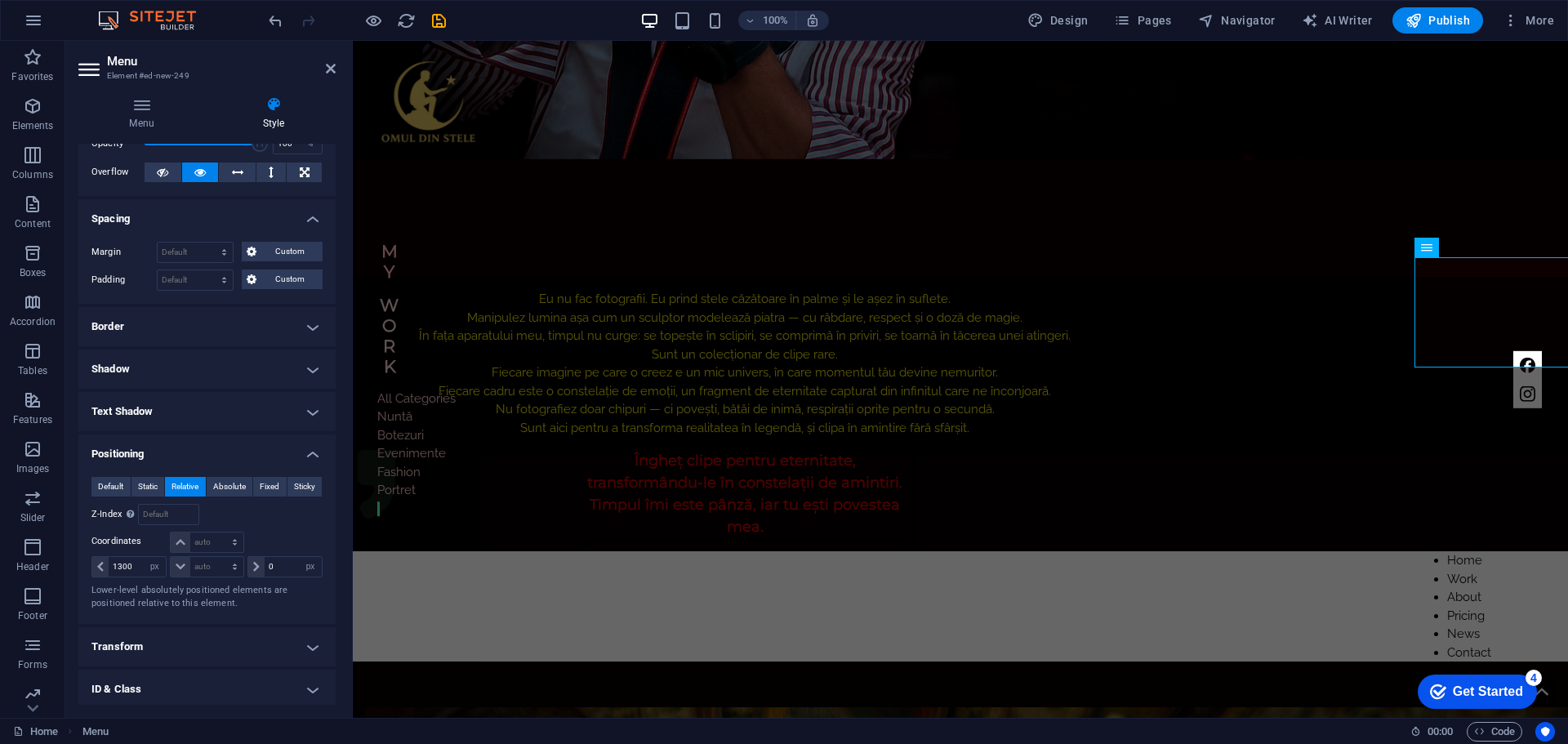
scroll to position [164, 0]
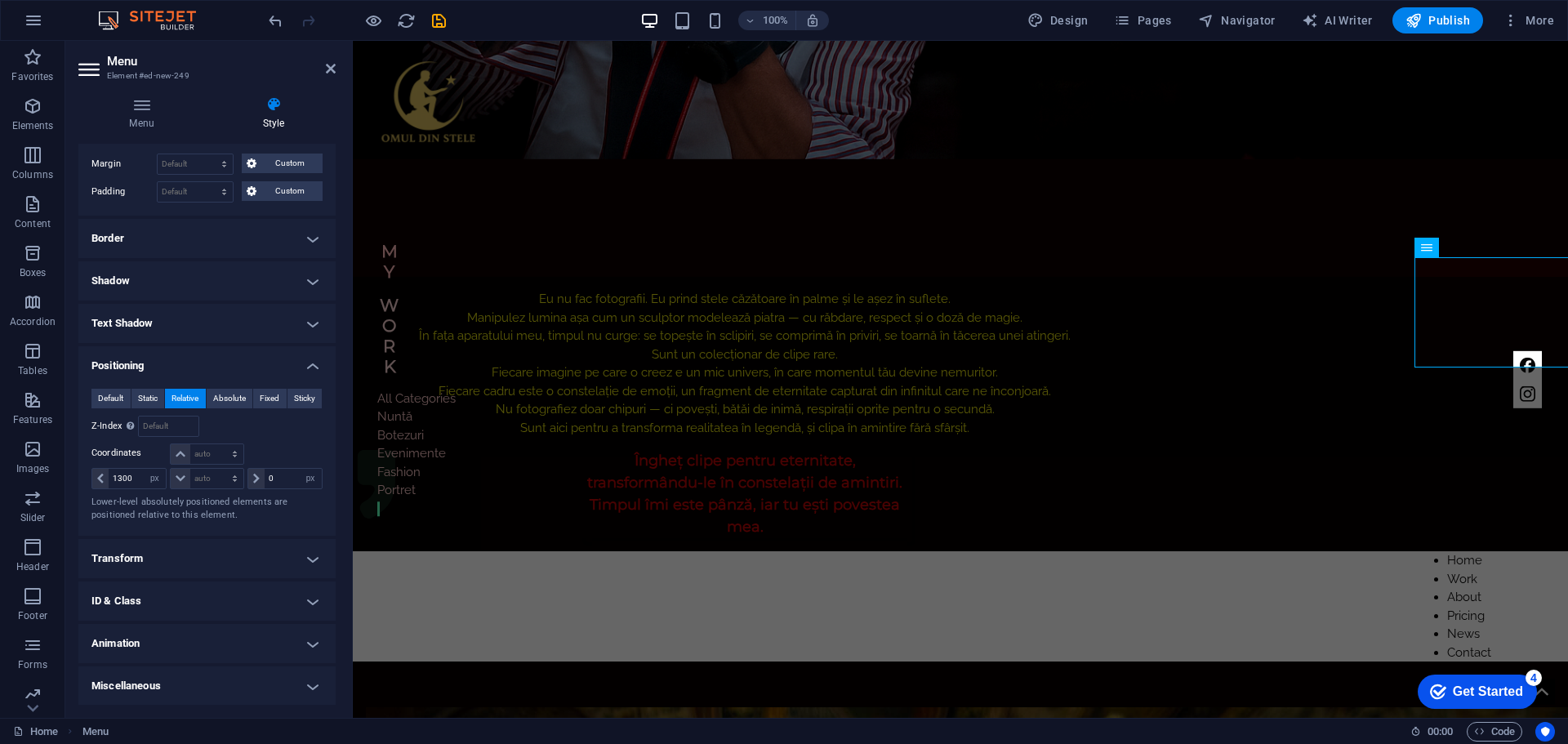
scroll to position [170, 0]
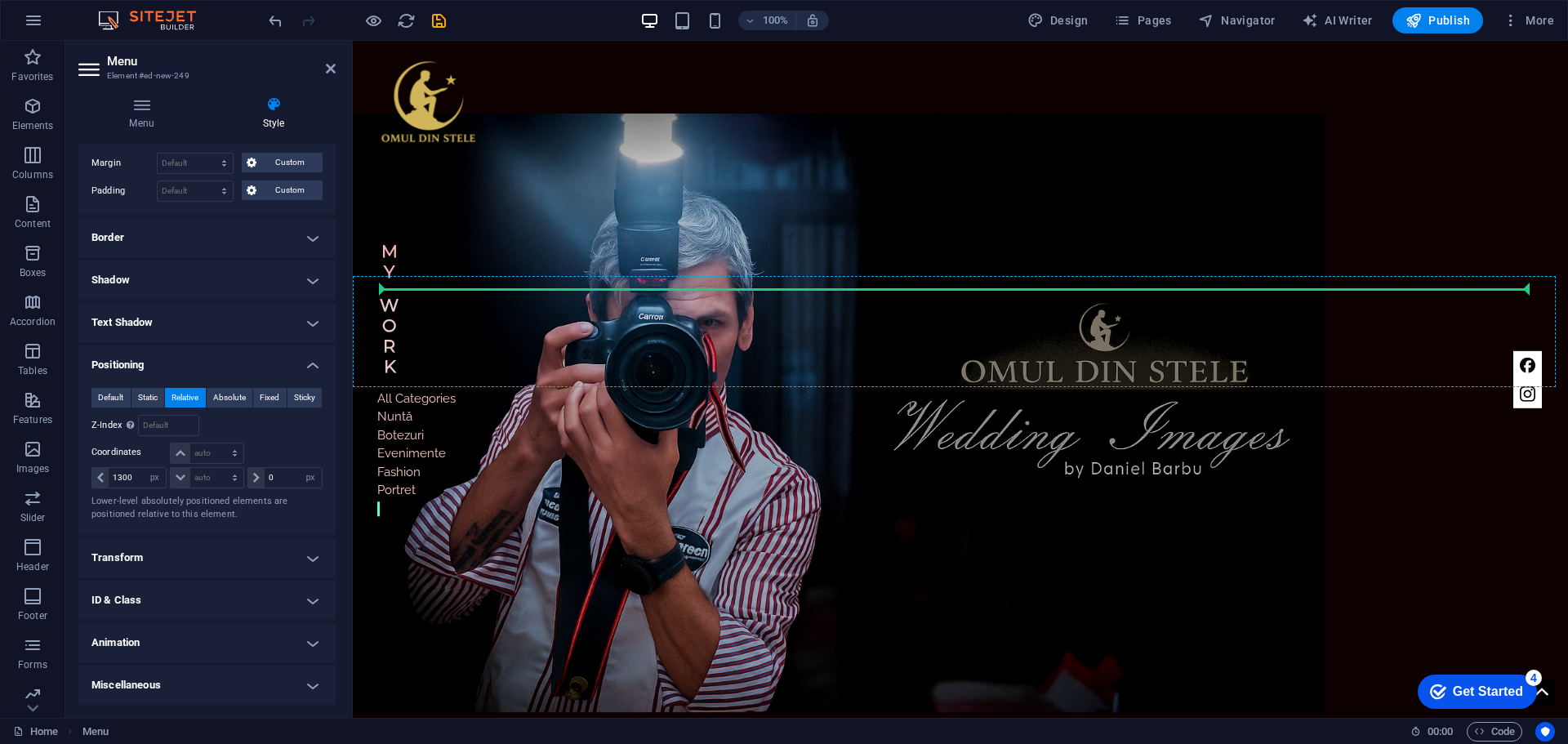
scroll to position [0, 0]
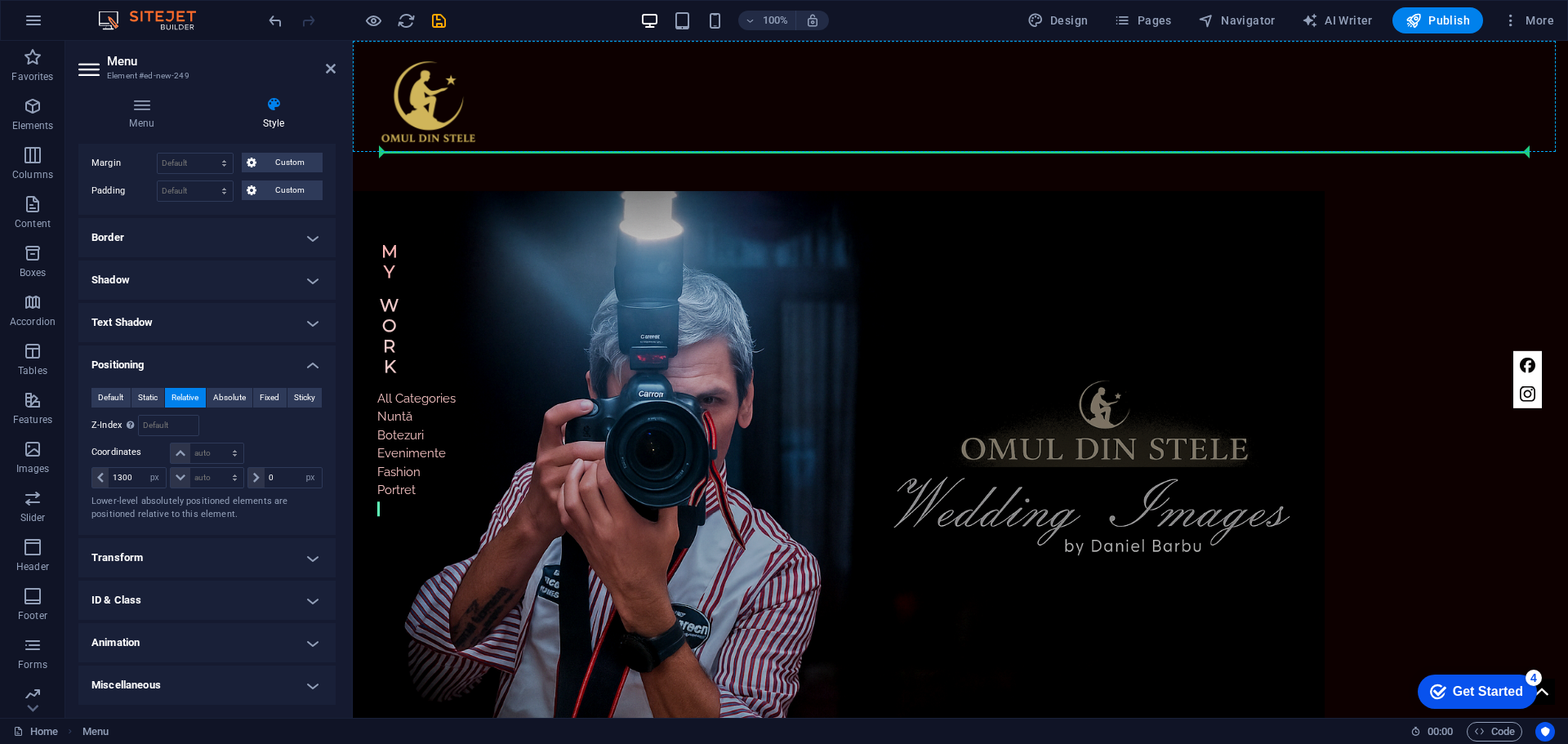
drag, startPoint x: 1798, startPoint y: 292, endPoint x: 1512, endPoint y: 133, distance: 327.2
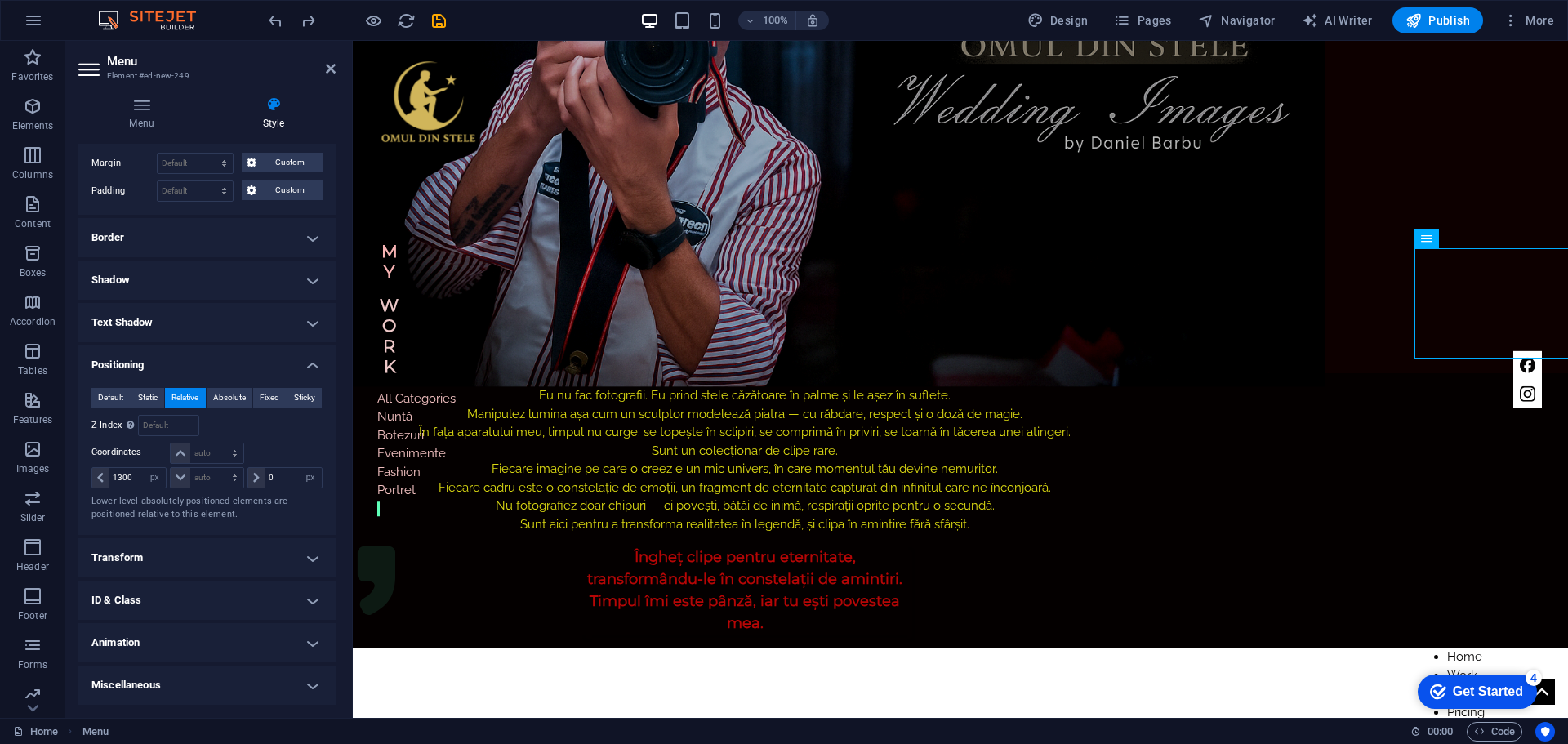
scroll to position [674, 0]
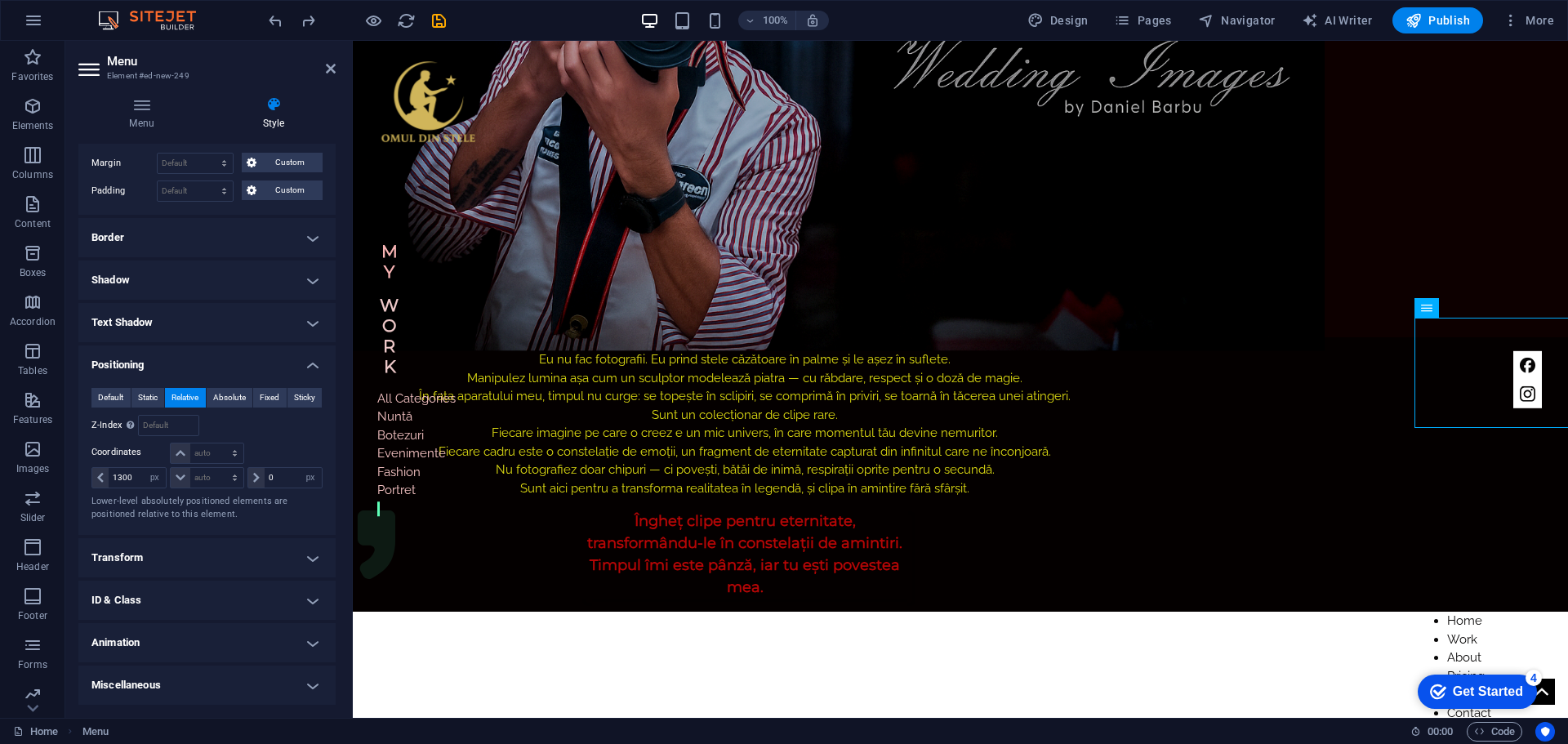
click at [228, 453] on select "auto px rem % em" at bounding box center [207, 453] width 71 height 20
select select "px"
click at [218, 444] on select "auto px rem % em" at bounding box center [207, 453] width 71 height 20
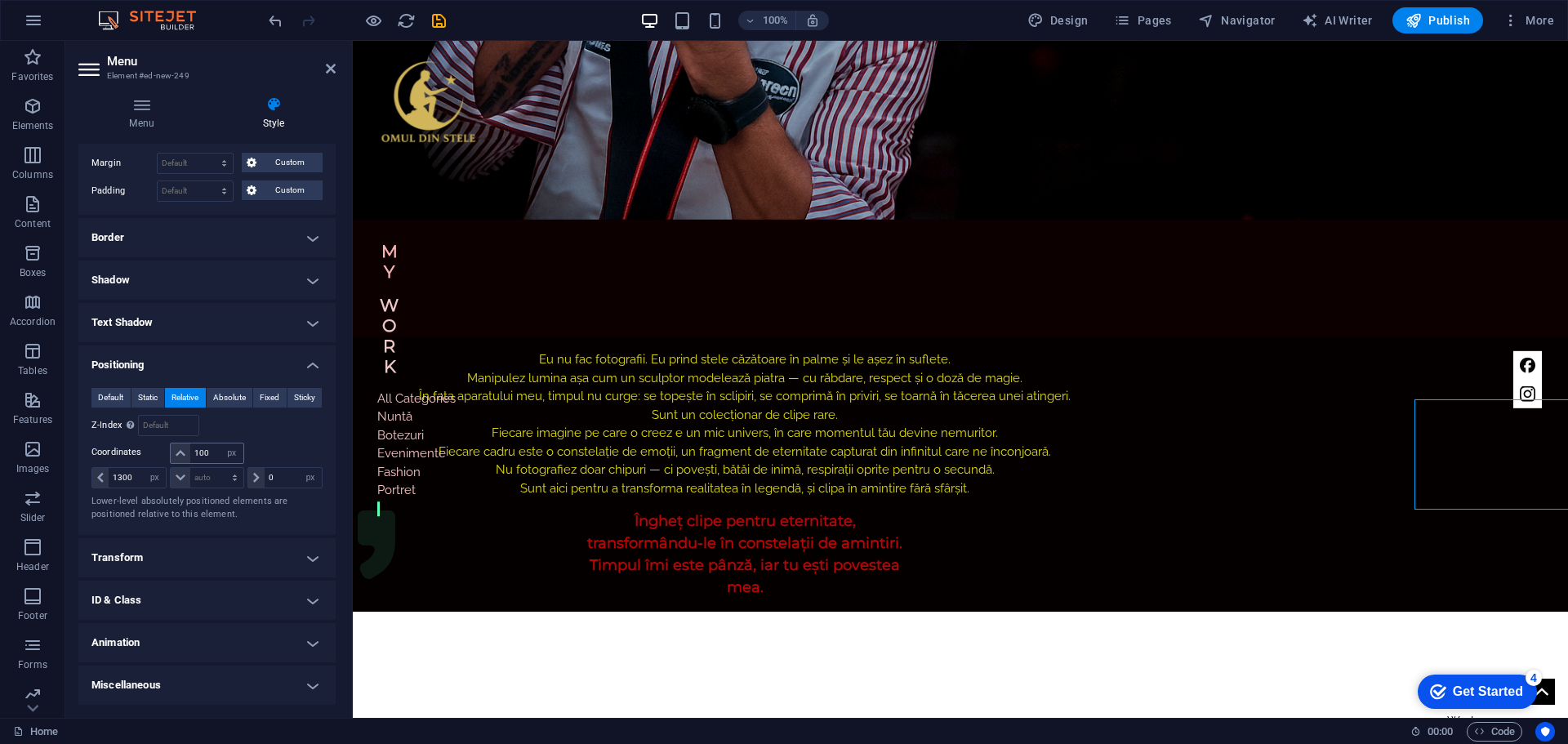
type input "0"
click at [307, 686] on h4 "Miscellaneous" at bounding box center [207, 686] width 258 height 40
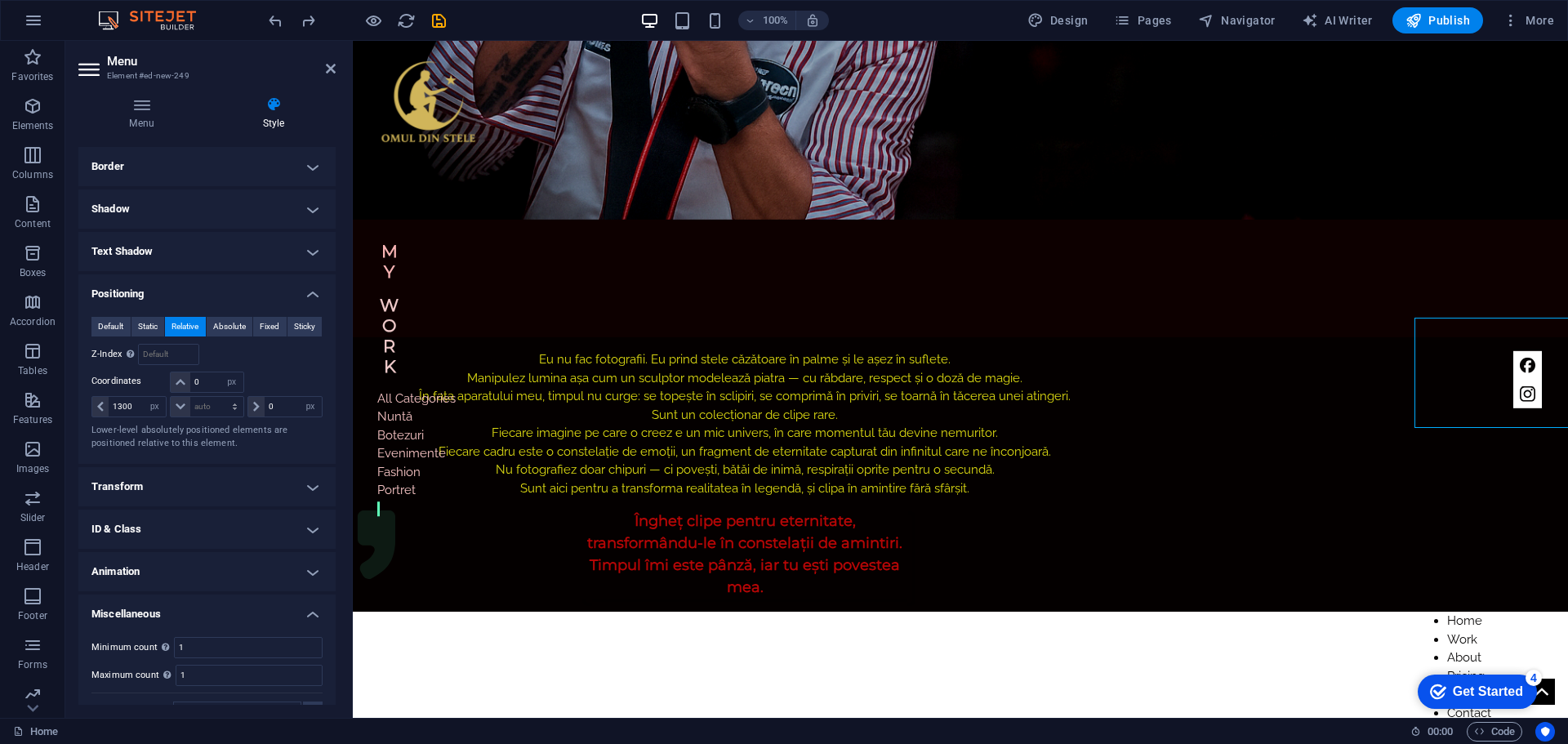
scroll to position [271, 0]
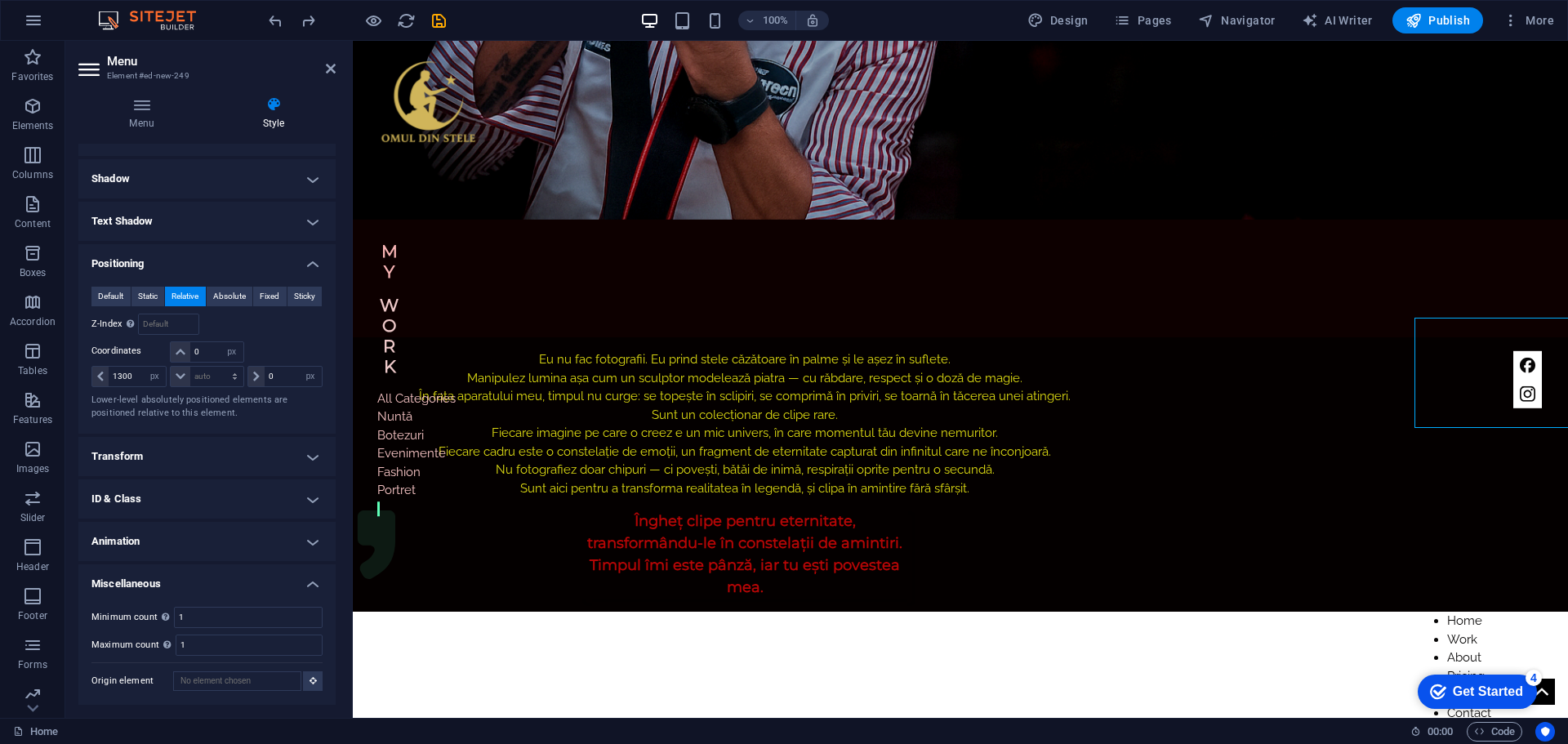
click at [307, 543] on h4 "Animation" at bounding box center [207, 542] width 258 height 40
click at [307, 543] on h4 "Animation" at bounding box center [207, 536] width 258 height 29
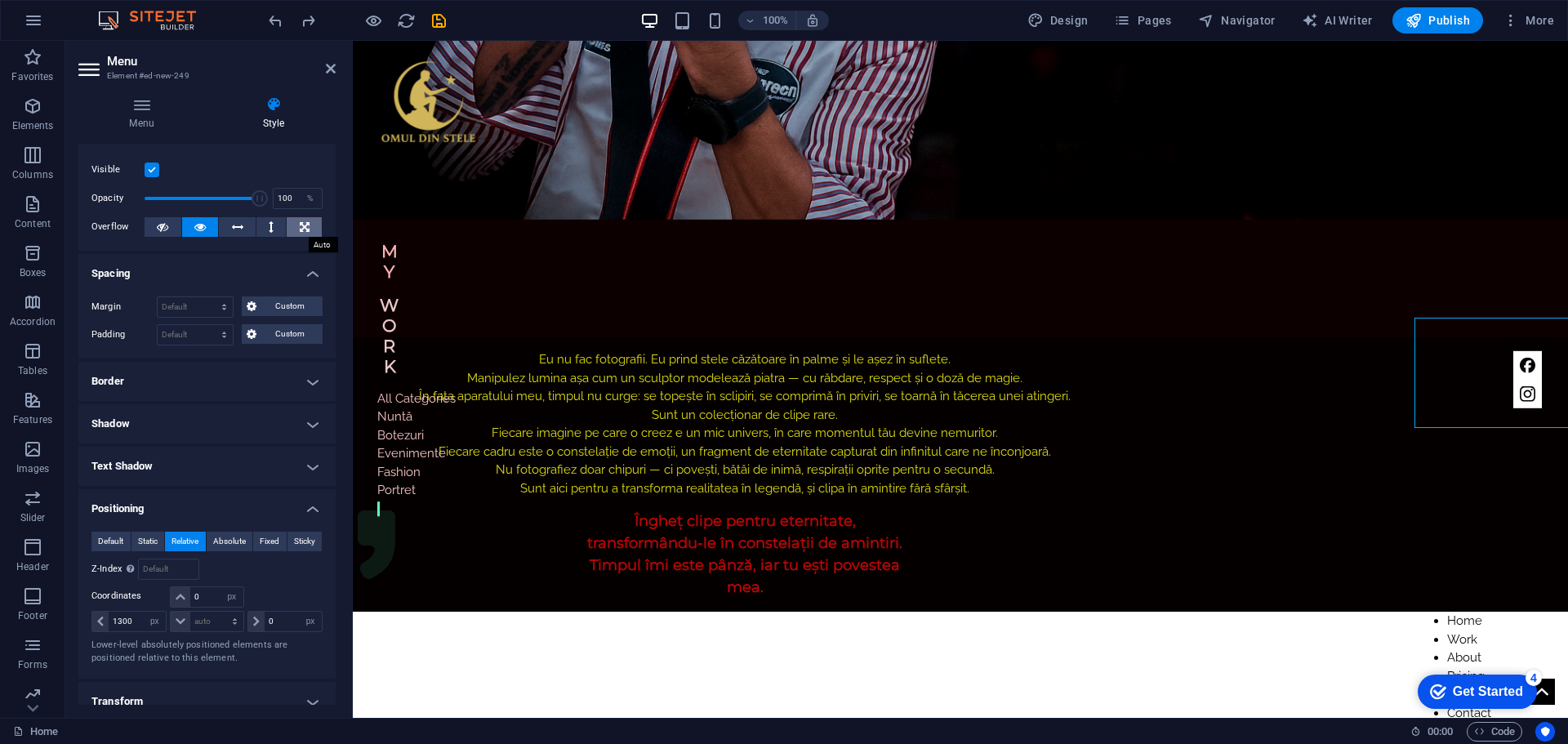
click at [305, 230] on icon at bounding box center [305, 227] width 9 height 20
drag, startPoint x: 255, startPoint y: 197, endPoint x: 193, endPoint y: 195, distance: 62.0
click at [193, 195] on span at bounding box center [194, 198] width 16 height 16
type input "47"
click at [196, 195] on span at bounding box center [197, 198] width 16 height 16
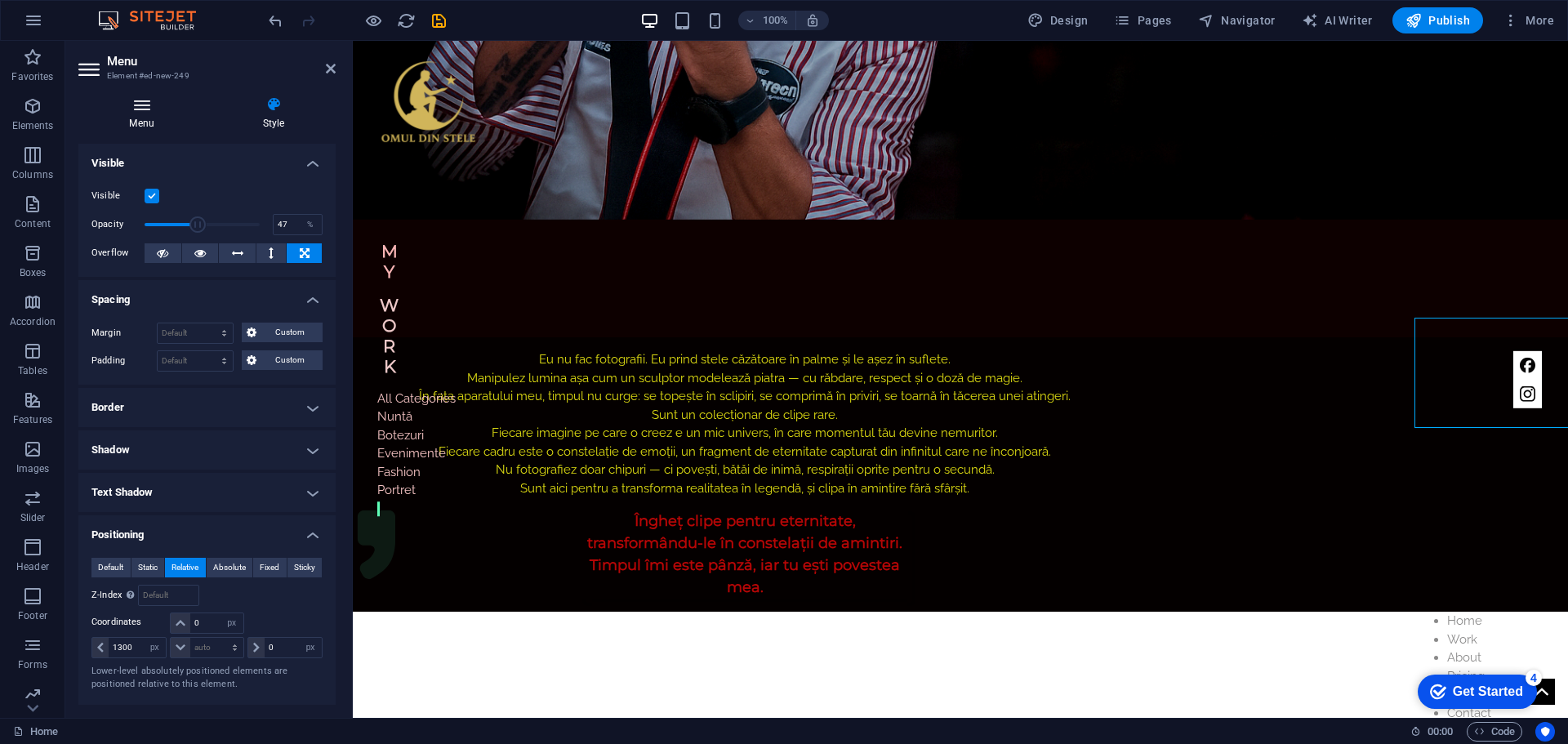
click at [131, 118] on h4 "Menu" at bounding box center [145, 113] width 133 height 34
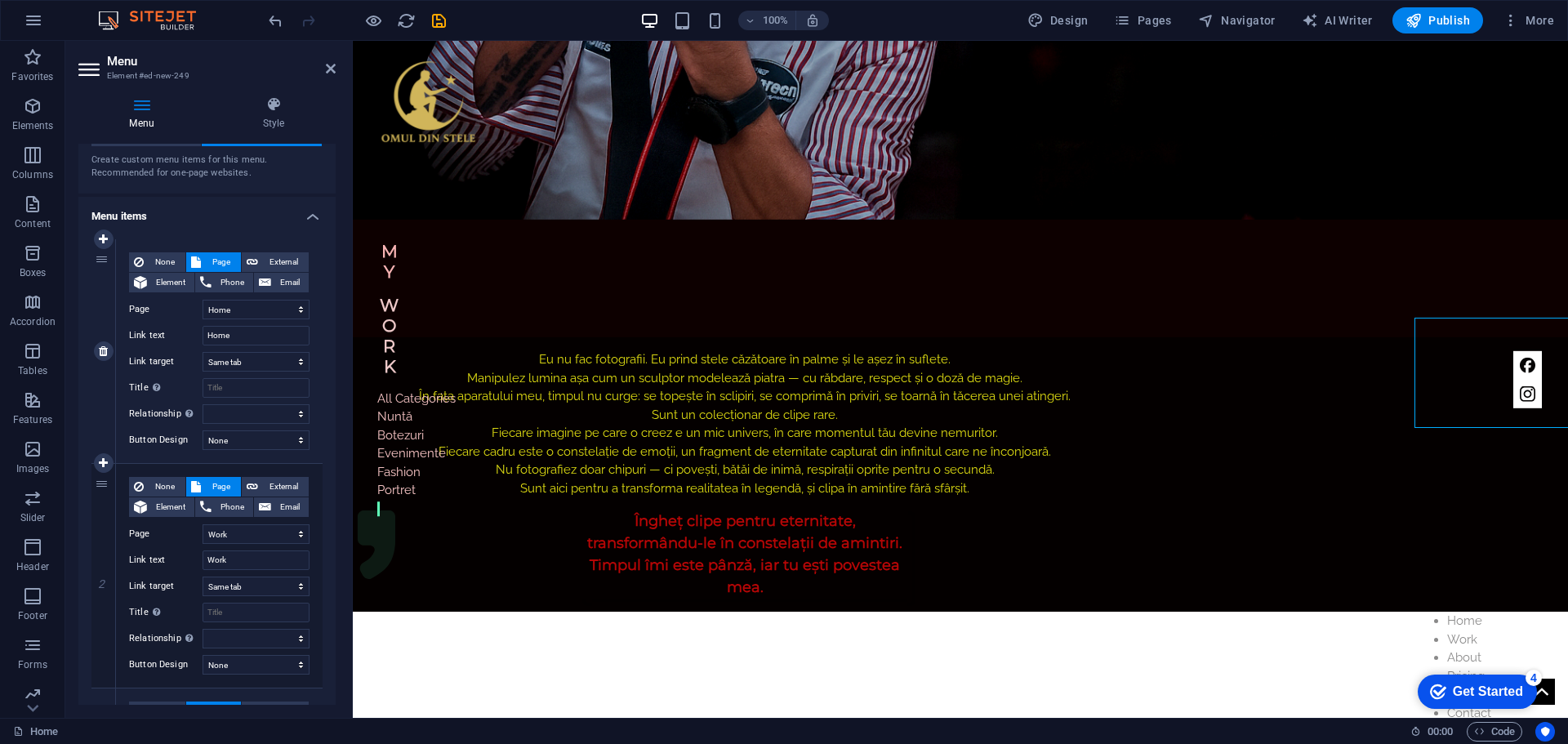
scroll to position [82, 0]
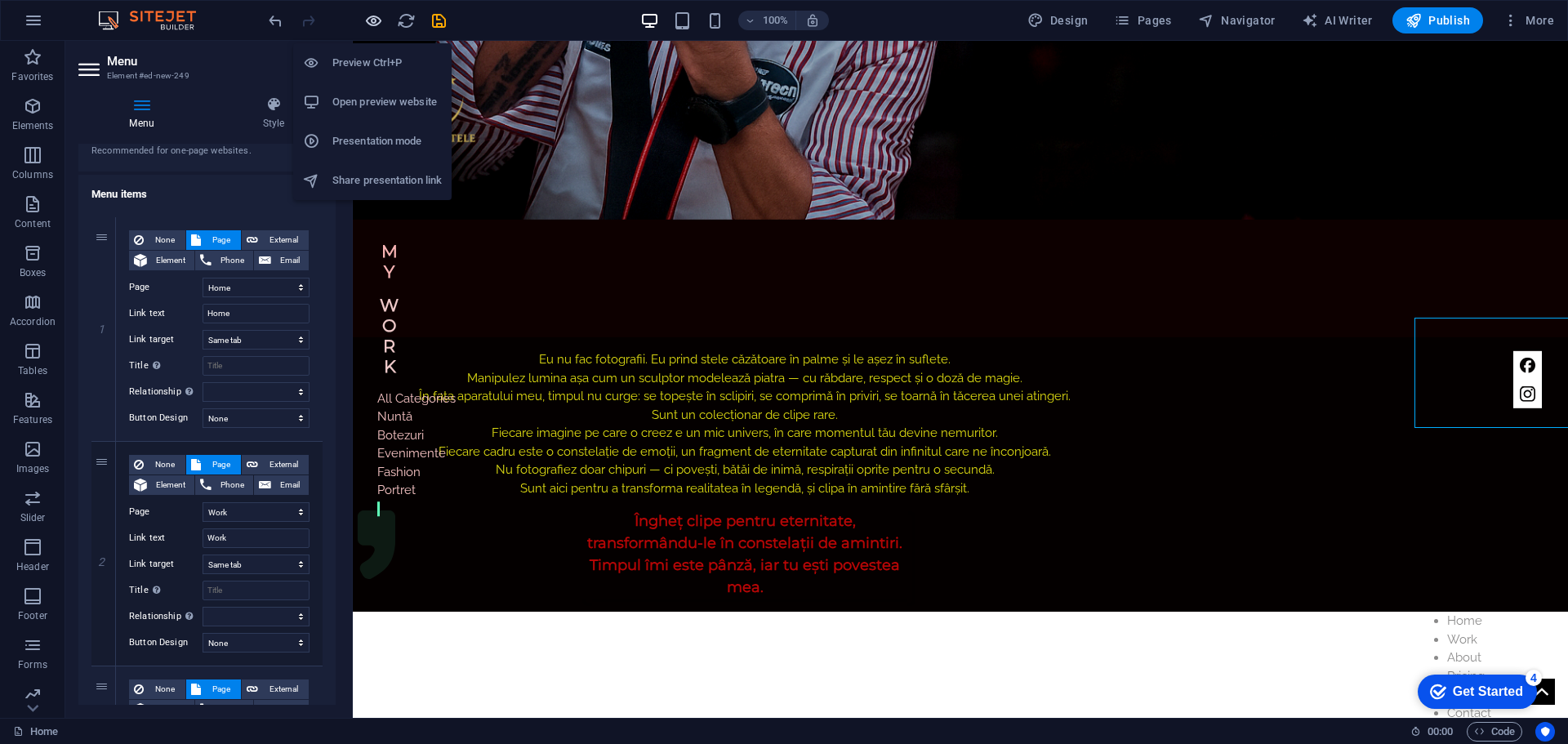
click at [380, 25] on icon "button" at bounding box center [373, 21] width 19 height 19
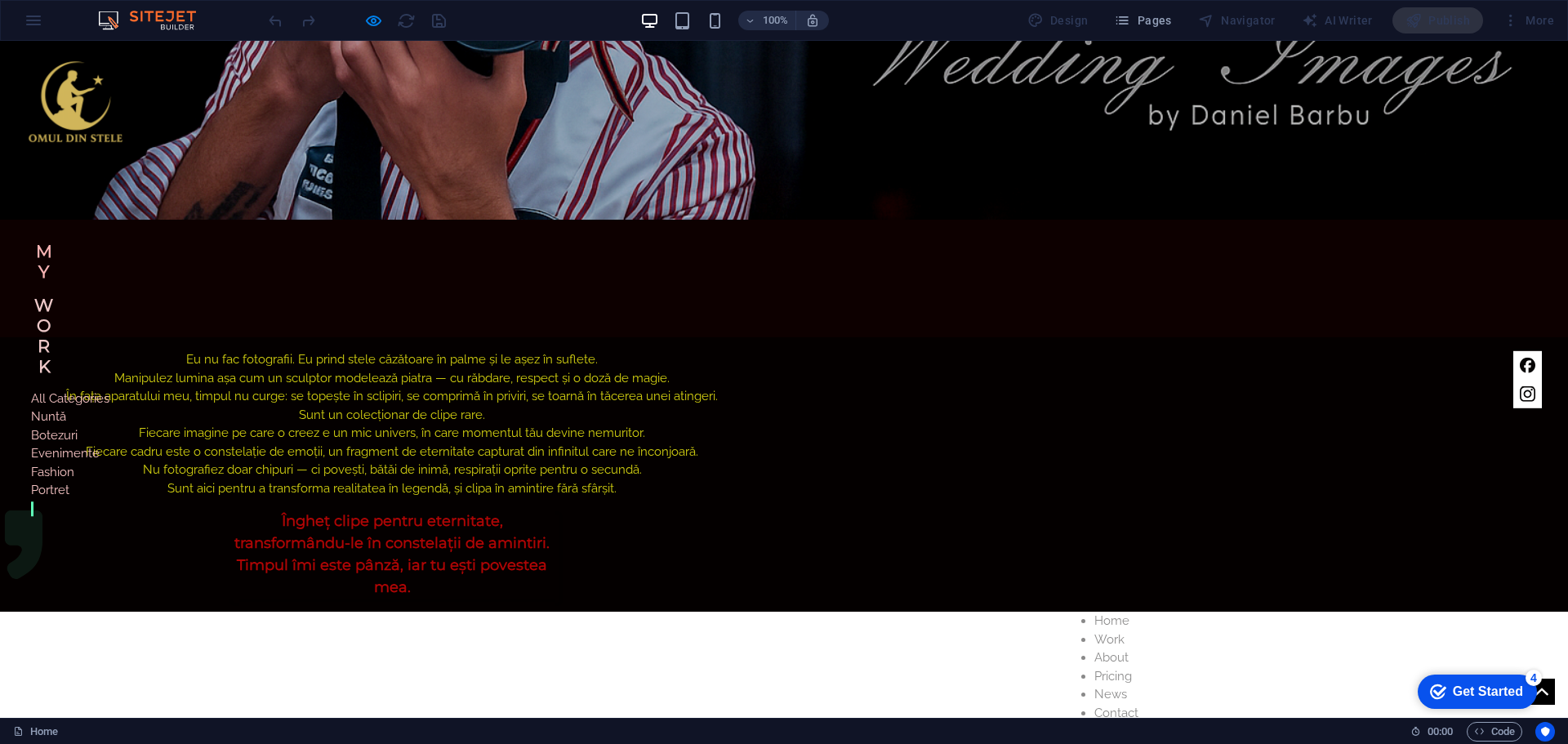
click at [1118, 706] on link "Contact" at bounding box center [1116, 714] width 44 height 15
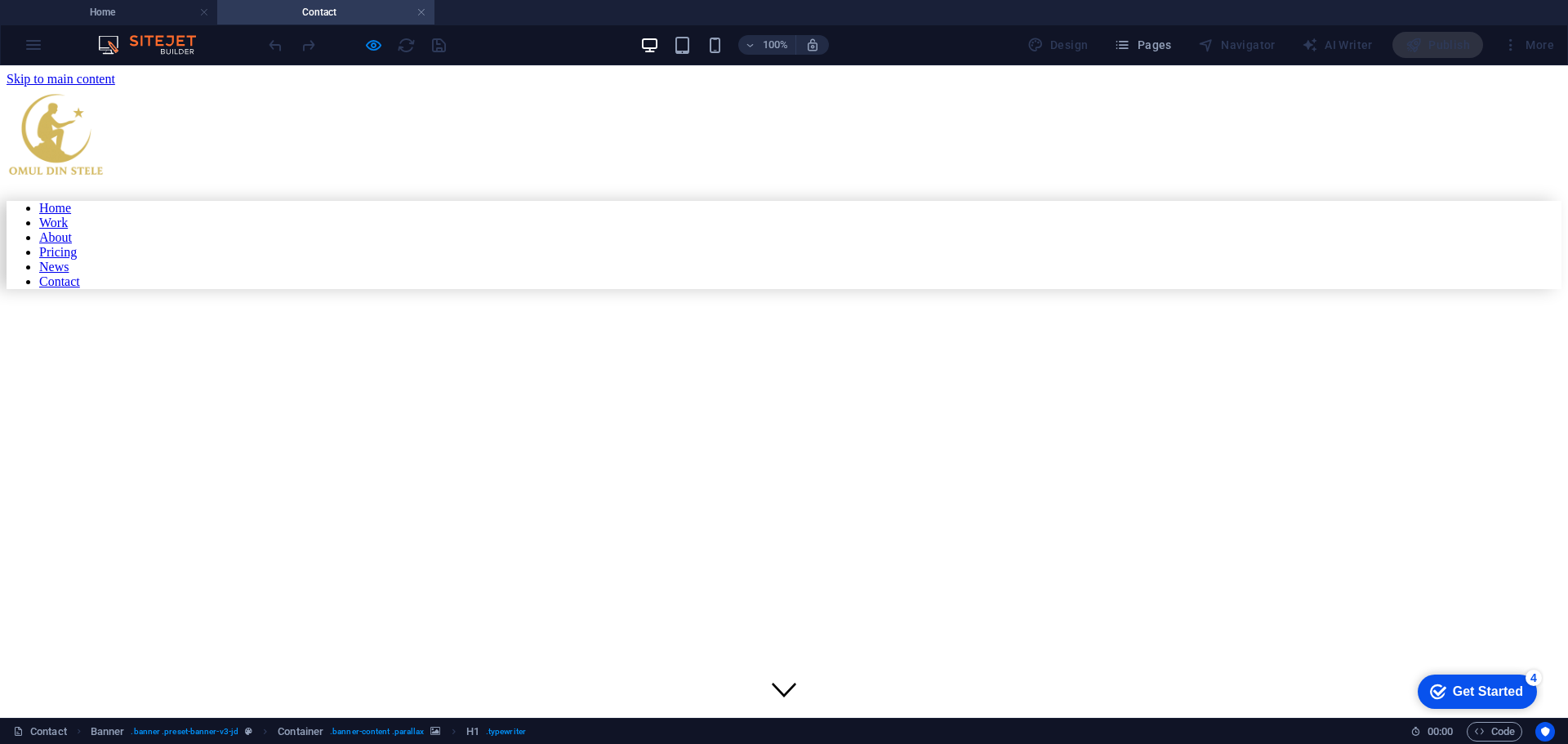
scroll to position [0, 0]
click at [419, 9] on link at bounding box center [421, 12] width 9 height 16
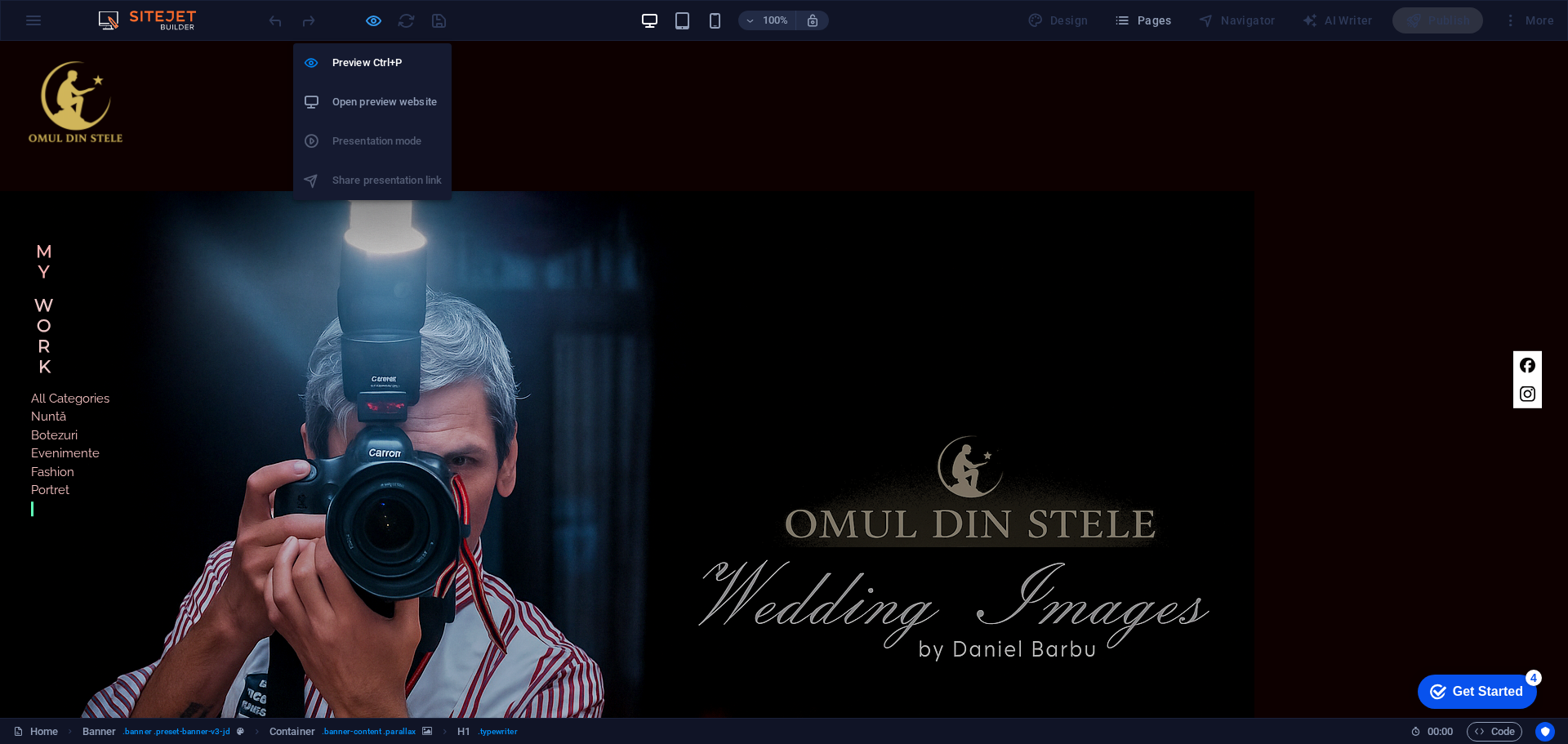
click at [368, 24] on icon "button" at bounding box center [373, 21] width 19 height 19
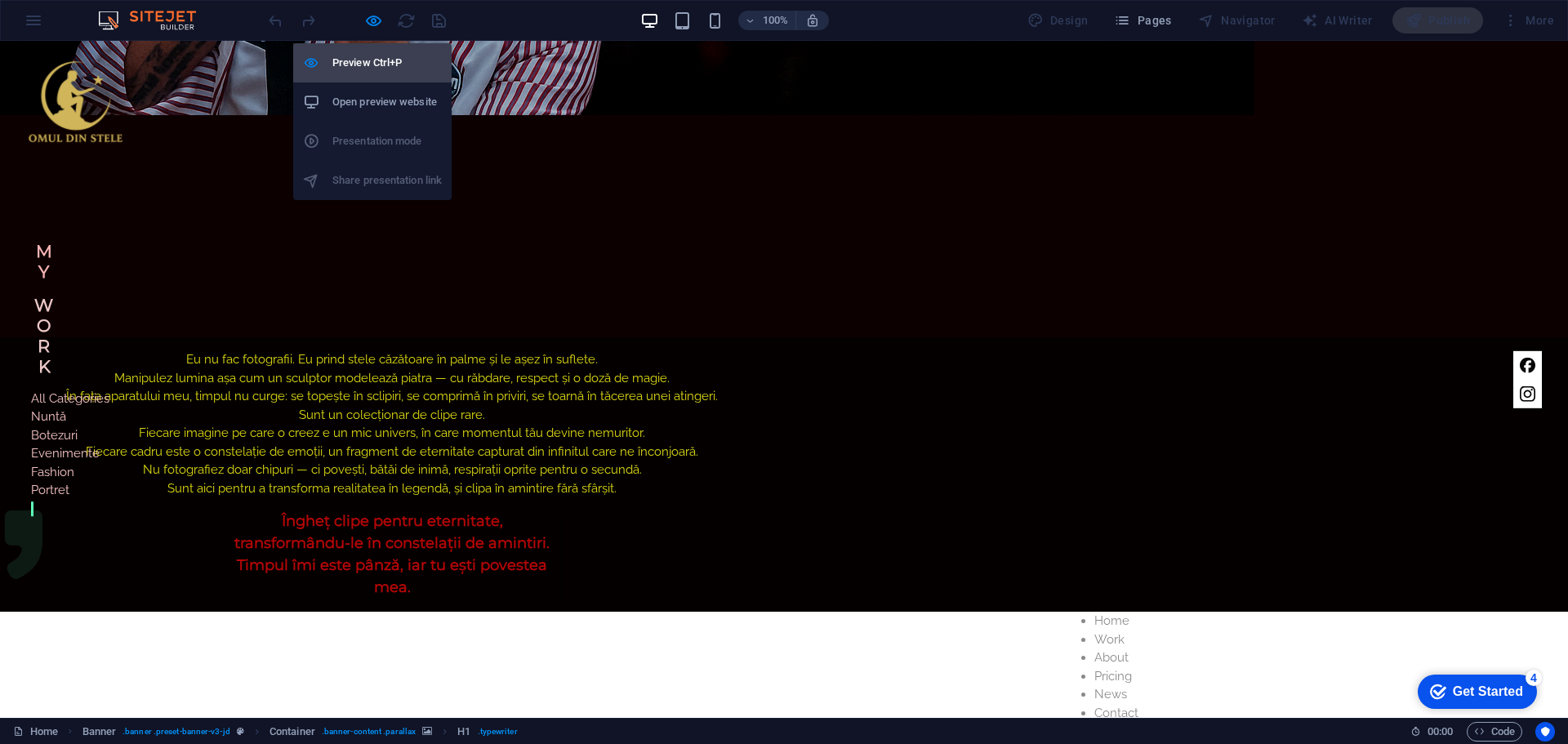
select select
select select "1"
select select
select select "3"
select select
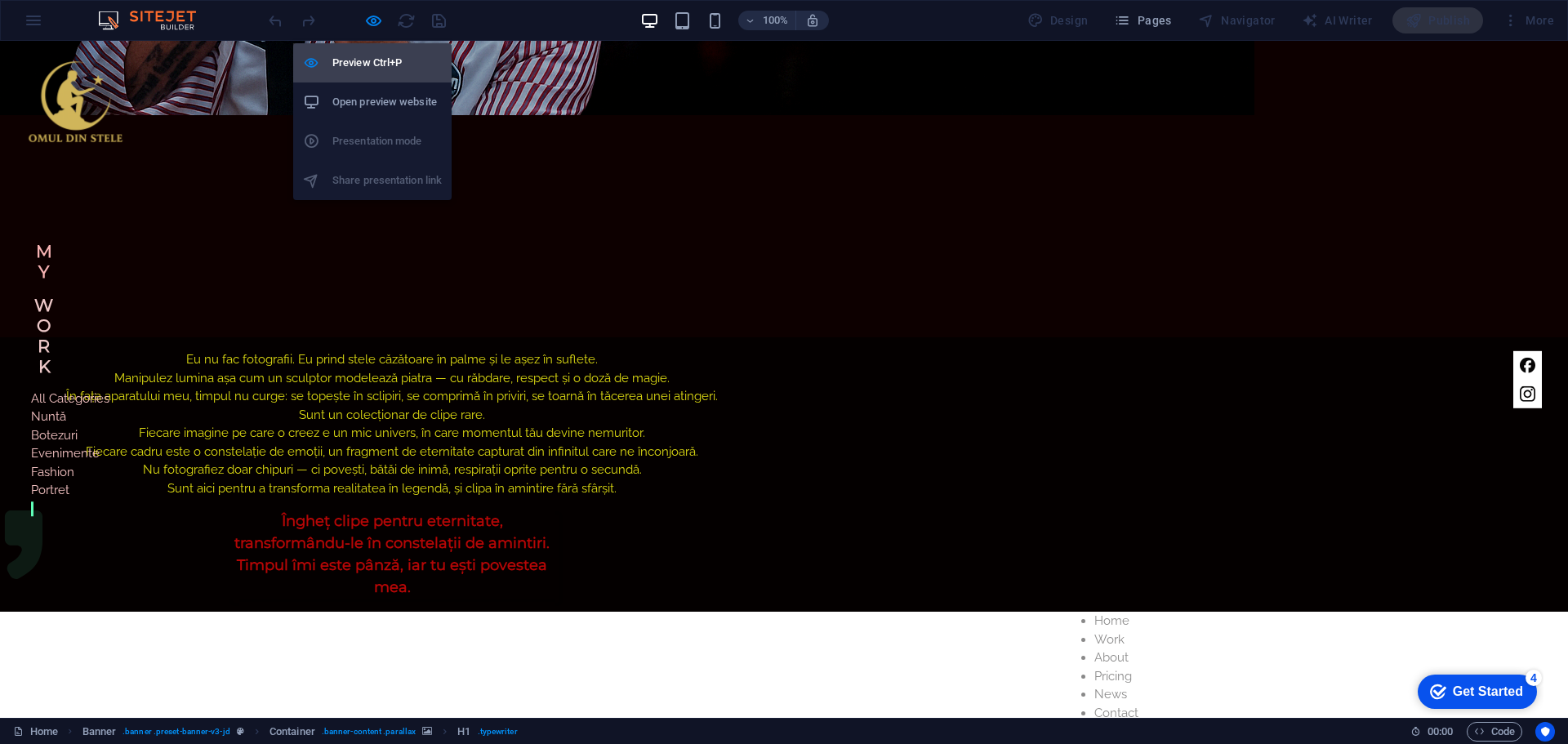
select select "4"
select select
select select "5"
select select
select select "6"
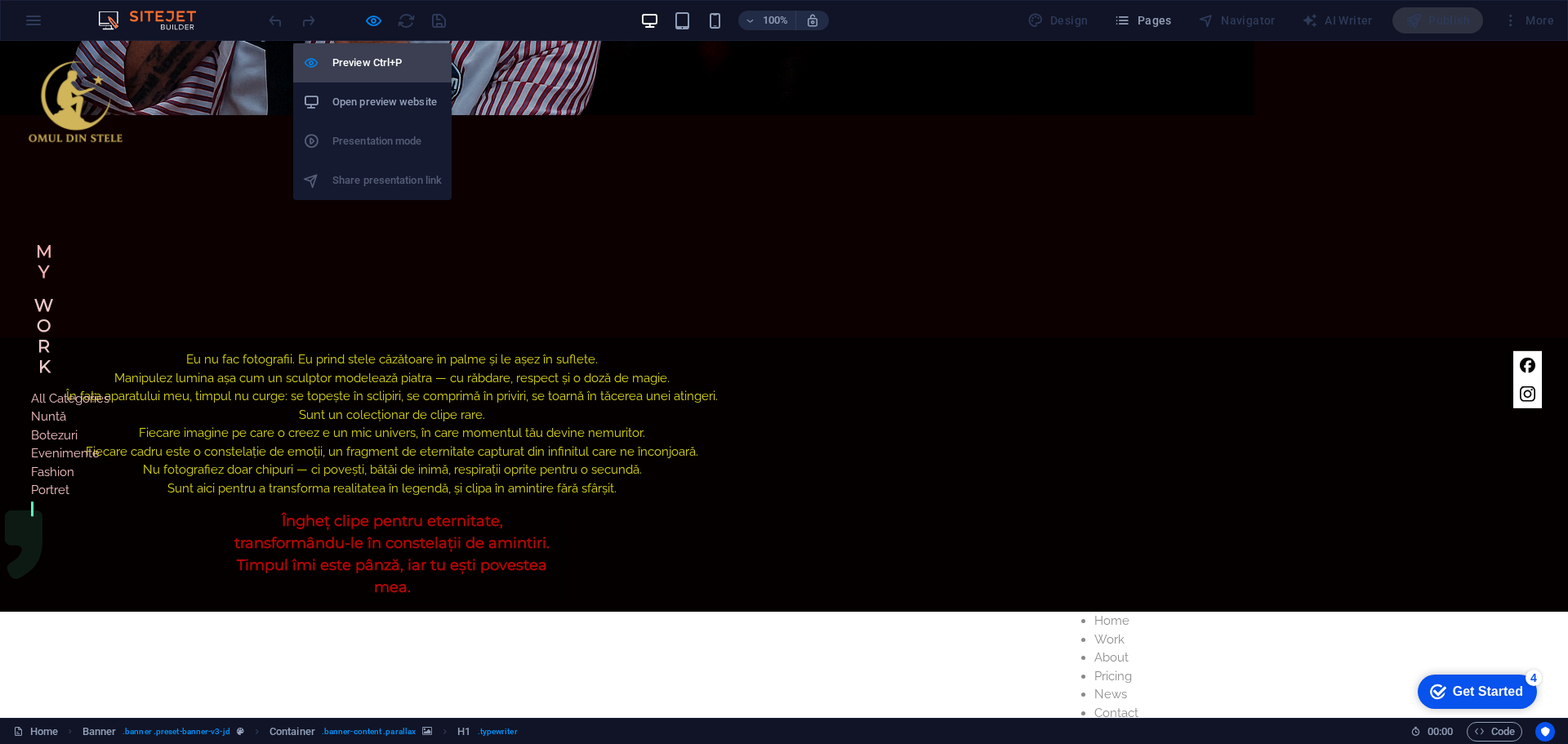
select select
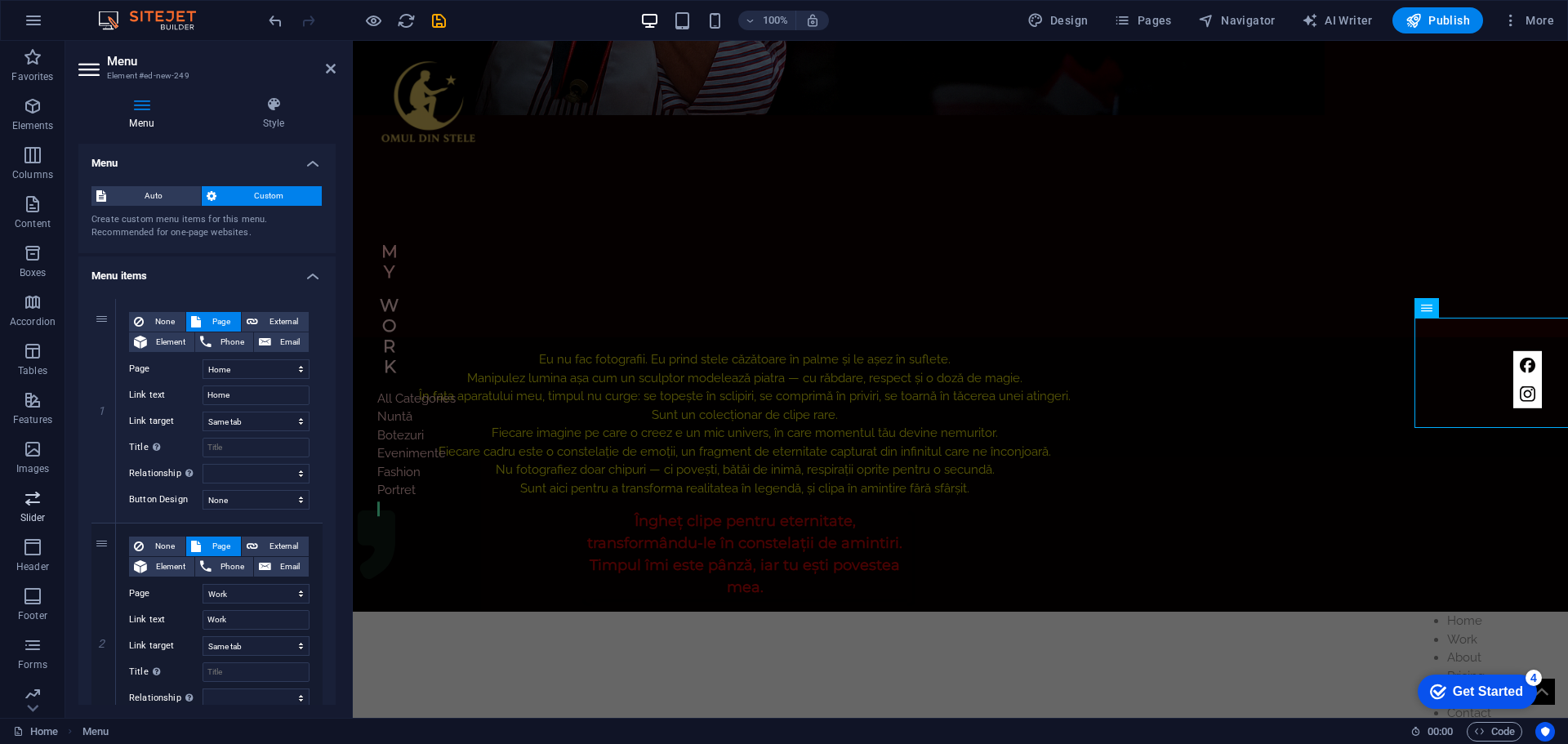
click at [38, 500] on icon "button" at bounding box center [32, 498] width 20 height 20
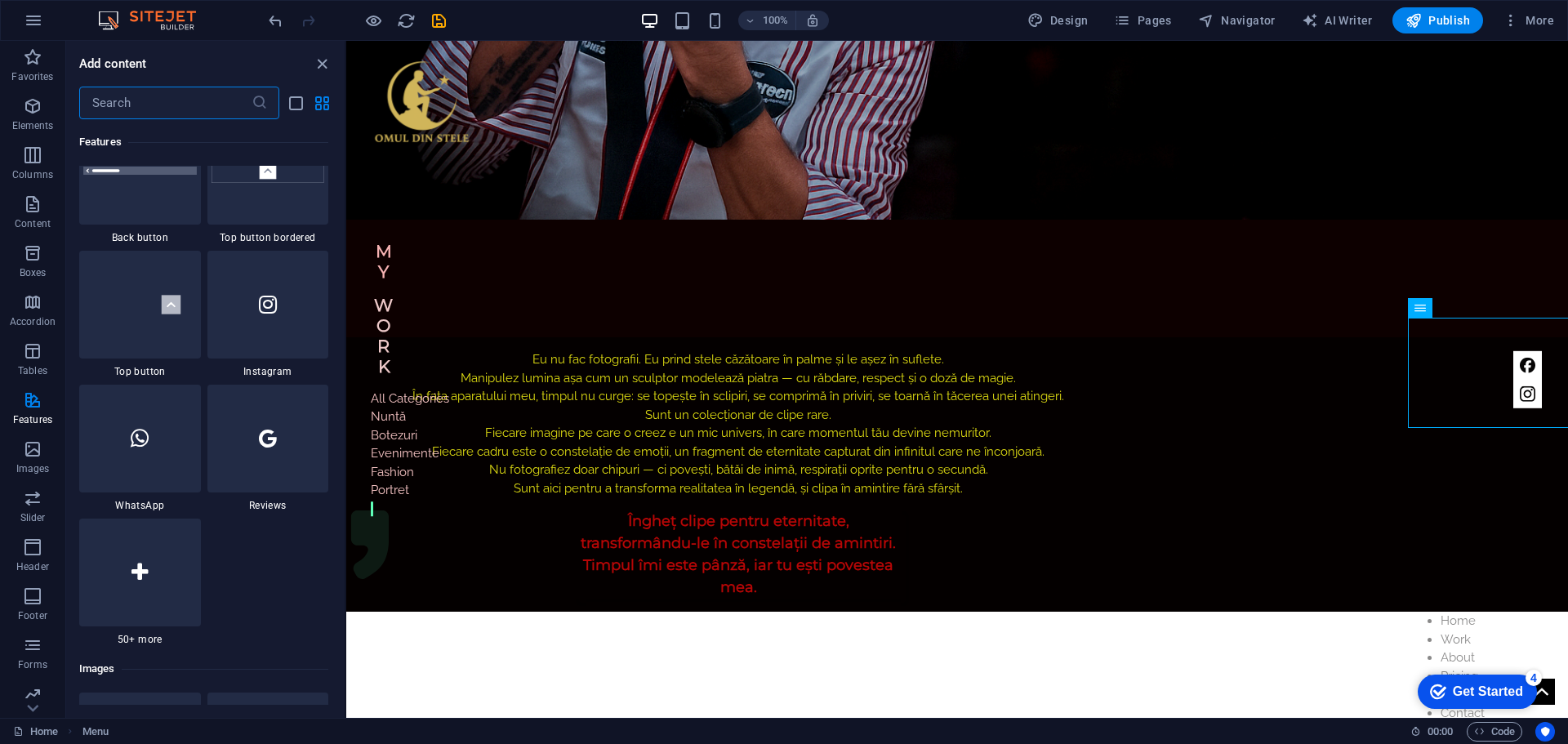
scroll to position [7710, 0]
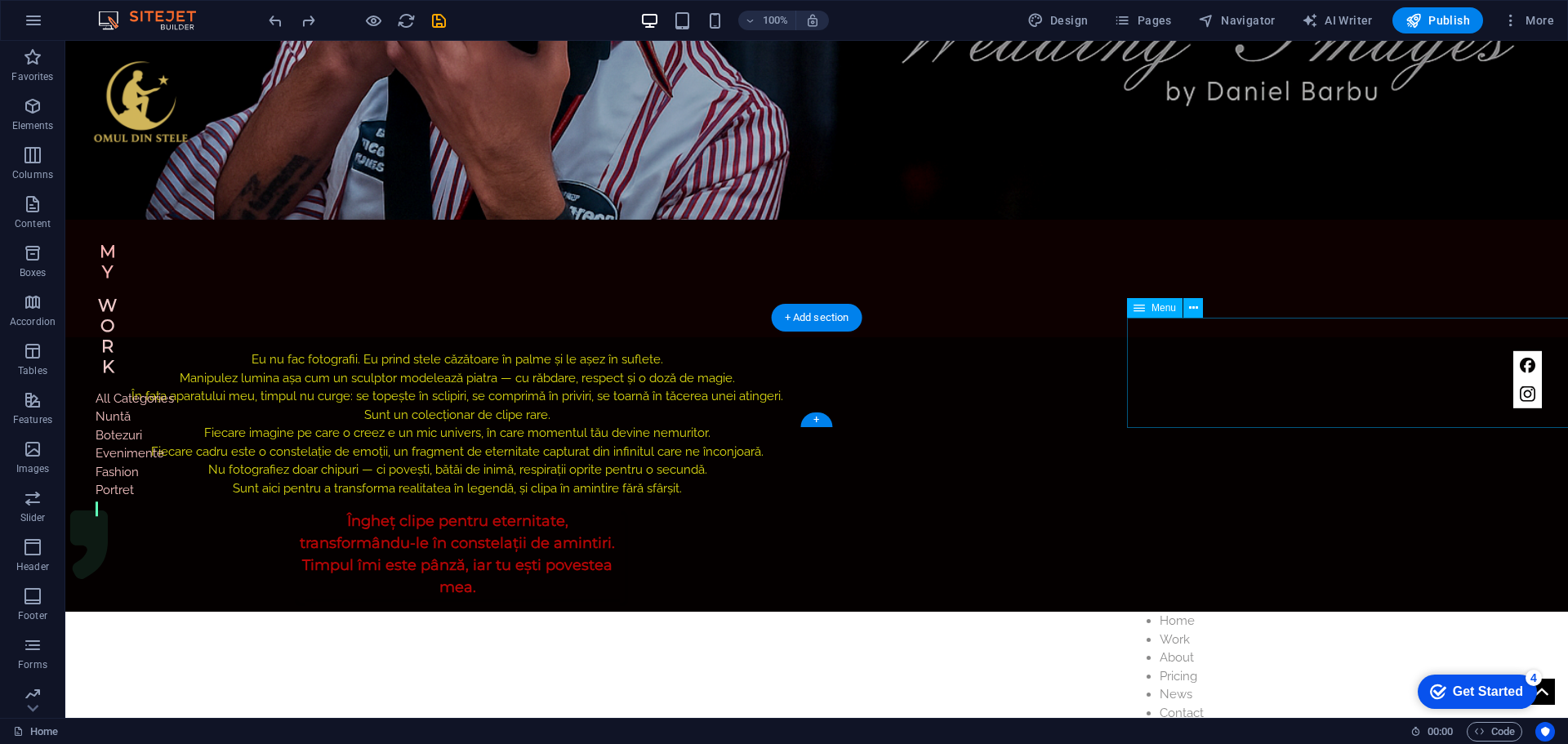
select select
select select "1"
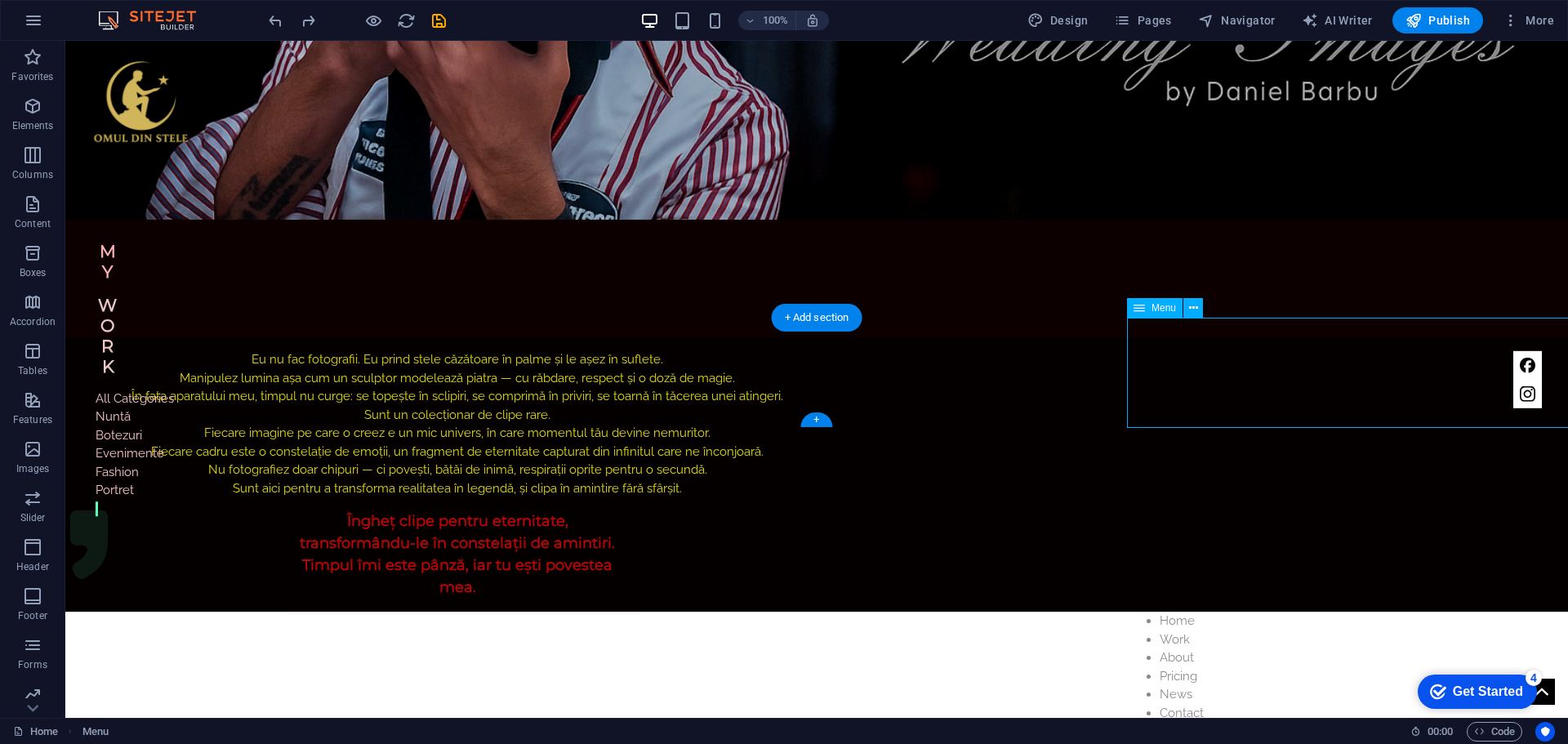
select select
select select "3"
select select
select select "4"
select select
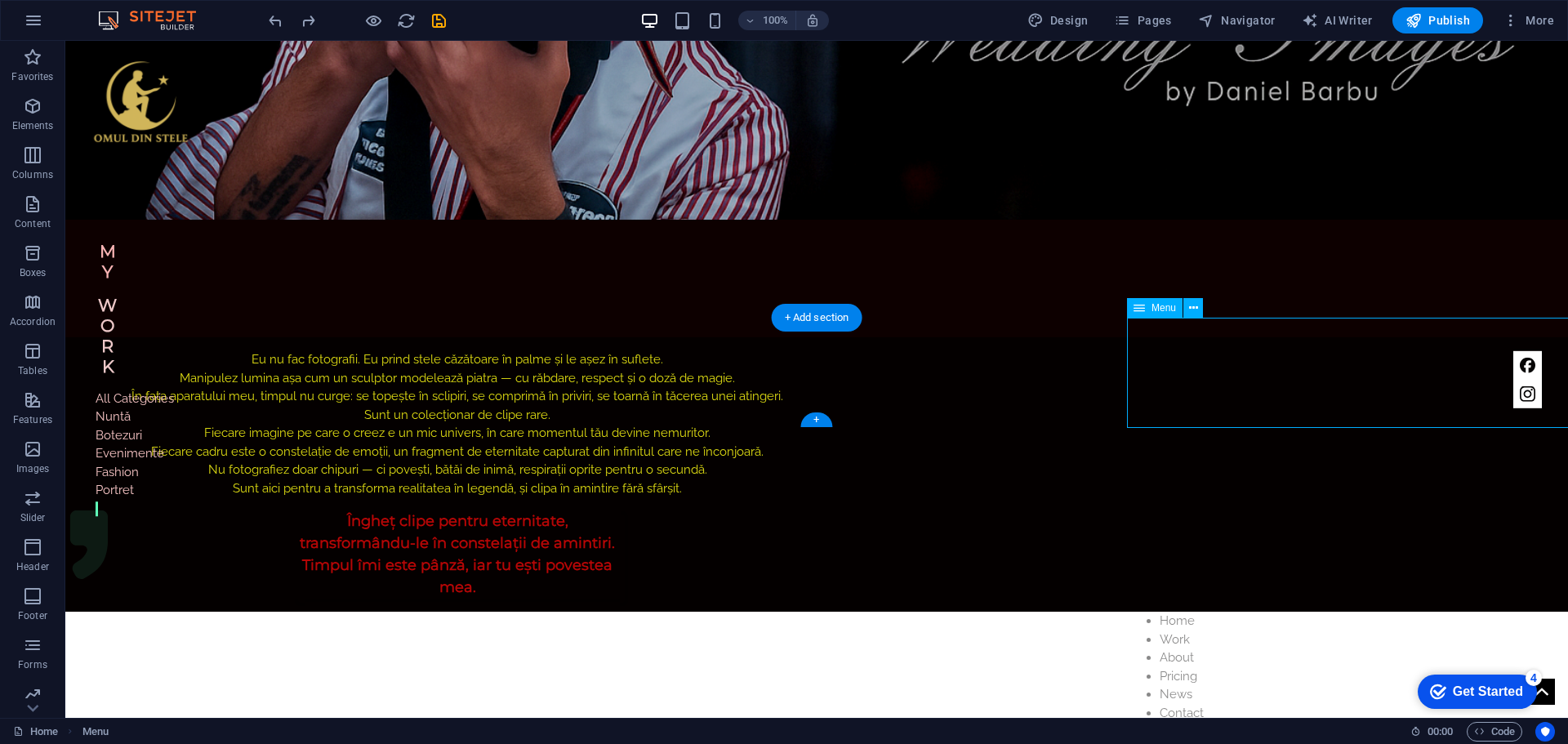
select select "5"
select select
select select "6"
select select
select select "px"
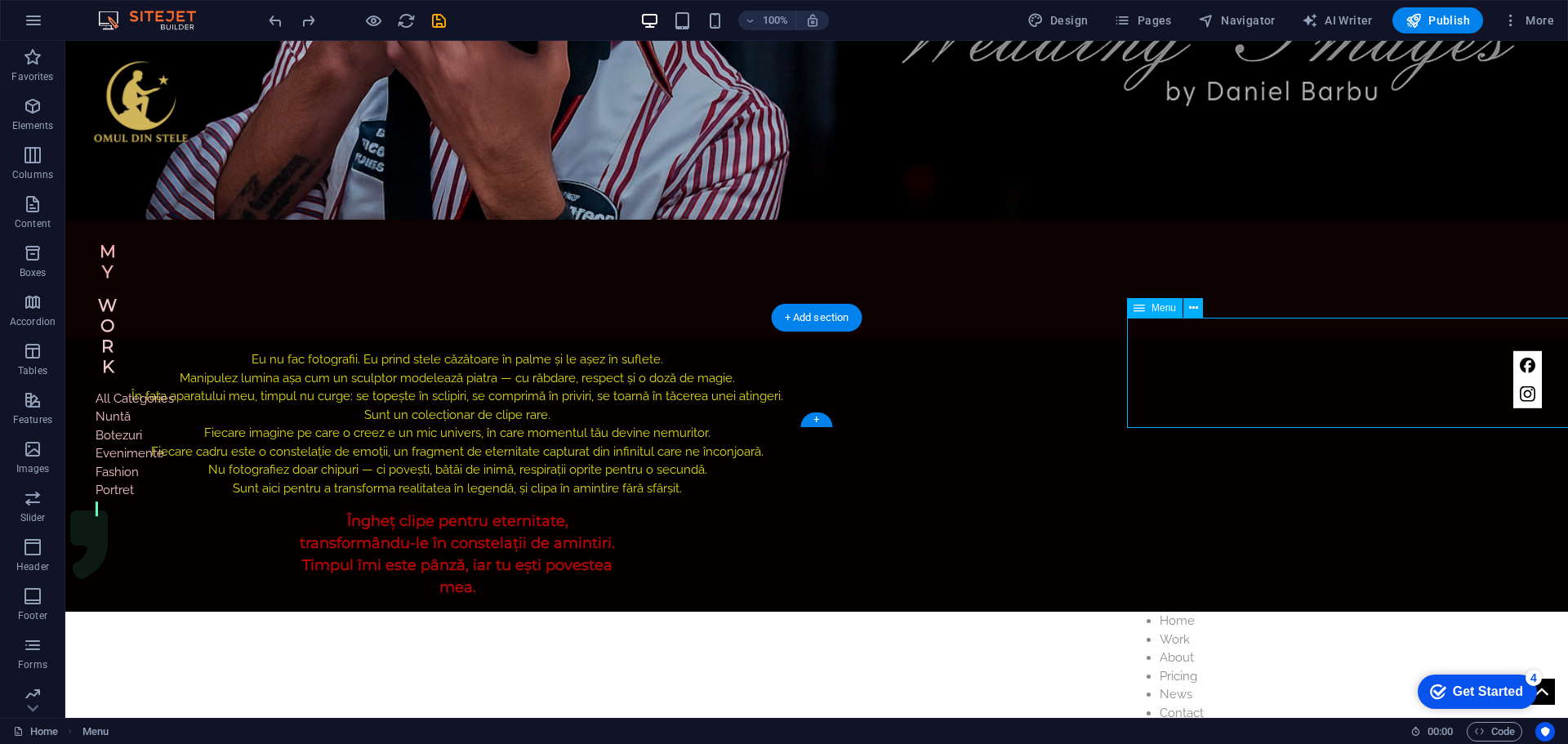
select select "px"
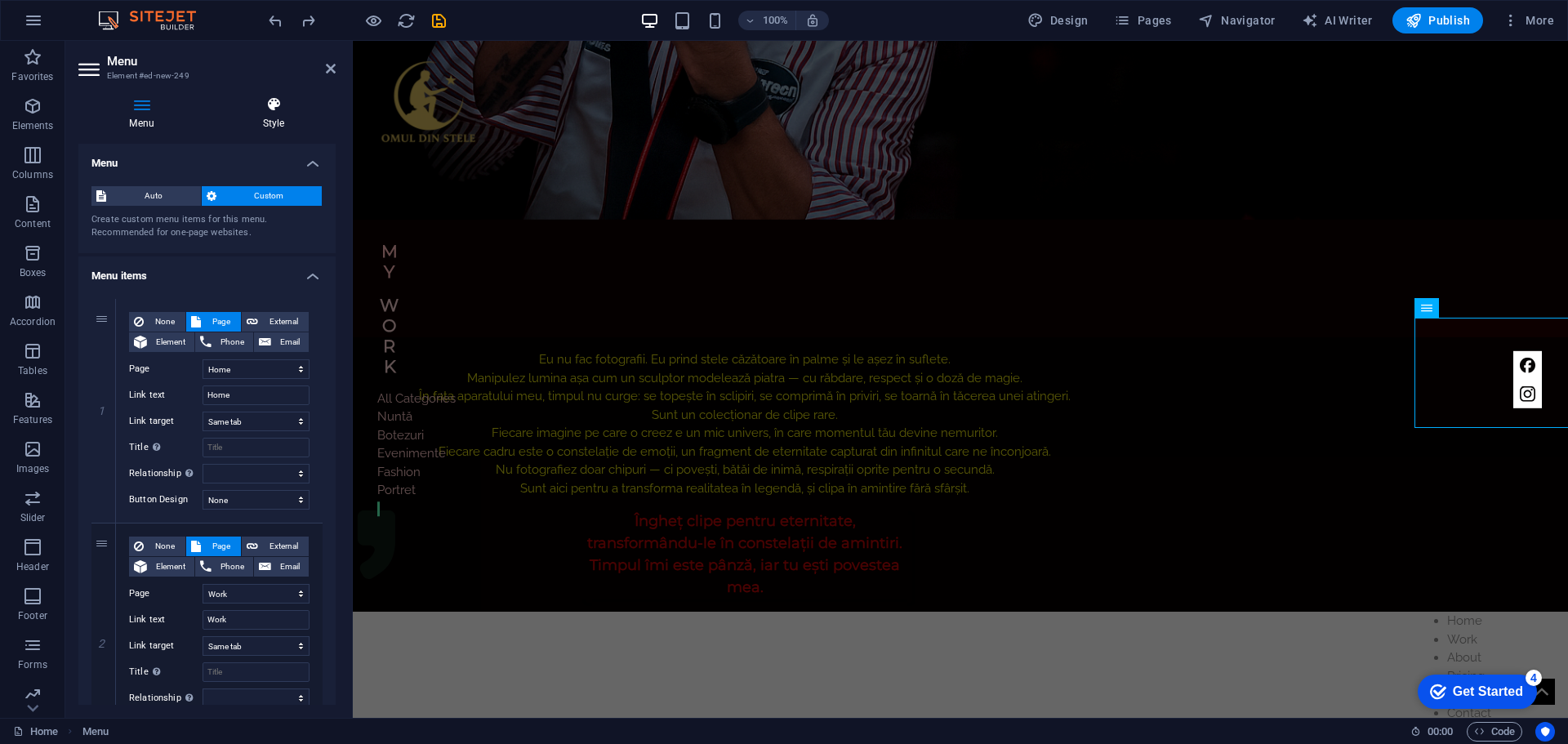
click at [273, 103] on icon at bounding box center [274, 103] width 124 height 16
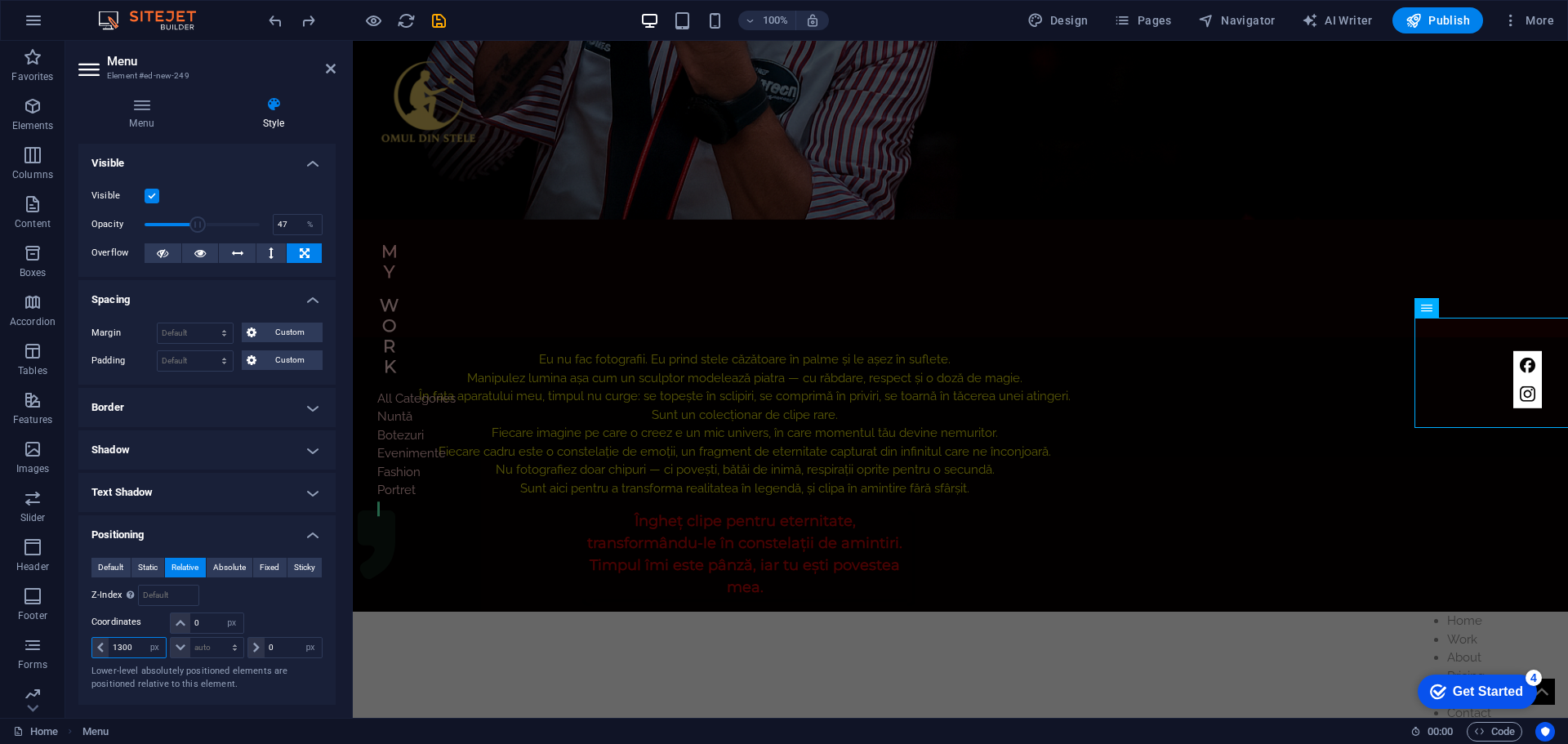
drag, startPoint x: 132, startPoint y: 648, endPoint x: 118, endPoint y: 648, distance: 14.0
click at [118, 648] on input "1300" at bounding box center [137, 647] width 57 height 20
type input "1400"
click at [557, 338] on div "Eu nu fac fotografii. Eu prind stele căzătoare în palme și le așez în suflete. …" at bounding box center [960, 475] width 1215 height 275
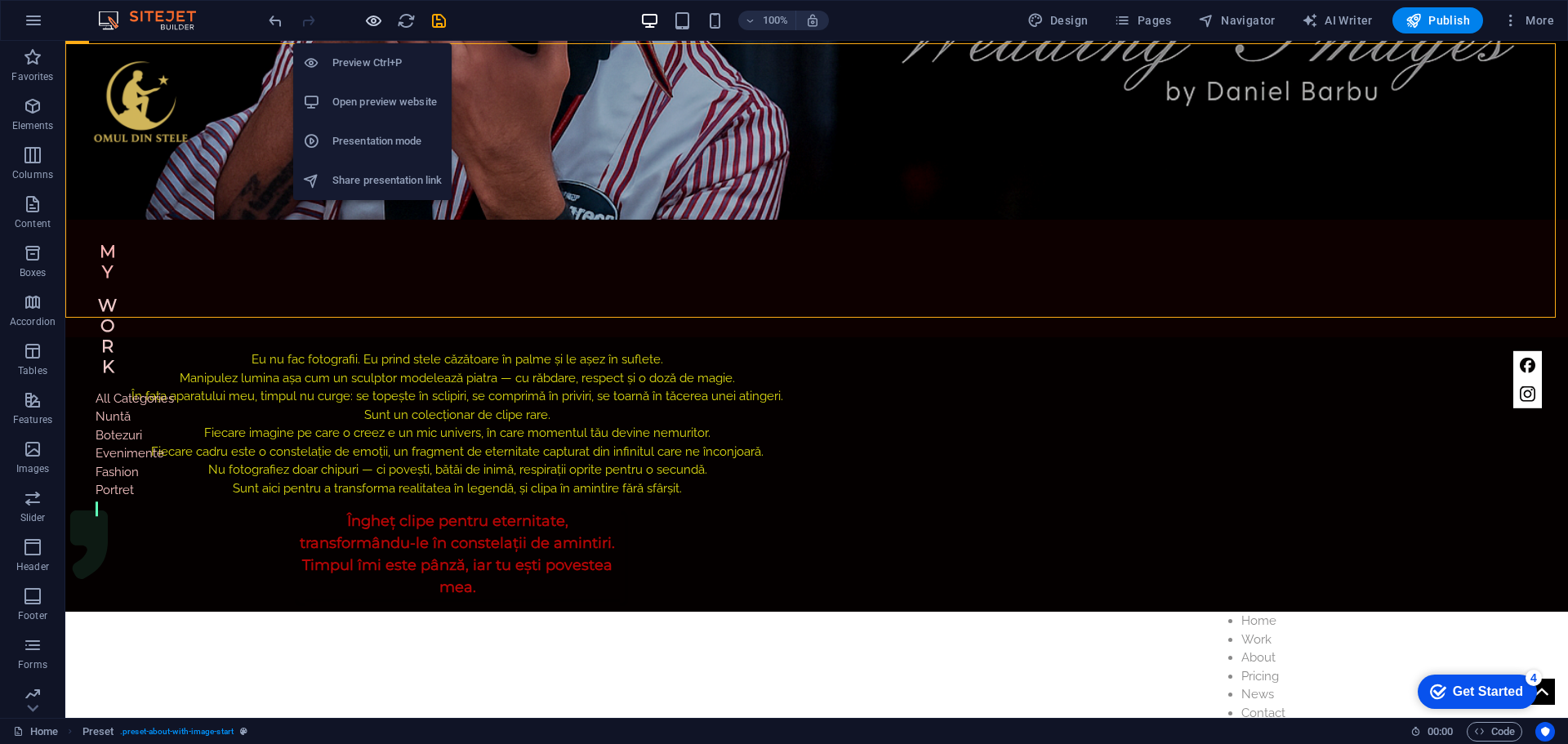
click at [379, 22] on icon "button" at bounding box center [373, 21] width 19 height 19
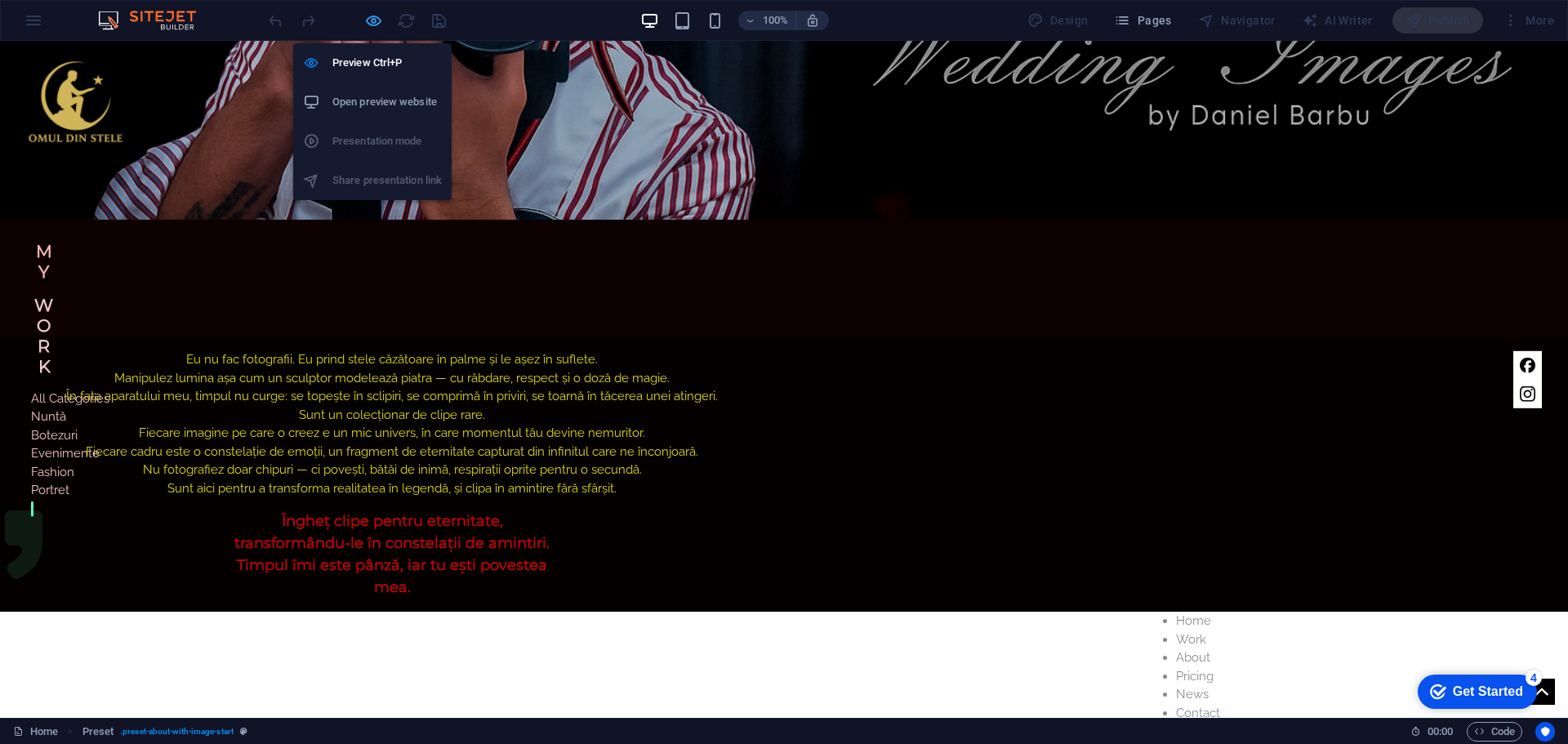
click at [378, 24] on icon "button" at bounding box center [373, 21] width 19 height 19
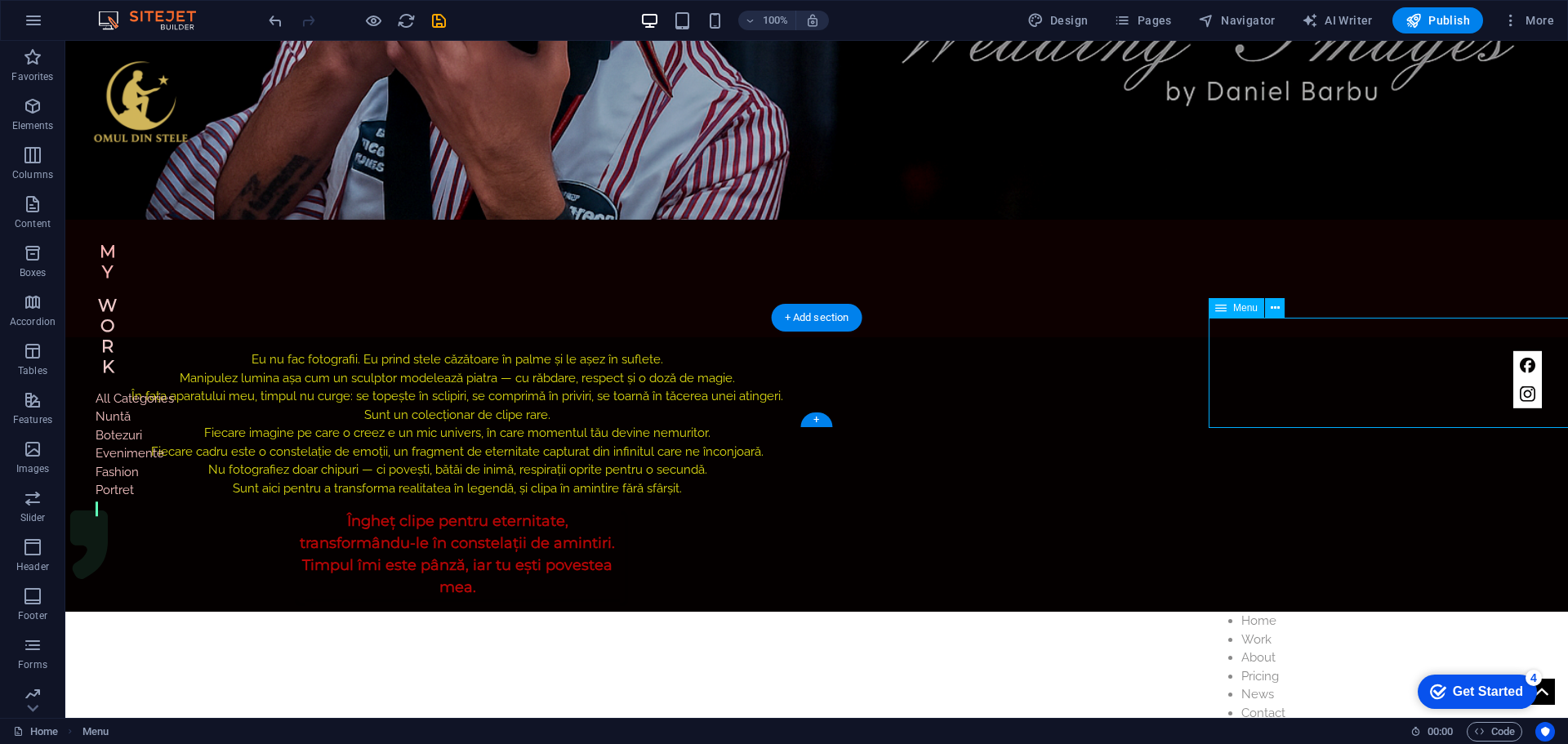
select select "px"
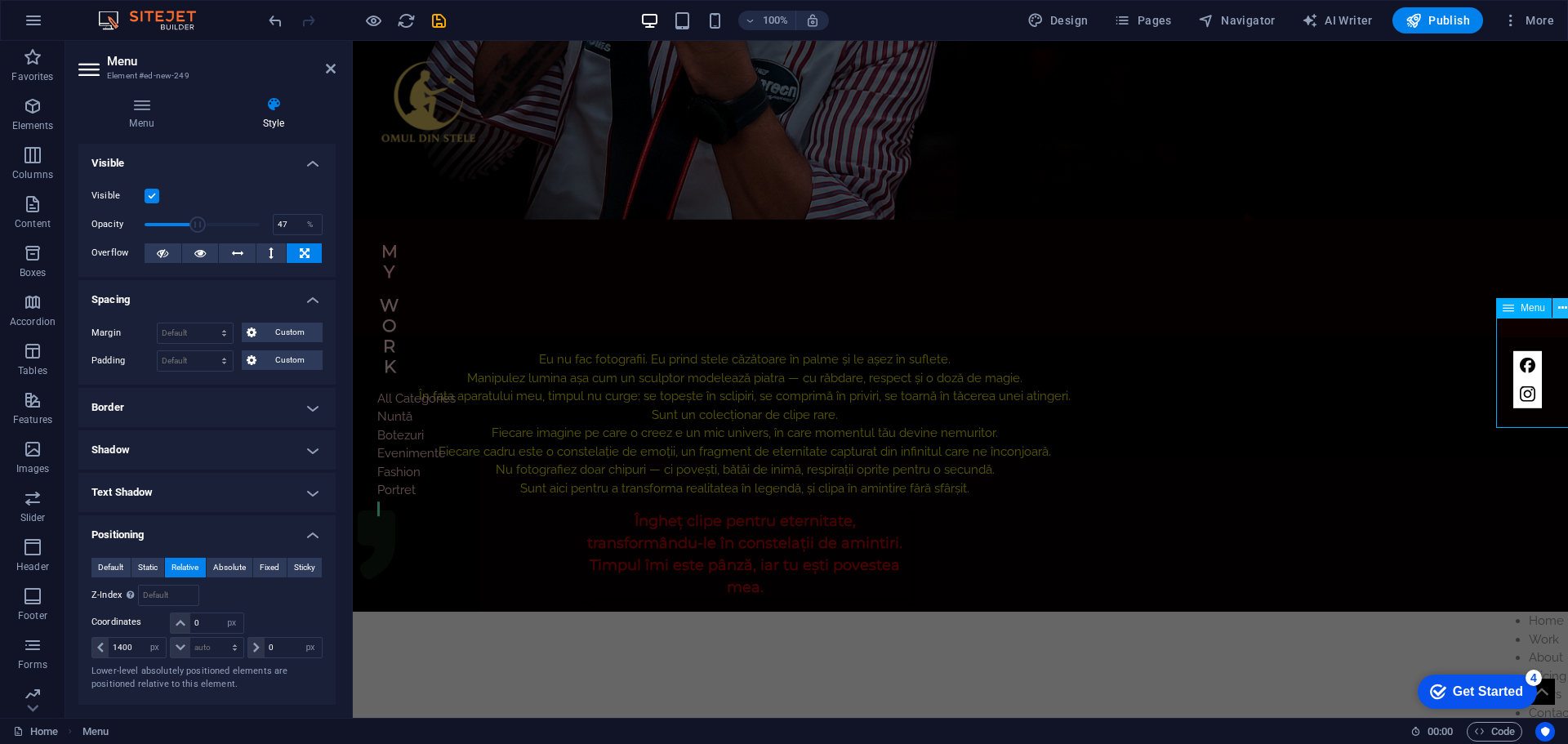
click at [1562, 310] on icon at bounding box center [1562, 309] width 9 height 17
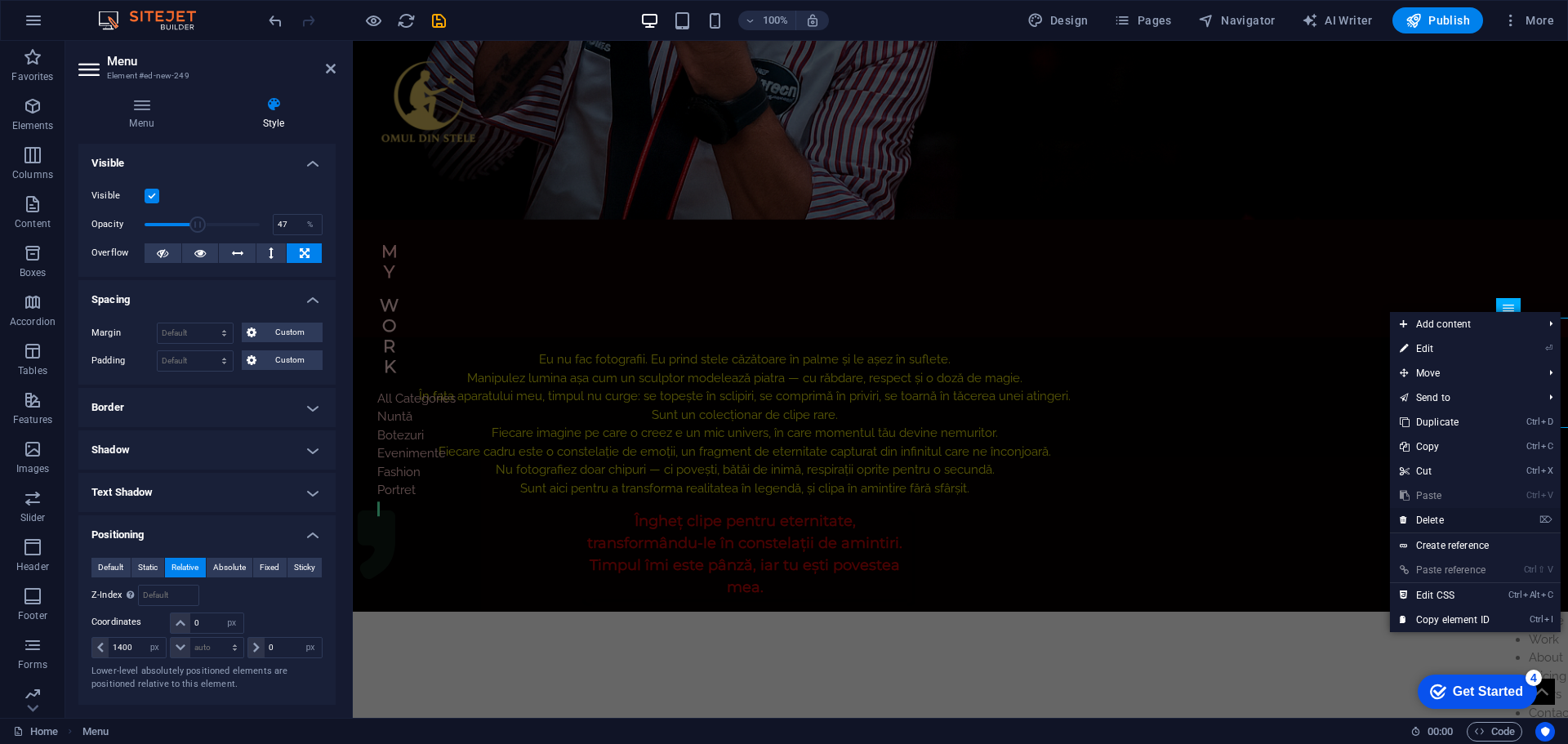
click at [1441, 518] on link "⌦ Delete" at bounding box center [1444, 520] width 109 height 24
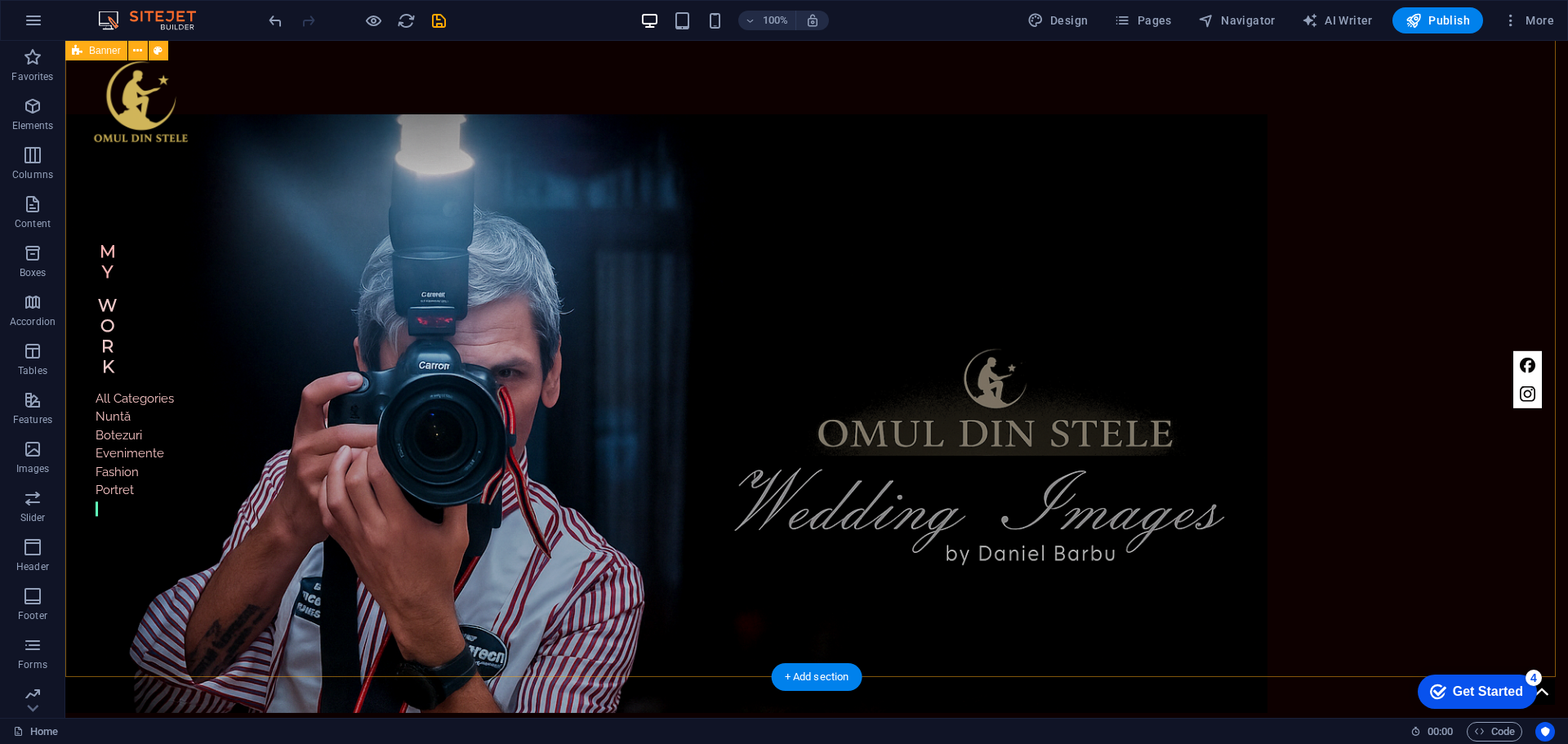
scroll to position [0, 0]
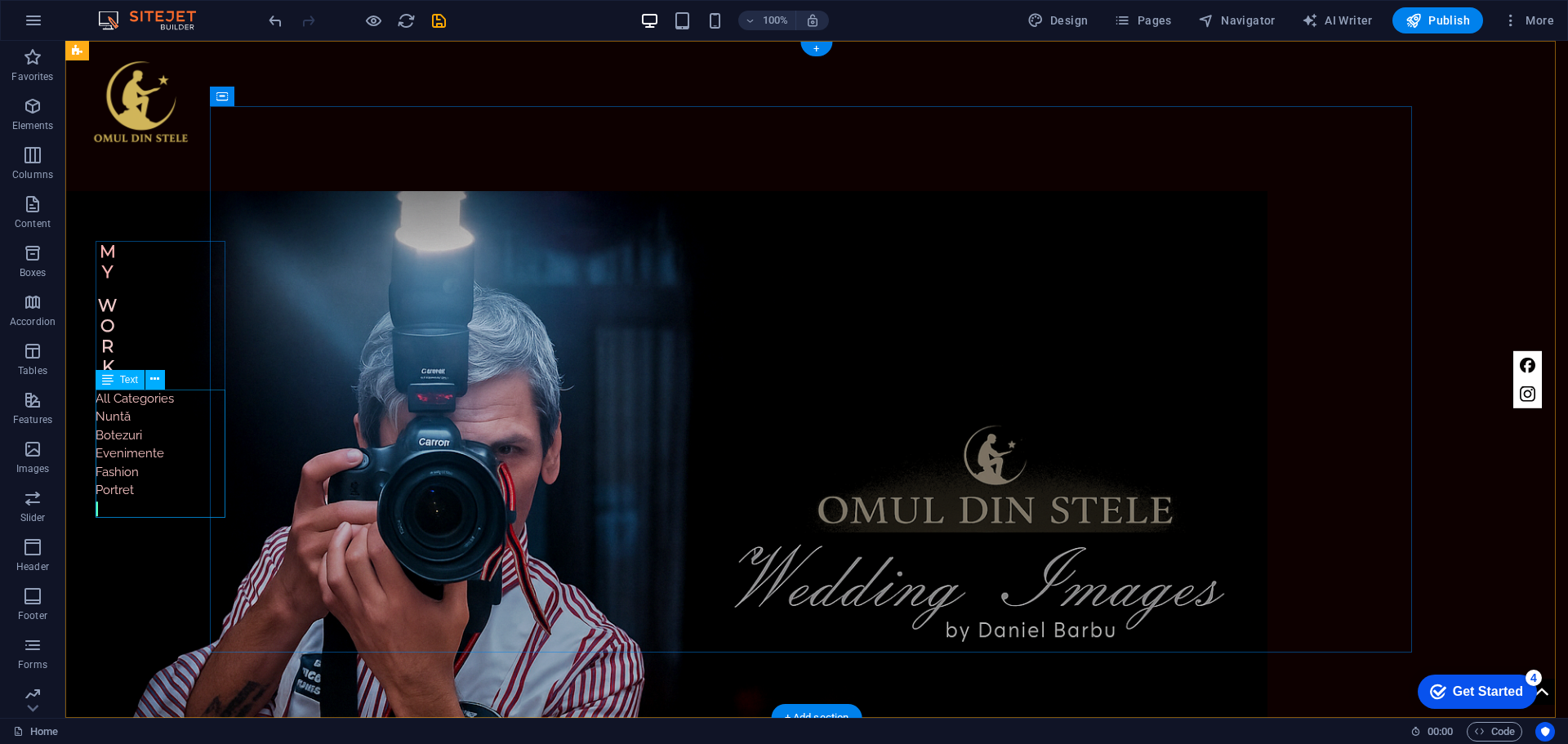
click at [115, 499] on div "All Categories Nuntă Botezuri Evenimente Fashion Portret" at bounding box center [134, 453] width 78 height 129
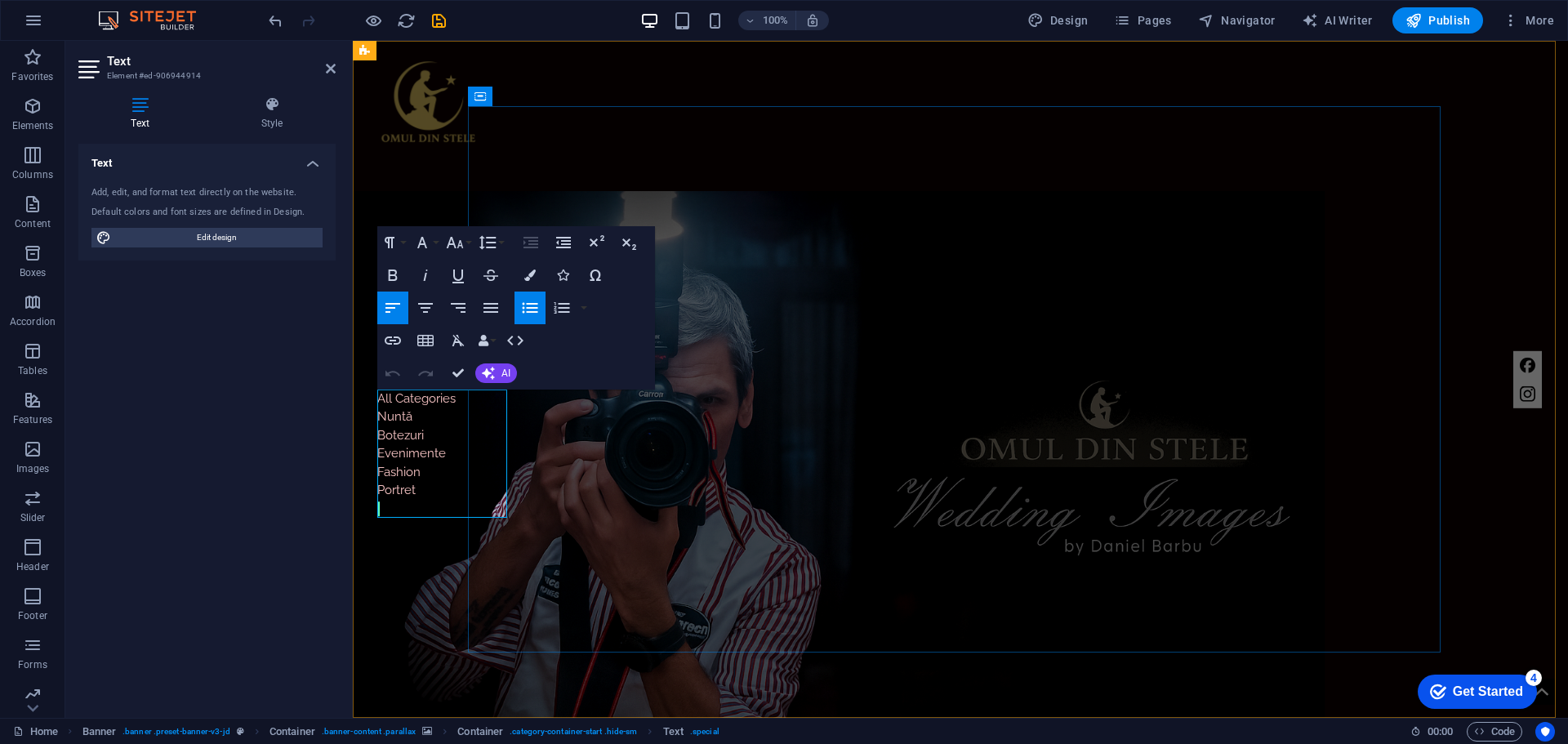
click at [418, 492] on li "All Categories Nuntă Botezuri Evenimente Fashion Portret" at bounding box center [416, 444] width 78 height 110
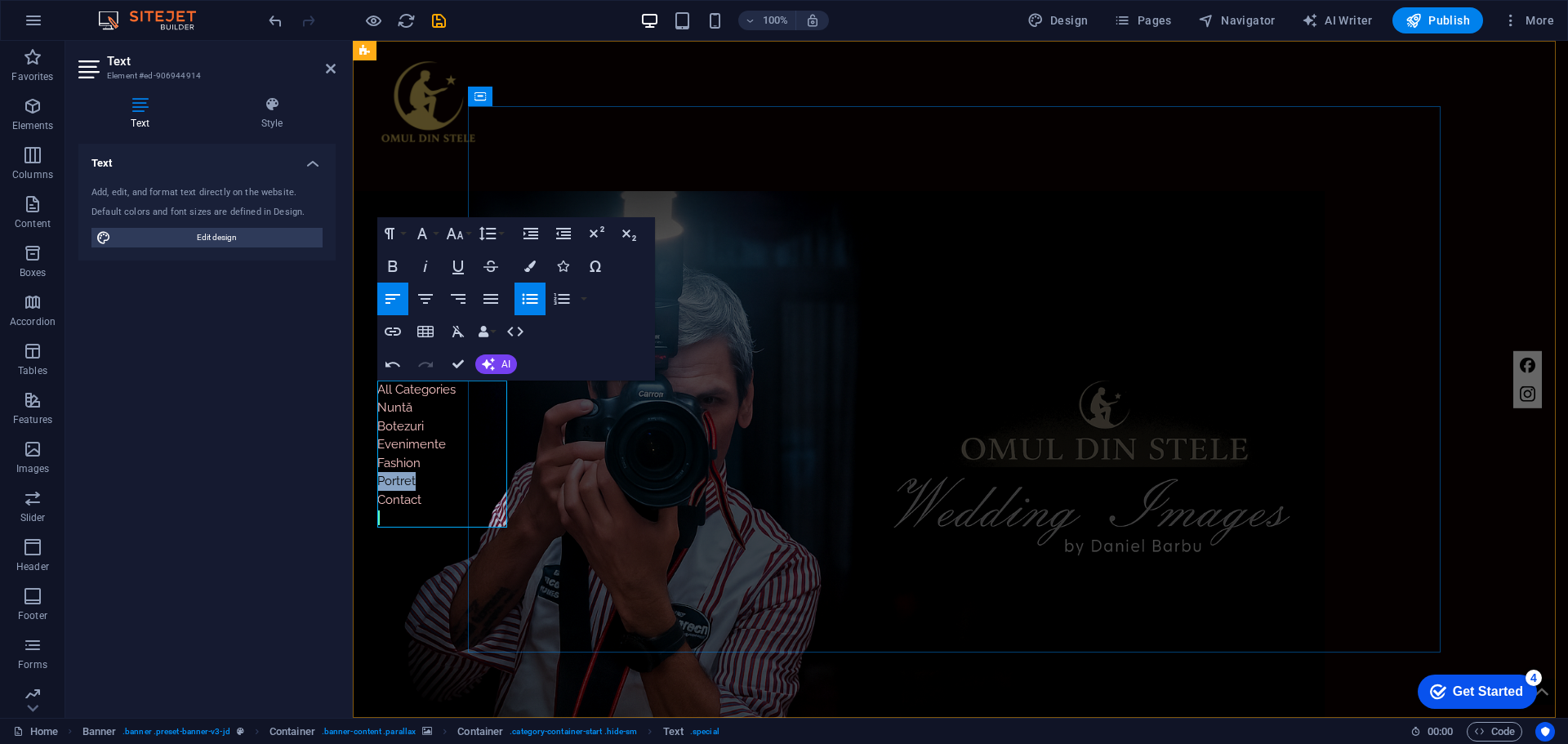
drag, startPoint x: 417, startPoint y: 480, endPoint x: 379, endPoint y: 480, distance: 38.0
click at [379, 480] on li "All Categories Nuntă Botezuri Evenimente Fashion Portret" at bounding box center [416, 435] width 78 height 110
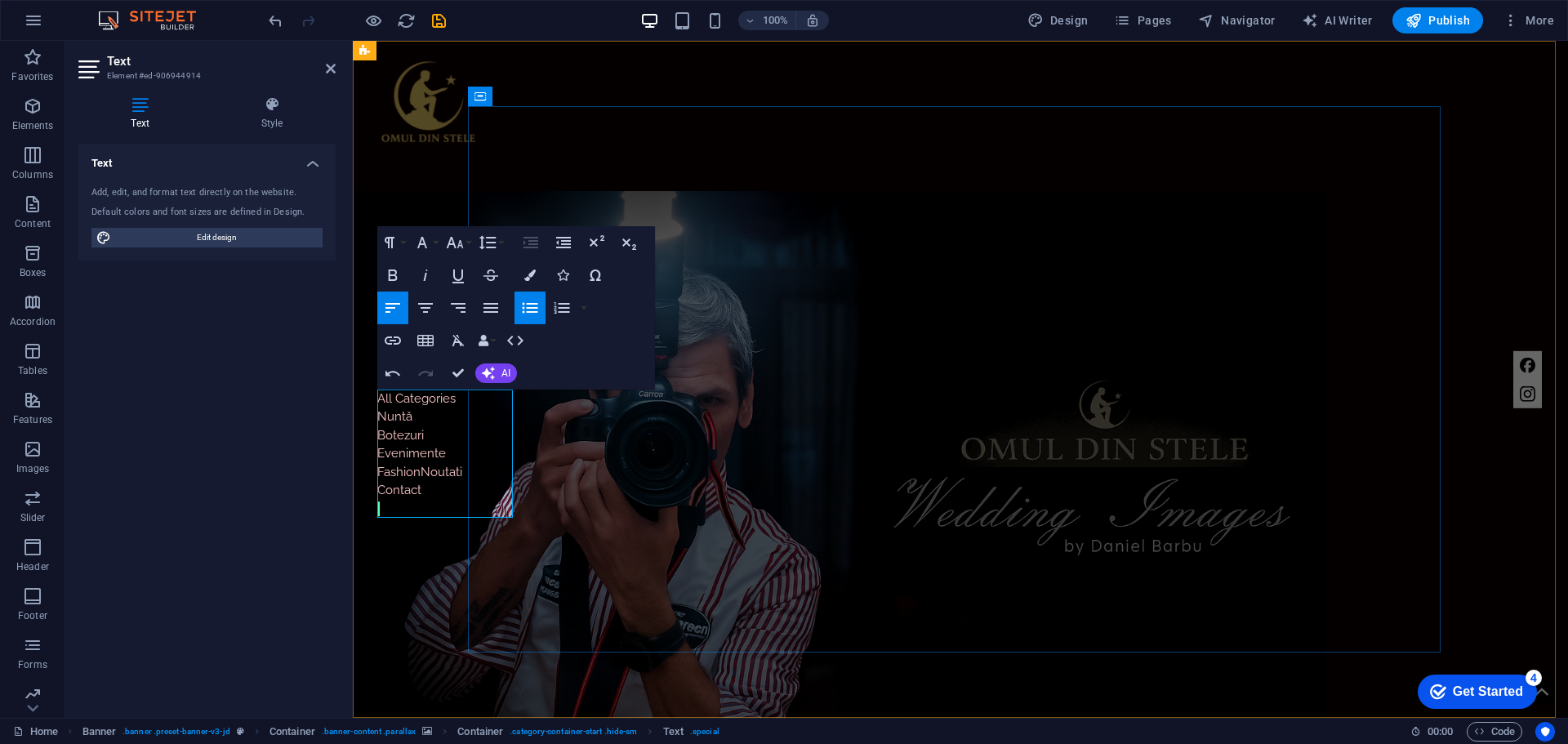
click at [421, 470] on li "All Categories Nuntă Botezuri Evenimente FashionNoutati" at bounding box center [419, 435] width 85 height 92
drag, startPoint x: 445, startPoint y: 452, endPoint x: 380, endPoint y: 452, distance: 65.0
click at [380, 452] on li "All Categories Nuntă Botezuri Evenimente" at bounding box center [416, 426] width 78 height 73
drag, startPoint x: 423, startPoint y: 493, endPoint x: 380, endPoint y: 490, distance: 43.1
click at [380, 490] on li "Contact" at bounding box center [416, 491] width 78 height 19
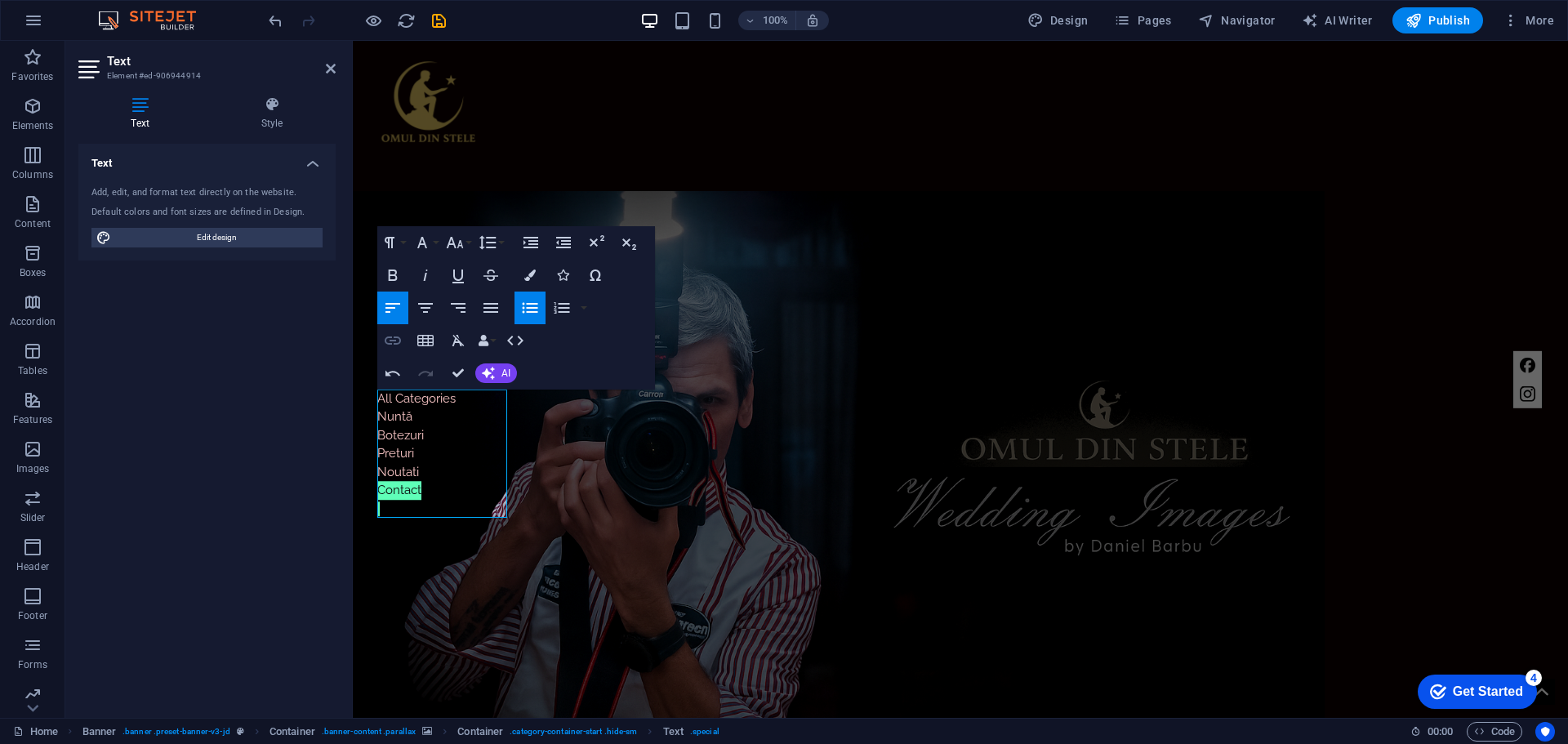
click at [399, 340] on icon "button" at bounding box center [392, 340] width 20 height 20
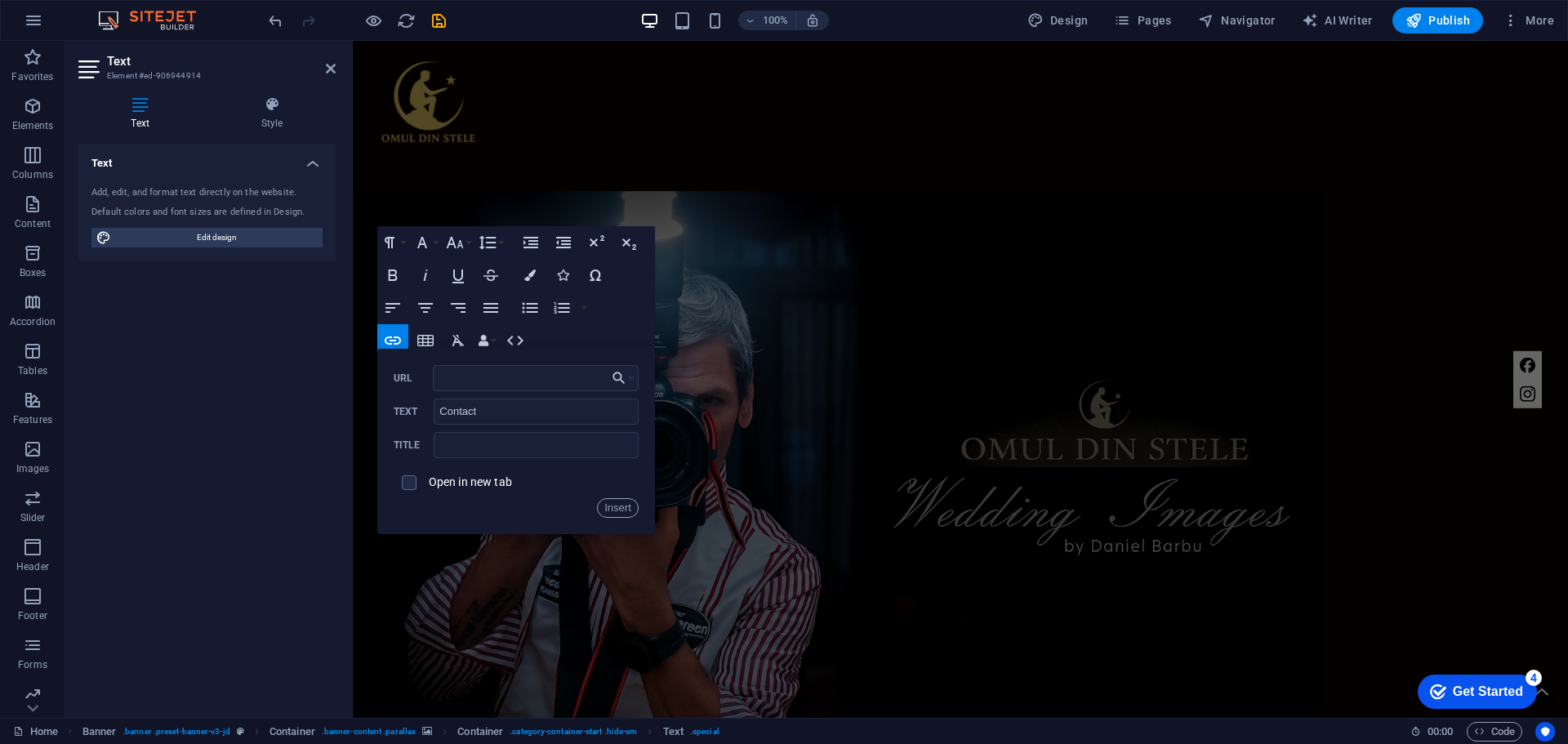
click at [632, 309] on div "Paragraph Format Normal Heading 1 Heading 2 Heading 3 Heading 4 Heading 5 Headi…" at bounding box center [515, 309] width 277 height 164
click at [513, 375] on input "URL" at bounding box center [535, 378] width 206 height 26
paste input "[URL][DOMAIN_NAME]"
type input "[URL][DOMAIN_NAME]"
click at [624, 508] on button "Insert" at bounding box center [618, 508] width 41 height 20
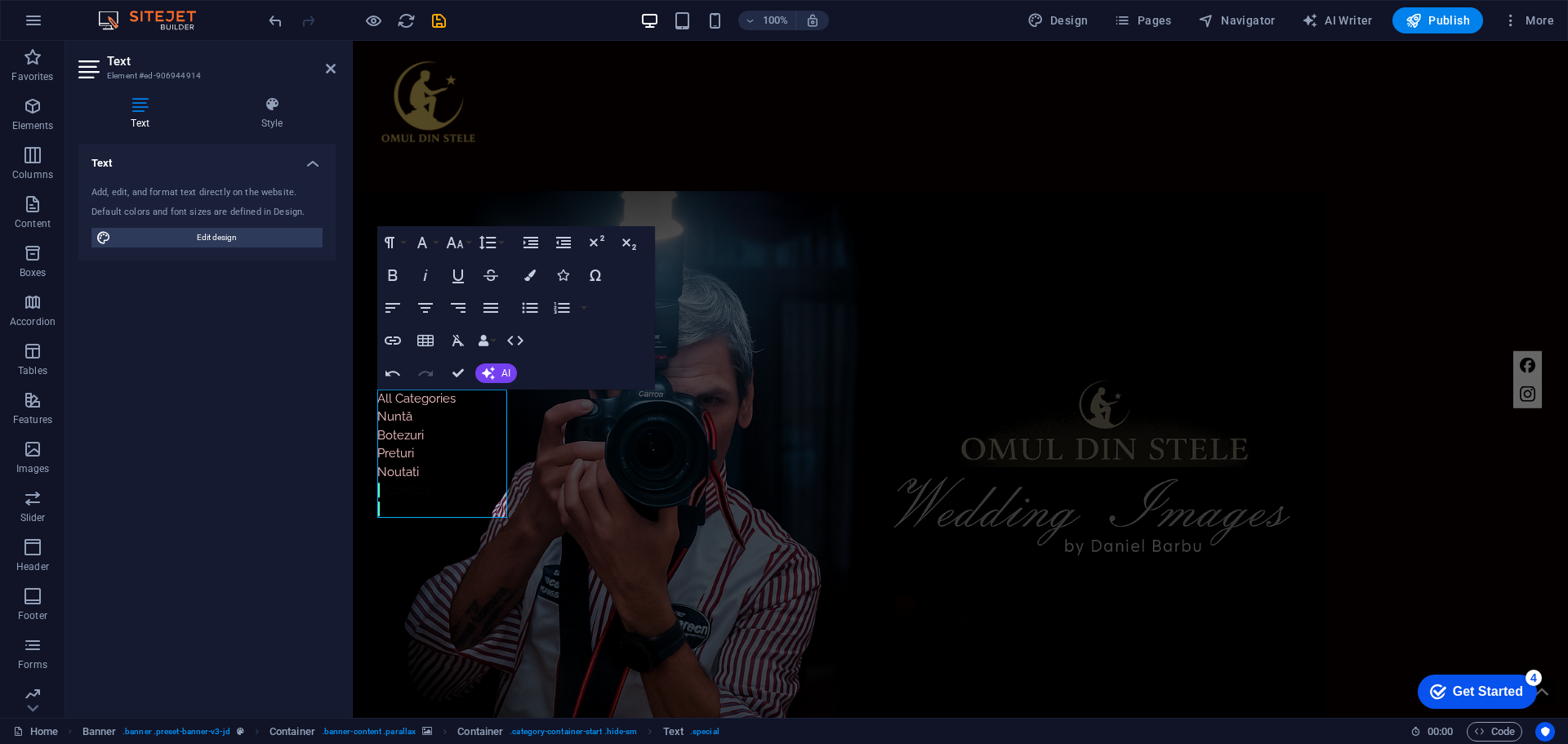
click at [1063, 476] on figure at bounding box center [839, 490] width 972 height 599
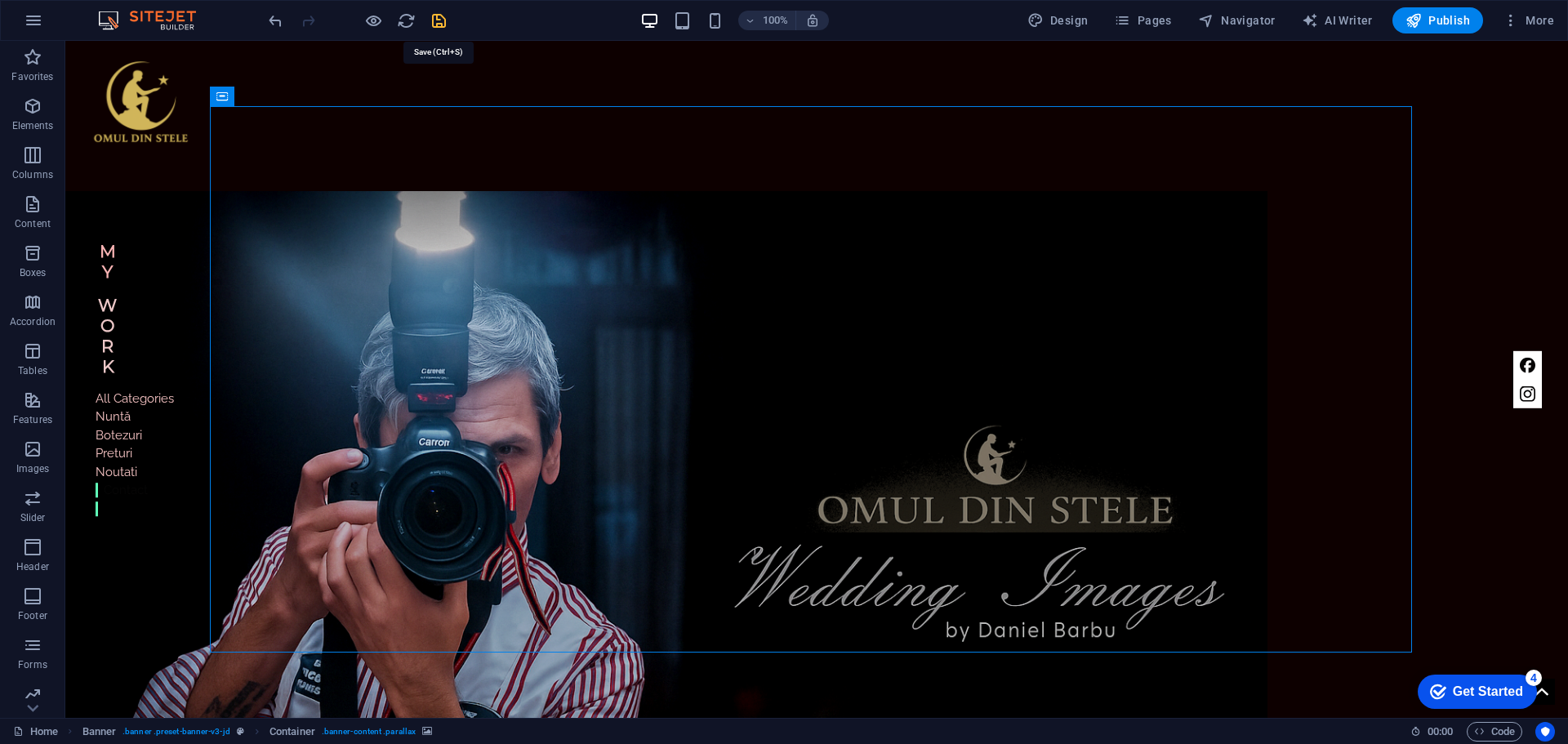
click at [441, 19] on icon "save" at bounding box center [439, 21] width 19 height 19
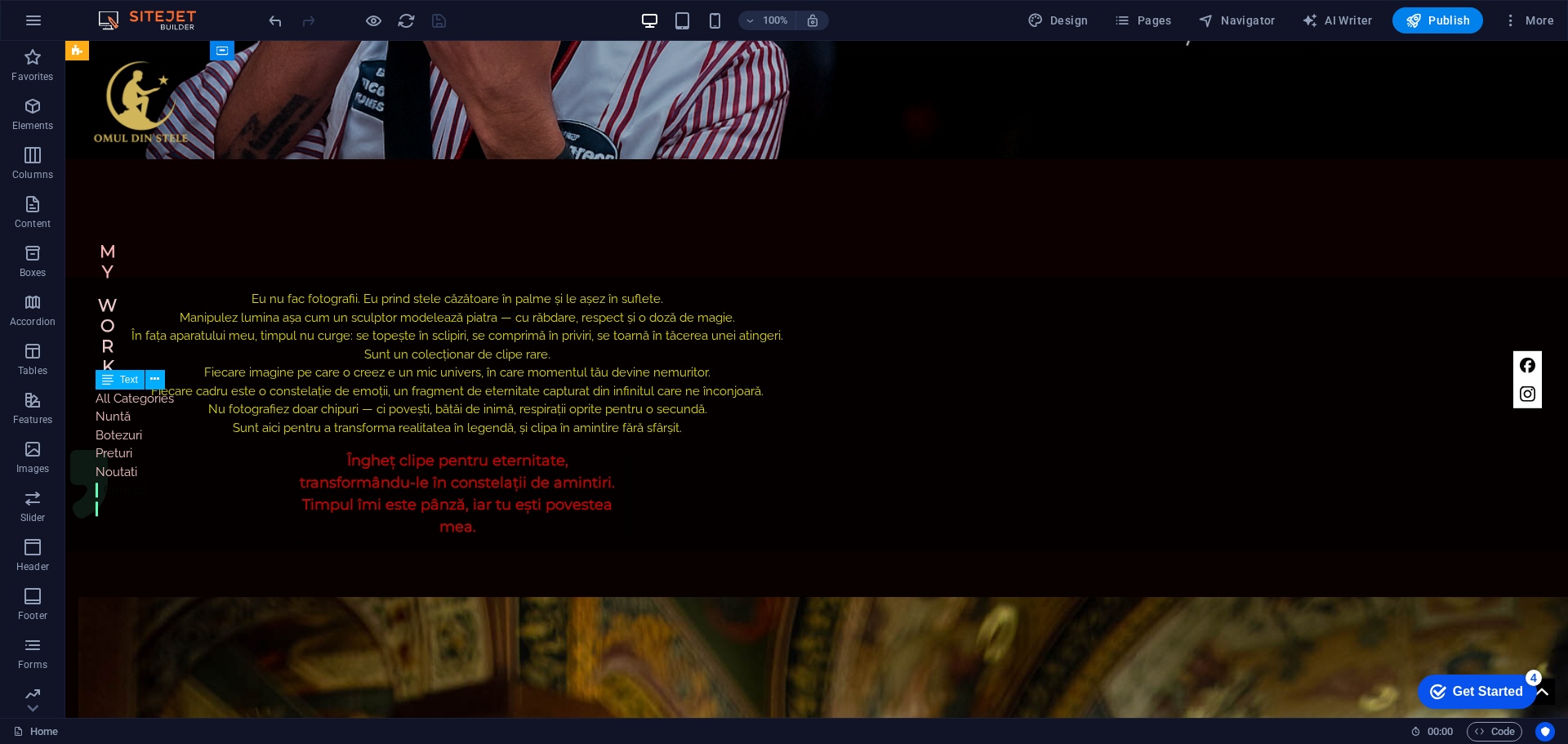
scroll to position [654, 0]
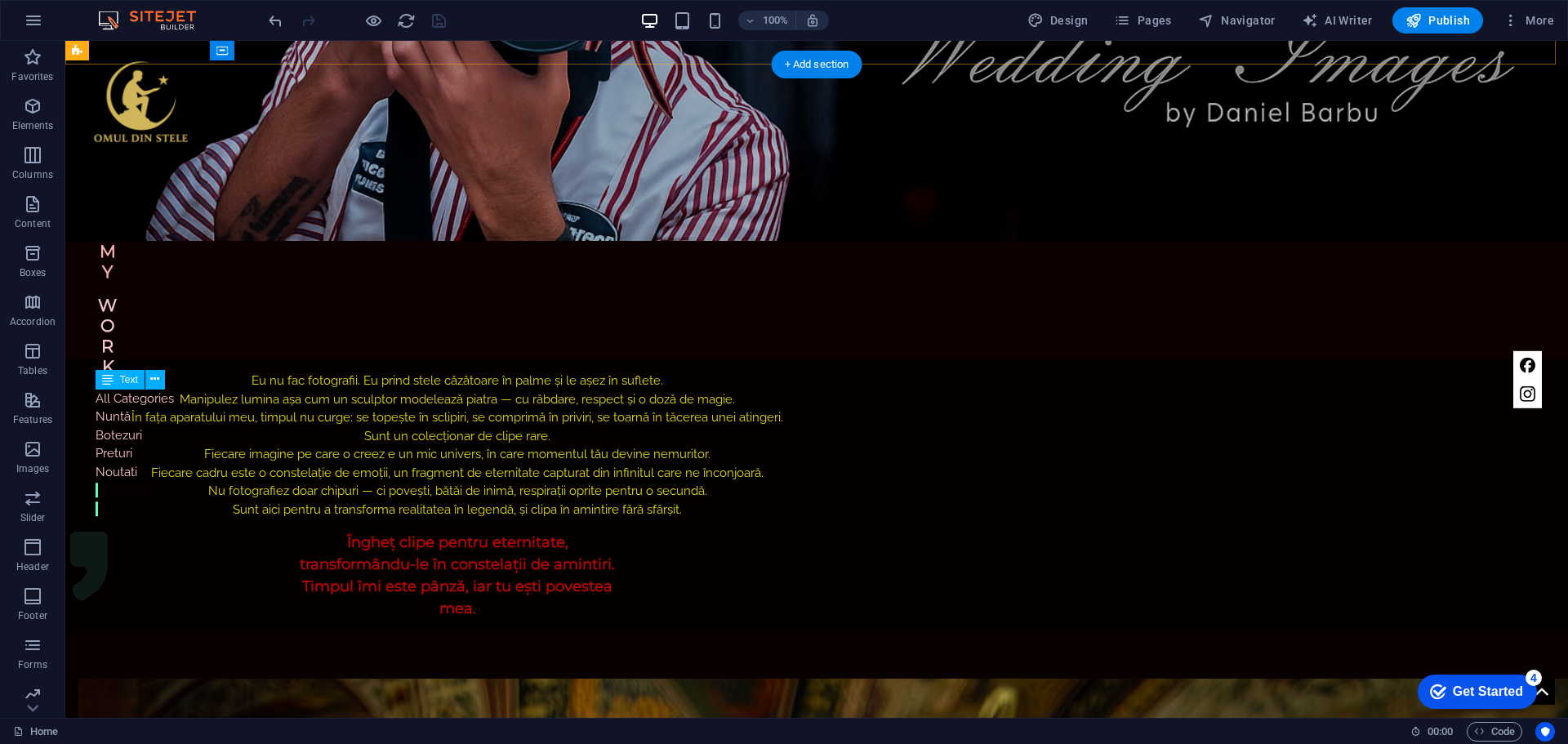
click at [126, 489] on div "All Categories Nuntă Botezuri Preturi Noutati Contact" at bounding box center [134, 453] width 78 height 129
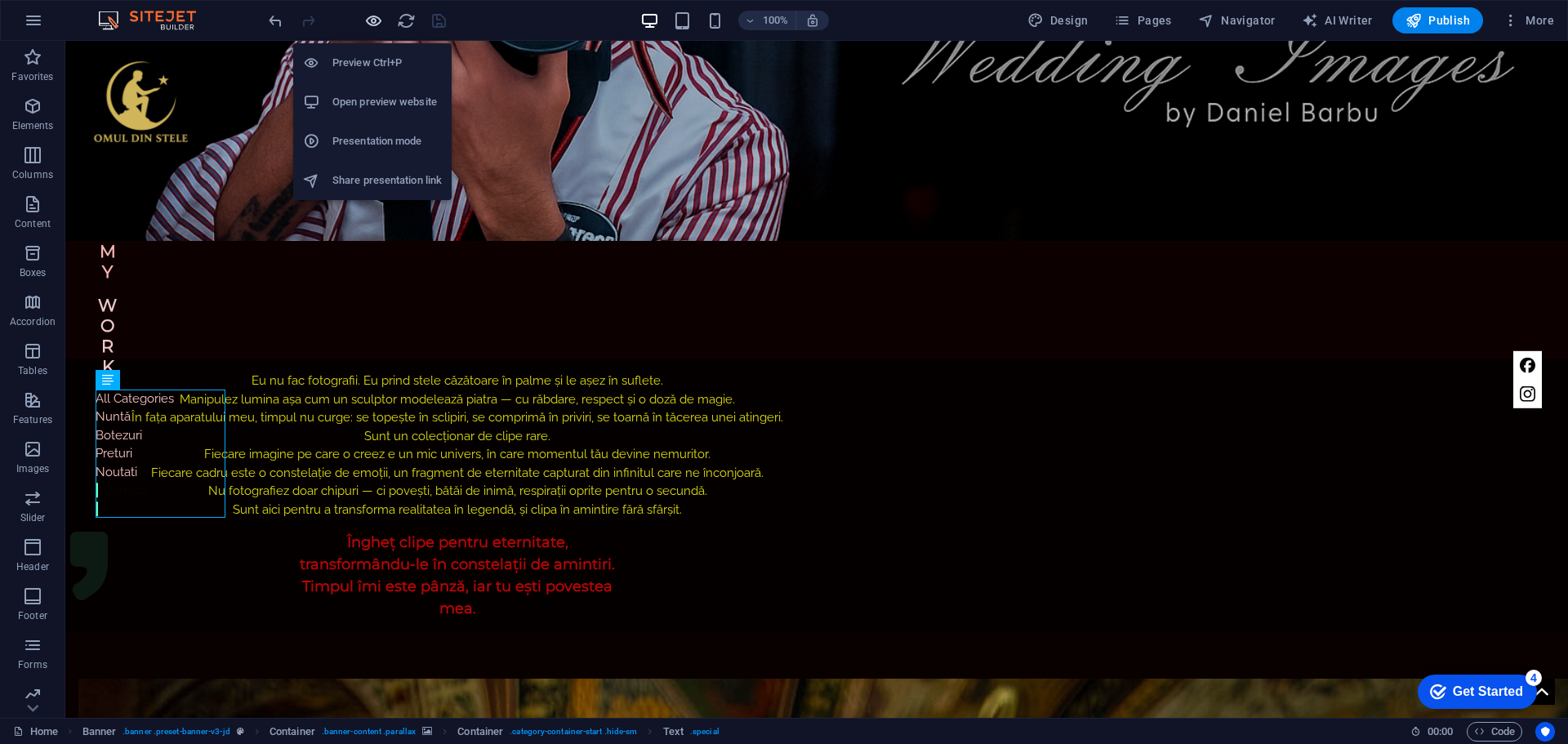
click at [365, 24] on icon "button" at bounding box center [373, 21] width 19 height 19
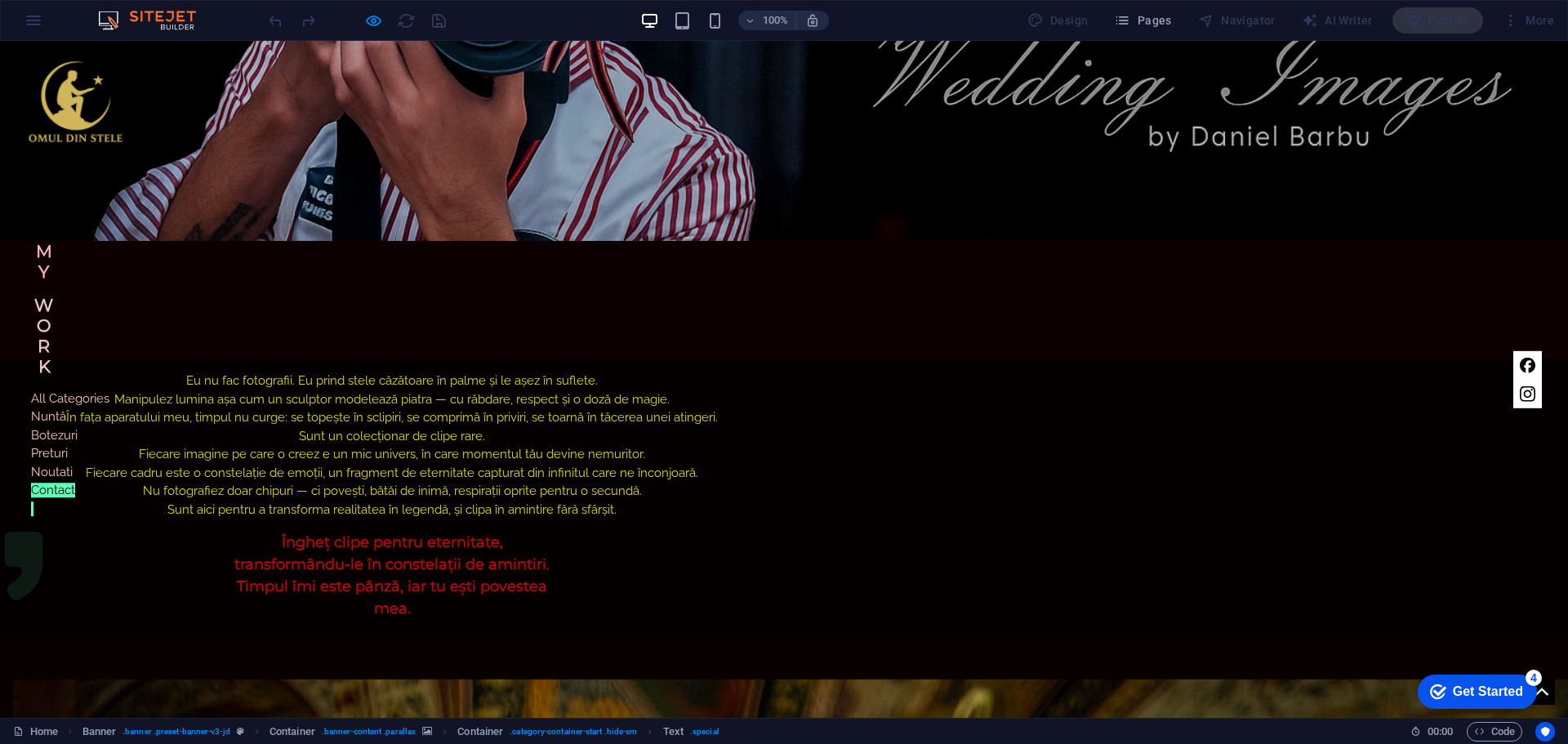
click at [57, 490] on link "Contact" at bounding box center [53, 490] width 44 height 15
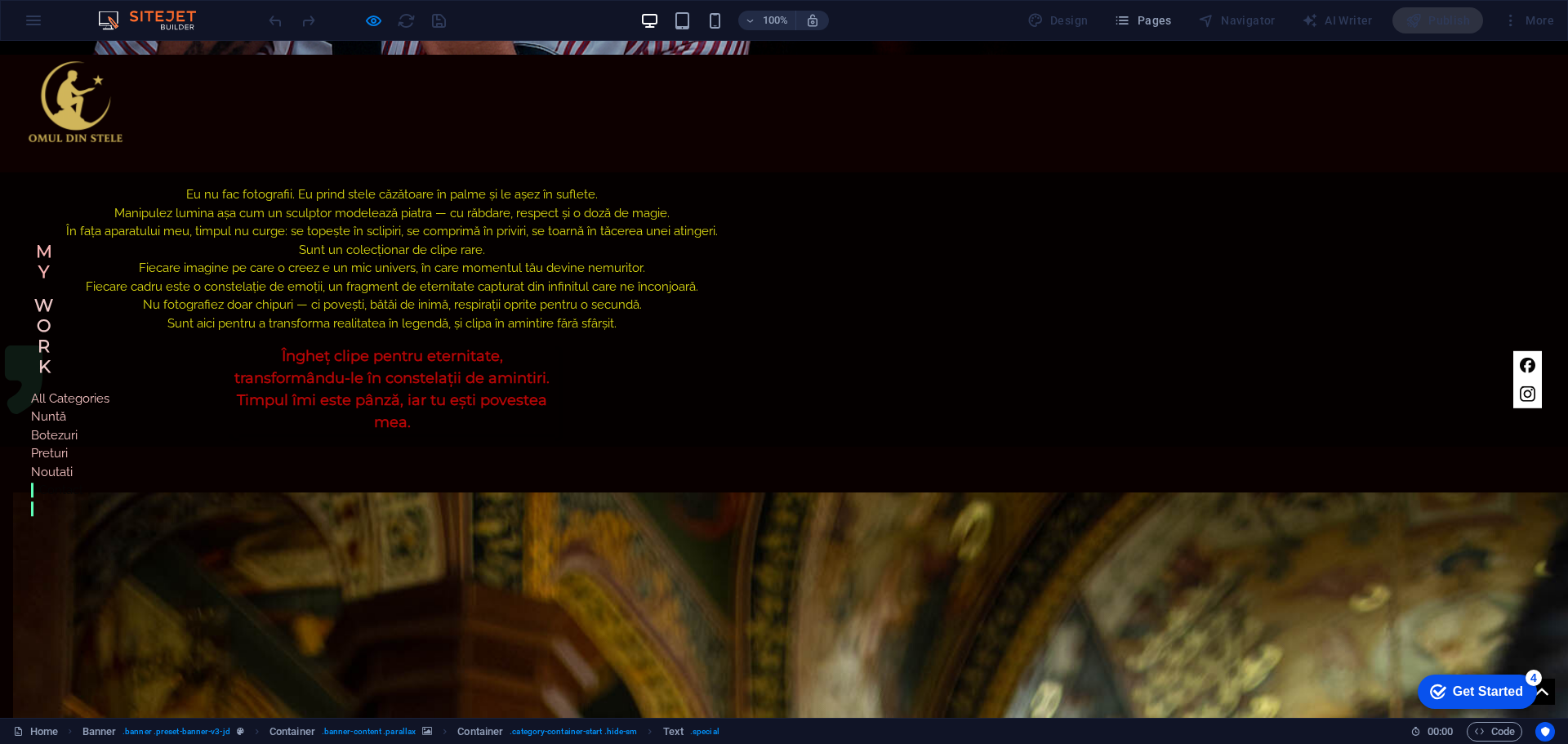
scroll to position [817, 0]
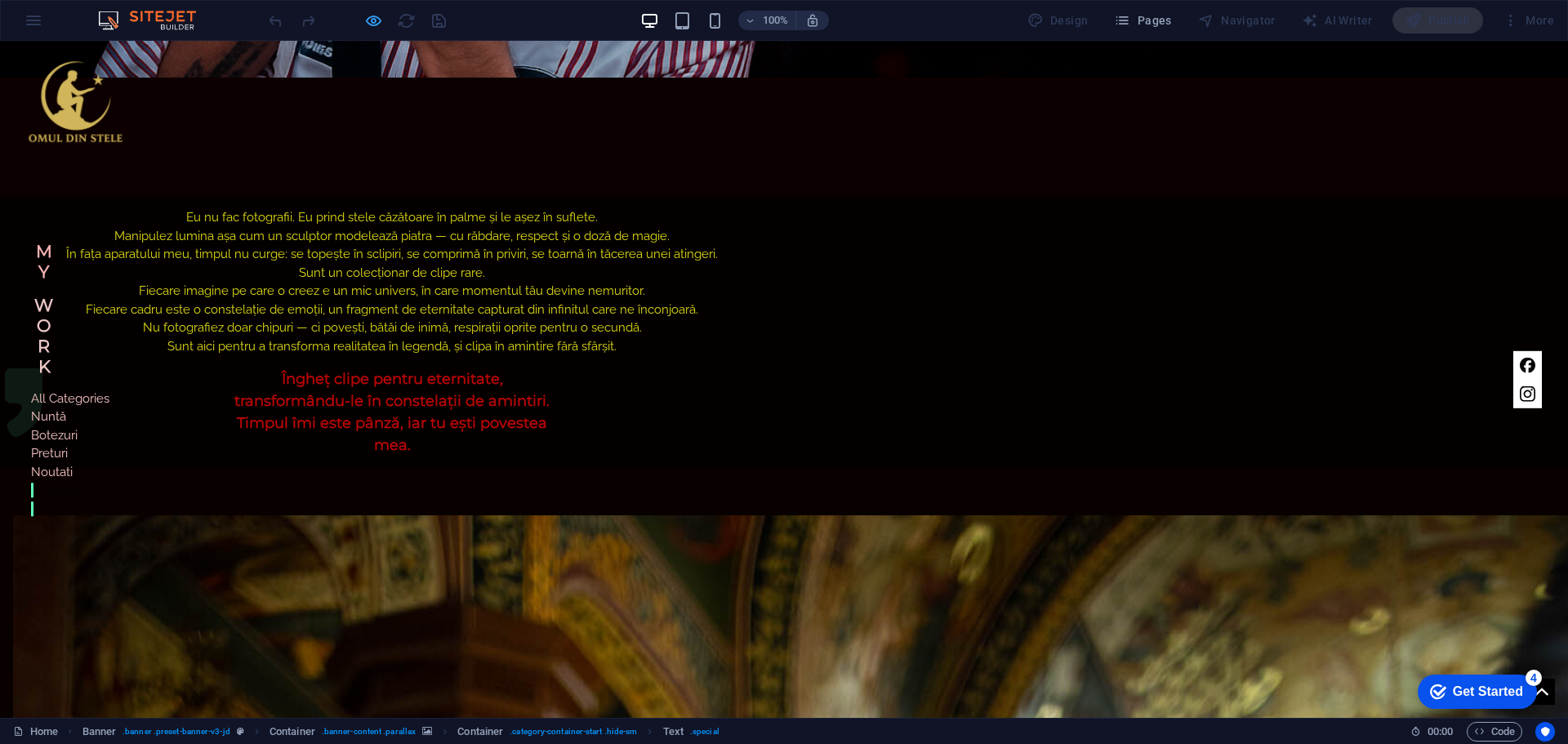
click at [378, 20] on icon "button" at bounding box center [373, 21] width 19 height 19
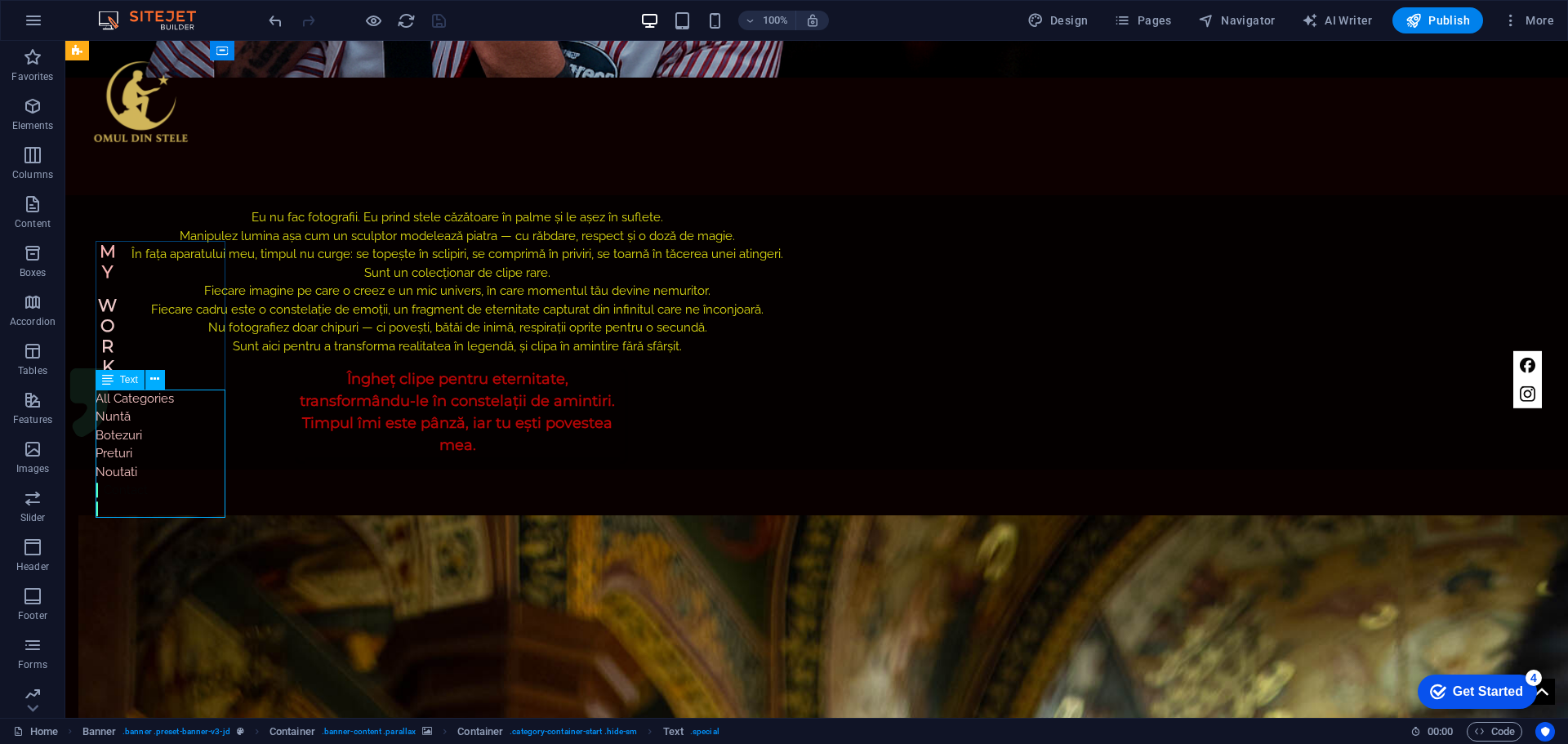
click at [145, 489] on div "All Categories Nuntă Botezuri Preturi Noutati Contact" at bounding box center [134, 453] width 78 height 129
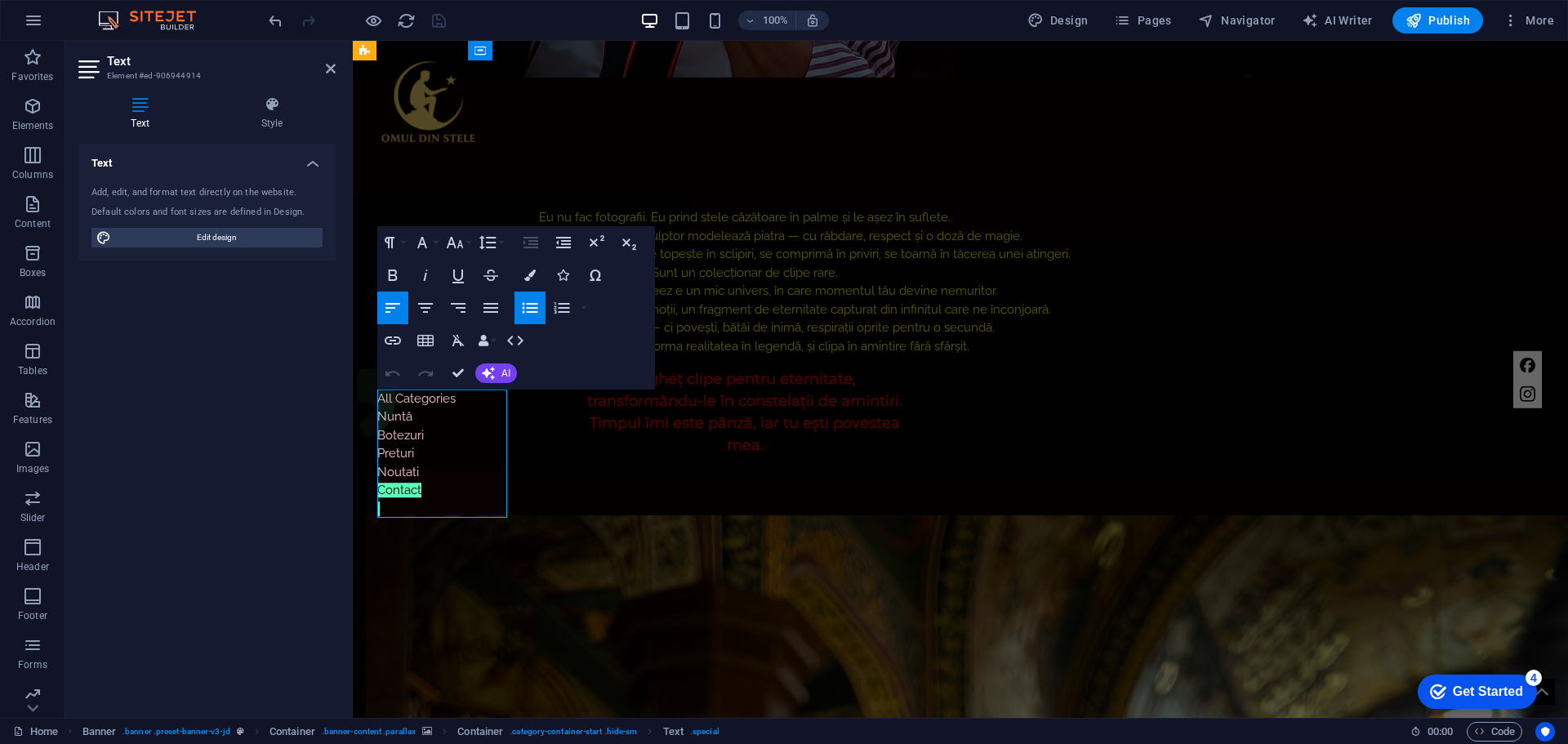
click at [427, 490] on li "Contact" at bounding box center [416, 491] width 78 height 19
drag, startPoint x: 380, startPoint y: 484, endPoint x: 482, endPoint y: 489, distance: 102.1
click at [428, 487] on li "Contact" at bounding box center [416, 491] width 78 height 19
click at [492, 370] on icon "button" at bounding box center [488, 373] width 13 height 13
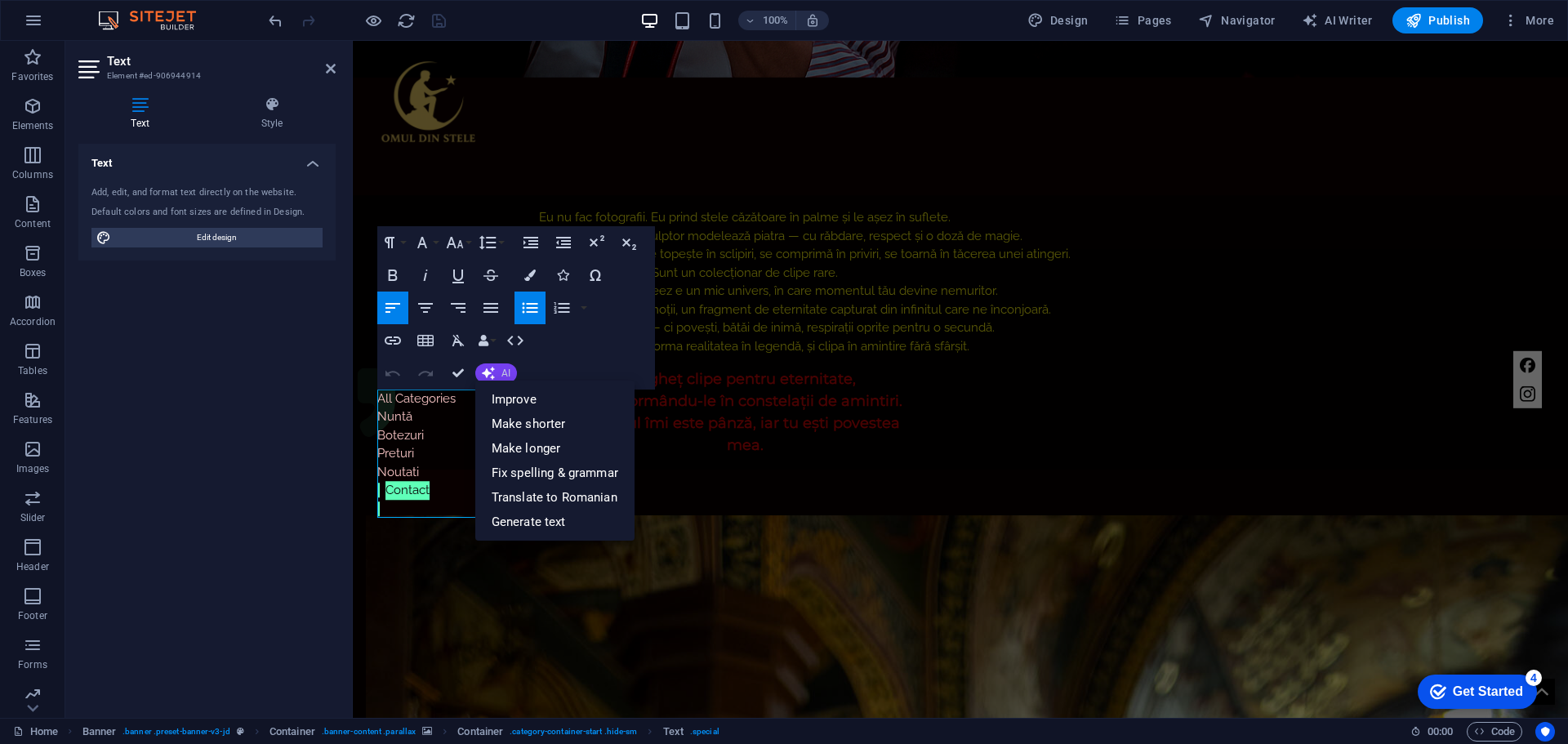
click at [508, 370] on span "AI" at bounding box center [506, 373] width 9 height 9
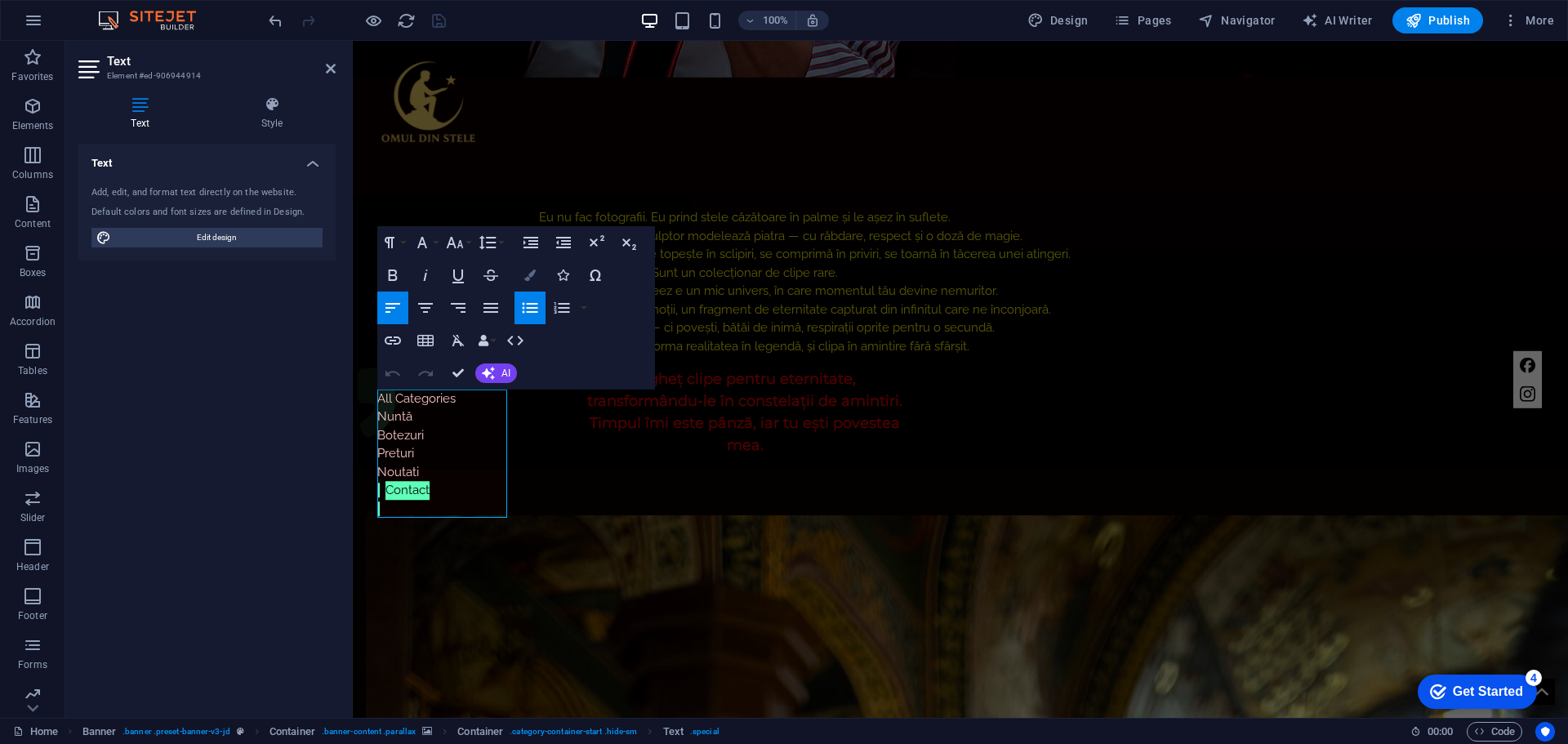
click at [532, 270] on icon "button" at bounding box center [530, 276] width 11 height 11
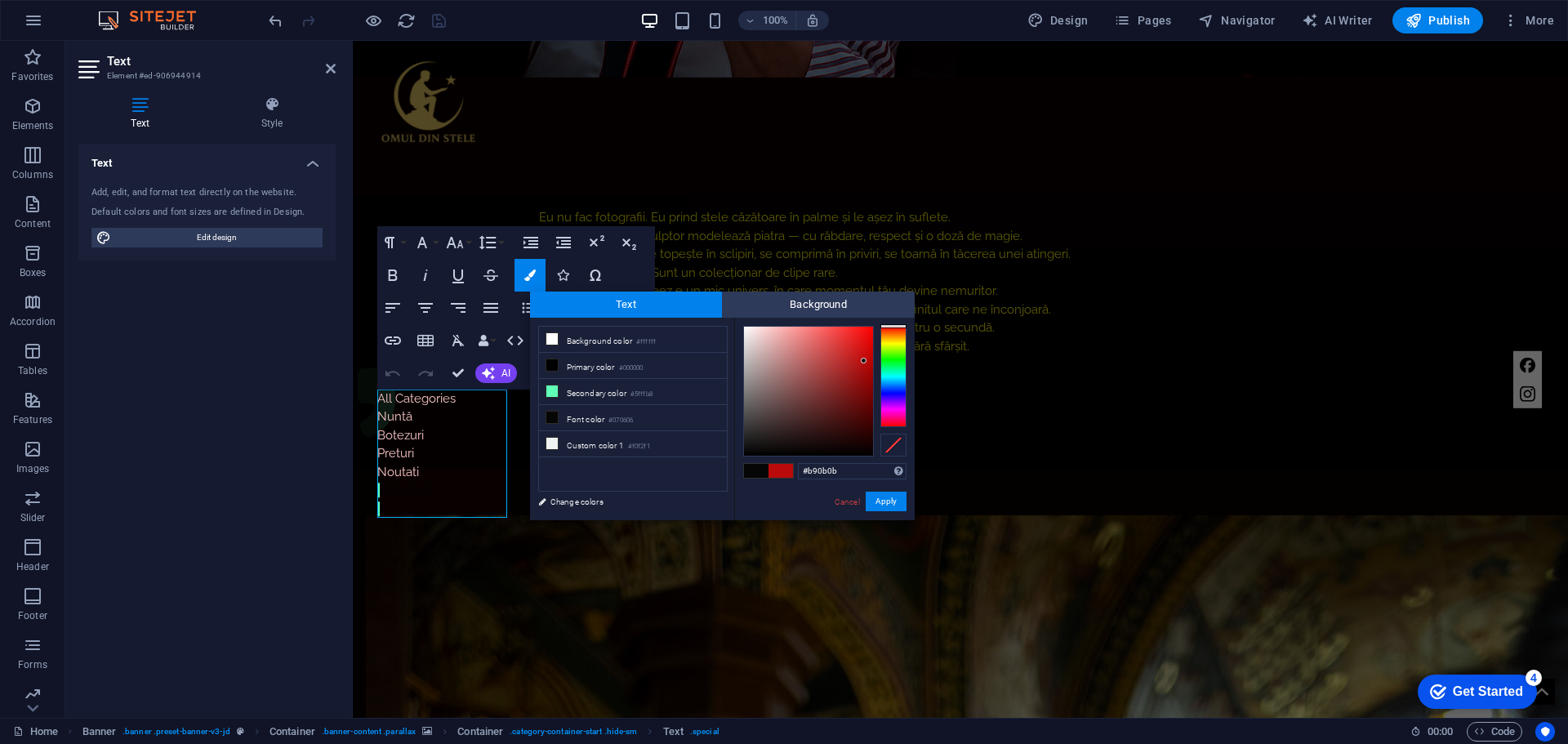
click at [864, 361] on div at bounding box center [808, 390] width 129 height 129
type input "#990808"
click at [865, 377] on div at bounding box center [808, 390] width 129 height 129
click at [880, 499] on button "Apply" at bounding box center [886, 501] width 40 height 20
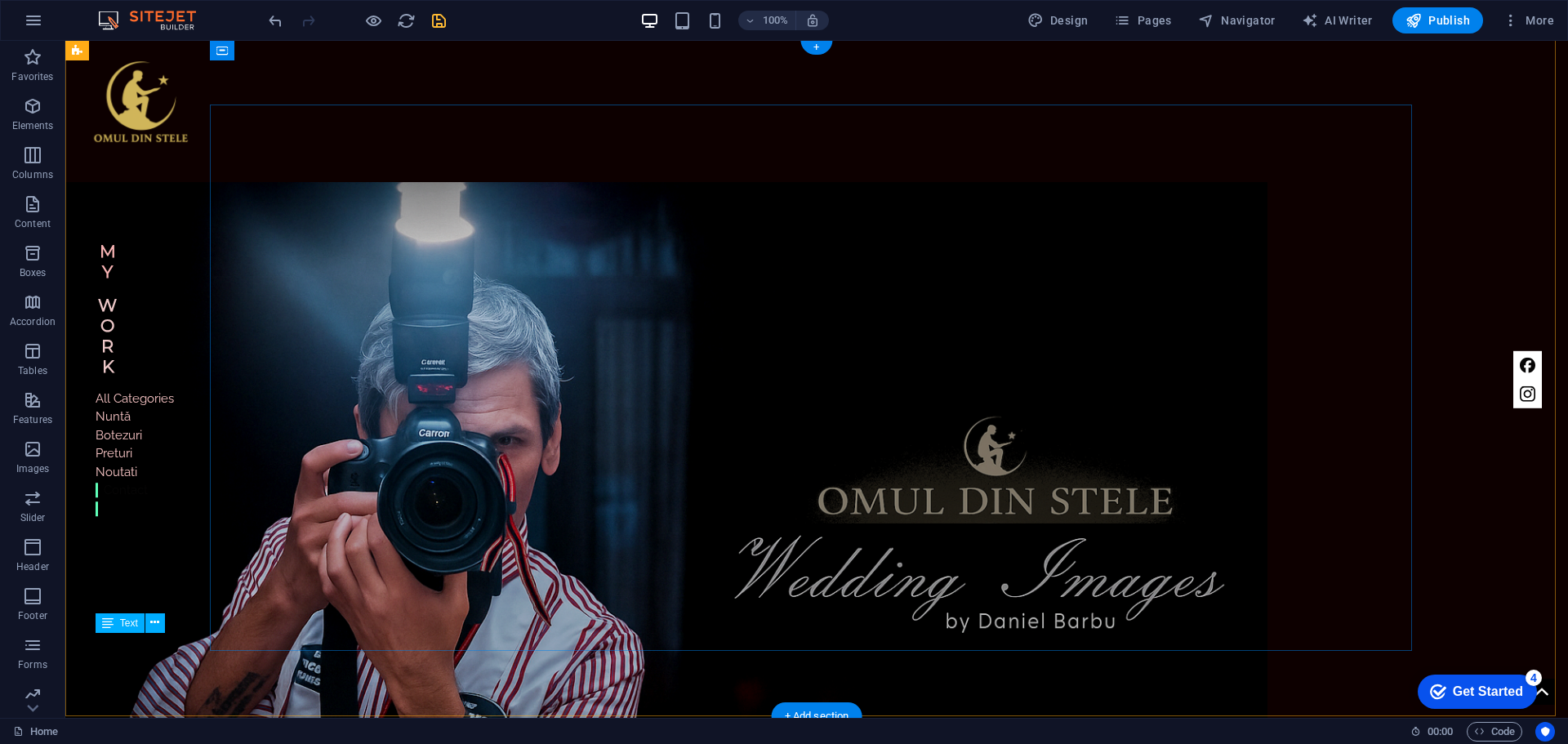
scroll to position [0, 0]
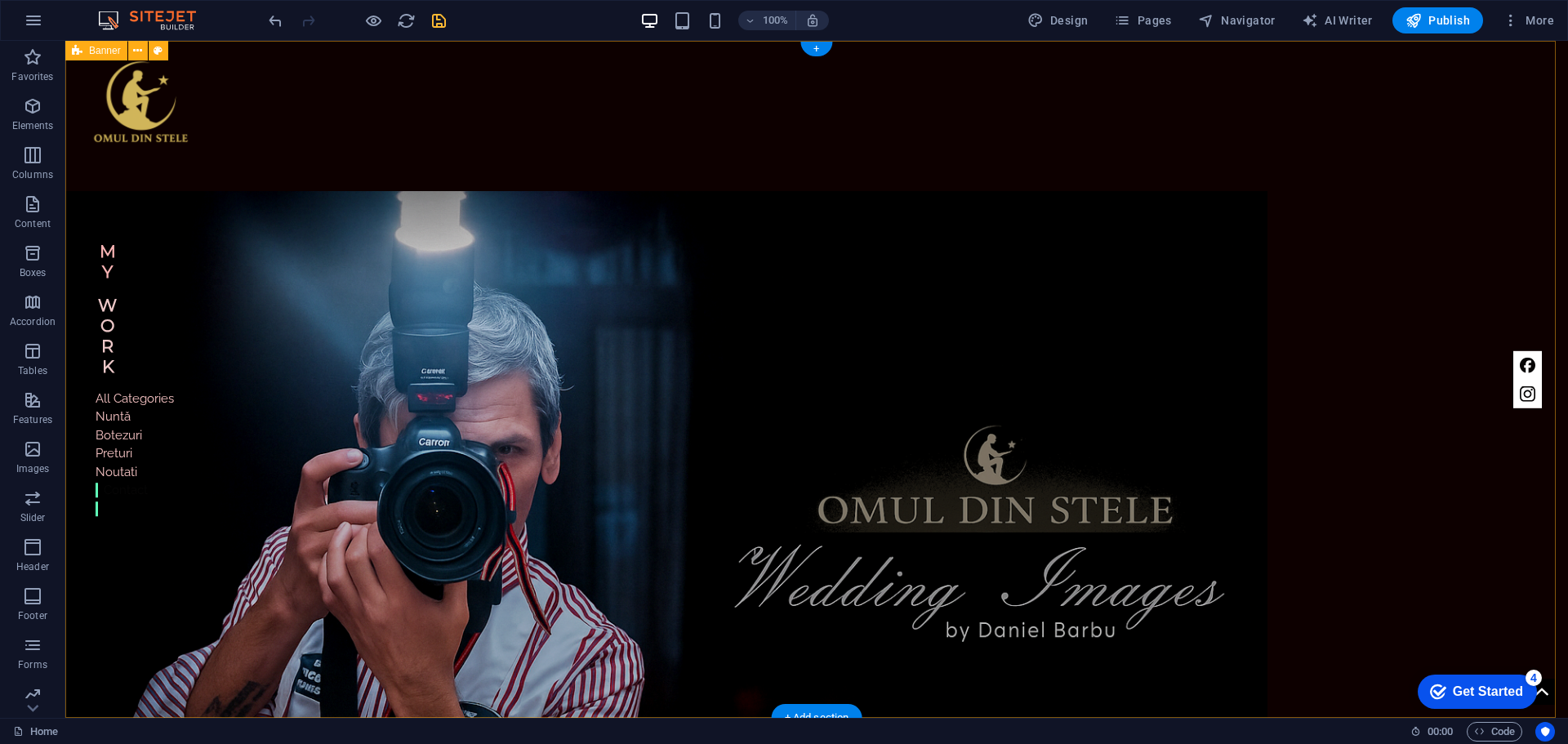
click at [79, 179] on div "Home Work About Pricing News Contact MY Work All Categories Nuntă Botezuri Pret…" at bounding box center [816, 526] width 1502 height 972
select select "vh"
select select "header"
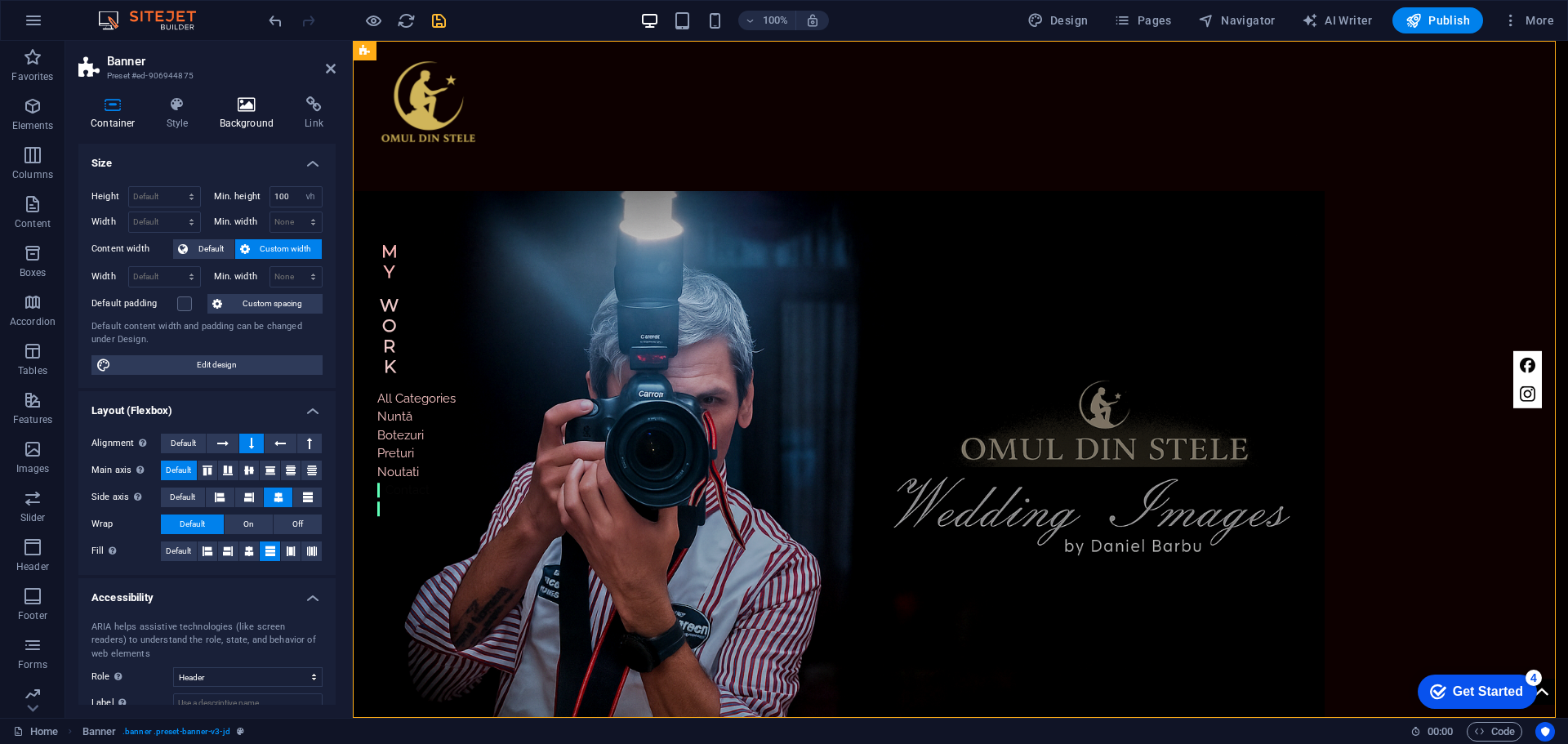
click at [244, 111] on icon at bounding box center [247, 103] width 79 height 16
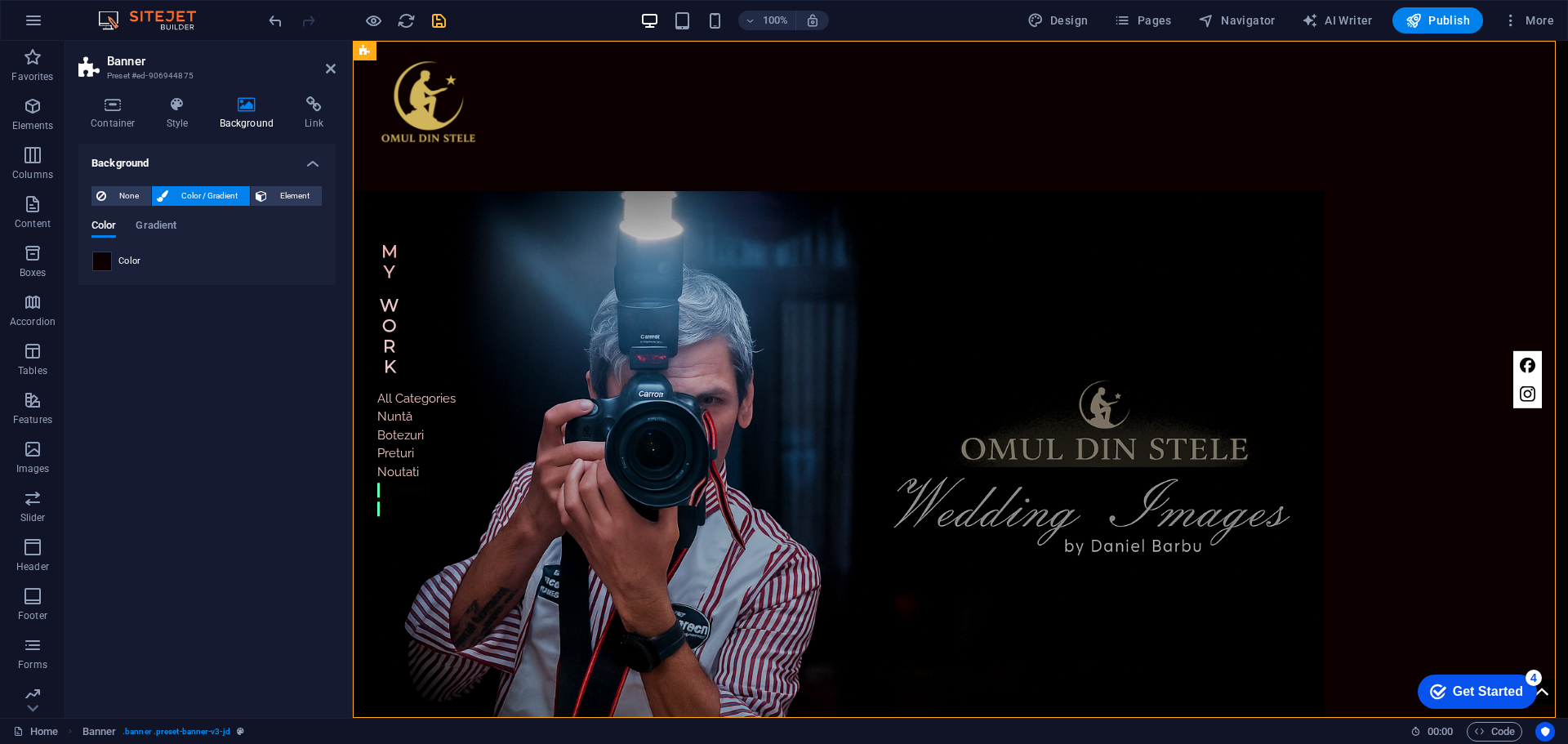
click at [102, 264] on span at bounding box center [102, 261] width 18 height 18
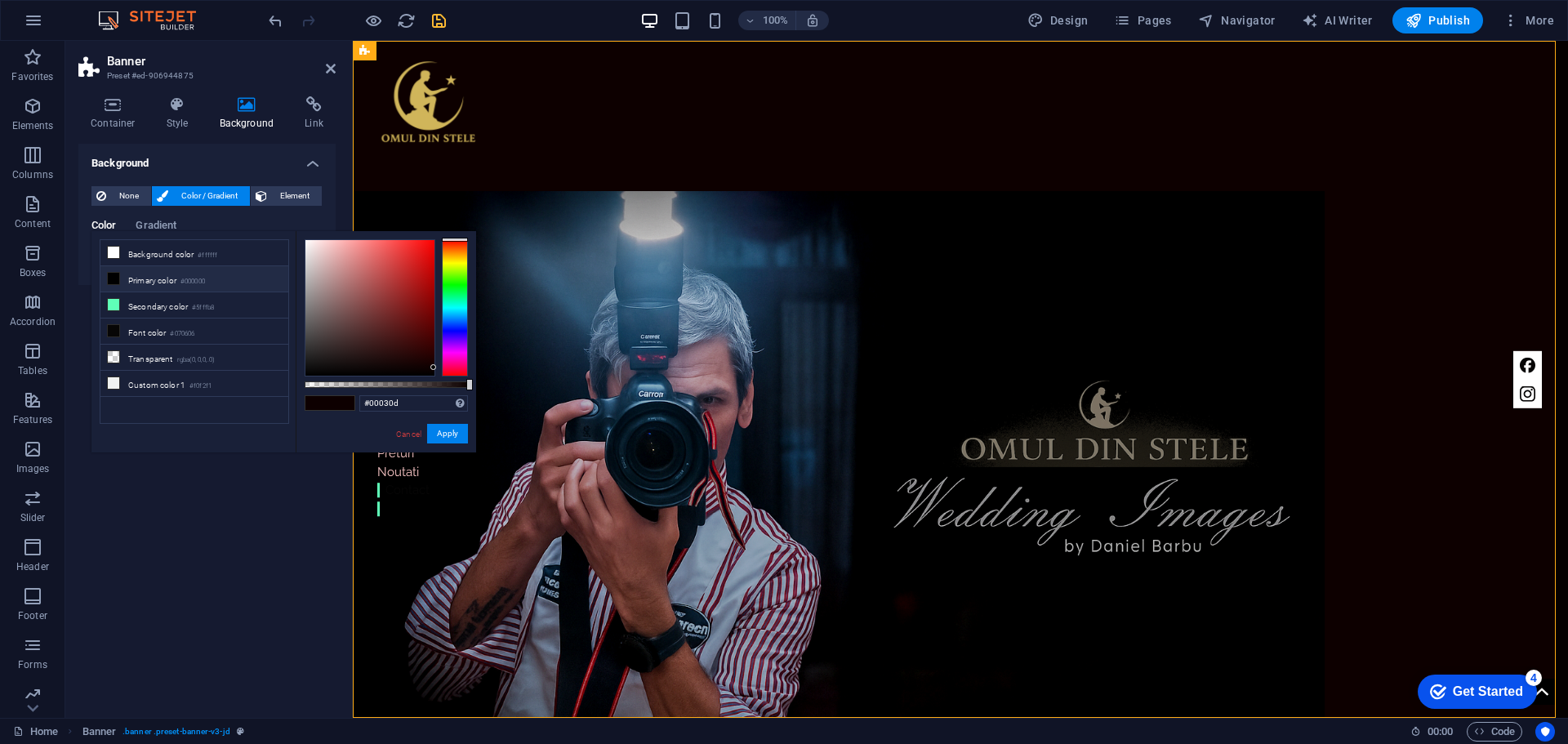
click at [451, 324] on div at bounding box center [455, 309] width 26 height 137
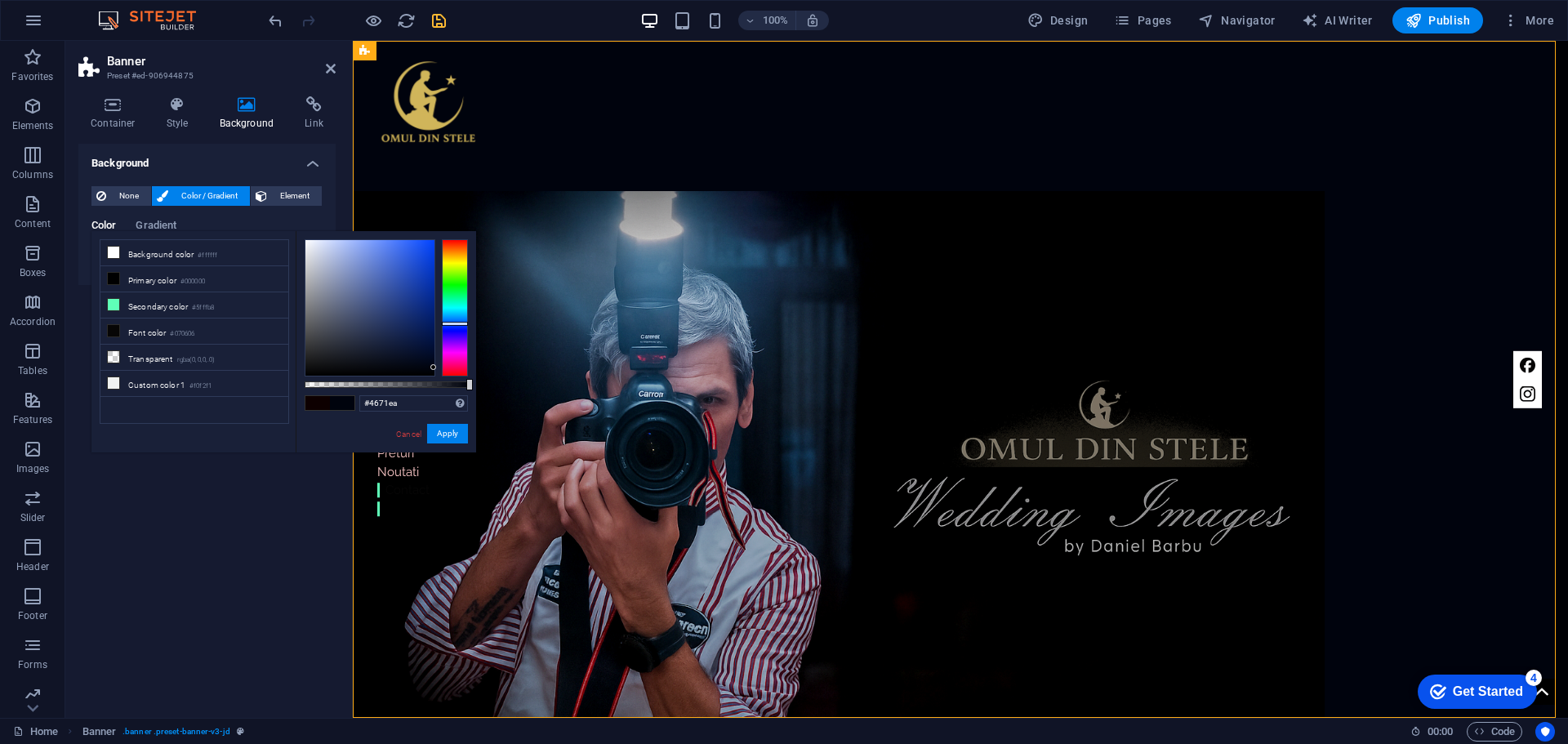
click at [395, 250] on div at bounding box center [369, 308] width 129 height 135
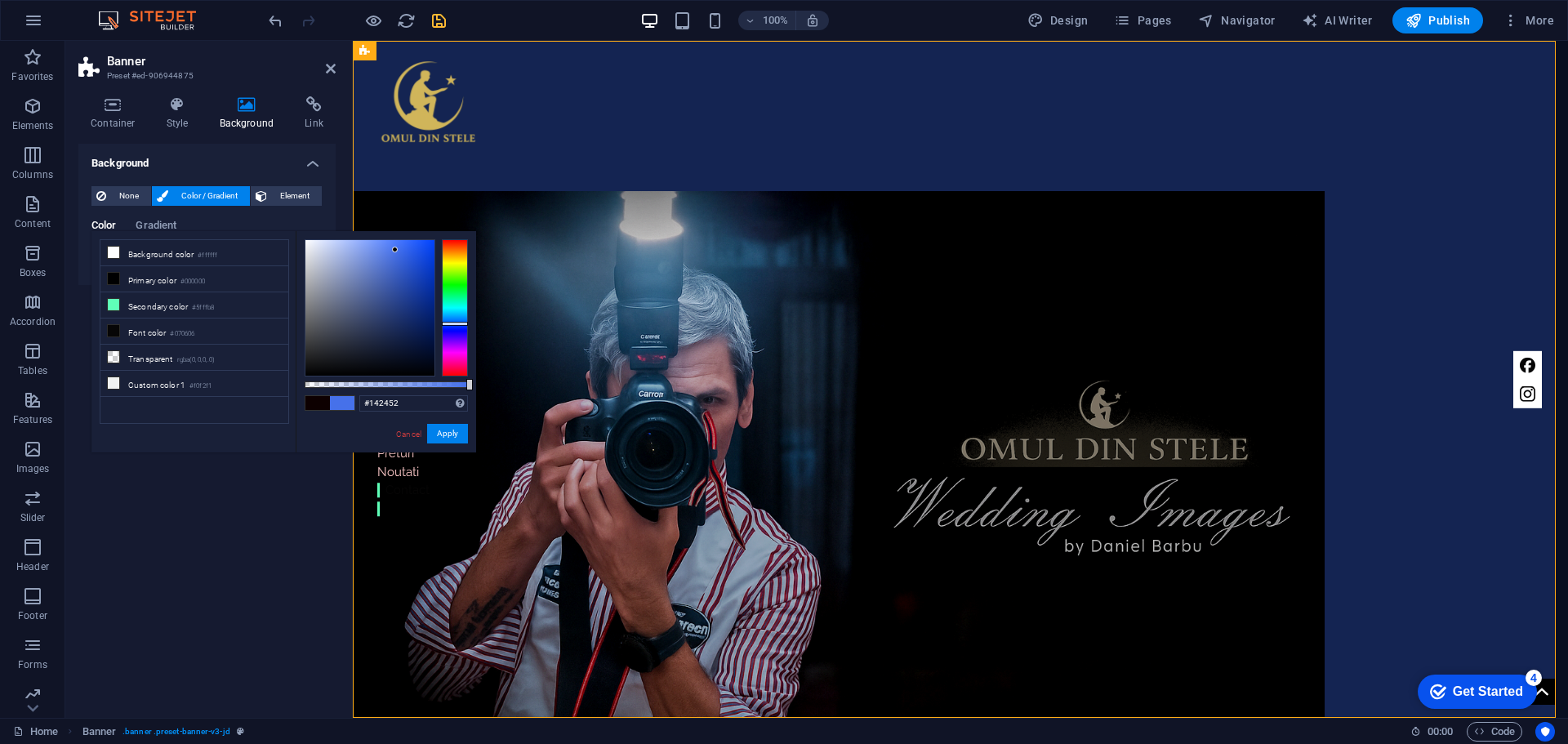
click at [402, 331] on div at bounding box center [369, 308] width 129 height 135
click at [389, 315] on div at bounding box center [369, 308] width 129 height 135
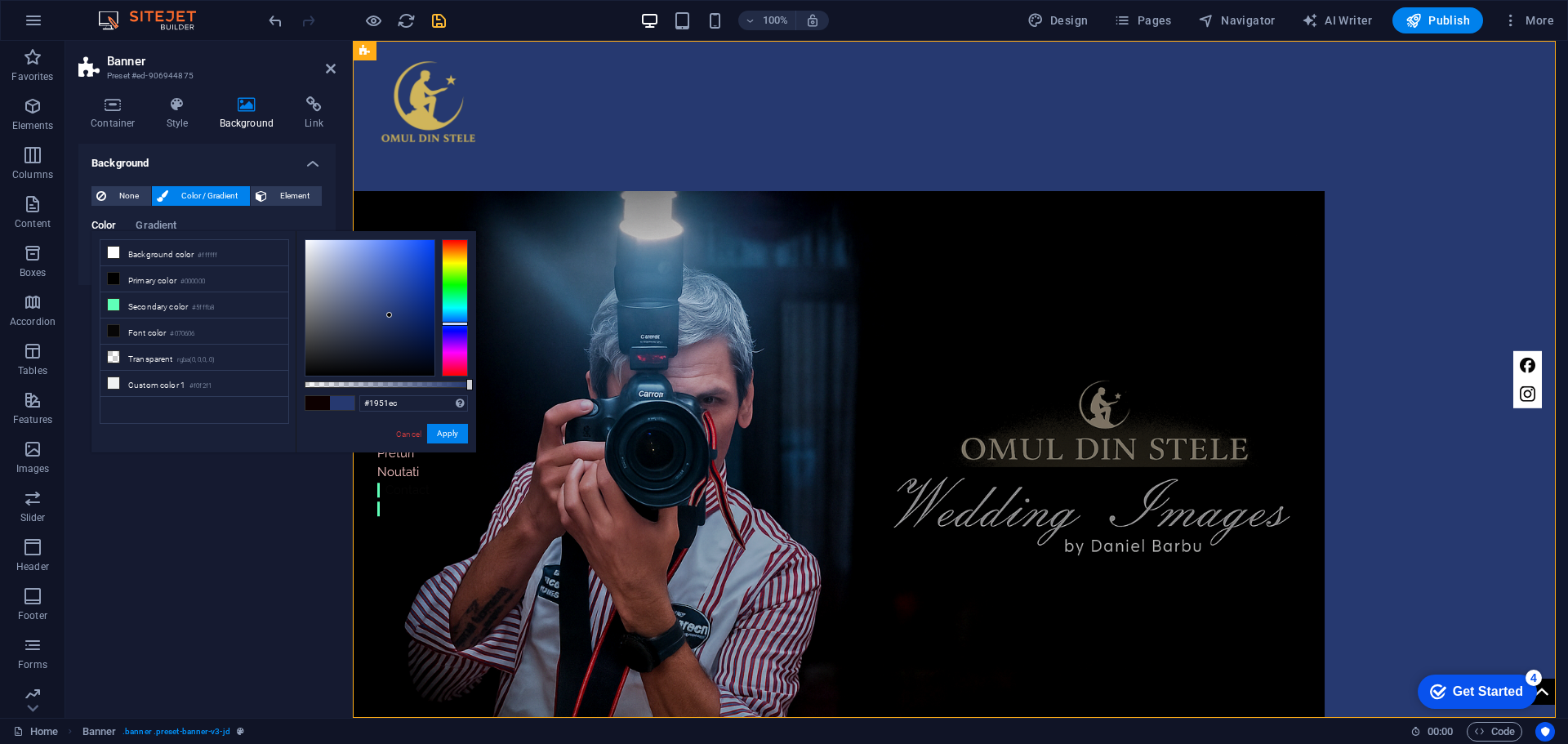
click at [419, 249] on div at bounding box center [369, 308] width 129 height 135
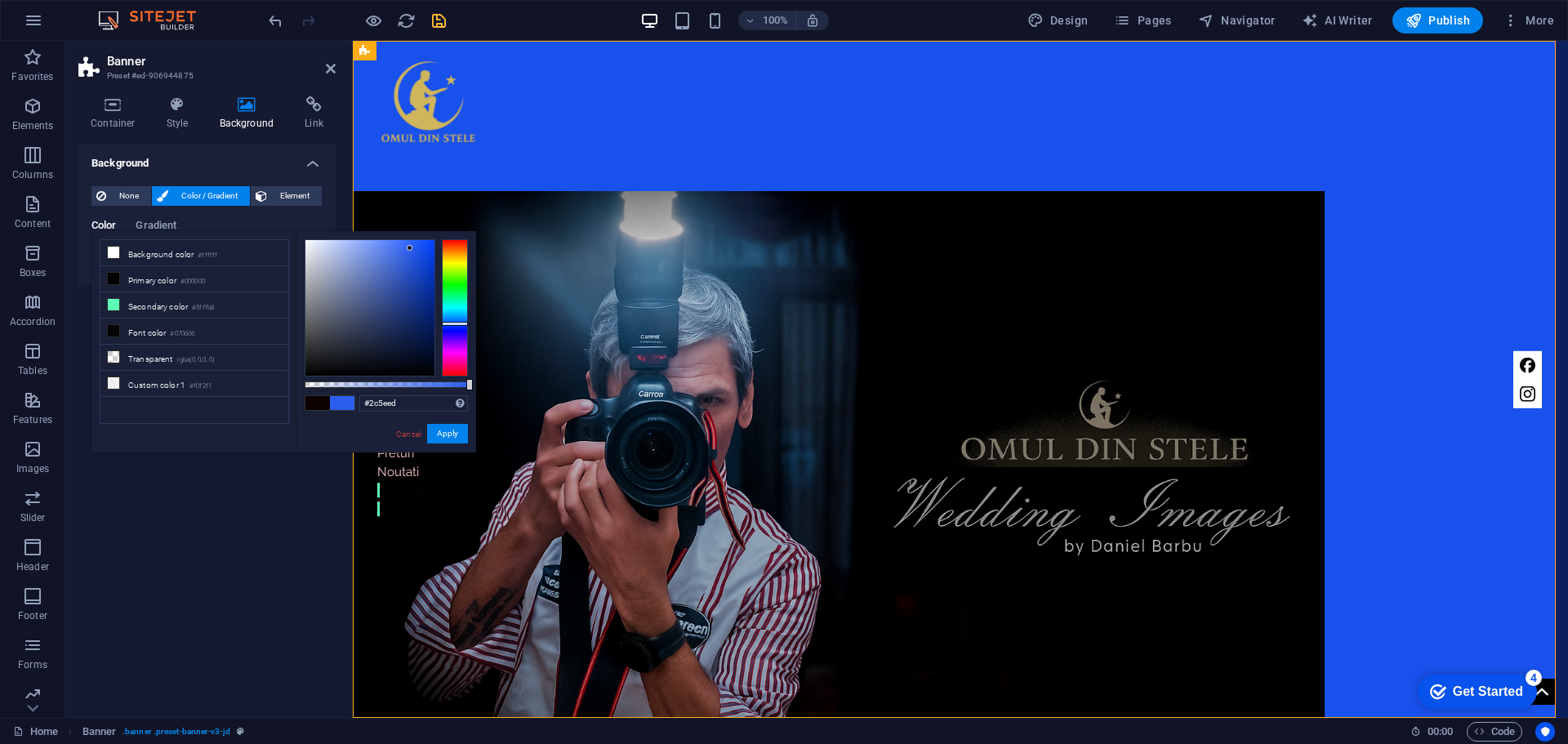
click at [410, 248] on div at bounding box center [369, 308] width 129 height 135
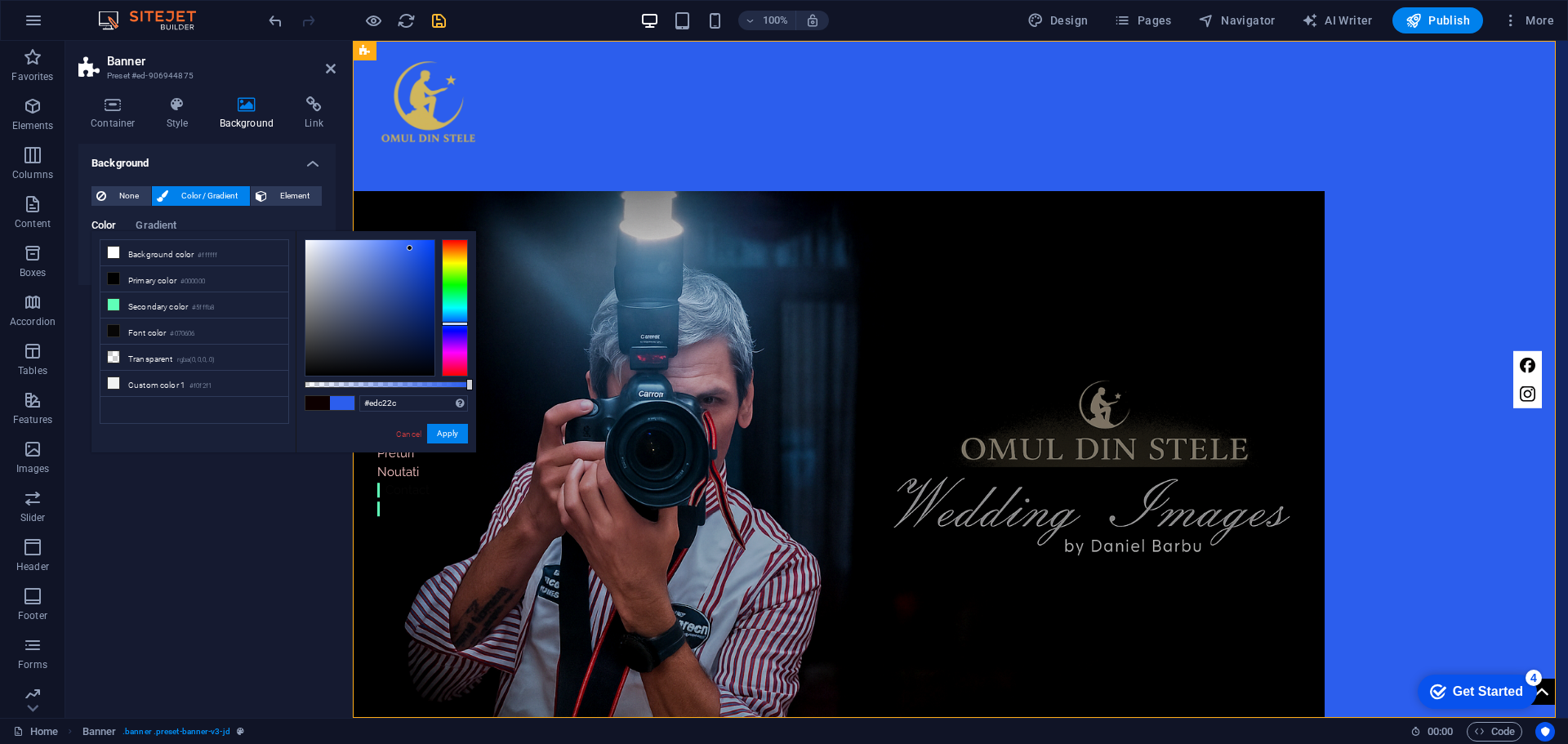
click at [456, 257] on div at bounding box center [455, 309] width 26 height 137
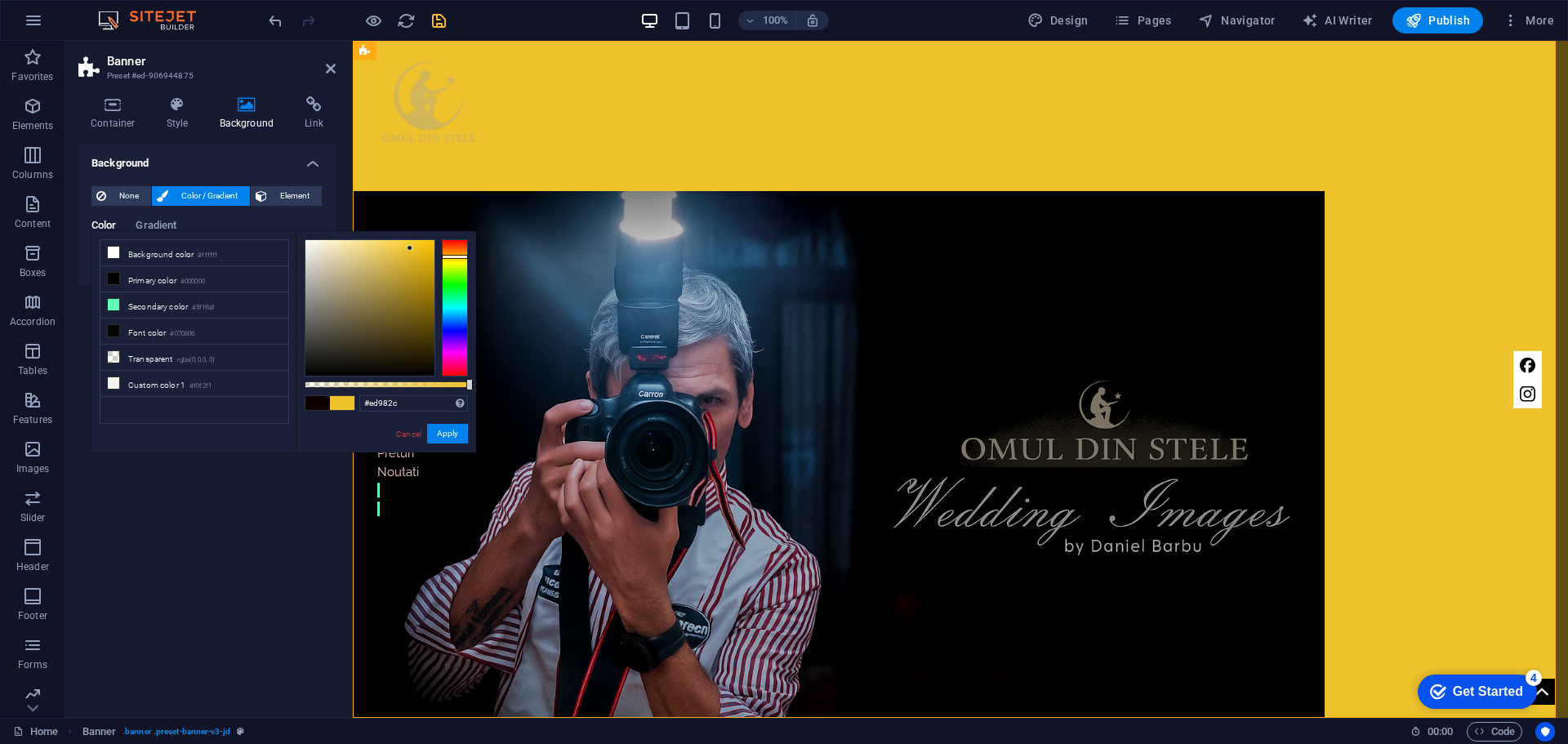
click at [457, 252] on div at bounding box center [455, 309] width 26 height 137
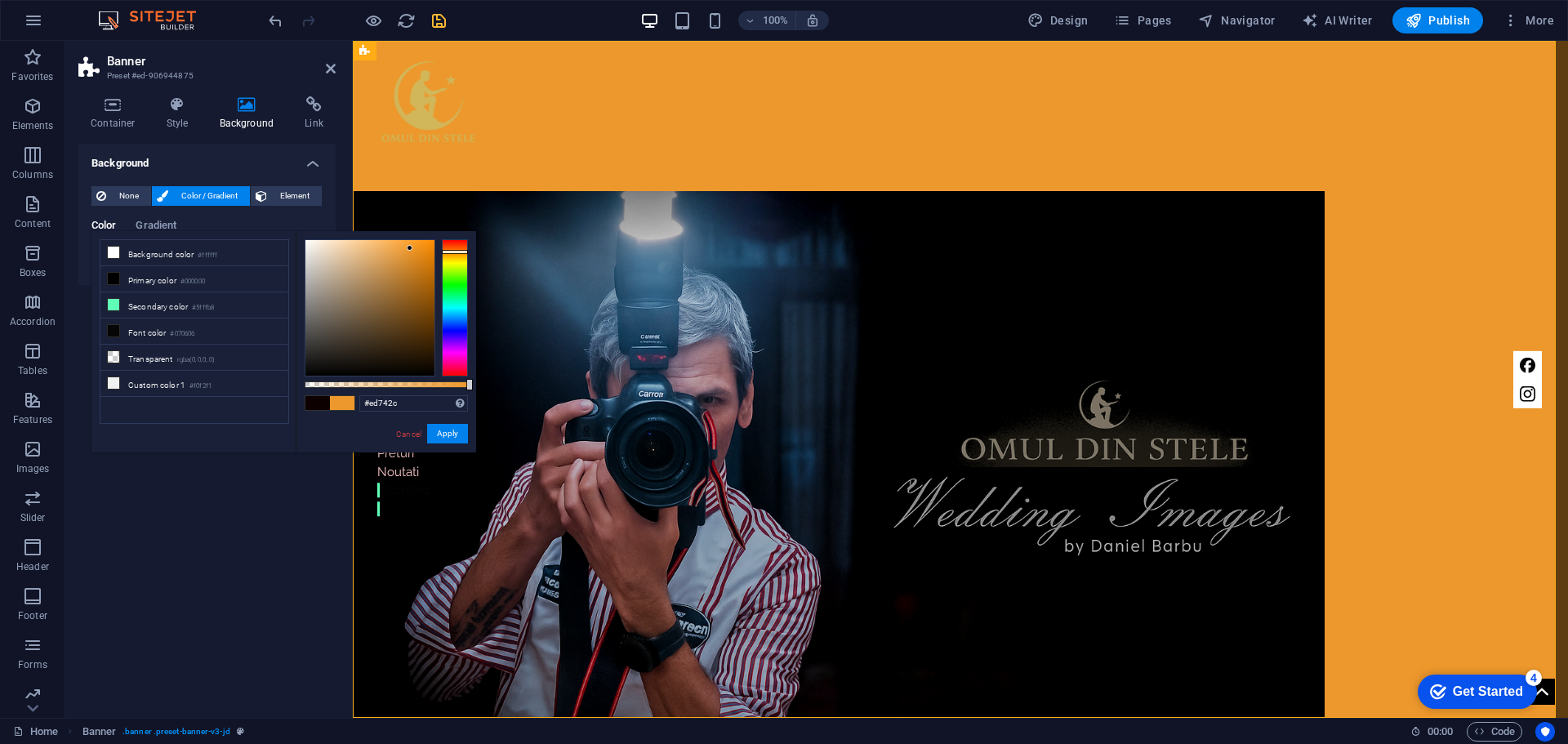
click at [457, 247] on div at bounding box center [455, 309] width 26 height 137
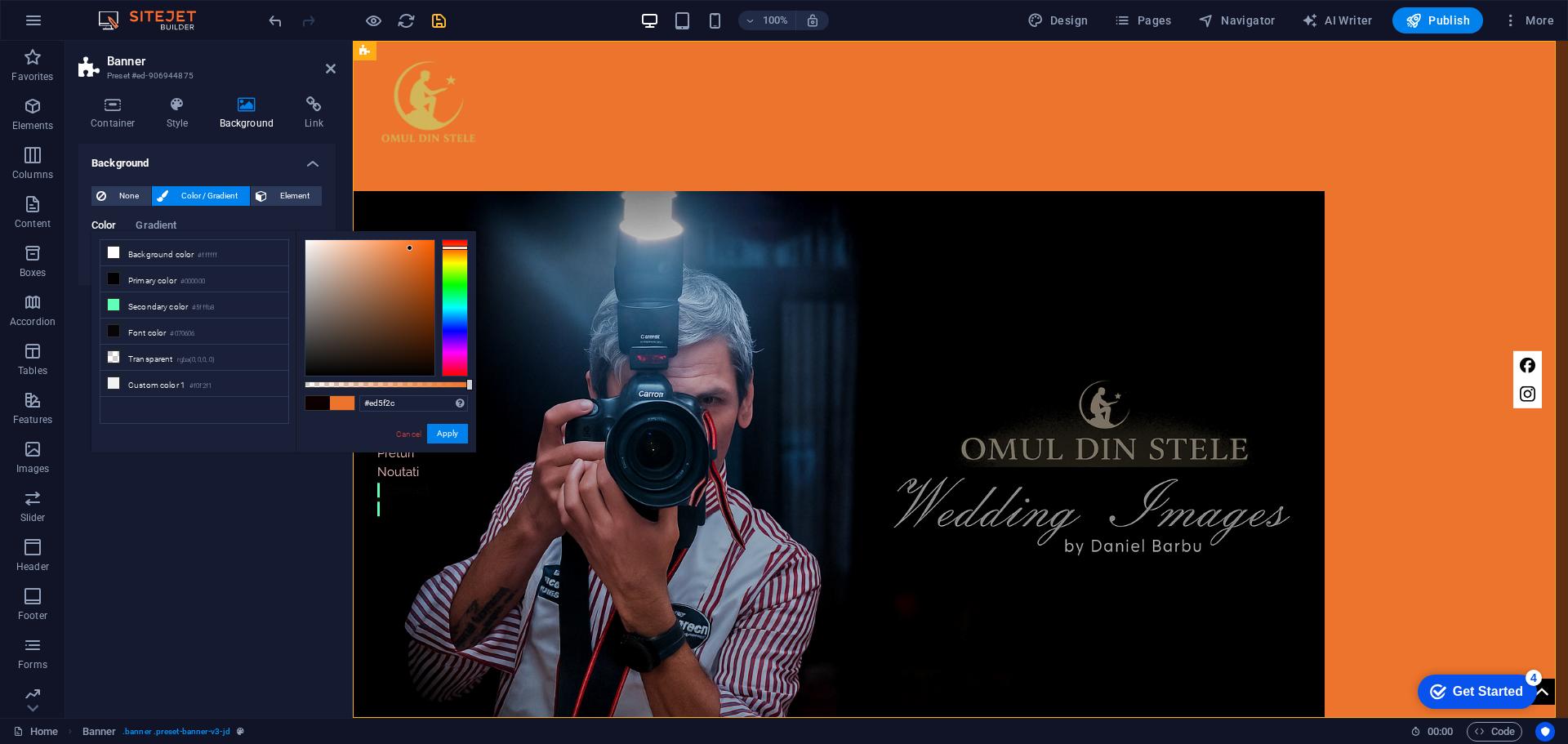
click at [457, 245] on div at bounding box center [455, 309] width 26 height 137
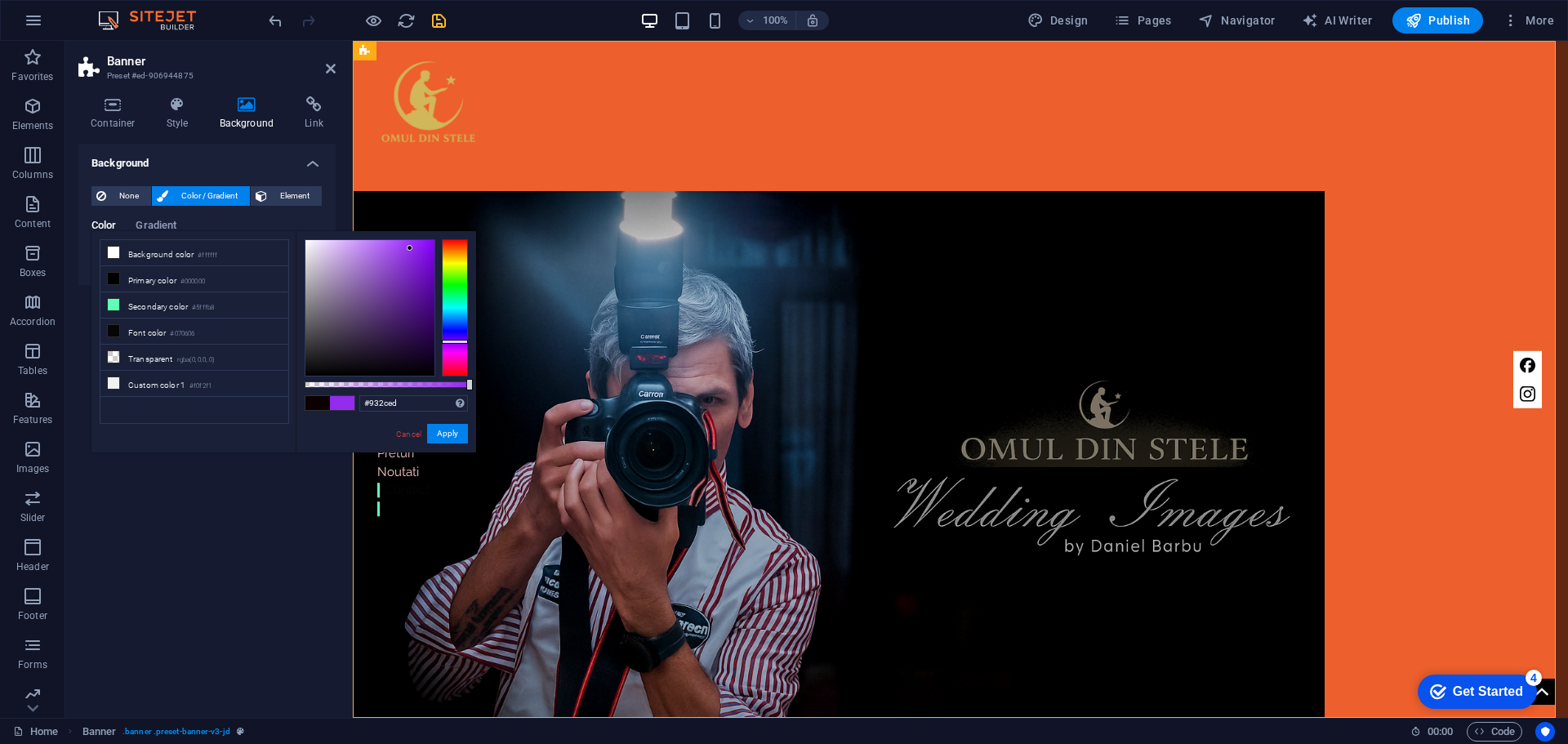
click at [455, 341] on div at bounding box center [455, 309] width 26 height 137
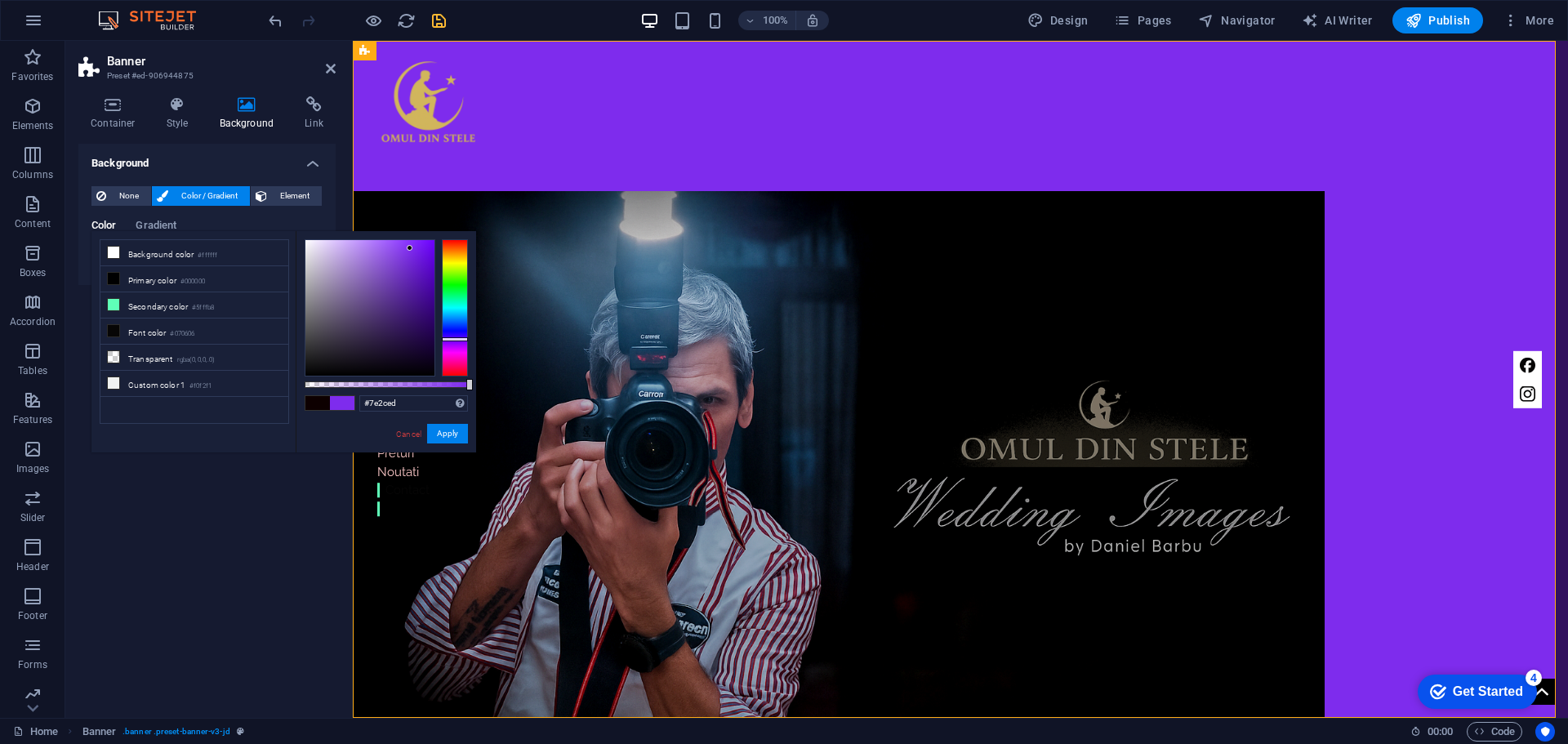
click at [455, 339] on div at bounding box center [455, 309] width 26 height 137
click at [455, 334] on div at bounding box center [455, 309] width 26 height 137
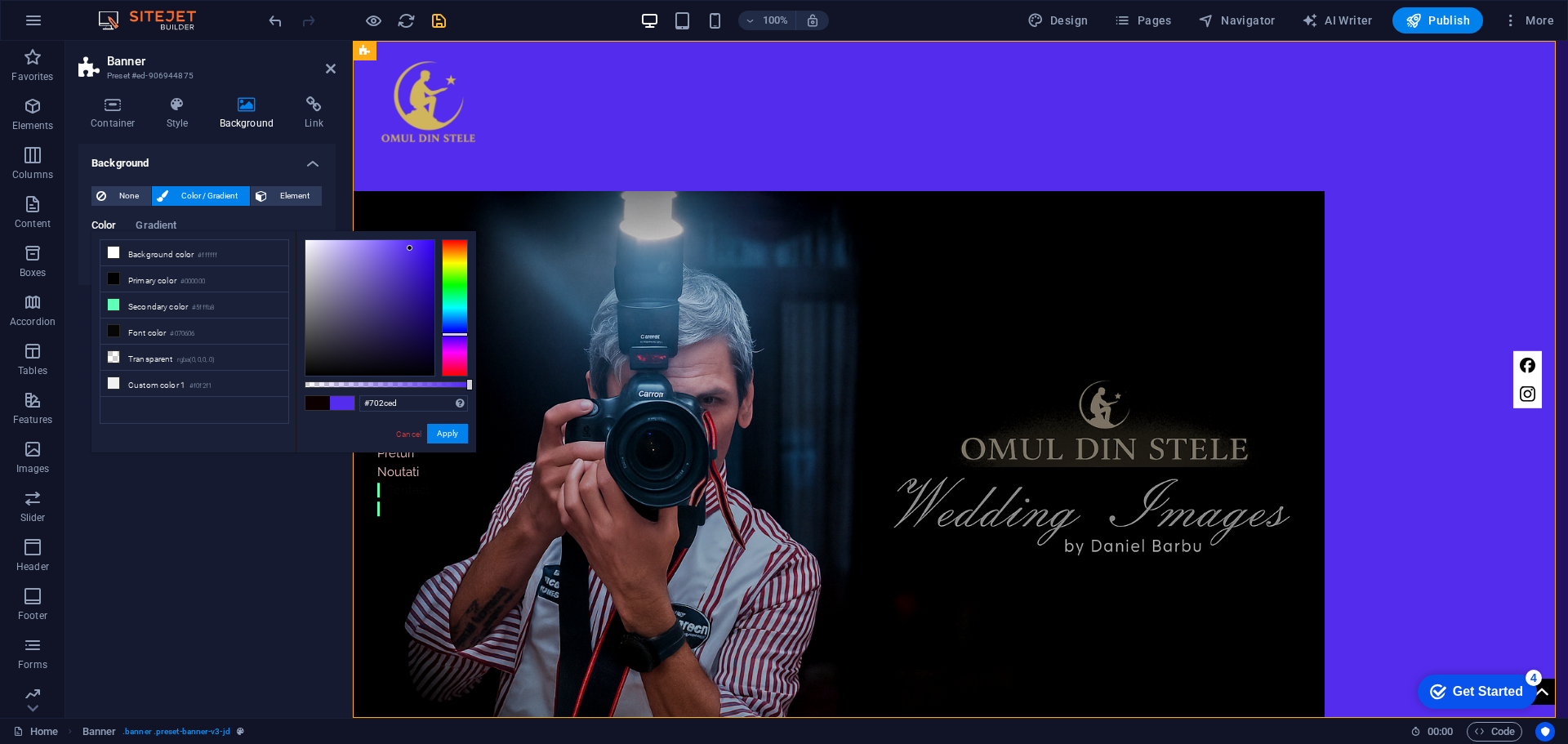
click at [454, 338] on div at bounding box center [455, 309] width 26 height 137
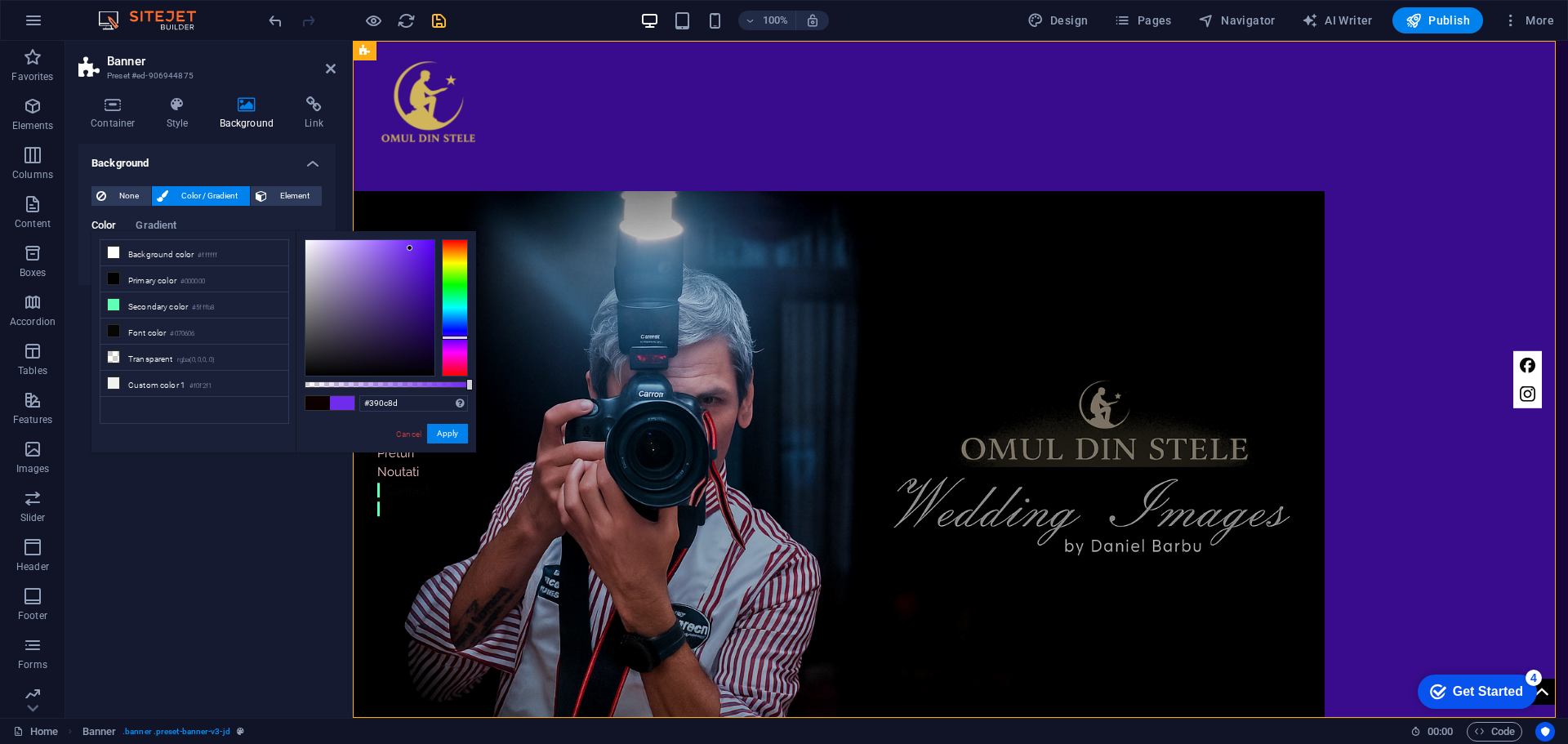
click at [423, 300] on div at bounding box center [369, 308] width 129 height 135
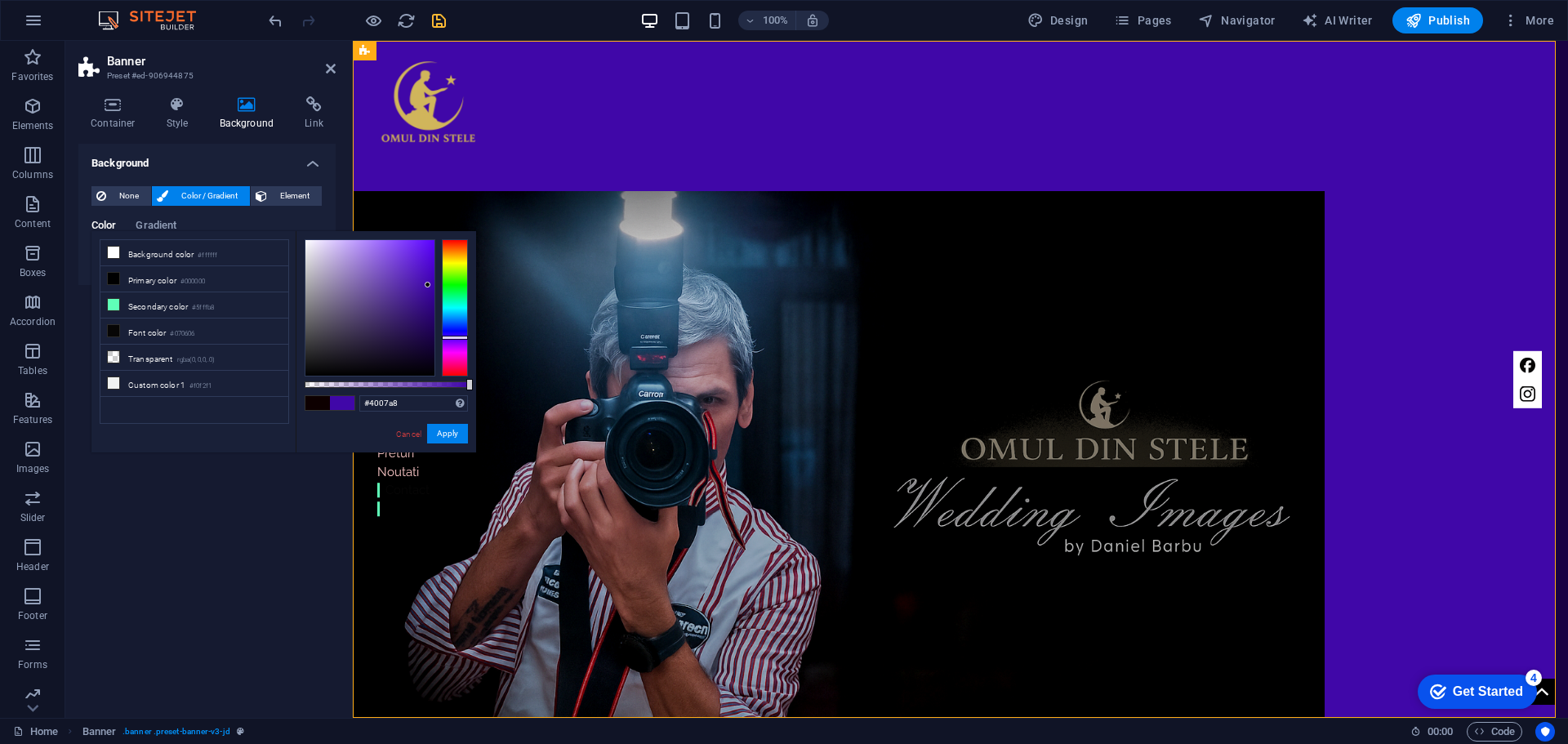
click at [428, 285] on div at bounding box center [369, 308] width 129 height 135
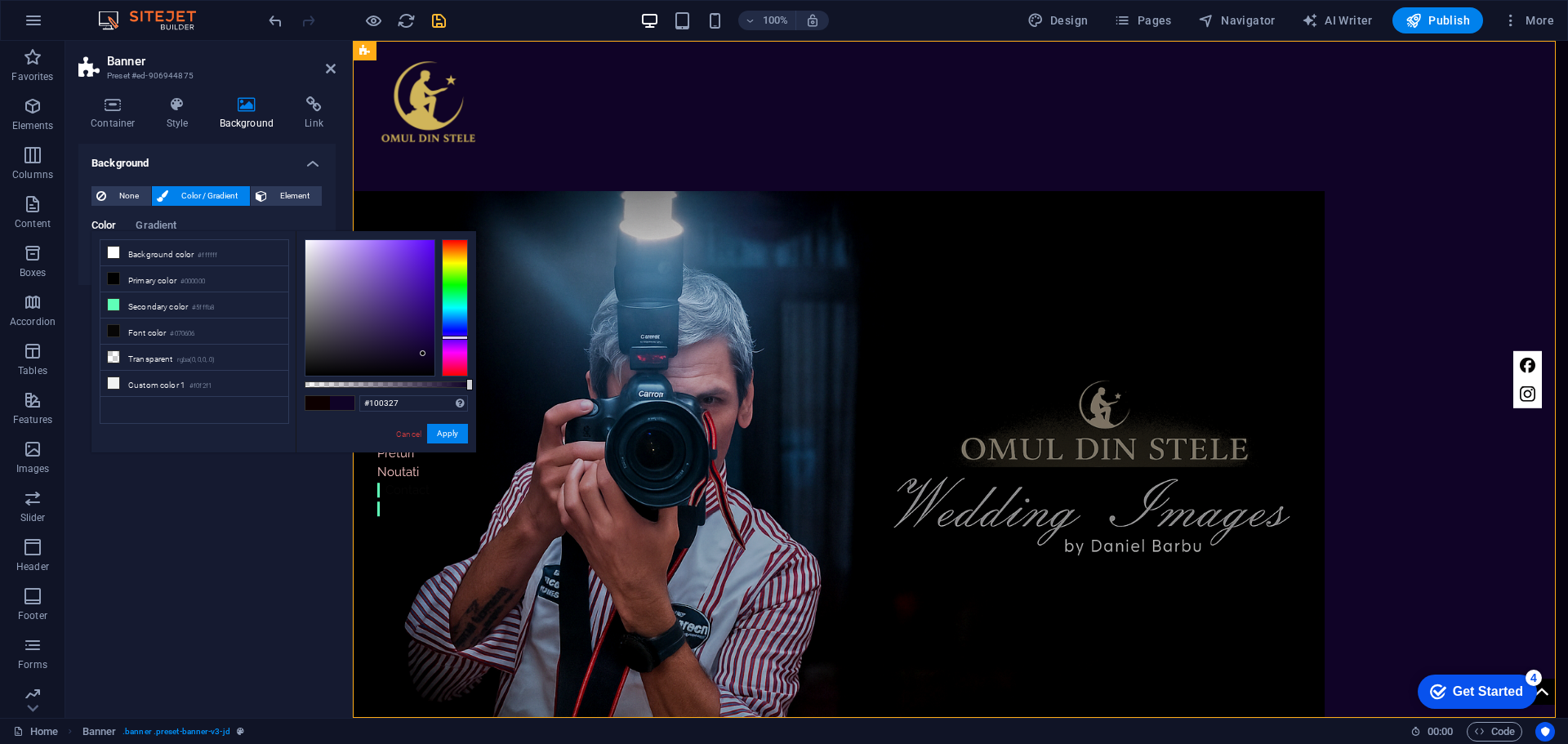
click at [423, 354] on div at bounding box center [369, 308] width 129 height 135
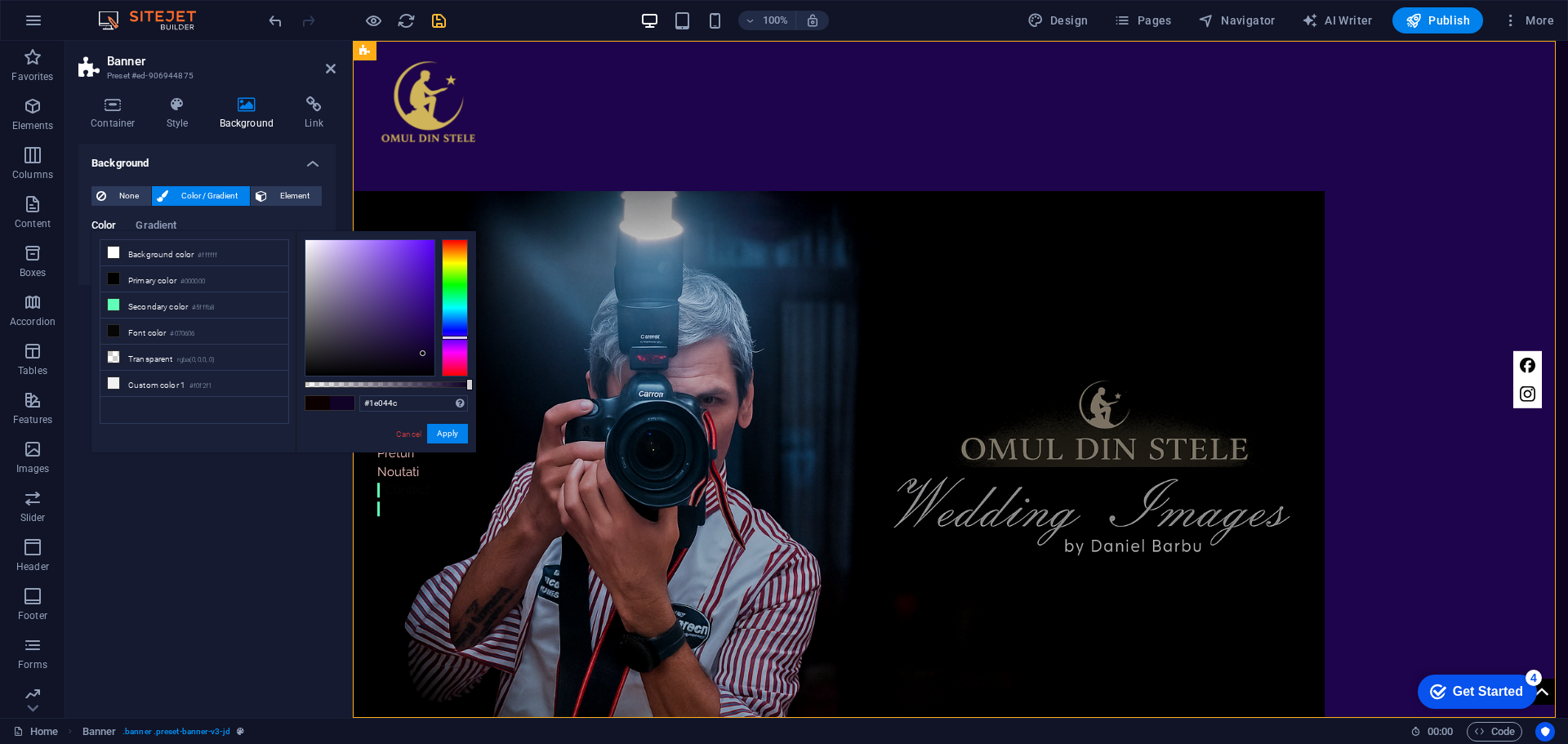
click at [426, 334] on div at bounding box center [369, 308] width 129 height 135
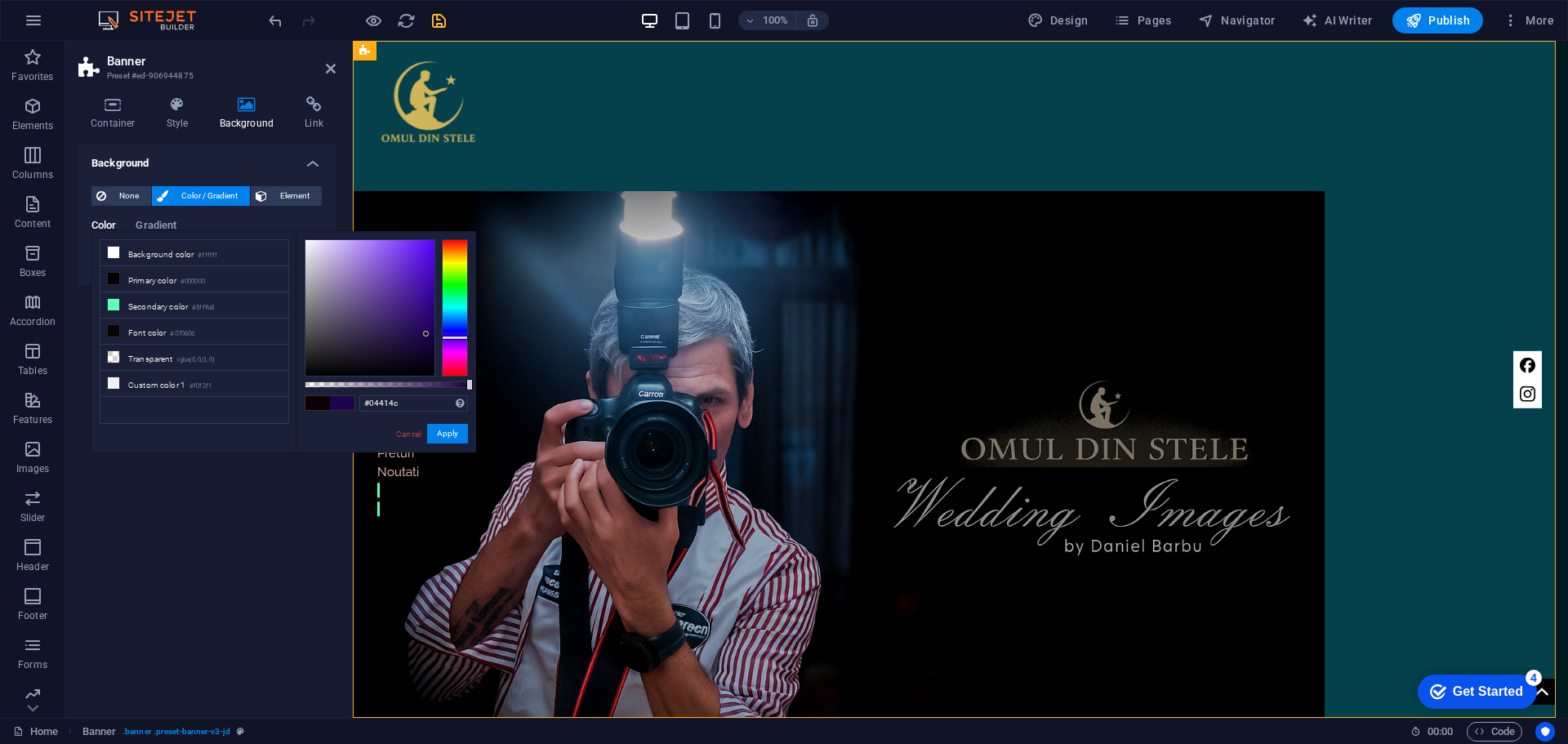
click at [447, 310] on div at bounding box center [455, 309] width 26 height 137
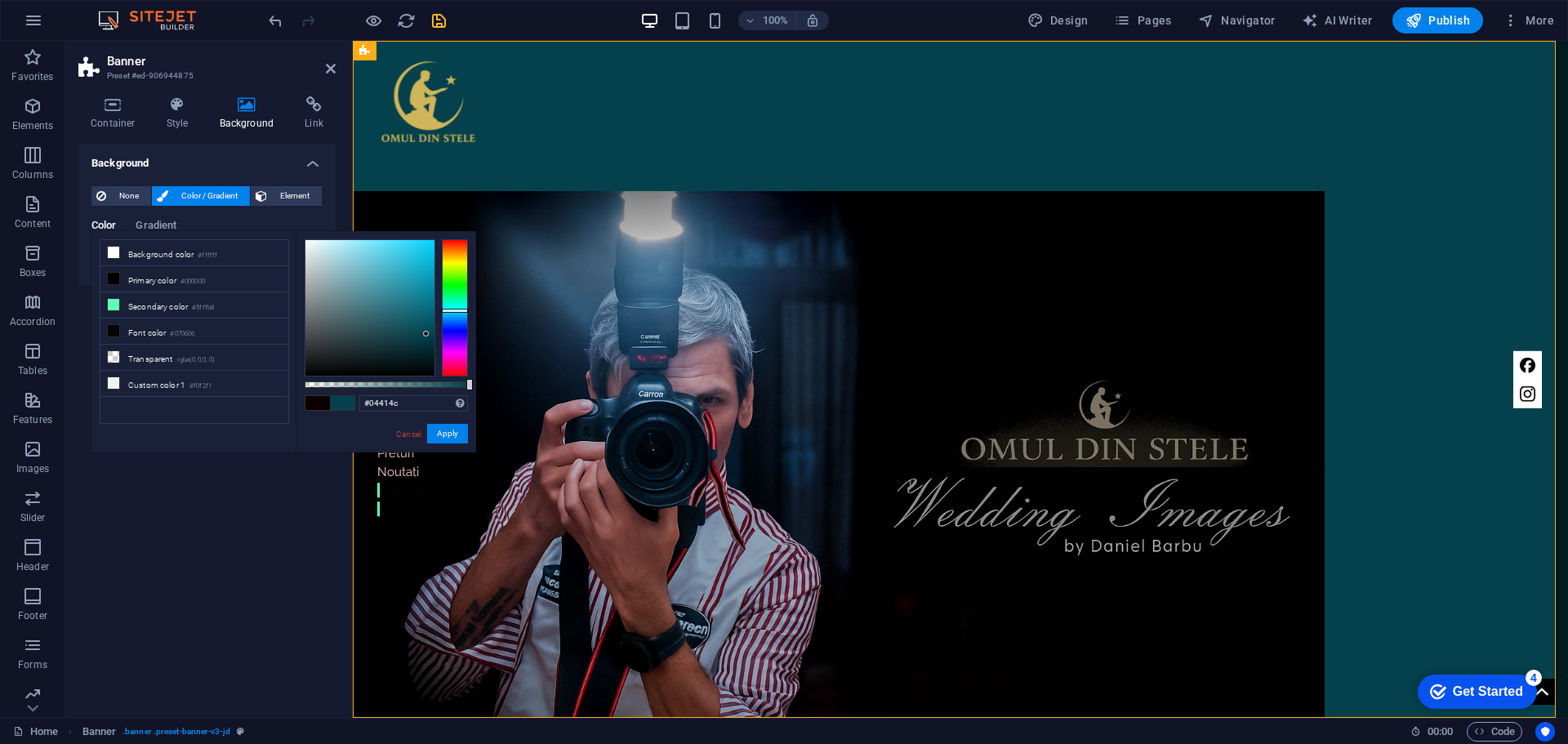
type input "#025565"
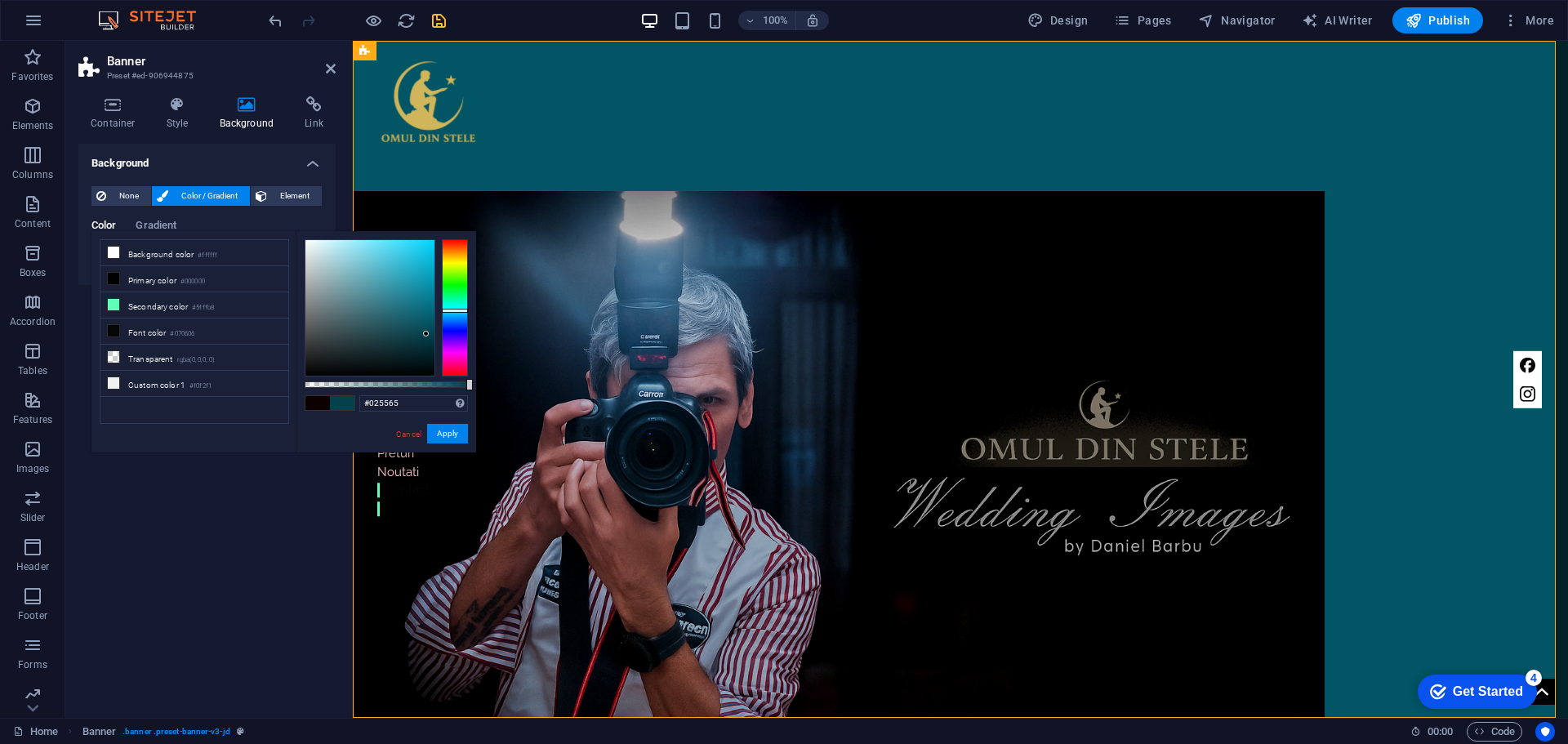
click at [431, 321] on div at bounding box center [369, 308] width 129 height 135
click at [438, 429] on button "Apply" at bounding box center [447, 434] width 40 height 20
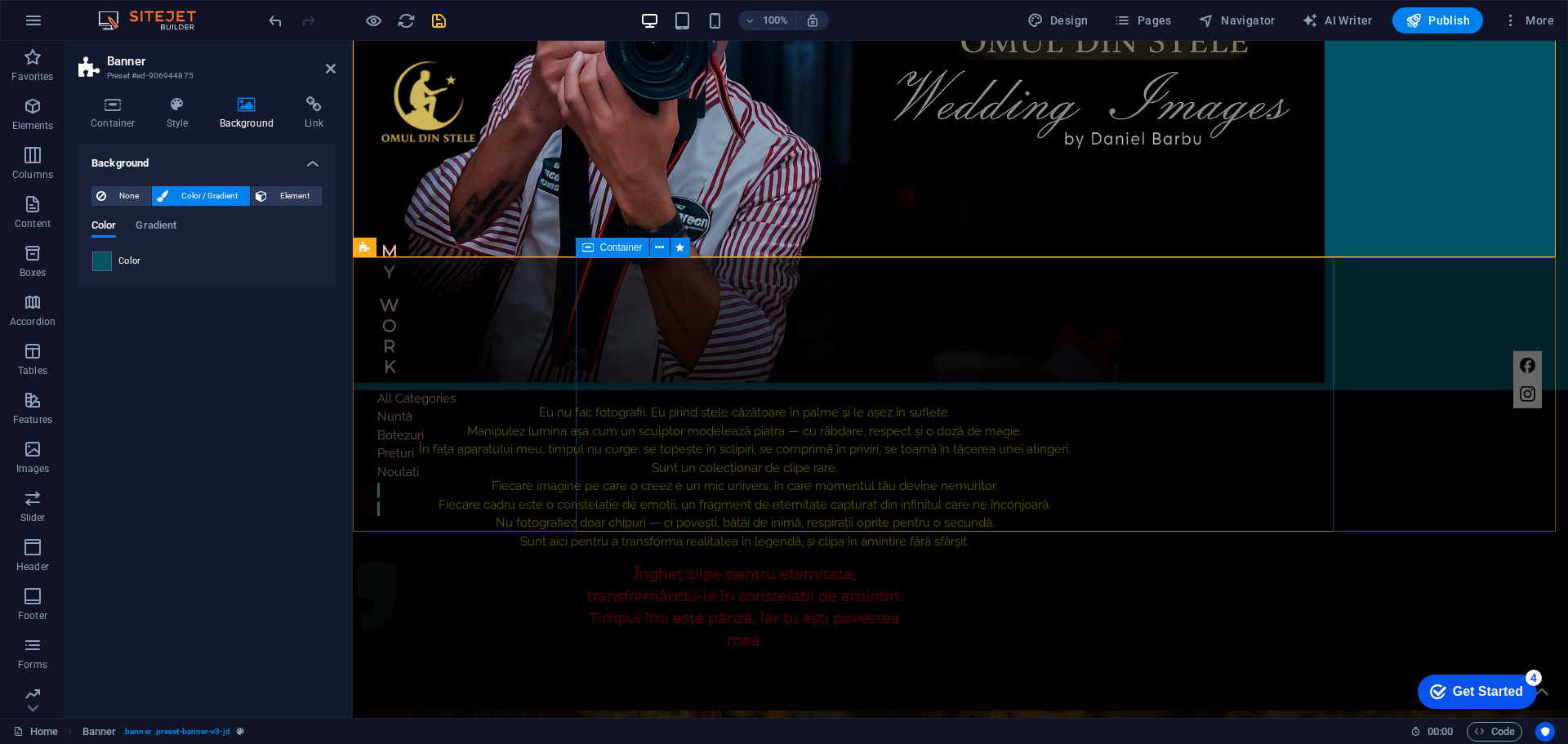
scroll to position [654, 0]
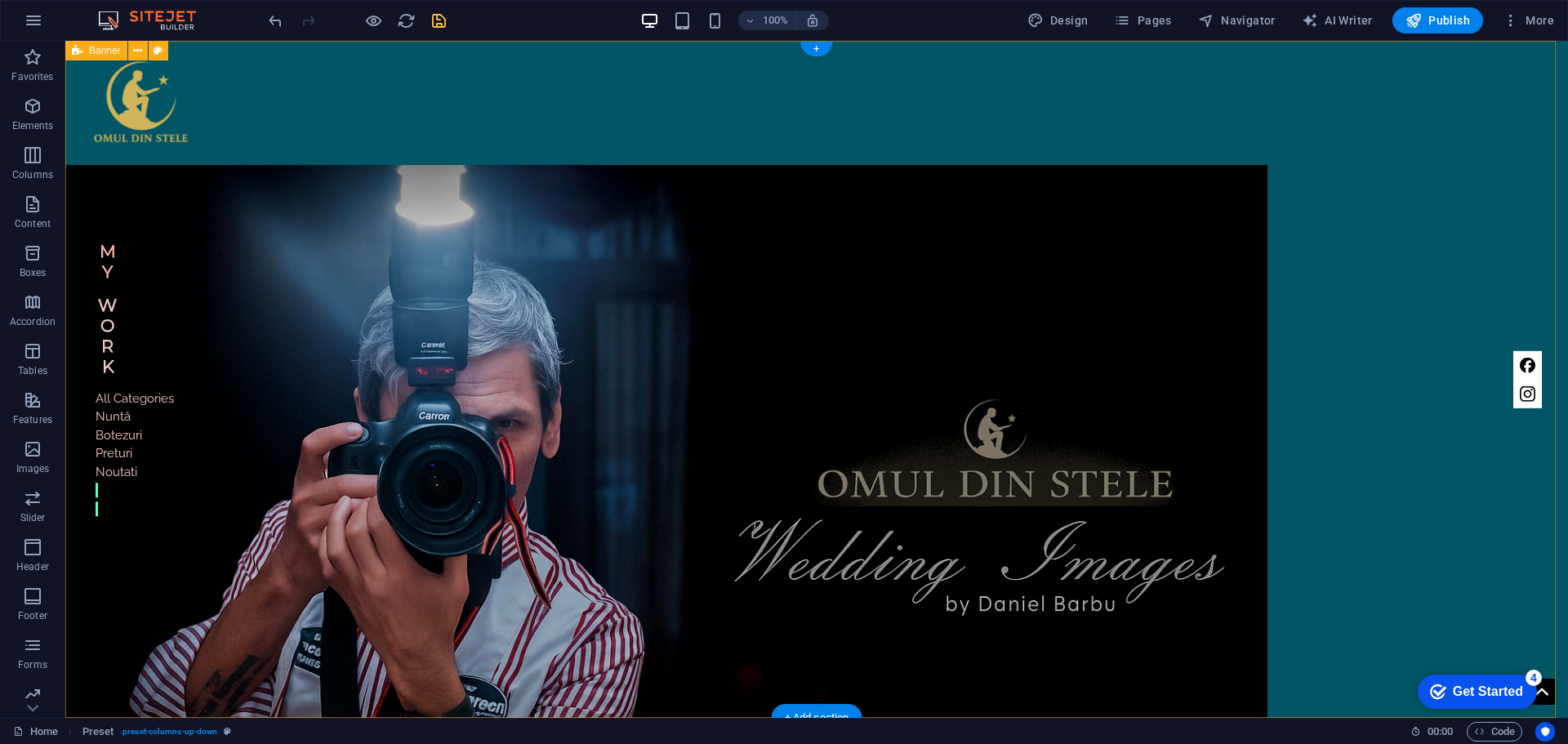
scroll to position [0, 0]
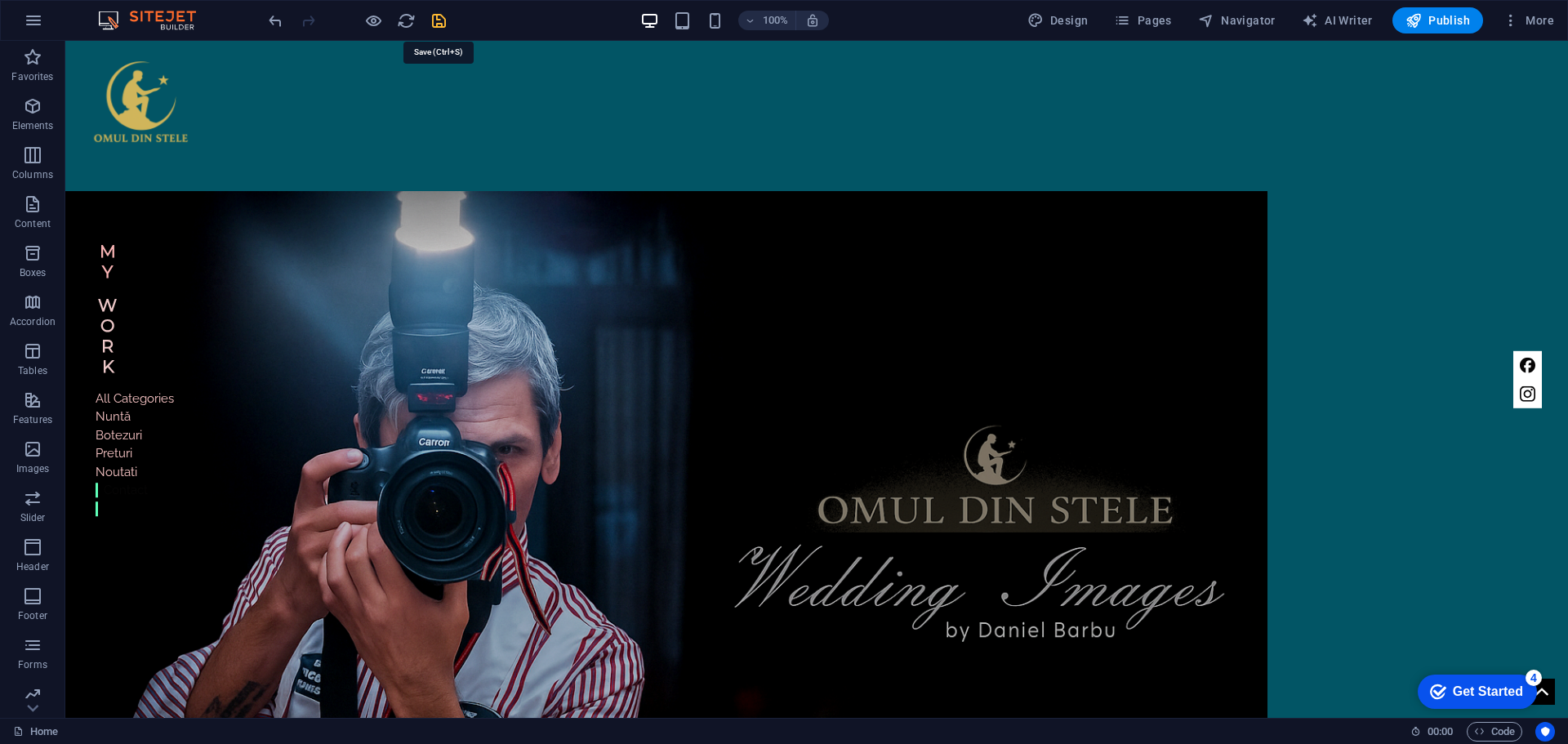
click at [442, 24] on icon "save" at bounding box center [439, 21] width 19 height 19
